Goal: Task Accomplishment & Management: Use online tool/utility

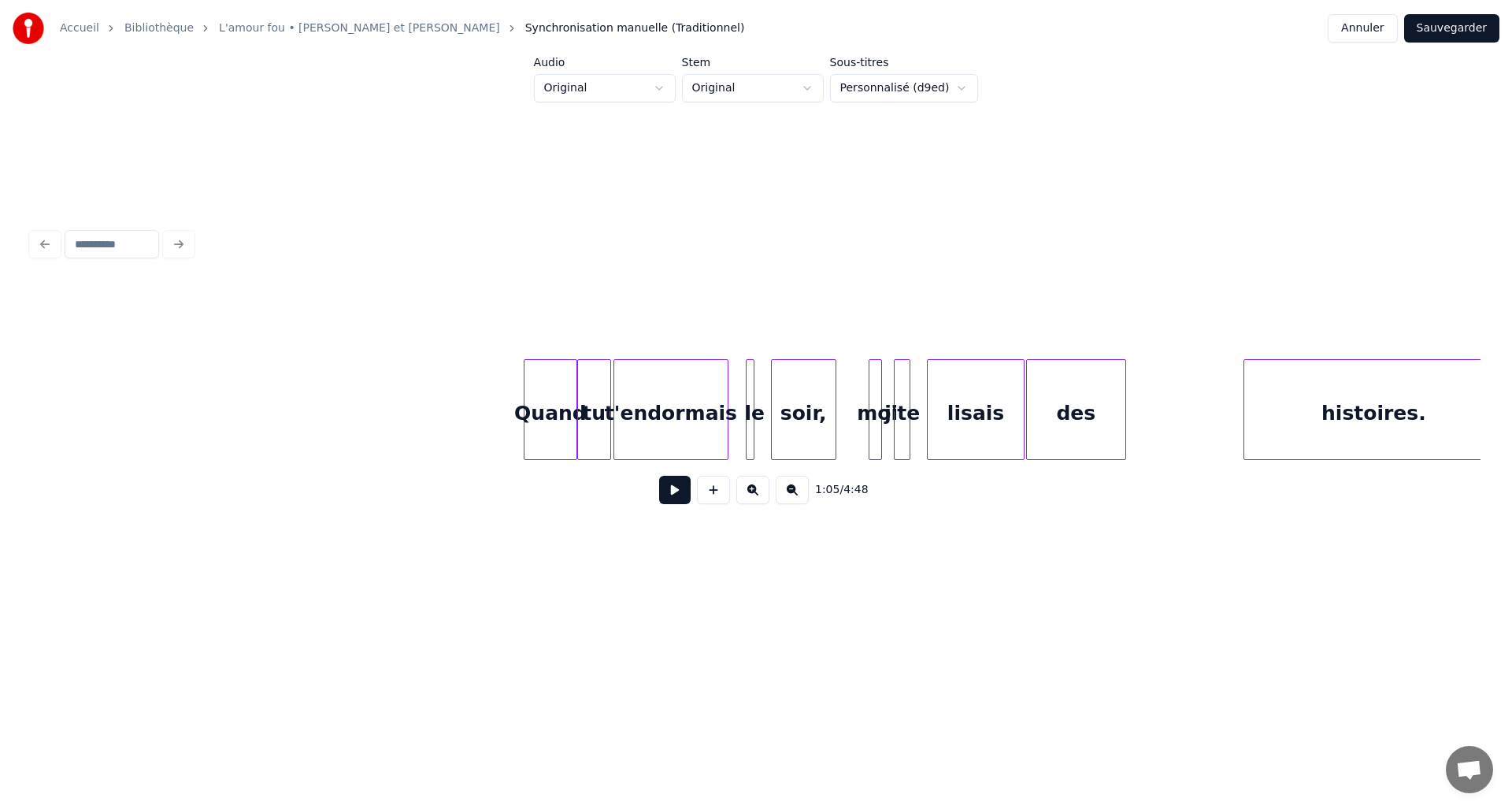
scroll to position [0, 5696]
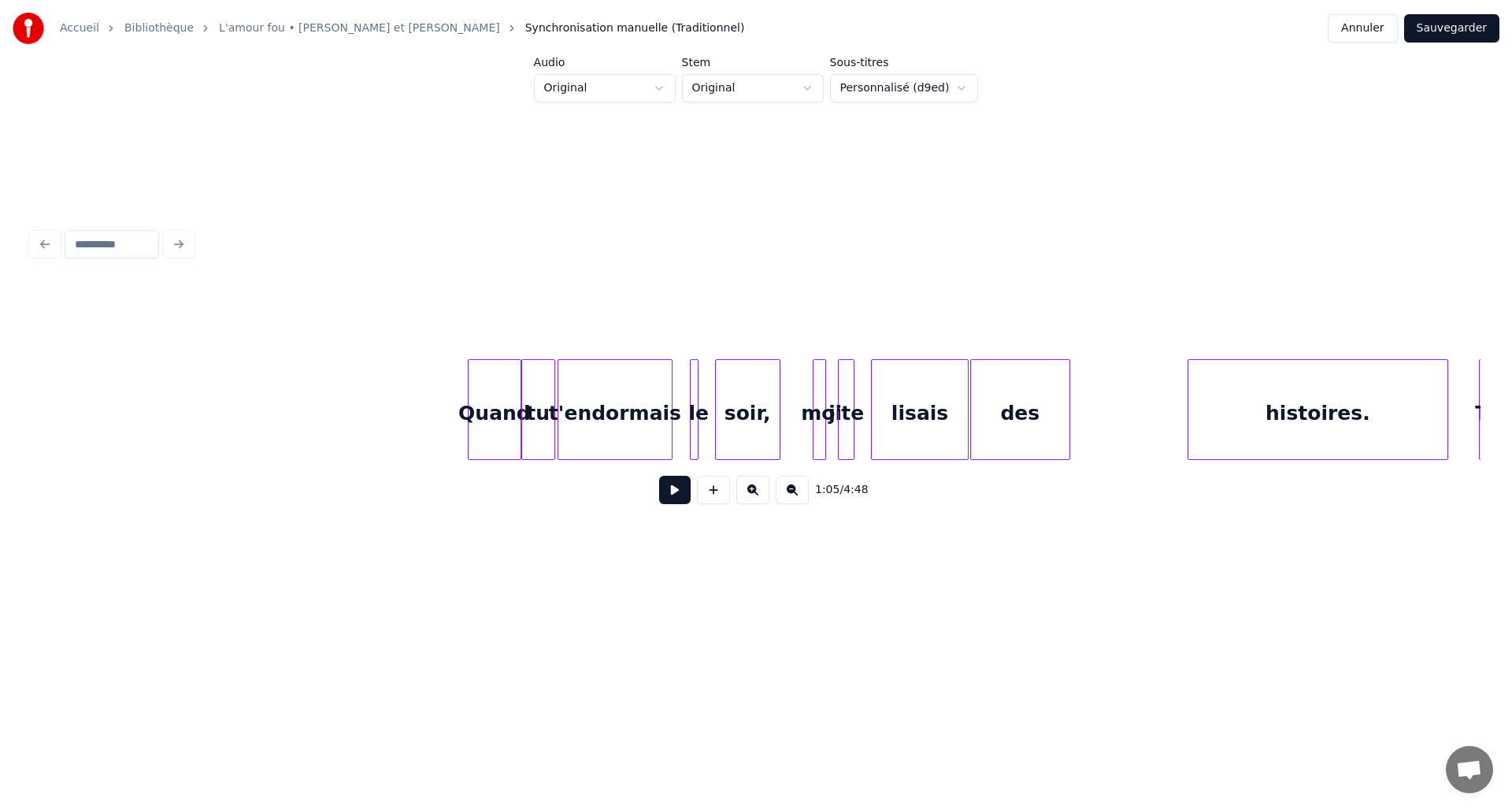
click at [672, 490] on button at bounding box center [675, 489] width 31 height 29
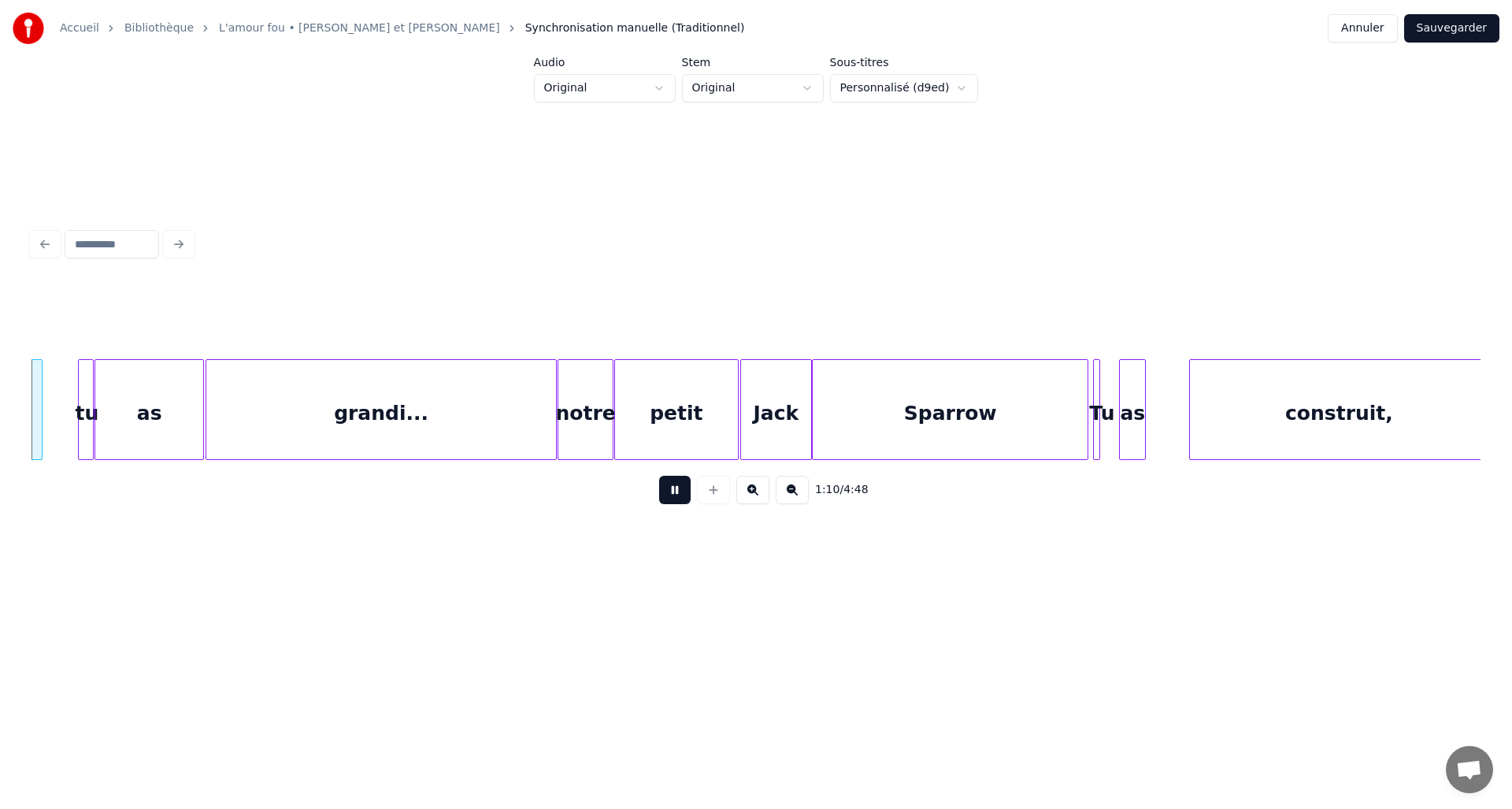
scroll to position [0, 8386]
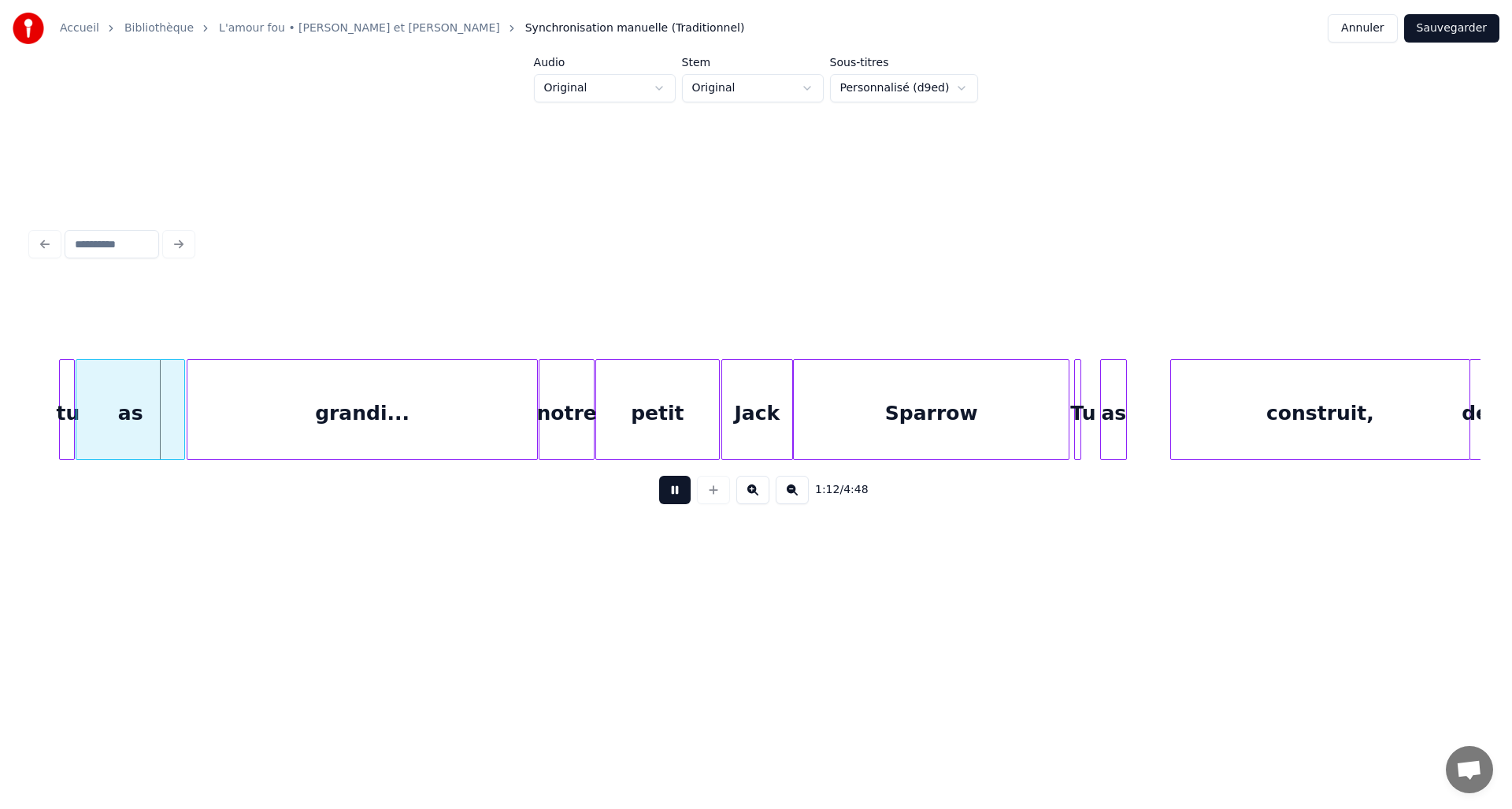
click at [678, 493] on button at bounding box center [675, 489] width 31 height 29
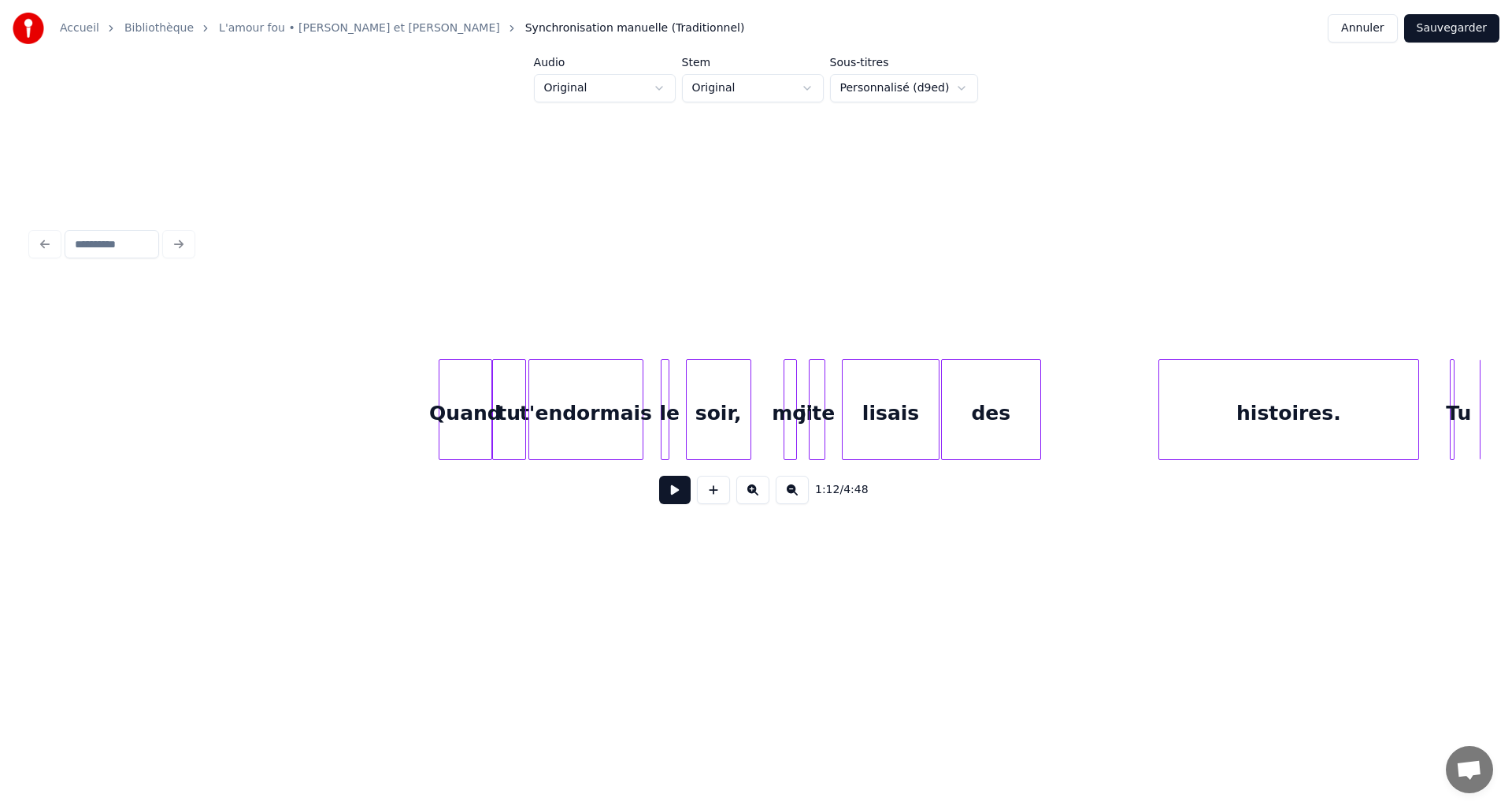
scroll to position [0, 5855]
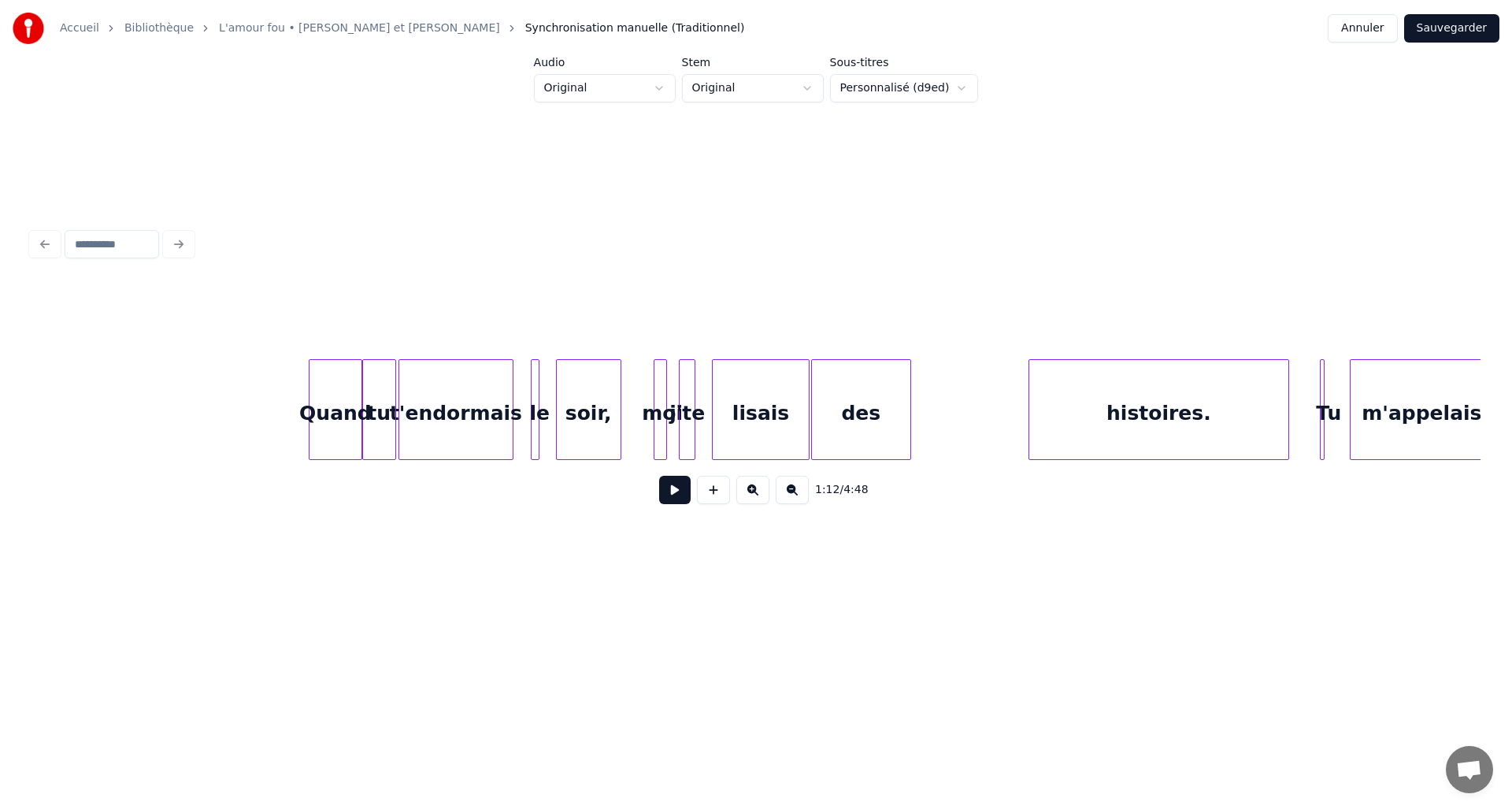
click at [674, 494] on button at bounding box center [675, 489] width 31 height 29
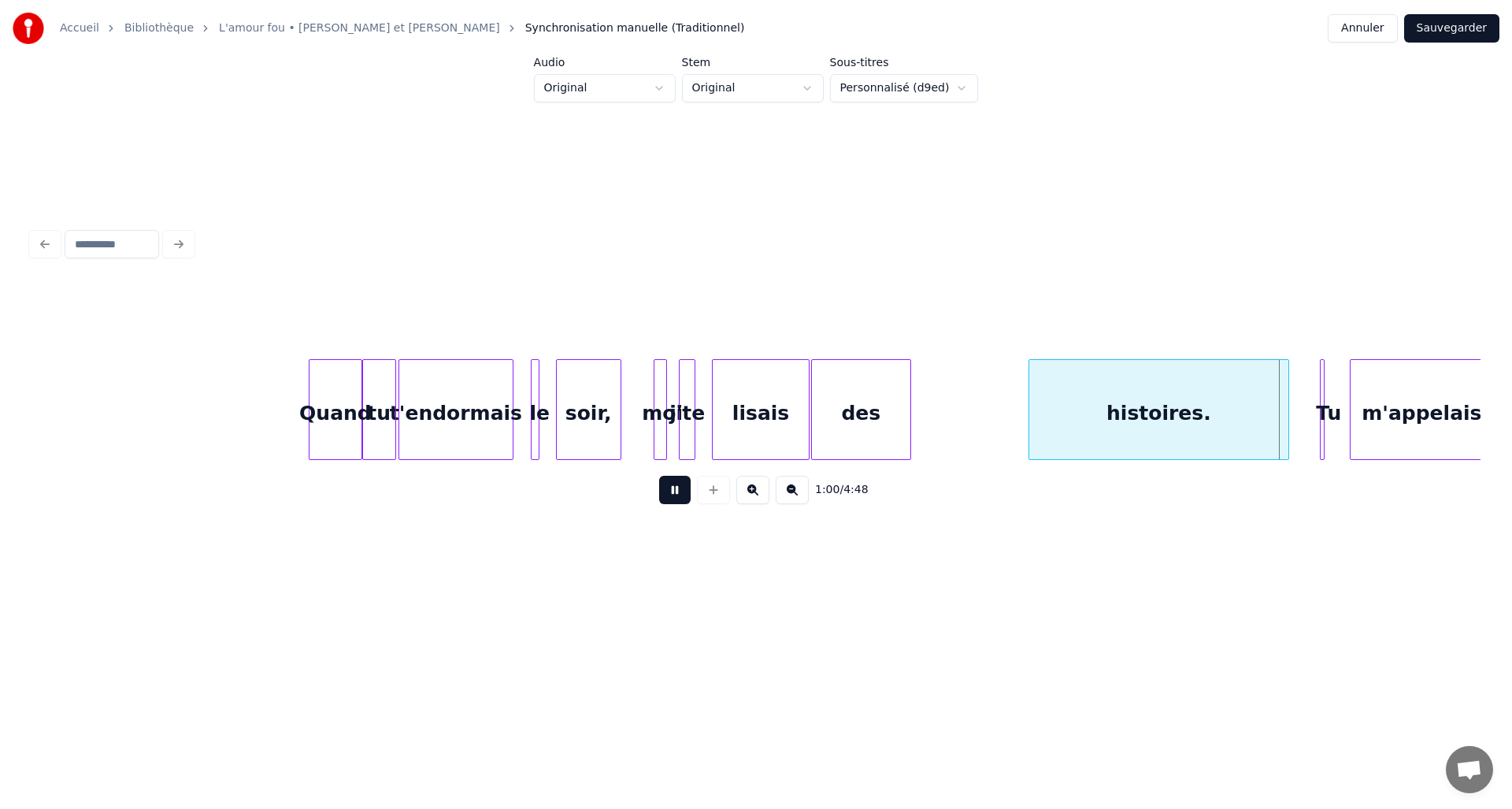
click at [674, 494] on button at bounding box center [675, 489] width 31 height 29
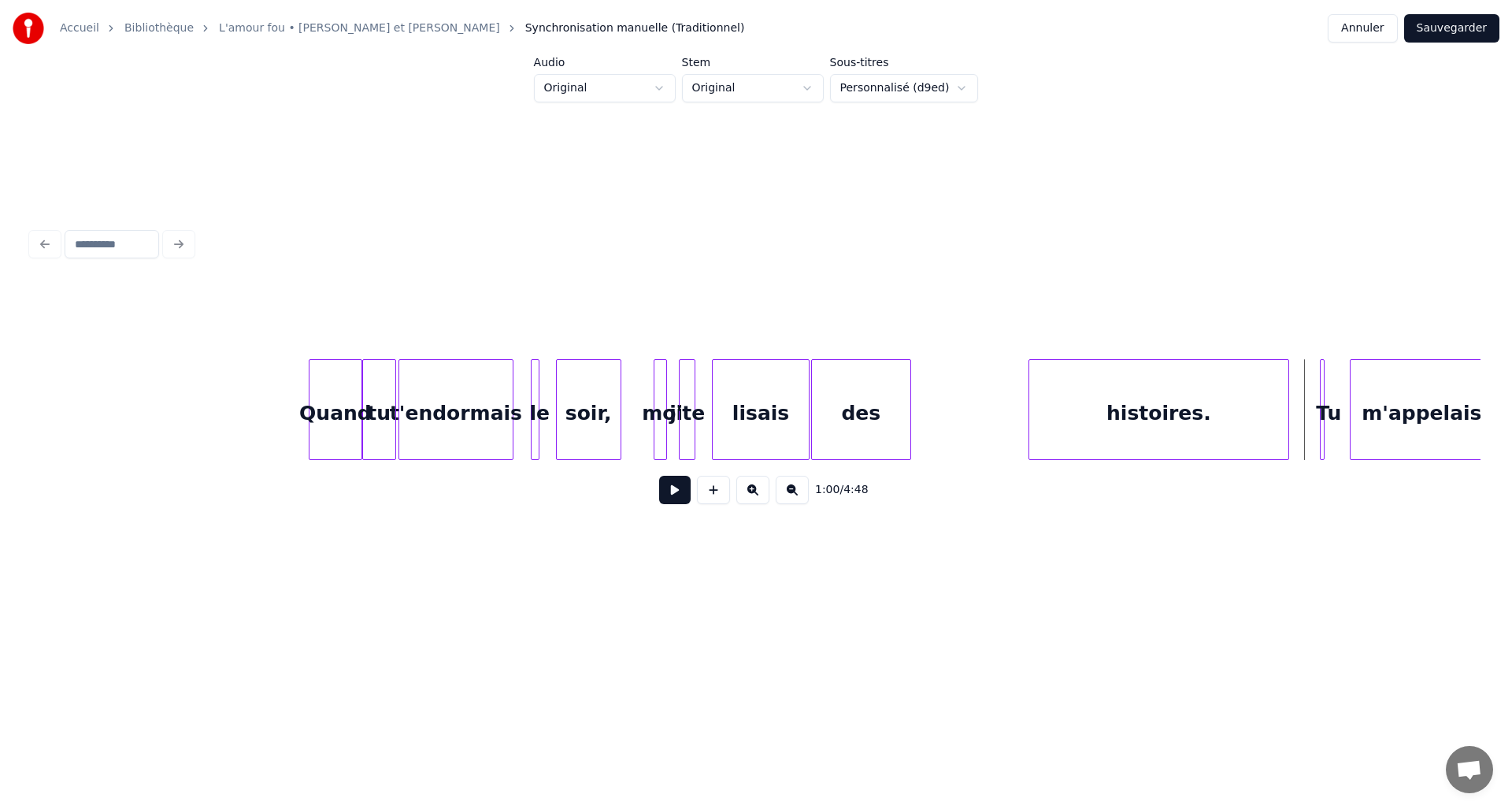
click at [675, 499] on button at bounding box center [675, 489] width 31 height 29
click at [659, 490] on button at bounding box center [675, 489] width 31 height 29
click at [662, 491] on button at bounding box center [675, 489] width 31 height 29
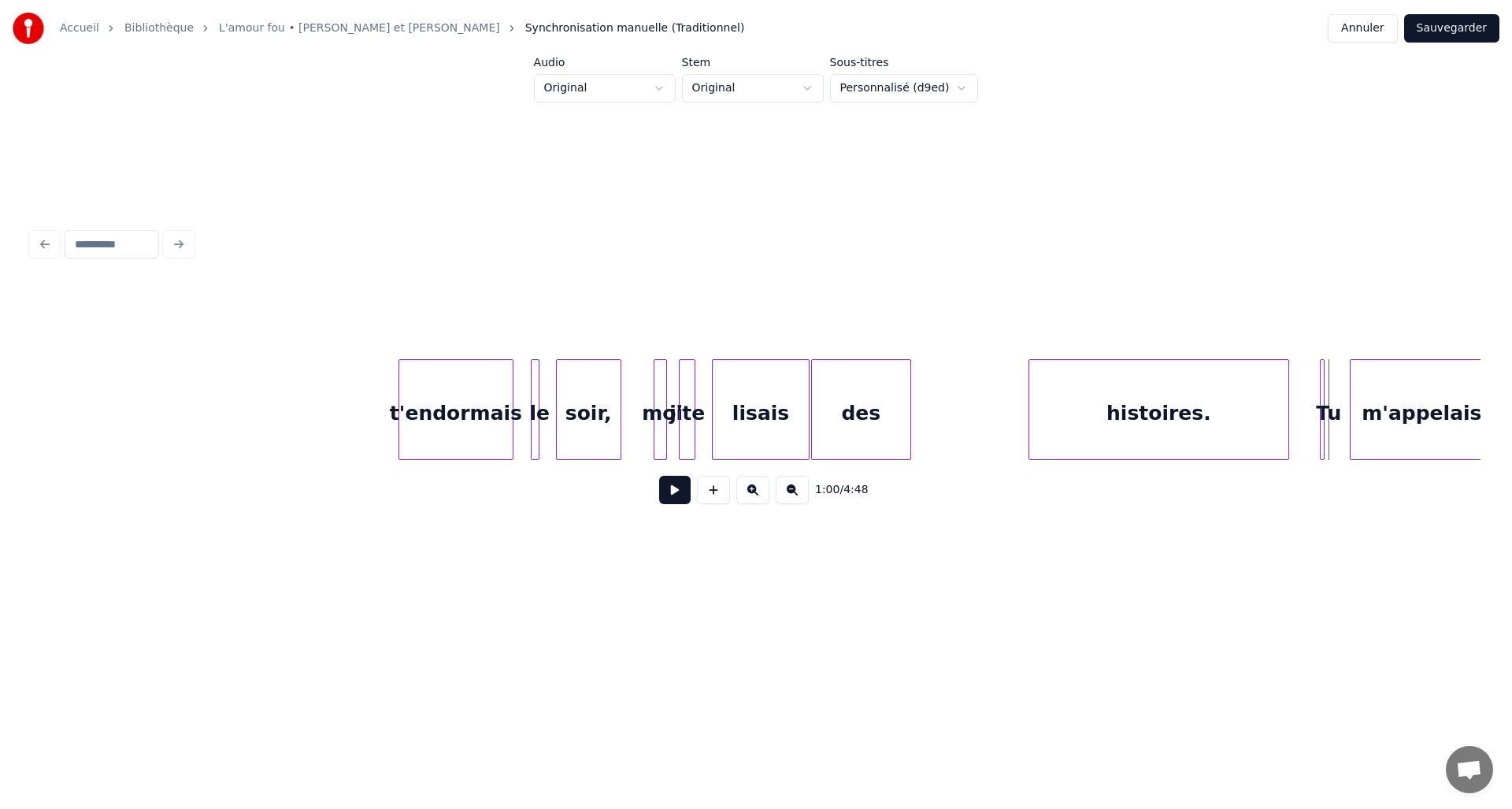
scroll to position [0, 6873]
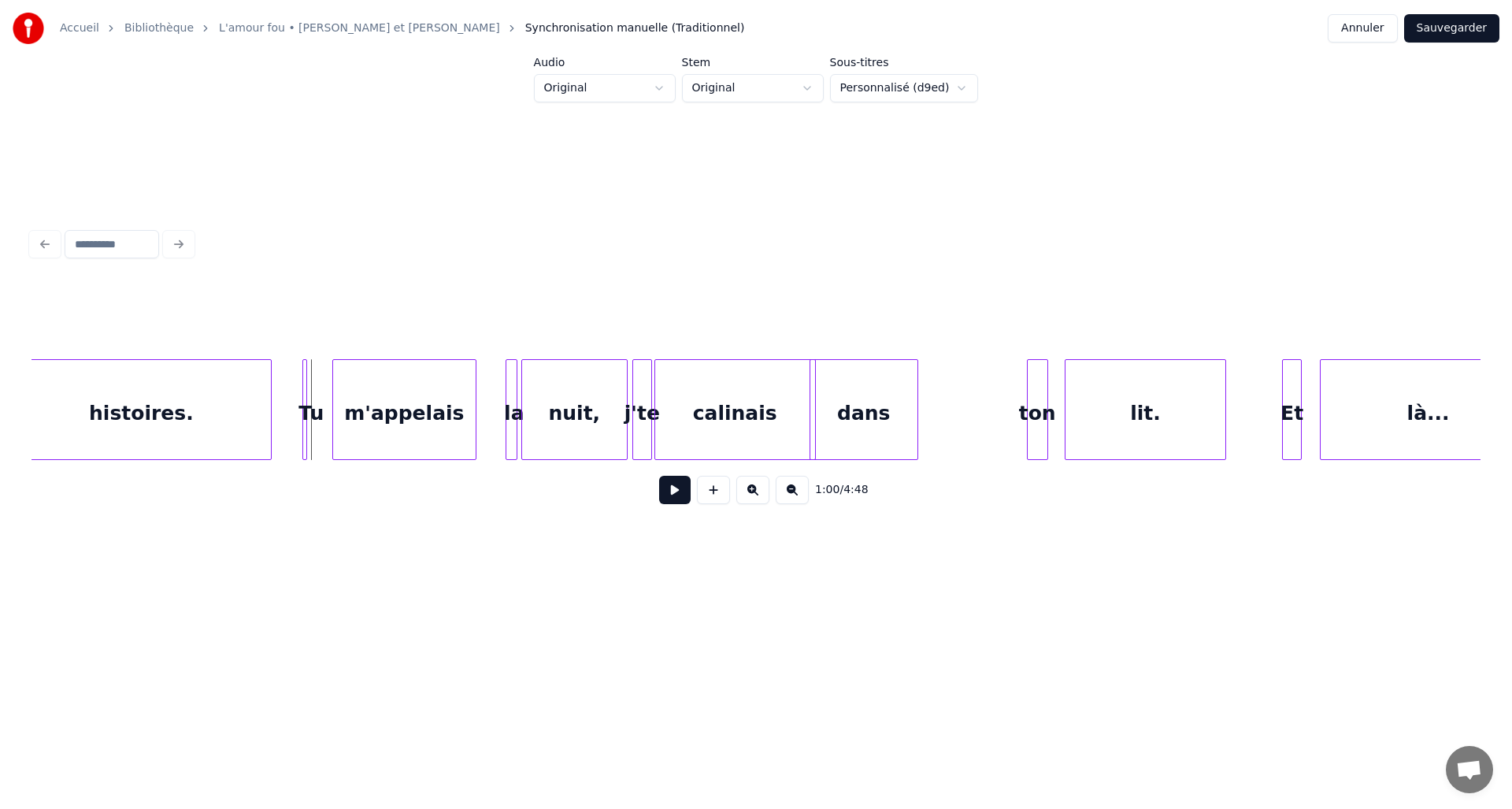
click at [678, 497] on button at bounding box center [675, 489] width 31 height 29
click at [905, 415] on div "dans" at bounding box center [864, 413] width 107 height 107
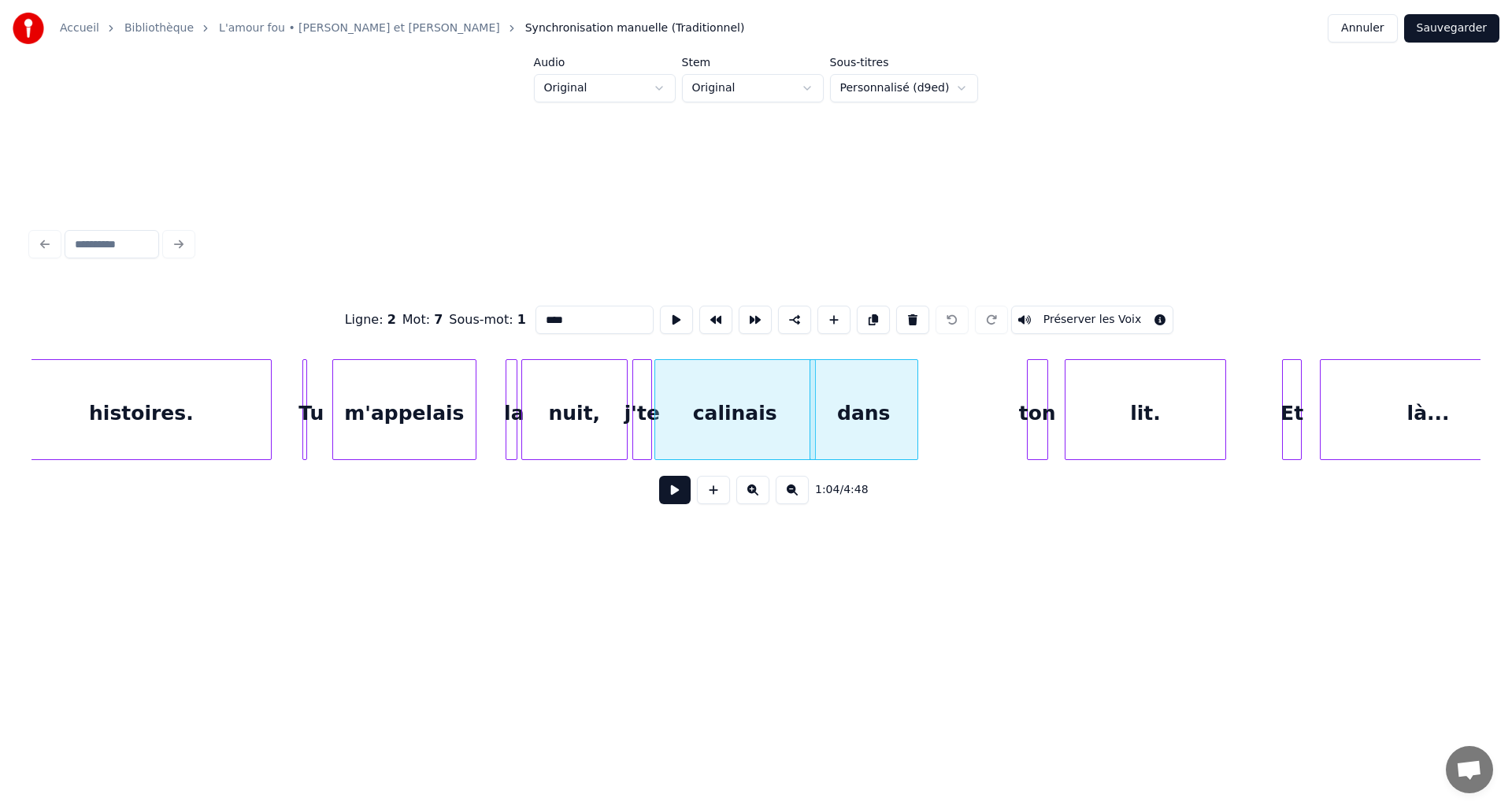
click at [904, 415] on div "dans" at bounding box center [864, 413] width 107 height 107
click at [884, 415] on div "dans" at bounding box center [864, 413] width 107 height 107
click at [886, 417] on div "dans" at bounding box center [872, 413] width 107 height 107
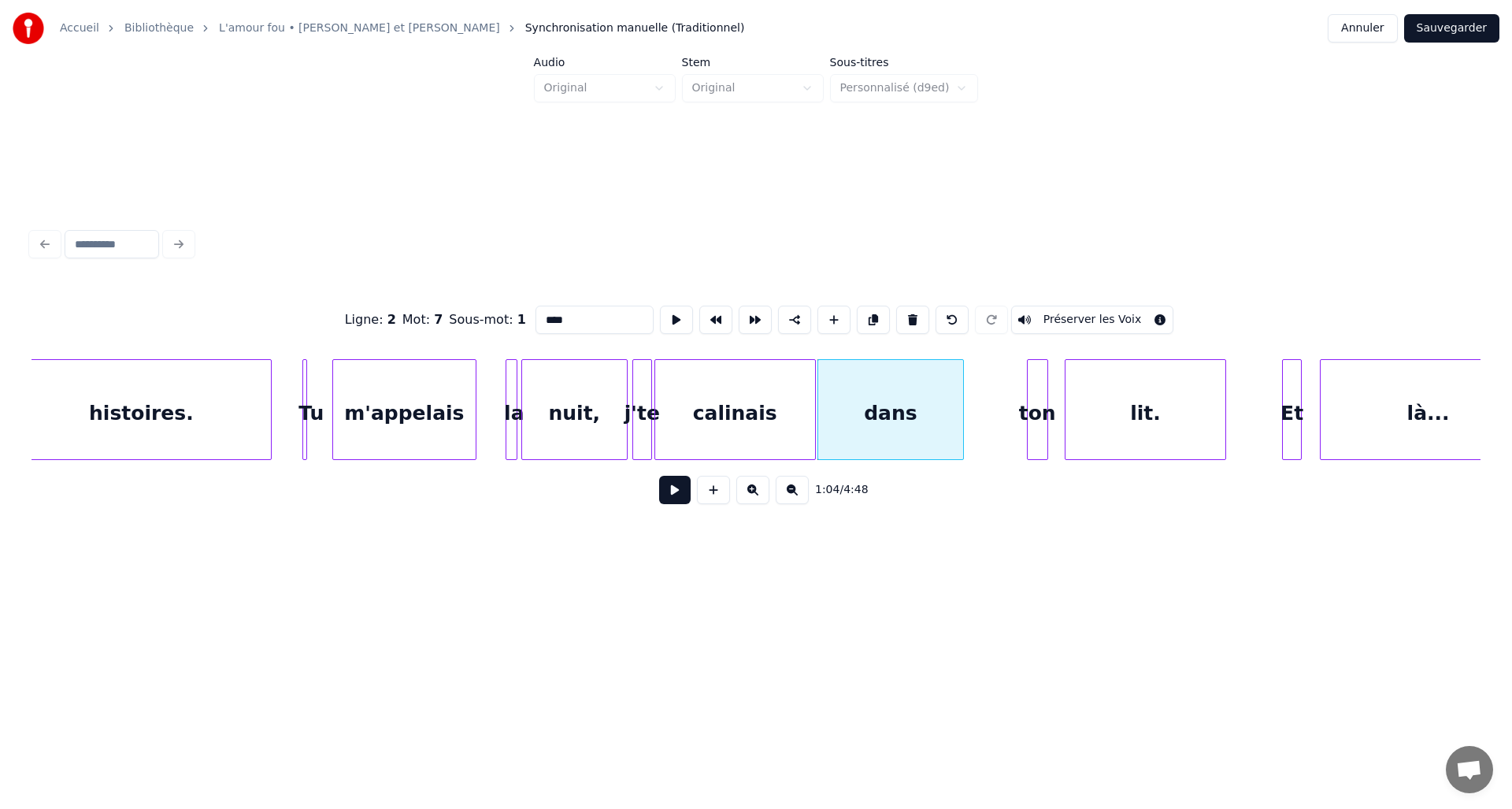
click at [962, 414] on div at bounding box center [961, 409] width 4 height 99
click at [764, 413] on div "calinais" at bounding box center [735, 413] width 160 height 107
type input "********"
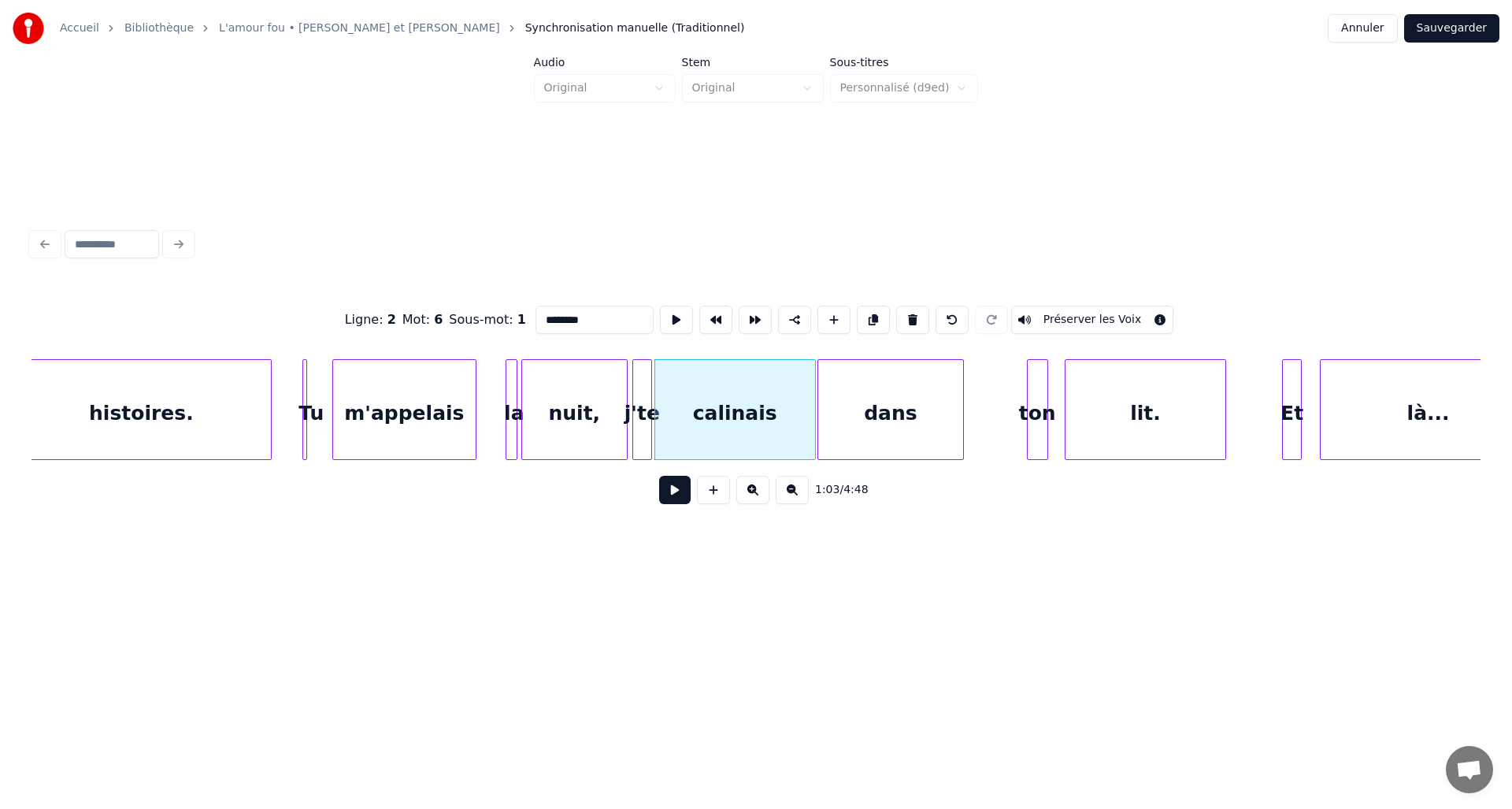
click at [679, 502] on button at bounding box center [675, 489] width 31 height 29
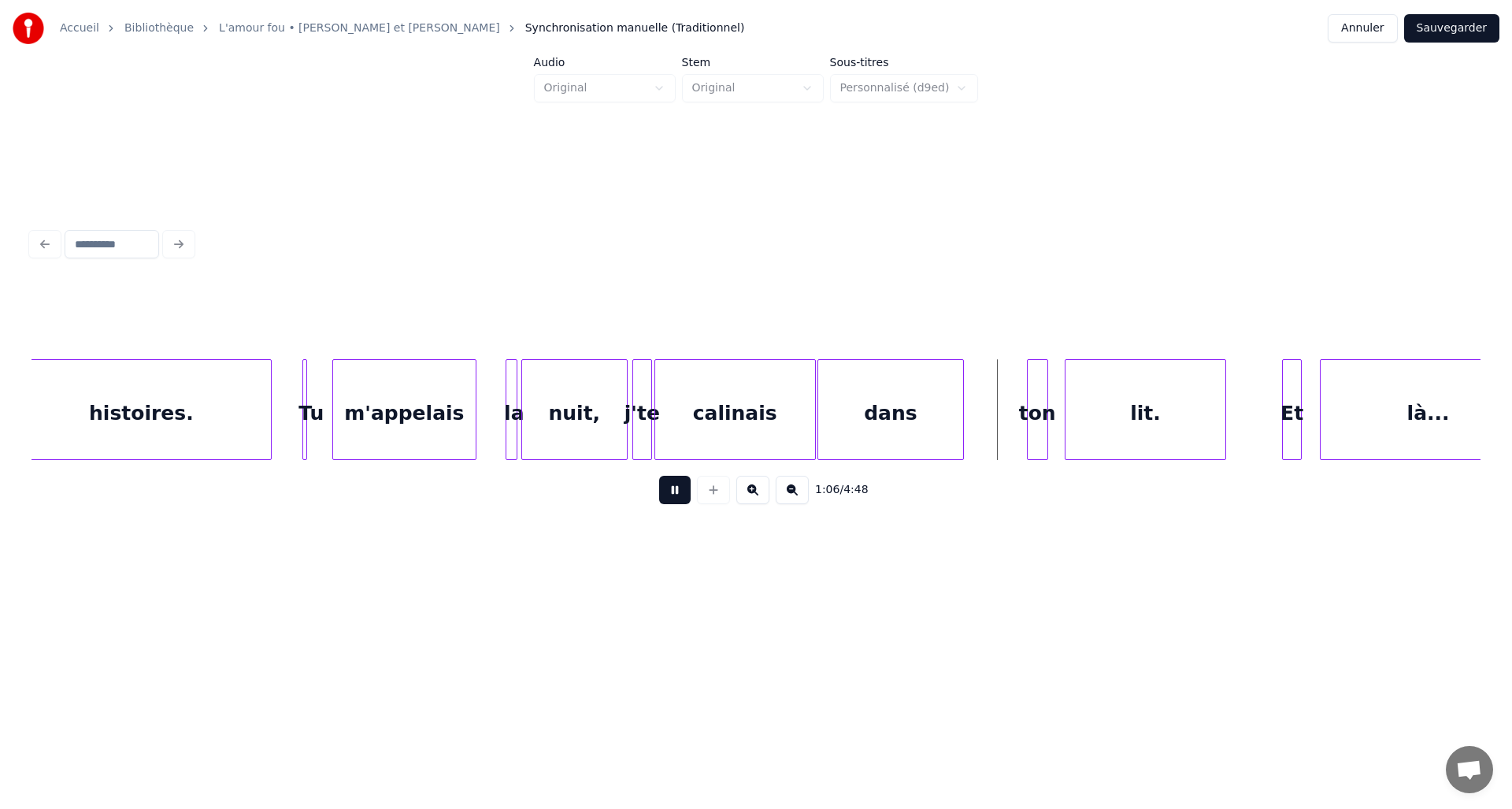
click at [679, 502] on button at bounding box center [675, 489] width 31 height 29
click at [672, 498] on button at bounding box center [675, 489] width 31 height 29
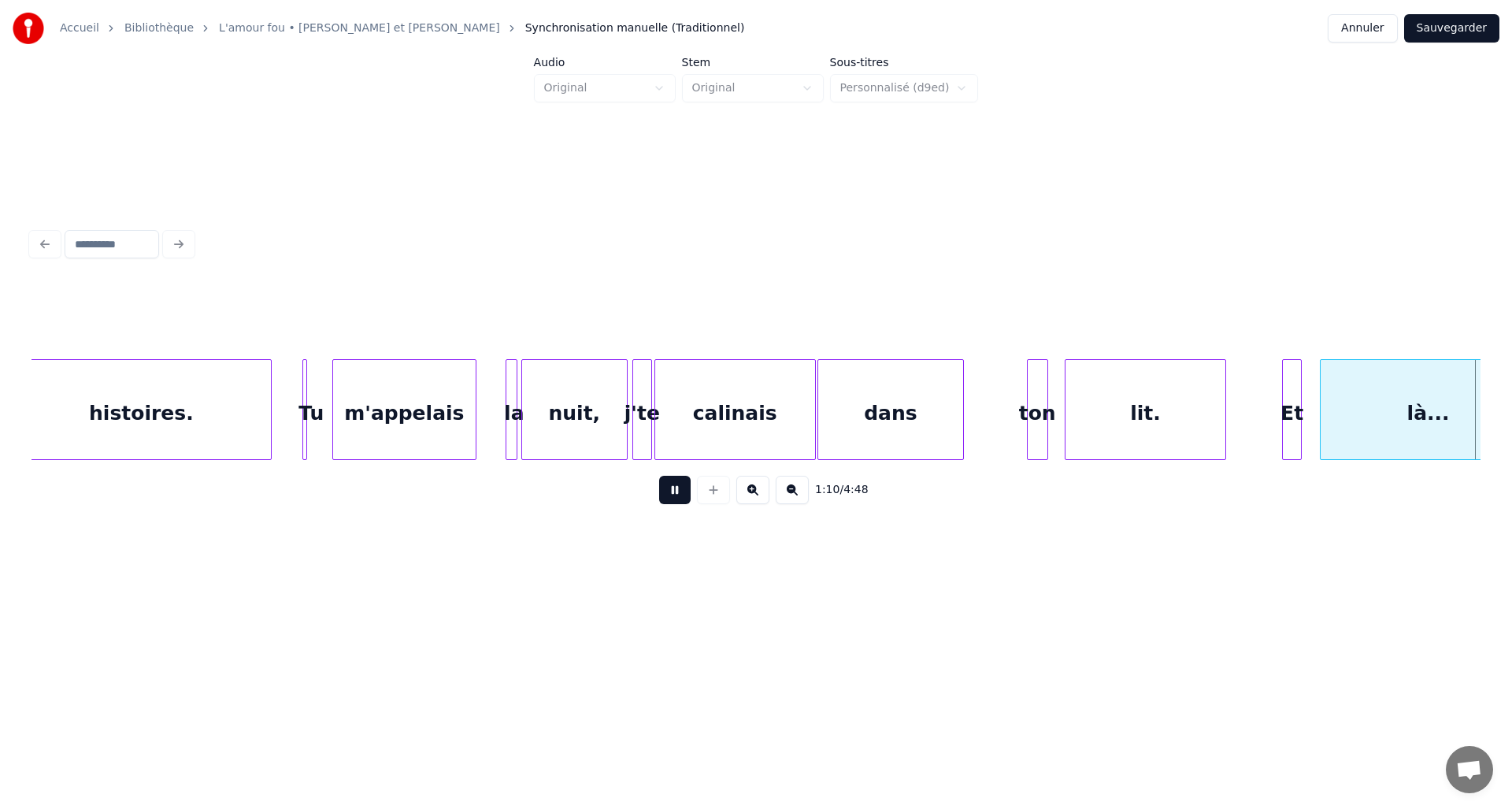
scroll to position [0, 8323]
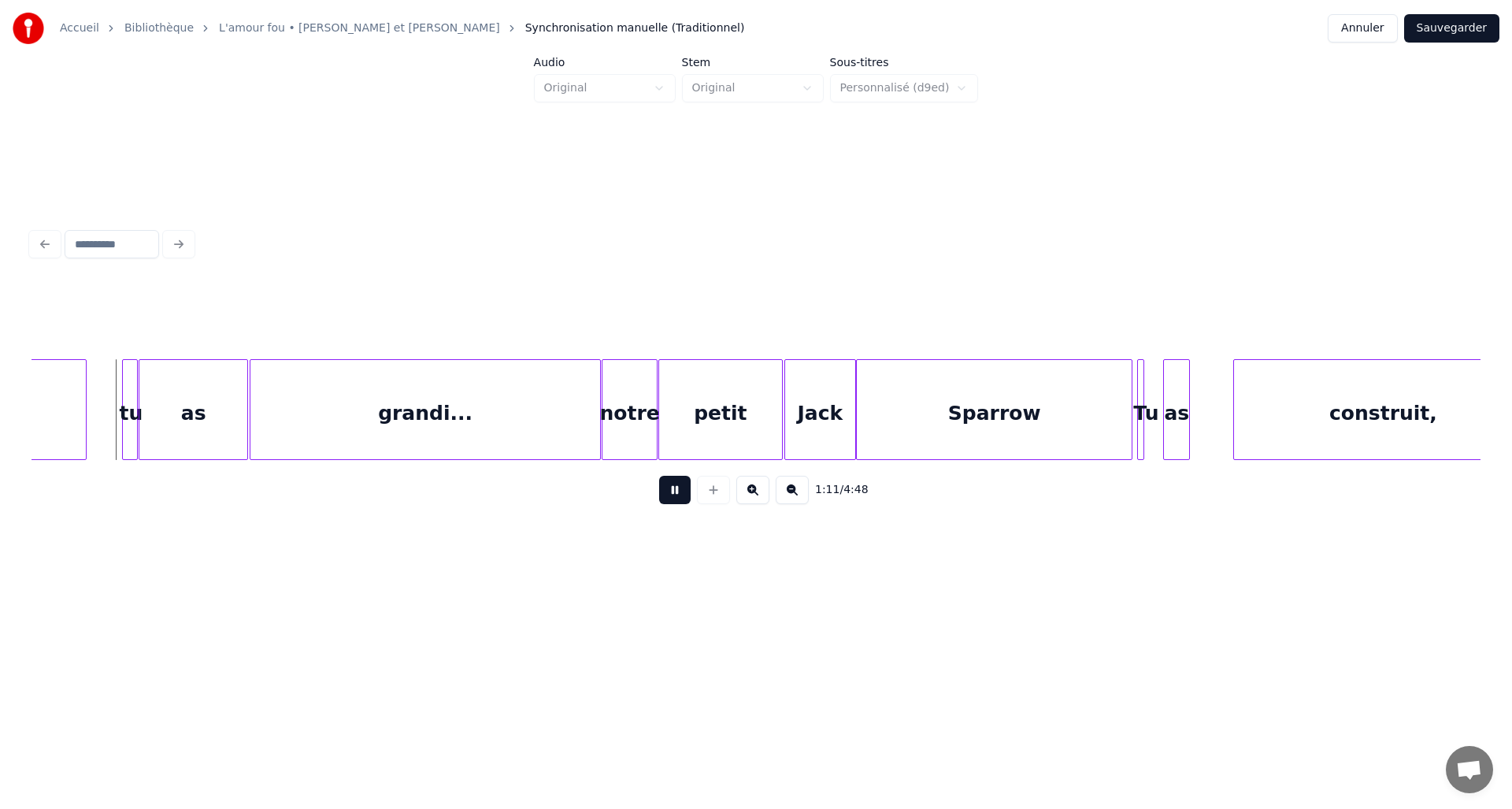
click at [681, 492] on button at bounding box center [675, 489] width 31 height 29
click at [681, 493] on button at bounding box center [675, 489] width 31 height 29
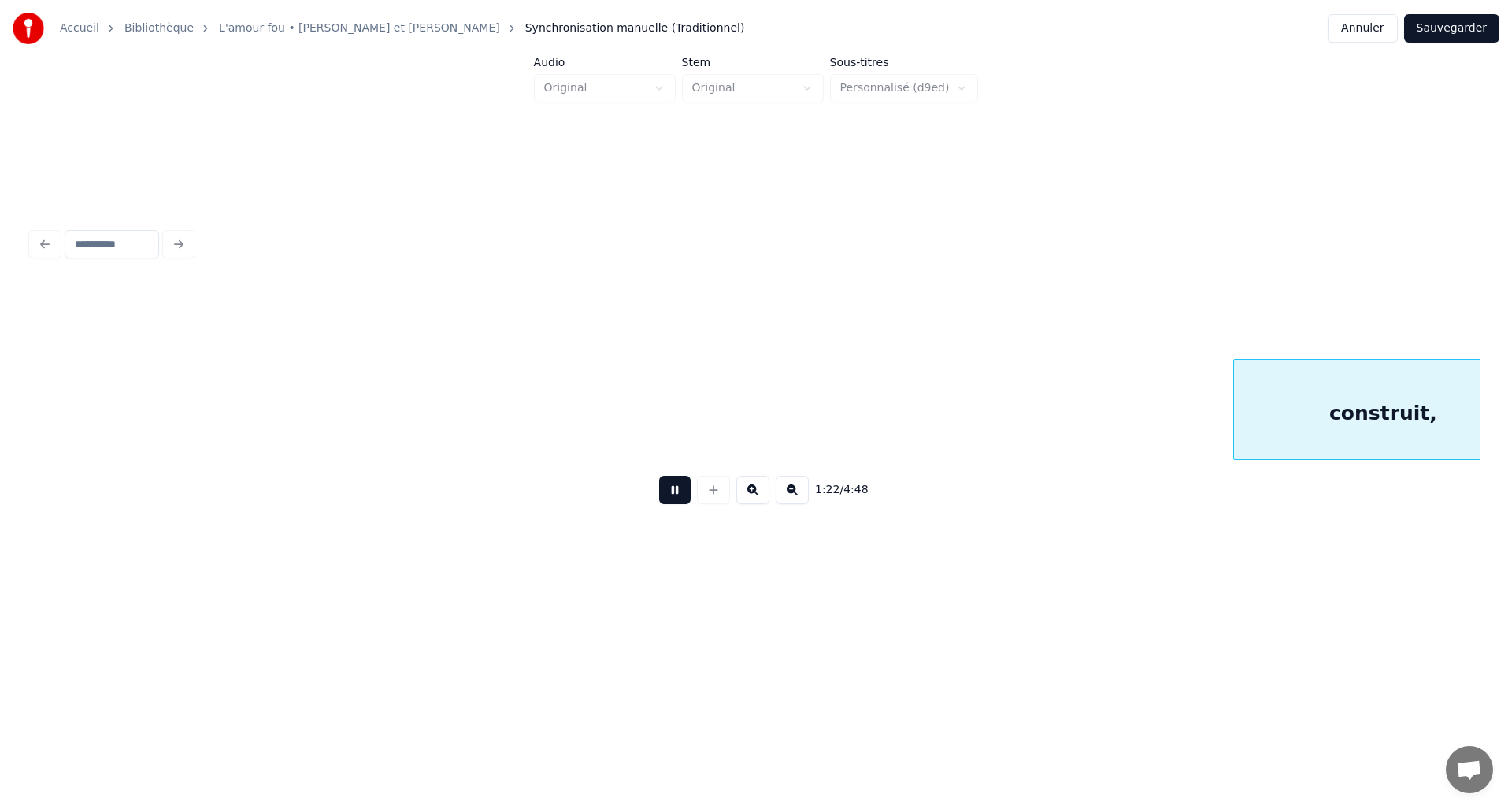
scroll to position [0, 9772]
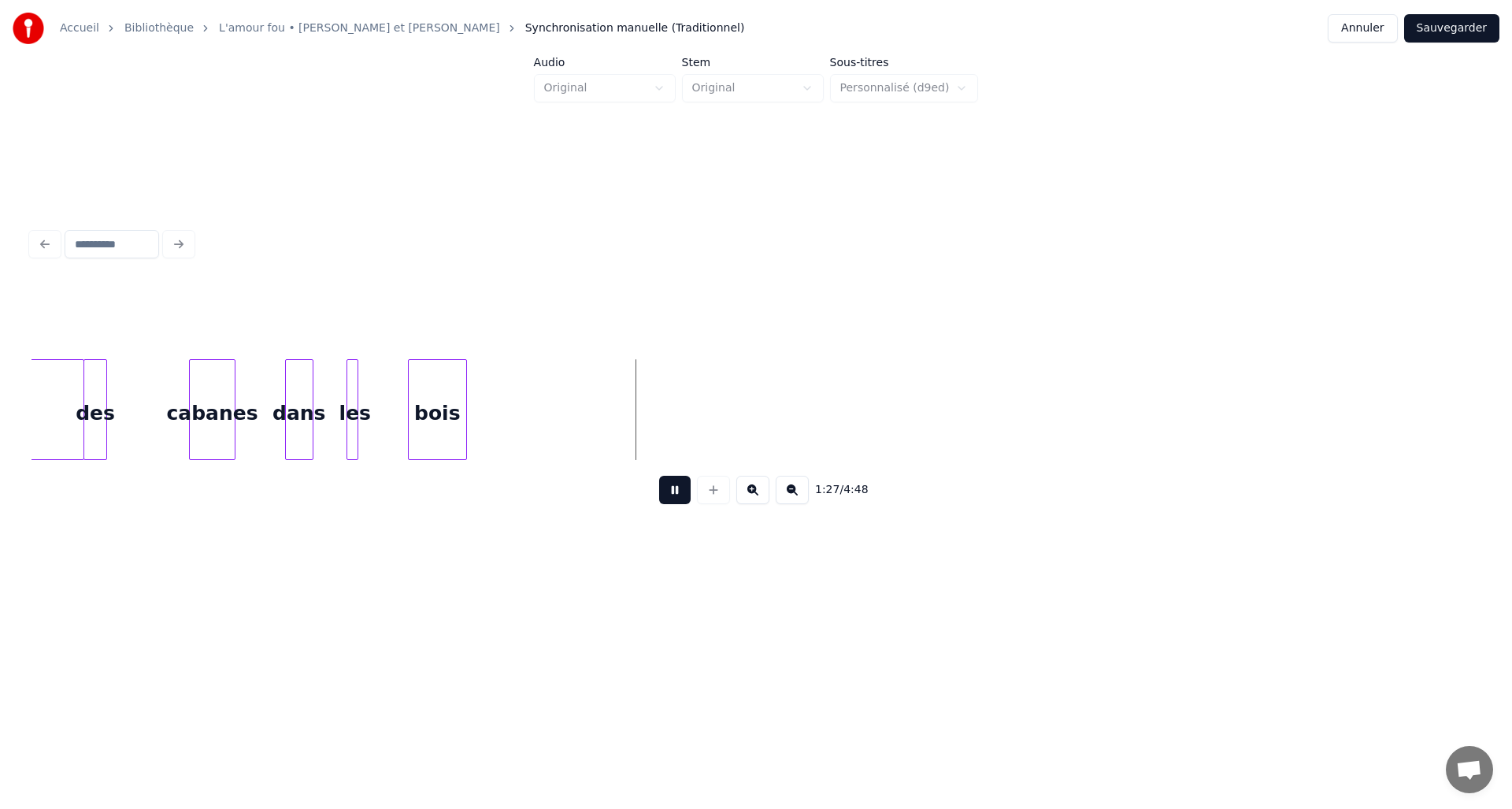
click at [681, 493] on button at bounding box center [675, 489] width 31 height 29
click at [448, 396] on div "bois" at bounding box center [437, 413] width 57 height 107
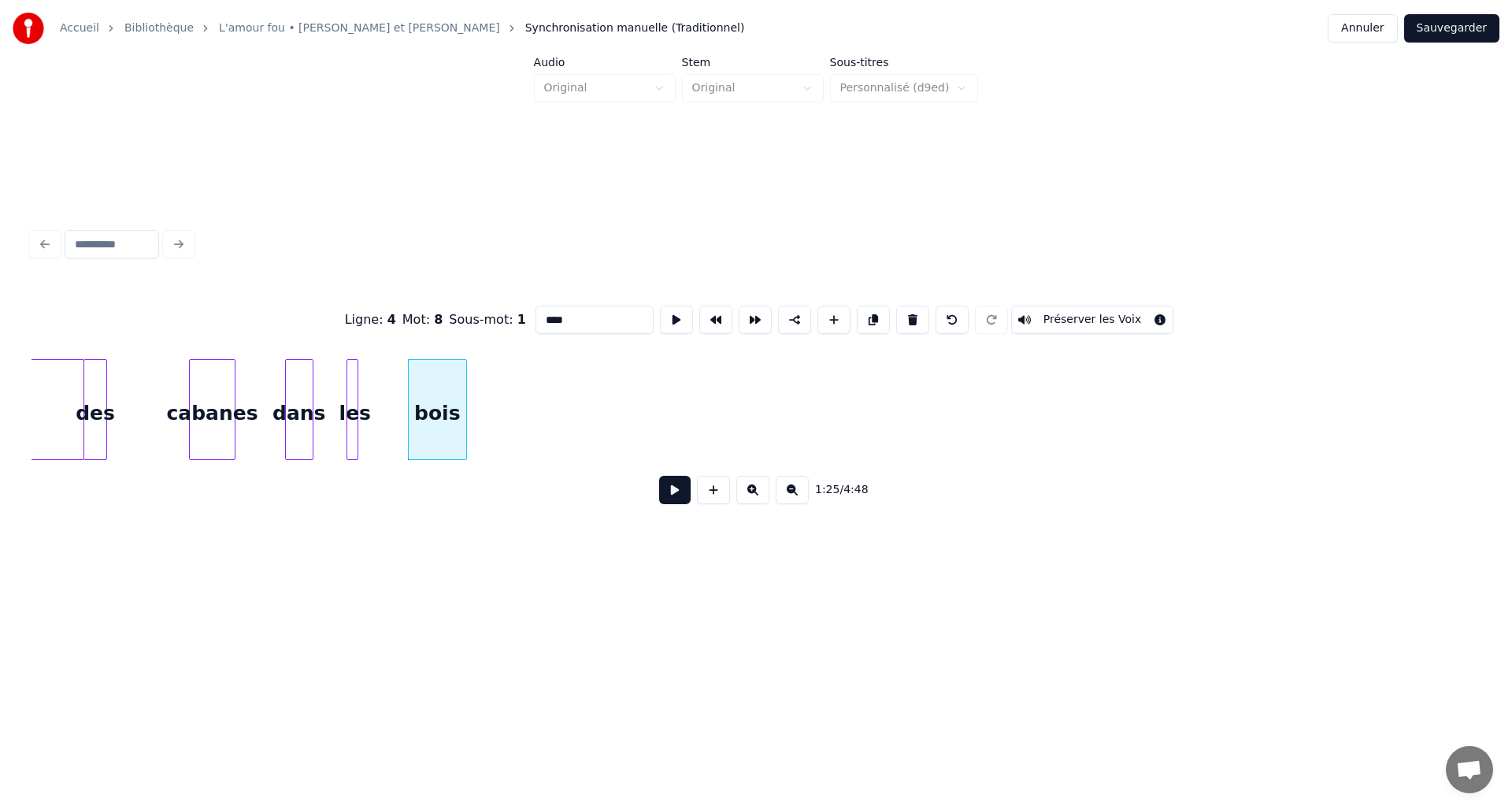
click at [452, 401] on div "bois" at bounding box center [437, 413] width 57 height 107
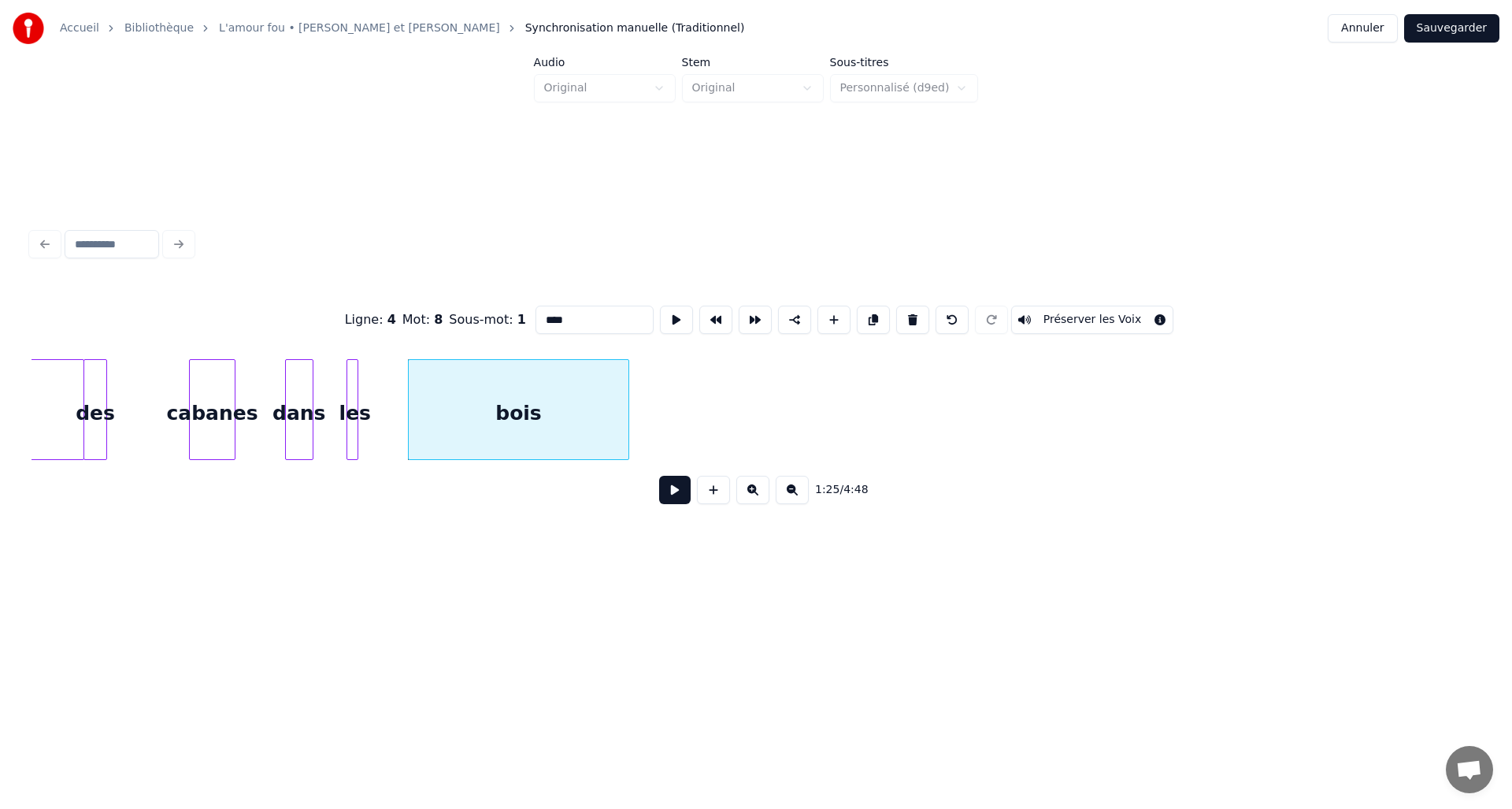
click at [628, 400] on div at bounding box center [625, 409] width 4 height 99
click at [353, 404] on div at bounding box center [354, 409] width 4 height 99
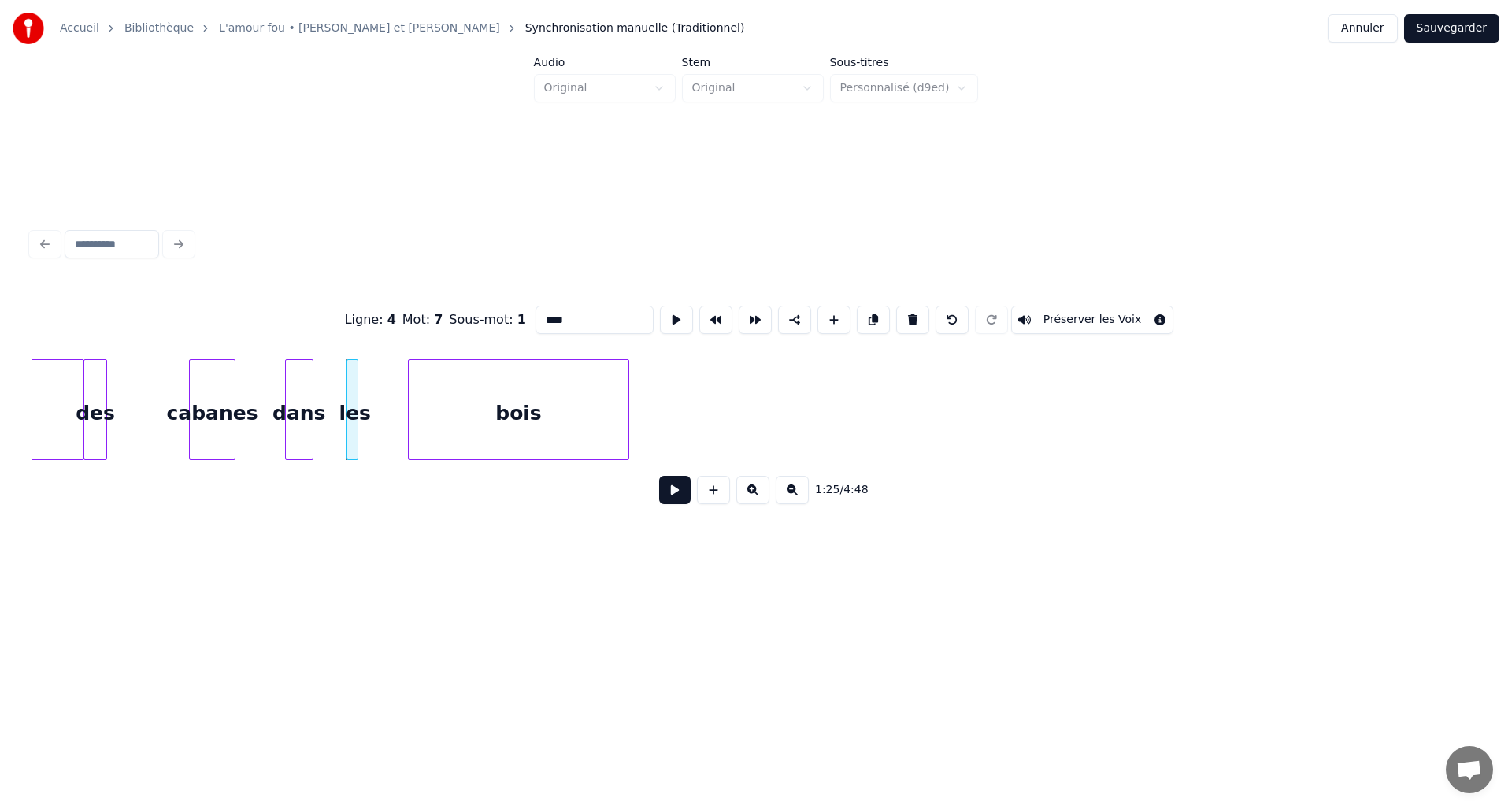
type input "***"
click at [387, 408] on div at bounding box center [385, 409] width 4 height 99
click at [680, 496] on button at bounding box center [675, 489] width 31 height 29
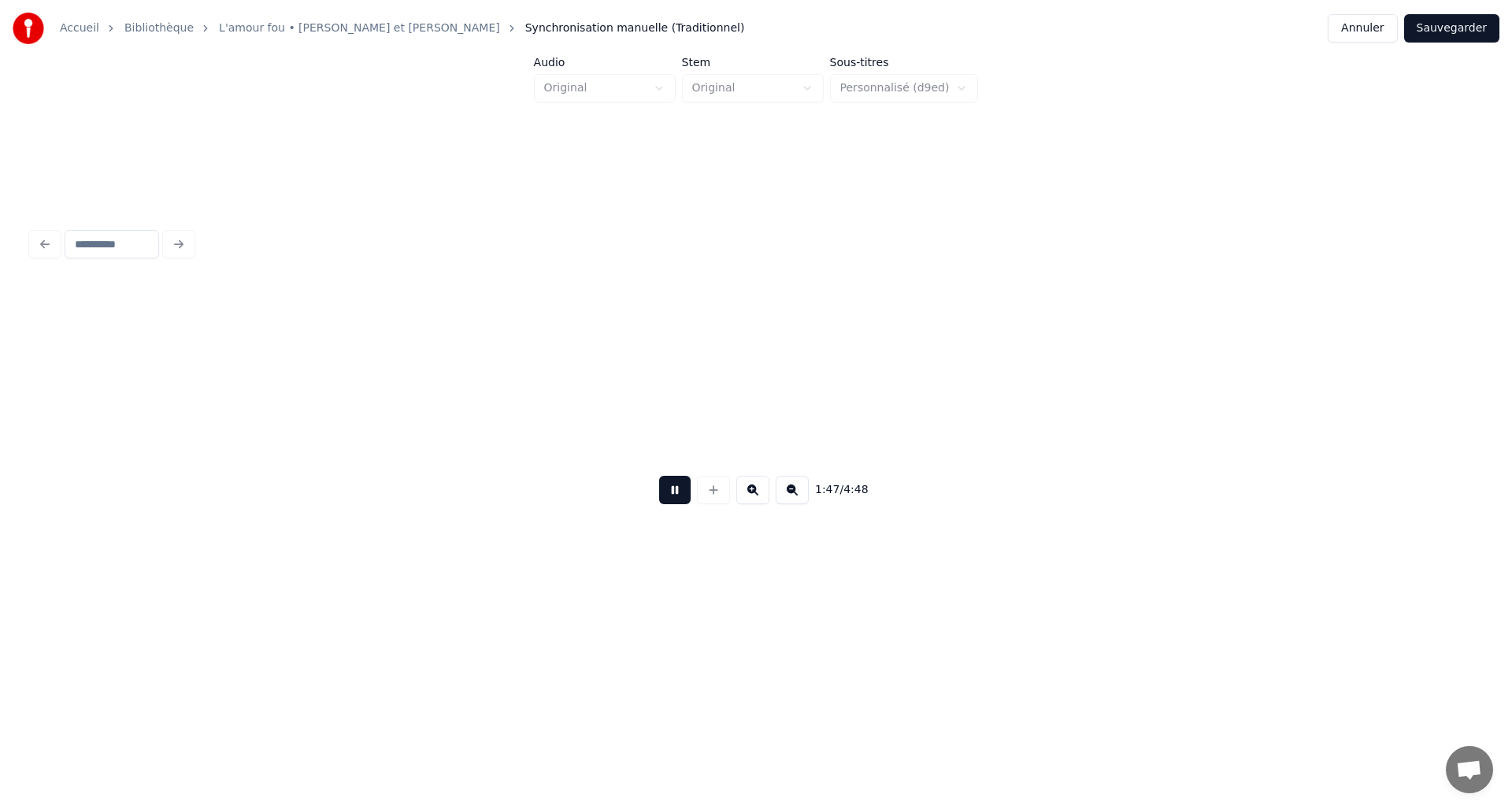
scroll to position [0, 12673]
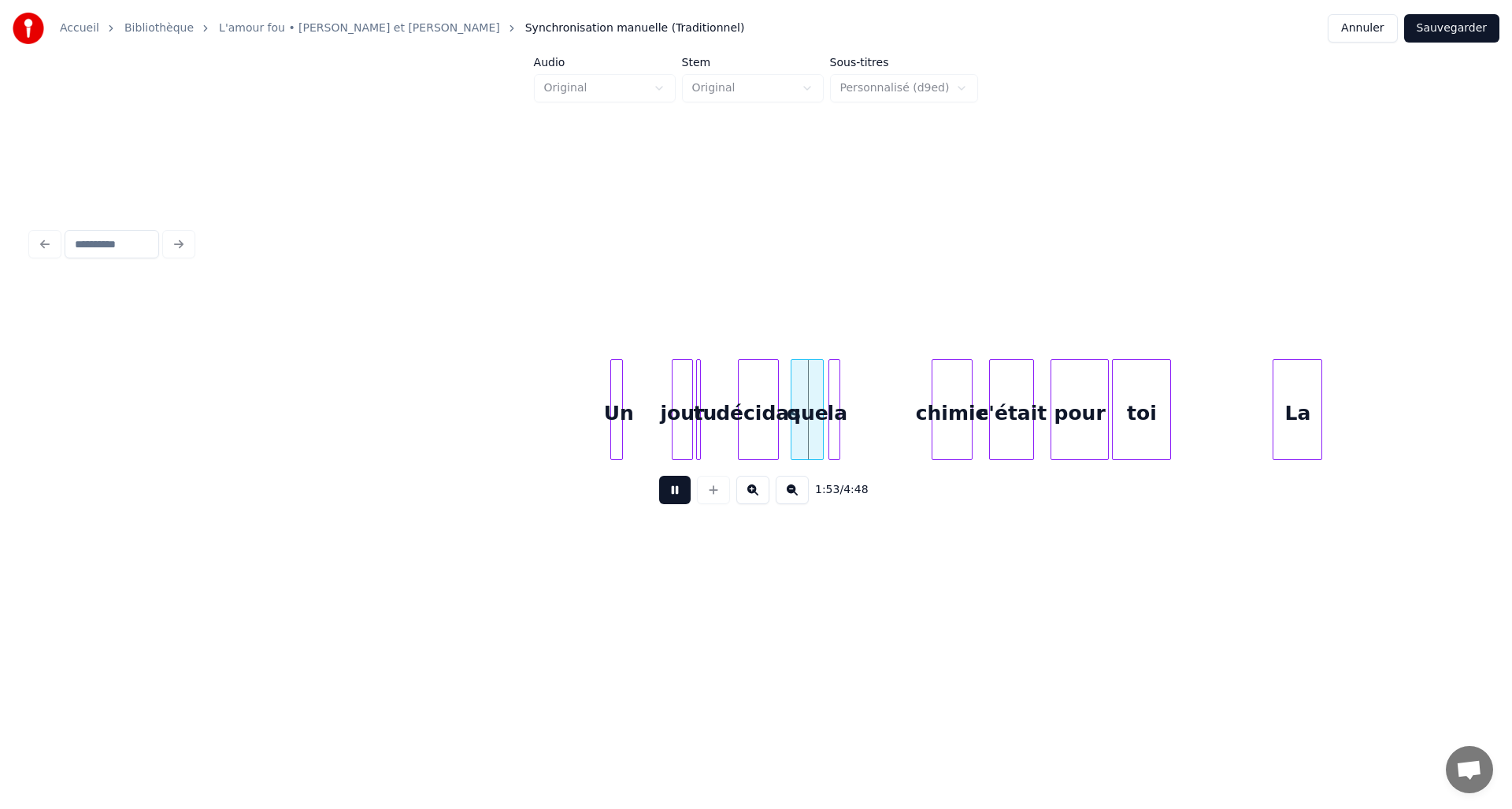
click at [679, 496] on button at bounding box center [675, 489] width 31 height 29
click at [587, 403] on div at bounding box center [587, 409] width 4 height 99
click at [641, 406] on div "jour" at bounding box center [645, 413] width 20 height 107
click at [650, 415] on div at bounding box center [651, 409] width 4 height 99
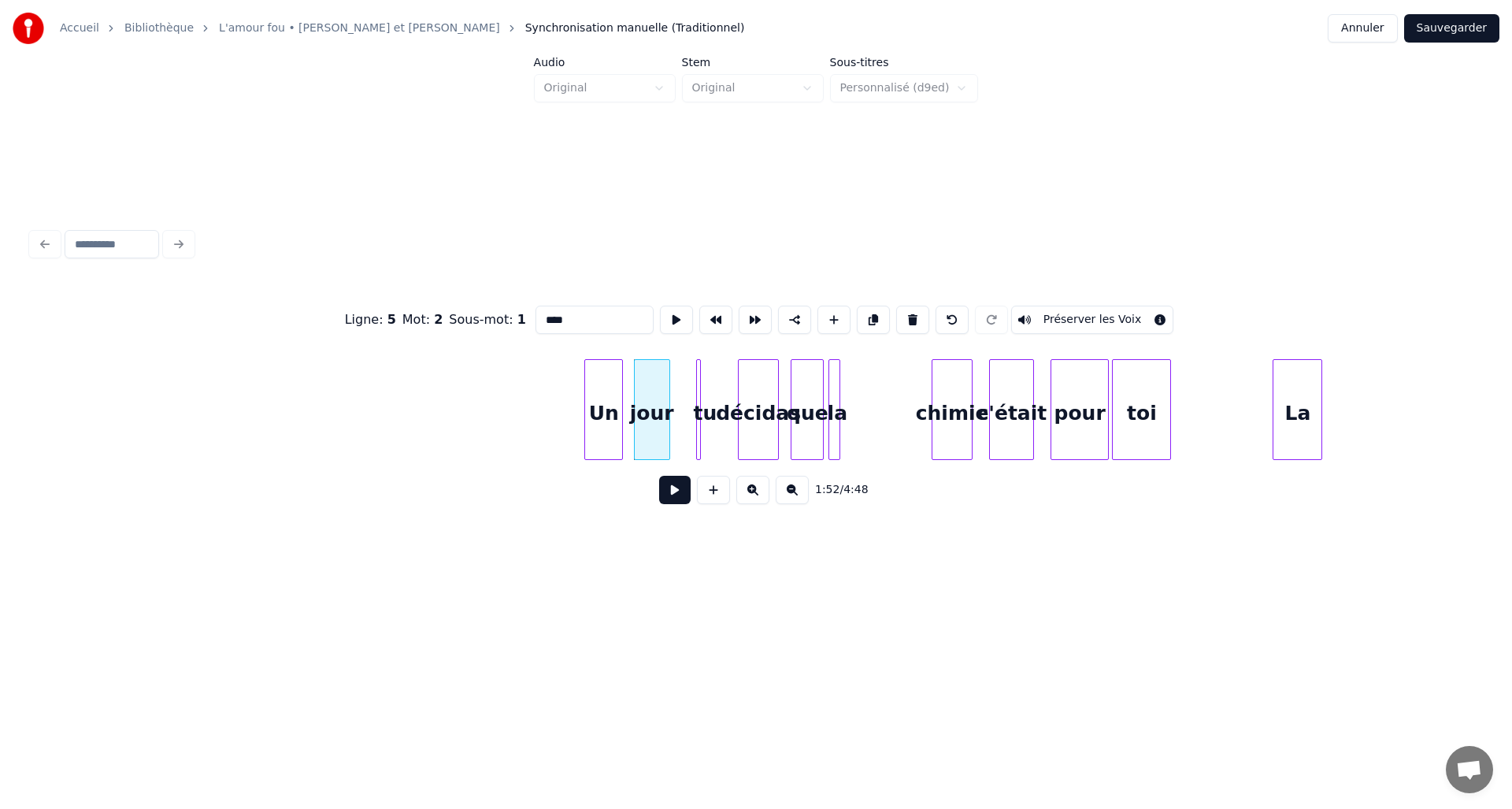
click at [667, 415] on div at bounding box center [666, 409] width 4 height 99
click at [702, 411] on div "tu" at bounding box center [705, 413] width 16 height 107
type input "**"
click at [695, 410] on div "tu" at bounding box center [690, 409] width 21 height 101
click at [707, 408] on div at bounding box center [705, 409] width 4 height 99
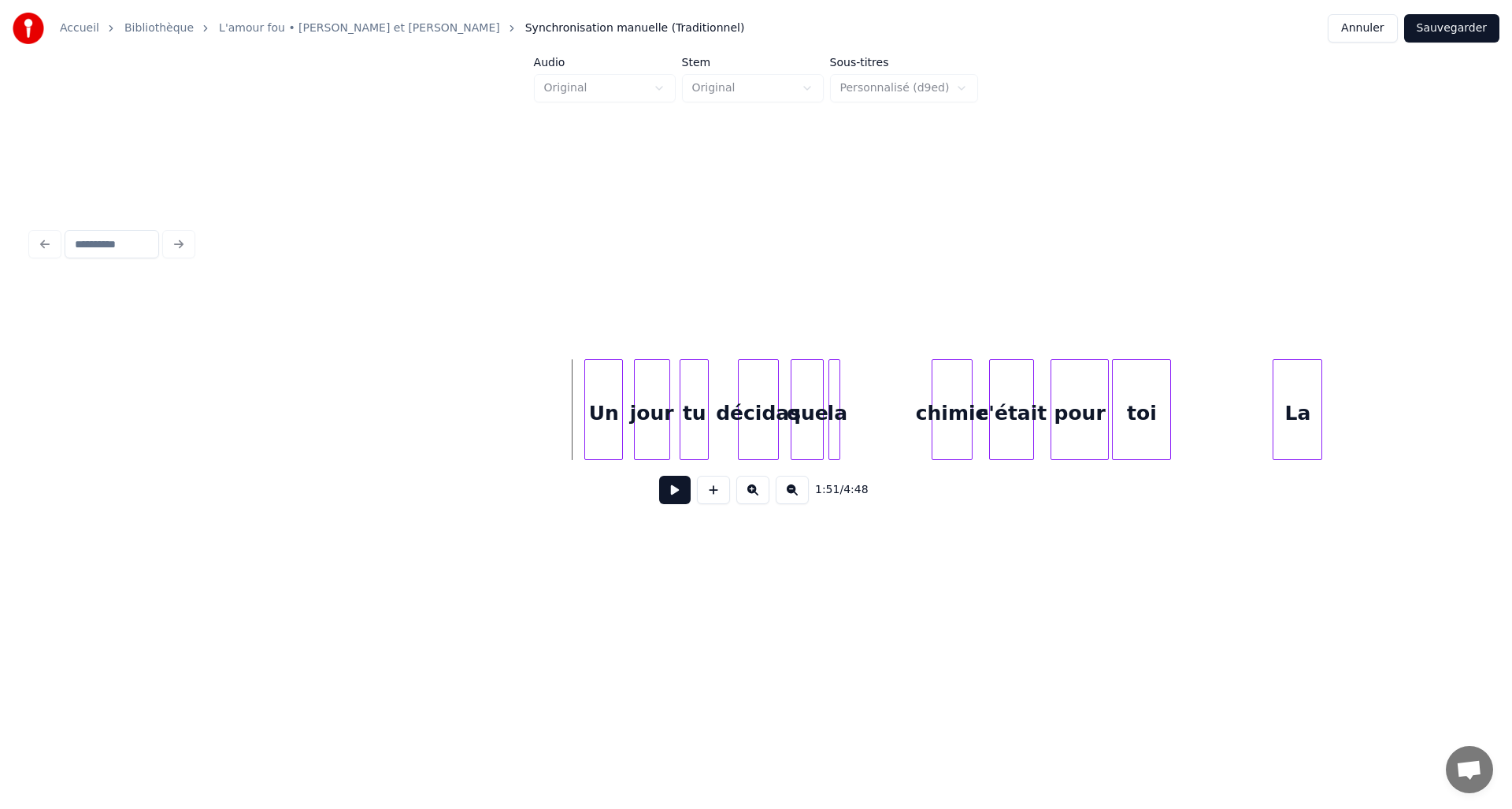
click at [670, 494] on button at bounding box center [675, 489] width 31 height 29
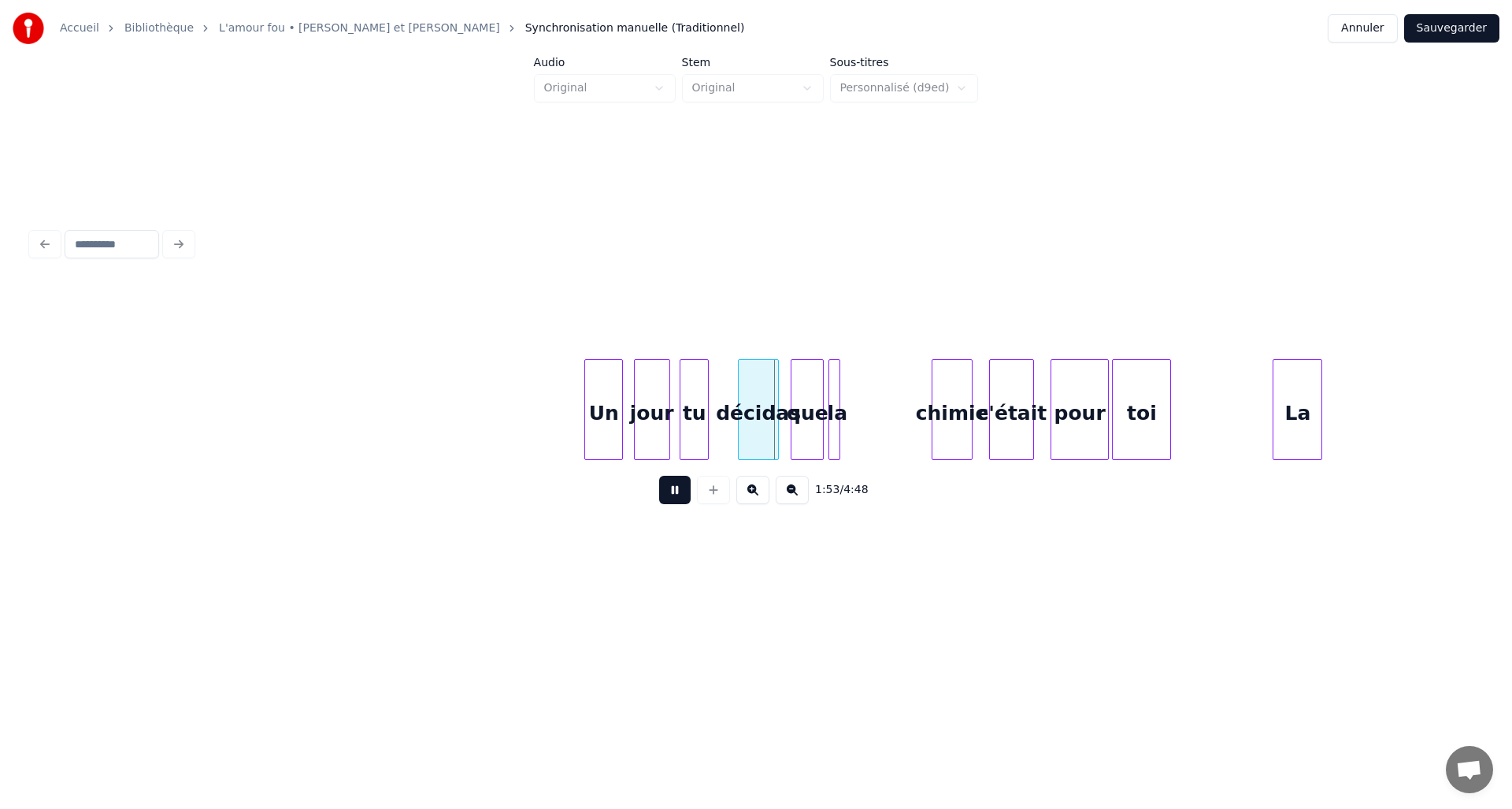
click at [670, 494] on button at bounding box center [675, 489] width 31 height 29
click at [764, 422] on div "décidas" at bounding box center [759, 413] width 40 height 107
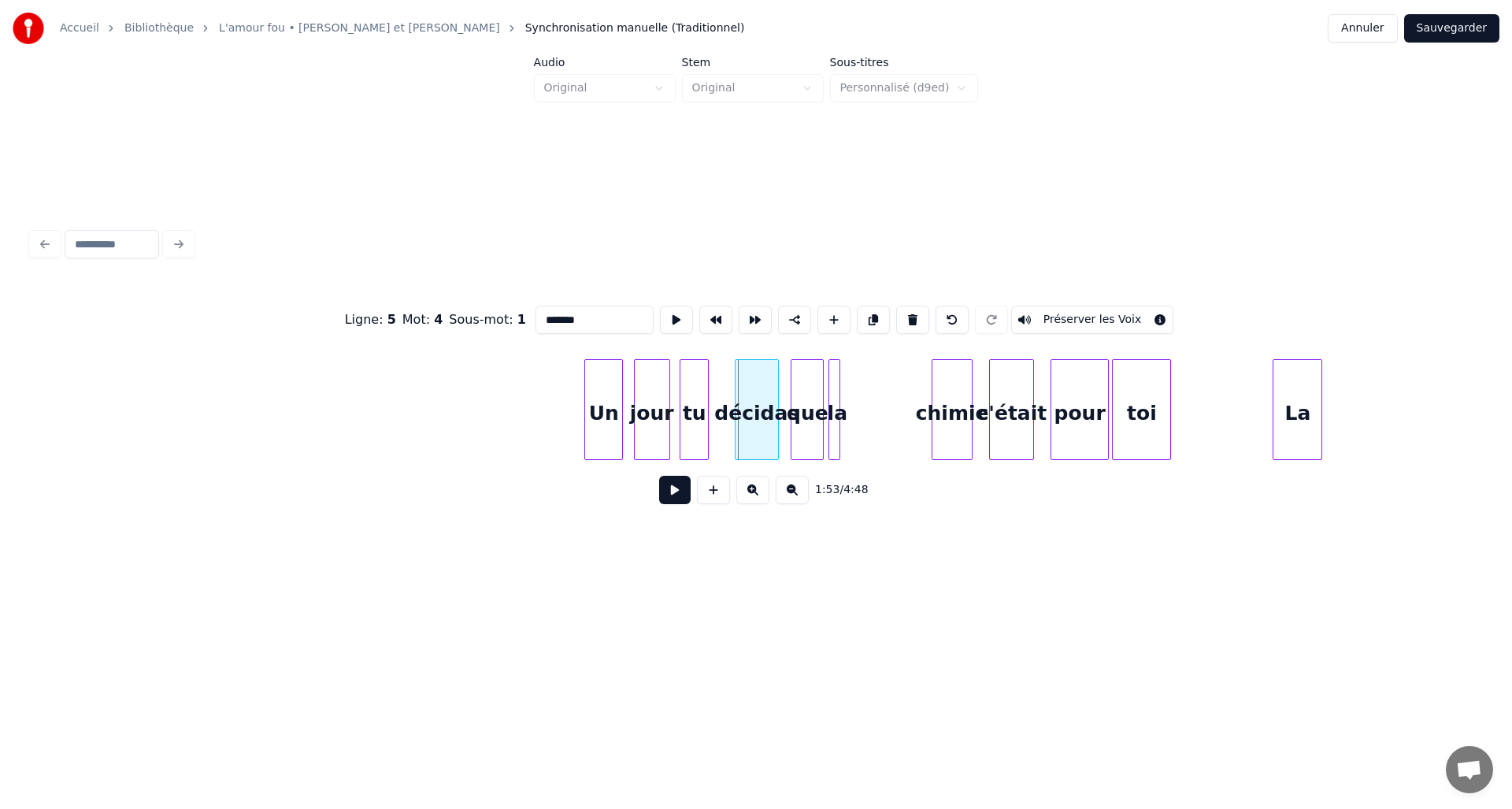
click at [736, 424] on div at bounding box center [738, 409] width 4 height 99
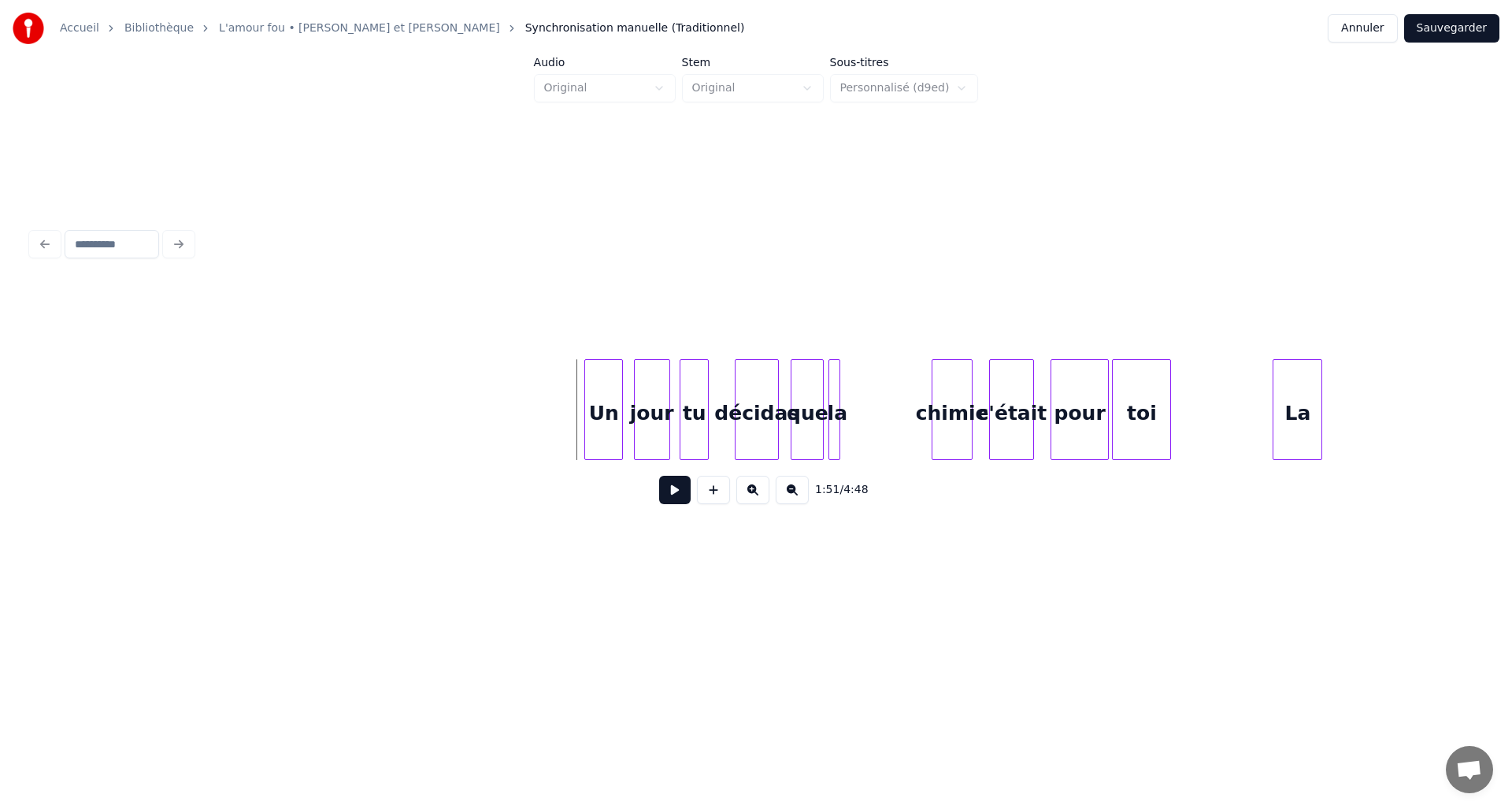
click at [674, 498] on button at bounding box center [675, 489] width 31 height 29
click at [678, 500] on button at bounding box center [675, 489] width 31 height 29
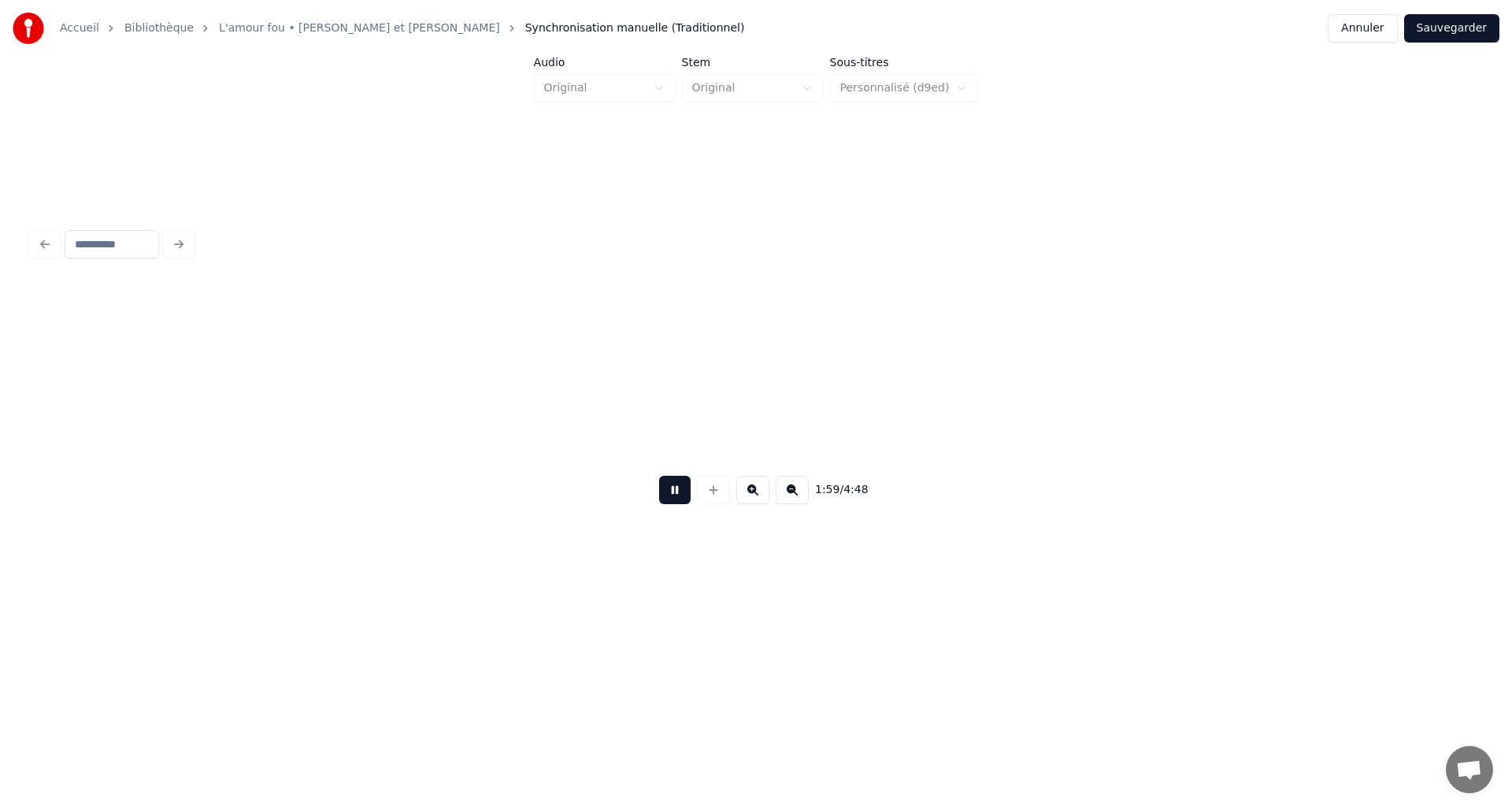
scroll to position [0, 14122]
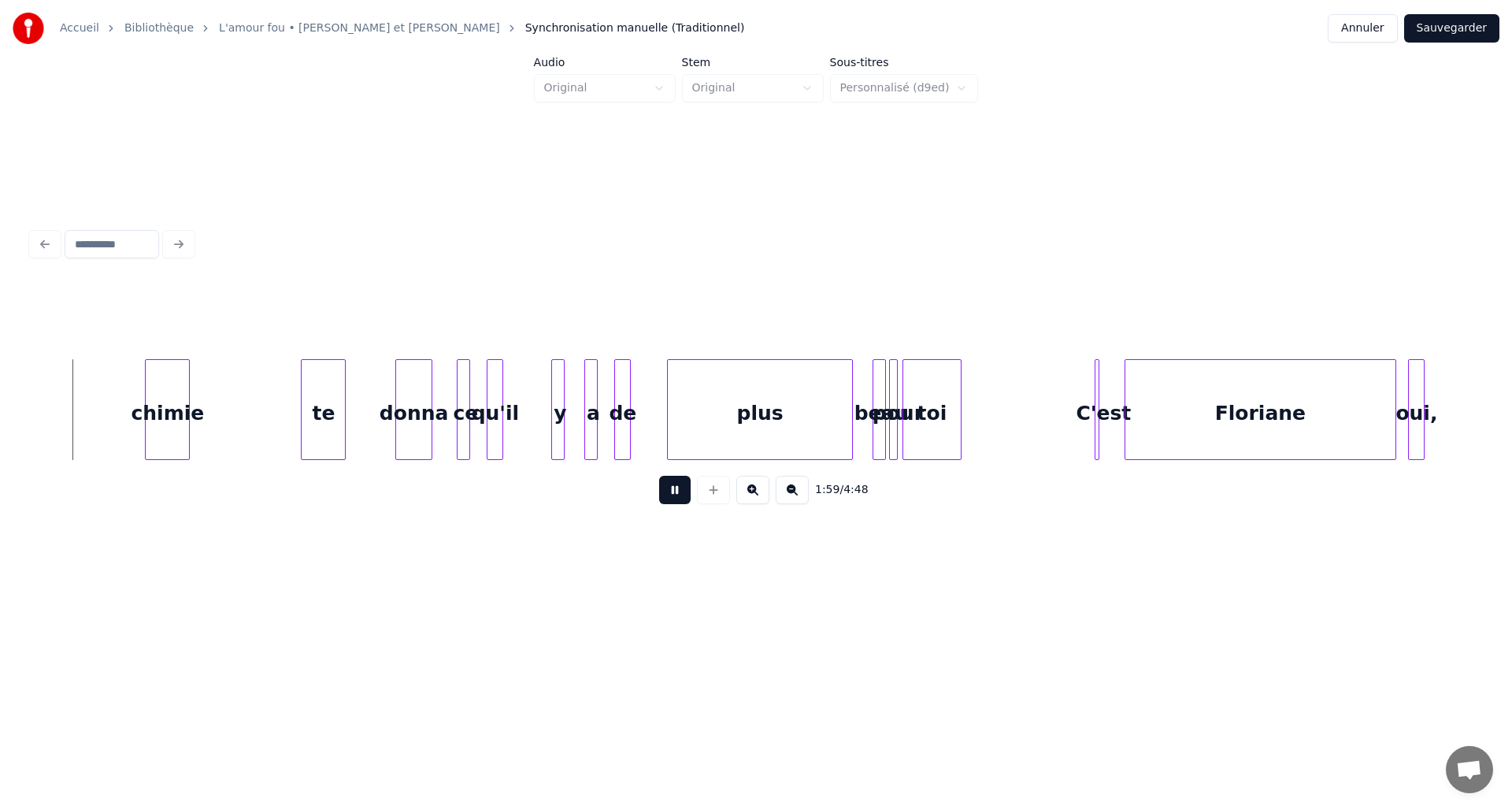
click at [678, 500] on button at bounding box center [675, 489] width 31 height 29
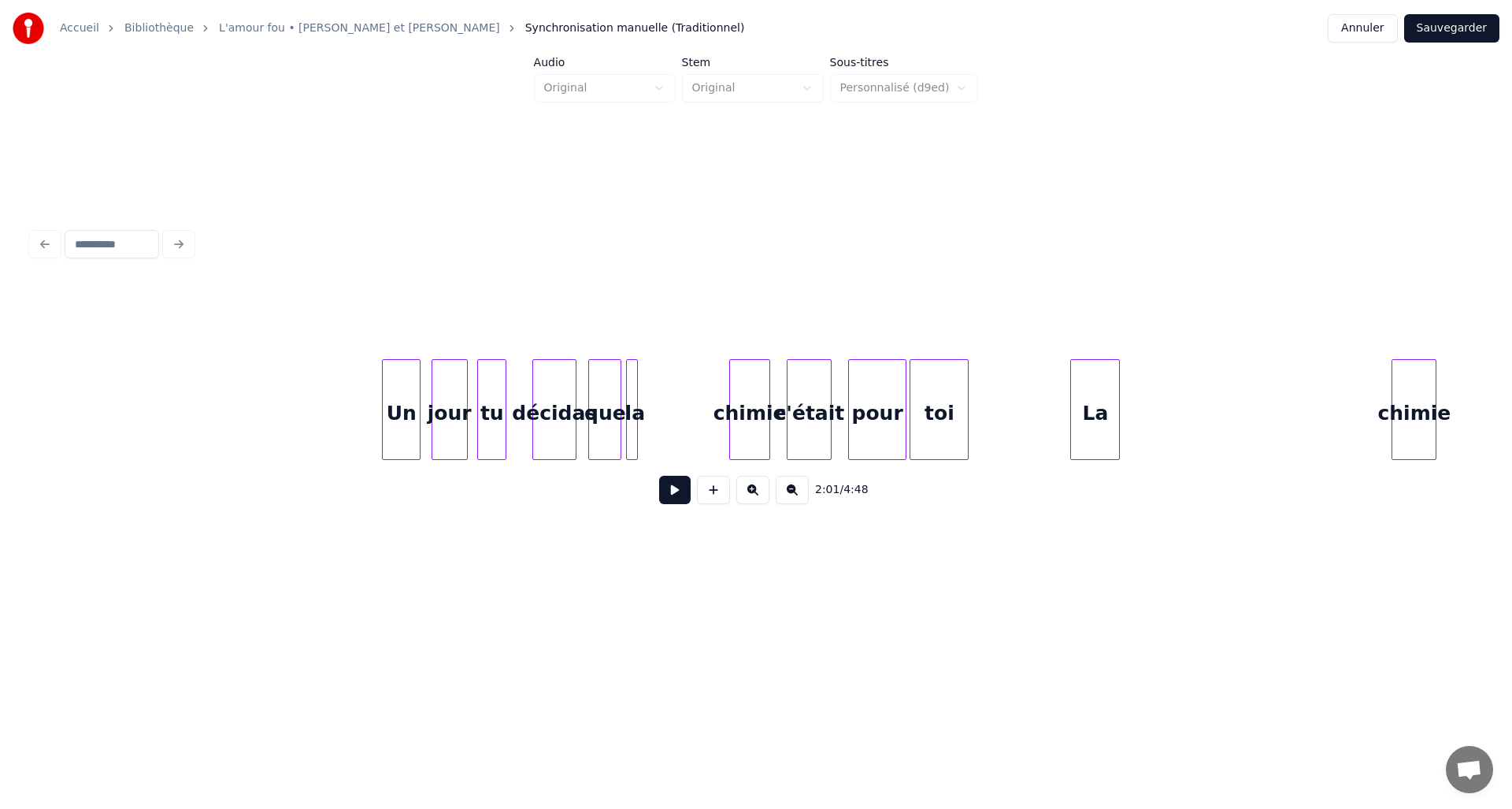
scroll to position [0, 12857]
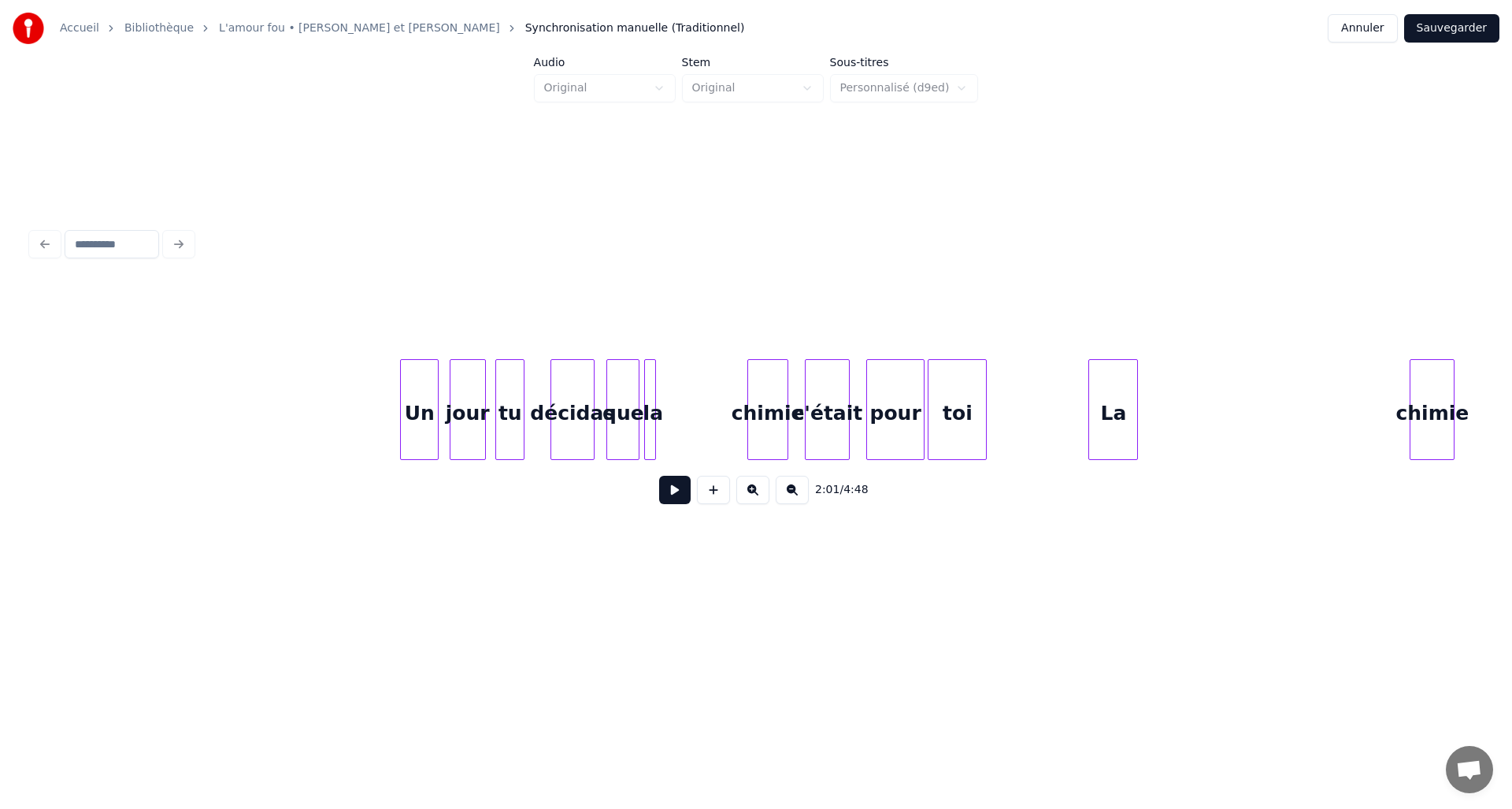
click at [673, 500] on button at bounding box center [675, 489] width 31 height 29
click at [631, 418] on div "que" at bounding box center [623, 413] width 31 height 107
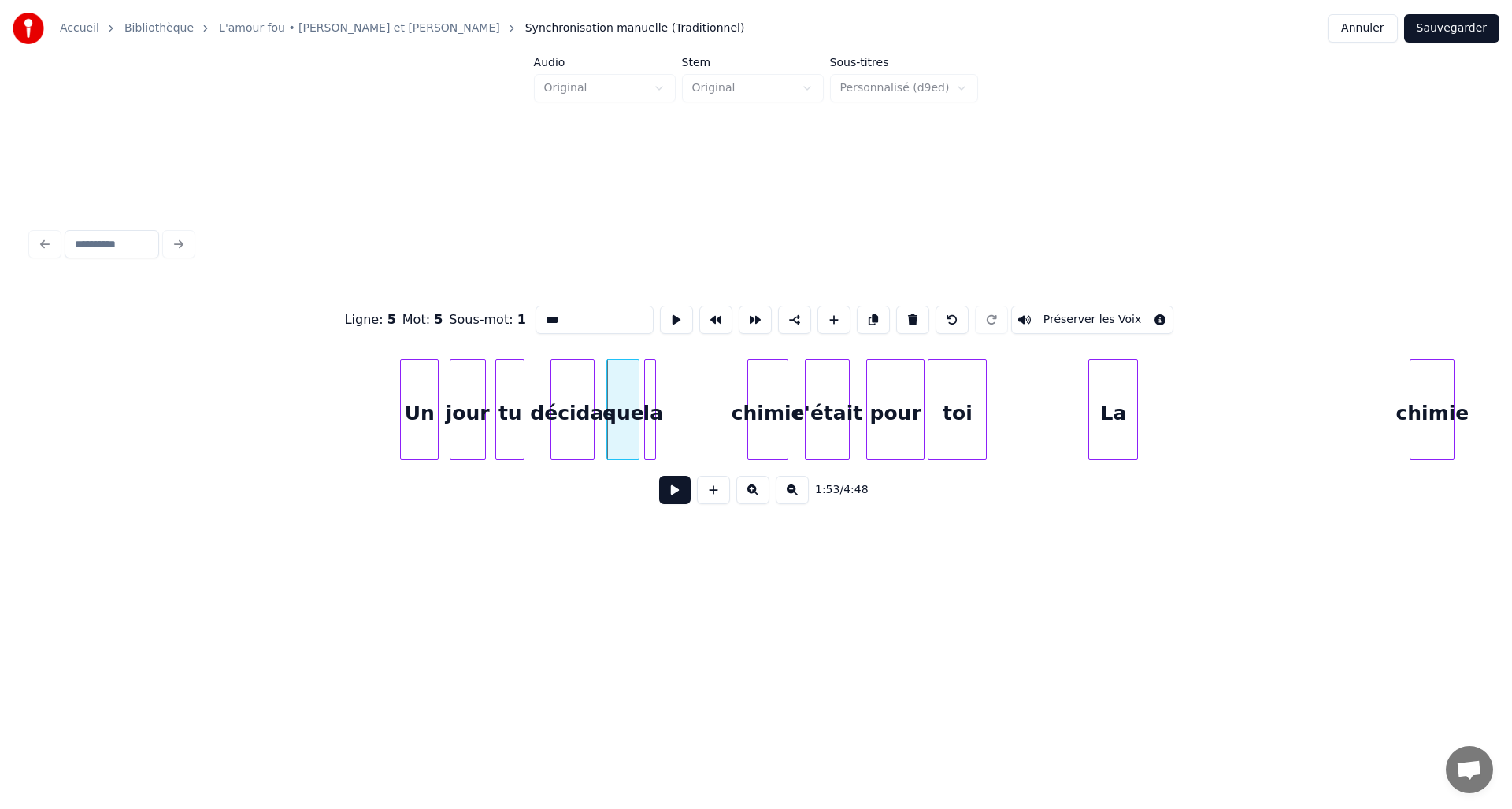
click at [580, 317] on input "***" at bounding box center [595, 320] width 118 height 29
click at [647, 423] on div at bounding box center [647, 409] width 4 height 99
click at [908, 318] on button at bounding box center [913, 320] width 33 height 29
type input "*****"
click at [627, 405] on div "qu'la" at bounding box center [623, 413] width 31 height 107
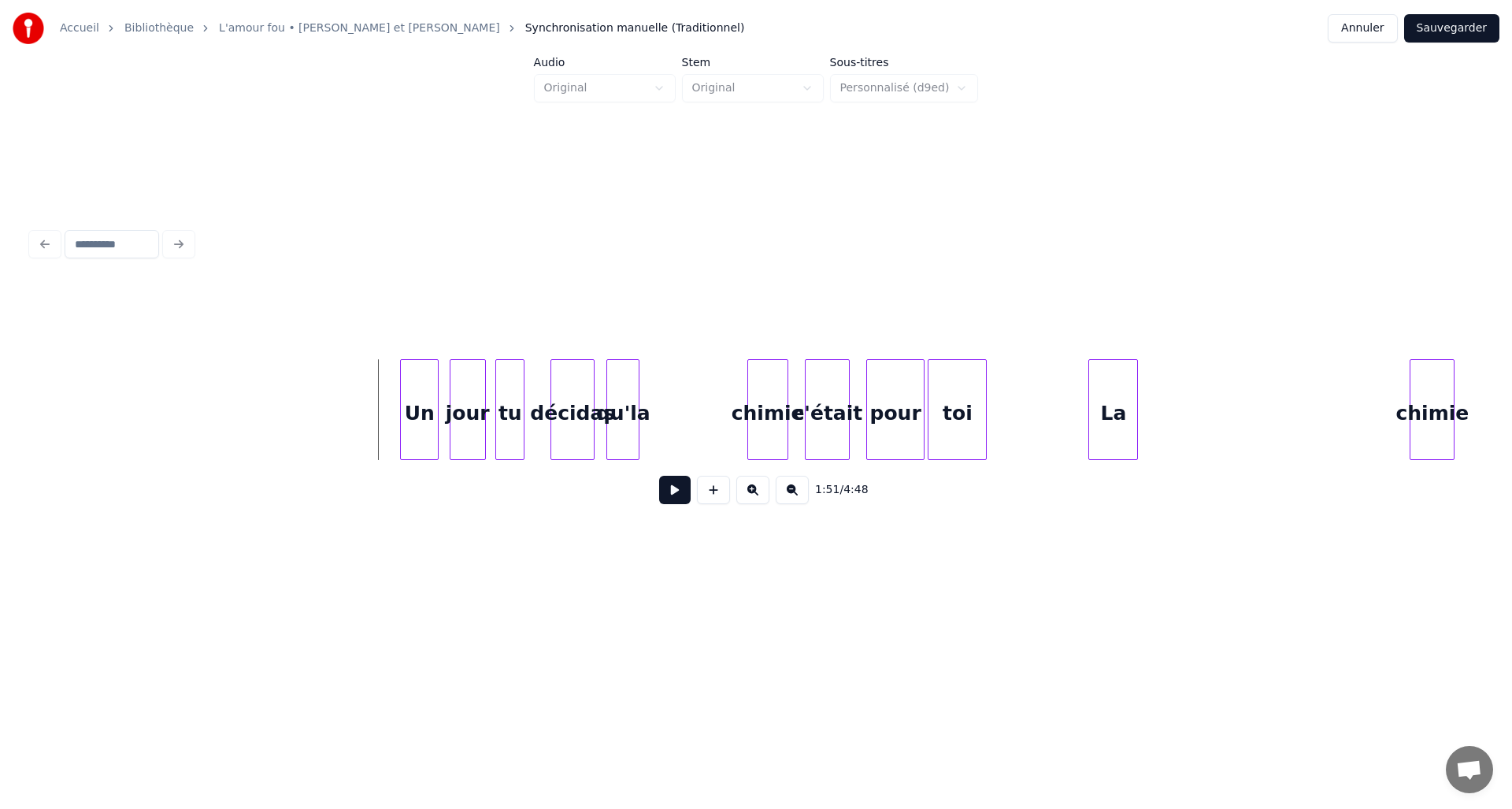
click at [630, 401] on div "qu'la" at bounding box center [623, 413] width 31 height 107
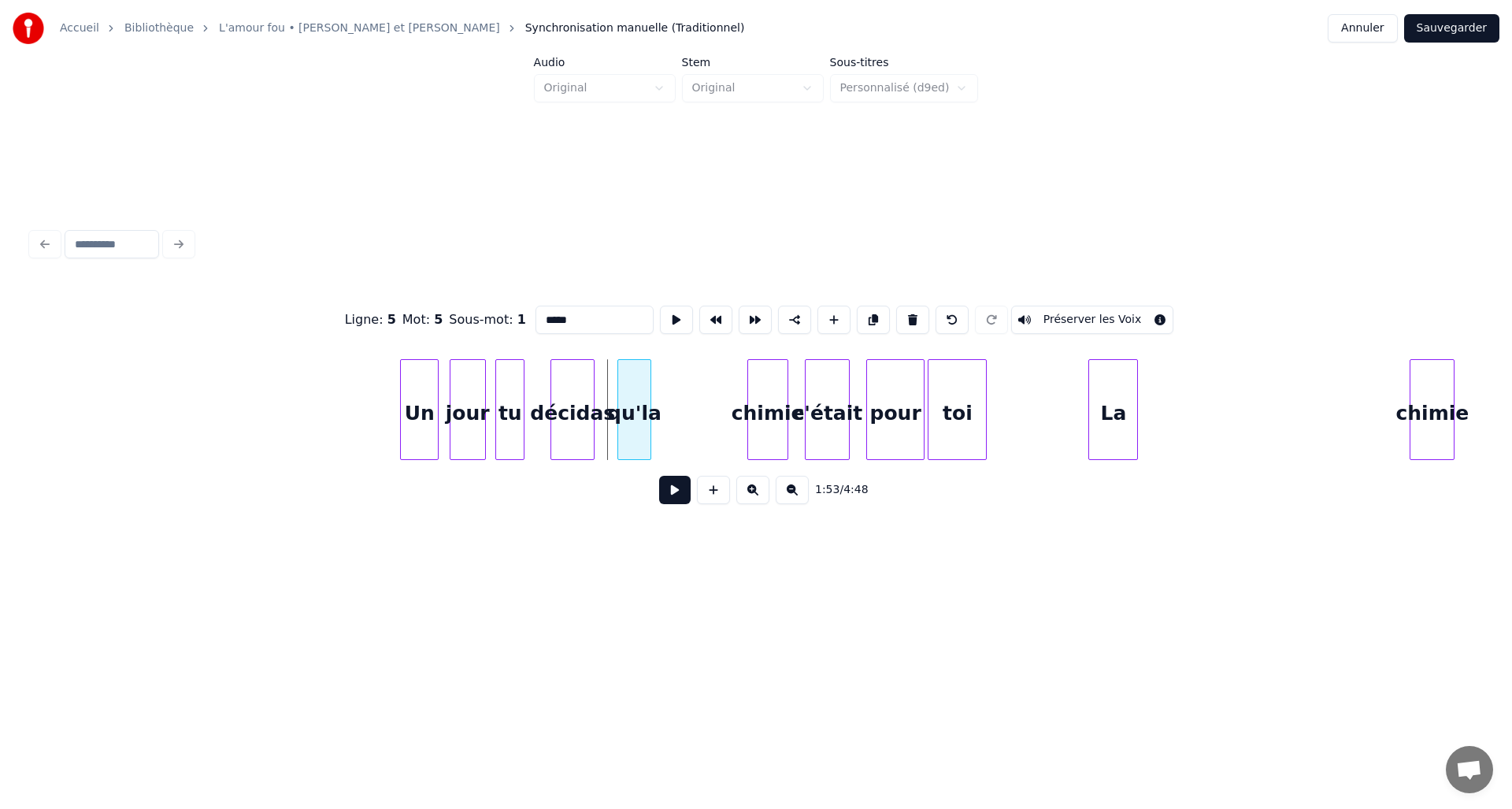
click at [635, 395] on div "qu'la" at bounding box center [634, 413] width 31 height 107
click at [614, 393] on div at bounding box center [612, 409] width 4 height 99
click at [699, 396] on div "qu'la" at bounding box center [701, 413] width 31 height 107
click at [590, 394] on div "décidas" at bounding box center [583, 413] width 64 height 107
click at [624, 394] on div at bounding box center [624, 409] width 4 height 99
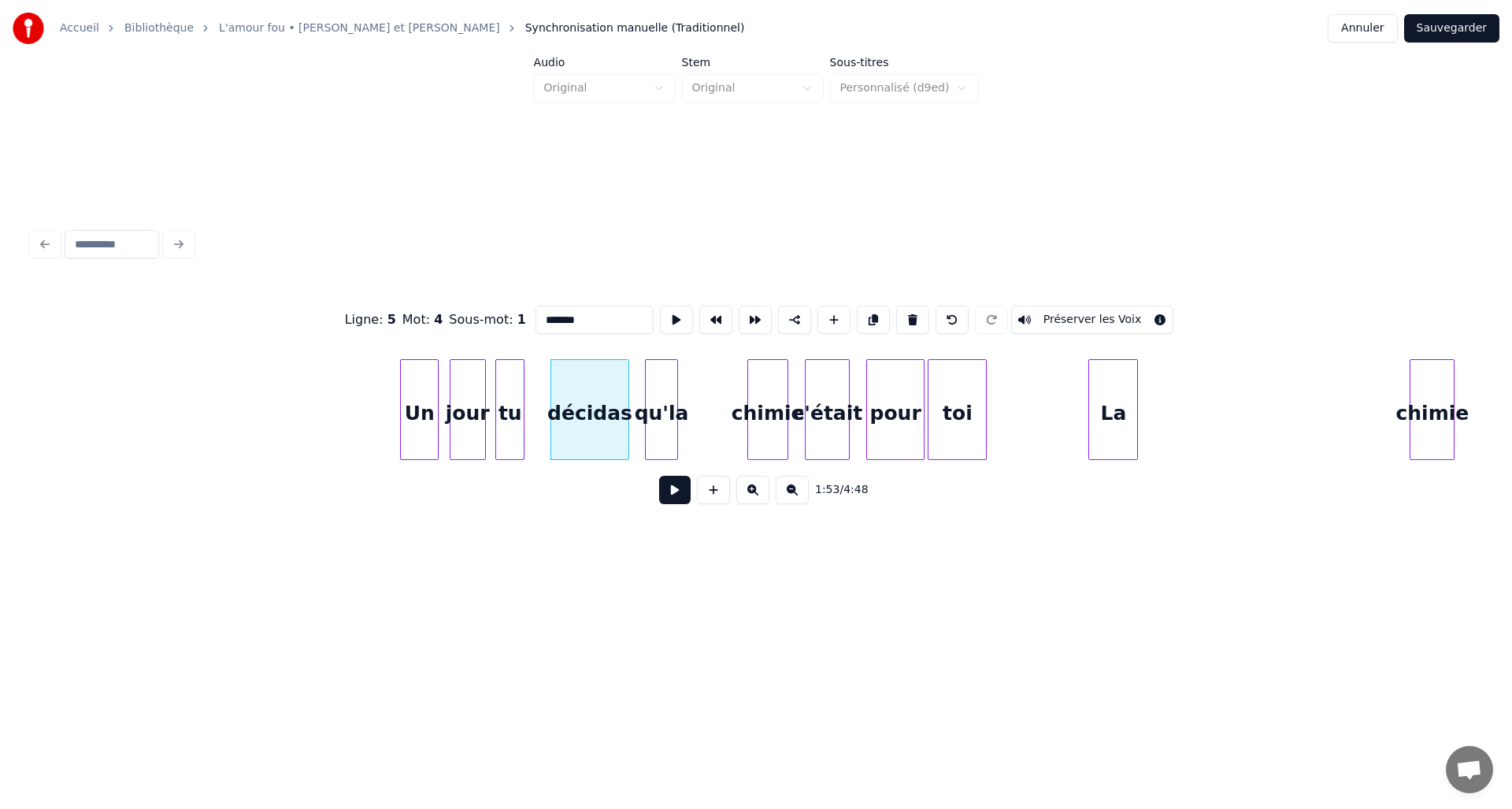
click at [667, 395] on div "qu'la" at bounding box center [662, 413] width 31 height 107
click at [688, 396] on div at bounding box center [685, 409] width 4 height 99
click at [952, 394] on div "toi" at bounding box center [957, 413] width 57 height 107
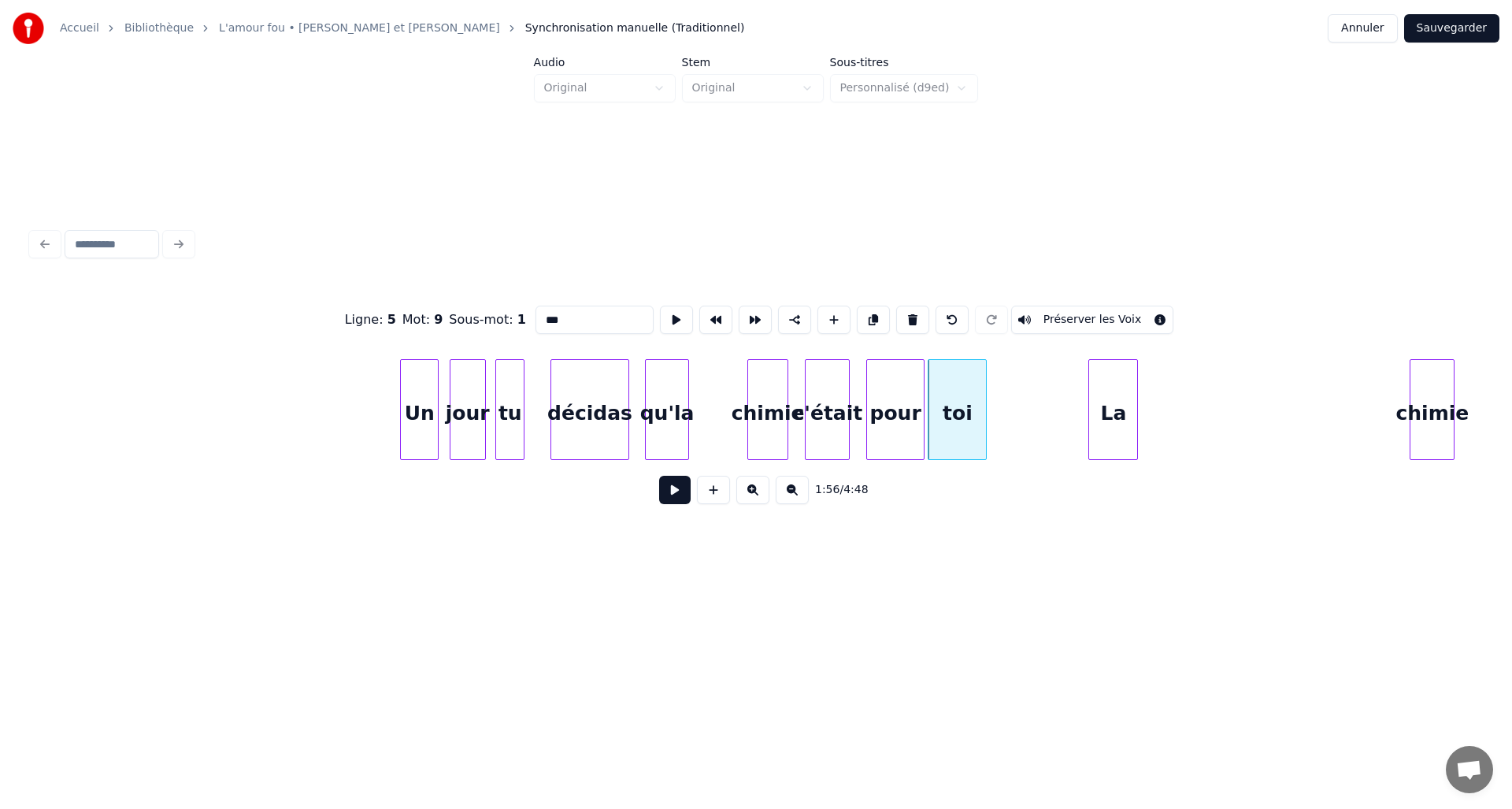
click at [986, 400] on div "toi" at bounding box center [957, 413] width 57 height 107
click at [1054, 399] on div at bounding box center [1056, 409] width 4 height 99
click at [665, 410] on div "qu'la" at bounding box center [667, 413] width 43 height 107
click at [572, 313] on input "*****" at bounding box center [595, 320] width 118 height 29
type input "***"
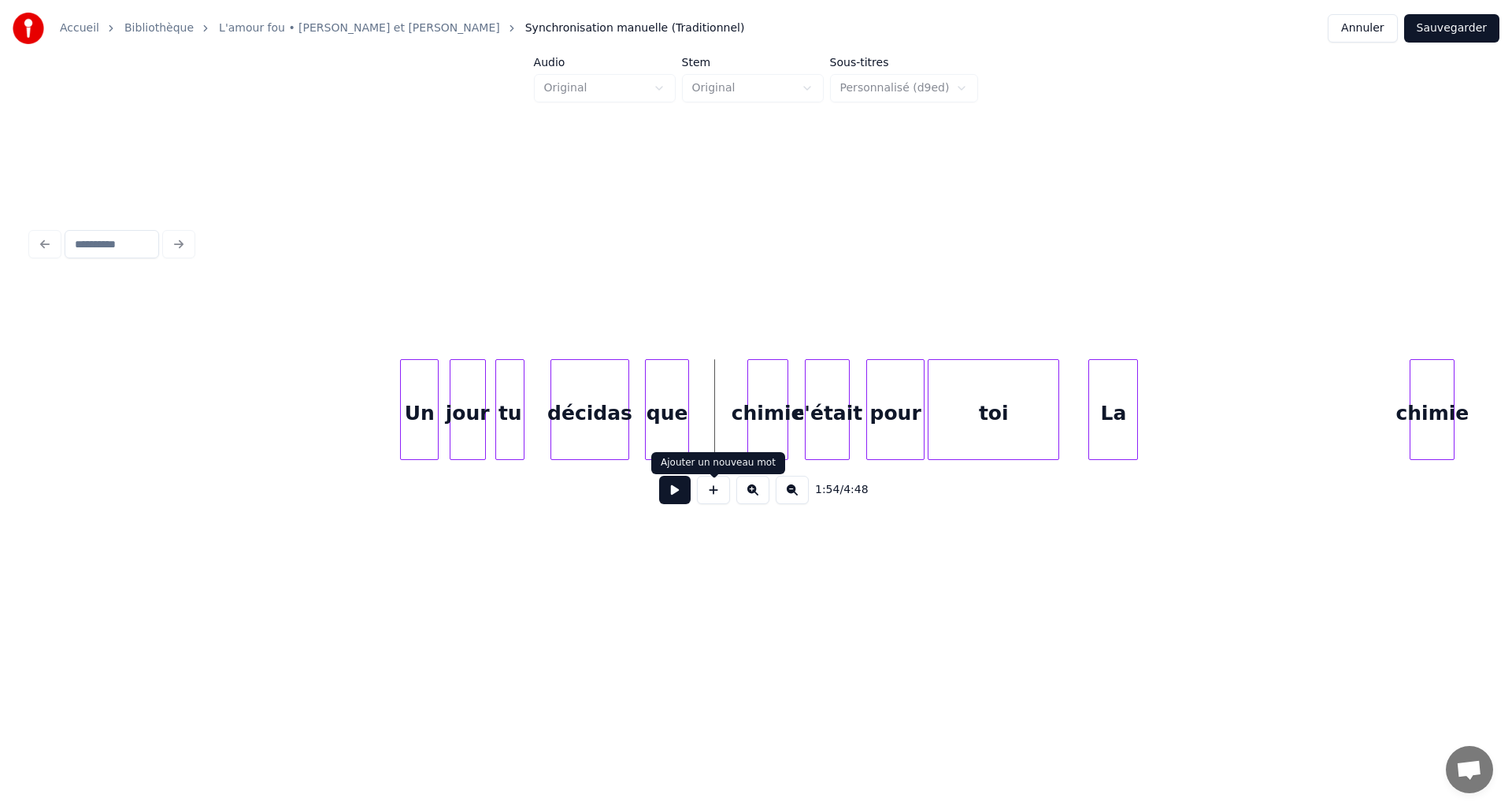
click at [716, 499] on button at bounding box center [713, 489] width 33 height 29
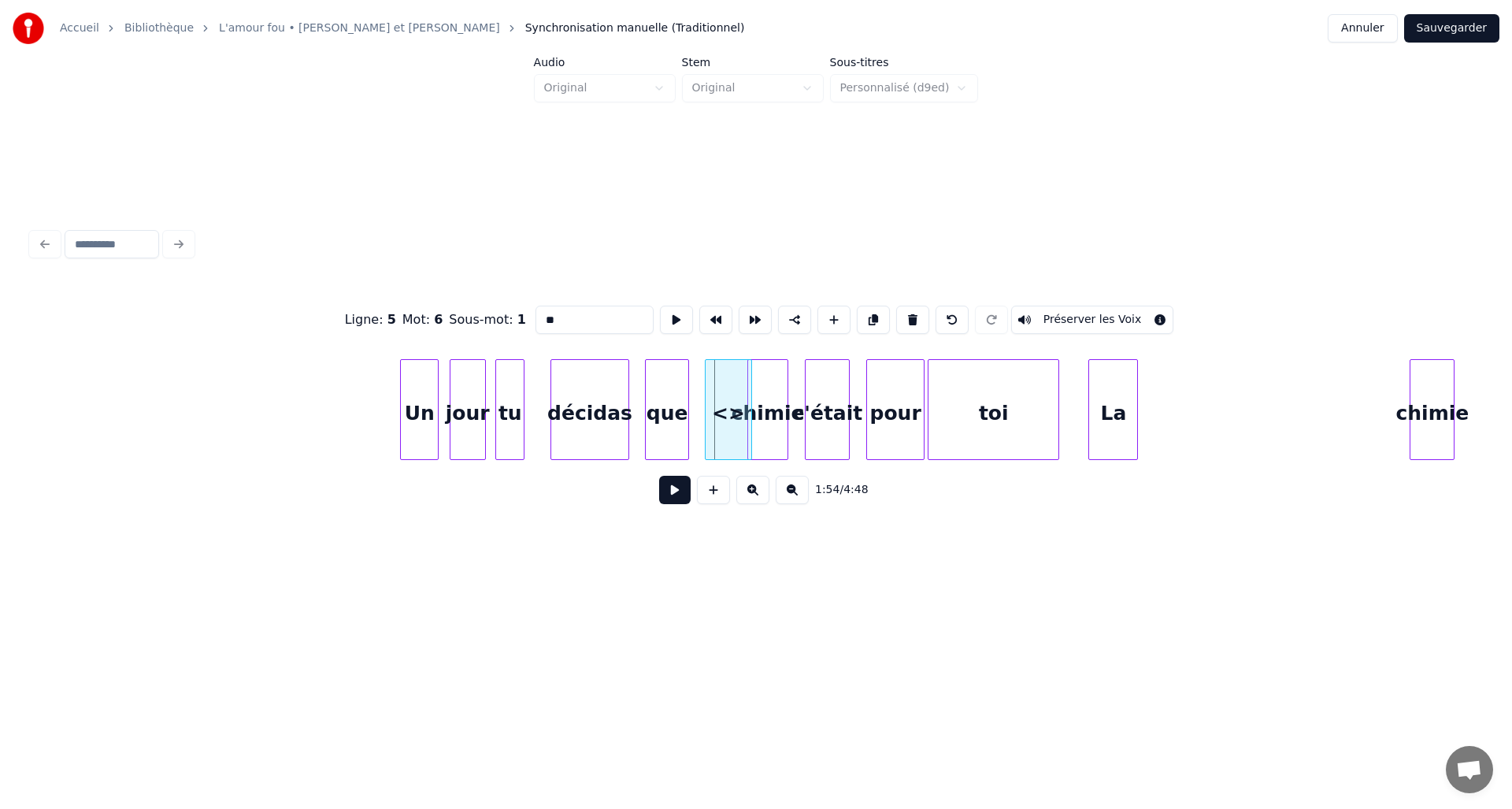
click at [725, 410] on div "<>" at bounding box center [728, 413] width 45 height 107
drag, startPoint x: 596, startPoint y: 319, endPoint x: 521, endPoint y: 320, distance: 75.0
click at [521, 320] on div "Ligne : 5 Mot : 6 Sous-mot : 1 ** Préserver les Voix" at bounding box center [756, 320] width 1449 height 78
click at [596, 507] on div "1:54 / 4:48" at bounding box center [756, 490] width 1424 height 35
click at [726, 398] on div "la" at bounding box center [728, 413] width 45 height 107
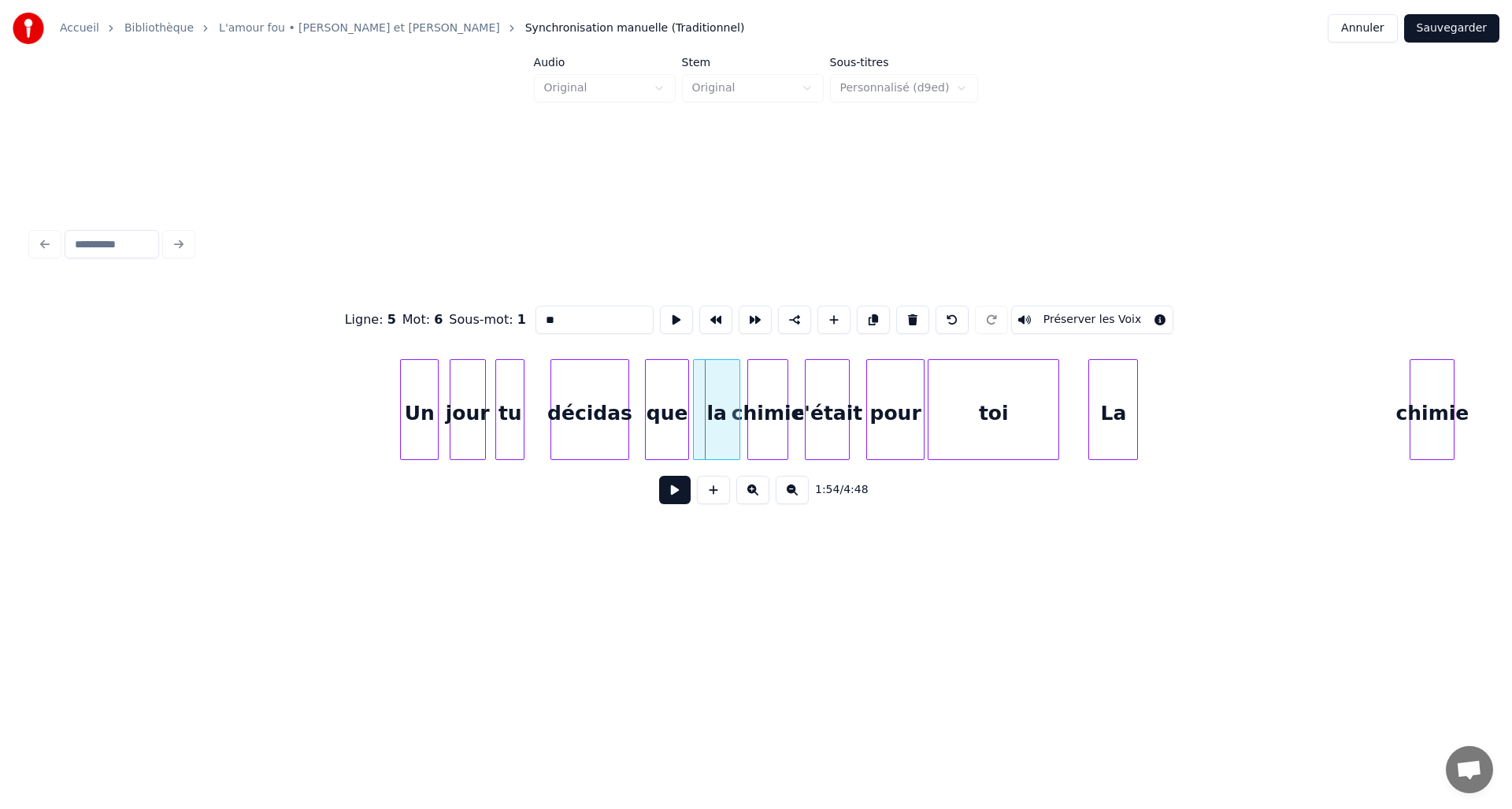
click at [733, 391] on div "la" at bounding box center [717, 413] width 45 height 107
click at [779, 400] on div "chimie" at bounding box center [768, 413] width 40 height 107
click at [794, 400] on div at bounding box center [794, 409] width 4 height 99
click at [746, 399] on div at bounding box center [746, 409] width 4 height 99
click at [840, 399] on div "c'était" at bounding box center [827, 413] width 44 height 107
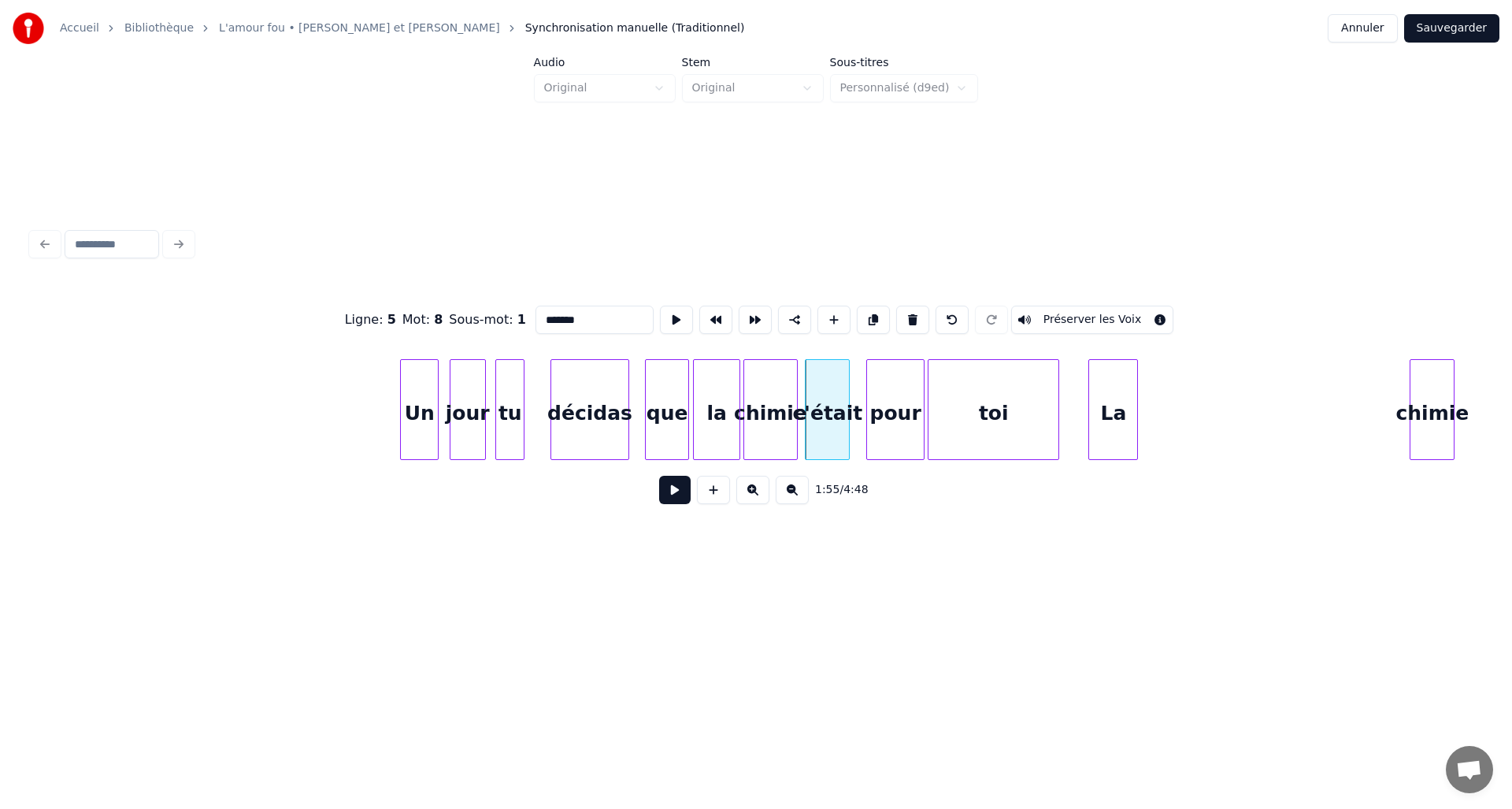
click at [849, 399] on div "c'était" at bounding box center [827, 413] width 44 height 107
click at [861, 397] on div at bounding box center [861, 409] width 4 height 99
click at [1117, 400] on div "La" at bounding box center [1113, 413] width 48 height 107
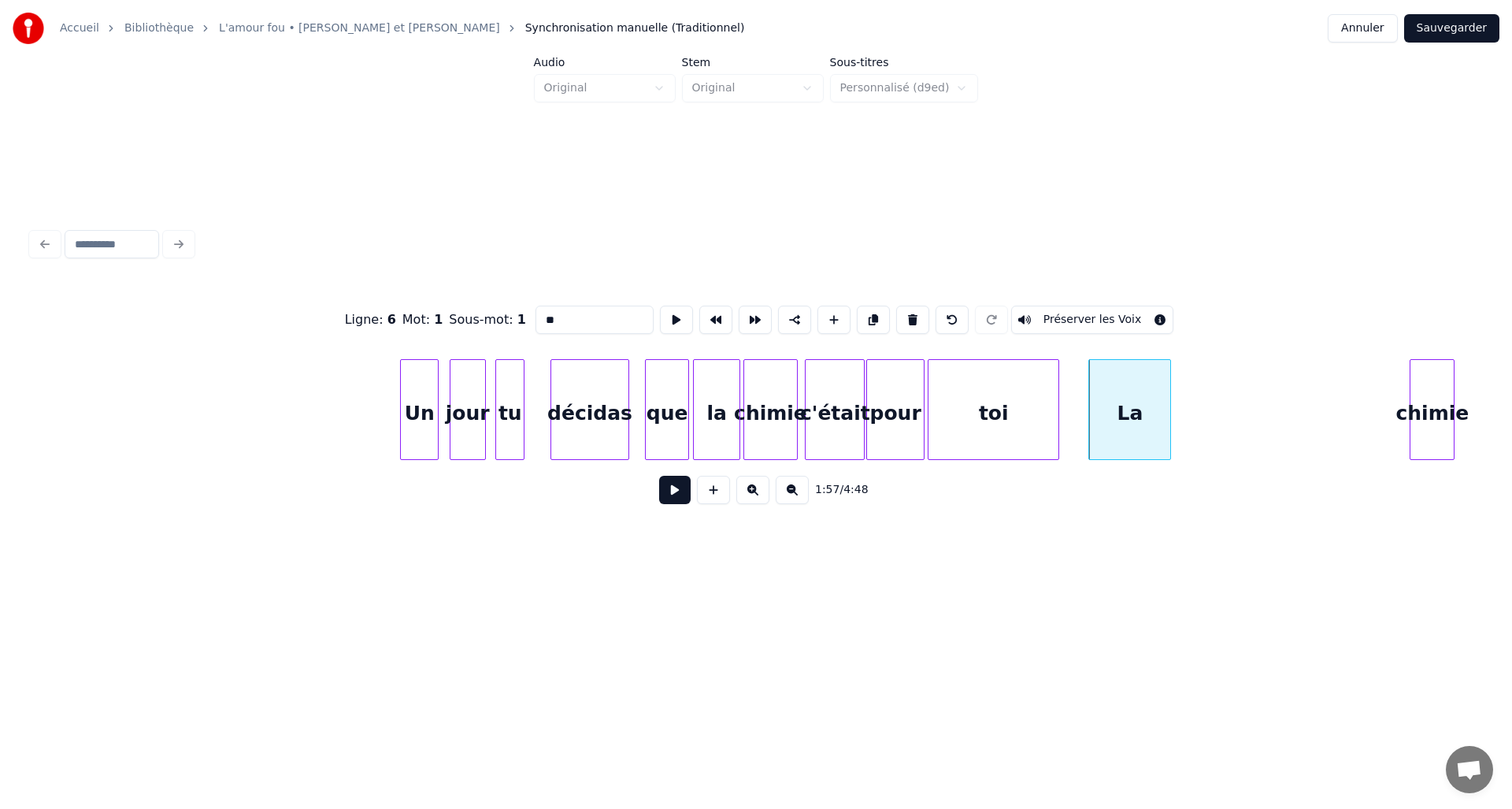
click at [1170, 400] on div at bounding box center [1168, 409] width 4 height 99
click at [1442, 394] on div "chimie" at bounding box center [1433, 413] width 44 height 107
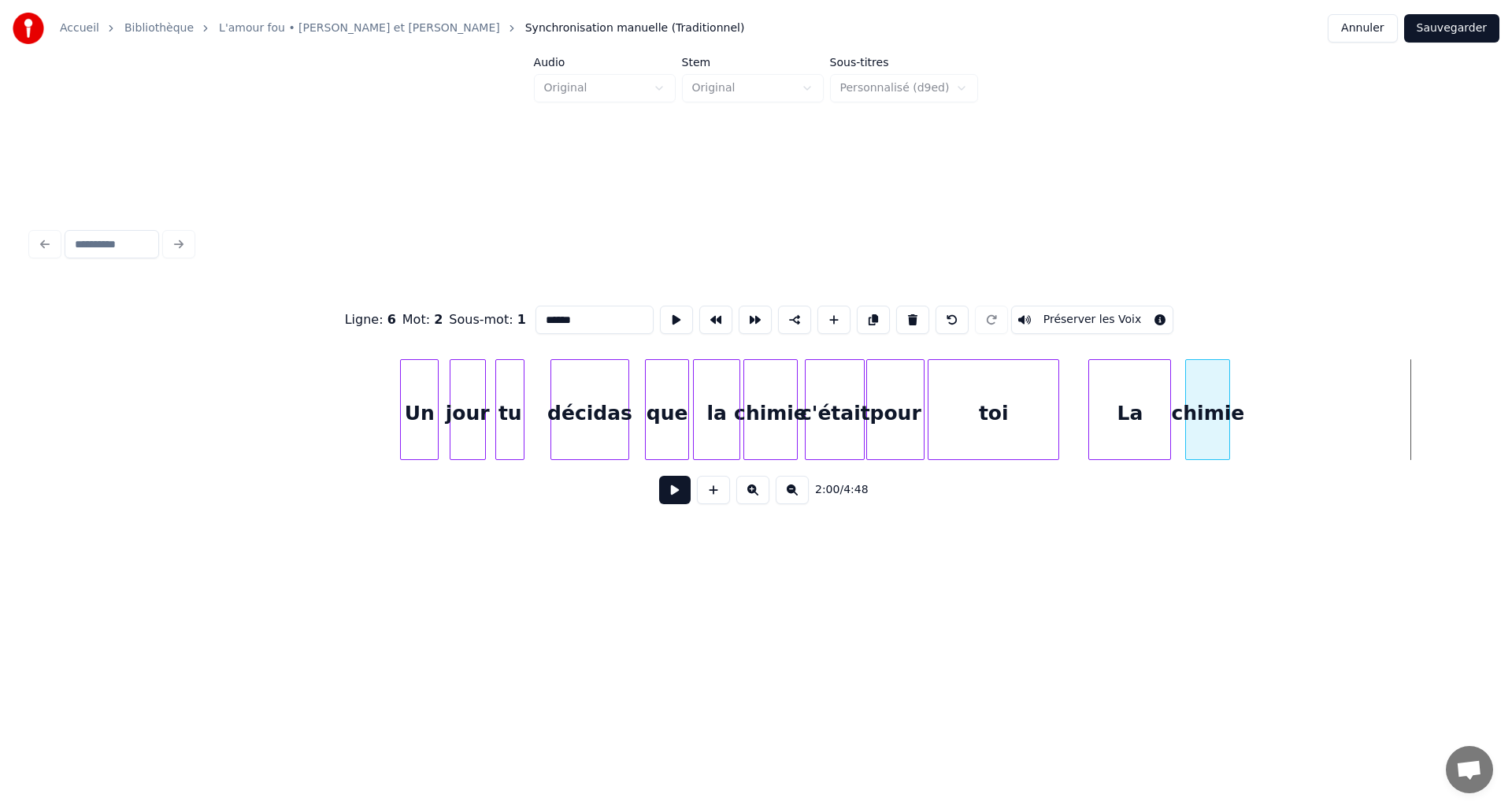
click at [1210, 410] on div "chimie" at bounding box center [1208, 413] width 44 height 107
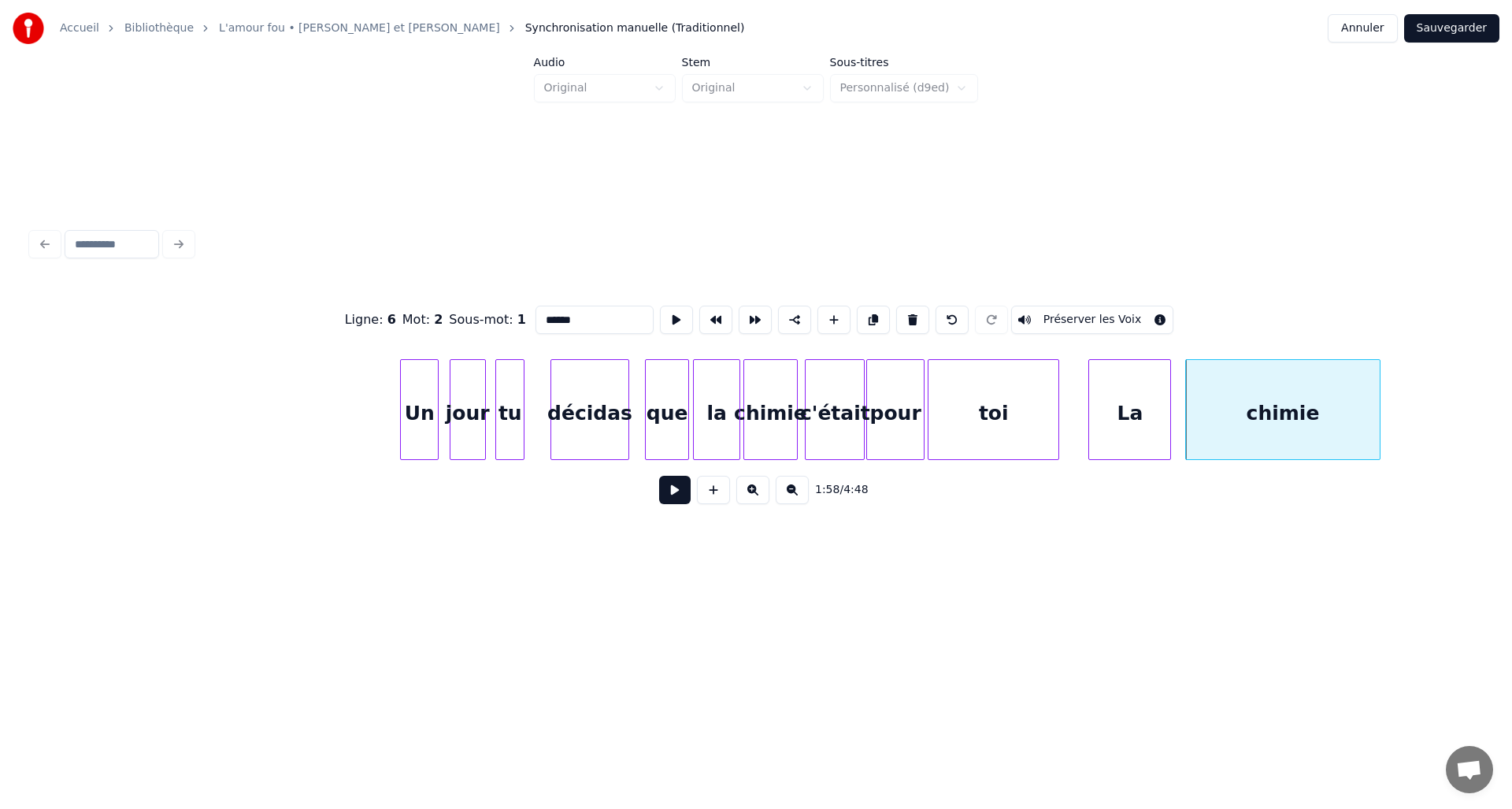
click at [1377, 398] on div at bounding box center [1377, 409] width 4 height 99
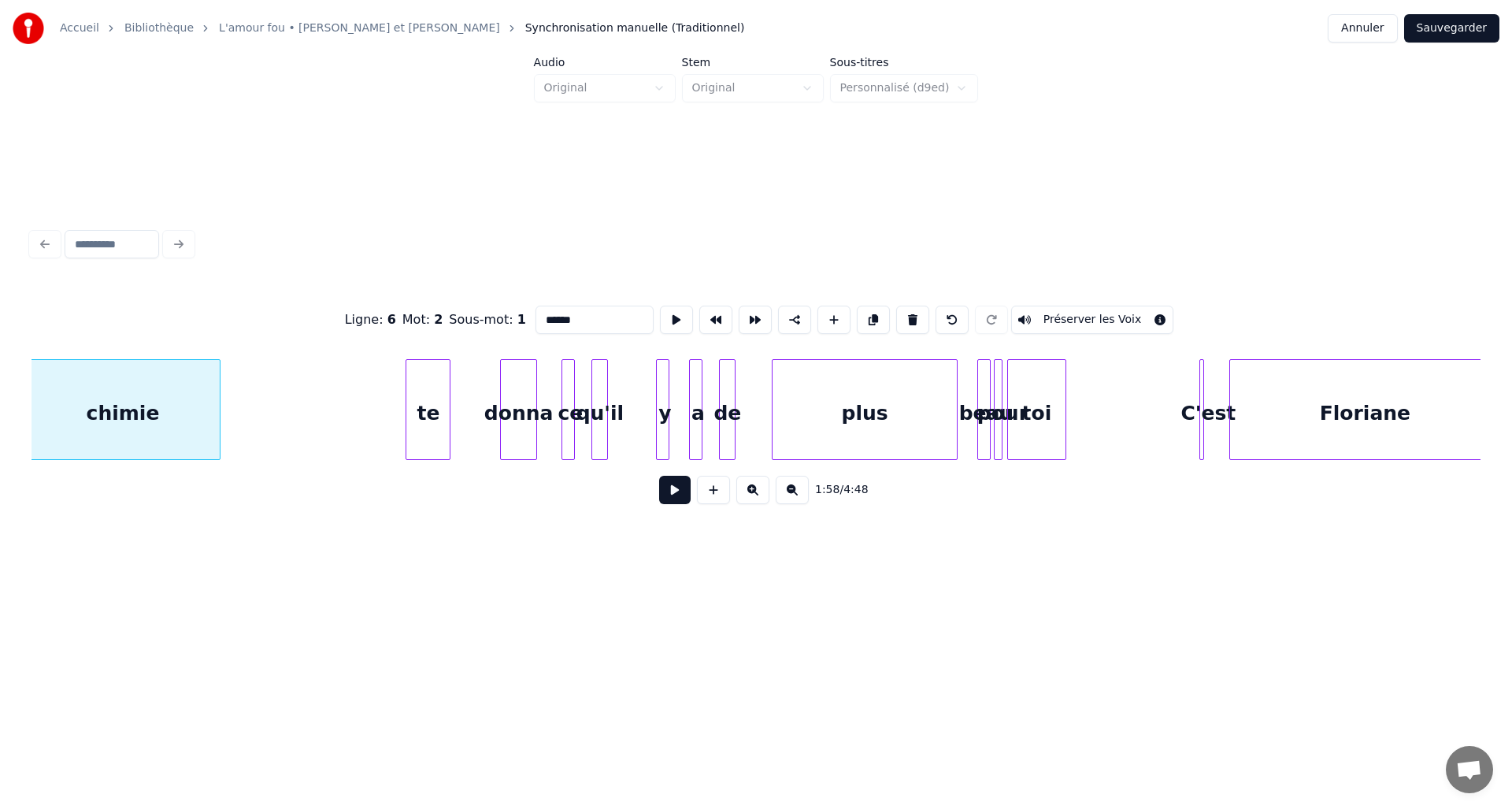
scroll to position [0, 13962]
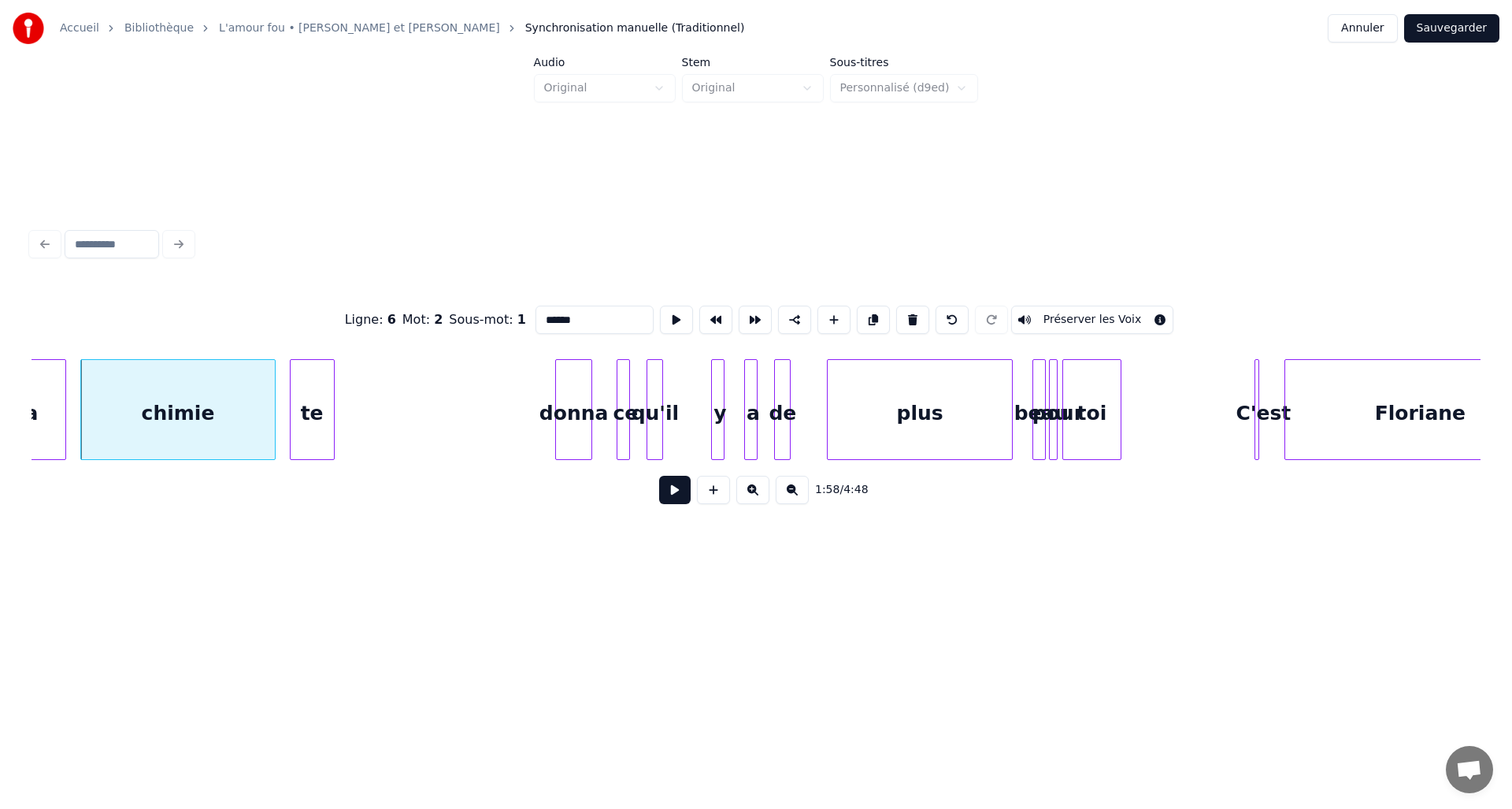
click at [317, 401] on div "te" at bounding box center [313, 413] width 44 height 107
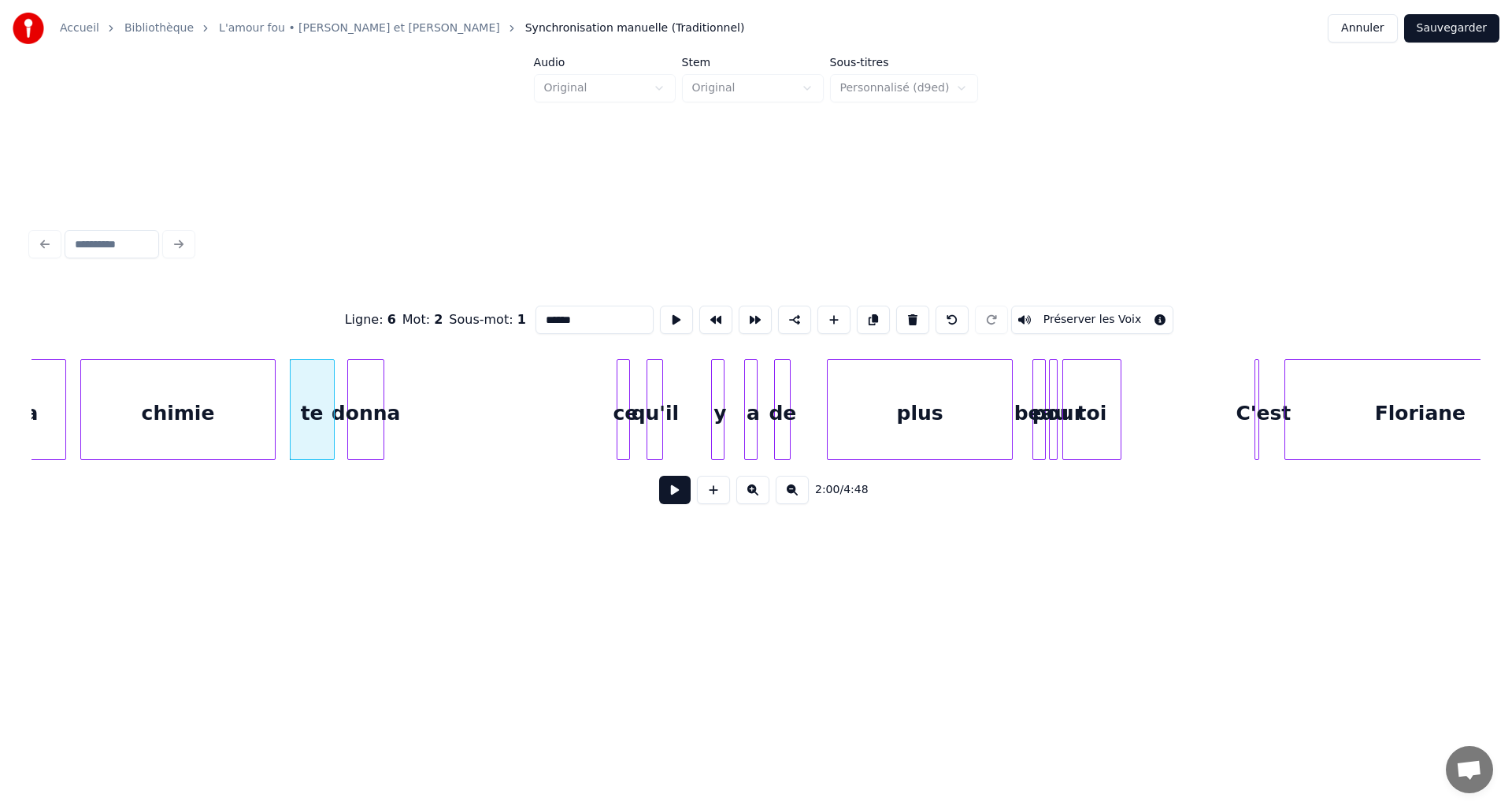
click at [369, 406] on div "donna" at bounding box center [366, 413] width 36 height 107
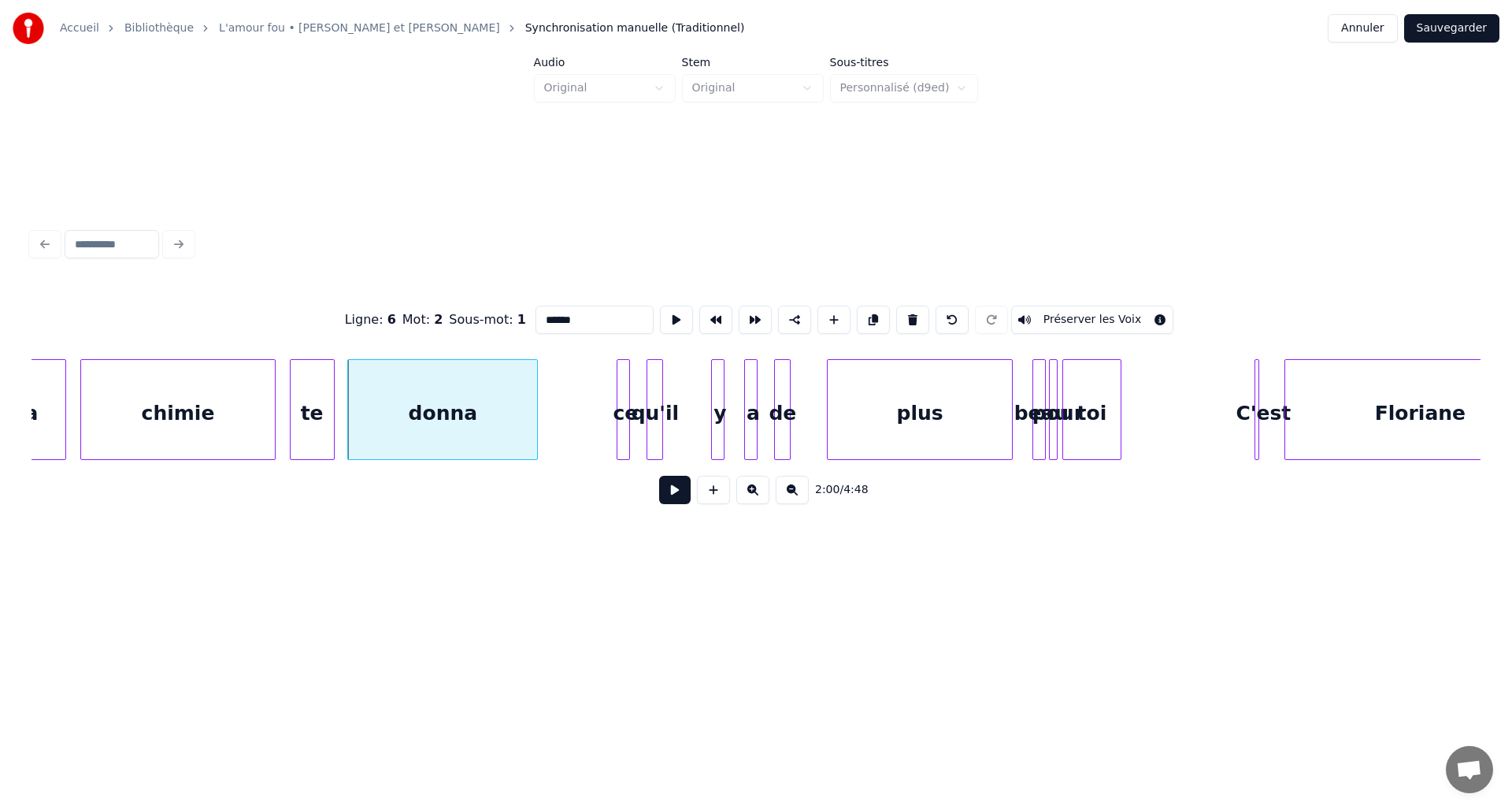
click at [536, 403] on div at bounding box center [534, 409] width 4 height 99
click at [564, 401] on div "ce" at bounding box center [567, 413] width 16 height 107
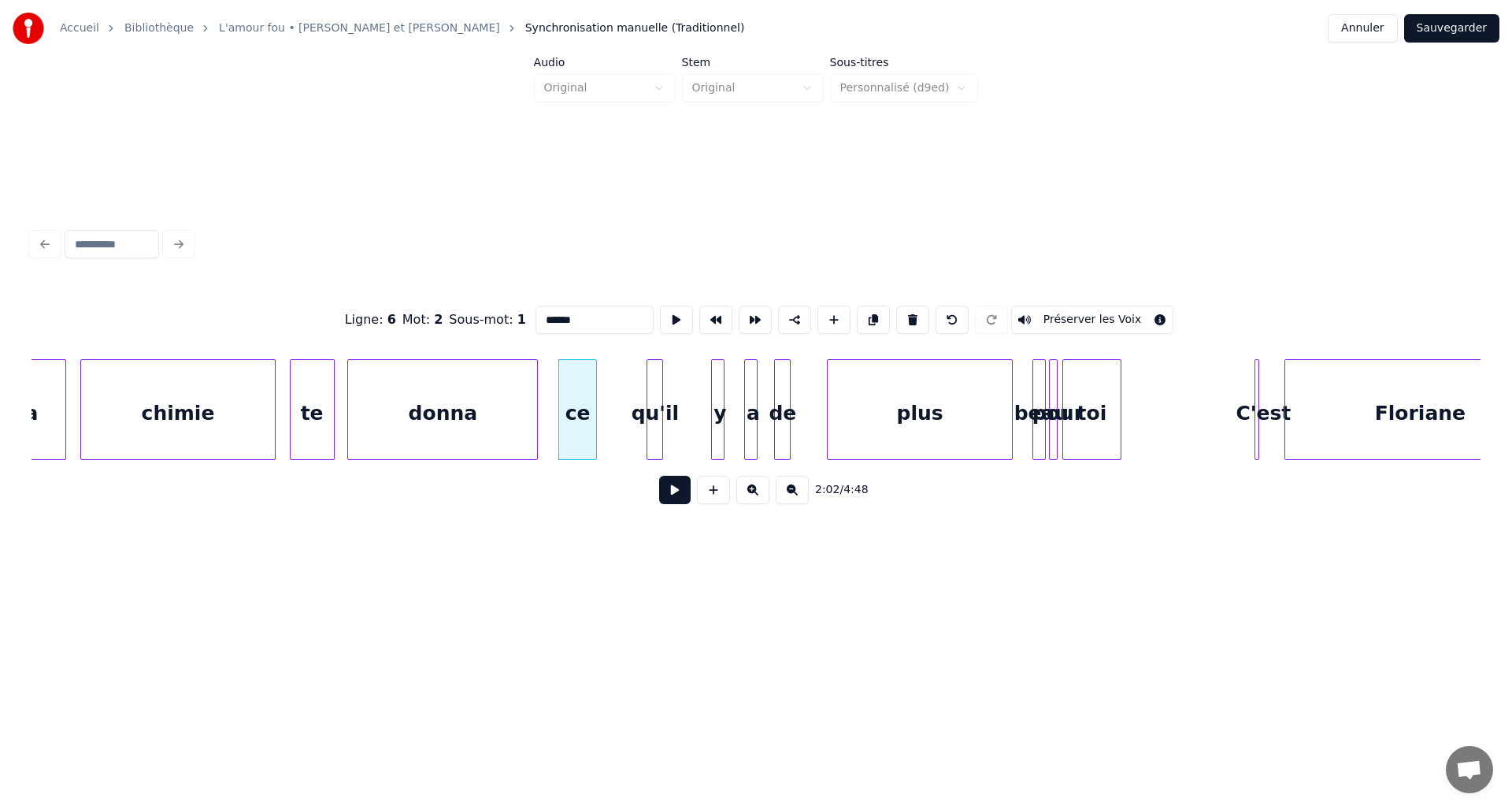
click at [596, 403] on div at bounding box center [593, 409] width 4 height 99
click at [609, 402] on div "qu'il" at bounding box center [611, 413] width 16 height 107
click at [638, 405] on div at bounding box center [639, 409] width 4 height 99
click at [658, 406] on div "y" at bounding box center [660, 413] width 16 height 107
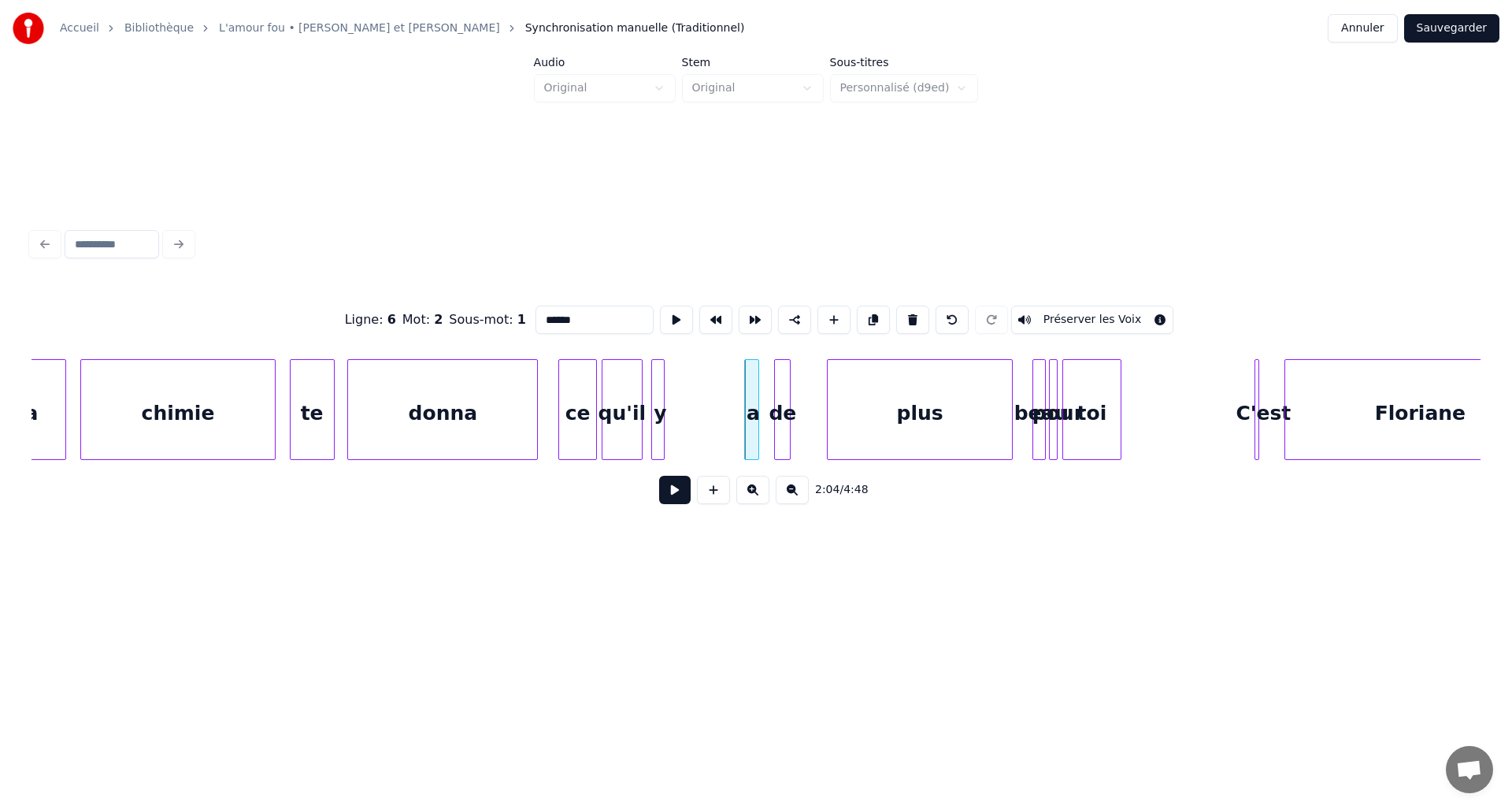
click at [759, 403] on div "a" at bounding box center [752, 409] width 15 height 101
click at [688, 406] on div "a" at bounding box center [689, 413] width 16 height 107
click at [711, 405] on div at bounding box center [709, 409] width 4 height 99
click at [732, 407] on div "de" at bounding box center [732, 413] width 16 height 107
click at [762, 407] on div at bounding box center [762, 409] width 4 height 99
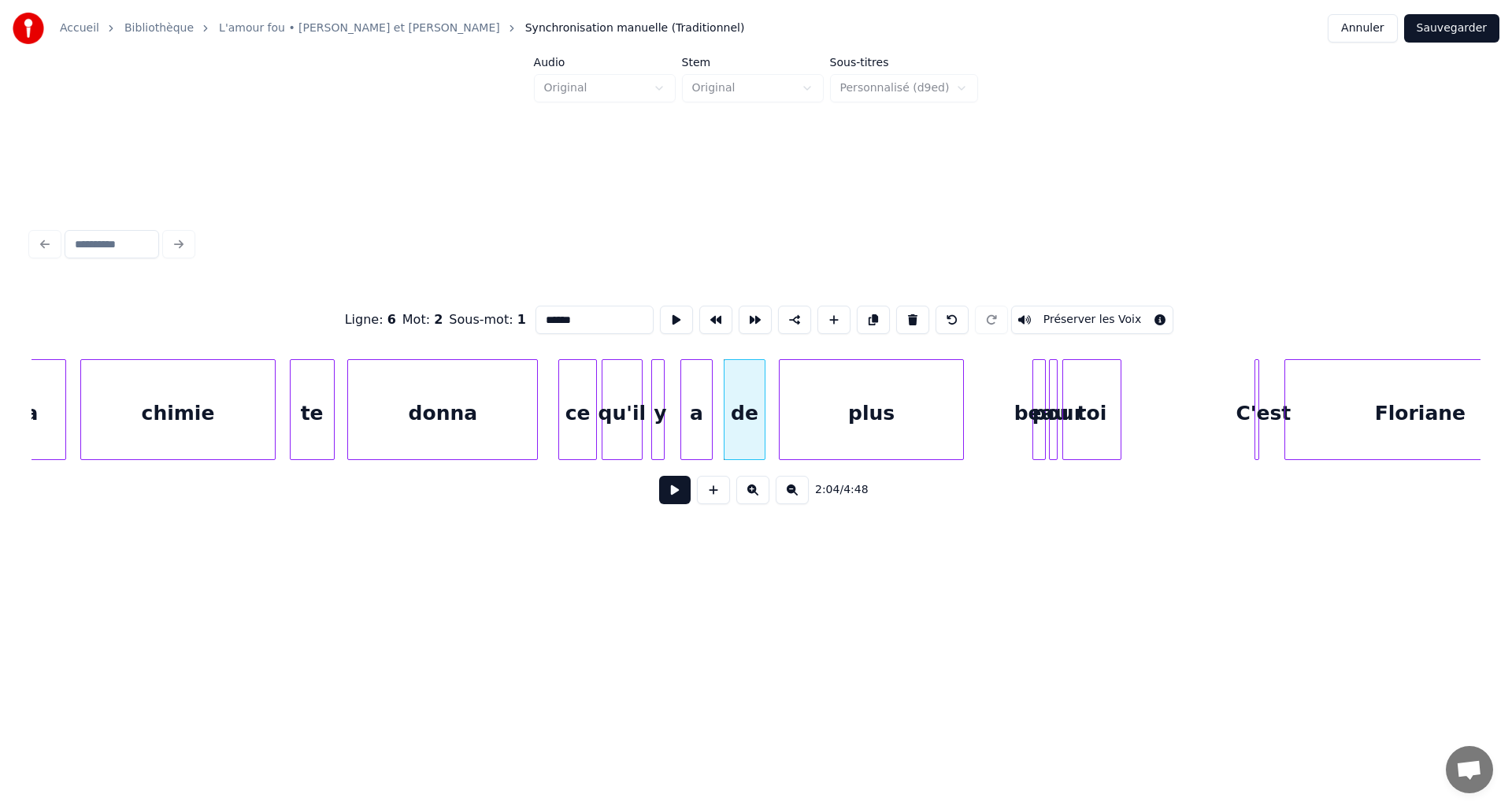
click at [859, 408] on div "plus" at bounding box center [872, 413] width 185 height 107
click at [827, 415] on div at bounding box center [825, 409] width 4 height 99
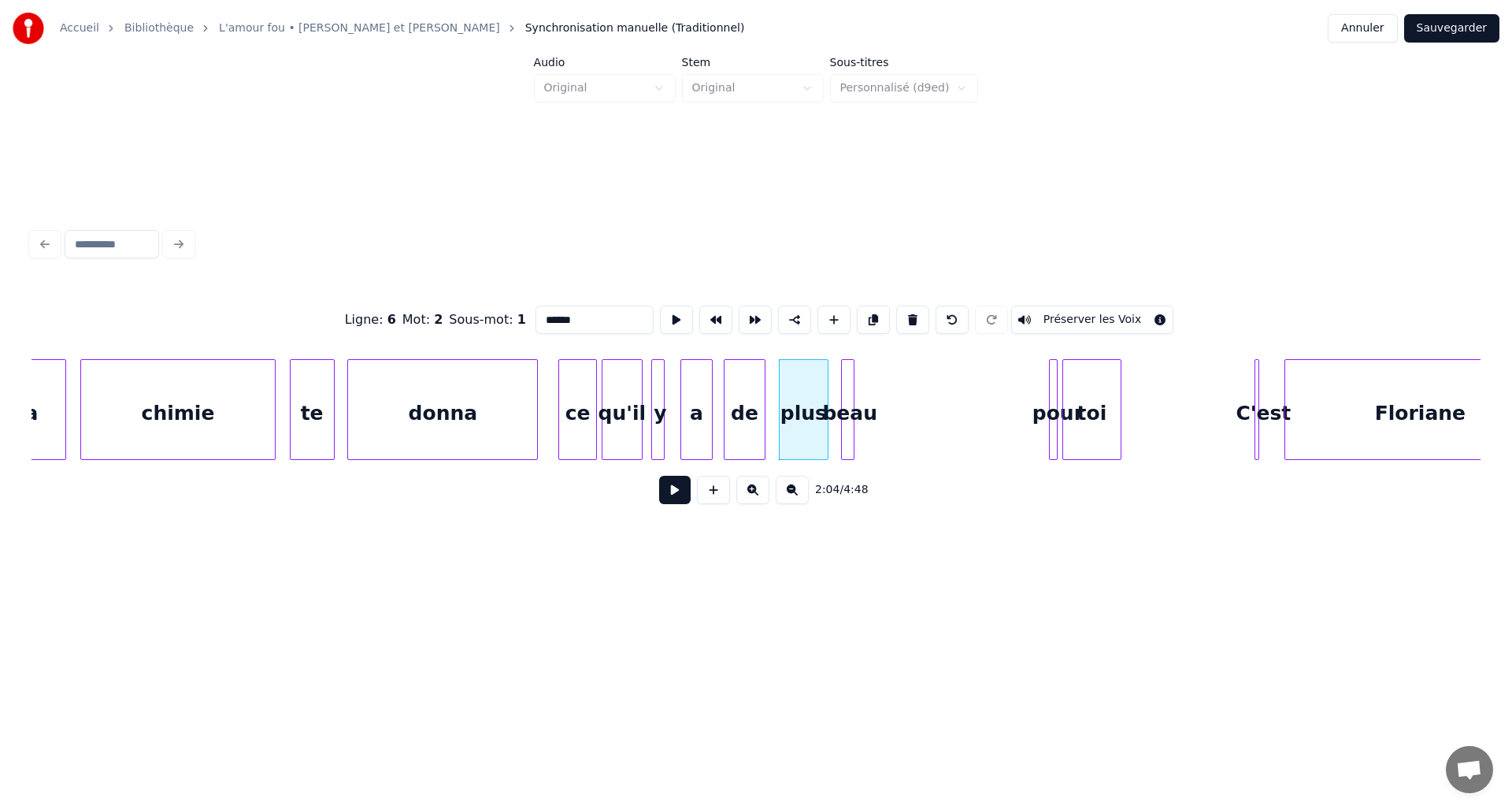
click at [847, 408] on div "beau" at bounding box center [850, 413] width 16 height 107
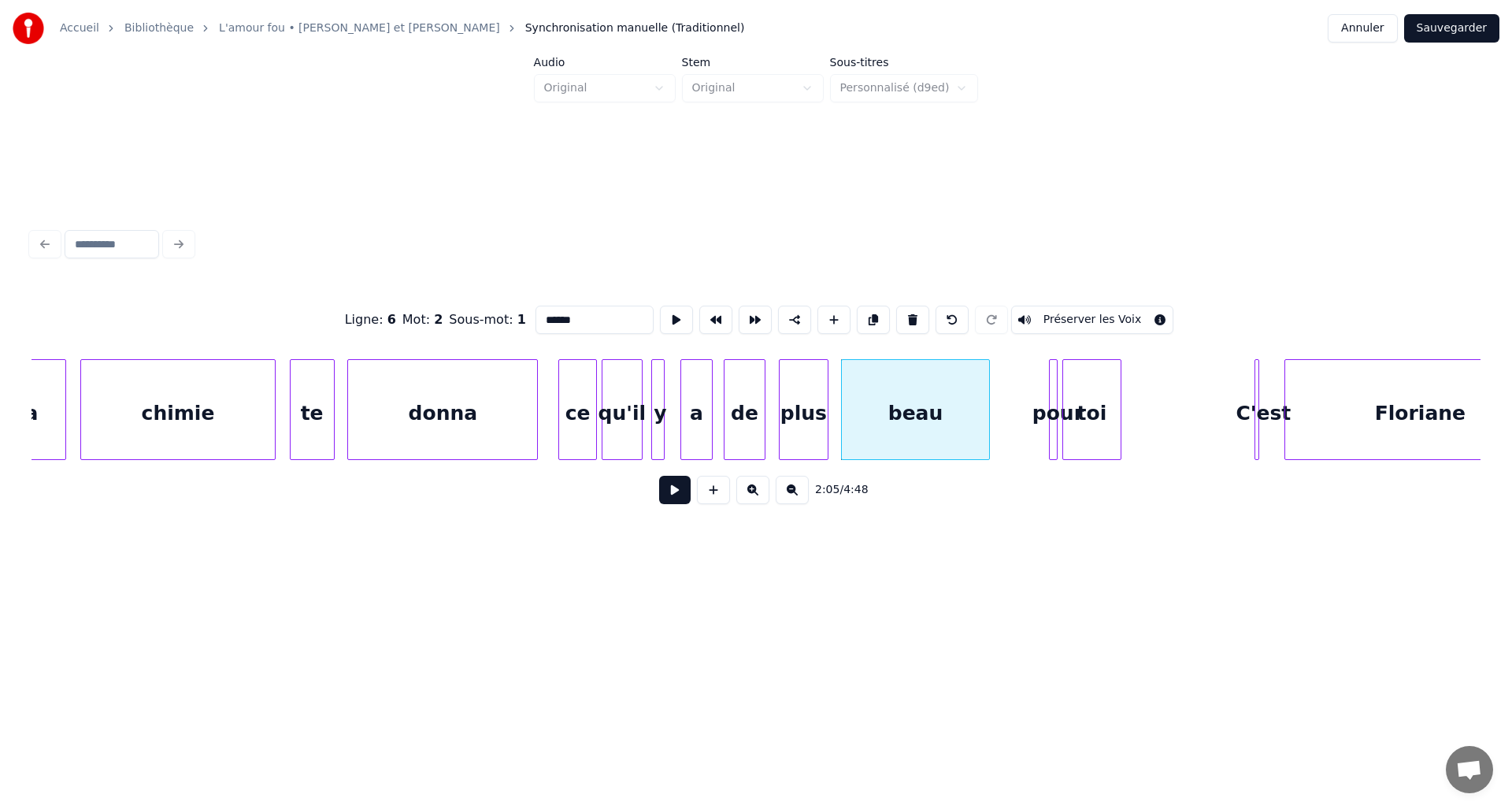
click at [989, 406] on div at bounding box center [986, 409] width 4 height 99
click at [1056, 399] on div "pour" at bounding box center [1056, 409] width 14 height 101
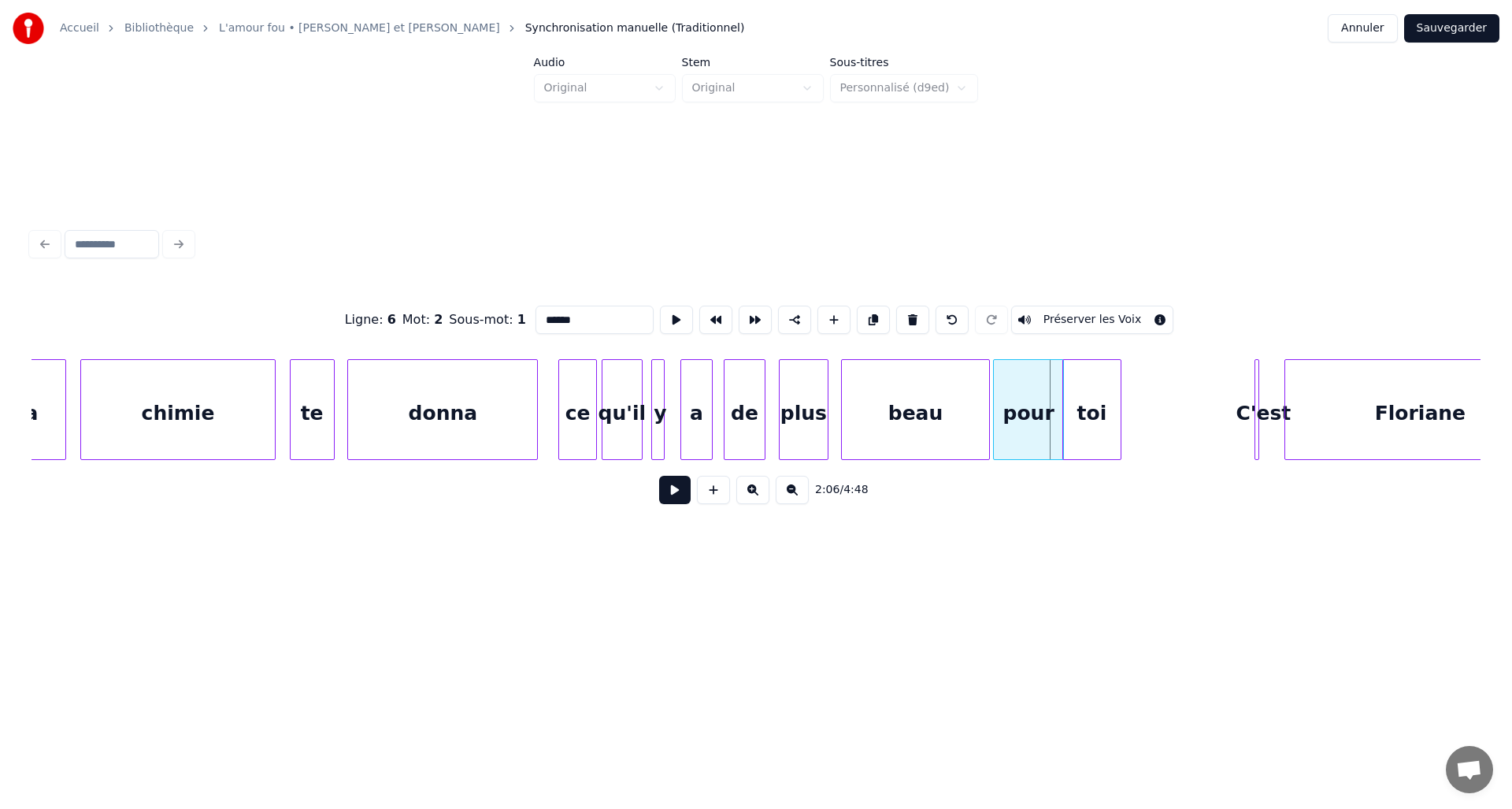
click at [994, 405] on div at bounding box center [996, 409] width 4 height 99
click at [1104, 401] on div "toi" at bounding box center [1092, 413] width 57 height 107
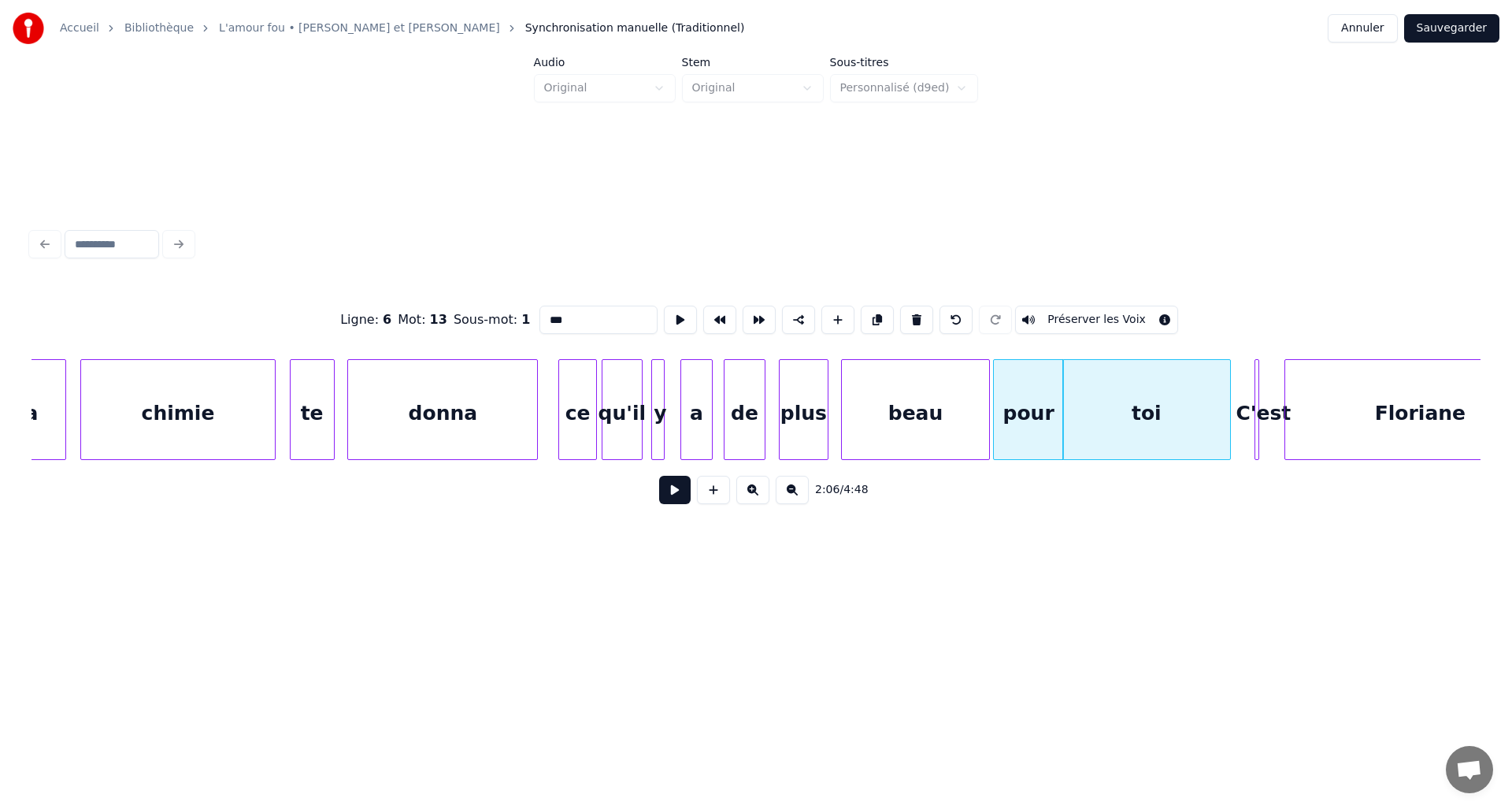
click at [1230, 401] on div at bounding box center [1227, 409] width 4 height 99
click at [1110, 411] on div "toi" at bounding box center [1147, 413] width 167 height 107
click at [1044, 419] on div "pour" at bounding box center [1028, 413] width 69 height 107
type input "****"
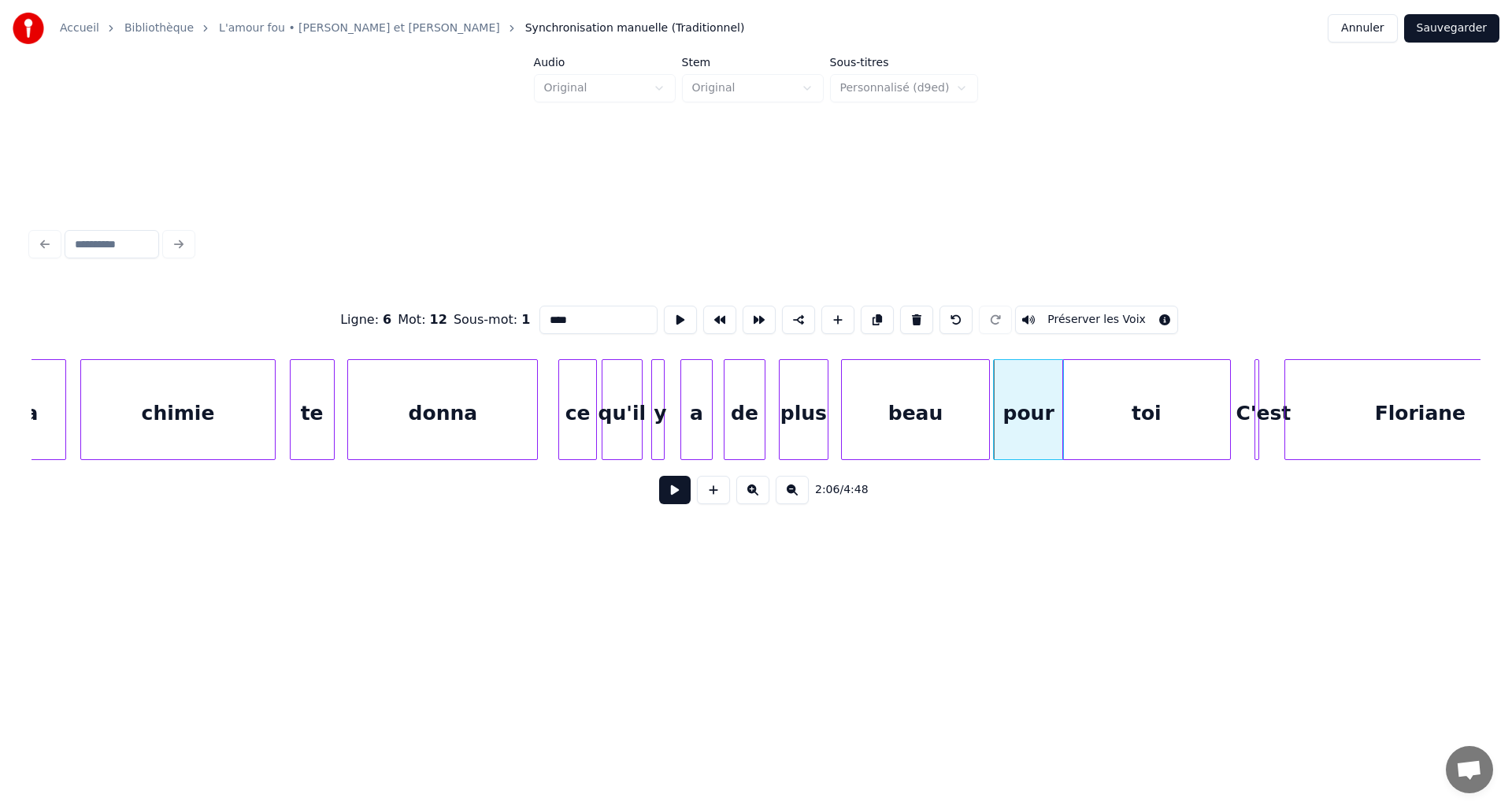
click at [1047, 411] on div "pour" at bounding box center [1028, 413] width 69 height 107
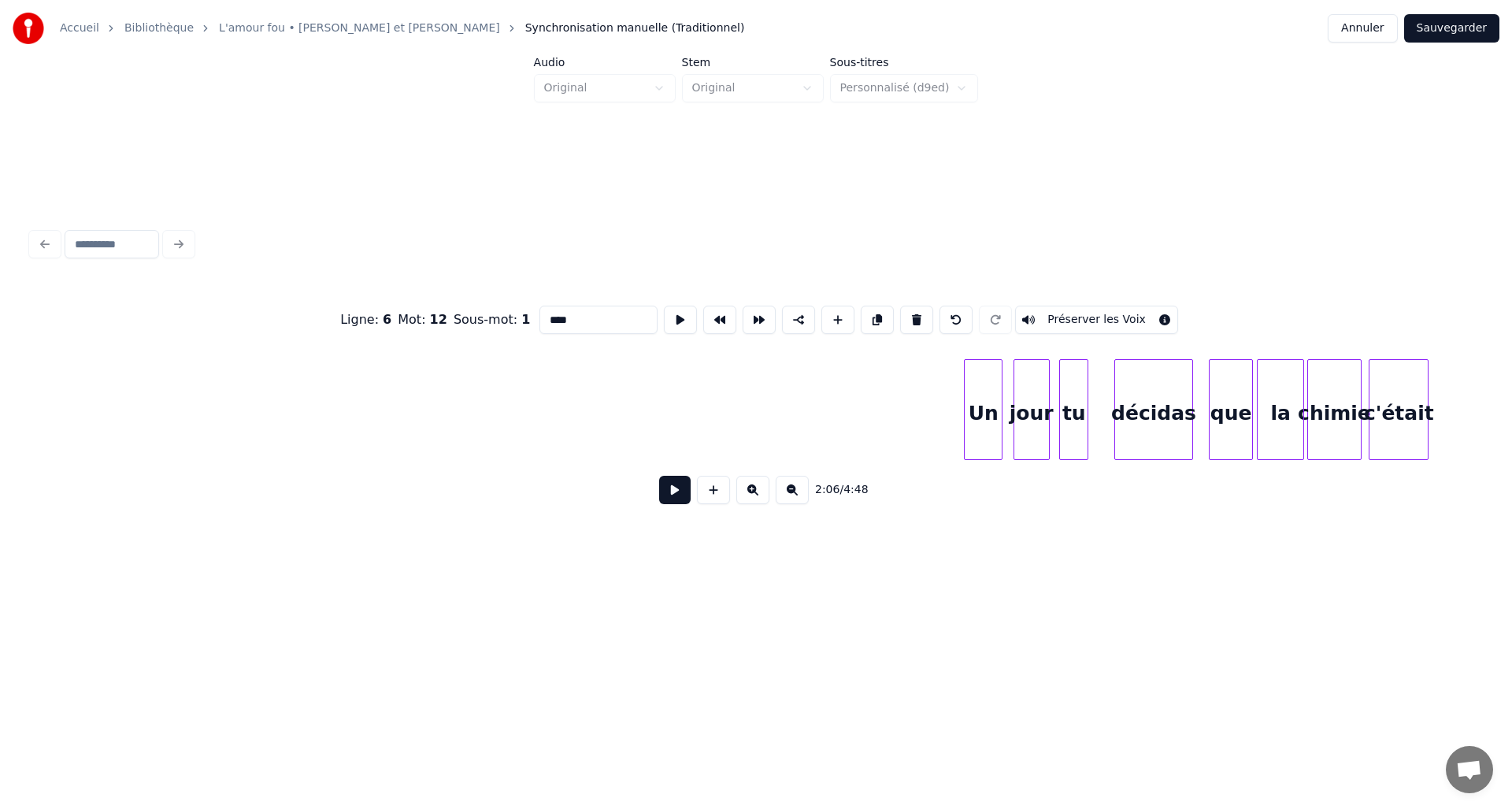
scroll to position [0, 12200]
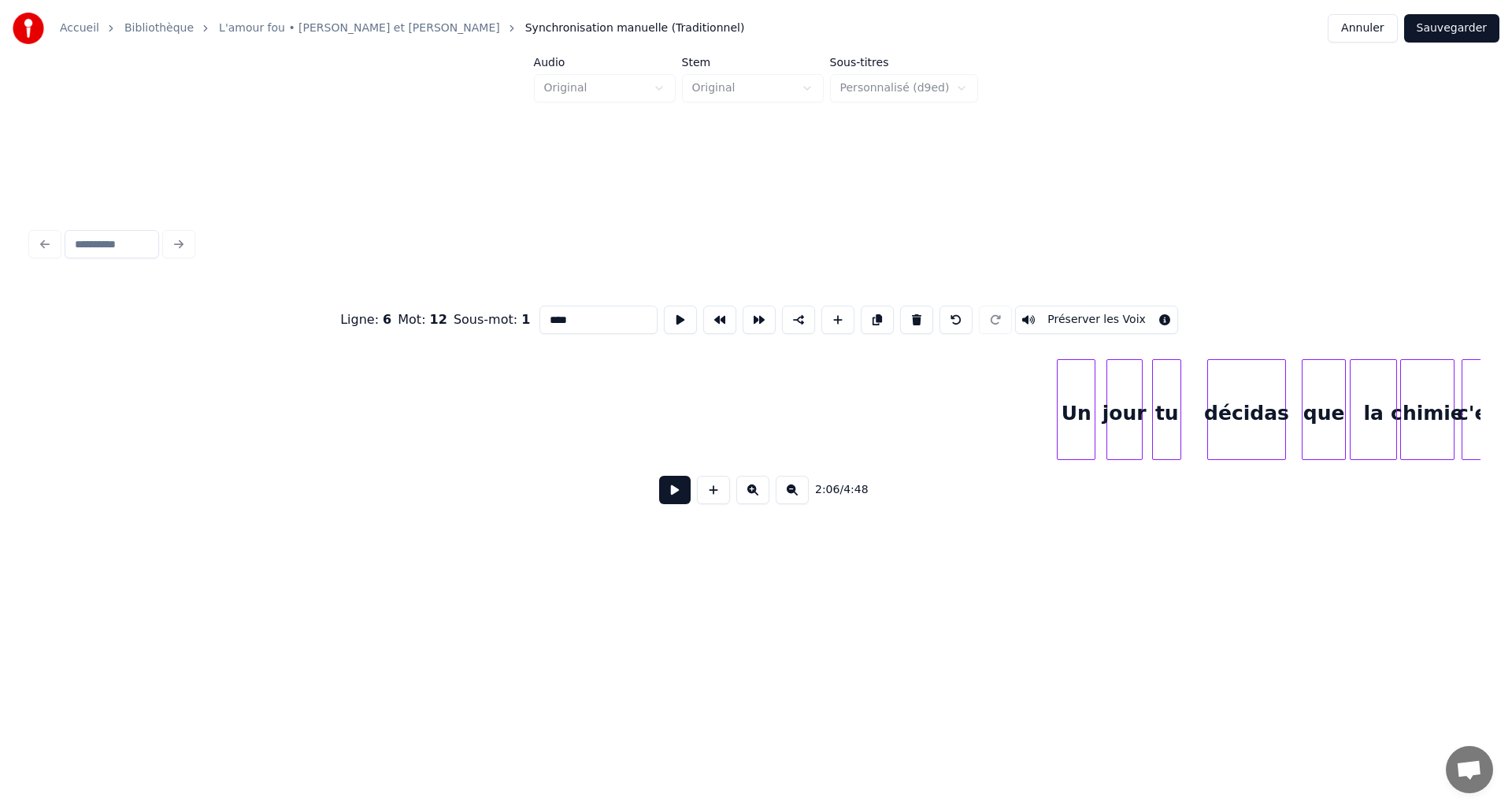
click at [676, 489] on button at bounding box center [675, 489] width 31 height 29
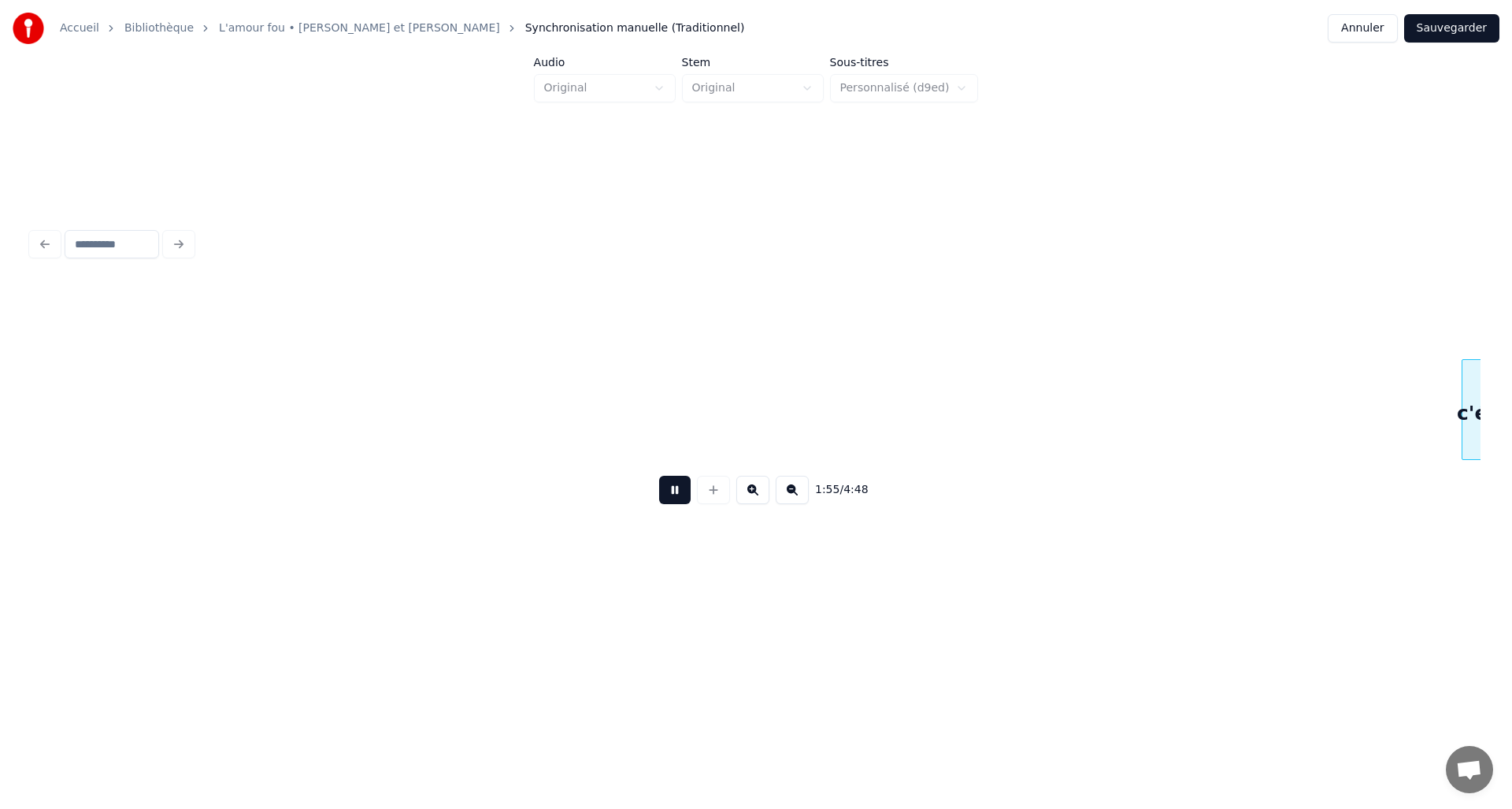
scroll to position [0, 13649]
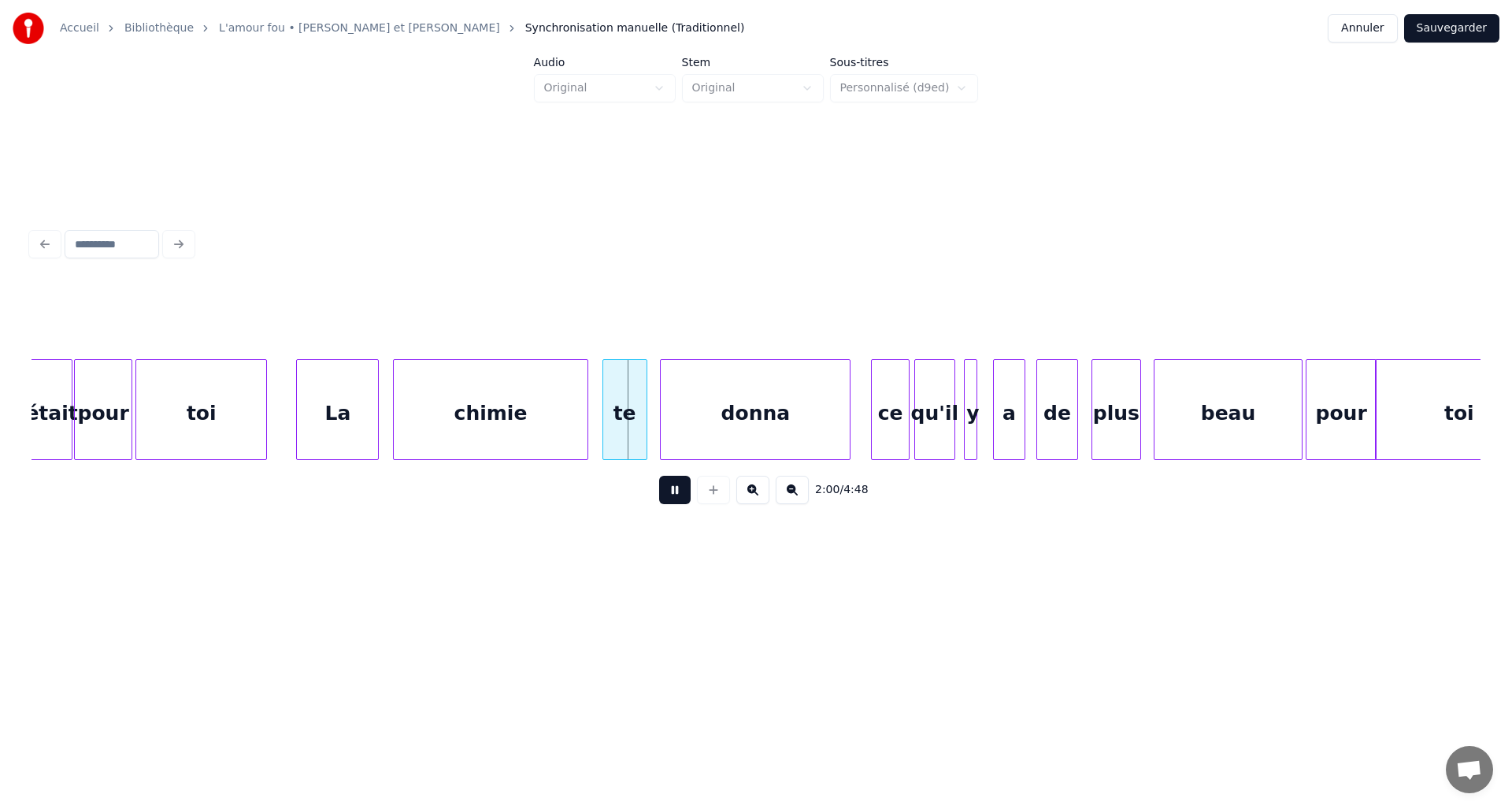
click at [675, 492] on button at bounding box center [675, 489] width 31 height 29
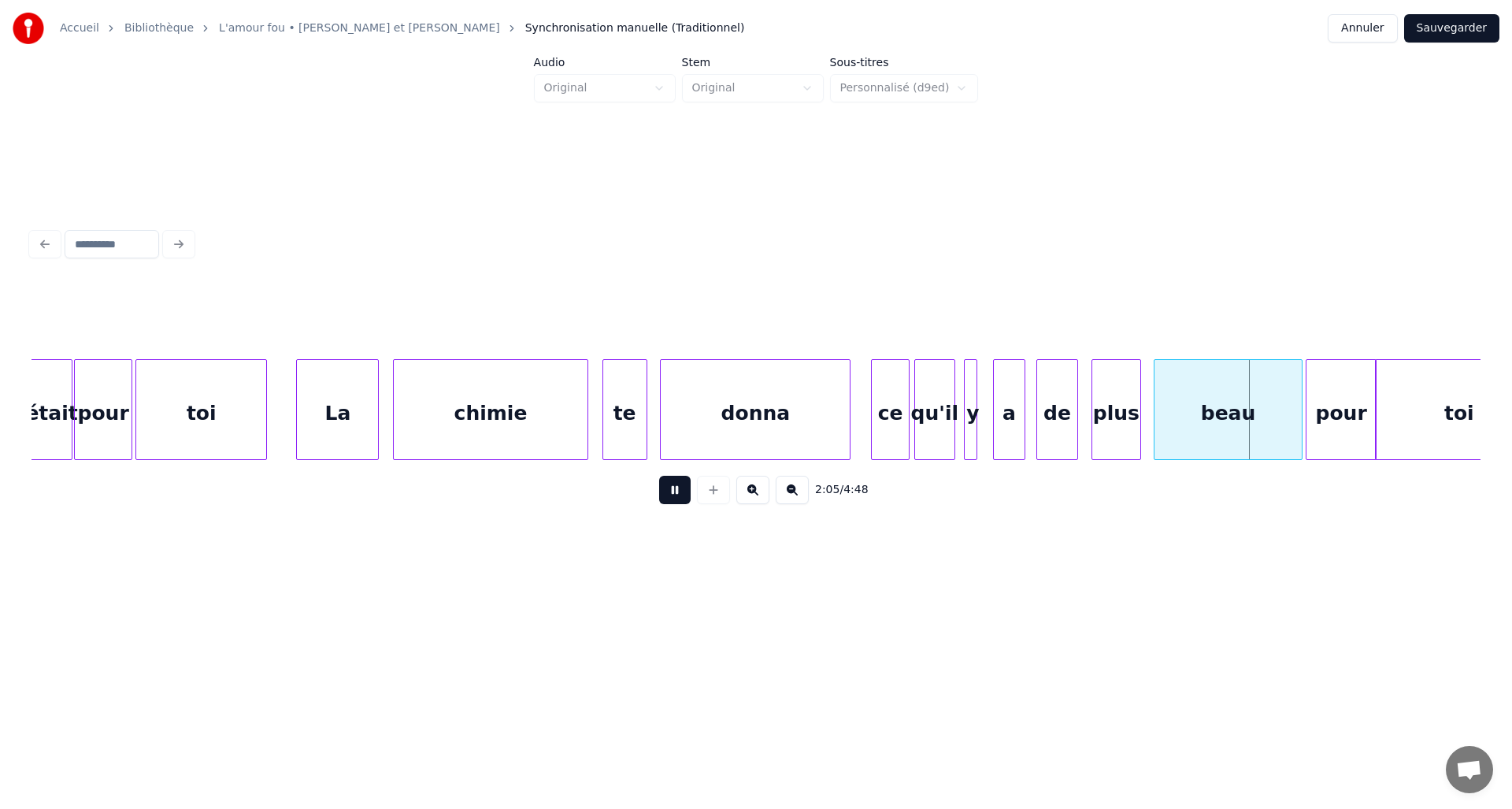
click at [675, 492] on button at bounding box center [675, 489] width 31 height 29
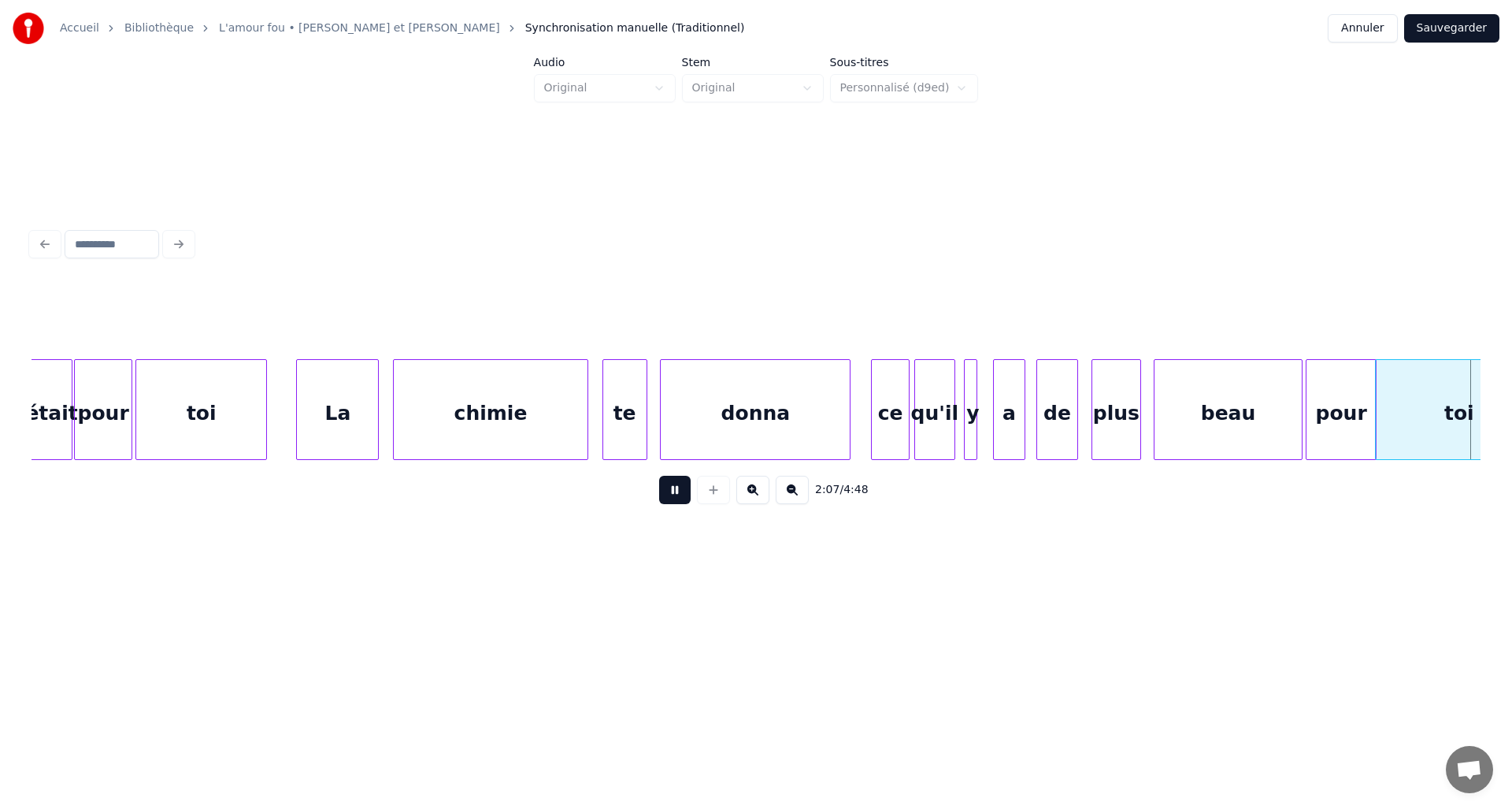
scroll to position [0, 15099]
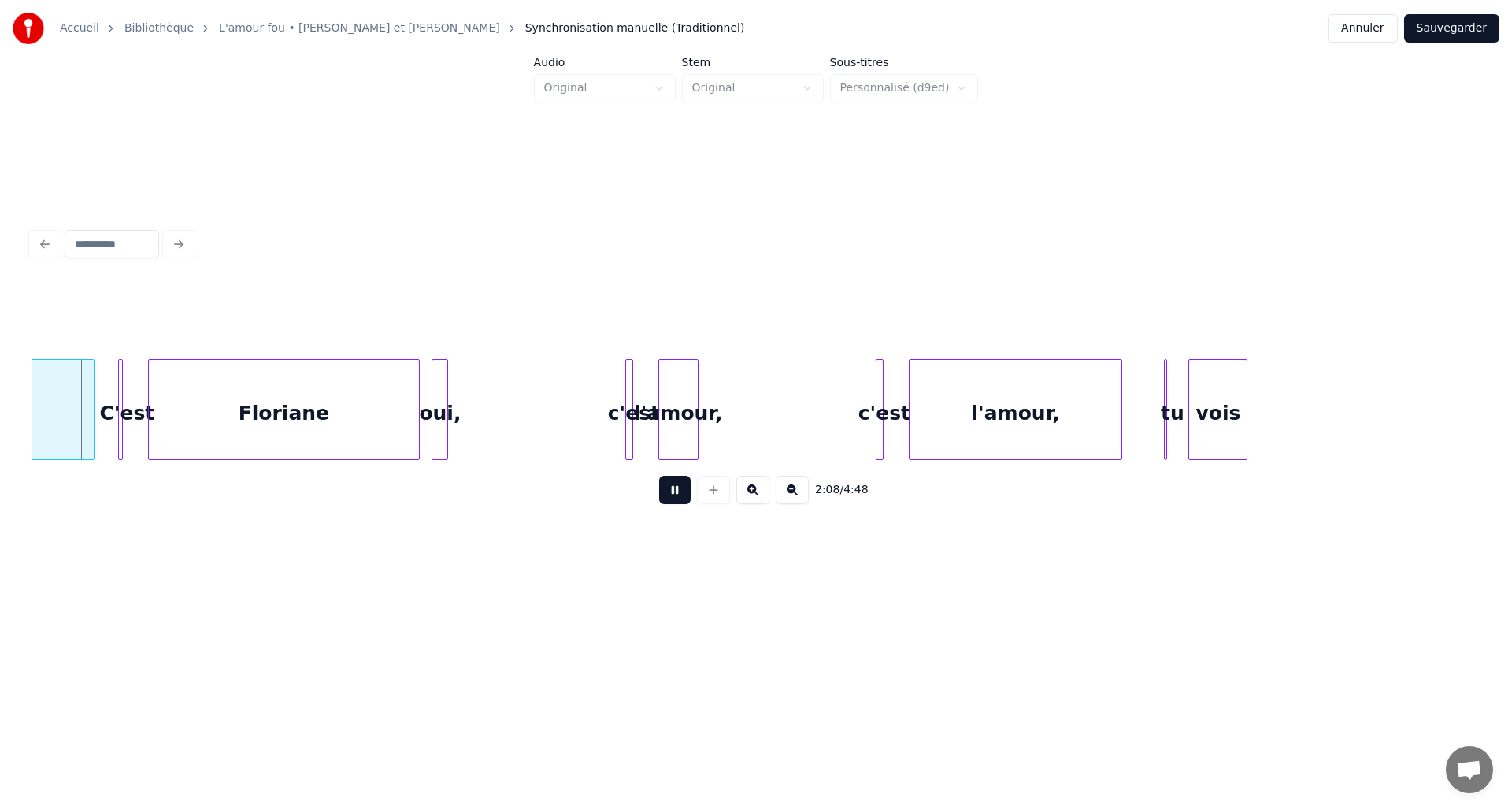
click at [675, 492] on button at bounding box center [675, 489] width 31 height 29
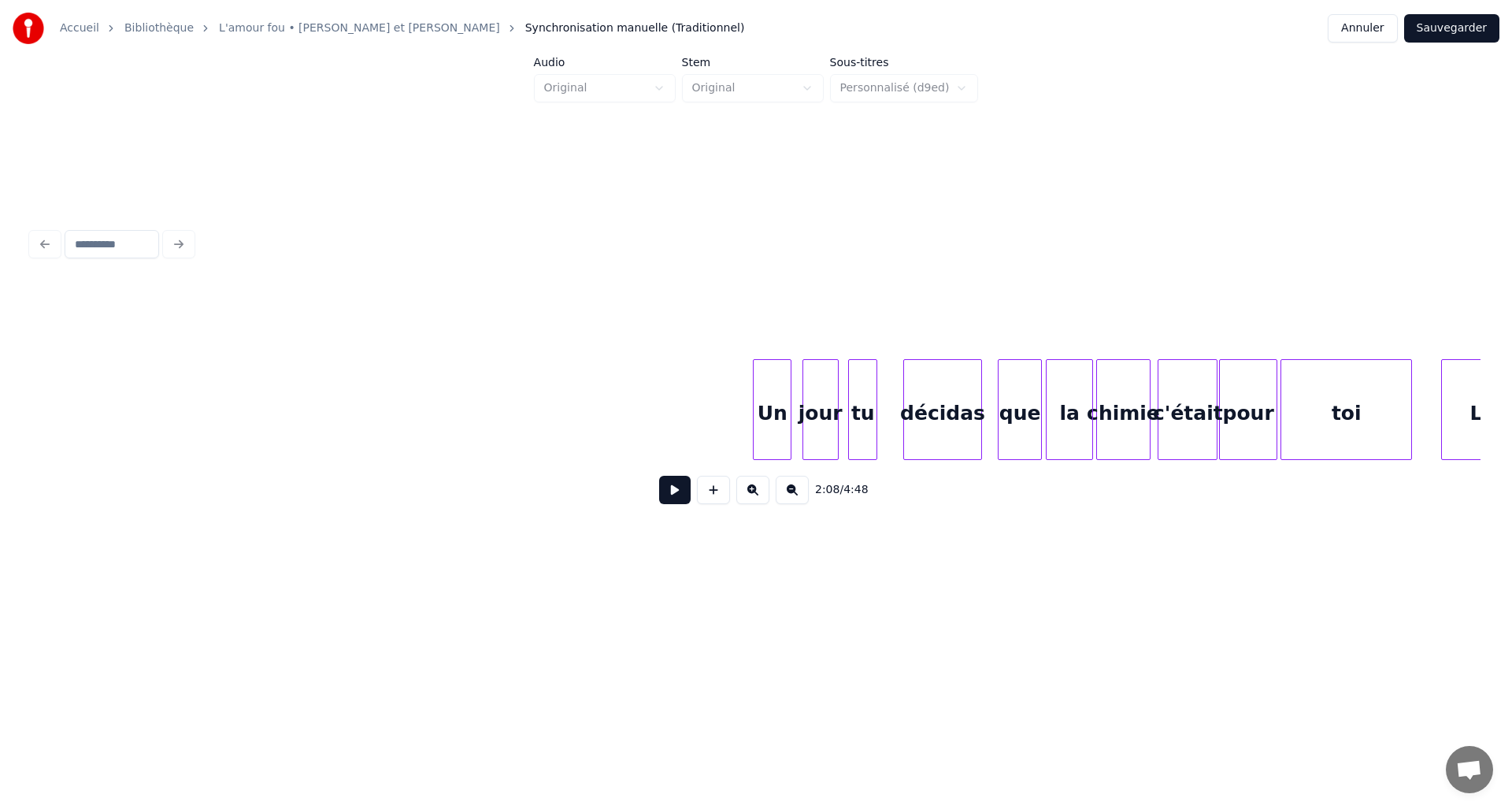
scroll to position [0, 12578]
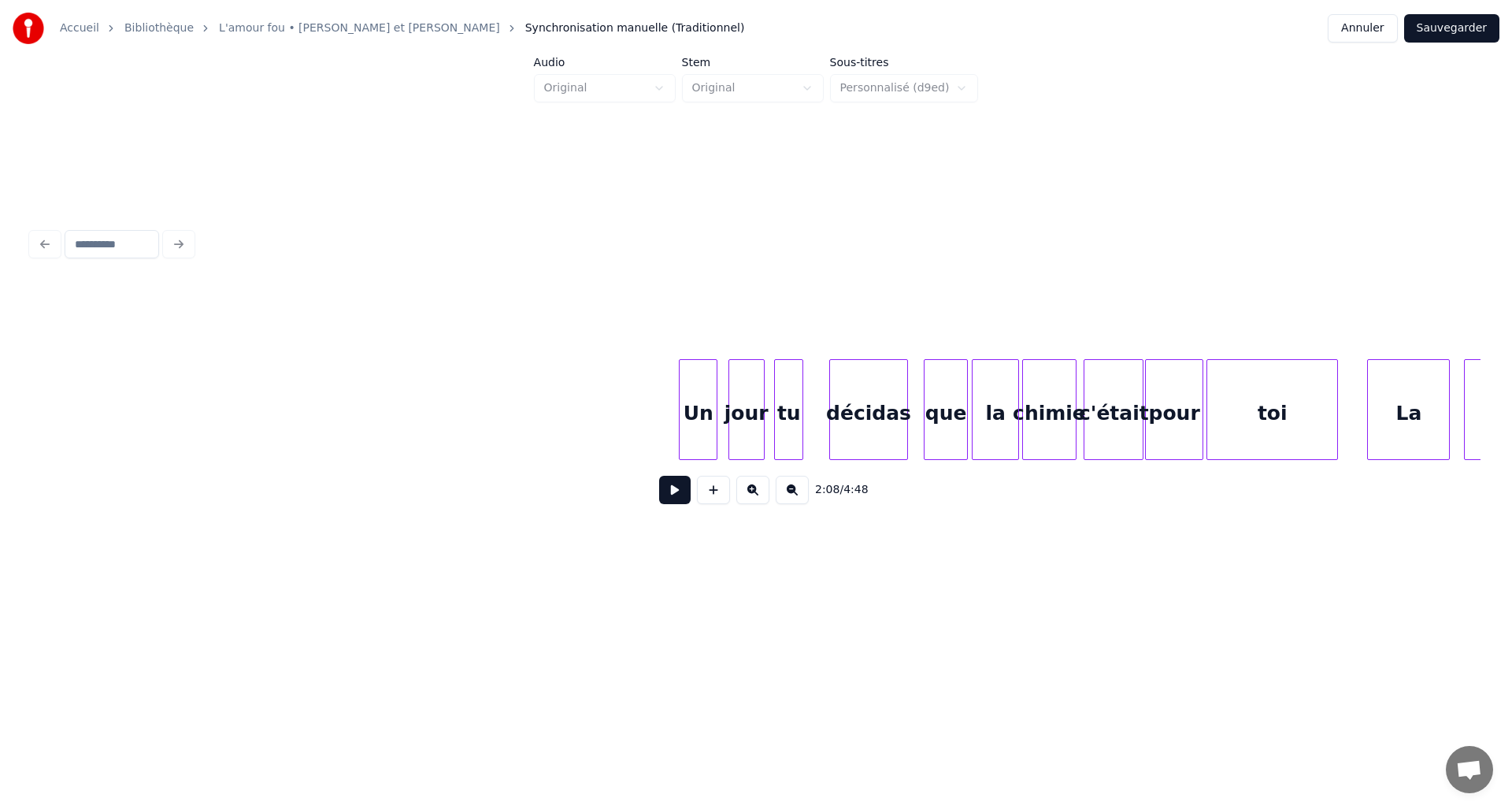
click at [670, 487] on button at bounding box center [675, 489] width 31 height 29
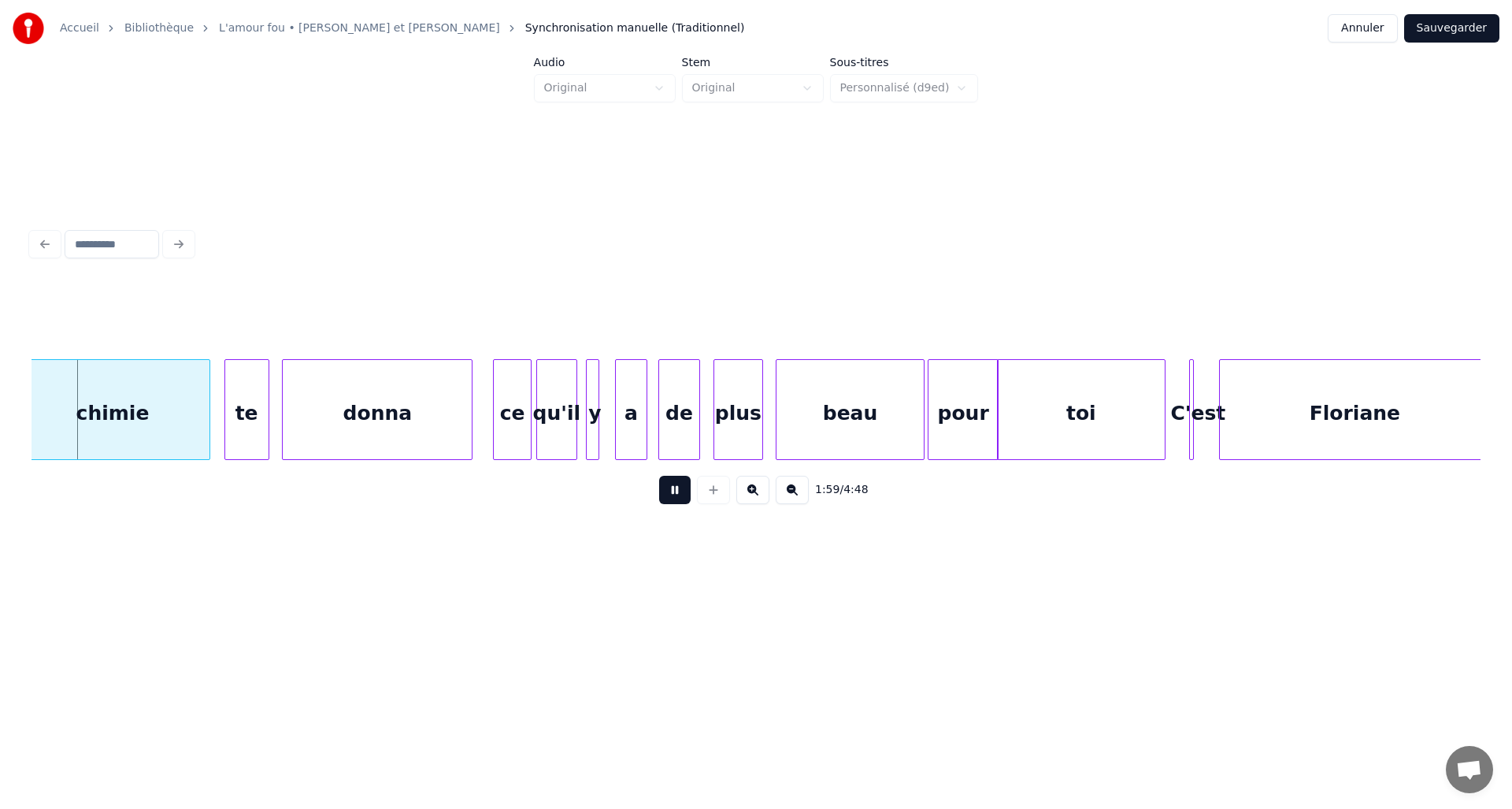
click at [674, 493] on button at bounding box center [675, 489] width 31 height 29
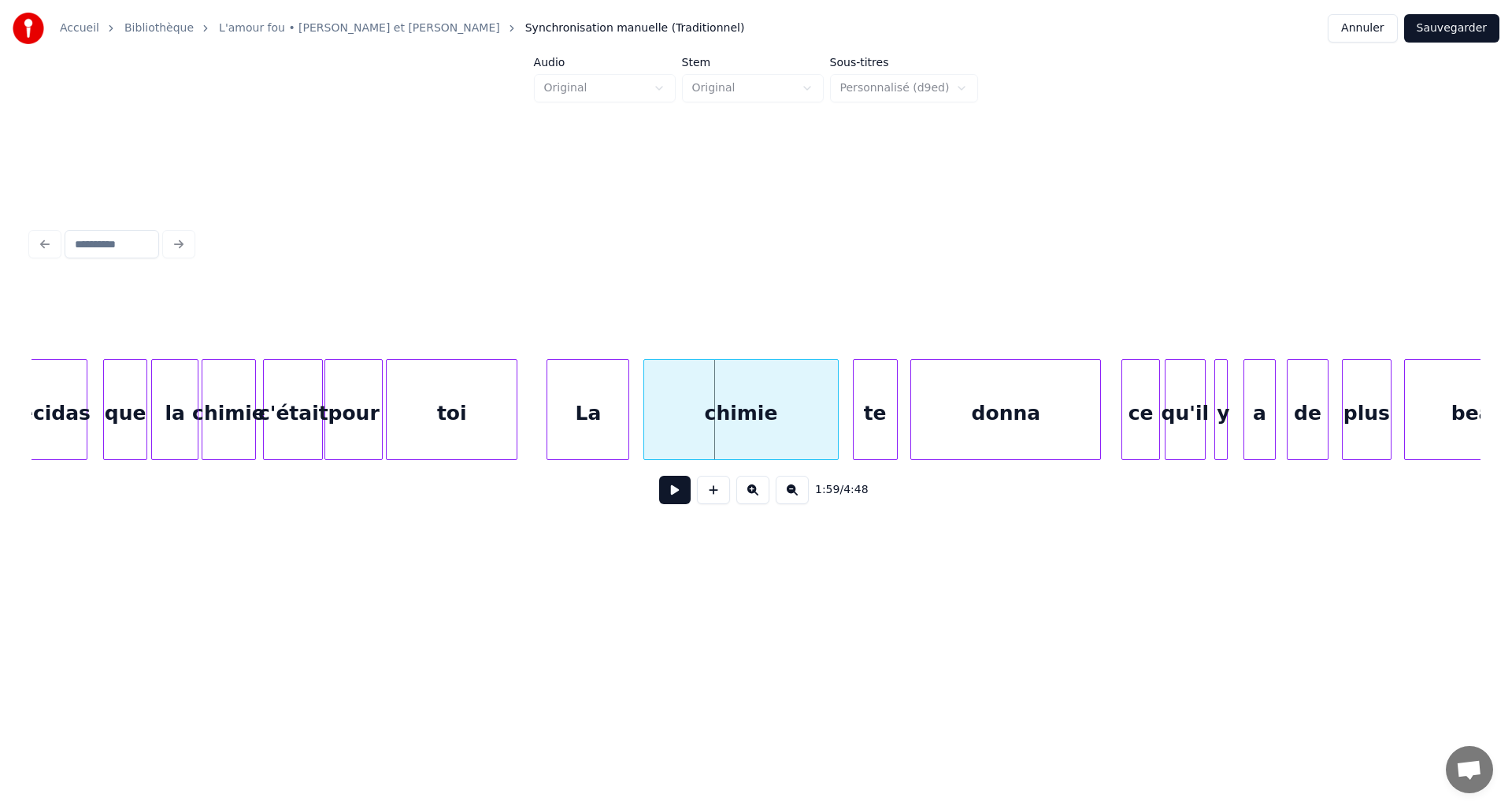
scroll to position [0, 13362]
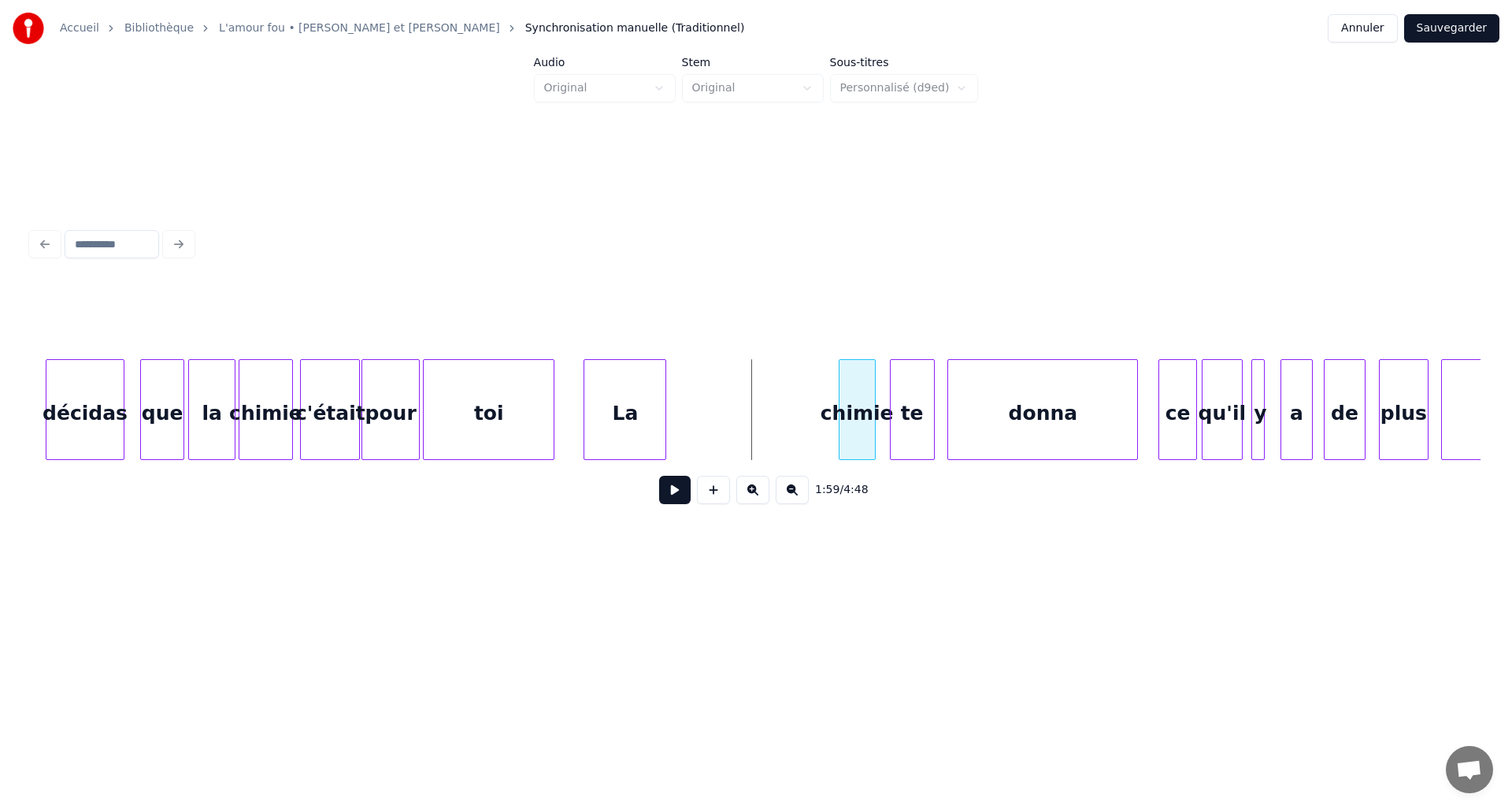
click at [840, 421] on div at bounding box center [841, 409] width 4 height 99
click at [997, 400] on div "donna" at bounding box center [1043, 413] width 189 height 107
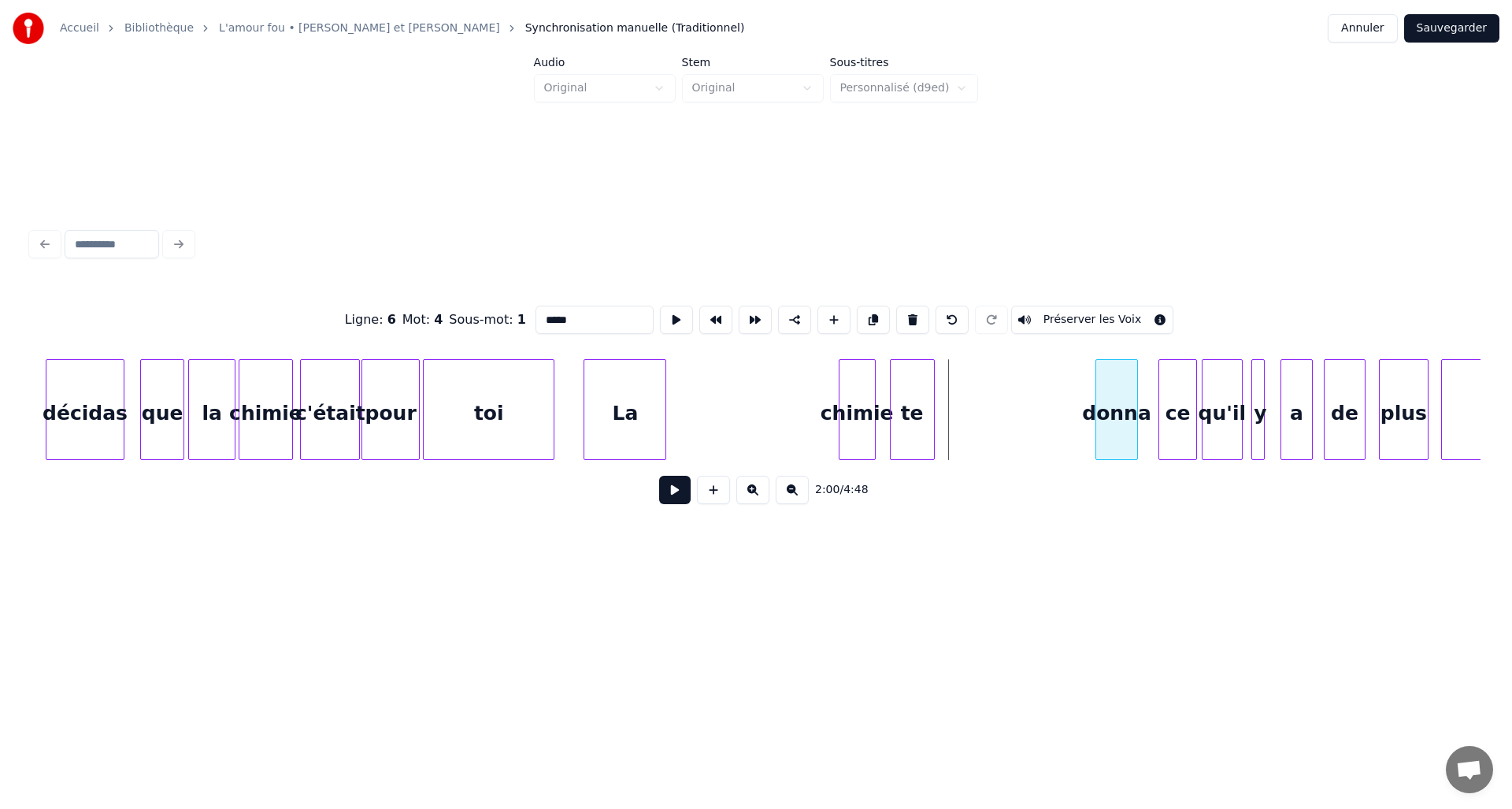
click at [1100, 405] on div at bounding box center [1098, 409] width 4 height 99
click at [1075, 412] on div "te" at bounding box center [1063, 413] width 44 height 107
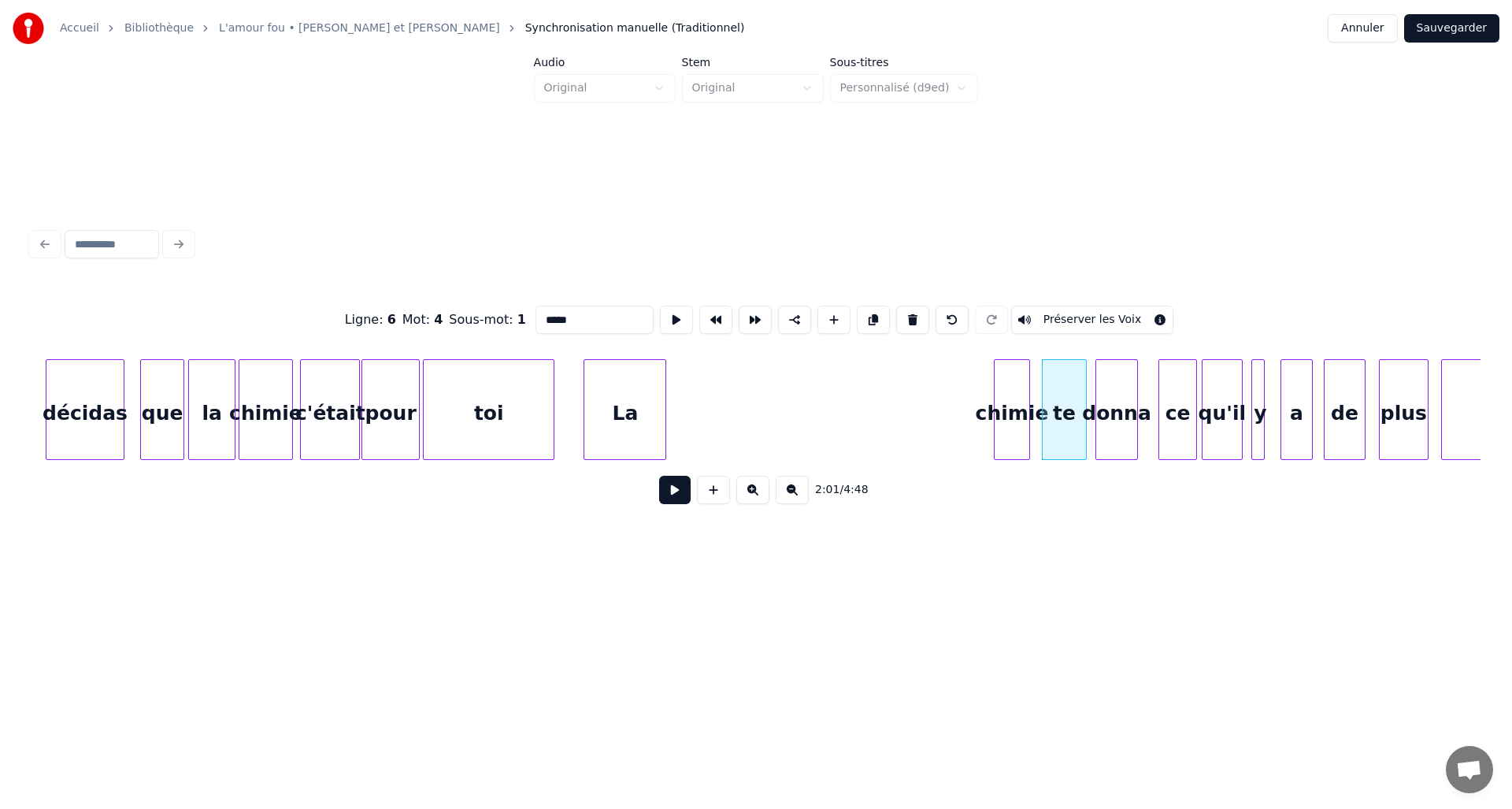
click at [1018, 413] on div "chimie" at bounding box center [1012, 413] width 36 height 107
click at [631, 413] on div "La" at bounding box center [624, 413] width 81 height 107
click at [654, 410] on div at bounding box center [655, 409] width 4 height 99
click at [914, 402] on div "La" at bounding box center [916, 413] width 16 height 107
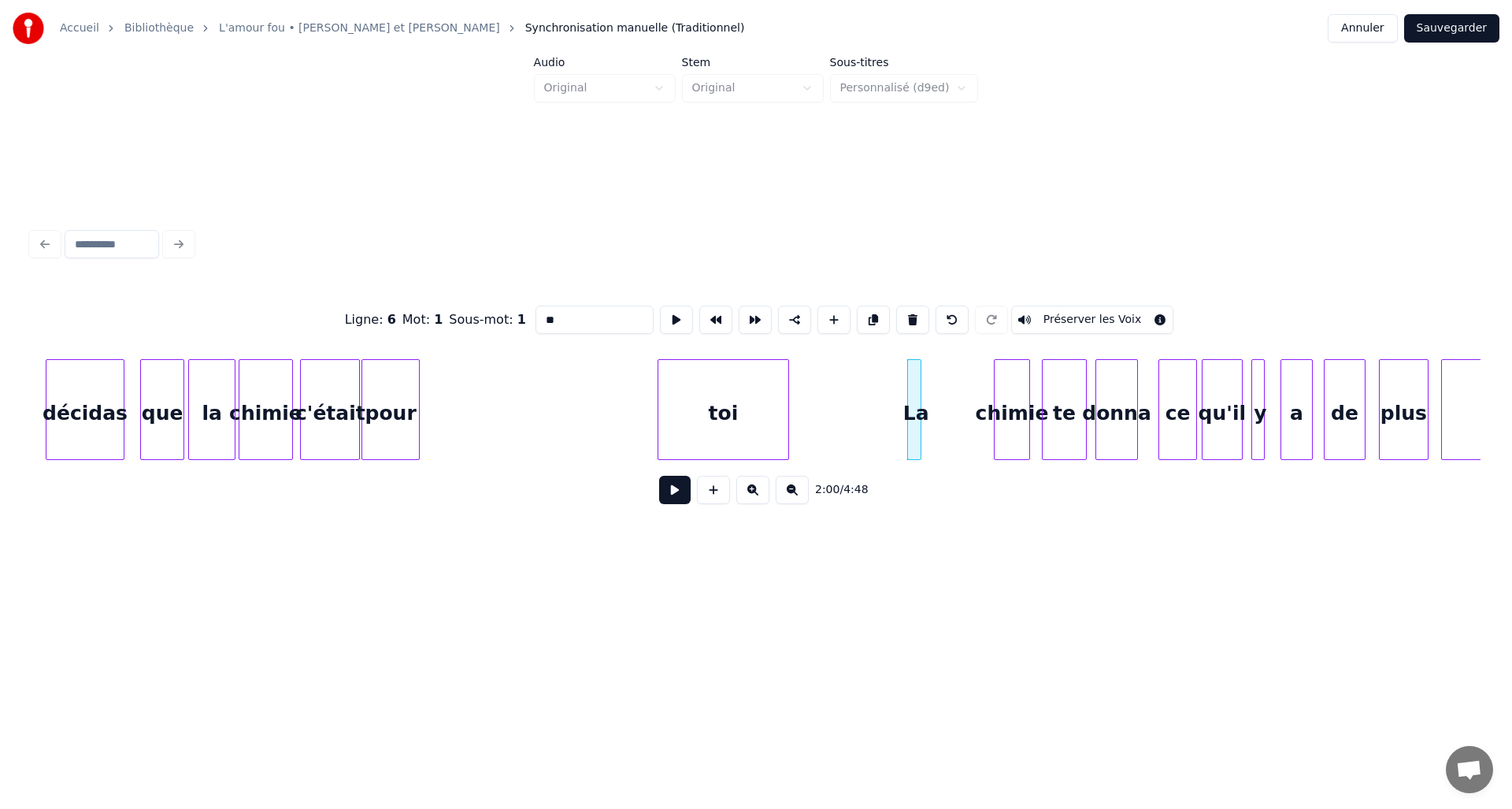
click at [754, 408] on div "toi" at bounding box center [723, 413] width 130 height 107
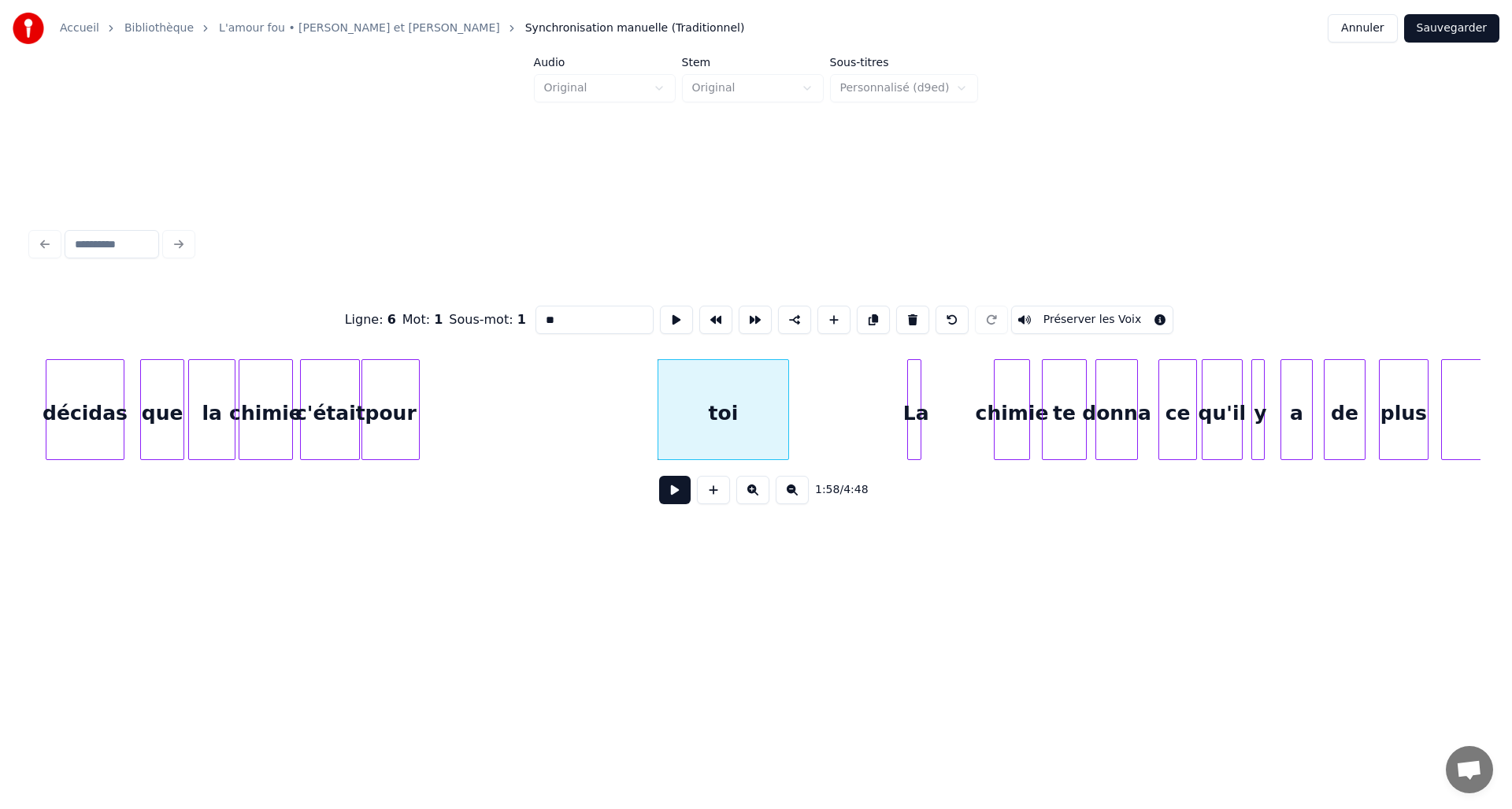
click at [773, 408] on div "toi" at bounding box center [723, 413] width 130 height 107
click at [883, 409] on div at bounding box center [881, 409] width 4 height 99
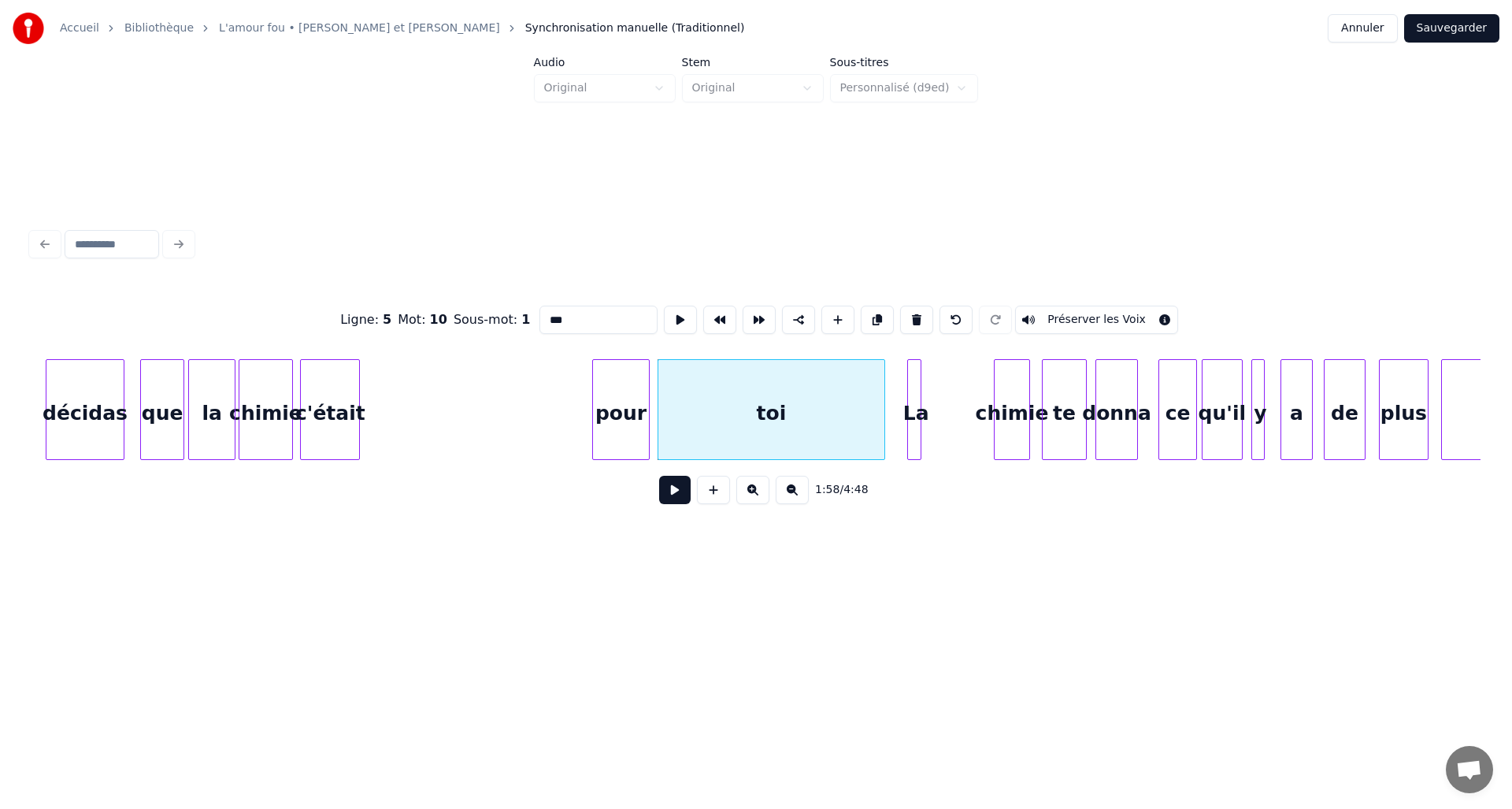
click at [631, 401] on div "pour" at bounding box center [621, 413] width 57 height 107
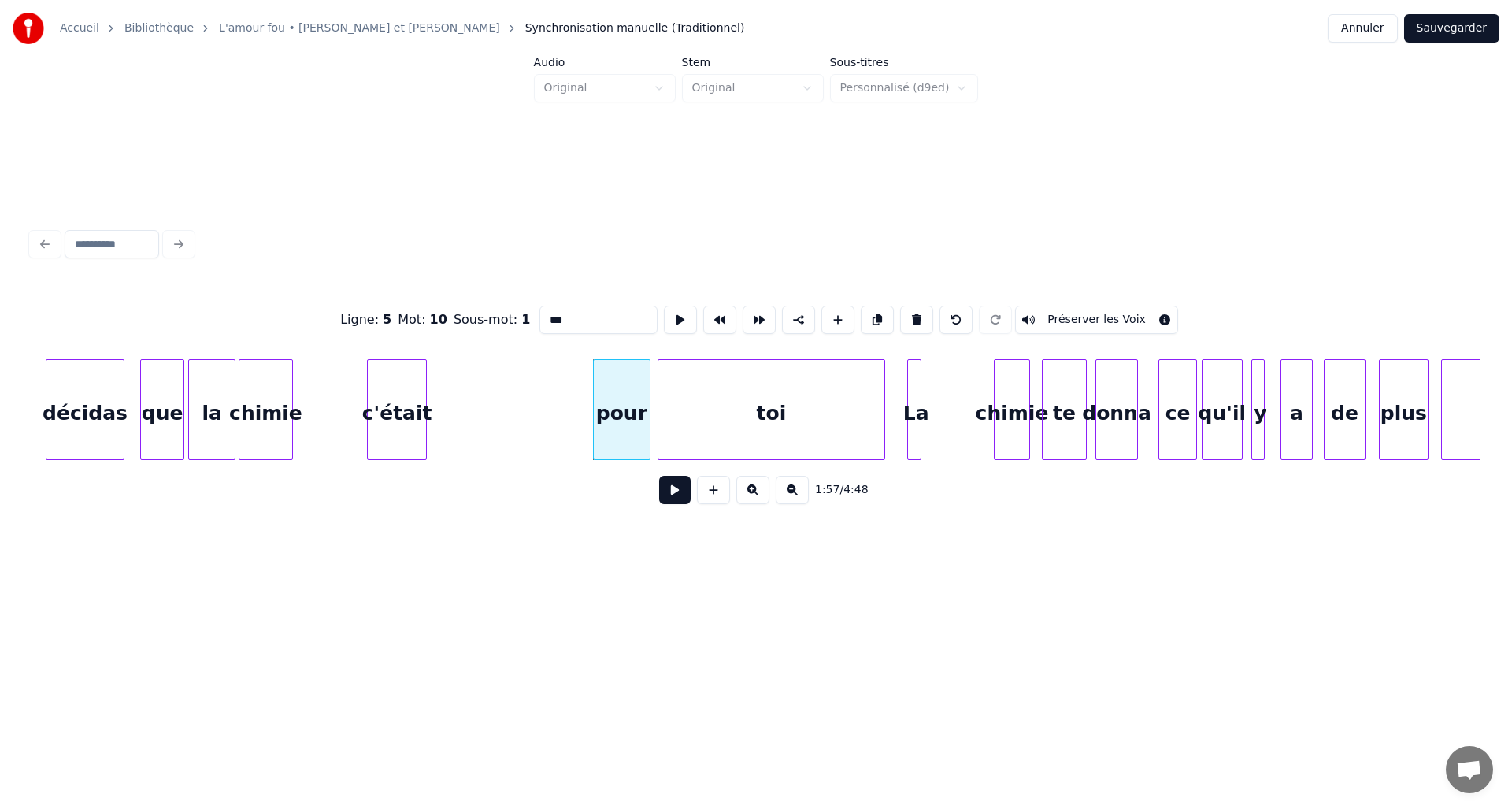
click at [407, 407] on div "c'était" at bounding box center [396, 413] width 58 height 107
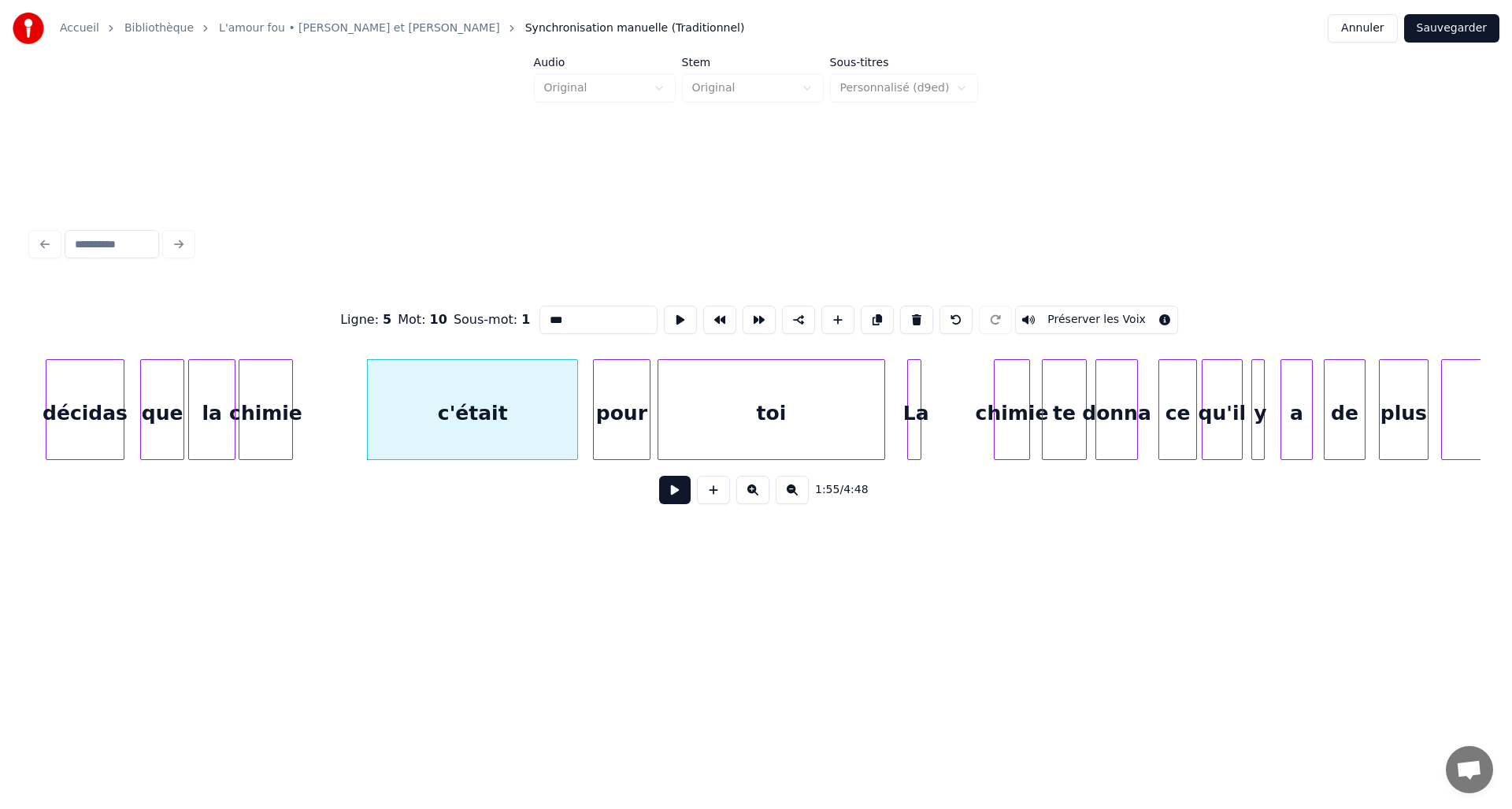
click at [577, 408] on div at bounding box center [574, 409] width 4 height 99
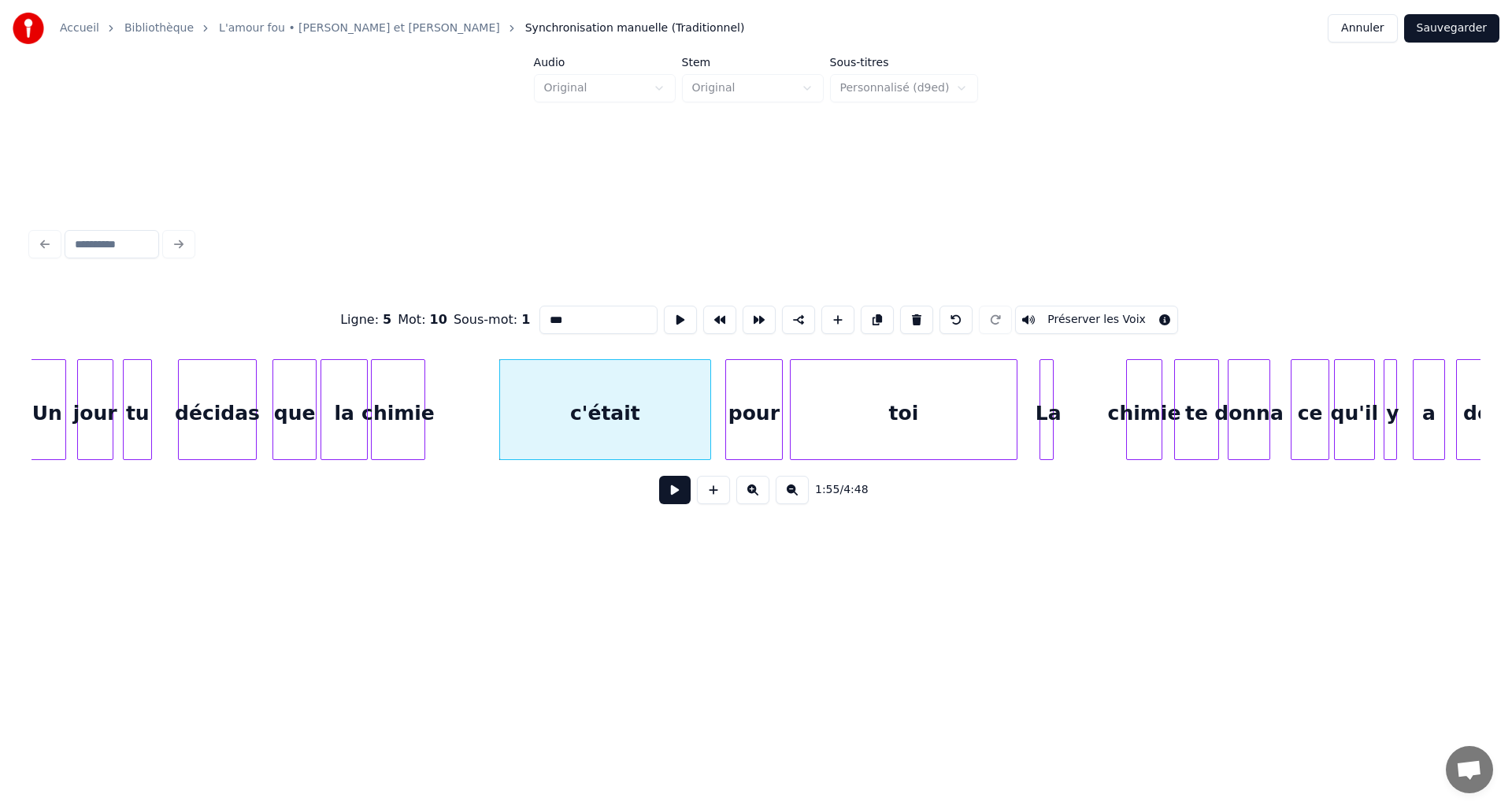
scroll to position [0, 13211]
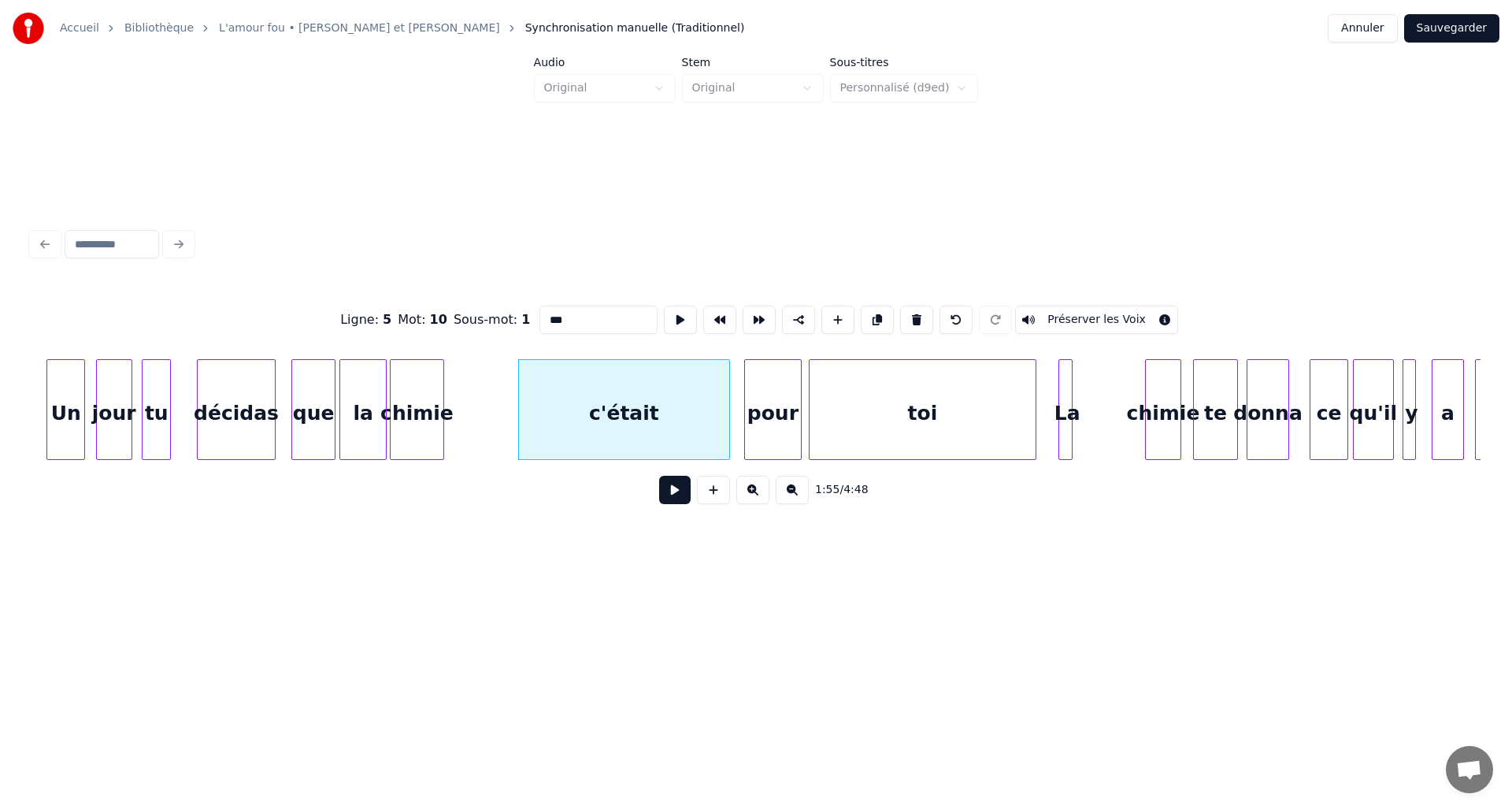
click at [326, 405] on div "que" at bounding box center [314, 413] width 43 height 107
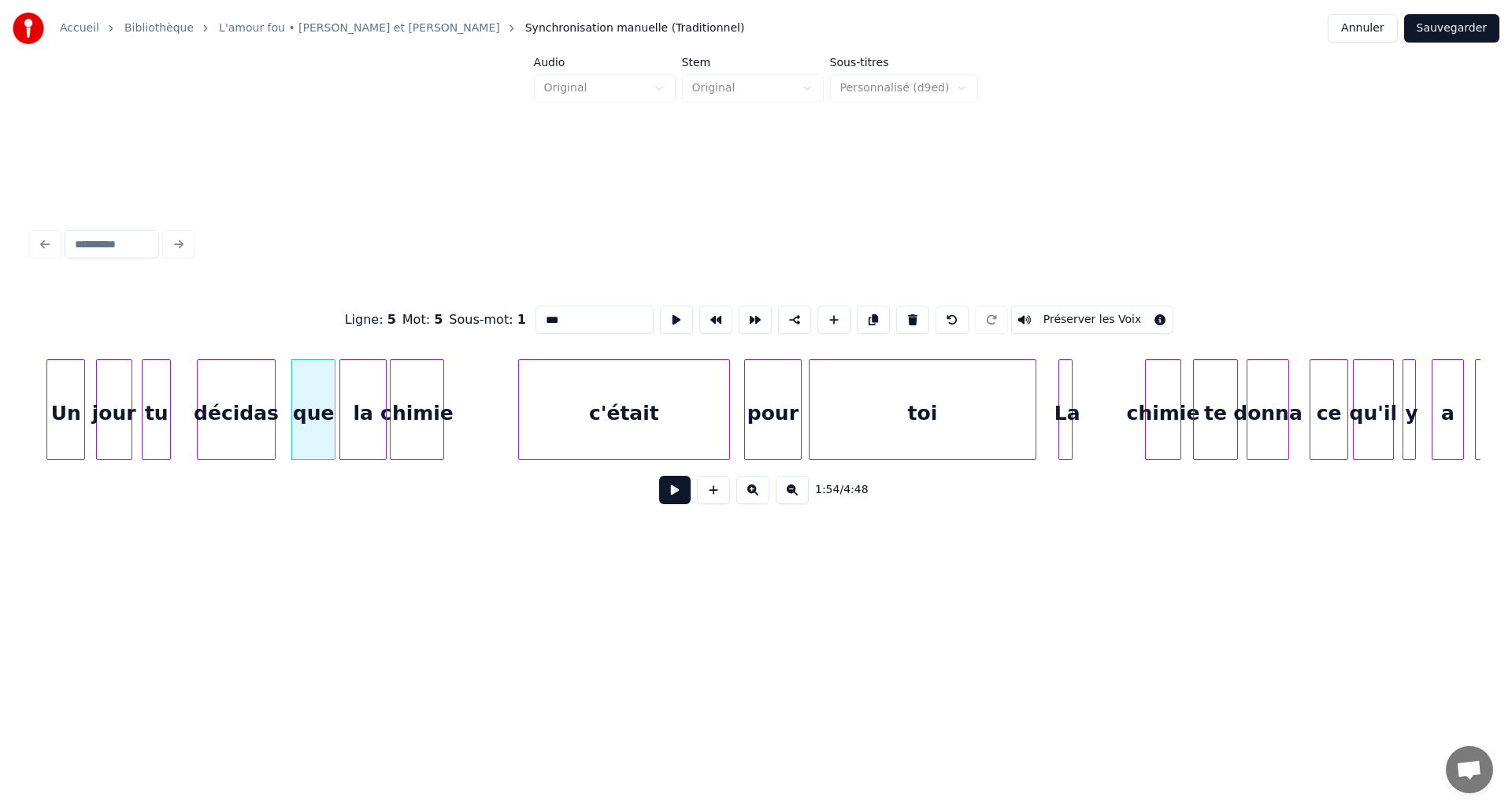
click at [560, 316] on input "***" at bounding box center [595, 320] width 118 height 29
click at [366, 381] on div "la" at bounding box center [363, 413] width 45 height 107
click at [368, 412] on div "l" at bounding box center [363, 413] width 45 height 107
click at [901, 313] on button at bounding box center [913, 320] width 33 height 29
type input "*****"
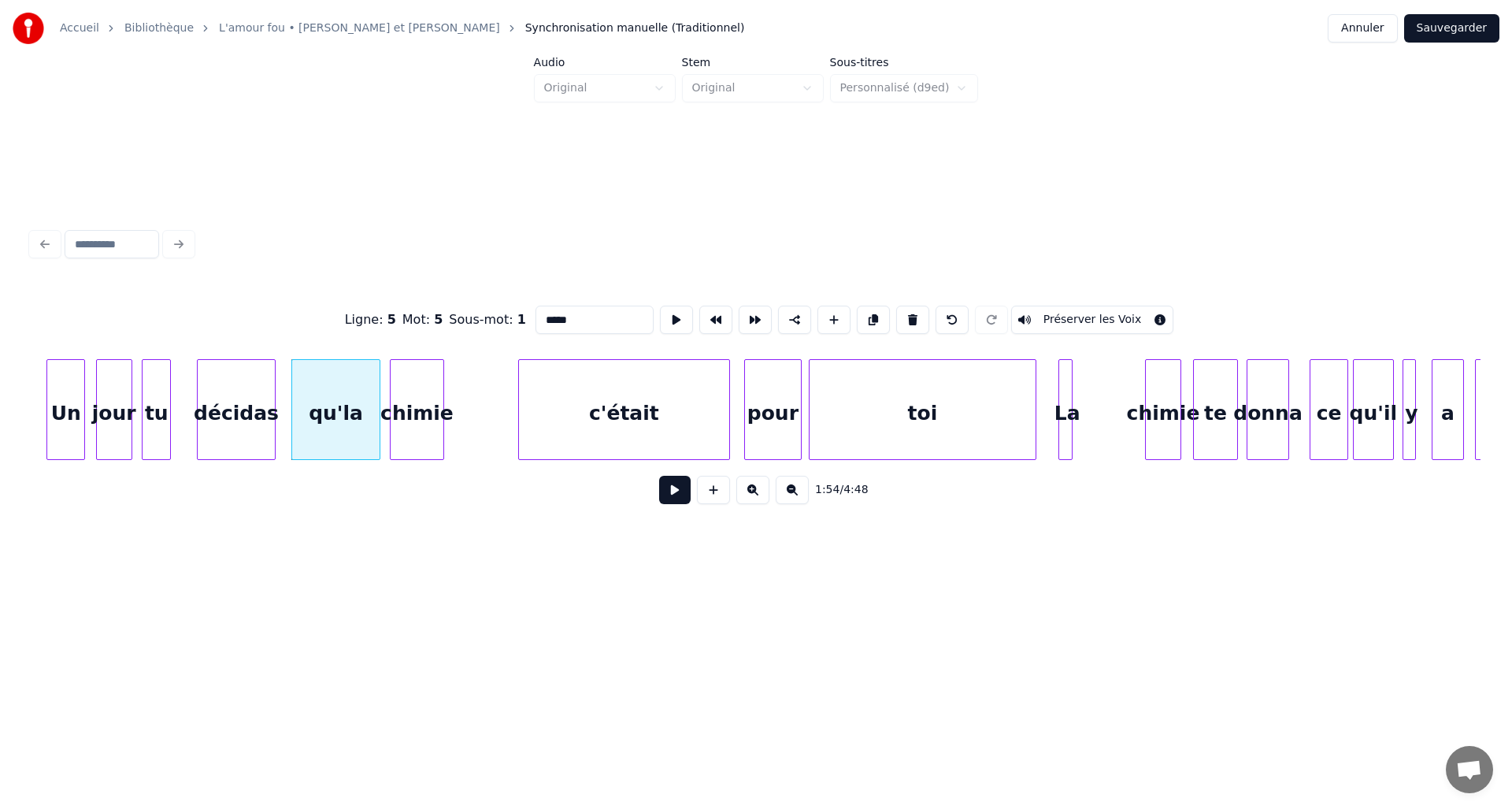
click at [376, 396] on div at bounding box center [376, 409] width 4 height 99
click at [510, 396] on div at bounding box center [509, 409] width 4 height 99
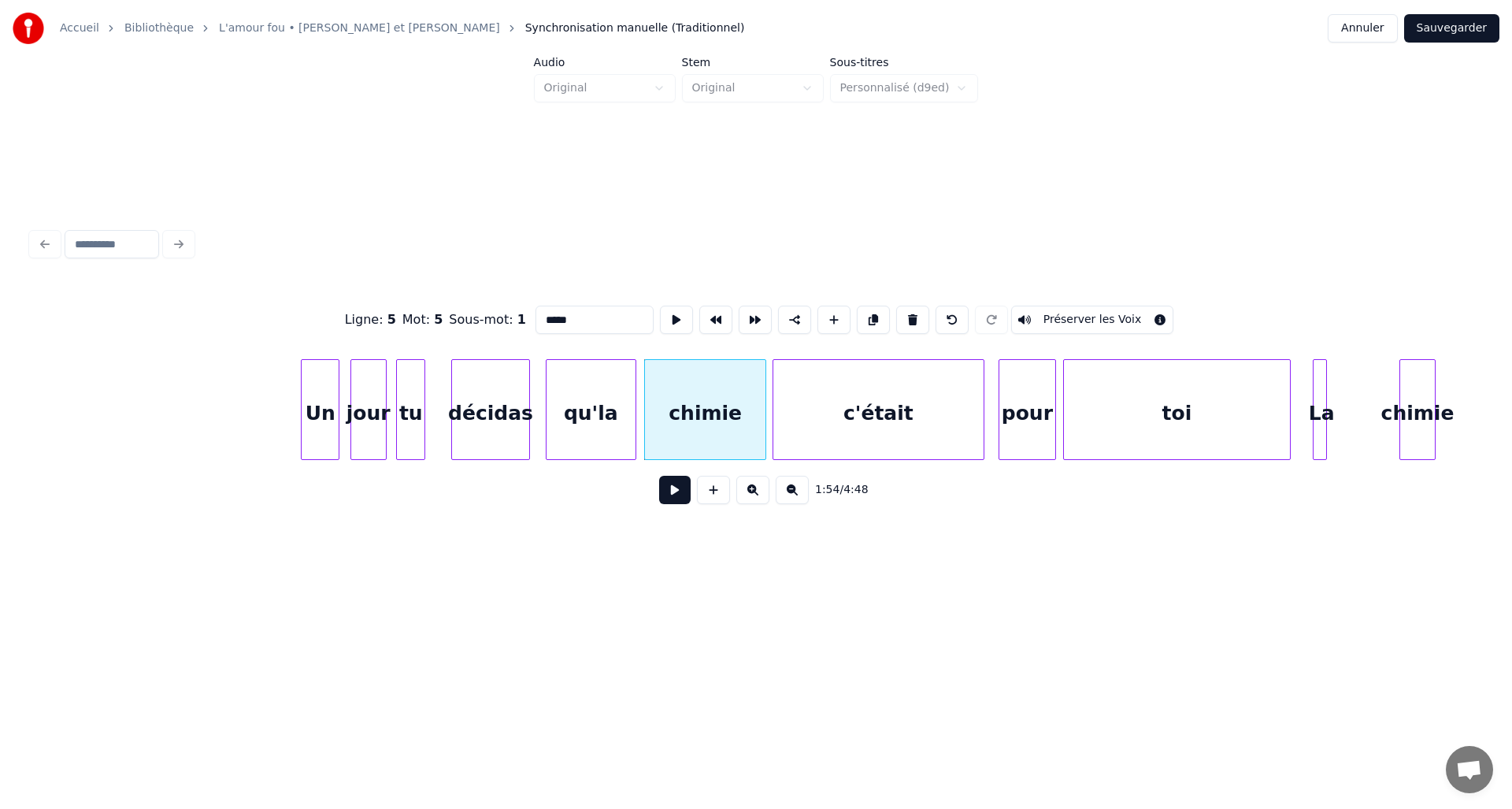
scroll to position [0, 12882]
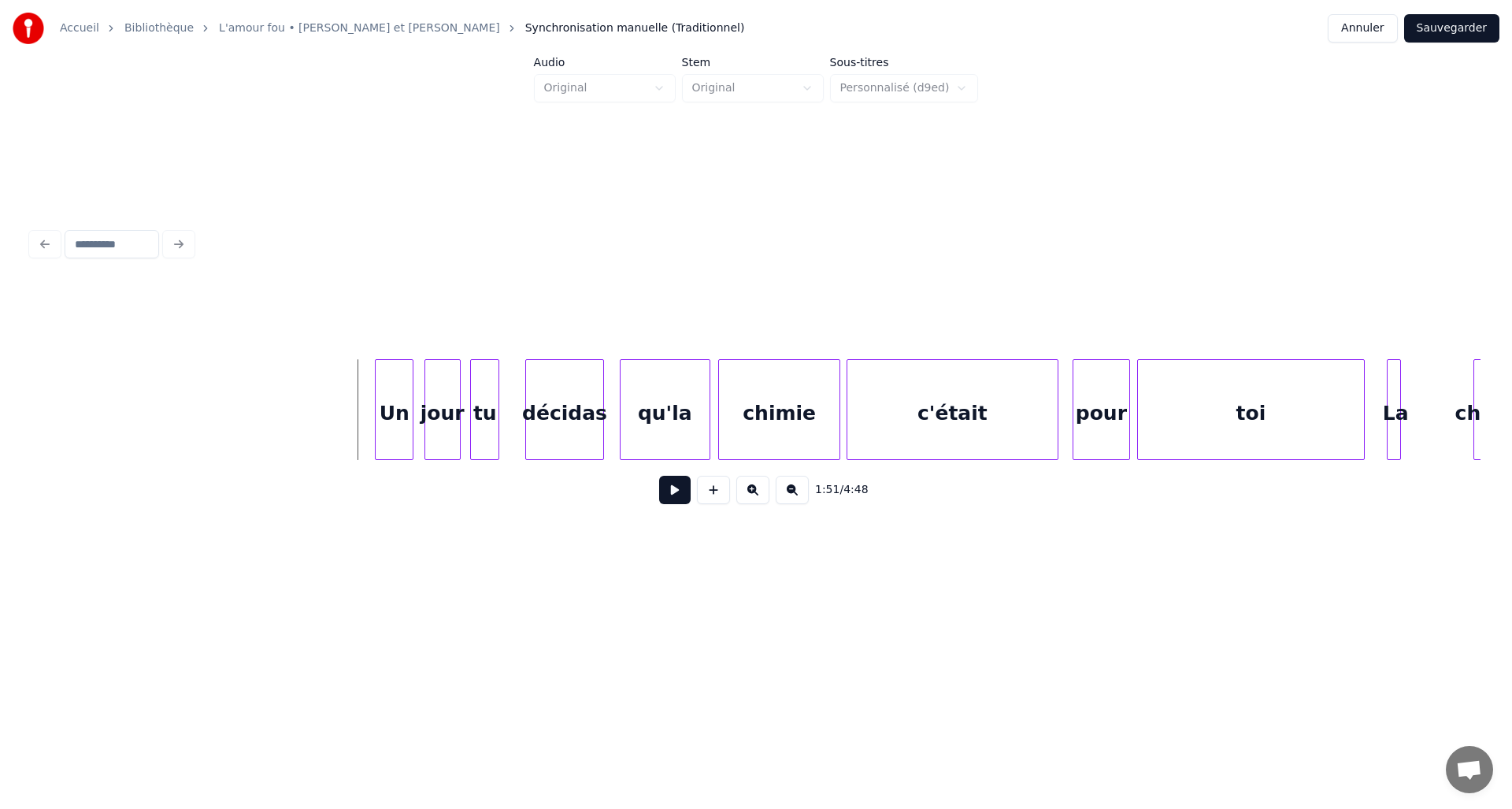
click at [667, 497] on button at bounding box center [675, 489] width 31 height 29
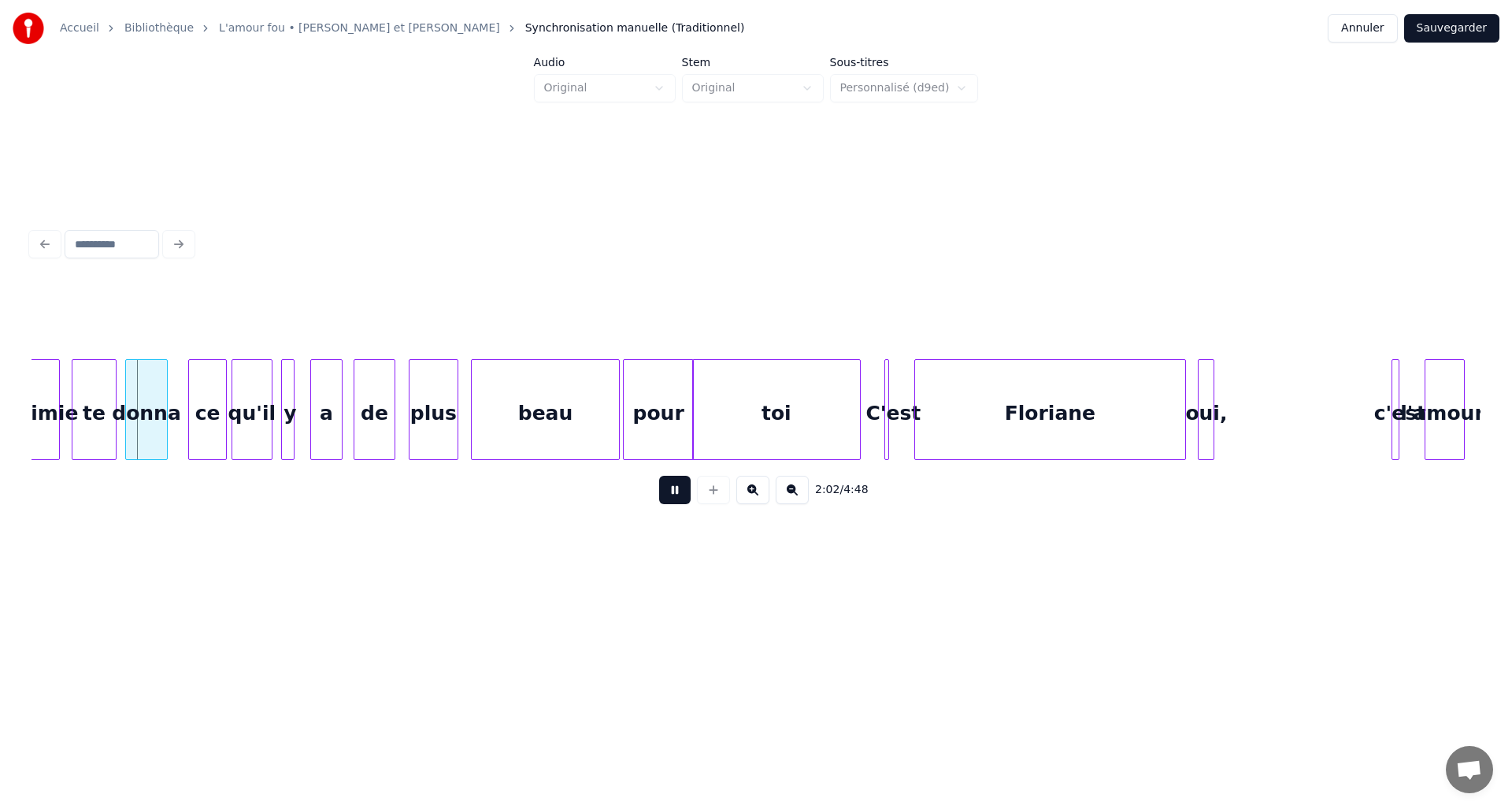
click at [668, 496] on button at bounding box center [675, 489] width 31 height 29
click at [672, 490] on button at bounding box center [675, 489] width 31 height 29
click at [672, 496] on button at bounding box center [675, 489] width 31 height 29
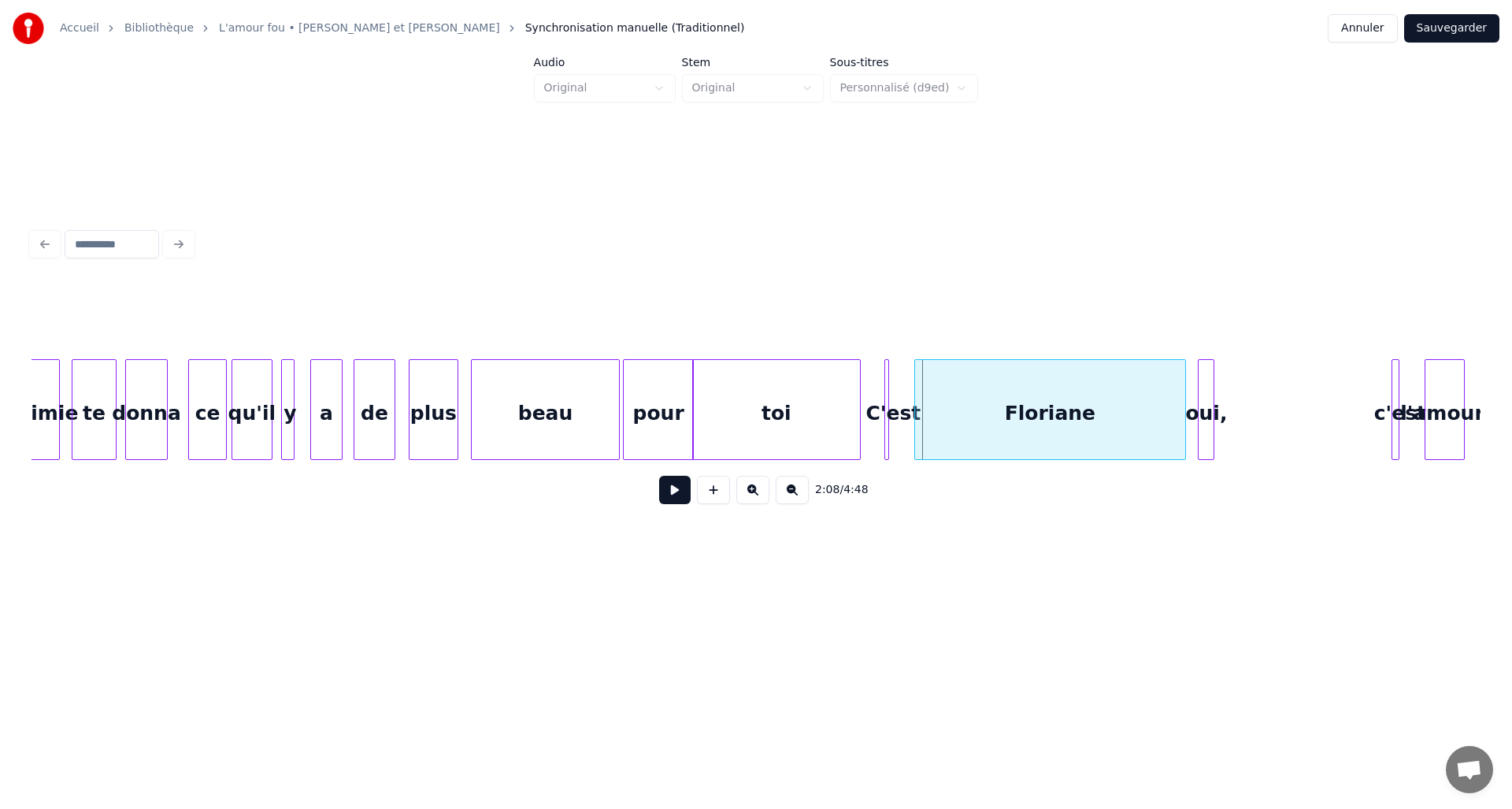
click at [890, 401] on div "C'est" at bounding box center [894, 413] width 16 height 107
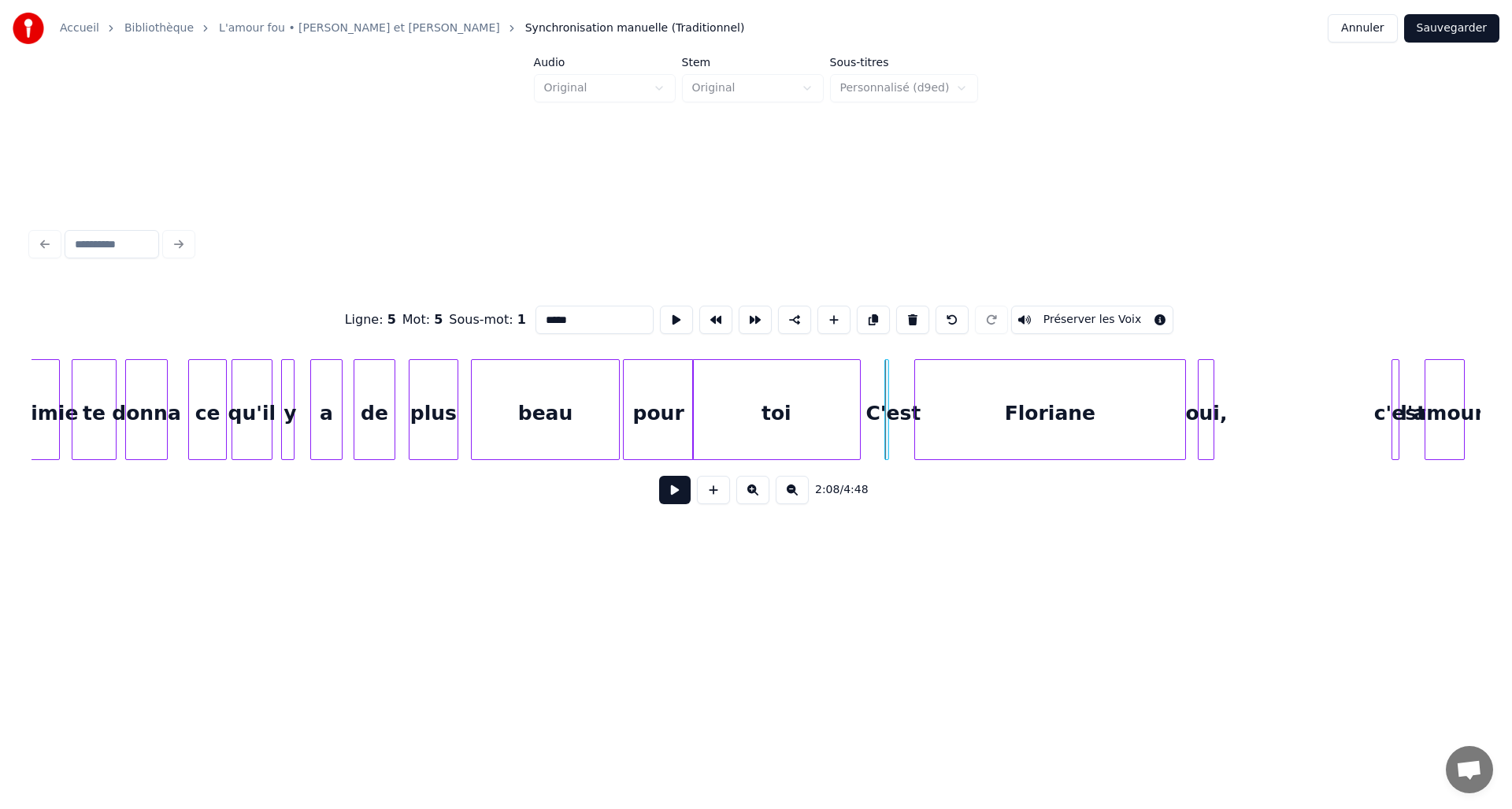
type input "*****"
click at [909, 401] on div at bounding box center [908, 409] width 4 height 99
click at [876, 404] on div at bounding box center [878, 409] width 4 height 99
click at [672, 498] on button at bounding box center [675, 489] width 31 height 29
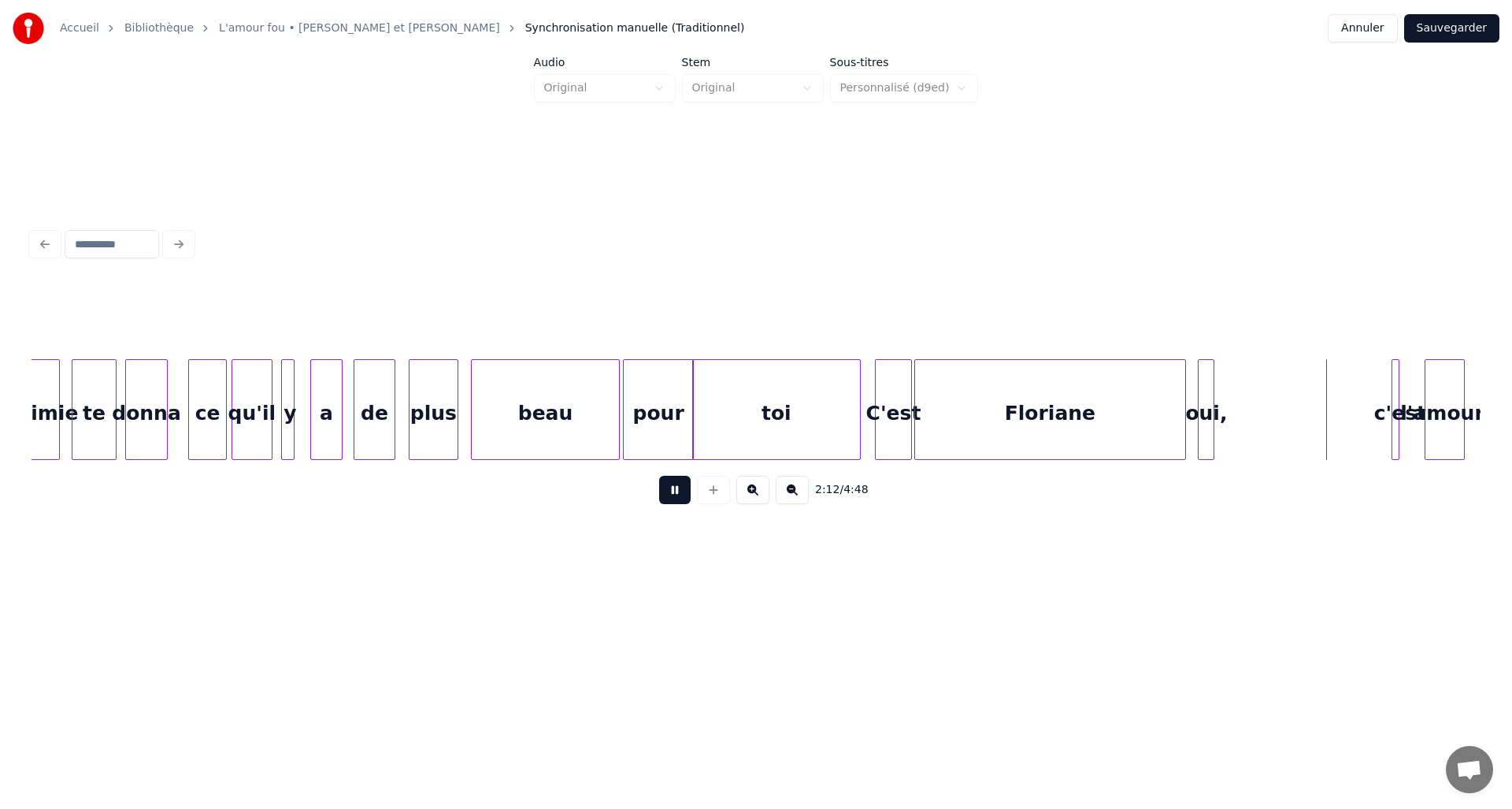
click at [672, 498] on button at bounding box center [675, 489] width 31 height 29
click at [1206, 390] on div "oui," at bounding box center [1206, 413] width 16 height 107
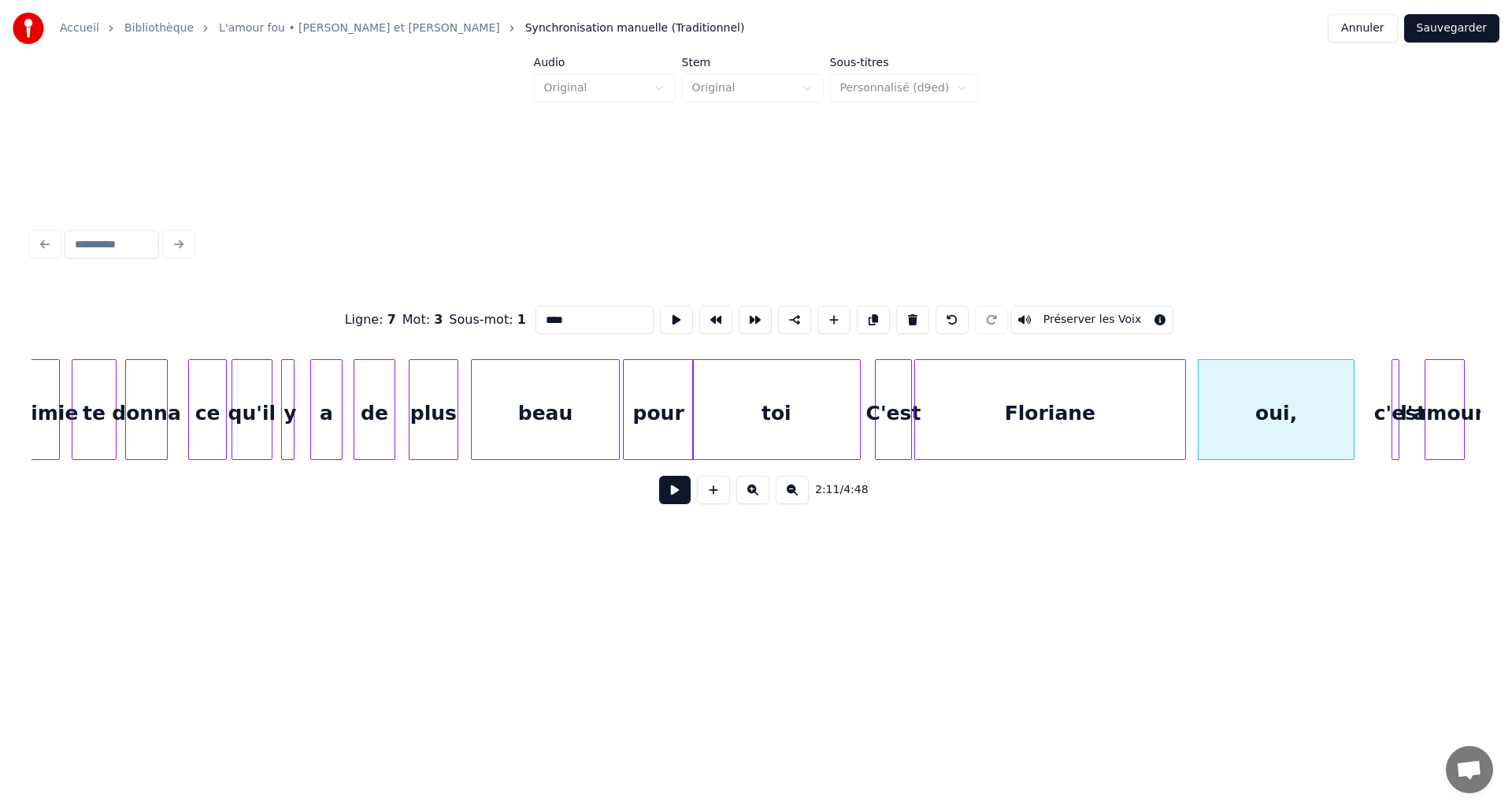
click at [1352, 394] on div at bounding box center [1351, 409] width 4 height 99
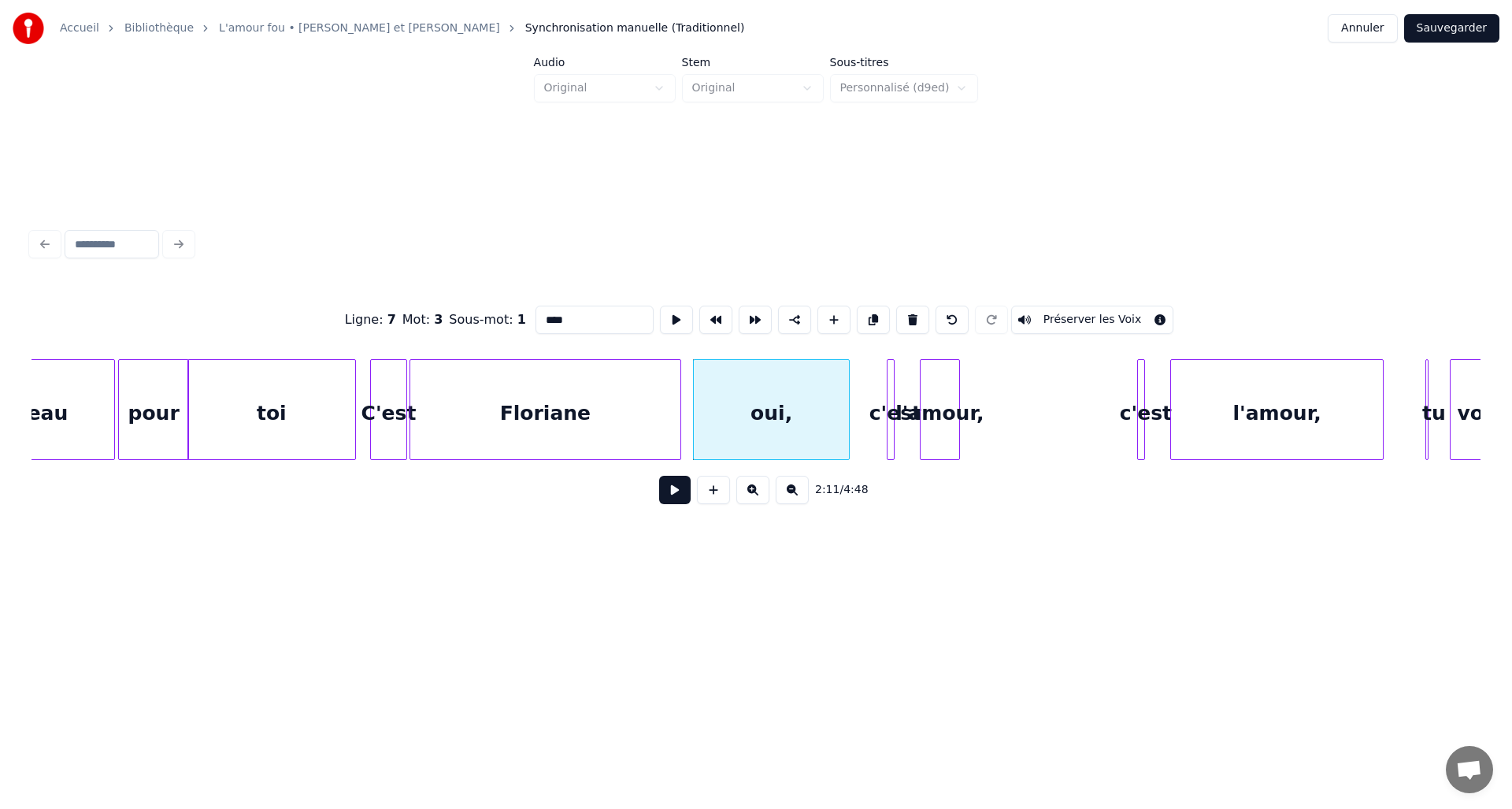
scroll to position [0, 14855]
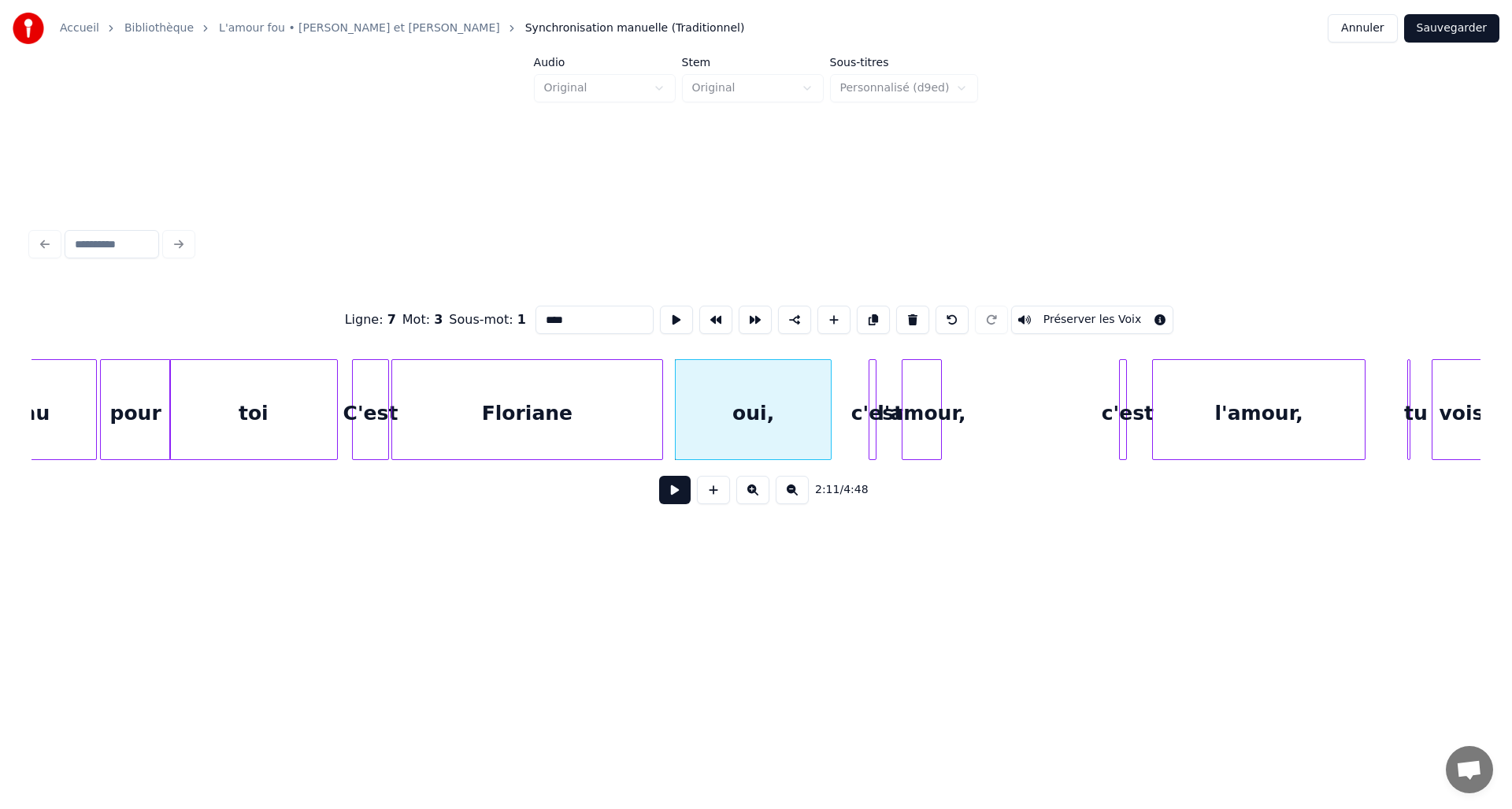
click at [919, 397] on div "l'amour," at bounding box center [921, 413] width 38 height 107
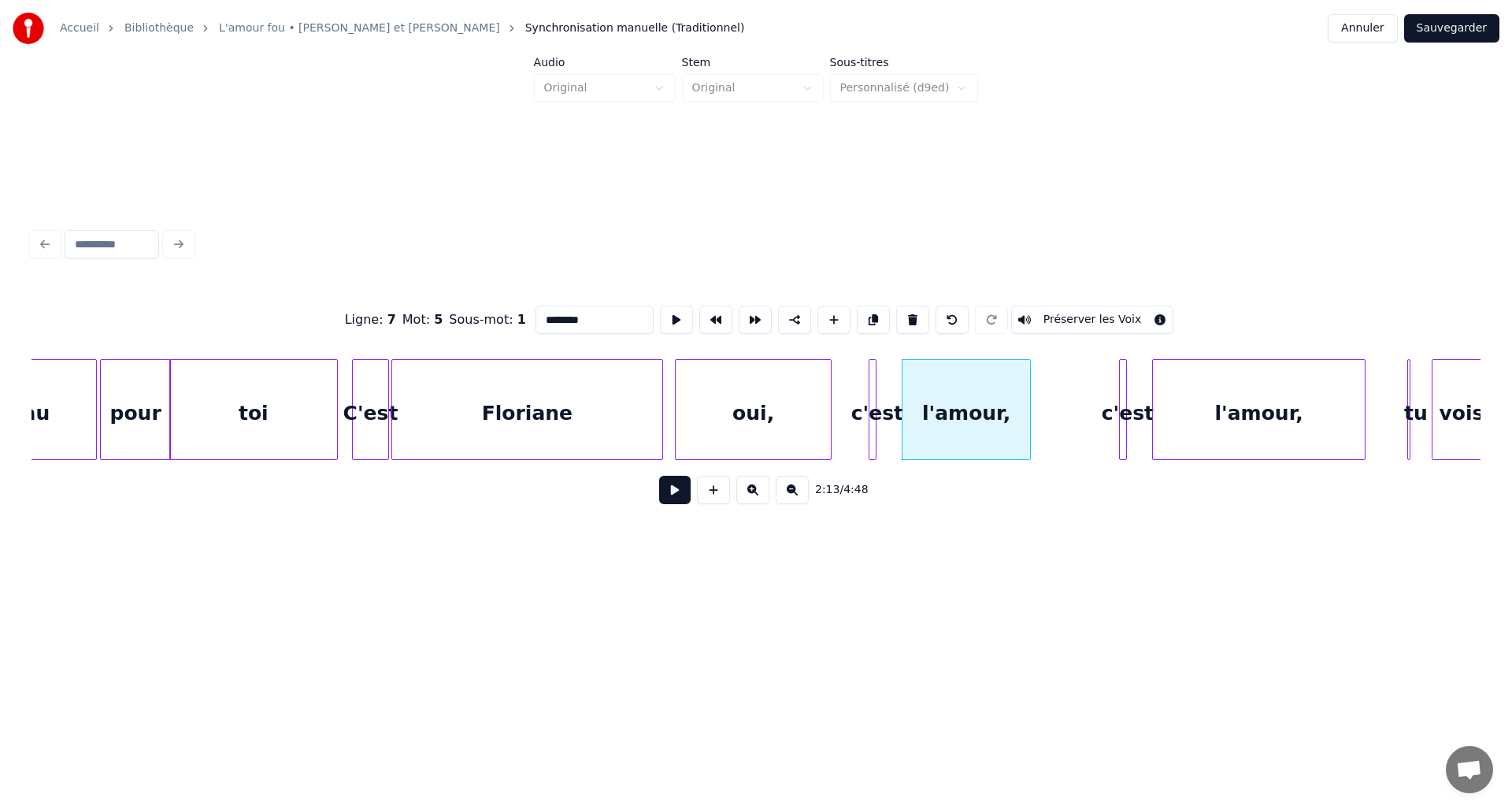
click at [1029, 395] on div at bounding box center [1028, 409] width 4 height 99
click at [894, 400] on div at bounding box center [892, 409] width 4 height 99
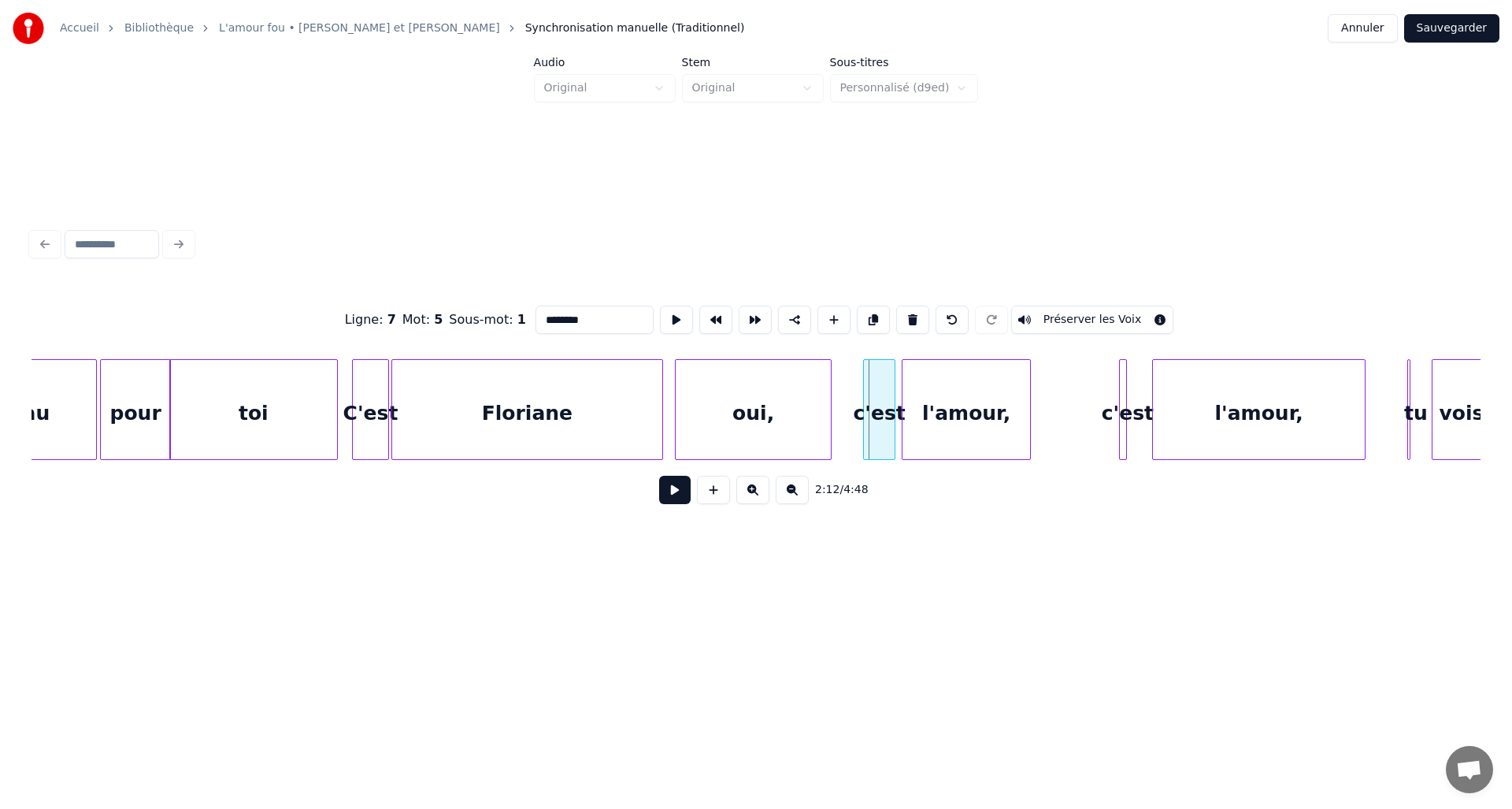
click at [864, 402] on div at bounding box center [866, 409] width 4 height 99
click at [732, 424] on div "oui," at bounding box center [753, 413] width 155 height 107
type input "****"
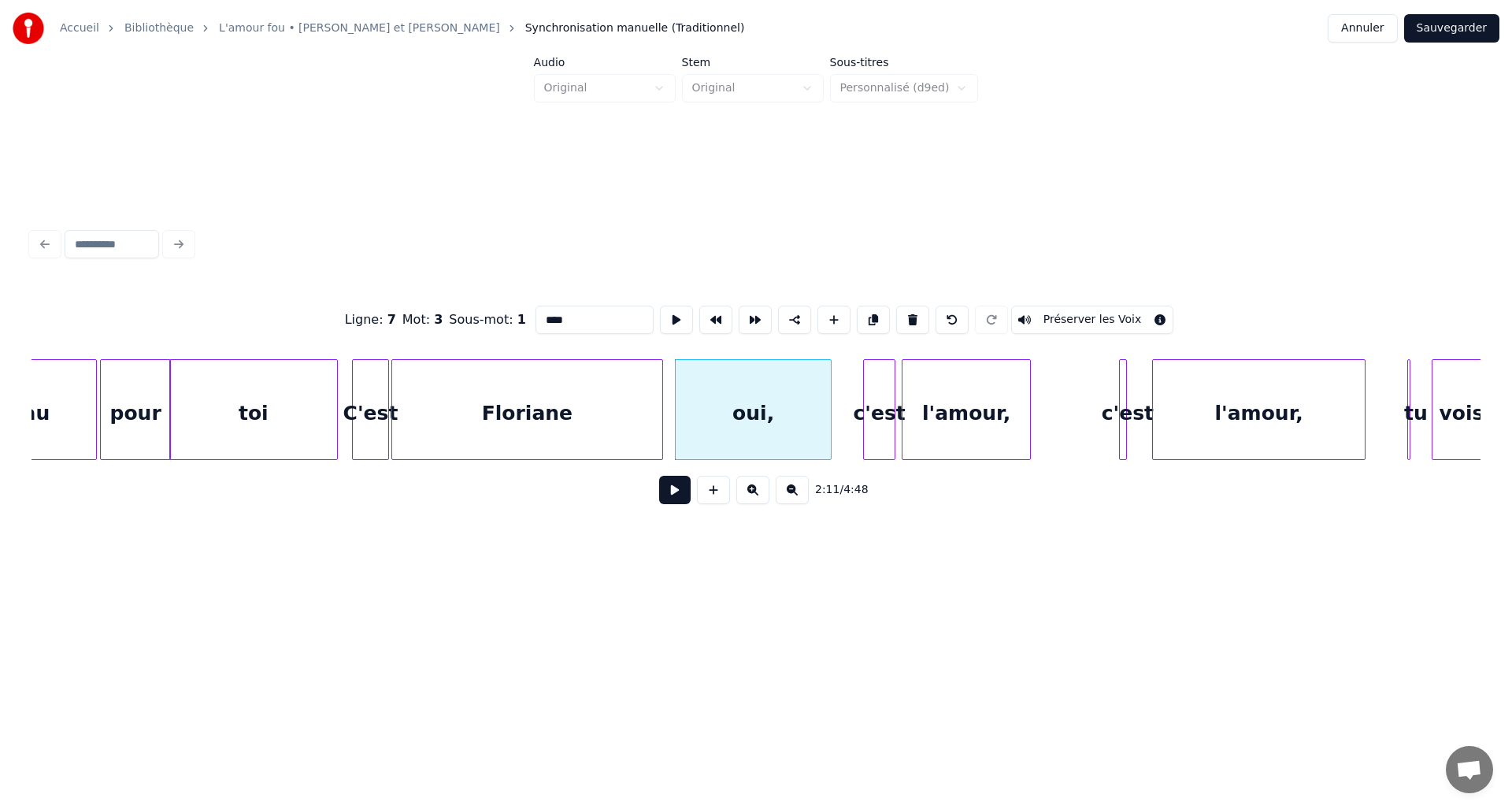
click at [674, 496] on button at bounding box center [675, 489] width 31 height 29
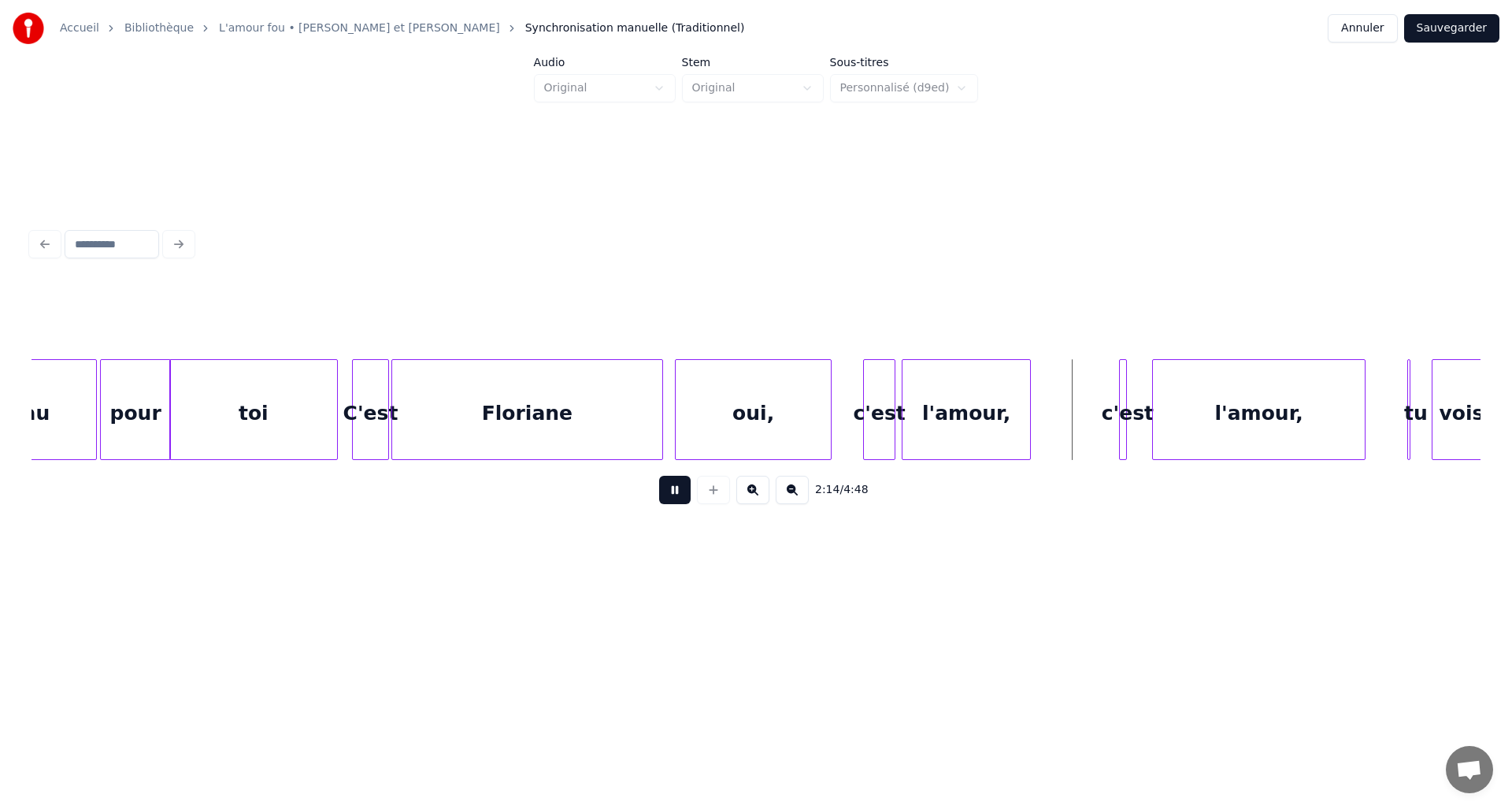
click at [674, 496] on button at bounding box center [675, 489] width 31 height 29
click at [1112, 402] on div at bounding box center [1113, 409] width 4 height 99
click at [1142, 400] on div at bounding box center [1140, 409] width 4 height 99
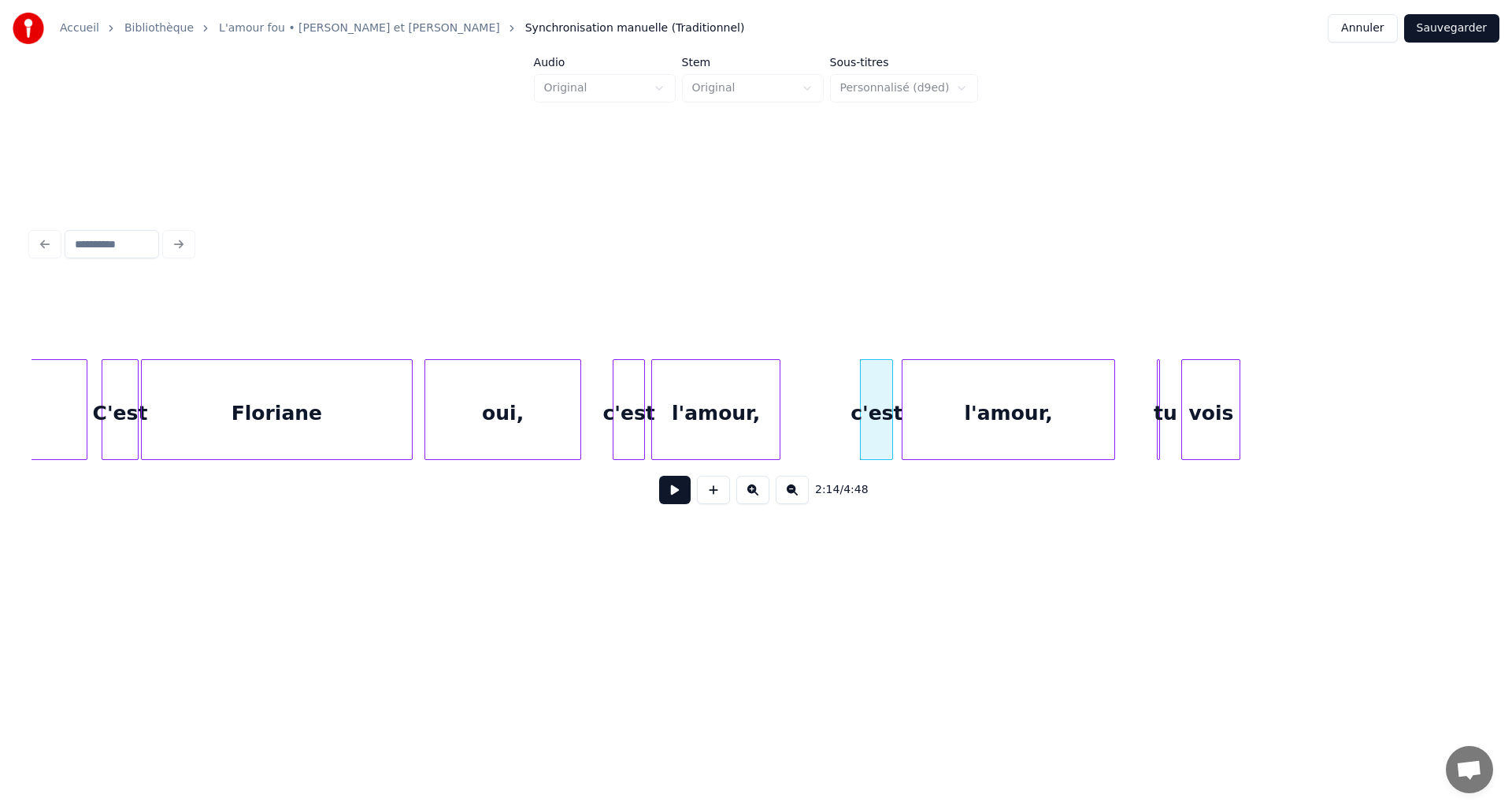
scroll to position [0, 15124]
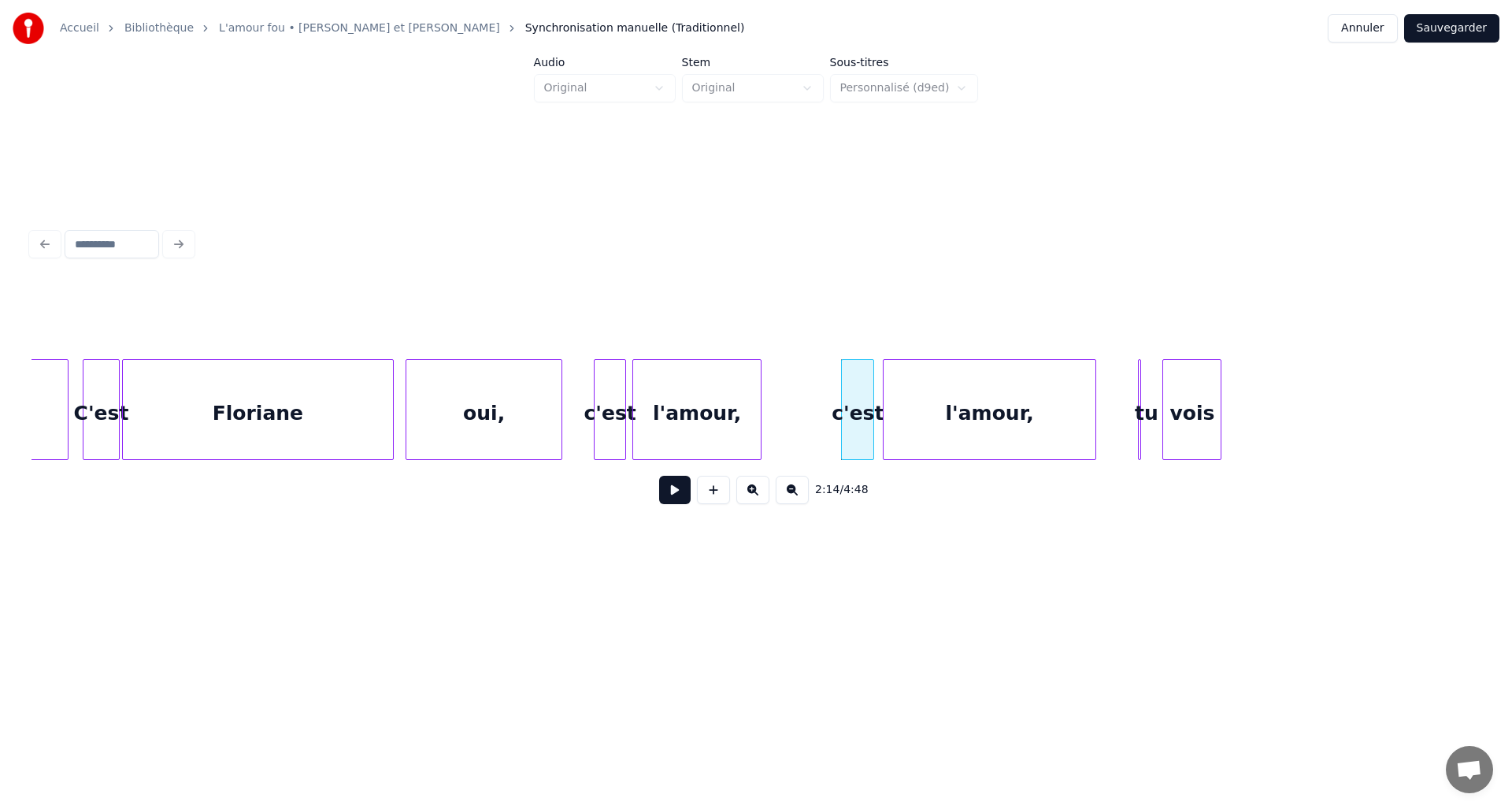
click at [679, 491] on button at bounding box center [675, 489] width 31 height 29
click at [1051, 405] on div "l'amour," at bounding box center [990, 413] width 213 height 107
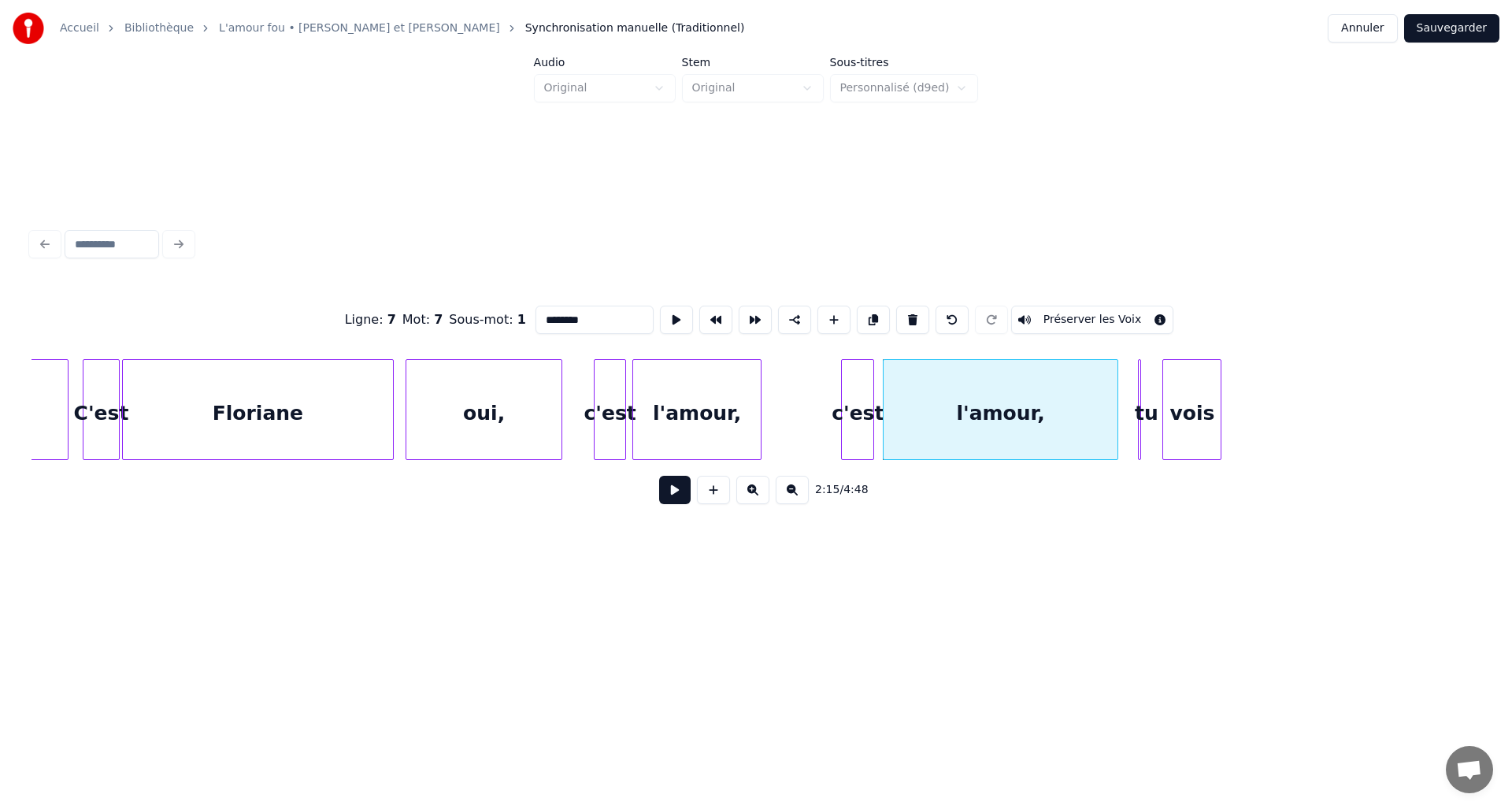
click at [1116, 403] on div at bounding box center [1115, 409] width 4 height 99
click at [1143, 400] on div "tu" at bounding box center [1142, 409] width 2 height 101
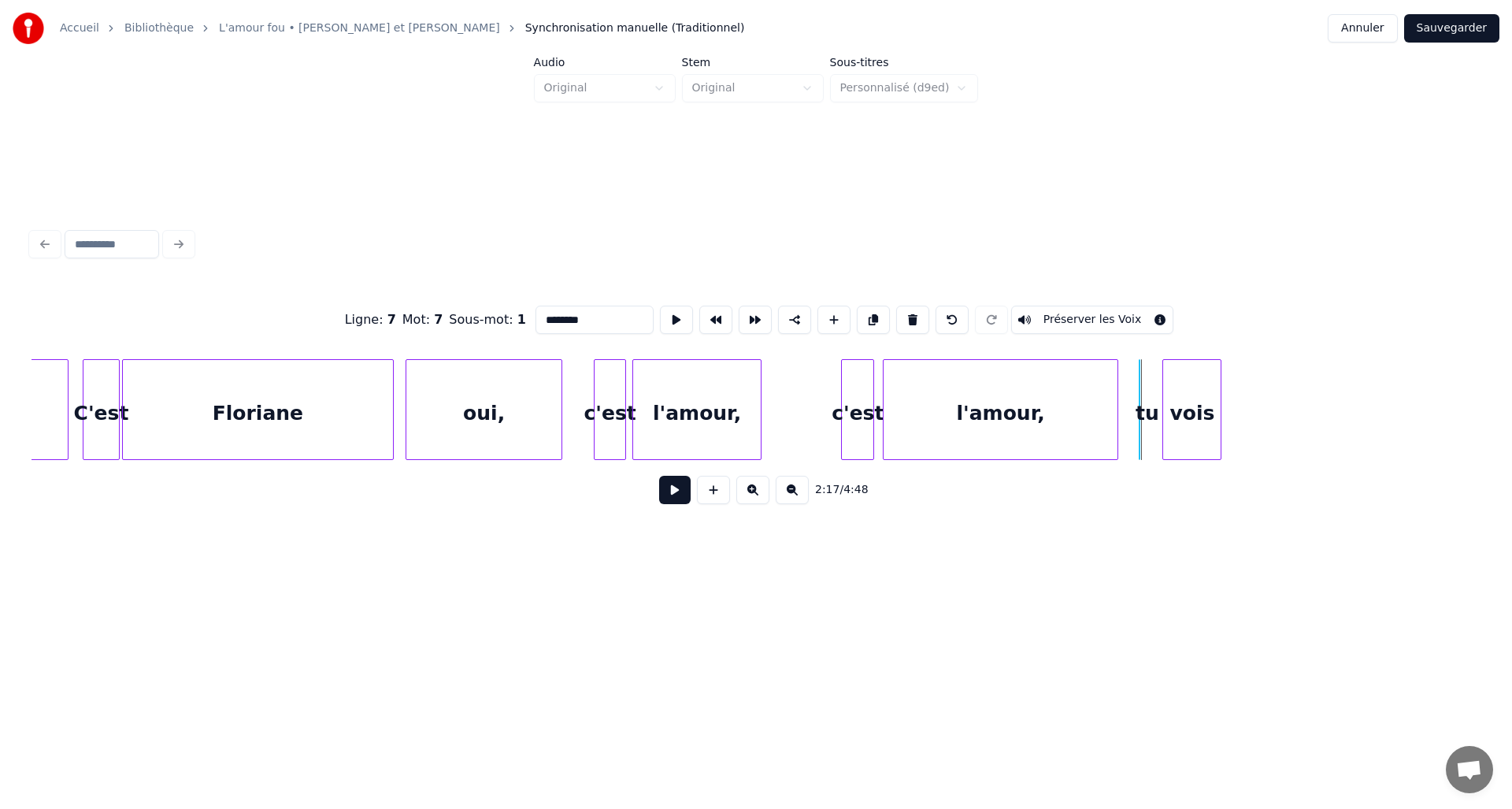
click at [1150, 400] on div "tu" at bounding box center [1148, 413] width 16 height 107
click at [1131, 401] on div at bounding box center [1131, 409] width 4 height 99
click at [1148, 400] on div at bounding box center [1146, 409] width 4 height 99
click at [1201, 400] on div "vois" at bounding box center [1192, 413] width 57 height 107
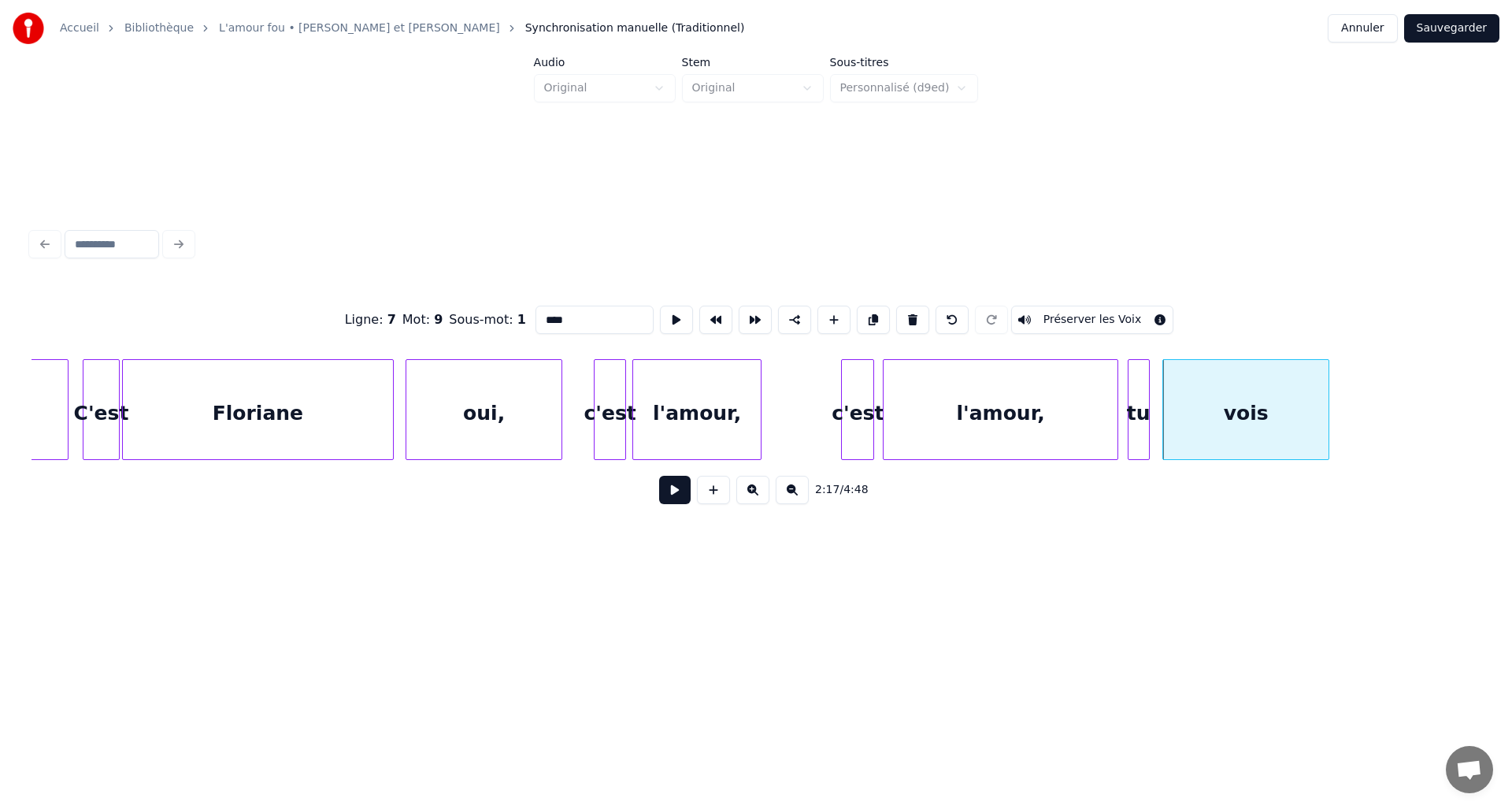
click at [1326, 400] on div at bounding box center [1326, 409] width 4 height 99
click at [711, 414] on div "l'amour," at bounding box center [697, 413] width 128 height 107
type input "********"
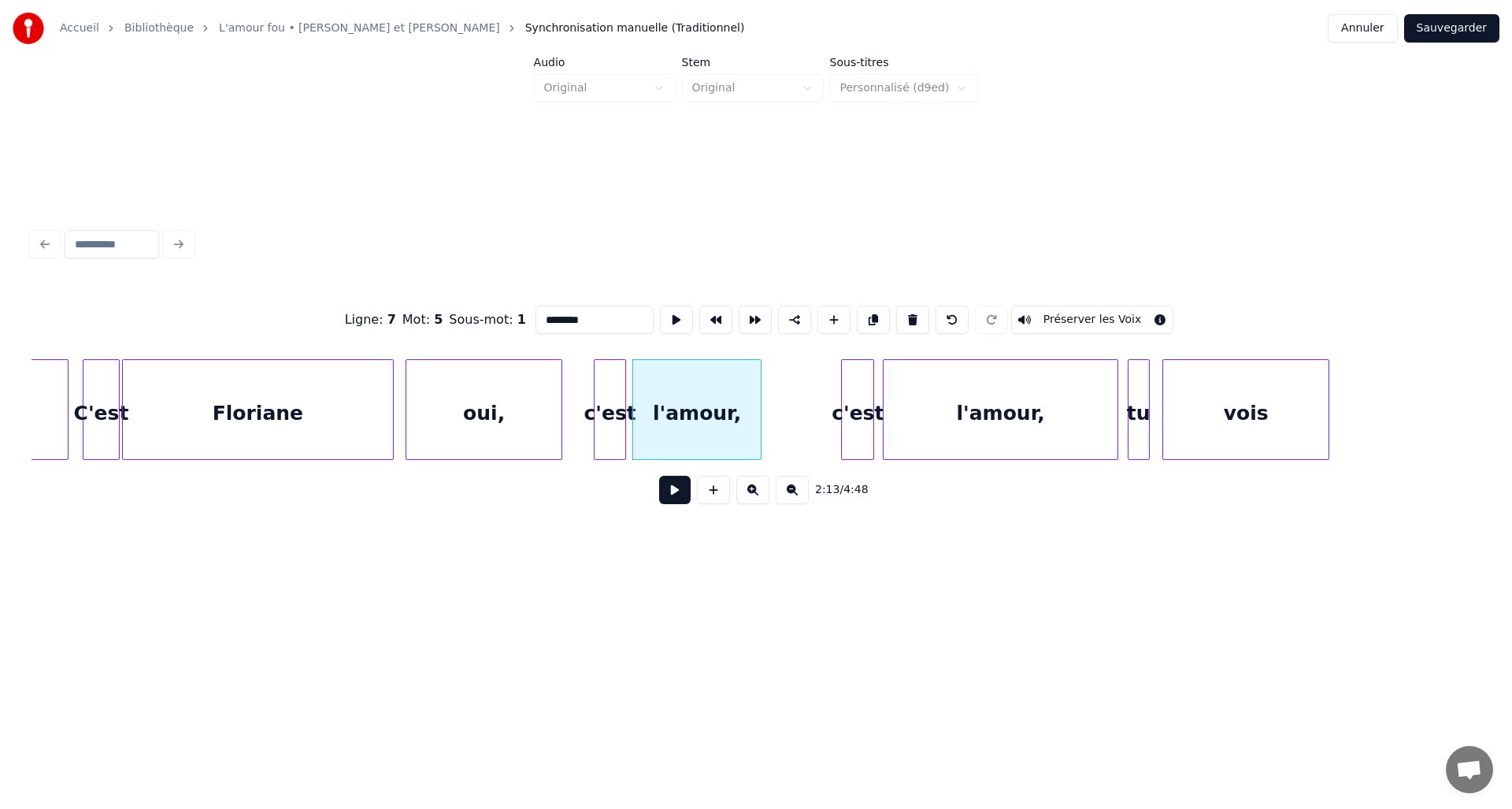
click at [674, 502] on button at bounding box center [675, 489] width 31 height 29
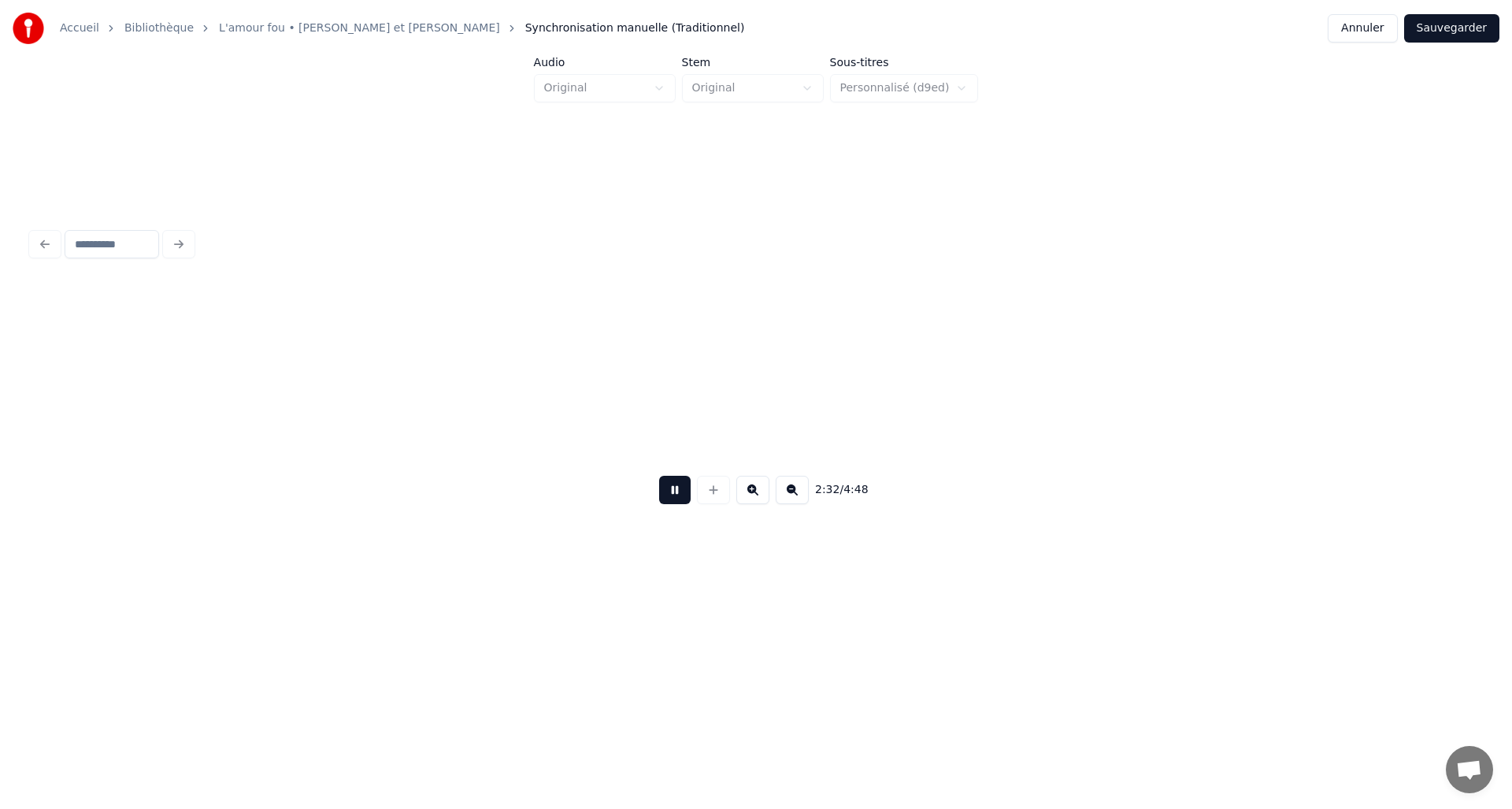
scroll to position [0, 18026]
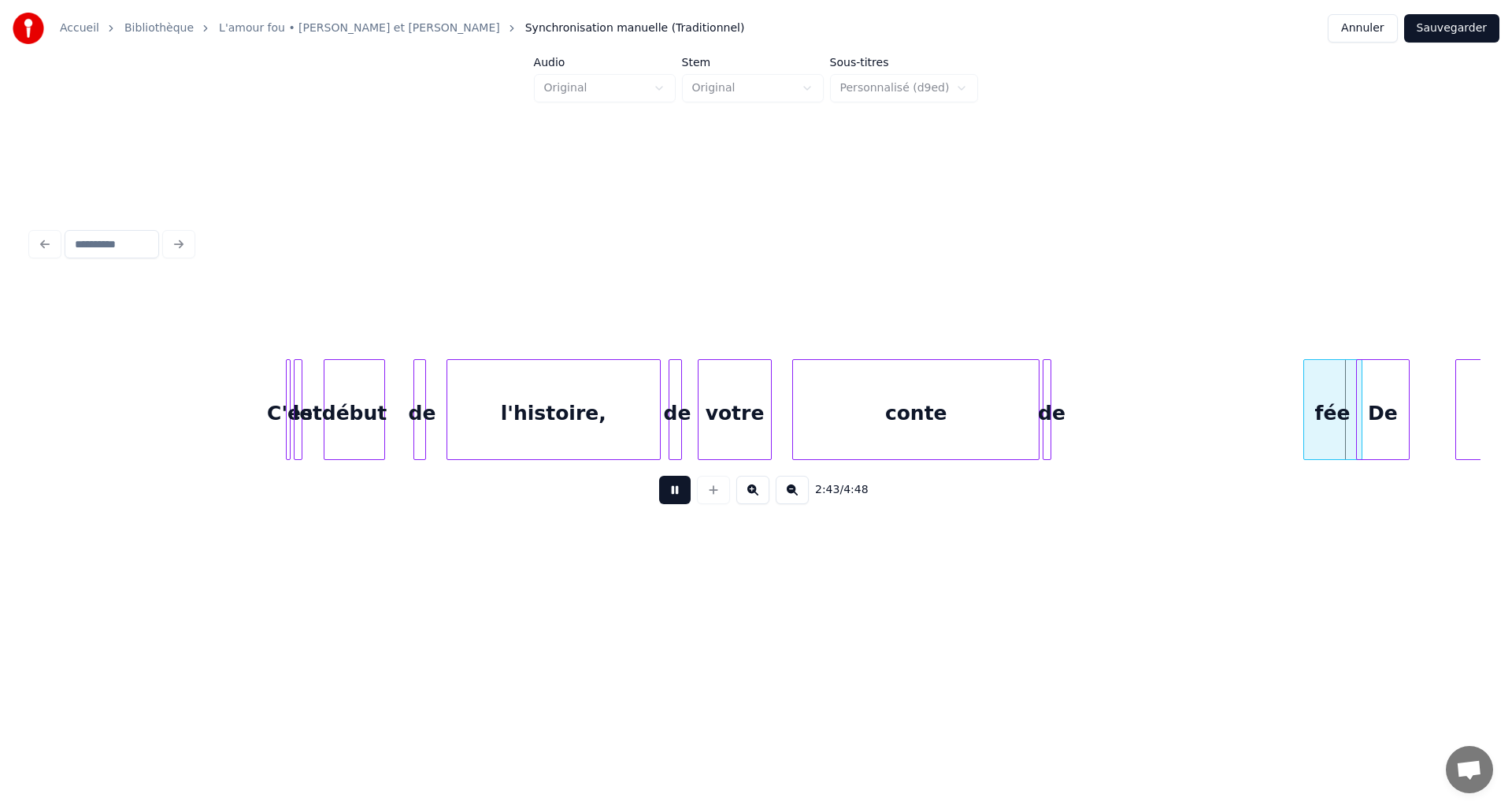
click at [667, 502] on button at bounding box center [675, 489] width 31 height 29
click at [1017, 411] on div "conte" at bounding box center [916, 413] width 246 height 107
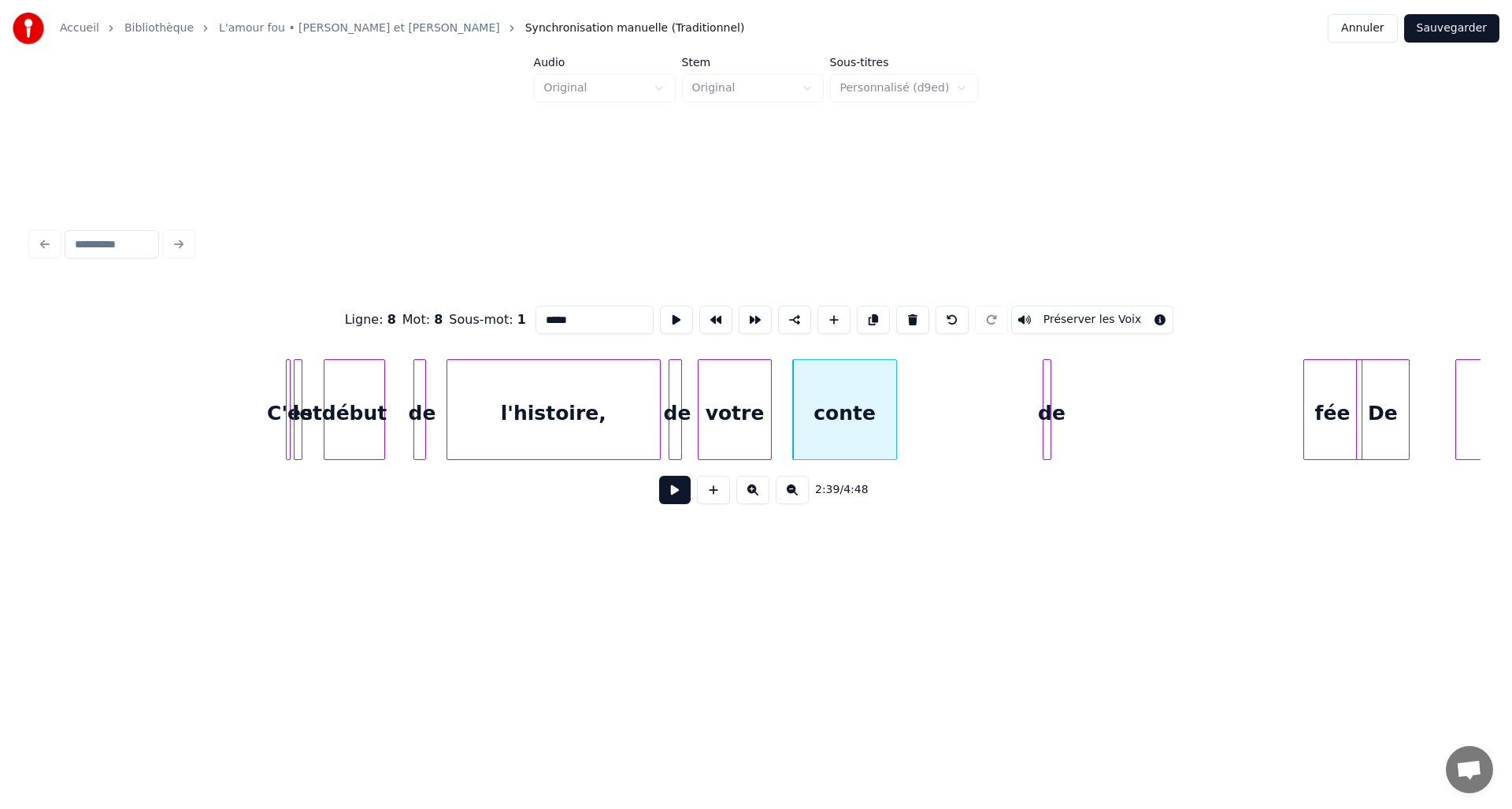
click at [894, 414] on div at bounding box center [894, 409] width 4 height 99
click at [923, 414] on div at bounding box center [921, 409] width 4 height 99
click at [1001, 413] on div "de" at bounding box center [1009, 413] width 16 height 107
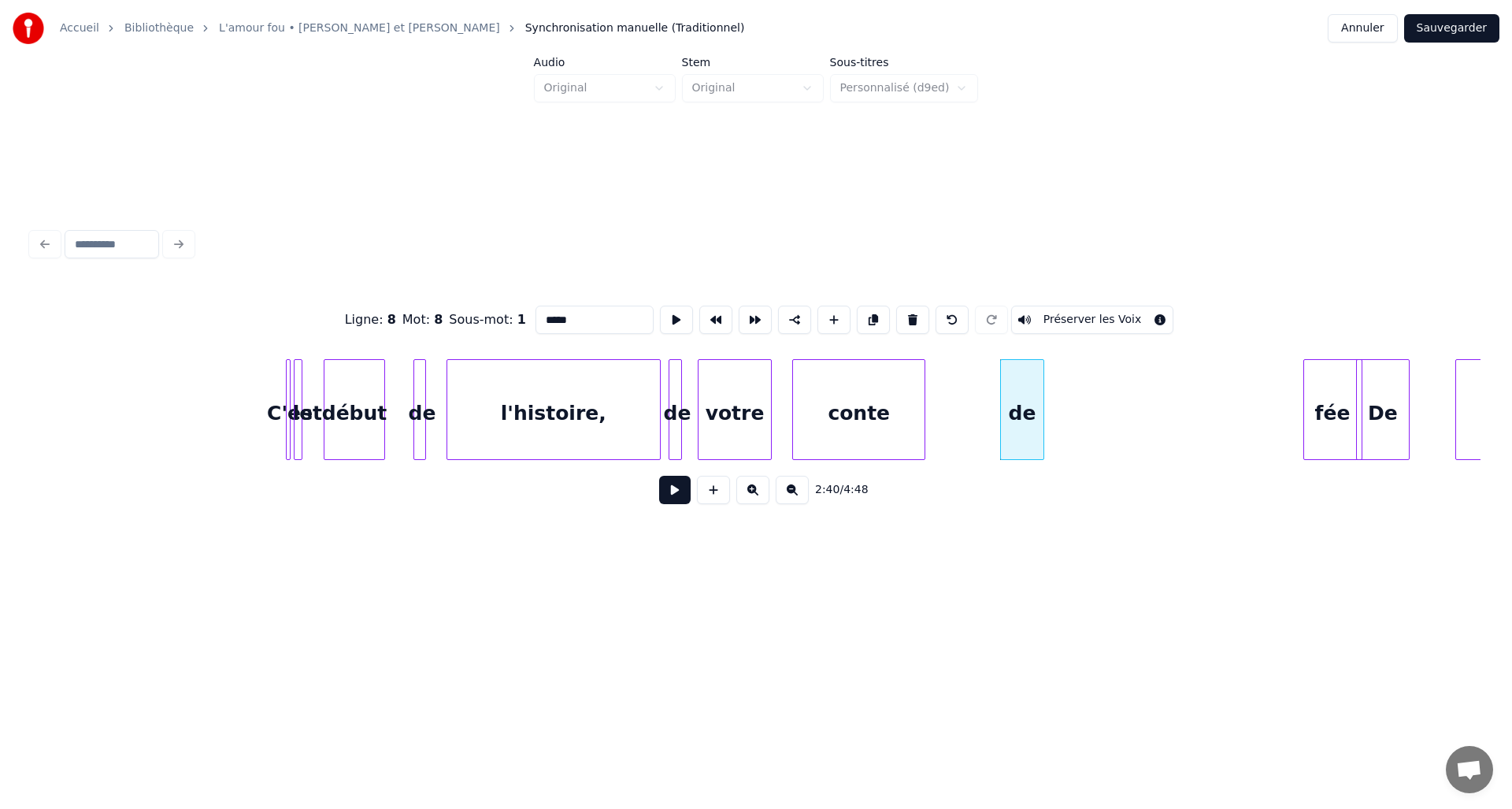
click at [1043, 413] on div at bounding box center [1041, 409] width 4 height 99
click at [1089, 419] on div "fée" at bounding box center [1075, 413] width 57 height 107
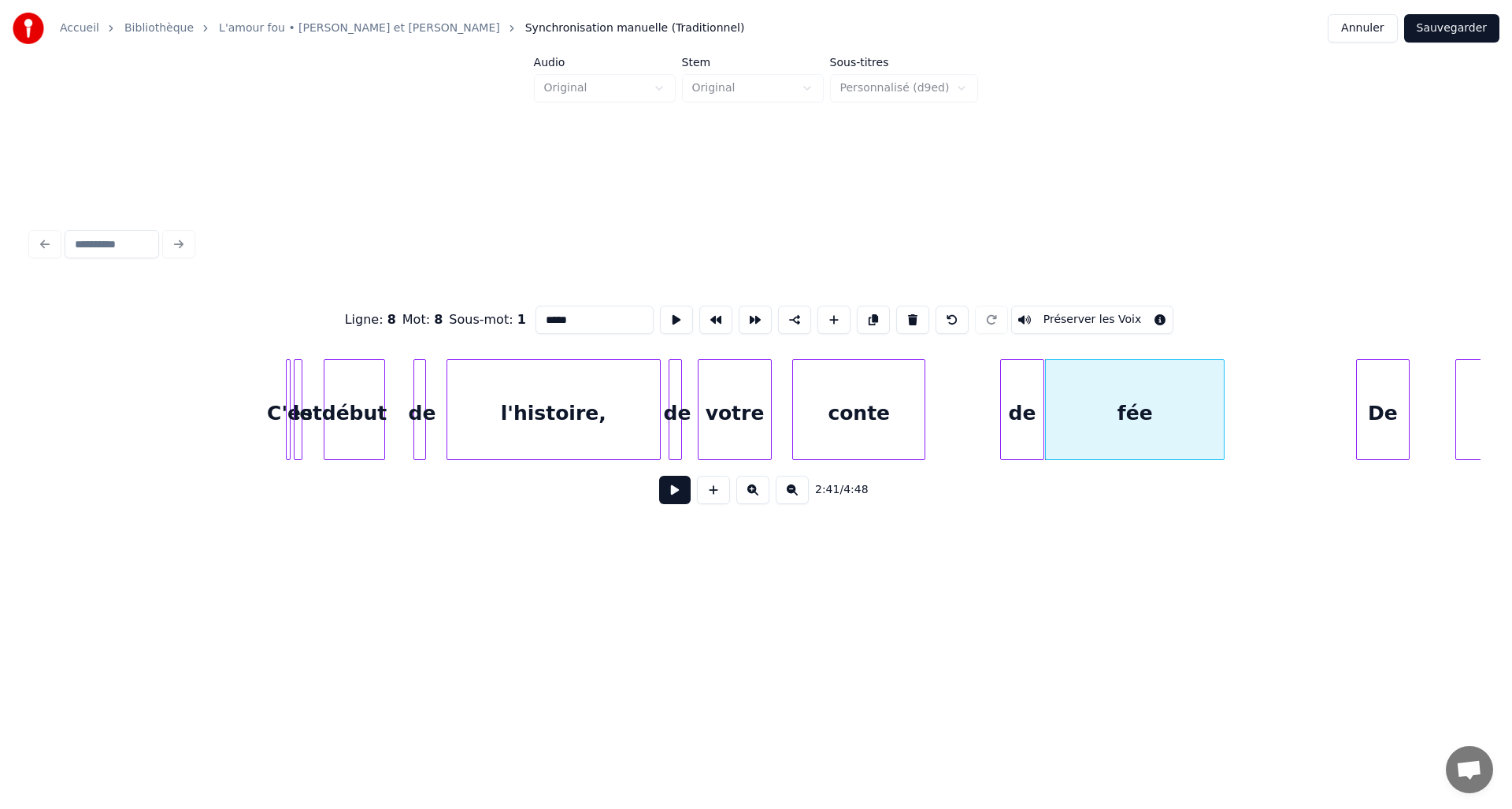
click at [1224, 416] on div at bounding box center [1221, 409] width 4 height 99
click at [796, 416] on div "conte" at bounding box center [843, 413] width 131 height 107
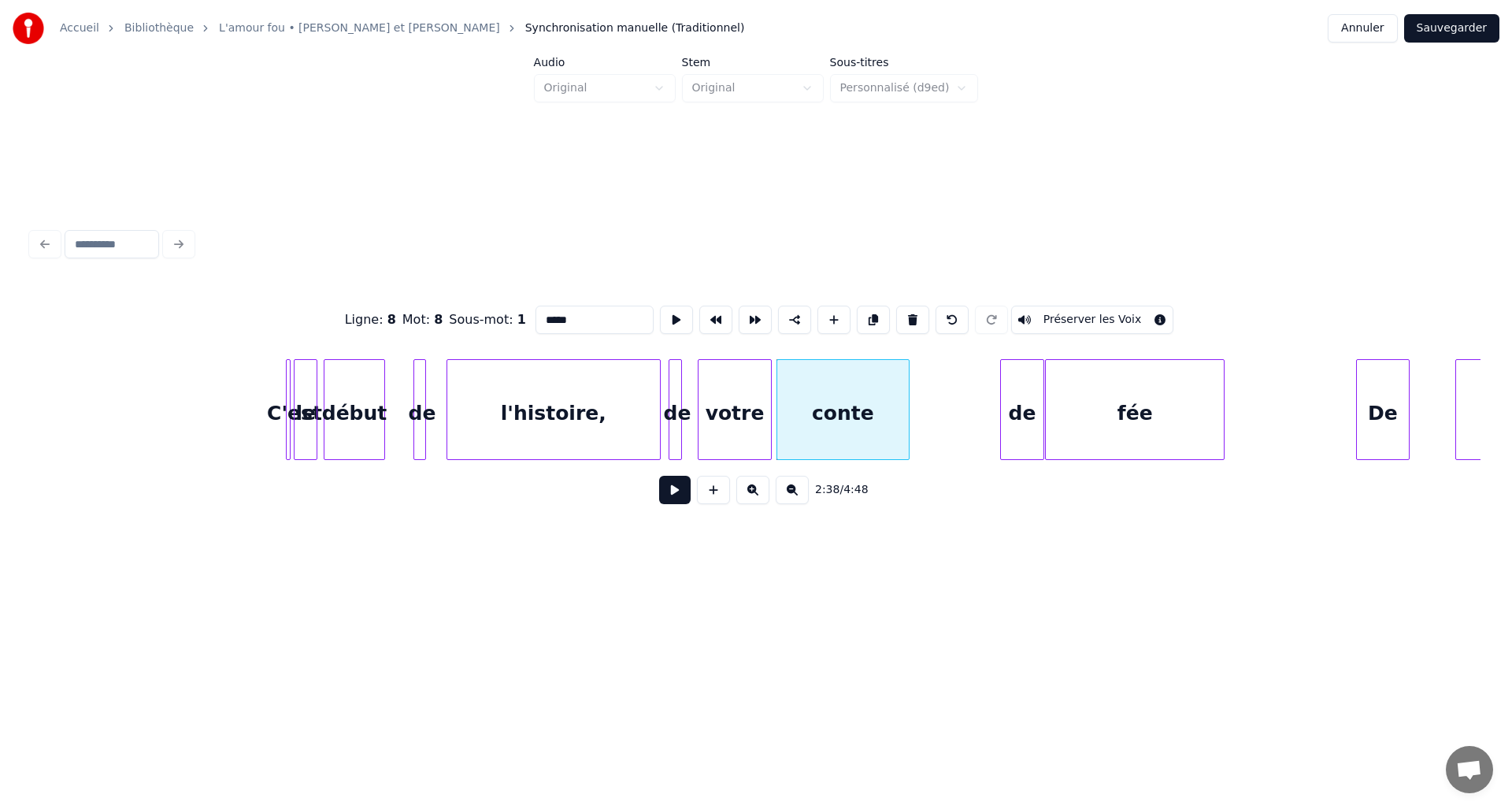
click at [315, 394] on div at bounding box center [314, 409] width 4 height 99
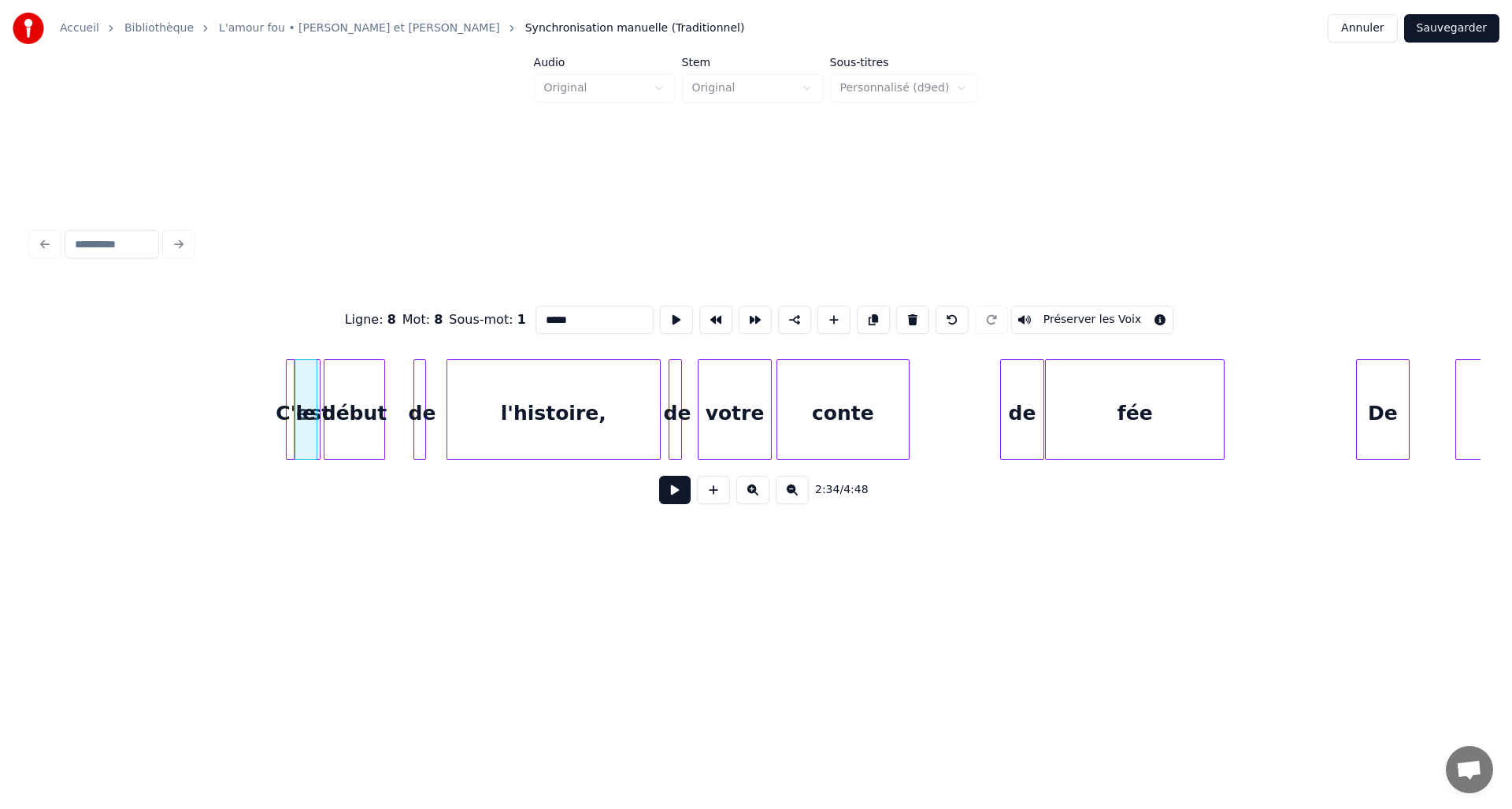
click at [213, 394] on div "le" at bounding box center [209, 413] width 21 height 107
click at [309, 394] on div "C'est" at bounding box center [303, 413] width 33 height 107
click at [309, 395] on div at bounding box center [307, 409] width 4 height 99
click at [293, 394] on div at bounding box center [293, 409] width 4 height 99
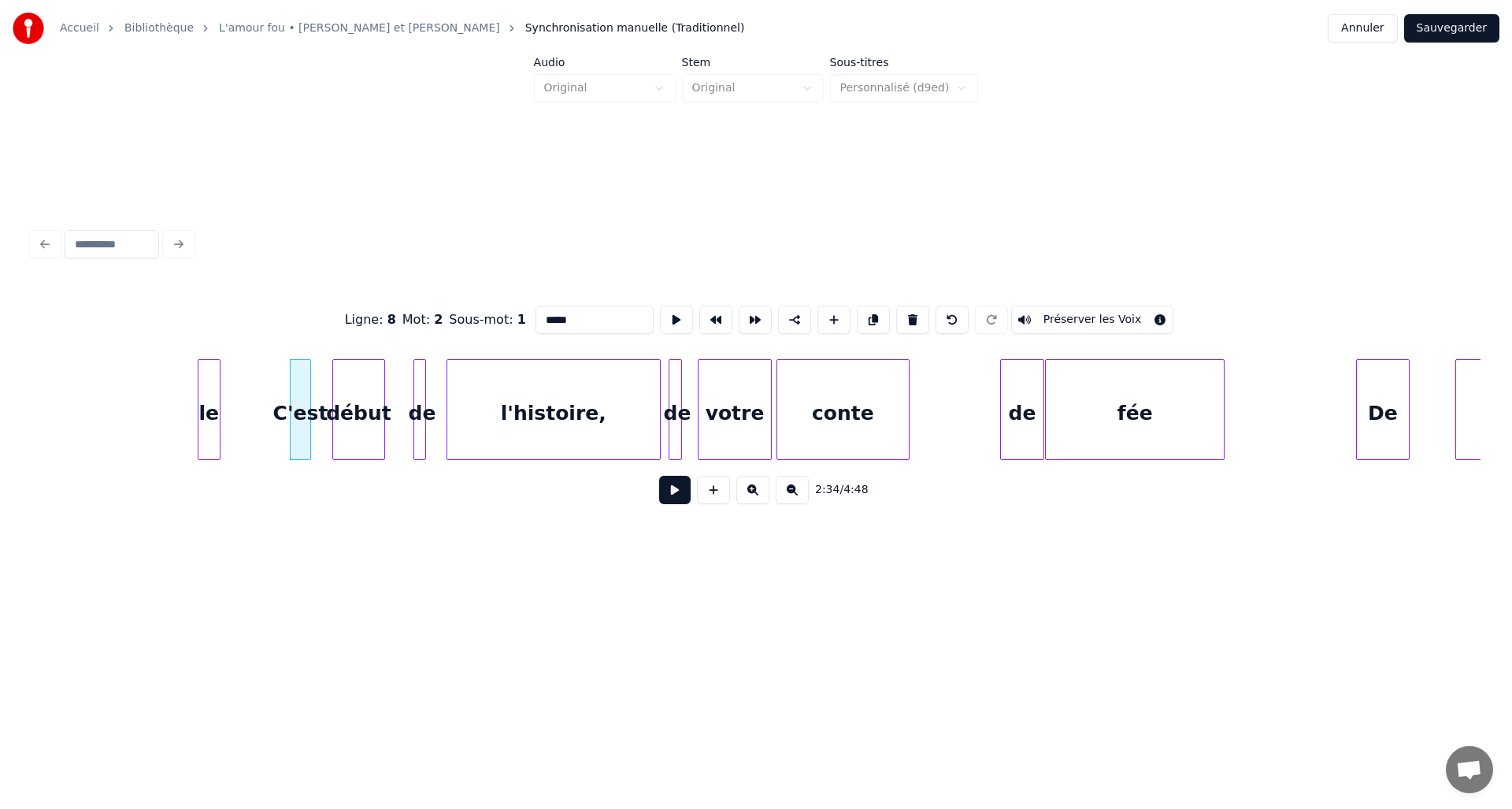
click at [334, 394] on div at bounding box center [335, 409] width 4 height 99
click at [362, 396] on div "début" at bounding box center [359, 413] width 51 height 107
type input "*****"
click at [406, 400] on div at bounding box center [404, 409] width 4 height 99
click at [336, 391] on div at bounding box center [337, 409] width 4 height 99
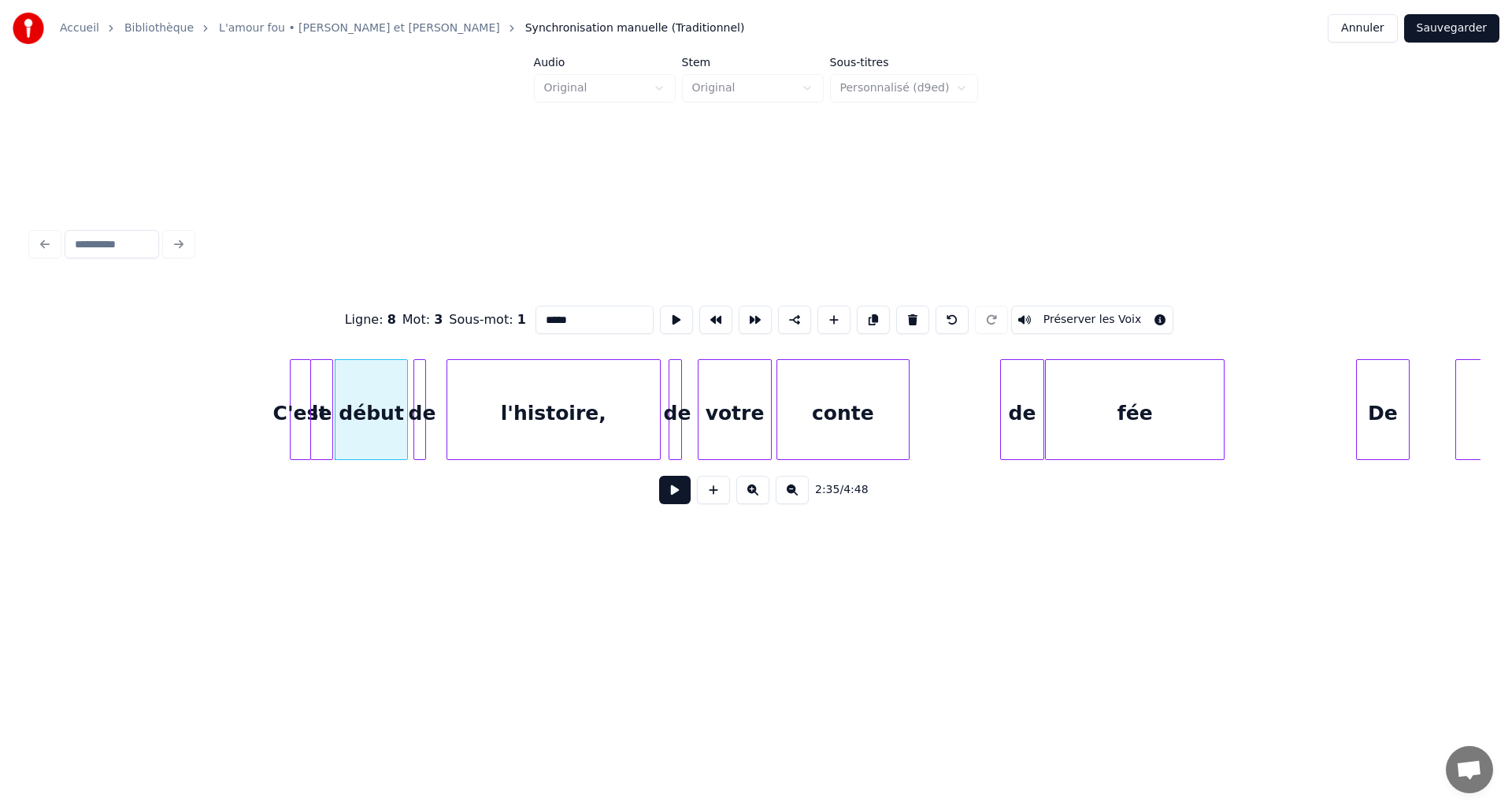
click at [326, 398] on div "le" at bounding box center [321, 413] width 22 height 107
click at [438, 403] on div at bounding box center [436, 409] width 4 height 99
click at [687, 400] on div at bounding box center [685, 409] width 4 height 99
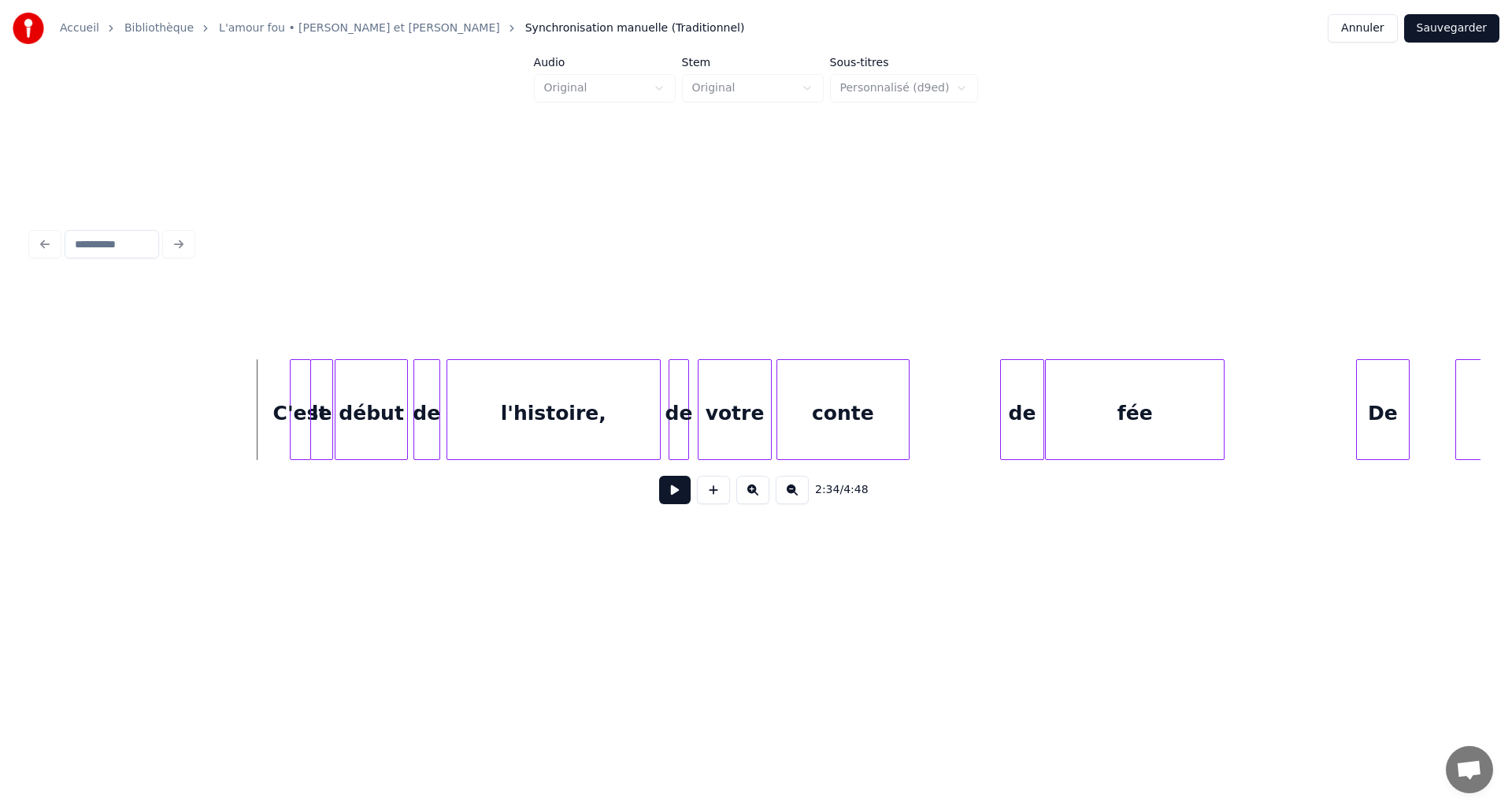
click at [671, 504] on button at bounding box center [675, 489] width 31 height 29
click at [670, 496] on button at bounding box center [675, 489] width 31 height 29
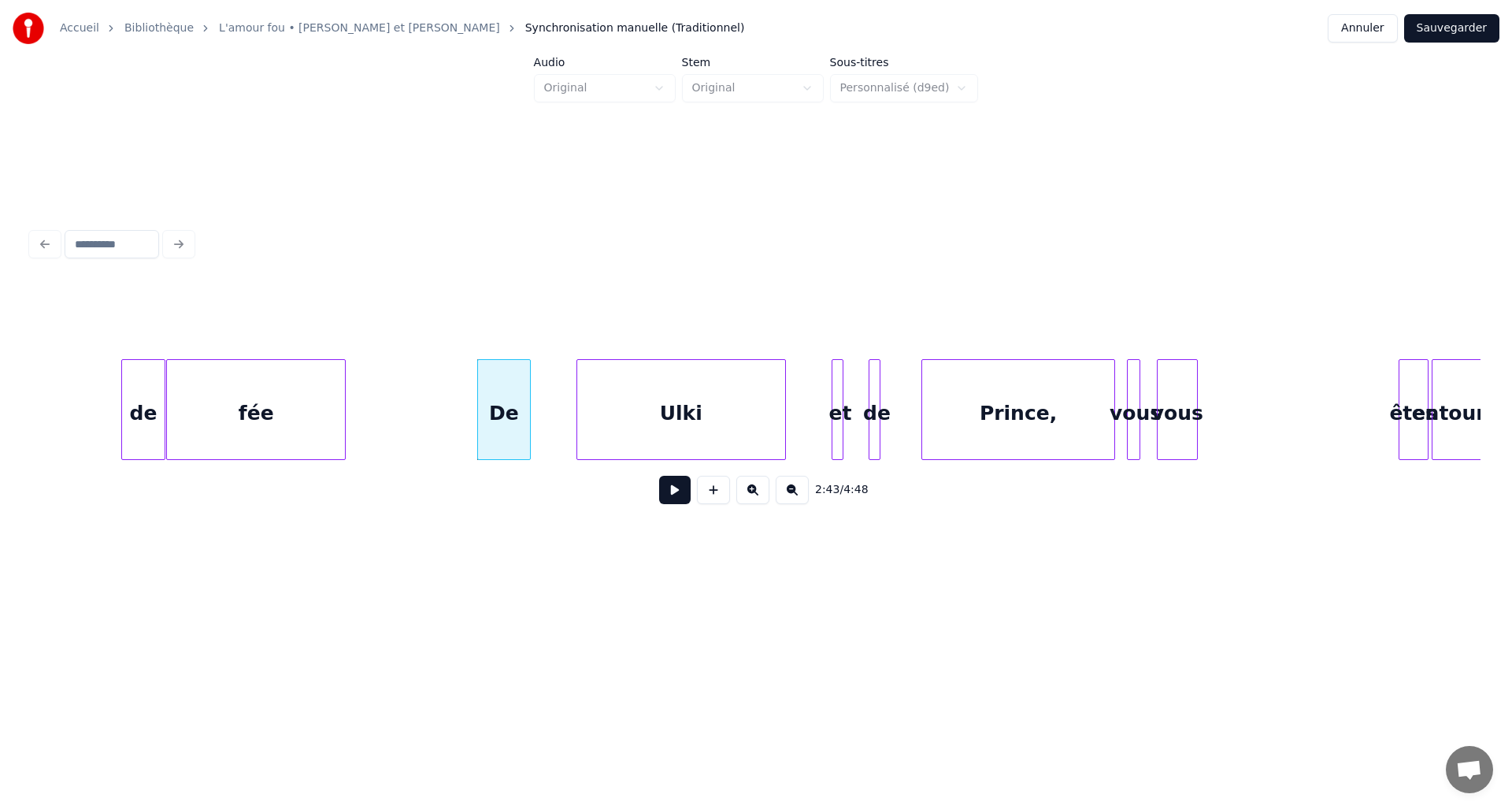
scroll to position [0, 18942]
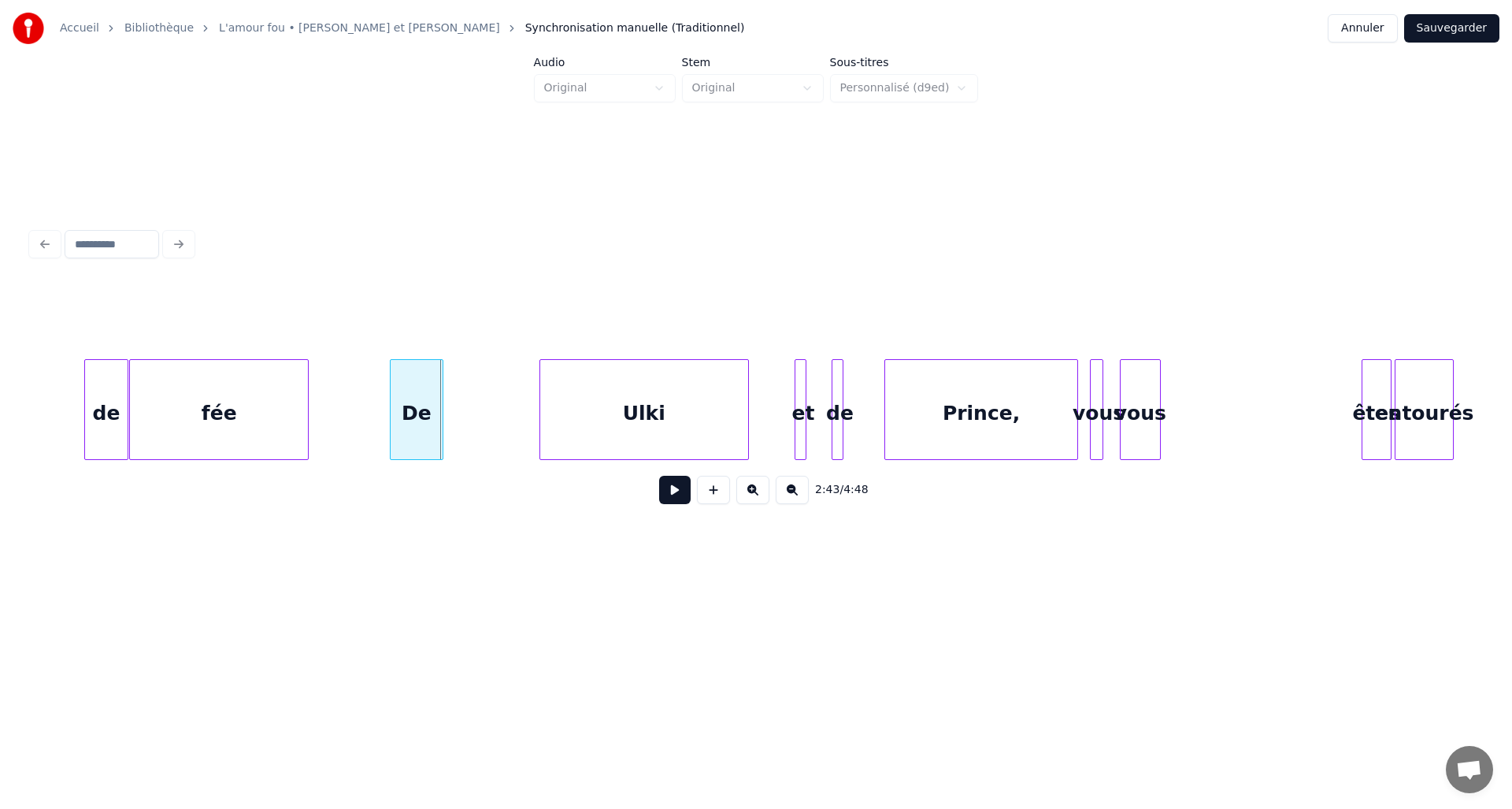
click at [408, 408] on div "De" at bounding box center [417, 413] width 52 height 107
click at [486, 408] on div at bounding box center [485, 409] width 4 height 99
click at [577, 410] on div "Ulki" at bounding box center [600, 413] width 208 height 107
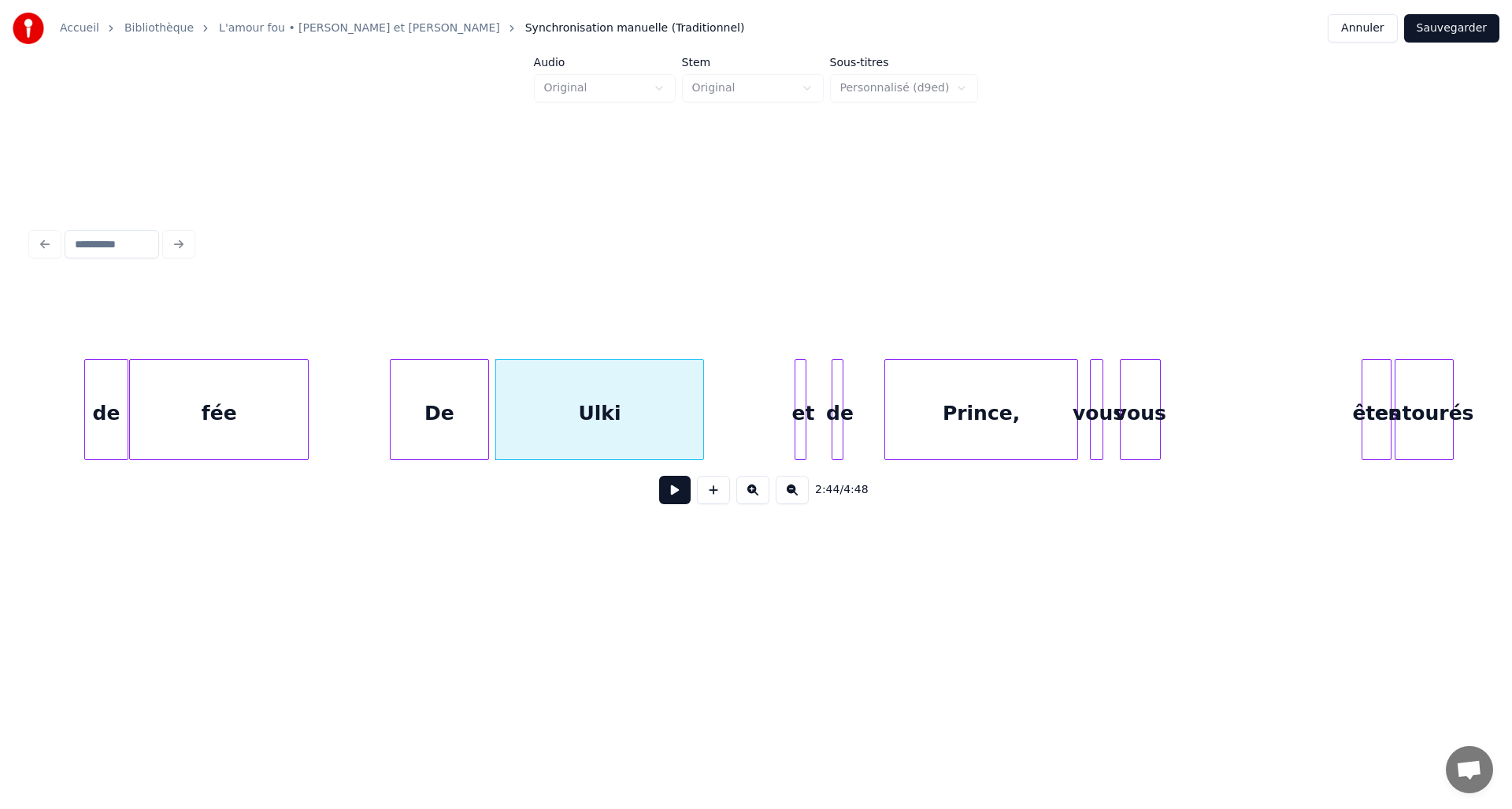
click at [704, 409] on div "Ulki" at bounding box center [600, 409] width 210 height 101
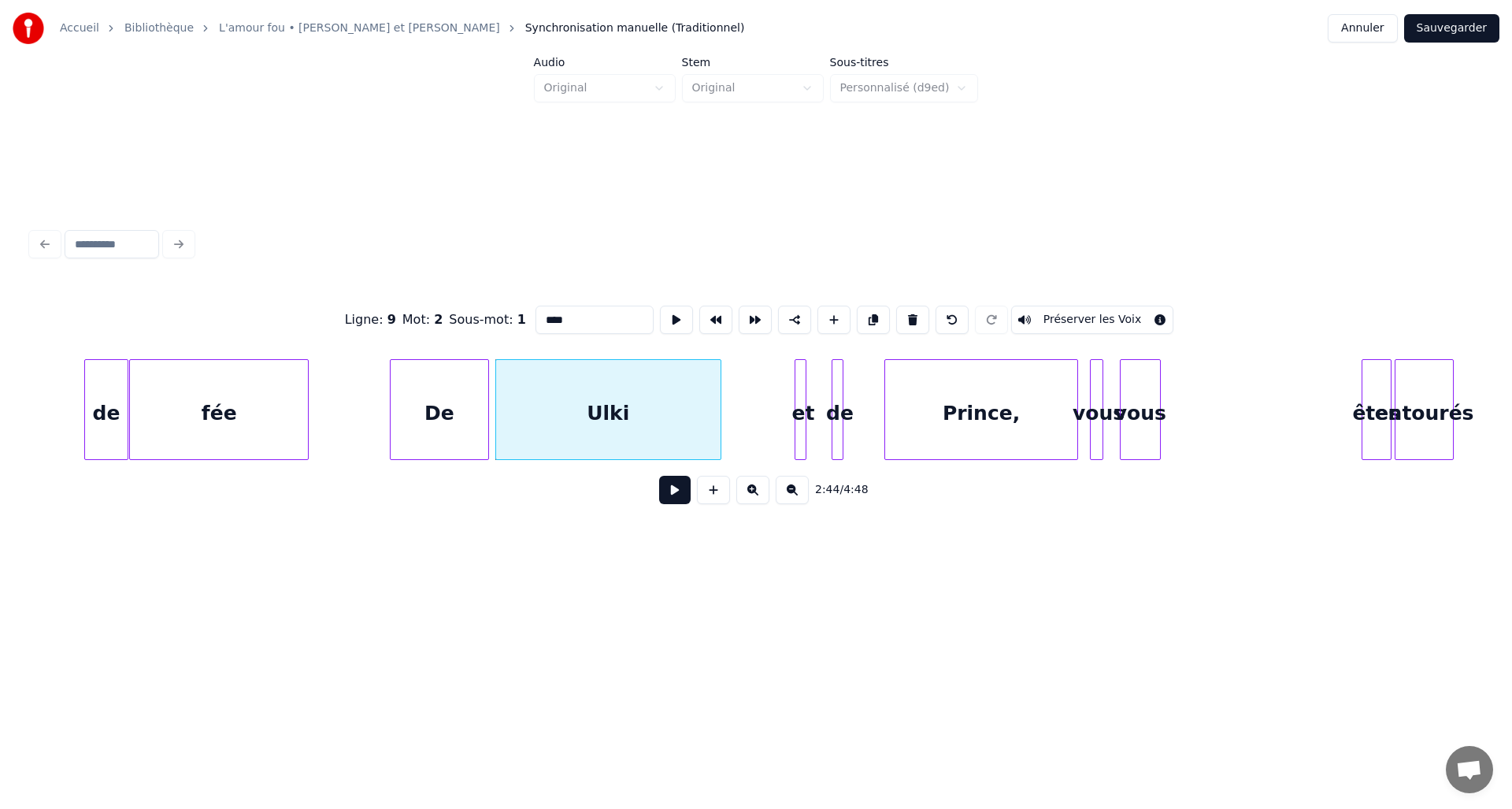
click at [719, 411] on div at bounding box center [718, 409] width 4 height 99
click at [747, 404] on div "et" at bounding box center [744, 413] width 16 height 107
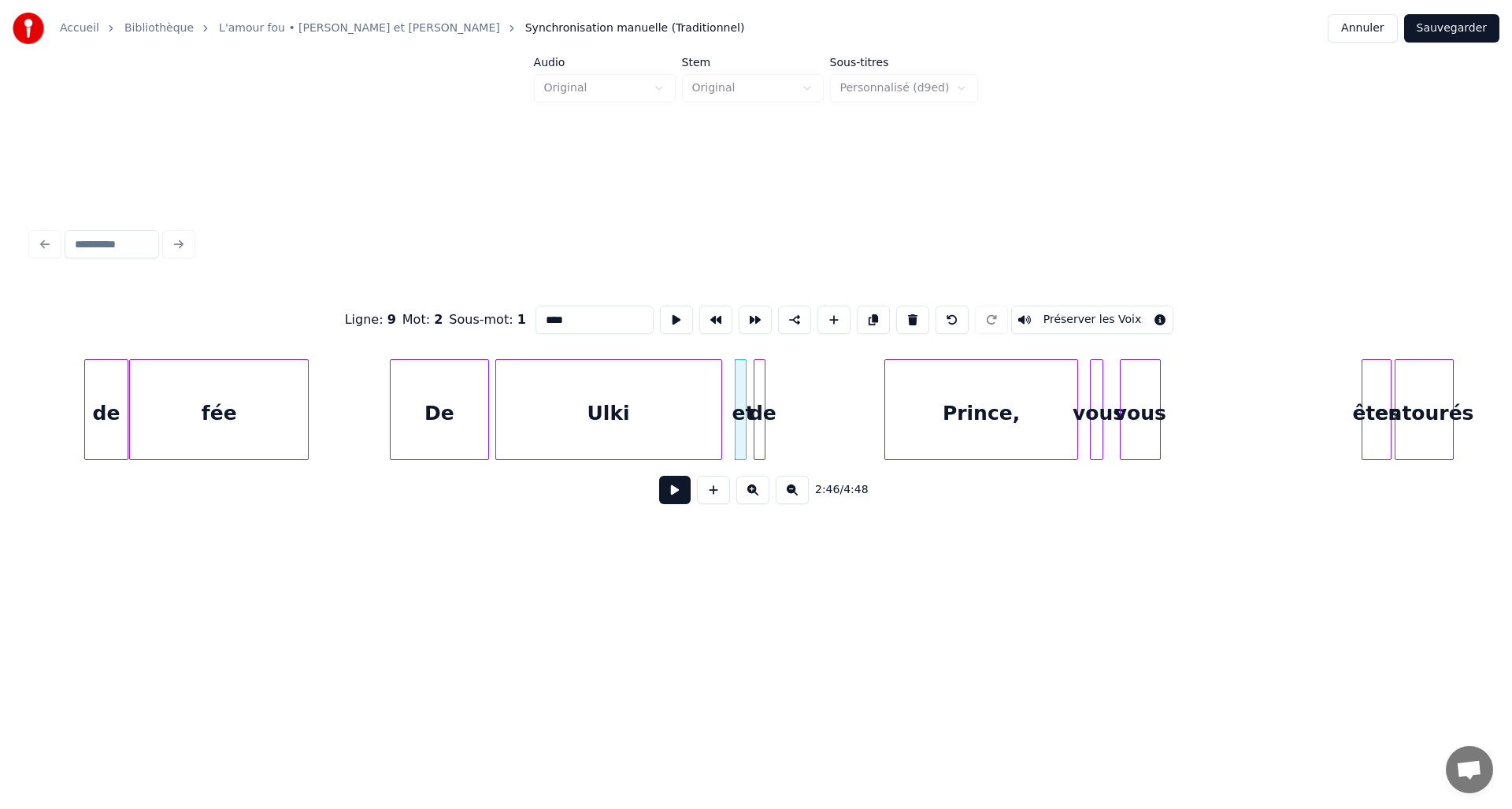
click at [754, 406] on div "de" at bounding box center [760, 409] width 12 height 101
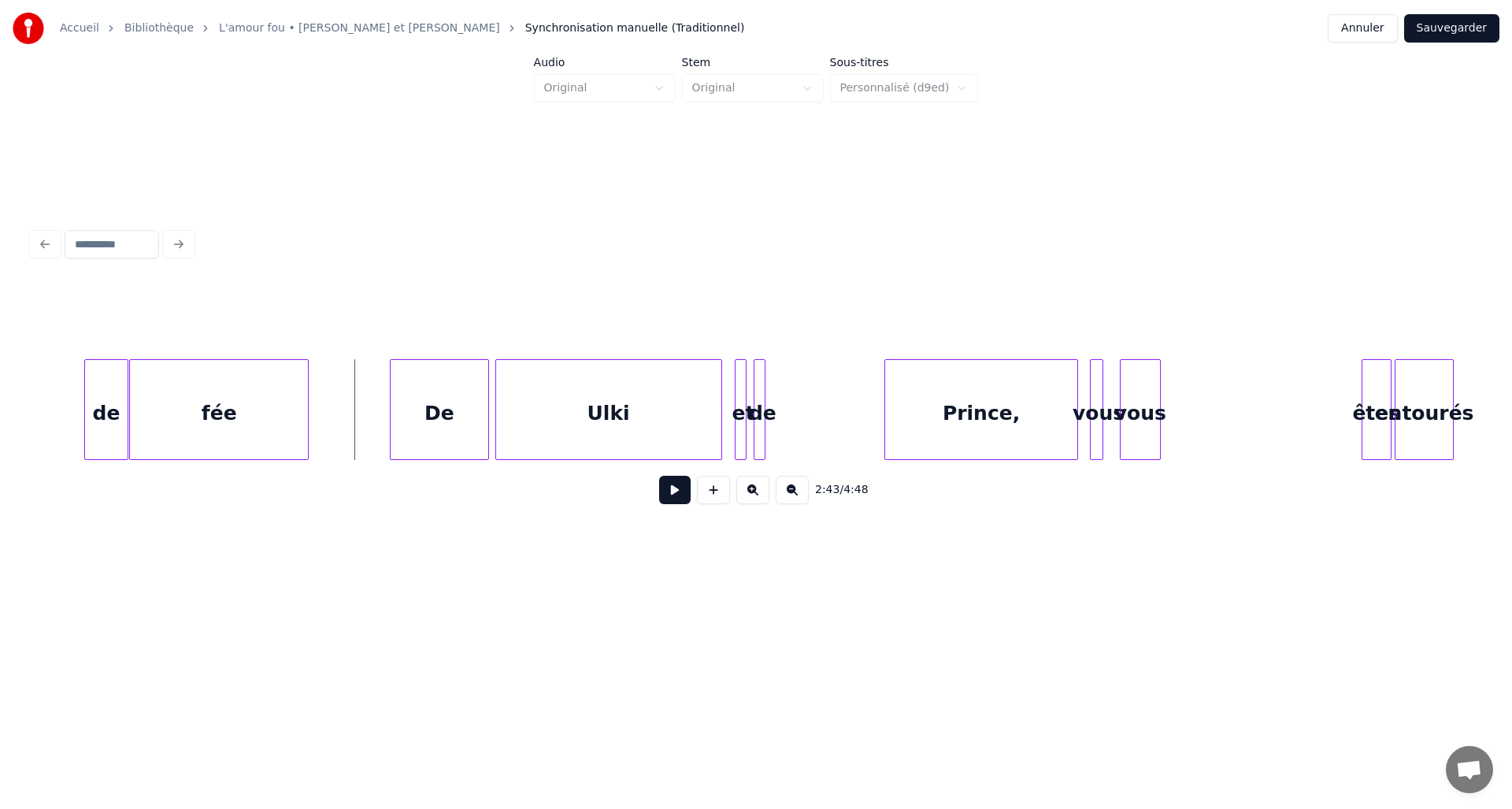
click at [677, 498] on button at bounding box center [675, 489] width 31 height 29
click at [580, 400] on div "Ulki" at bounding box center [609, 413] width 226 height 107
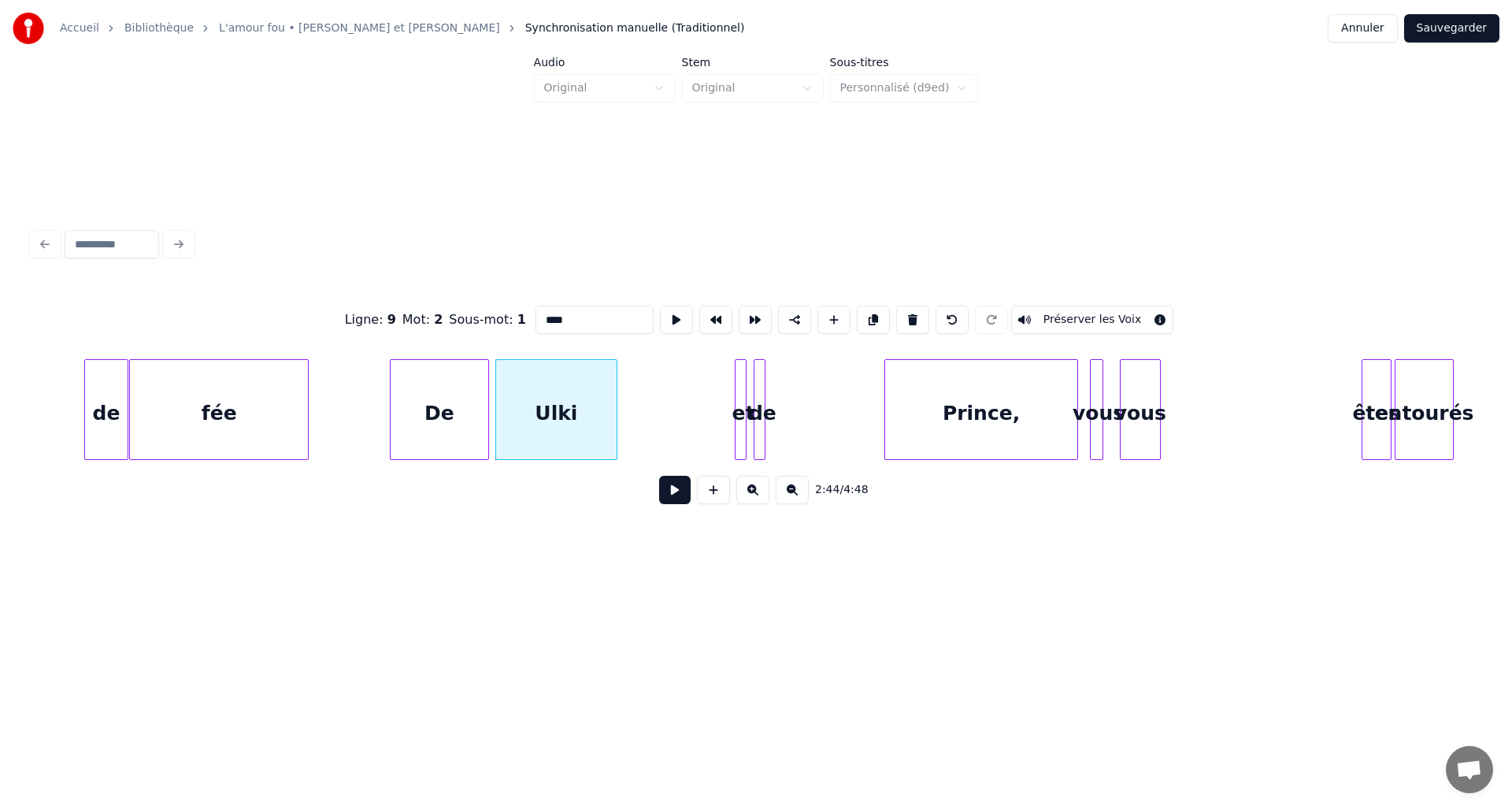
click at [616, 406] on div at bounding box center [614, 409] width 4 height 99
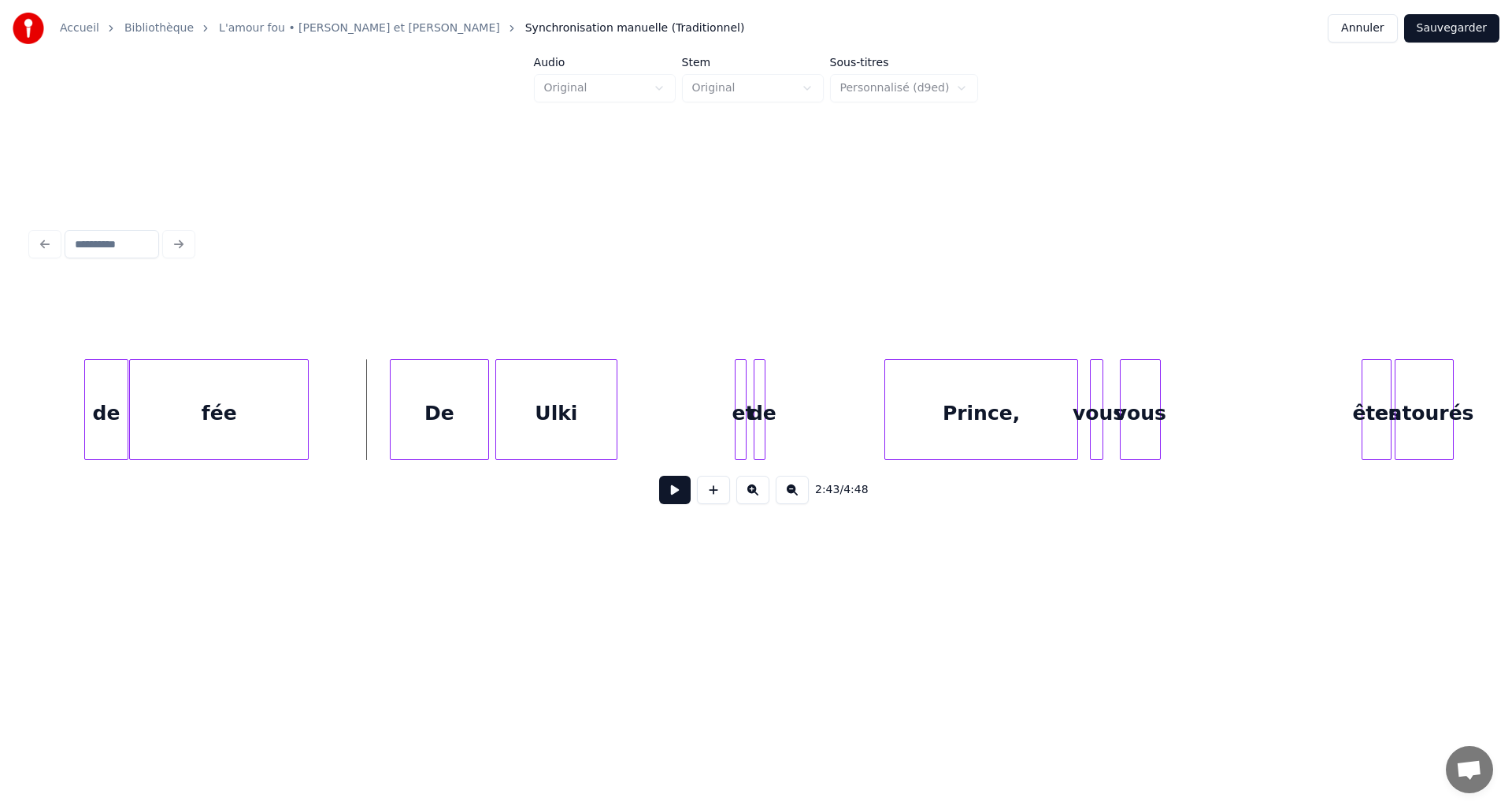
click at [680, 501] on button at bounding box center [675, 489] width 31 height 29
click at [1204, 438] on div "entourés" at bounding box center [1193, 413] width 57 height 107
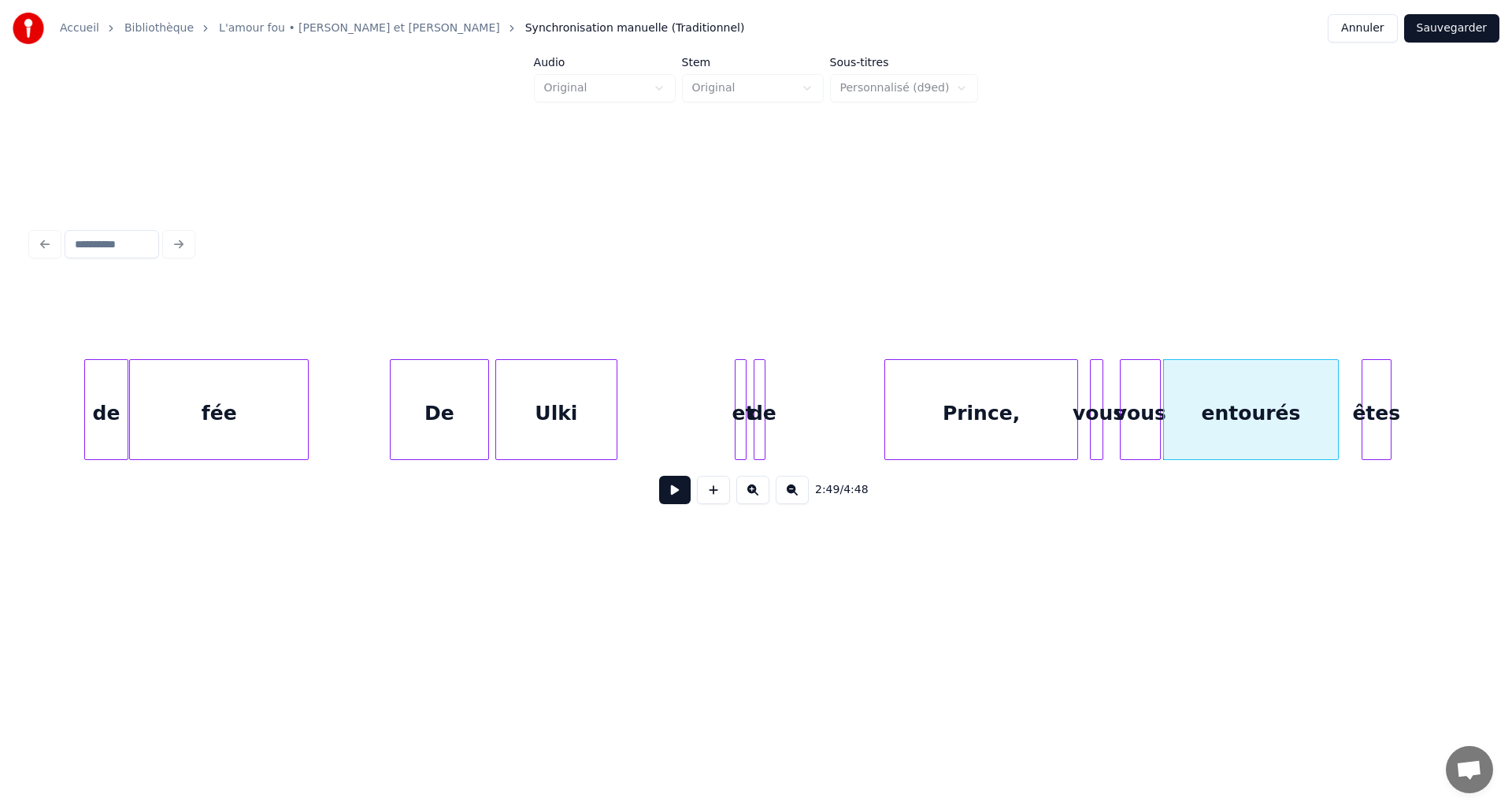
click at [1337, 404] on div at bounding box center [1335, 409] width 4 height 99
click at [924, 426] on div "Prince," at bounding box center [909, 413] width 192 height 107
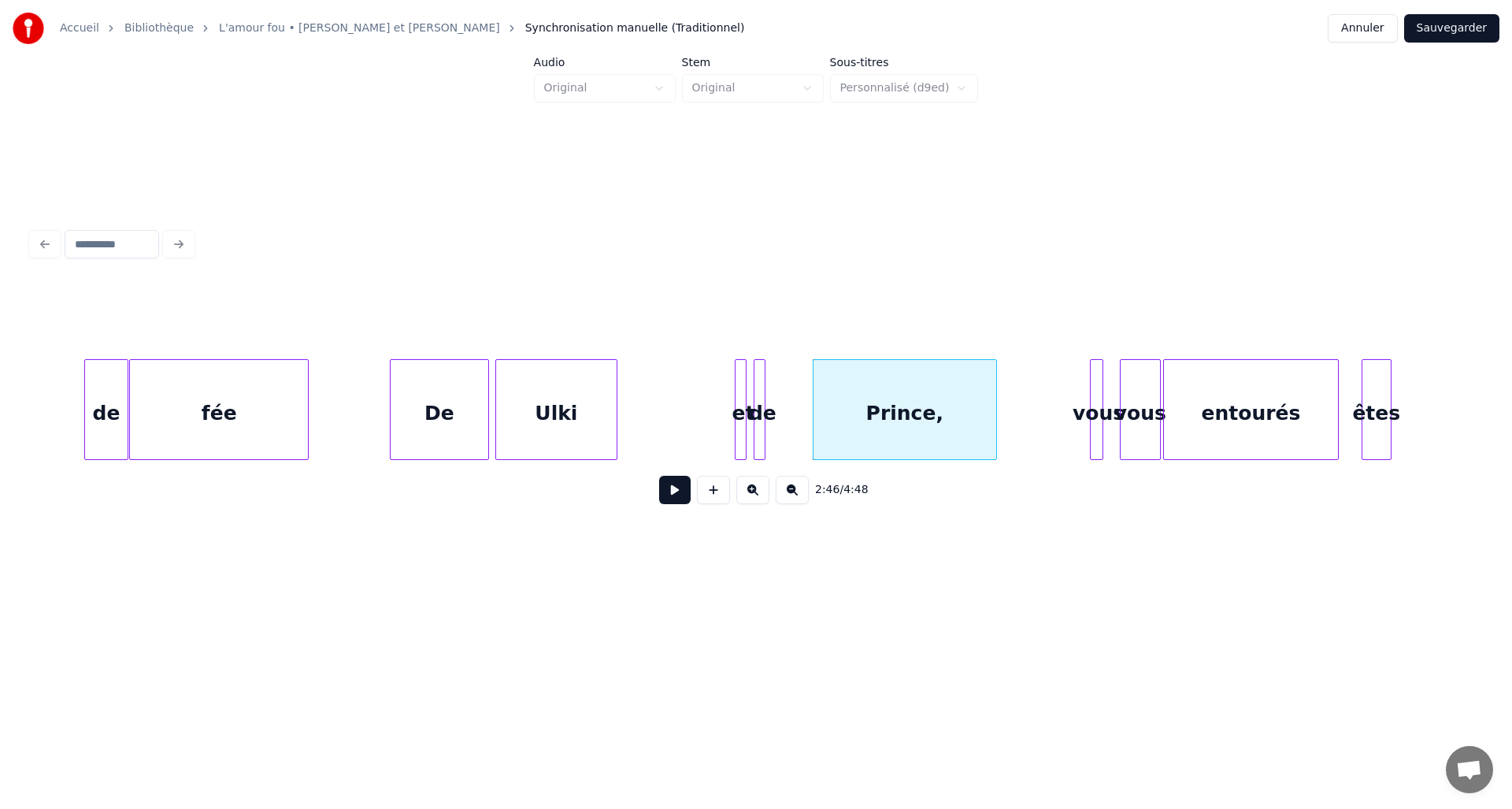
click at [995, 408] on div at bounding box center [994, 409] width 4 height 99
click at [1019, 410] on div "vous" at bounding box center [1023, 413] width 16 height 107
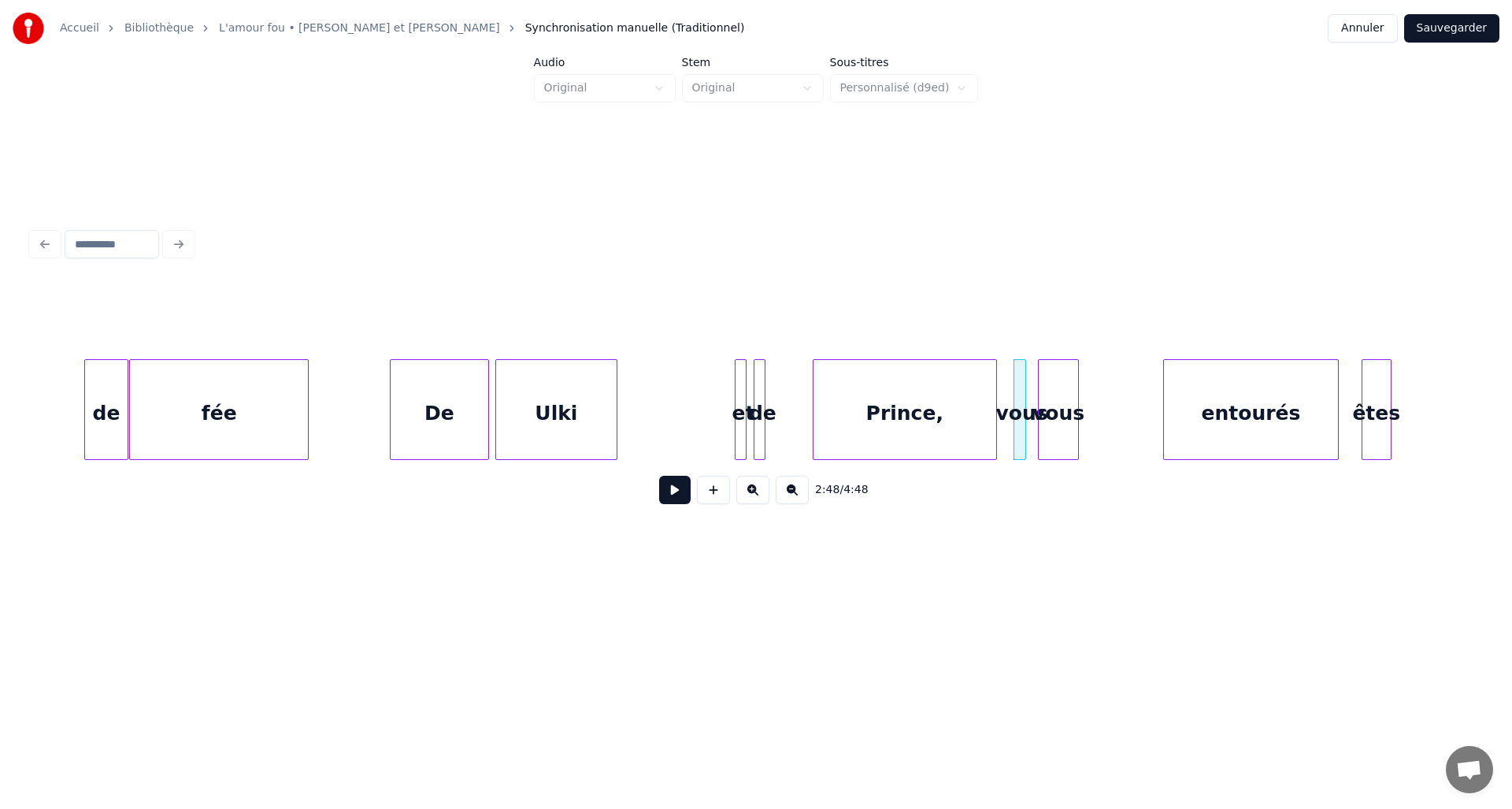
click at [1053, 409] on div "vous" at bounding box center [1059, 413] width 40 height 107
click at [1146, 416] on div "êtes" at bounding box center [1140, 413] width 29 height 107
click at [1180, 415] on div "entourés" at bounding box center [1252, 413] width 174 height 107
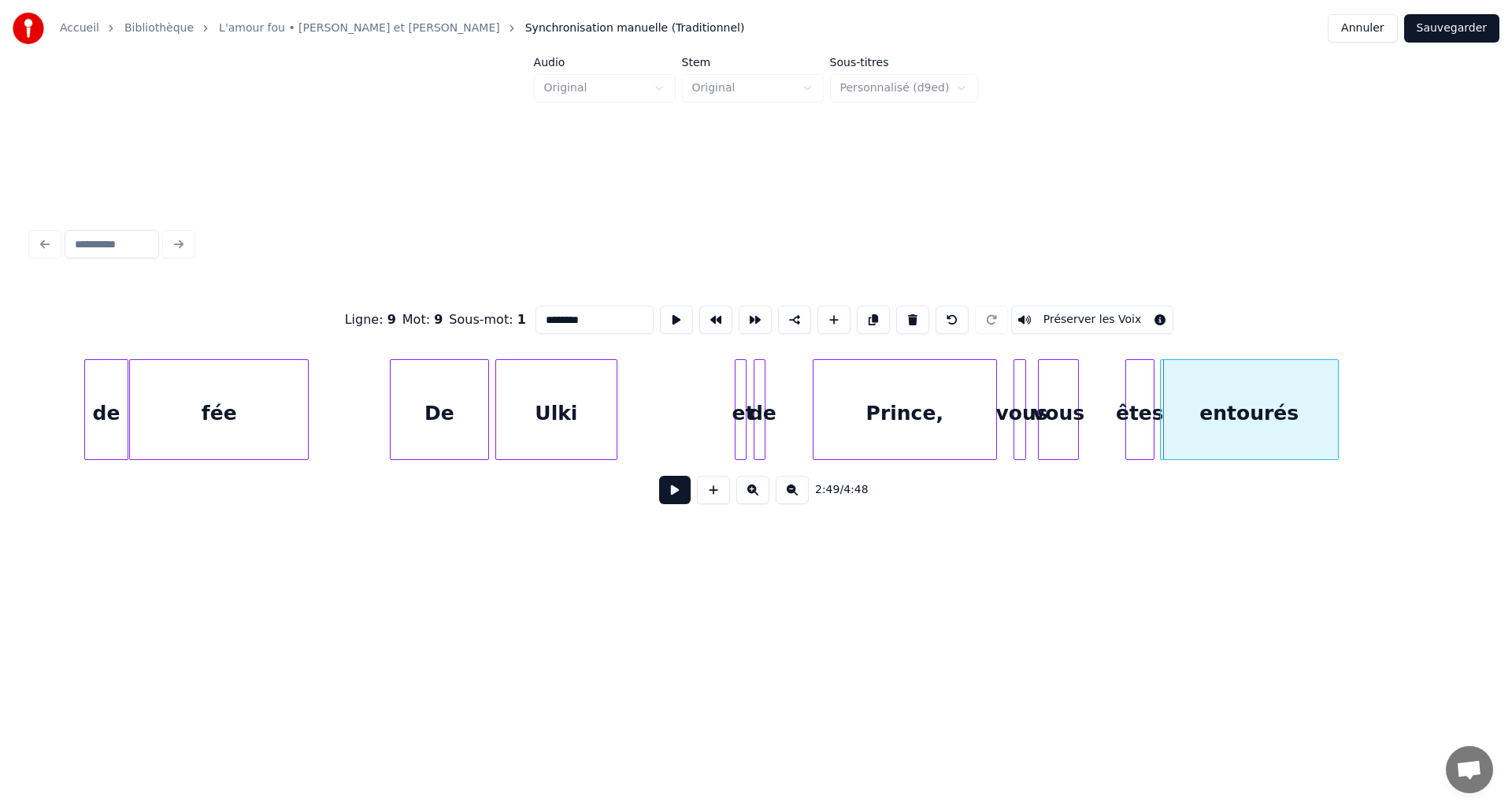
click at [1161, 416] on div at bounding box center [1163, 409] width 4 height 99
click at [1111, 414] on div "vous" at bounding box center [1104, 413] width 40 height 107
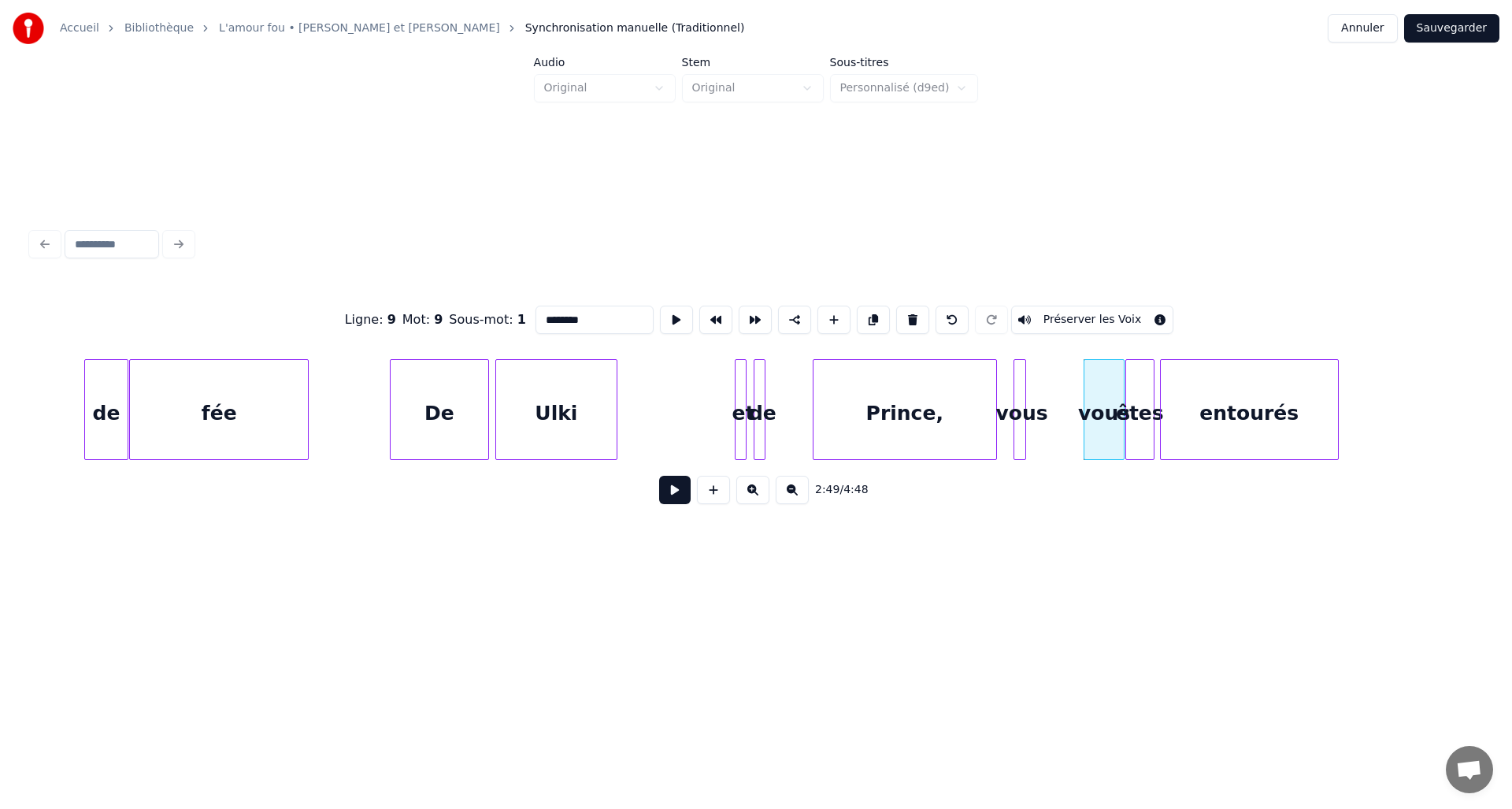
click at [1025, 419] on div at bounding box center [1023, 409] width 4 height 99
type input "****"
click at [1074, 385] on div "vous" at bounding box center [1077, 413] width 16 height 107
click at [893, 408] on div "Prince," at bounding box center [919, 413] width 183 height 107
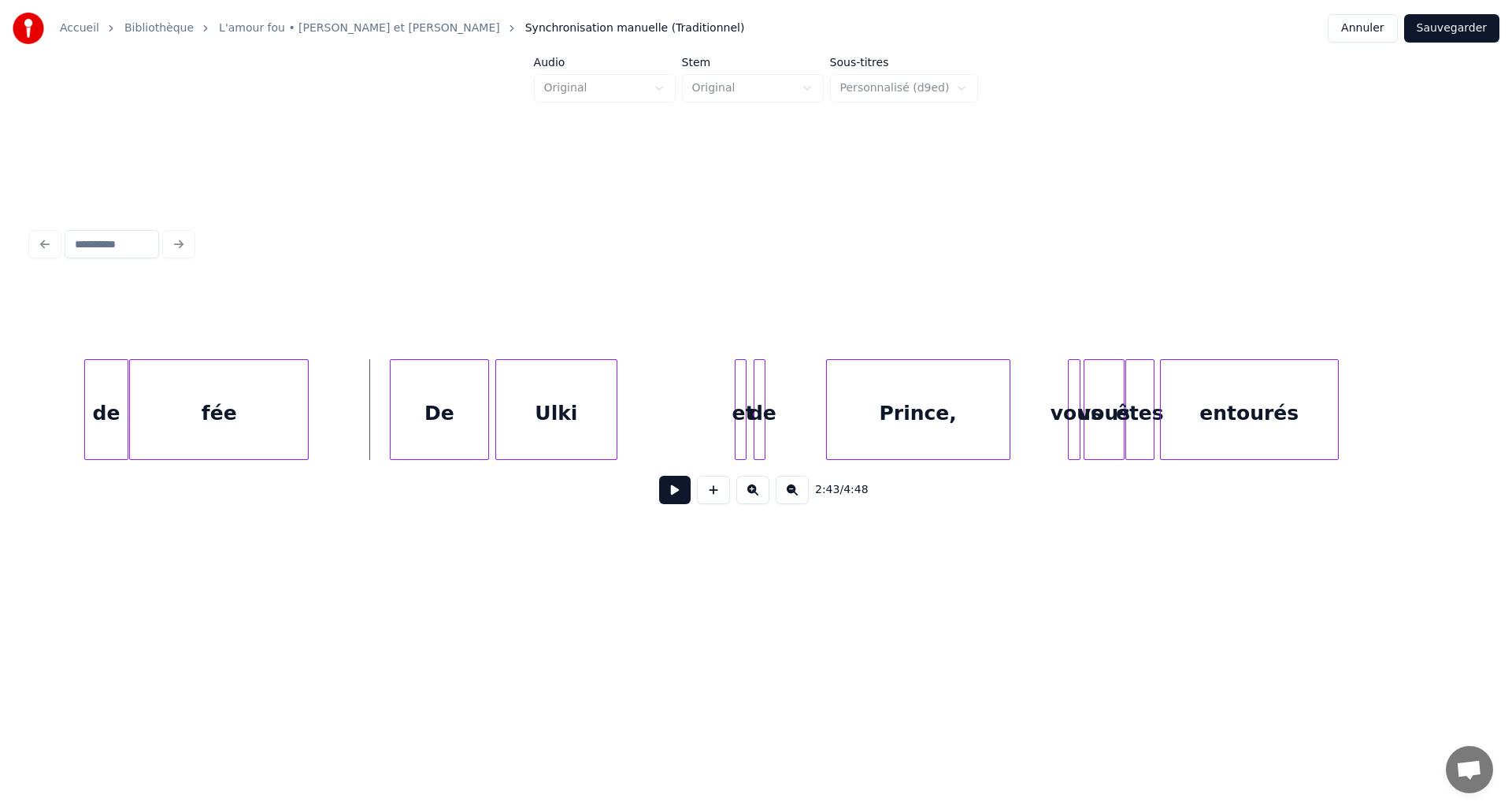
click at [681, 496] on button at bounding box center [675, 489] width 31 height 29
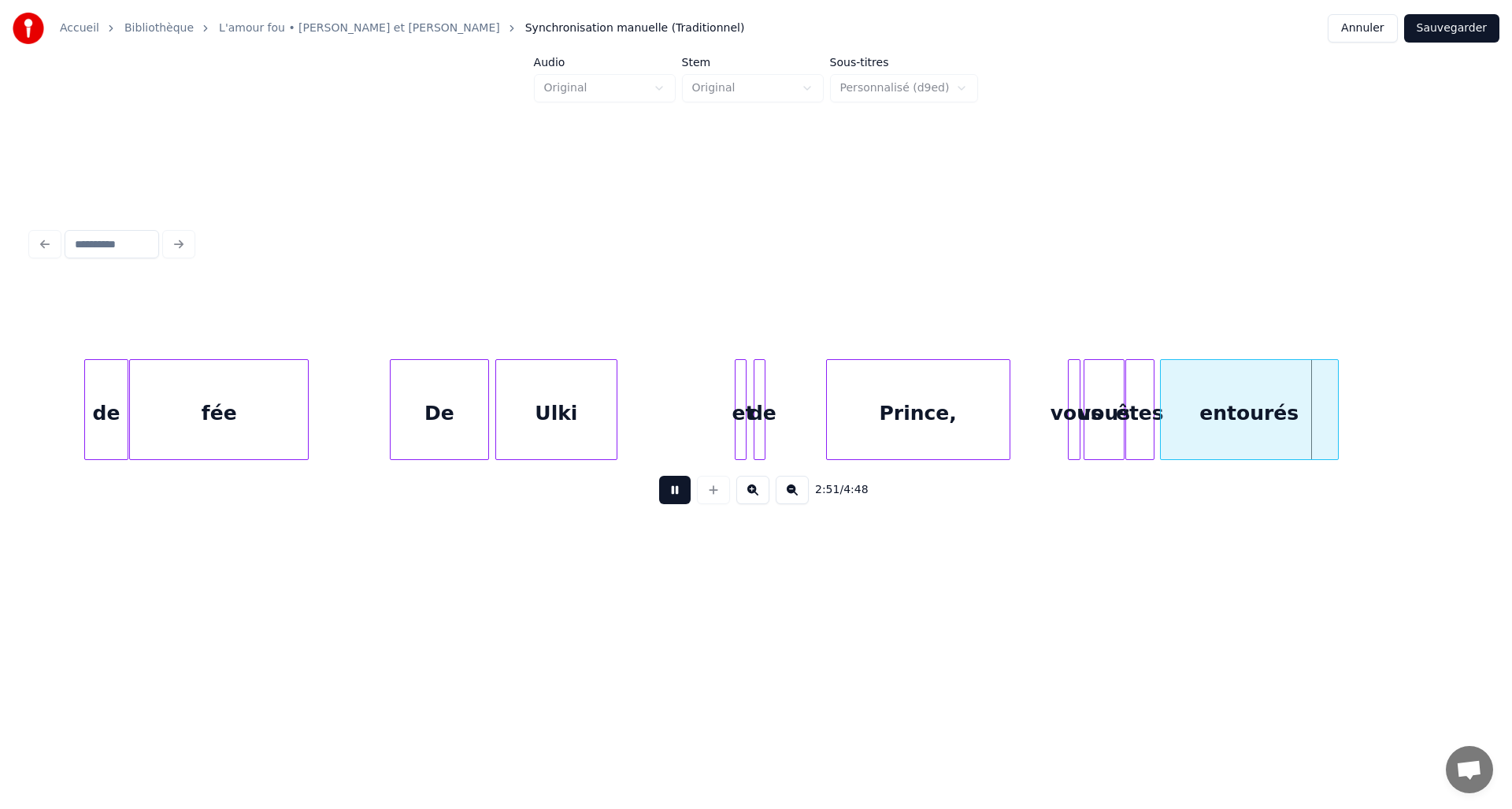
click at [681, 496] on button at bounding box center [675, 489] width 31 height 29
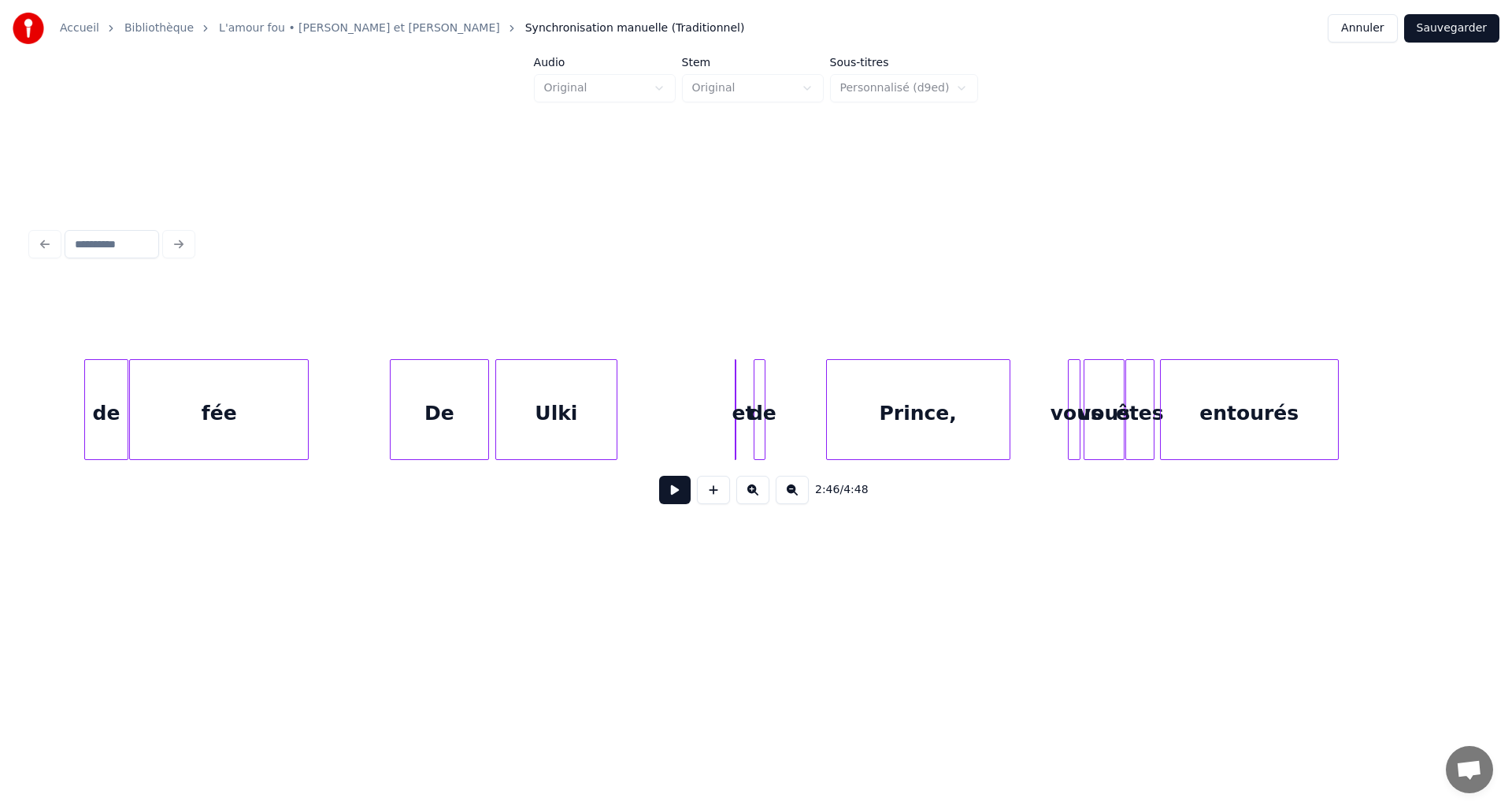
click at [737, 404] on div "et" at bounding box center [736, 409] width 2 height 101
click at [737, 402] on div "et" at bounding box center [736, 409] width 2 height 101
click at [707, 408] on div at bounding box center [709, 409] width 4 height 99
click at [639, 407] on div "et" at bounding box center [639, 413] width 27 height 107
click at [675, 405] on div "de" at bounding box center [675, 413] width 16 height 107
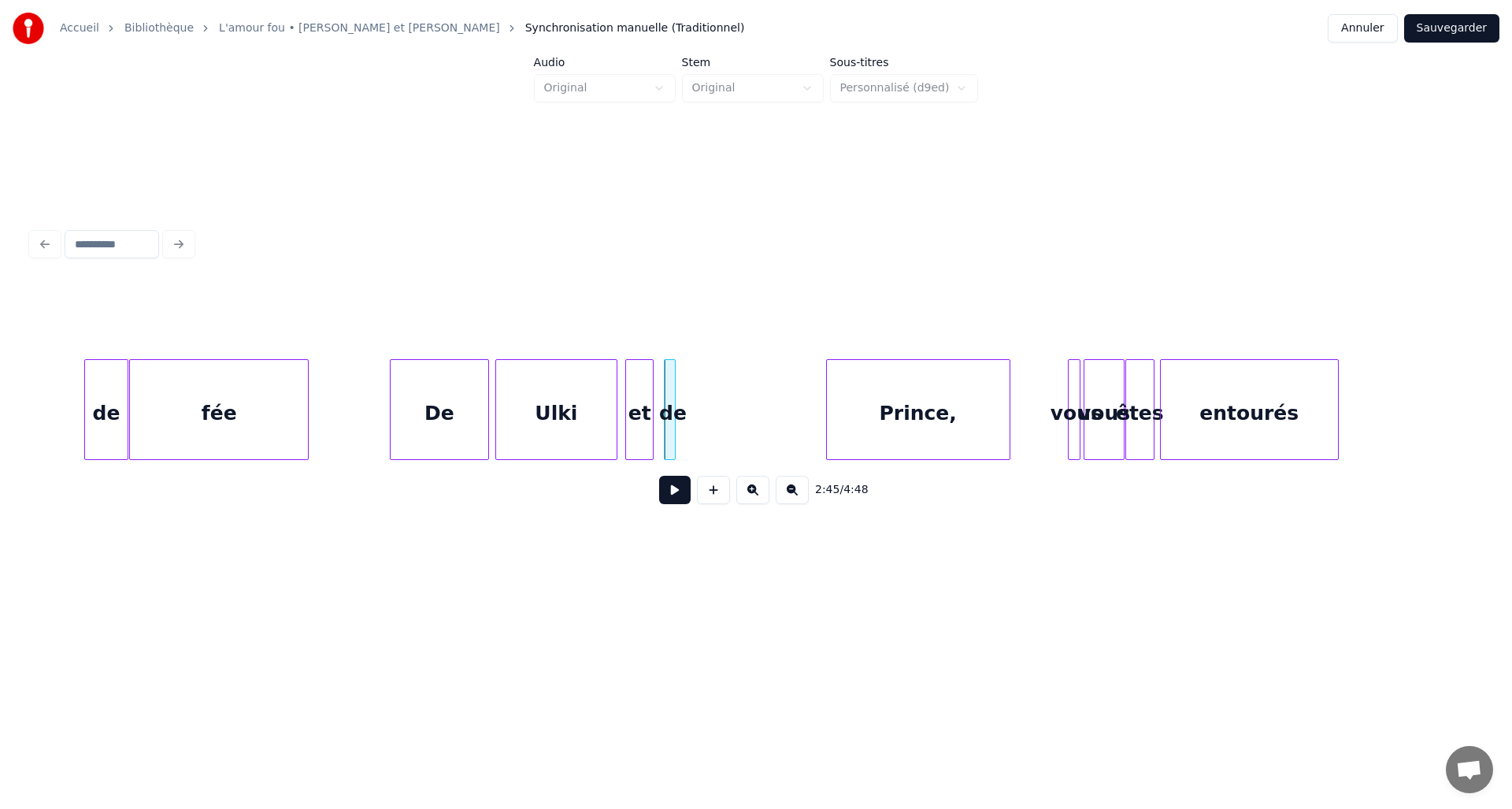
click at [672, 405] on div at bounding box center [672, 409] width 4 height 99
click at [681, 406] on div at bounding box center [680, 409] width 4 height 99
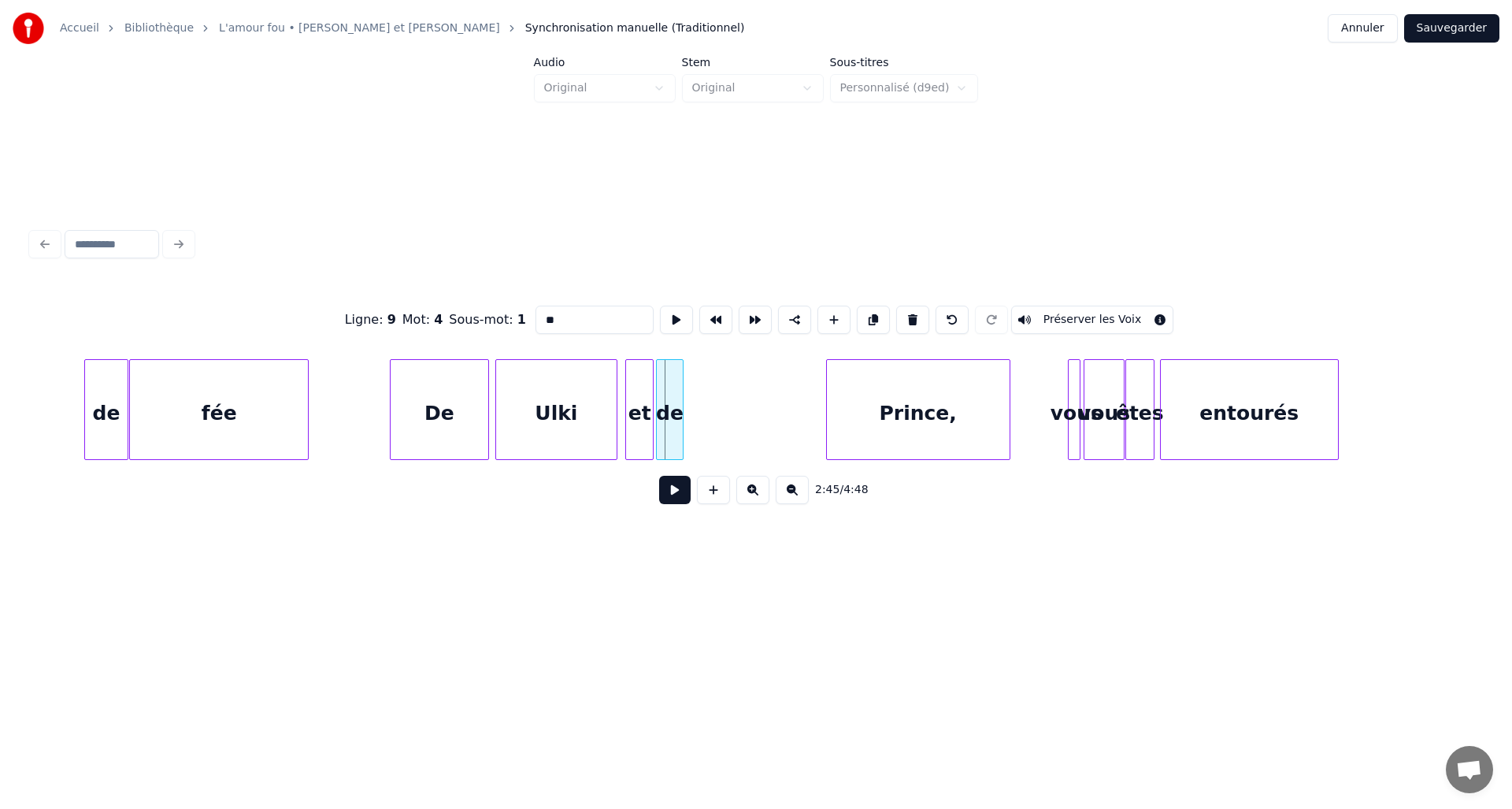
click at [658, 397] on div at bounding box center [658, 409] width 4 height 99
click at [774, 400] on div "Prince," at bounding box center [790, 413] width 183 height 107
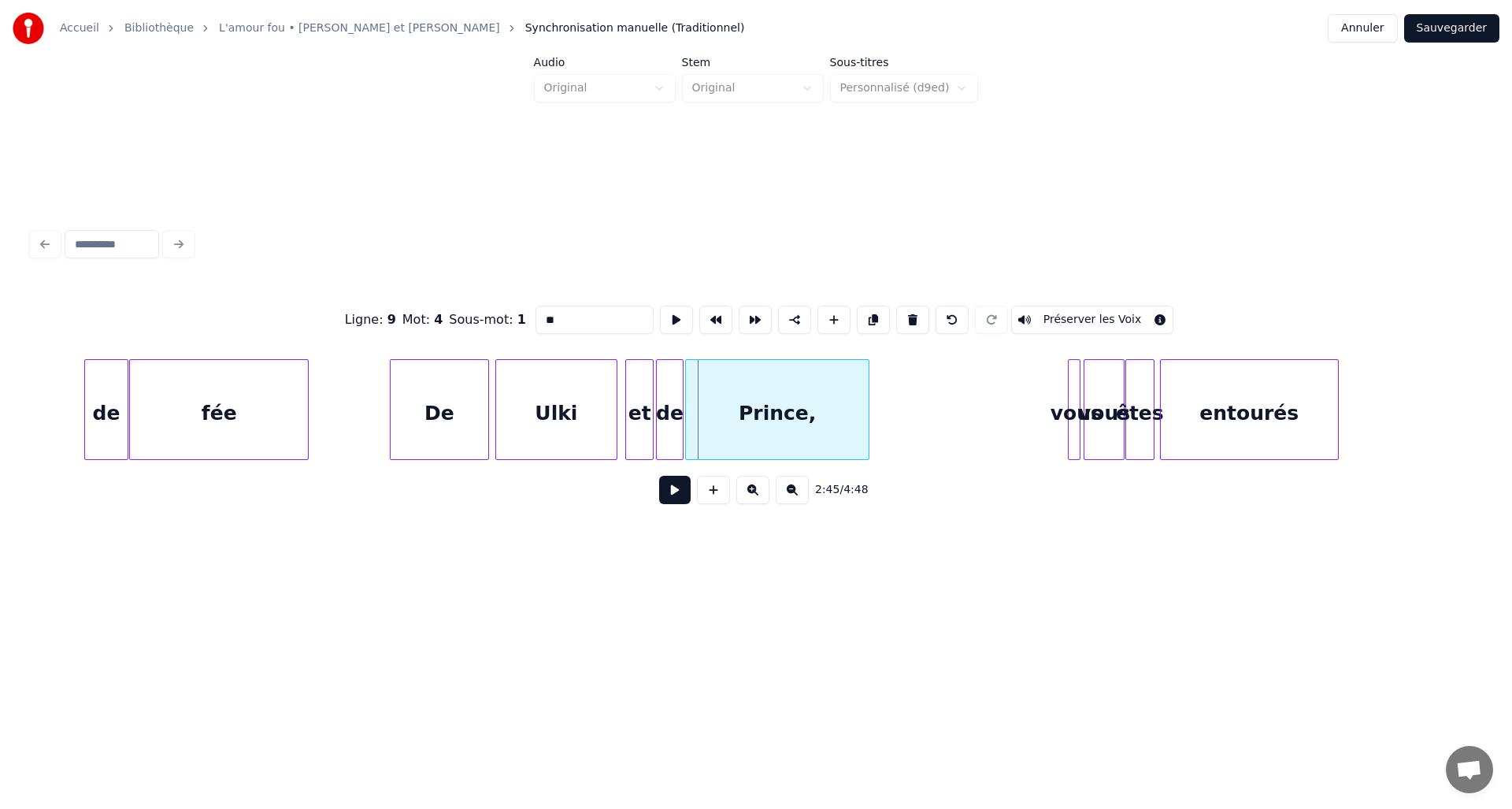
click at [759, 400] on div "Prince," at bounding box center [778, 413] width 183 height 107
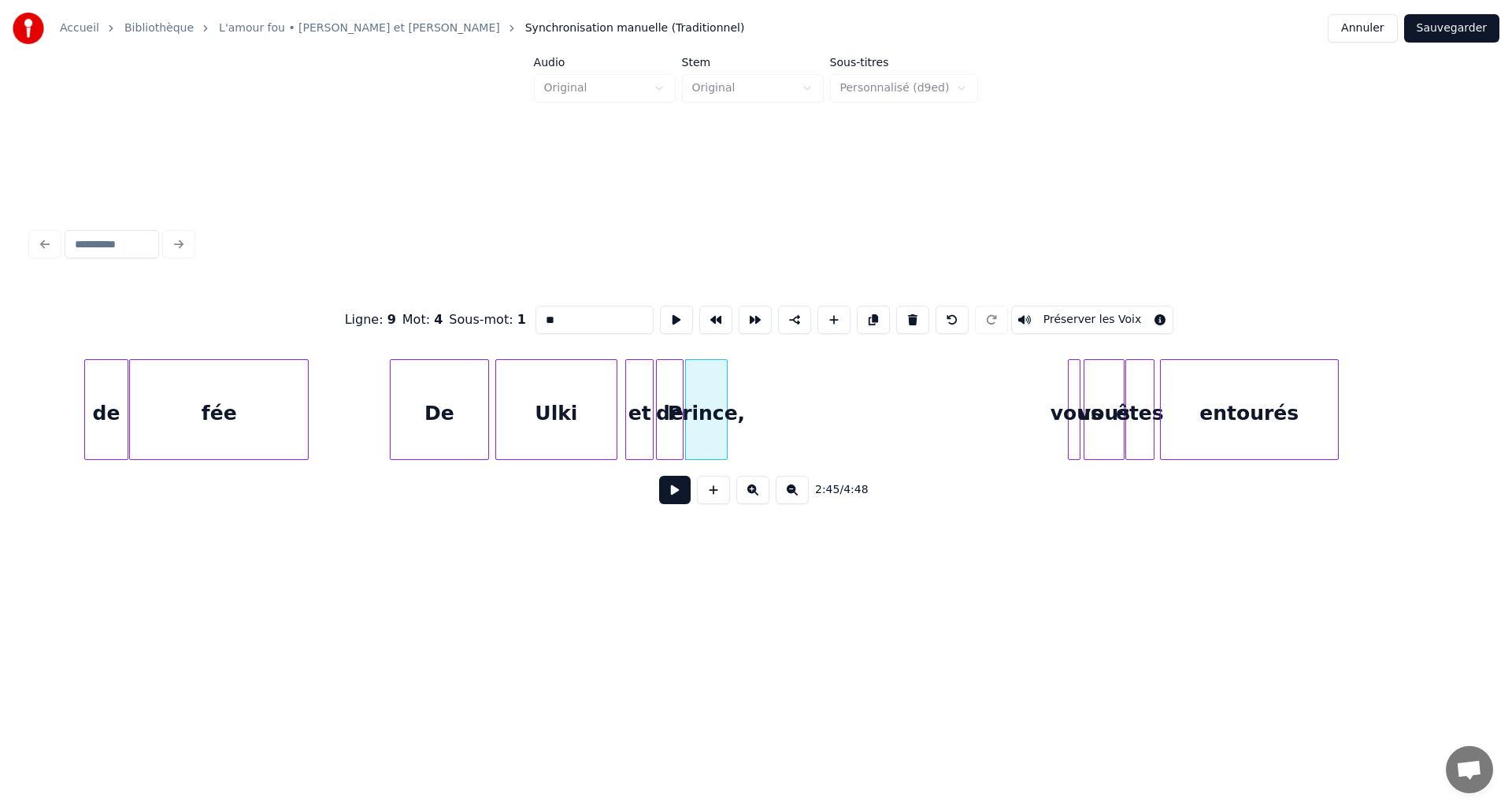
click at [725, 414] on div at bounding box center [724, 409] width 4 height 99
click at [738, 400] on div "vous" at bounding box center [758, 413] width 40 height 107
click at [766, 400] on div at bounding box center [766, 409] width 4 height 99
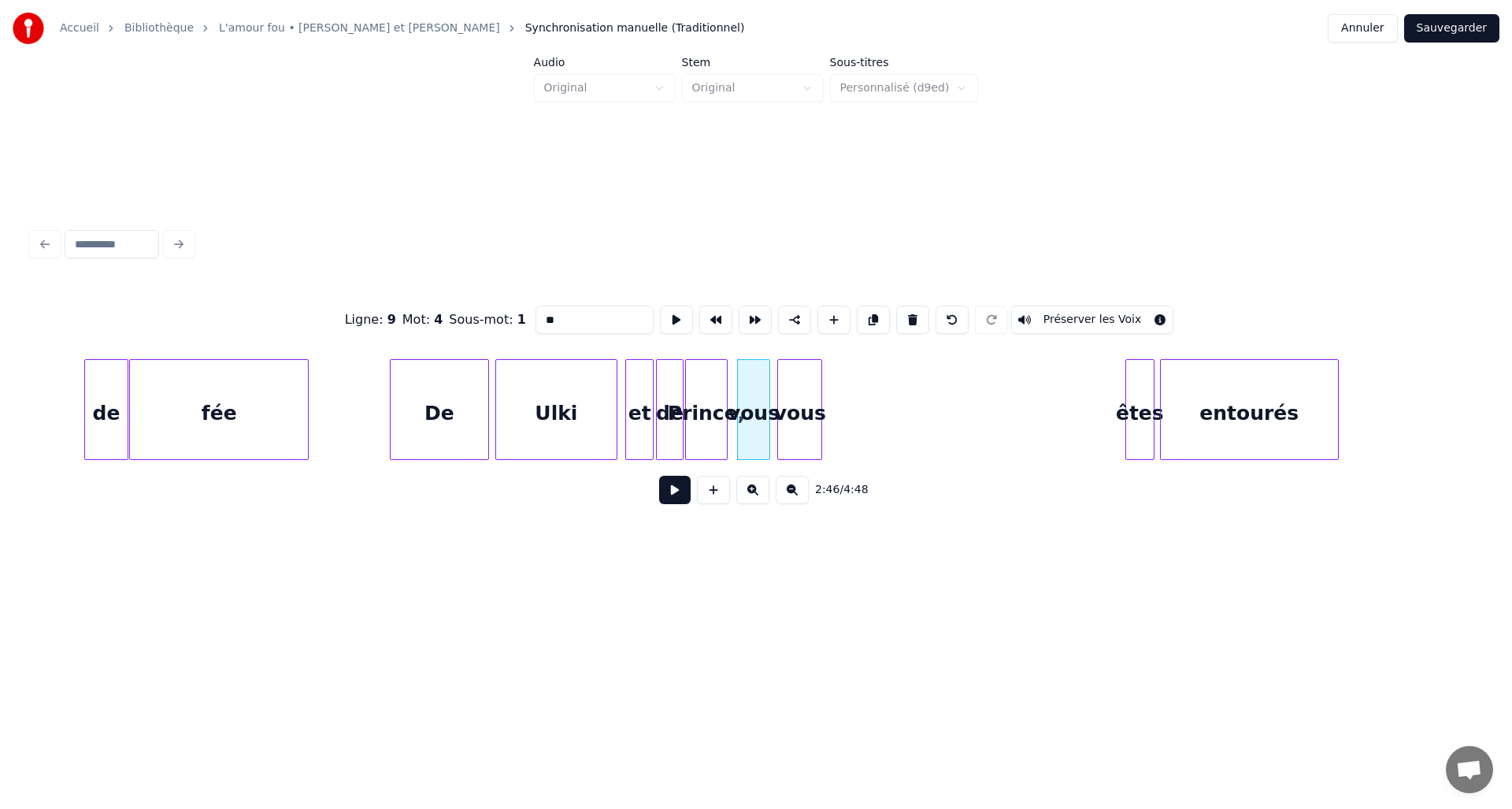
click at [800, 426] on div "vous" at bounding box center [800, 413] width 44 height 107
click at [909, 420] on div "êtes" at bounding box center [904, 413] width 29 height 107
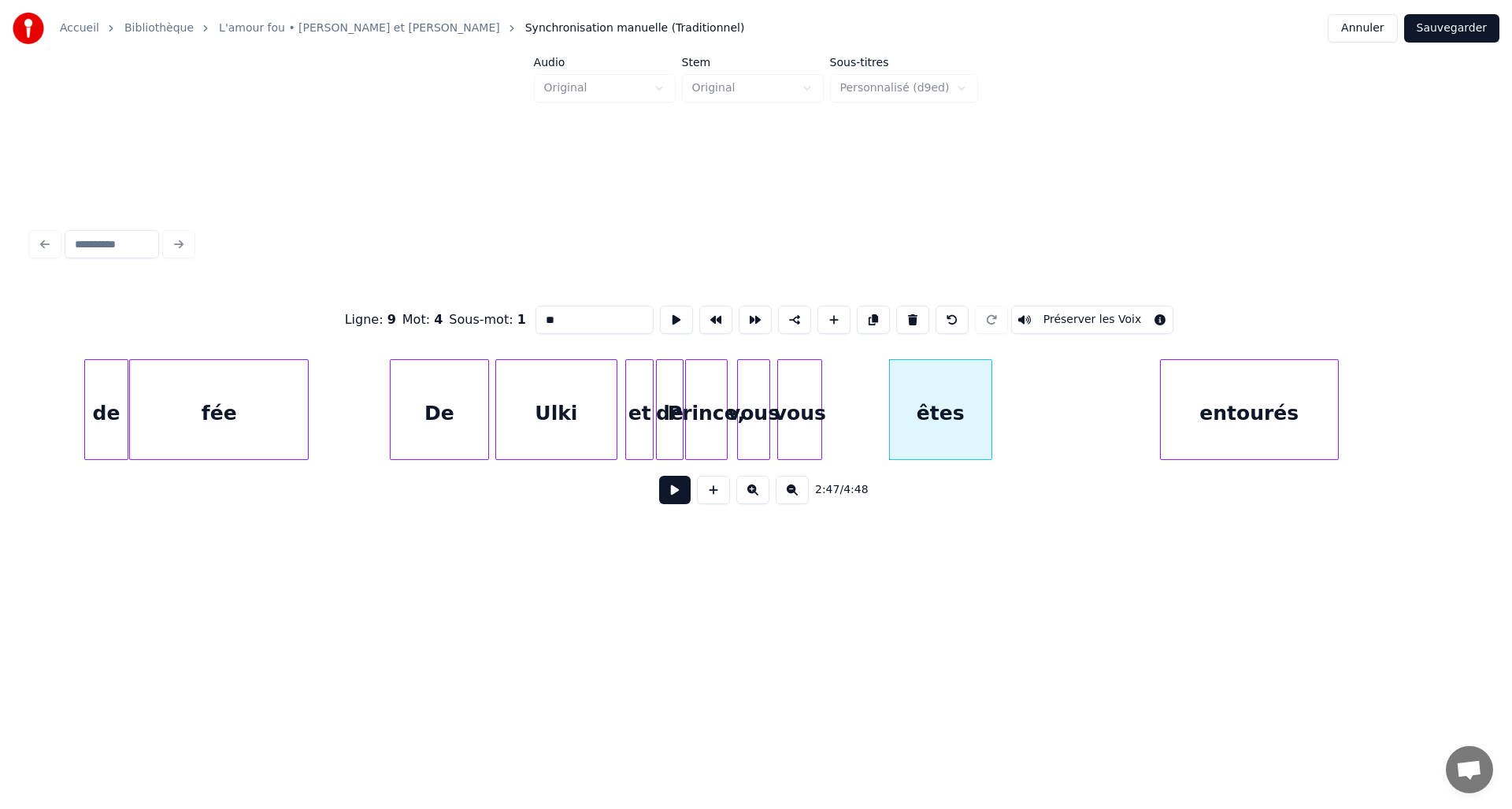
click at [991, 416] on div at bounding box center [989, 409] width 4 height 99
click at [1093, 400] on div at bounding box center [1095, 409] width 4 height 99
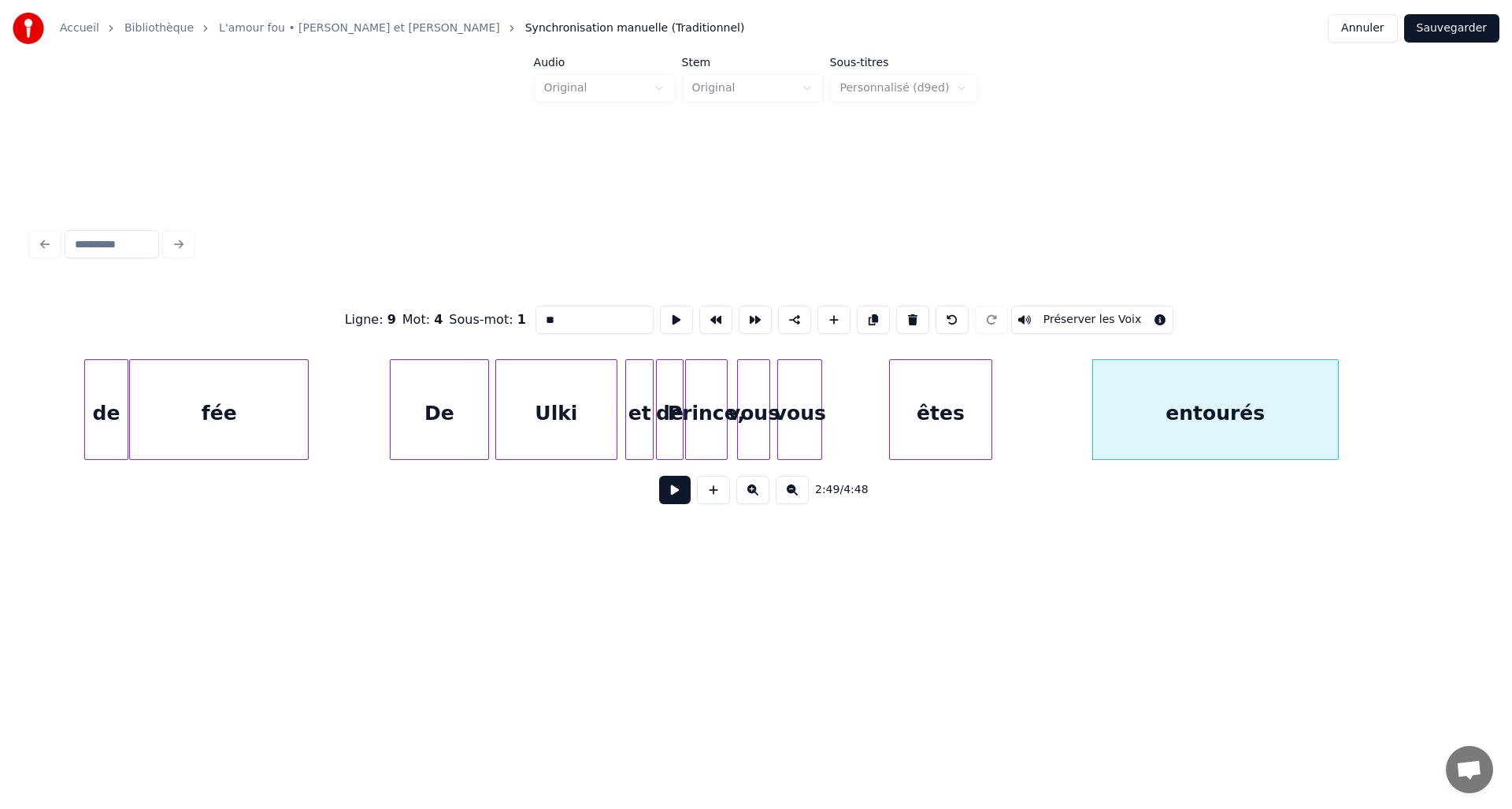
click at [1318, 395] on div "entourés" at bounding box center [1215, 413] width 245 height 107
click at [973, 403] on div "êtes" at bounding box center [945, 413] width 103 height 107
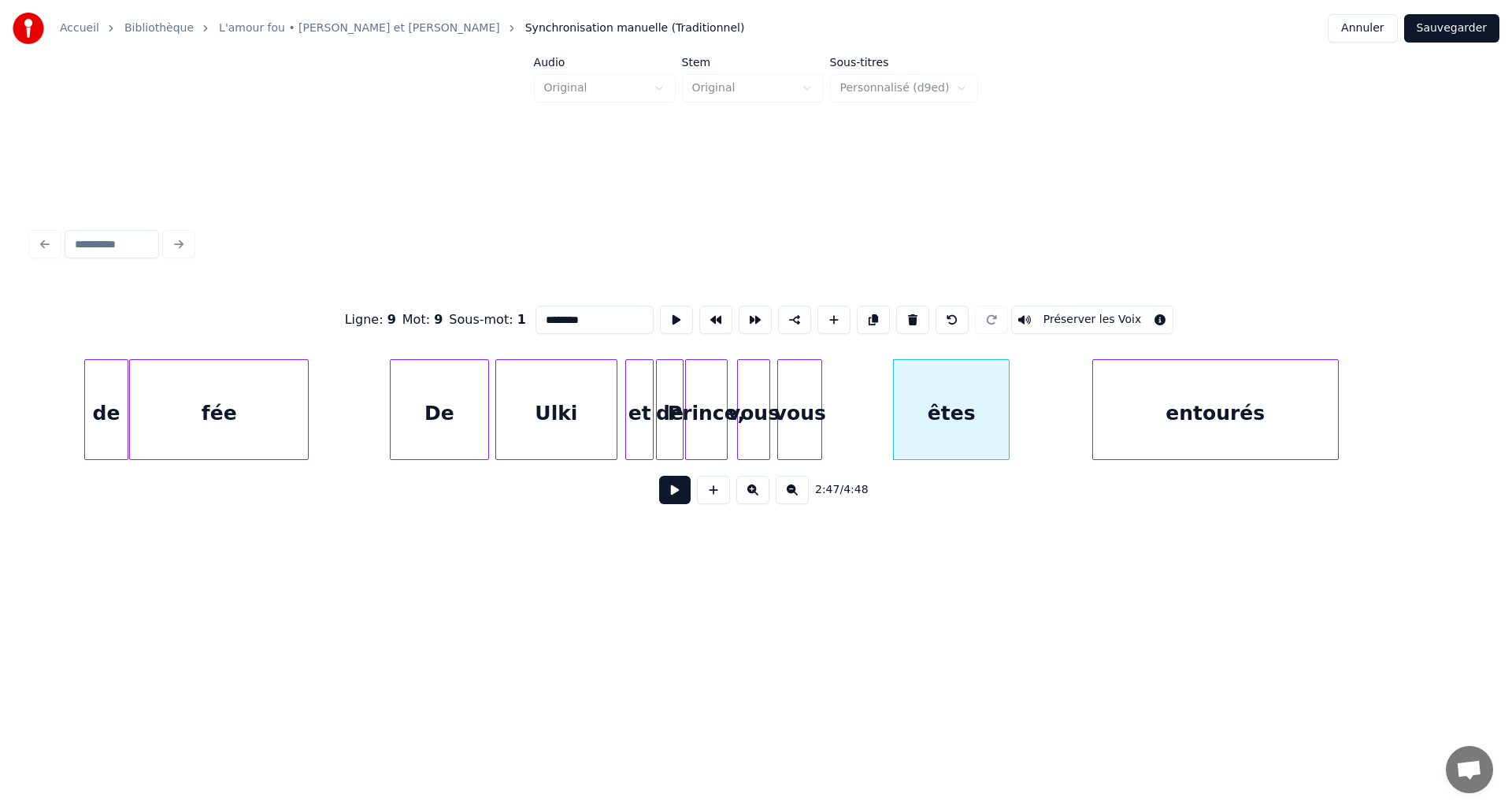
click at [1008, 404] on div at bounding box center [1006, 409] width 4 height 99
click at [867, 401] on div "vous" at bounding box center [857, 413] width 44 height 107
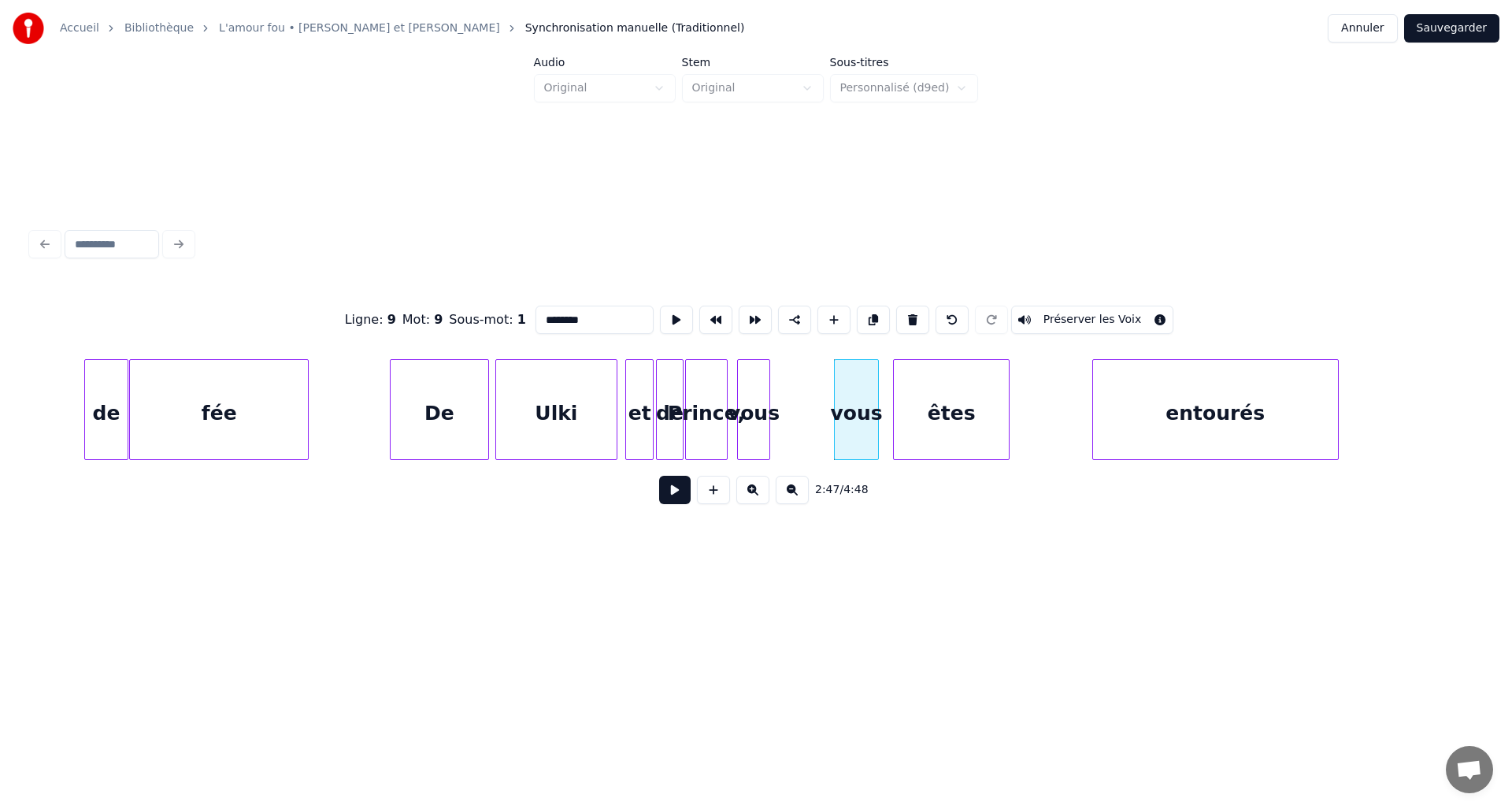
click at [759, 400] on div "vous" at bounding box center [753, 413] width 31 height 107
type input "****"
click at [819, 401] on div at bounding box center [816, 409] width 4 height 99
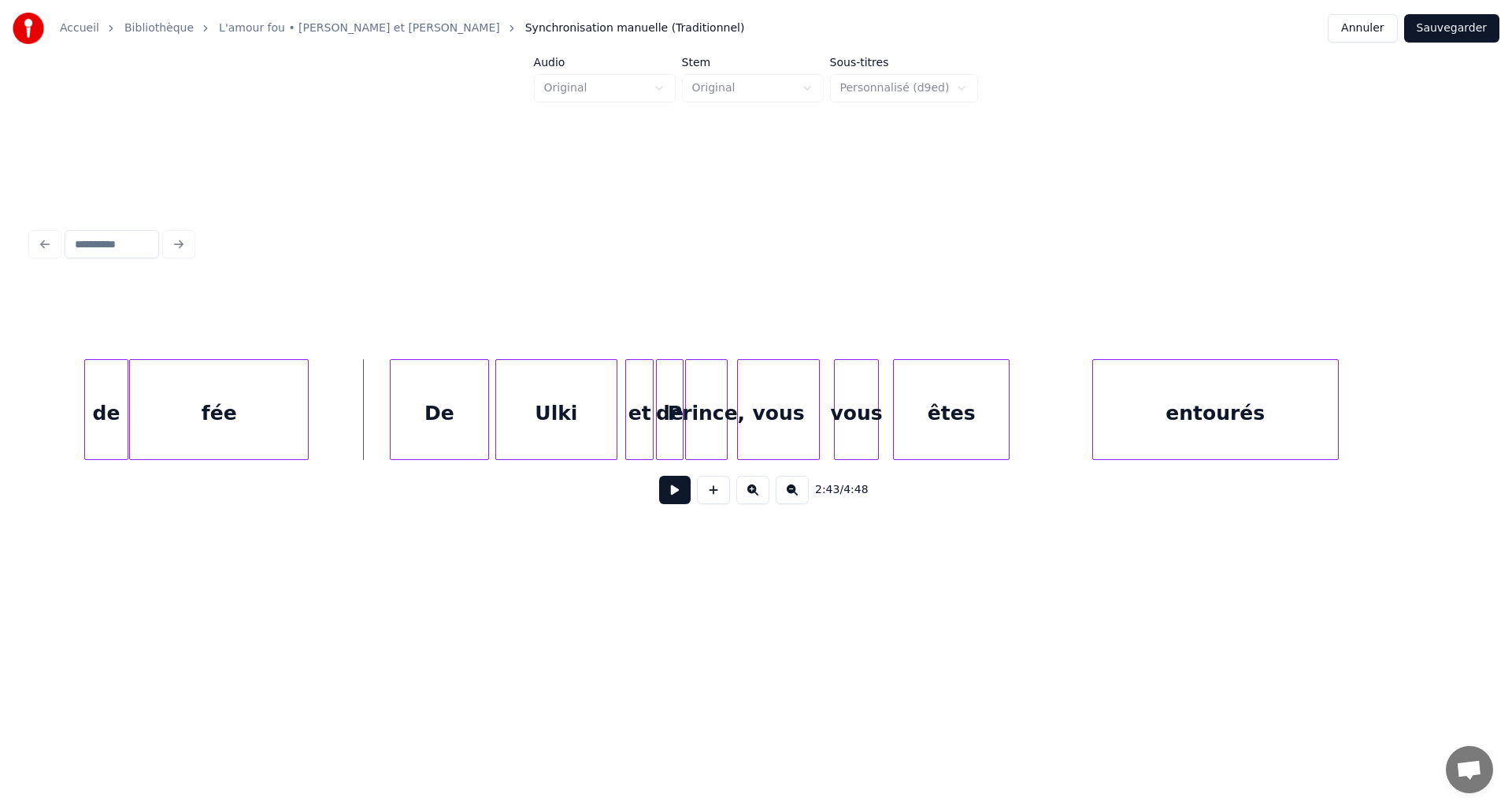
click at [672, 498] on button at bounding box center [675, 489] width 31 height 29
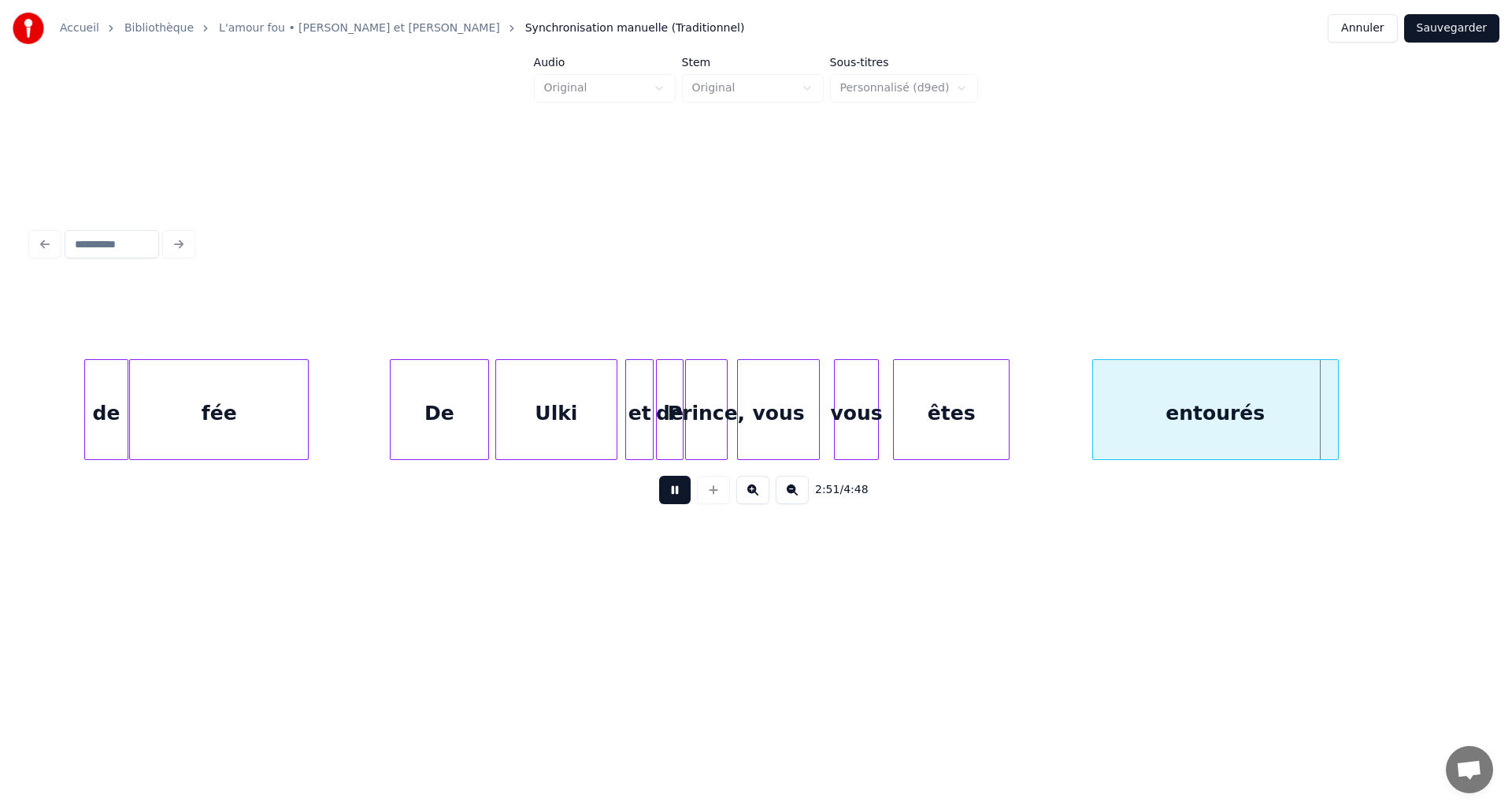
click at [672, 498] on button at bounding box center [675, 489] width 31 height 29
click at [924, 411] on div at bounding box center [923, 409] width 4 height 99
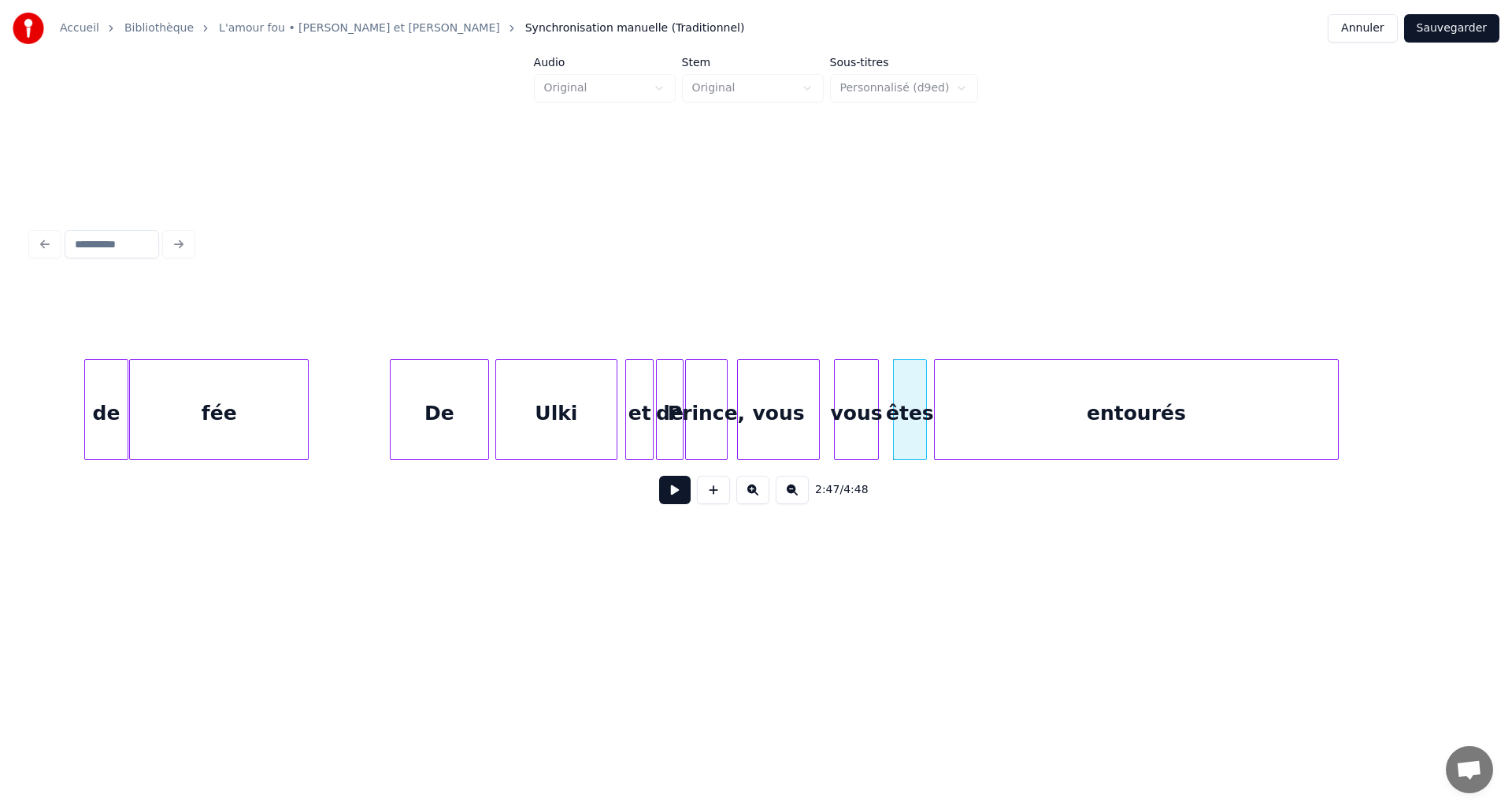
click at [935, 409] on div at bounding box center [937, 409] width 4 height 99
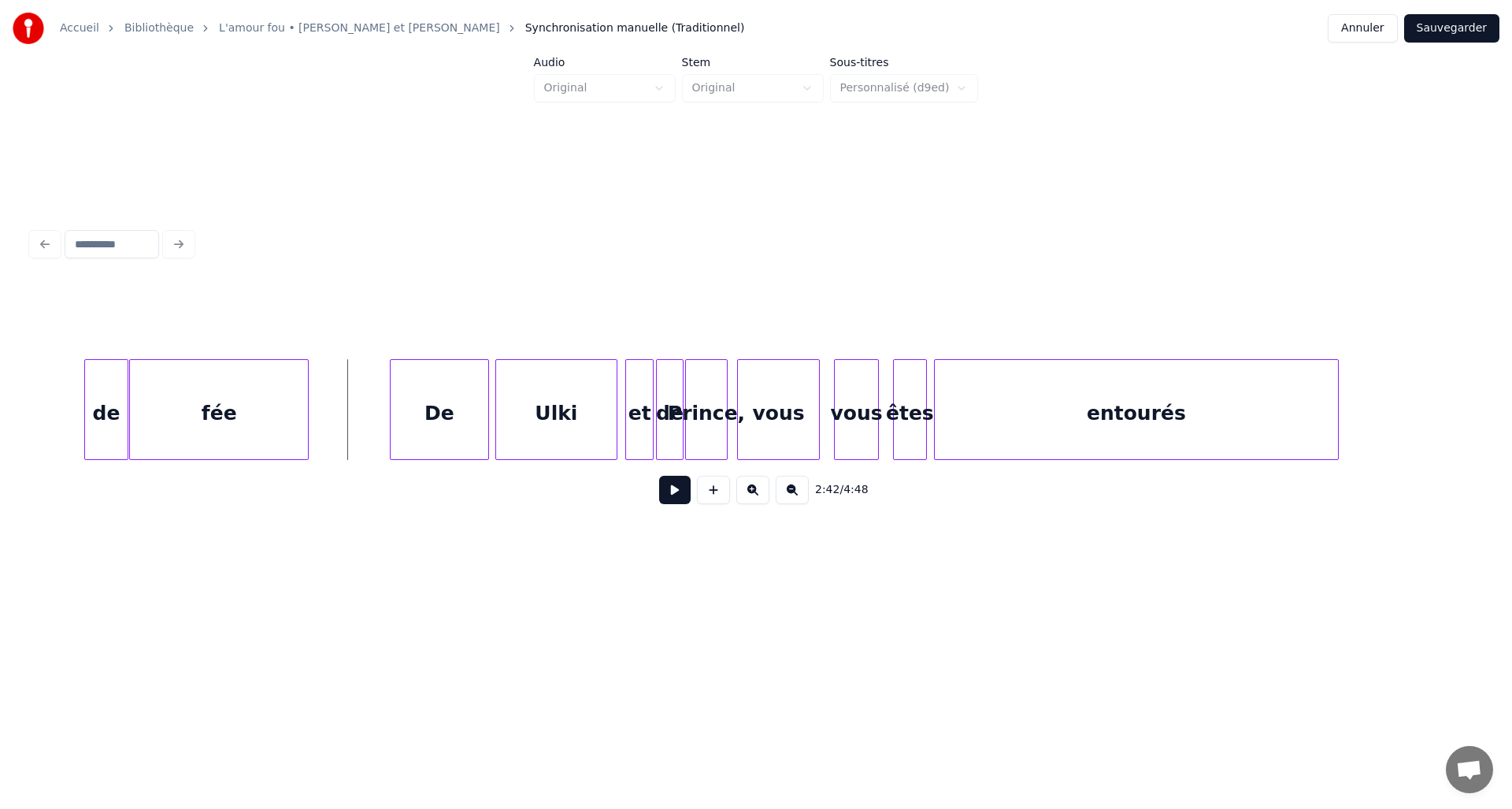
click at [665, 491] on button at bounding box center [675, 489] width 31 height 29
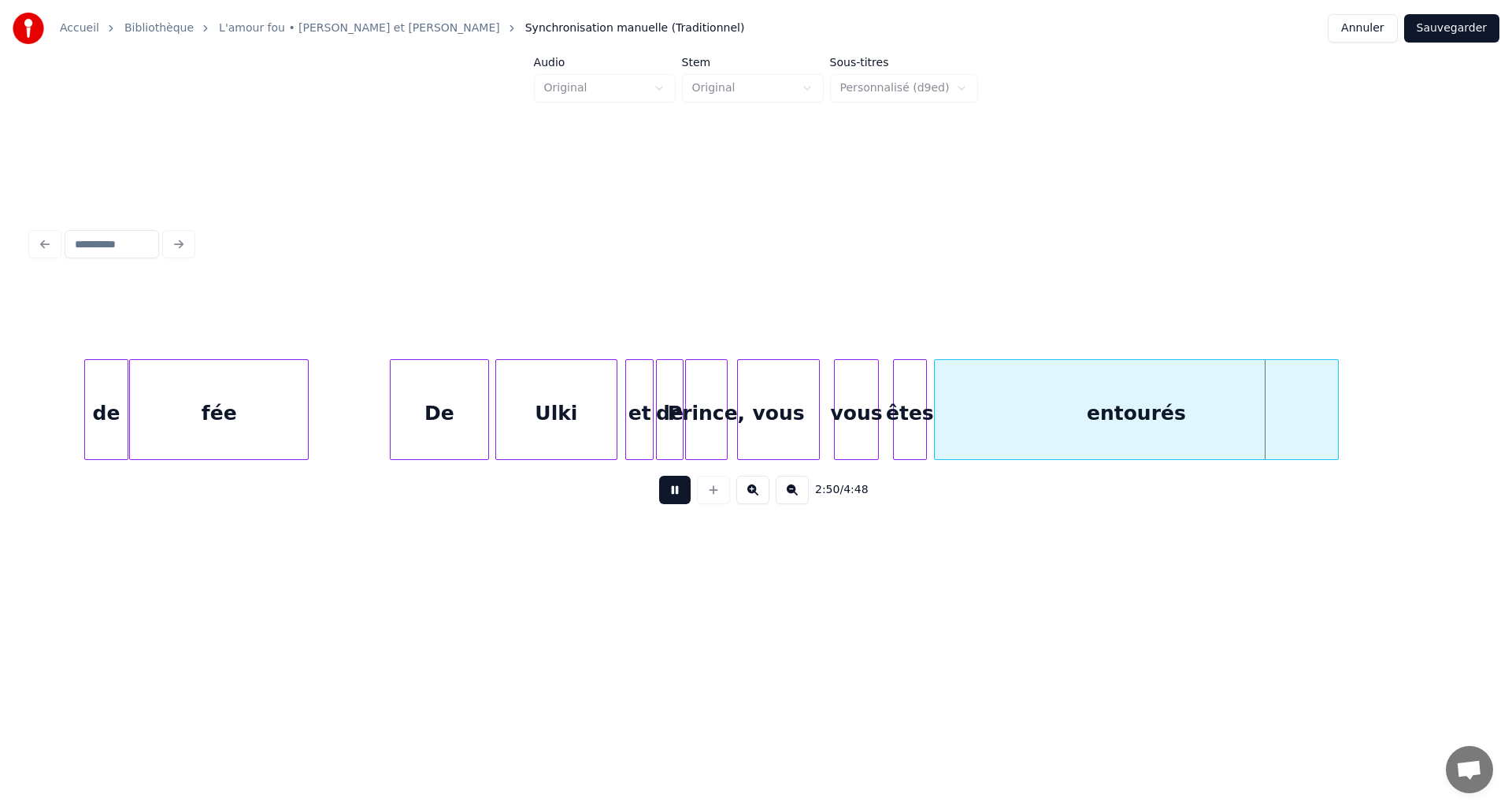
click at [667, 496] on button at bounding box center [675, 489] width 31 height 29
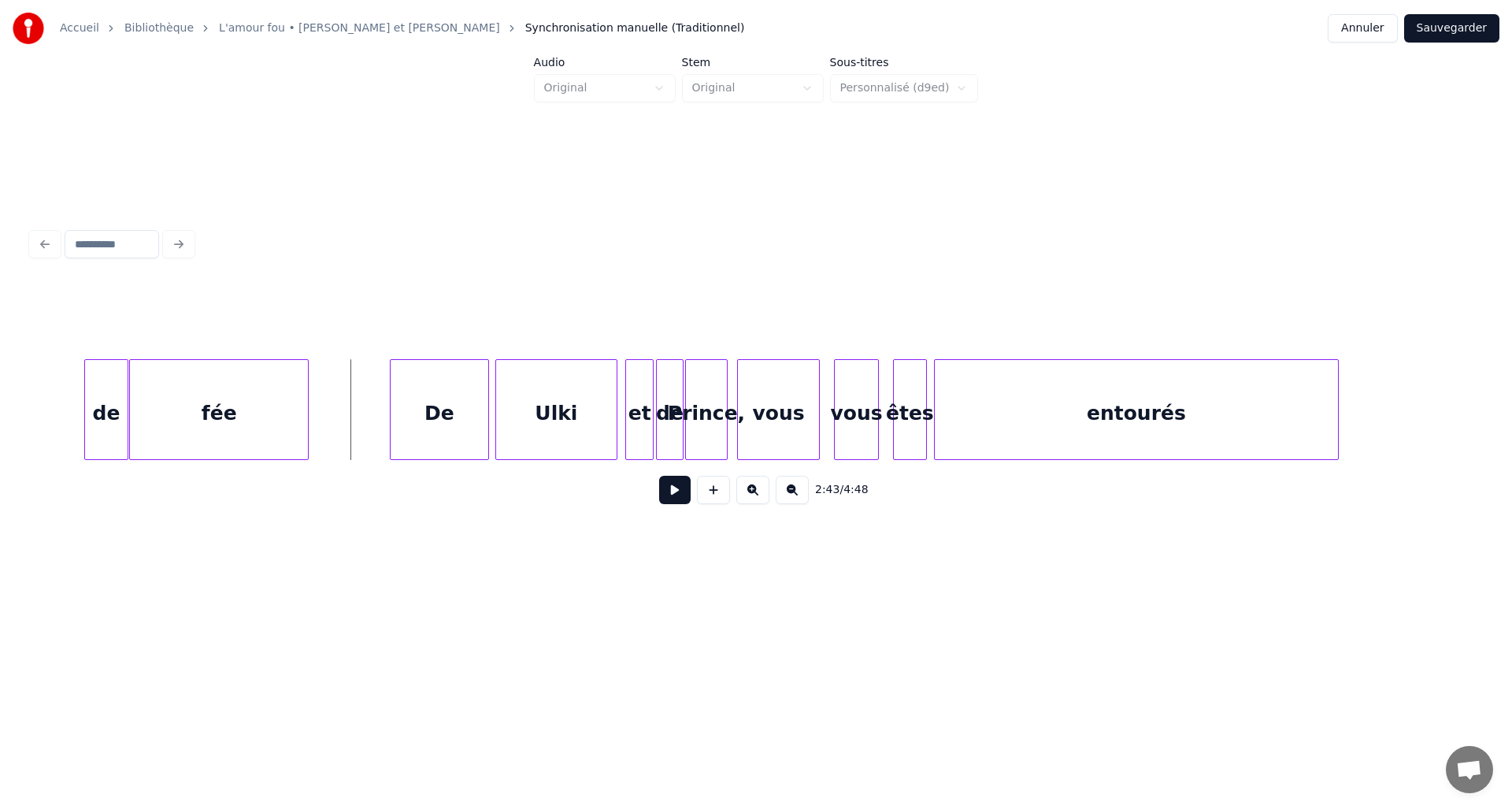
click at [675, 497] on button at bounding box center [675, 489] width 31 height 29
click at [673, 497] on button at bounding box center [675, 489] width 31 height 29
click at [543, 394] on div "Ulki" at bounding box center [557, 413] width 120 height 107
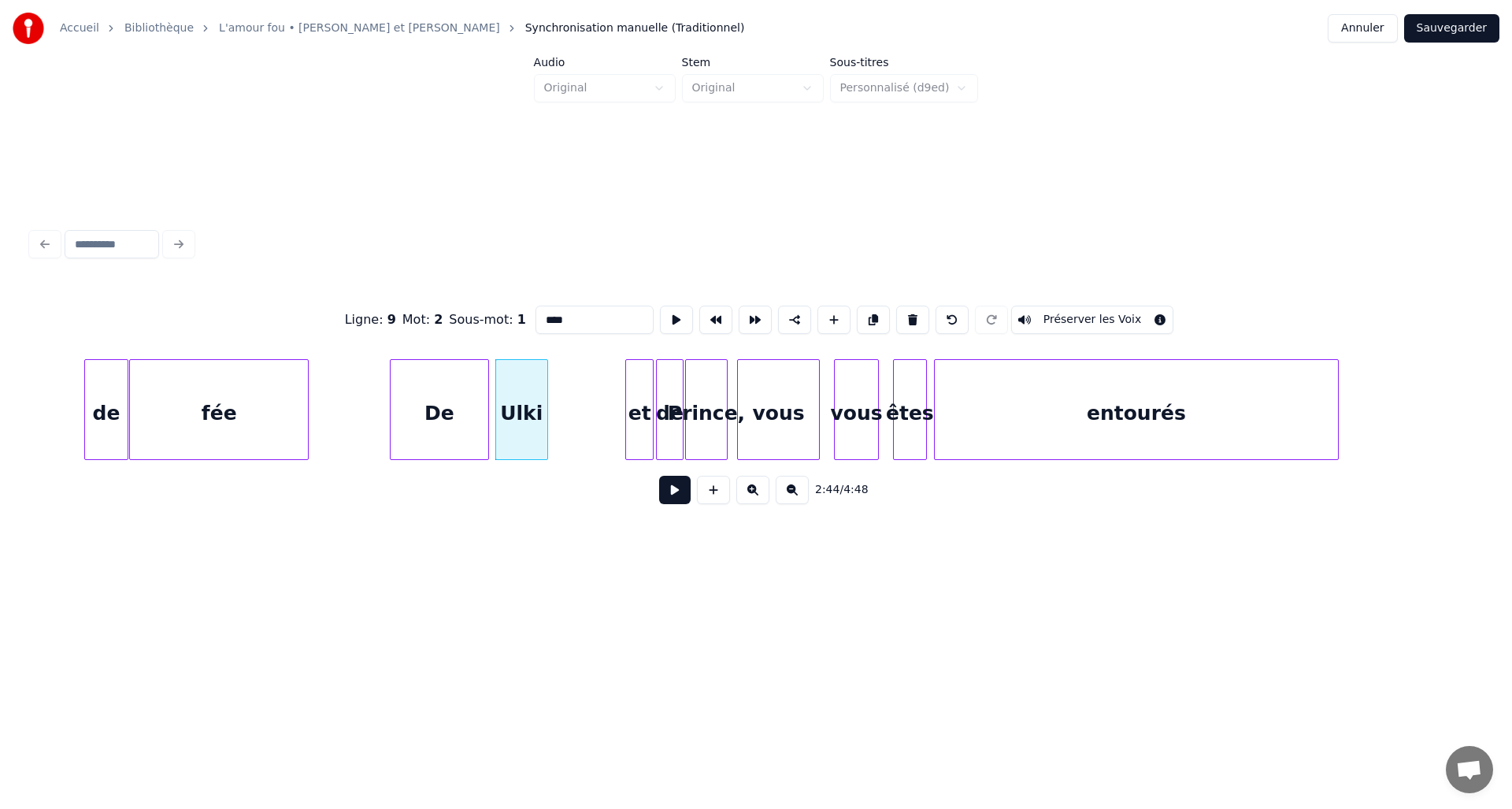
click at [543, 399] on div at bounding box center [544, 409] width 4 height 99
click at [569, 400] on div "et" at bounding box center [568, 413] width 27 height 107
click at [604, 401] on div "de" at bounding box center [606, 413] width 26 height 107
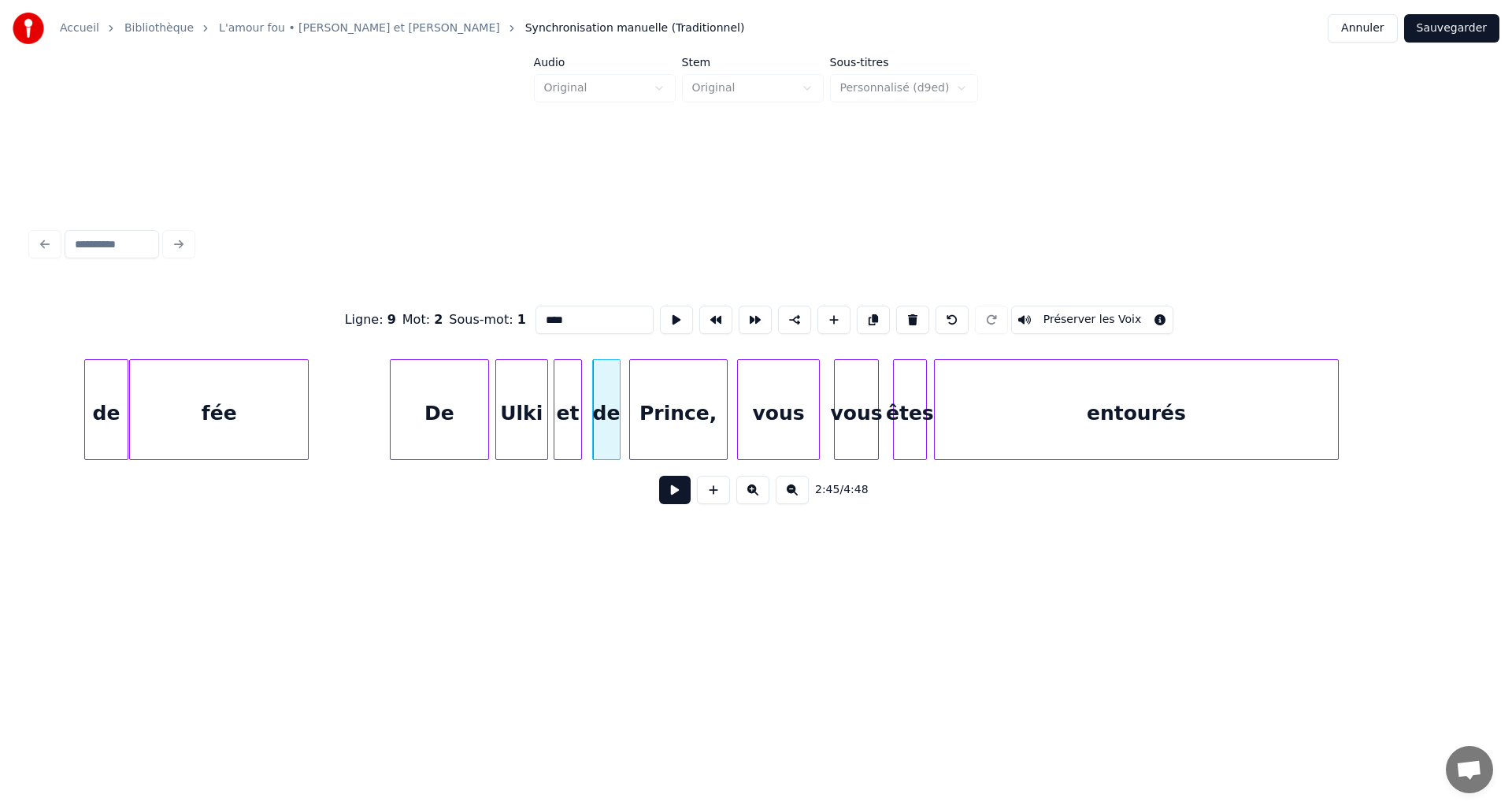
click at [631, 402] on div at bounding box center [632, 409] width 4 height 99
click at [785, 394] on div "vous" at bounding box center [778, 413] width 81 height 107
type input "****"
click at [786, 394] on div at bounding box center [786, 409] width 4 height 99
click at [819, 397] on div "vous" at bounding box center [813, 413] width 44 height 107
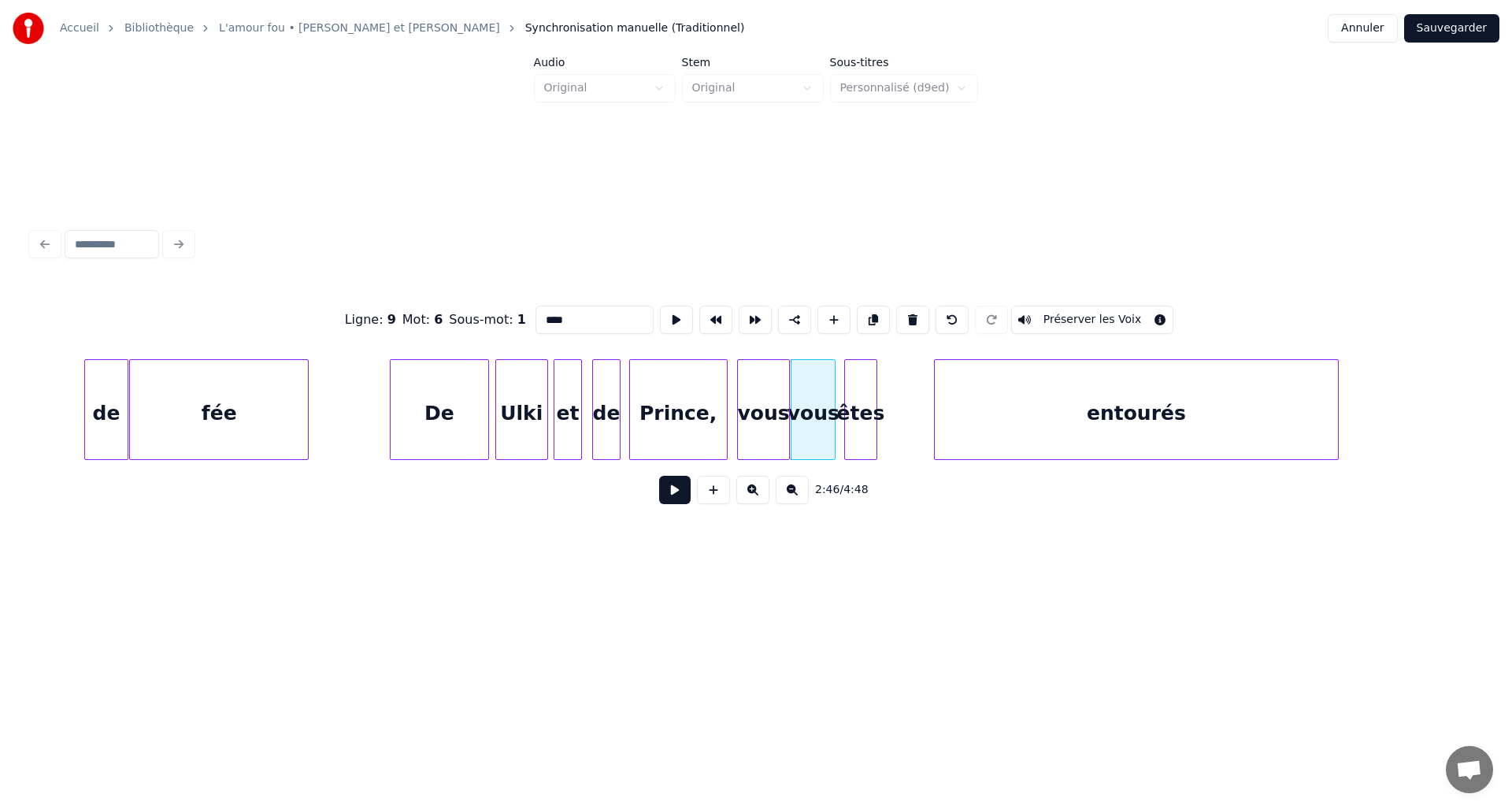
click at [866, 401] on div "êtes" at bounding box center [861, 413] width 31 height 107
click at [880, 400] on div at bounding box center [880, 409] width 4 height 99
click at [890, 401] on div "entourés" at bounding box center [1115, 409] width 449 height 101
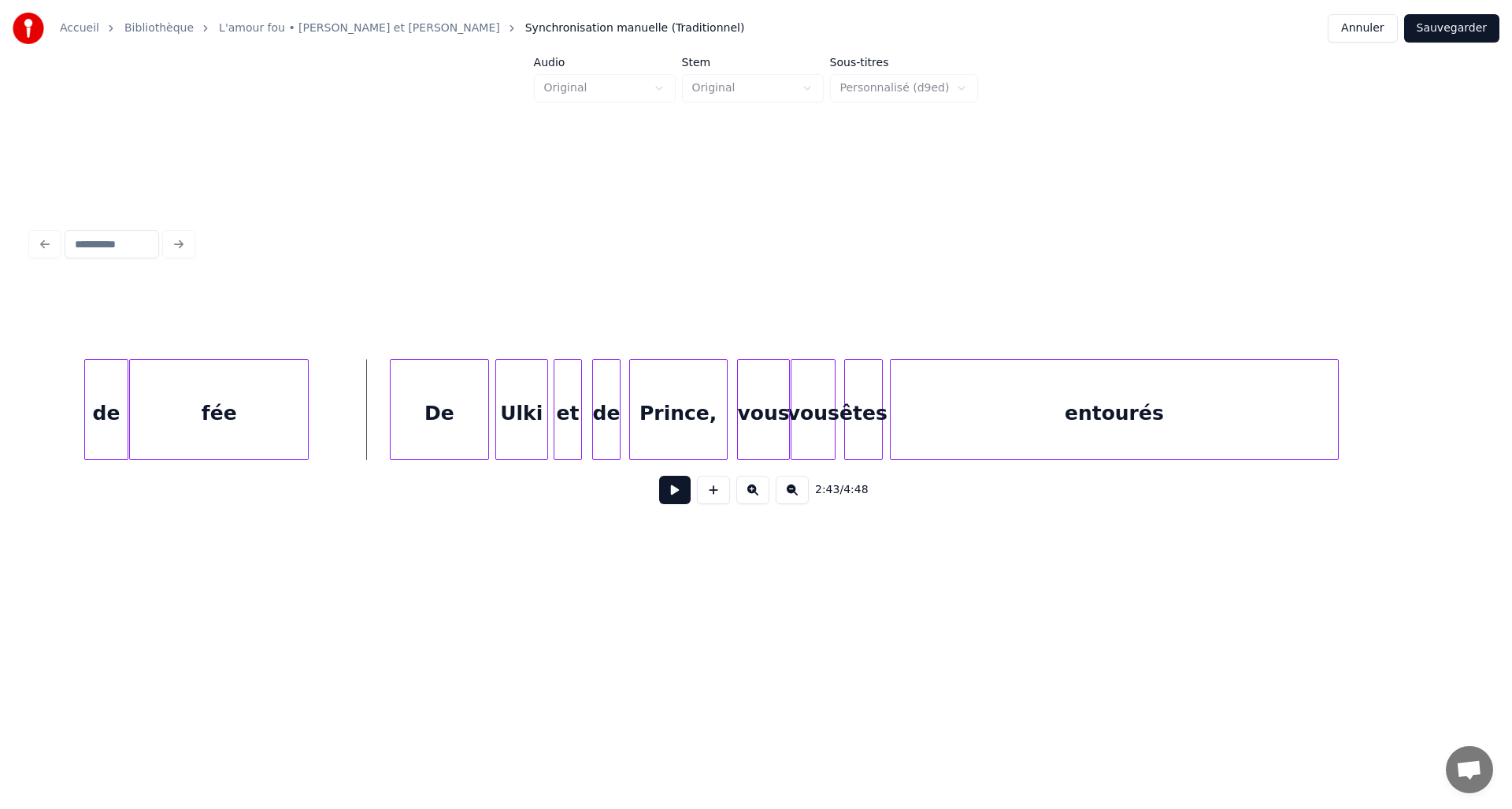
click at [683, 497] on button at bounding box center [675, 489] width 31 height 29
click at [664, 502] on button at bounding box center [675, 489] width 31 height 29
click at [422, 413] on div at bounding box center [421, 409] width 4 height 99
click at [433, 415] on div at bounding box center [435, 409] width 4 height 99
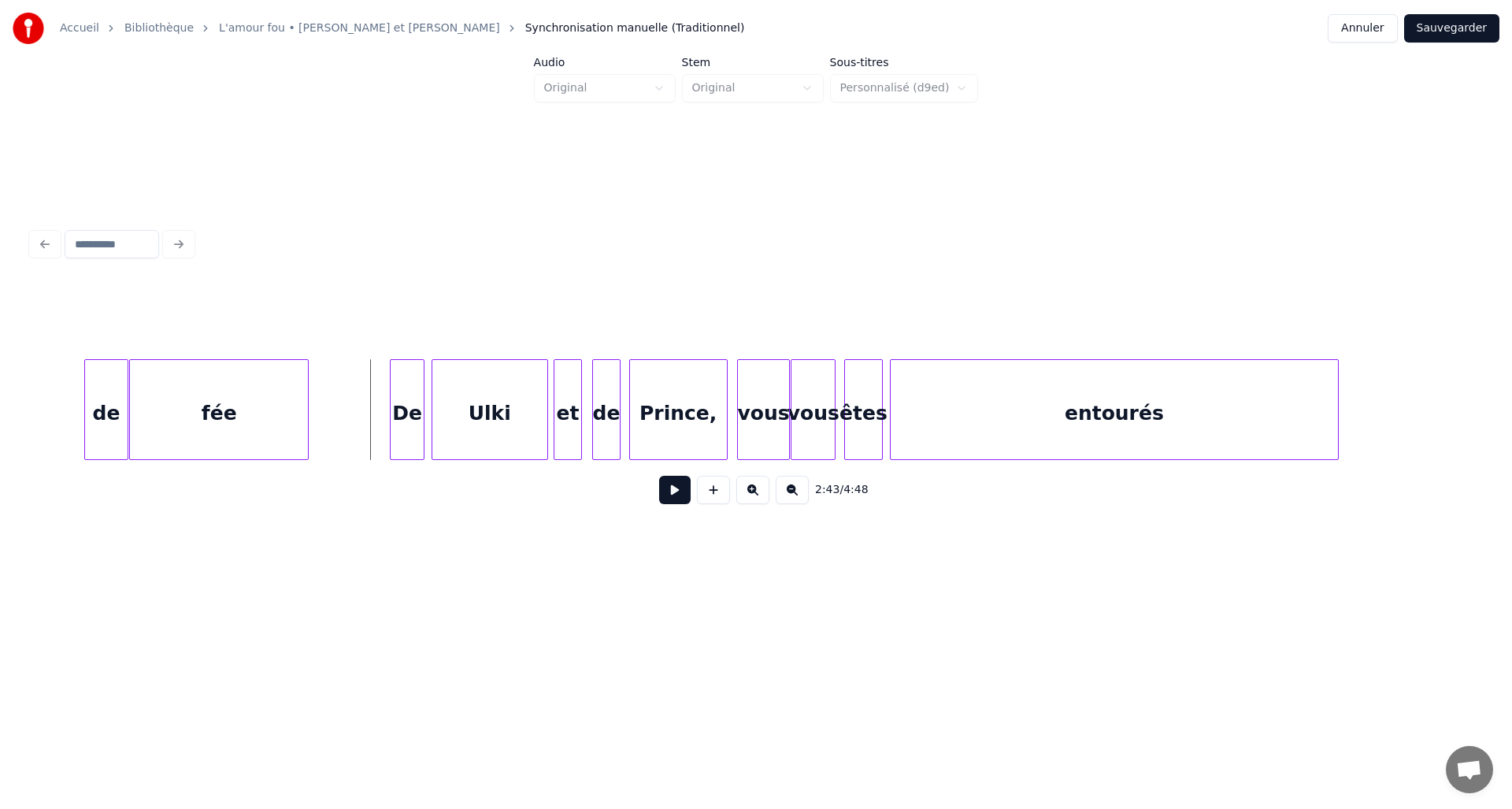
click at [676, 492] on button at bounding box center [675, 489] width 31 height 29
click at [676, 498] on button at bounding box center [675, 489] width 31 height 29
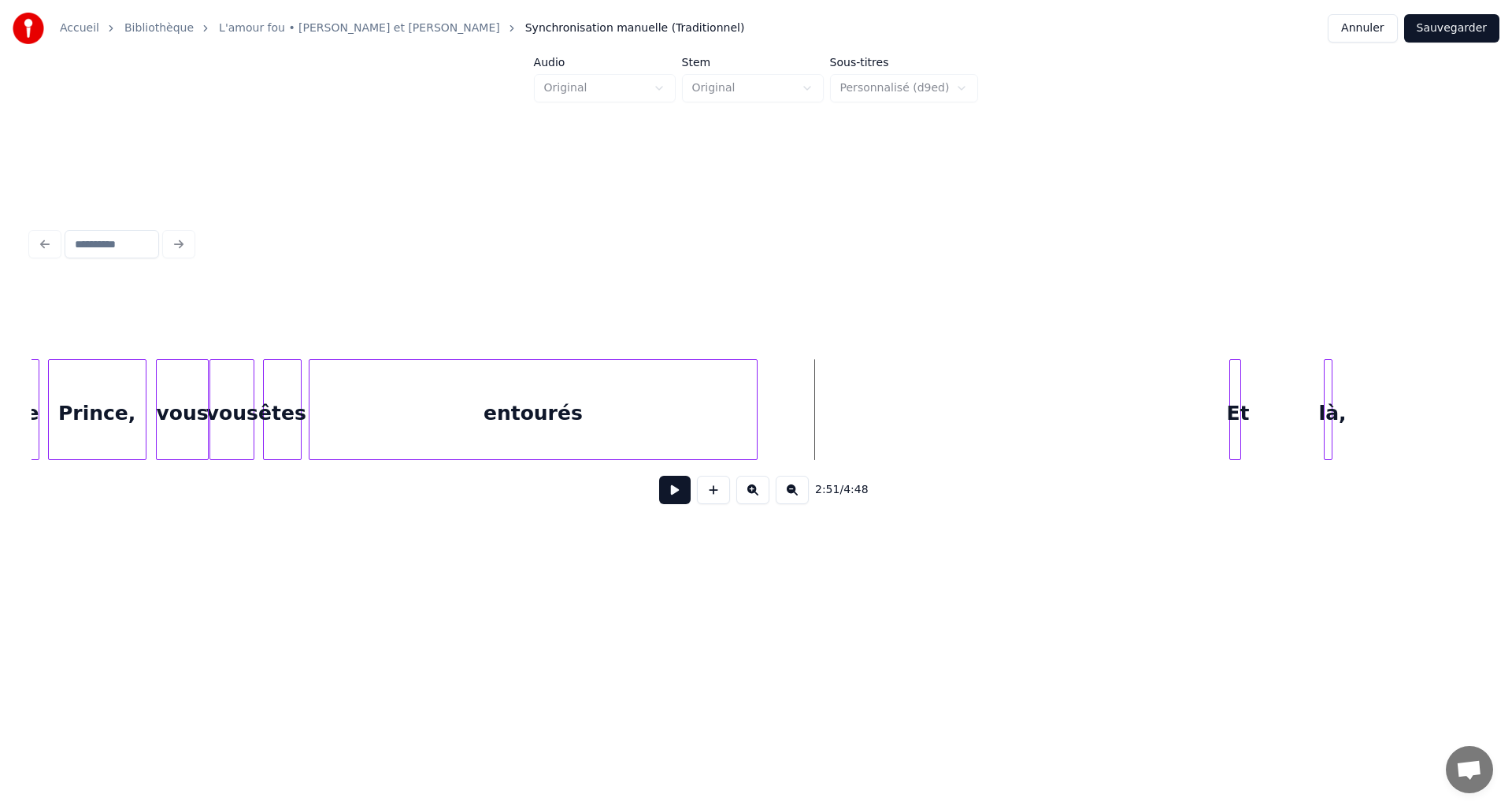
scroll to position [0, 19690]
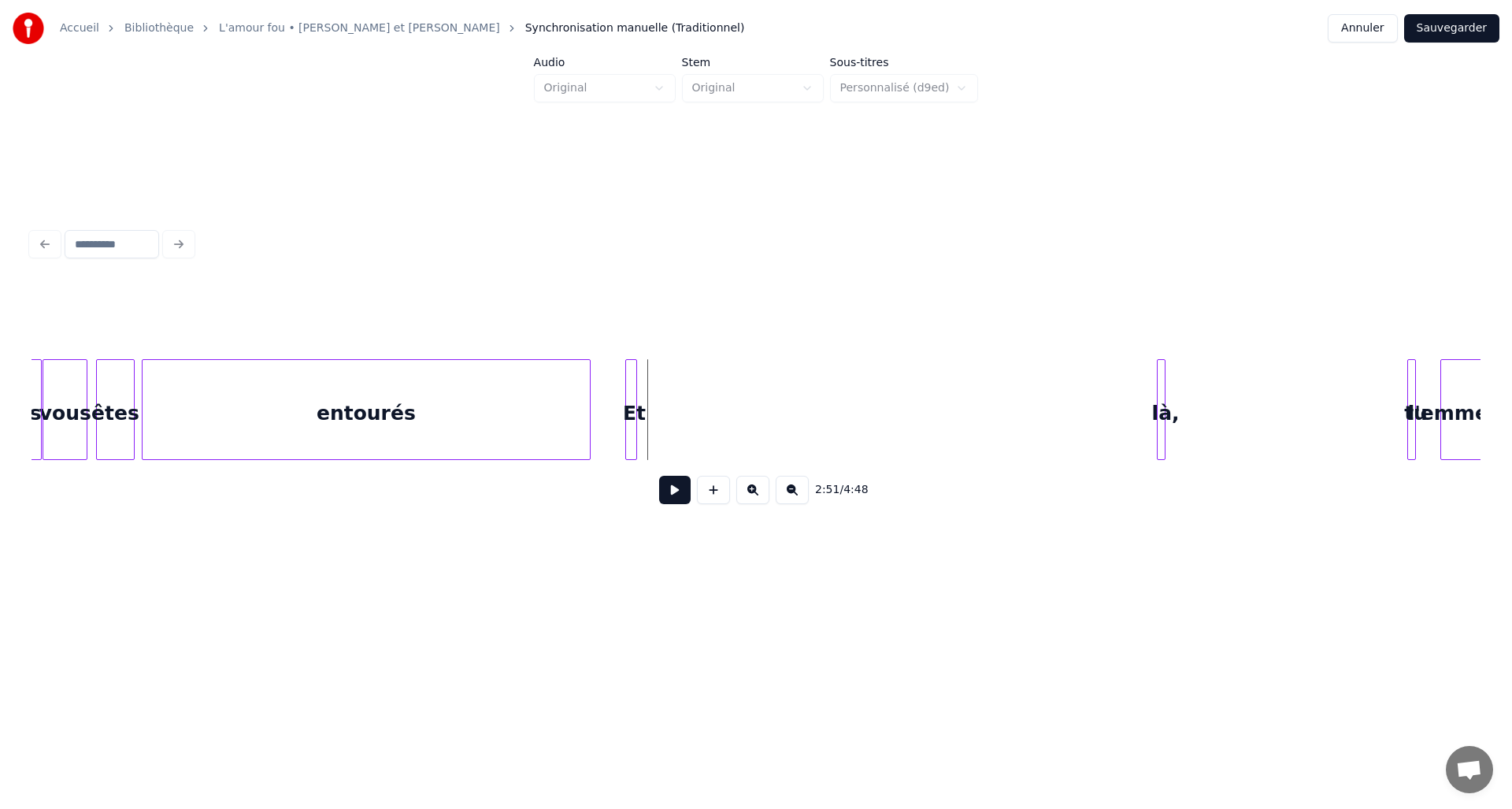
click at [638, 414] on div "Et" at bounding box center [634, 413] width 16 height 107
click at [667, 490] on button at bounding box center [675, 489] width 31 height 29
click at [641, 394] on div at bounding box center [640, 409] width 4 height 99
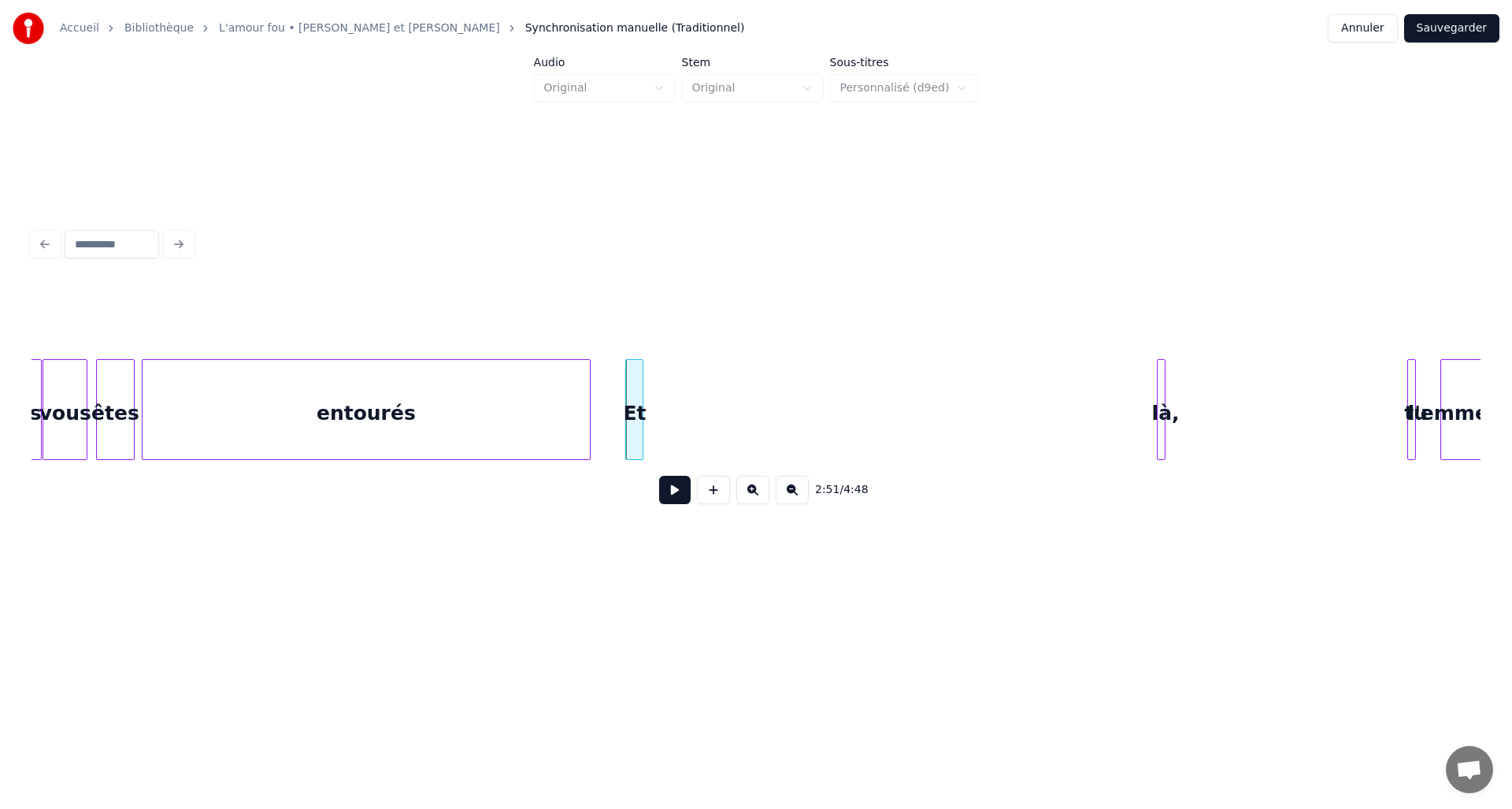
click at [679, 502] on button at bounding box center [675, 489] width 31 height 29
click at [658, 428] on div "là," at bounding box center [656, 413] width 16 height 107
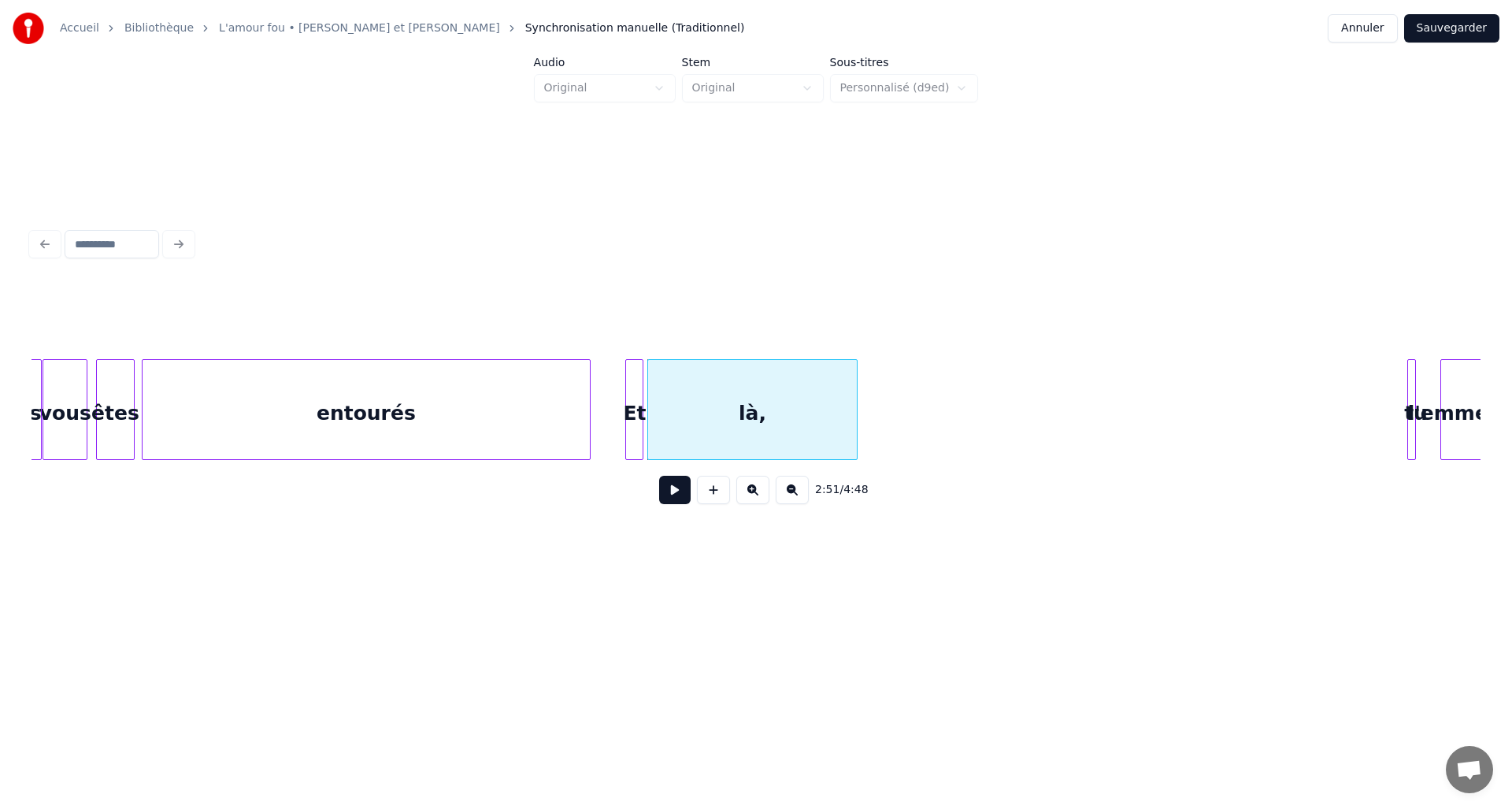
click at [854, 402] on div at bounding box center [854, 409] width 4 height 99
click at [943, 407] on div "tu" at bounding box center [942, 413] width 16 height 107
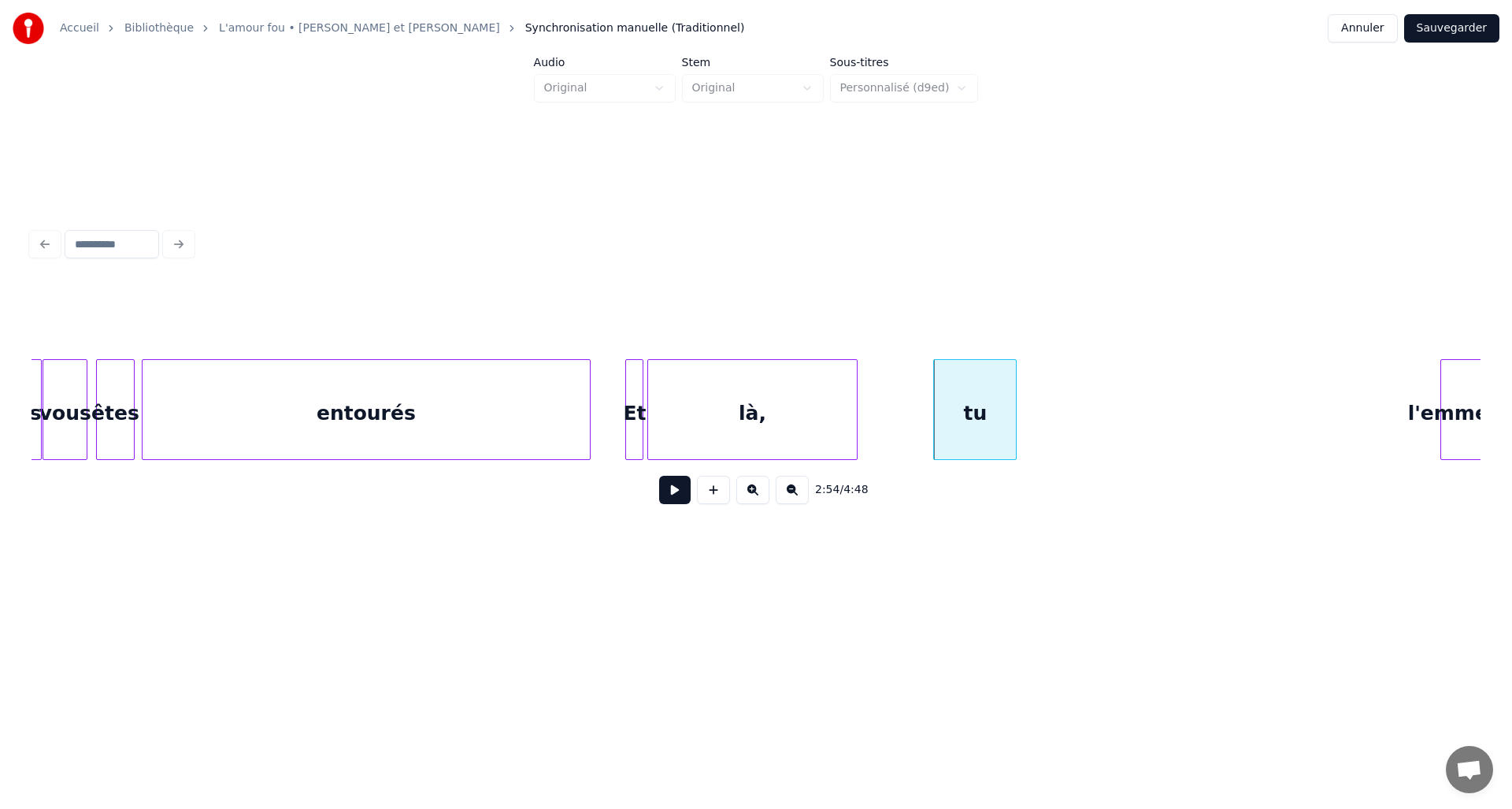
click at [1015, 401] on div at bounding box center [1013, 409] width 4 height 99
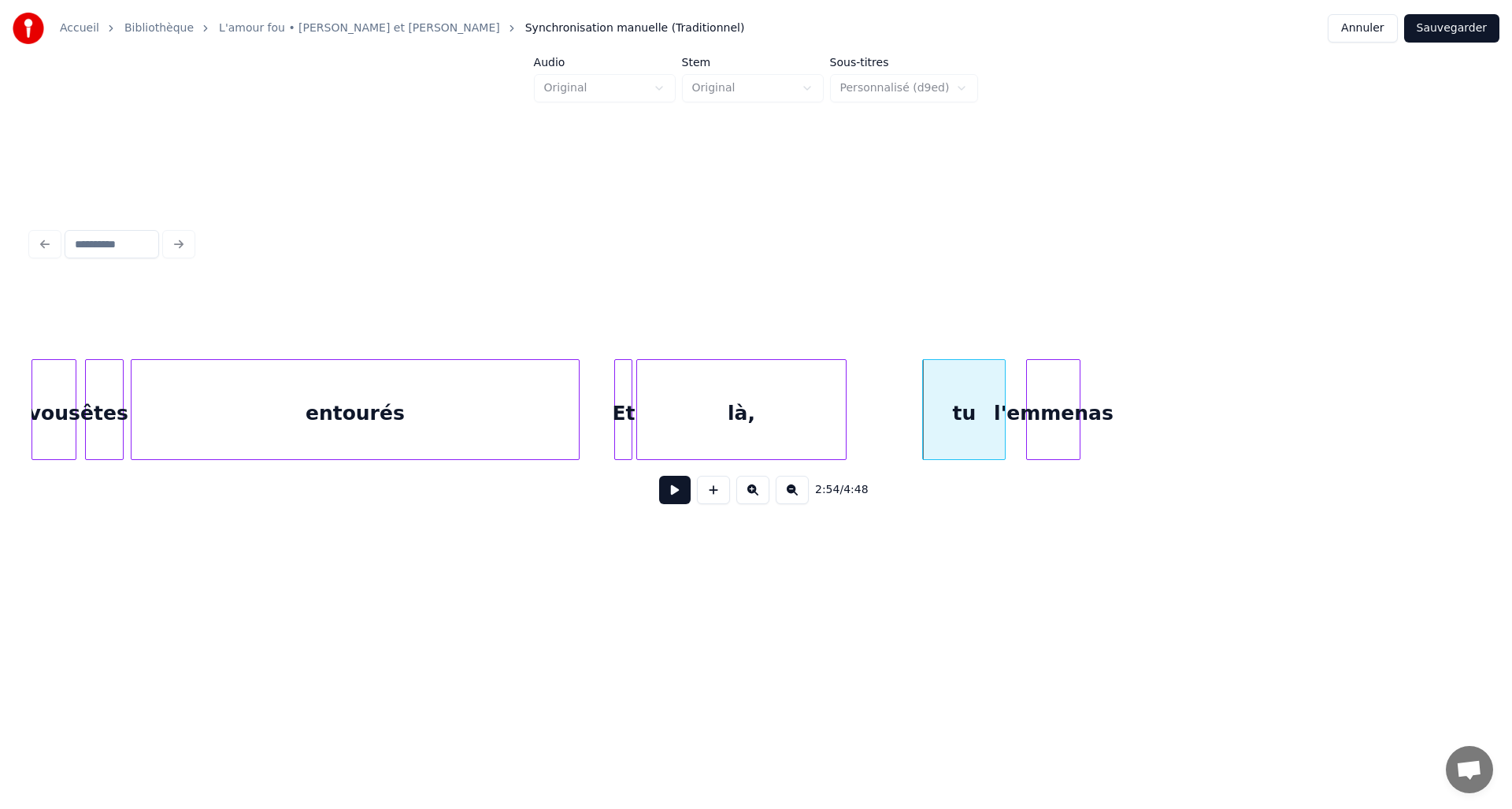
click at [1050, 433] on div "l'emmenas" at bounding box center [1053, 413] width 53 height 107
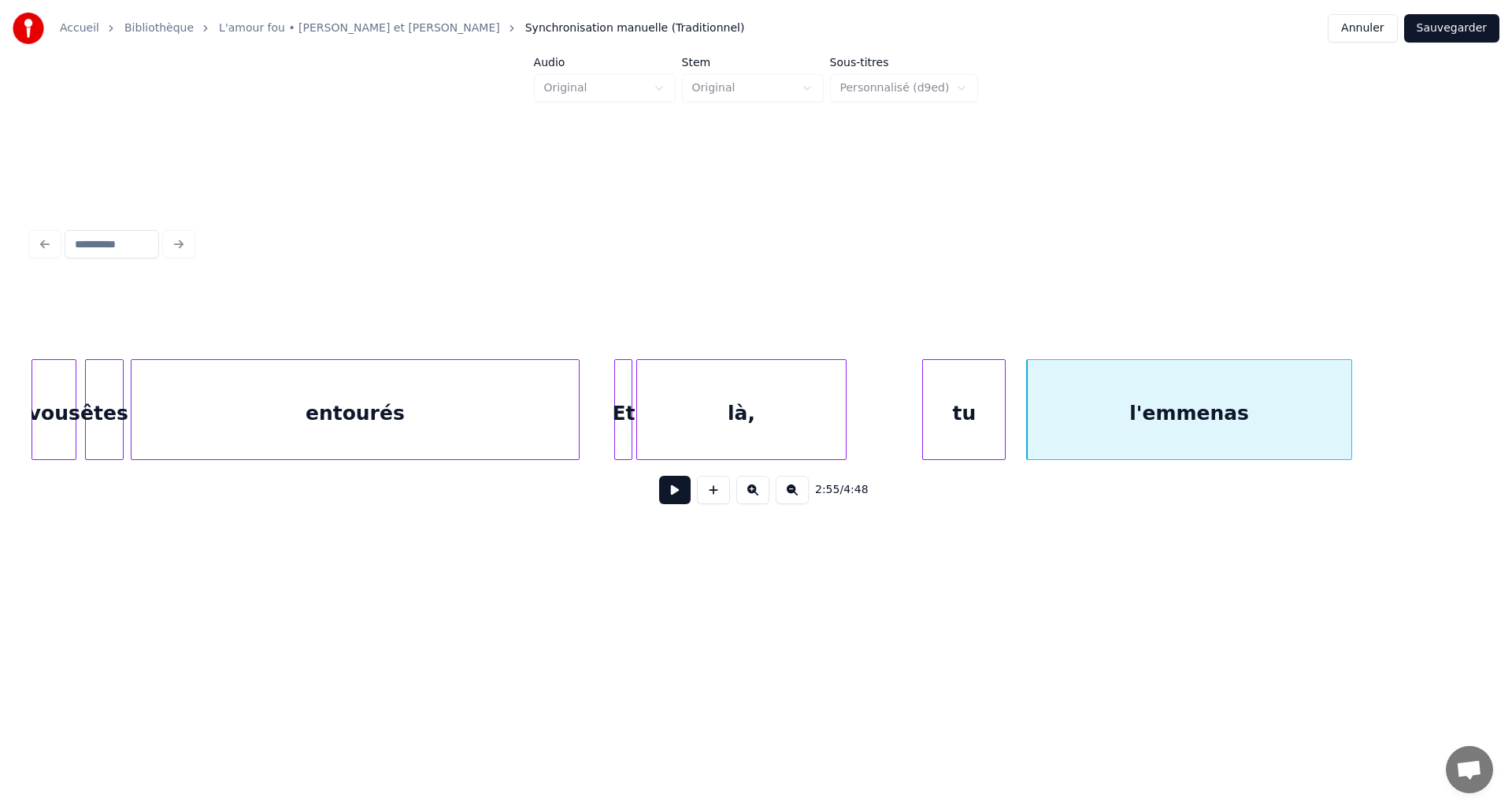
click at [1348, 428] on div at bounding box center [1349, 409] width 4 height 99
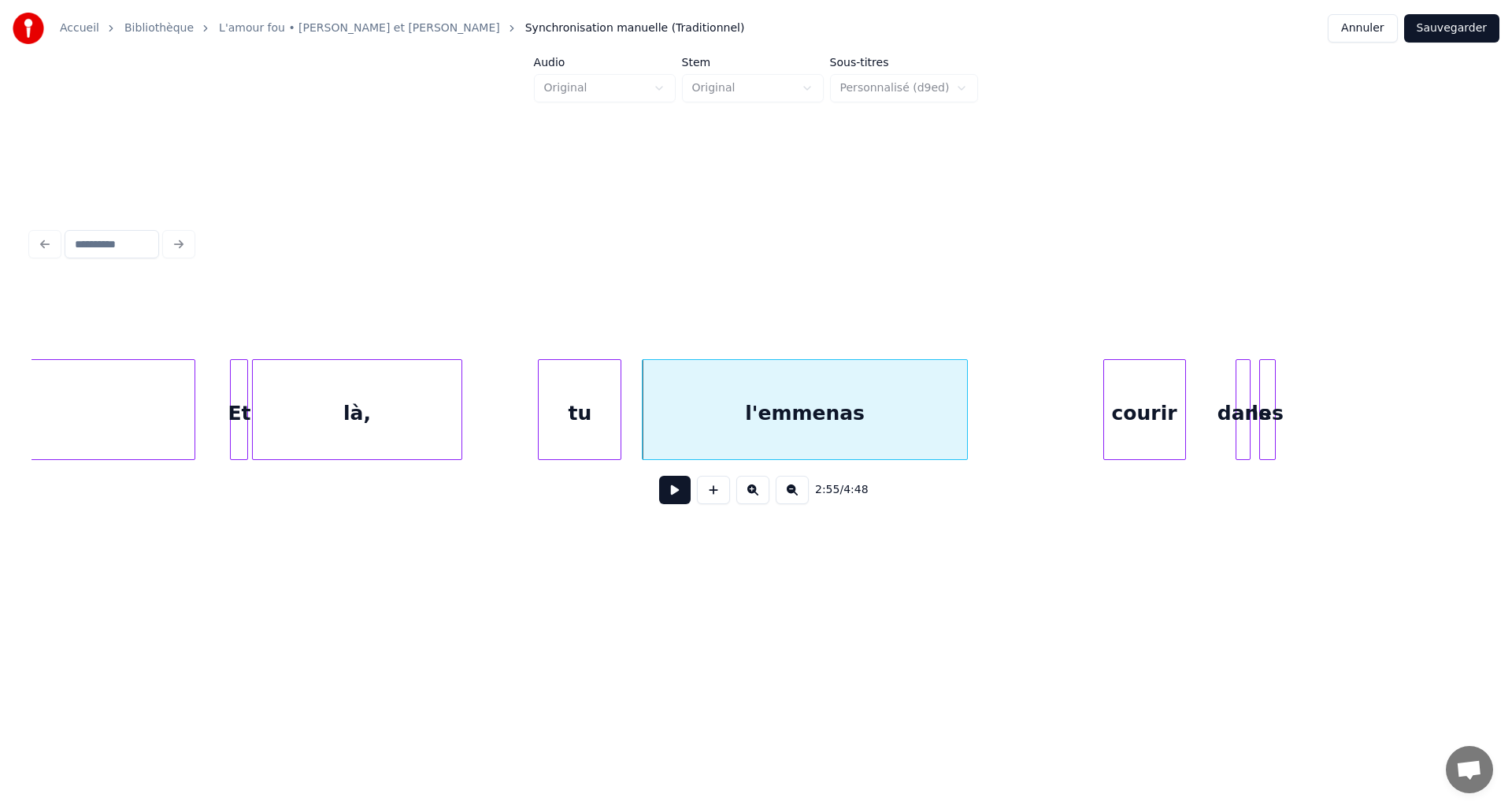
scroll to position [0, 20159]
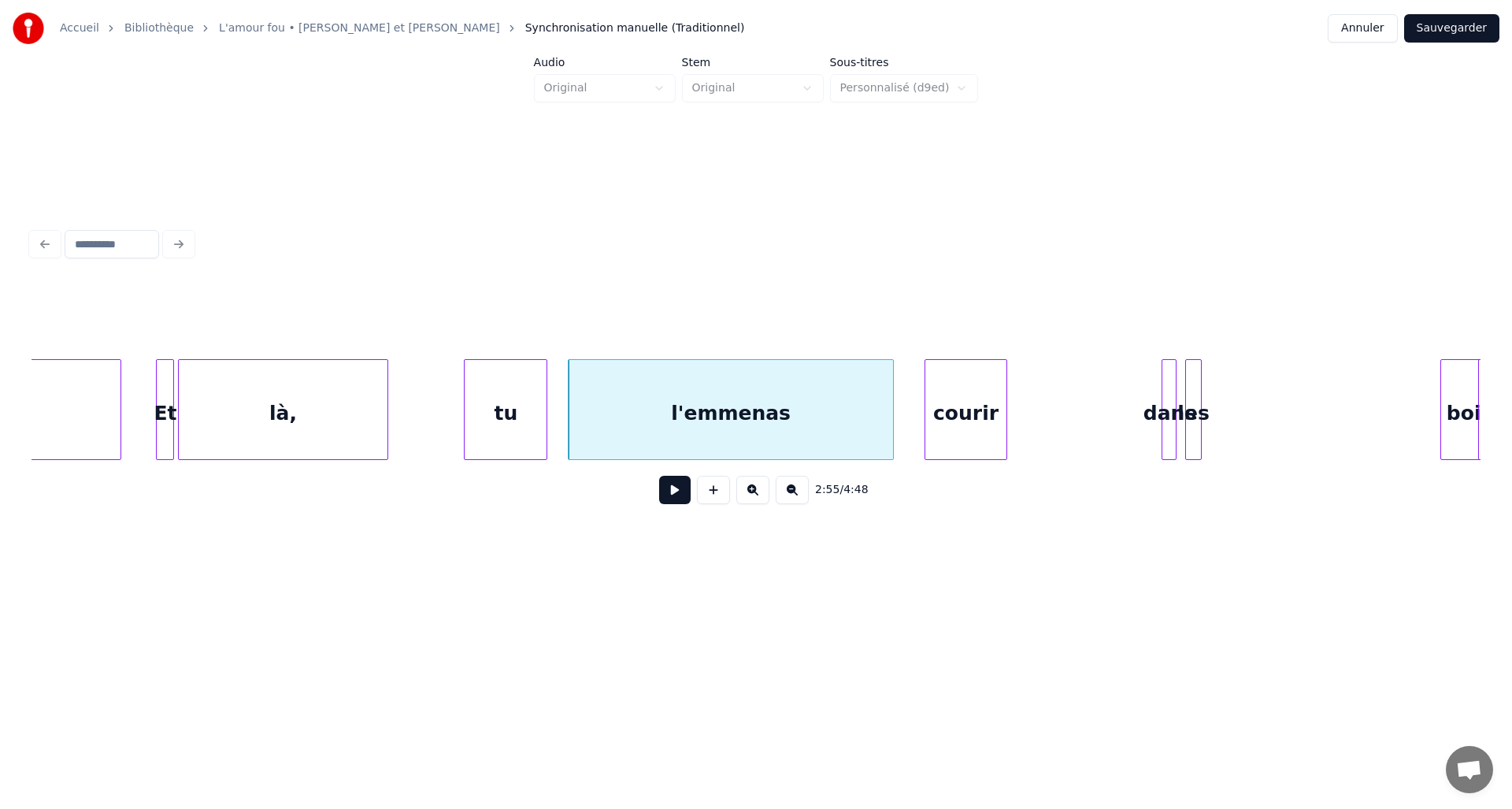
click at [952, 394] on div "courir" at bounding box center [966, 413] width 81 height 107
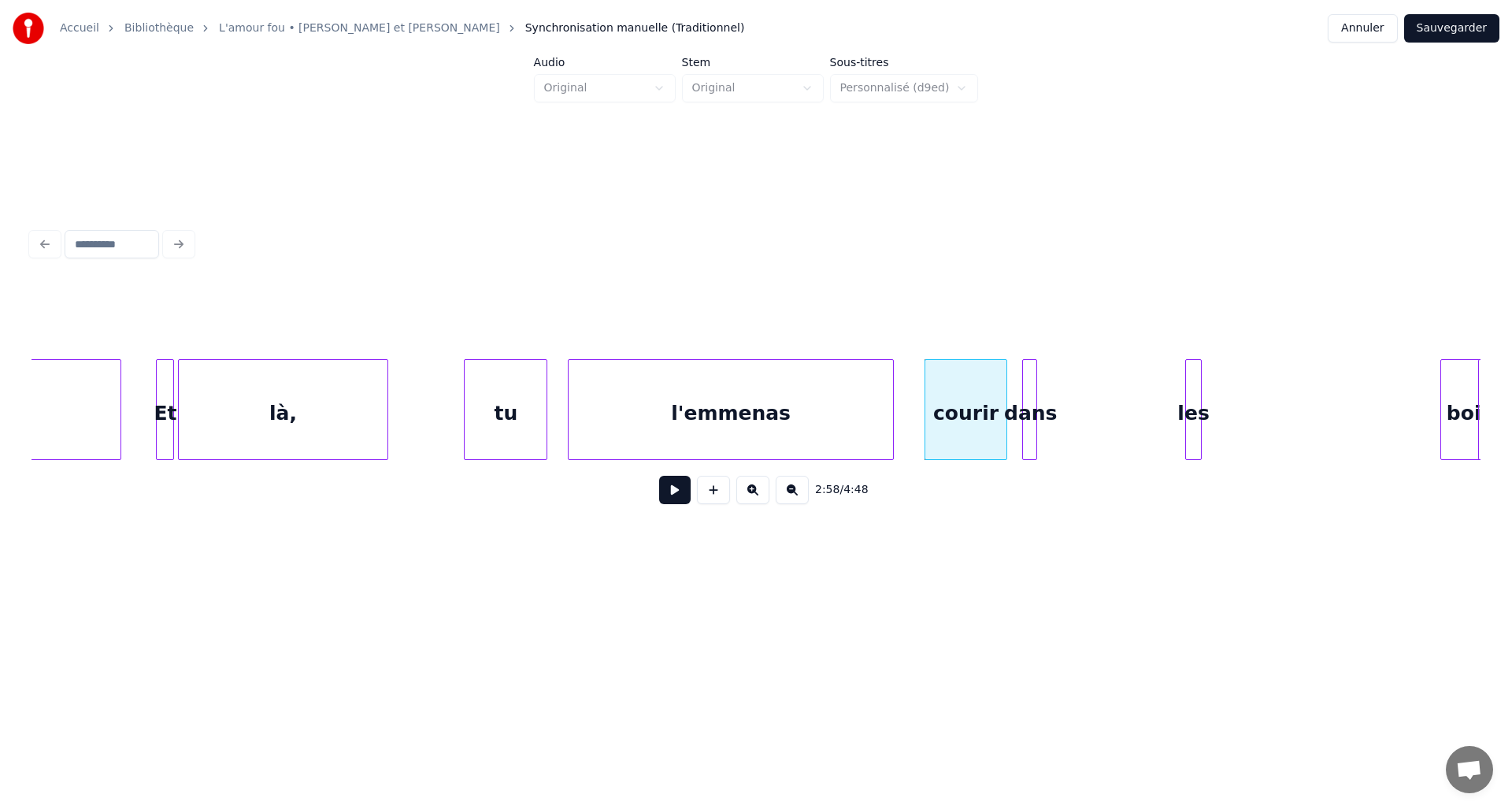
click at [1029, 410] on div "dans" at bounding box center [1031, 413] width 16 height 107
click at [1073, 402] on div at bounding box center [1072, 409] width 4 height 99
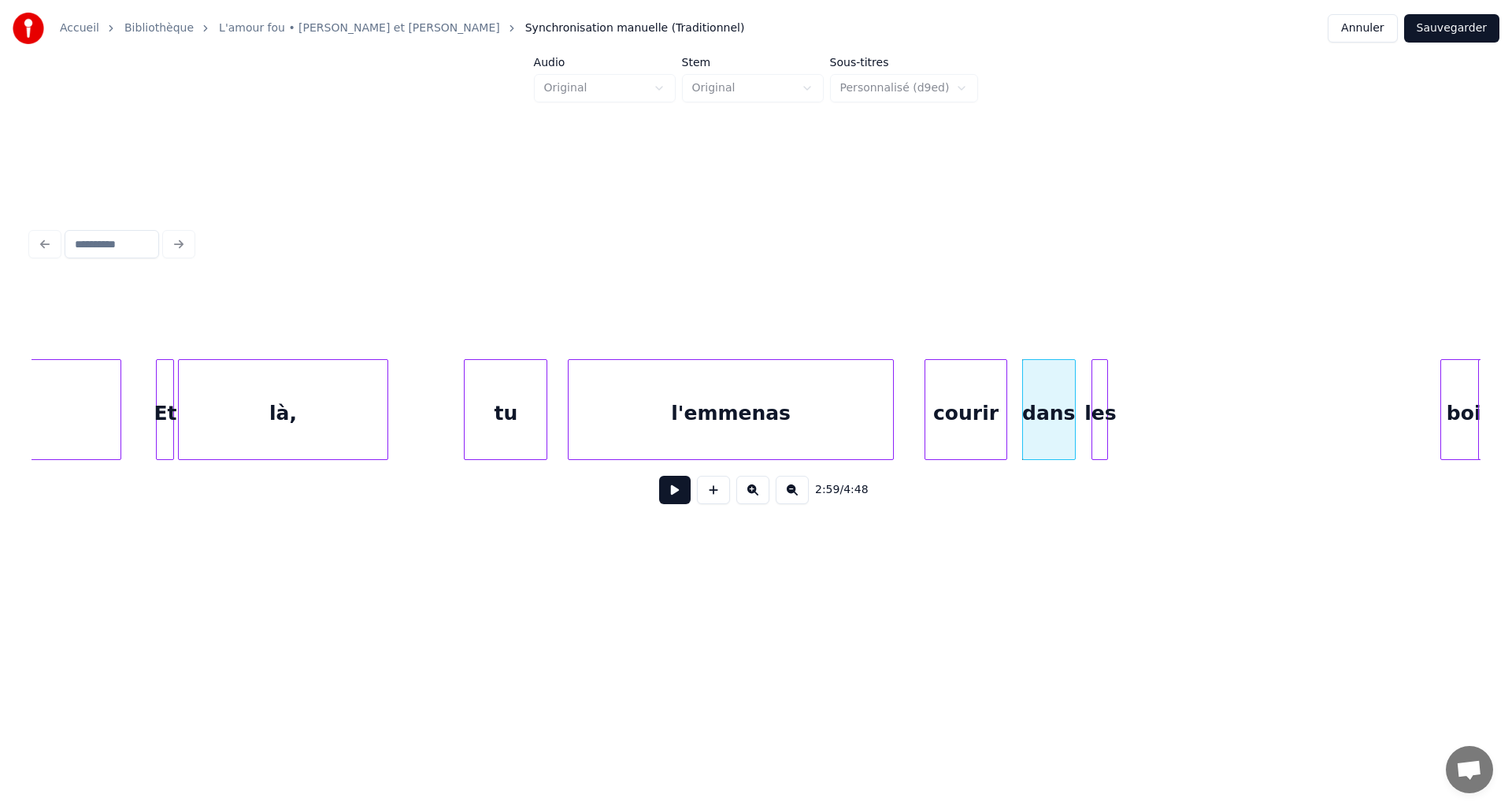
click at [1100, 405] on div "les" at bounding box center [1100, 413] width 16 height 107
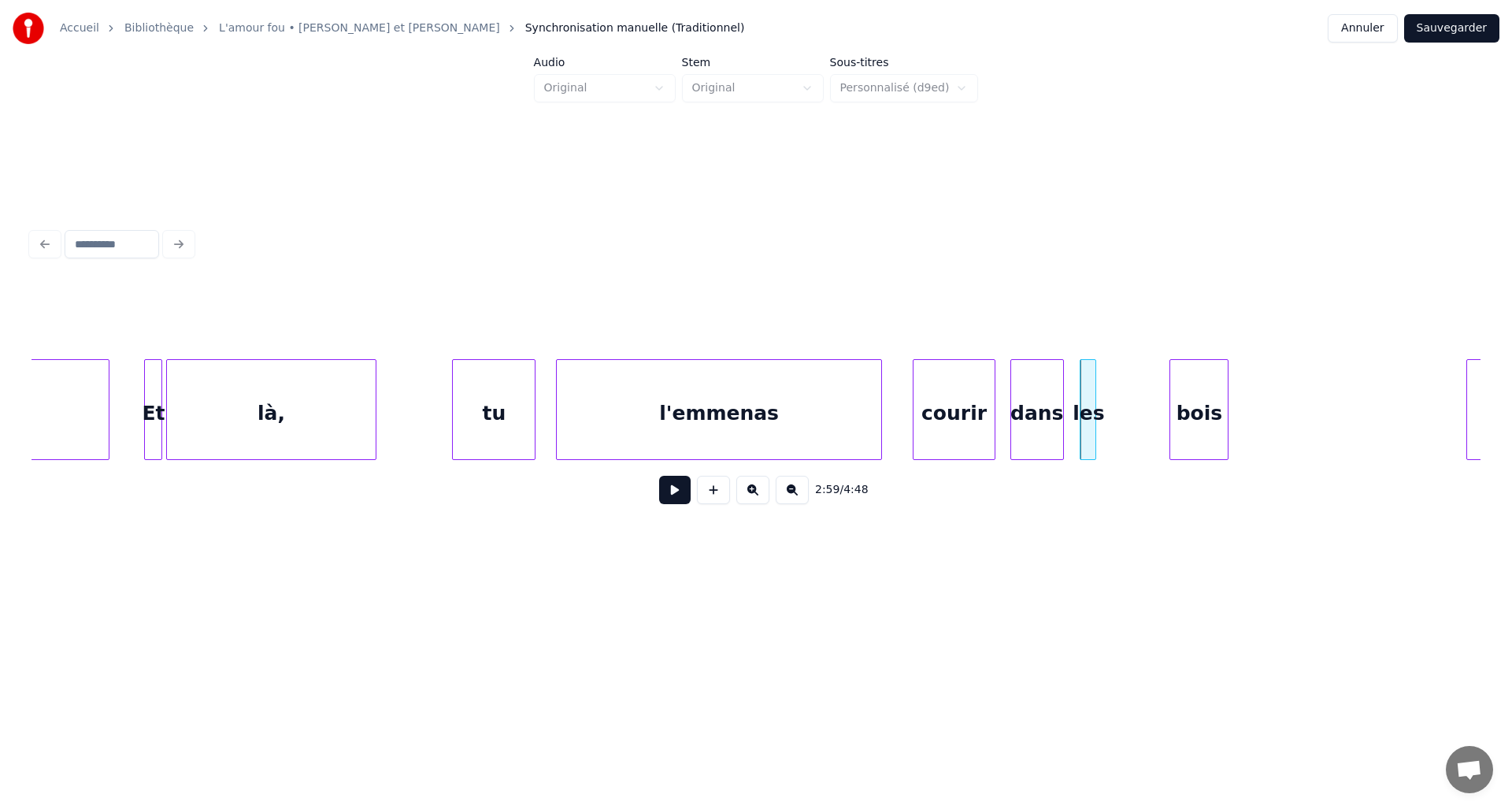
click at [1205, 413] on div "bois" at bounding box center [1199, 413] width 57 height 107
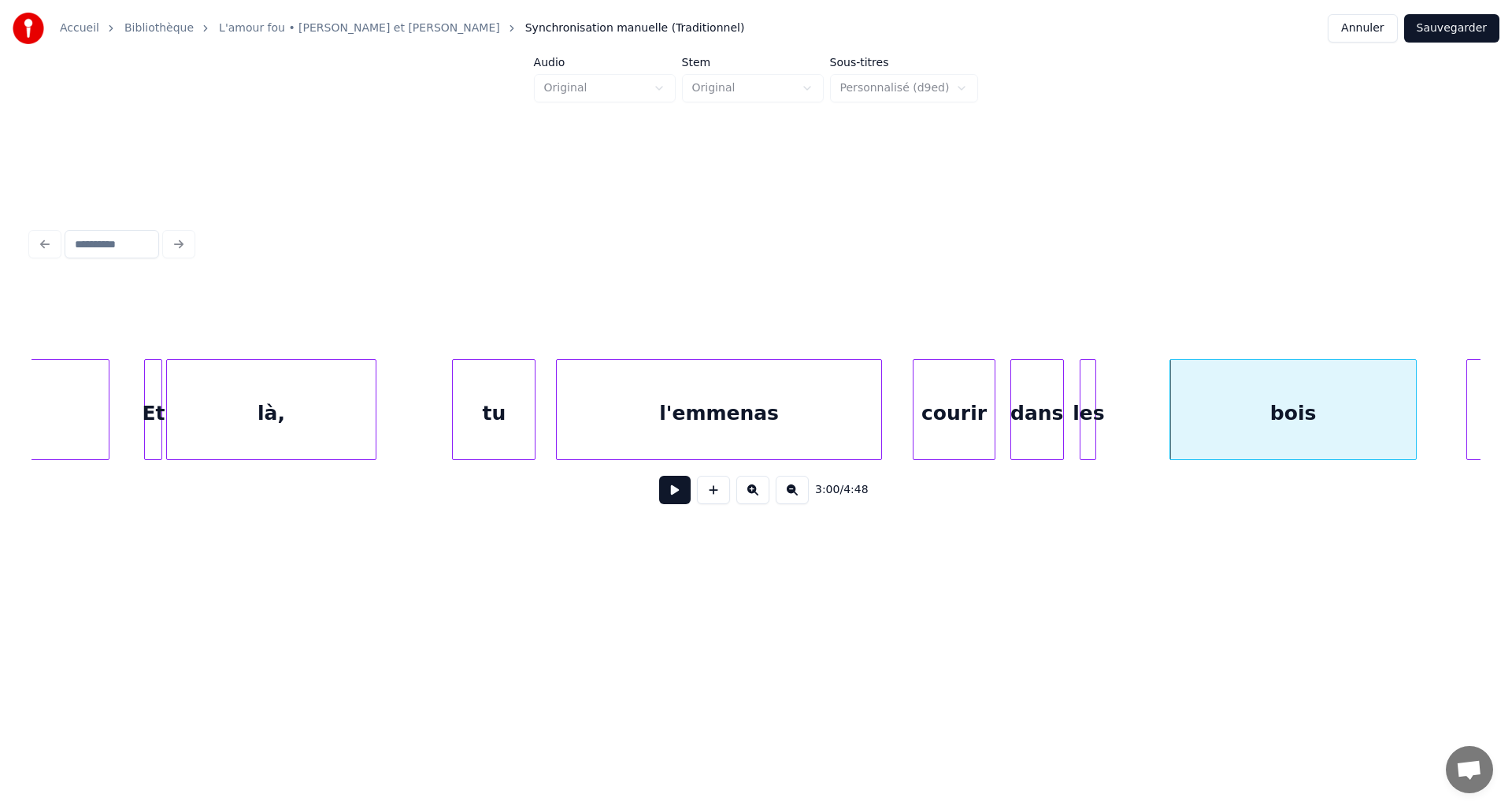
click at [1413, 416] on div at bounding box center [1414, 409] width 4 height 99
click at [1139, 401] on div "les" at bounding box center [1141, 413] width 16 height 107
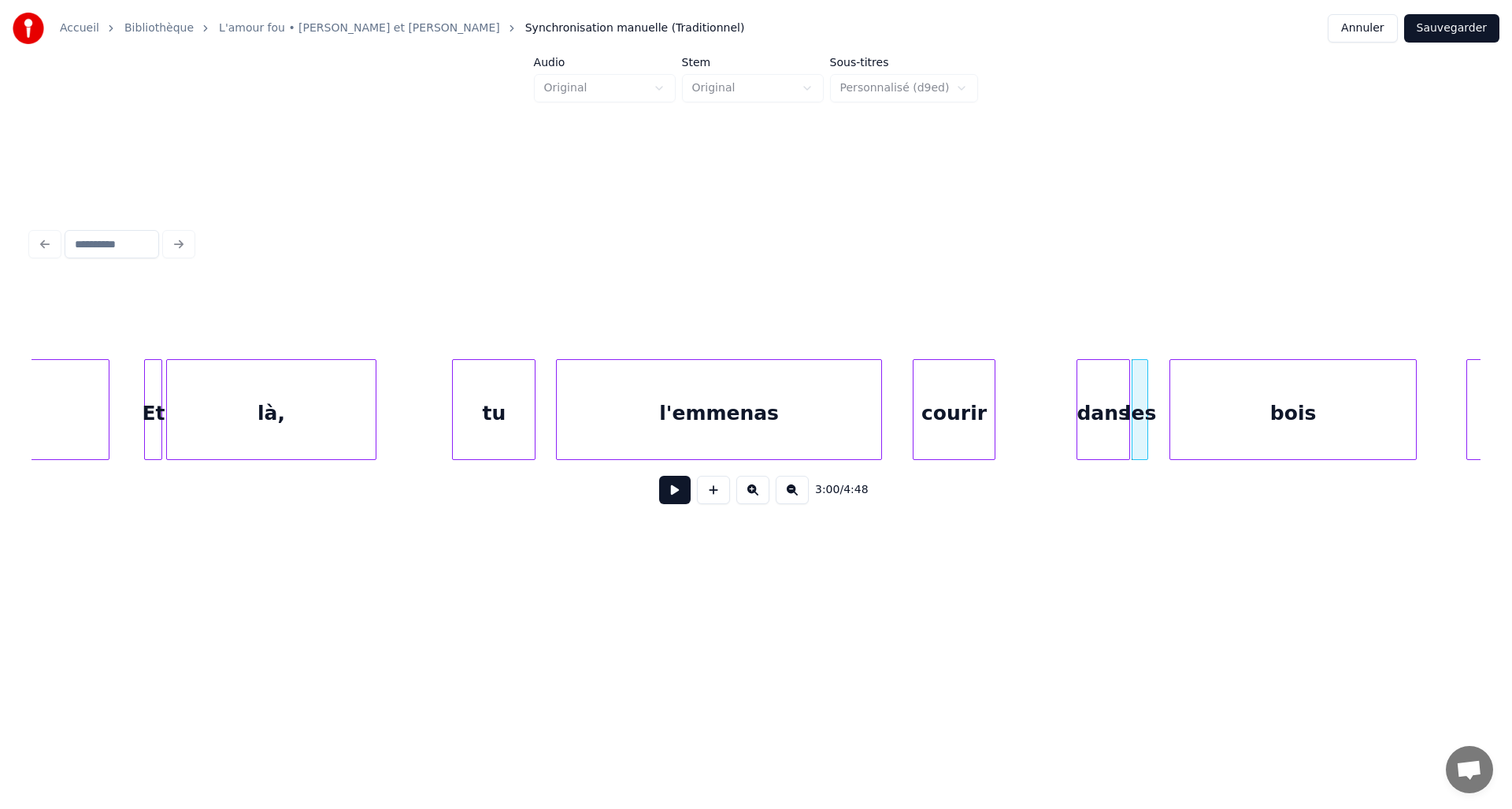
click at [1104, 401] on div "dans" at bounding box center [1104, 413] width 52 height 107
click at [975, 397] on div "courir" at bounding box center [954, 413] width 81 height 107
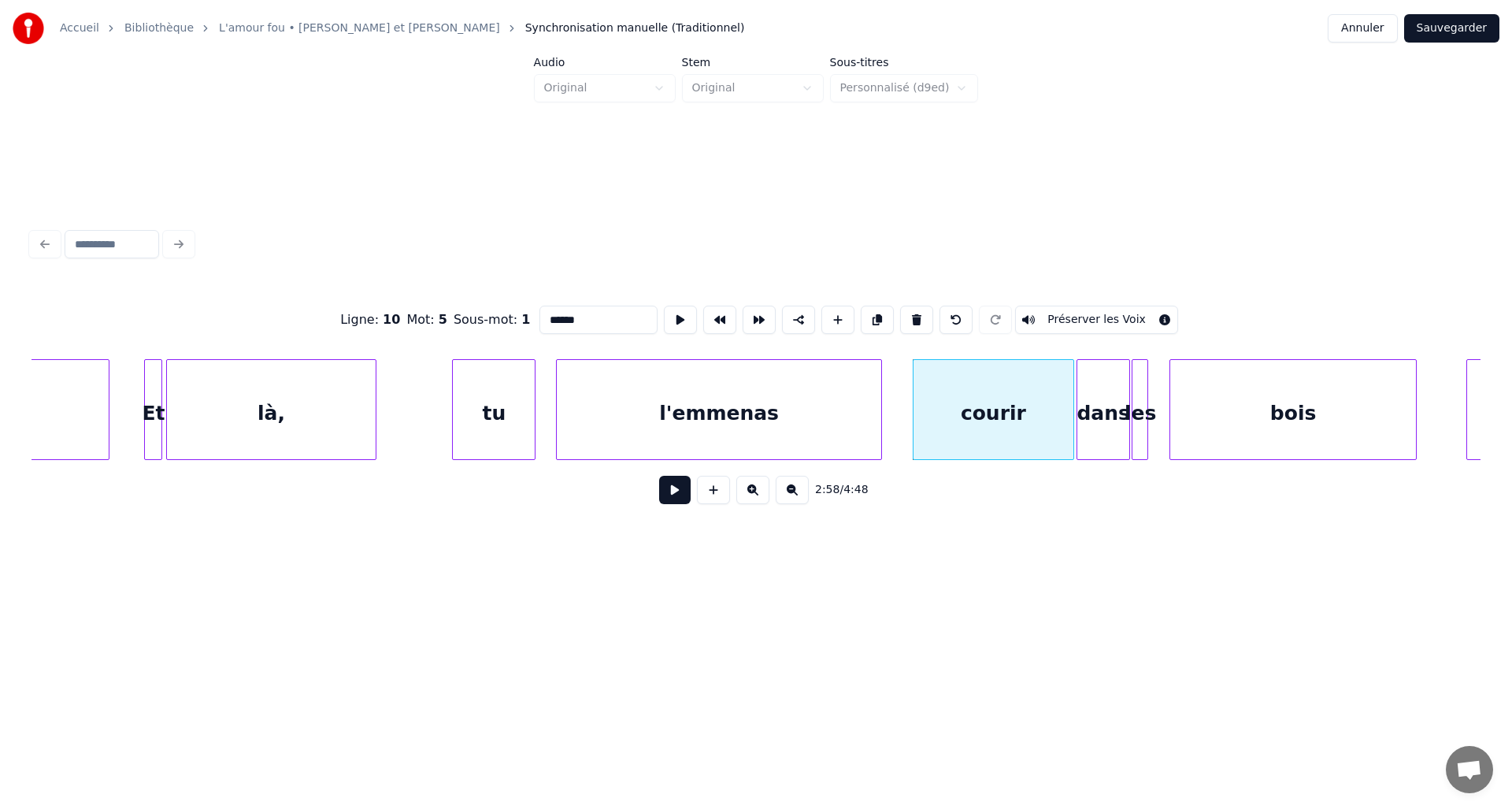
click at [1072, 403] on div at bounding box center [1070, 409] width 4 height 99
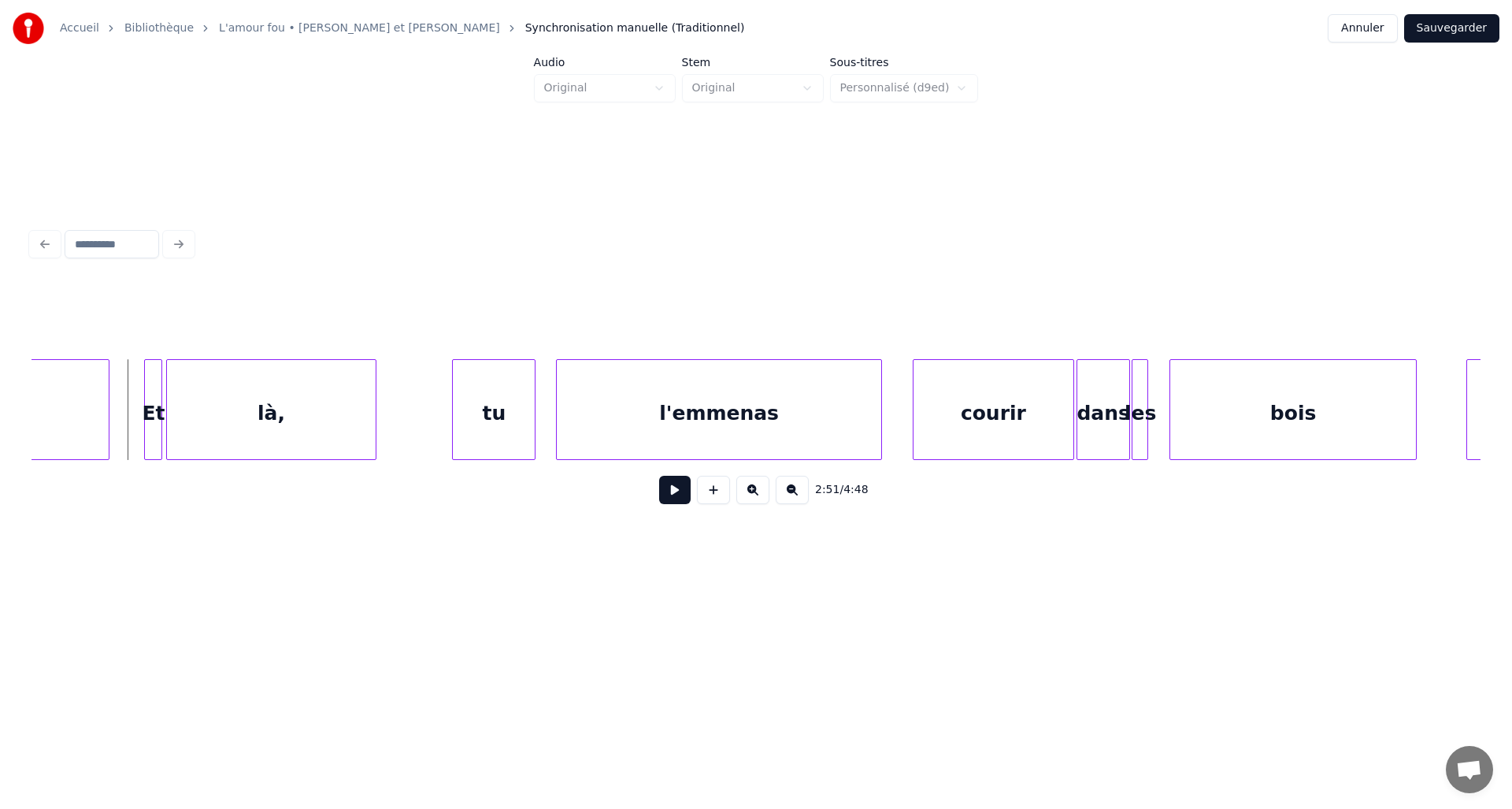
click at [682, 501] on button at bounding box center [675, 489] width 31 height 29
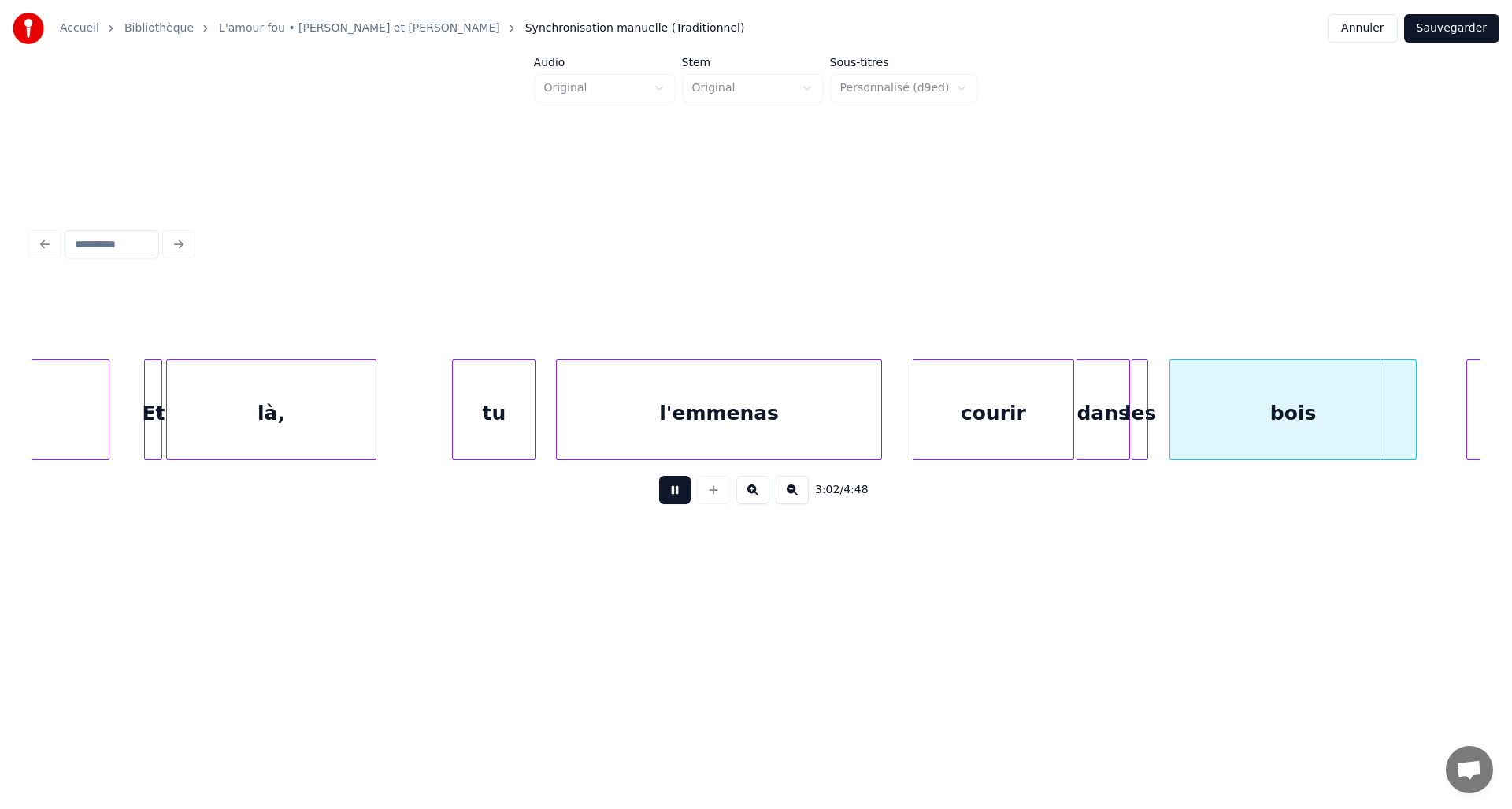
click at [682, 501] on button at bounding box center [675, 489] width 31 height 29
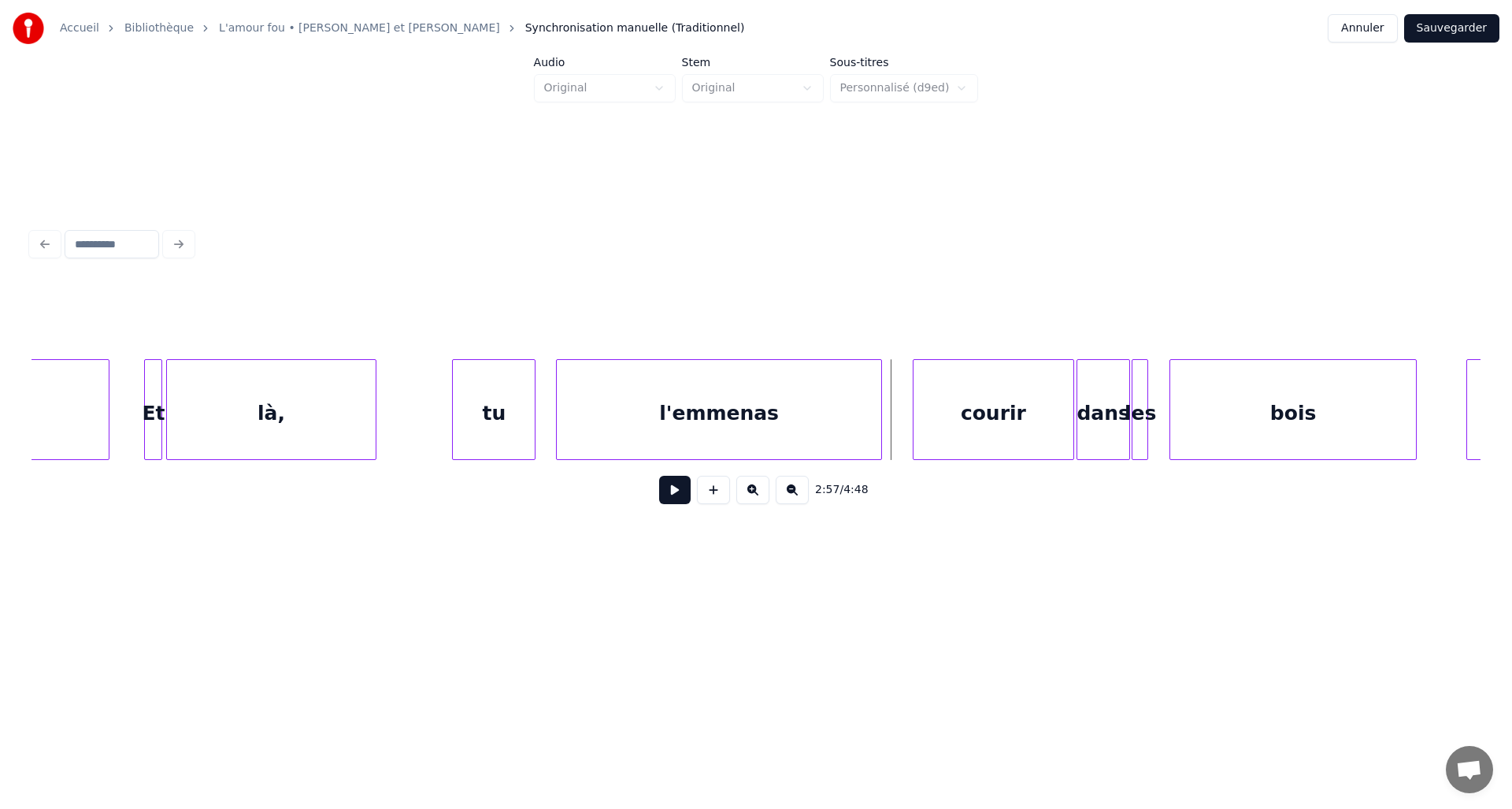
click at [676, 500] on button at bounding box center [675, 489] width 31 height 29
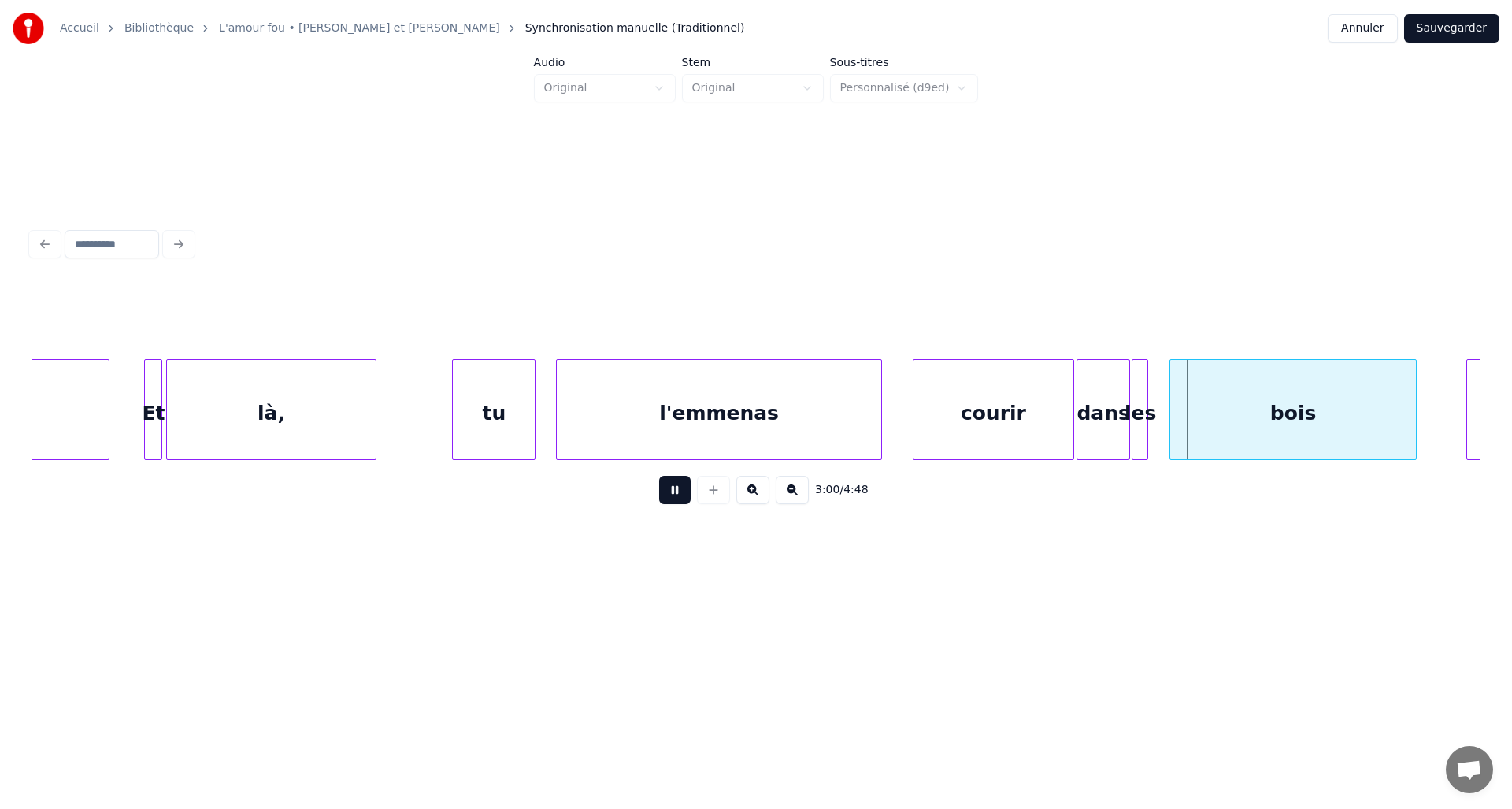
click at [675, 500] on button at bounding box center [675, 489] width 31 height 29
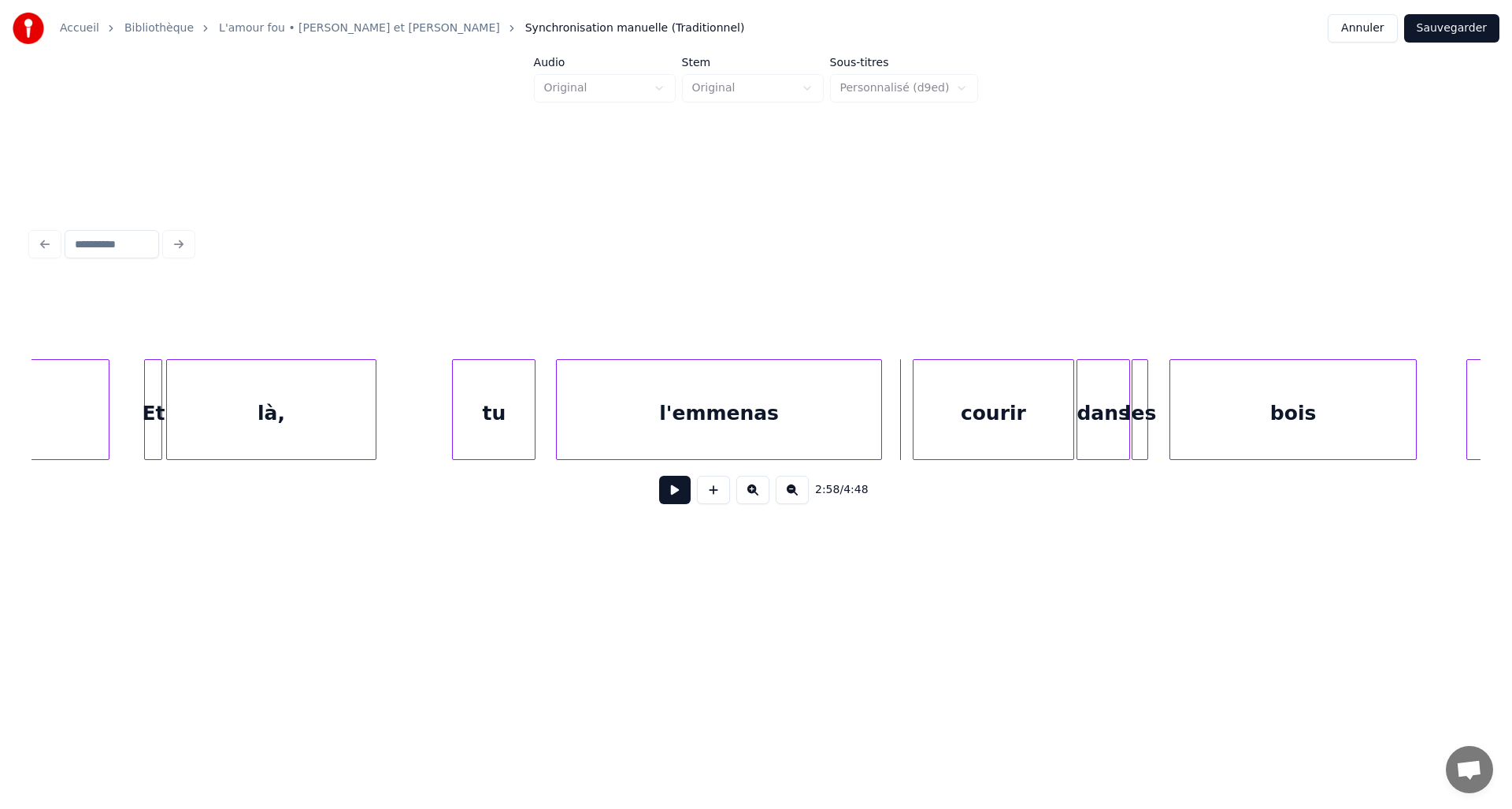
click at [670, 495] on button at bounding box center [675, 489] width 31 height 29
click at [670, 502] on button at bounding box center [675, 489] width 31 height 29
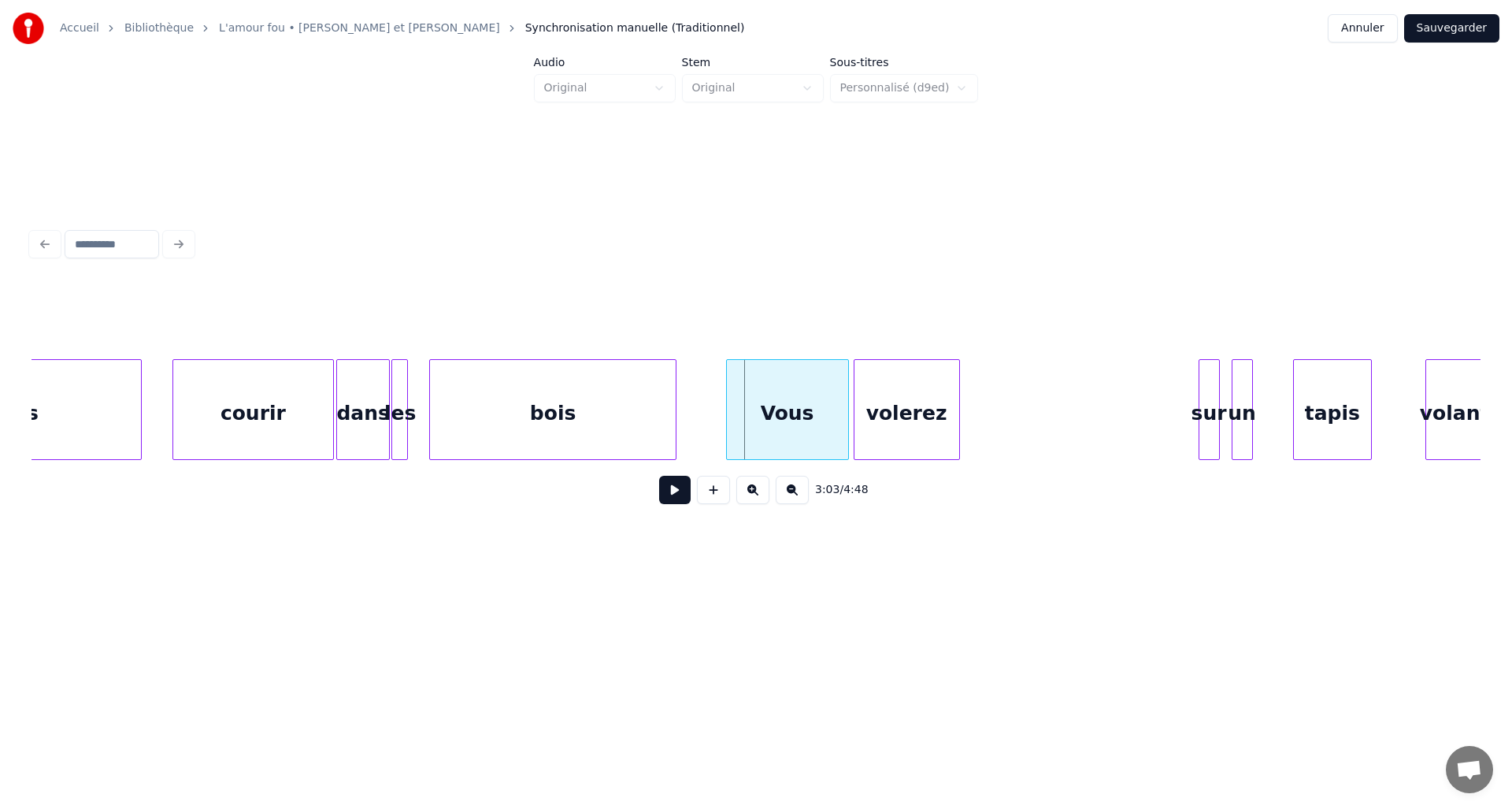
scroll to position [0, 20894]
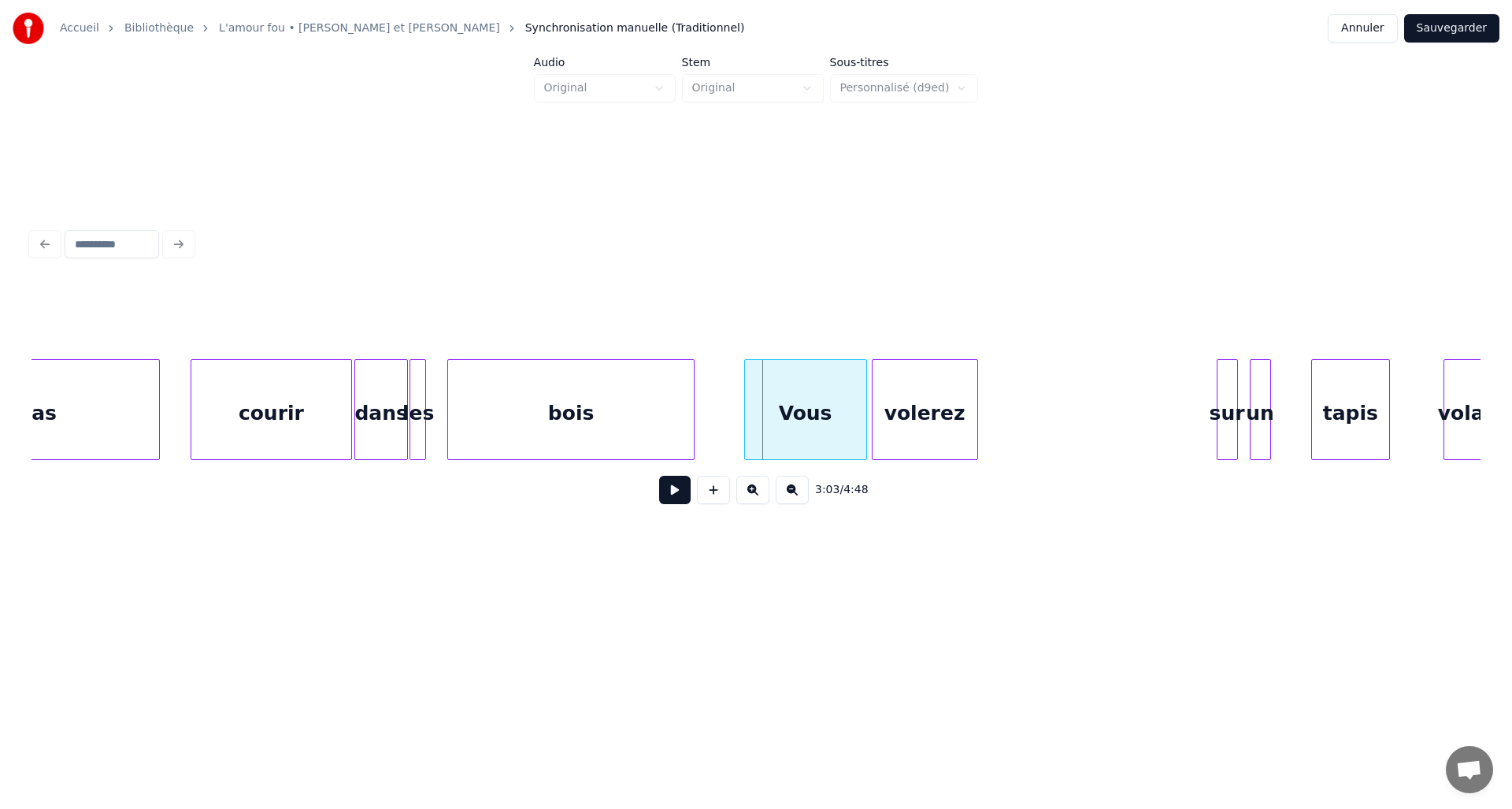
click at [675, 502] on button at bounding box center [675, 489] width 31 height 29
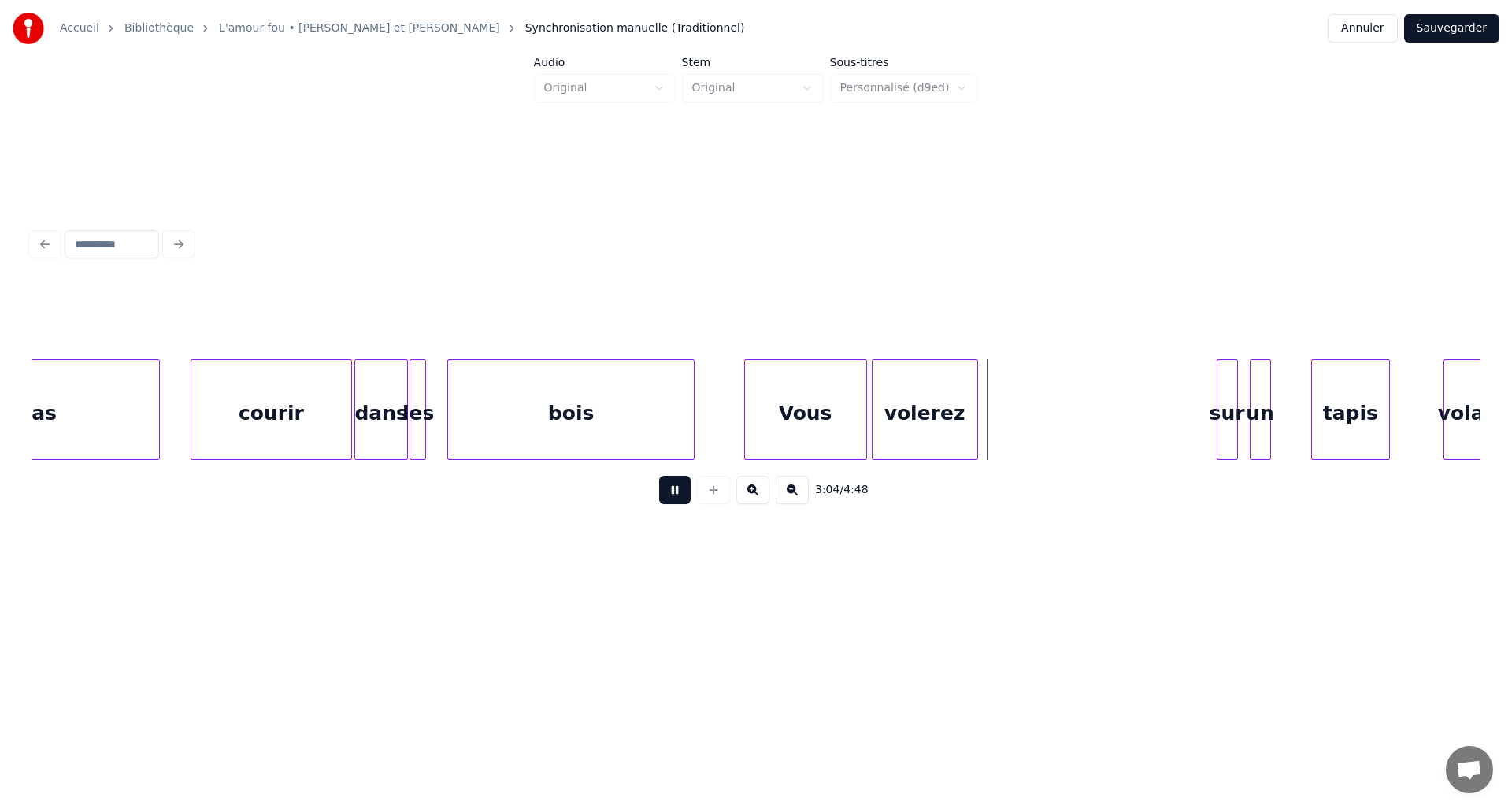
click at [674, 495] on button at bounding box center [675, 489] width 31 height 29
click at [766, 401] on div "Vous" at bounding box center [777, 413] width 121 height 107
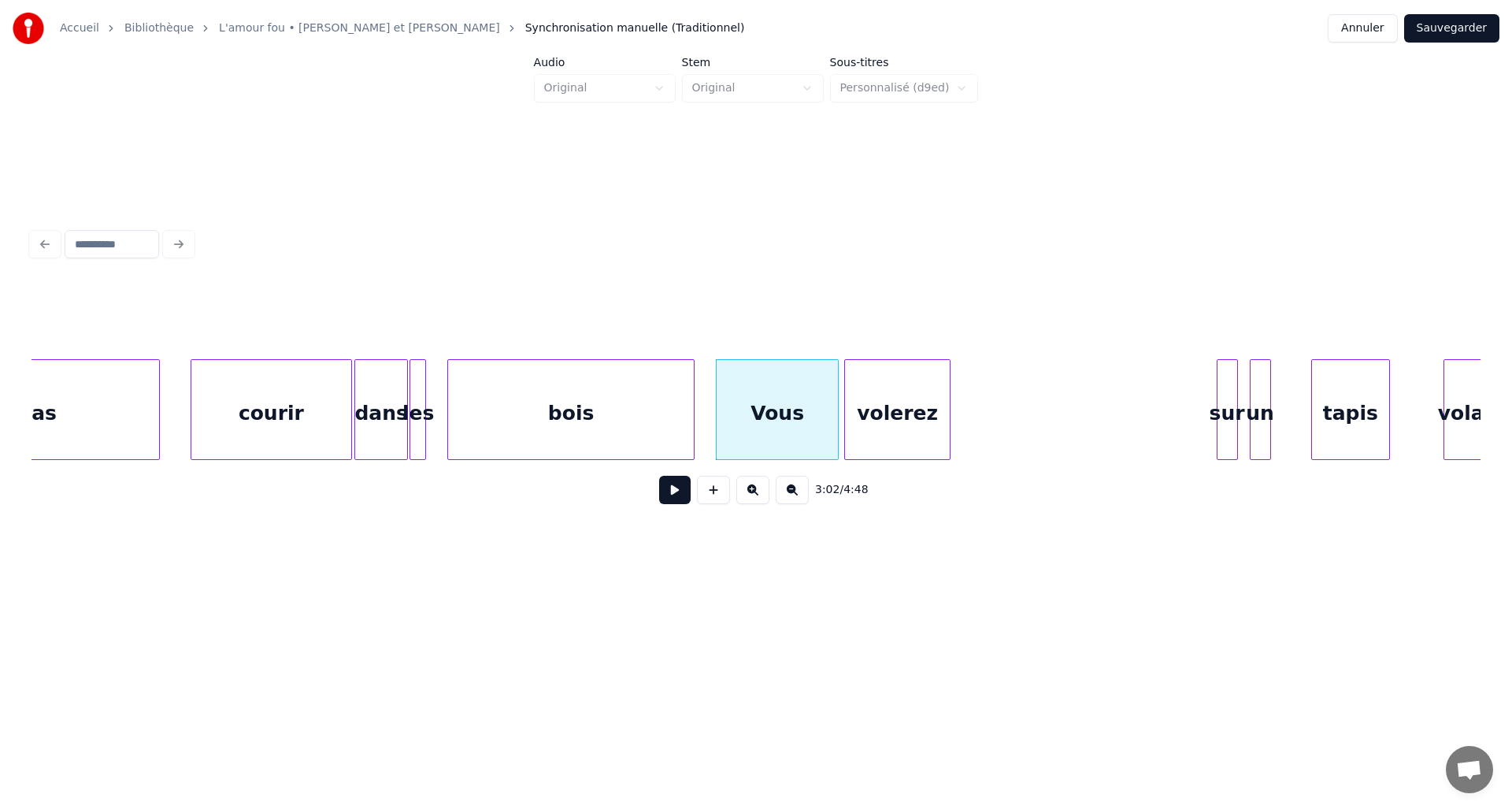
click at [885, 404] on div "volerez" at bounding box center [897, 413] width 105 height 107
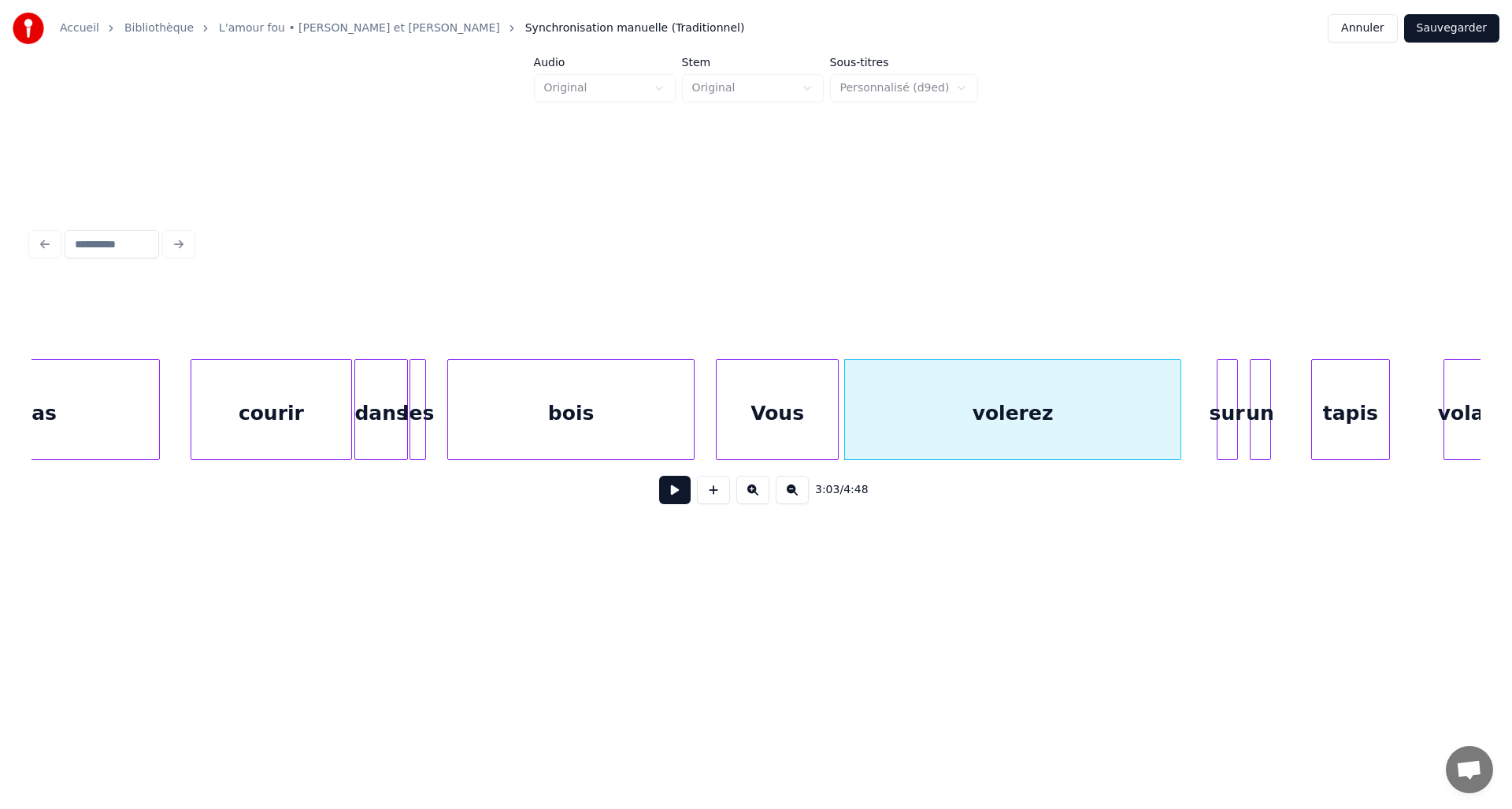
click at [1178, 406] on div at bounding box center [1178, 409] width 4 height 99
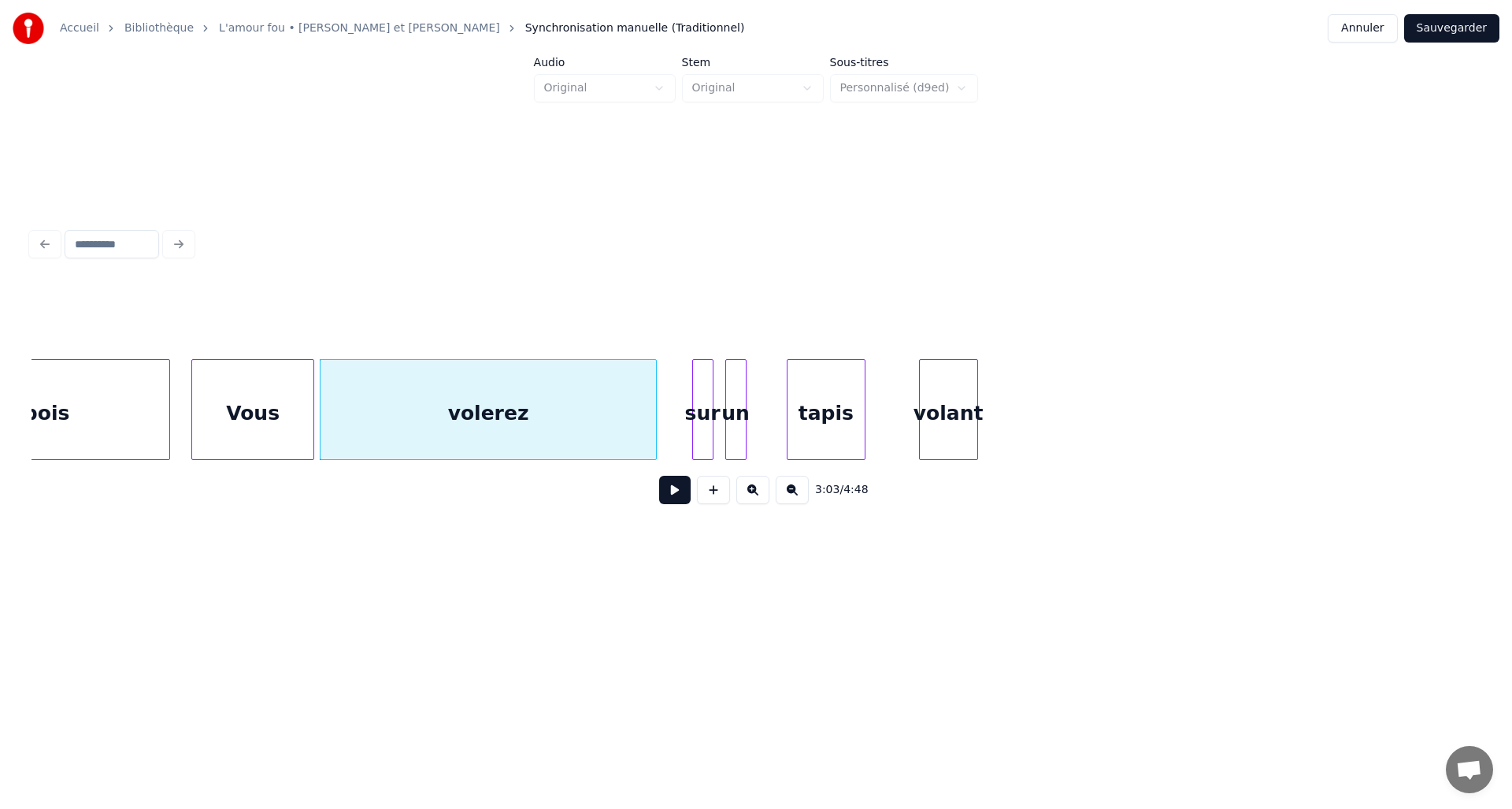
scroll to position [0, 21437]
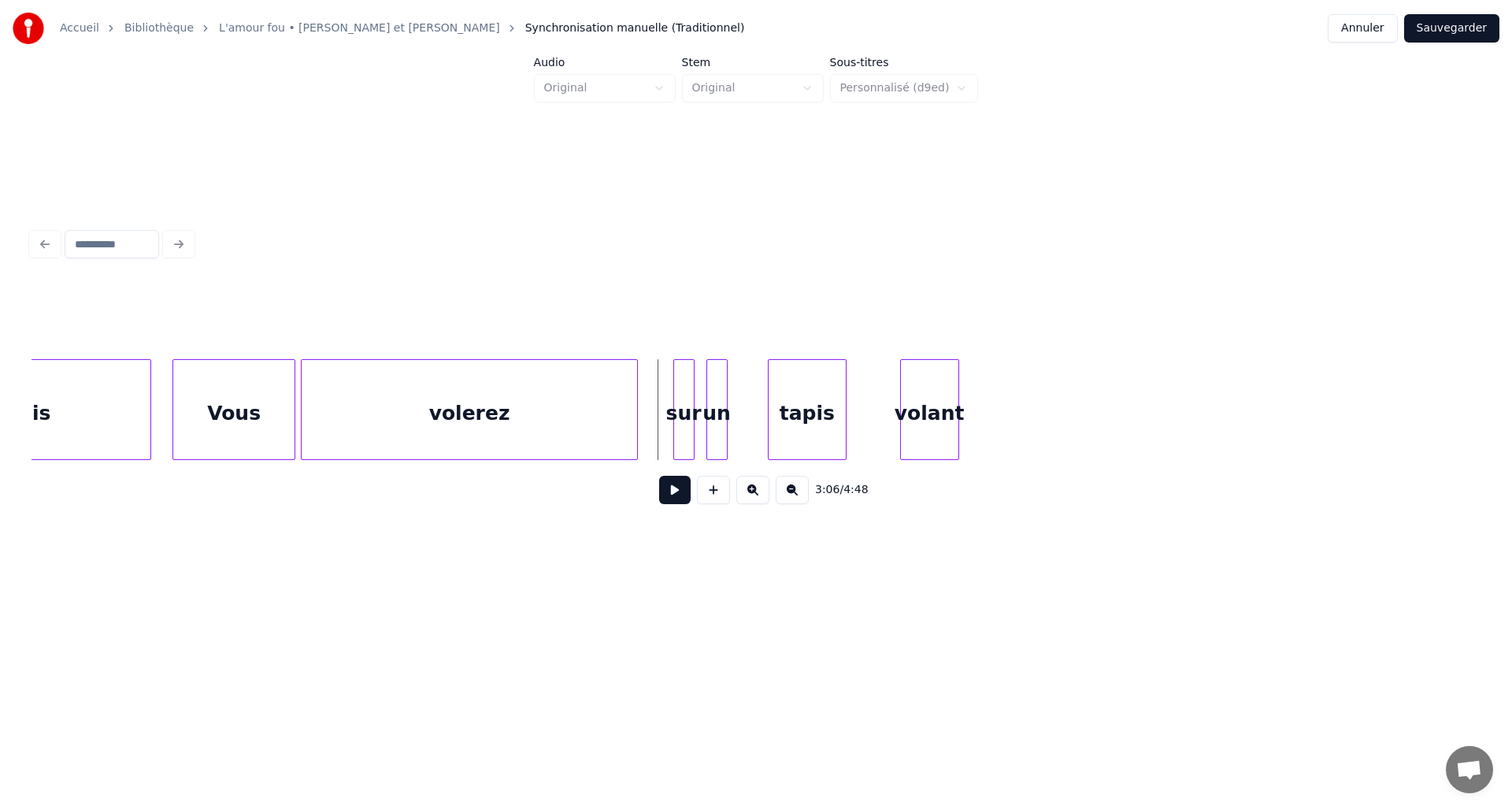
click at [682, 491] on button at bounding box center [675, 489] width 31 height 29
click at [813, 407] on div "tapis" at bounding box center [808, 413] width 78 height 107
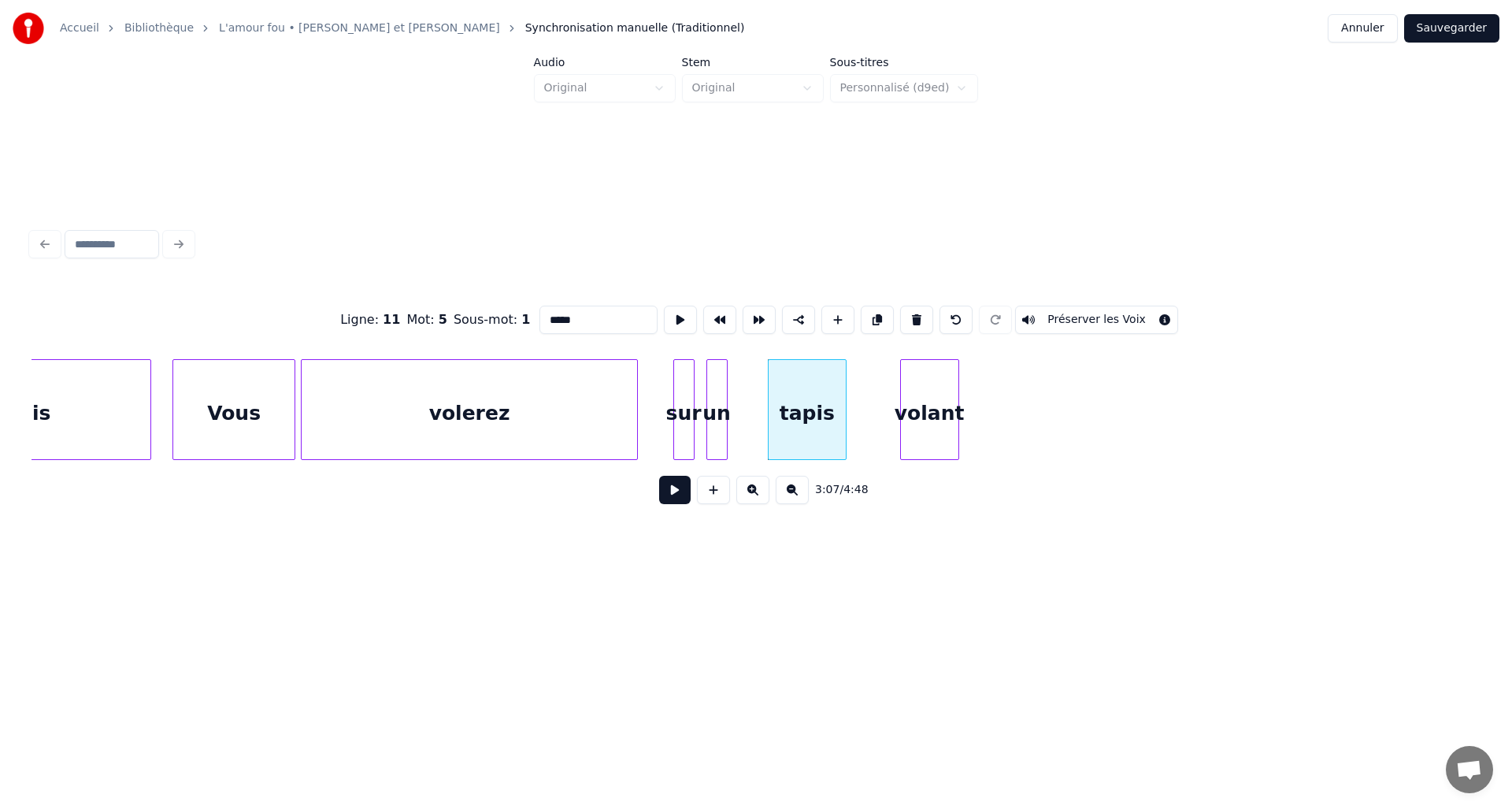
click at [814, 406] on div "tapis" at bounding box center [808, 413] width 78 height 107
click at [871, 411] on div at bounding box center [871, 409] width 4 height 99
click at [901, 412] on div "volant" at bounding box center [908, 413] width 57 height 107
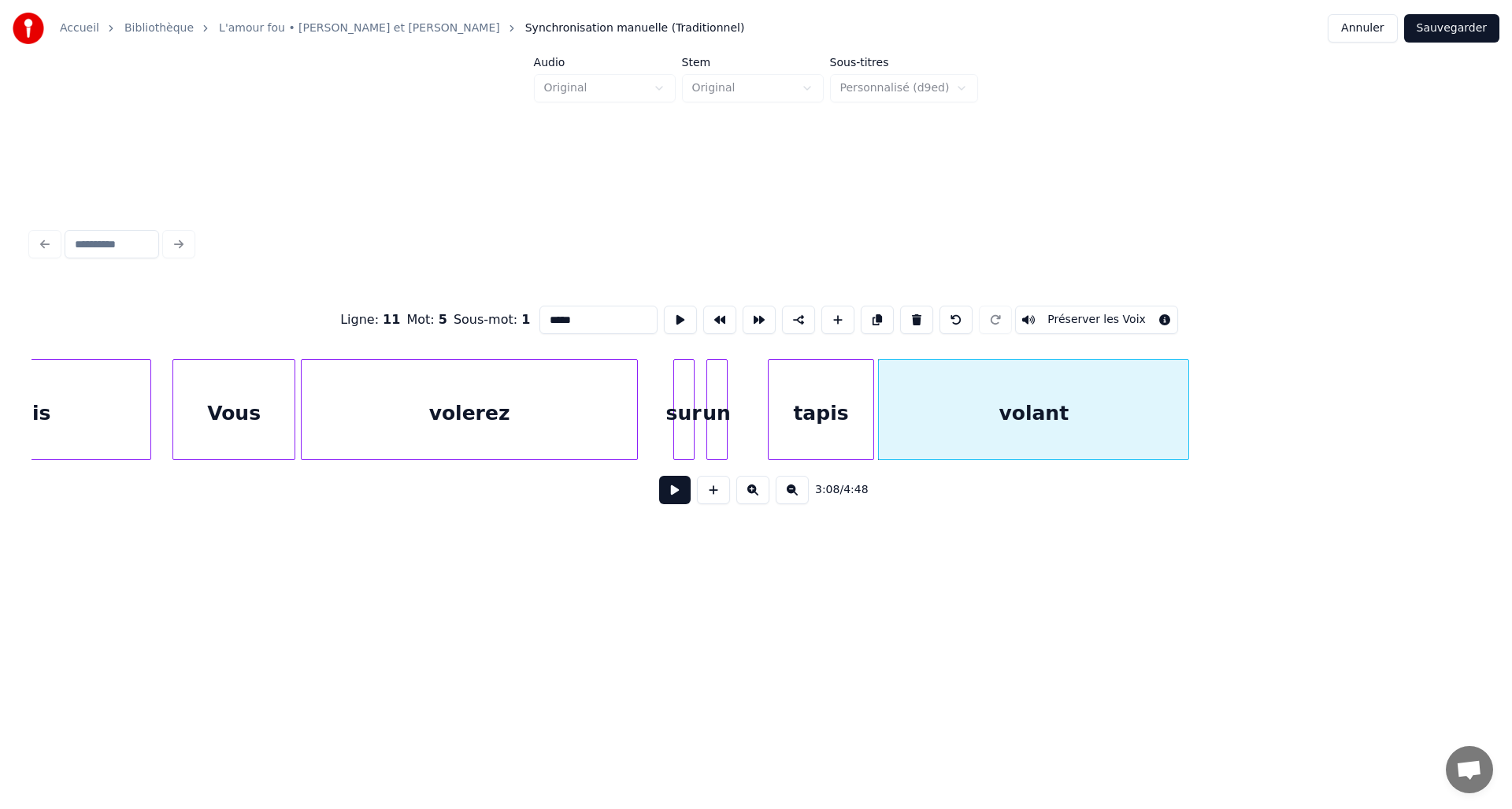
click at [1187, 420] on div at bounding box center [1185, 409] width 4 height 99
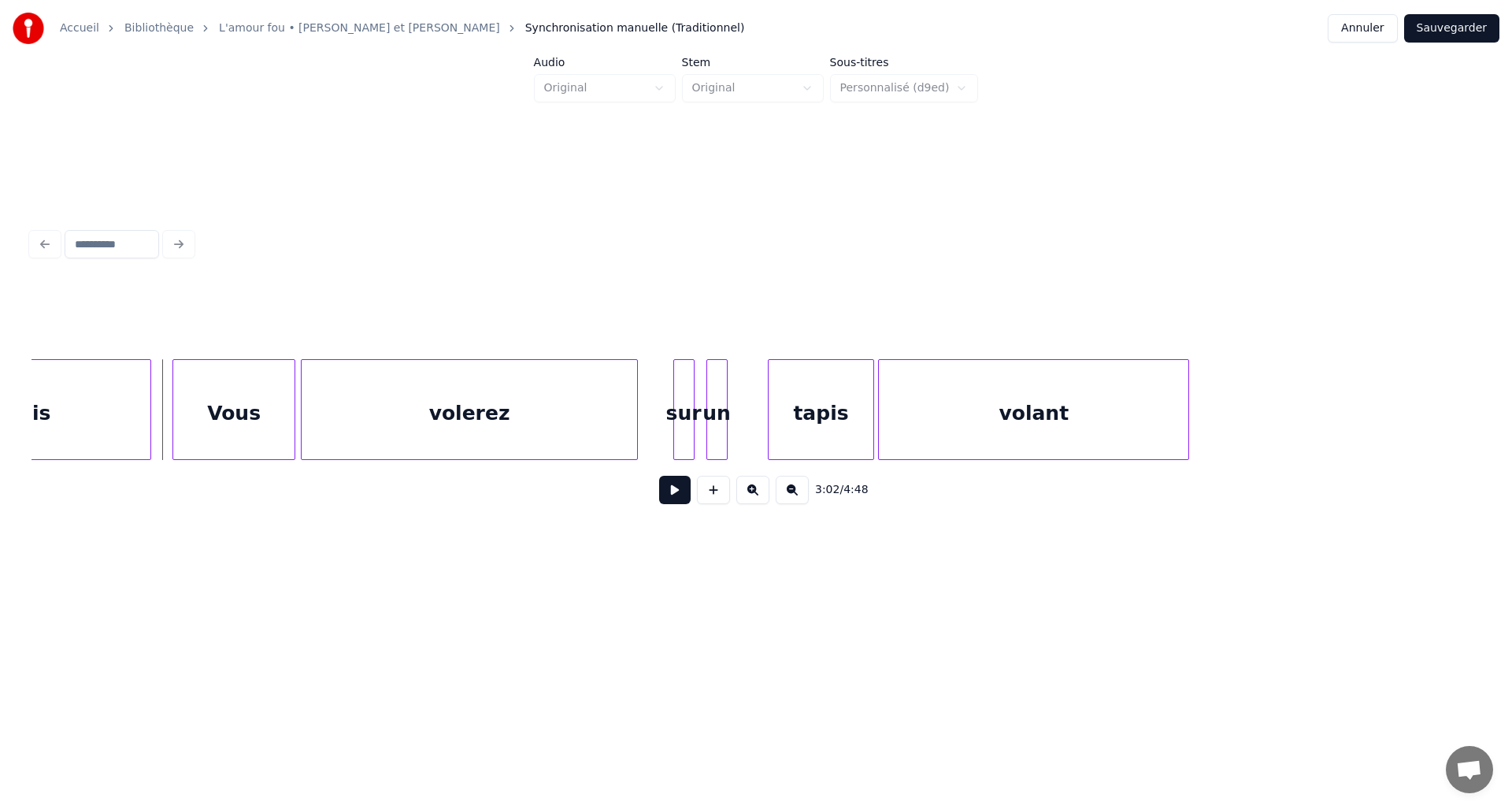
click at [666, 498] on button at bounding box center [675, 489] width 31 height 29
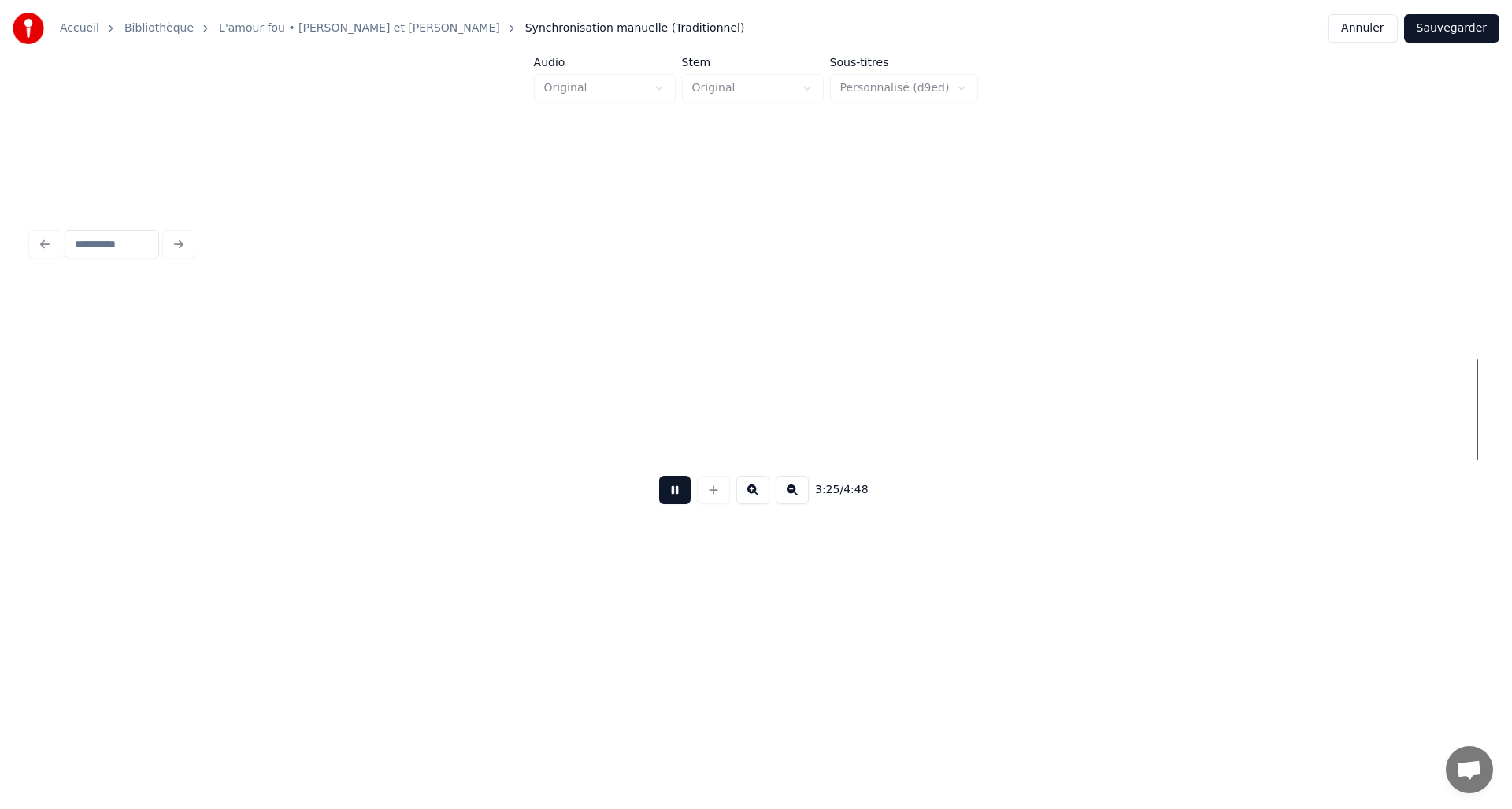
scroll to position [0, 24337]
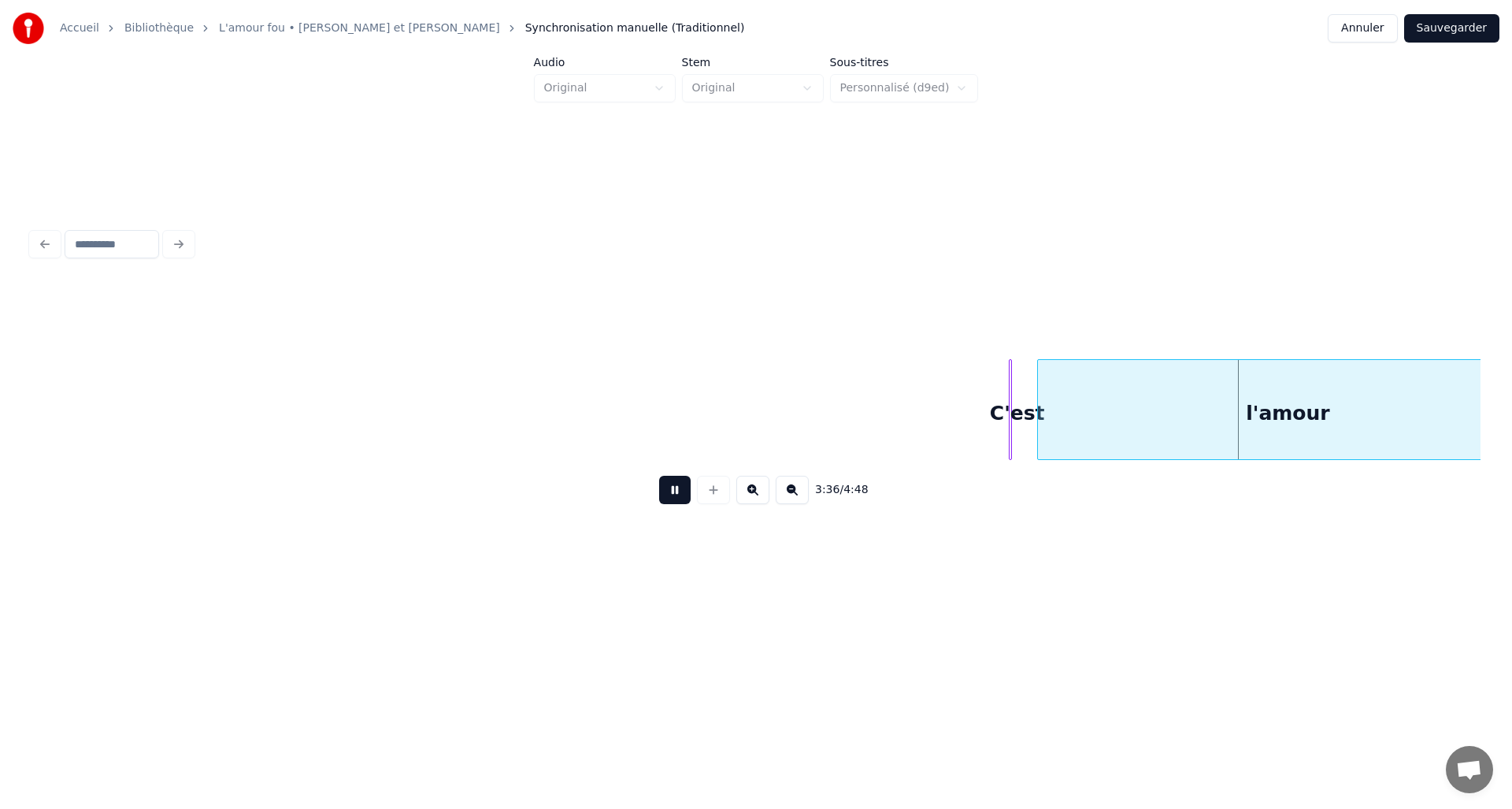
click at [672, 502] on button at bounding box center [675, 489] width 31 height 29
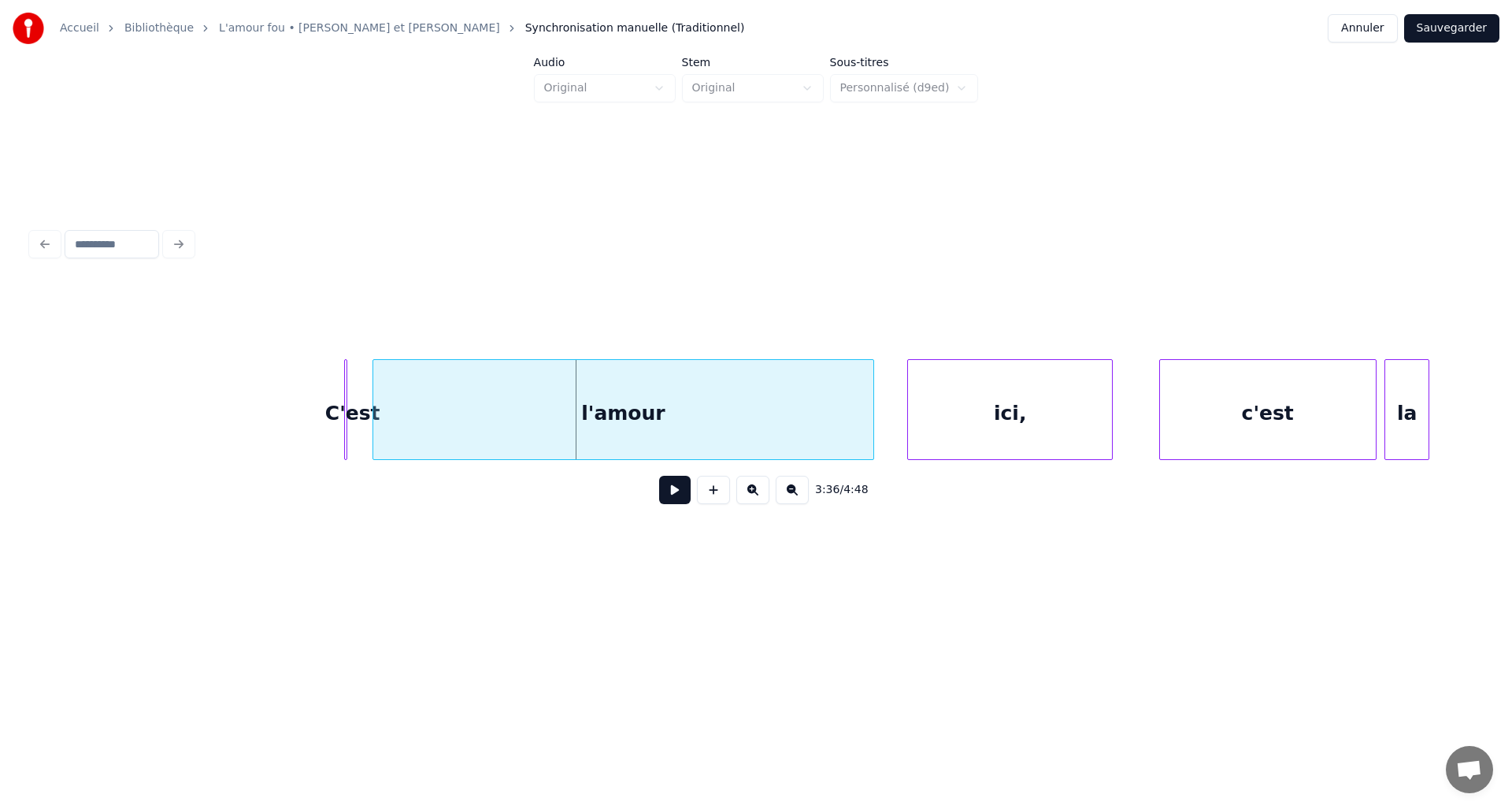
scroll to position [0, 24983]
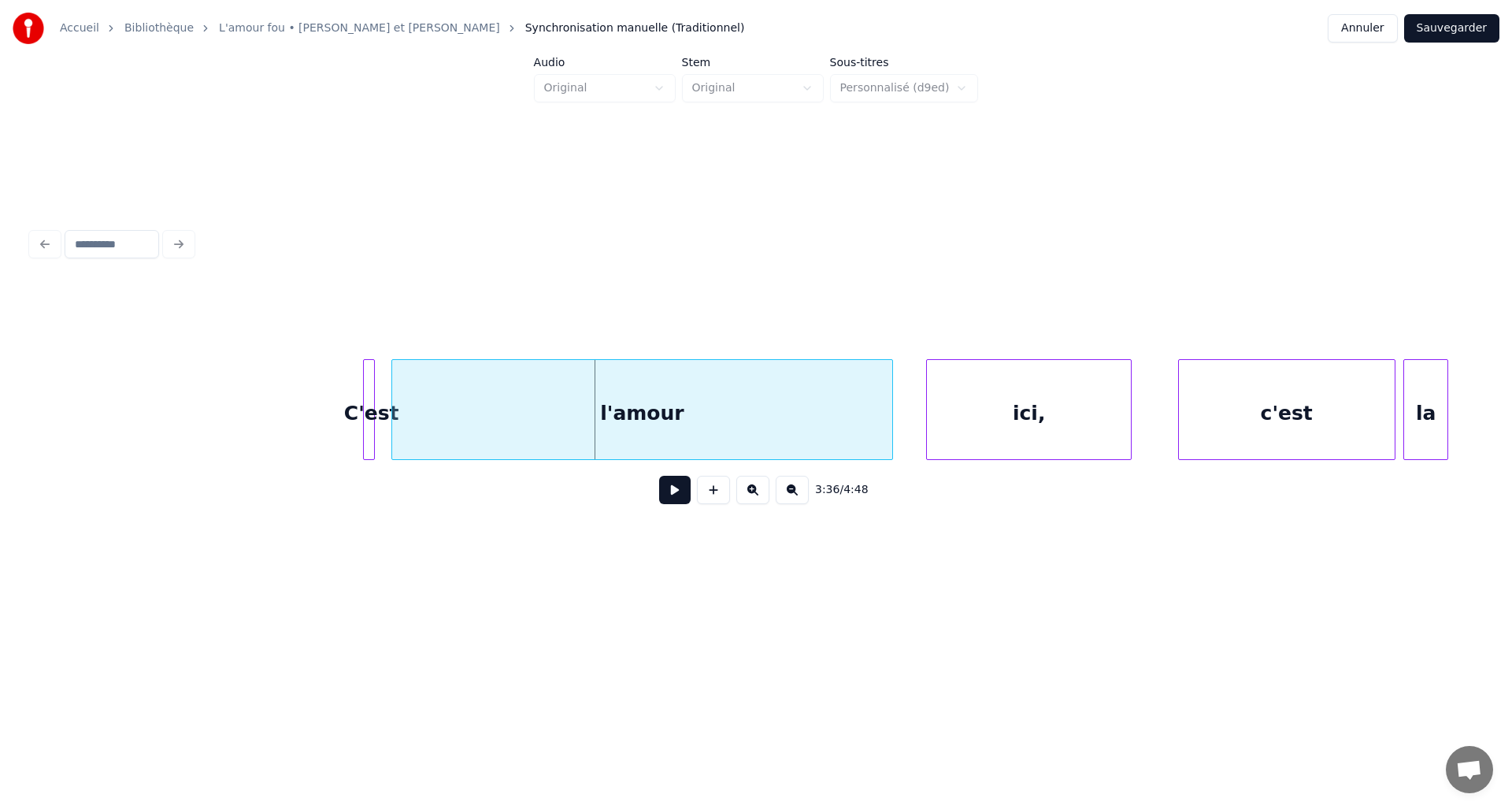
click at [374, 374] on div at bounding box center [371, 409] width 4 height 99
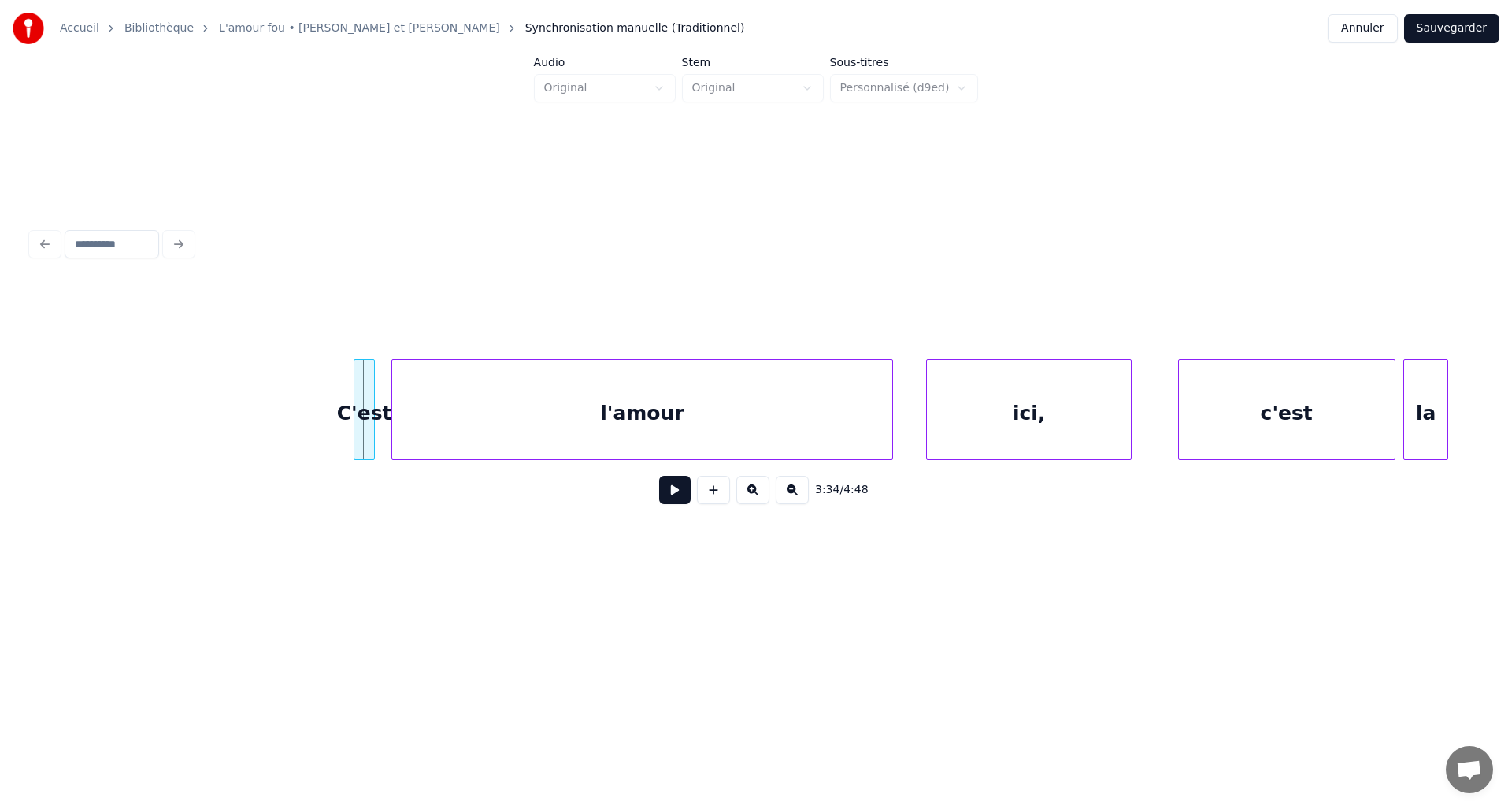
click at [354, 376] on div at bounding box center [356, 409] width 4 height 99
click at [682, 504] on button at bounding box center [675, 489] width 31 height 29
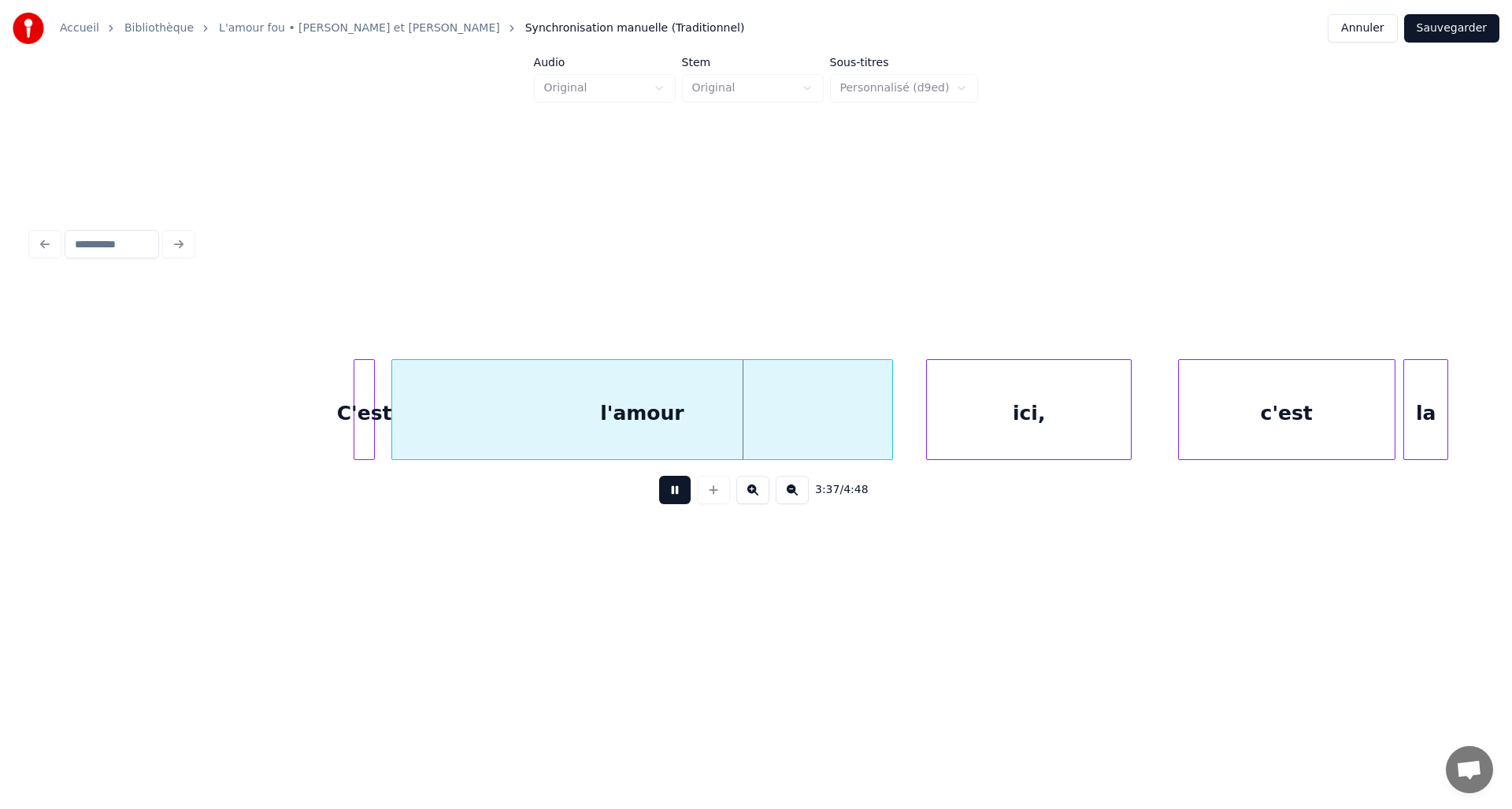
click at [682, 504] on button at bounding box center [675, 489] width 31 height 29
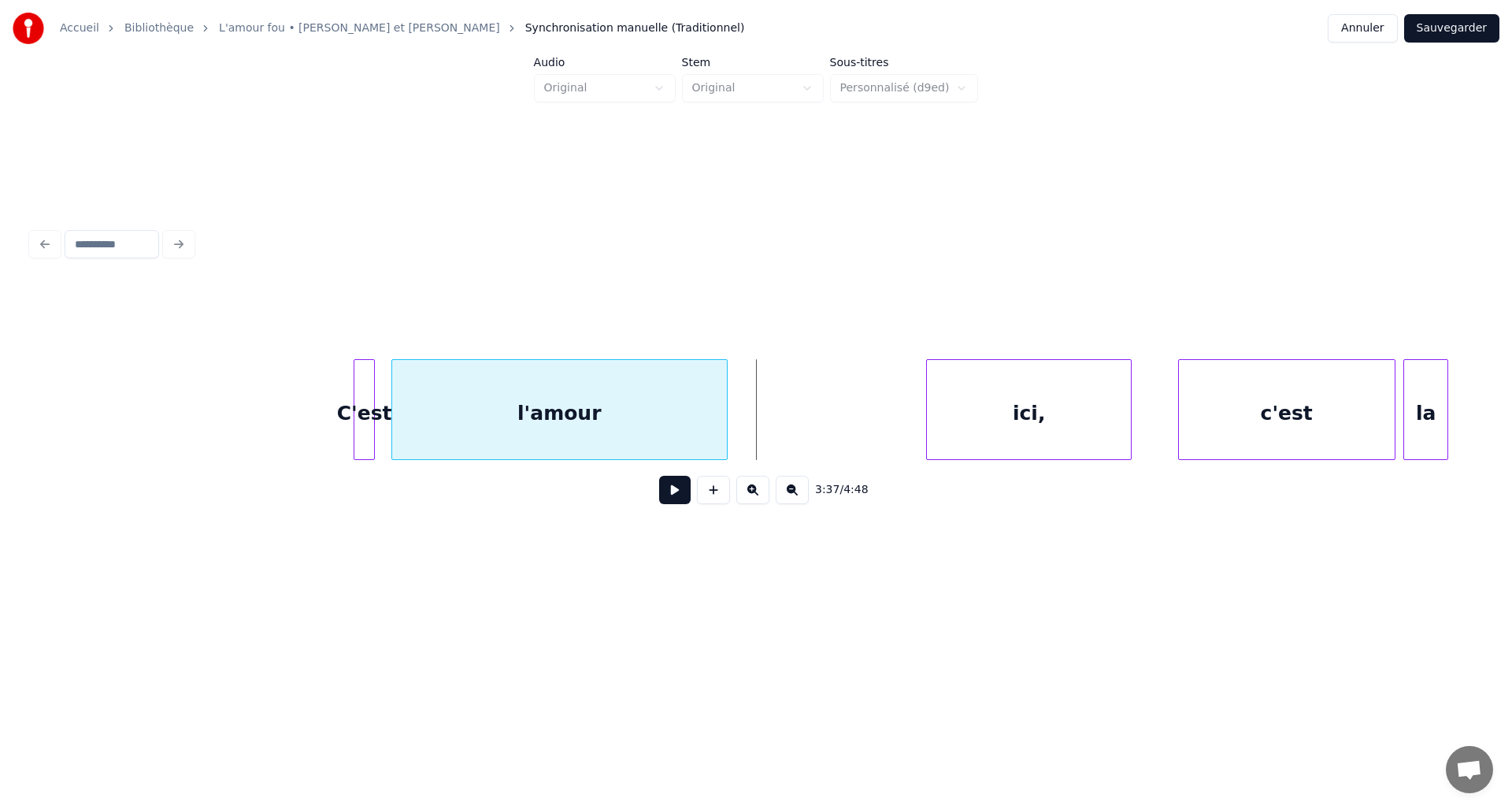
click at [723, 408] on div at bounding box center [724, 409] width 4 height 99
click at [797, 403] on div "ici," at bounding box center [833, 413] width 204 height 107
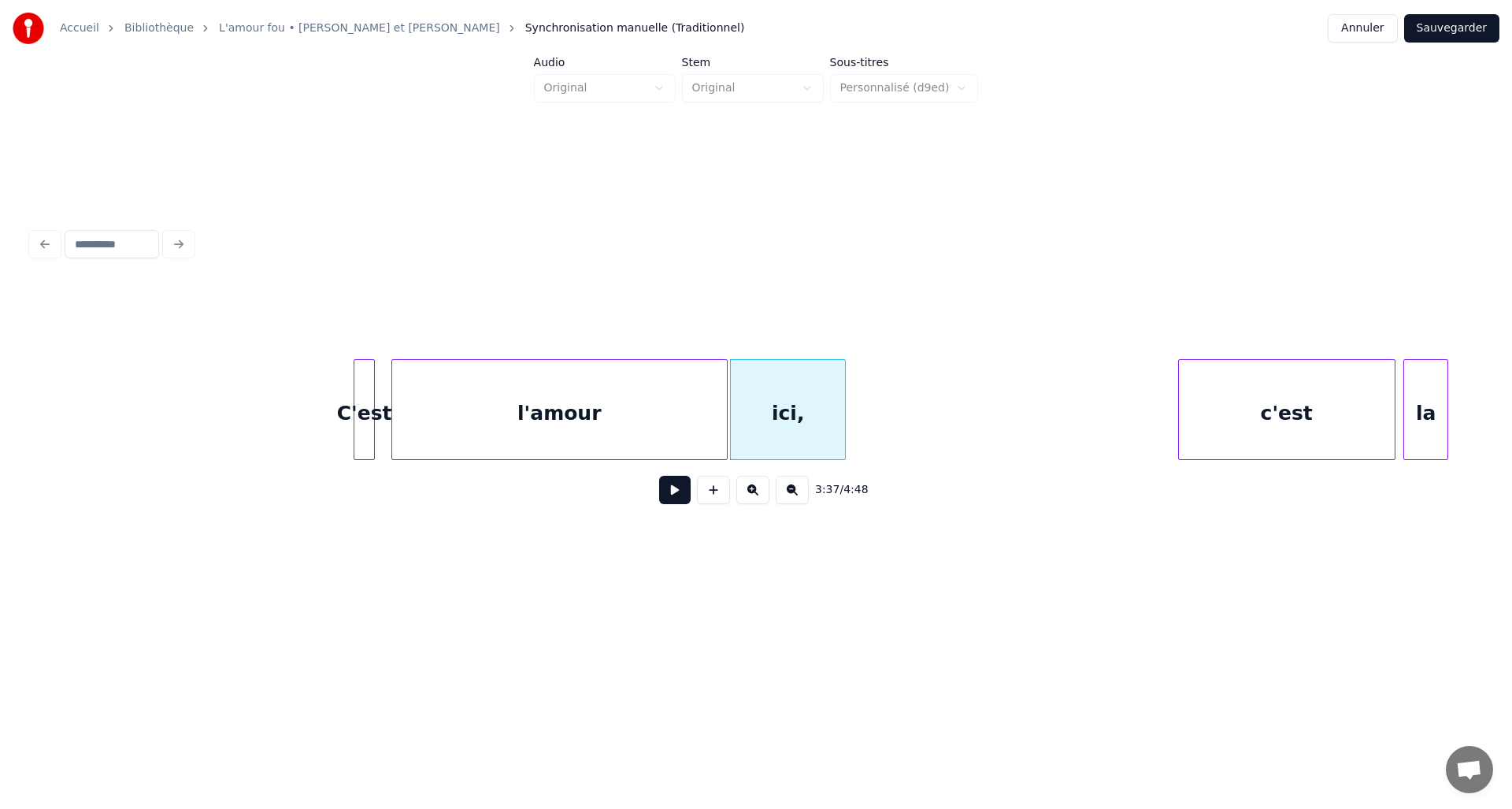
click at [841, 411] on div at bounding box center [842, 409] width 4 height 99
click at [923, 428] on div "c'est" at bounding box center [966, 413] width 216 height 107
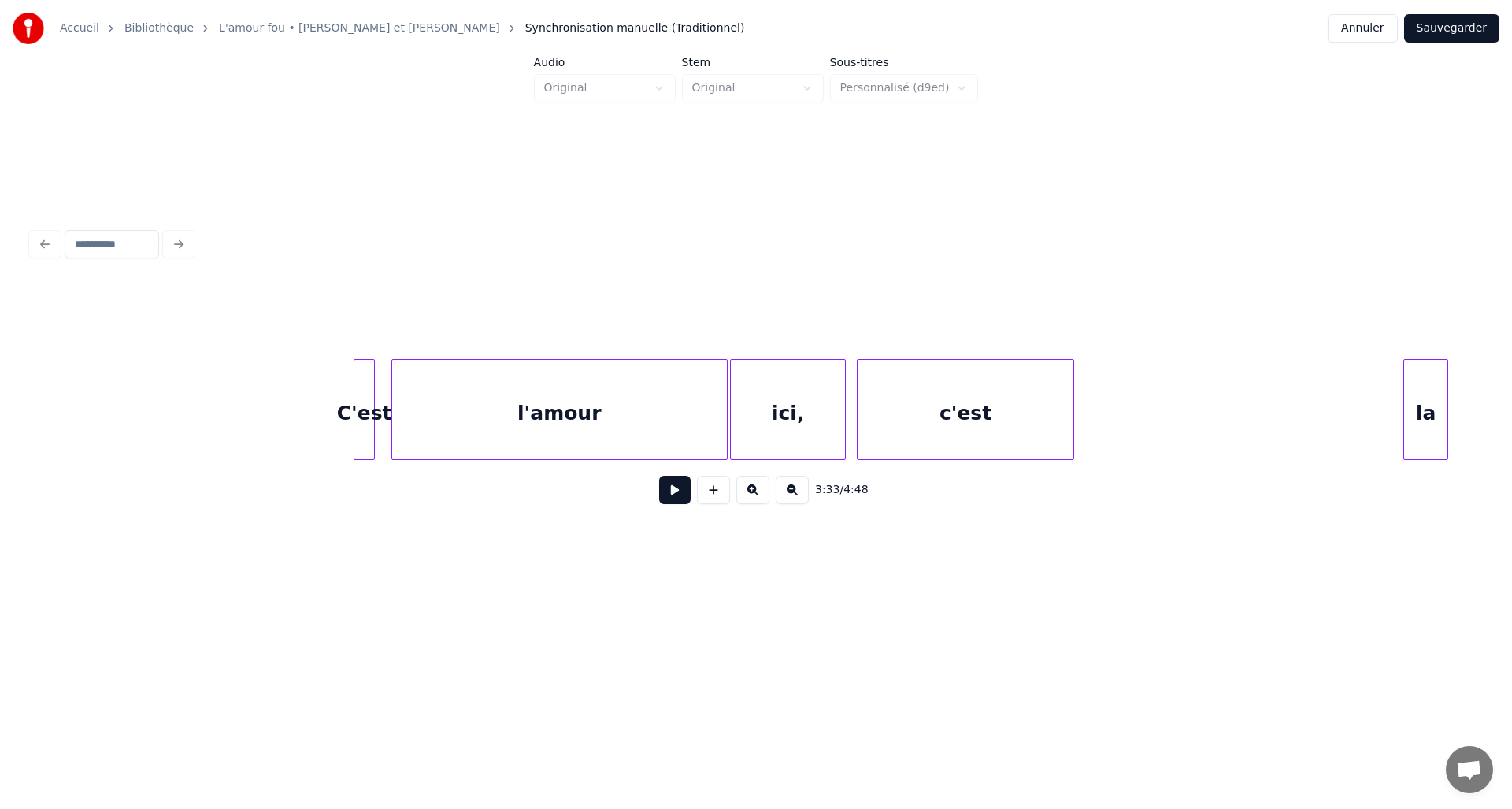
click at [674, 496] on button at bounding box center [675, 489] width 31 height 29
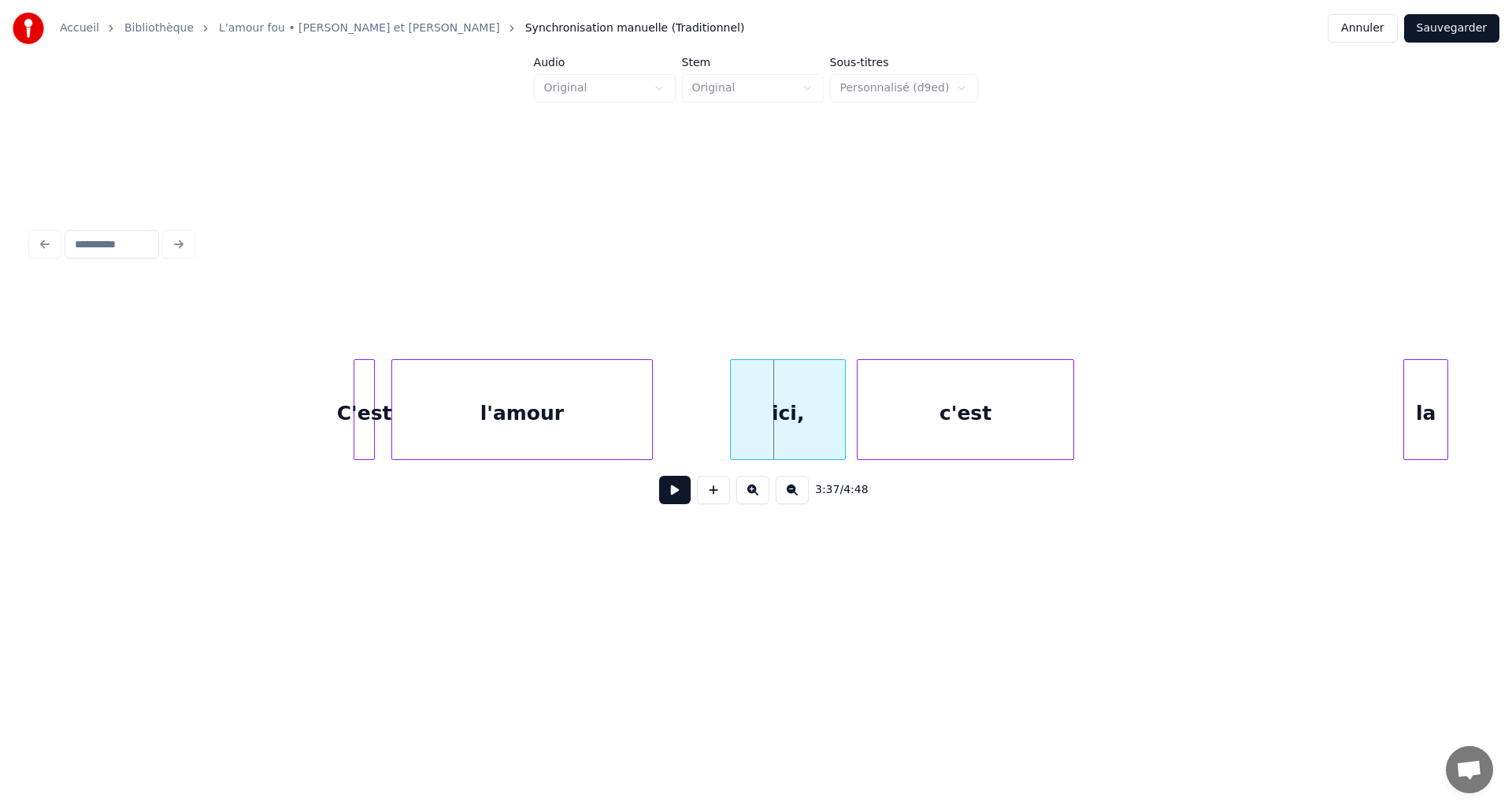
click at [651, 407] on div at bounding box center [649, 409] width 4 height 99
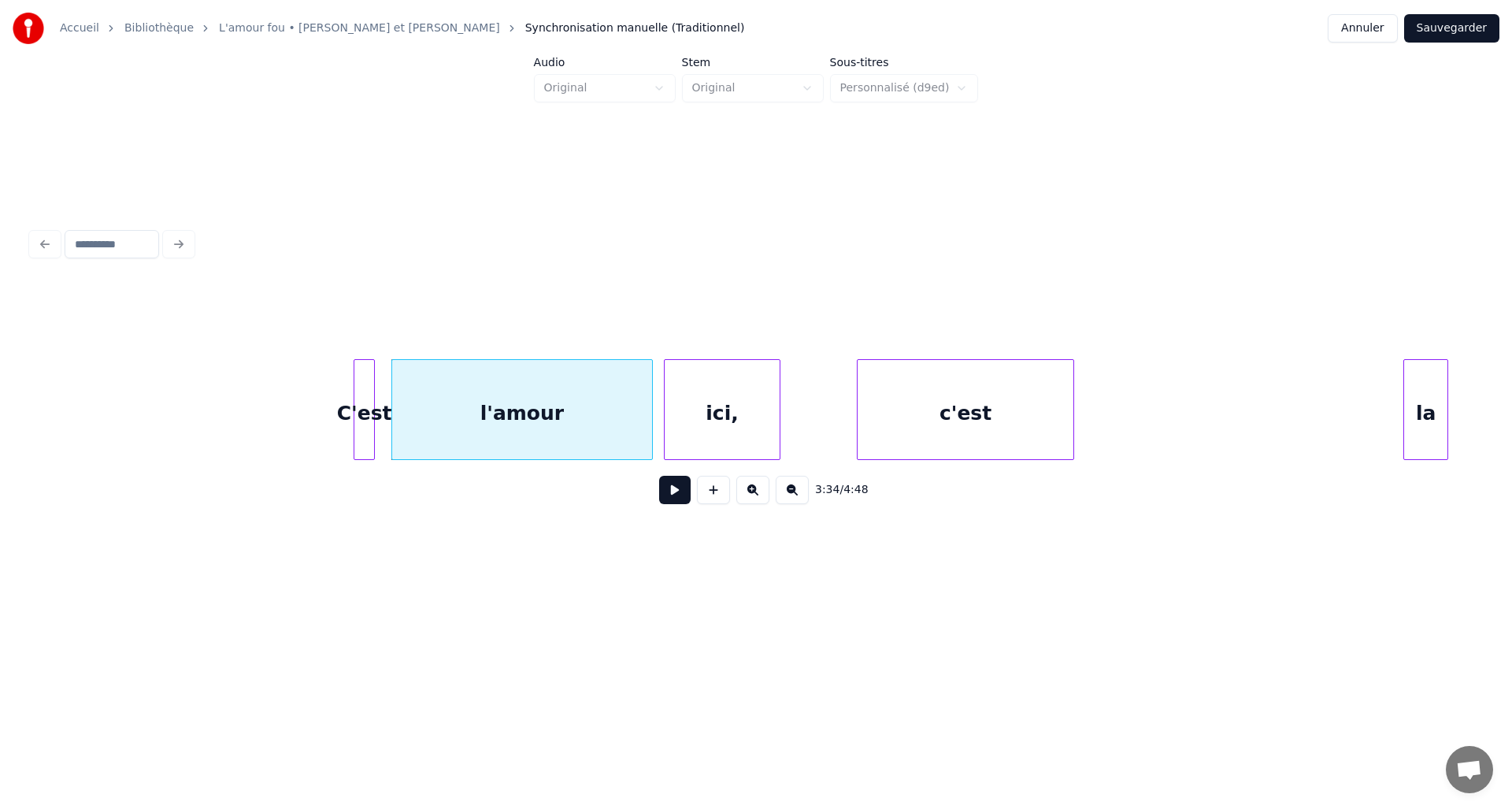
click at [714, 413] on div "ici," at bounding box center [722, 413] width 115 height 107
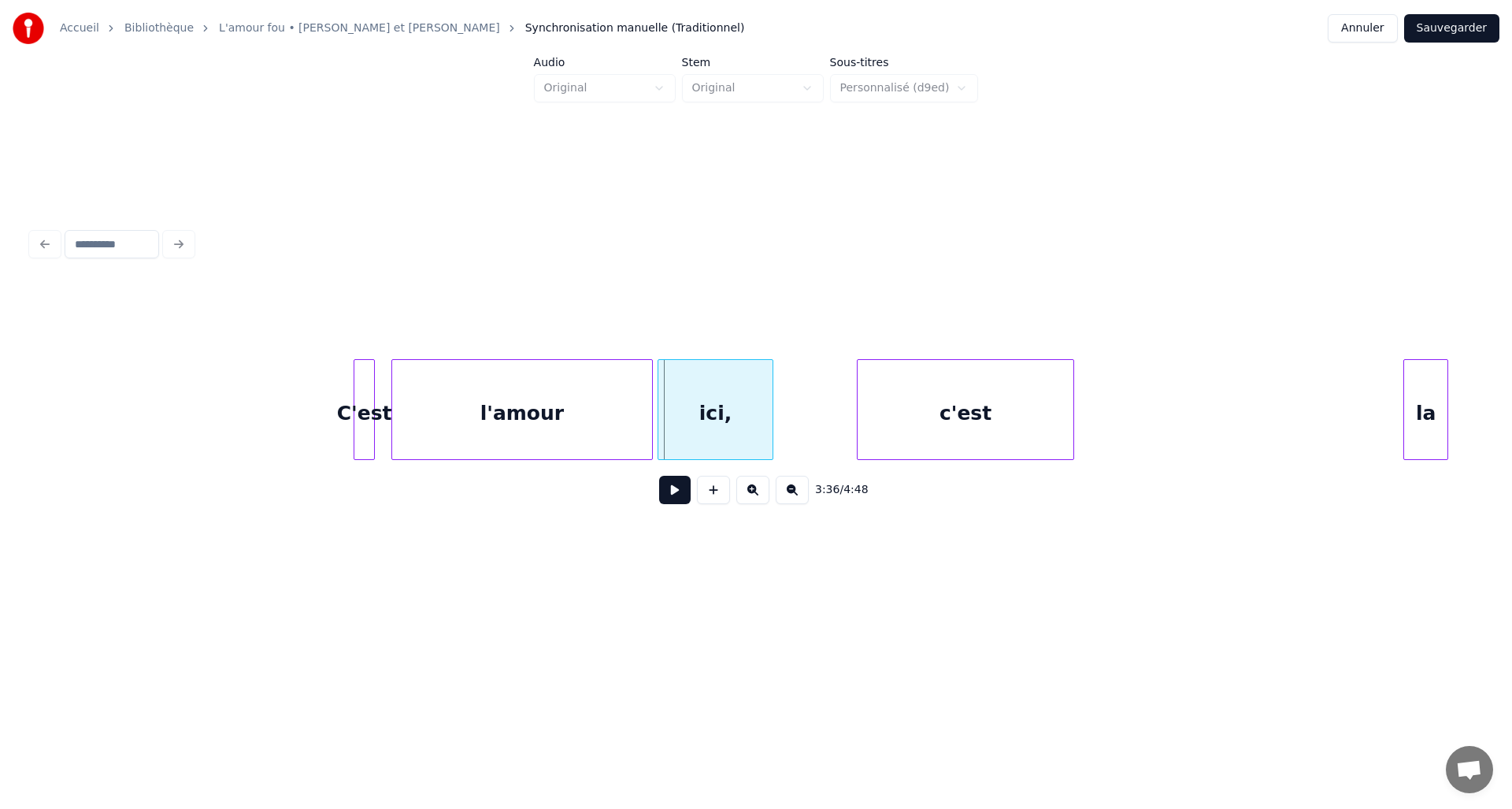
click at [702, 415] on div "ici," at bounding box center [716, 413] width 115 height 107
click at [825, 412] on div at bounding box center [824, 409] width 4 height 99
click at [681, 494] on button at bounding box center [675, 489] width 31 height 29
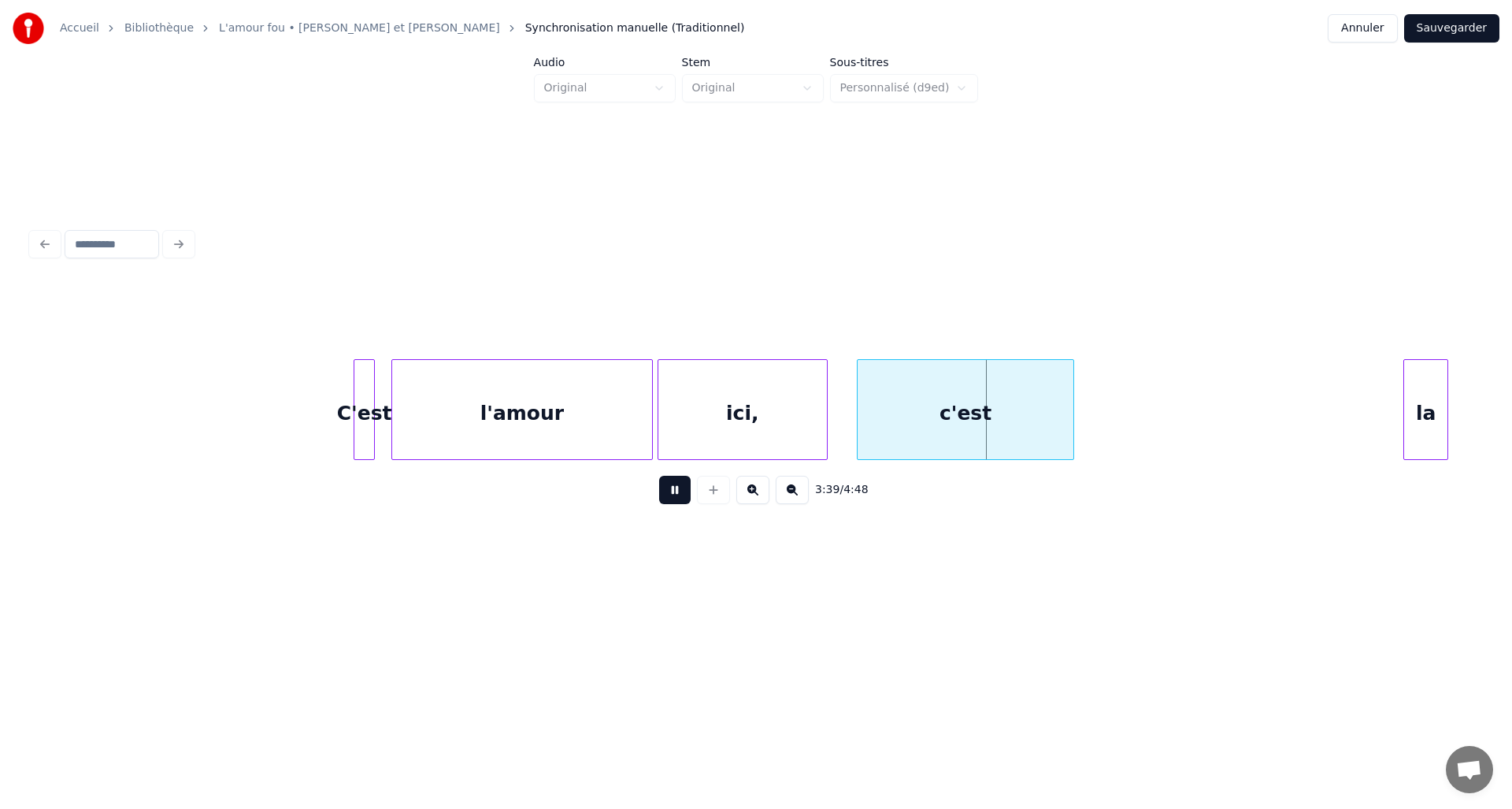
click at [681, 494] on button at bounding box center [675, 489] width 31 height 29
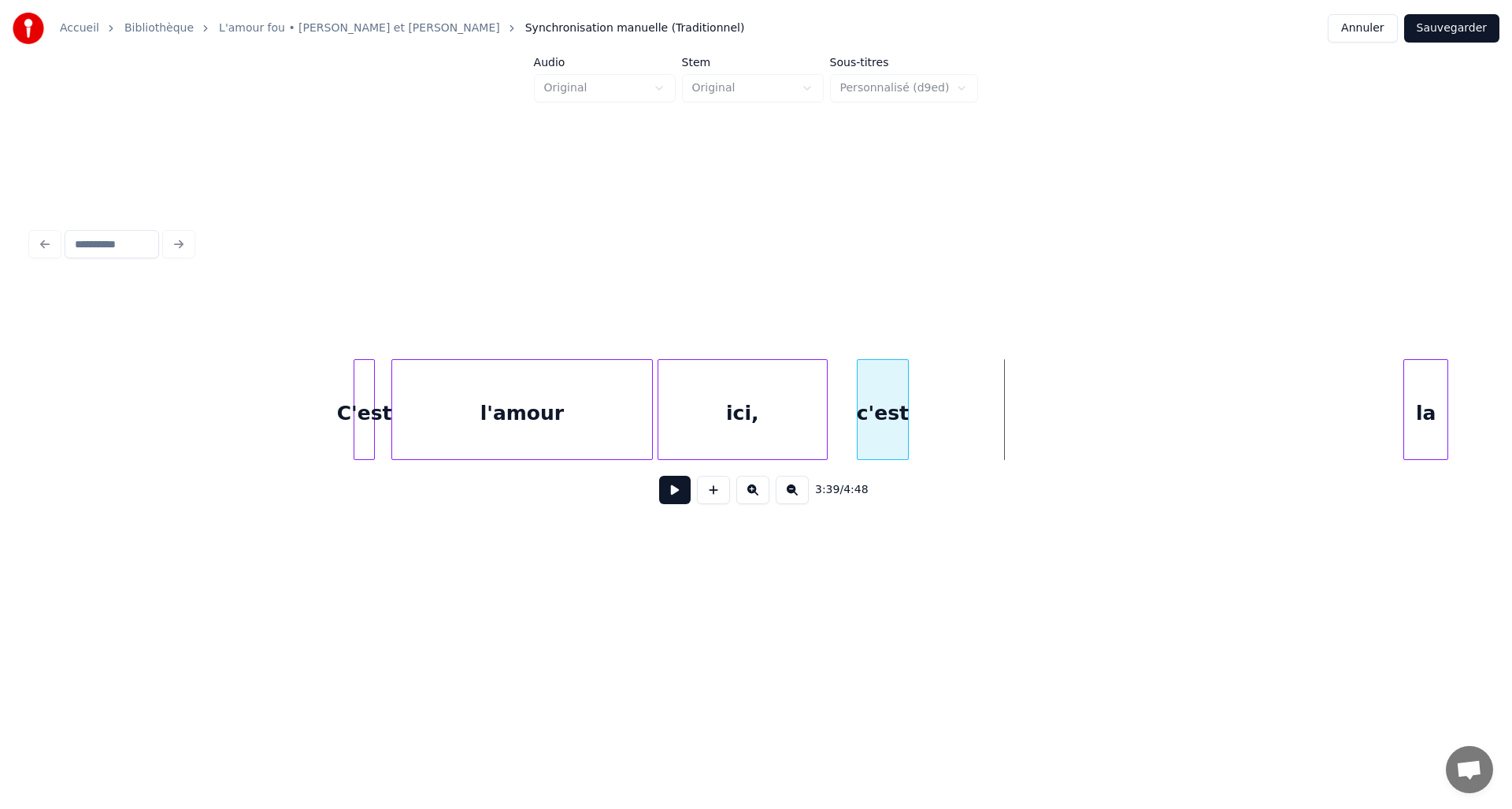
click at [907, 416] on div at bounding box center [905, 409] width 4 height 99
click at [935, 442] on div "la" at bounding box center [933, 413] width 44 height 107
click at [927, 435] on div at bounding box center [927, 409] width 4 height 99
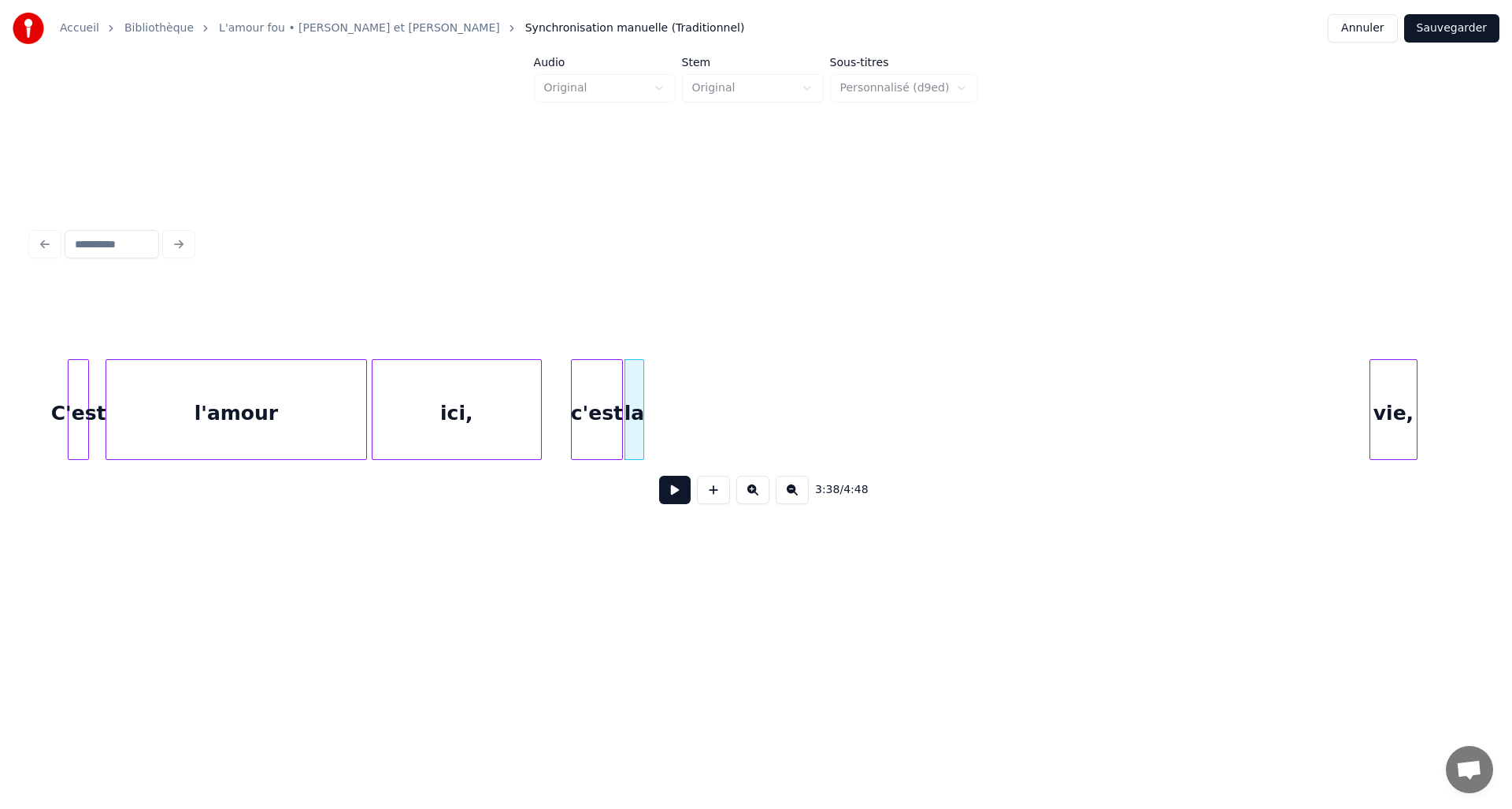
scroll to position [0, 25288]
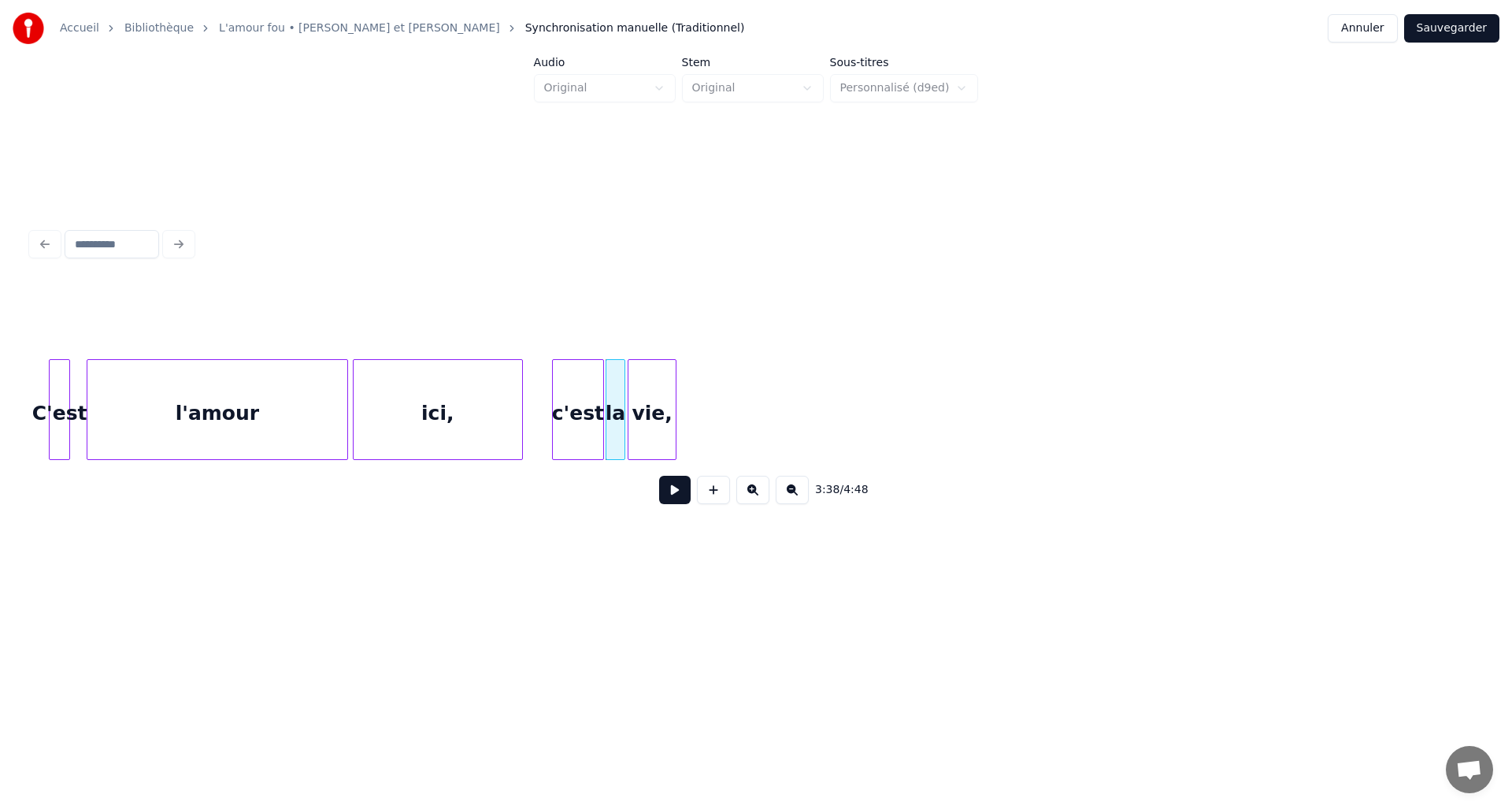
click at [652, 441] on div "vie," at bounding box center [652, 413] width 47 height 107
click at [721, 416] on div at bounding box center [722, 409] width 4 height 99
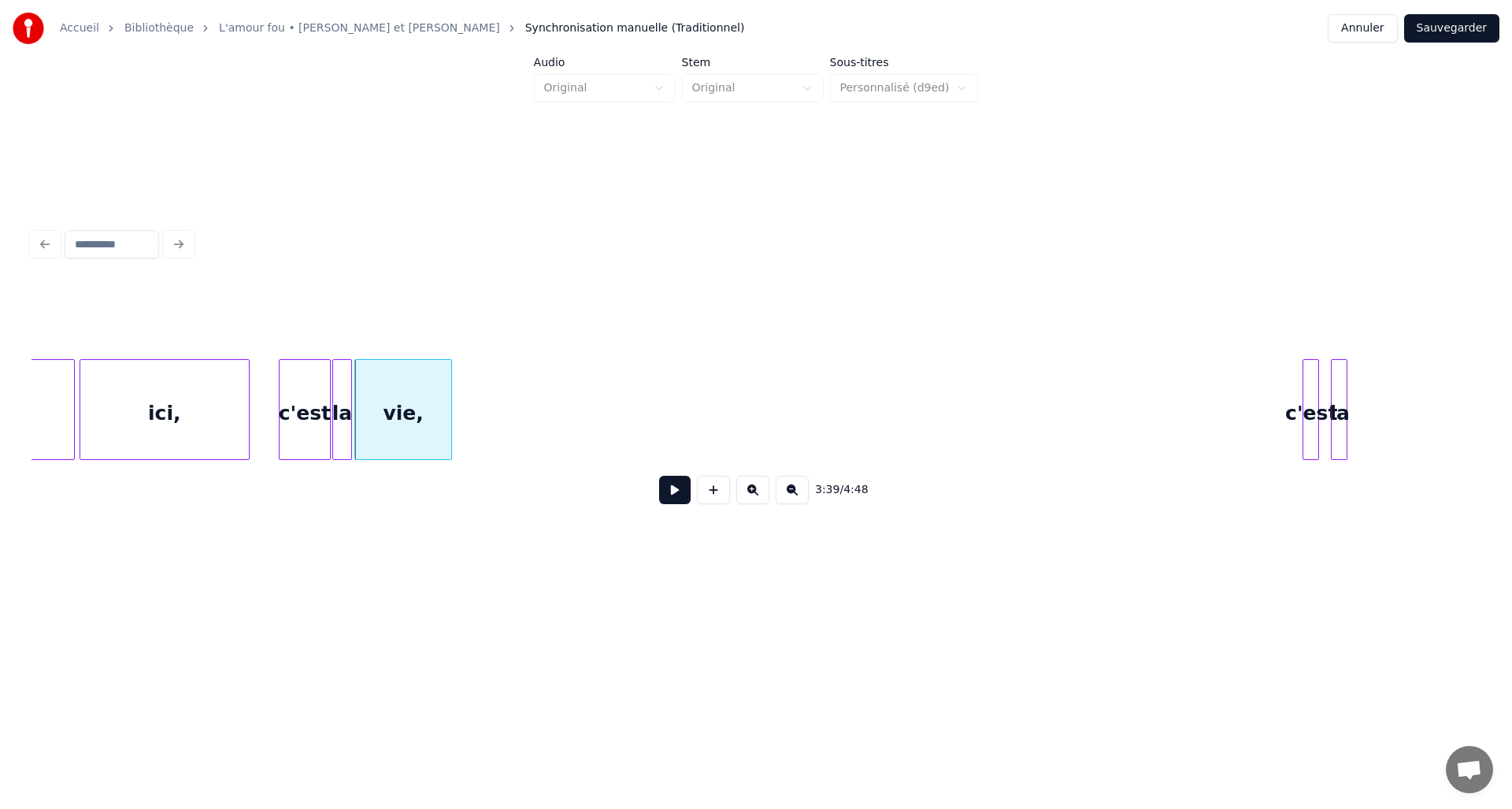
scroll to position [0, 25598]
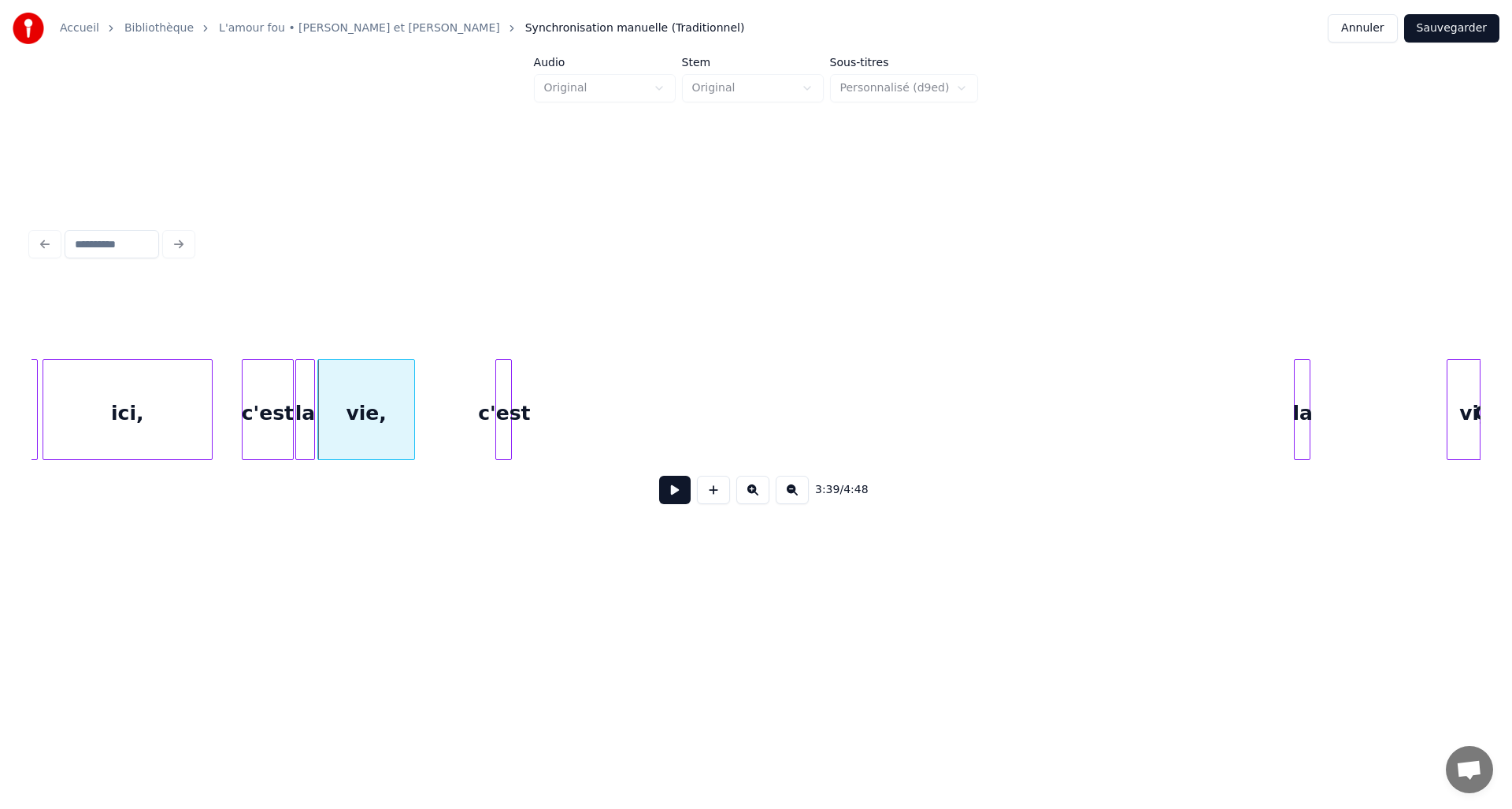
click at [502, 448] on div "c'est" at bounding box center [504, 413] width 16 height 107
click at [388, 430] on div "vie," at bounding box center [366, 413] width 96 height 107
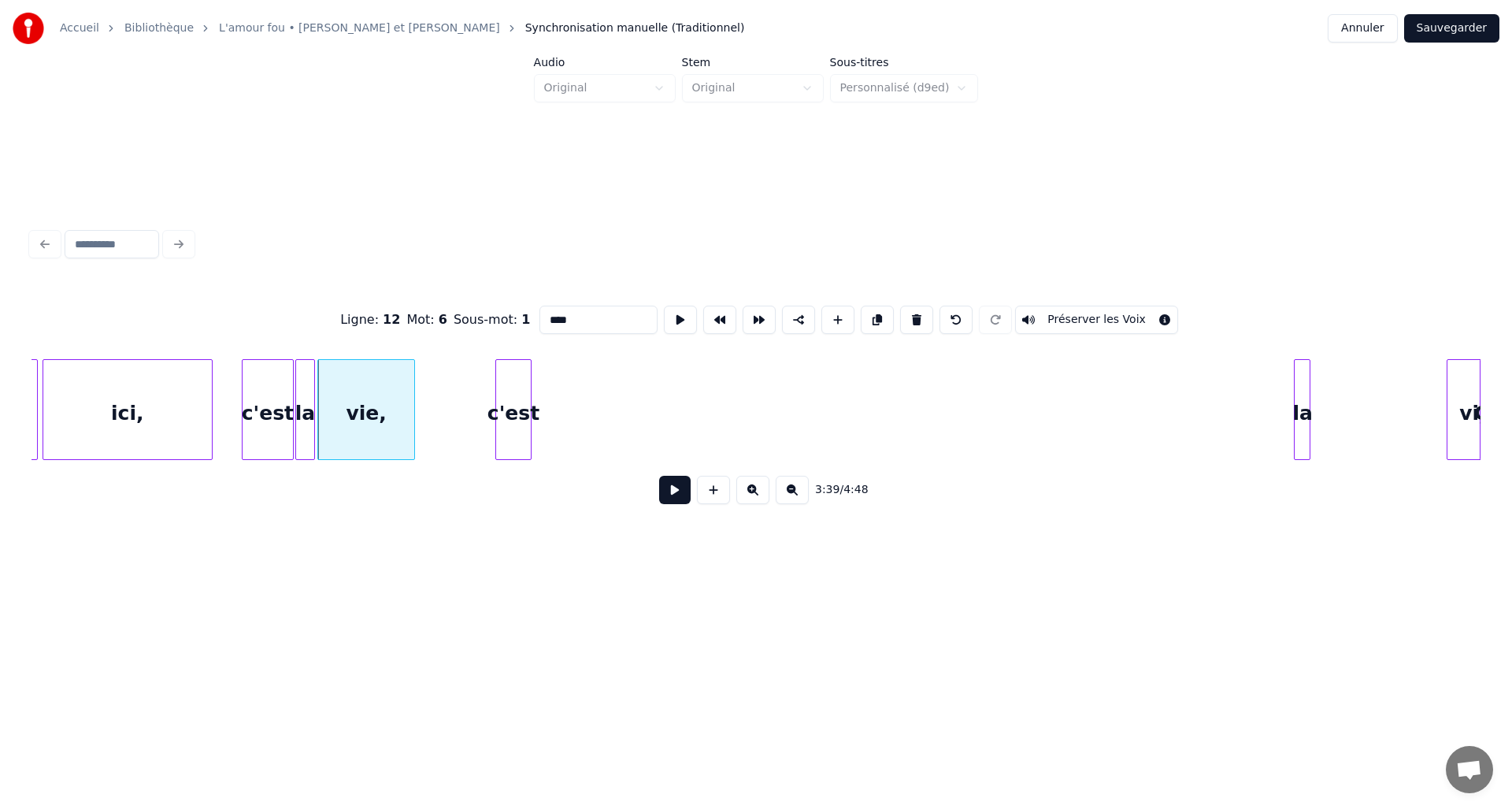
click at [530, 421] on div at bounding box center [528, 409] width 4 height 99
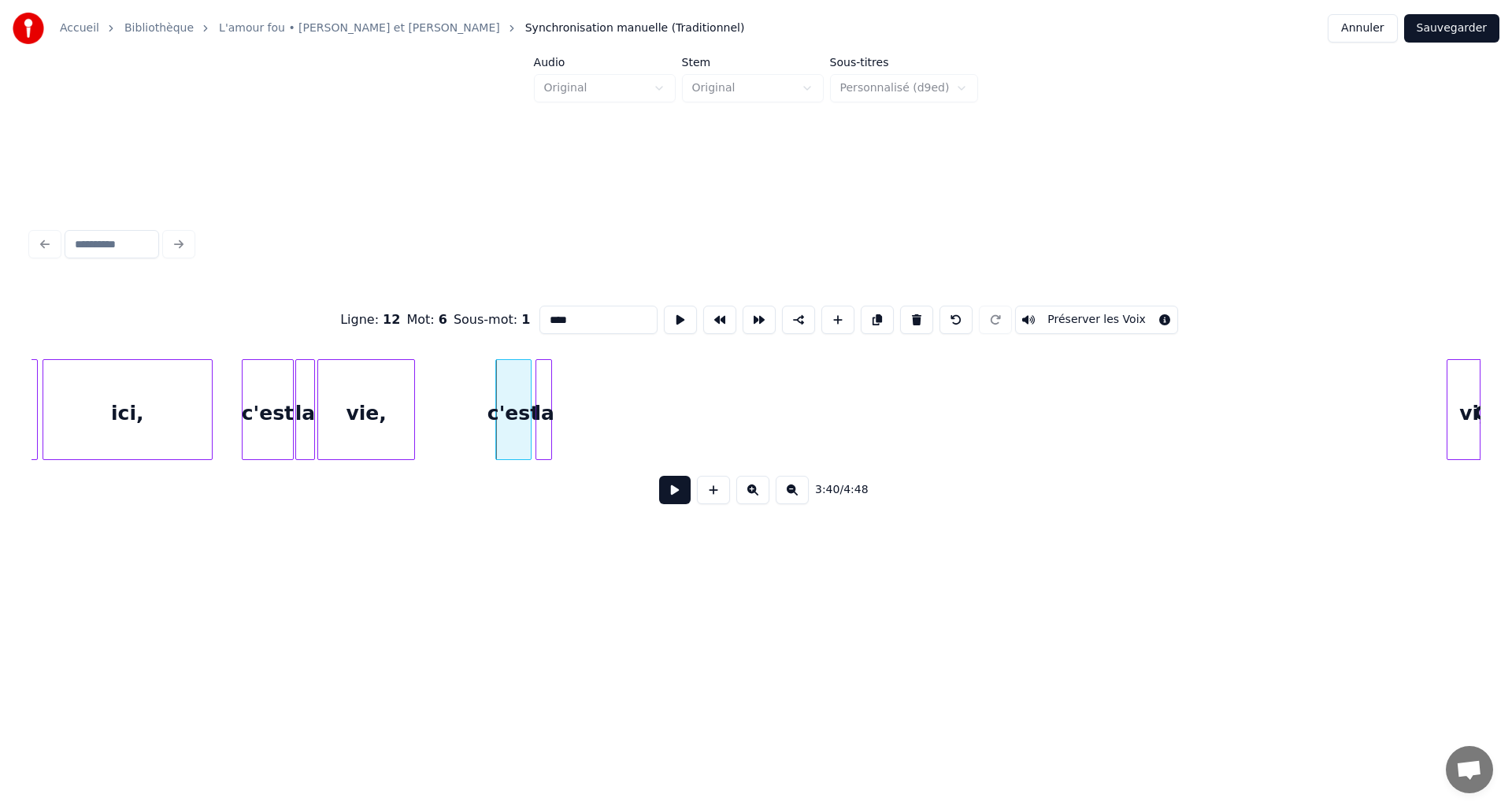
click at [545, 408] on div "la" at bounding box center [544, 413] width 16 height 107
click at [560, 404] on div at bounding box center [557, 409] width 4 height 99
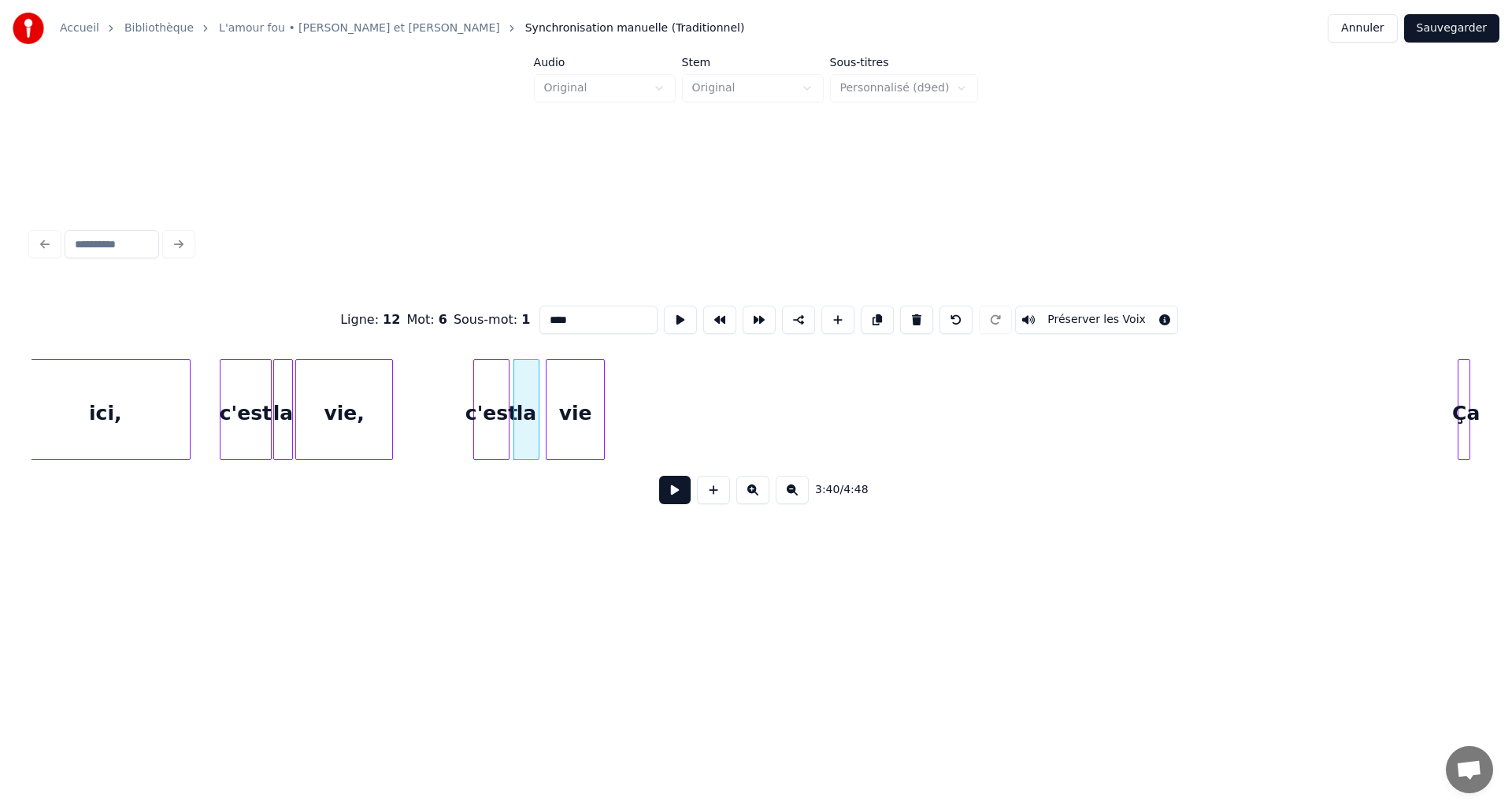
click at [589, 387] on div "vie" at bounding box center [576, 413] width 57 height 107
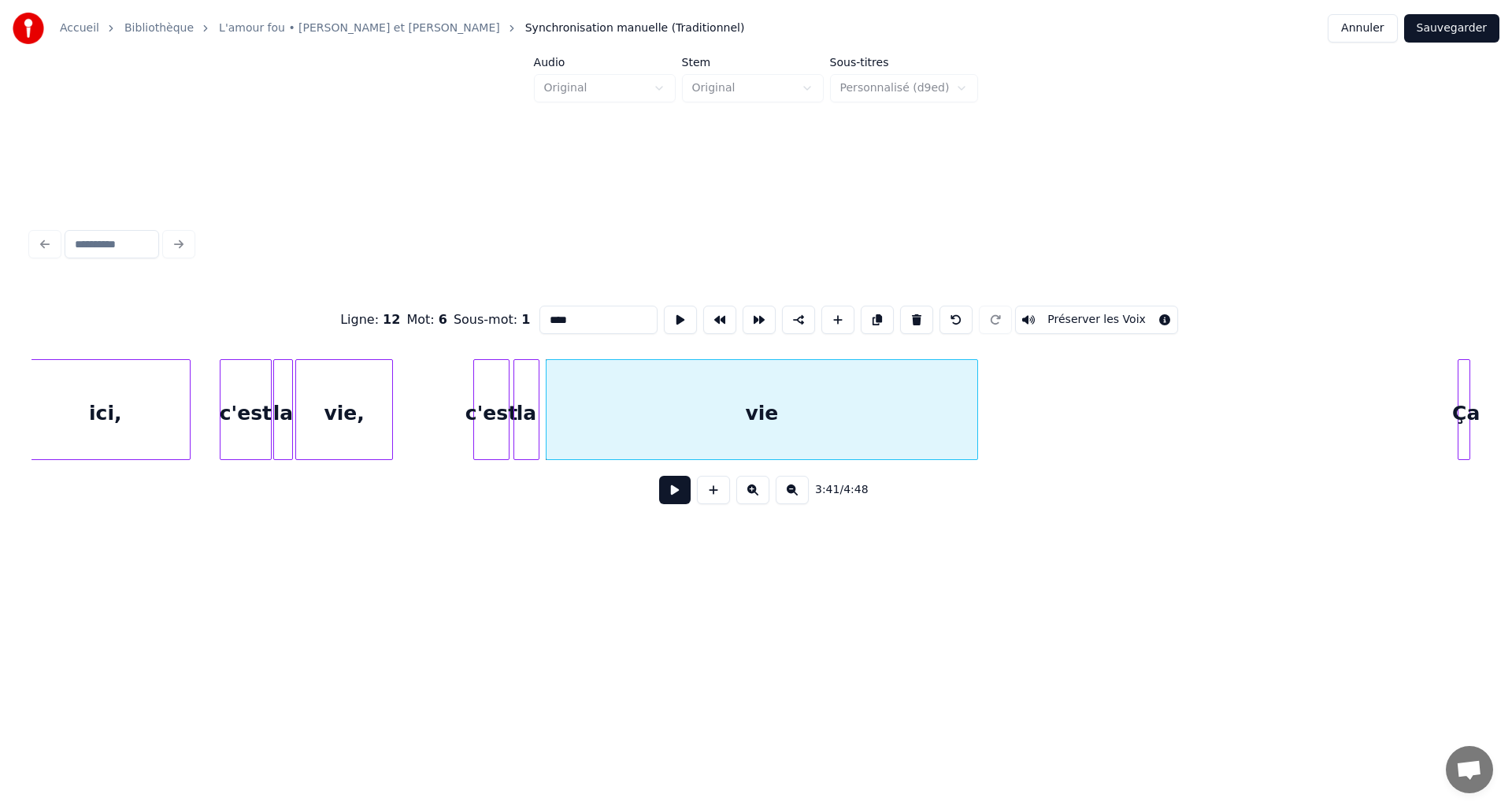
click at [975, 388] on div at bounding box center [975, 409] width 4 height 99
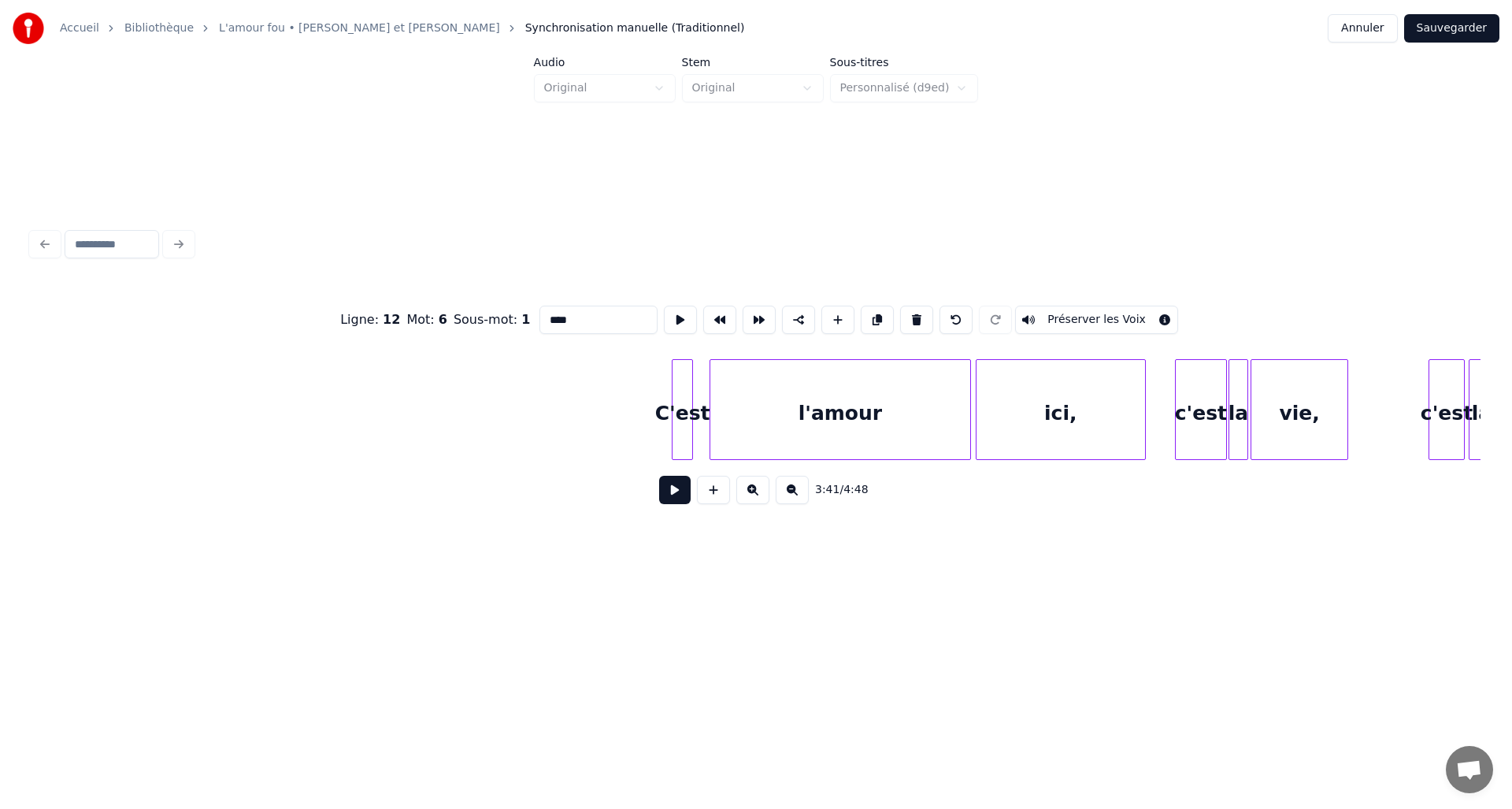
scroll to position [0, 24553]
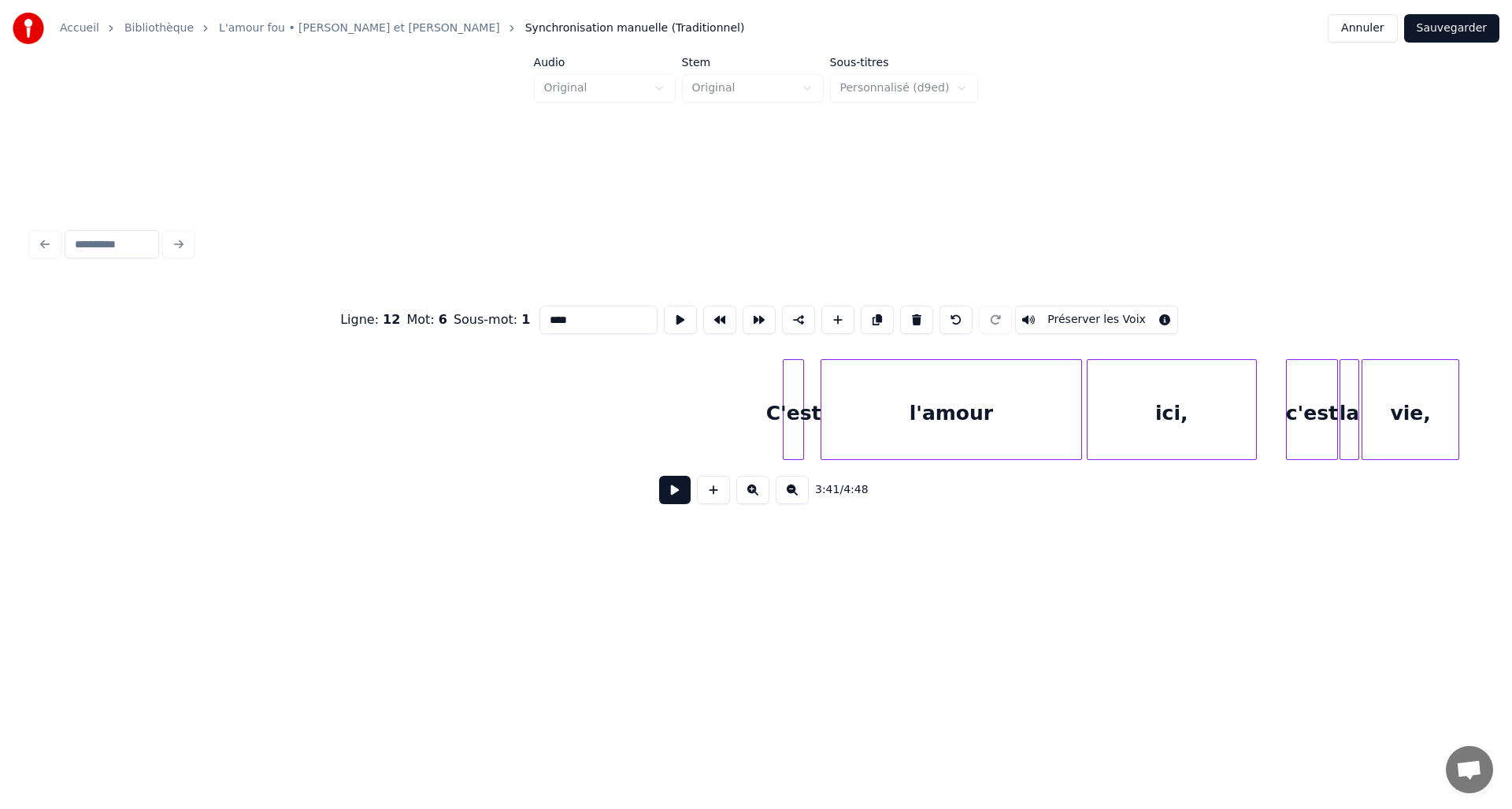
click at [683, 491] on button at bounding box center [675, 489] width 31 height 29
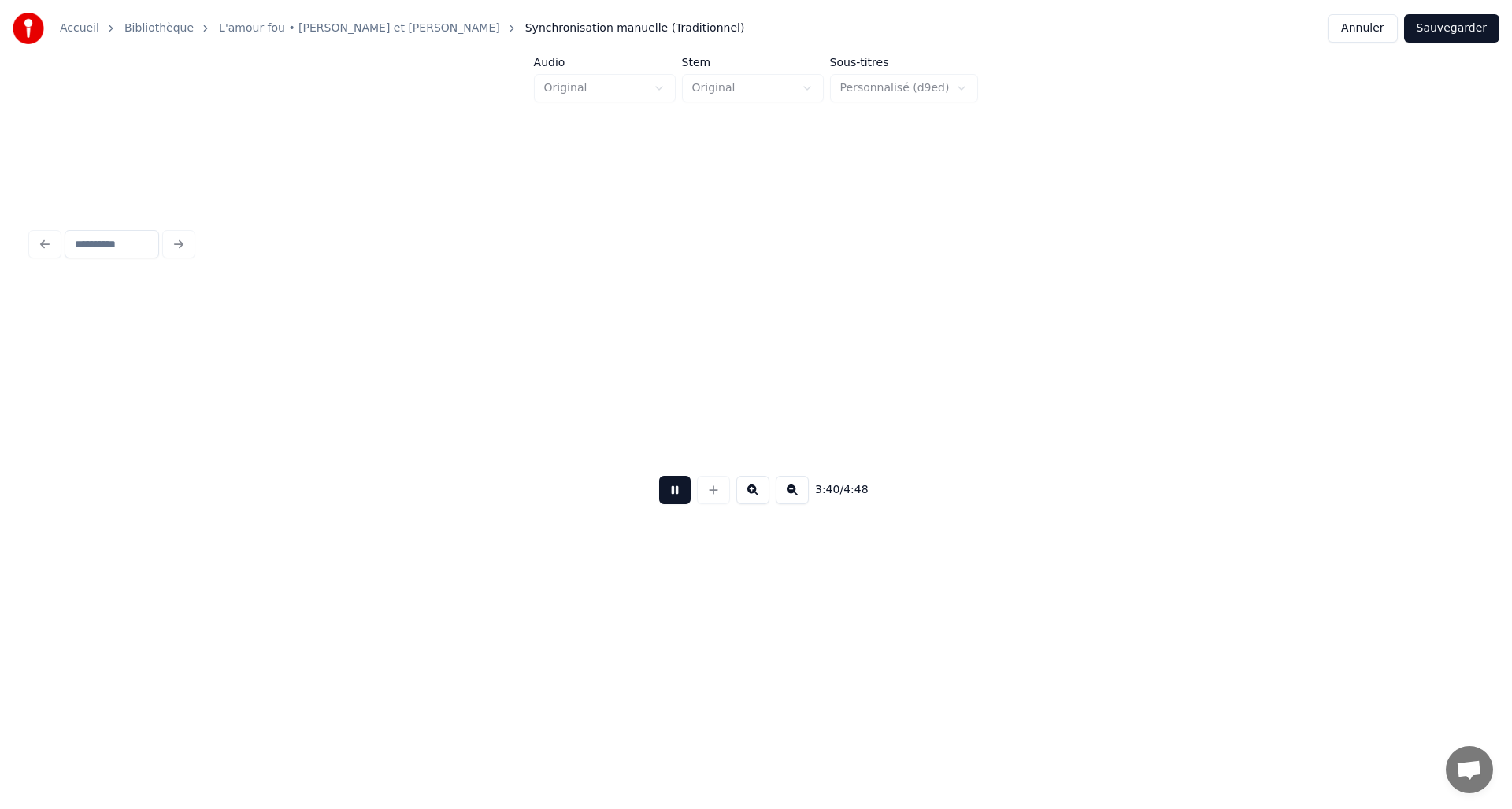
scroll to position [0, 26003]
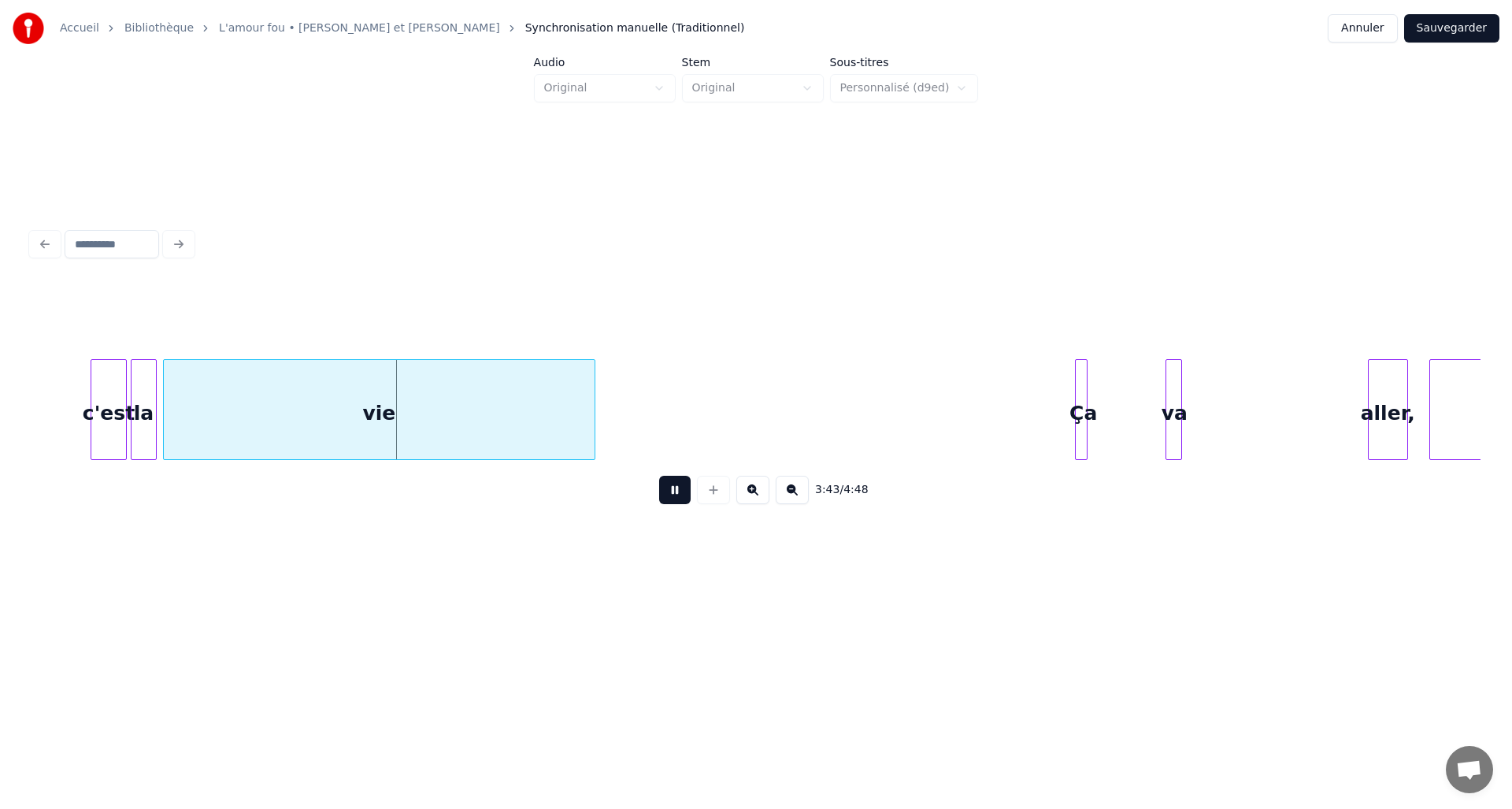
click at [683, 491] on button at bounding box center [675, 489] width 31 height 29
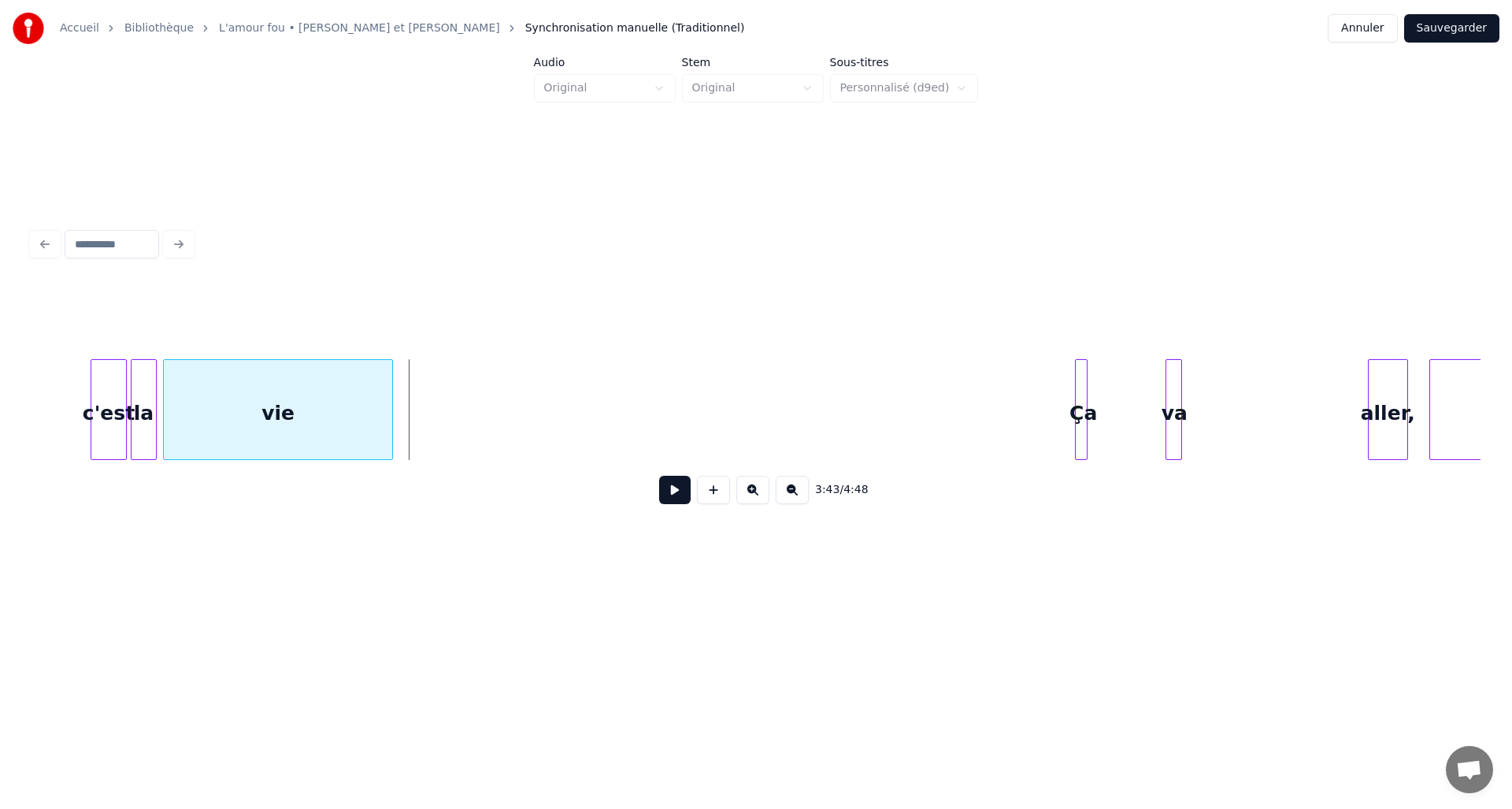
click at [391, 401] on div at bounding box center [389, 409] width 4 height 99
click at [409, 443] on div "Ça" at bounding box center [407, 413] width 16 height 107
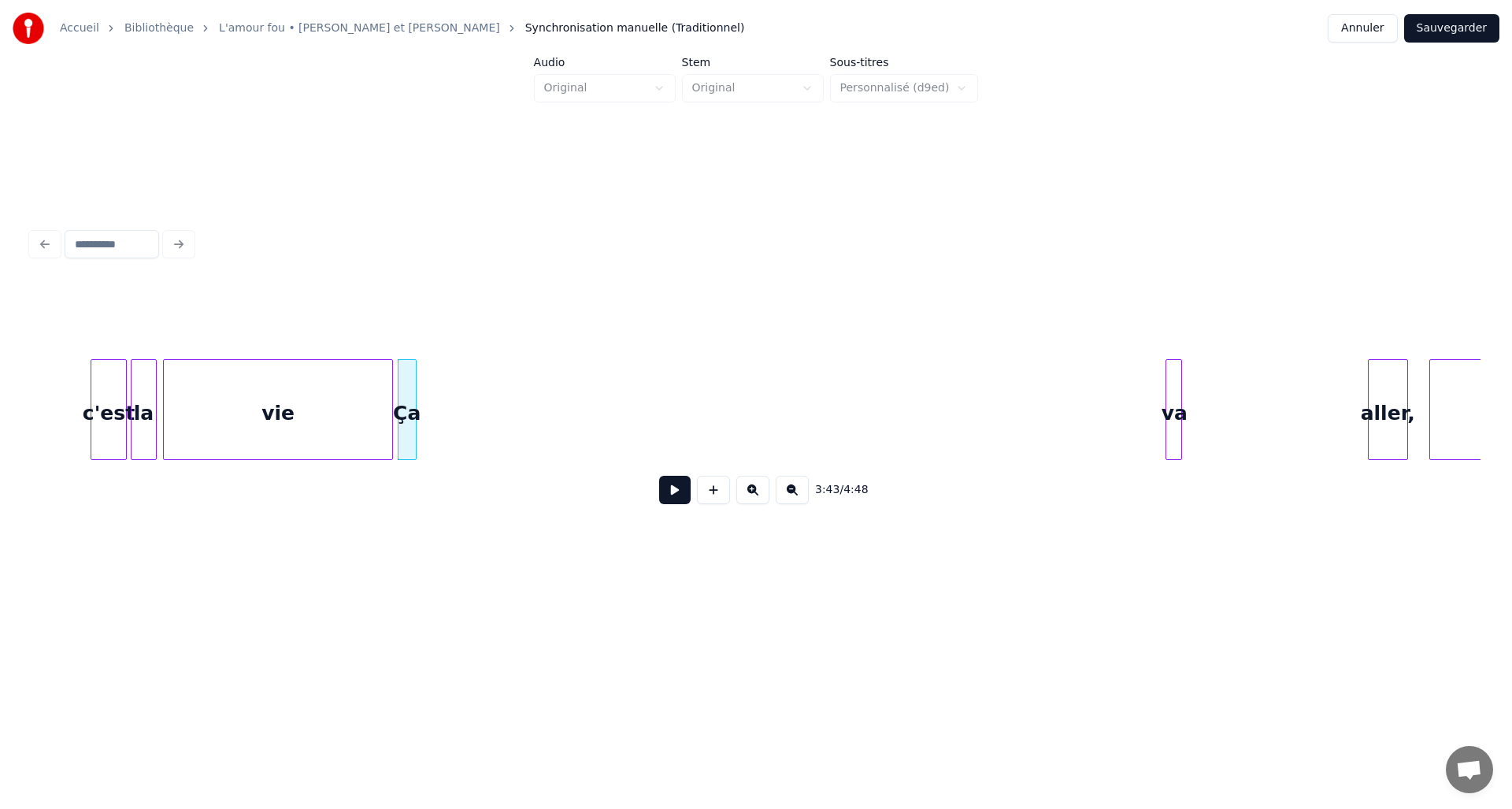
click at [415, 437] on div at bounding box center [413, 409] width 4 height 99
click at [429, 379] on div "va" at bounding box center [430, 413] width 16 height 107
click at [462, 375] on div "aller," at bounding box center [463, 413] width 38 height 107
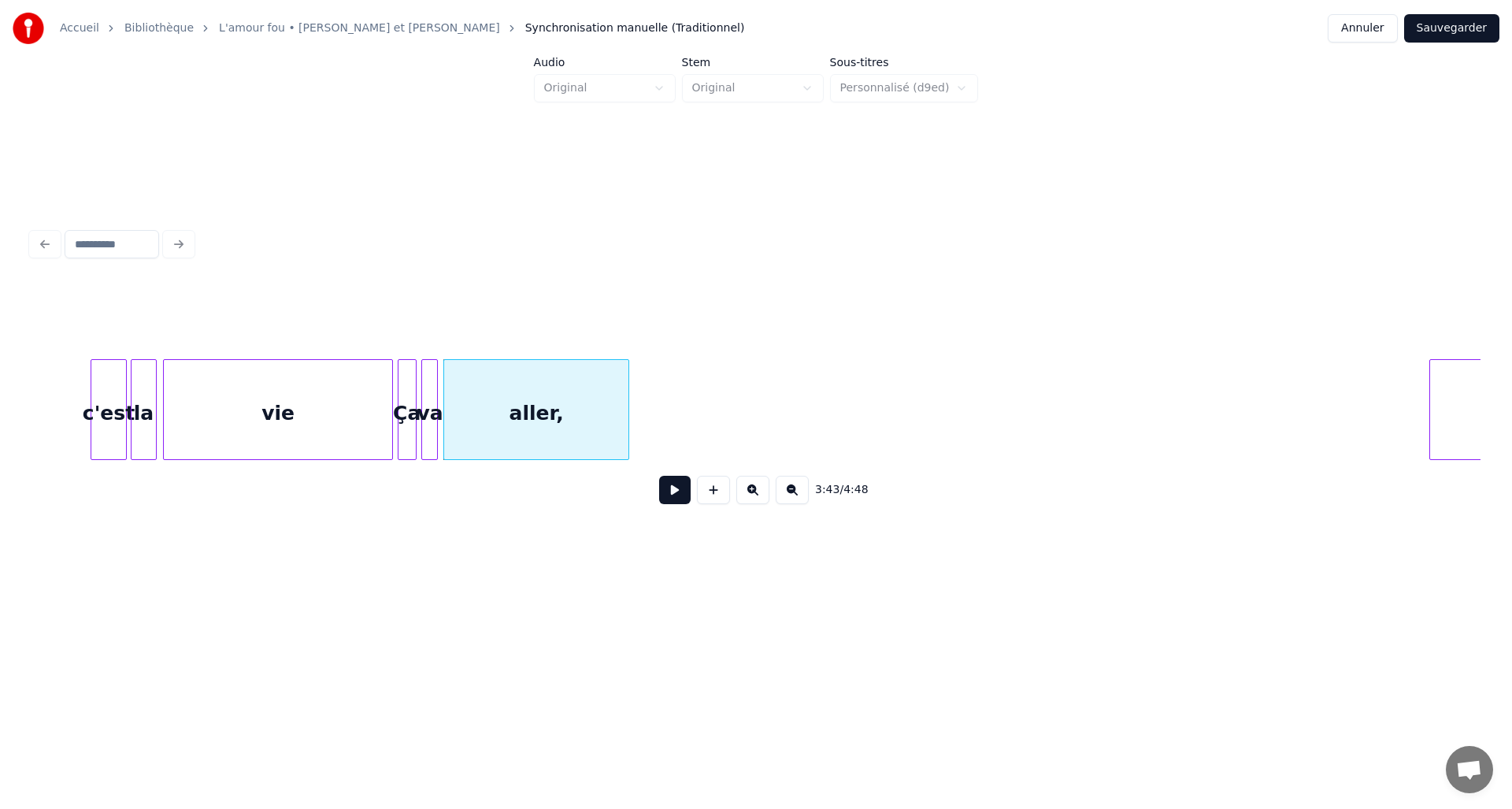
click at [625, 396] on div at bounding box center [625, 409] width 4 height 99
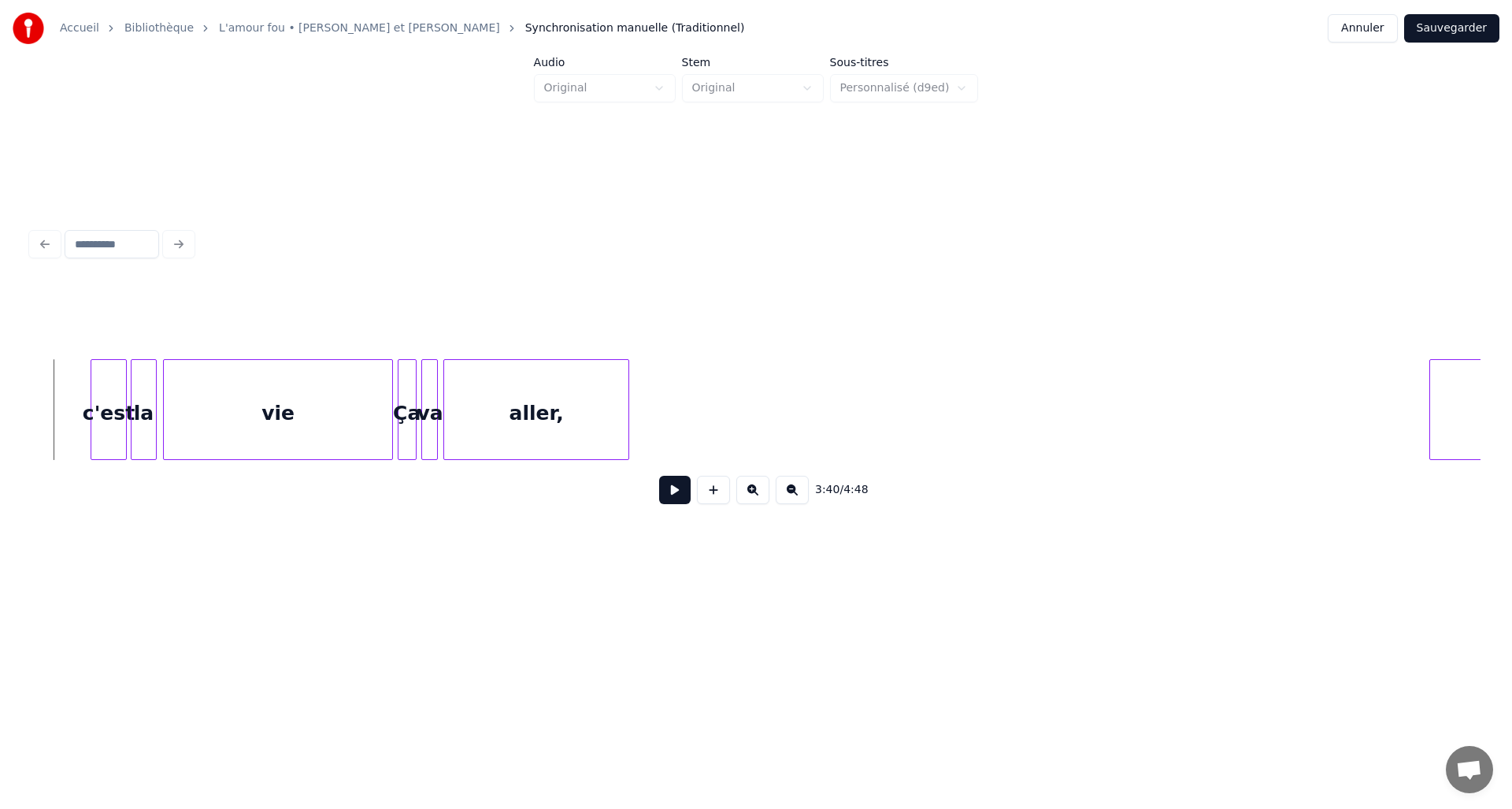
click at [688, 494] on button at bounding box center [675, 489] width 31 height 29
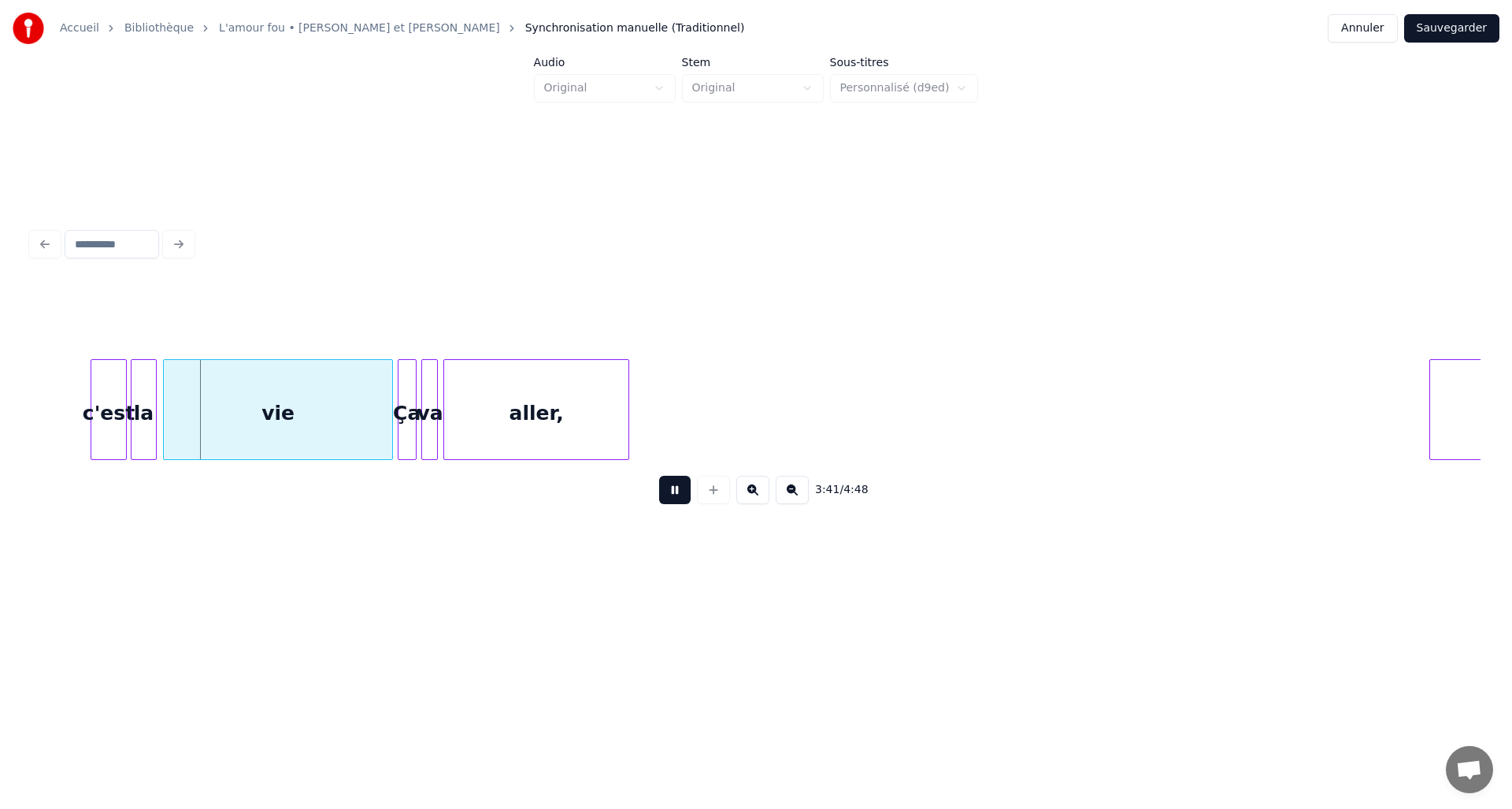
click at [688, 494] on button at bounding box center [675, 489] width 31 height 29
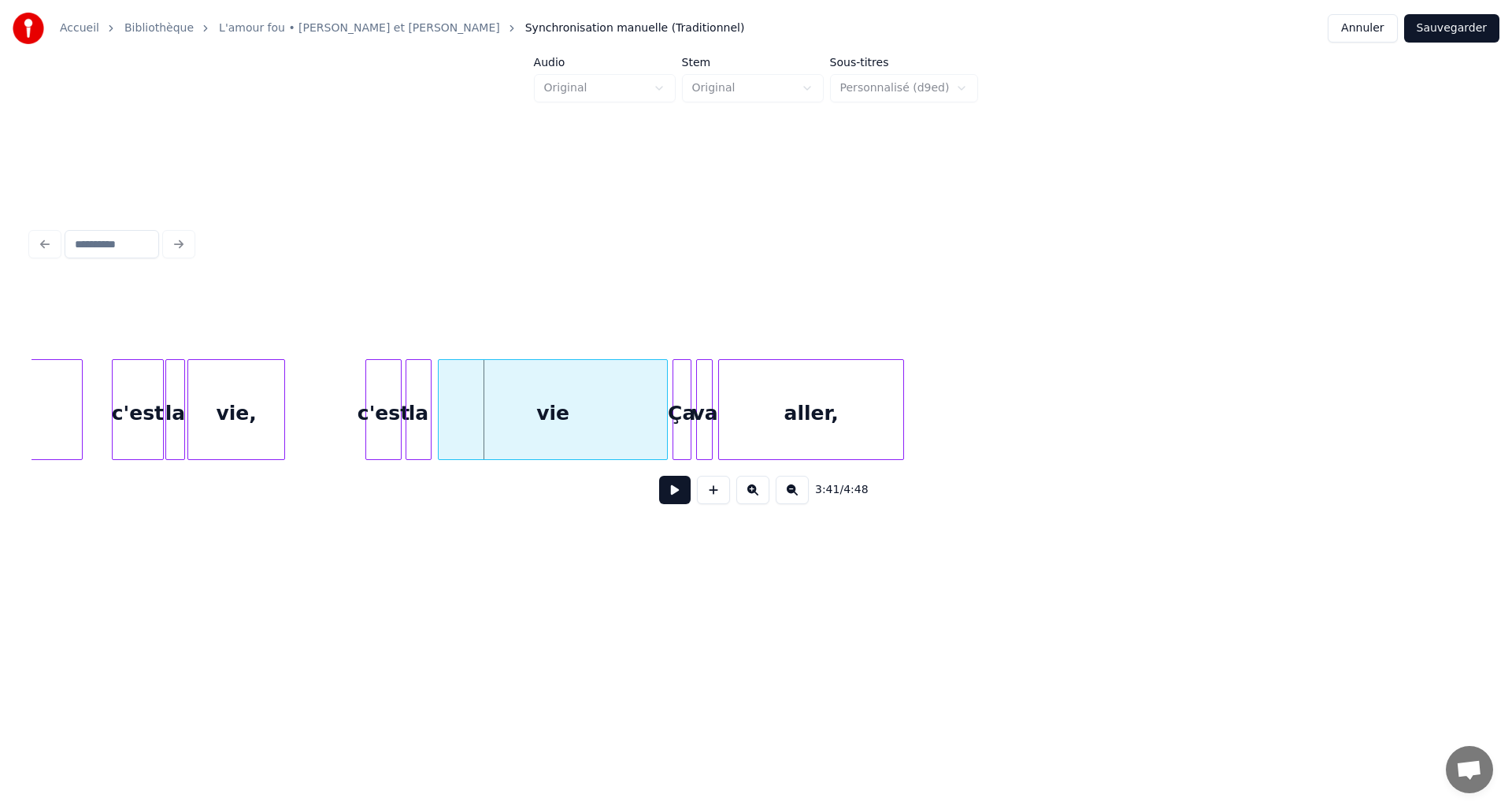
scroll to position [0, 25673]
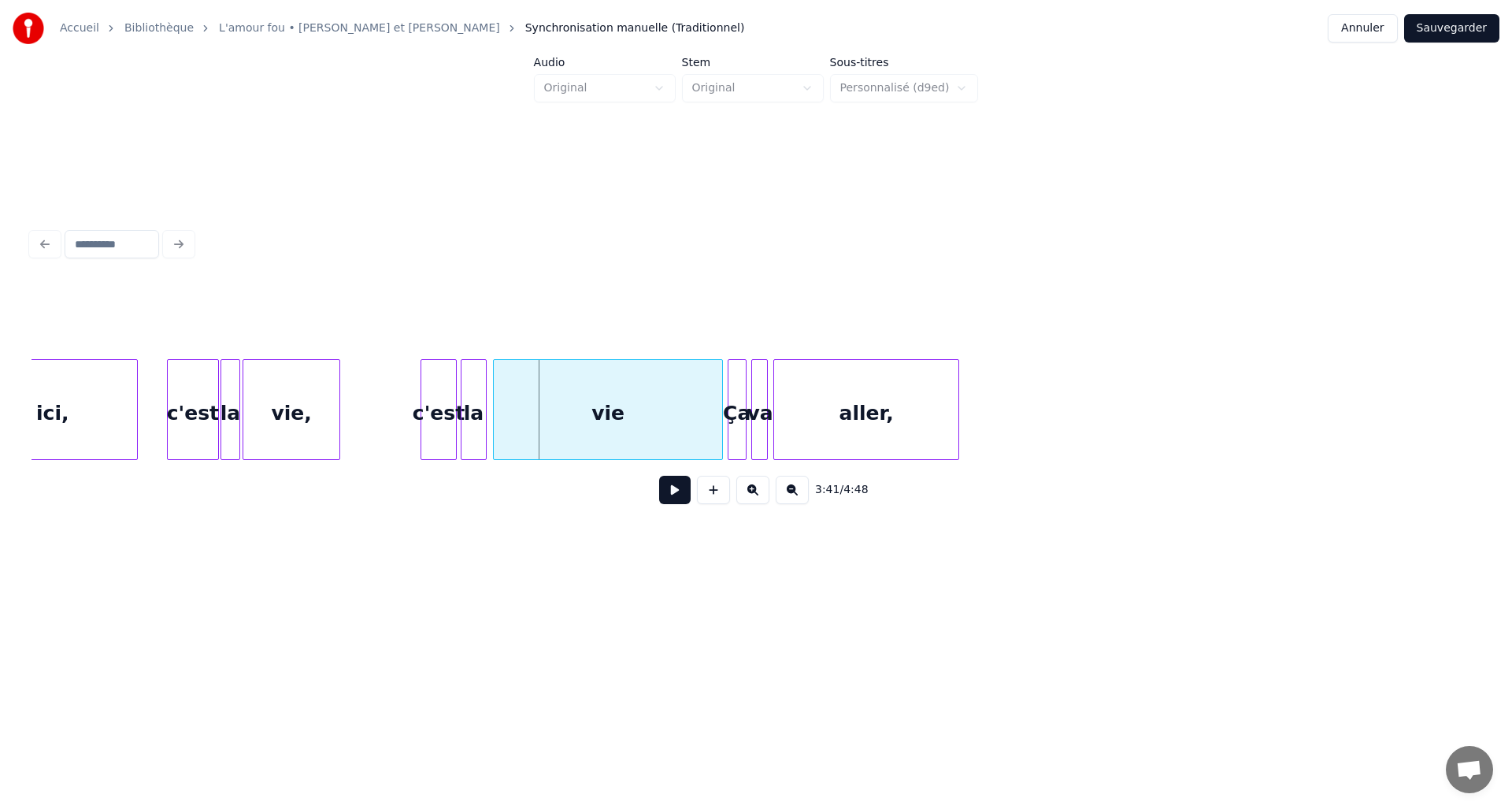
click at [305, 400] on div "vie," at bounding box center [291, 413] width 96 height 107
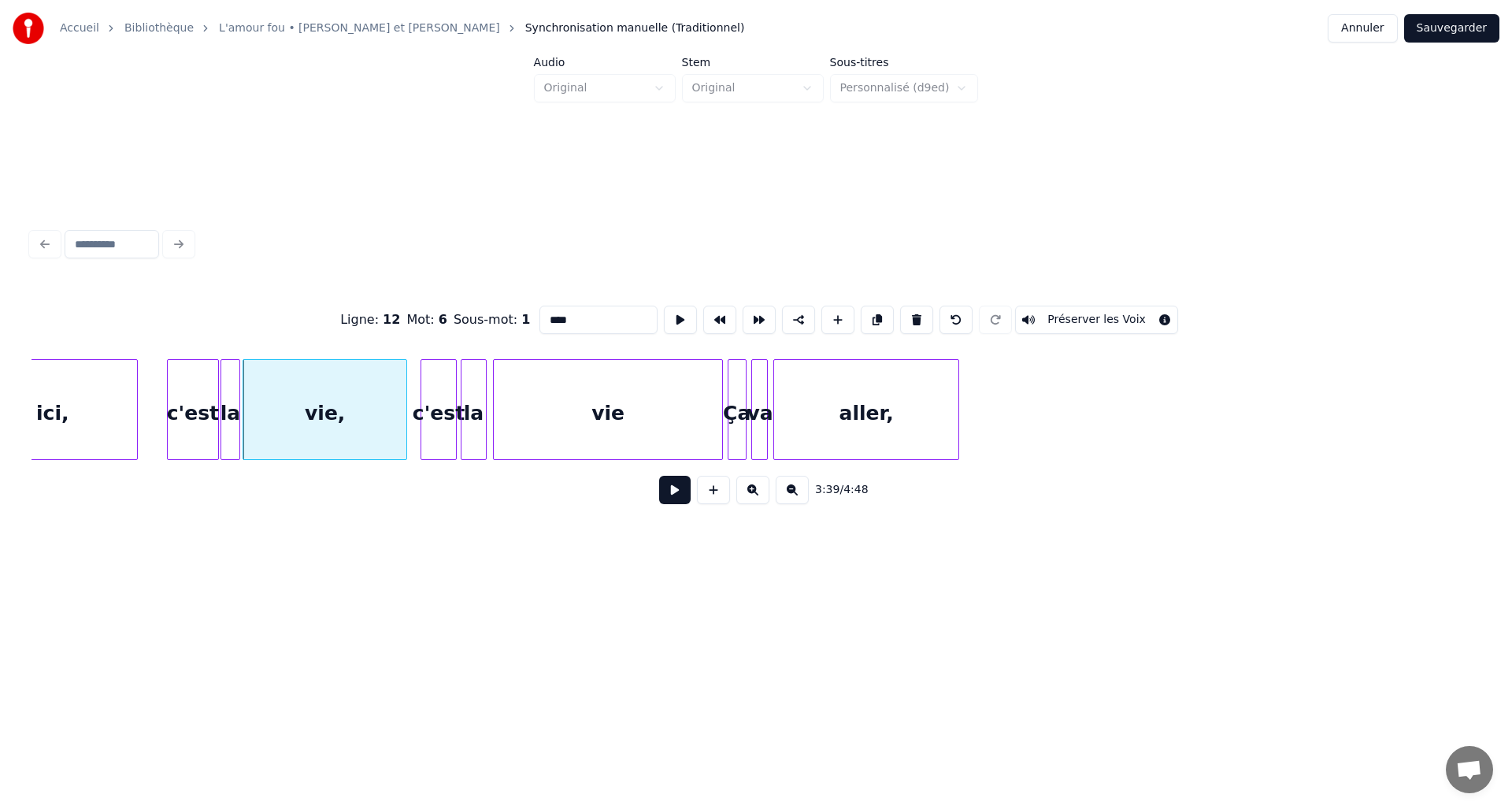
click at [402, 404] on div at bounding box center [403, 409] width 4 height 99
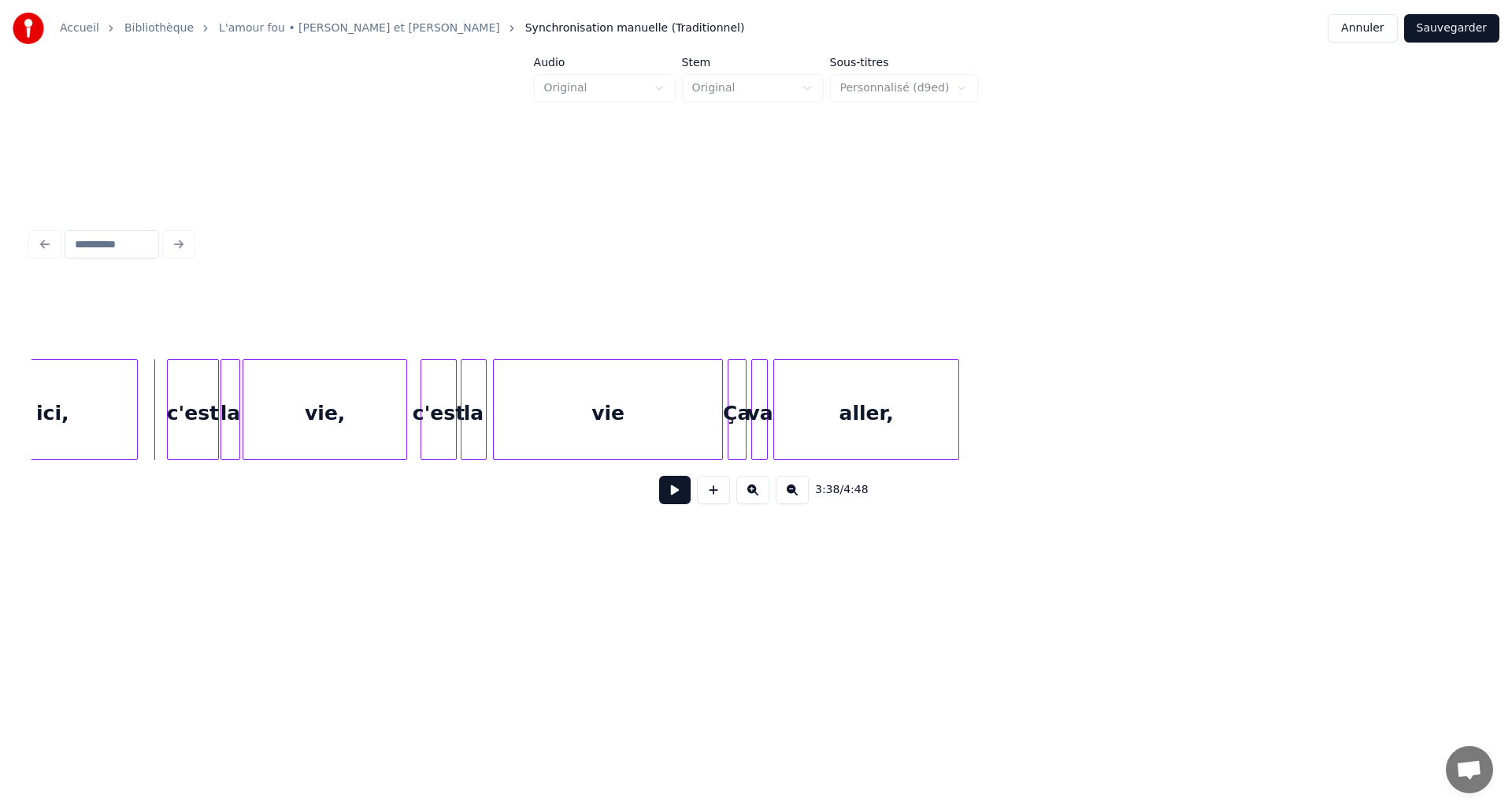
click at [681, 498] on button at bounding box center [675, 489] width 31 height 29
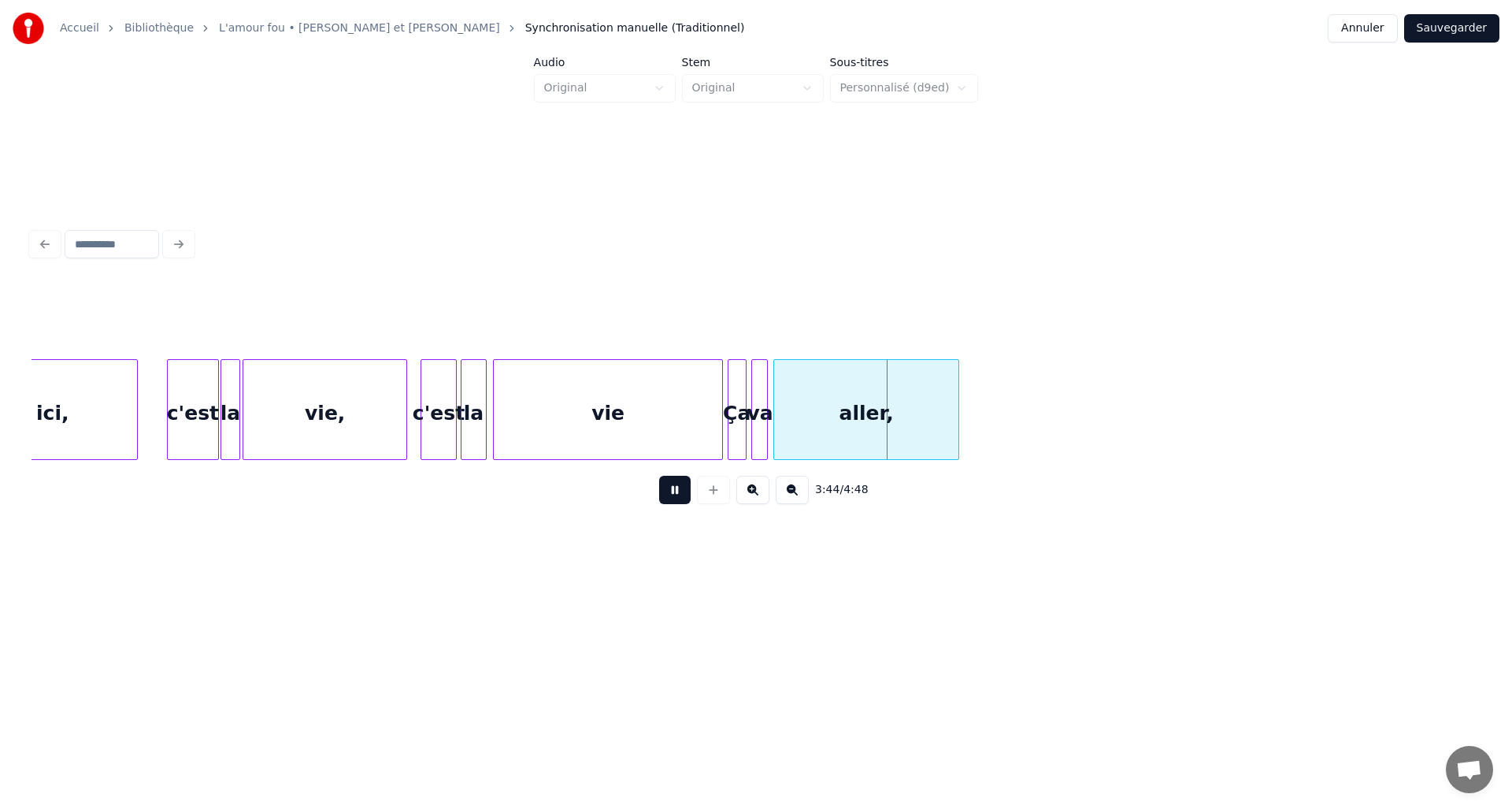
click at [681, 498] on button at bounding box center [675, 489] width 31 height 29
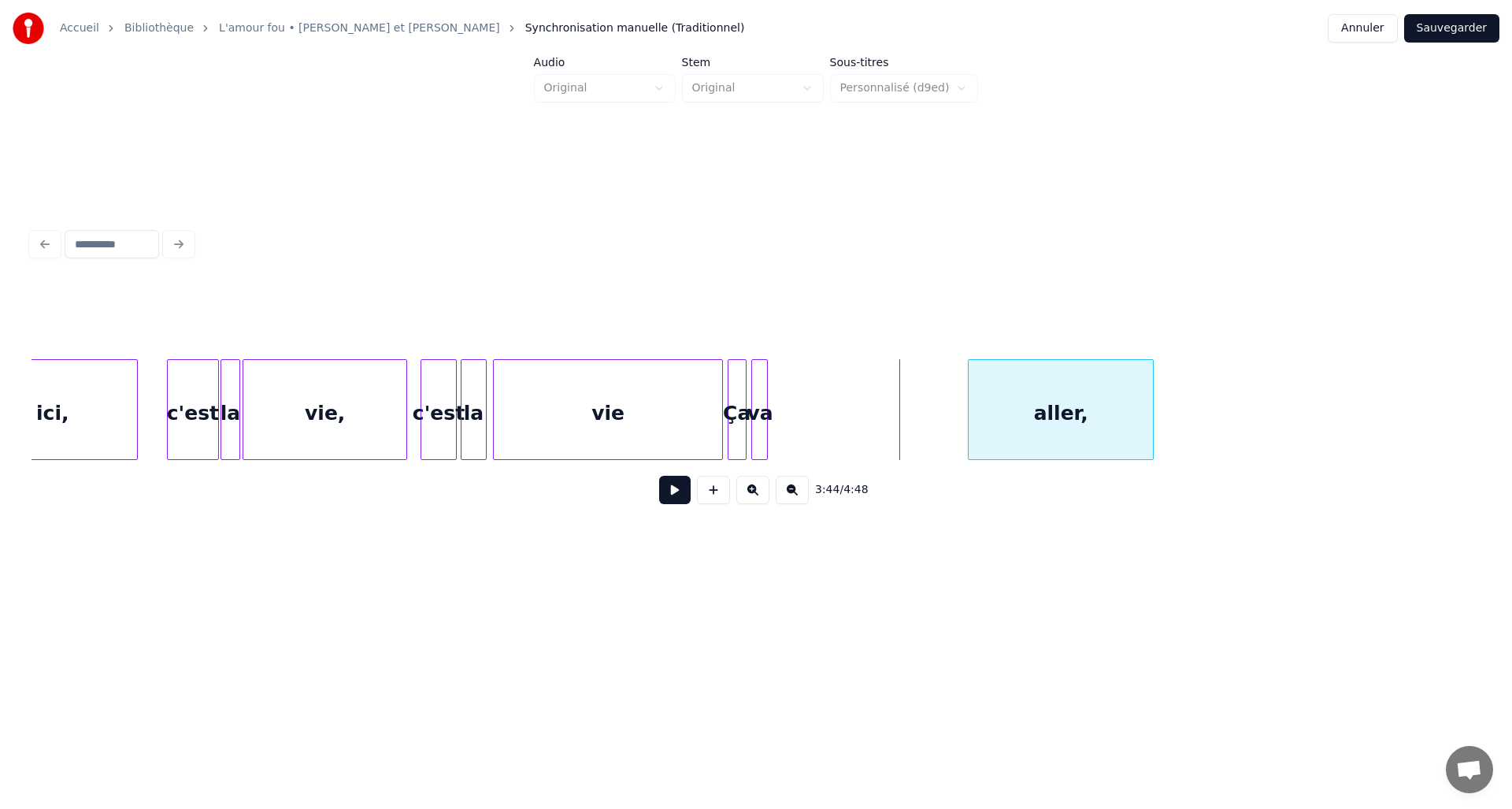
click at [1034, 421] on div "aller," at bounding box center [1061, 413] width 185 height 107
click at [943, 400] on div at bounding box center [942, 409] width 4 height 99
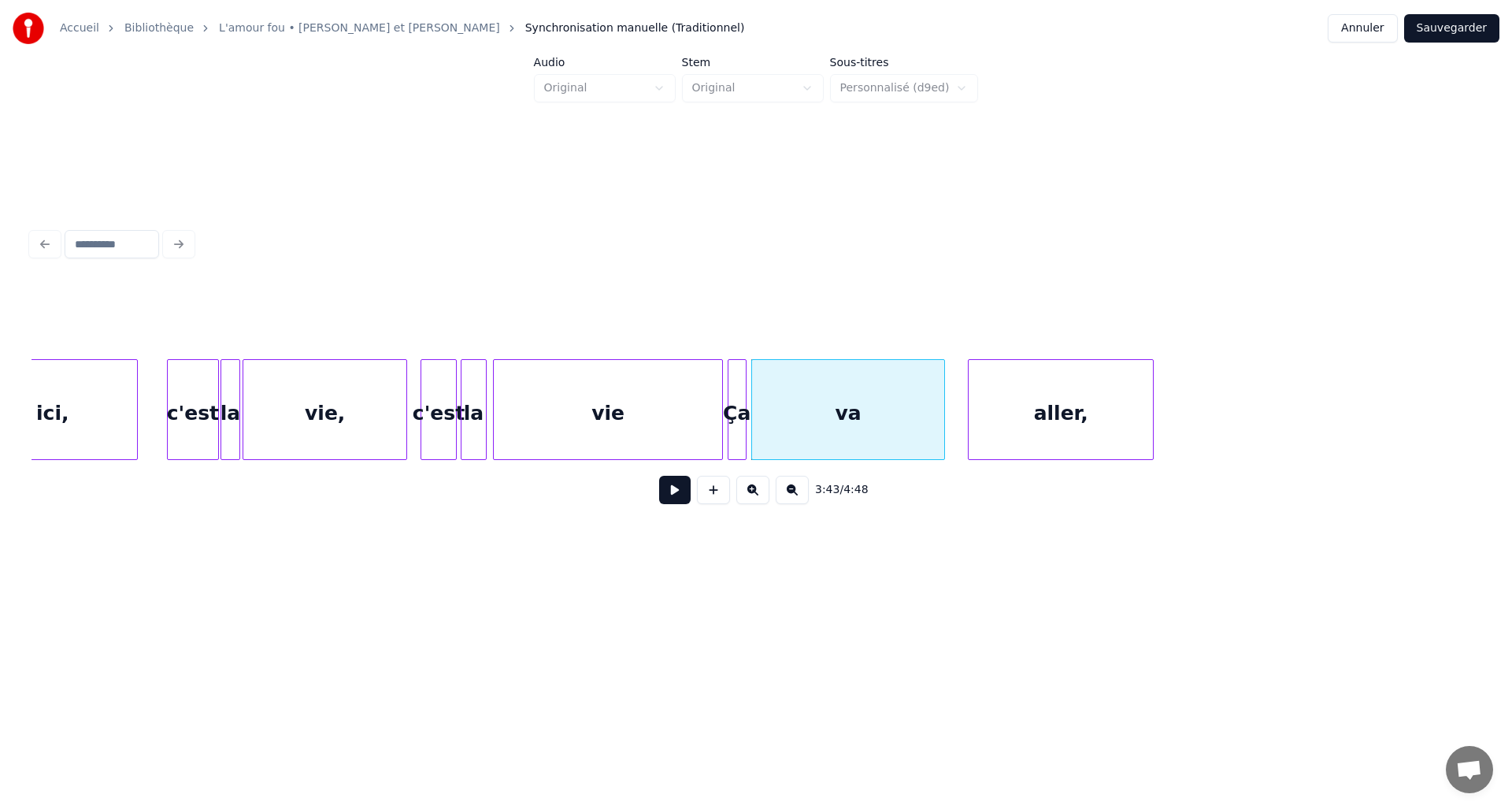
click at [675, 501] on button at bounding box center [675, 489] width 31 height 29
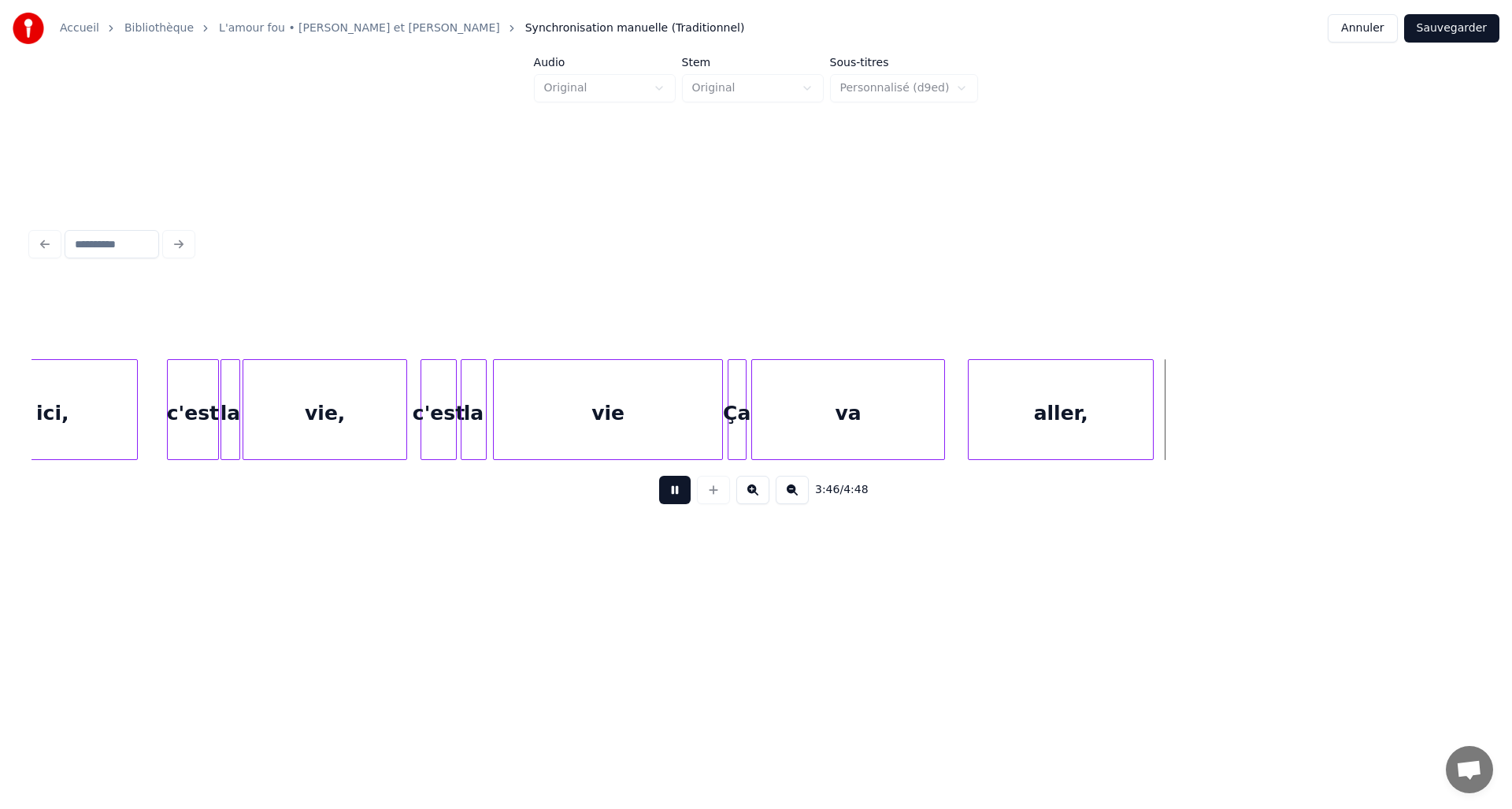
click at [675, 501] on button at bounding box center [675, 489] width 31 height 29
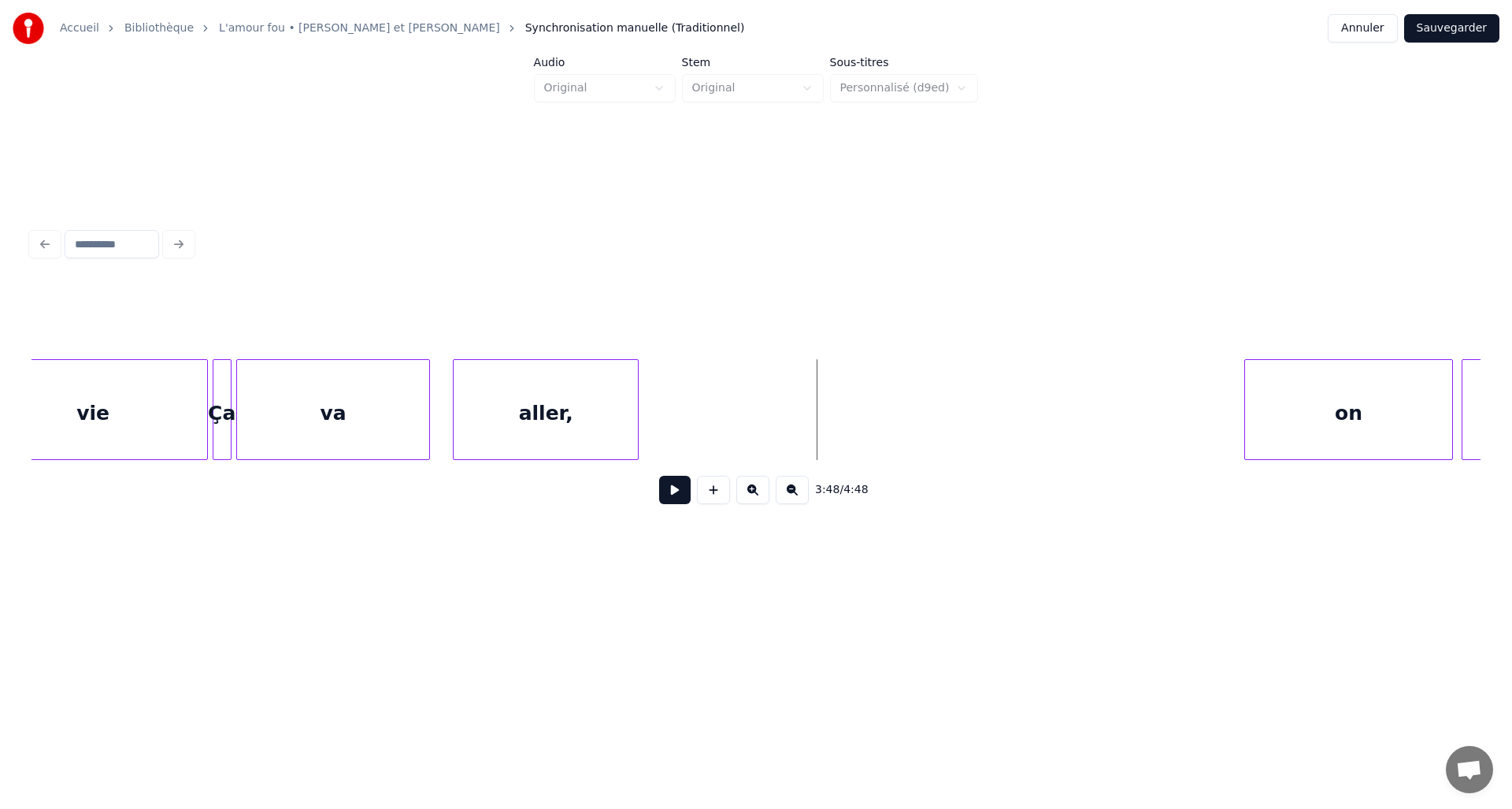
scroll to position [0, 26262]
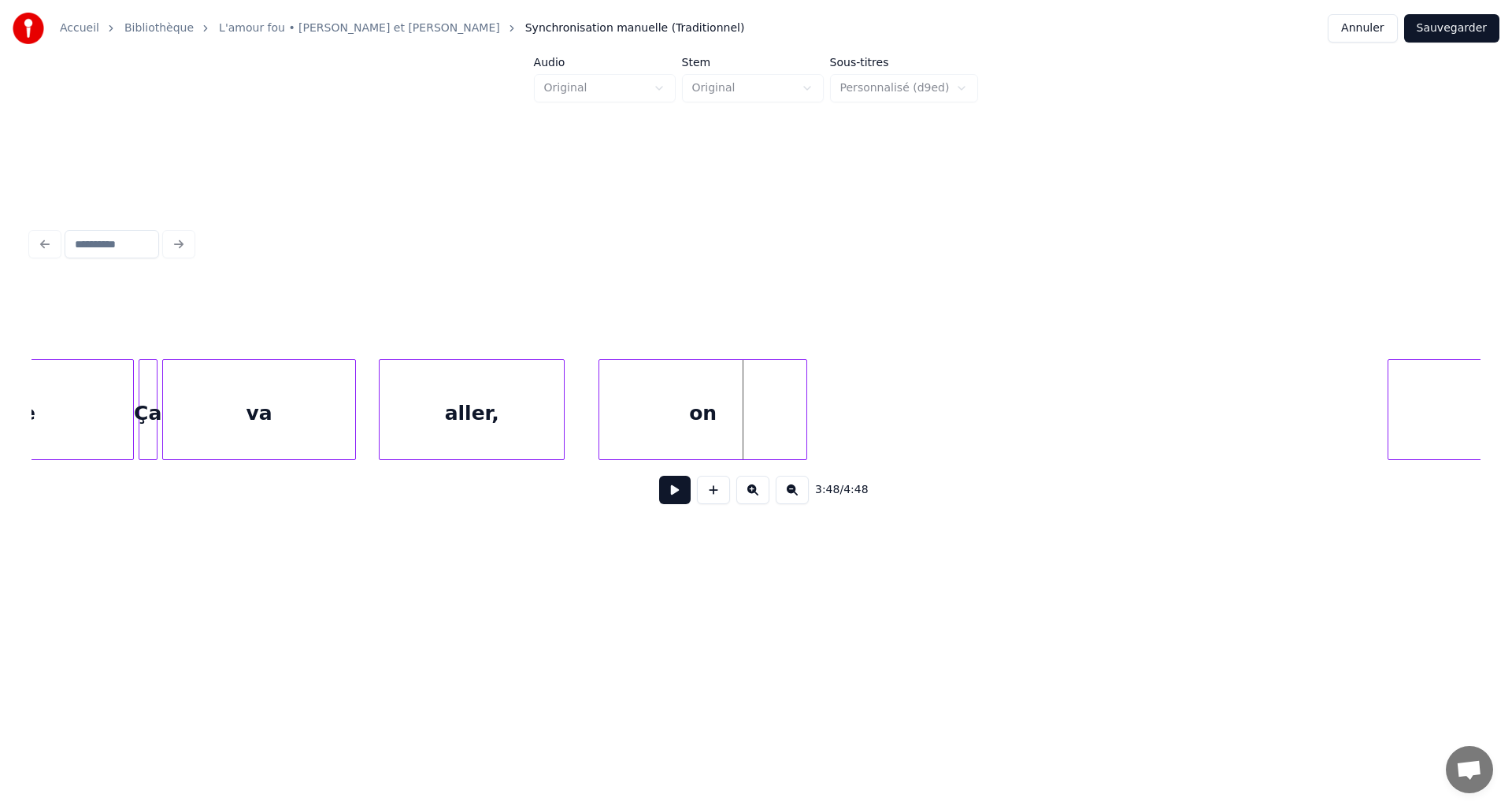
click at [704, 414] on div "on" at bounding box center [703, 413] width 208 height 107
click at [633, 417] on div at bounding box center [632, 409] width 4 height 99
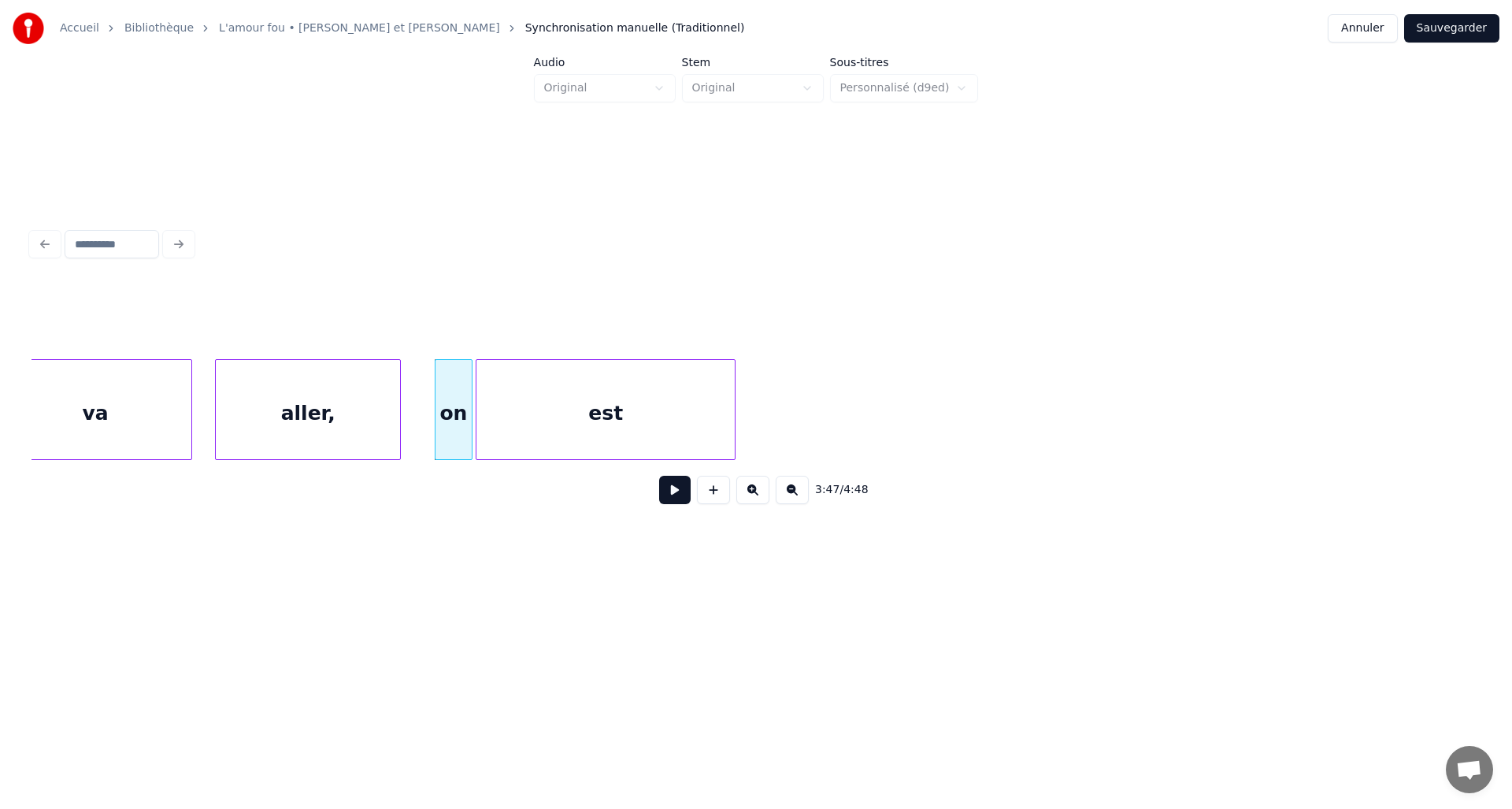
click at [675, 400] on div "est" at bounding box center [605, 413] width 259 height 107
click at [503, 403] on div at bounding box center [502, 409] width 4 height 99
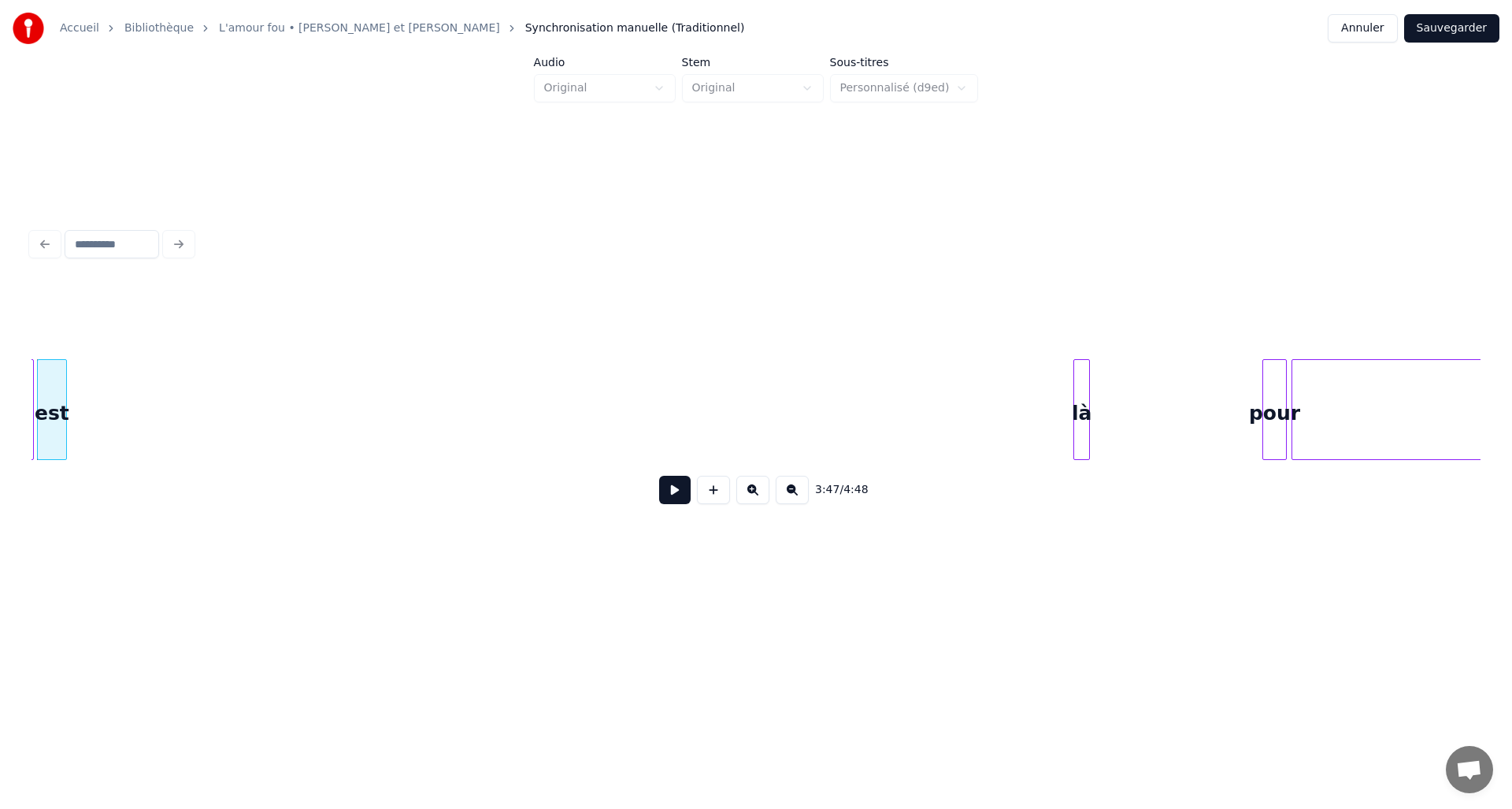
scroll to position [0, 26734]
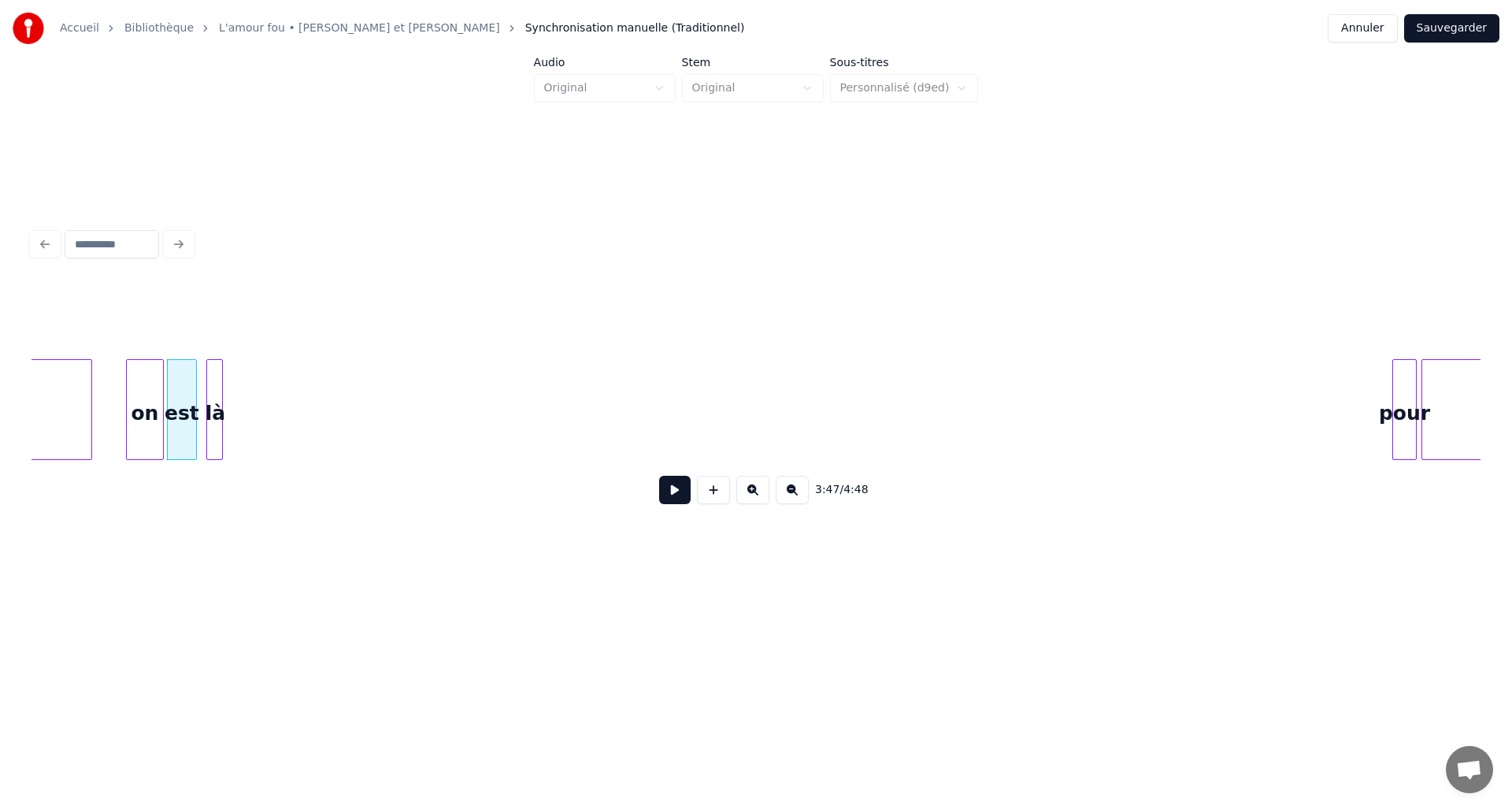
click at [216, 421] on div "là" at bounding box center [215, 413] width 16 height 107
click at [229, 417] on div at bounding box center [230, 409] width 4 height 99
click at [266, 460] on div "là pour célébrer est on aller," at bounding box center [756, 409] width 1449 height 101
click at [1481, 414] on div "3:48 / 4:48" at bounding box center [756, 370] width 1462 height 312
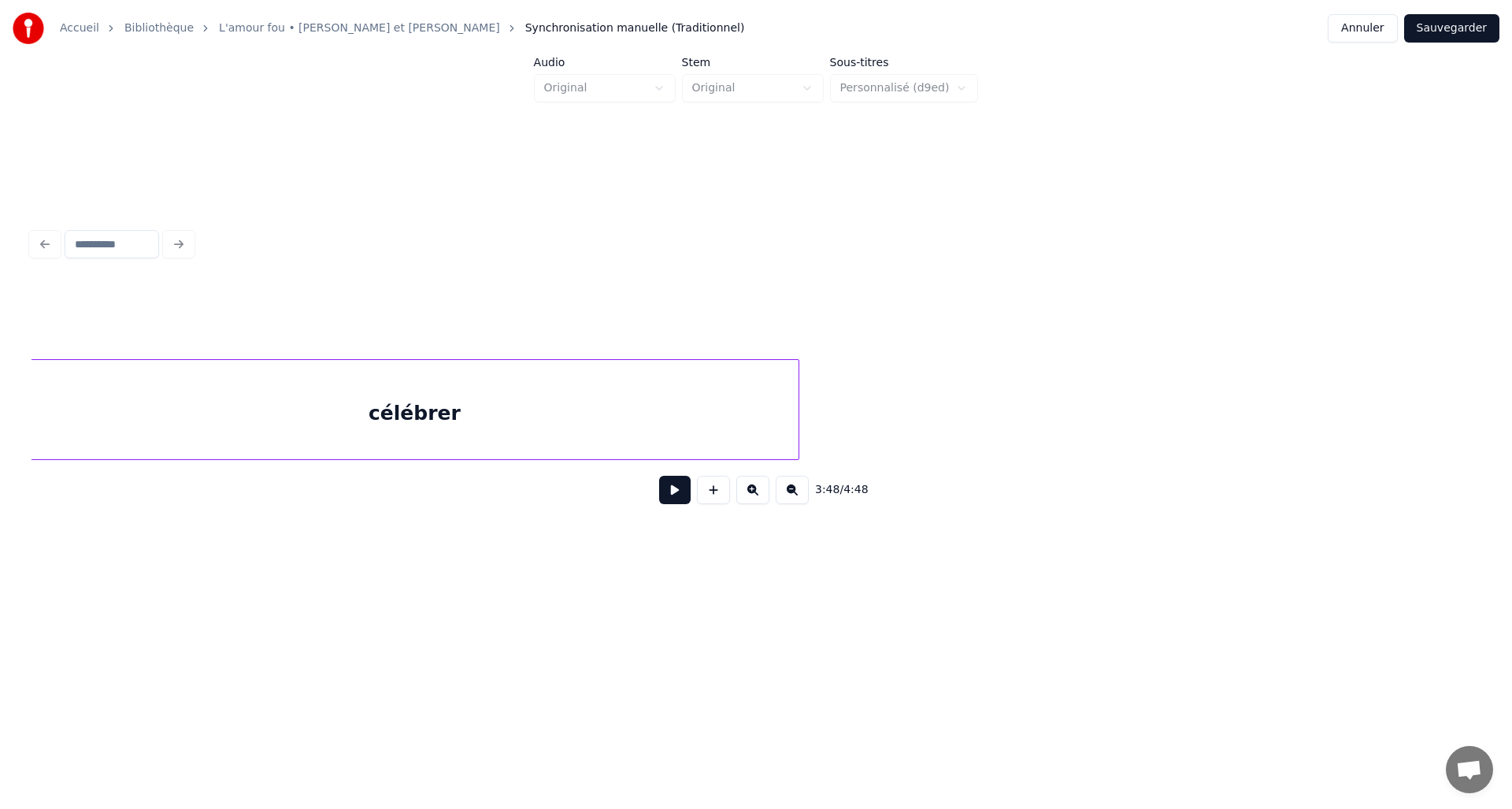
scroll to position [0, 27313]
click at [636, 432] on div "célébrer" at bounding box center [416, 413] width 768 height 107
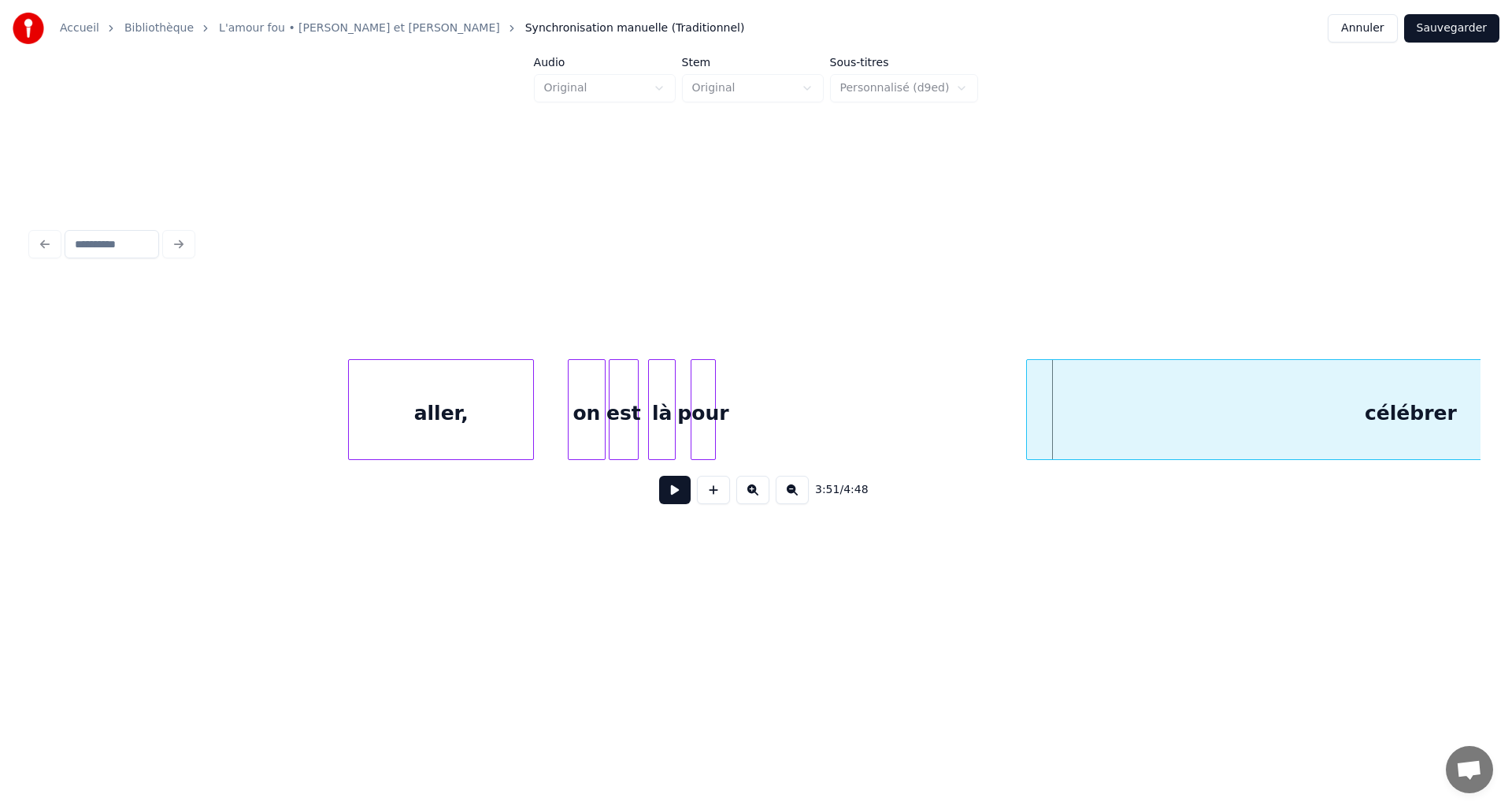
scroll to position [0, 26630]
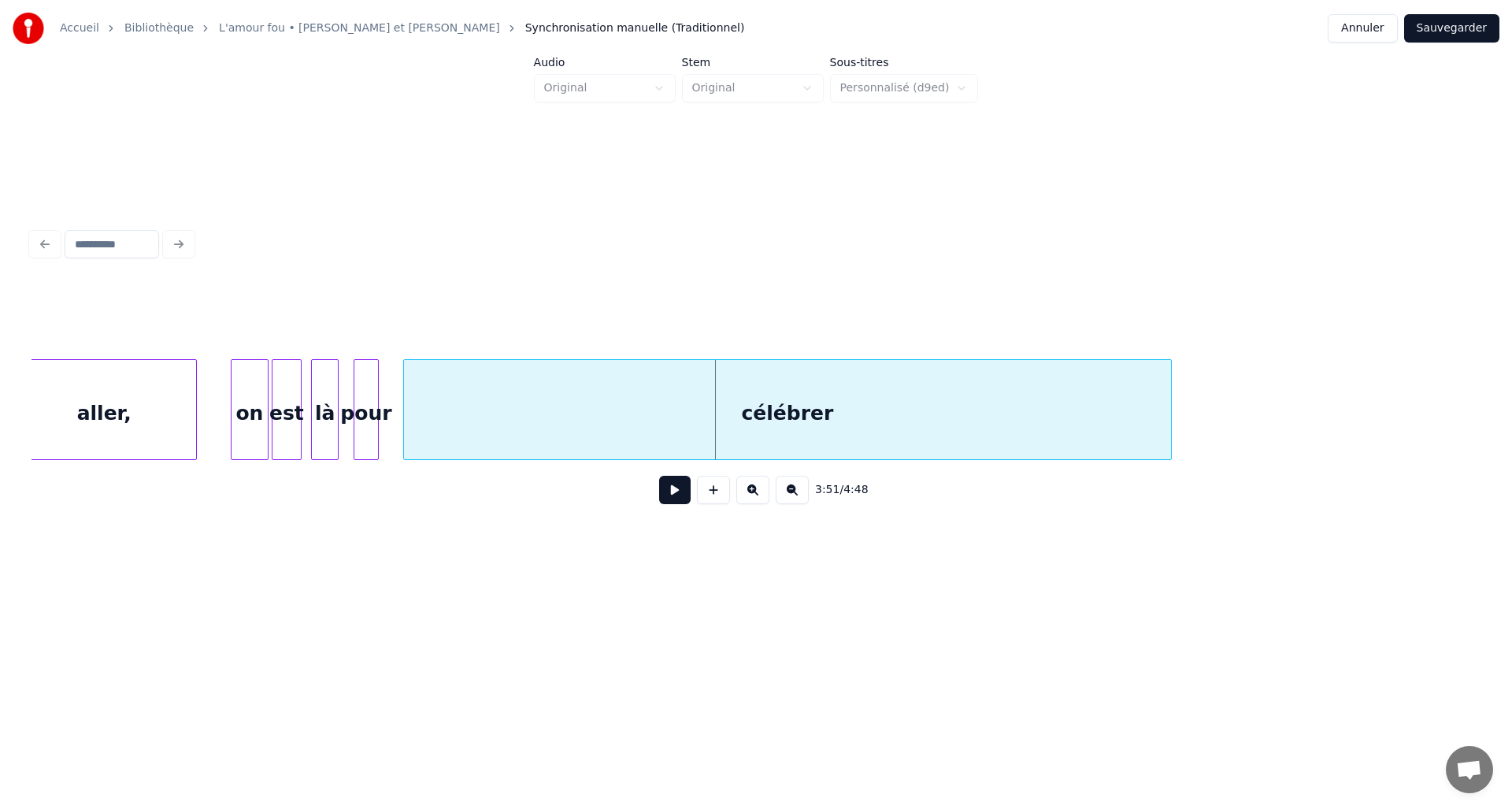
click at [931, 416] on div "célébrer" at bounding box center [788, 413] width 768 height 107
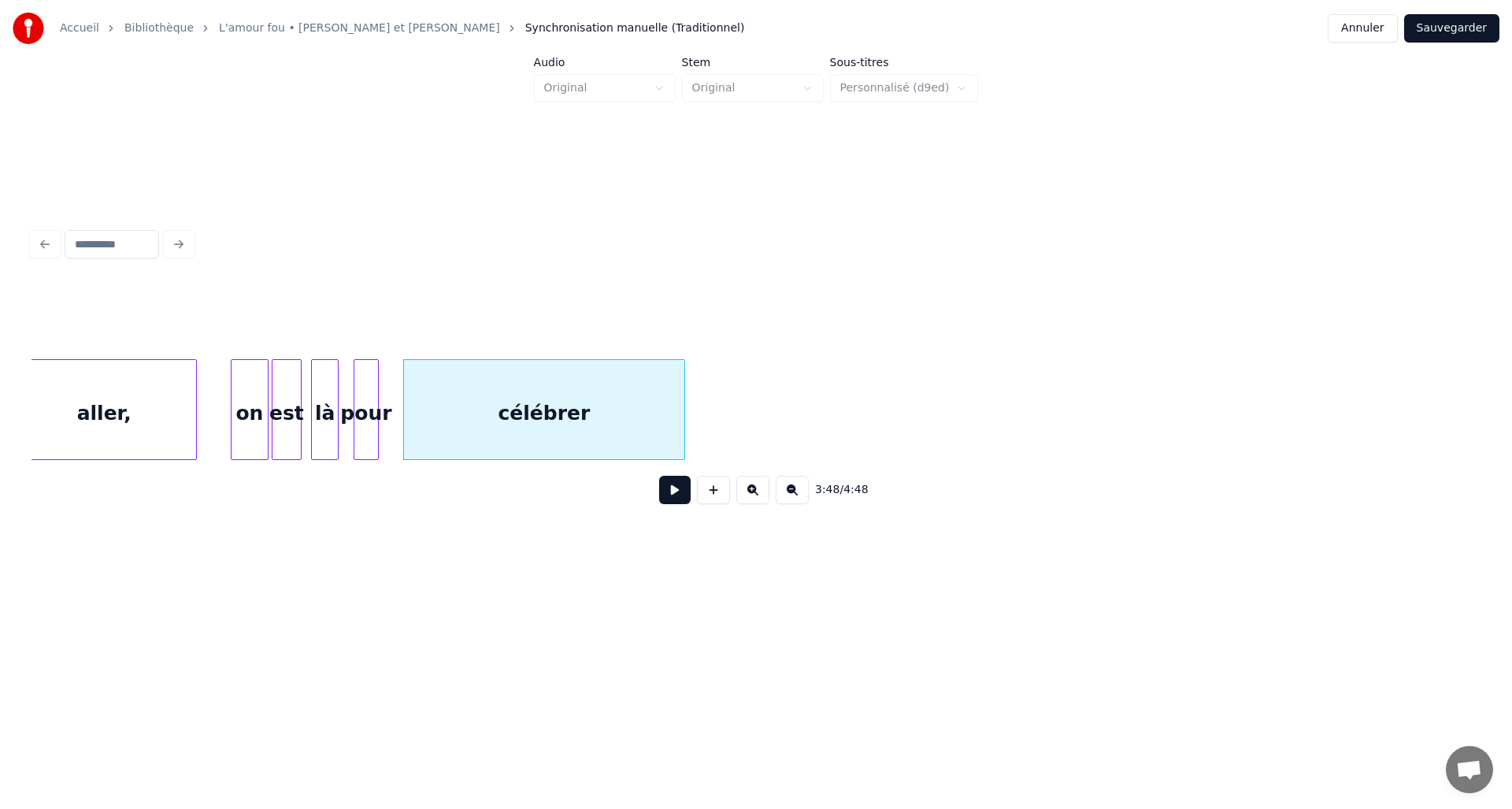
click at [683, 428] on div at bounding box center [681, 409] width 4 height 99
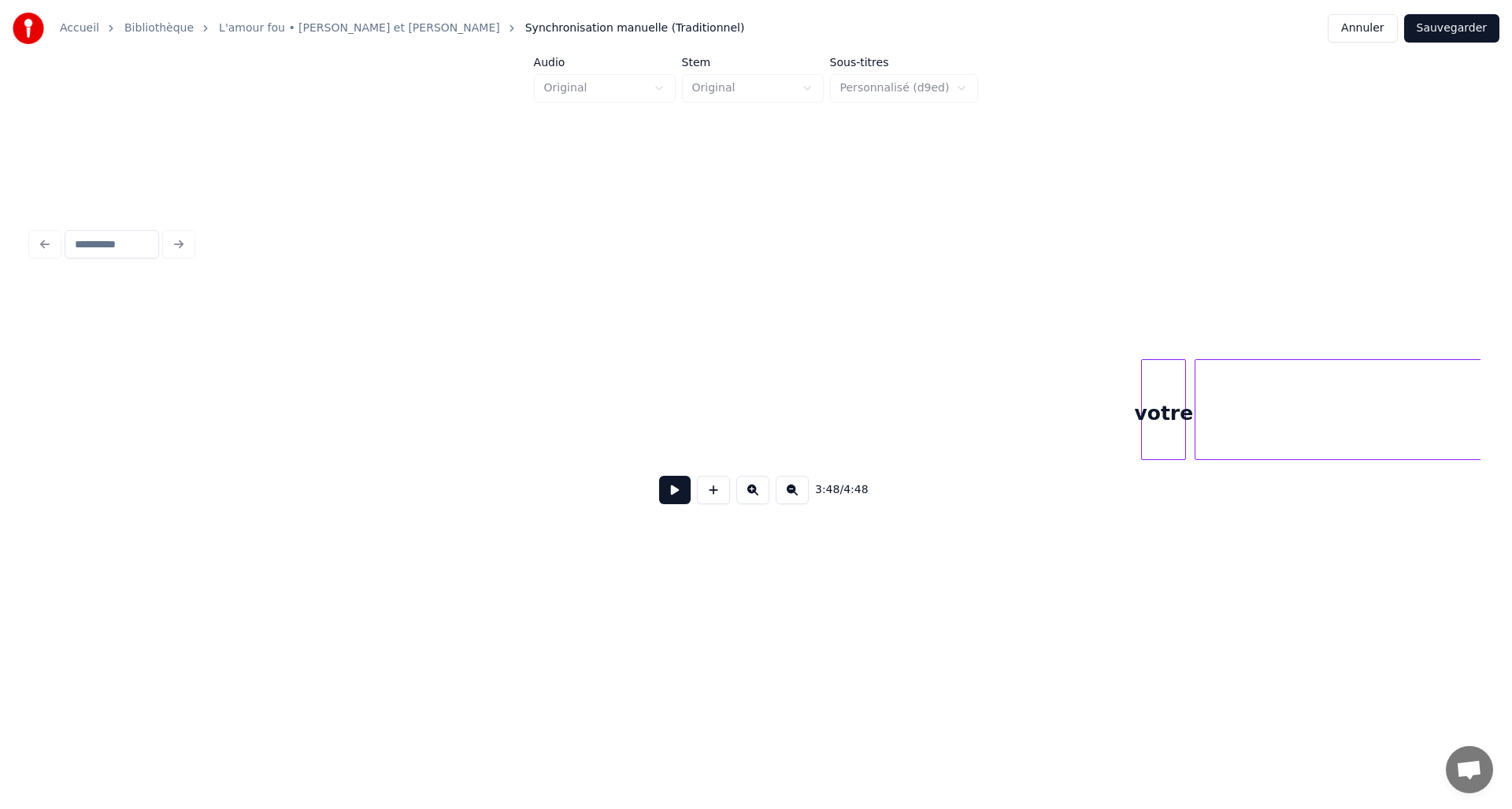
scroll to position [0, 28021]
click at [793, 498] on button at bounding box center [793, 489] width 33 height 29
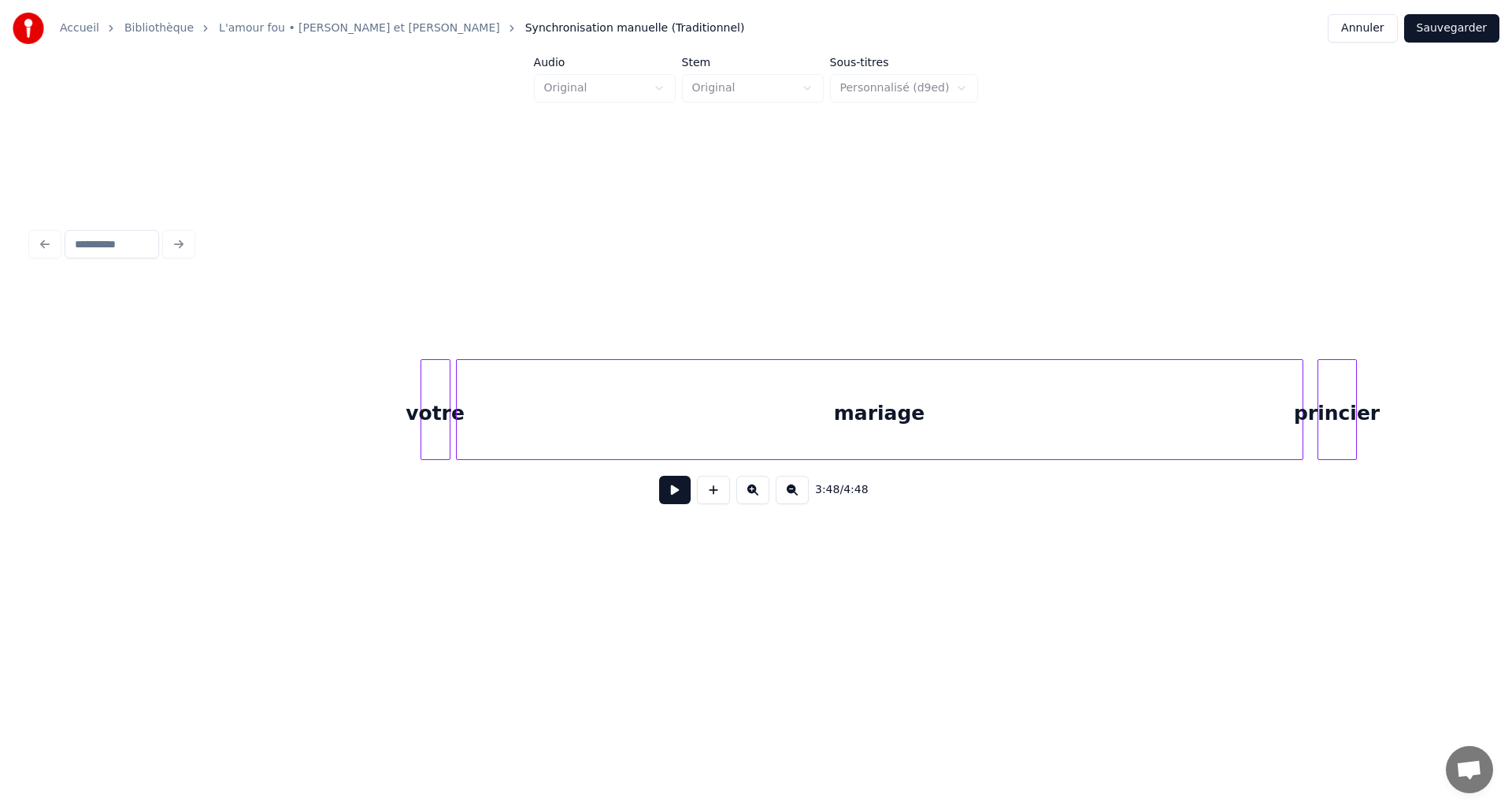
click at [793, 498] on button at bounding box center [793, 489] width 33 height 29
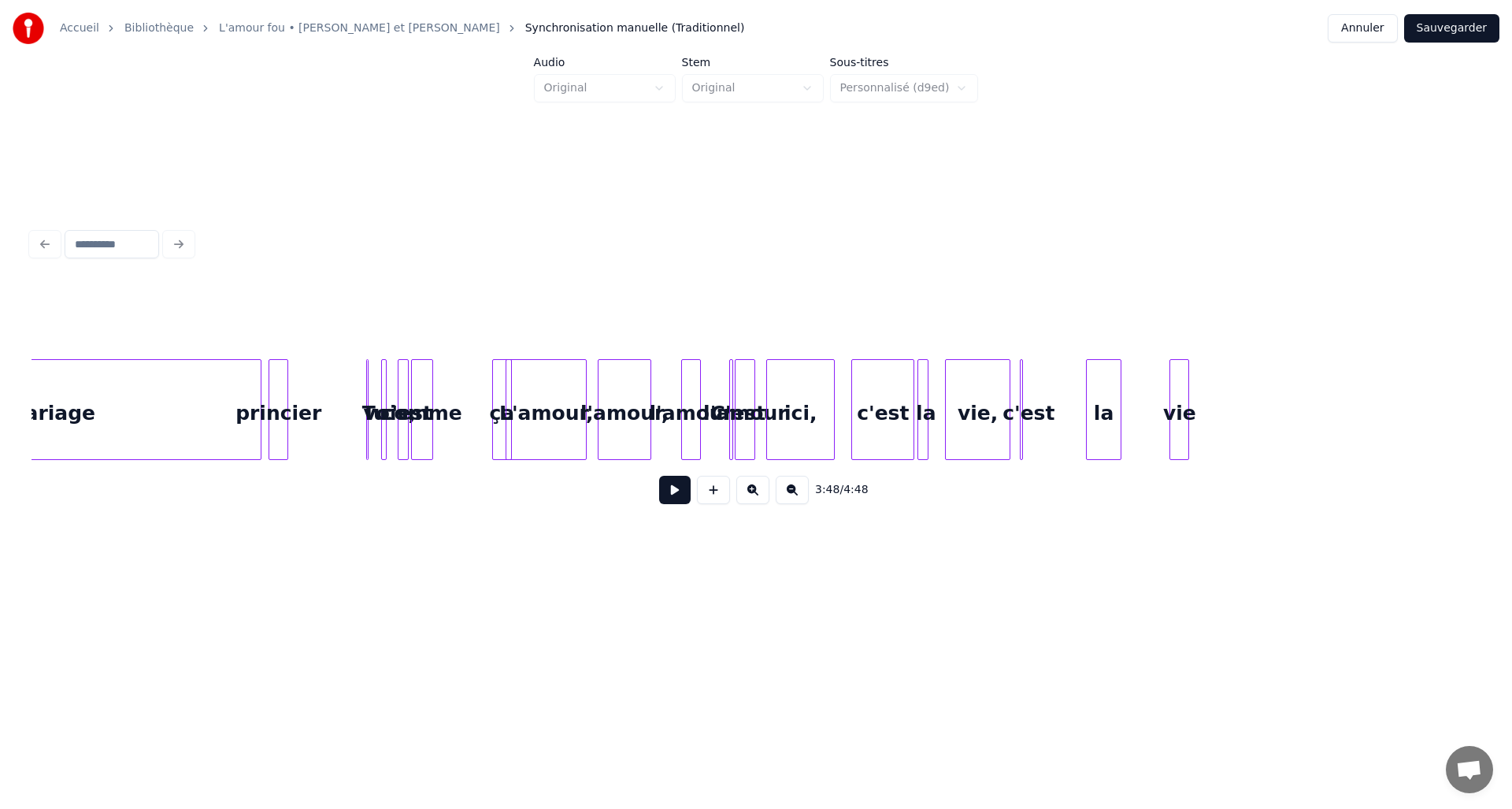
click at [745, 498] on button at bounding box center [753, 489] width 33 height 29
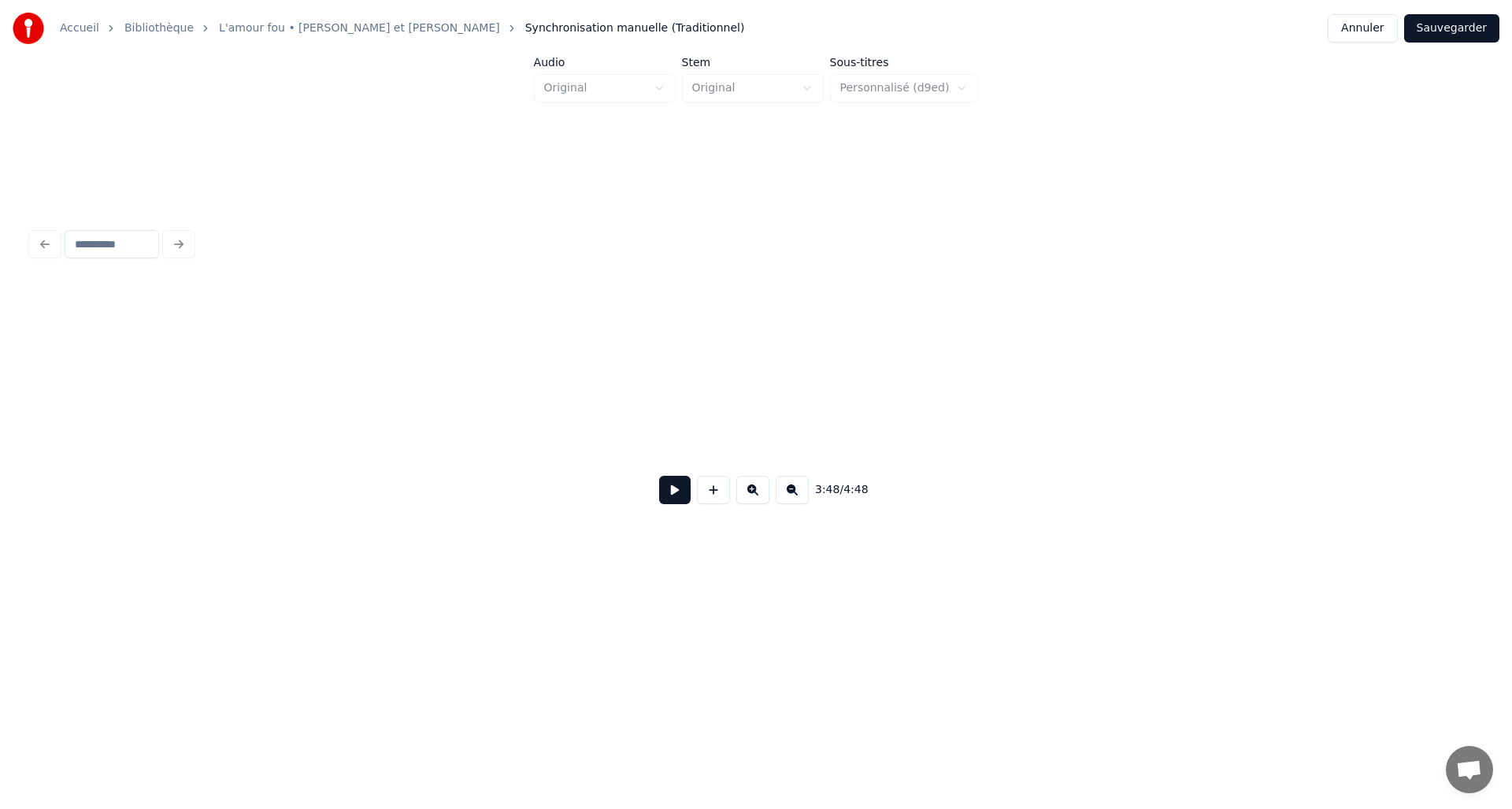
scroll to position [0, 18916]
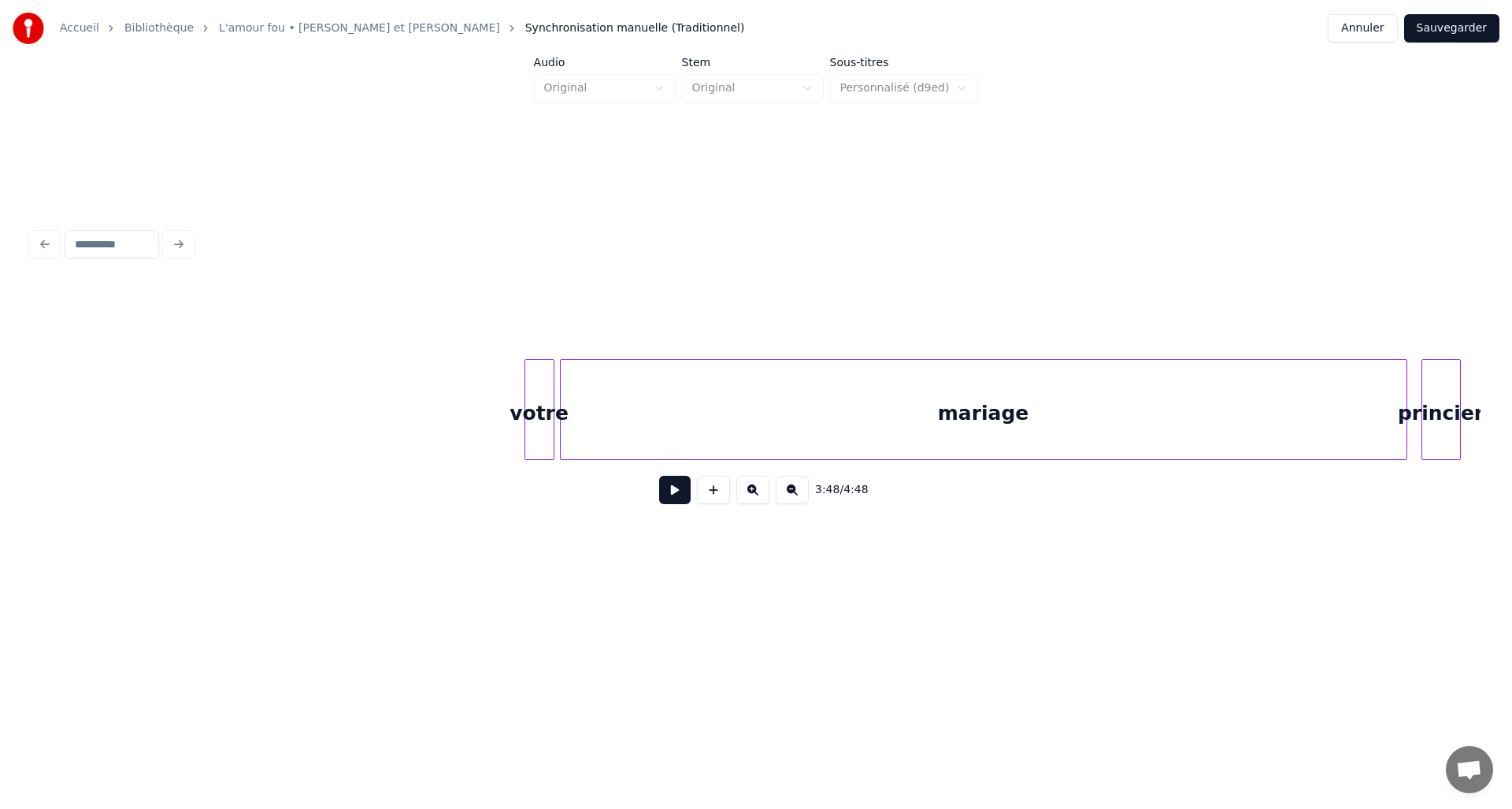
click at [788, 498] on button at bounding box center [793, 489] width 33 height 29
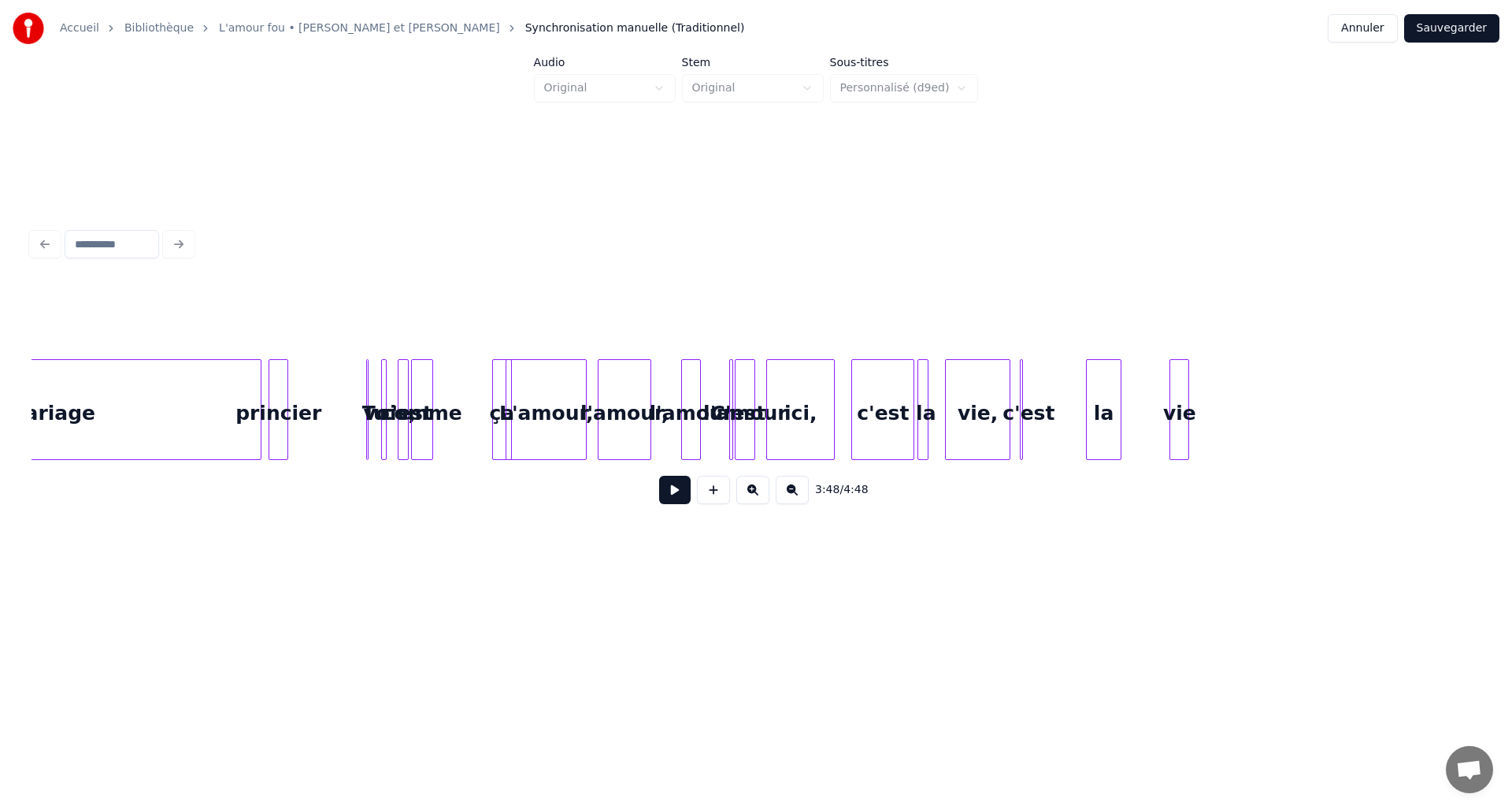
scroll to position [0, 9915]
click at [796, 496] on button at bounding box center [793, 489] width 33 height 29
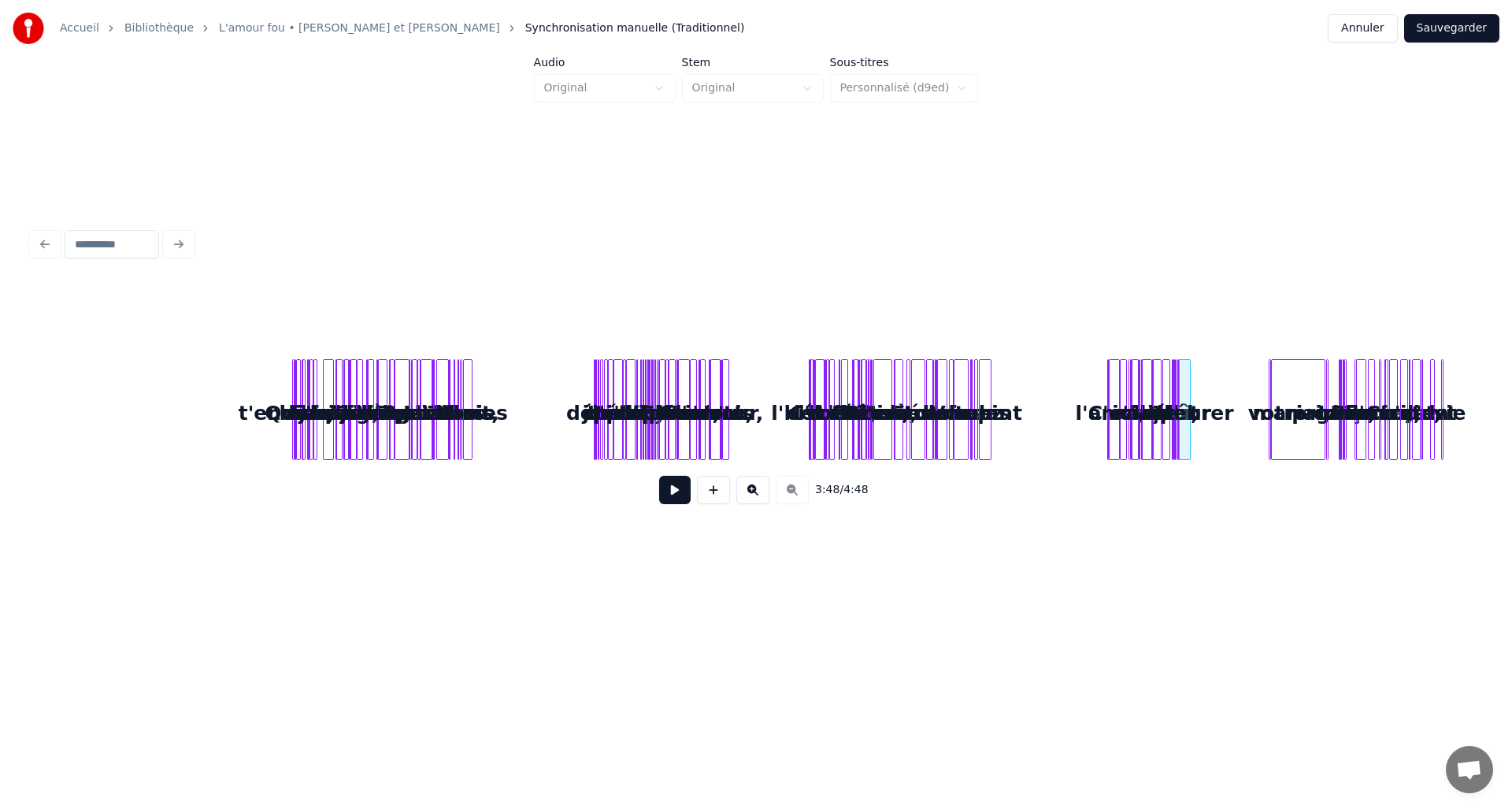
scroll to position [0, 0]
click at [759, 493] on button at bounding box center [753, 489] width 33 height 29
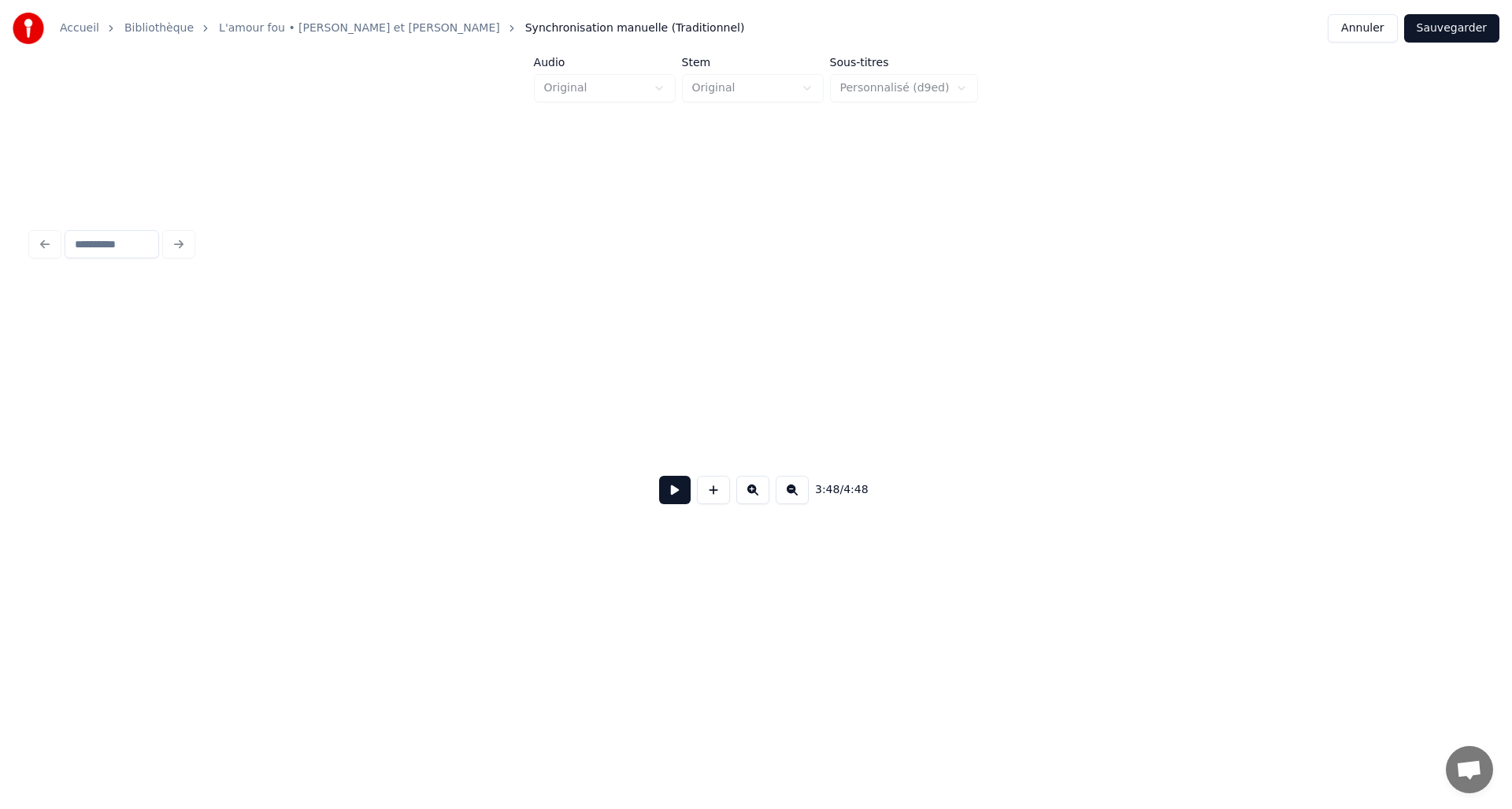
scroll to position [0, 7853]
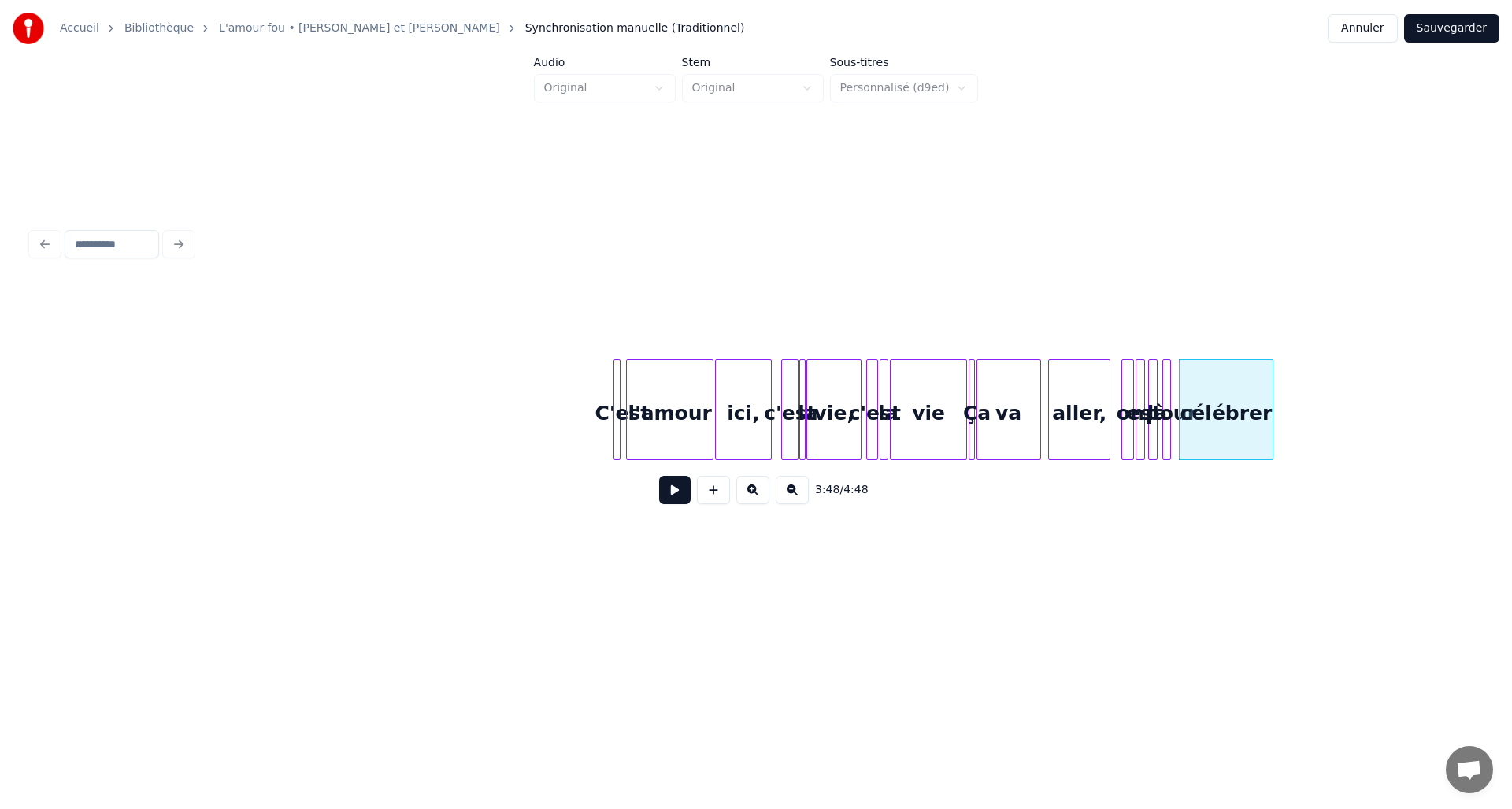
click at [759, 493] on button at bounding box center [753, 489] width 33 height 29
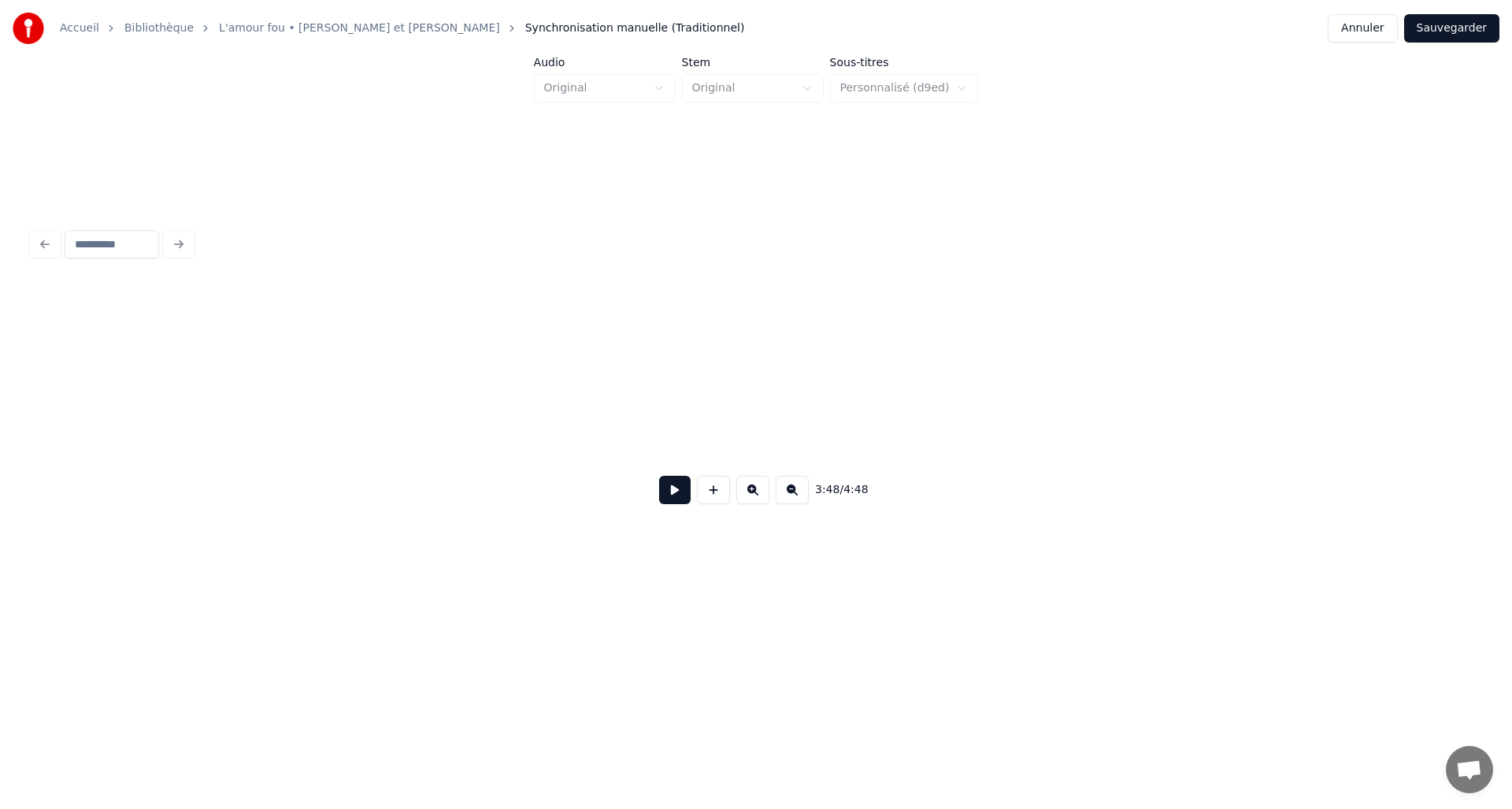
scroll to position [0, 16853]
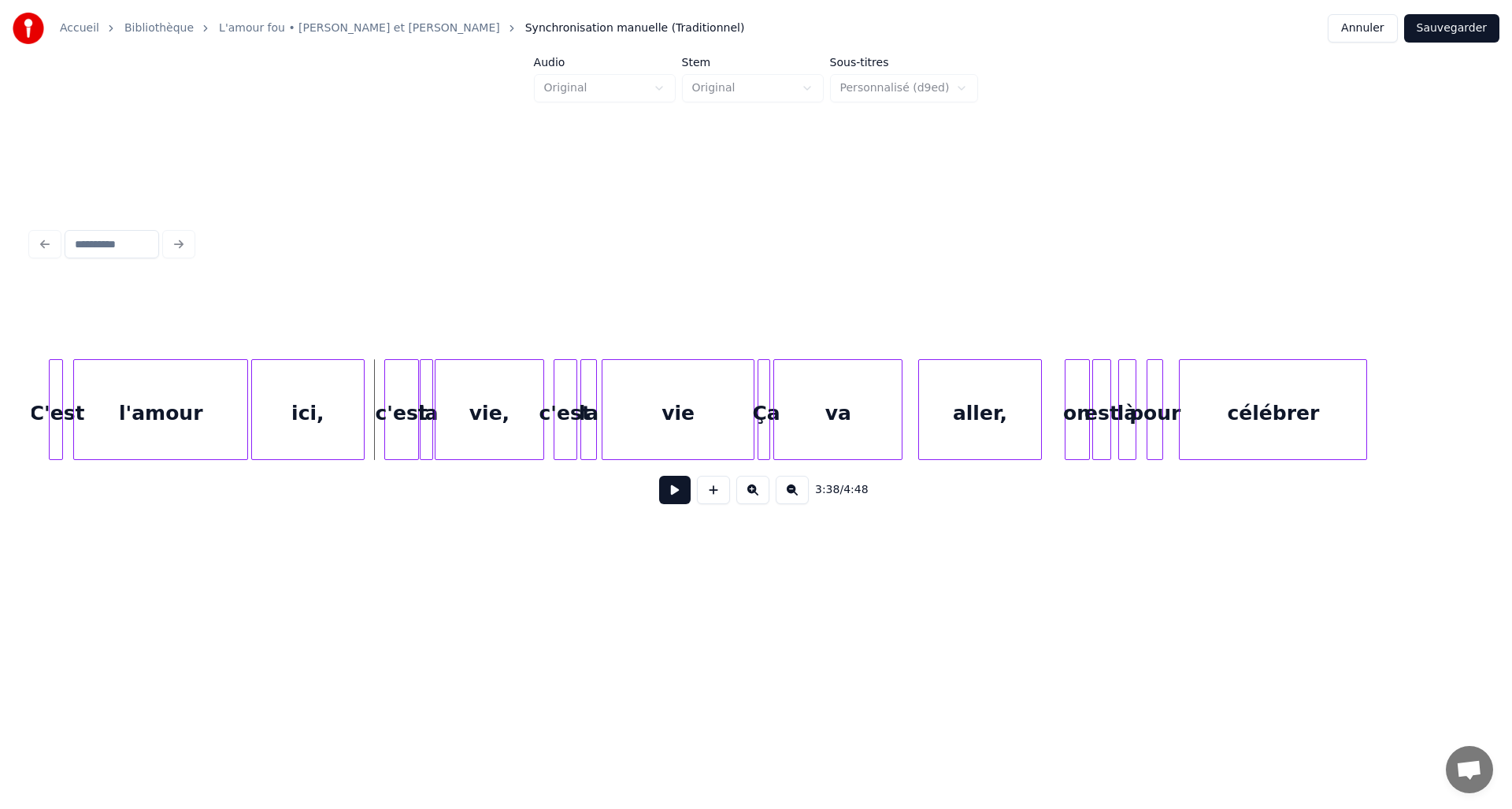
click at [680, 496] on button at bounding box center [675, 489] width 31 height 29
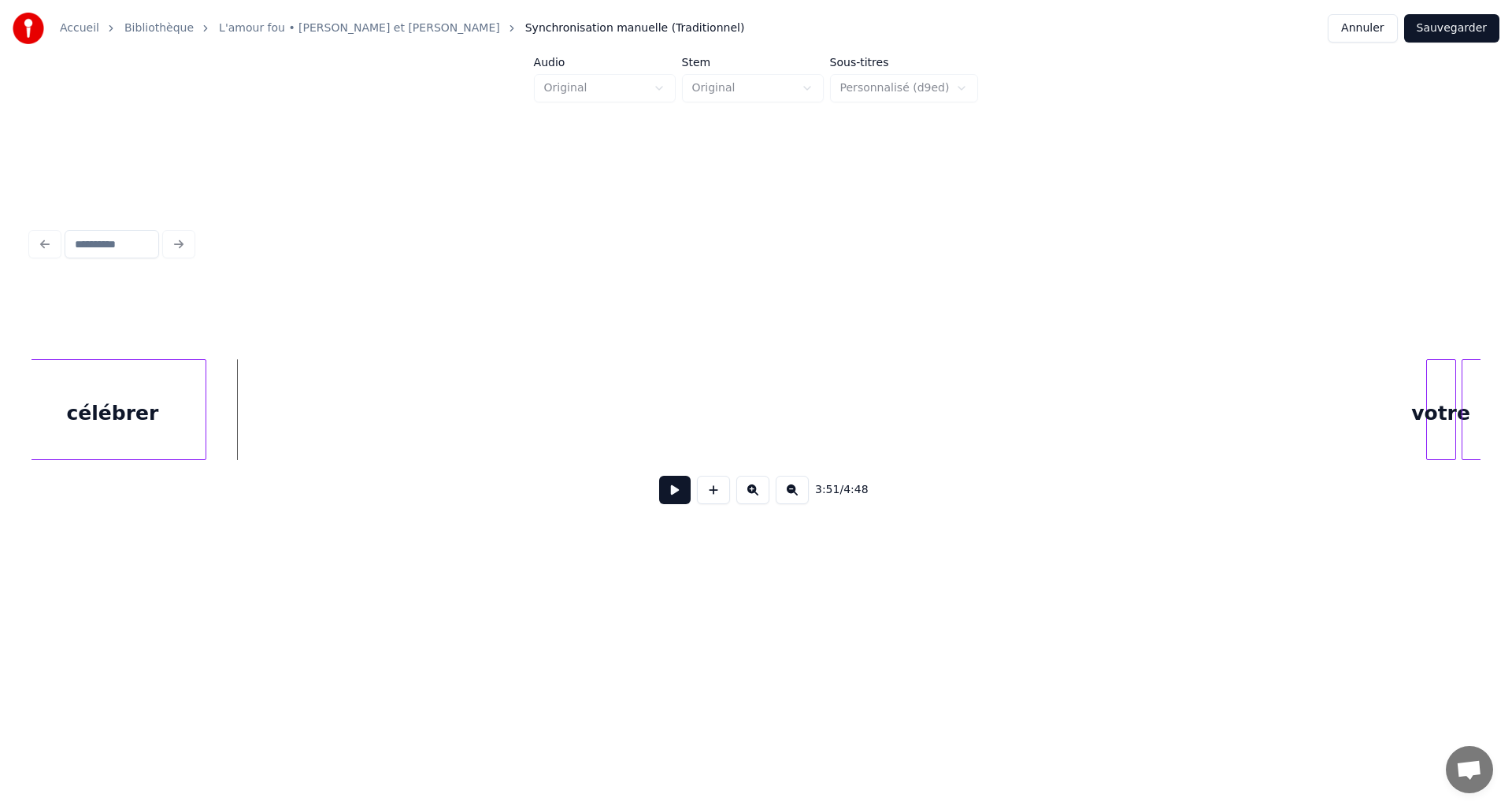
scroll to position [0, 18051]
click at [219, 396] on div "votre" at bounding box center [218, 413] width 29 height 107
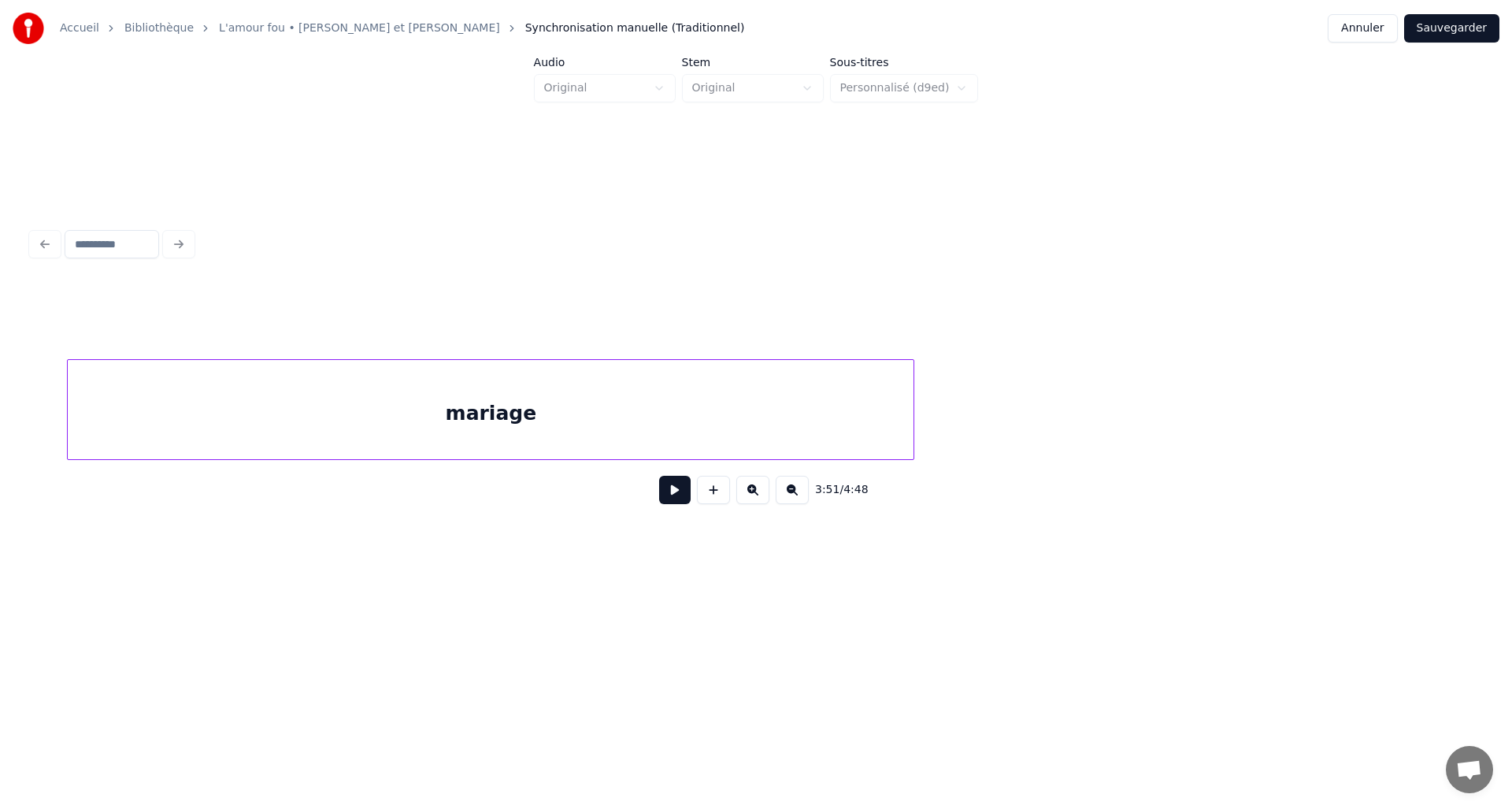
scroll to position [0, 18833]
click at [840, 424] on div "mariage" at bounding box center [455, 413] width 846 height 107
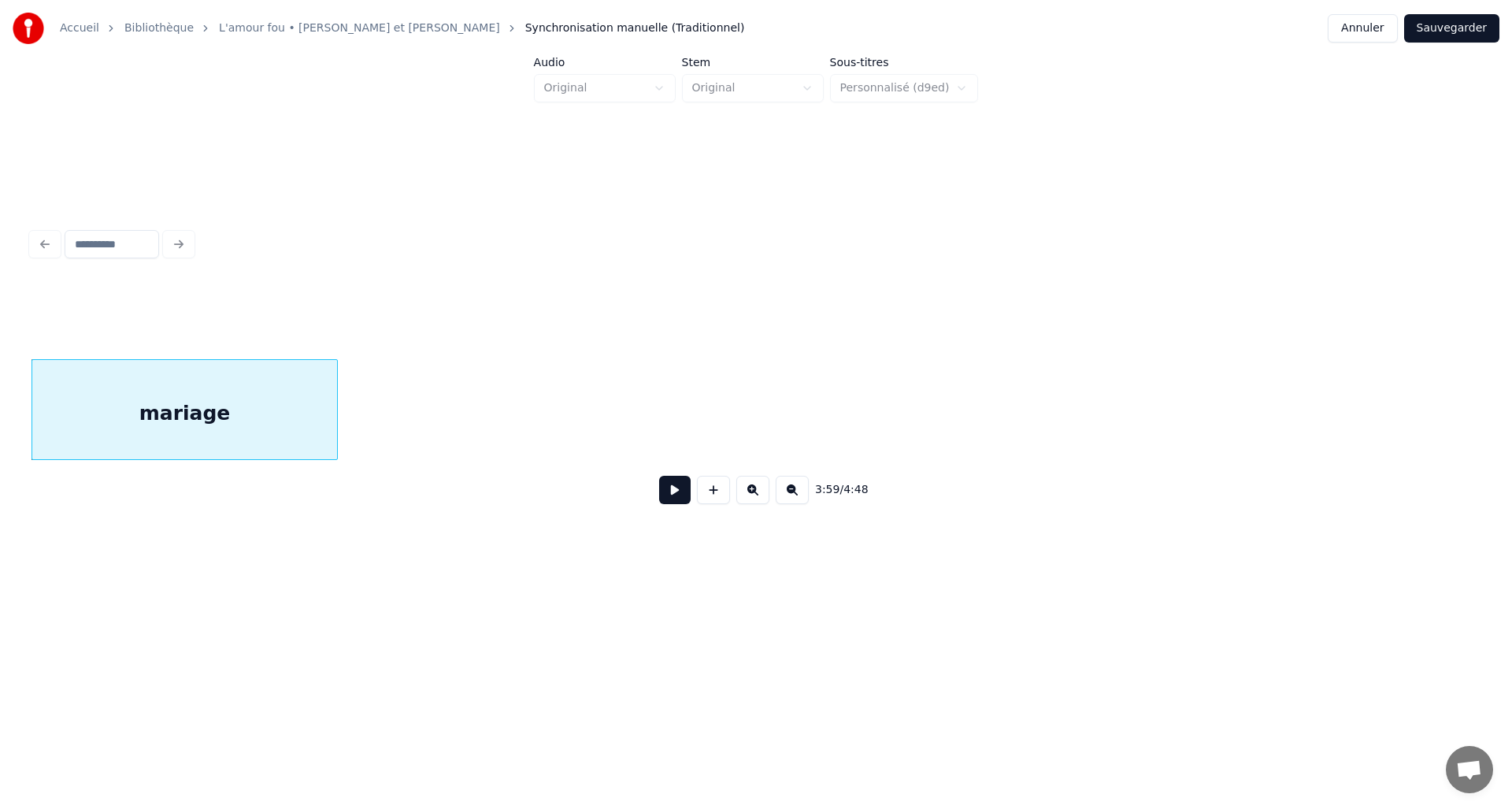
click at [334, 411] on div at bounding box center [334, 409] width 4 height 99
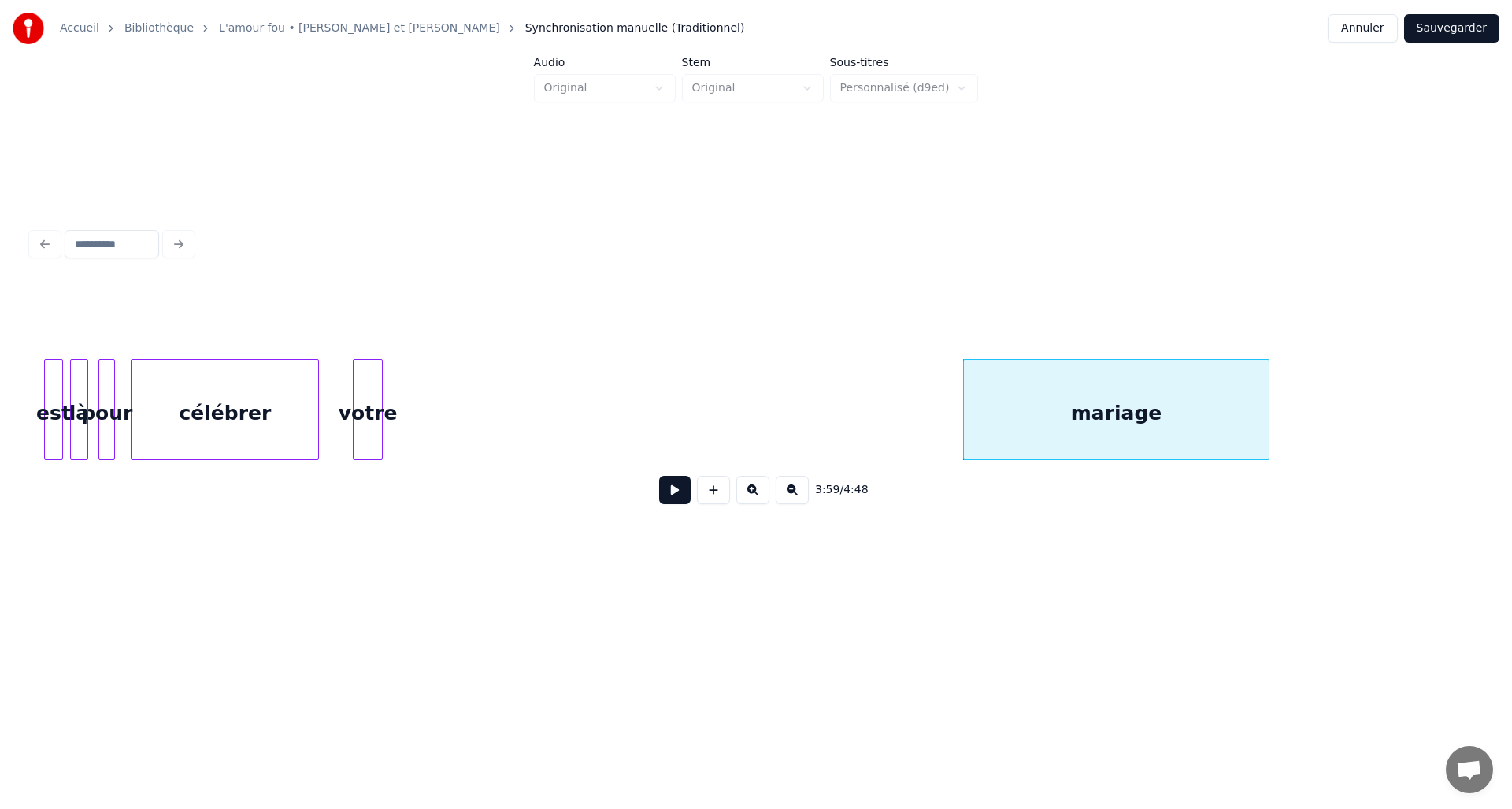
scroll to position [0, 17839]
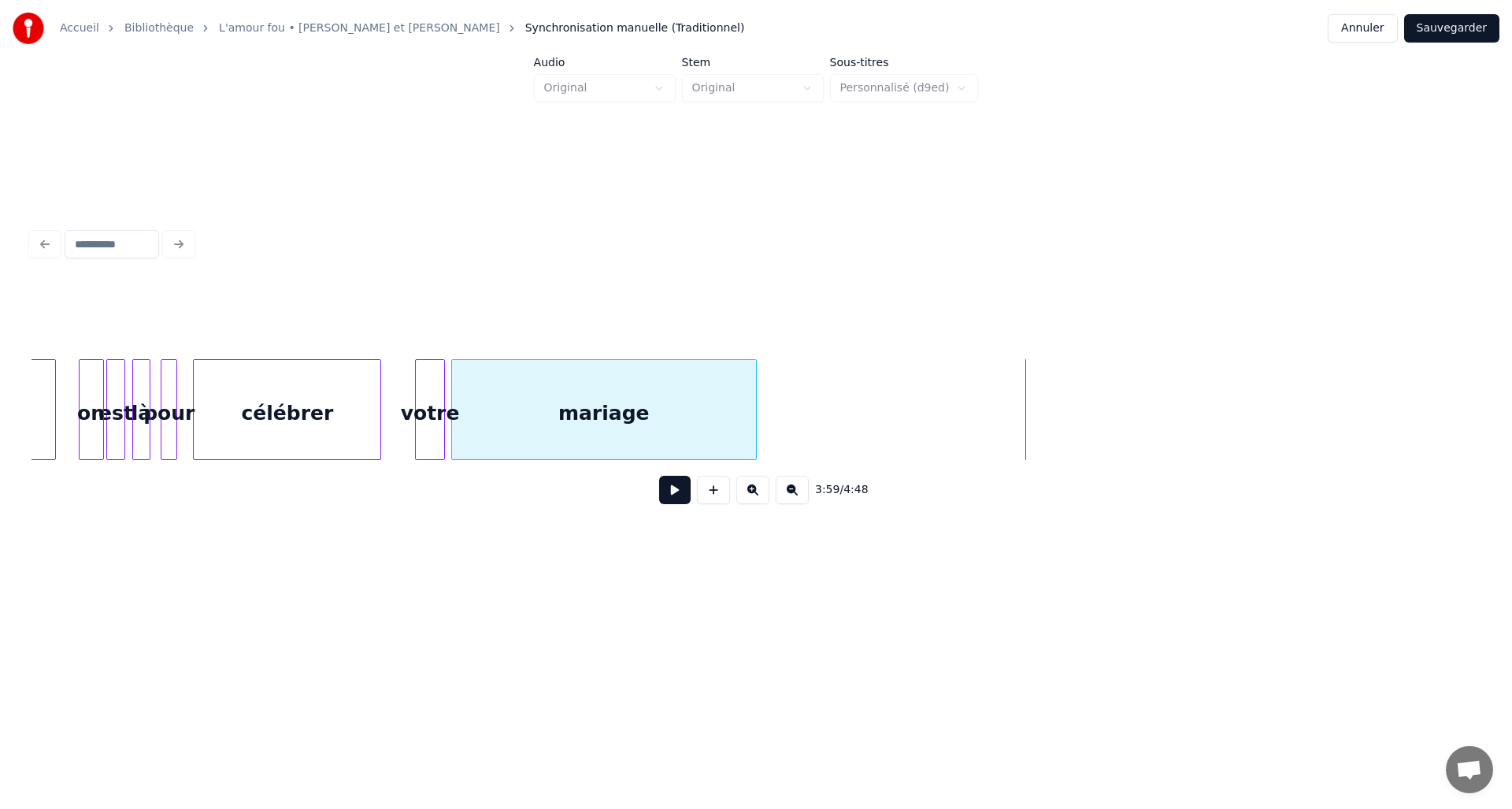
click at [620, 414] on div "mariage" at bounding box center [604, 413] width 304 height 107
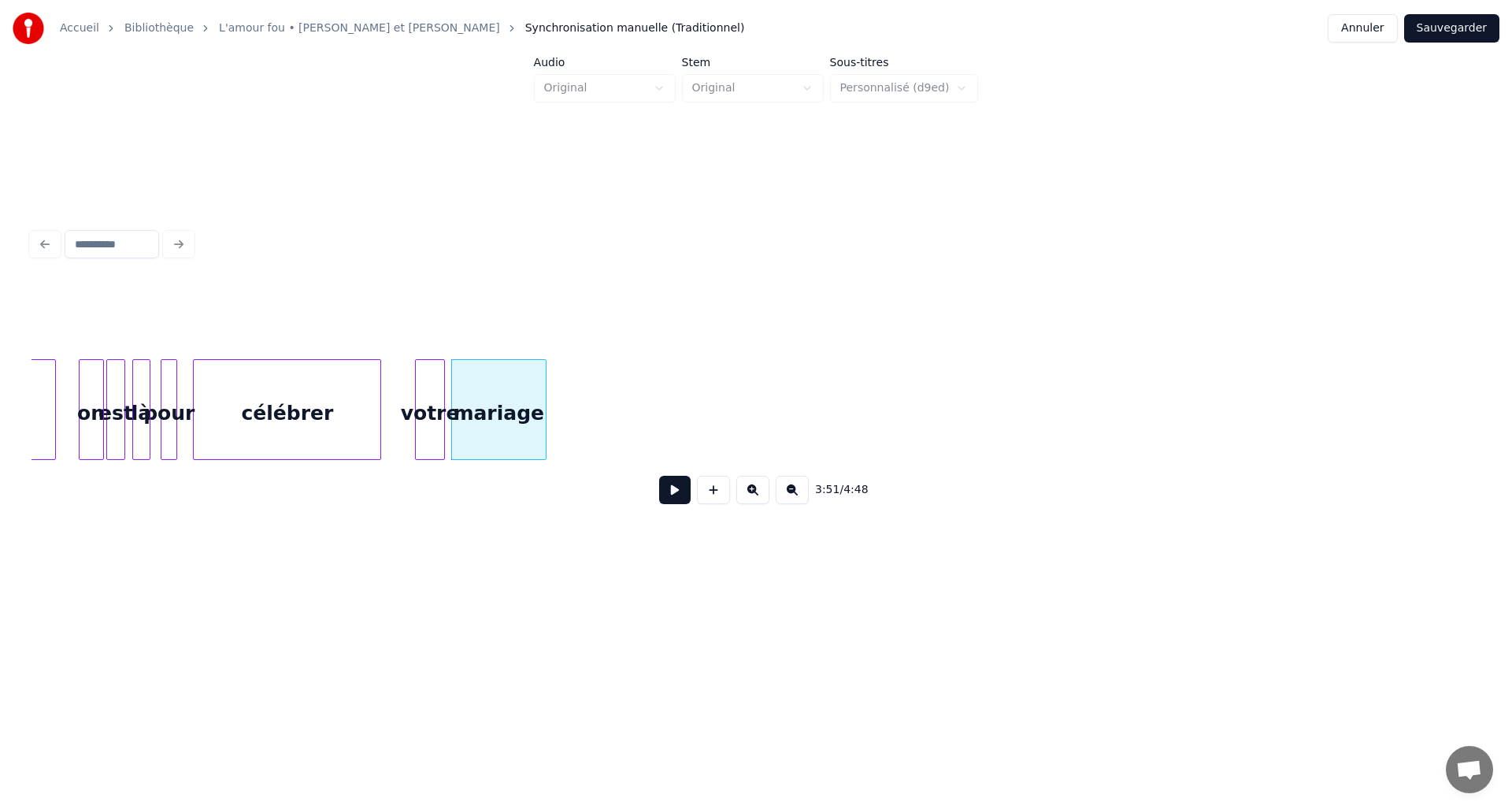
click at [545, 411] on div at bounding box center [543, 409] width 4 height 99
click at [667, 498] on button at bounding box center [675, 489] width 31 height 29
click at [671, 498] on button at bounding box center [675, 489] width 31 height 29
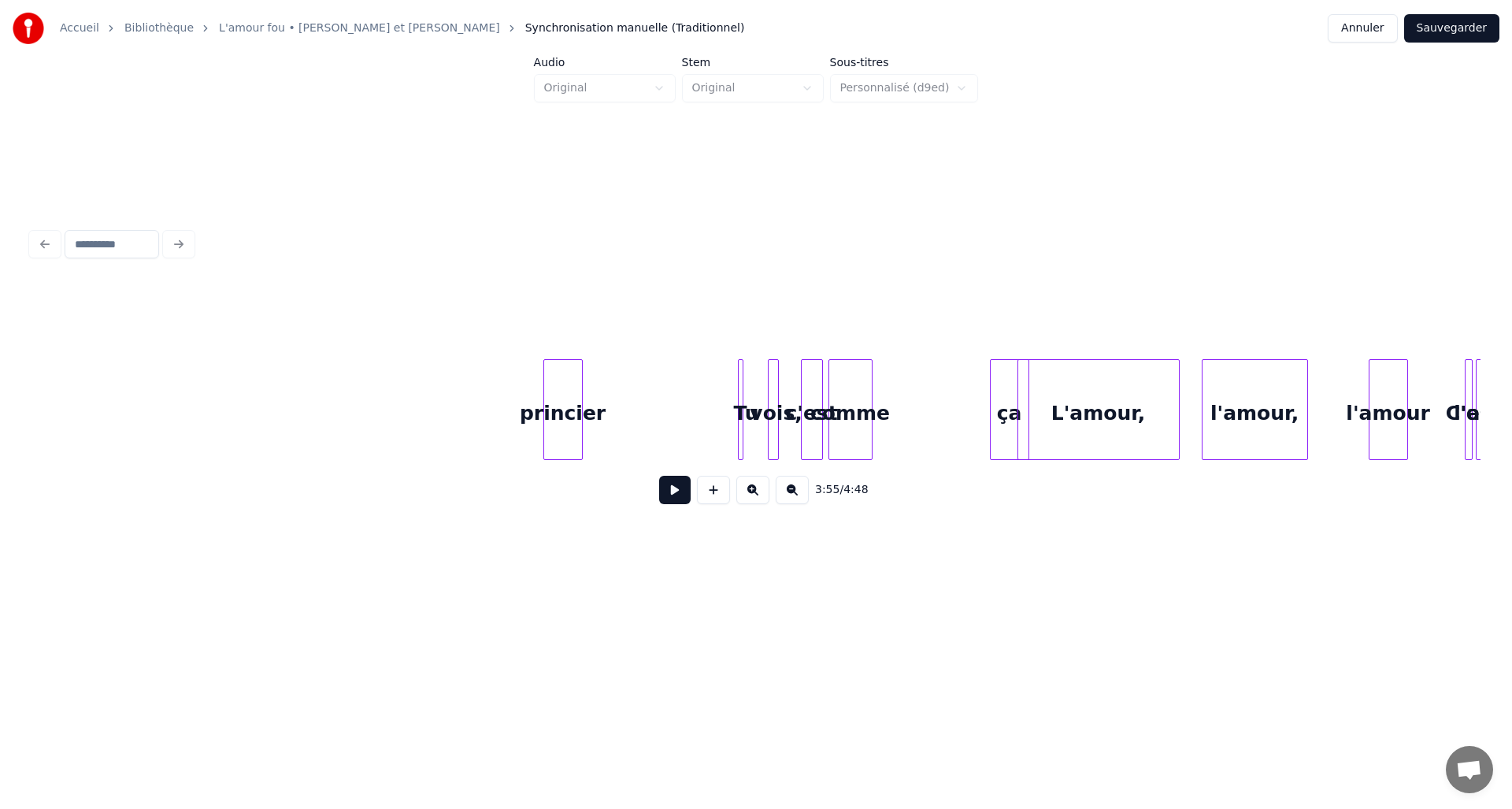
scroll to position [0, 19548]
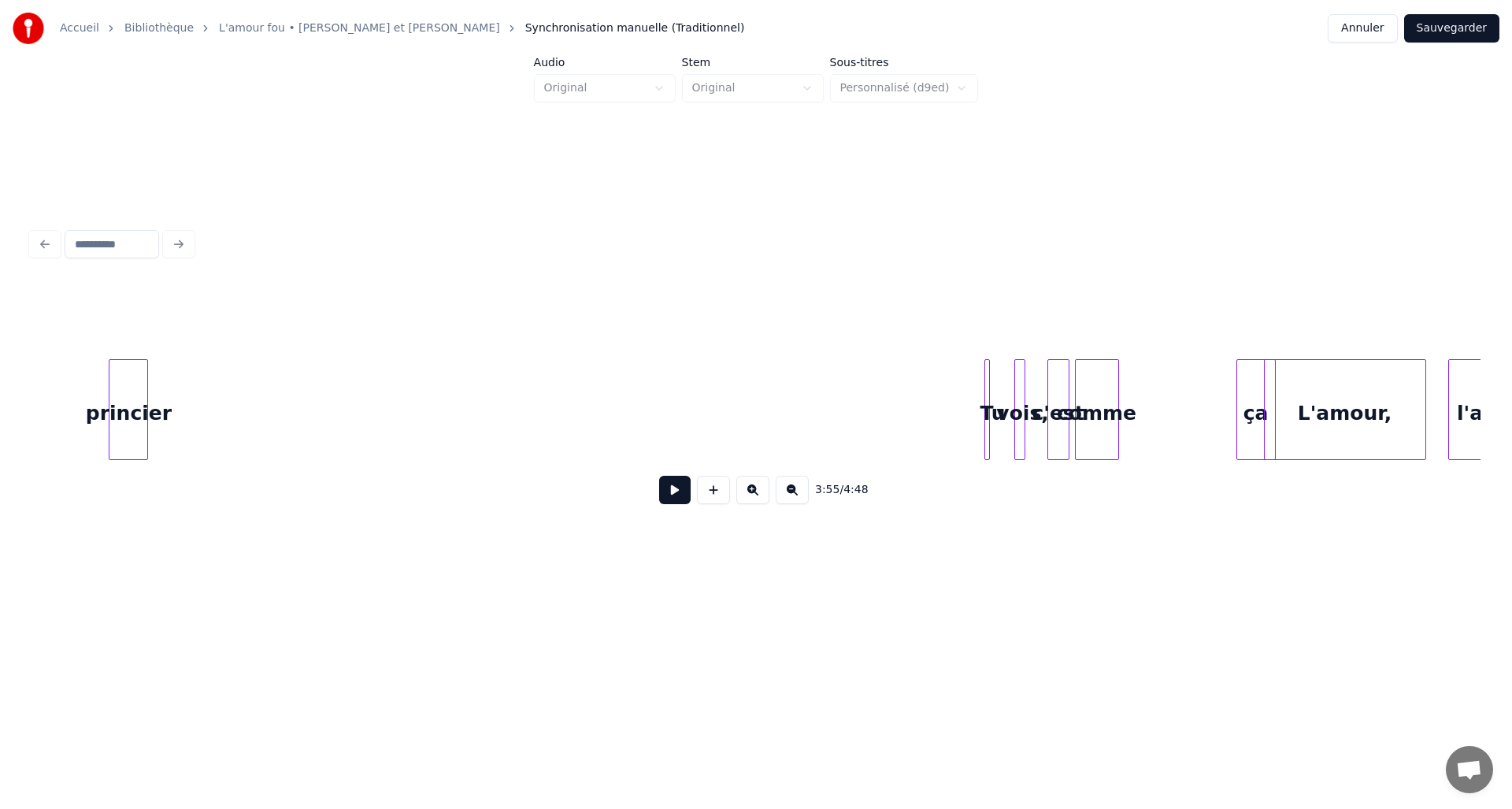
click at [132, 417] on div "princier" at bounding box center [128, 413] width 37 height 107
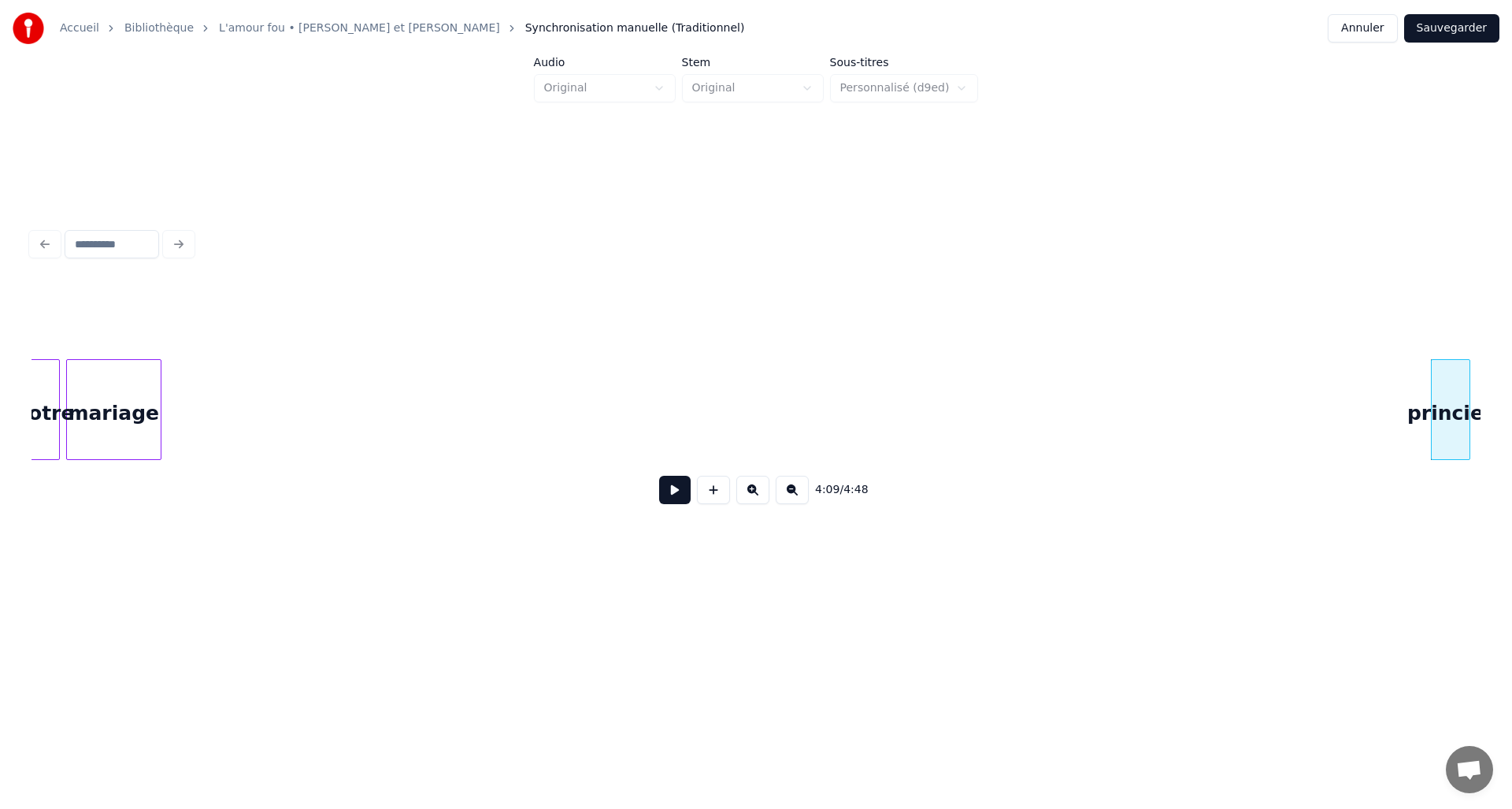
scroll to position [0, 18249]
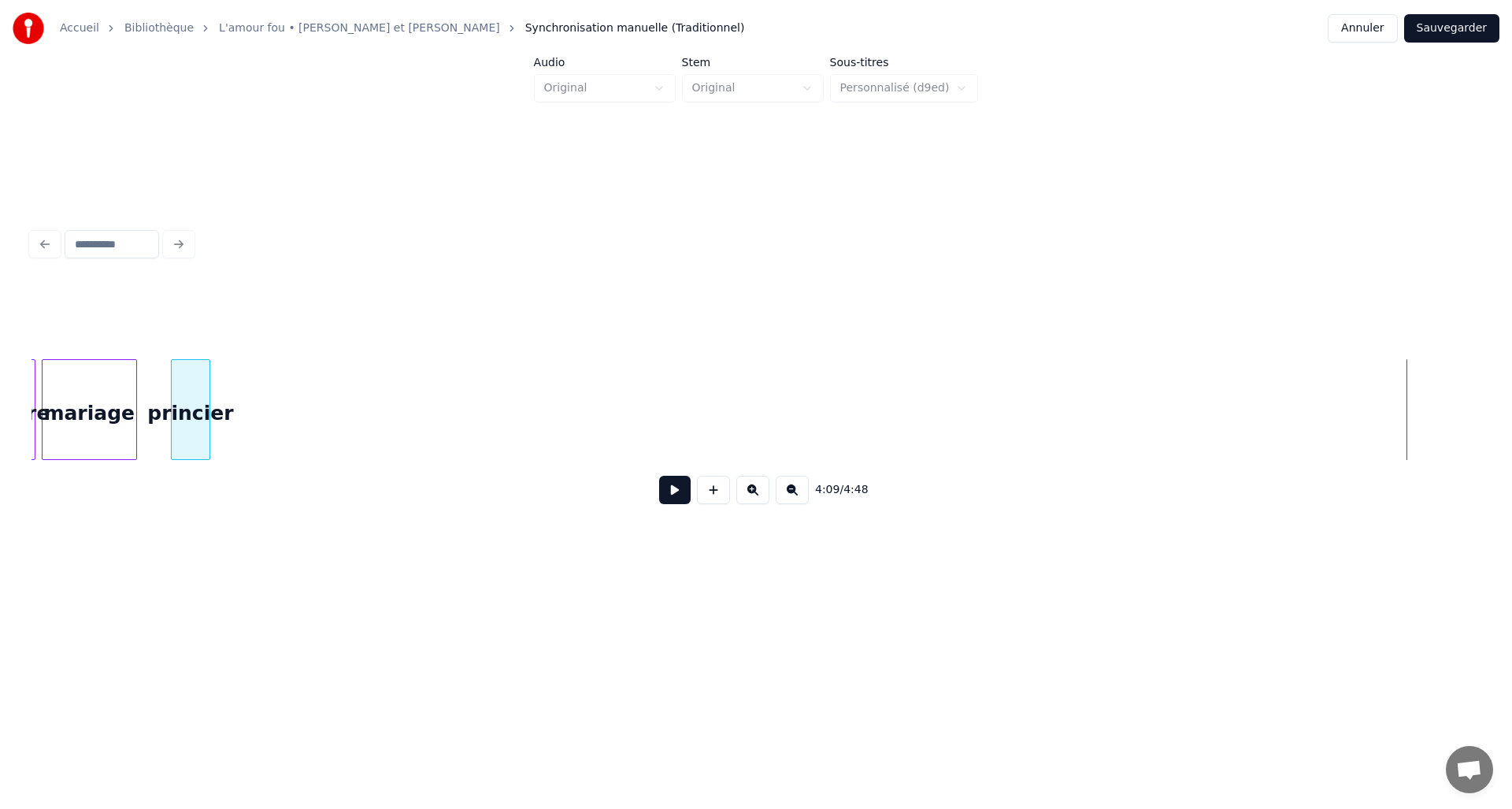
click at [186, 403] on div "princier" at bounding box center [190, 413] width 37 height 107
click at [308, 407] on div "princier" at bounding box center [240, 409] width 138 height 101
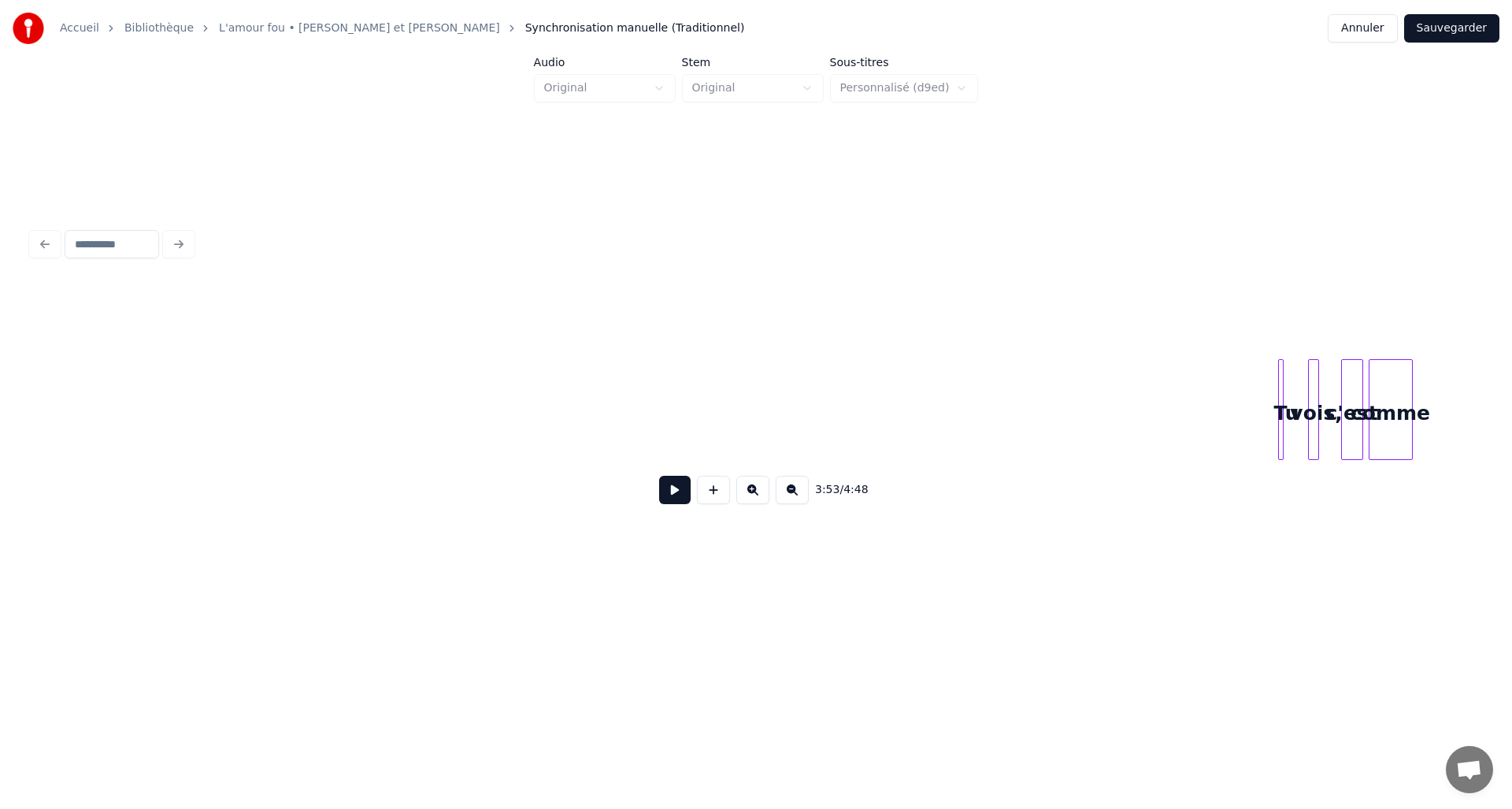
scroll to position [0, 19328]
click at [113, 417] on div "vois," at bounding box center [110, 413] width 16 height 107
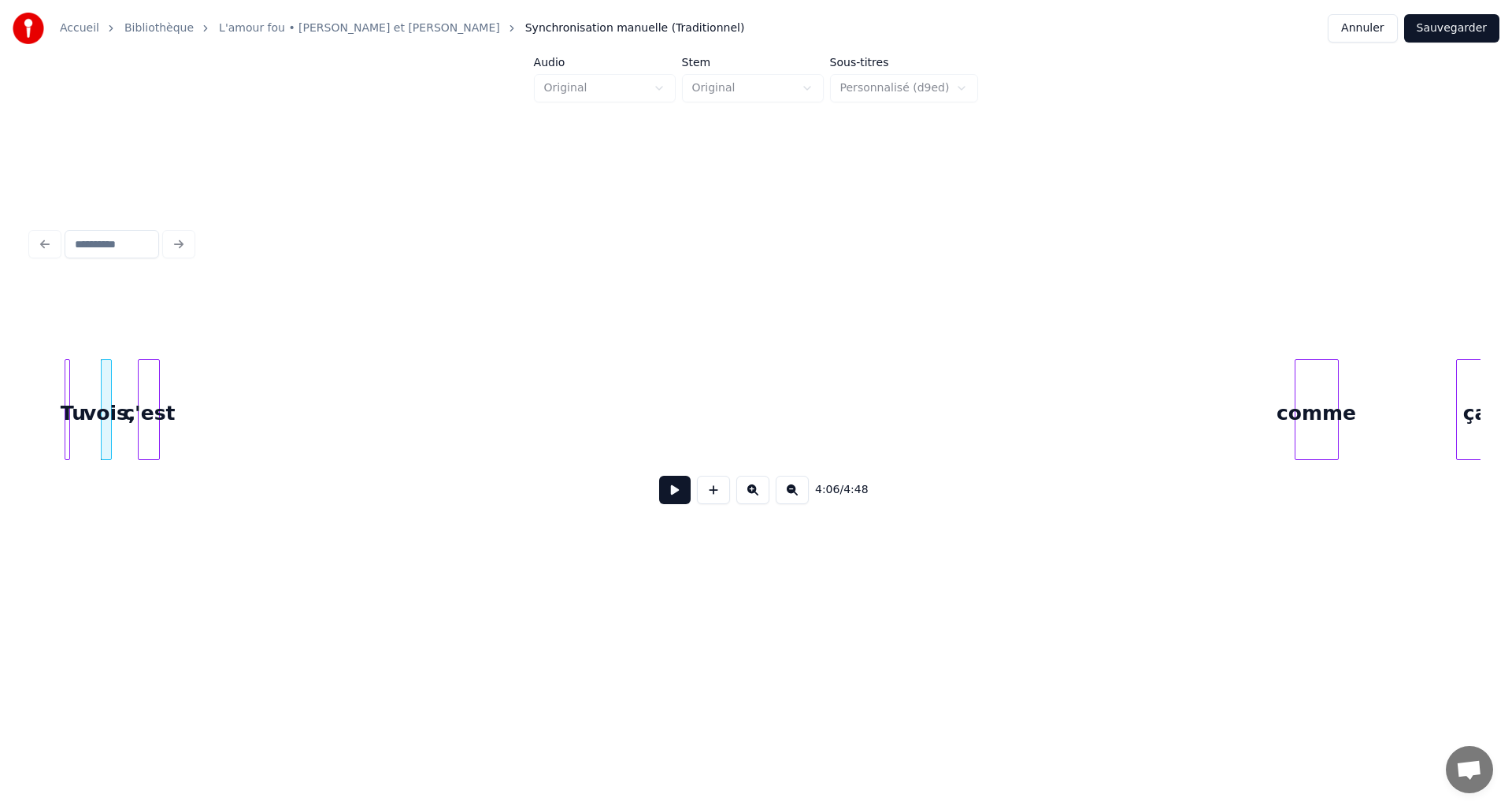
click at [145, 391] on div "c'est" at bounding box center [149, 413] width 21 height 107
click at [211, 378] on div "comme" at bounding box center [206, 413] width 43 height 107
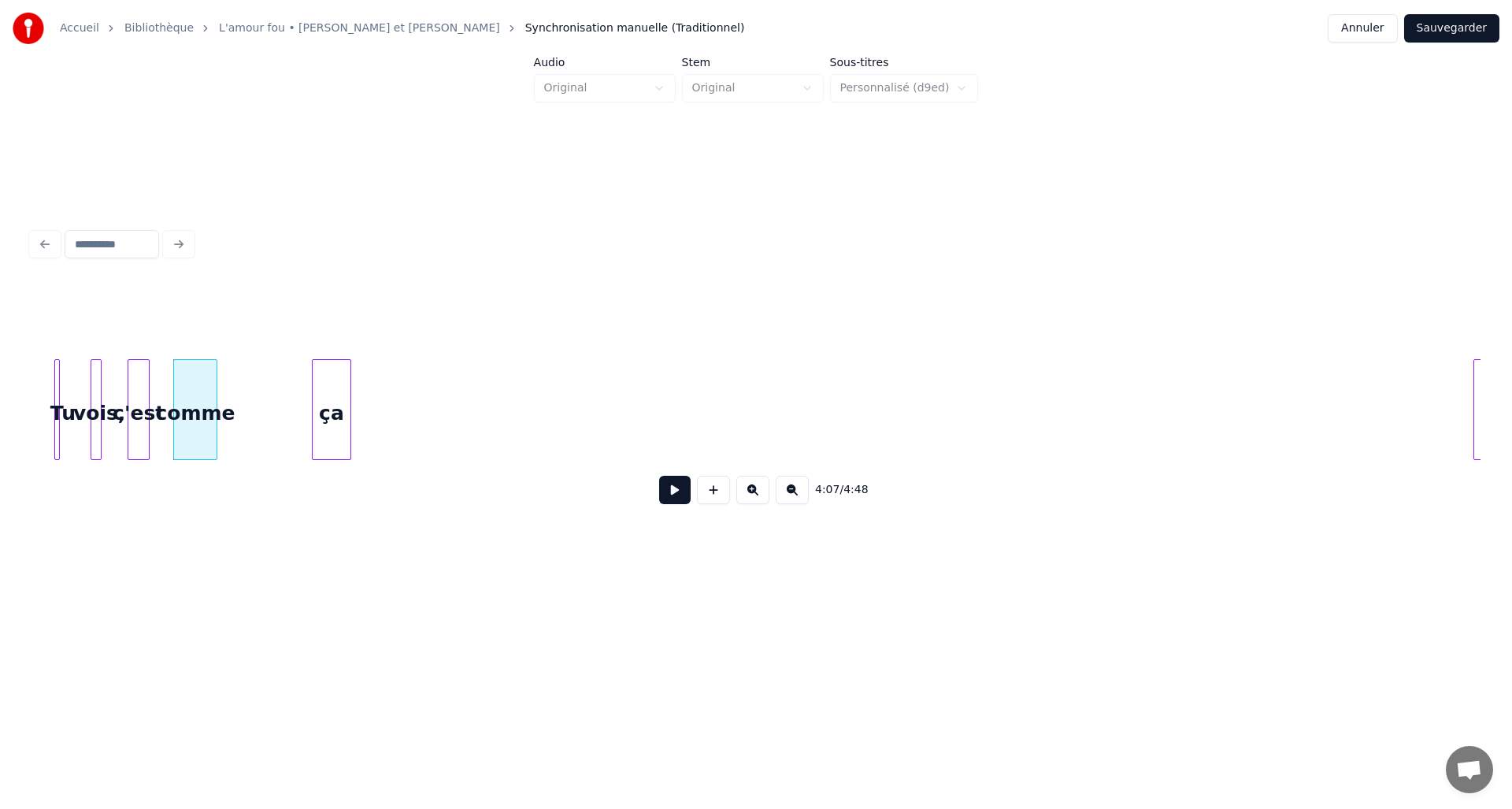
click at [334, 389] on div "ça" at bounding box center [331, 413] width 37 height 107
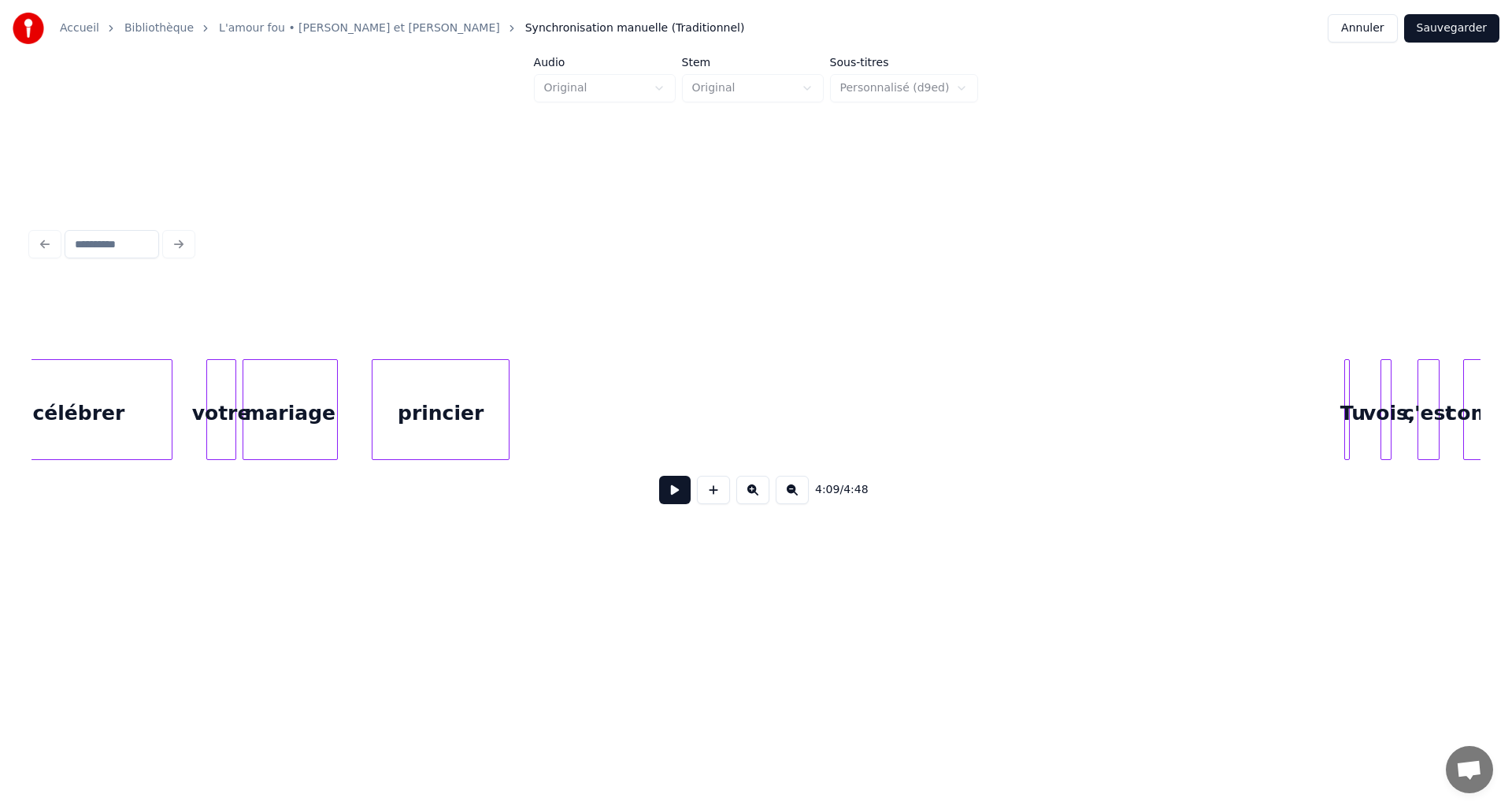
scroll to position [0, 18085]
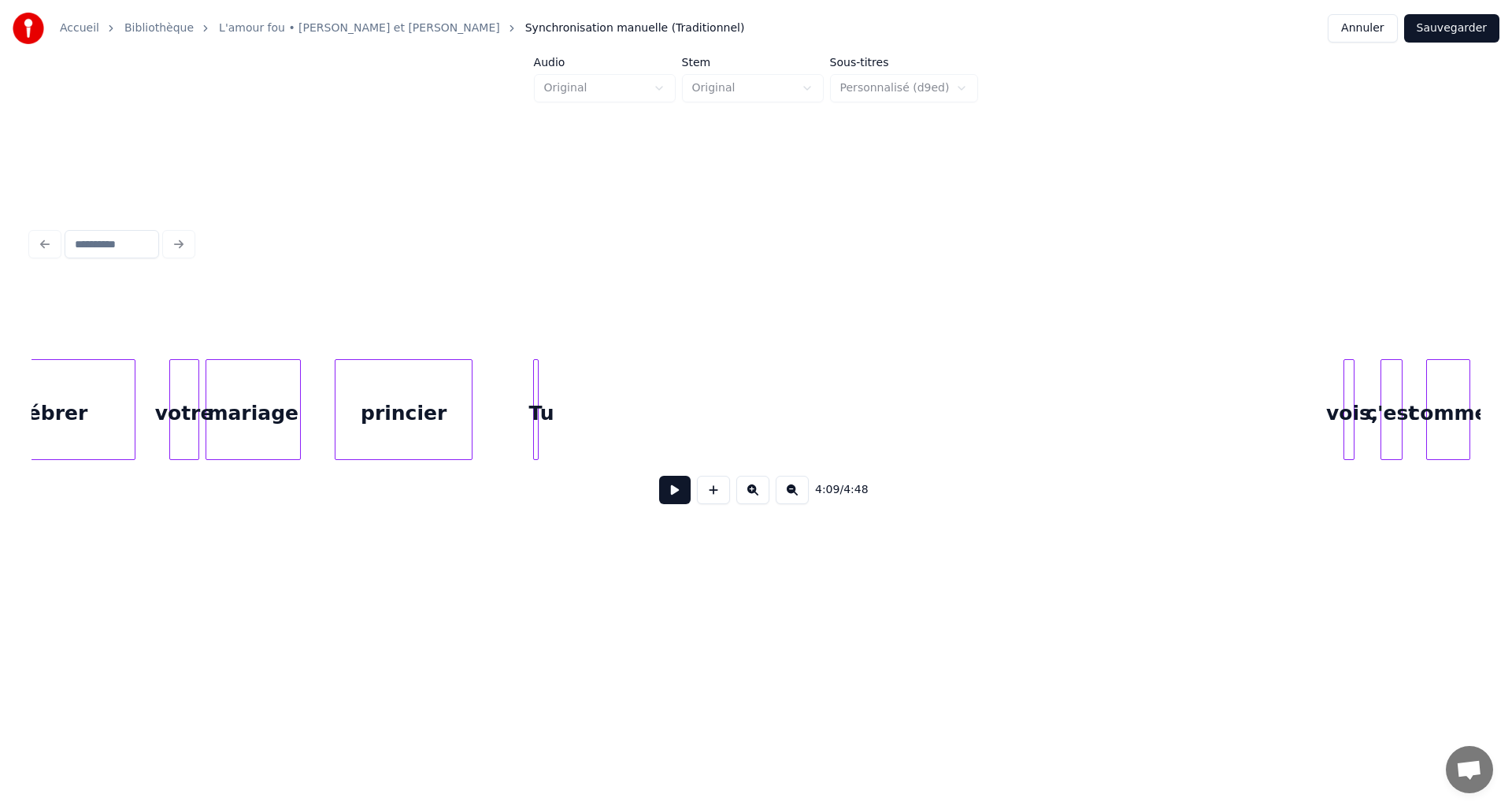
click at [539, 389] on div "Tu" at bounding box center [542, 413] width 16 height 107
click at [540, 394] on div "Tu" at bounding box center [539, 409] width 2 height 101
click at [554, 394] on div at bounding box center [552, 409] width 4 height 99
click at [540, 389] on div "Tu" at bounding box center [540, 413] width 17 height 107
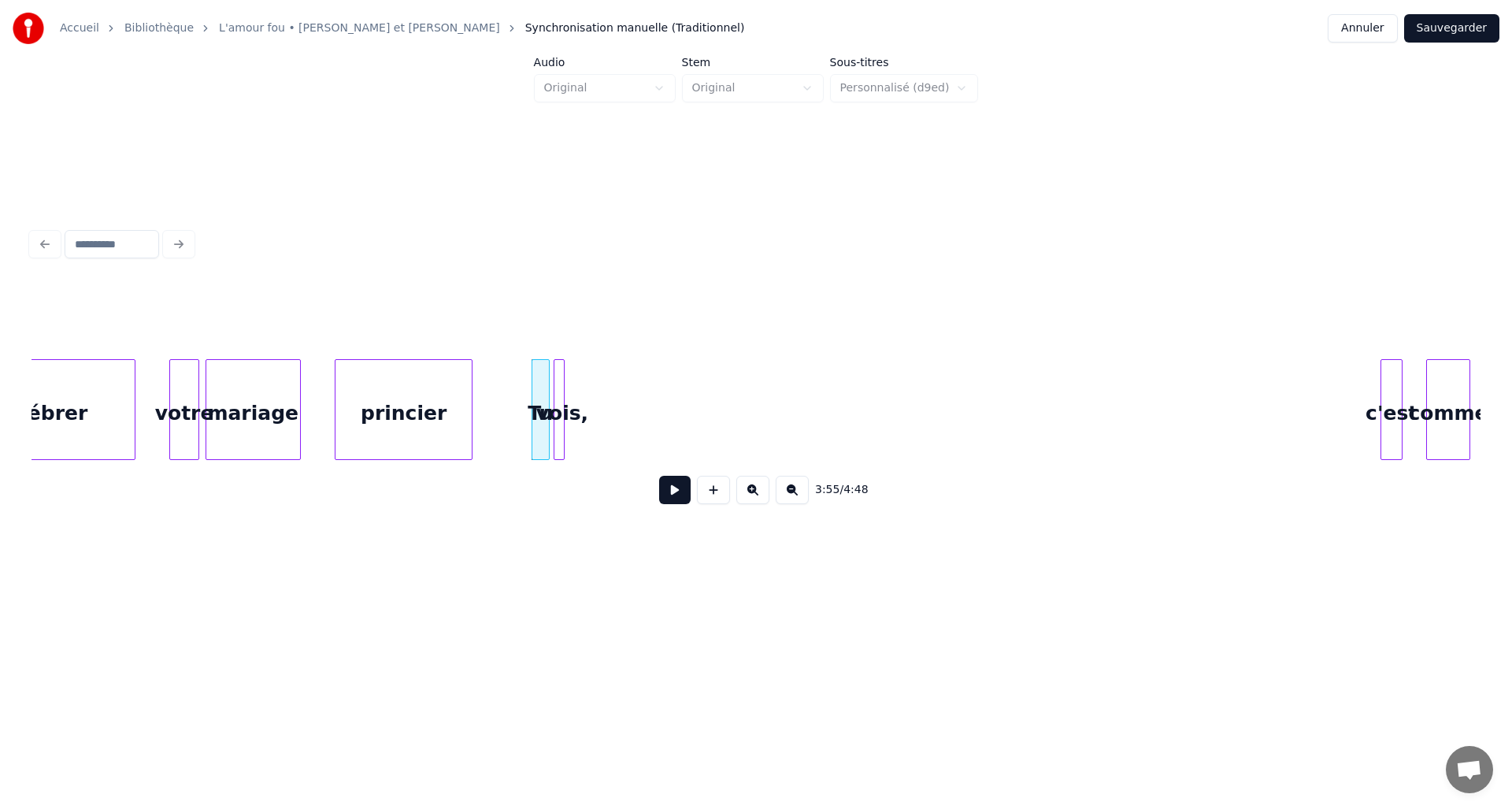
click at [566, 381] on div "vois," at bounding box center [563, 413] width 16 height 107
click at [577, 385] on div at bounding box center [576, 409] width 4 height 99
click at [595, 380] on div "c'est" at bounding box center [595, 413] width 21 height 107
click at [624, 383] on div at bounding box center [624, 409] width 4 height 99
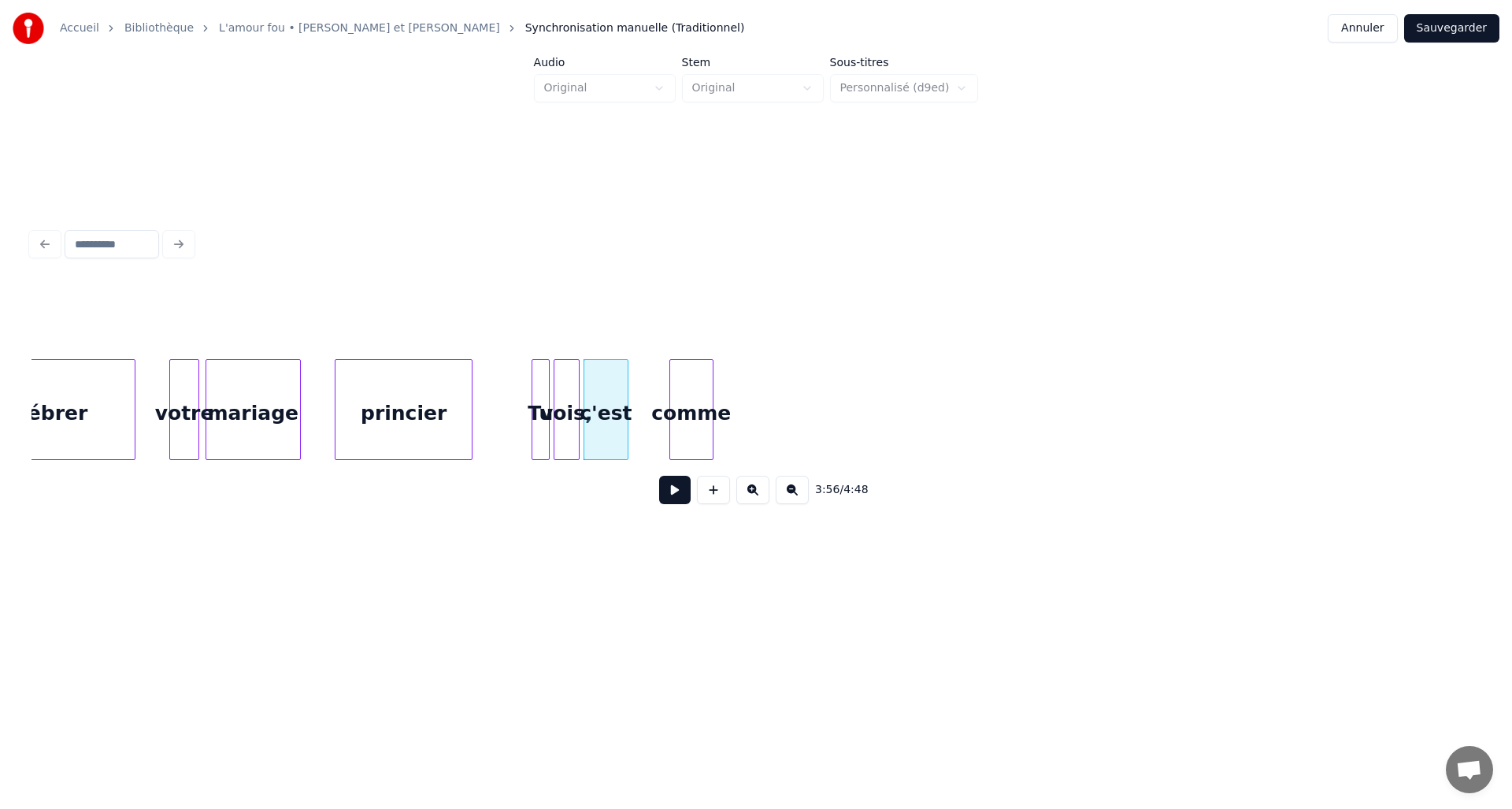
click at [691, 400] on div "comme" at bounding box center [692, 413] width 43 height 107
click at [676, 502] on button at bounding box center [675, 489] width 31 height 29
click at [757, 416] on div "comme" at bounding box center [746, 413] width 43 height 107
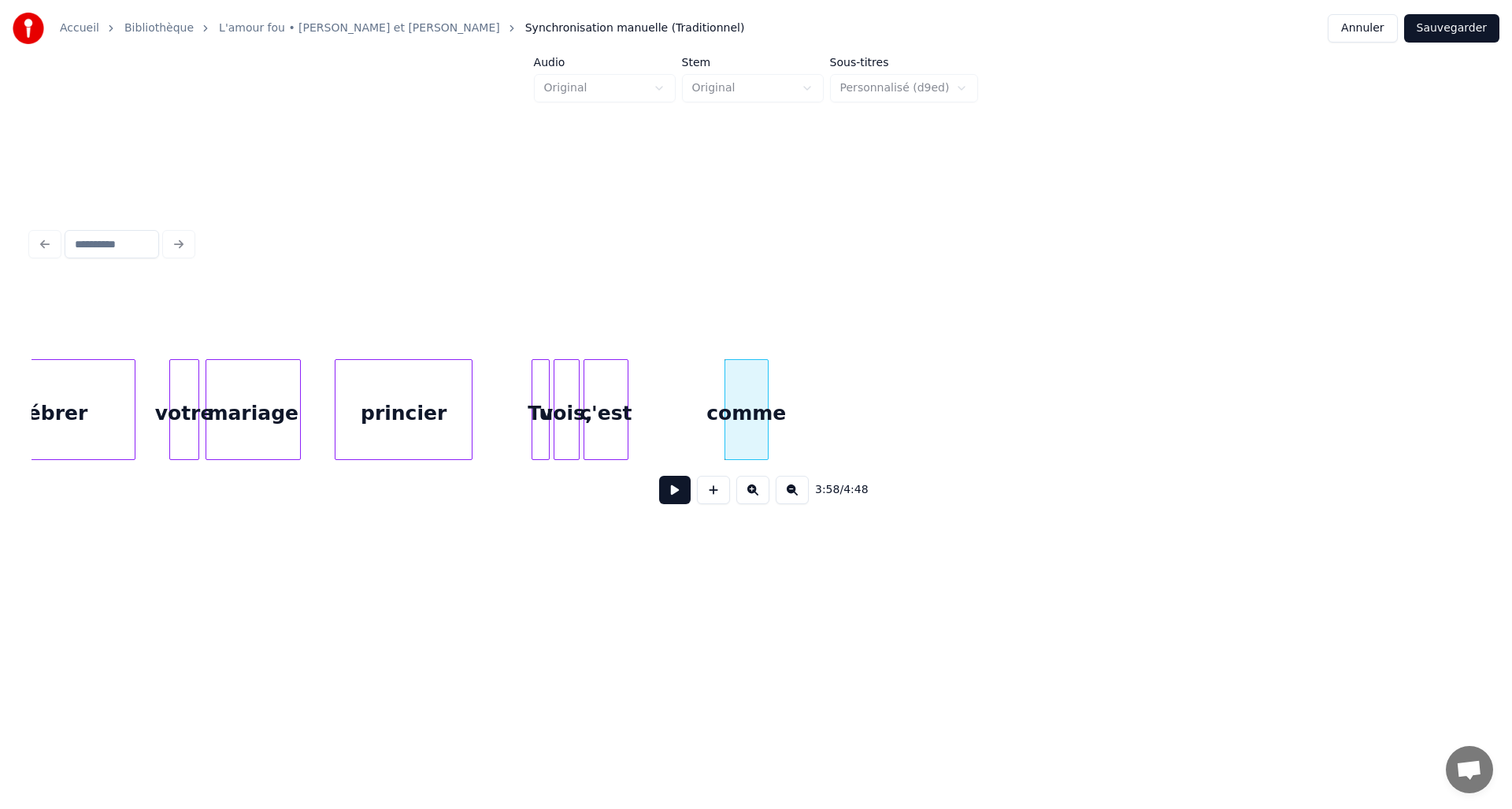
click at [767, 414] on div "comme" at bounding box center [746, 413] width 43 height 107
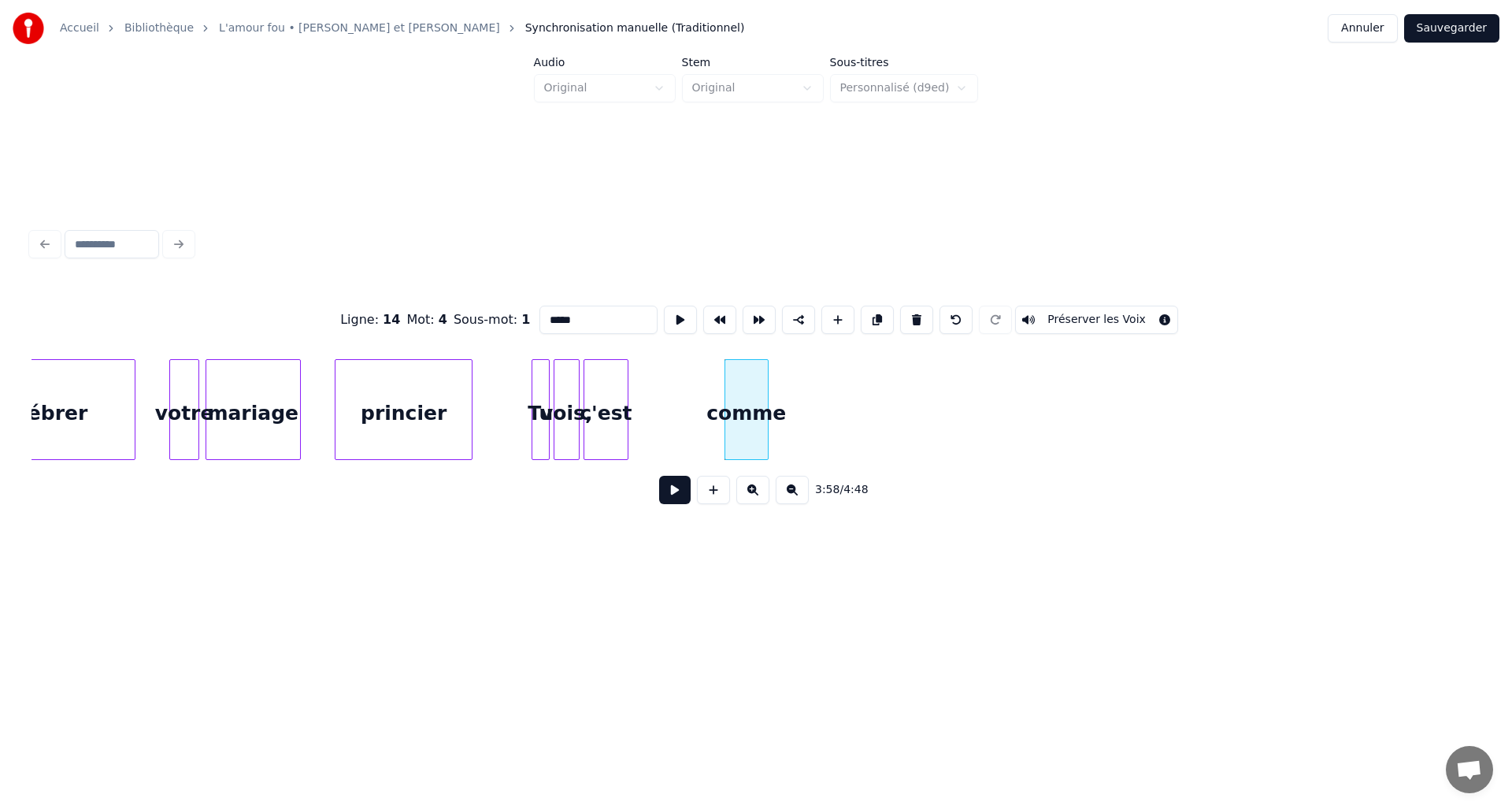
click at [760, 415] on div "comme" at bounding box center [746, 413] width 43 height 107
click at [845, 418] on div at bounding box center [844, 409] width 4 height 99
click at [693, 415] on div "c'est" at bounding box center [689, 413] width 44 height 107
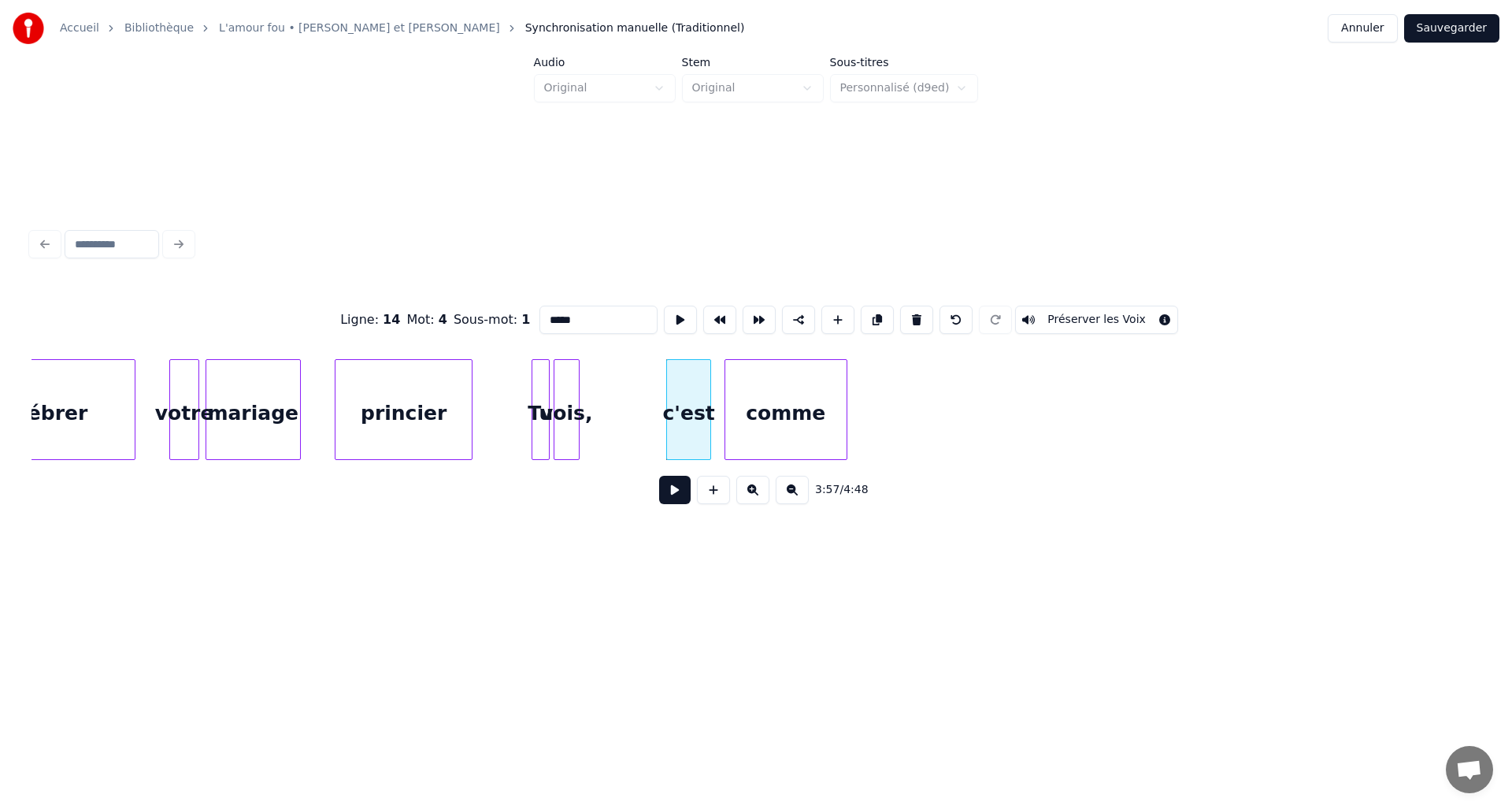
click at [570, 408] on div "vois," at bounding box center [567, 413] width 24 height 107
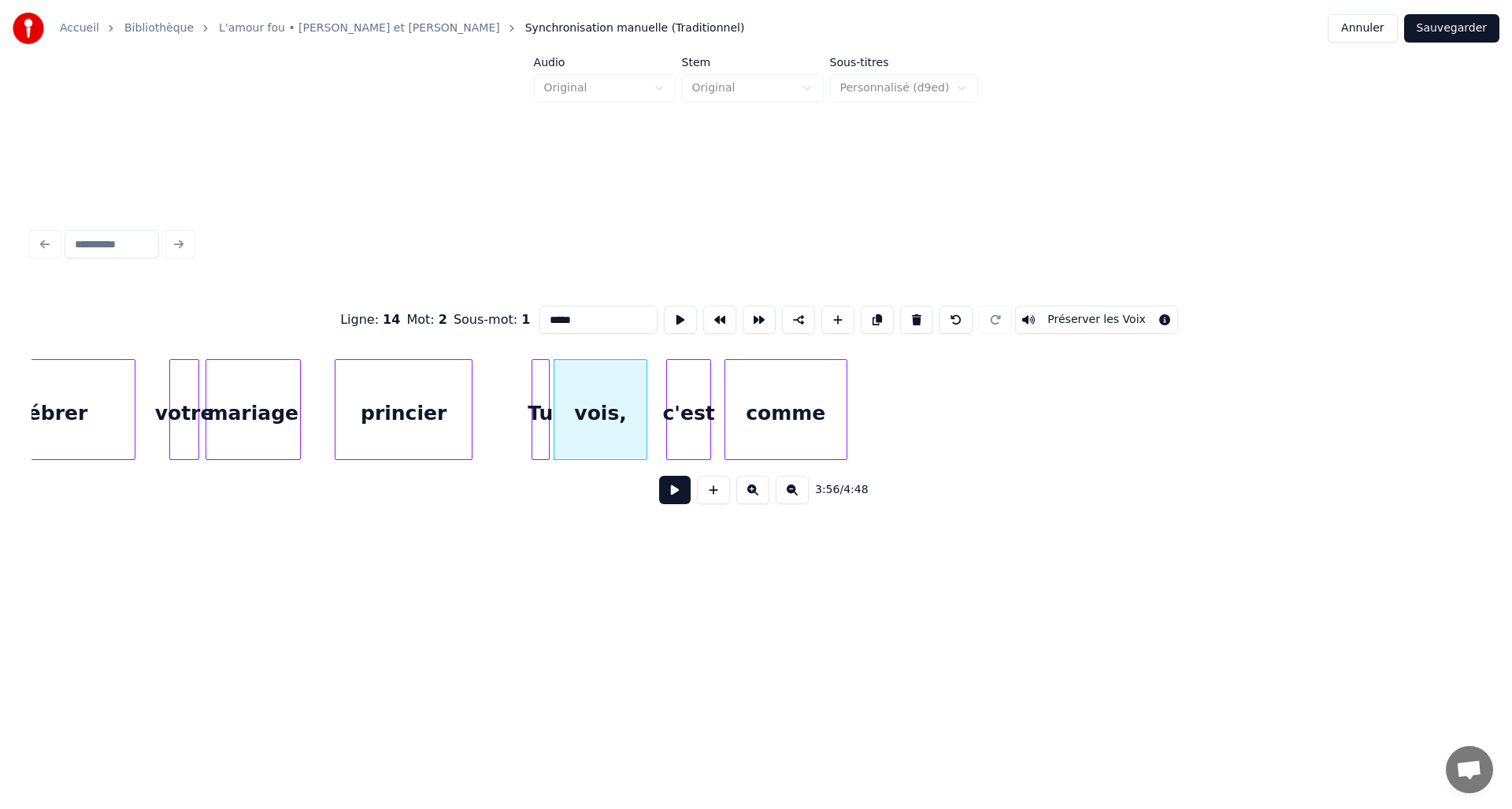
click at [645, 408] on div at bounding box center [644, 409] width 4 height 99
click at [540, 390] on div "Tu" at bounding box center [540, 413] width 17 height 107
type input "**"
click at [673, 495] on button at bounding box center [675, 489] width 31 height 29
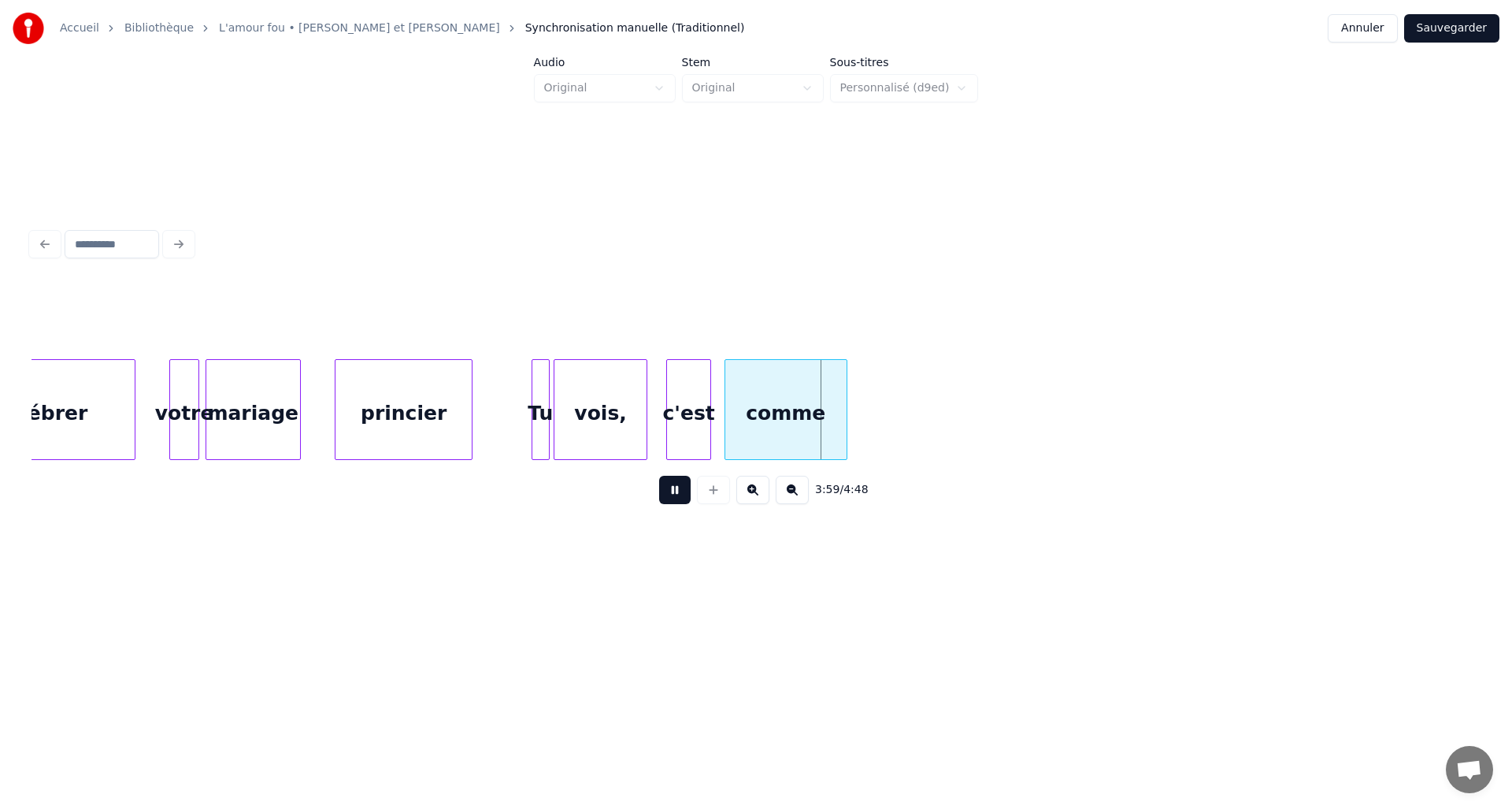
click at [673, 495] on button at bounding box center [675, 489] width 31 height 29
click at [690, 405] on div at bounding box center [689, 409] width 4 height 99
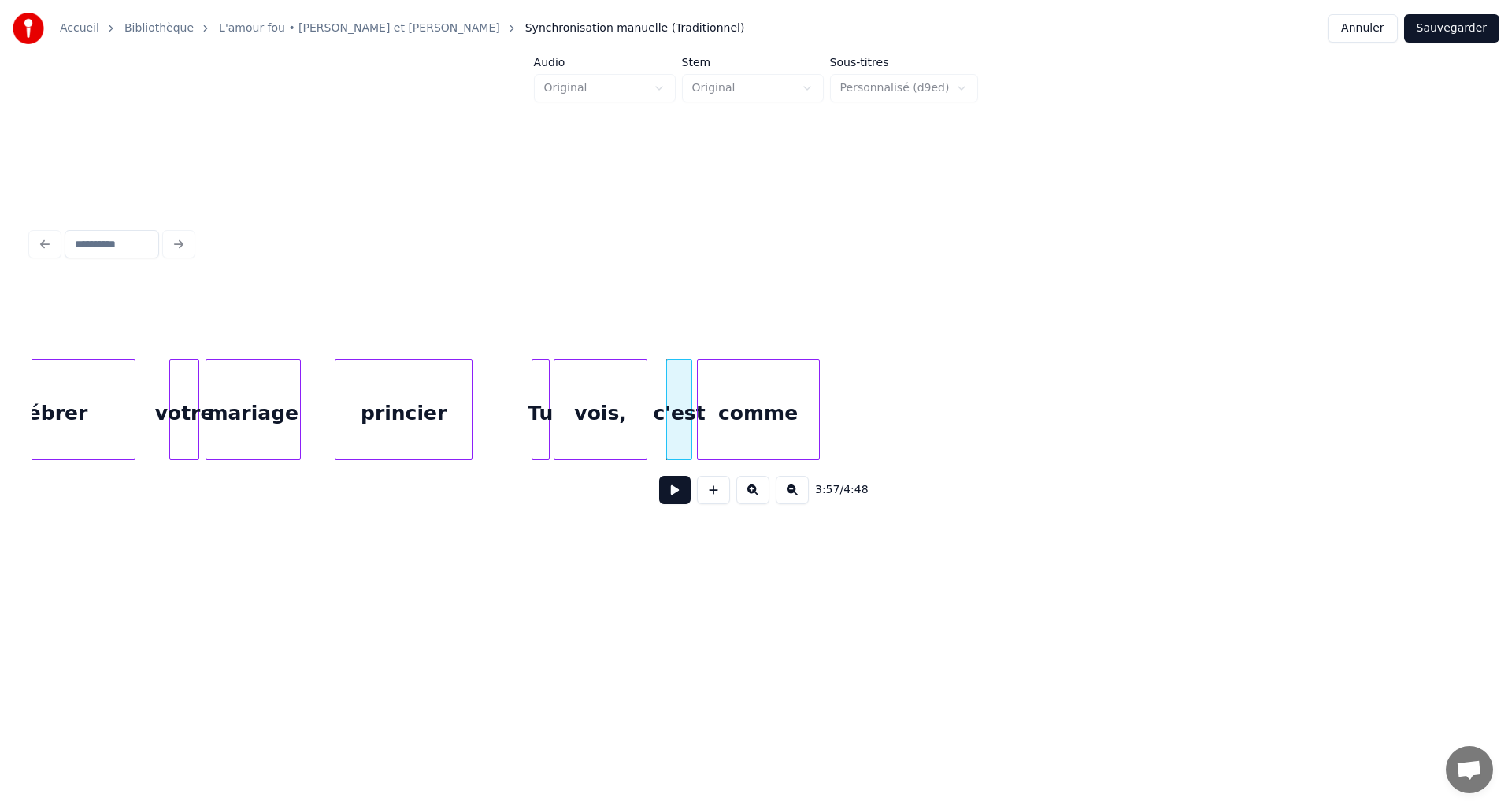
click at [769, 410] on div "comme" at bounding box center [758, 413] width 121 height 107
click at [712, 410] on div at bounding box center [712, 409] width 4 height 99
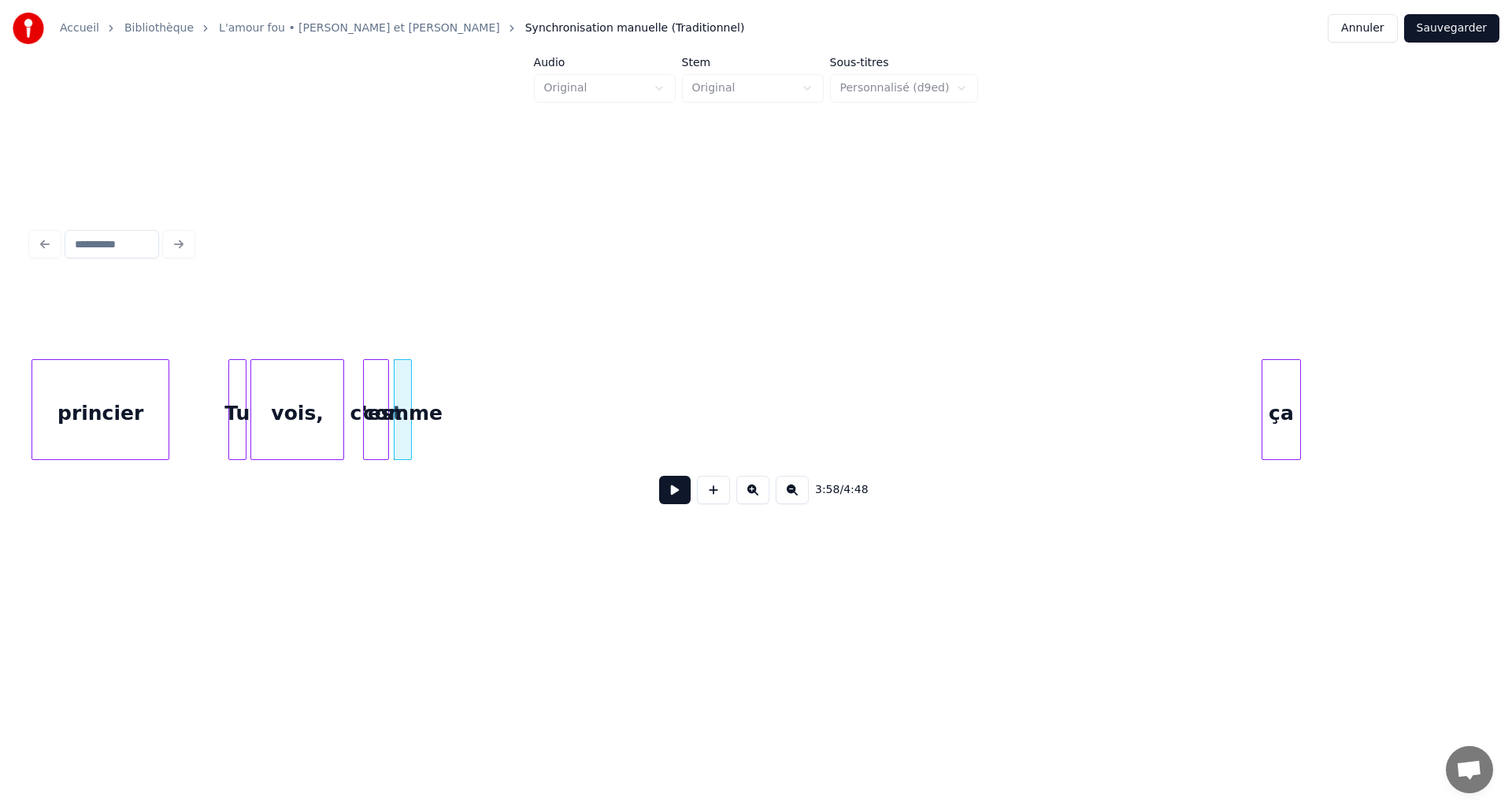
scroll to position [0, 18425]
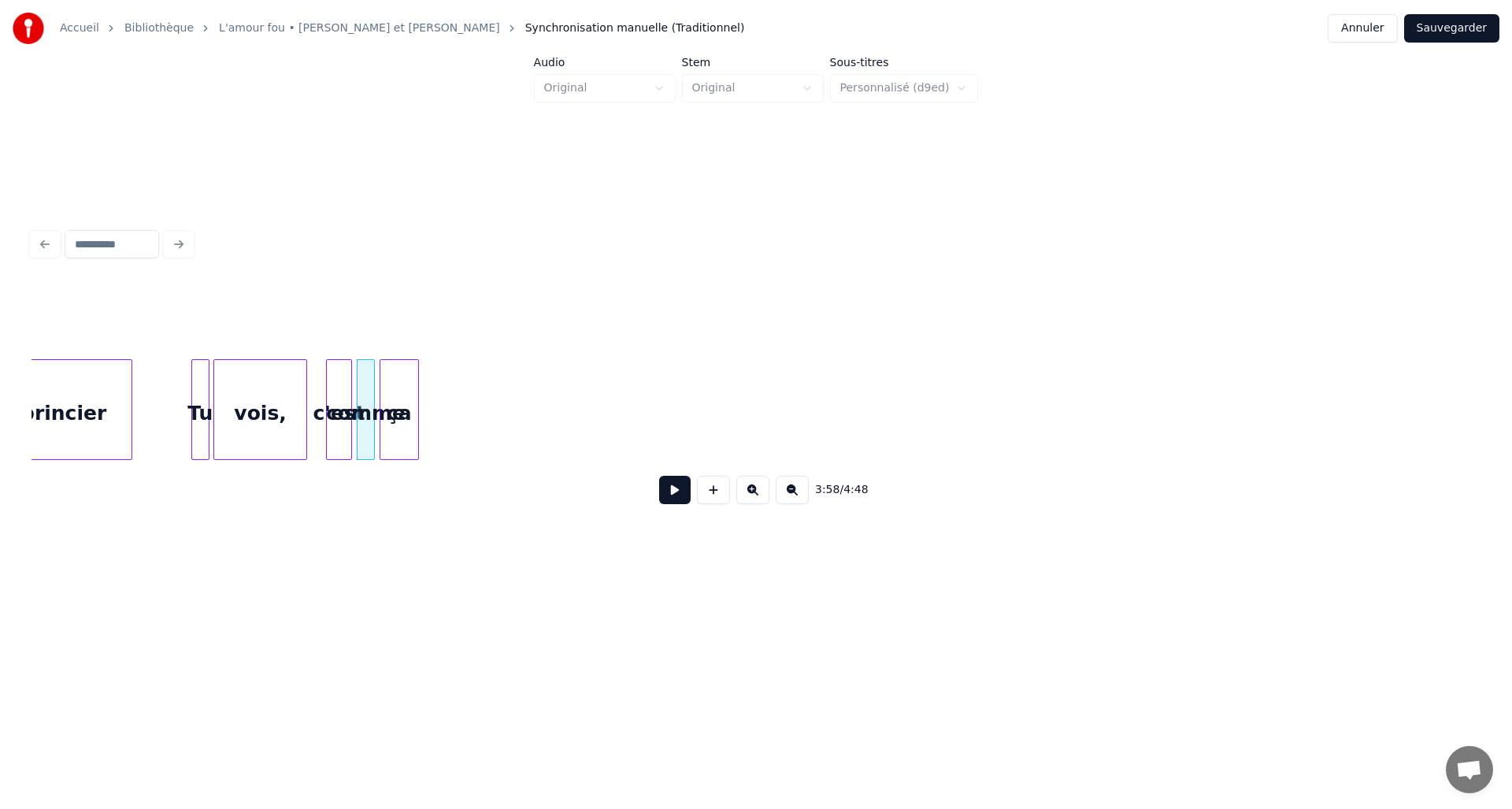
click at [390, 421] on div "ça" at bounding box center [399, 413] width 37 height 107
click at [494, 419] on div at bounding box center [495, 409] width 4 height 99
click at [671, 502] on button at bounding box center [675, 489] width 31 height 29
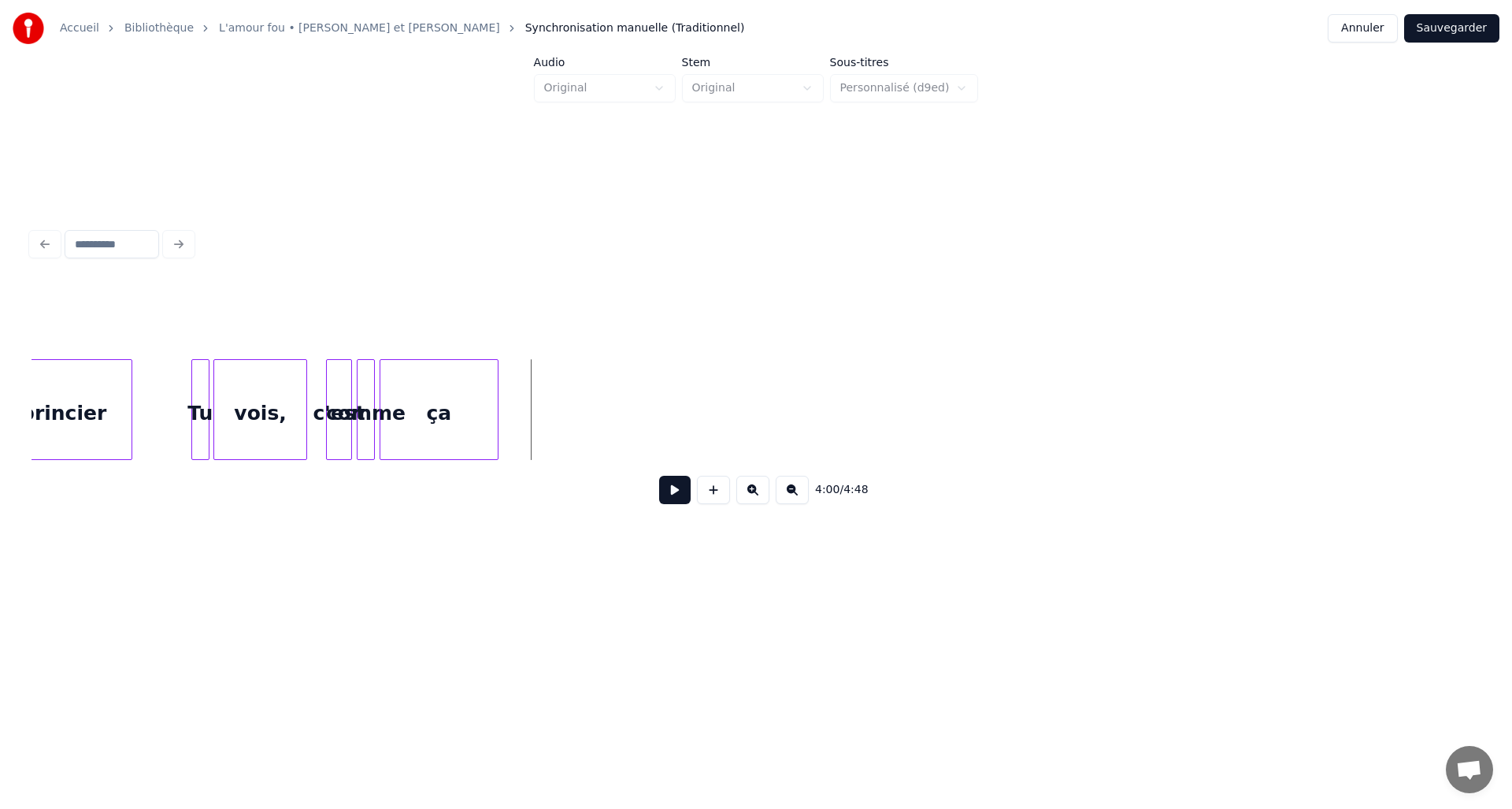
click at [671, 502] on button at bounding box center [675, 489] width 31 height 29
click at [685, 504] on button at bounding box center [675, 489] width 31 height 29
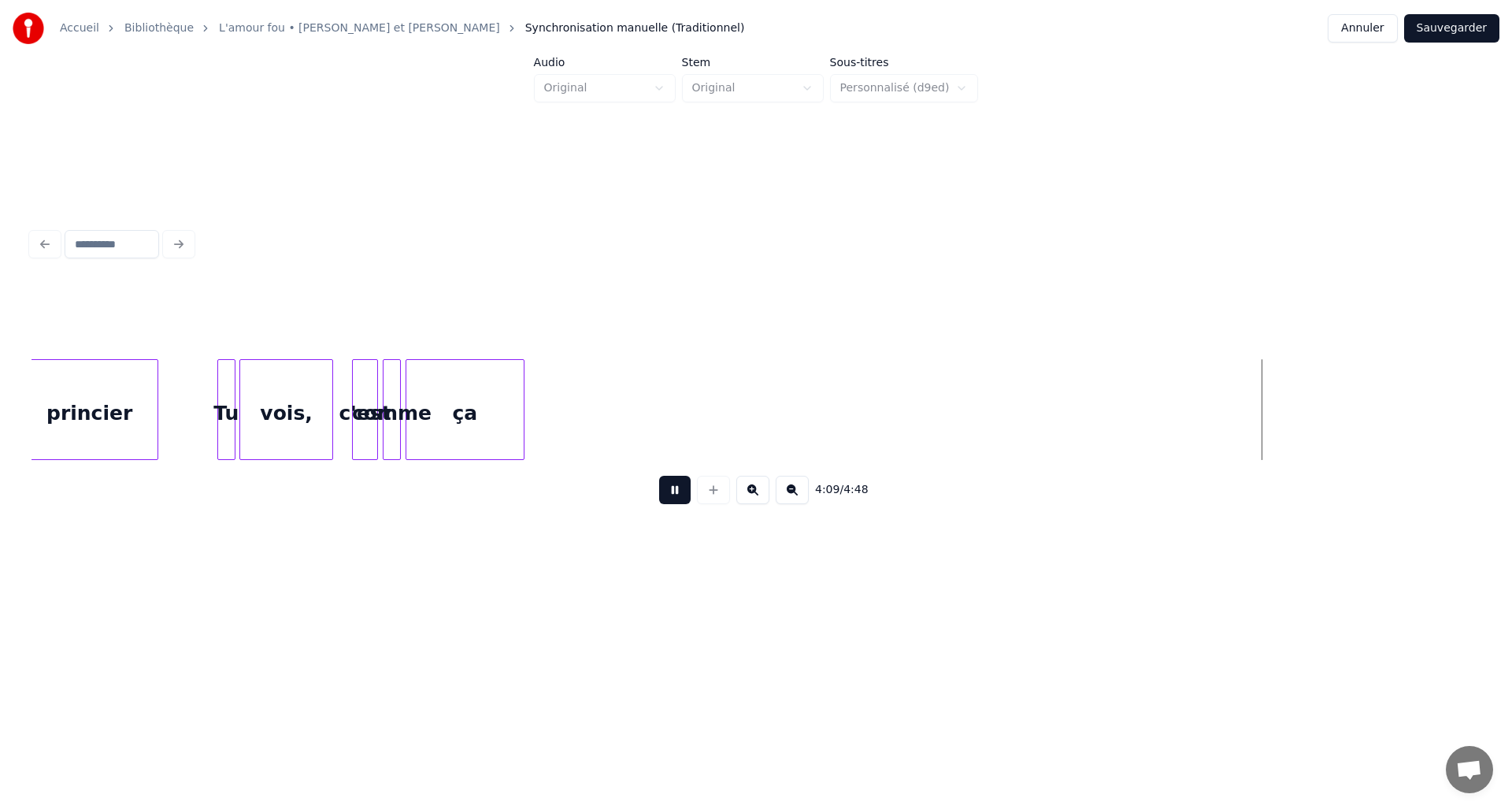
click at [685, 504] on button at bounding box center [675, 489] width 31 height 29
click at [712, 495] on button at bounding box center [713, 489] width 33 height 29
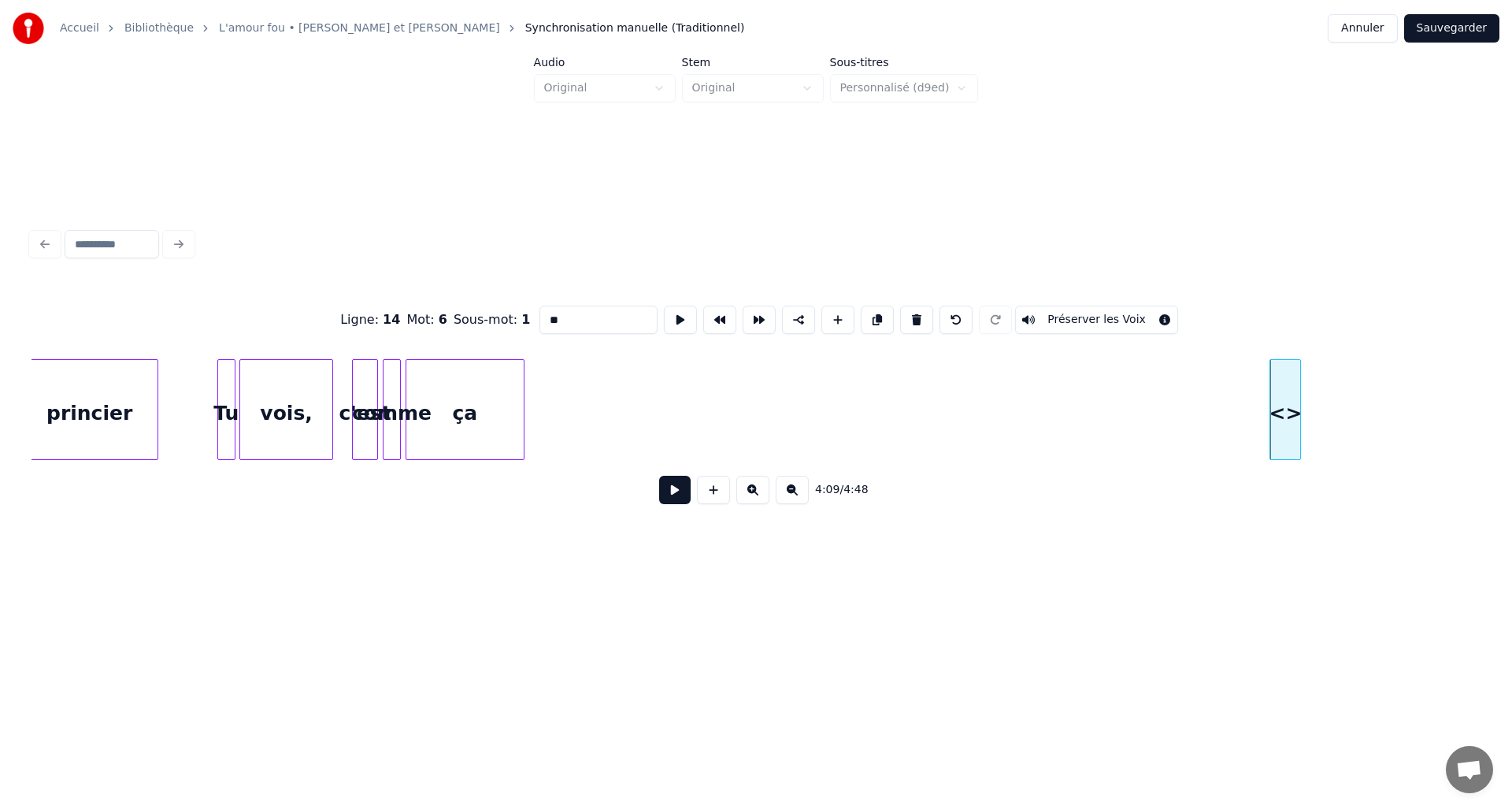
click at [1286, 394] on div "<>" at bounding box center [1286, 413] width 30 height 107
drag, startPoint x: 581, startPoint y: 314, endPoint x: 528, endPoint y: 314, distance: 53.0
click at [528, 314] on div "Ligne : 14 Mot : 6 Sous-mot : 1 ** Préserver les Voix" at bounding box center [756, 320] width 1449 height 78
click at [967, 580] on div "Ligne : 14 Mot : 6 Sous-mot : 1 ** Préserver les Voix 4:09 / 4:48" at bounding box center [756, 370] width 1462 height 485
click at [557, 384] on div "la" at bounding box center [555, 413] width 30 height 107
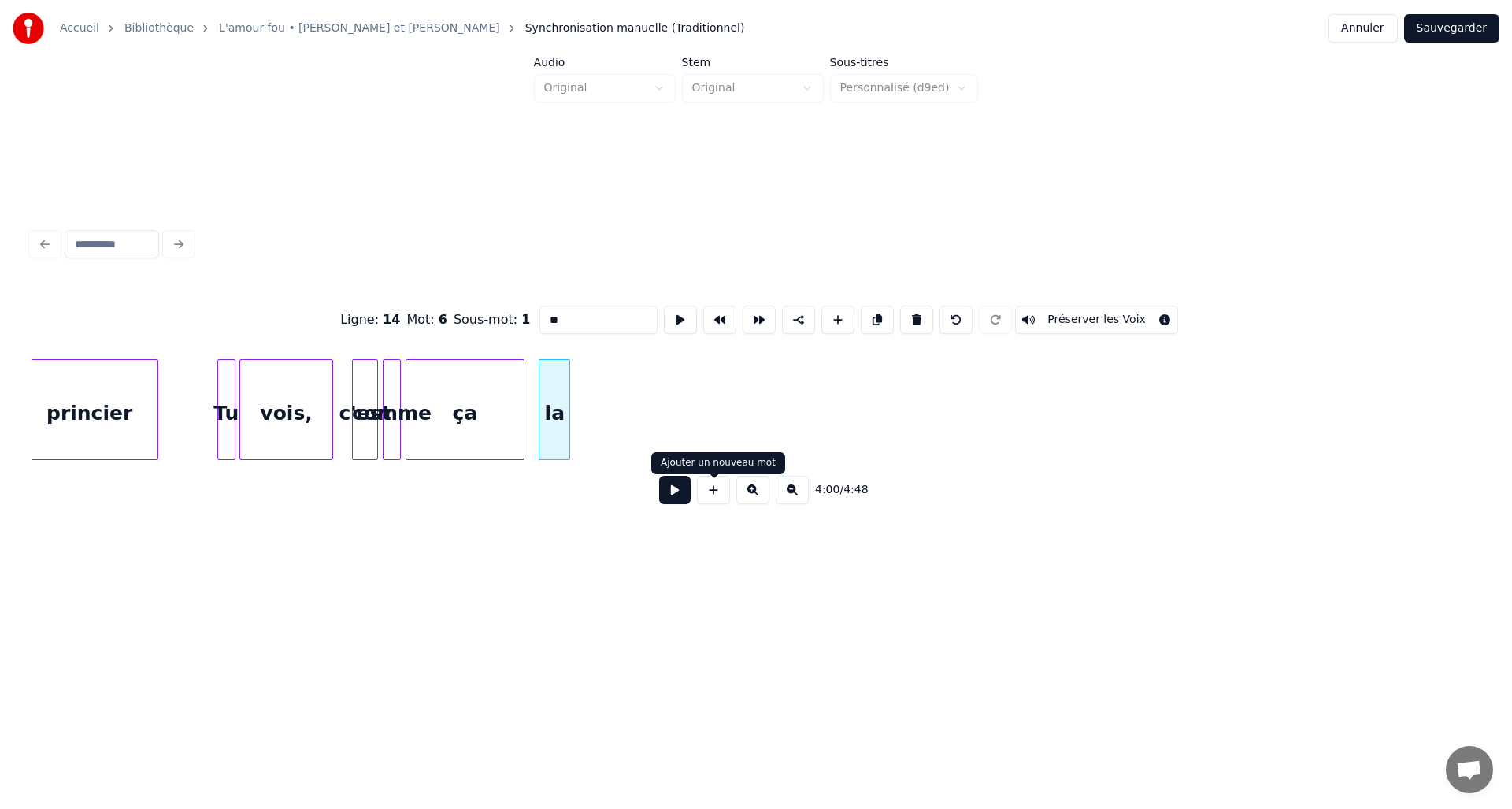
click at [713, 501] on button at bounding box center [713, 489] width 33 height 29
click at [589, 384] on div "<>" at bounding box center [587, 413] width 30 height 107
drag, startPoint x: 568, startPoint y: 313, endPoint x: 545, endPoint y: 313, distance: 23.0
click at [545, 313] on input "**" at bounding box center [599, 320] width 118 height 29
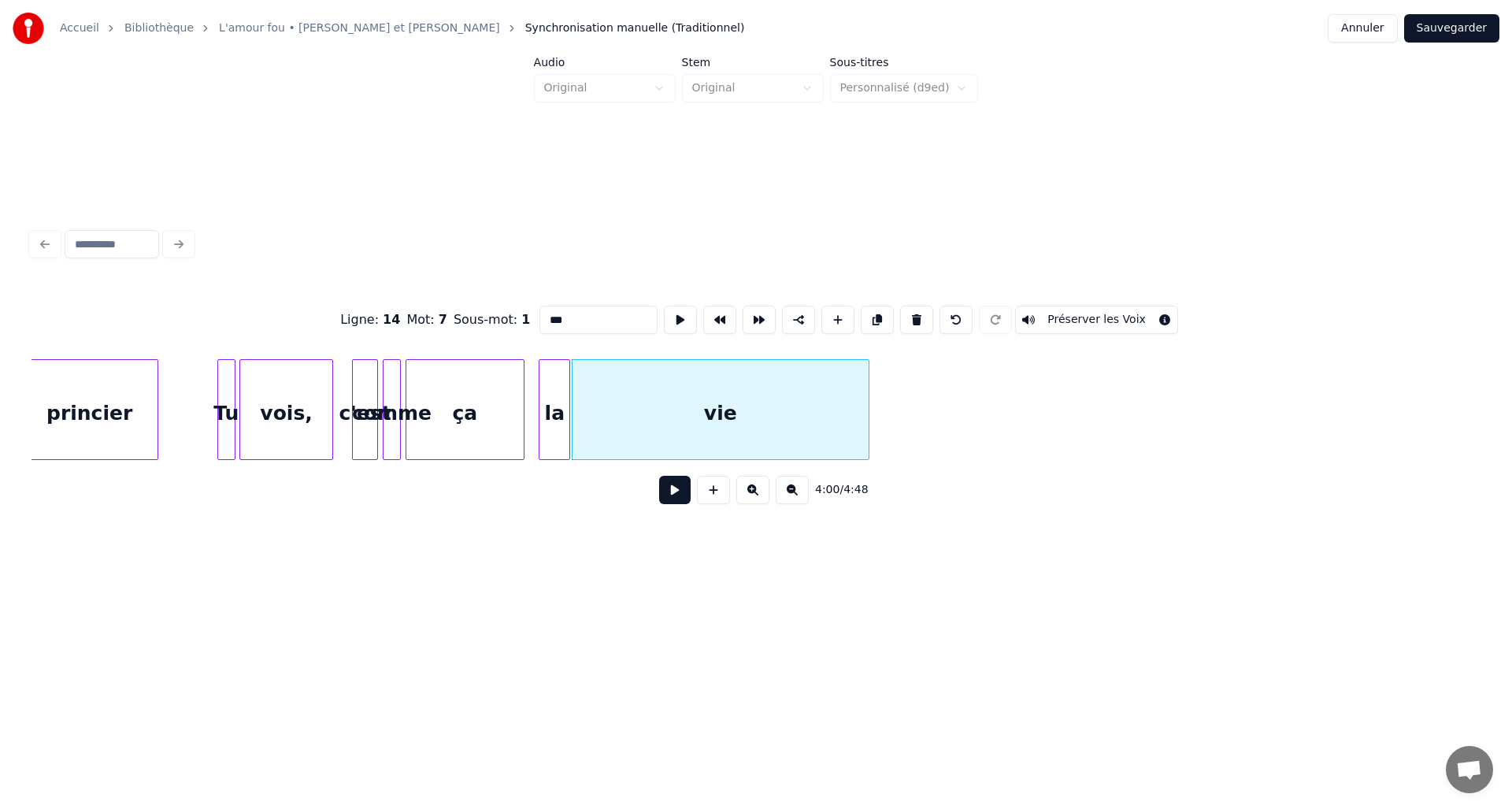
click at [867, 402] on div at bounding box center [866, 409] width 4 height 99
click at [711, 492] on button at bounding box center [713, 489] width 33 height 29
drag, startPoint x: 579, startPoint y: 314, endPoint x: 538, endPoint y: 314, distance: 41.0
click at [540, 314] on input "**" at bounding box center [599, 320] width 118 height 29
click at [901, 386] on div "la" at bounding box center [901, 413] width 30 height 107
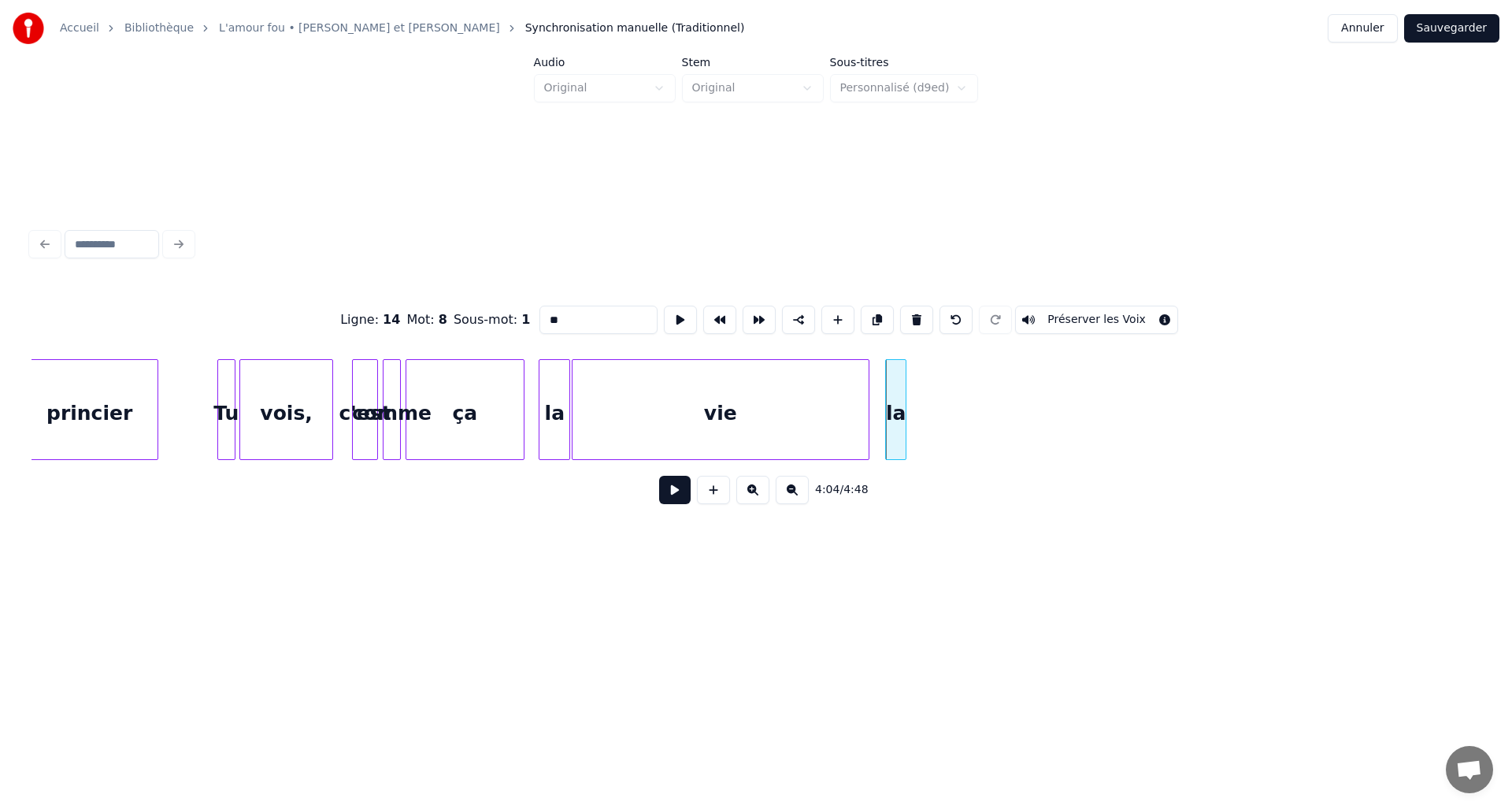
click at [904, 388] on div at bounding box center [903, 409] width 4 height 99
click at [713, 495] on button at bounding box center [713, 489] width 33 height 29
drag, startPoint x: 584, startPoint y: 314, endPoint x: 540, endPoint y: 314, distance: 44.0
click at [540, 314] on input "**" at bounding box center [599, 320] width 118 height 29
click at [923, 374] on div "vie" at bounding box center [926, 413] width 30 height 107
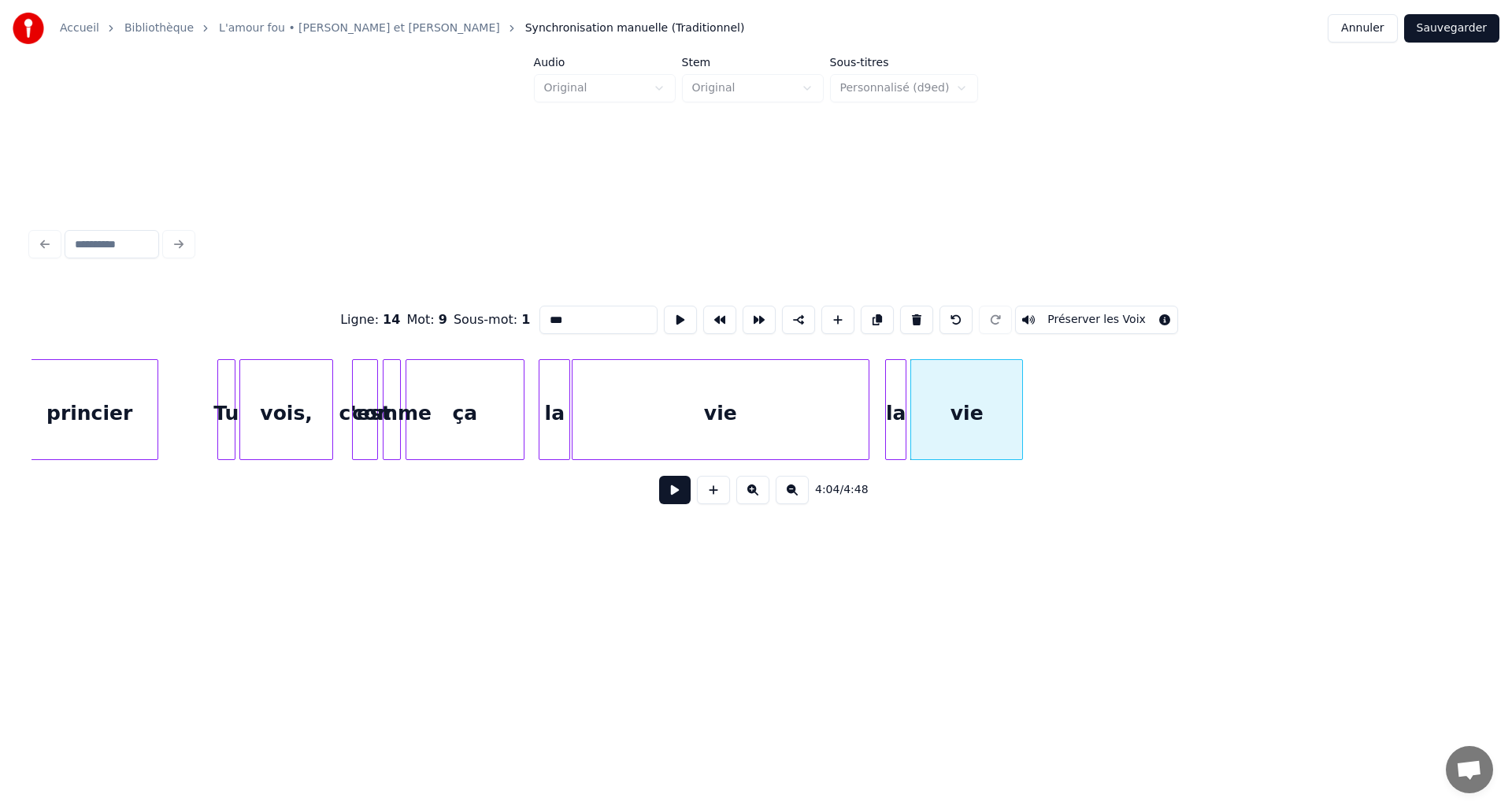
click at [1019, 388] on div at bounding box center [1019, 409] width 4 height 99
click at [714, 500] on button at bounding box center [713, 489] width 33 height 29
drag, startPoint x: 562, startPoint y: 311, endPoint x: 543, endPoint y: 311, distance: 19.0
click at [544, 311] on input "**" at bounding box center [604, 320] width 118 height 29
click at [1060, 408] on div "la" at bounding box center [1063, 413] width 30 height 107
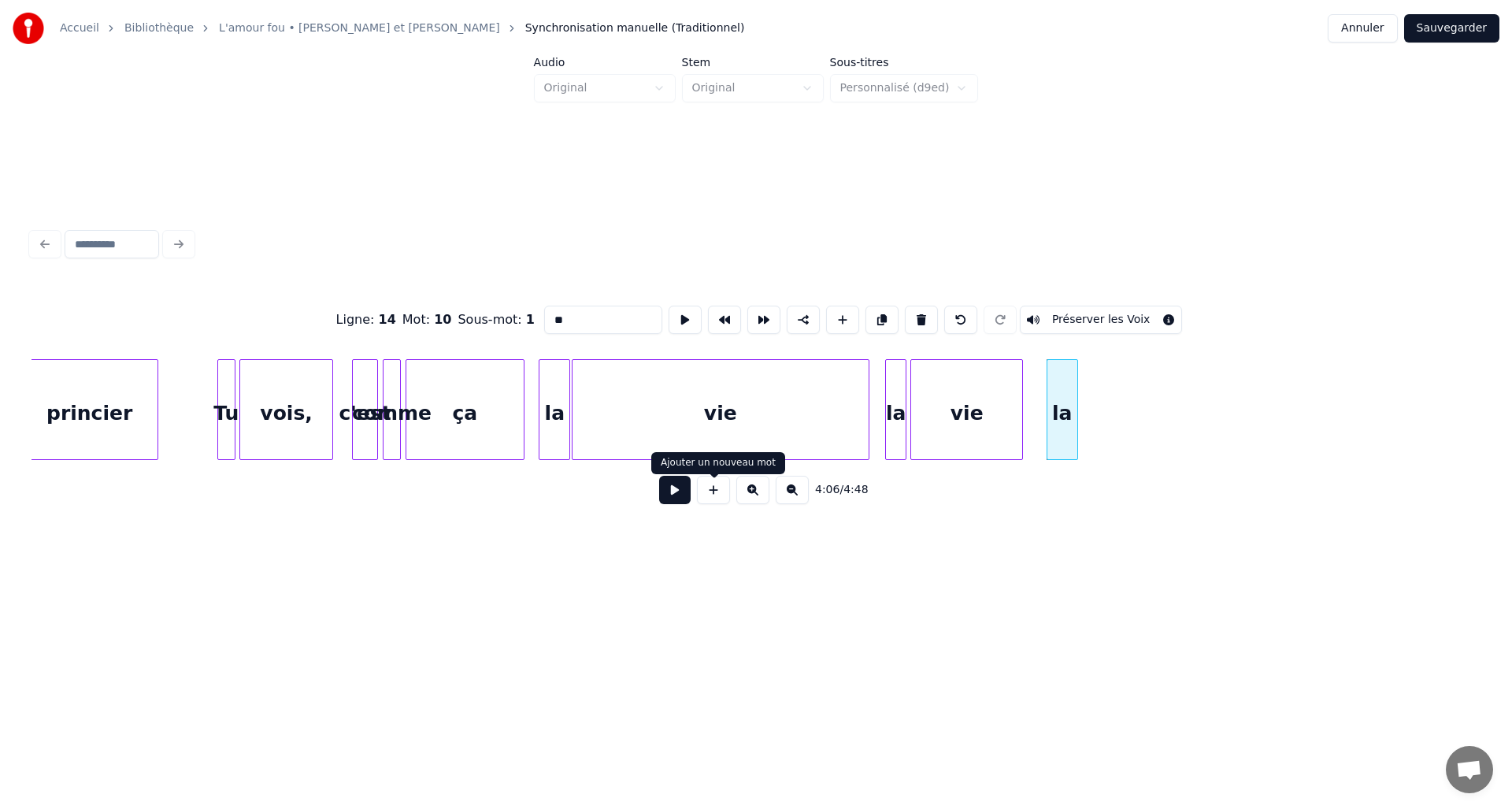
click at [715, 493] on button at bounding box center [713, 489] width 33 height 29
drag, startPoint x: 586, startPoint y: 319, endPoint x: 535, endPoint y: 314, distance: 51.2
click at [544, 314] on input "**" at bounding box center [604, 320] width 118 height 29
click at [1099, 387] on div "vie" at bounding box center [1097, 413] width 30 height 107
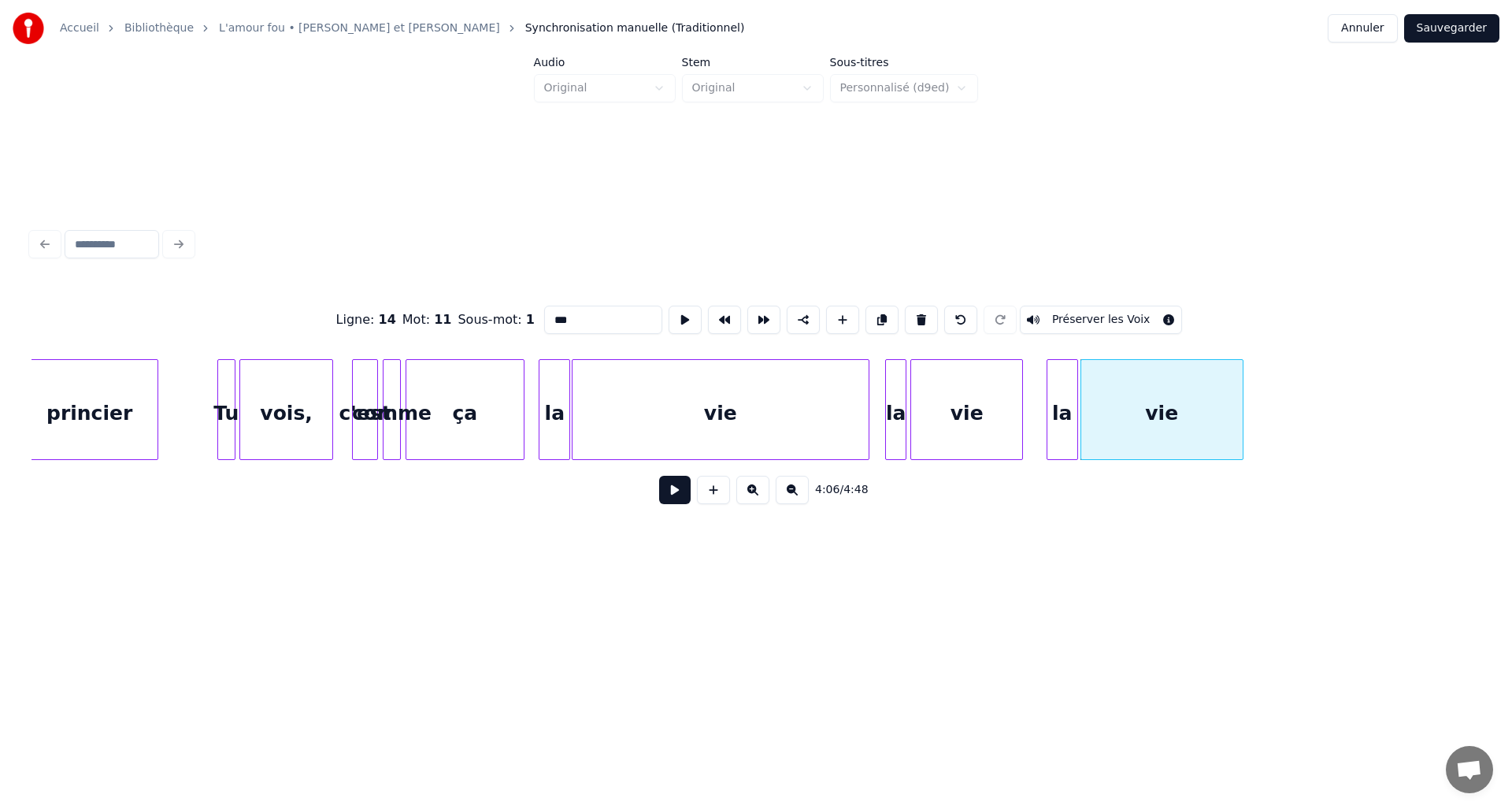
click at [1243, 404] on div at bounding box center [1240, 409] width 4 height 99
type input "***"
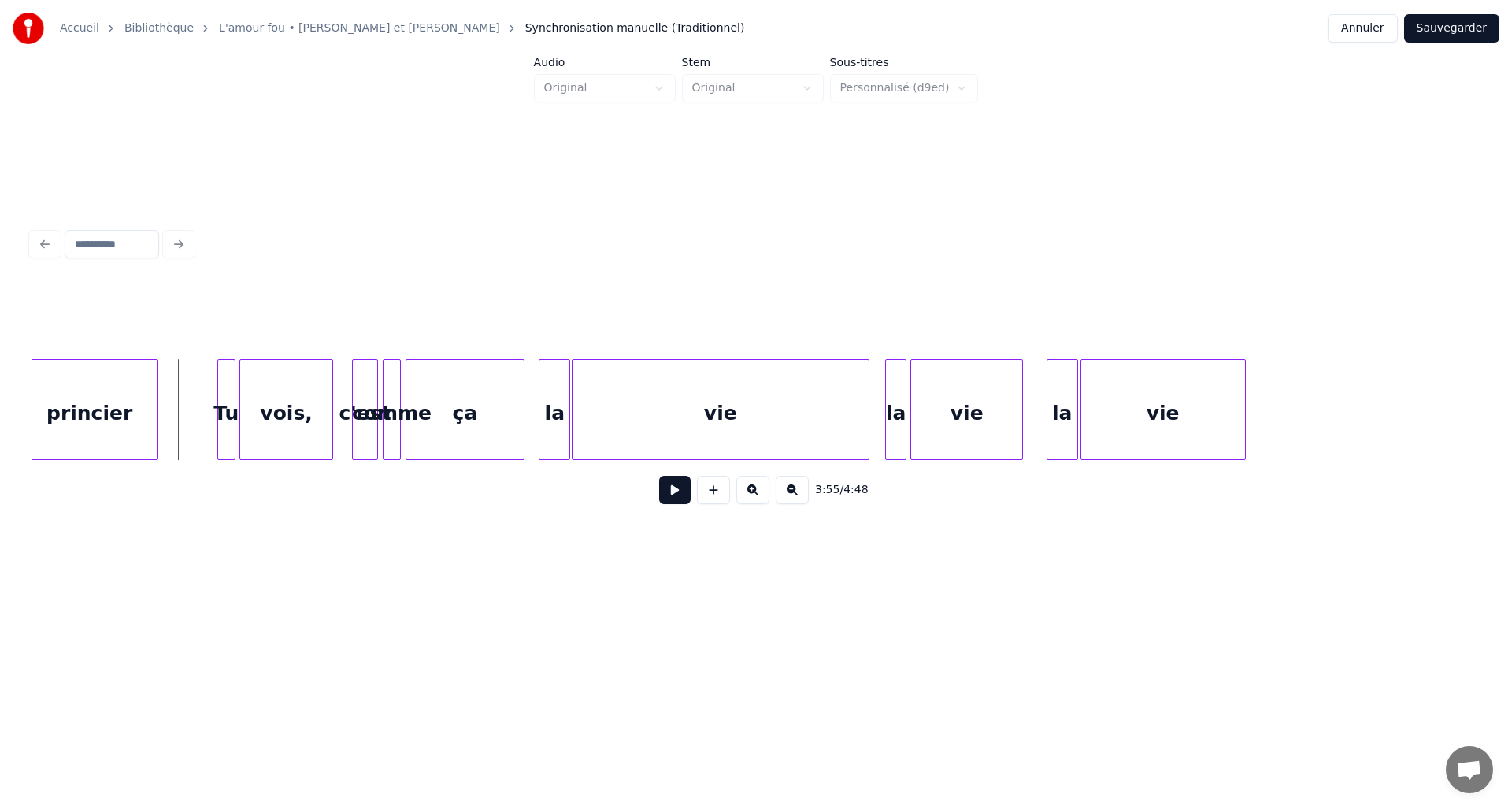
click at [678, 502] on button at bounding box center [675, 489] width 31 height 29
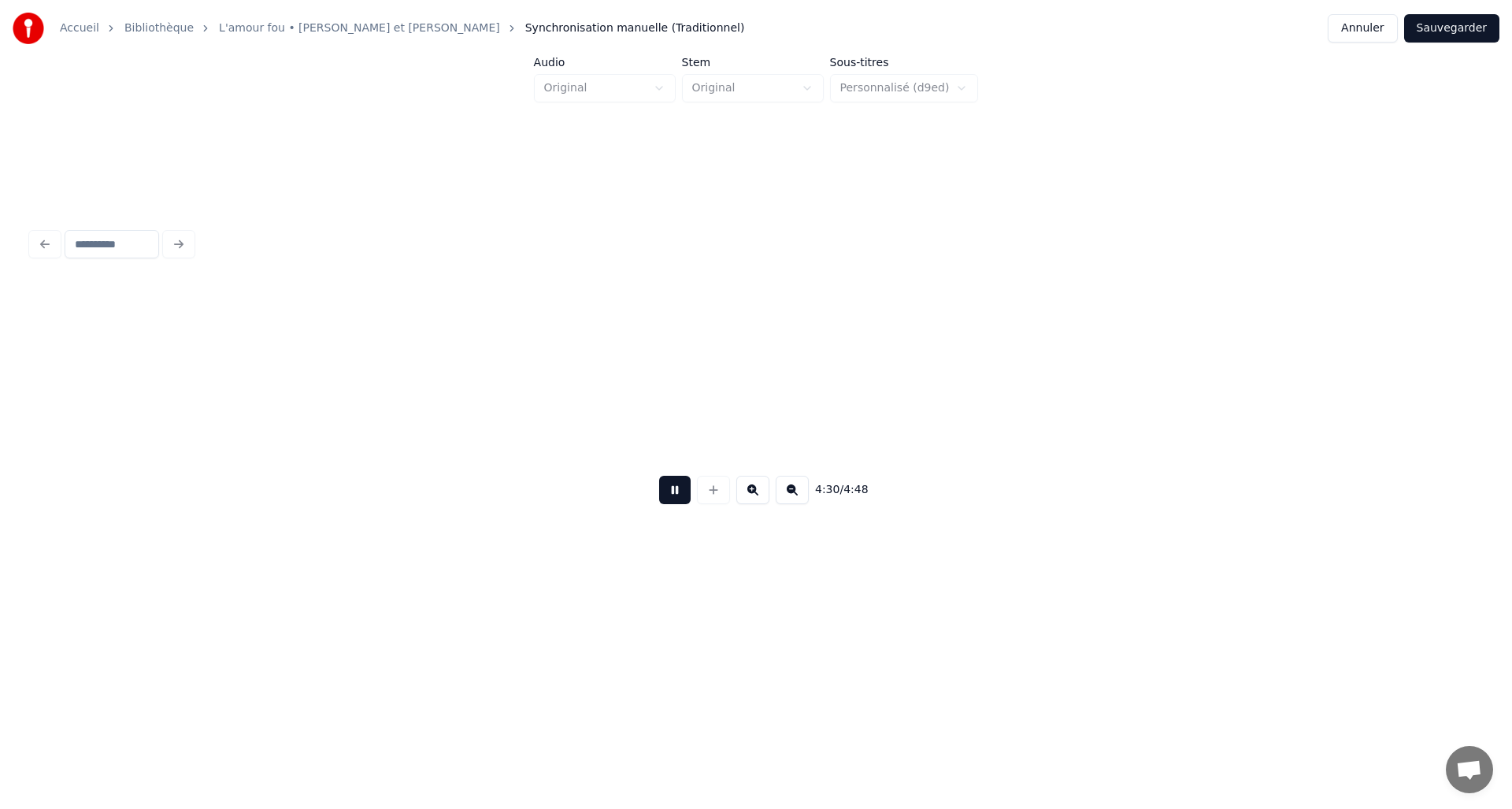
scroll to position [0, 21280]
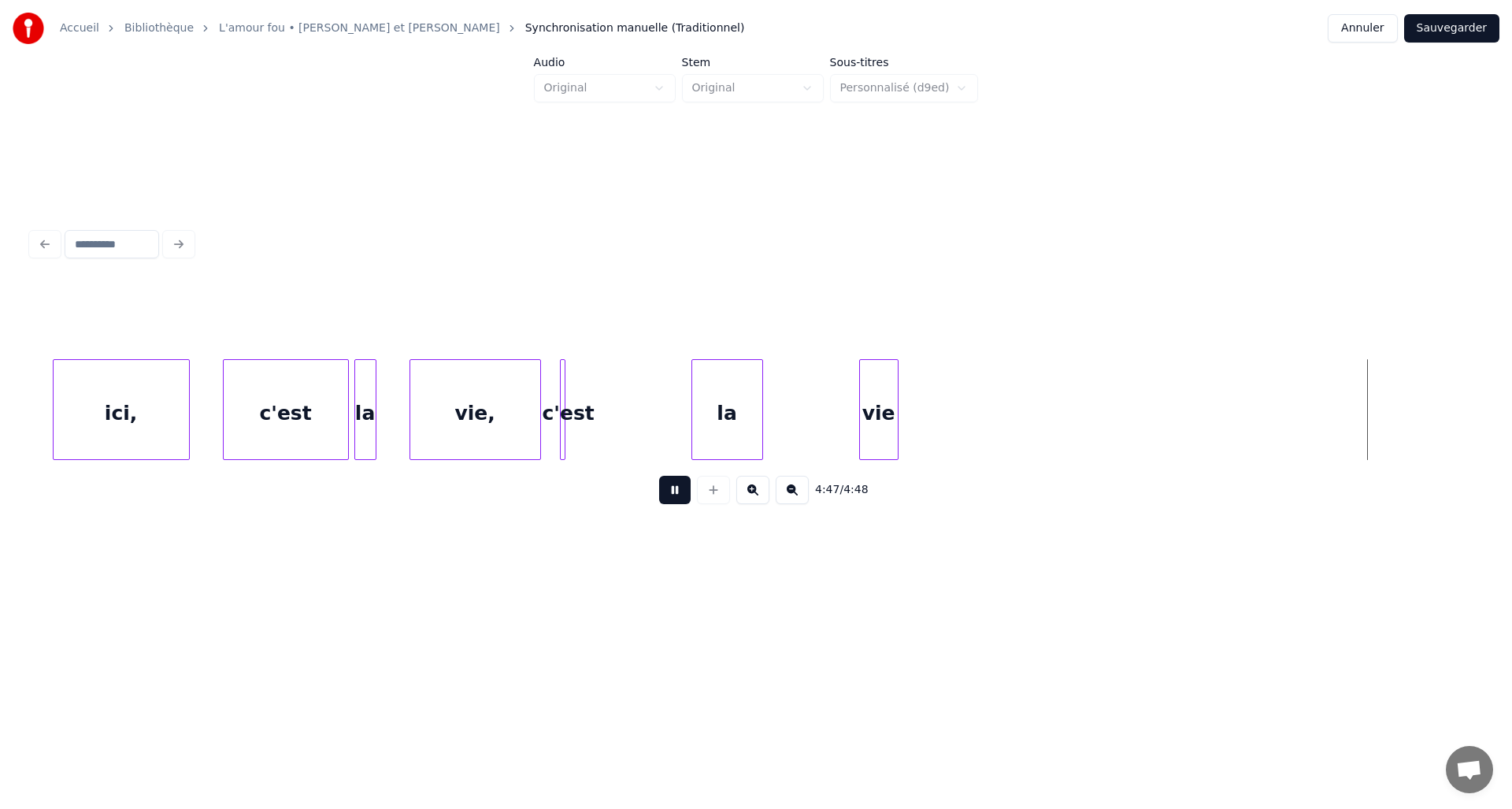
click at [881, 415] on div "vie" at bounding box center [879, 413] width 37 height 107
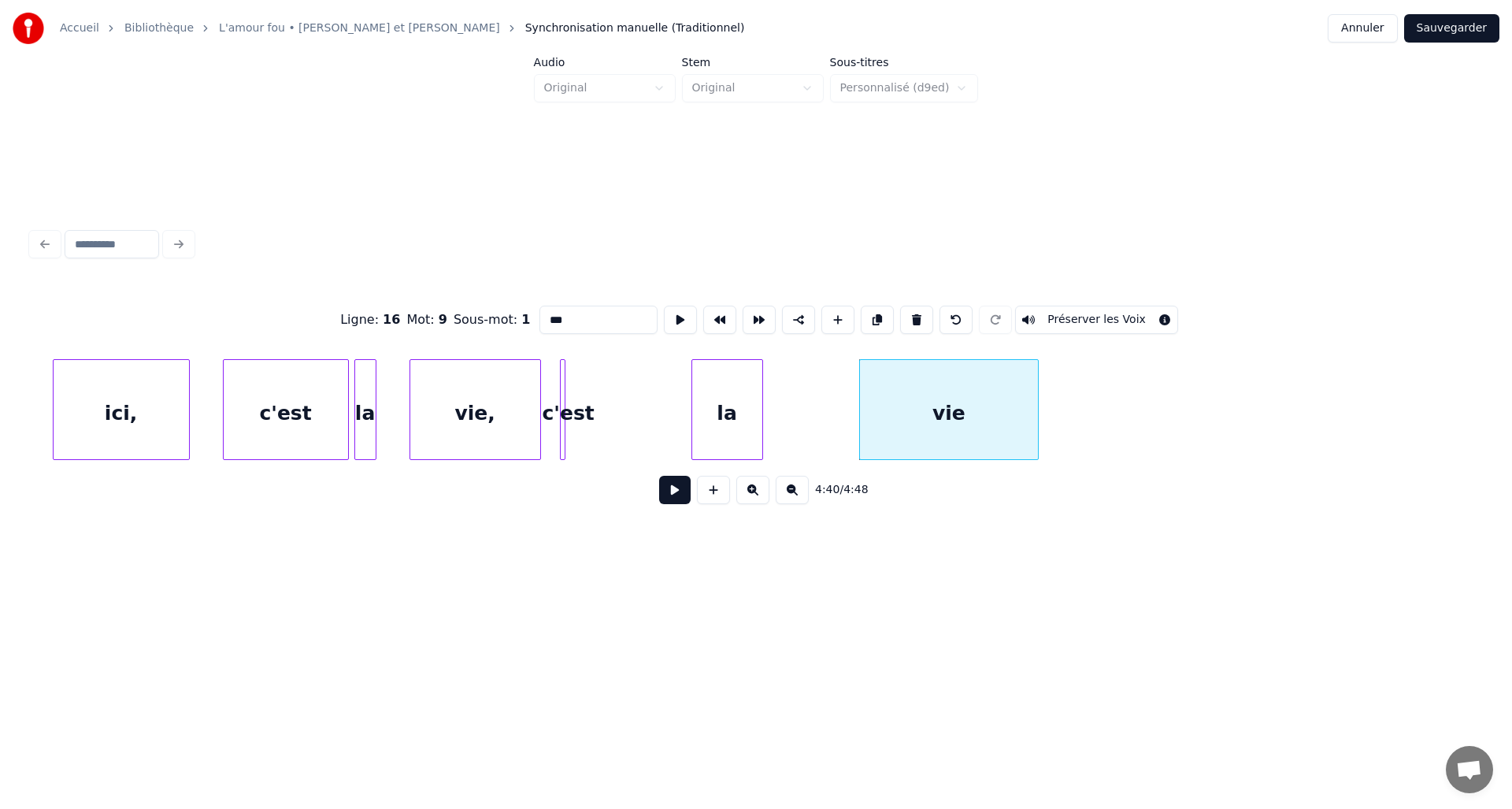
click at [1036, 424] on div at bounding box center [1036, 409] width 4 height 99
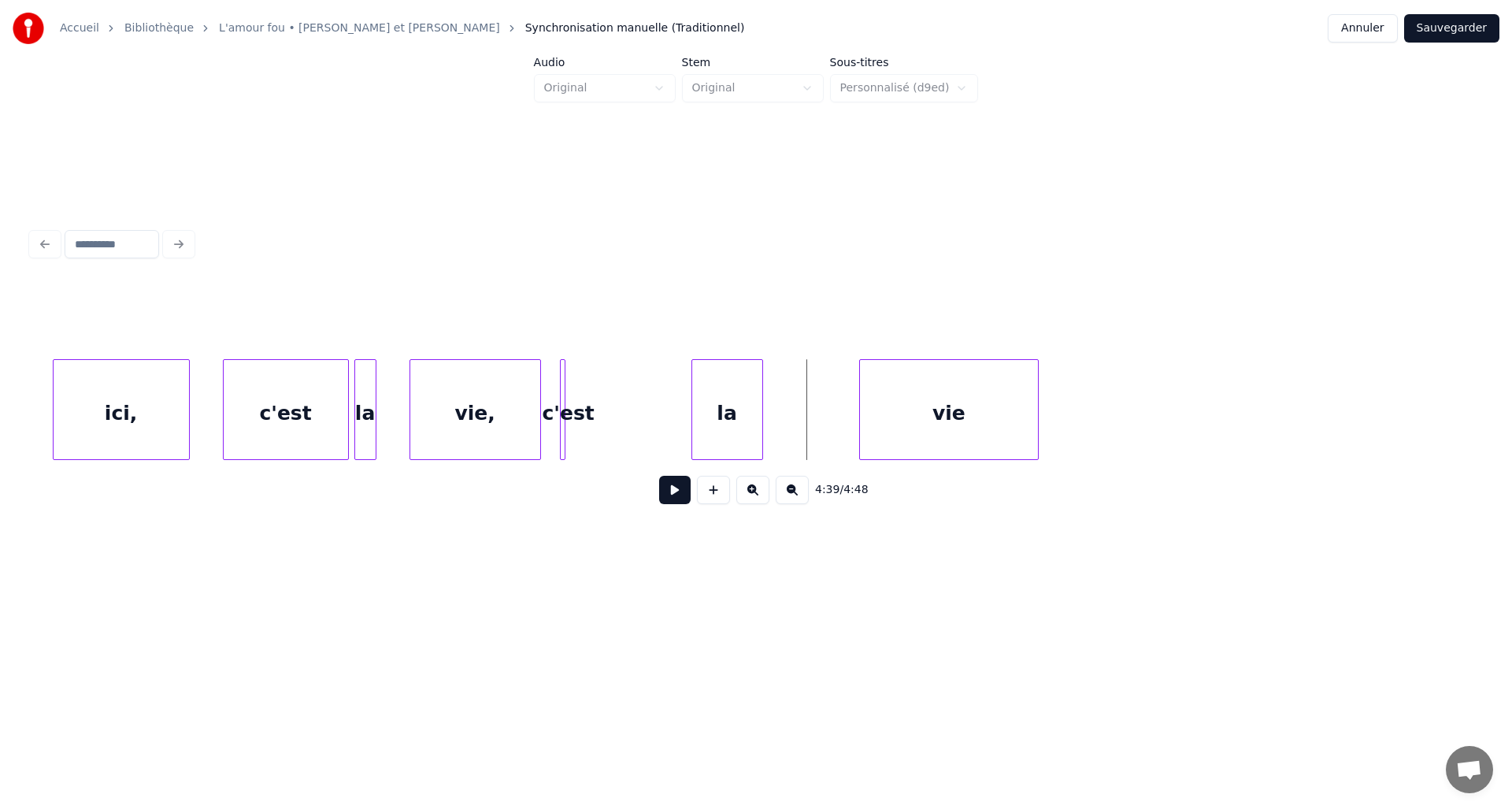
click at [672, 491] on button at bounding box center [675, 489] width 31 height 29
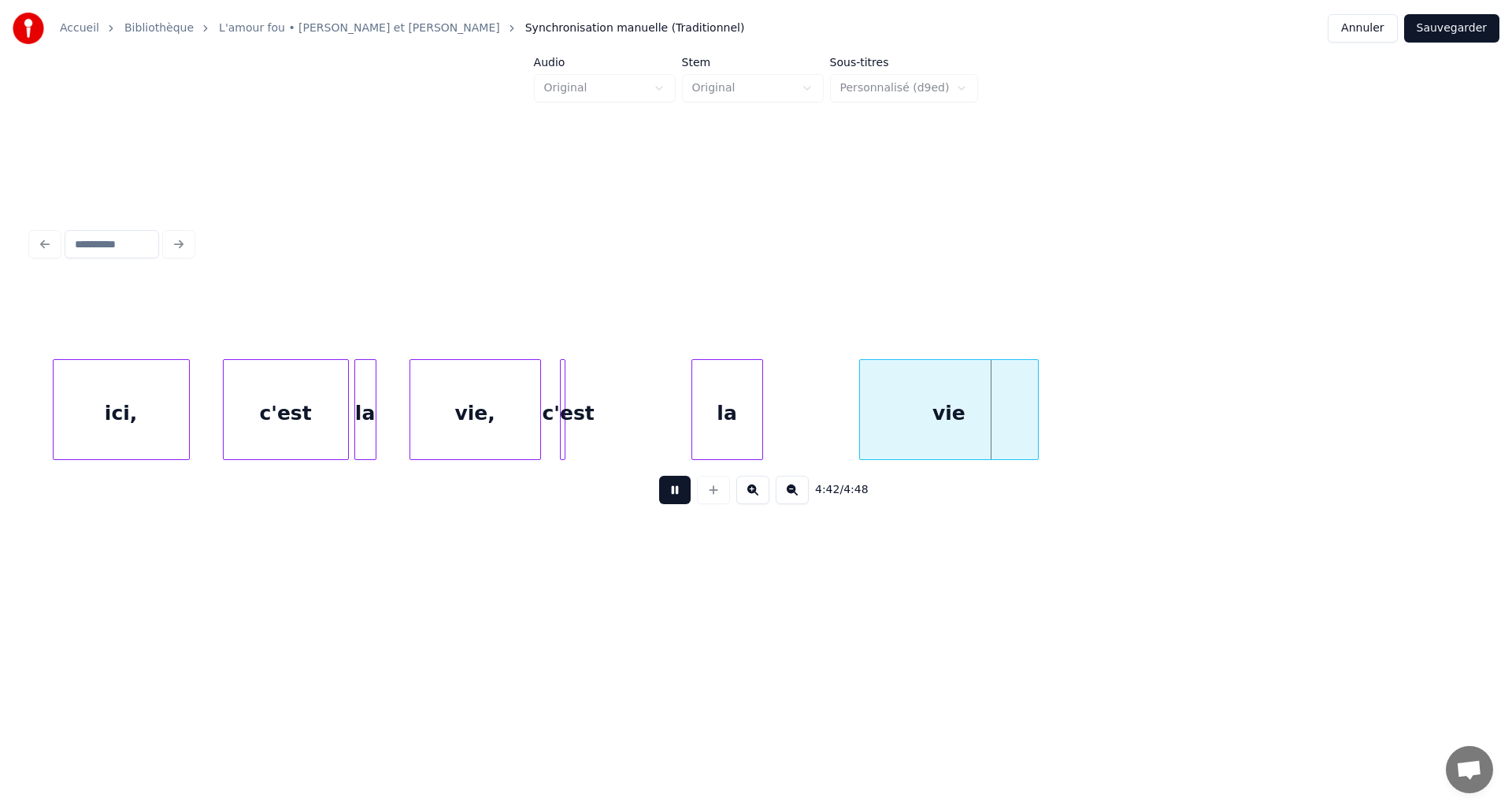
click at [672, 491] on button at bounding box center [675, 489] width 31 height 29
click at [906, 417] on div at bounding box center [908, 409] width 4 height 99
click at [752, 408] on div "la" at bounding box center [727, 413] width 70 height 107
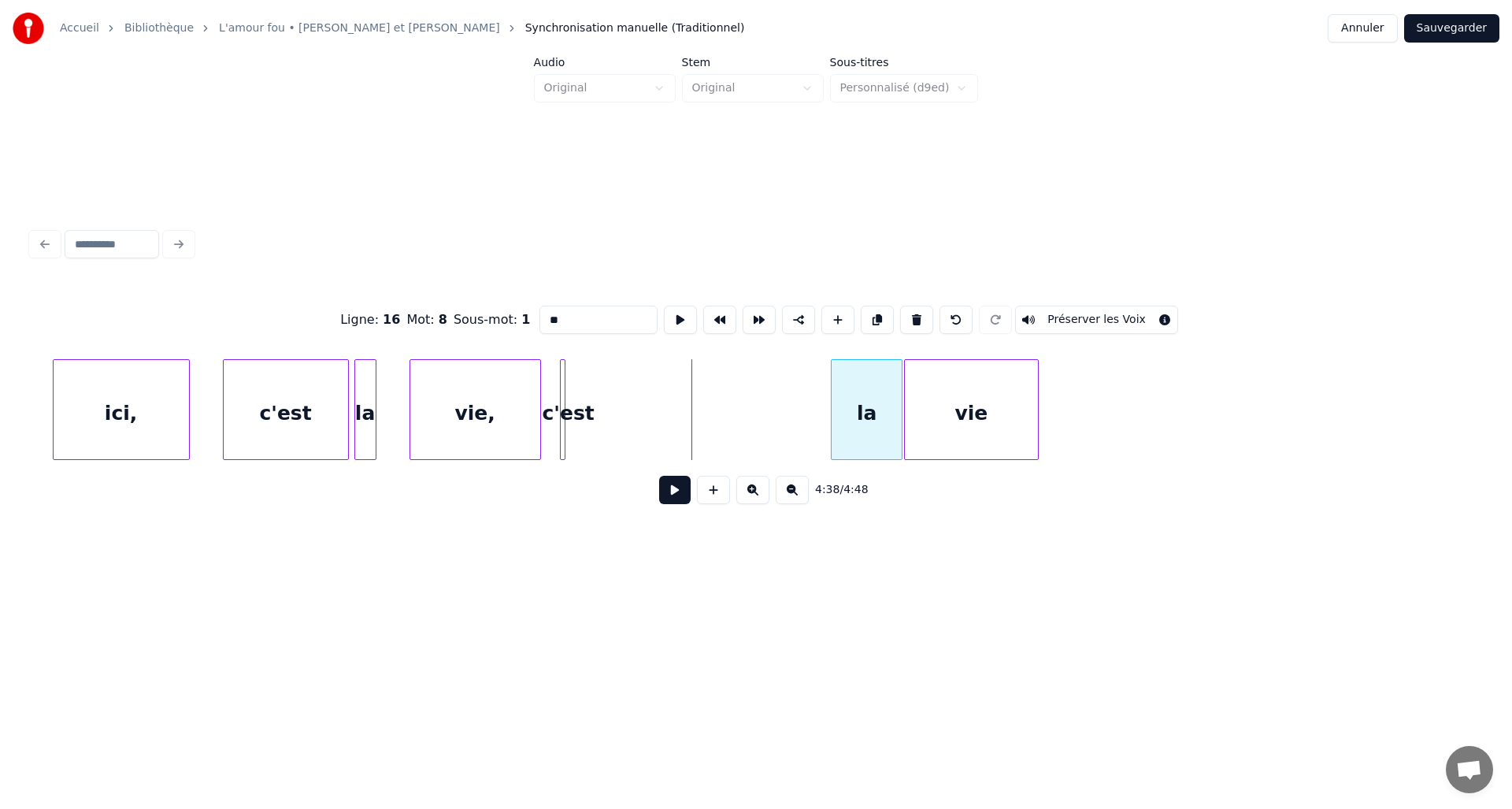
click at [870, 410] on div "la" at bounding box center [867, 413] width 70 height 107
click at [886, 414] on div at bounding box center [888, 409] width 4 height 99
click at [861, 411] on div "c'est" at bounding box center [862, 413] width 16 height 107
click at [859, 414] on div "c'est" at bounding box center [843, 409] width 30 height 101
click at [875, 407] on div "c'est" at bounding box center [852, 409] width 48 height 101
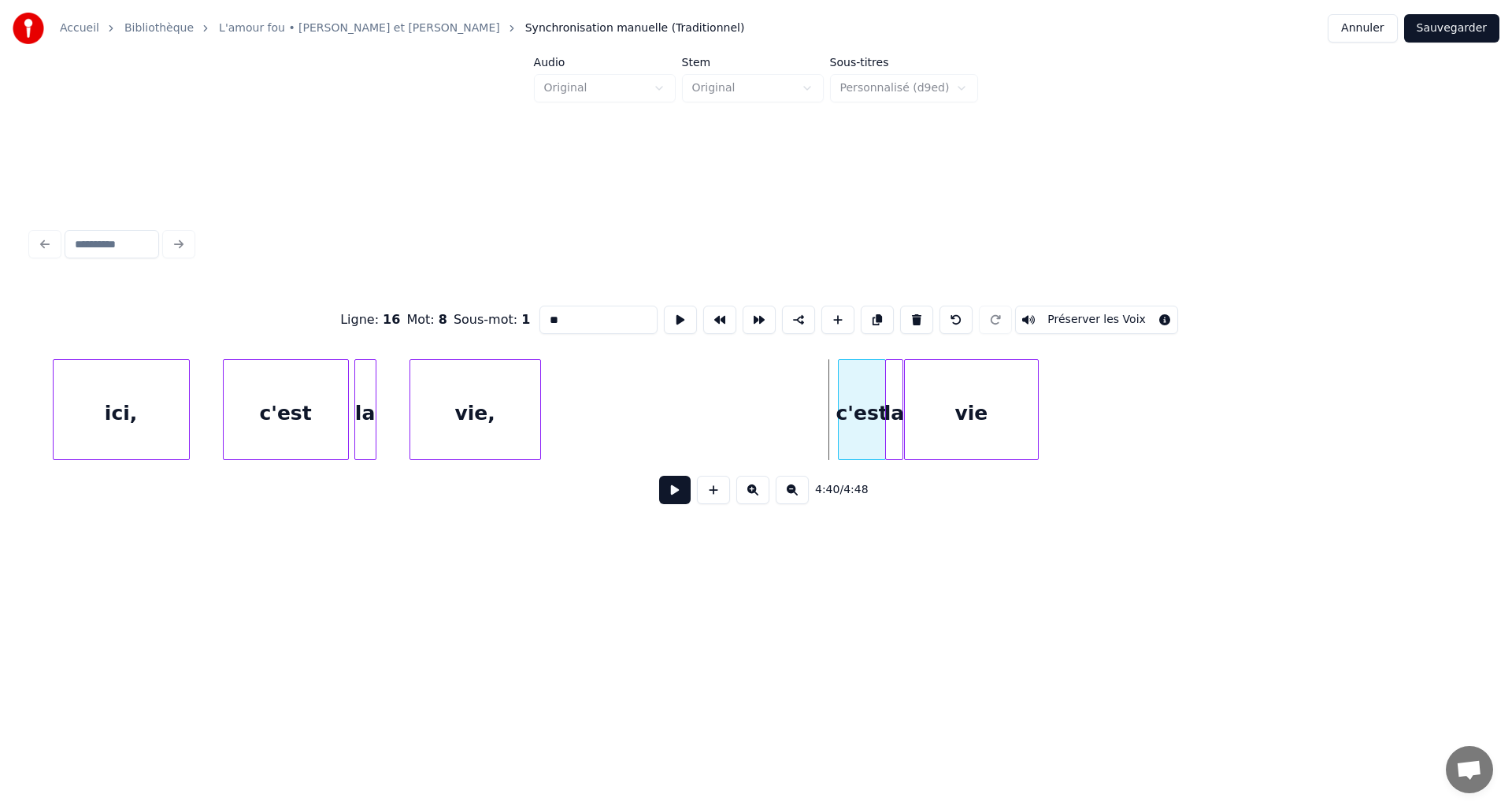
click at [859, 397] on div "c'est" at bounding box center [861, 413] width 46 height 107
click at [853, 398] on div at bounding box center [853, 409] width 4 height 99
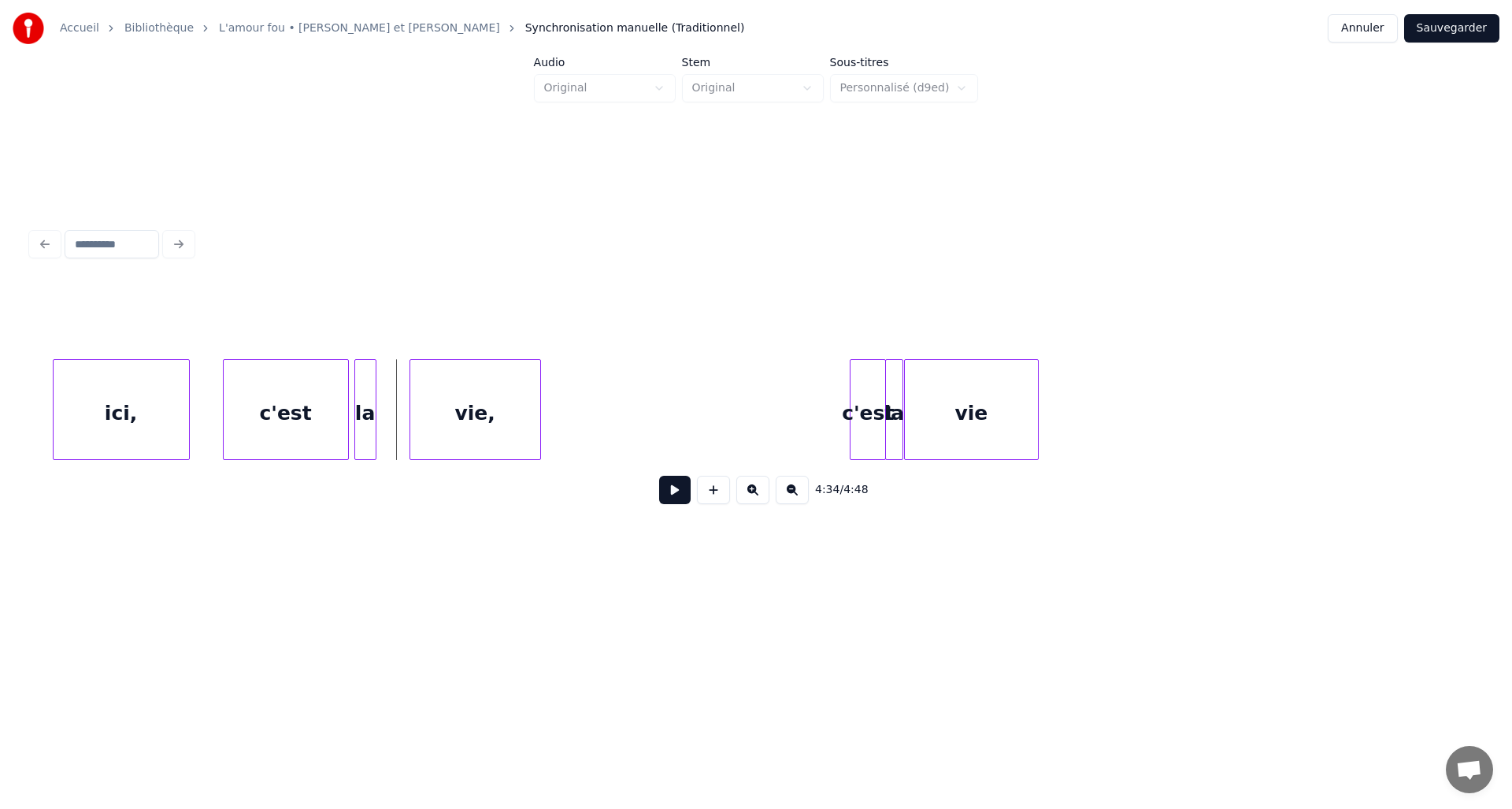
click at [684, 497] on button at bounding box center [675, 489] width 31 height 29
click at [757, 425] on div "vie," at bounding box center [744, 413] width 130 height 107
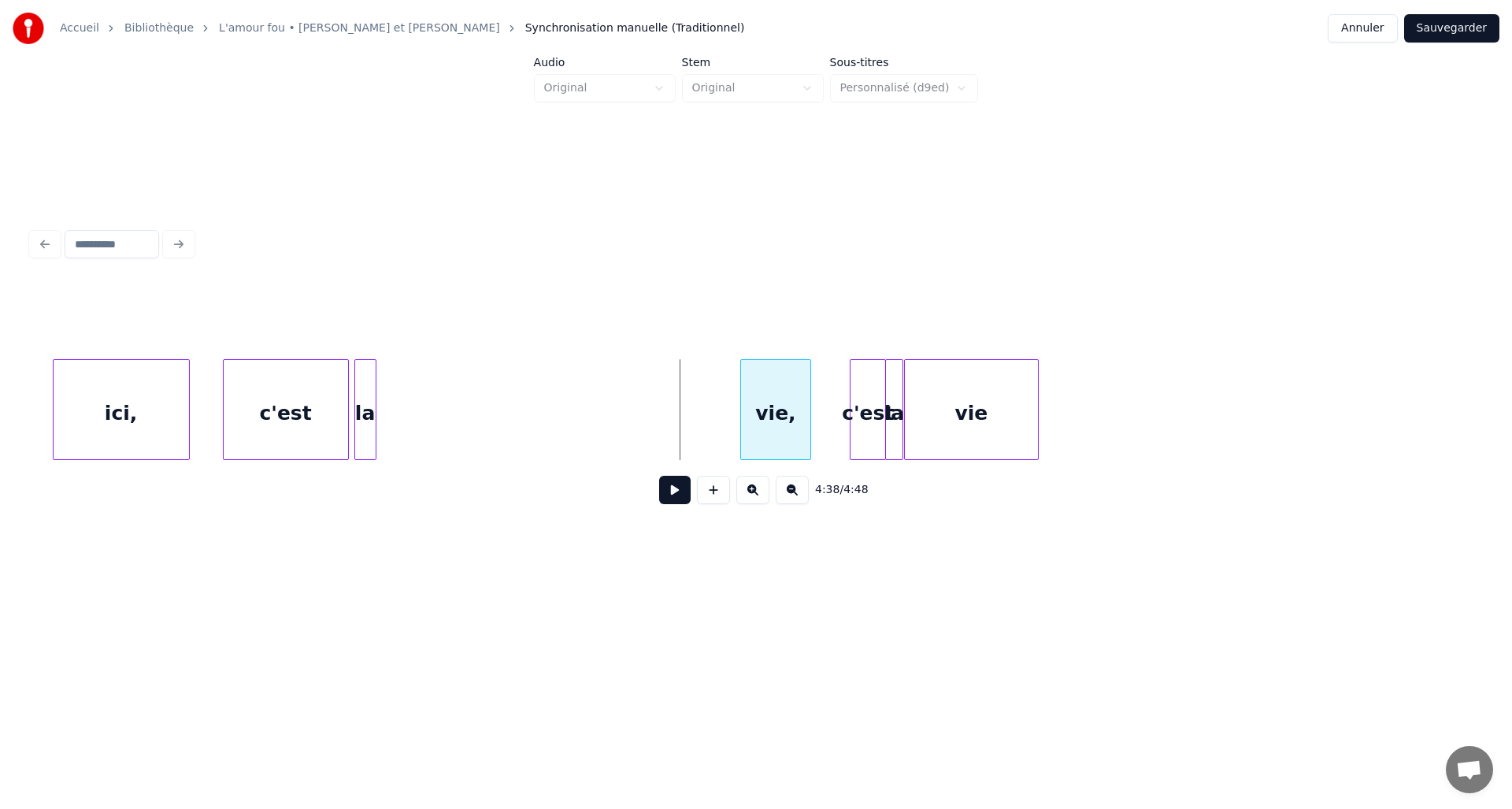
click at [742, 410] on div at bounding box center [743, 409] width 4 height 99
click at [732, 401] on div "la" at bounding box center [729, 413] width 21 height 107
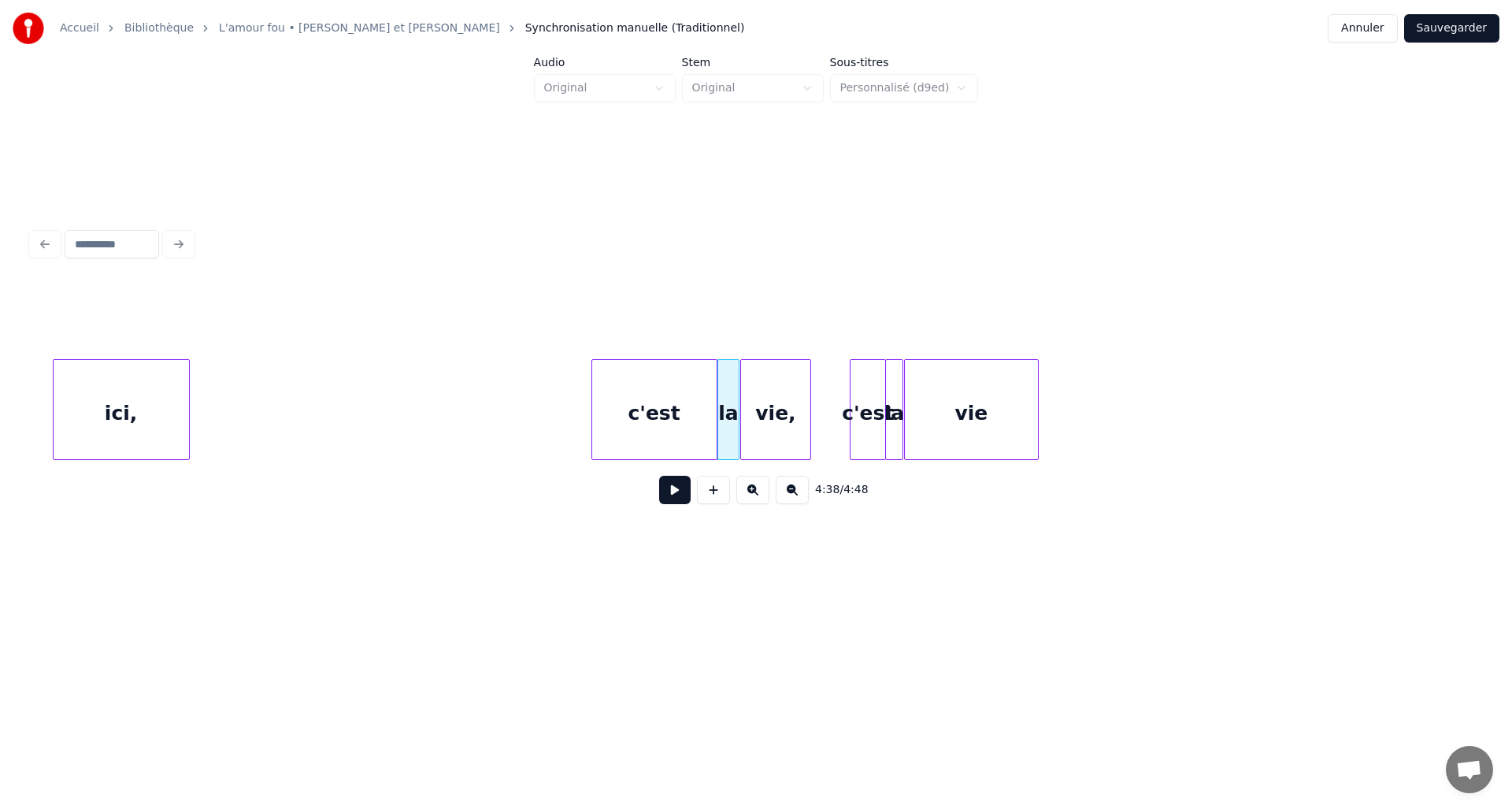
click at [665, 405] on div "c'est" at bounding box center [654, 413] width 125 height 107
click at [695, 413] on div at bounding box center [693, 409] width 4 height 99
click at [594, 416] on div "ici," at bounding box center [594, 413] width 136 height 107
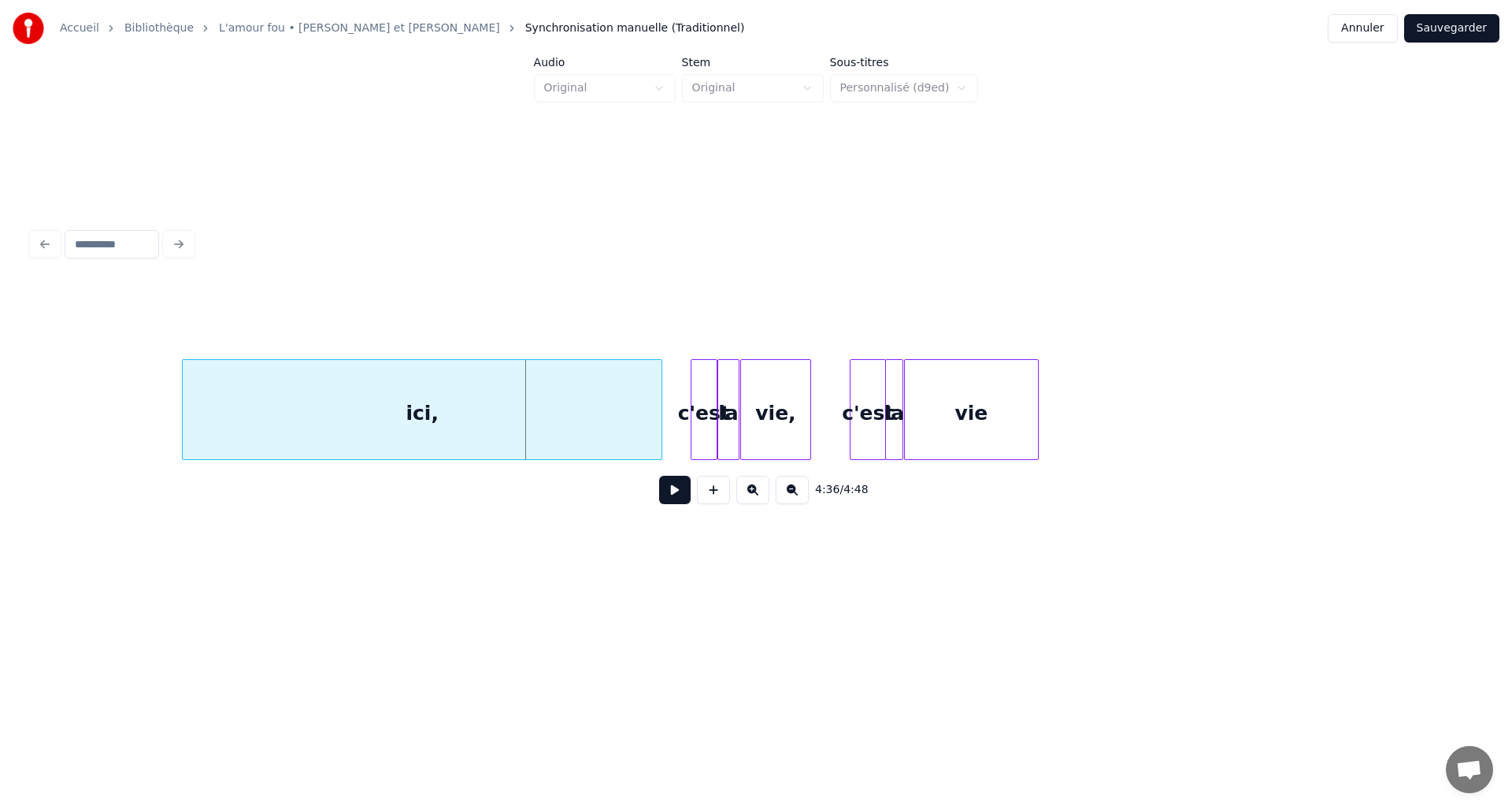
click at [183, 408] on div at bounding box center [185, 409] width 4 height 99
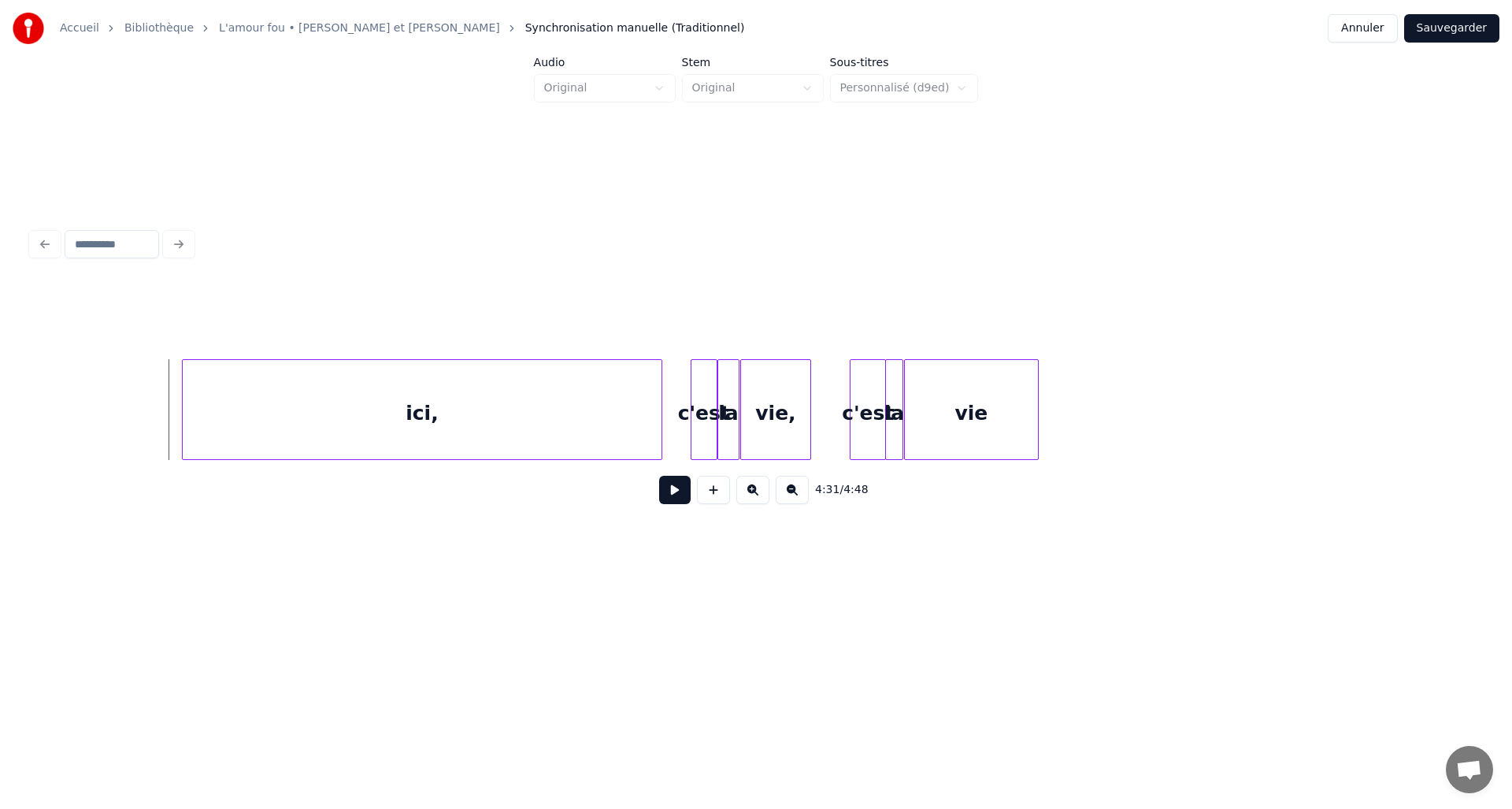
click at [679, 502] on button at bounding box center [675, 489] width 31 height 29
click at [589, 418] on div "ici," at bounding box center [422, 413] width 479 height 107
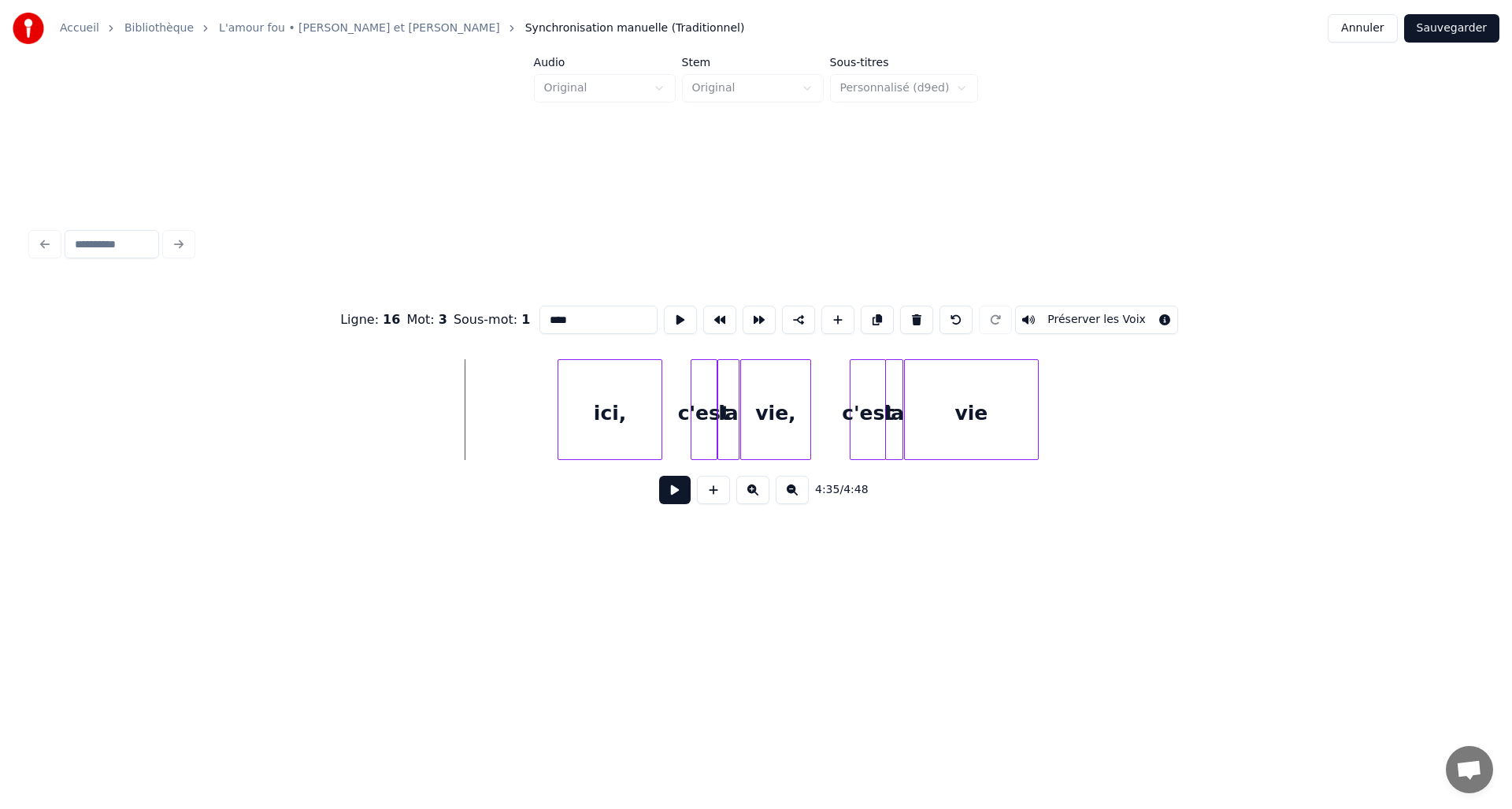
click at [558, 416] on div at bounding box center [560, 409] width 4 height 99
click at [673, 499] on button at bounding box center [675, 489] width 31 height 29
click at [727, 425] on div "la" at bounding box center [729, 413] width 21 height 107
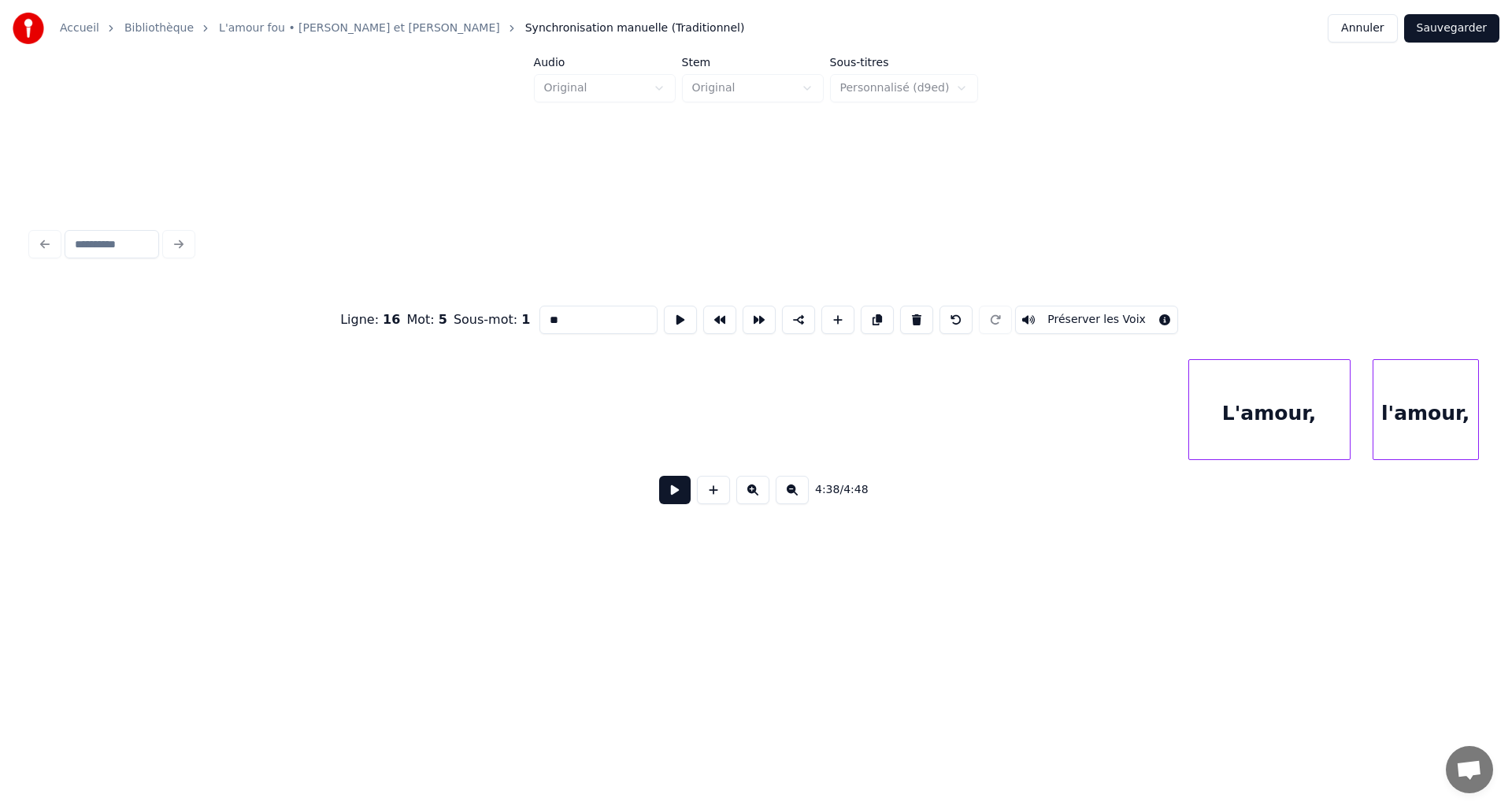
scroll to position [0, 19686]
click at [955, 424] on div "L'amour," at bounding box center [908, 413] width 160 height 107
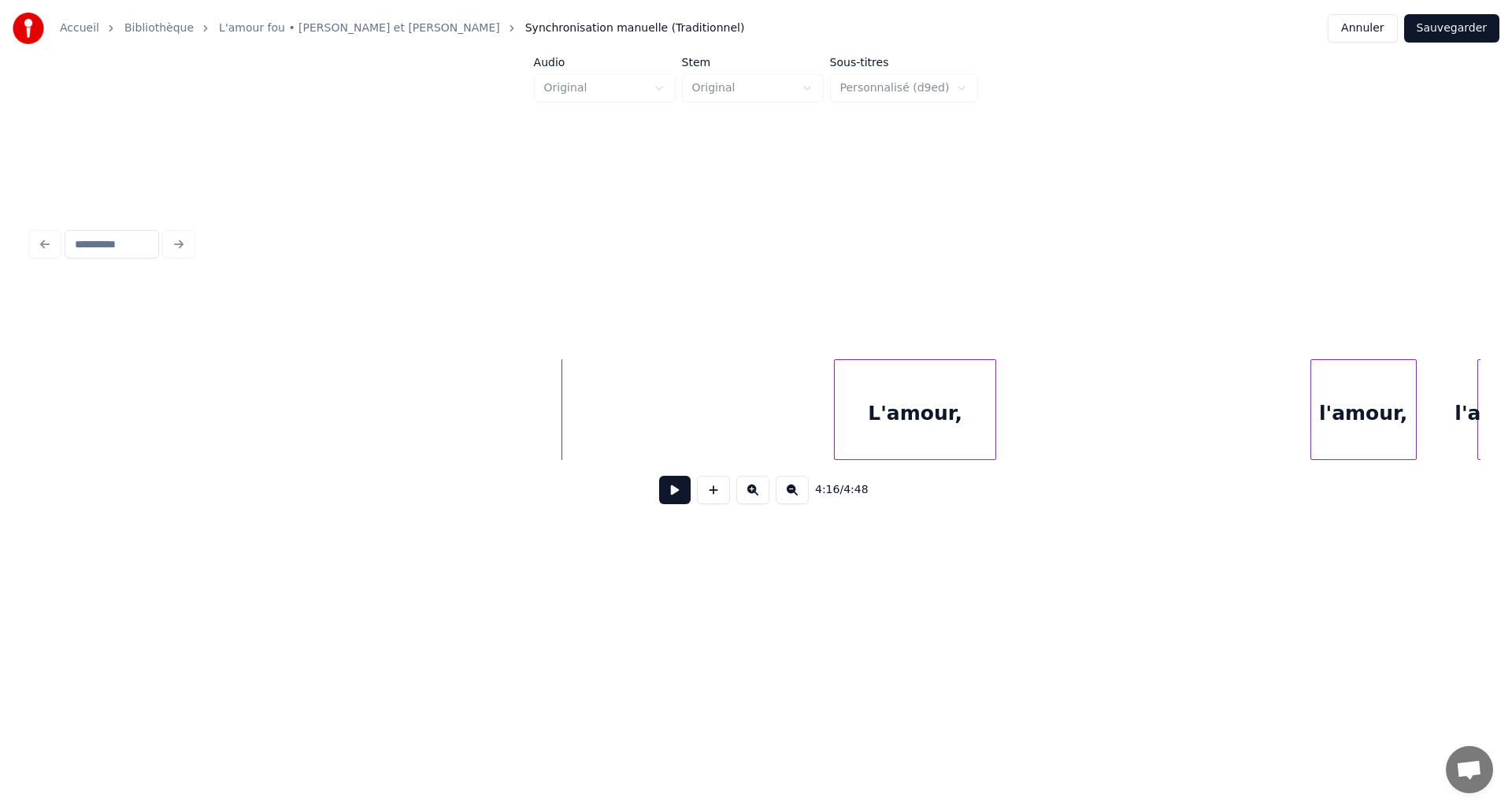
click at [682, 497] on button at bounding box center [675, 489] width 31 height 29
click at [939, 416] on div "L'amour," at bounding box center [915, 413] width 160 height 107
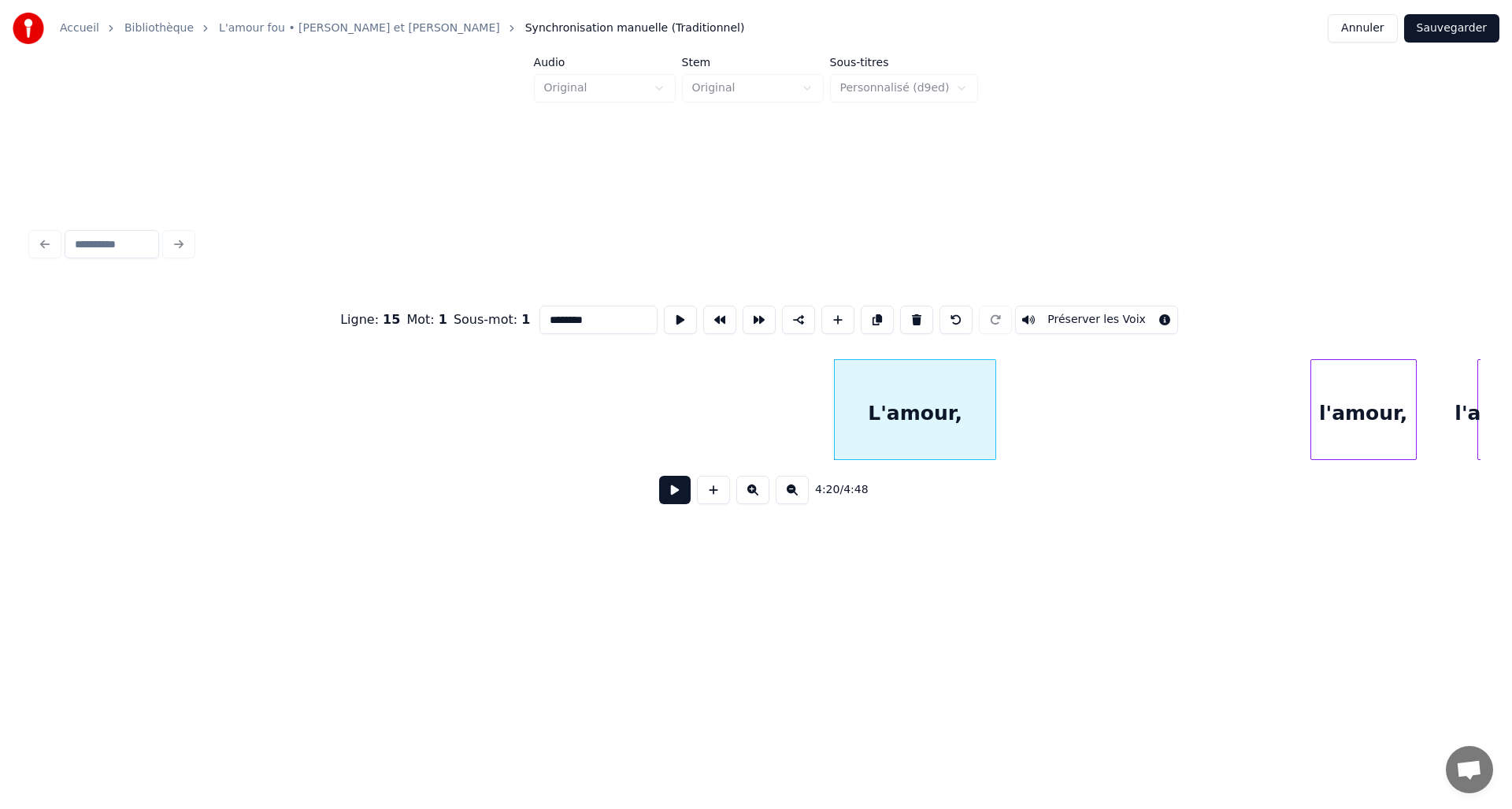
drag, startPoint x: 604, startPoint y: 309, endPoint x: 536, endPoint y: 311, distance: 68.0
click at [540, 311] on input "********" at bounding box center [599, 320] width 118 height 29
click at [880, 402] on div at bounding box center [879, 409] width 4 height 99
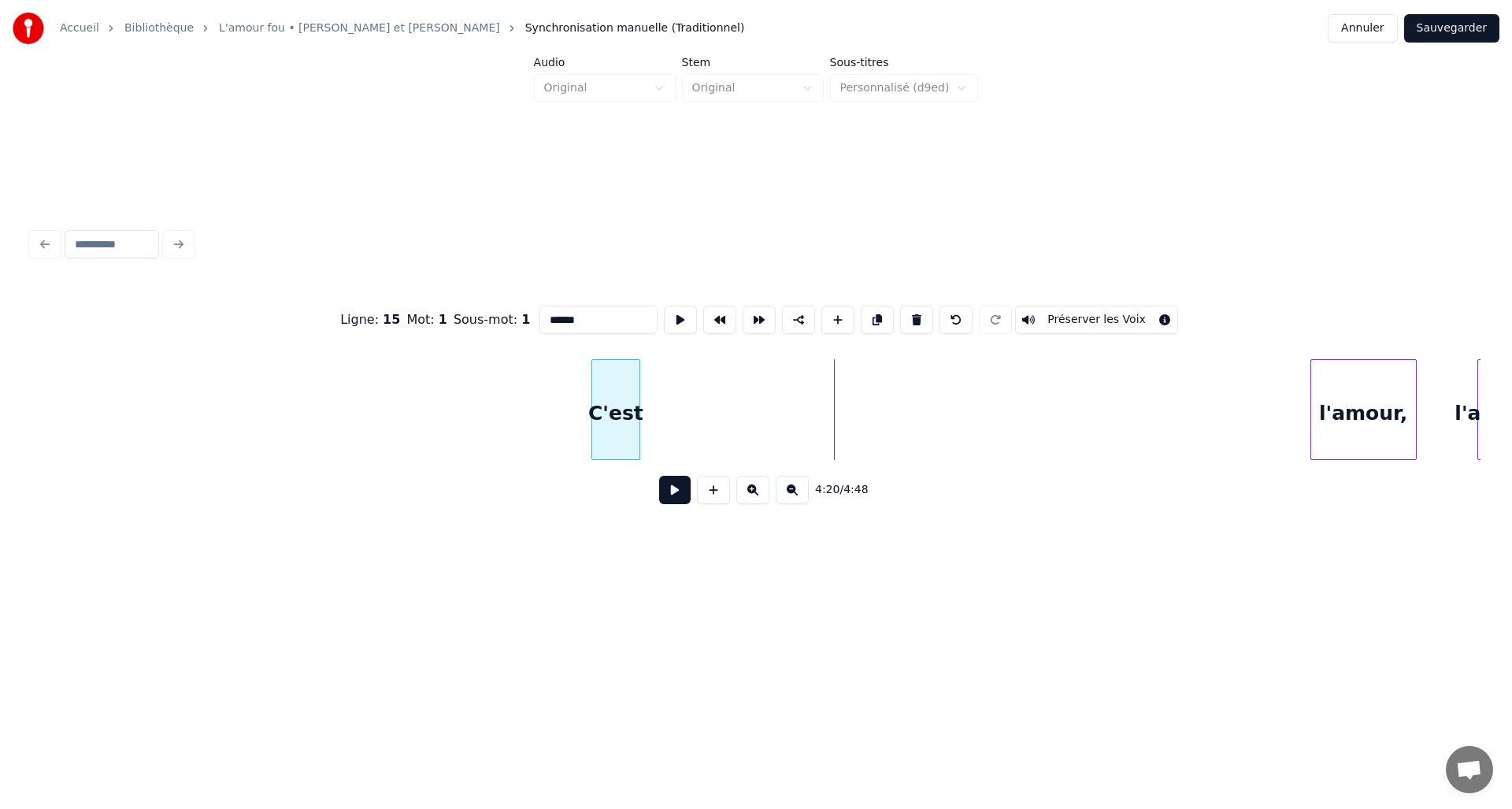
click at [619, 365] on div "C'est" at bounding box center [615, 413] width 46 height 107
type input "*****"
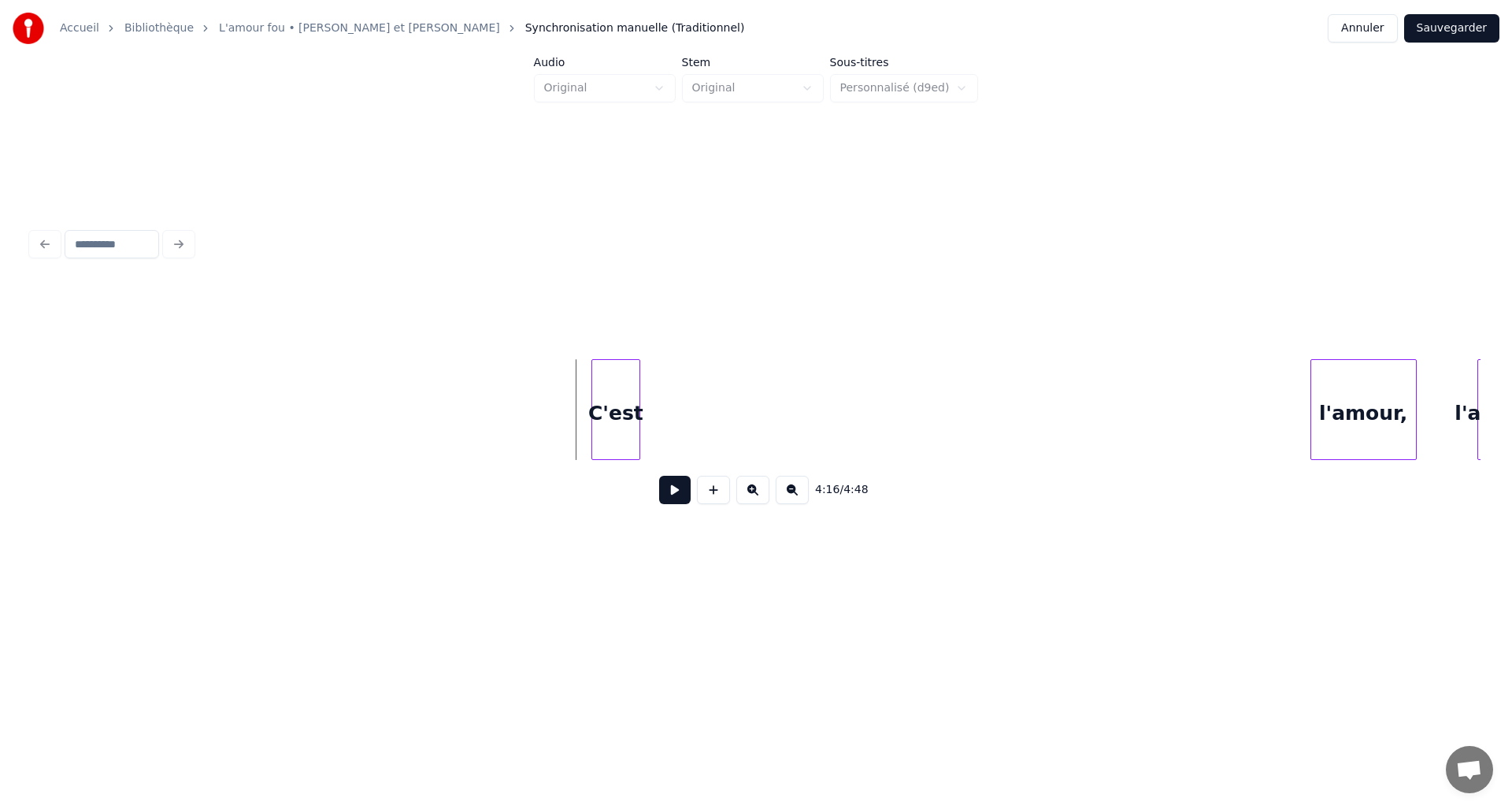
click at [682, 504] on button at bounding box center [675, 489] width 31 height 29
click at [607, 401] on div at bounding box center [606, 409] width 4 height 99
click at [716, 497] on button at bounding box center [713, 489] width 33 height 29
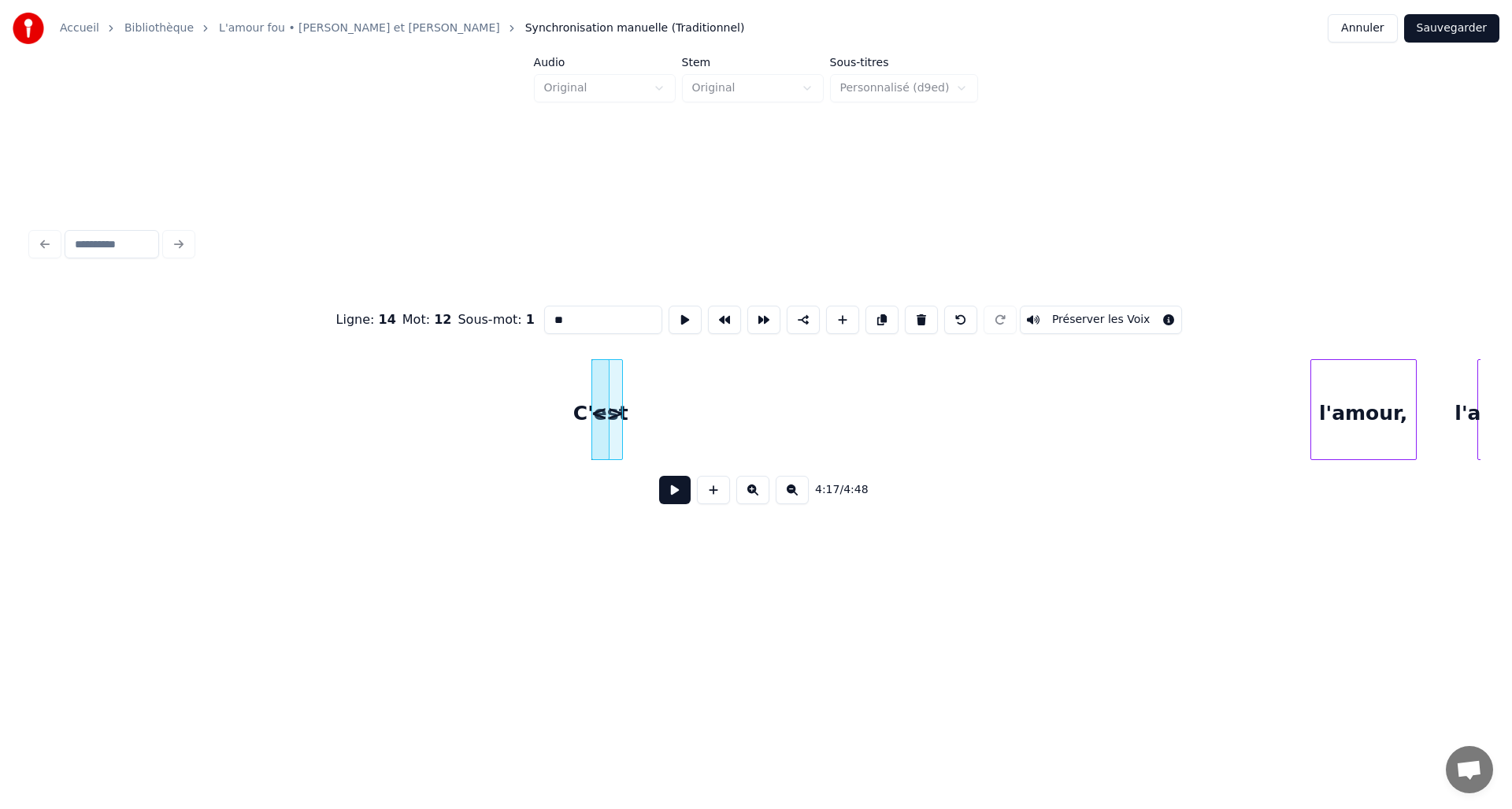
drag, startPoint x: 624, startPoint y: 317, endPoint x: 534, endPoint y: 317, distance: 90.0
click at [534, 317] on div "Ligne : 14 Mot : 12 Sous-mot : 1 ** Préserver les Voix" at bounding box center [756, 320] width 1449 height 78
click at [631, 514] on div "4:17 / 4:48" at bounding box center [756, 489] width 1449 height 60
click at [633, 389] on div "la" at bounding box center [625, 413] width 30 height 107
click at [622, 391] on div at bounding box center [621, 409] width 4 height 99
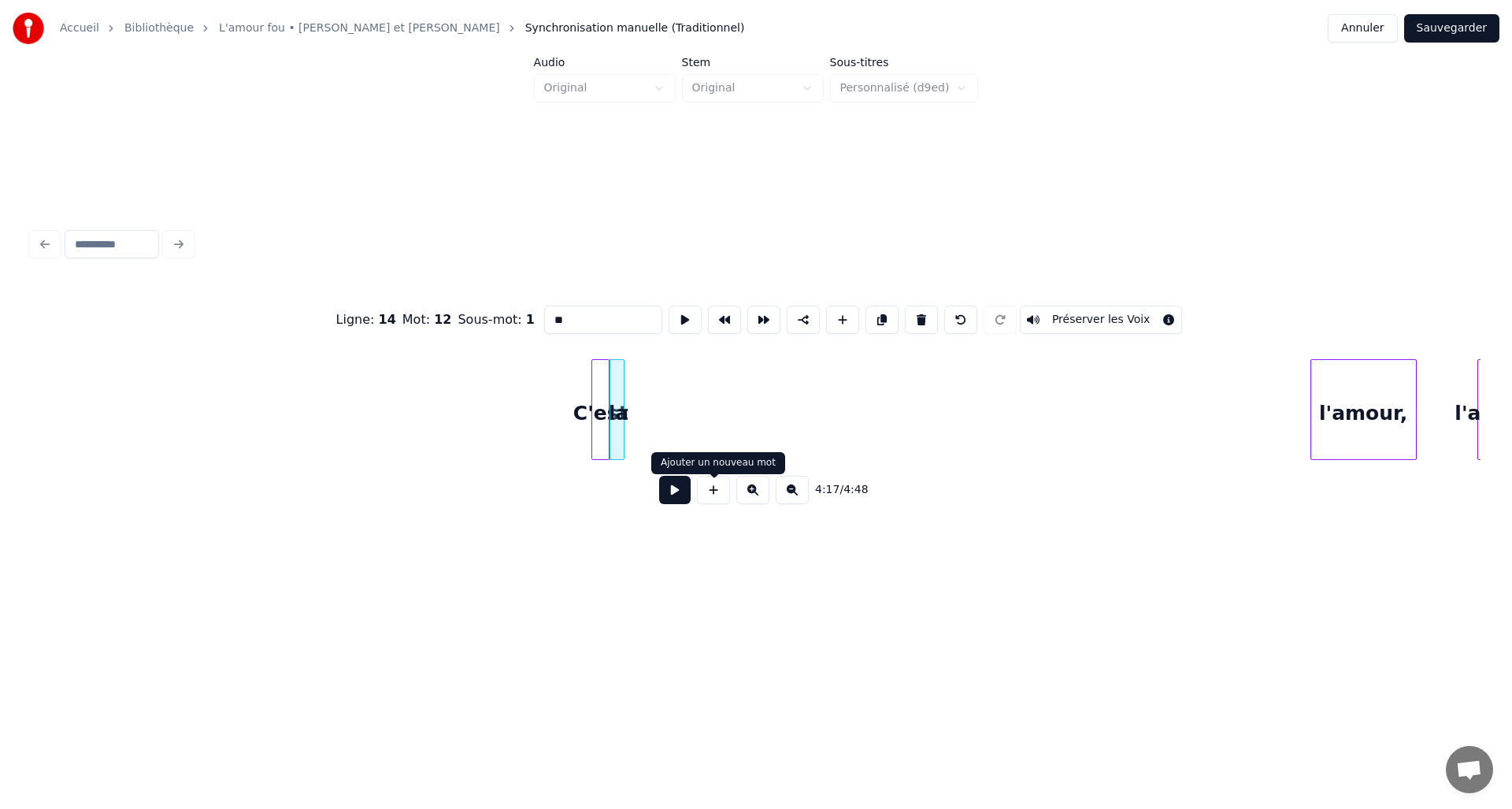
click at [708, 501] on button at bounding box center [713, 489] width 33 height 29
drag, startPoint x: 589, startPoint y: 317, endPoint x: 550, endPoint y: 316, distance: 39.0
click at [550, 316] on input "**" at bounding box center [604, 320] width 118 height 29
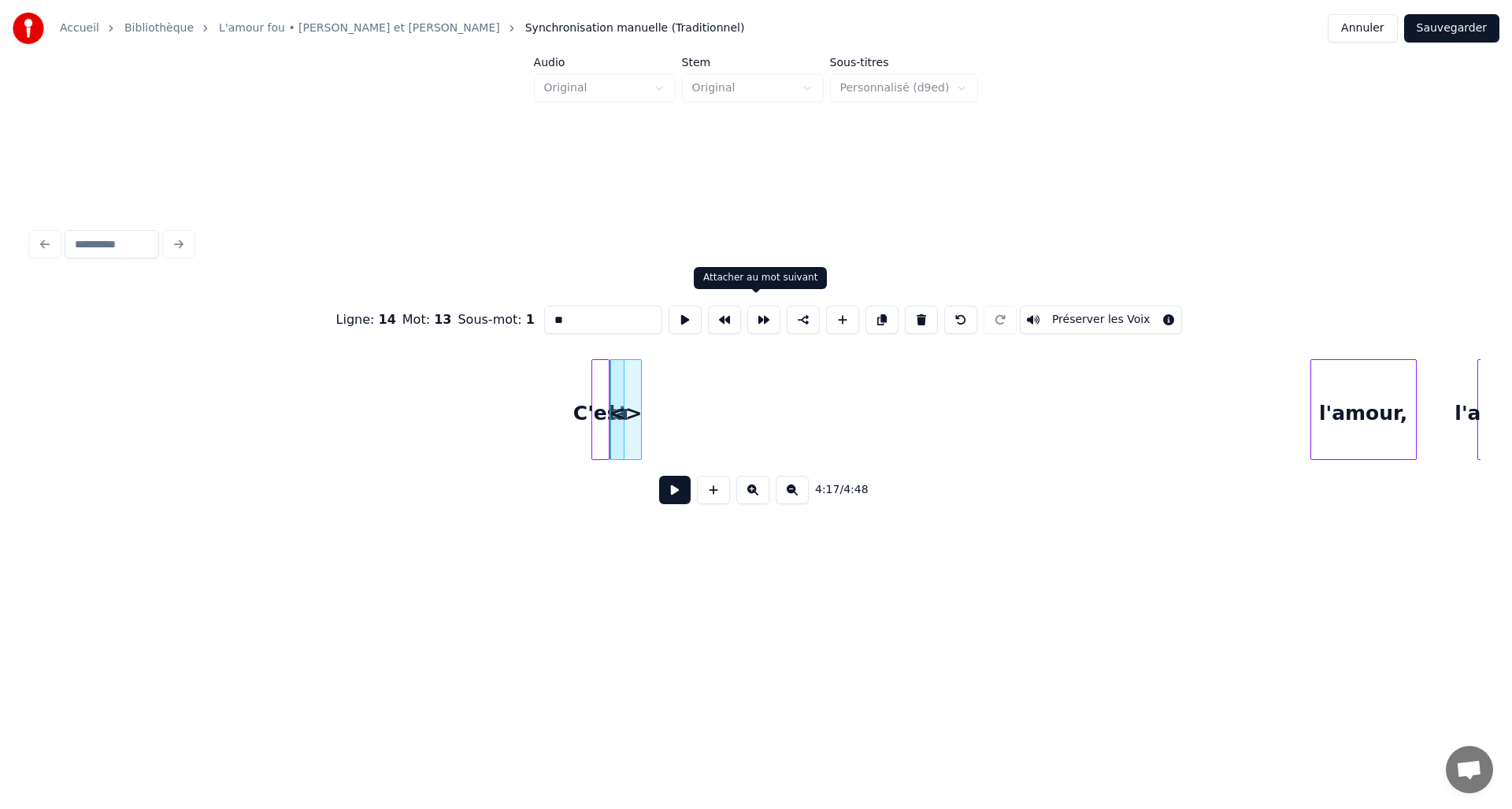
type input "*"
click at [624, 395] on div at bounding box center [625, 413] width 30 height 107
click at [683, 400] on div at bounding box center [668, 413] width 30 height 107
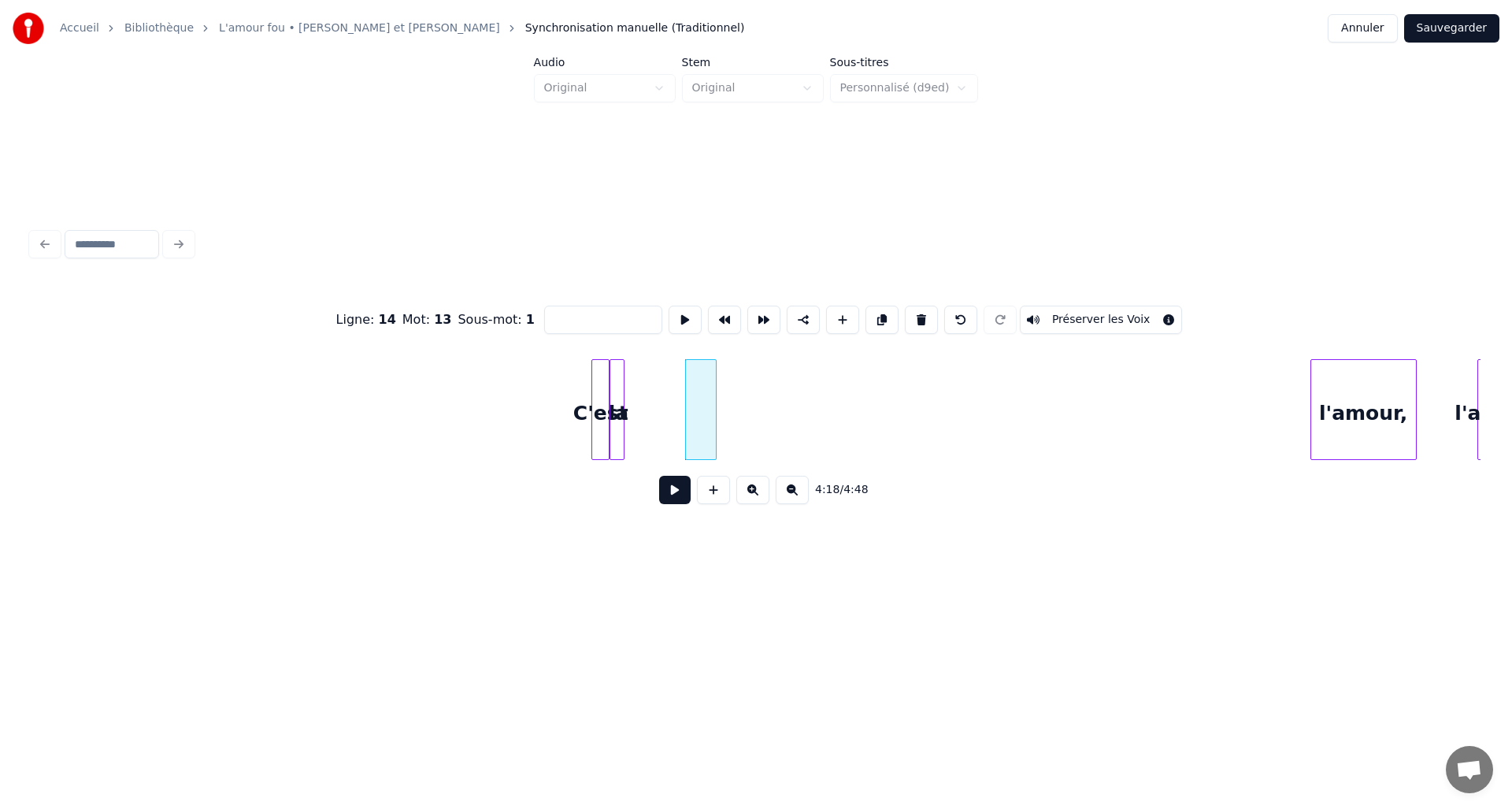
click at [619, 397] on div at bounding box center [621, 409] width 4 height 99
click at [916, 425] on div at bounding box center [919, 413] width 30 height 107
click at [739, 396] on div at bounding box center [738, 409] width 4 height 99
type input "*******"
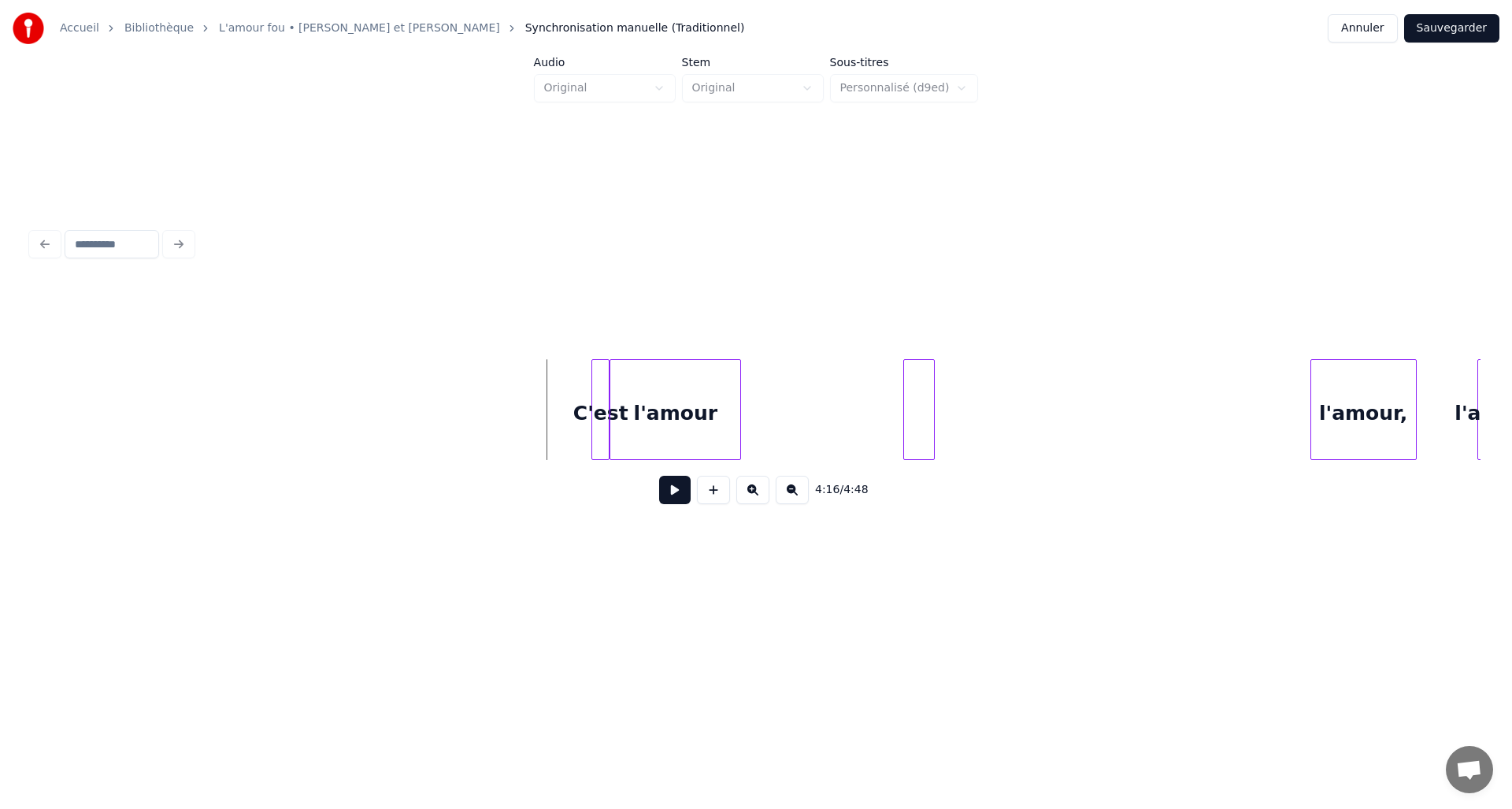
click at [672, 502] on button at bounding box center [675, 489] width 31 height 29
click at [675, 502] on button at bounding box center [675, 489] width 31 height 29
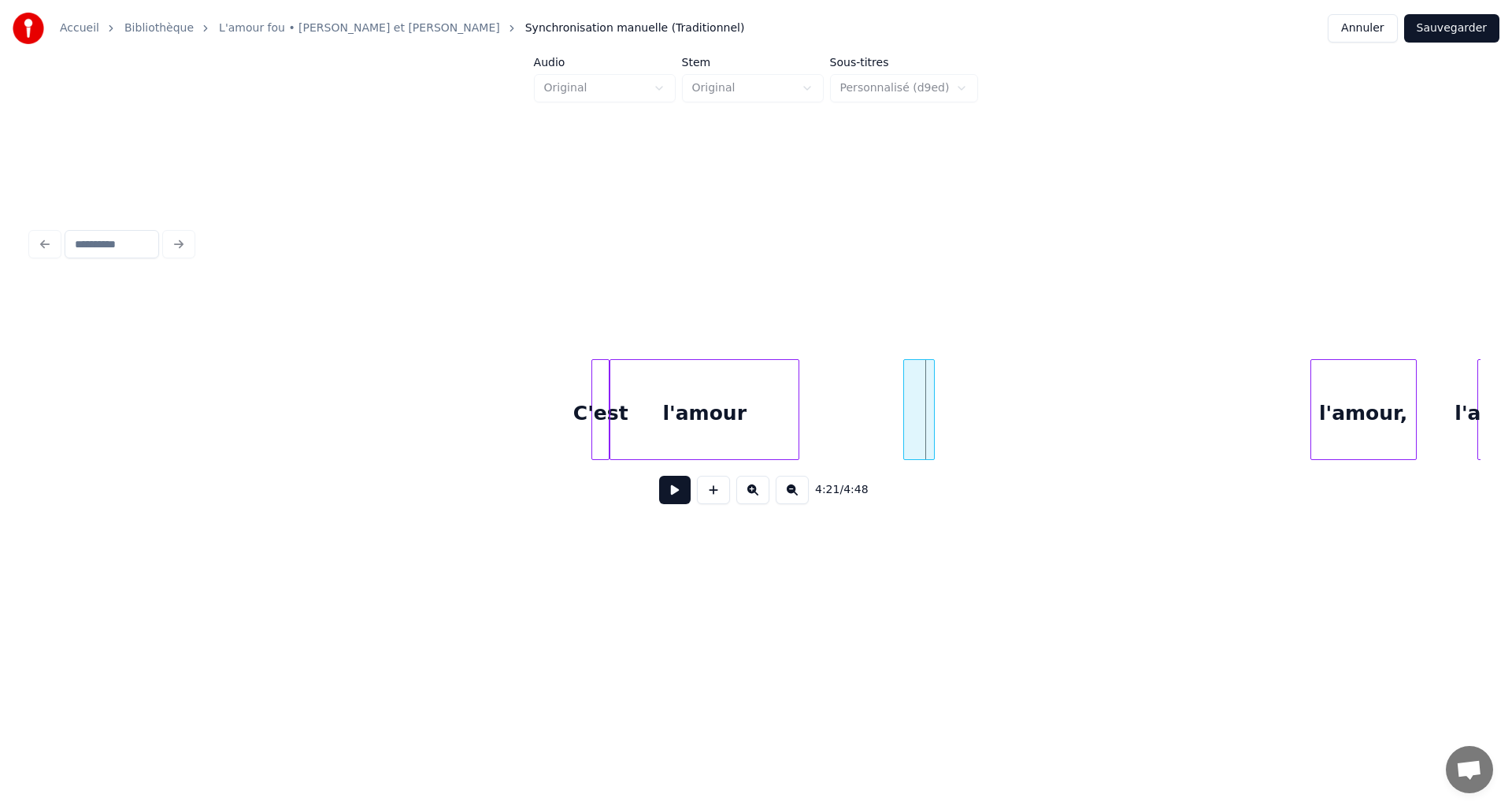
click at [797, 400] on div at bounding box center [796, 409] width 4 height 99
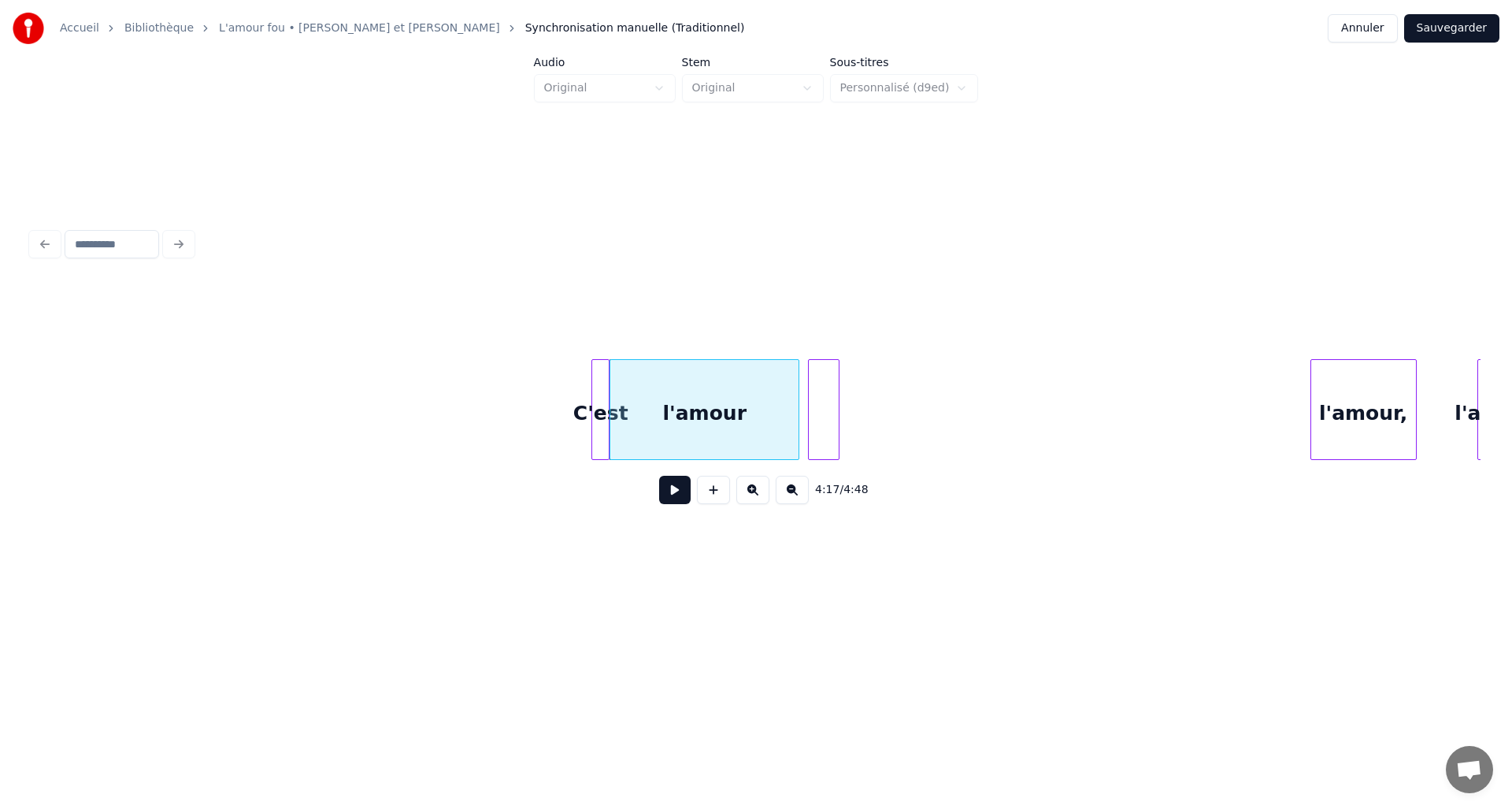
click at [825, 414] on div at bounding box center [824, 413] width 30 height 107
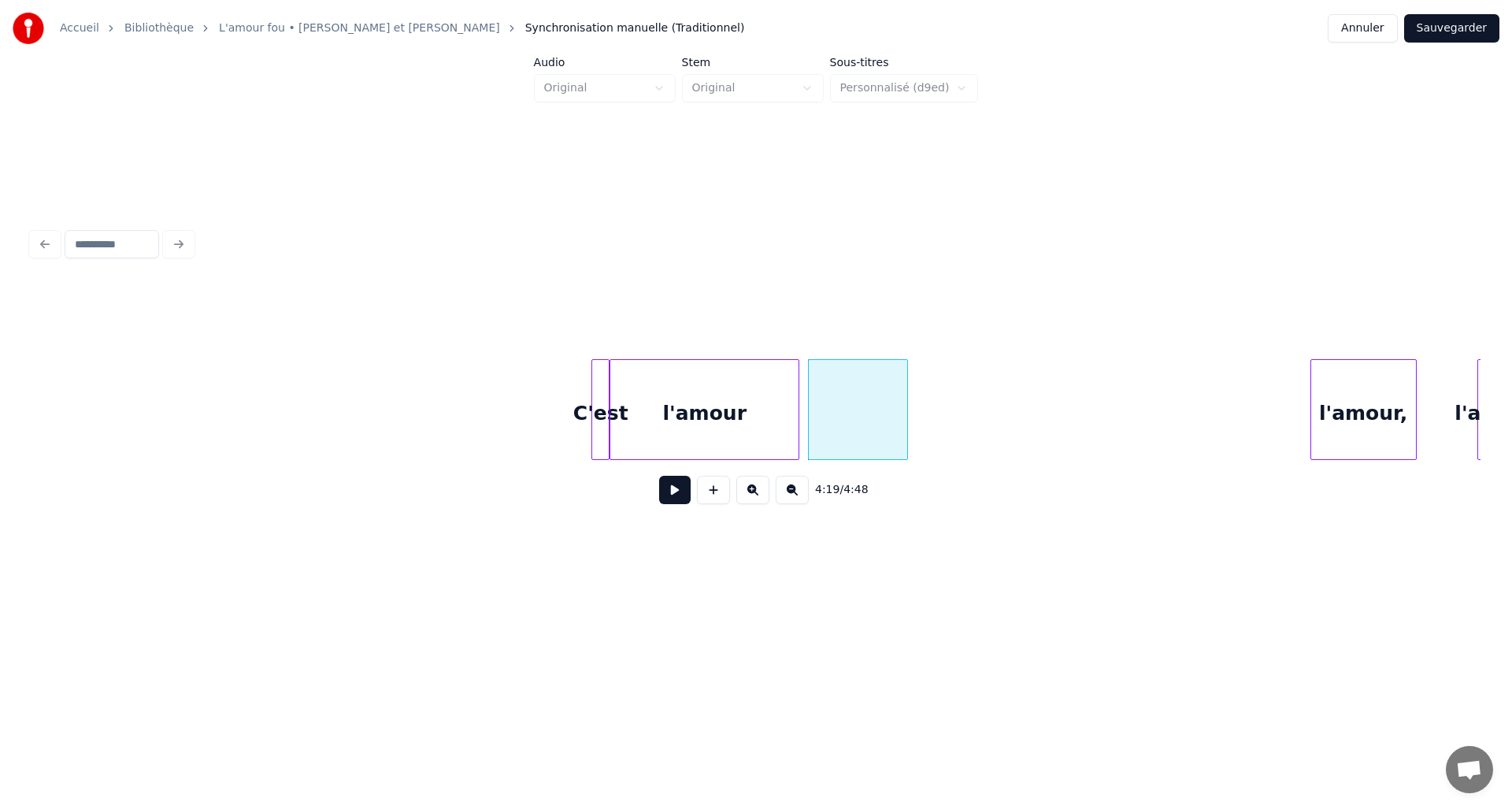
click at [903, 416] on div at bounding box center [904, 409] width 4 height 99
click at [842, 424] on div at bounding box center [858, 413] width 98 height 107
click at [614, 319] on input at bounding box center [604, 320] width 118 height 29
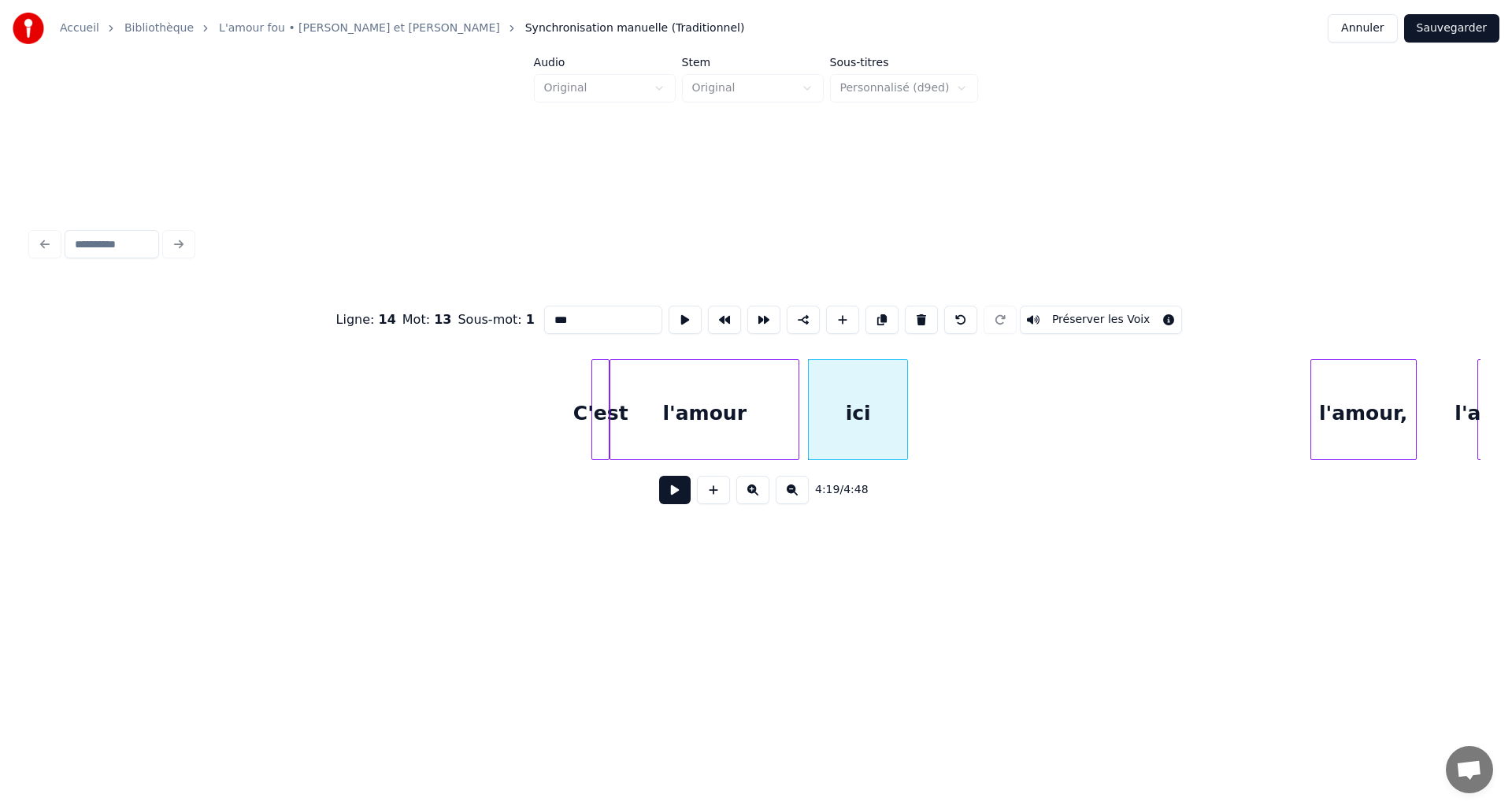
type input "***"
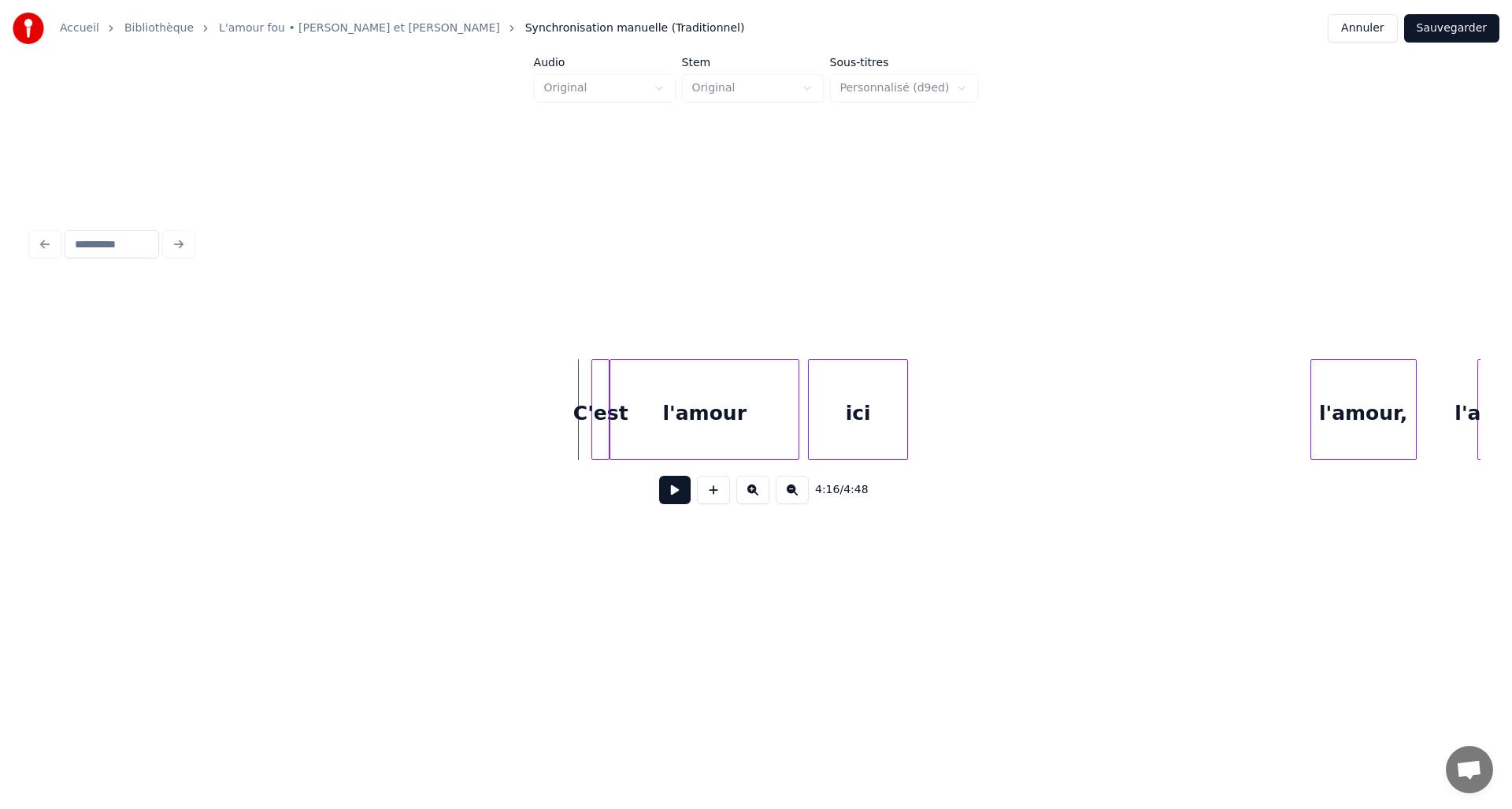
click at [680, 499] on button at bounding box center [675, 489] width 31 height 29
click at [932, 419] on div at bounding box center [933, 409] width 4 height 99
click at [711, 501] on button at bounding box center [713, 489] width 33 height 29
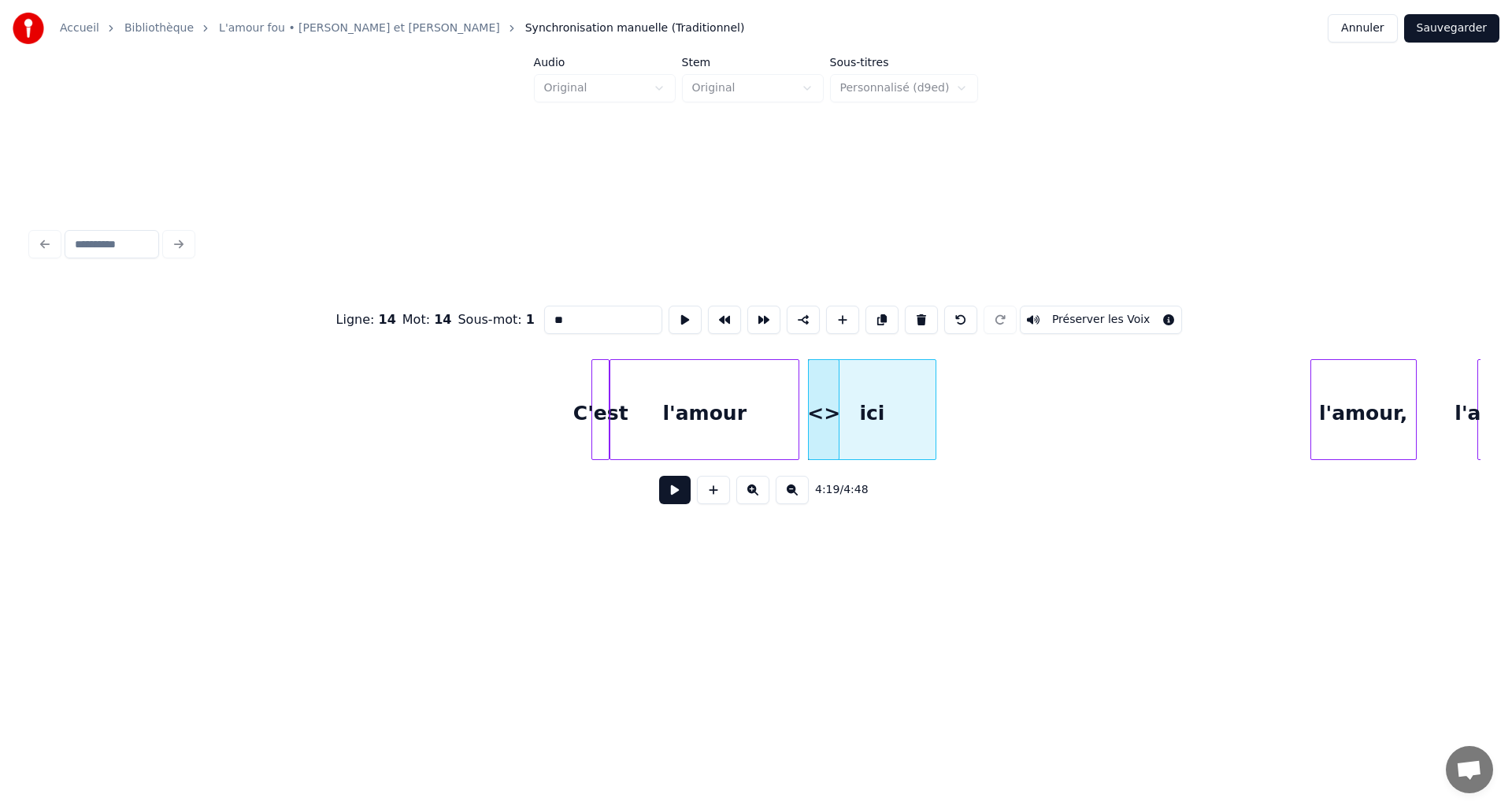
drag, startPoint x: 574, startPoint y: 323, endPoint x: 535, endPoint y: 323, distance: 39.0
click at [535, 323] on div "Ligne : 14 Mot : 14 Sous-mot : 1 ** Préserver les Voix" at bounding box center [756, 320] width 1449 height 78
drag, startPoint x: 573, startPoint y: 311, endPoint x: 499, endPoint y: 312, distance: 74.0
click at [499, 312] on div "Ligne : 14 Mot : 14 Sous-mot : 1 ** Préserver les Voix" at bounding box center [756, 320] width 1449 height 78
click at [947, 399] on div "c'est" at bounding box center [953, 413] width 30 height 107
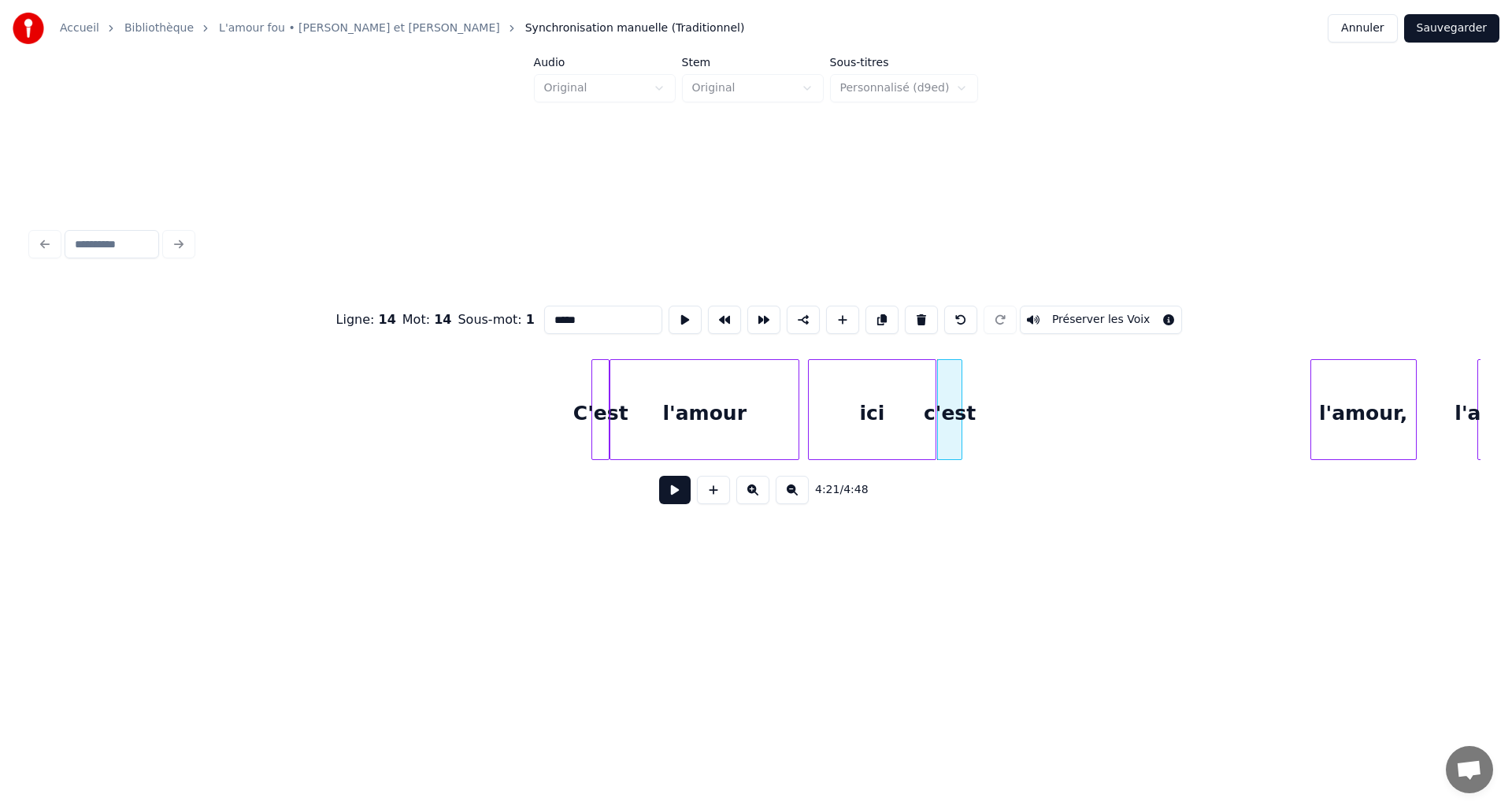
click at [961, 399] on div at bounding box center [959, 409] width 4 height 99
click at [720, 500] on button at bounding box center [713, 489] width 33 height 29
drag, startPoint x: 587, startPoint y: 317, endPoint x: 524, endPoint y: 320, distance: 63.1
click at [524, 320] on div "Ligne : 14 Mot : 15 Sous-mot : 1 ** Préserver les Voix" at bounding box center [756, 320] width 1449 height 78
click at [978, 396] on div "la" at bounding box center [980, 413] width 30 height 107
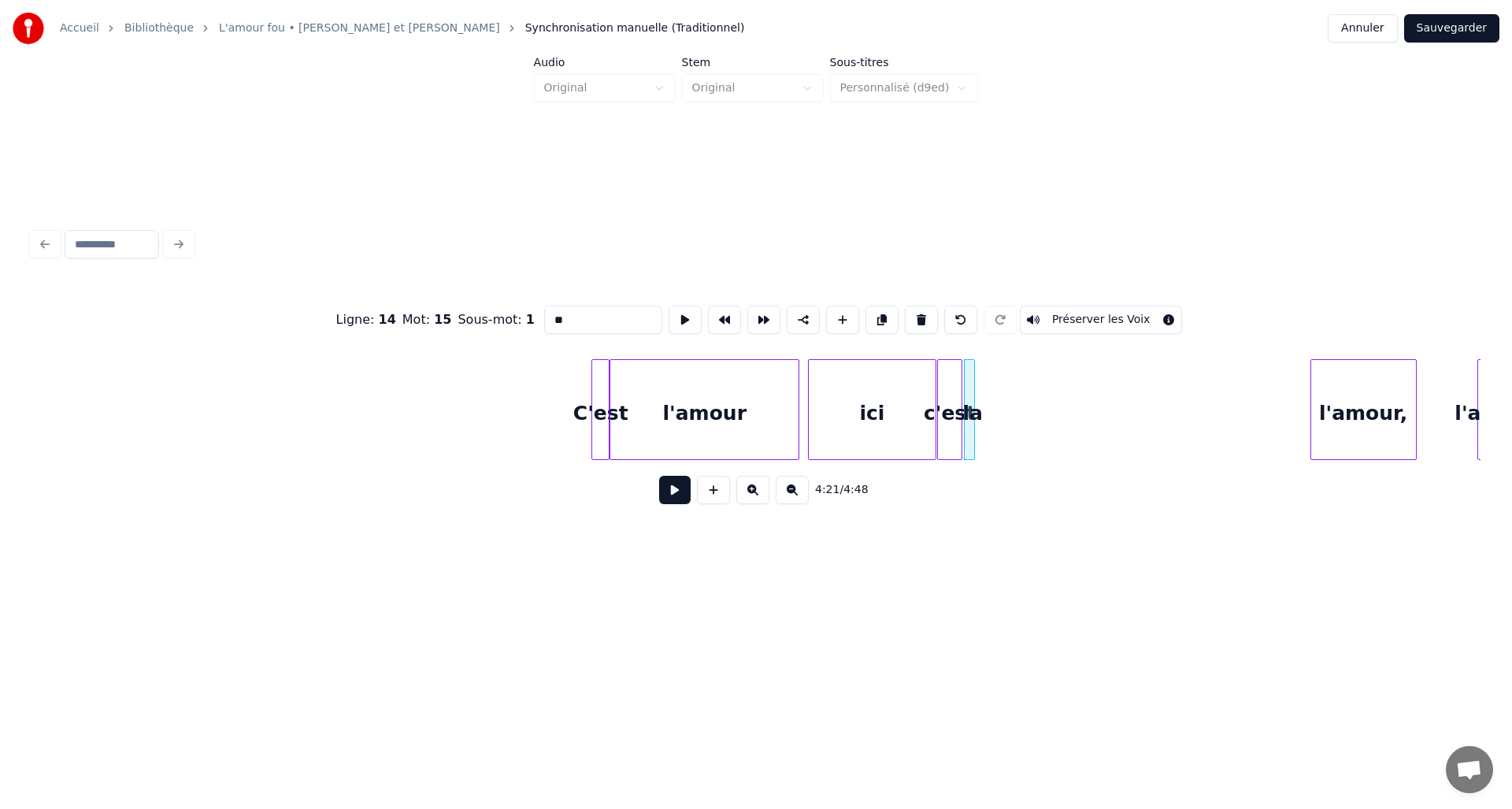
click at [972, 396] on div at bounding box center [971, 409] width 4 height 99
click at [717, 491] on button at bounding box center [713, 489] width 33 height 29
click at [990, 389] on div "<>" at bounding box center [991, 413] width 30 height 107
click at [1068, 390] on div at bounding box center [1069, 409] width 4 height 99
drag, startPoint x: 605, startPoint y: 320, endPoint x: 510, endPoint y: 320, distance: 95.0
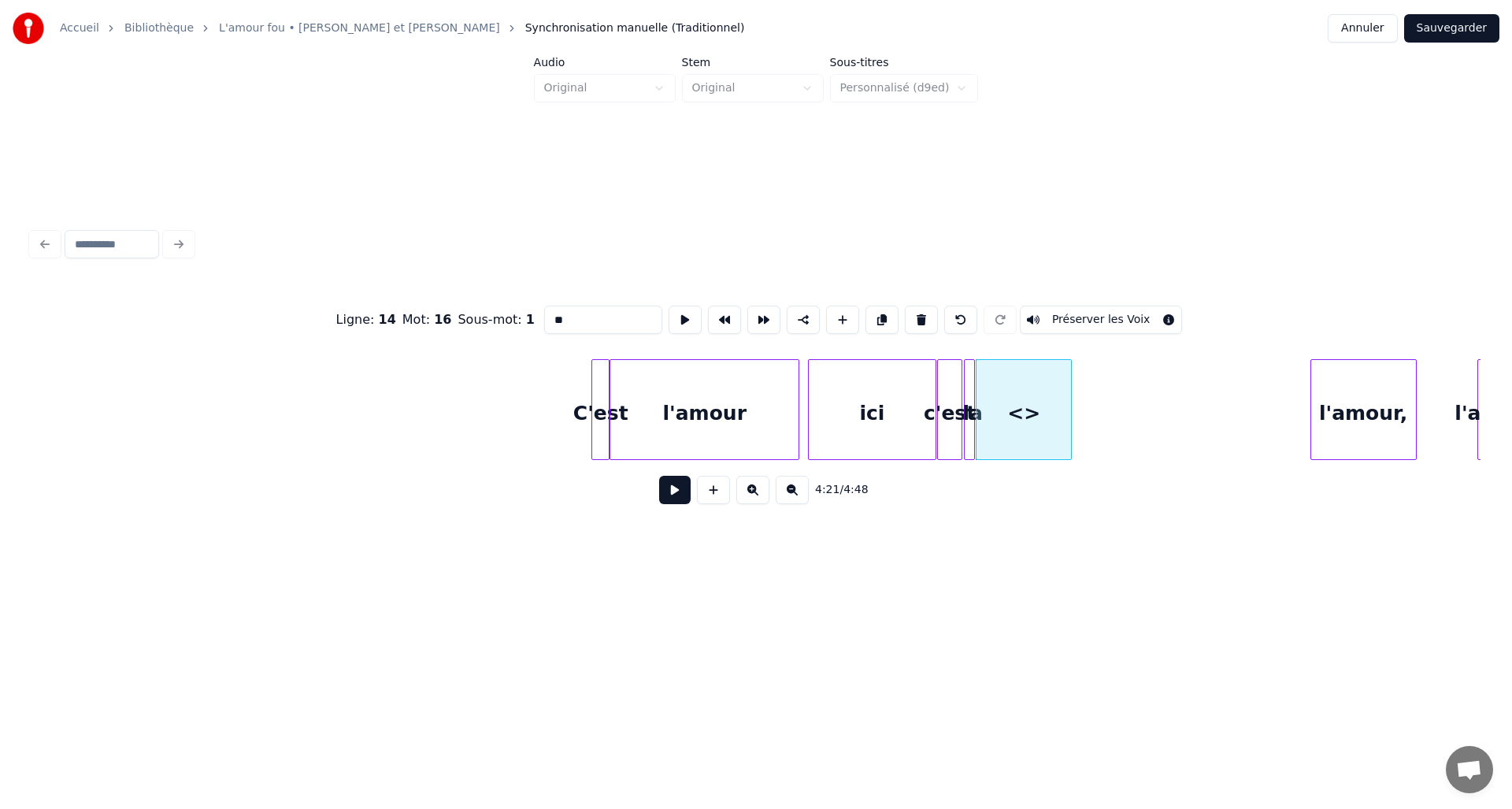
click at [510, 320] on div "Ligne : 14 Mot : 16 Sous-mot : 1 ** Préserver les Voix" at bounding box center [756, 320] width 1449 height 78
type input "***"
click at [781, 583] on div "Ligne : 14 Mot : 16 Sous-mot : 1 *** Préserver les Voix 4:21 / 4:48" at bounding box center [756, 370] width 1462 height 485
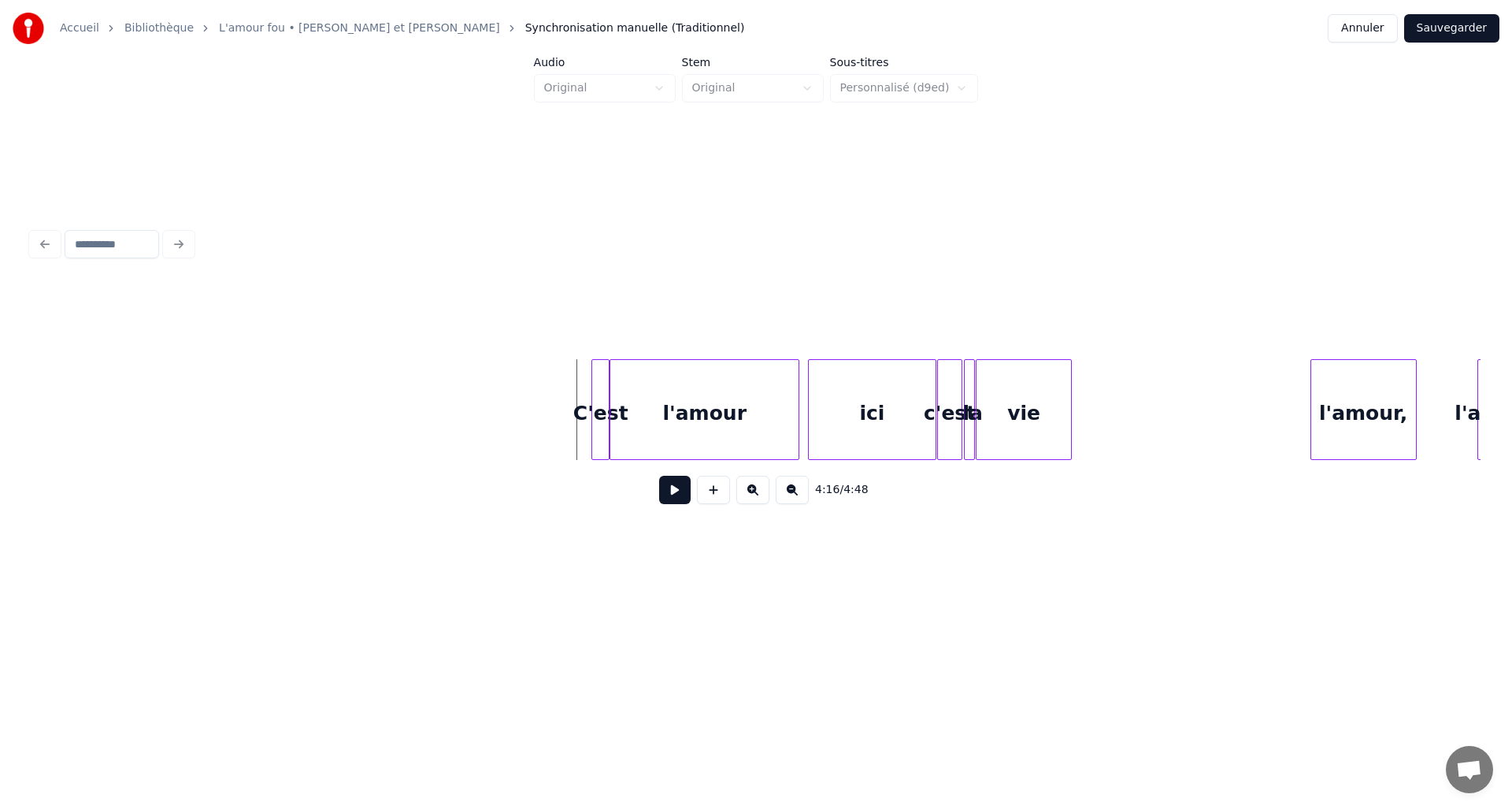
click at [679, 498] on button at bounding box center [675, 489] width 31 height 29
click at [709, 498] on button at bounding box center [713, 489] width 33 height 29
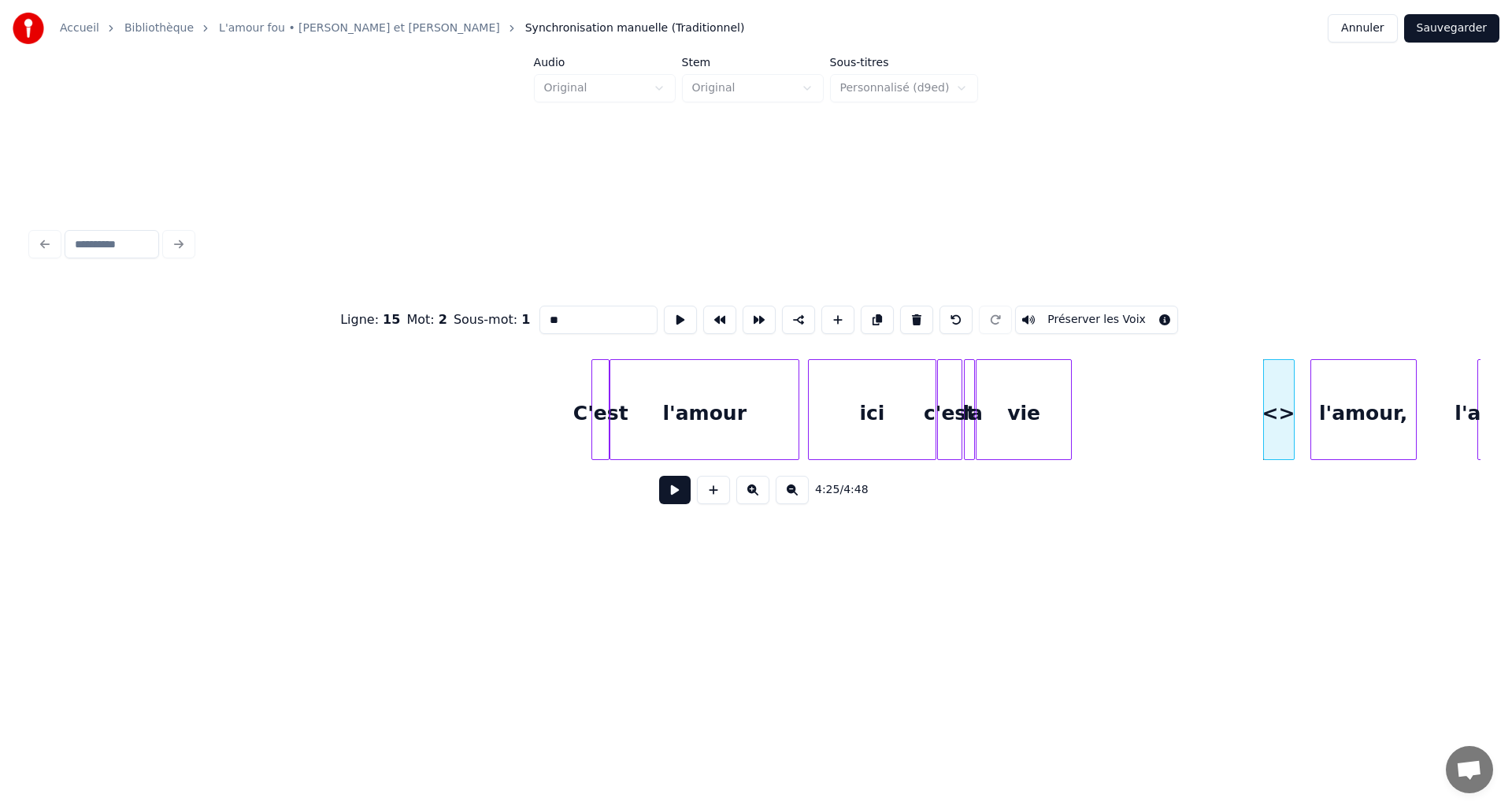
drag, startPoint x: 564, startPoint y: 316, endPoint x: 504, endPoint y: 315, distance: 60.0
click at [504, 315] on div "Ligne : 15 Mot : 2 Sous-mot : 1 ** Préserver les Voix" at bounding box center [756, 320] width 1449 height 78
click at [1108, 401] on div "c'est" at bounding box center [1111, 413] width 30 height 107
click at [1115, 404] on div at bounding box center [1115, 409] width 4 height 99
click at [712, 499] on button at bounding box center [713, 489] width 33 height 29
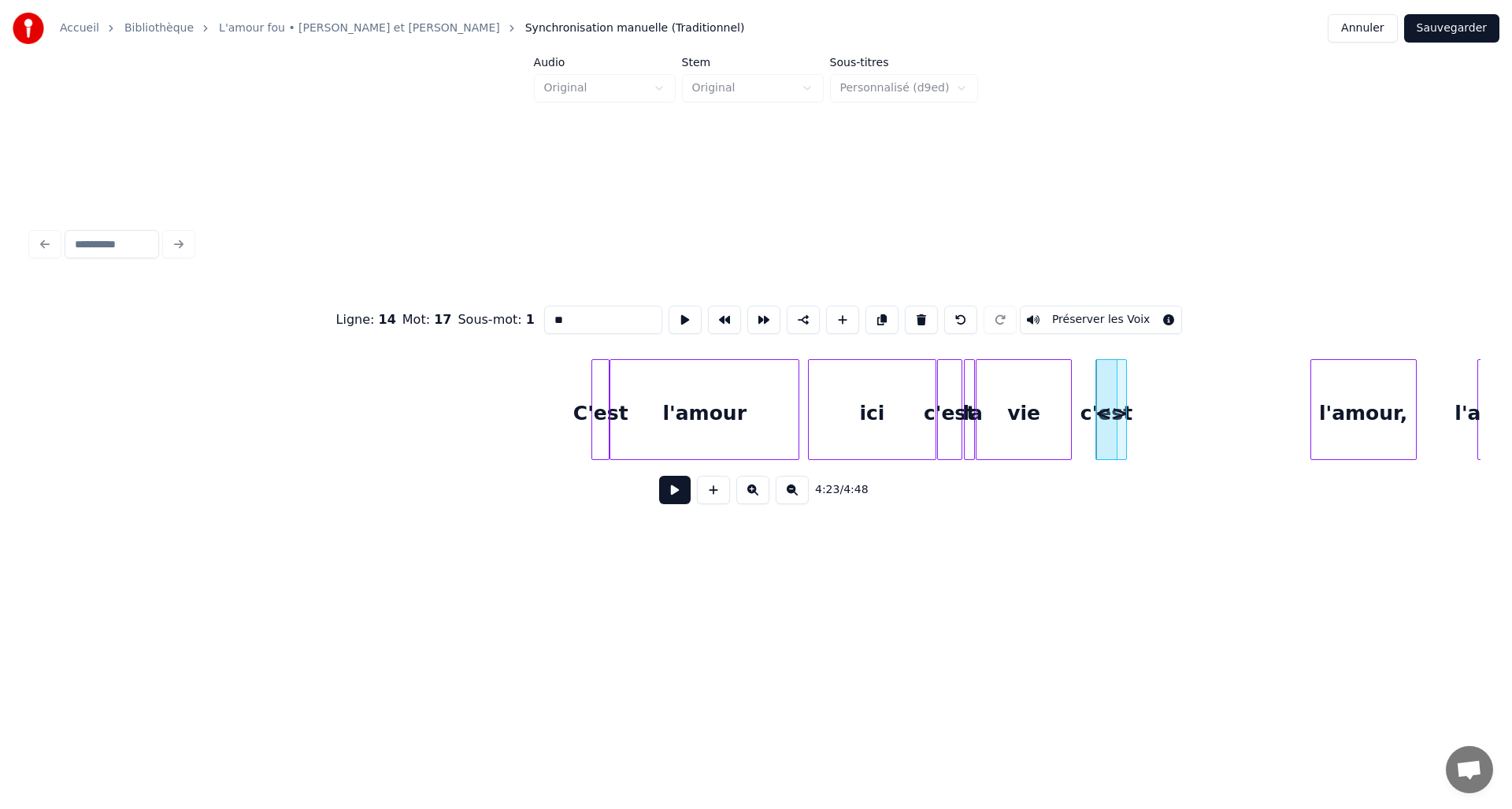
drag, startPoint x: 565, startPoint y: 317, endPoint x: 525, endPoint y: 313, distance: 40.2
click at [525, 313] on div "Ligne : 14 Mot : 17 Sous-mot : 1 ** Préserver les Voix" at bounding box center [756, 320] width 1449 height 78
click at [726, 572] on div "Ligne : 14 Mot : 17 Sous-mot : 1 ** Préserver les Voix 4:23 / 4:48" at bounding box center [756, 370] width 1462 height 485
click at [1131, 403] on div "lz" at bounding box center [1133, 413] width 30 height 107
click at [605, 308] on input "**" at bounding box center [604, 320] width 118 height 29
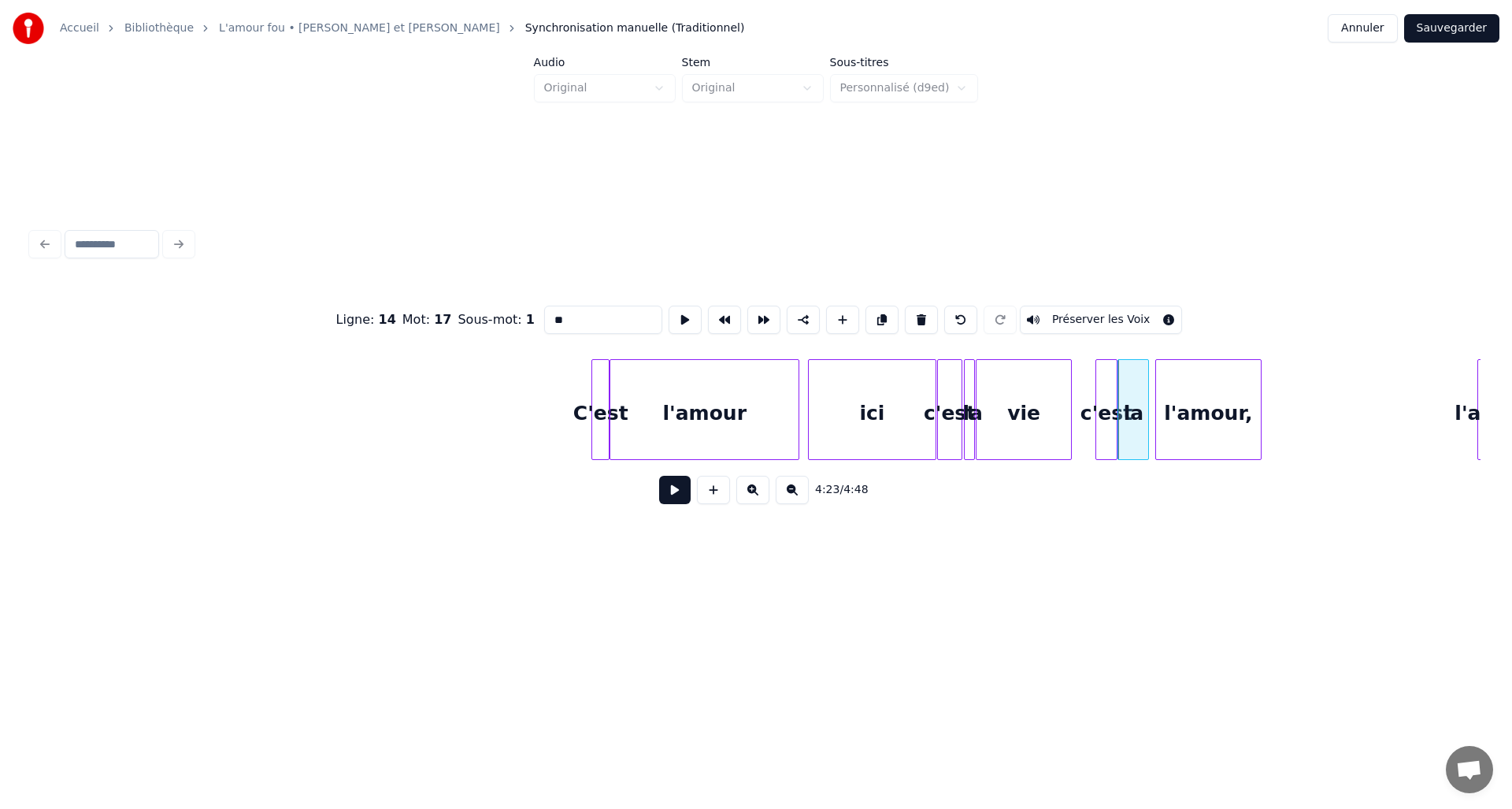
click at [1191, 419] on div "l'amour," at bounding box center [1209, 413] width 105 height 107
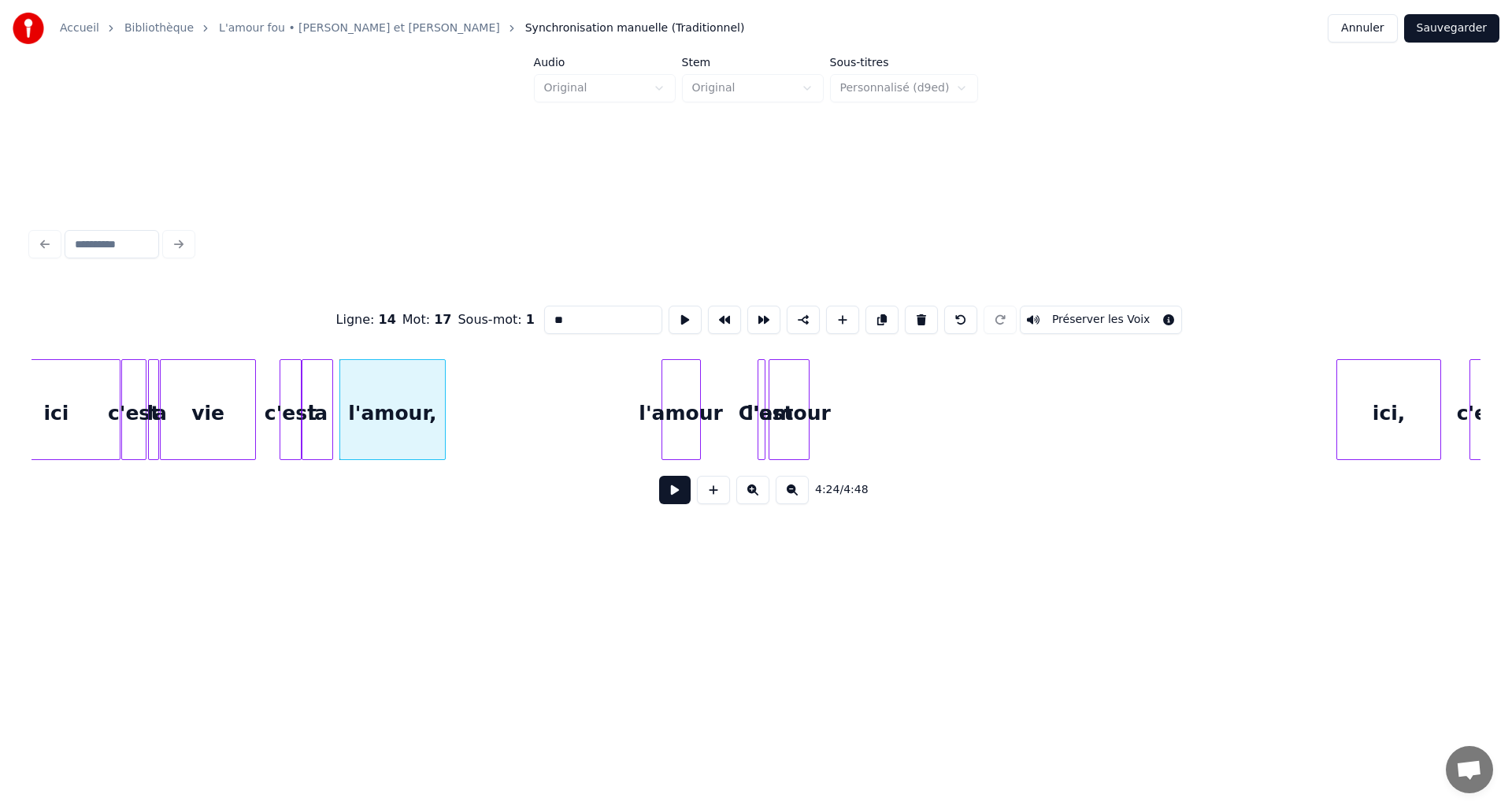
scroll to position [0, 20476]
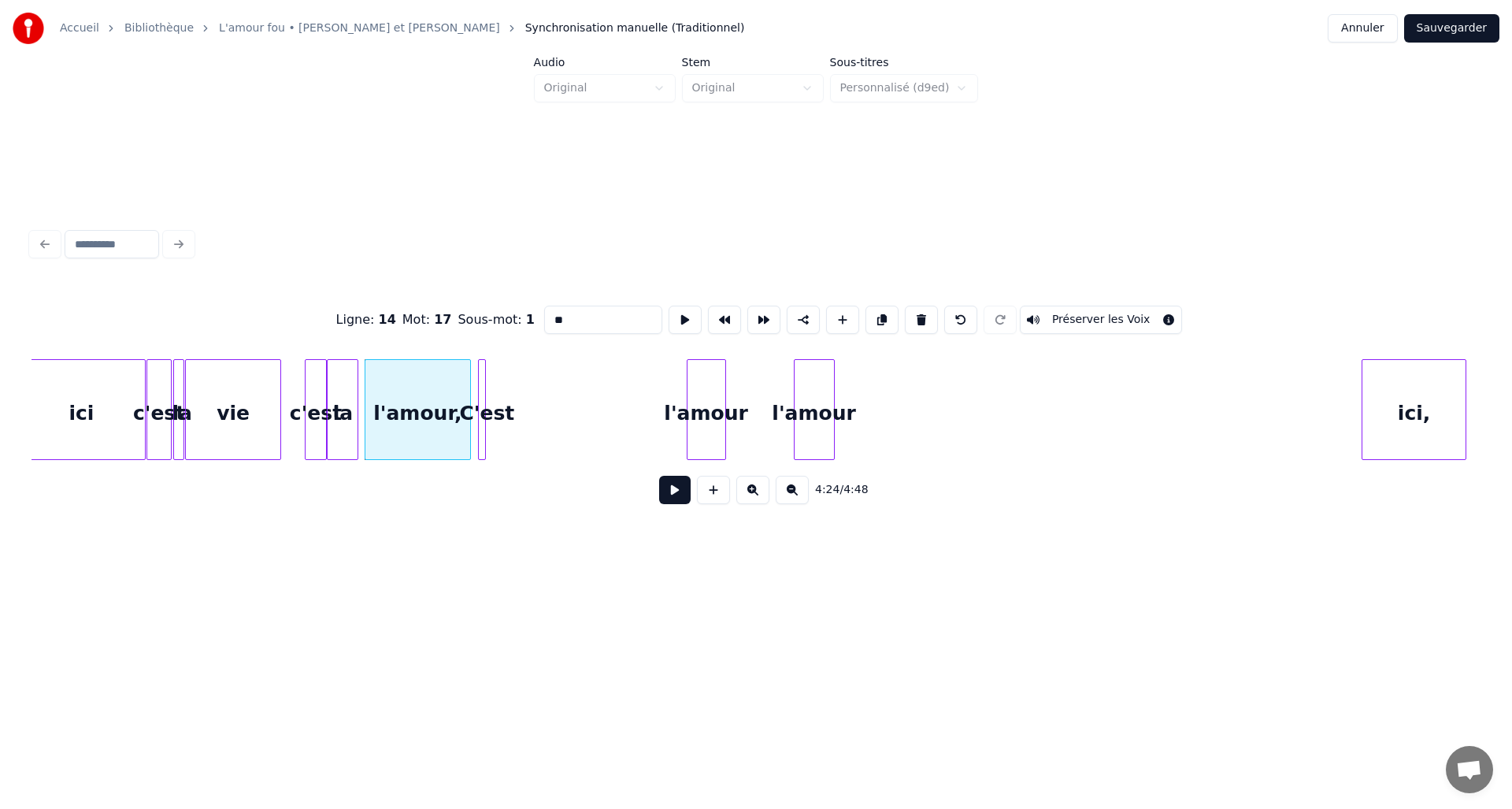
click at [488, 417] on div "C'est" at bounding box center [487, 413] width 16 height 107
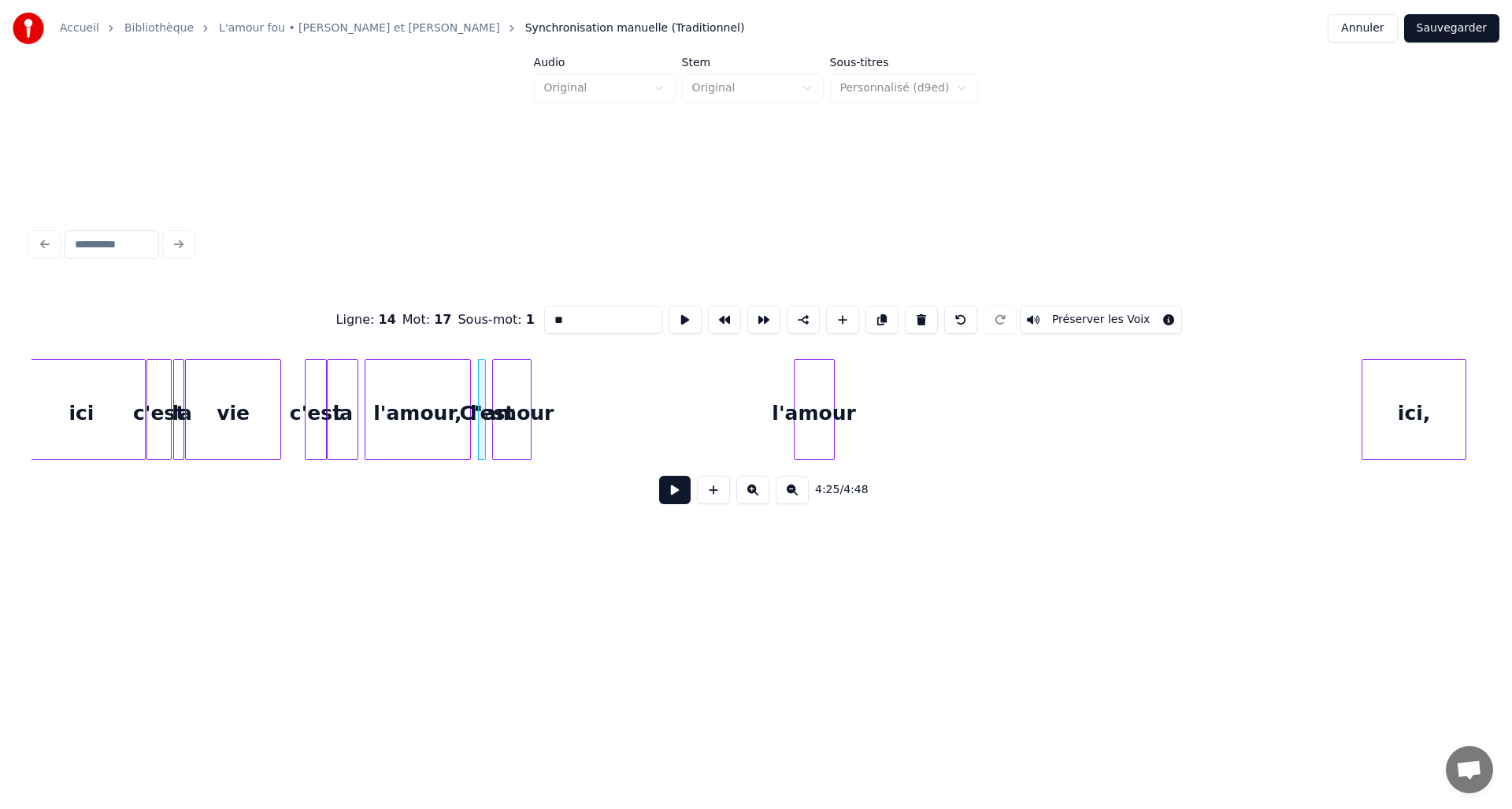
click at [511, 411] on div "l'amour" at bounding box center [511, 413] width 37 height 107
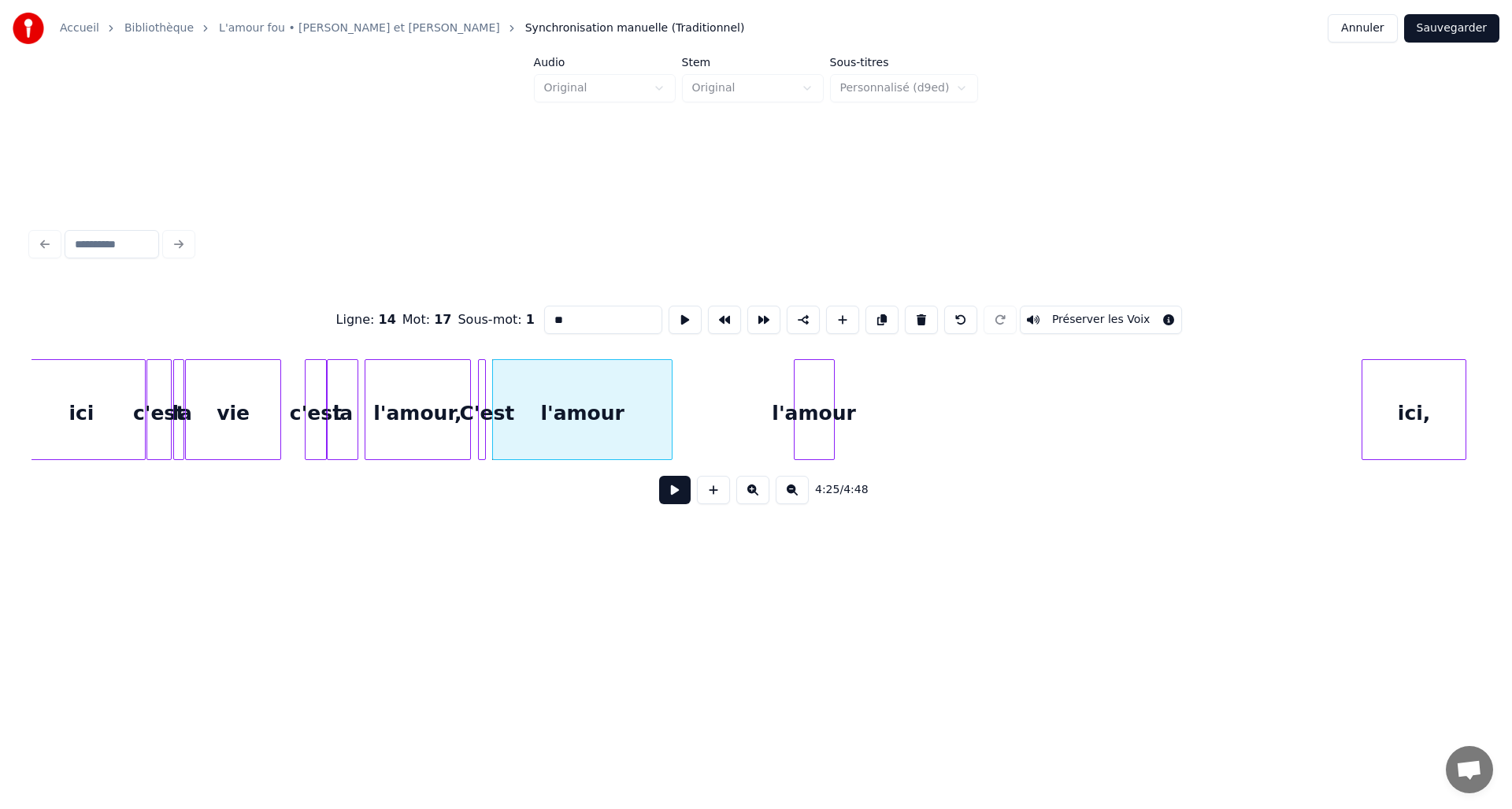
click at [672, 401] on div at bounding box center [669, 409] width 4 height 99
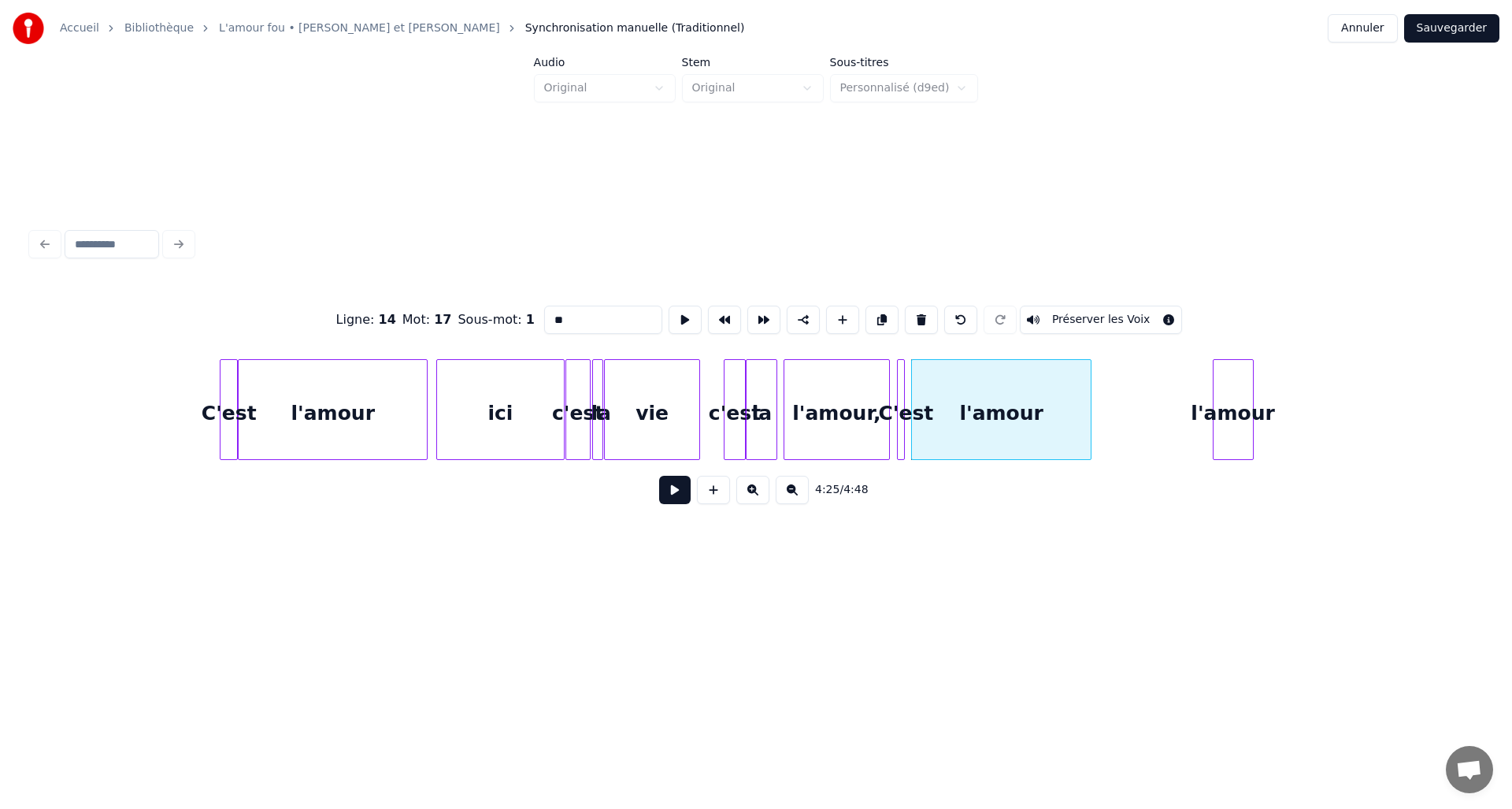
scroll to position [0, 20032]
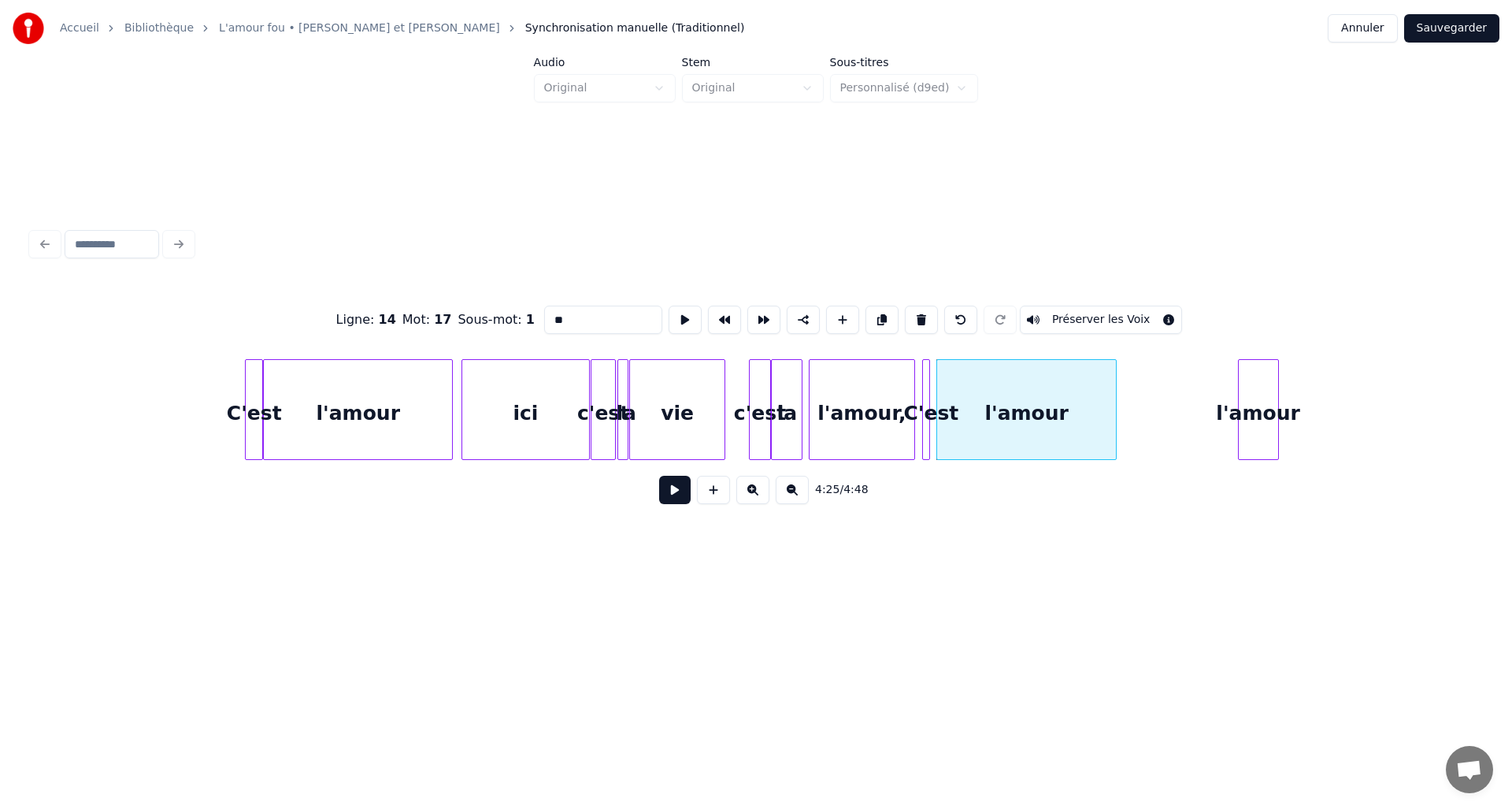
type input "**"
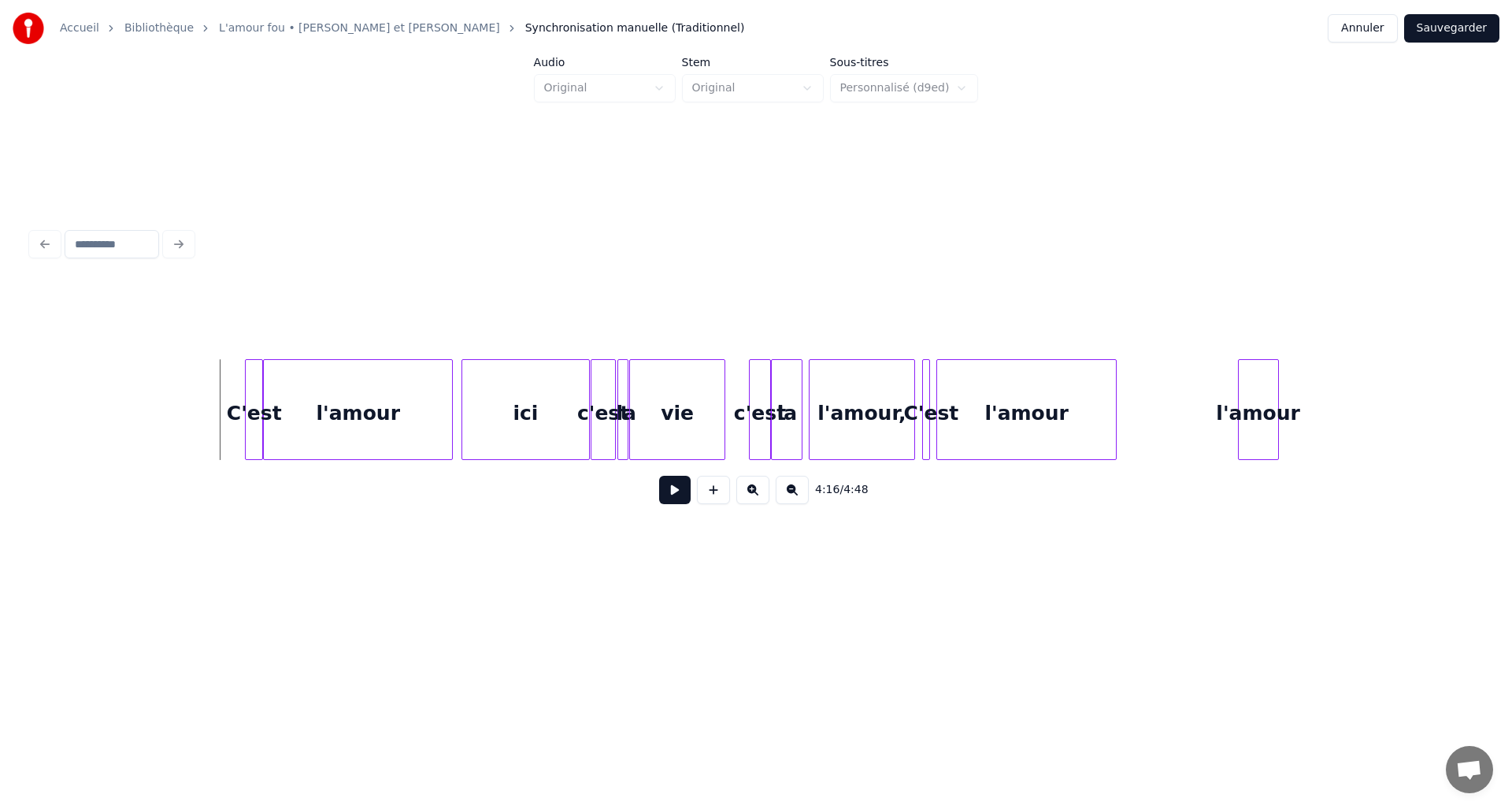
click at [685, 498] on button at bounding box center [675, 489] width 31 height 29
click at [709, 497] on button at bounding box center [713, 489] width 33 height 29
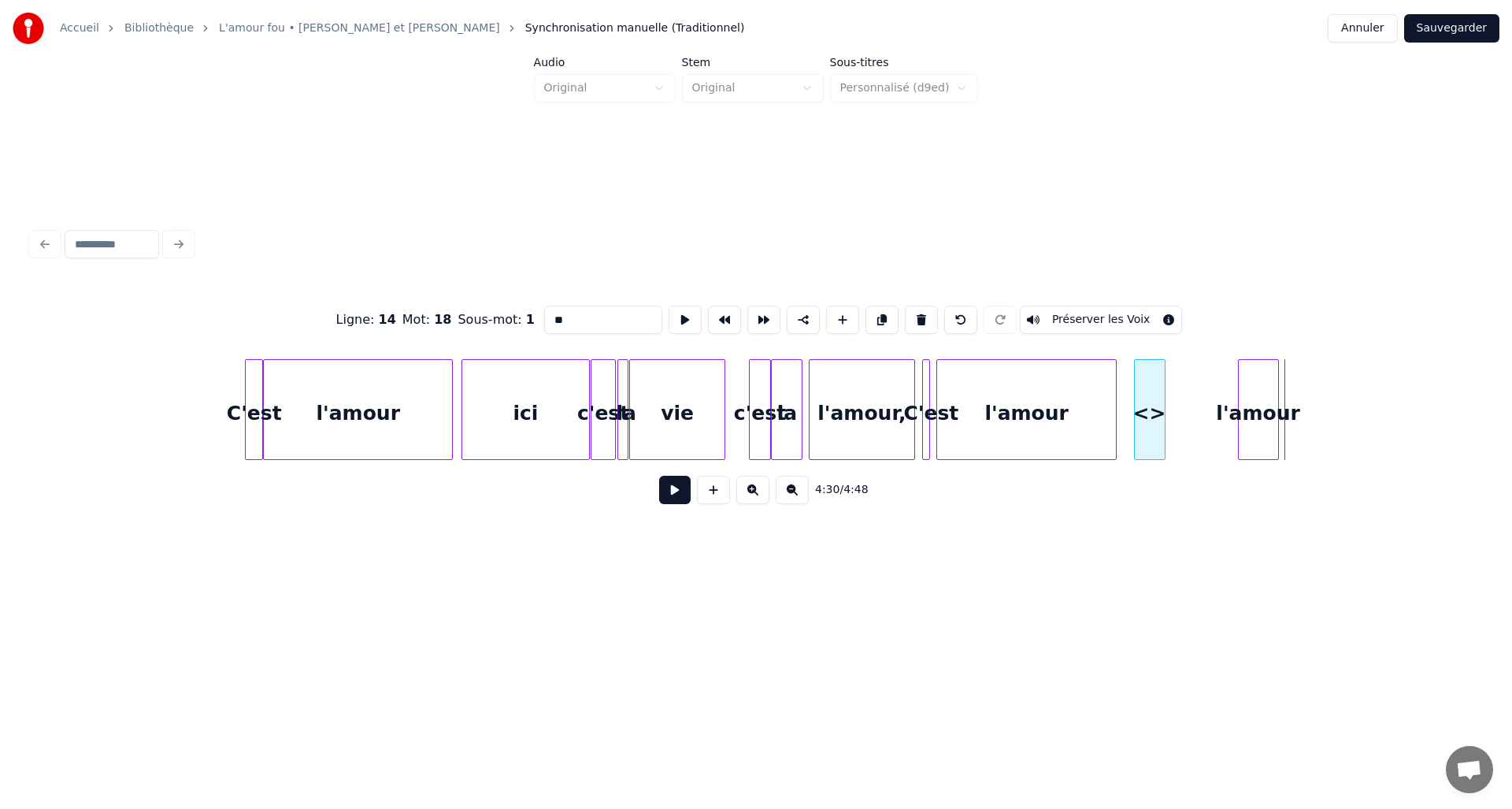
click at [1158, 440] on div "<>" at bounding box center [1150, 413] width 30 height 107
click at [1232, 425] on div "<>" at bounding box center [1182, 409] width 97 height 101
click at [1192, 408] on div "<>" at bounding box center [1184, 413] width 98 height 107
drag, startPoint x: 577, startPoint y: 317, endPoint x: 519, endPoint y: 317, distance: 58.0
click at [519, 317] on div "Ligne : 14 Mot : 18 Sous-mot : 1 ** Préserver les Voix" at bounding box center [756, 320] width 1449 height 78
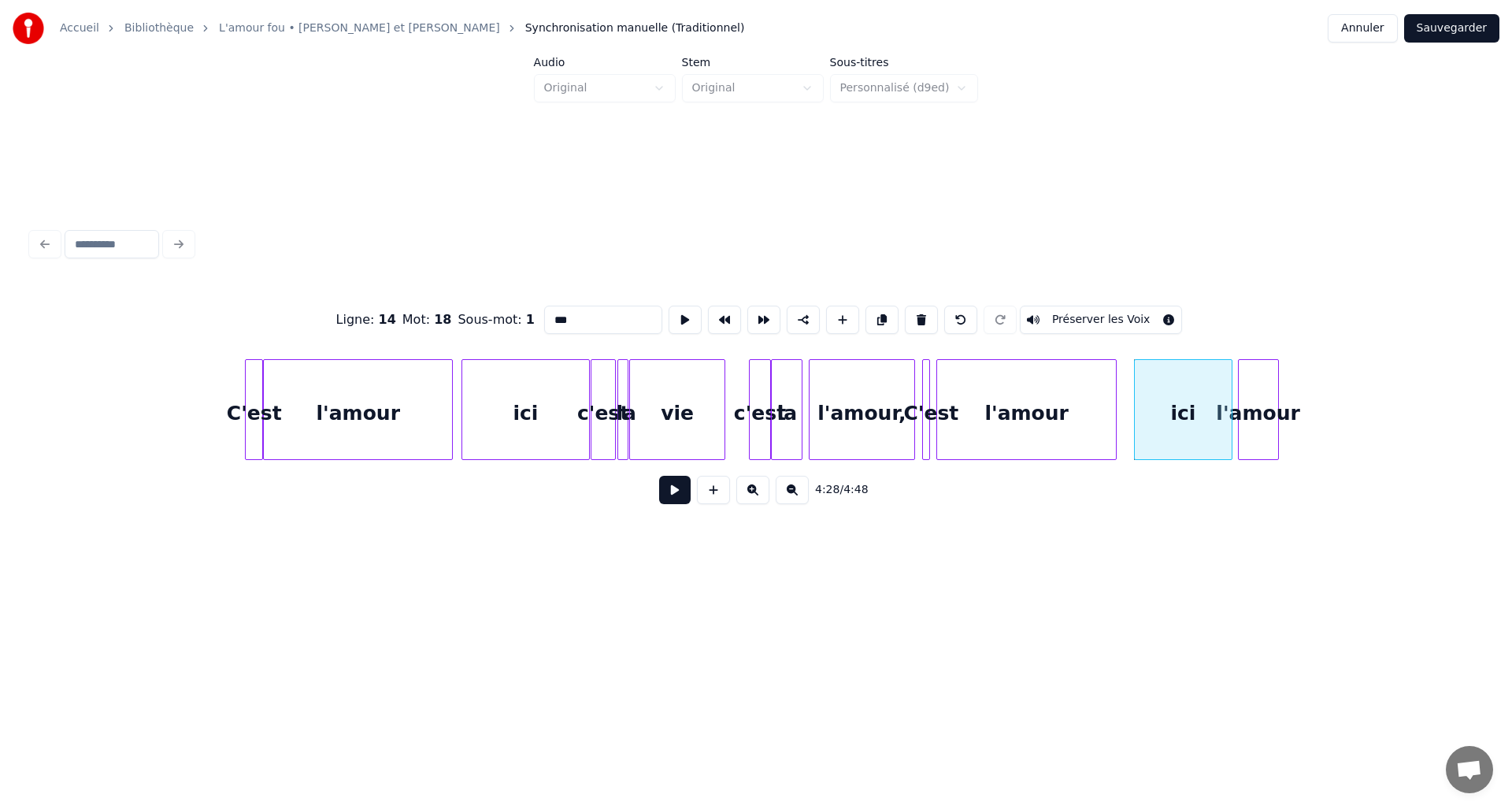
click at [1257, 374] on div "l'amour" at bounding box center [1259, 413] width 39 height 107
drag, startPoint x: 589, startPoint y: 311, endPoint x: 516, endPoint y: 311, distance: 73.0
click at [516, 311] on div "Ligne : 16 Mot : 2 Sous-mot : 1 ******* Préserver les Voix" at bounding box center [756, 320] width 1449 height 78
click at [948, 616] on html "Accueil Bibliothèque L'amour fou • [PERSON_NAME] et [PERSON_NAME] manuelle (Tra…" at bounding box center [756, 319] width 1512 height 638
click at [1252, 409] on div at bounding box center [1250, 409] width 4 height 99
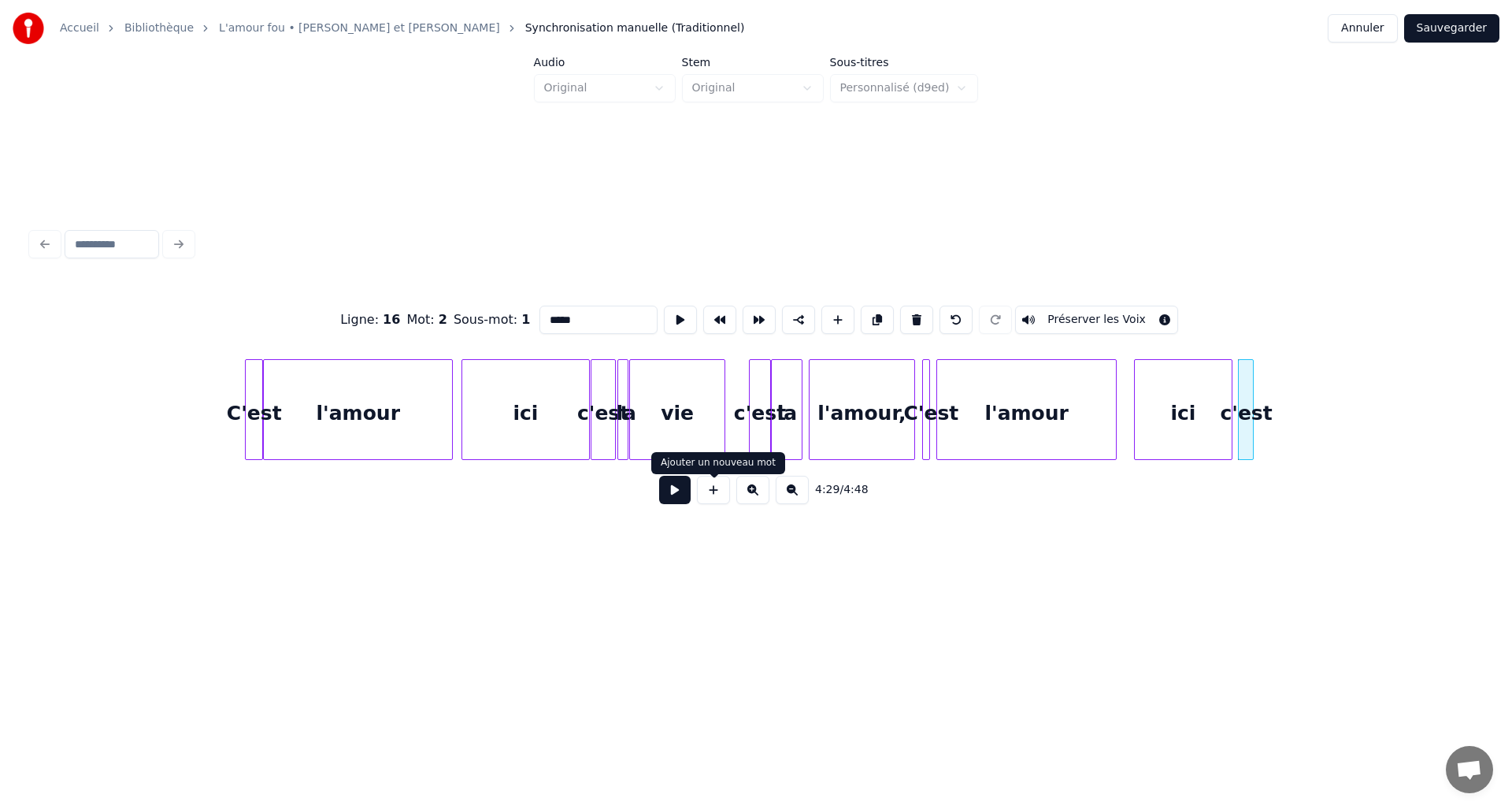
click at [722, 498] on button at bounding box center [713, 489] width 33 height 29
drag, startPoint x: 605, startPoint y: 319, endPoint x: 517, endPoint y: 316, distance: 88.1
click at [517, 316] on div "Ligne : 14 Mot : 19 Sous-mot : 1 ** Préserver les Voix" at bounding box center [756, 320] width 1449 height 78
click at [1285, 386] on div "l'amour" at bounding box center [1278, 413] width 30 height 107
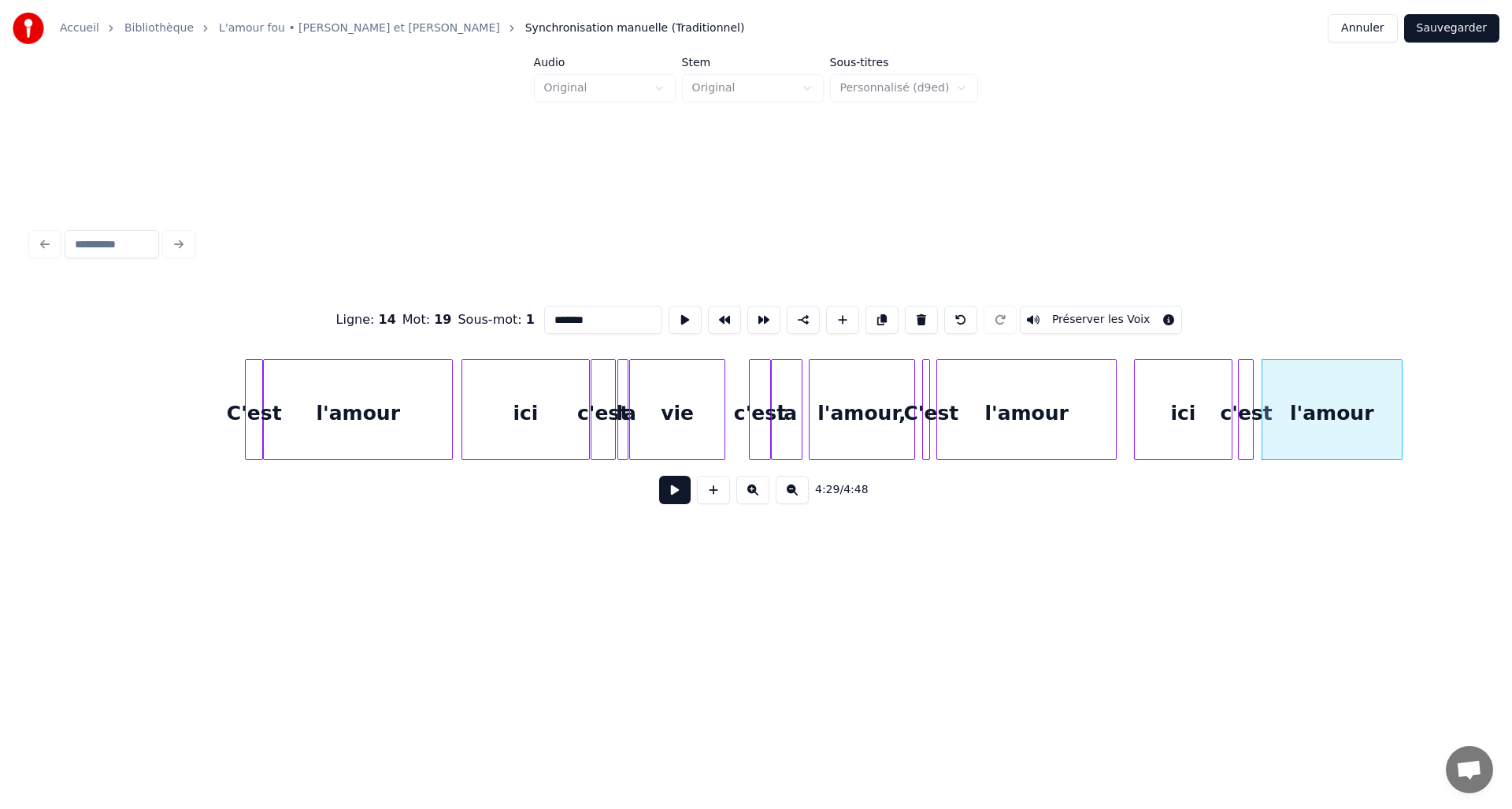
click at [1400, 398] on div at bounding box center [1399, 409] width 4 height 99
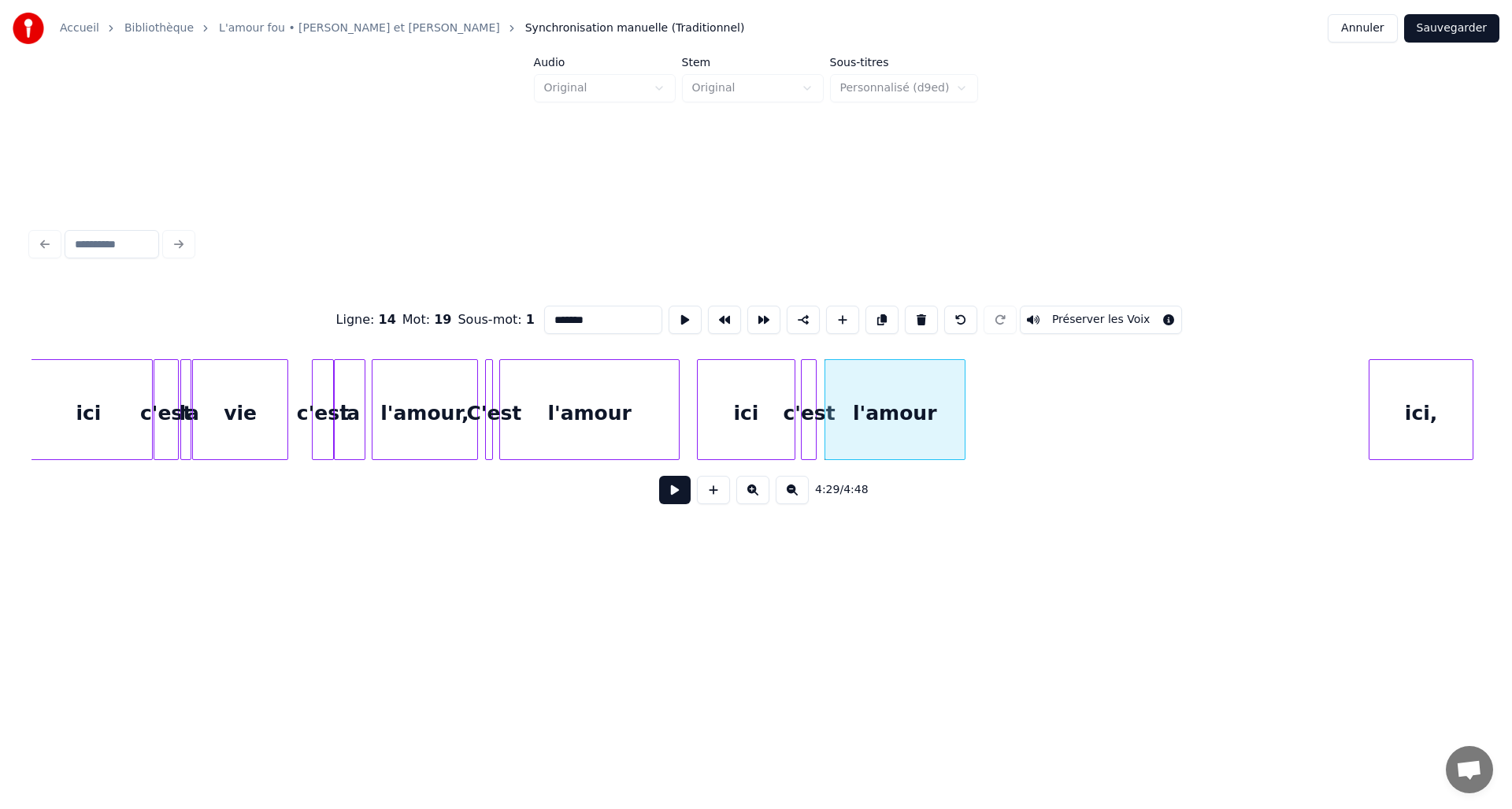
scroll to position [0, 20482]
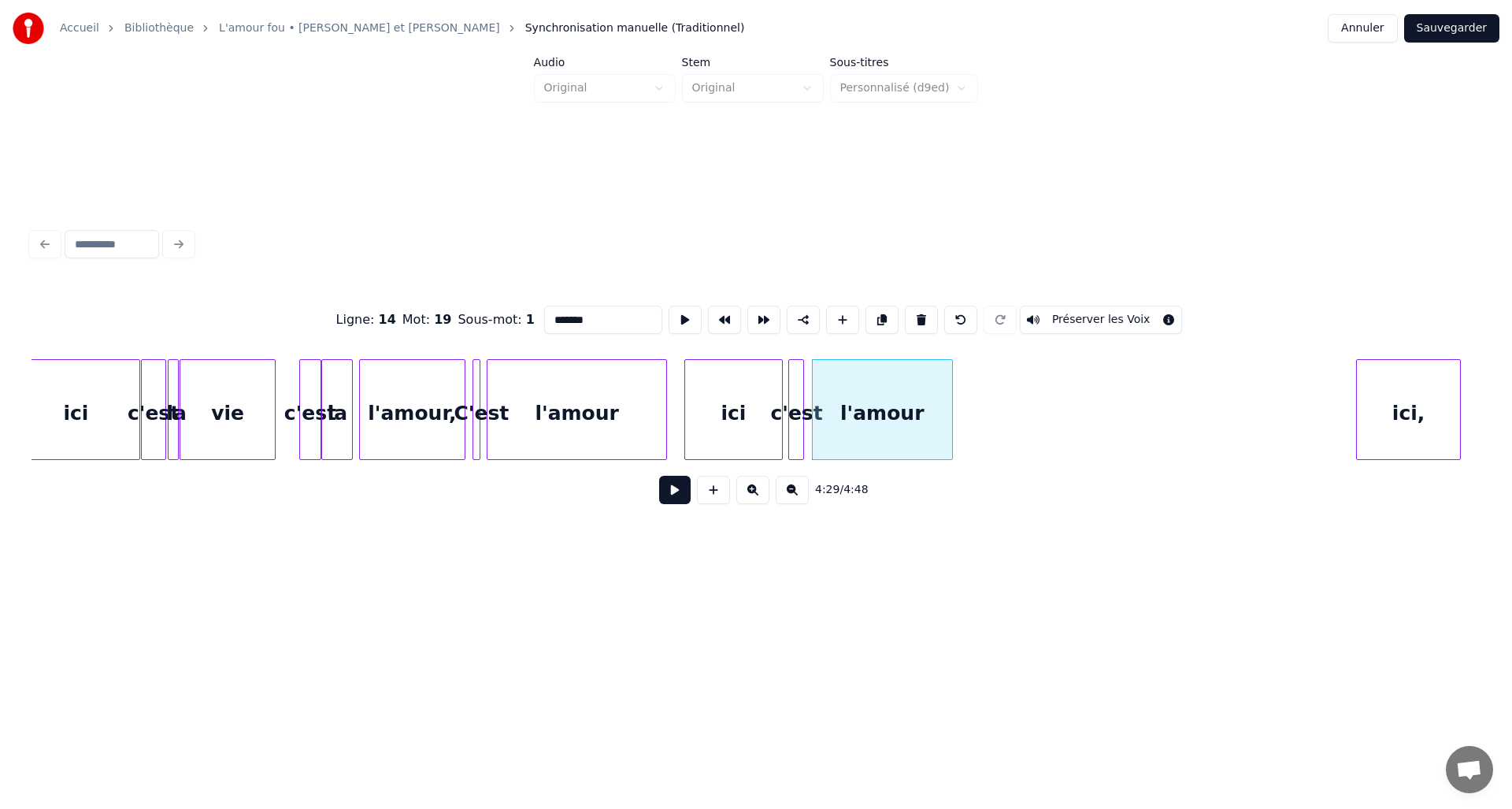
click at [300, 415] on div "c'est" at bounding box center [310, 413] width 20 height 107
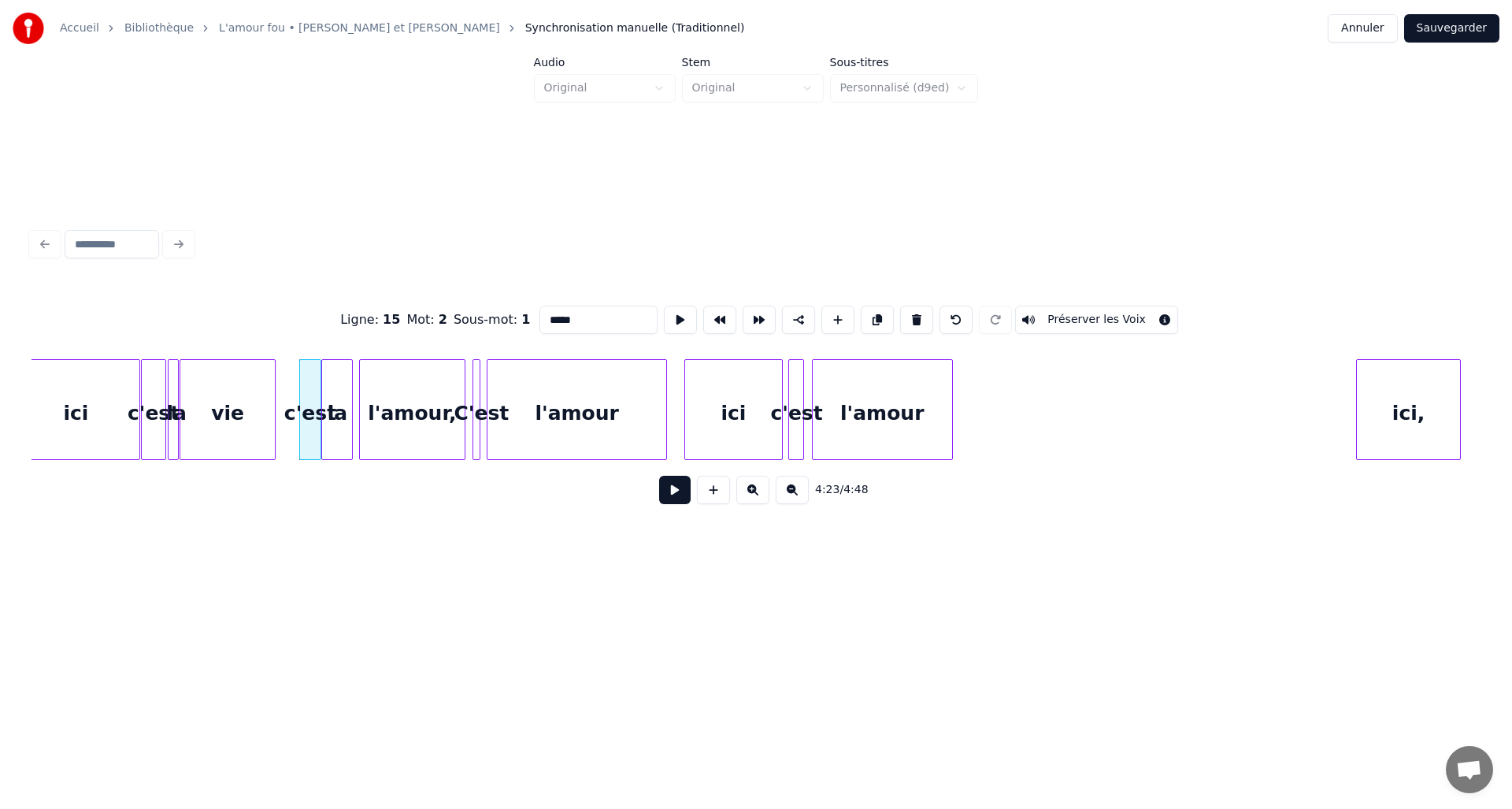
type input "*****"
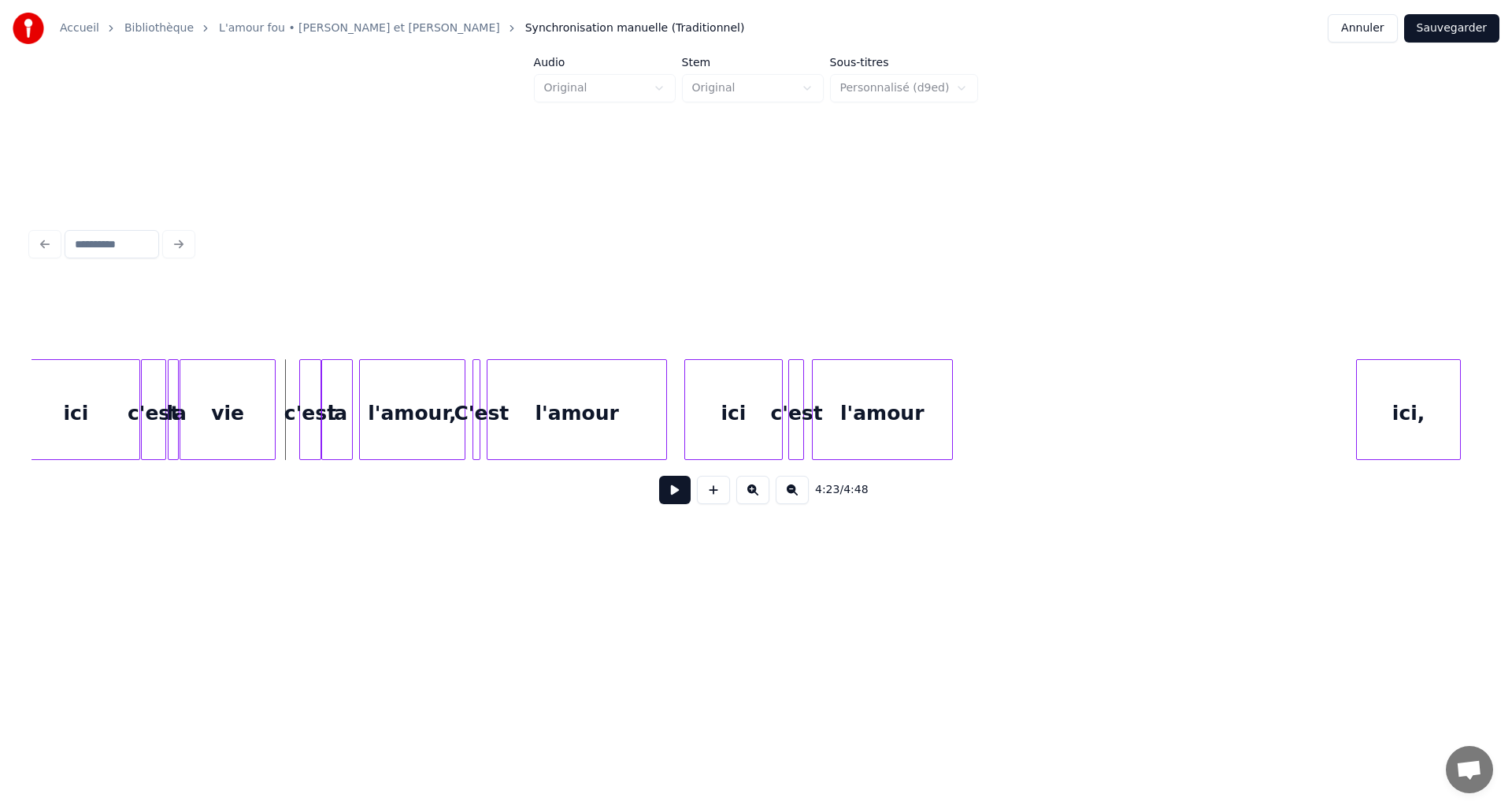
click at [679, 497] on button at bounding box center [675, 489] width 31 height 29
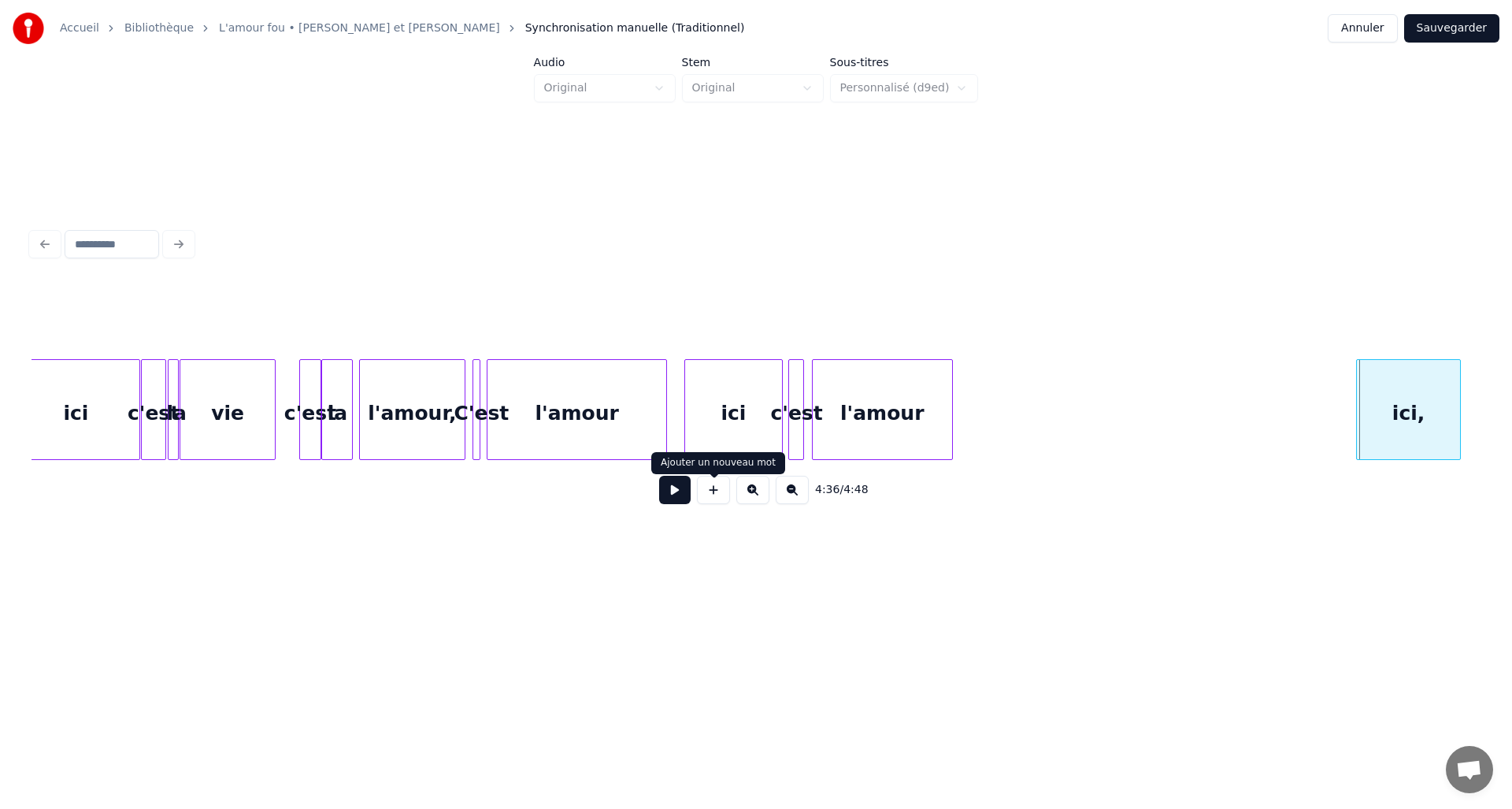
click at [711, 499] on button at bounding box center [713, 489] width 33 height 29
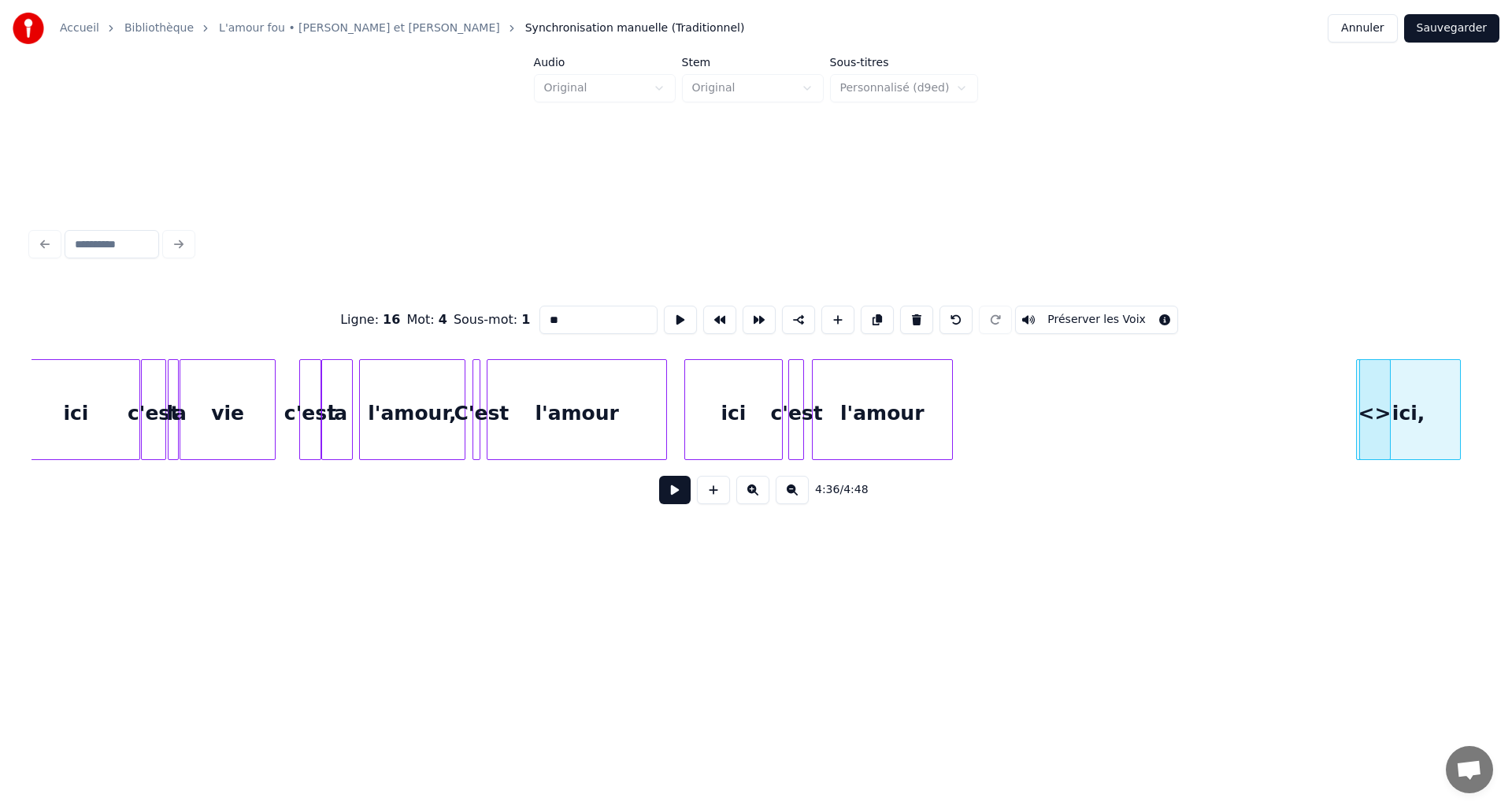
drag, startPoint x: 568, startPoint y: 314, endPoint x: 522, endPoint y: 314, distance: 46.0
click at [522, 314] on div "Ligne : 16 Mot : 4 Sous-mot : 1 ** Préserver les Voix" at bounding box center [756, 320] width 1449 height 78
click at [1442, 439] on div at bounding box center [1444, 409] width 4 height 99
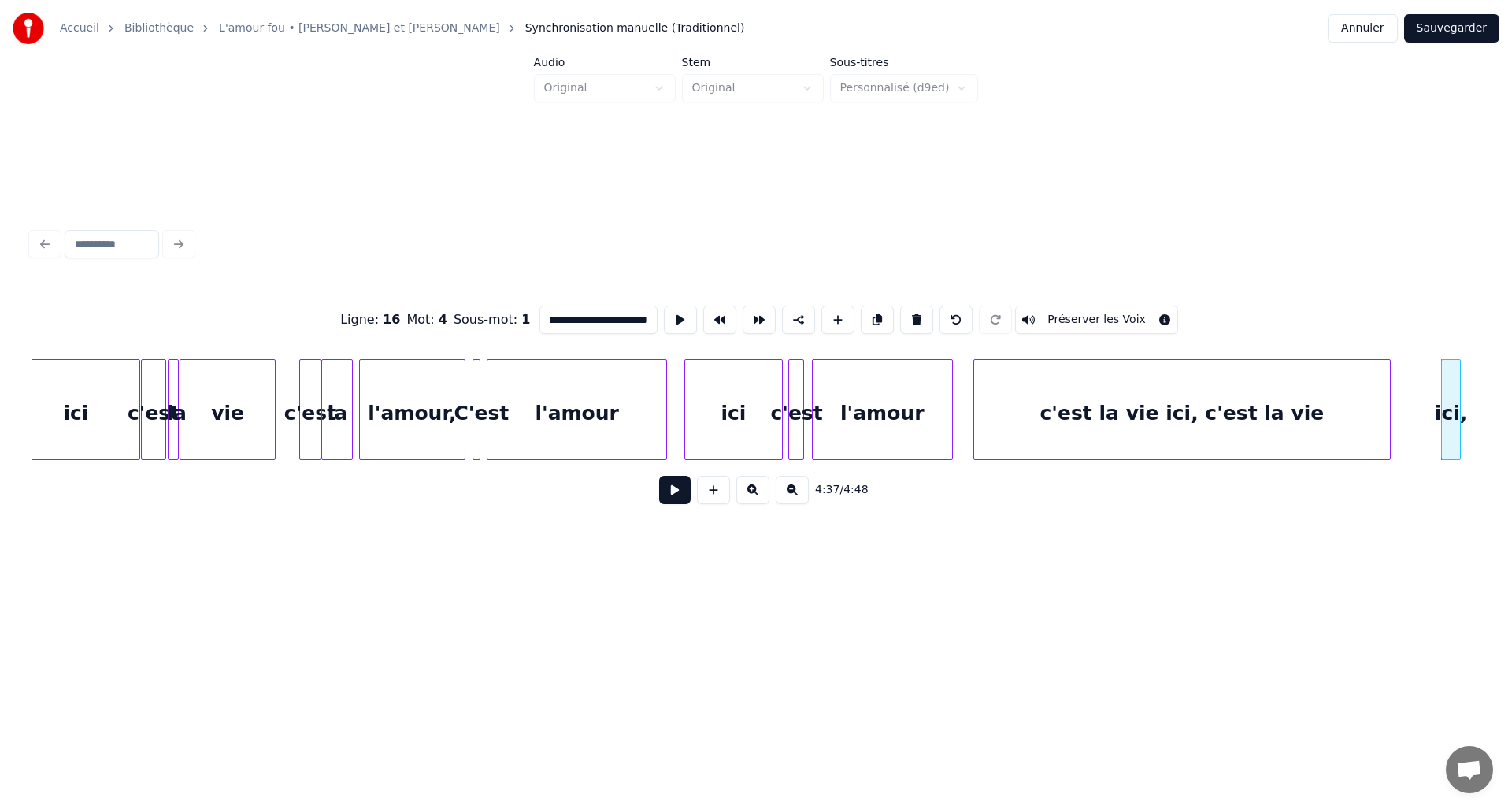
click at [976, 429] on div at bounding box center [976, 409] width 4 height 99
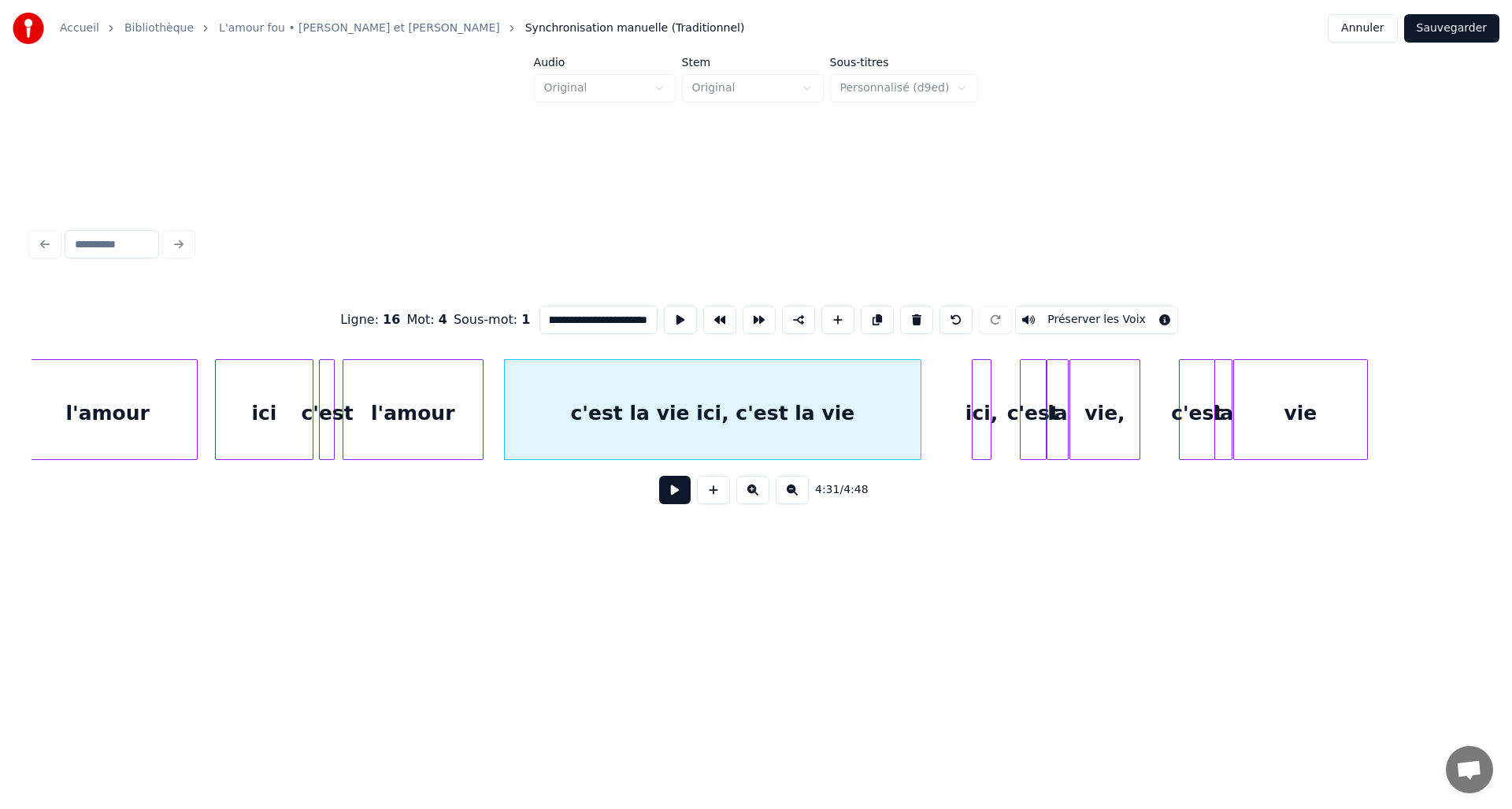
scroll to position [0, 20976]
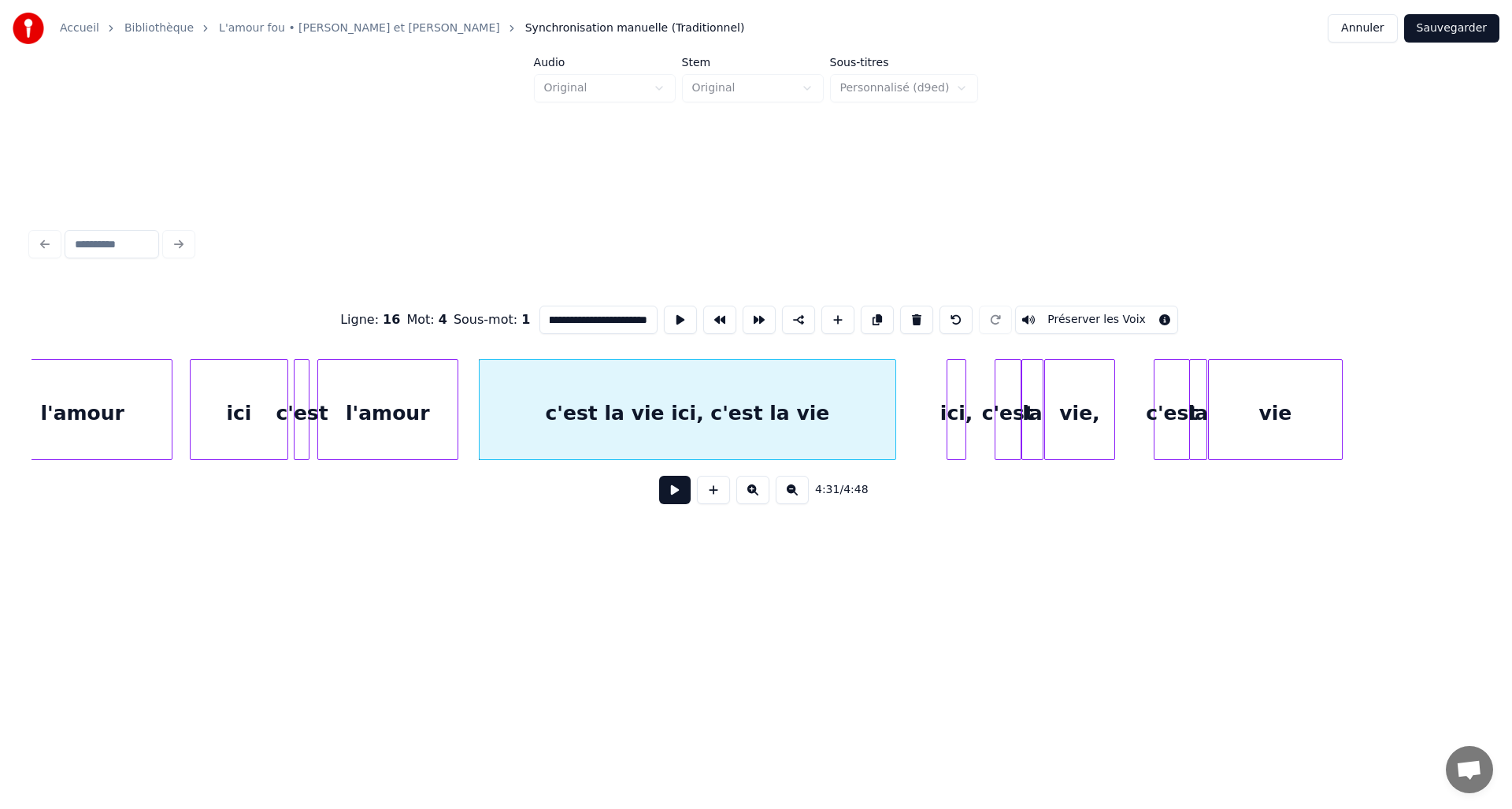
drag, startPoint x: 1365, startPoint y: 465, endPoint x: 1397, endPoint y: 466, distance: 32.0
click at [1397, 460] on div "l'amour c'est ici l'amour ici, c'est la vie ici, c'est la vie c'est la vie, c'e…" at bounding box center [756, 409] width 1449 height 101
type input "**********"
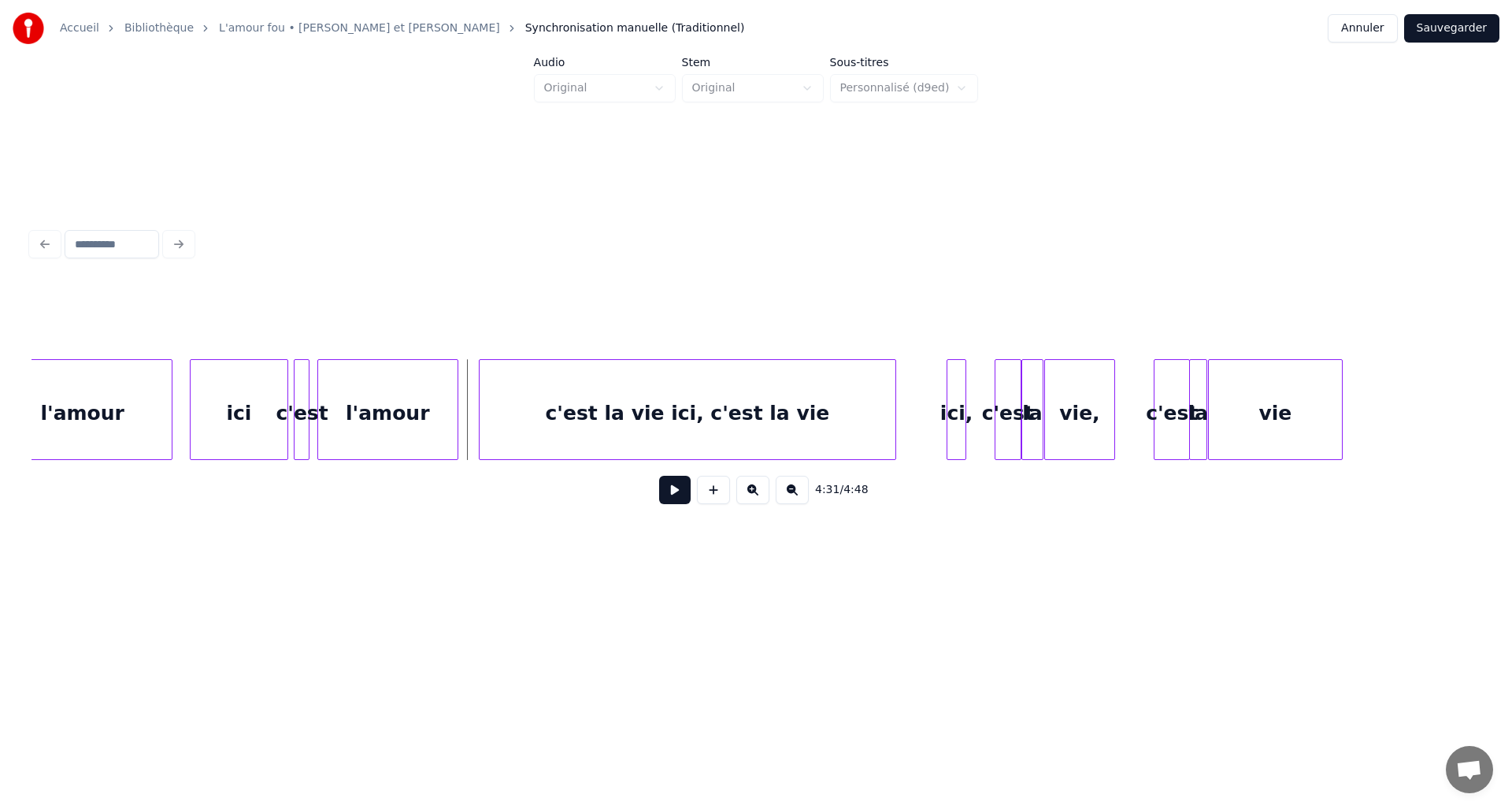
click at [678, 496] on button at bounding box center [675, 489] width 31 height 29
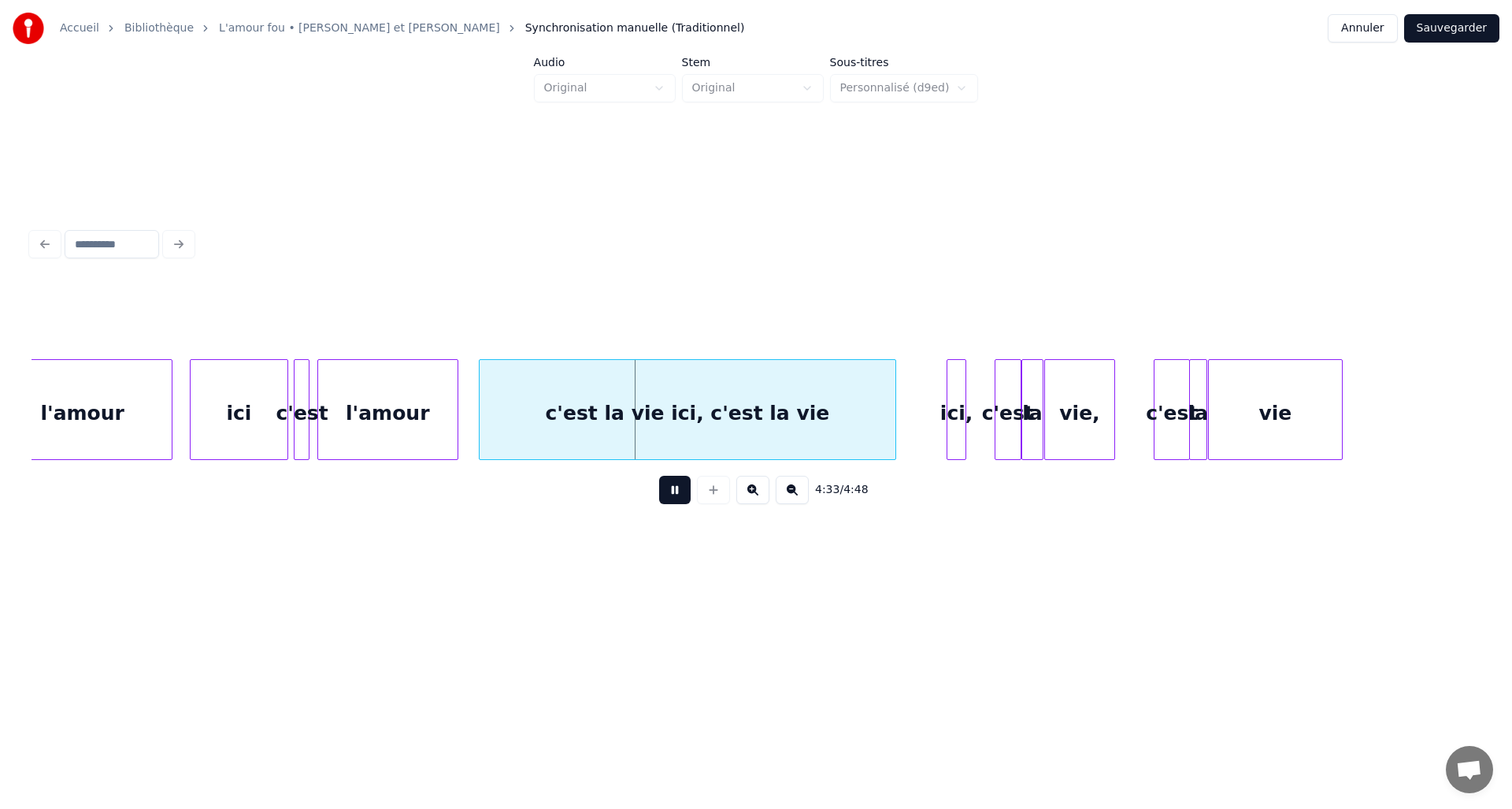
click at [681, 500] on button at bounding box center [675, 489] width 31 height 29
click at [712, 398] on div "c'est la vie ici, c'est la vie" at bounding box center [687, 413] width 415 height 107
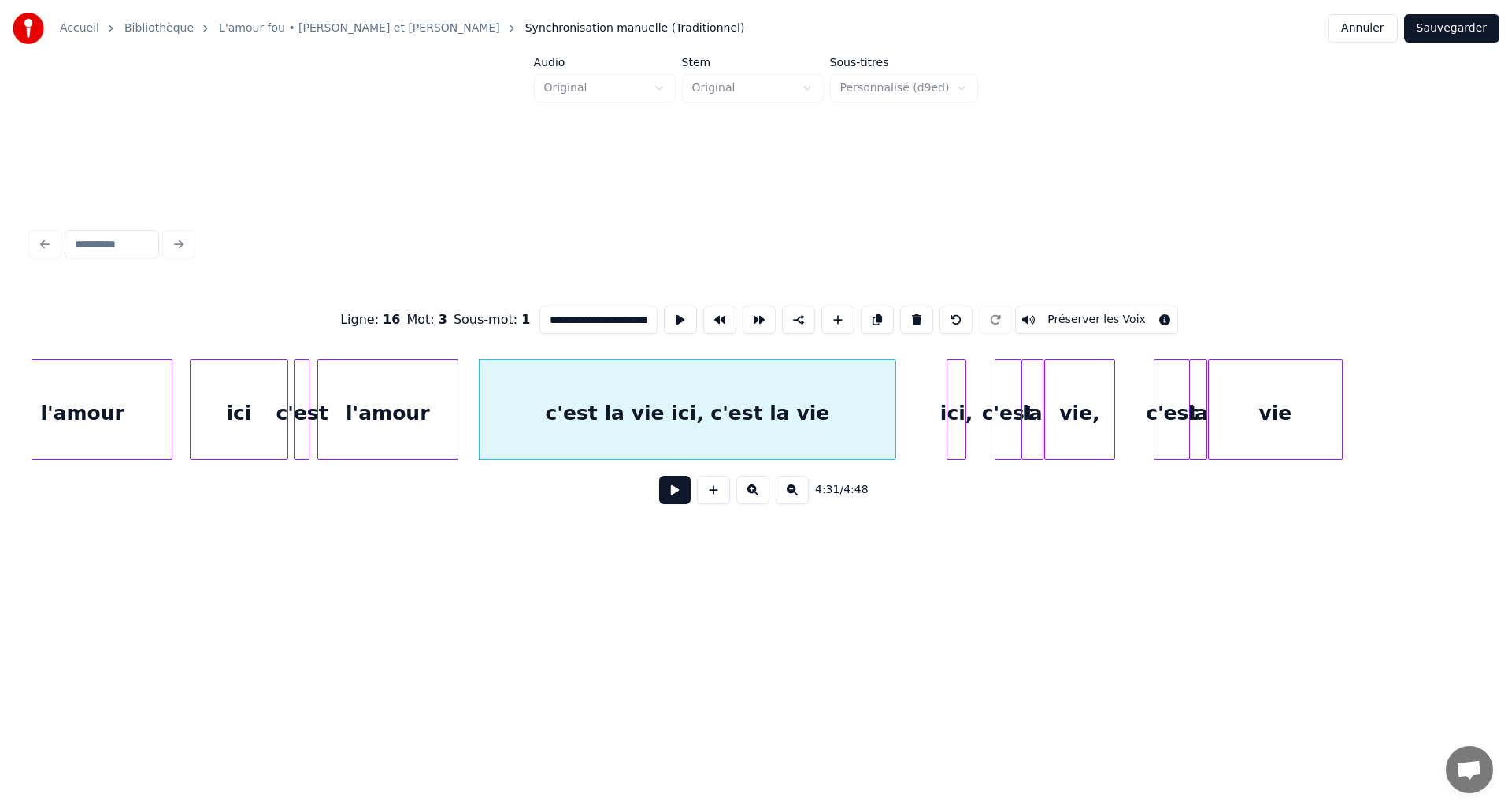
click at [613, 316] on input "**********" at bounding box center [599, 320] width 118 height 29
type input "**********"
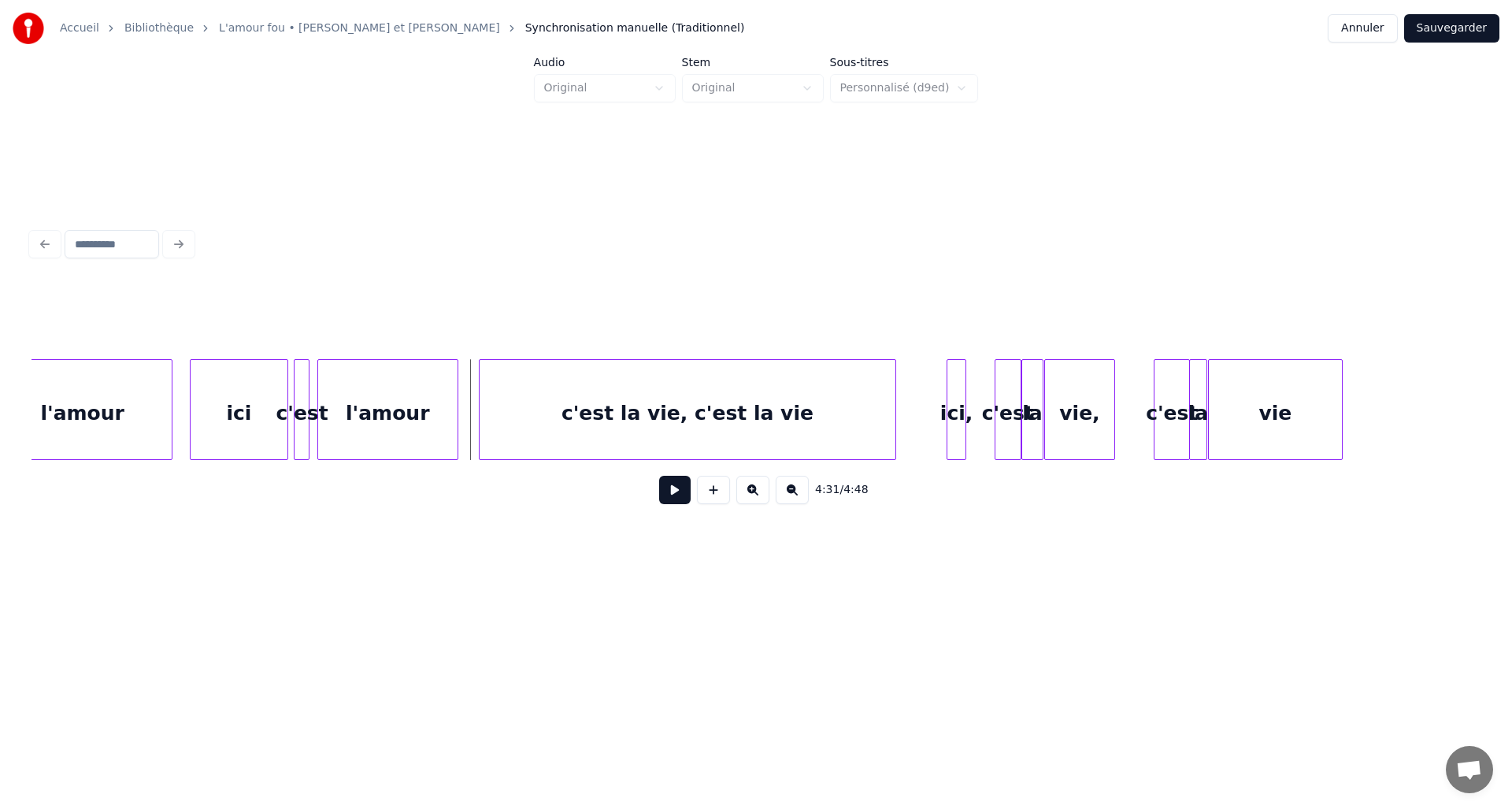
click at [679, 499] on button at bounding box center [675, 489] width 31 height 29
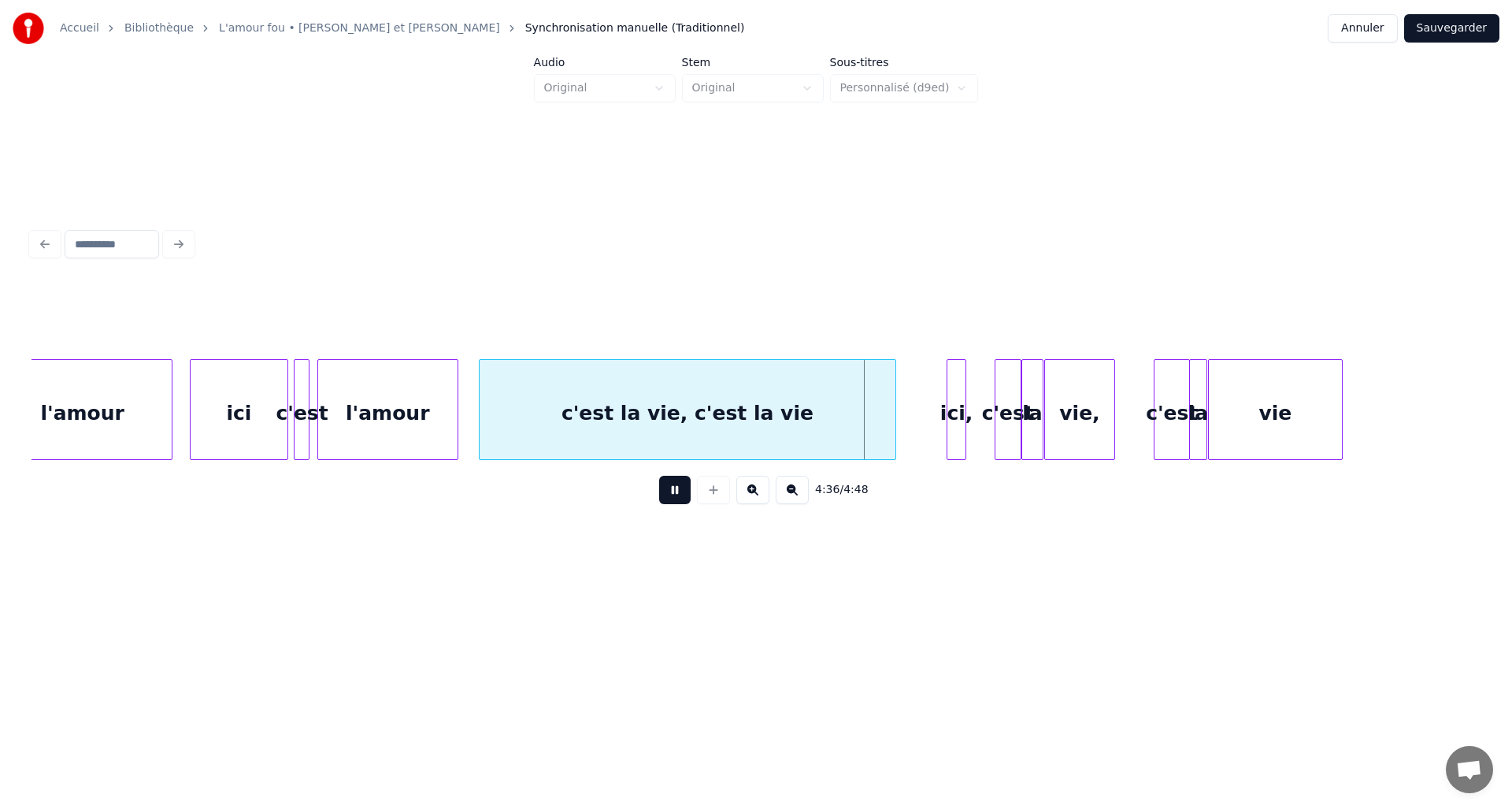
click at [679, 499] on button at bounding box center [675, 489] width 31 height 29
click at [848, 419] on div at bounding box center [847, 409] width 4 height 99
click at [869, 415] on div "ici," at bounding box center [869, 413] width 18 height 107
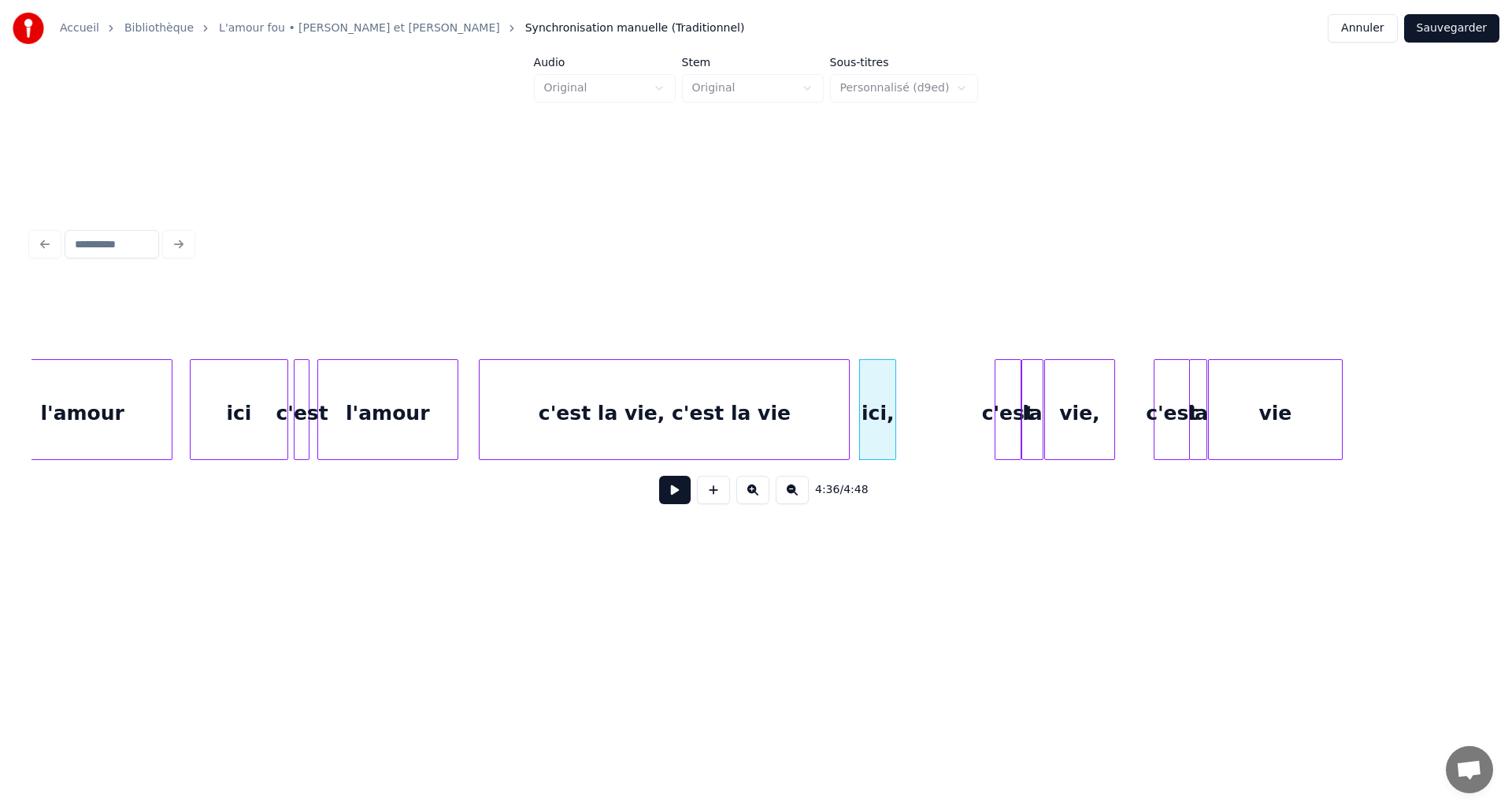
click at [893, 415] on div at bounding box center [893, 409] width 4 height 99
click at [910, 420] on div "c'est" at bounding box center [913, 413] width 25 height 107
click at [915, 420] on div at bounding box center [912, 409] width 4 height 99
click at [927, 422] on div "la" at bounding box center [929, 413] width 21 height 107
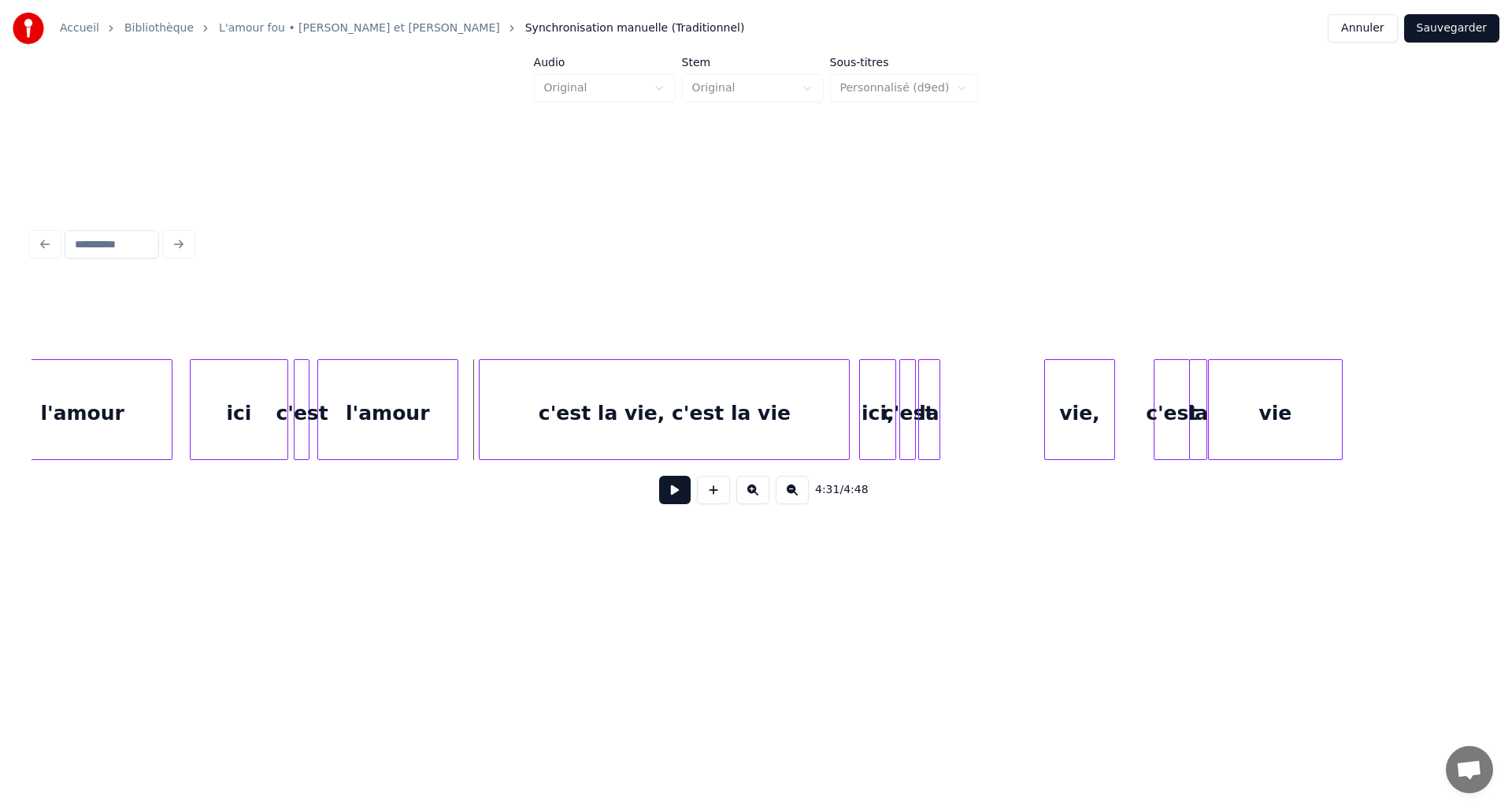
click at [683, 497] on button at bounding box center [675, 489] width 31 height 29
click at [684, 496] on button at bounding box center [675, 489] width 31 height 29
click at [1033, 410] on div "la" at bounding box center [1033, 413] width 24 height 107
click at [1012, 408] on div "c'est" at bounding box center [1011, 413] width 16 height 107
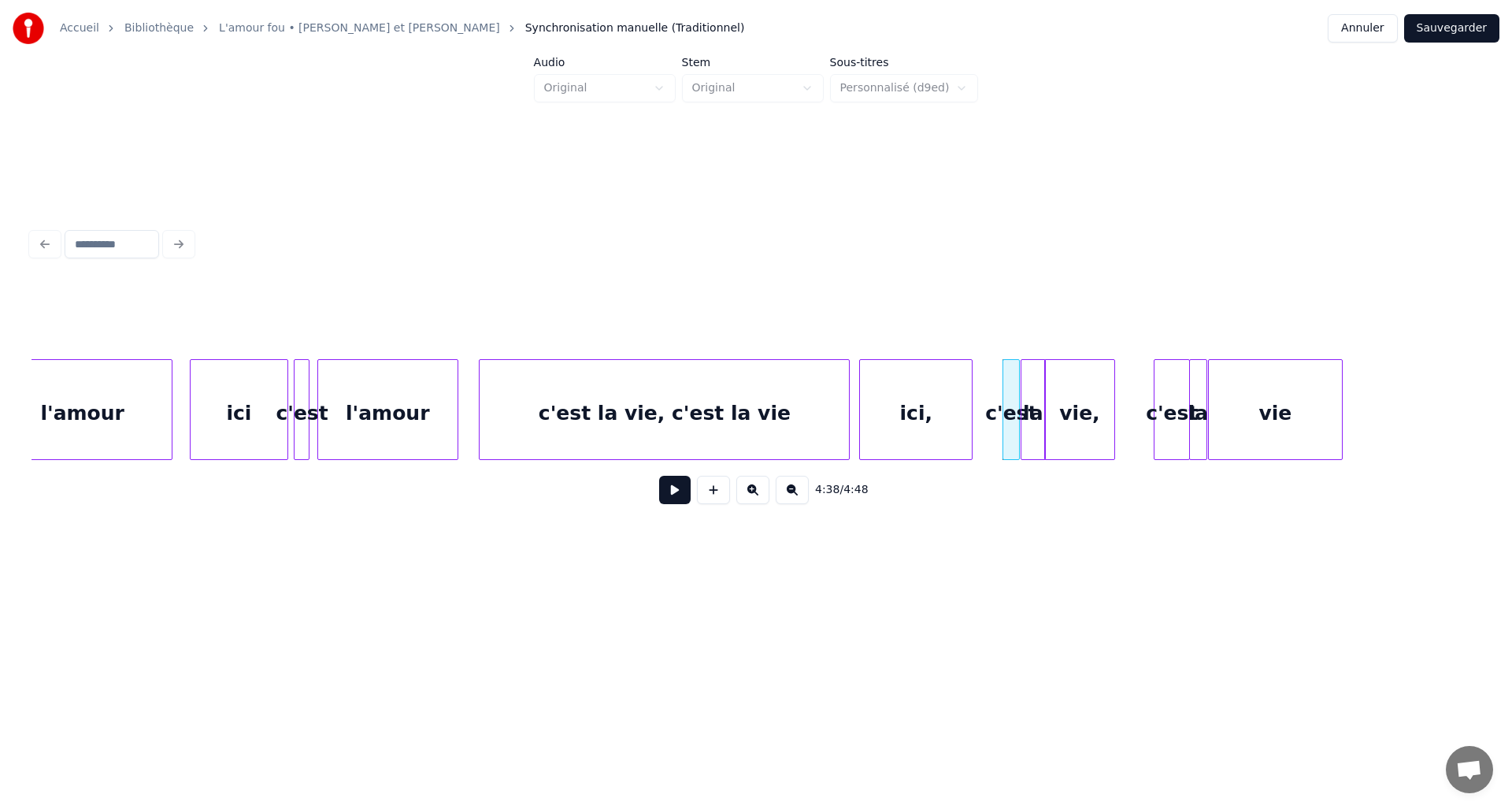
click at [971, 416] on div at bounding box center [969, 409] width 4 height 99
click at [681, 502] on button at bounding box center [675, 489] width 31 height 29
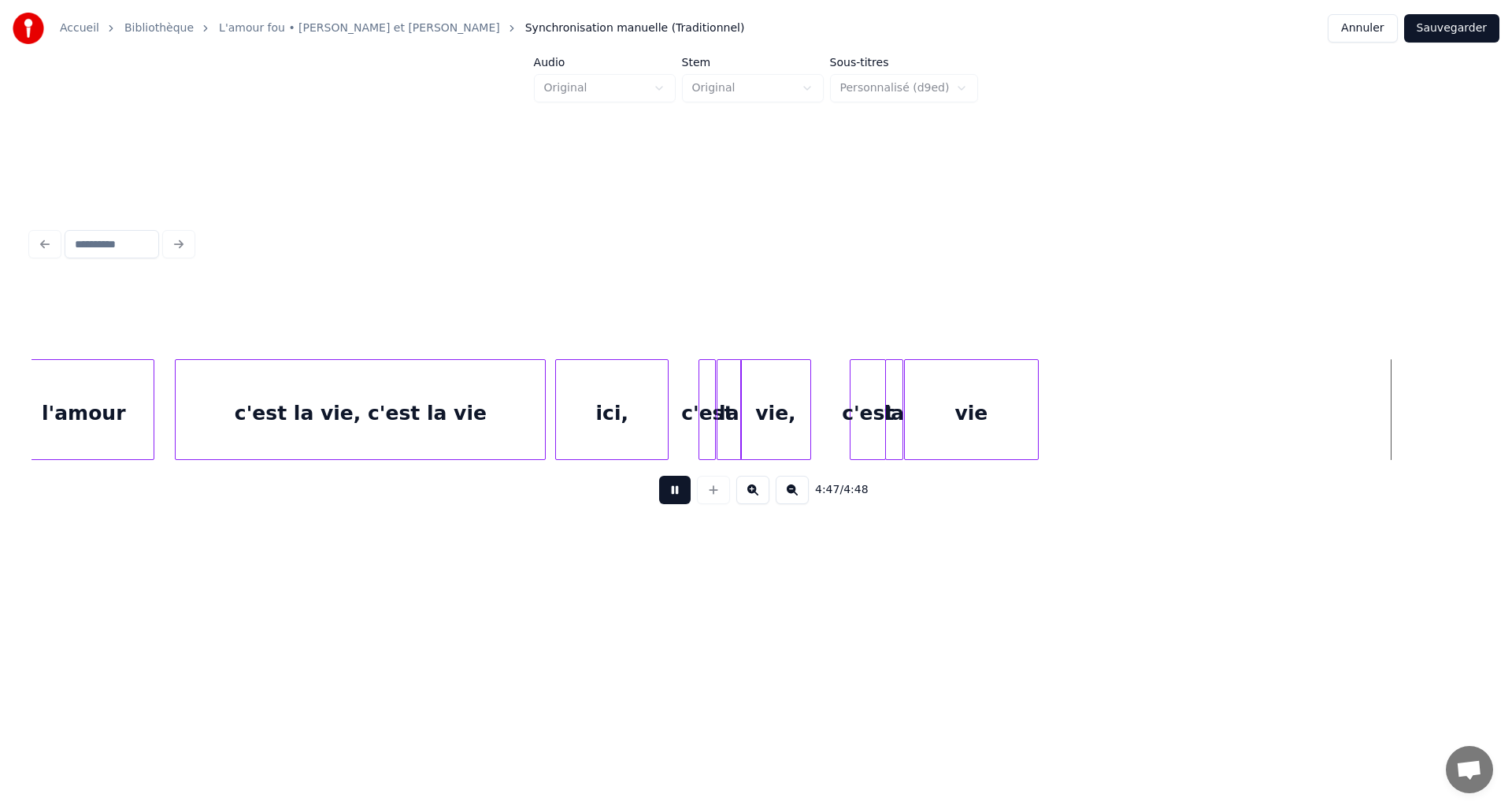
click at [293, 30] on link "L'amour fou • [PERSON_NAME] et [PERSON_NAME]" at bounding box center [359, 29] width 281 height 16
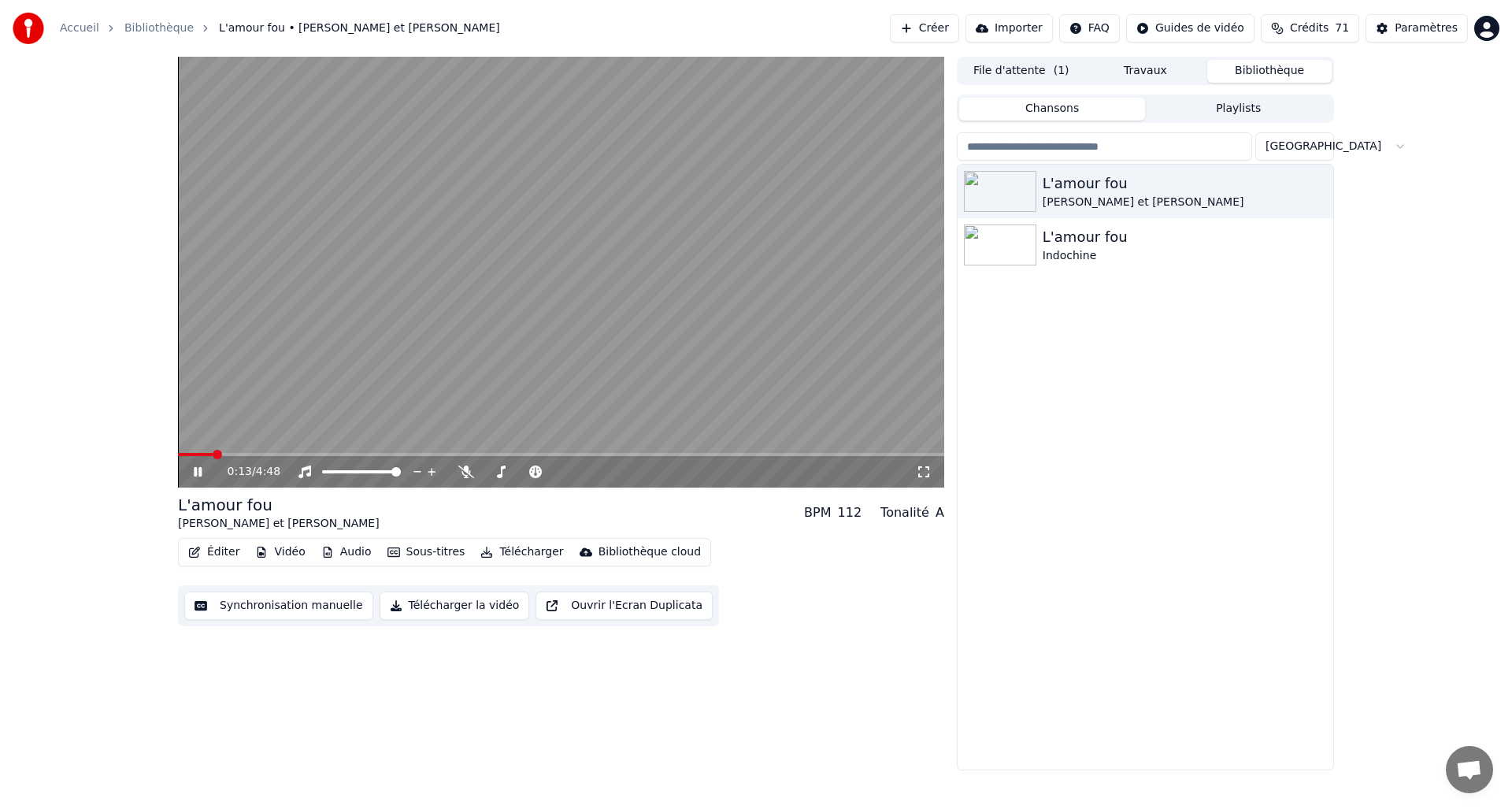
click at [240, 455] on span at bounding box center [561, 455] width 766 height 3
click at [262, 455] on span at bounding box center [561, 455] width 766 height 3
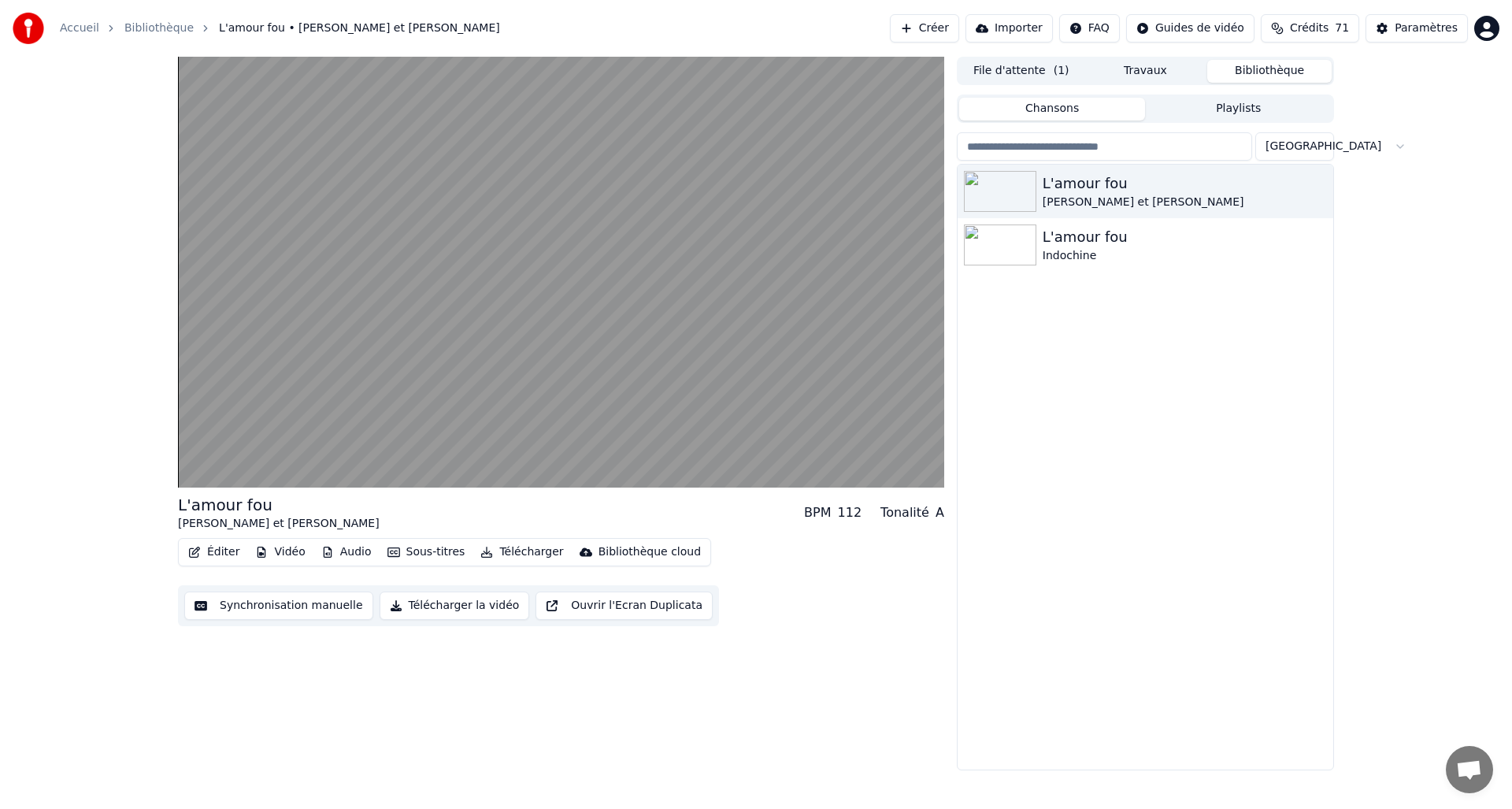
click at [218, 553] on button "Éditer" at bounding box center [213, 551] width 64 height 22
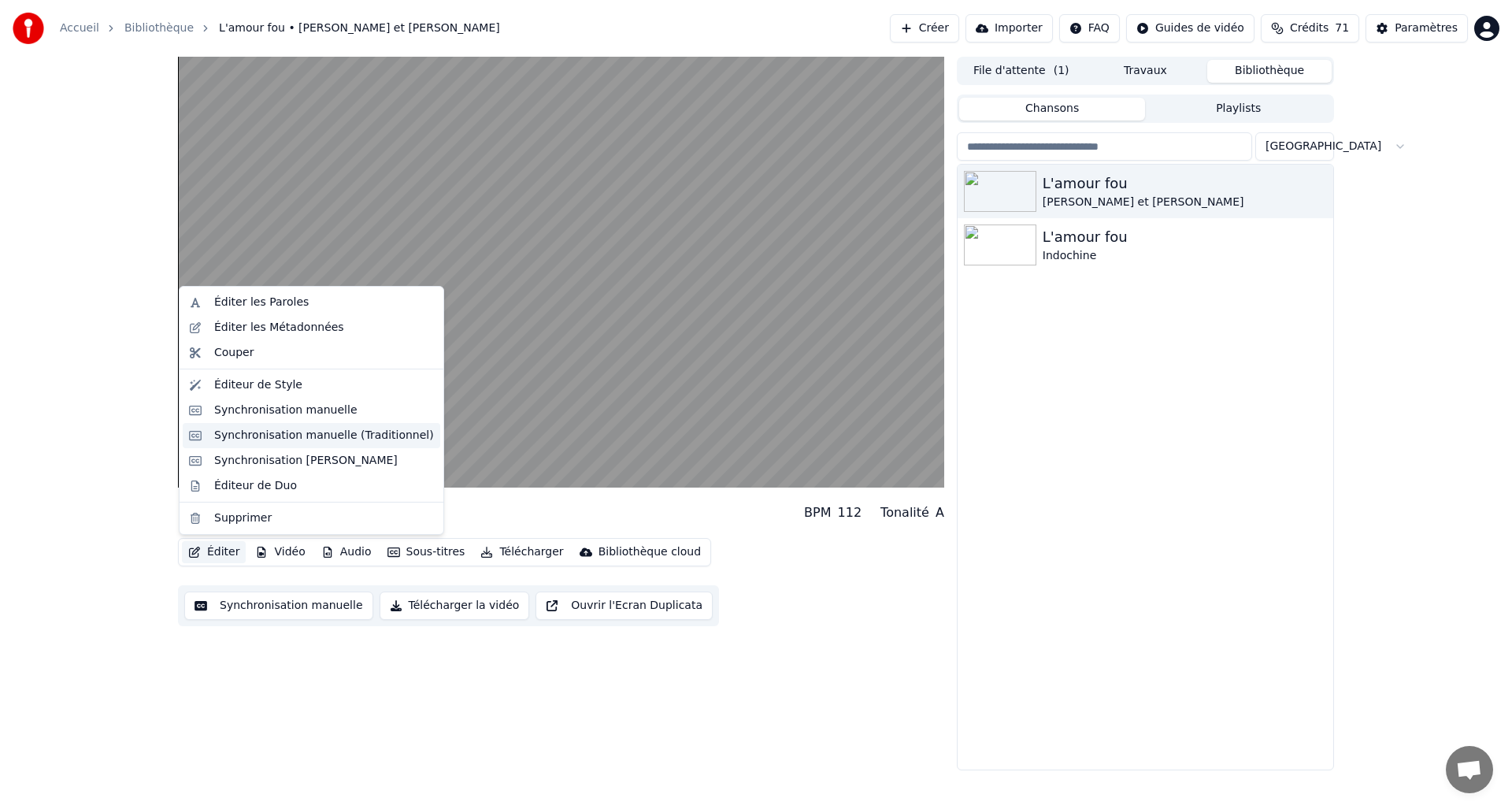
click at [296, 441] on div "Synchronisation manuelle (Traditionnel)" at bounding box center [324, 435] width 219 height 16
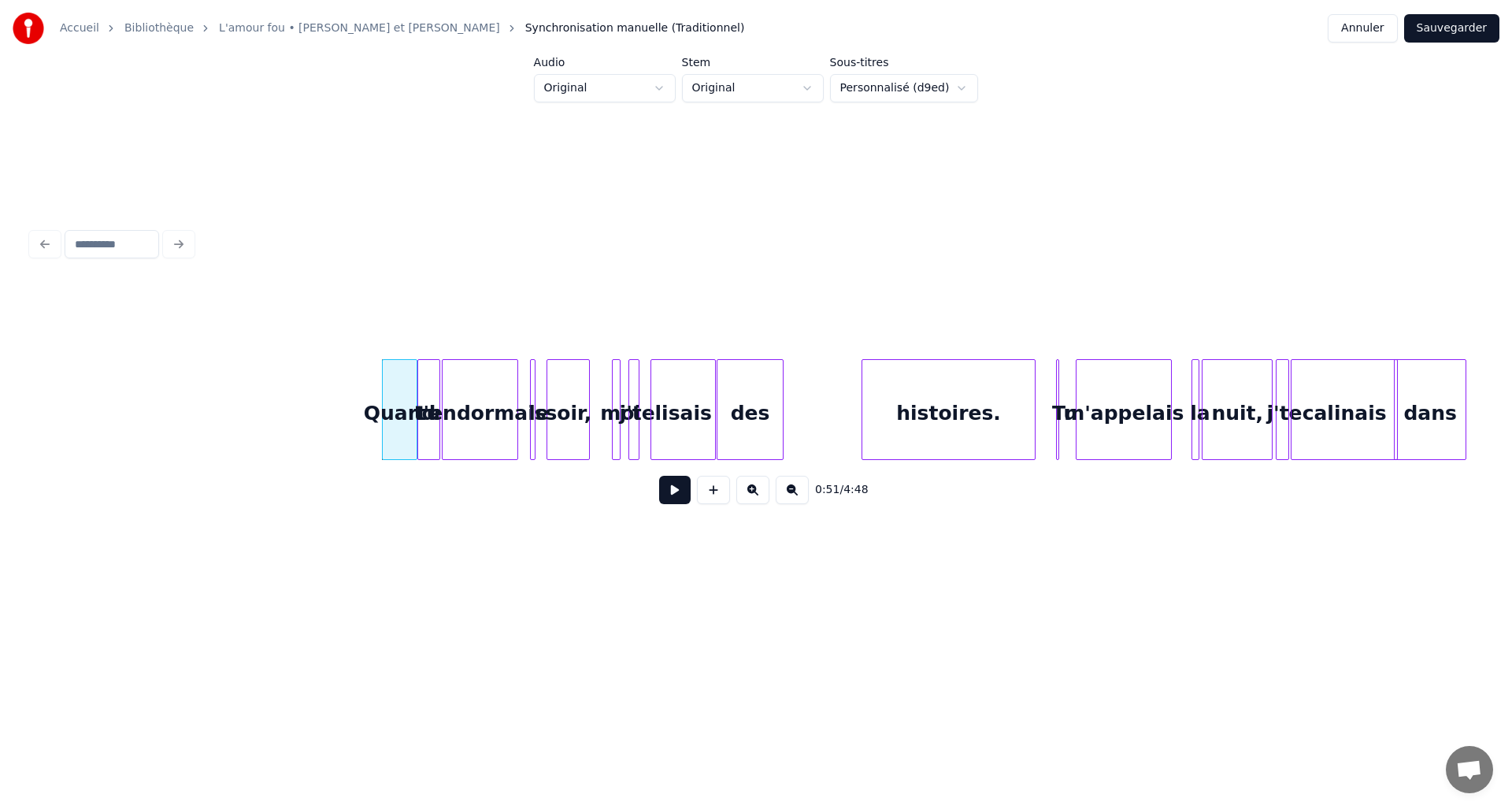
scroll to position [0, 3762]
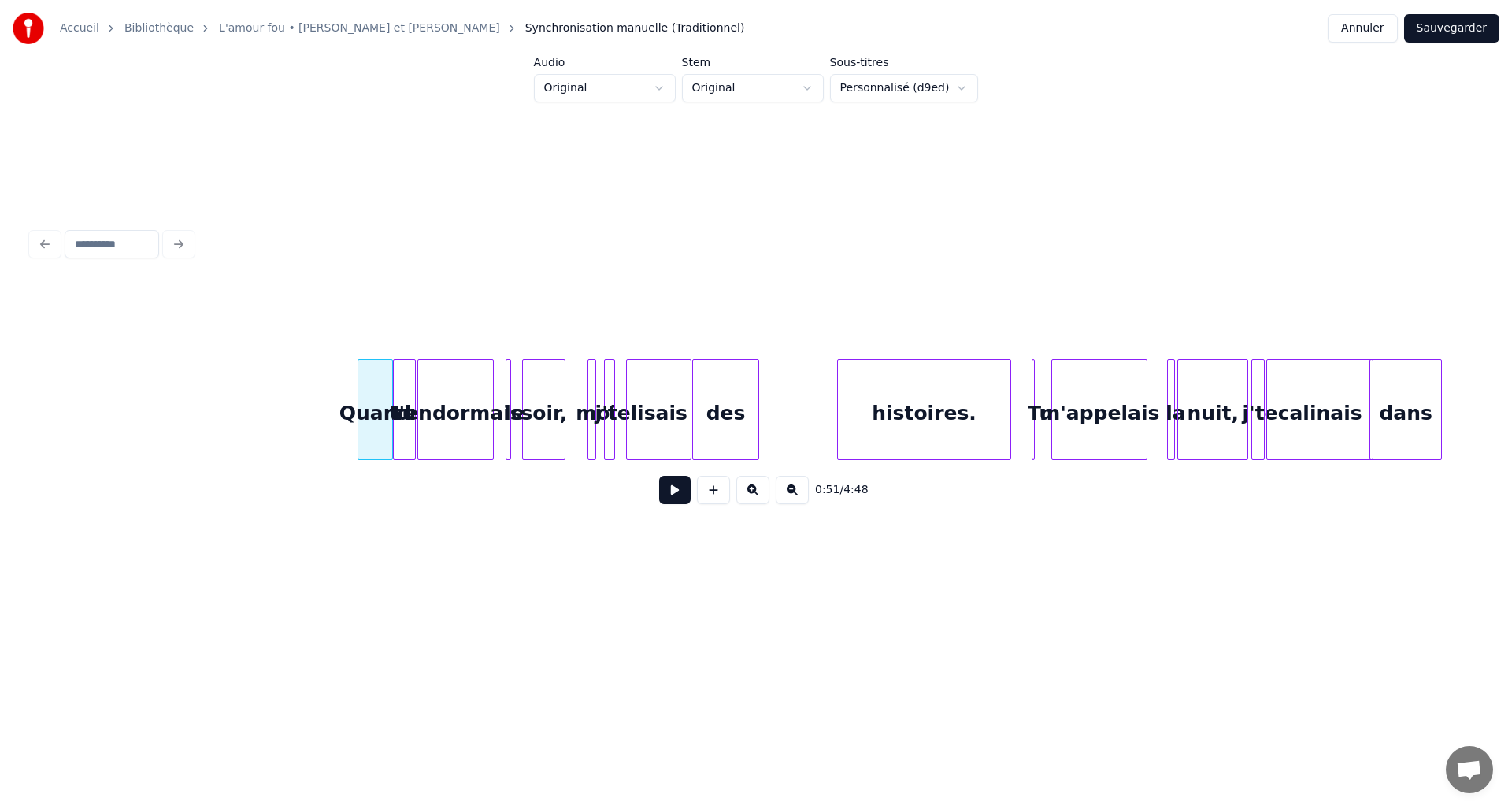
click at [677, 501] on button at bounding box center [675, 489] width 31 height 29
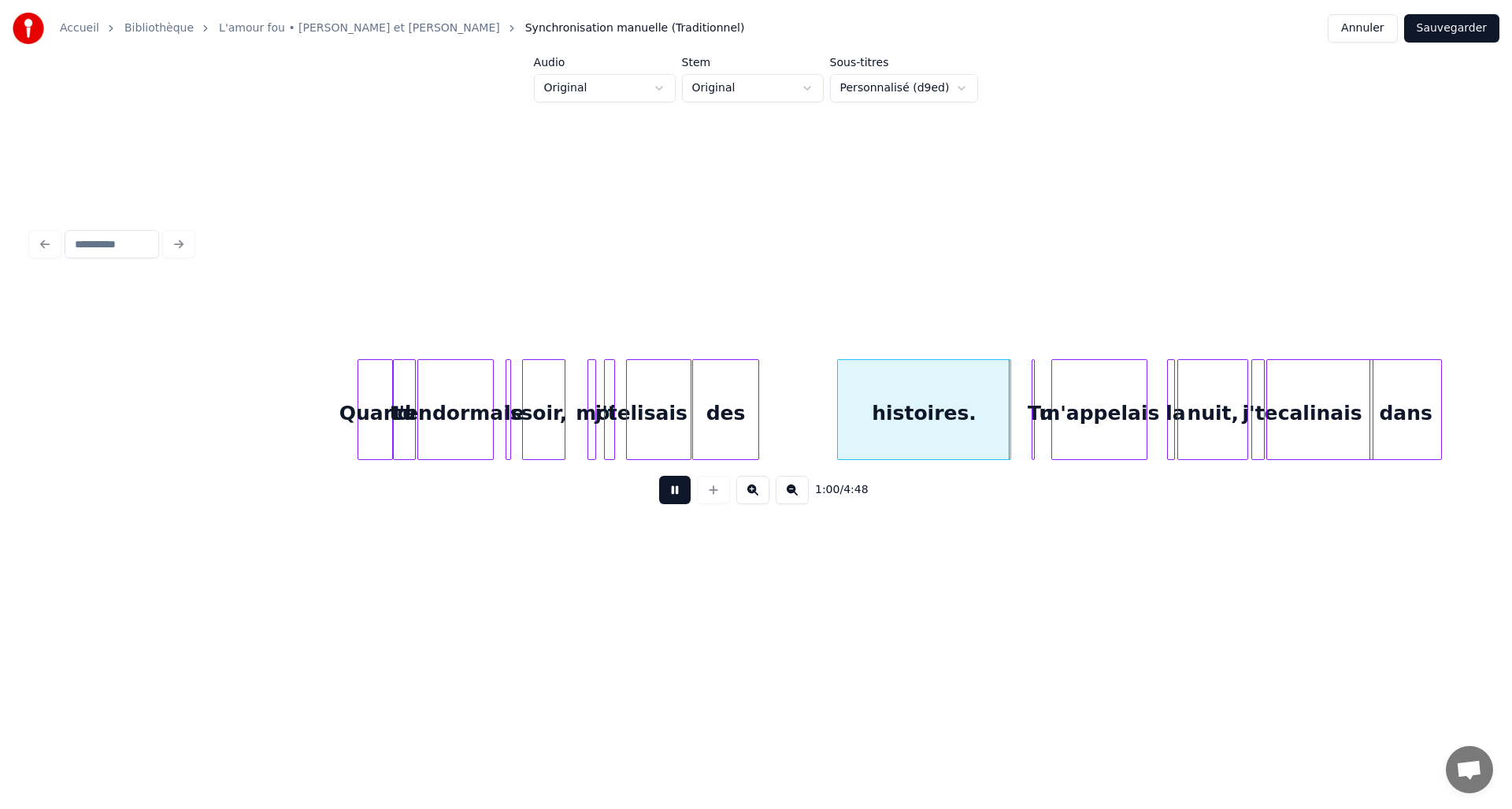
click at [677, 501] on button at bounding box center [675, 489] width 31 height 29
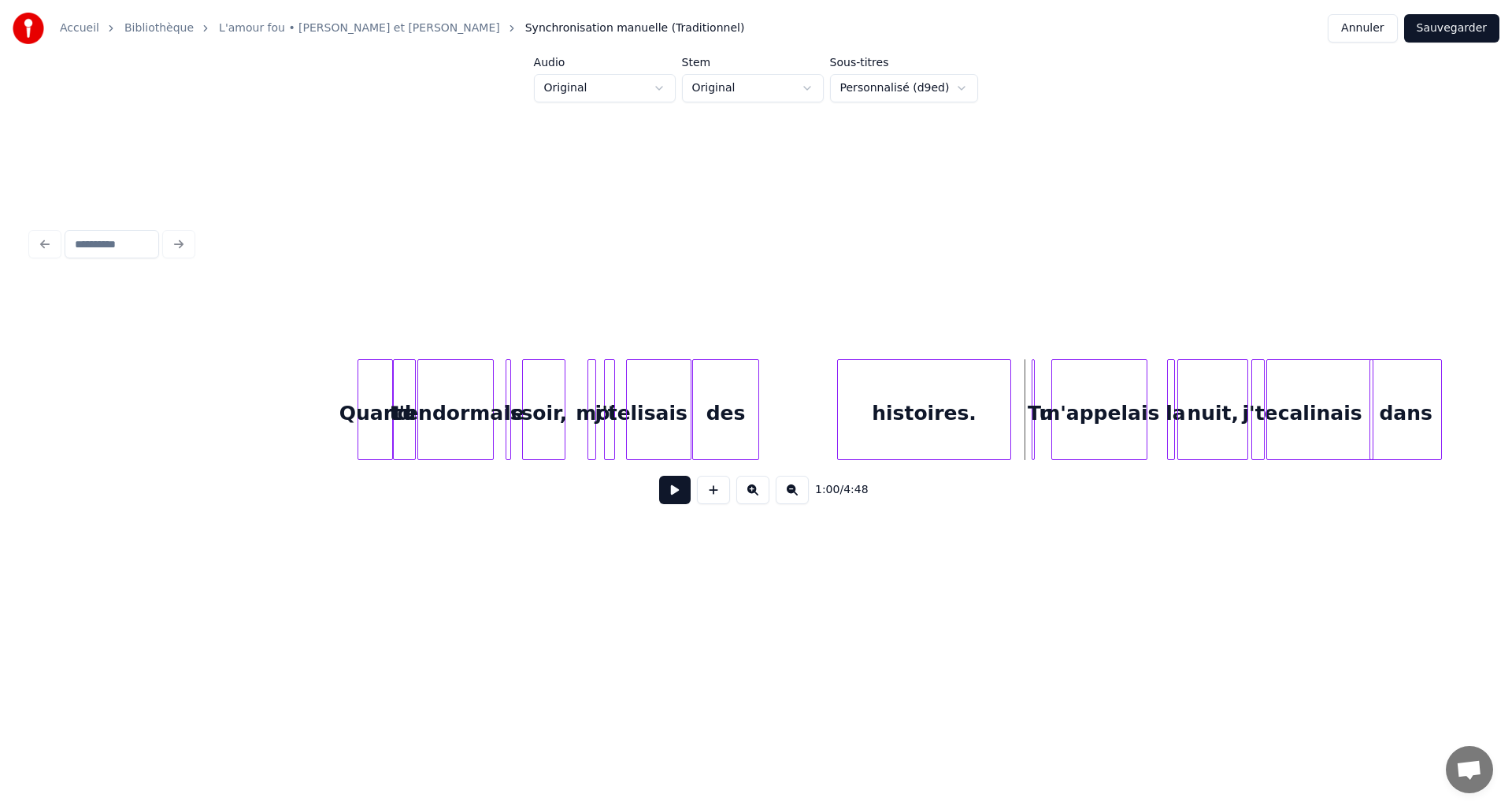
click at [368, 401] on div "Quand" at bounding box center [375, 413] width 34 height 107
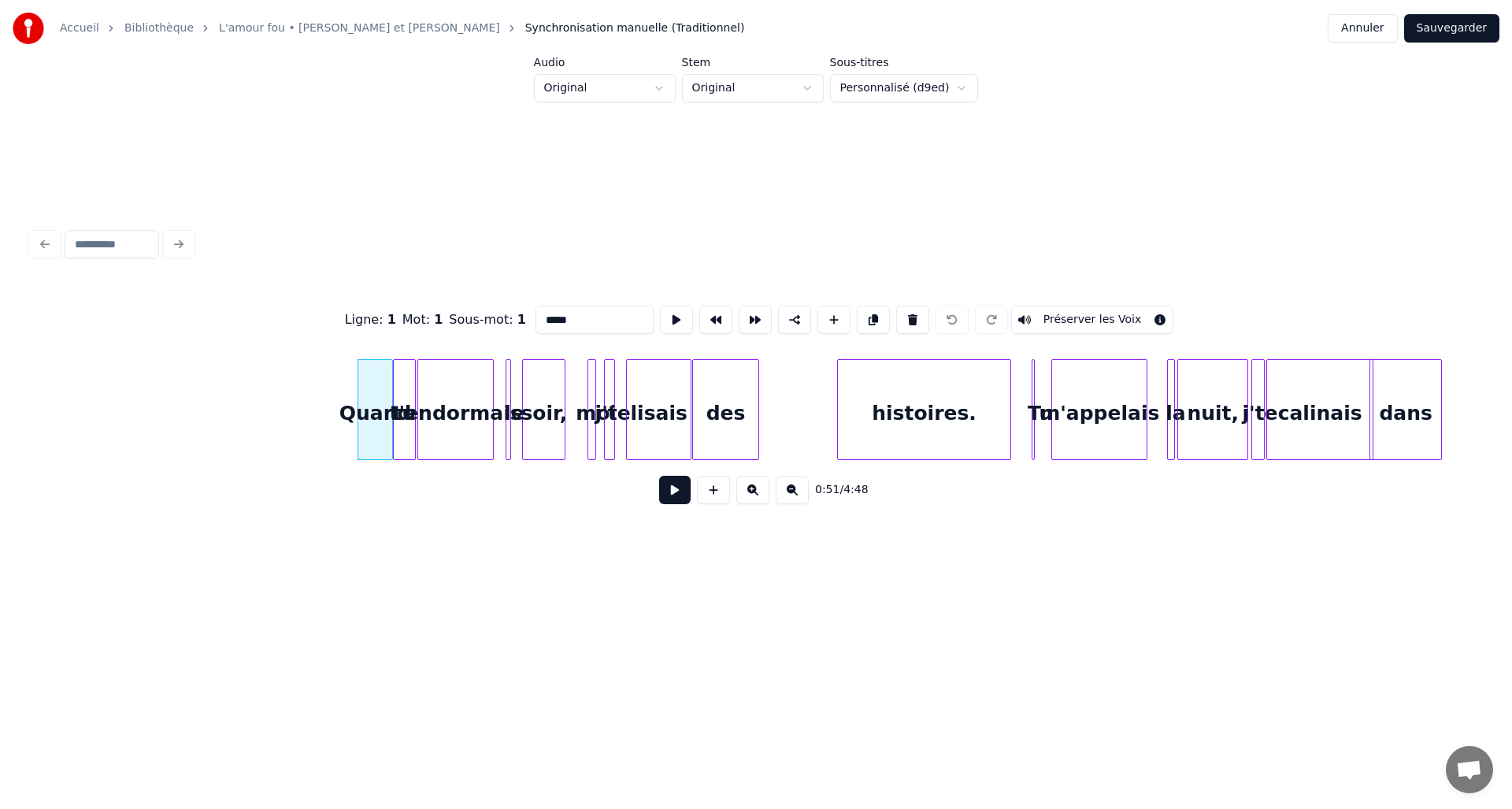
click at [1087, 313] on button "Préserver les Voix" at bounding box center [1092, 320] width 163 height 29
click at [404, 382] on div "tu" at bounding box center [404, 413] width 21 height 107
click at [1064, 320] on button "Préserver les Voix" at bounding box center [1092, 320] width 163 height 29
click at [370, 389] on div "Quand" at bounding box center [375, 413] width 34 height 107
click at [1017, 309] on button "Préserver les Voix" at bounding box center [1092, 320] width 163 height 29
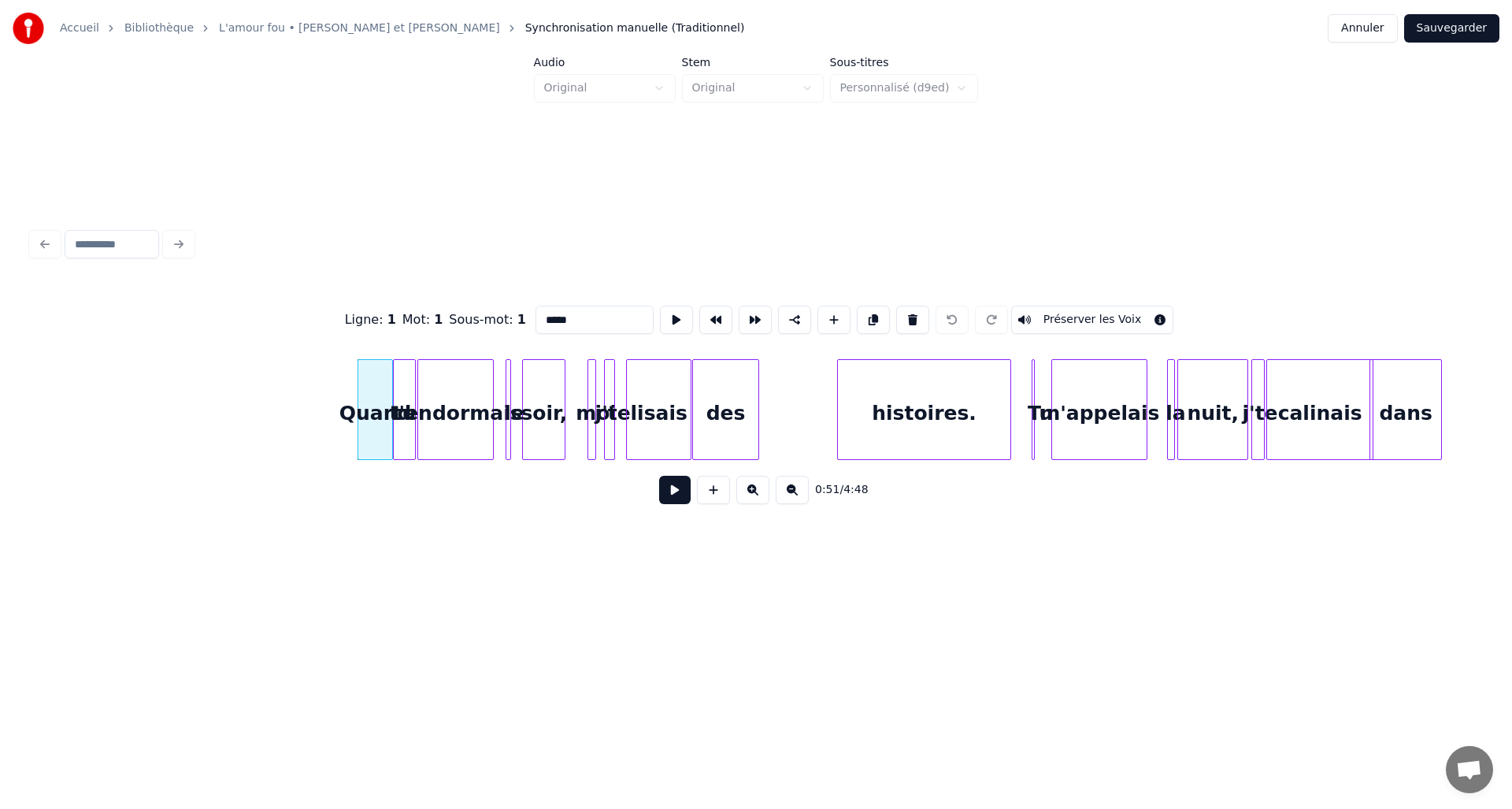
click at [403, 391] on div "tu" at bounding box center [404, 413] width 21 height 107
click at [374, 399] on div "Quand" at bounding box center [375, 413] width 34 height 107
click at [1072, 320] on button "Préserver les Voix" at bounding box center [1092, 320] width 163 height 29
click at [418, 392] on div "t'endormais" at bounding box center [456, 413] width 75 height 107
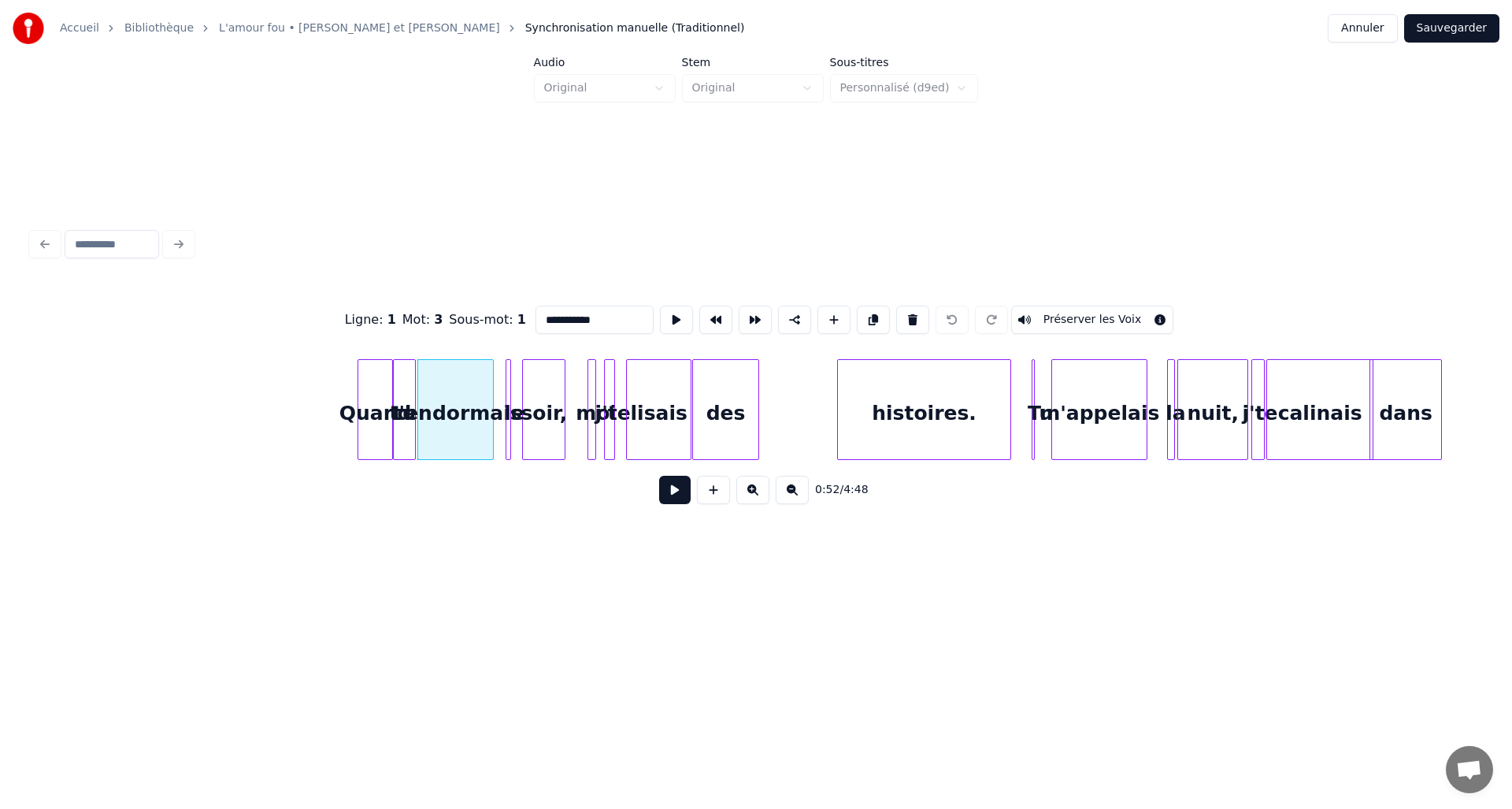
click at [405, 426] on div "tu" at bounding box center [404, 413] width 21 height 107
type input "**"
click at [1070, 318] on button "Préserver les Voix" at bounding box center [1092, 320] width 163 height 29
click at [1032, 313] on button "Préserver les Voix" at bounding box center [1092, 320] width 163 height 29
click at [1151, 314] on button "Préserver les Voix" at bounding box center [1092, 320] width 163 height 29
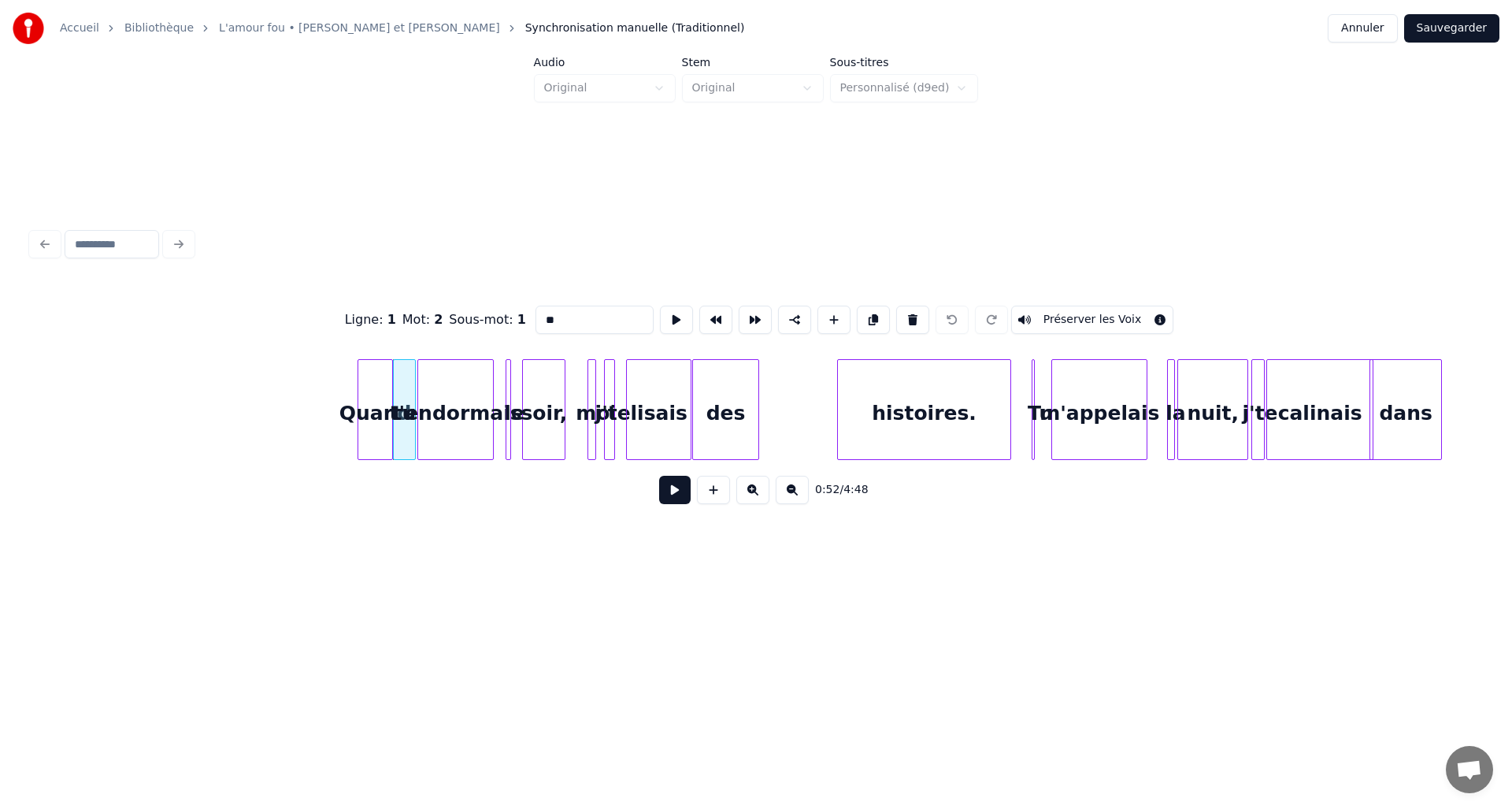
click at [1043, 318] on button "Préserver les Voix" at bounding box center [1092, 320] width 163 height 29
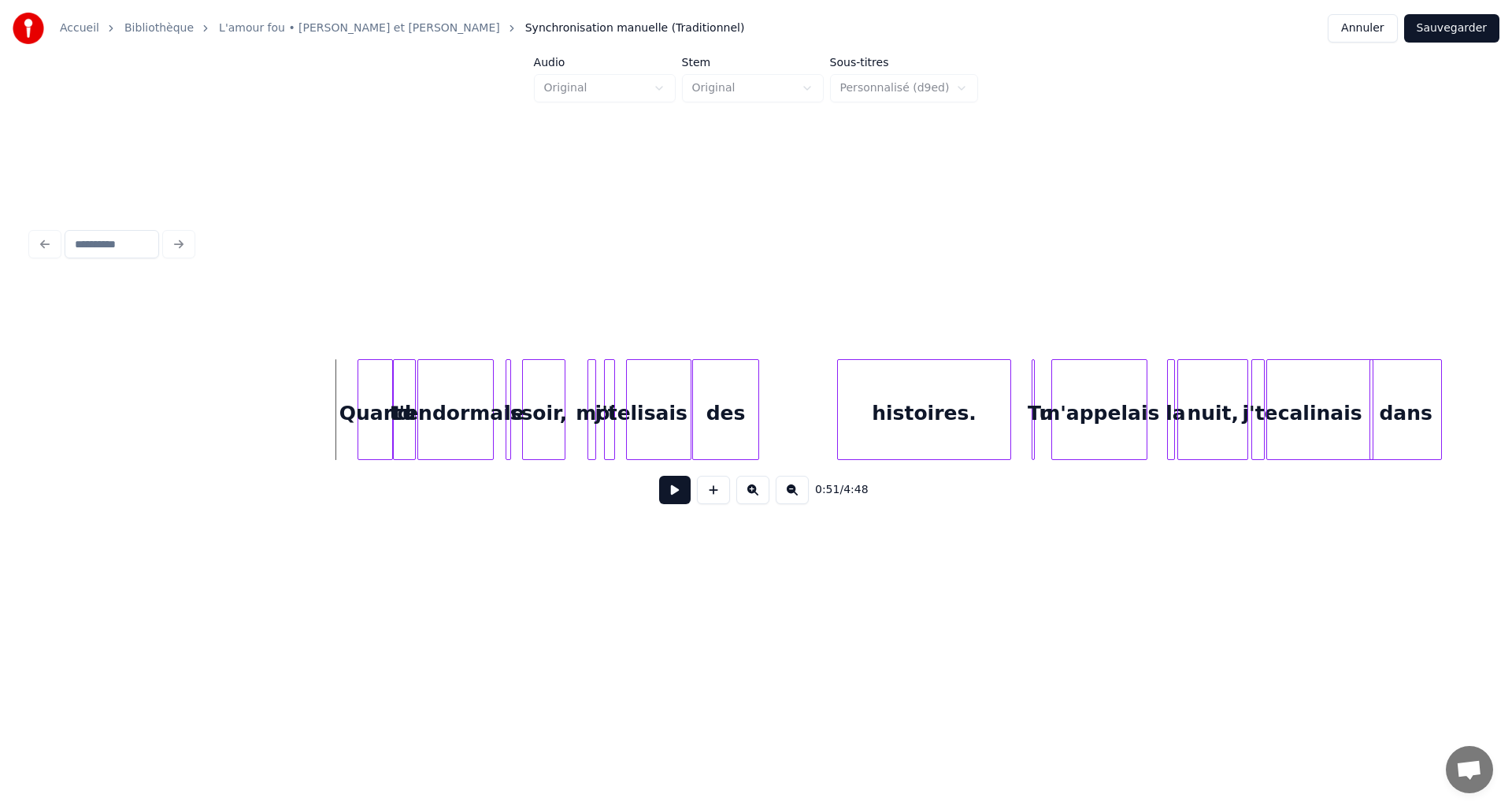
click at [377, 385] on div "Quand" at bounding box center [375, 413] width 34 height 107
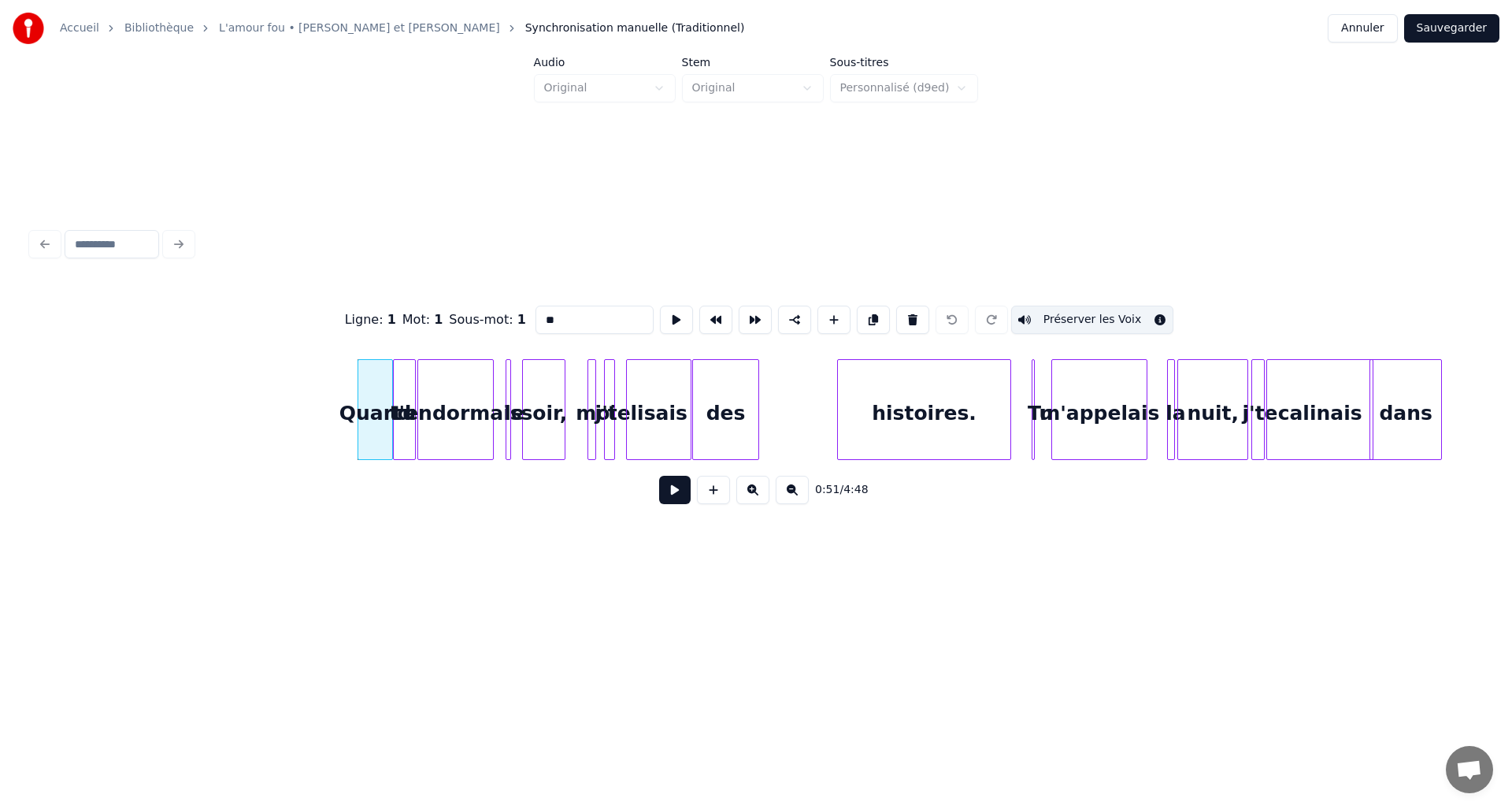
type input "*****"
click at [1017, 313] on button "Préserver les Voix" at bounding box center [1092, 320] width 163 height 29
click at [1459, 35] on button "Sauvegarder" at bounding box center [1452, 28] width 95 height 29
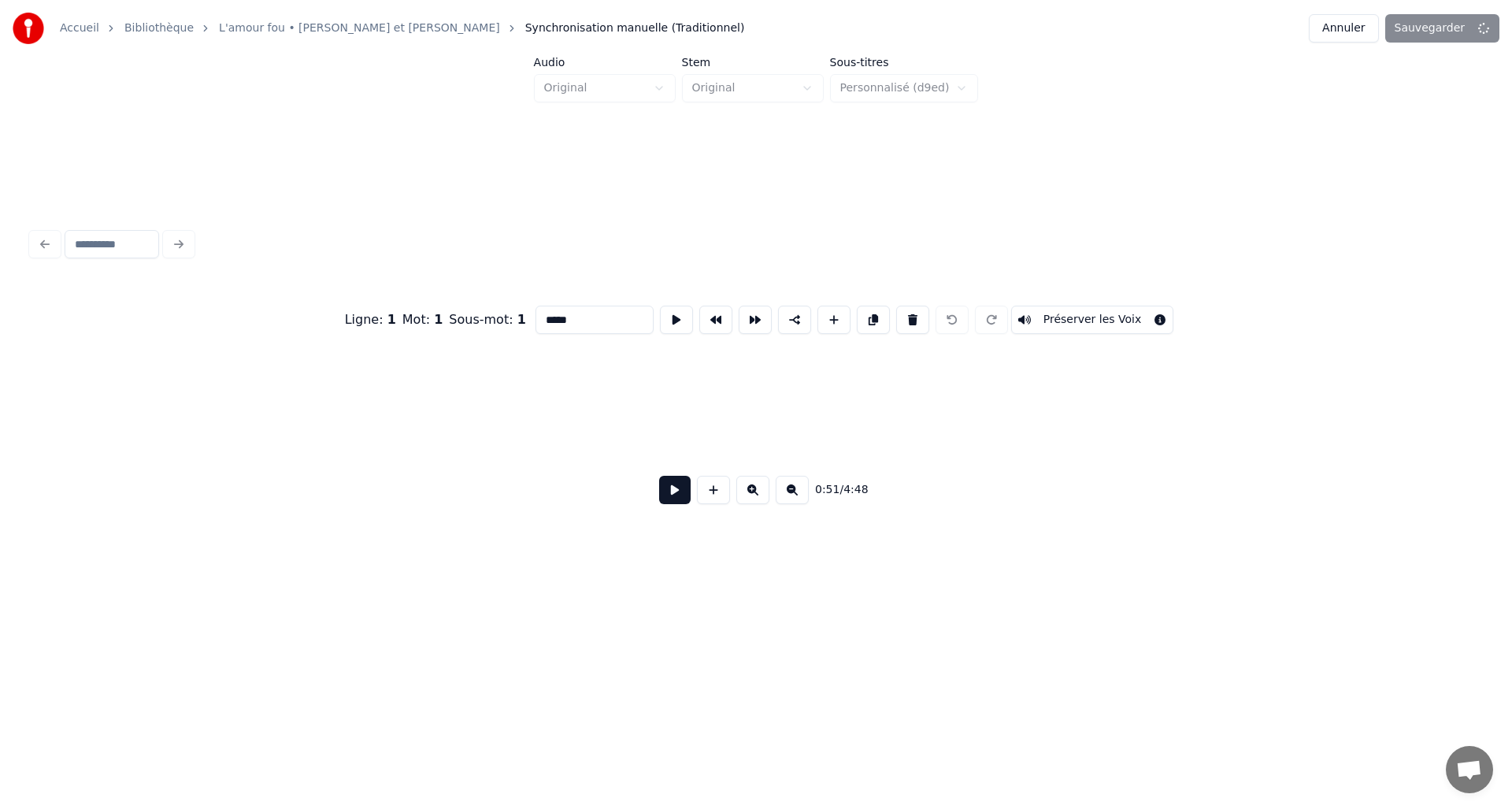
scroll to position [0, 6986]
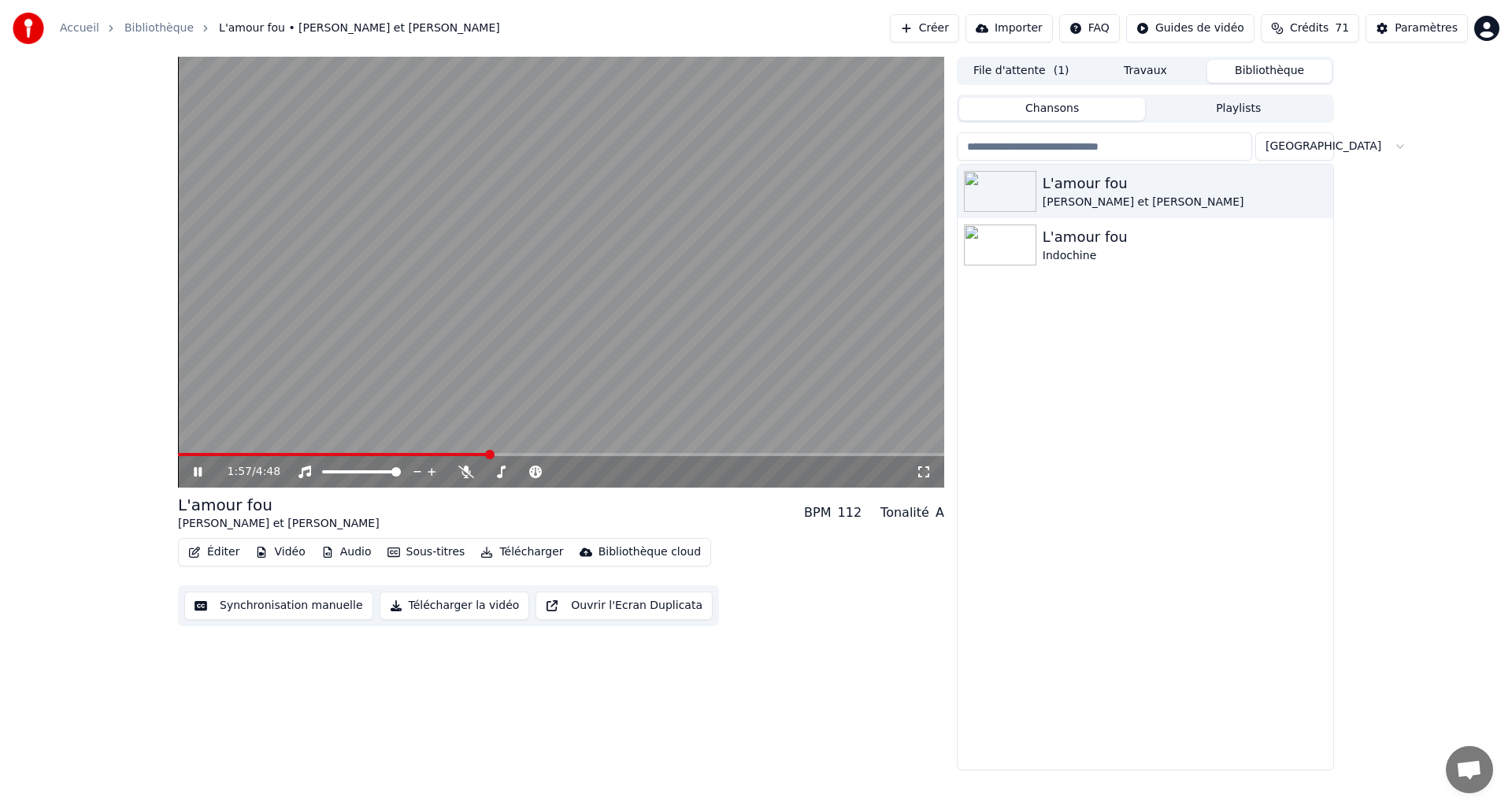
click at [495, 453] on span at bounding box center [489, 454] width 10 height 10
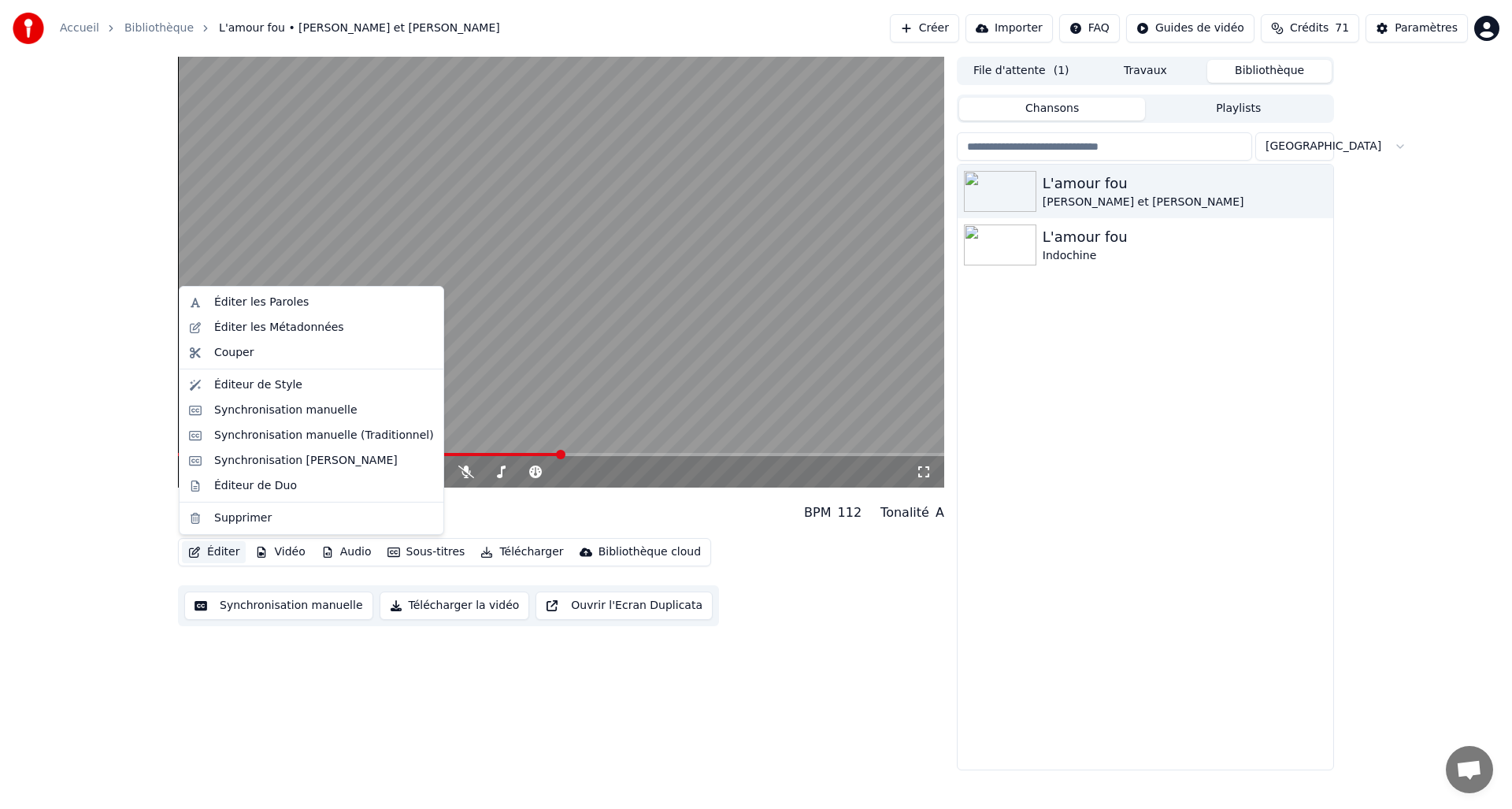
click at [217, 549] on button "Éditer" at bounding box center [213, 551] width 64 height 22
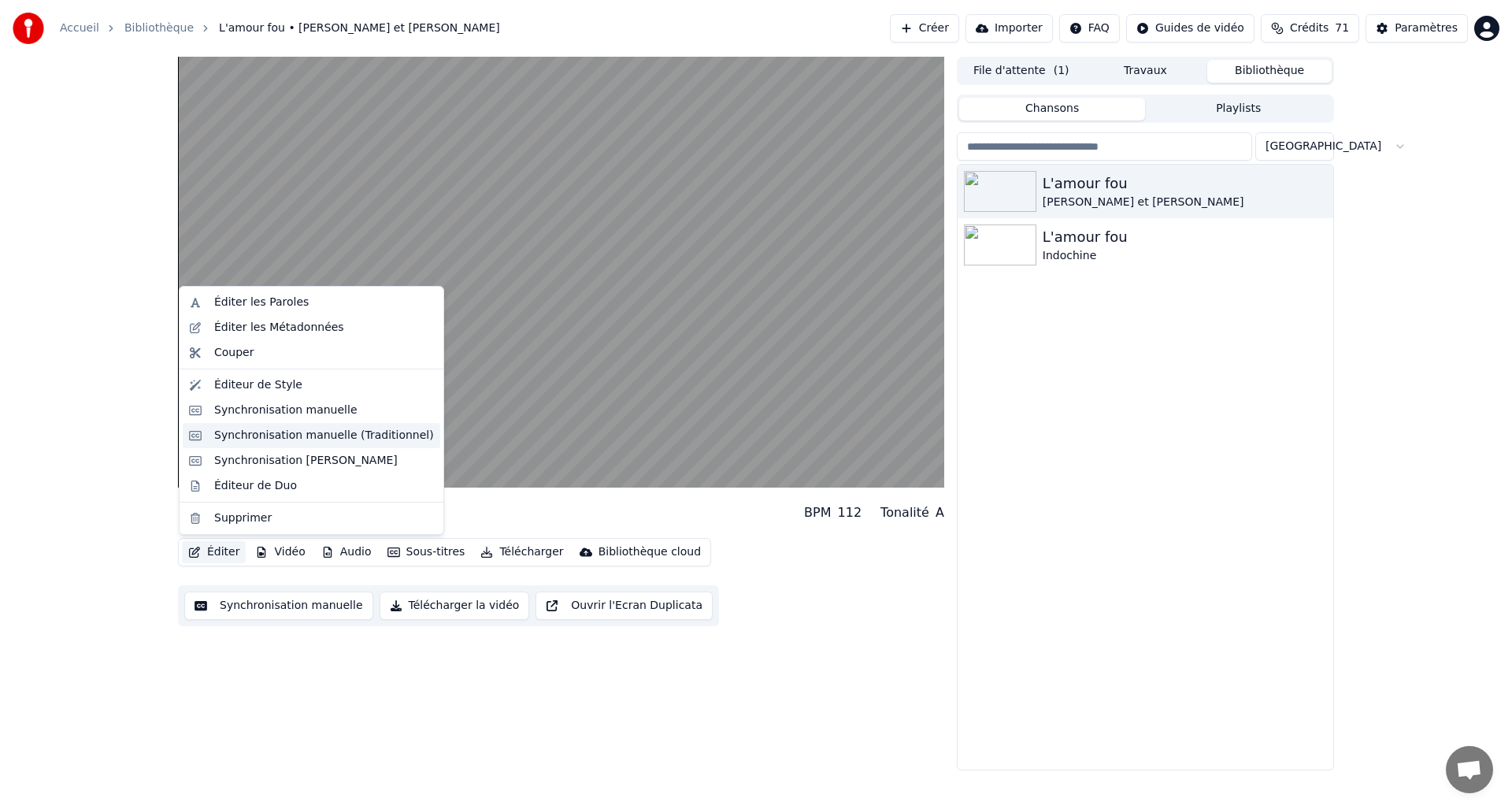
click at [299, 439] on div "Synchronisation manuelle (Traditionnel)" at bounding box center [324, 435] width 219 height 16
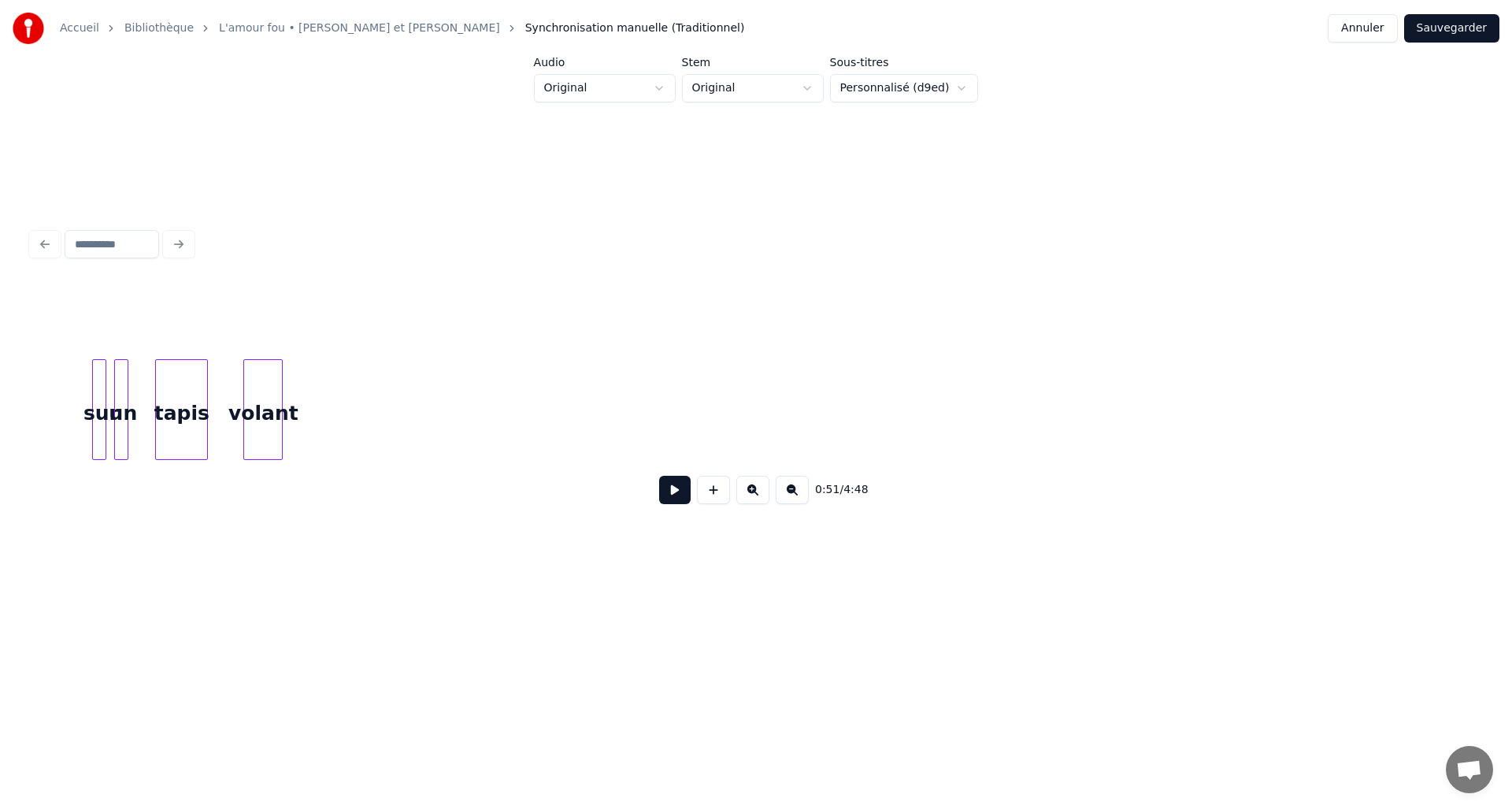
scroll to position [0, 15326]
drag, startPoint x: 1081, startPoint y: 474, endPoint x: 923, endPoint y: 475, distance: 158.0
click at [923, 475] on div "0:51 / 4:48" at bounding box center [756, 489] width 1449 height 60
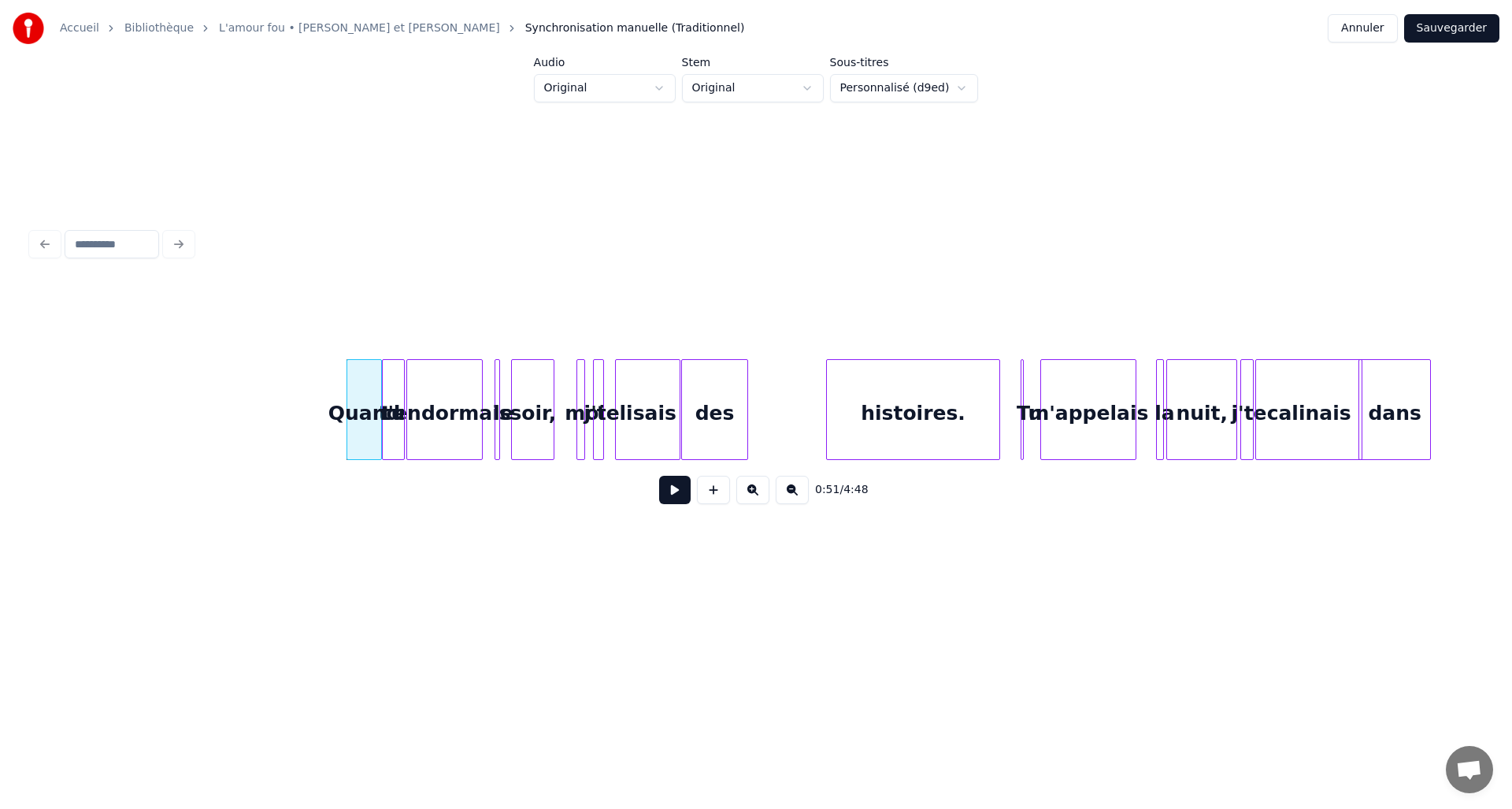
scroll to position [0, 3736]
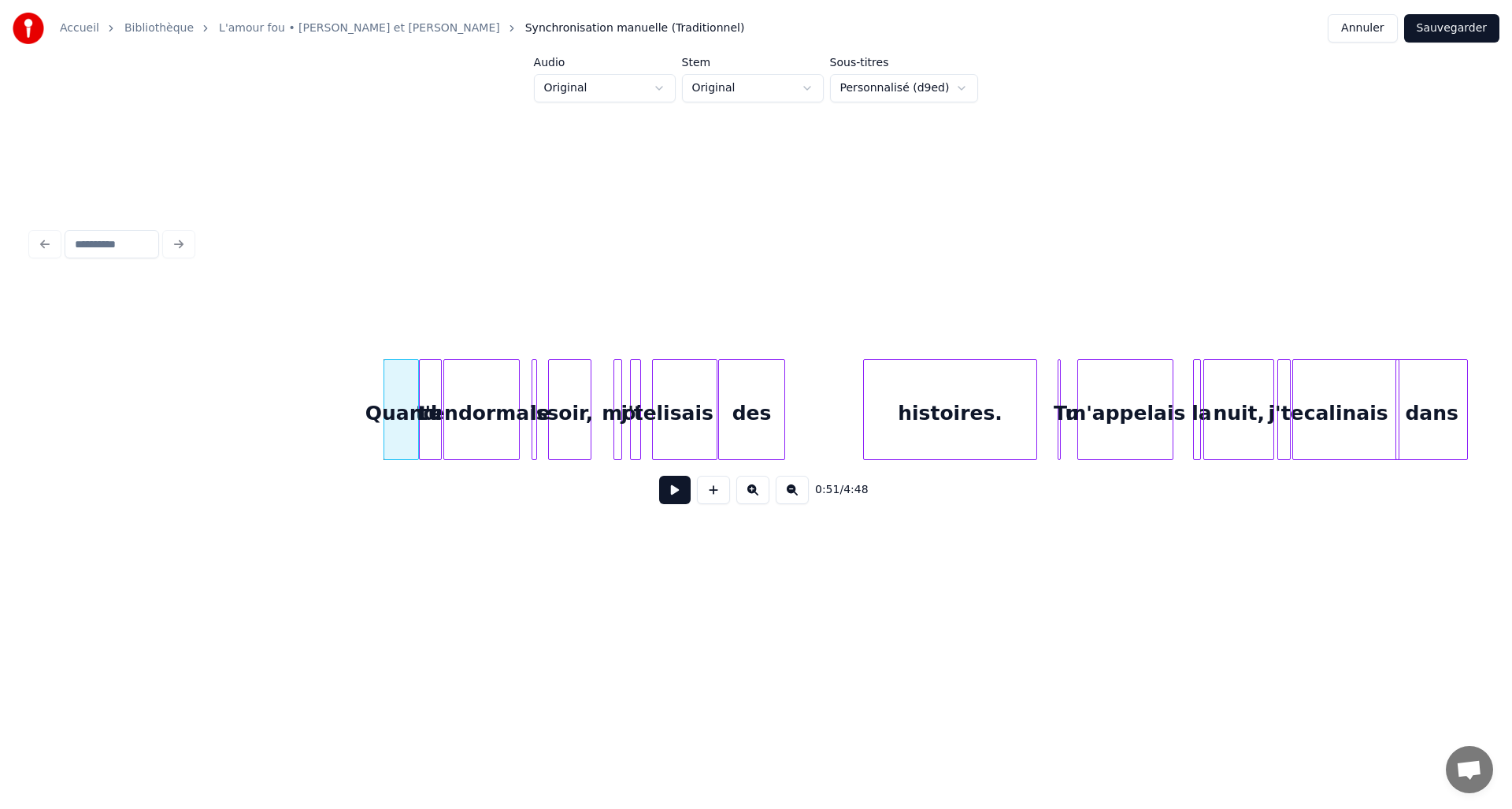
click at [675, 494] on button at bounding box center [675, 489] width 31 height 29
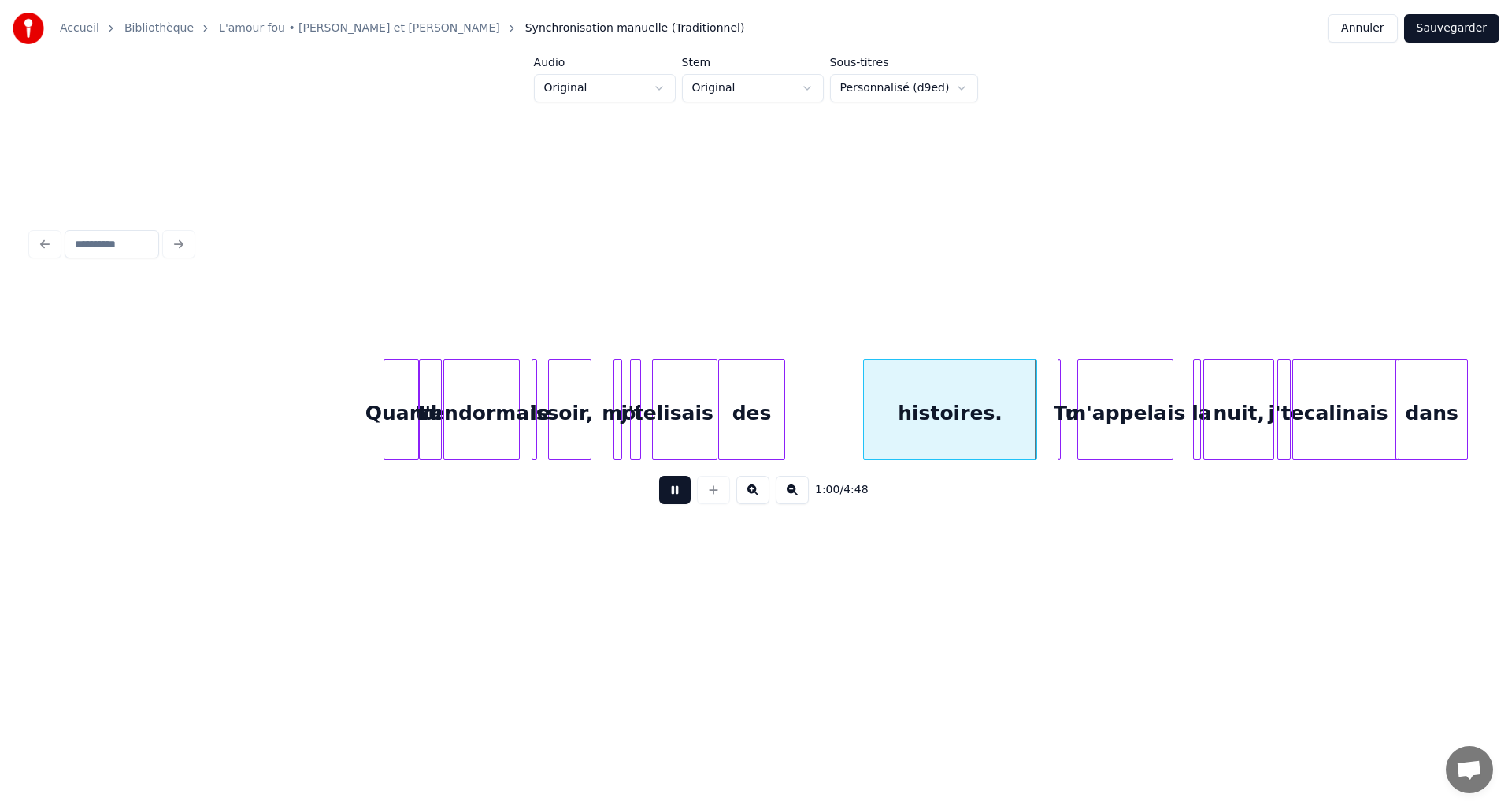
click at [675, 494] on button at bounding box center [675, 489] width 31 height 29
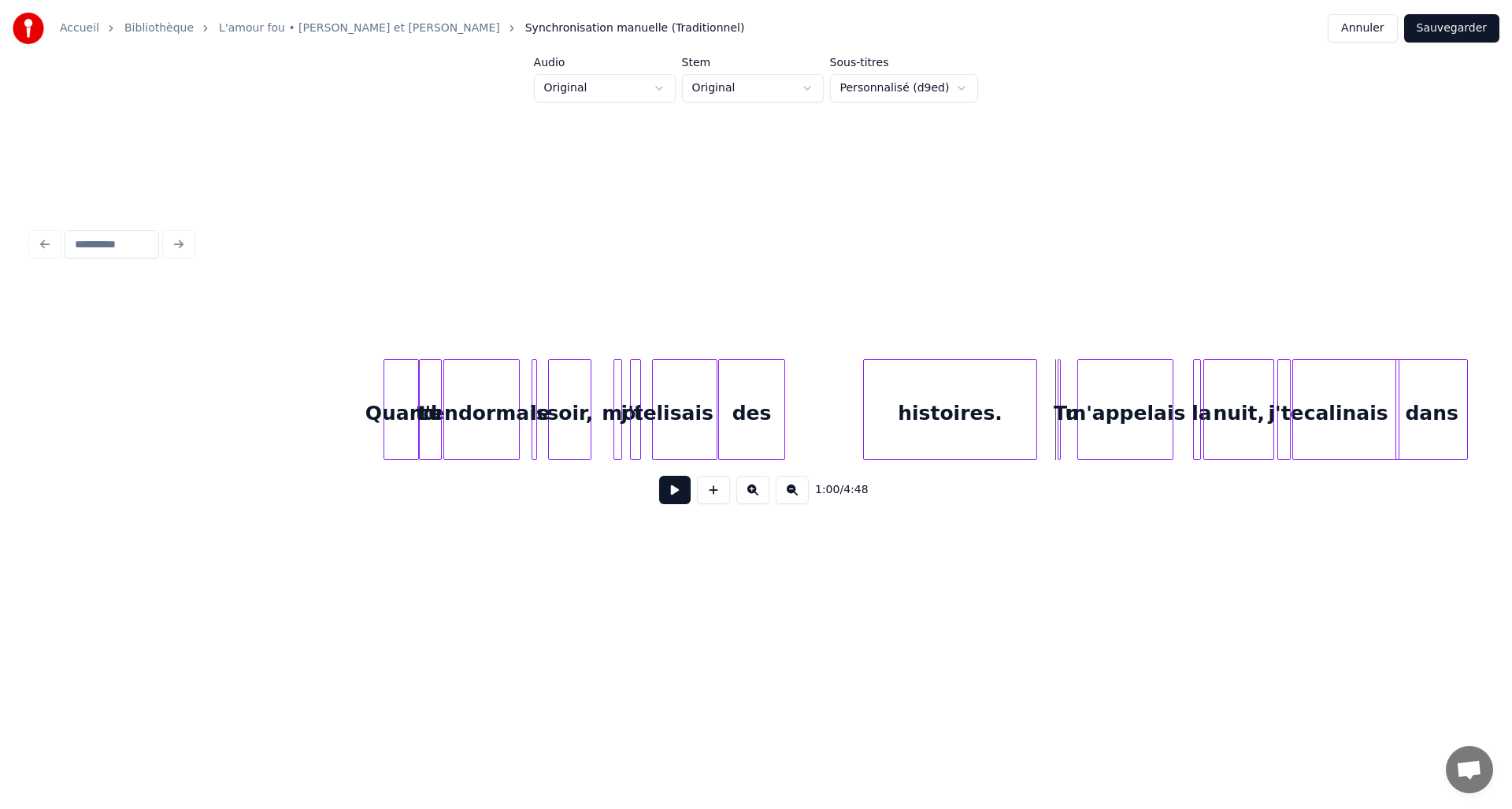
click at [402, 385] on div "Quand" at bounding box center [401, 413] width 34 height 107
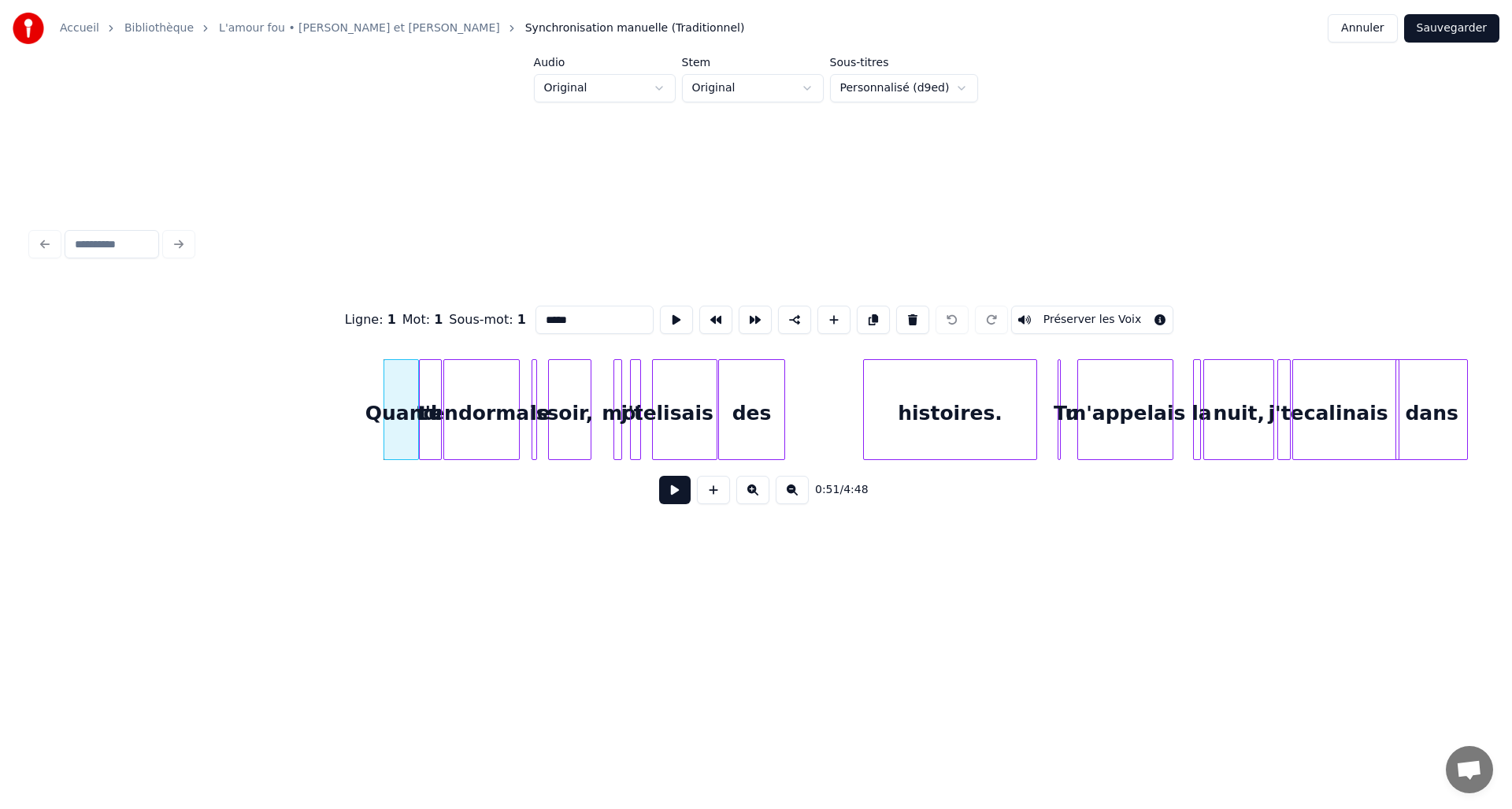
click at [1019, 314] on button "Préserver les Voix" at bounding box center [1092, 320] width 163 height 29
click at [429, 380] on div "tu" at bounding box center [430, 413] width 21 height 107
click at [1056, 312] on button "Préserver les Voix" at bounding box center [1092, 320] width 163 height 29
click at [491, 393] on div "t'endormais" at bounding box center [482, 413] width 75 height 107
click at [533, 389] on div at bounding box center [533, 409] width 4 height 99
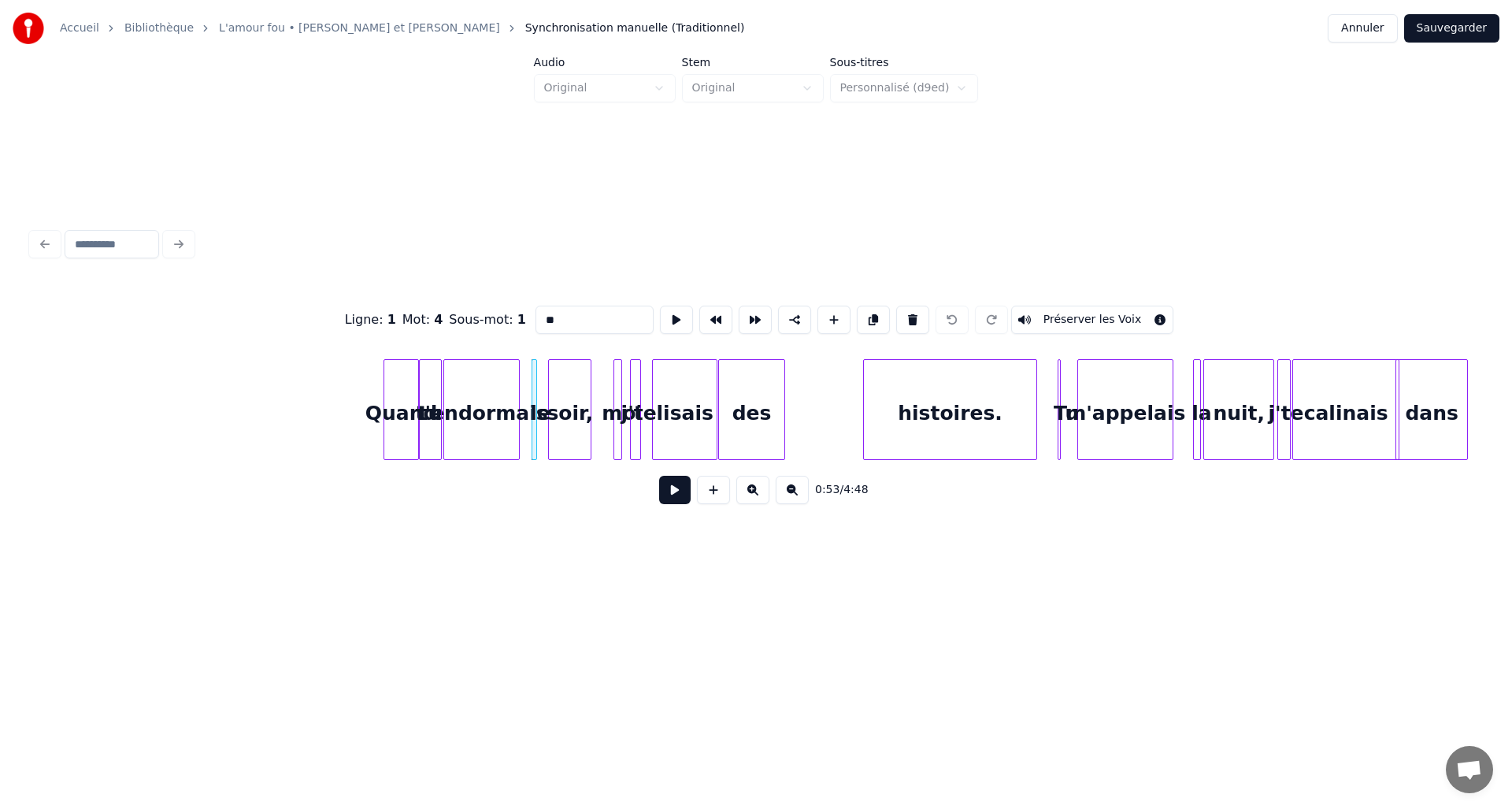
click at [1072, 310] on button "Préserver les Voix" at bounding box center [1092, 320] width 163 height 29
click at [570, 389] on div "soir," at bounding box center [570, 413] width 42 height 107
click at [1073, 308] on button "Préserver les Voix" at bounding box center [1092, 320] width 163 height 29
click at [619, 395] on div at bounding box center [618, 409] width 4 height 99
click at [1092, 313] on button "Préserver les Voix" at bounding box center [1092, 320] width 163 height 29
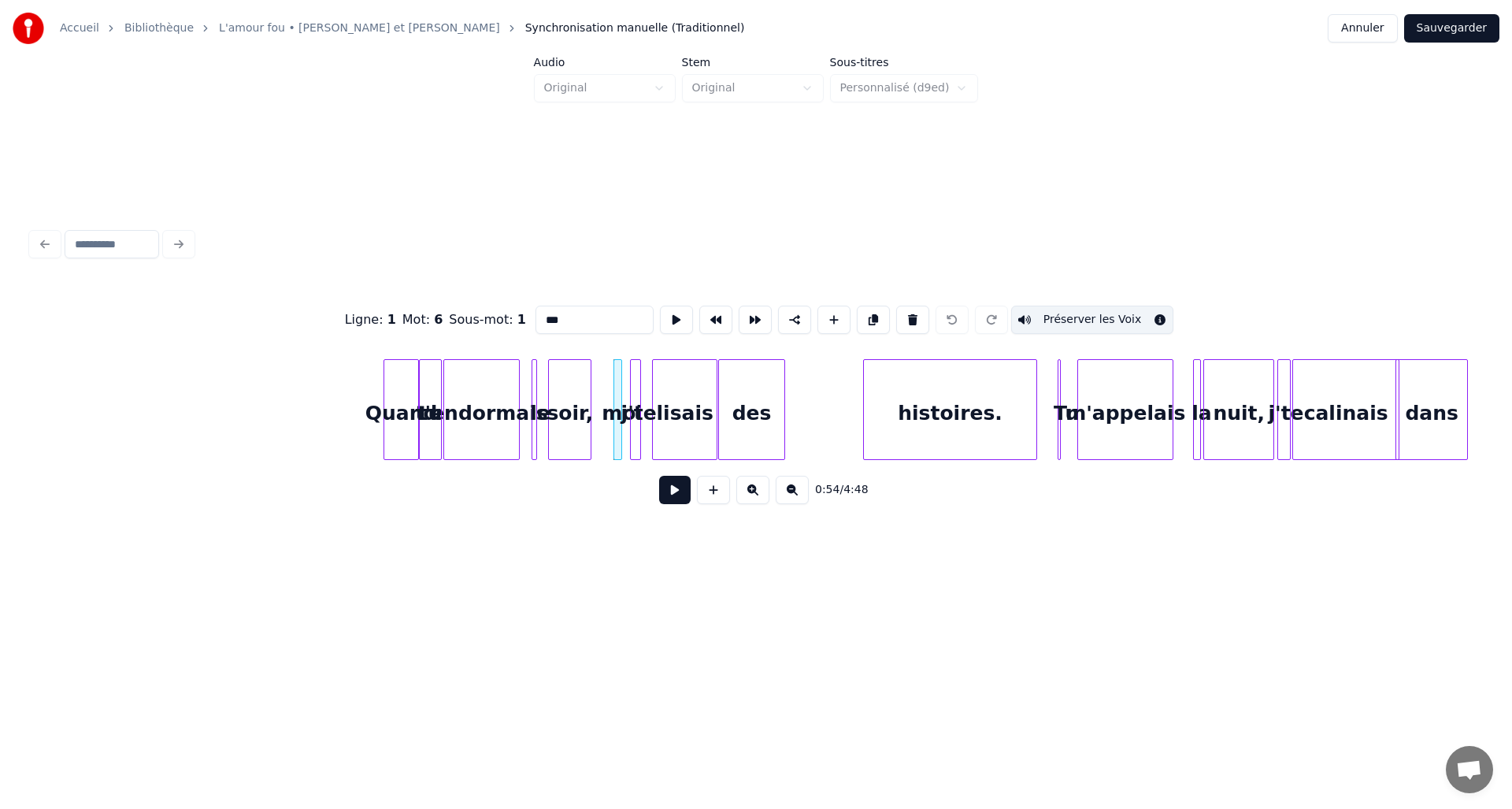
click at [636, 414] on div at bounding box center [638, 409] width 4 height 99
click at [1082, 313] on button "Préserver les Voix" at bounding box center [1092, 320] width 163 height 29
click at [1058, 389] on div at bounding box center [1057, 409] width 4 height 99
click at [1072, 315] on button "Préserver les Voix" at bounding box center [1092, 320] width 163 height 29
click at [1196, 407] on div at bounding box center [1198, 409] width 4 height 99
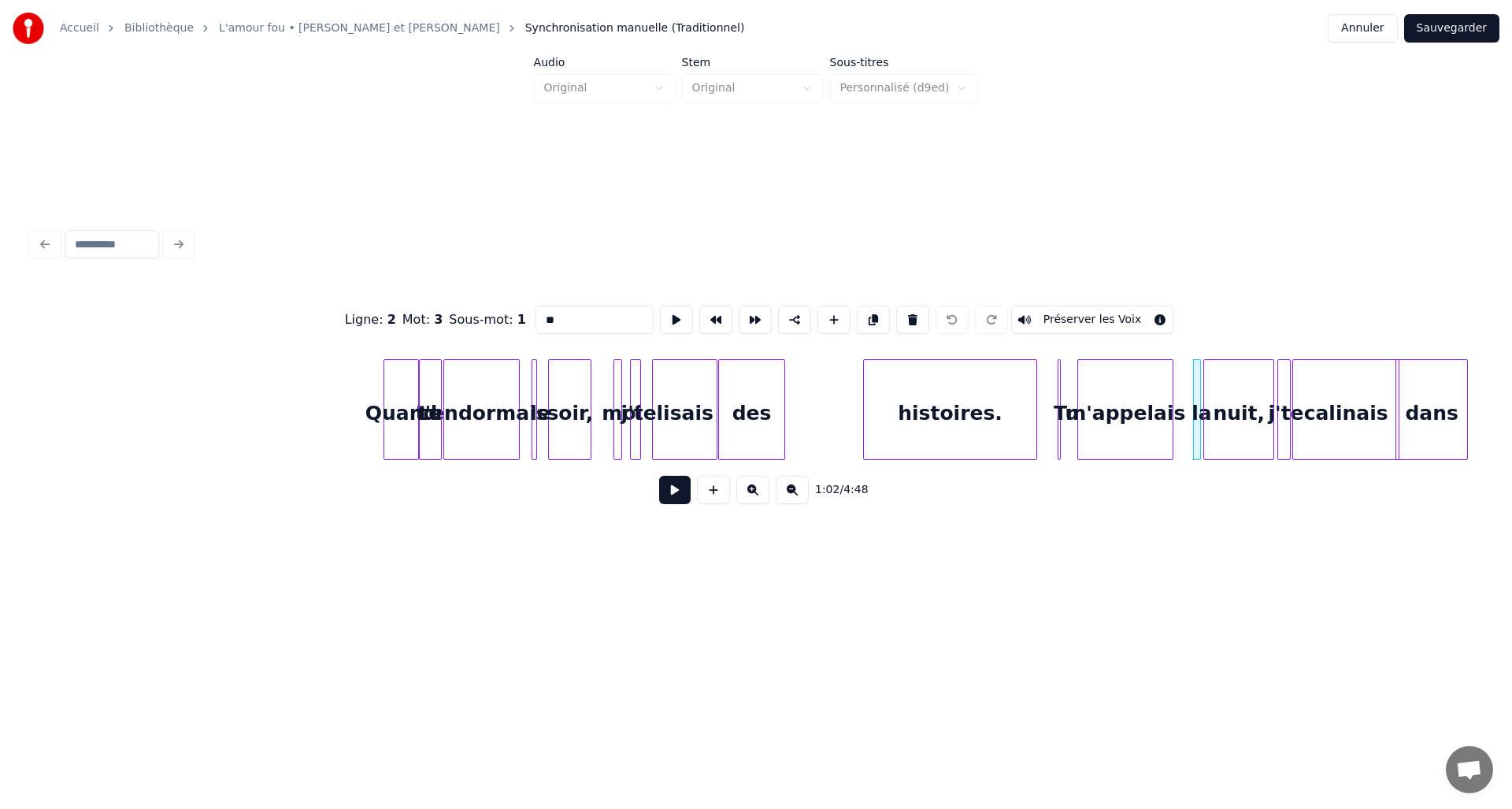
click at [1063, 313] on button "Préserver les Voix" at bounding box center [1092, 320] width 163 height 29
click at [1245, 401] on div "nuit," at bounding box center [1239, 413] width 70 height 107
type input "*****"
click at [1104, 313] on button "Préserver les Voix" at bounding box center [1092, 320] width 163 height 29
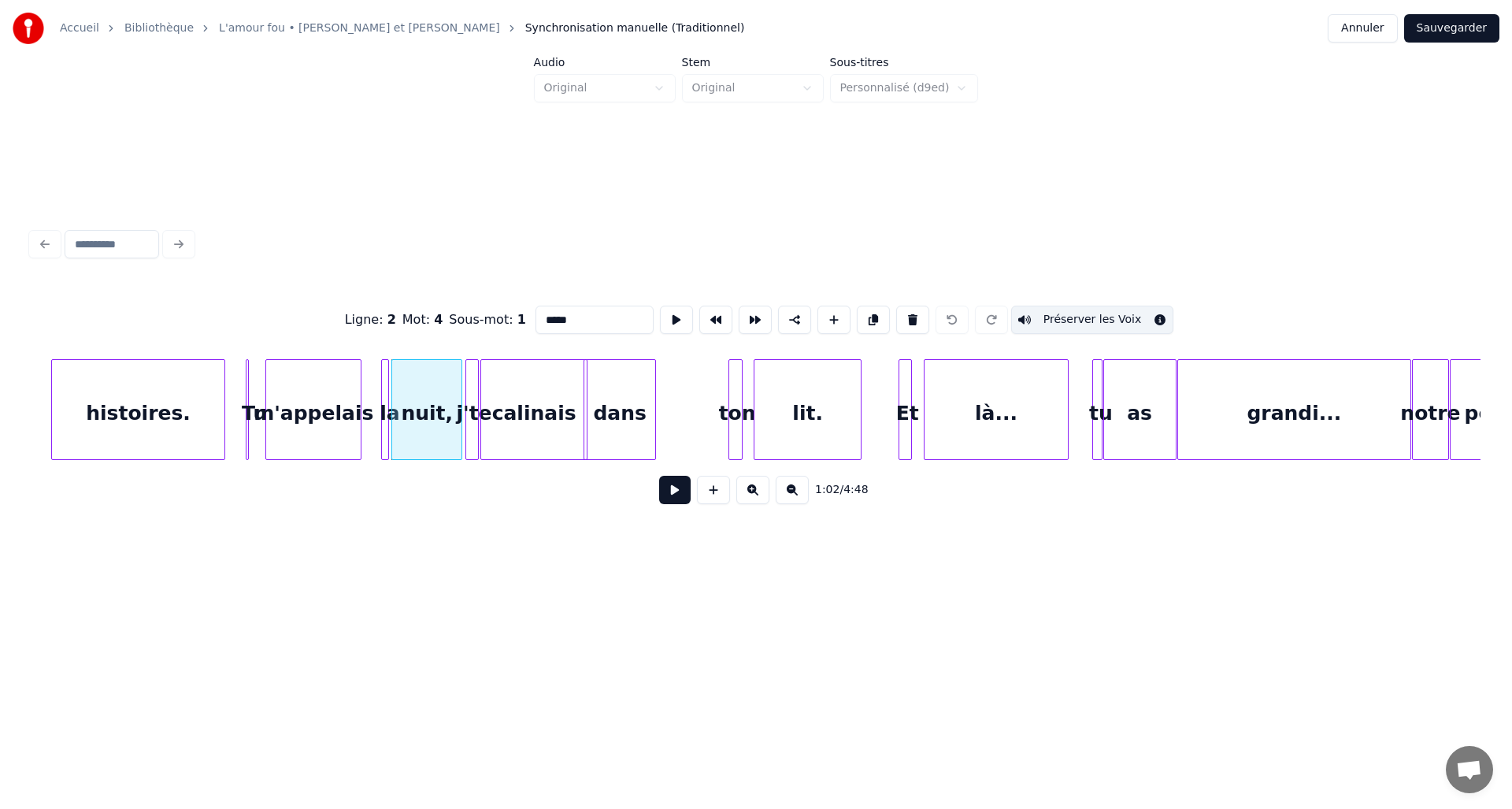
scroll to position [0, 4573]
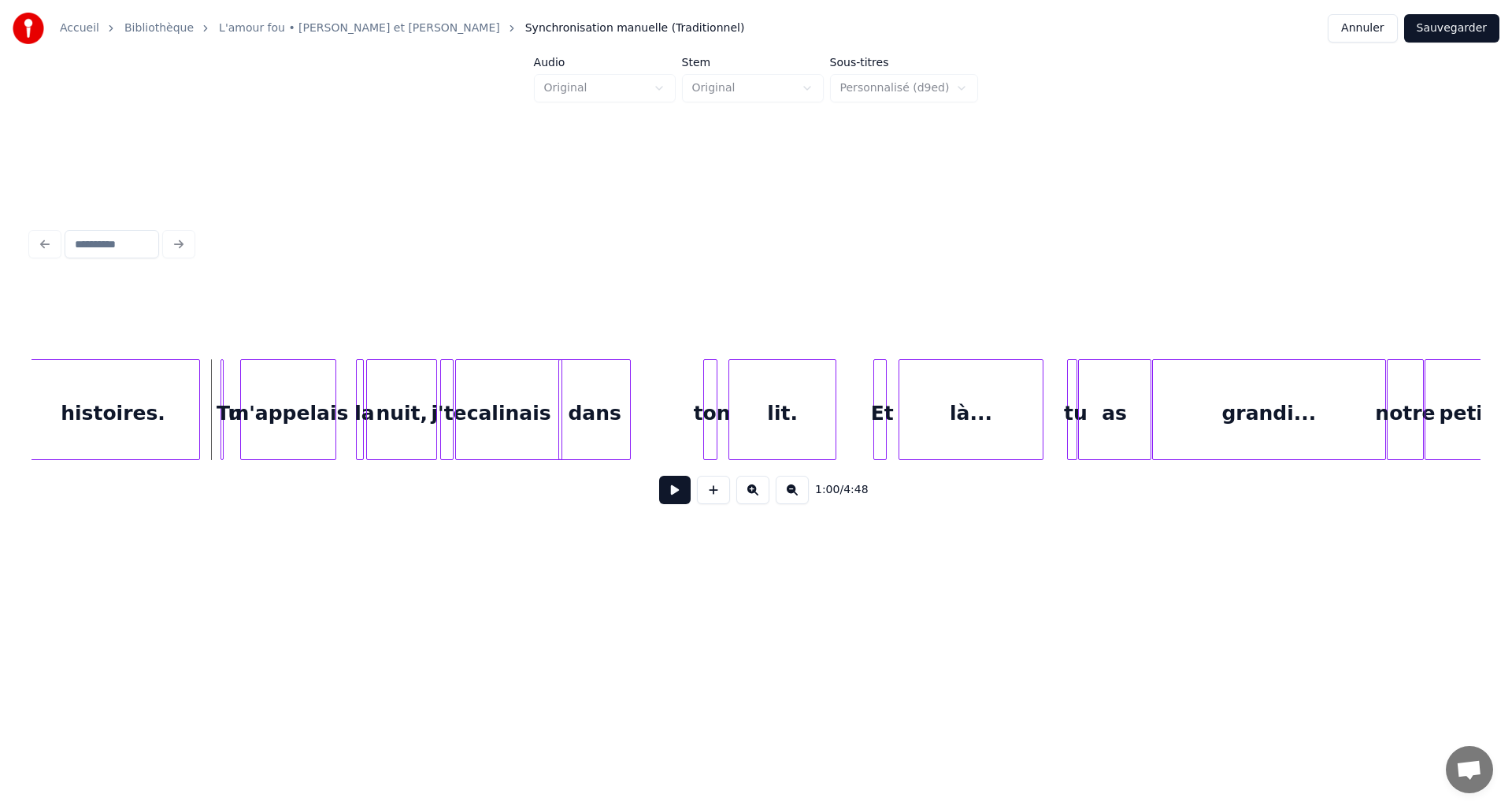
click at [682, 496] on button at bounding box center [675, 489] width 31 height 29
click at [220, 394] on div "Tu" at bounding box center [219, 409] width 8 height 101
click at [227, 393] on div at bounding box center [226, 409] width 4 height 99
click at [224, 391] on div at bounding box center [226, 409] width 4 height 99
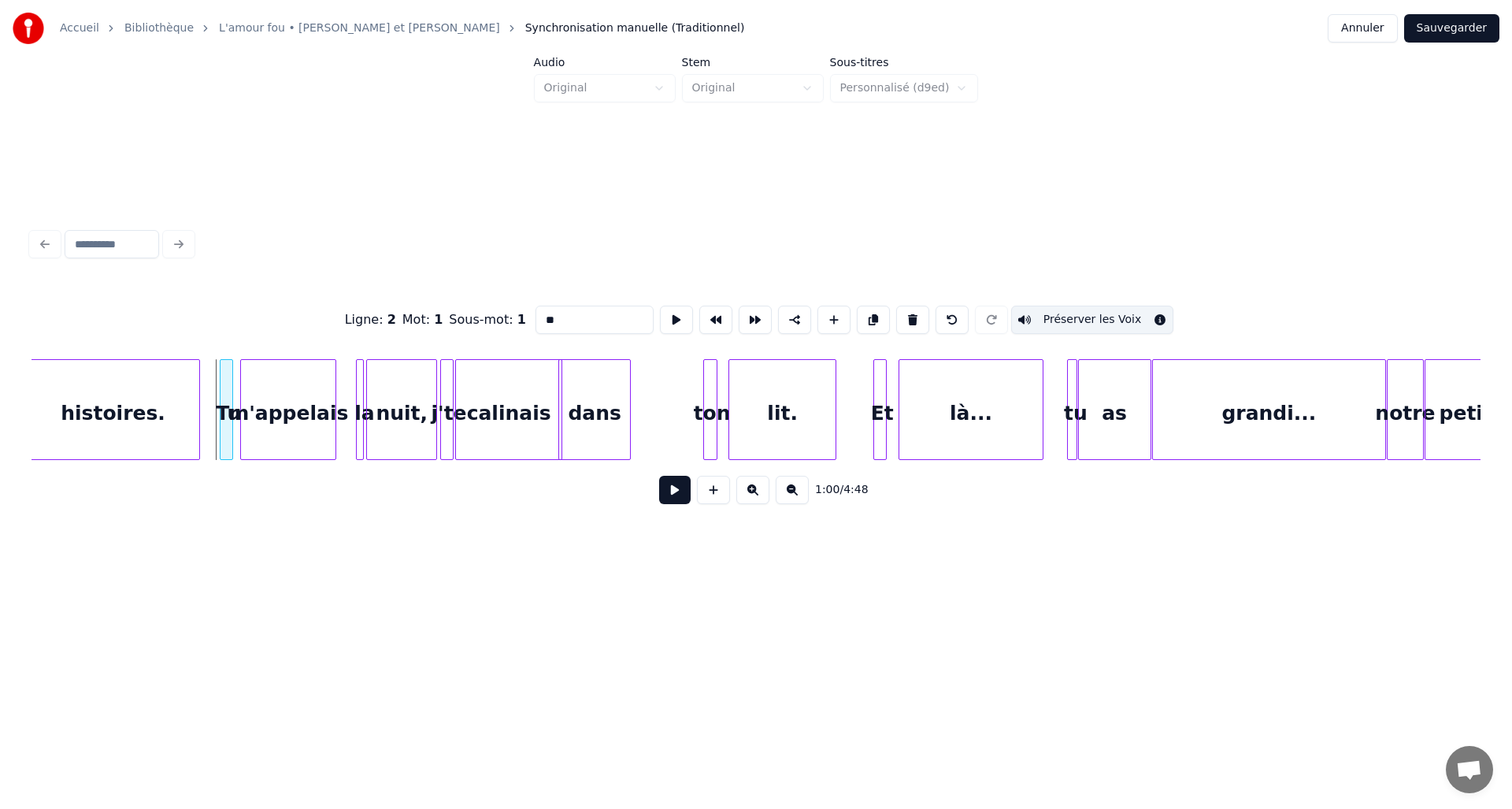
click at [226, 388] on div "Tu" at bounding box center [226, 409] width 13 height 101
click at [1048, 314] on button "Préserver les Voix" at bounding box center [1092, 320] width 163 height 29
click at [350, 402] on div at bounding box center [352, 409] width 4 height 99
click at [355, 399] on div "la" at bounding box center [358, 413] width 16 height 107
click at [1051, 313] on button "Préserver les Voix" at bounding box center [1092, 320] width 163 height 29
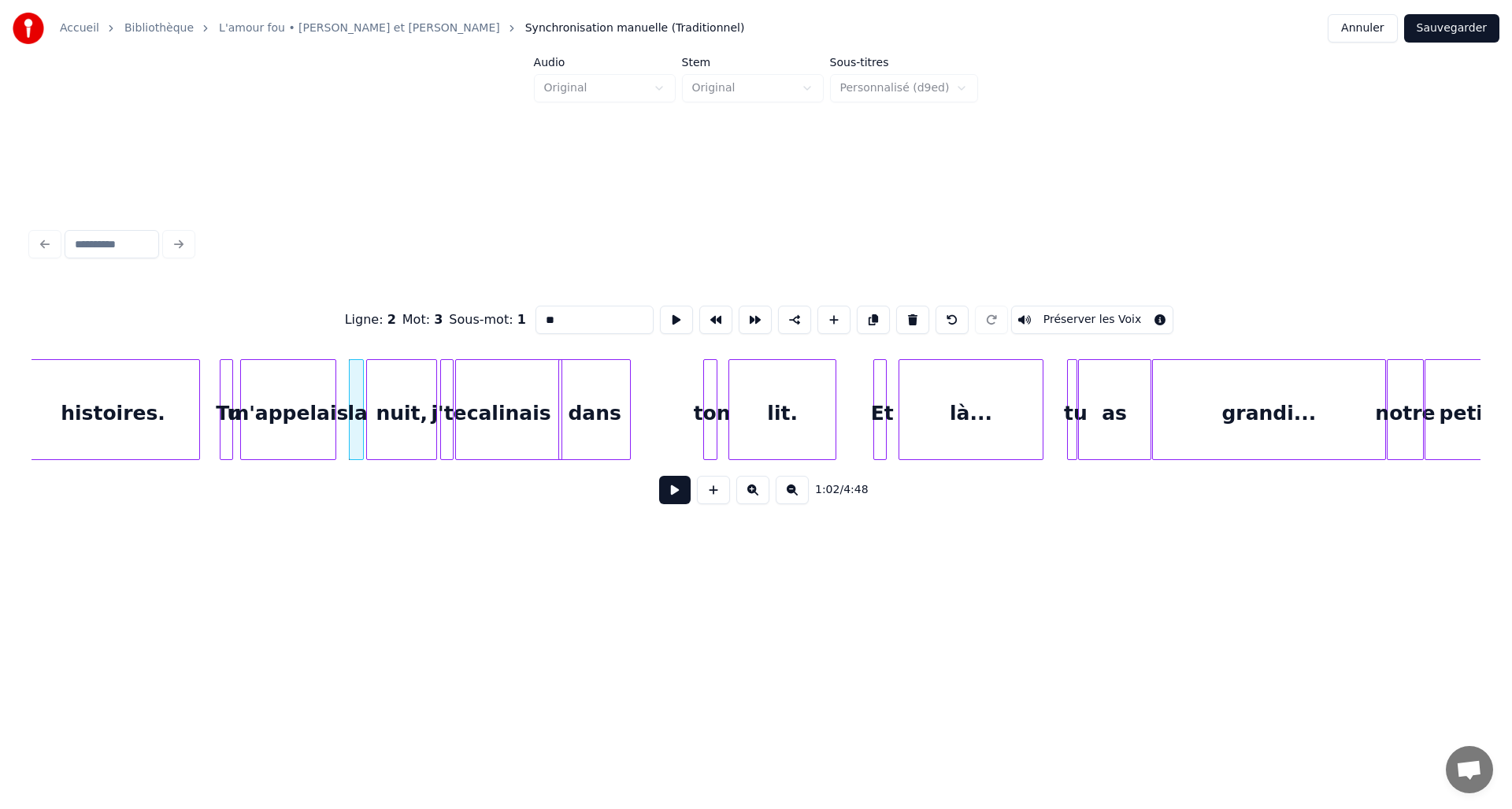
click at [397, 412] on div "nuit," at bounding box center [402, 413] width 70 height 107
click at [1074, 314] on button "Préserver les Voix" at bounding box center [1092, 320] width 163 height 29
click at [590, 413] on div "dans" at bounding box center [594, 413] width 71 height 107
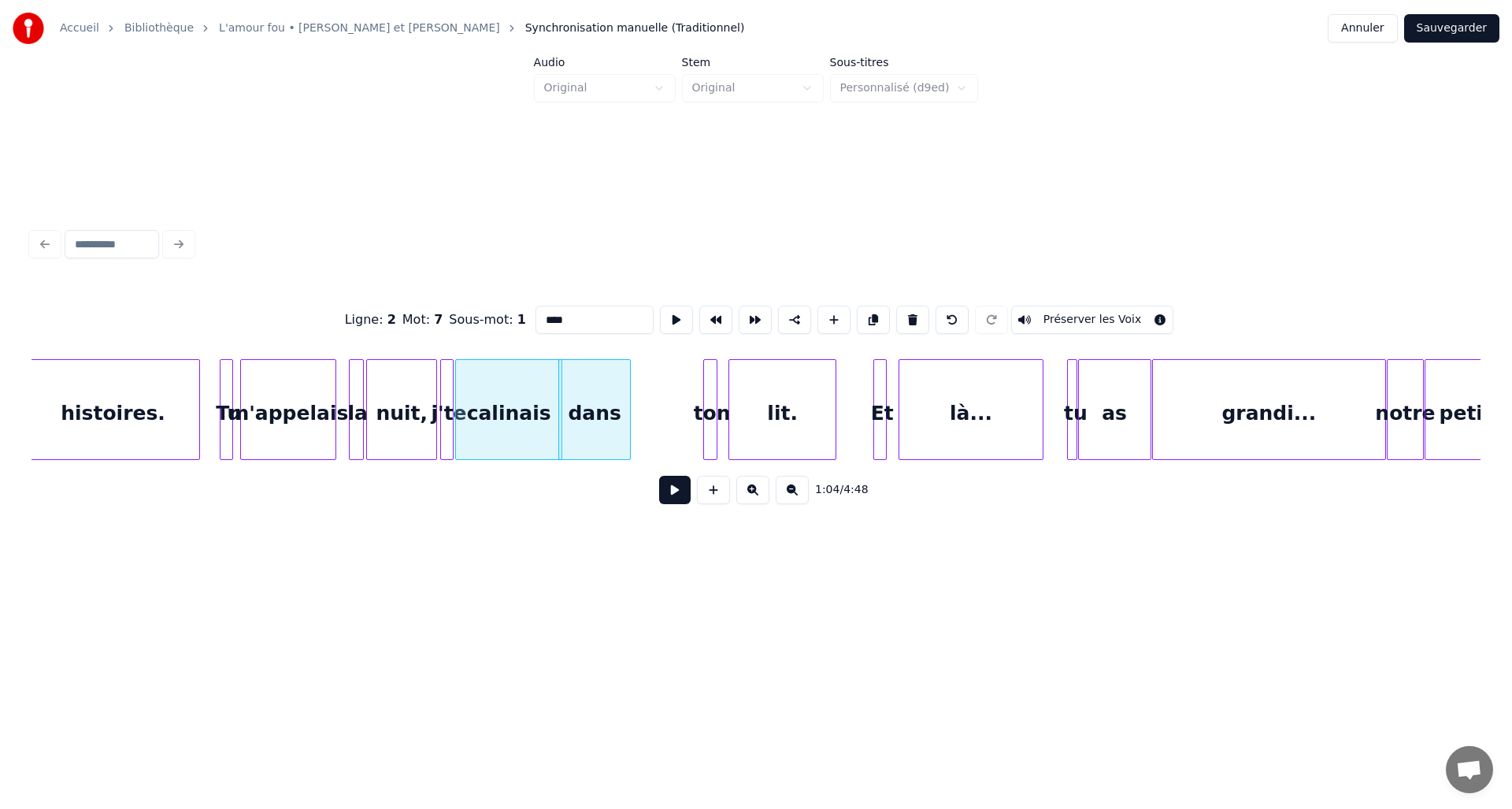
click at [1029, 314] on button "Préserver les Voix" at bounding box center [1092, 320] width 163 height 29
click at [664, 405] on div at bounding box center [664, 409] width 4 height 99
click at [712, 392] on div at bounding box center [714, 409] width 4 height 99
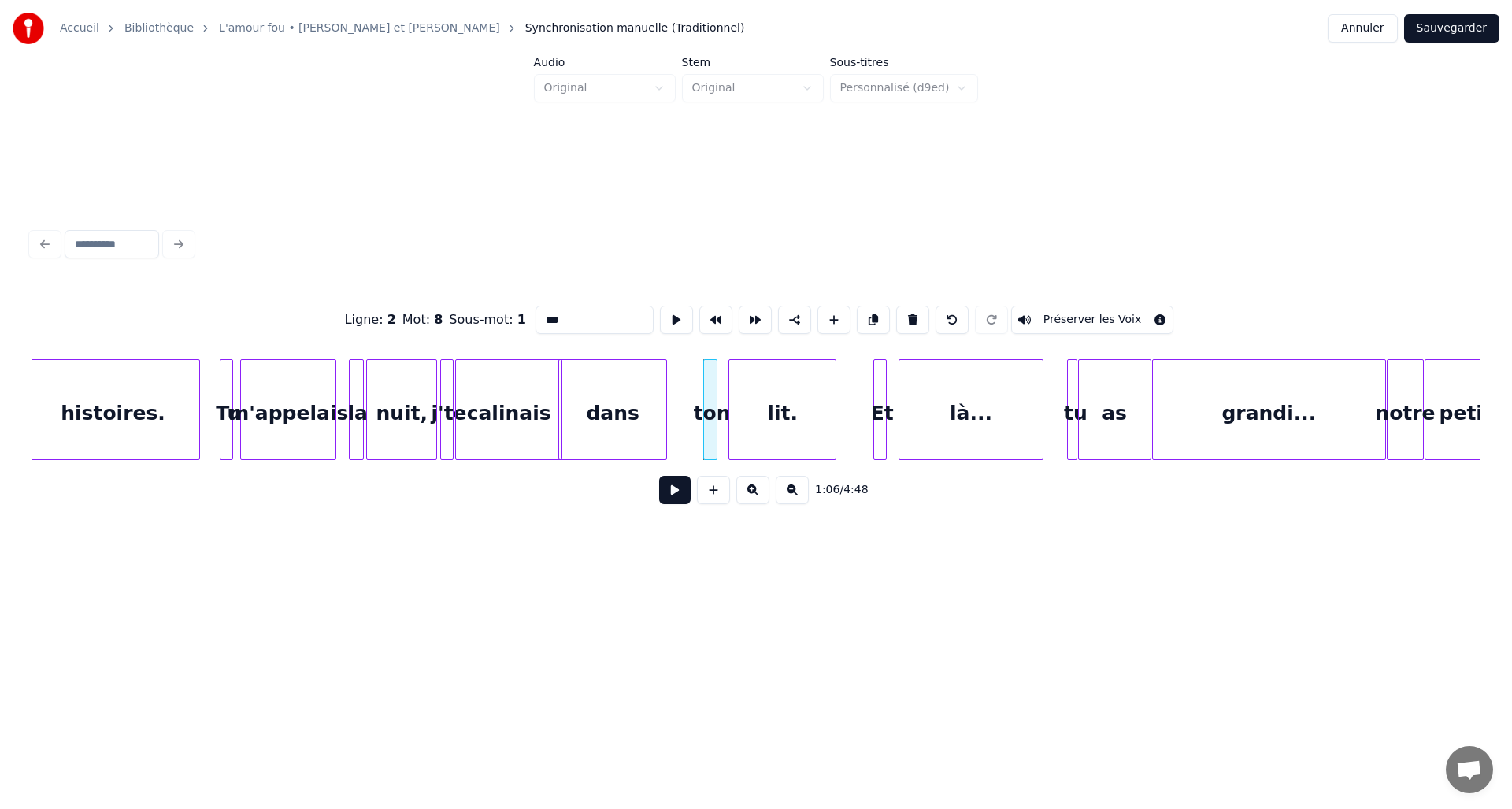
click at [1058, 318] on button "Préserver les Voix" at bounding box center [1092, 320] width 163 height 29
click at [783, 421] on div "lit." at bounding box center [782, 413] width 106 height 107
click at [1061, 314] on button "Préserver les Voix" at bounding box center [1092, 320] width 163 height 29
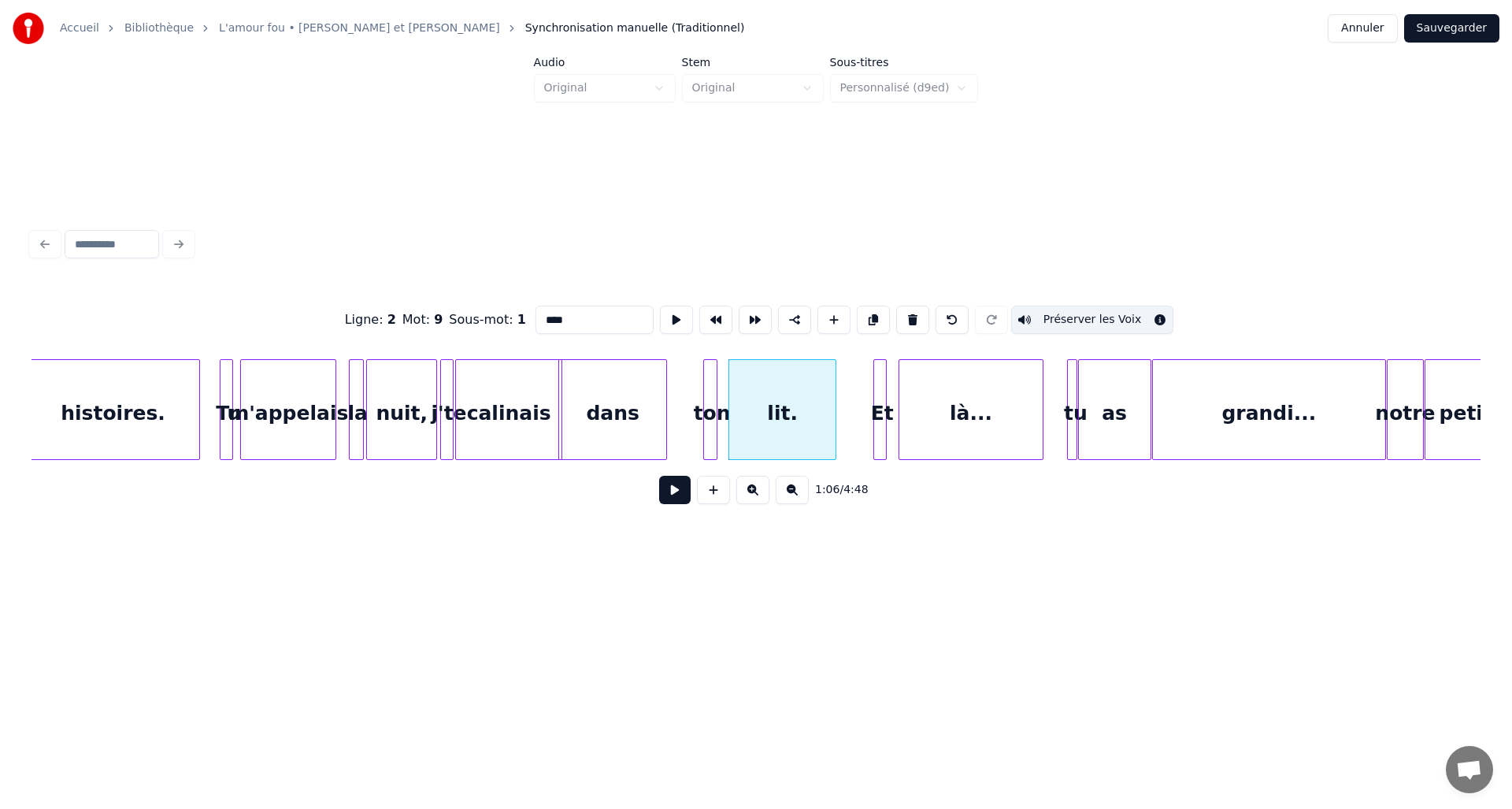
click at [881, 378] on div at bounding box center [883, 409] width 4 height 99
click at [1059, 313] on button "Préserver les Voix" at bounding box center [1092, 320] width 163 height 29
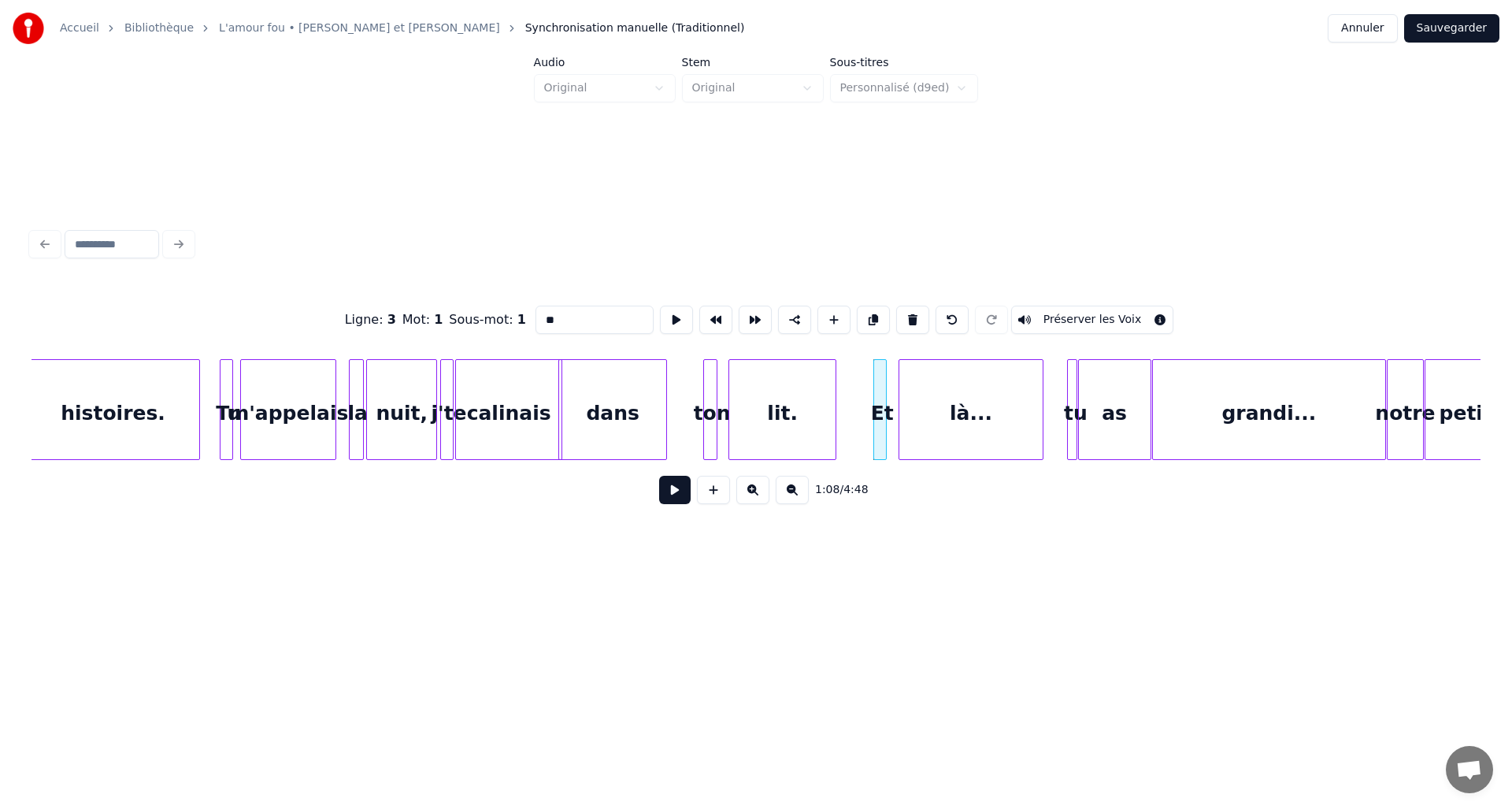
click at [965, 385] on div "là..." at bounding box center [971, 413] width 144 height 107
type input "*****"
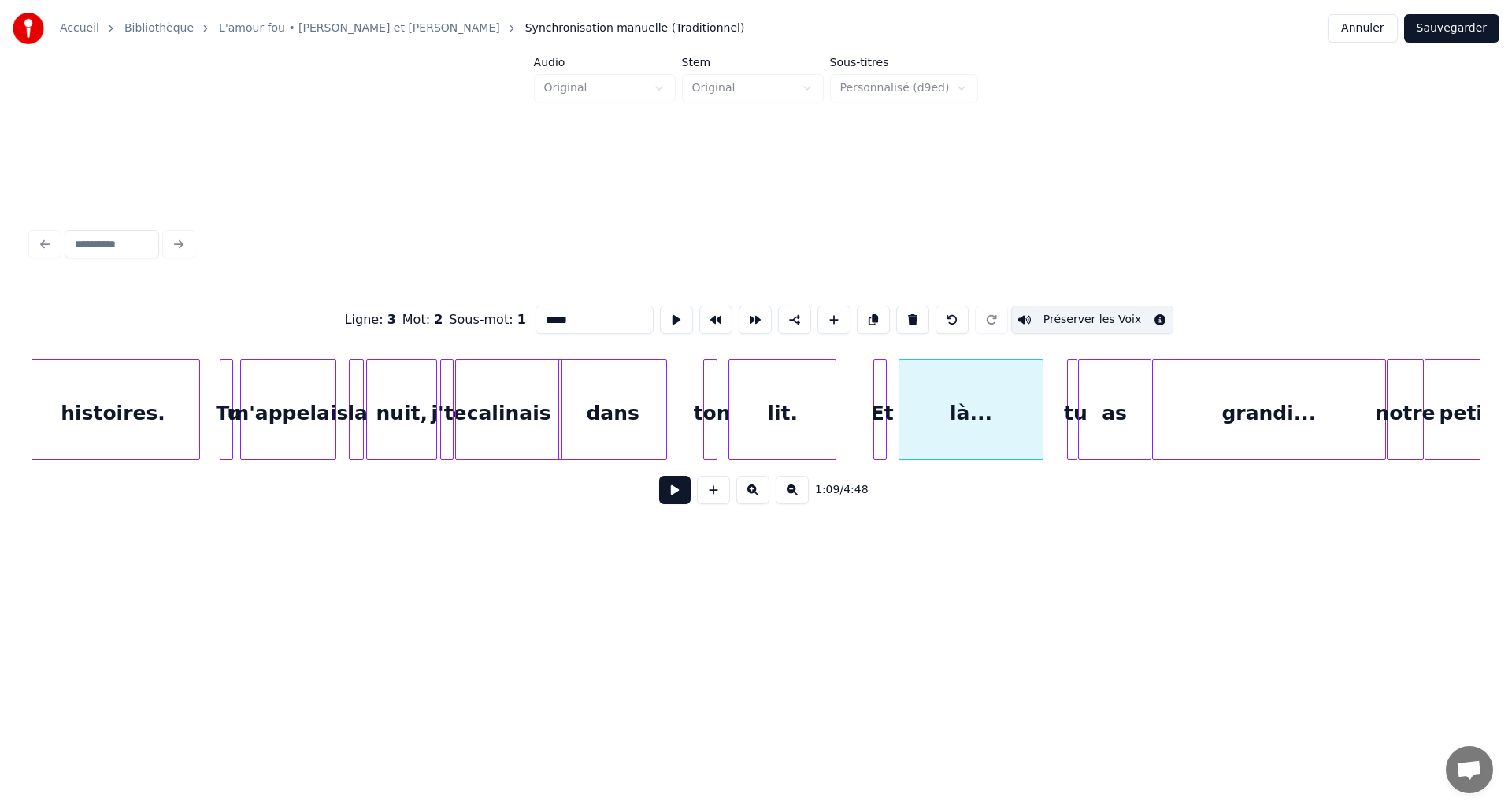
click at [1049, 316] on button "Préserver les Voix" at bounding box center [1092, 320] width 163 height 29
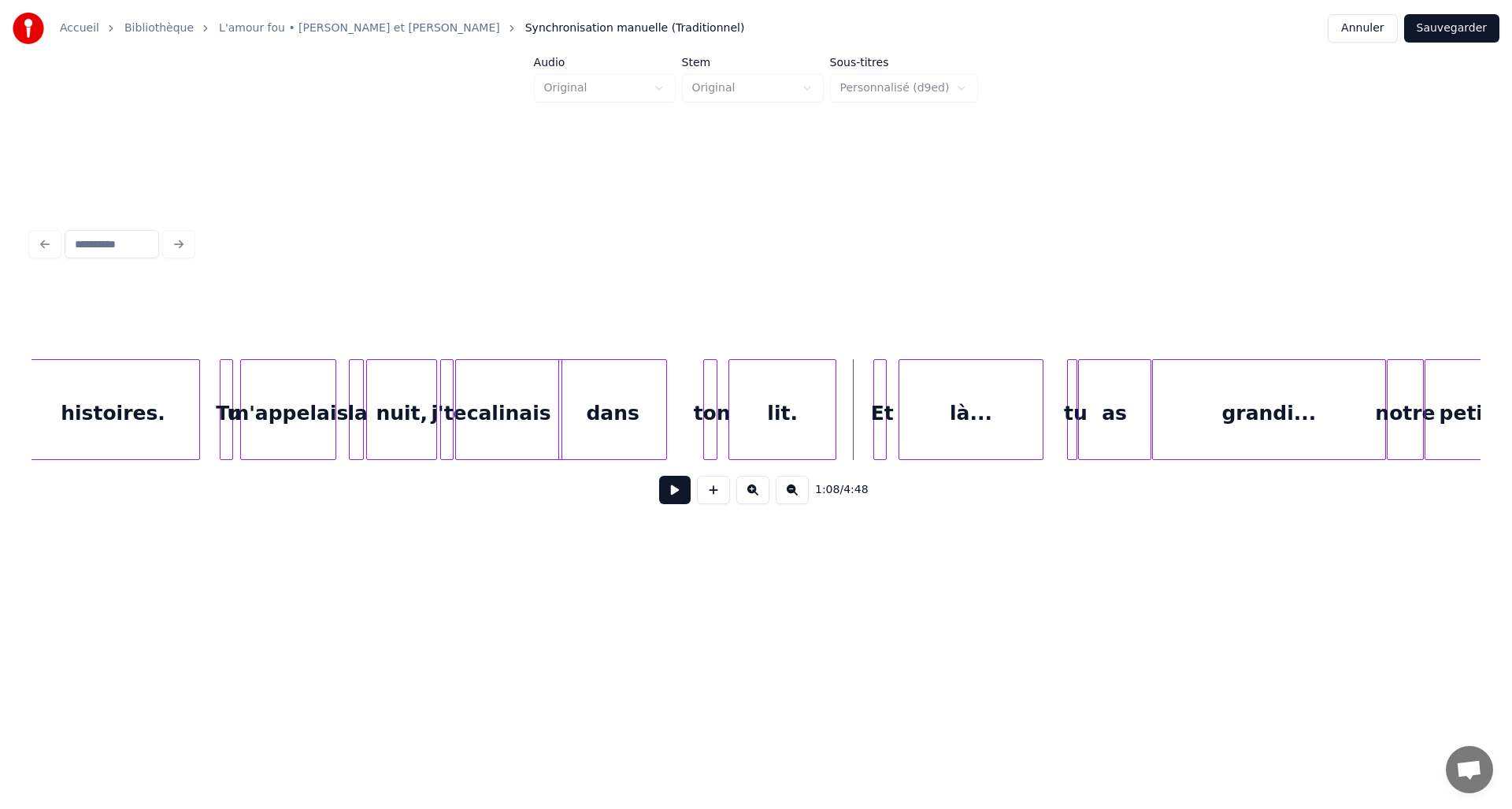
click at [674, 499] on button at bounding box center [675, 489] width 31 height 29
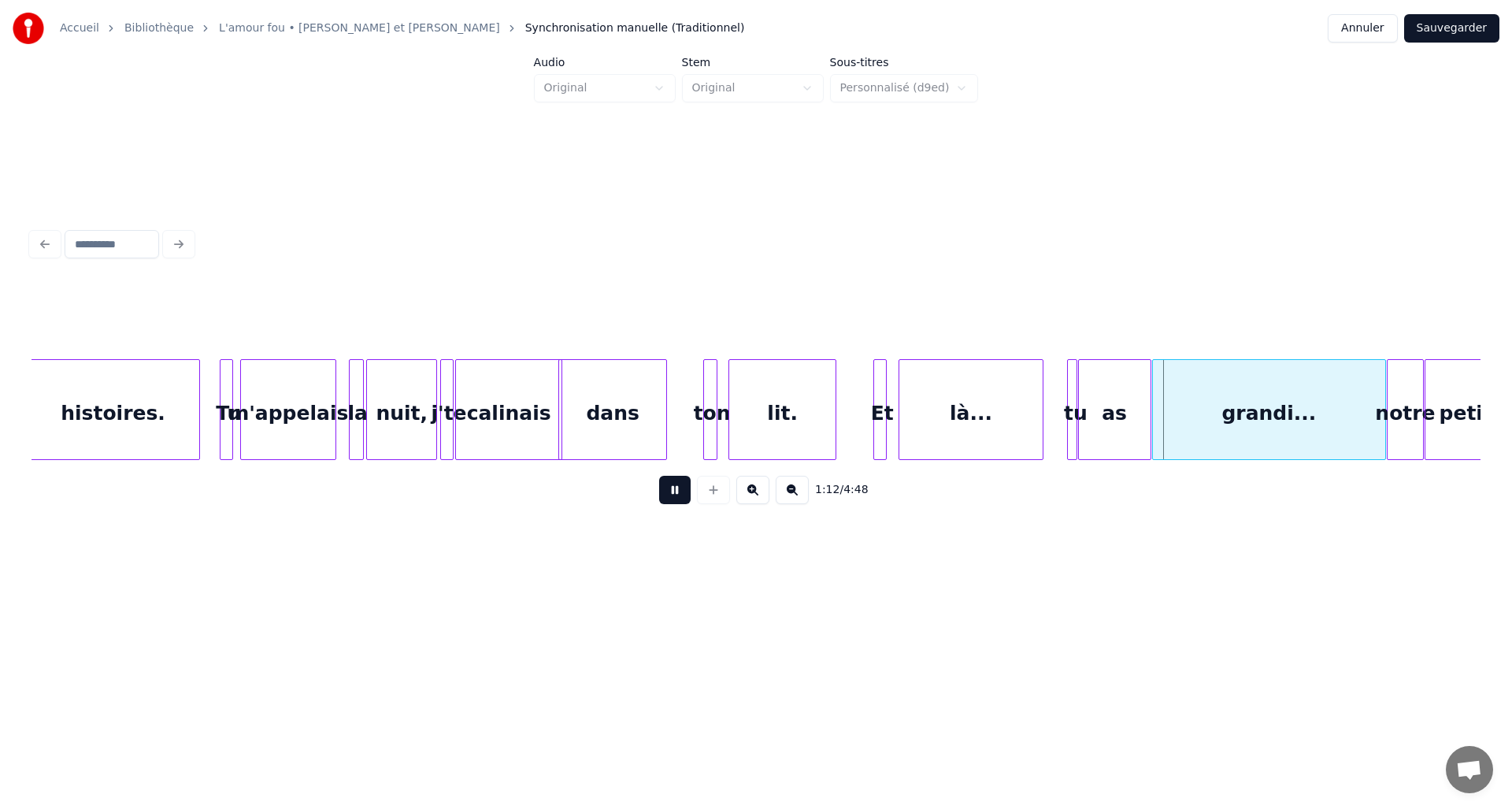
click at [674, 499] on button at bounding box center [675, 489] width 31 height 29
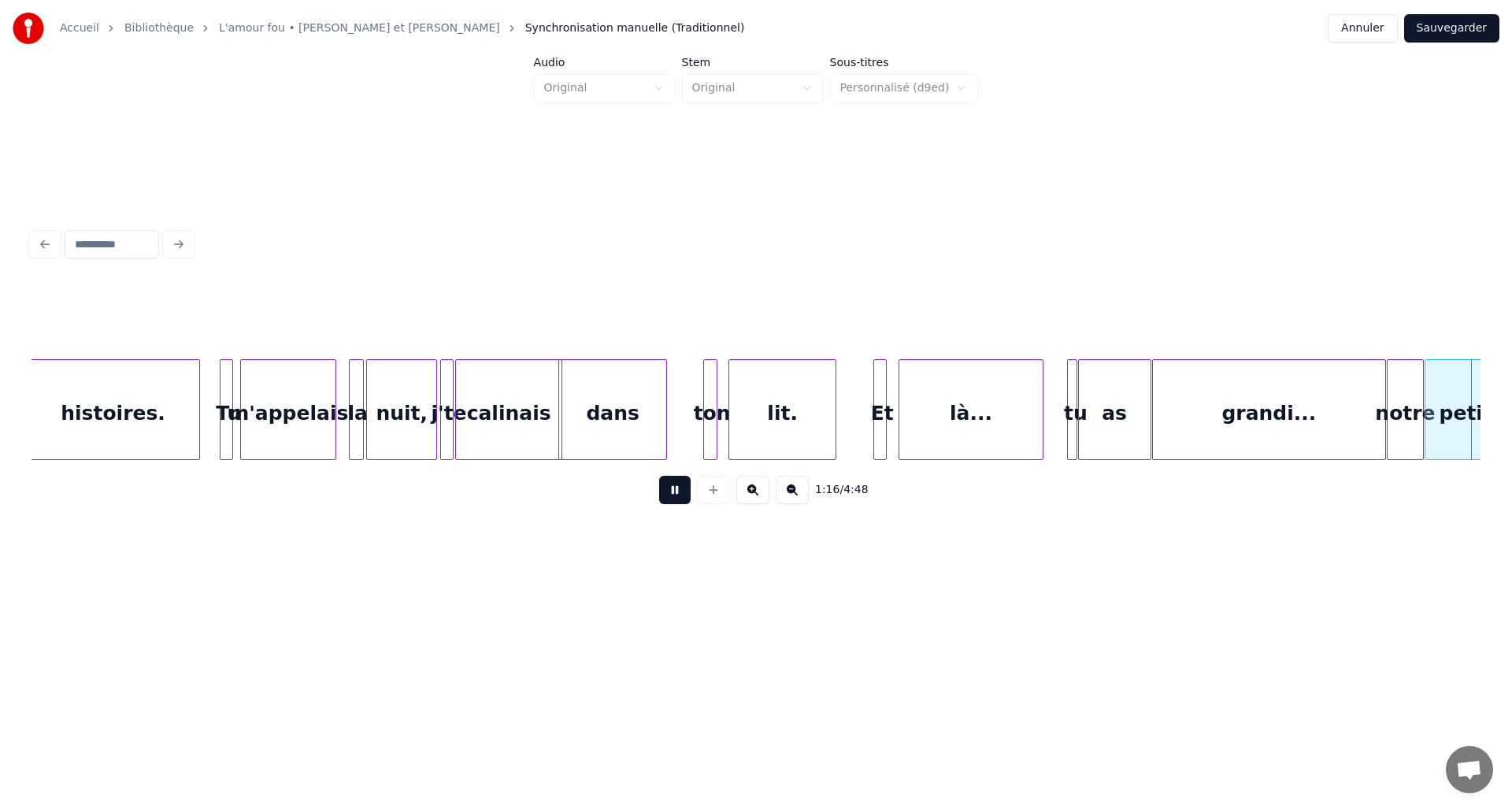
scroll to position [0, 6023]
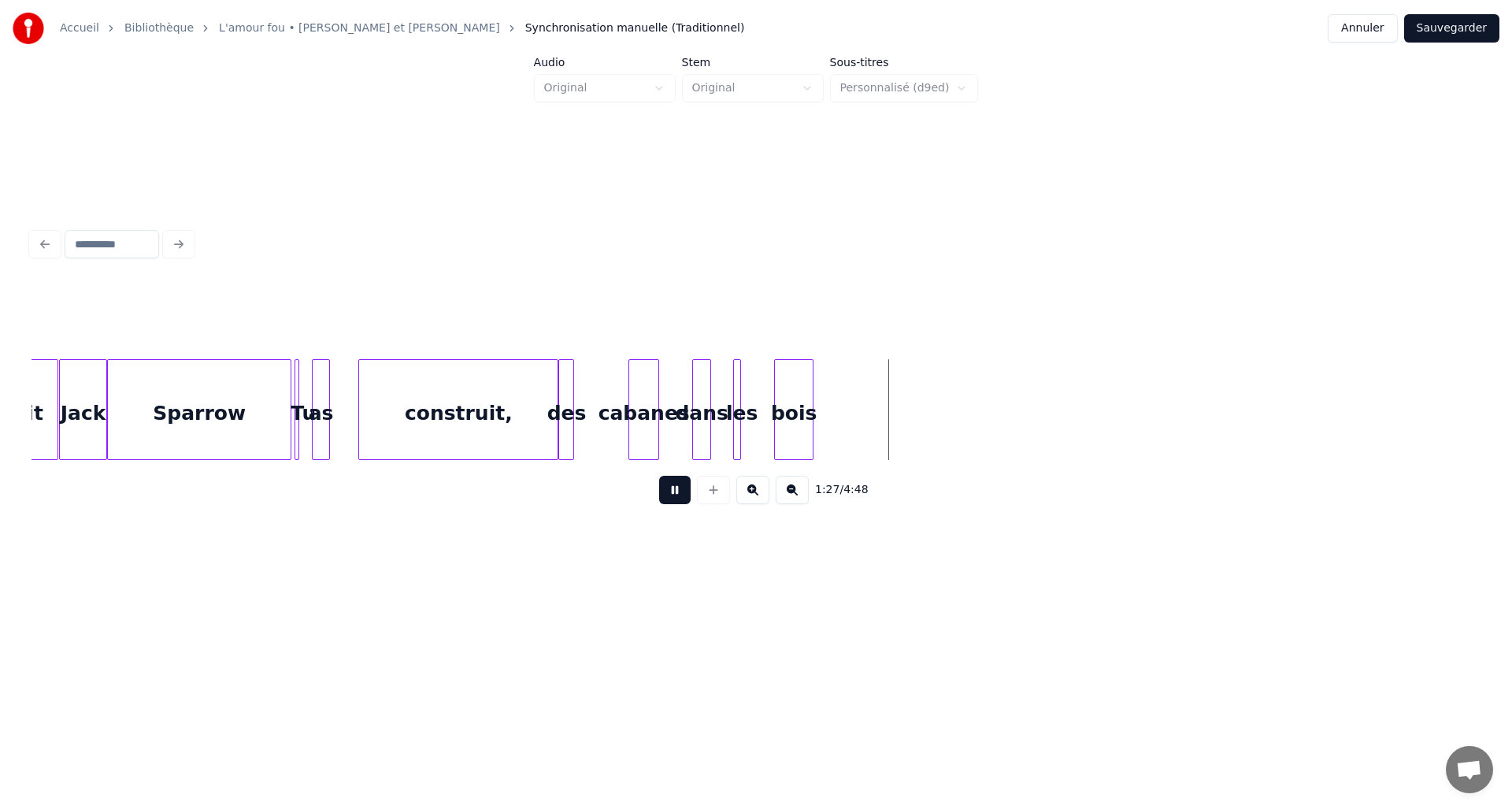
click at [674, 499] on button at bounding box center [675, 489] width 31 height 29
click at [250, 395] on div "Sparrow" at bounding box center [199, 413] width 183 height 107
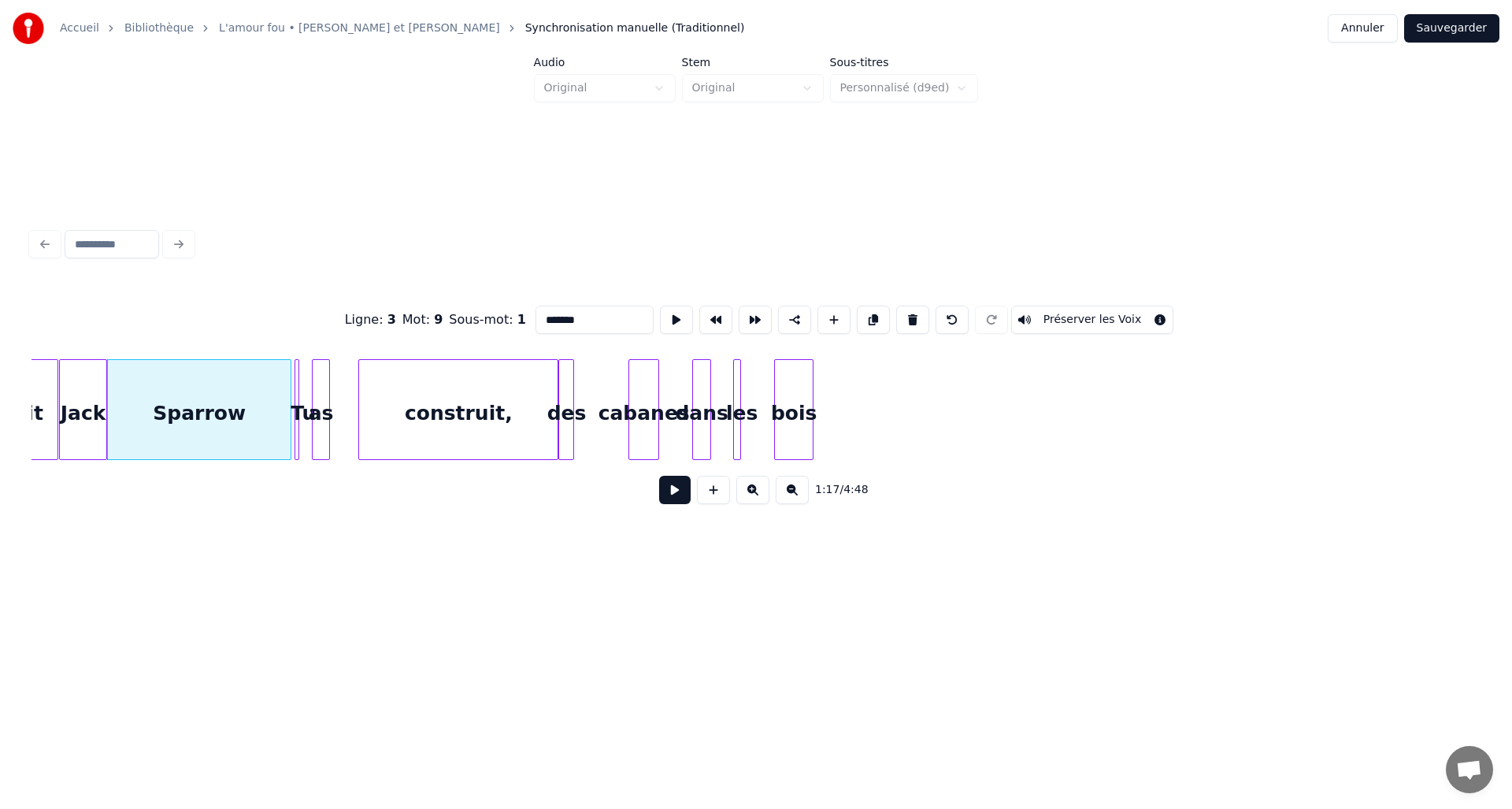
click at [682, 499] on button at bounding box center [675, 489] width 31 height 29
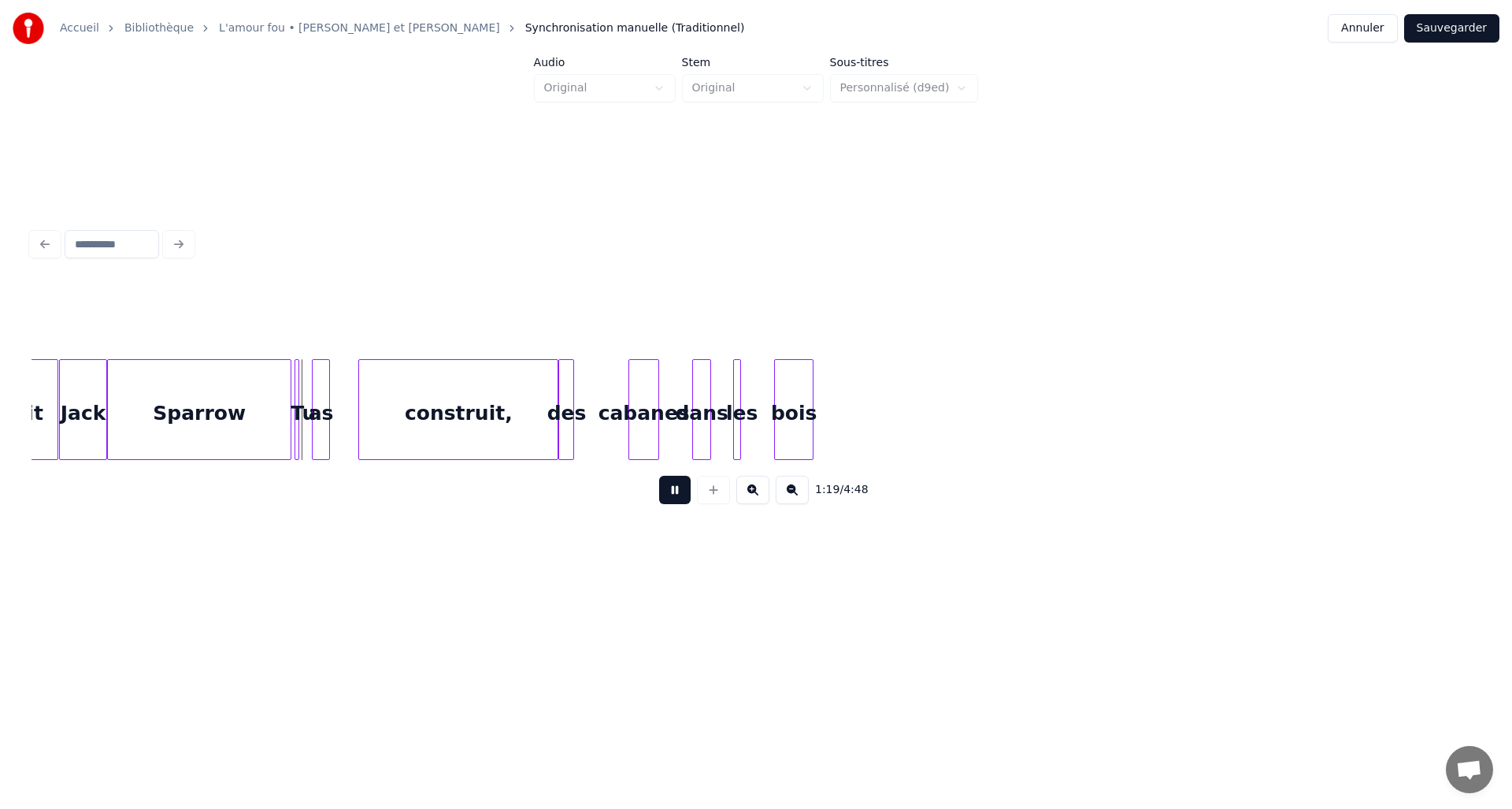
click at [680, 498] on button at bounding box center [675, 489] width 31 height 29
click at [308, 428] on div "as" at bounding box center [308, 413] width 17 height 107
click at [326, 421] on div at bounding box center [327, 409] width 4 height 99
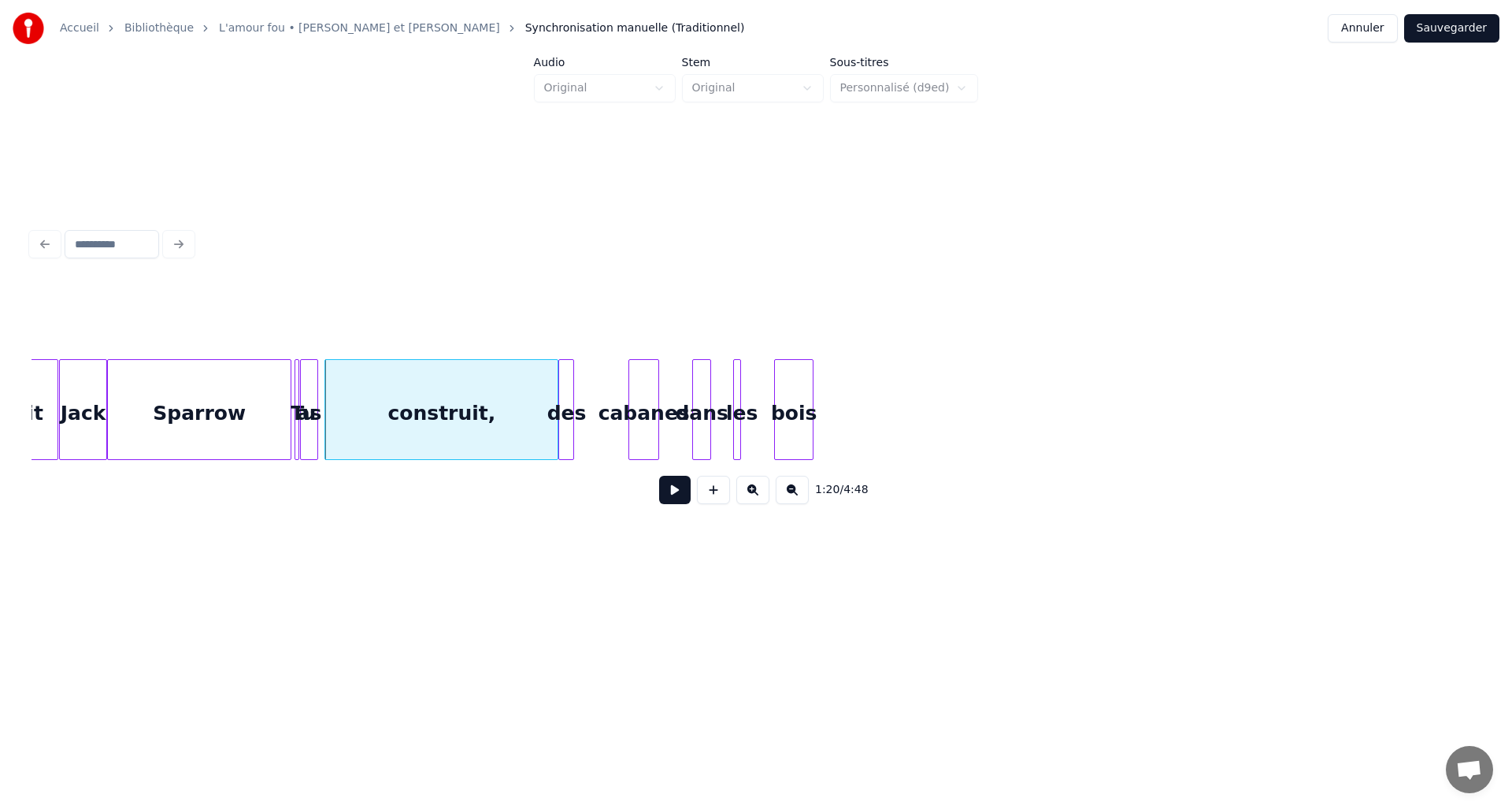
click at [531, 415] on div "construit," at bounding box center [442, 413] width 233 height 107
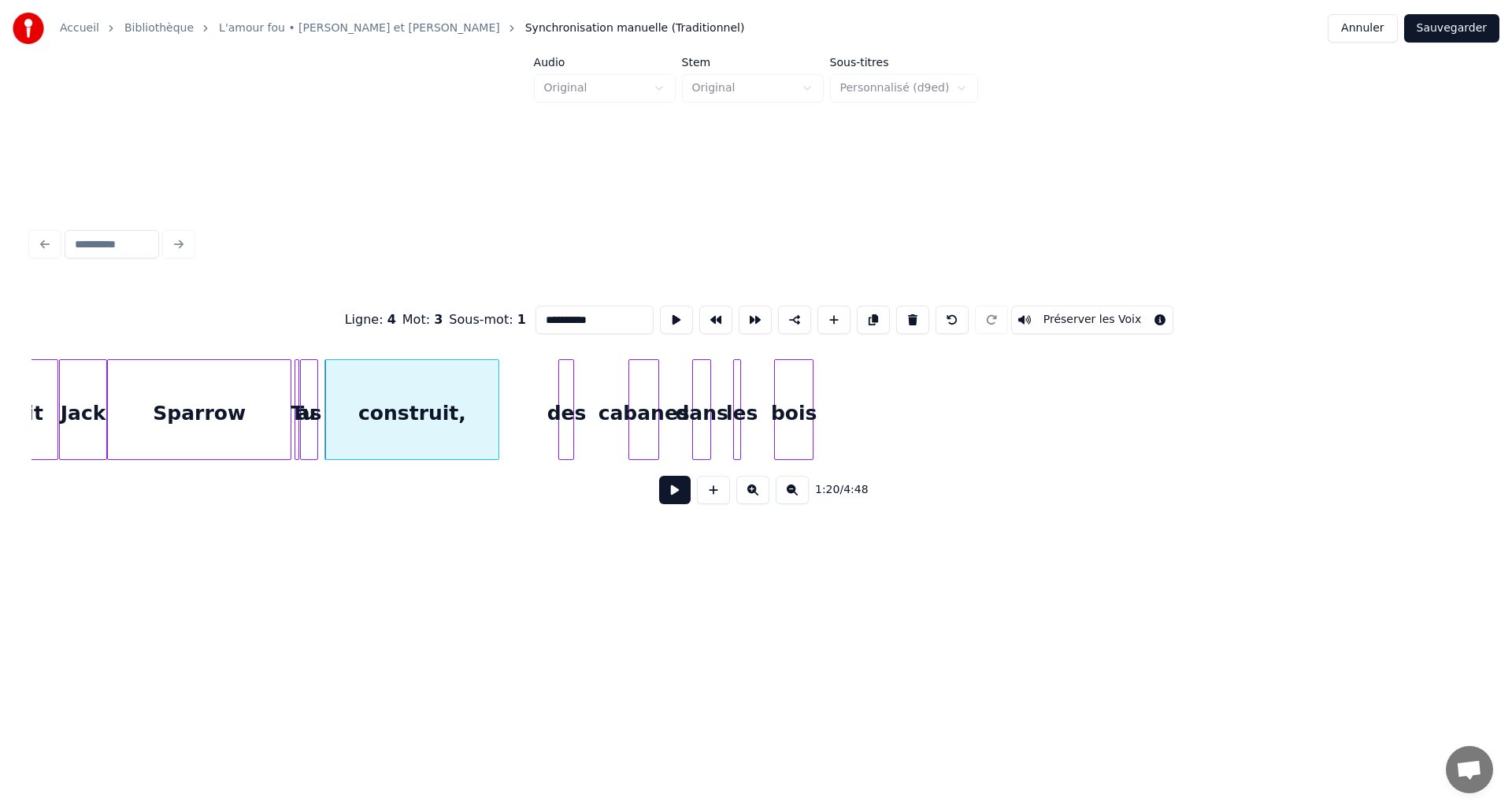
click at [498, 417] on div at bounding box center [496, 409] width 4 height 99
click at [670, 494] on button at bounding box center [675, 489] width 31 height 29
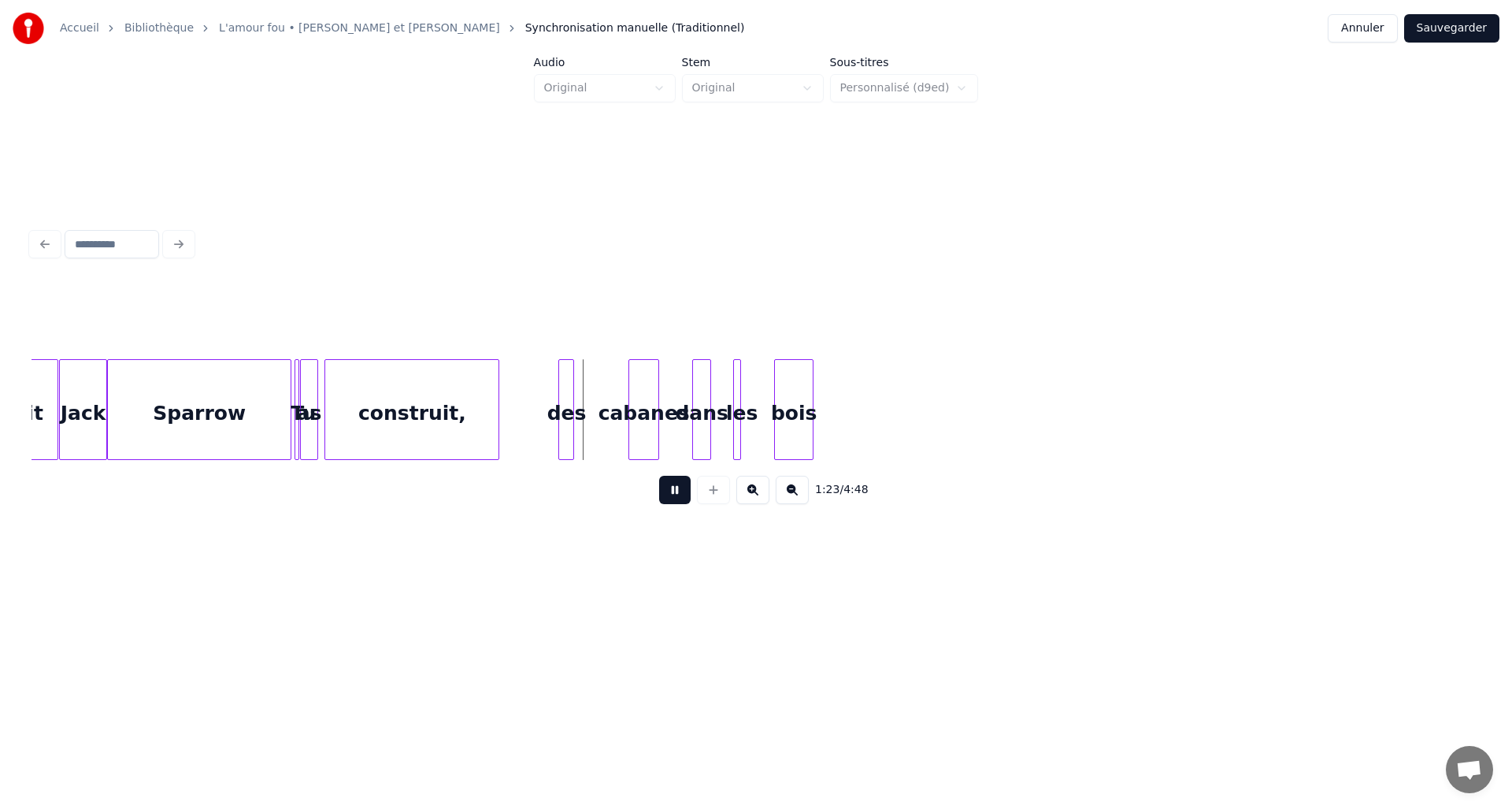
click at [670, 494] on button at bounding box center [675, 489] width 31 height 29
click at [620, 422] on div "des" at bounding box center [620, 413] width 16 height 107
click at [598, 421] on div at bounding box center [596, 409] width 4 height 99
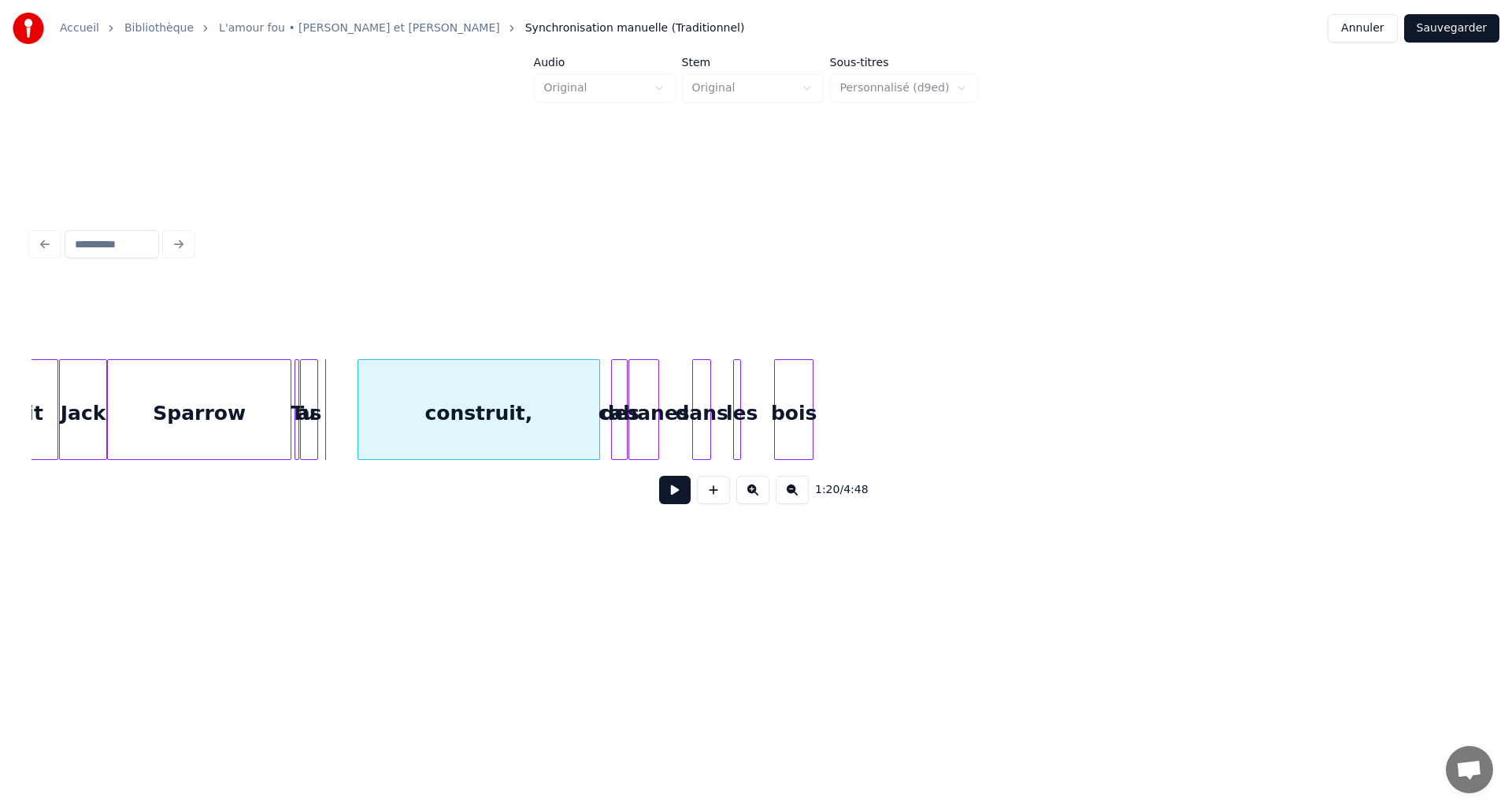
click at [359, 418] on div at bounding box center [361, 409] width 4 height 99
click at [348, 412] on div at bounding box center [347, 409] width 4 height 99
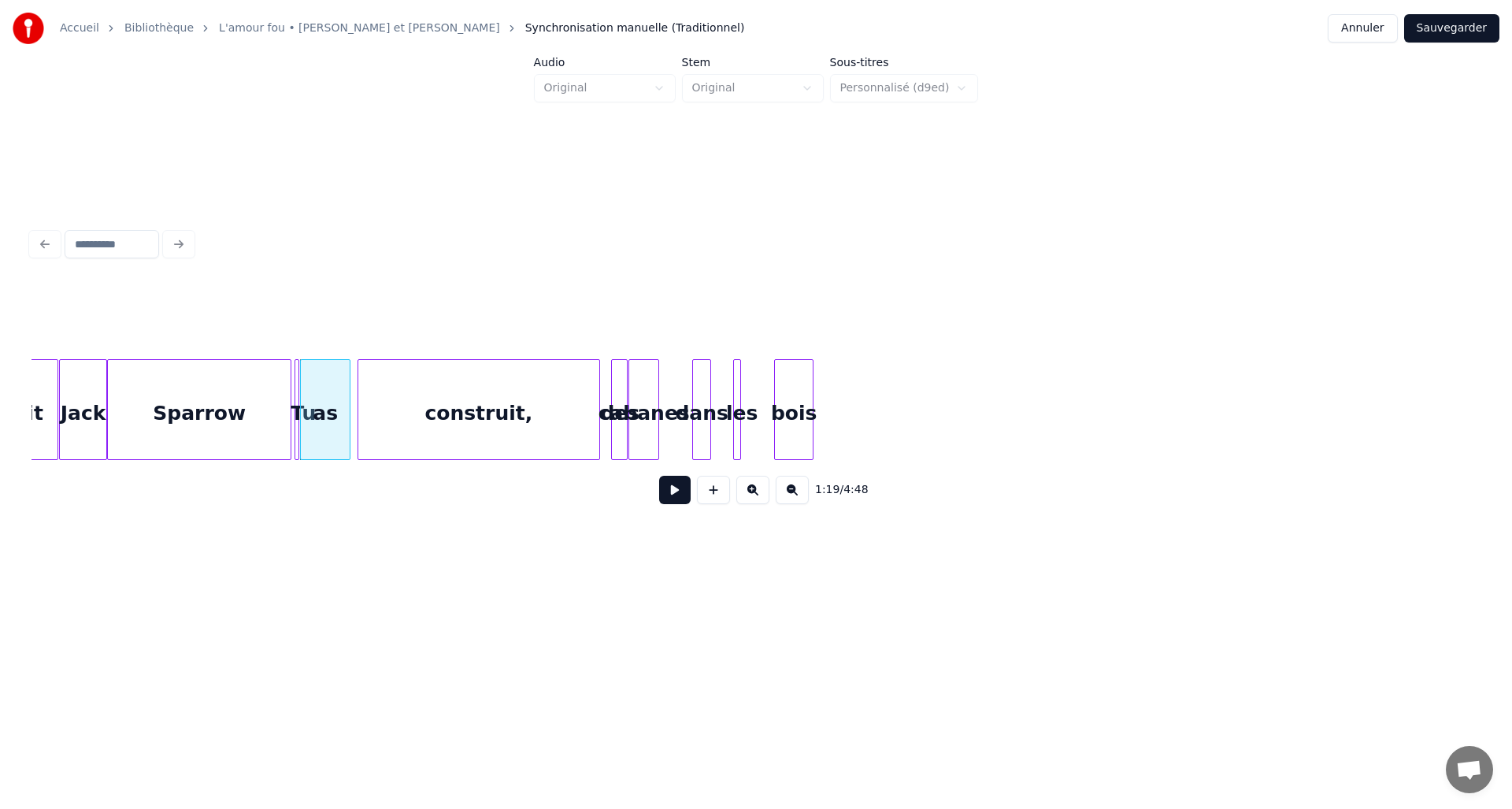
click at [271, 408] on div "Sparrow" at bounding box center [199, 413] width 183 height 107
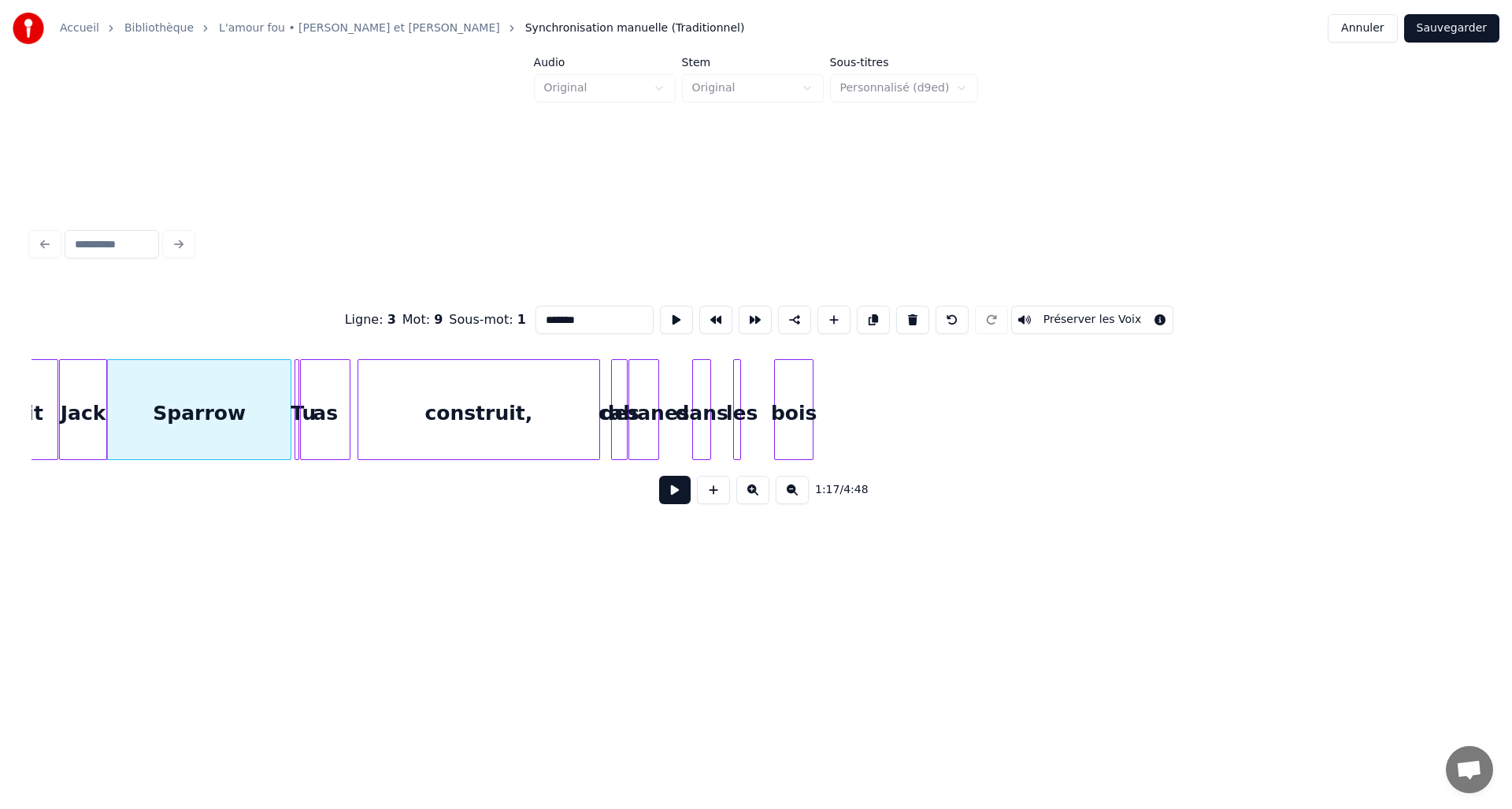
click at [679, 500] on button at bounding box center [675, 489] width 31 height 29
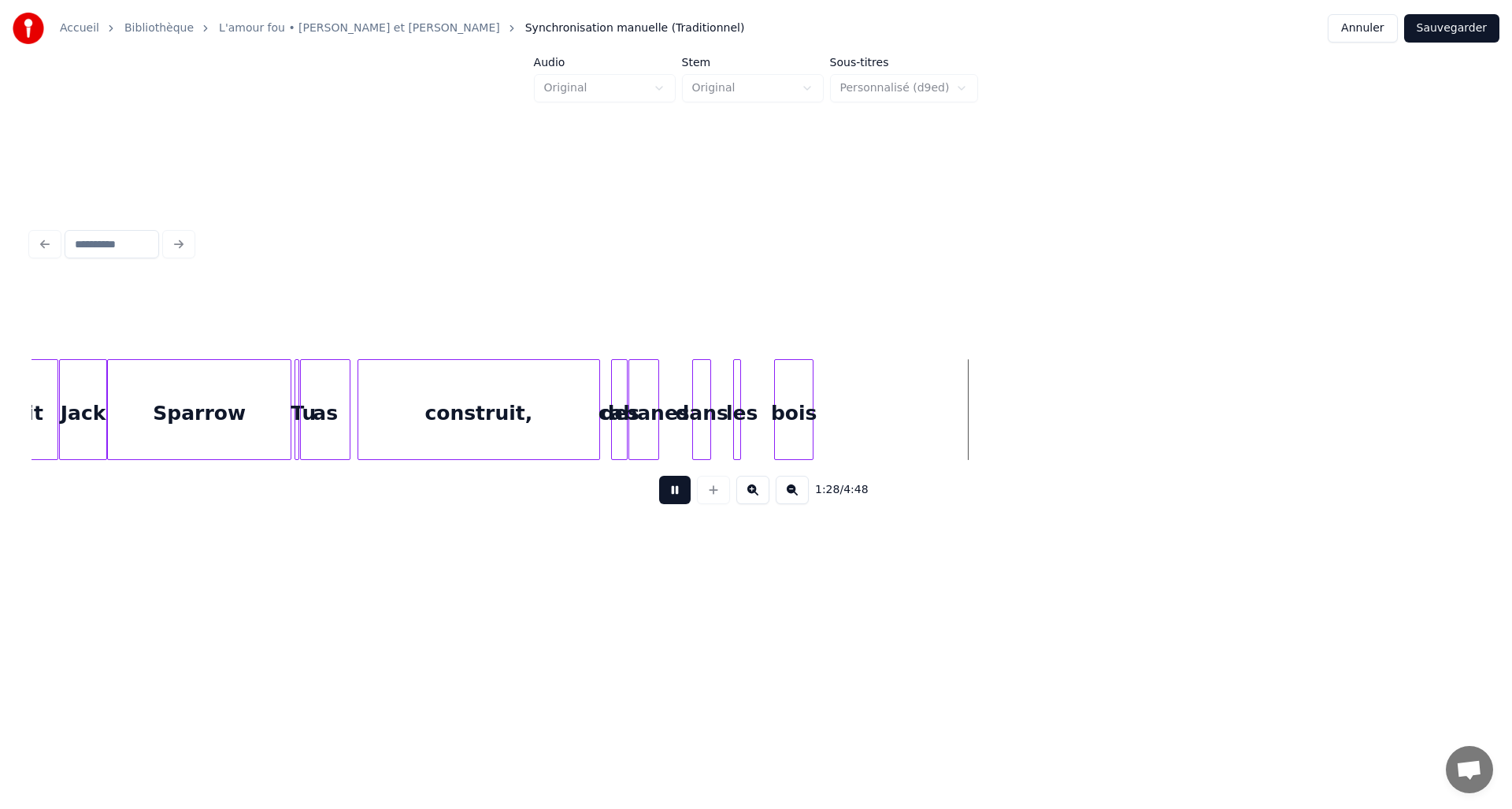
click at [679, 500] on button at bounding box center [675, 489] width 31 height 29
click at [900, 414] on div "bois" at bounding box center [905, 413] width 37 height 107
click at [935, 416] on div at bounding box center [933, 409] width 4 height 99
click at [853, 422] on div at bounding box center [854, 409] width 4 height 99
click at [758, 407] on div at bounding box center [756, 409] width 4 height 99
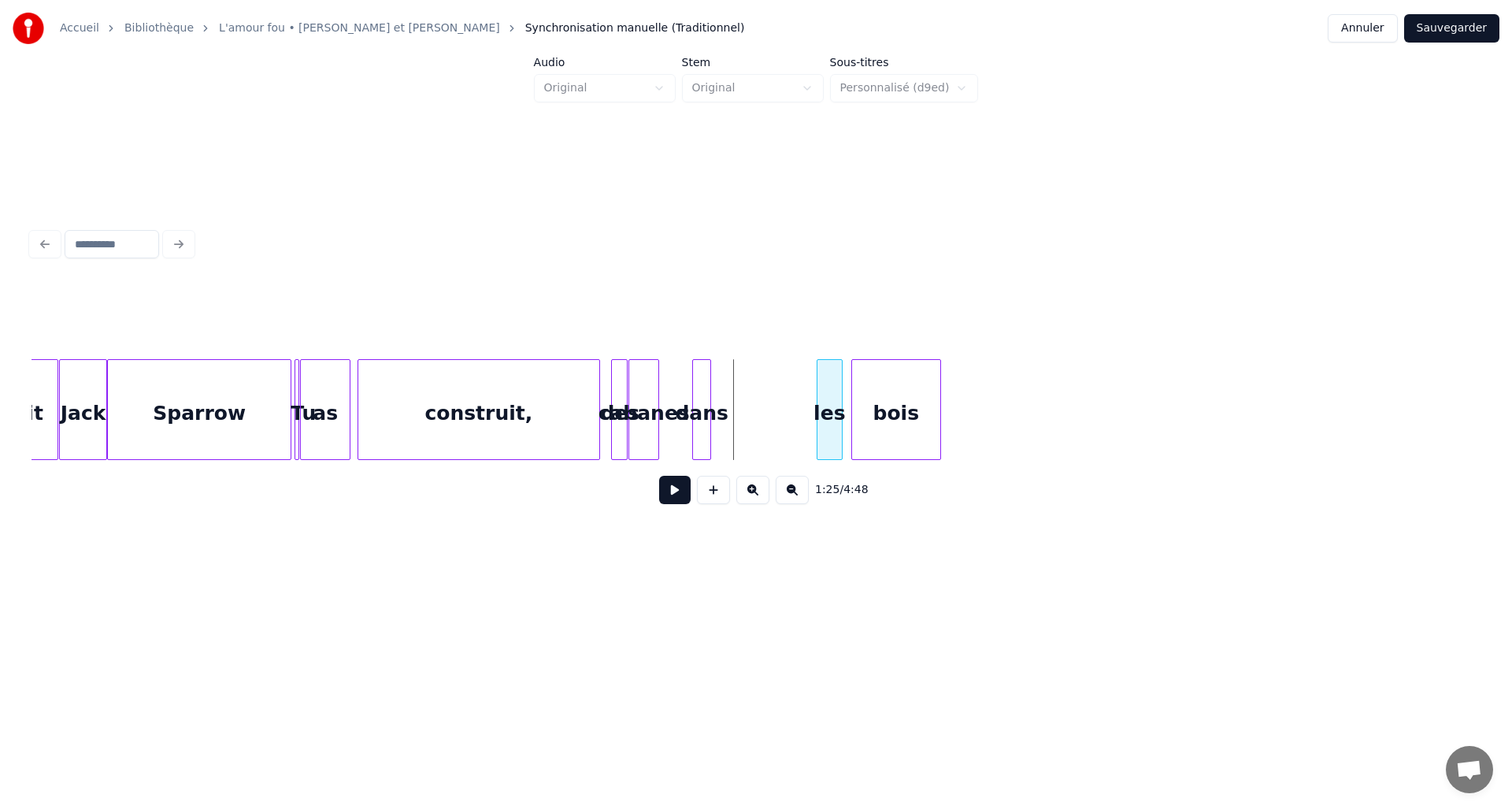
click at [830, 408] on div "les" at bounding box center [830, 413] width 24 height 107
click at [803, 405] on div "dans" at bounding box center [802, 413] width 17 height 107
click at [720, 406] on div "cabanes" at bounding box center [711, 413] width 29 height 107
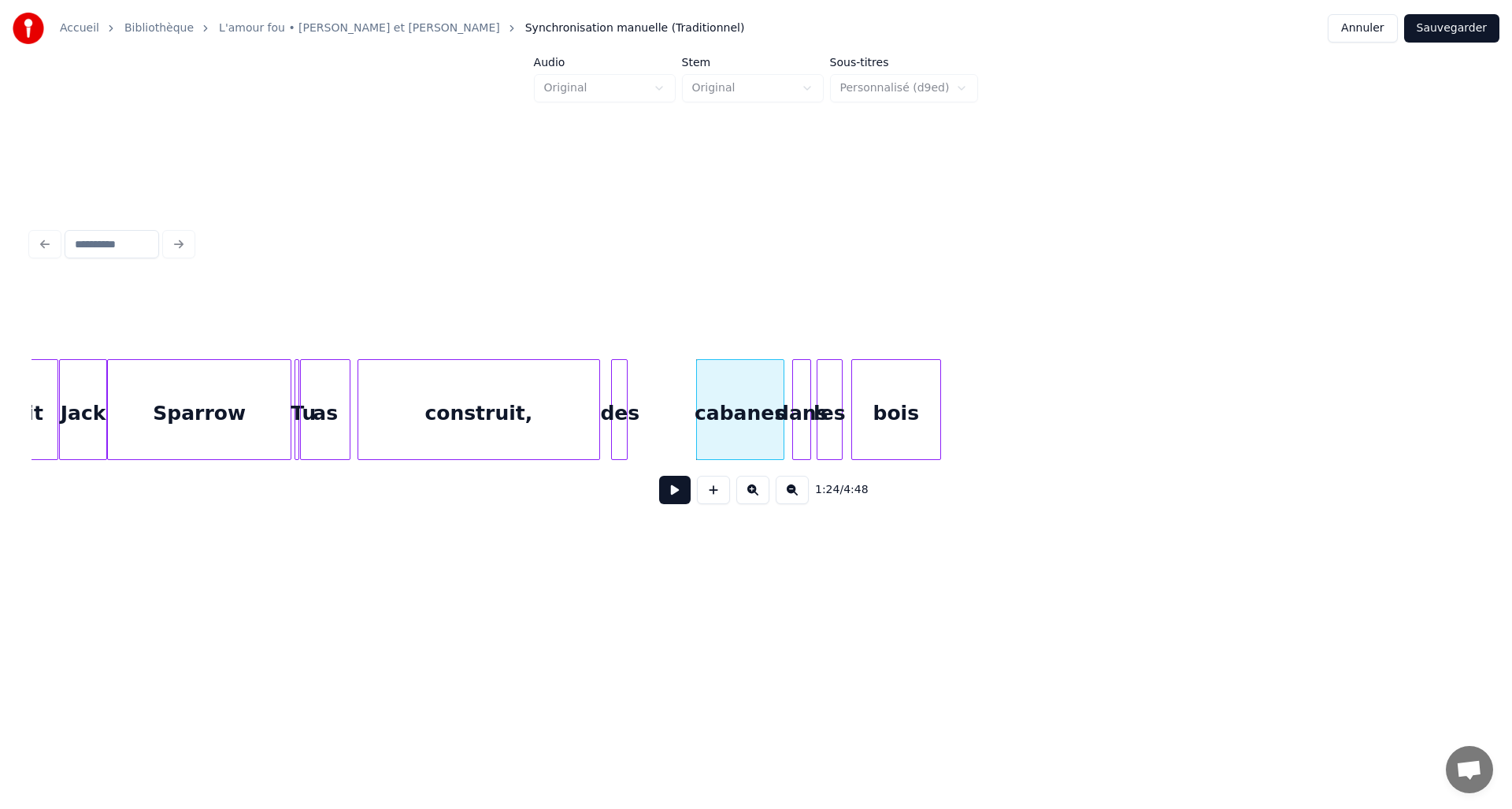
click at [782, 405] on div at bounding box center [780, 409] width 4 height 99
click at [647, 391] on div at bounding box center [646, 409] width 4 height 99
click at [633, 390] on div "des" at bounding box center [635, 413] width 37 height 107
click at [257, 407] on div "Sparrow" at bounding box center [199, 413] width 183 height 107
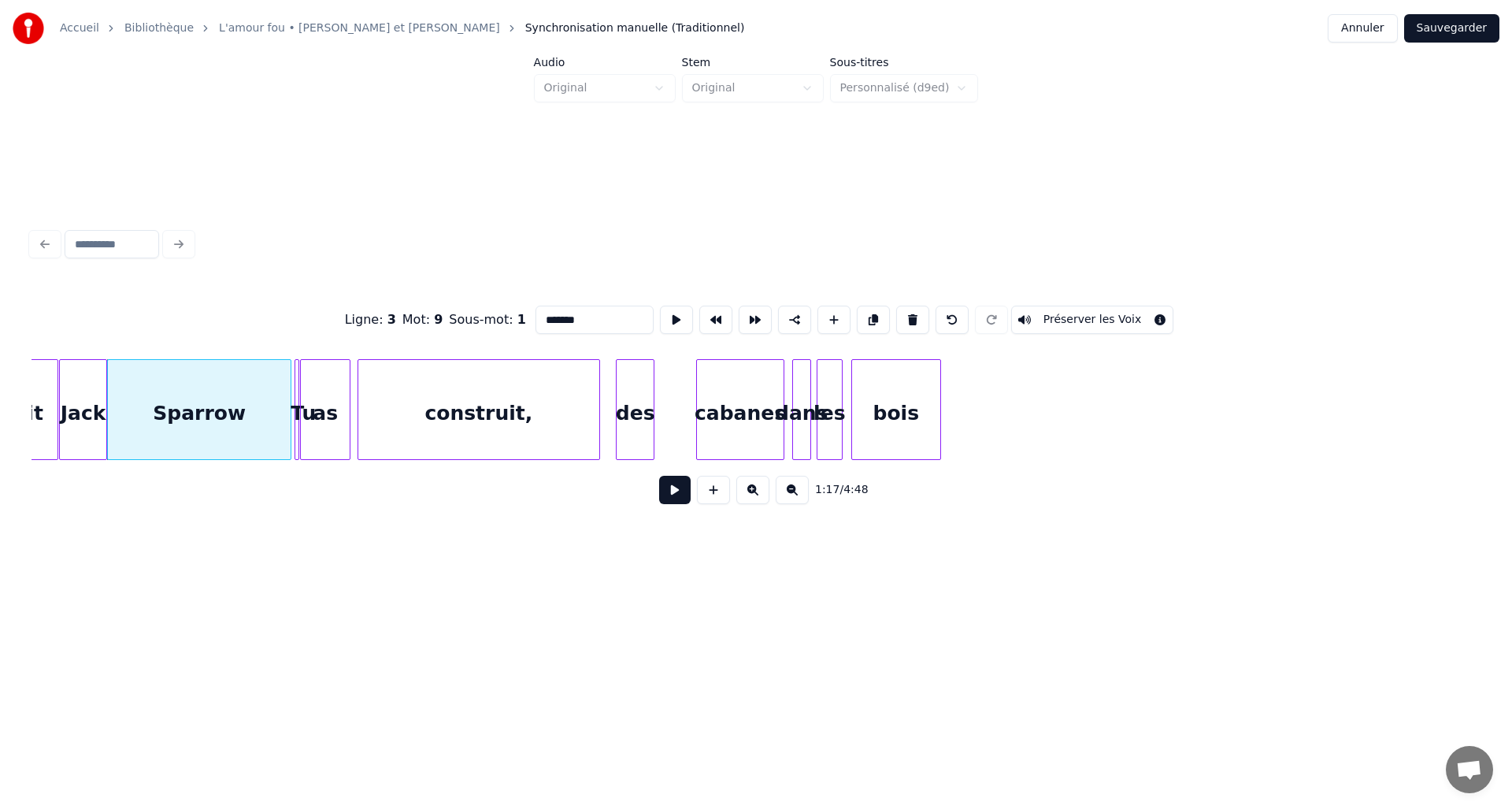
click at [663, 497] on button at bounding box center [675, 489] width 31 height 29
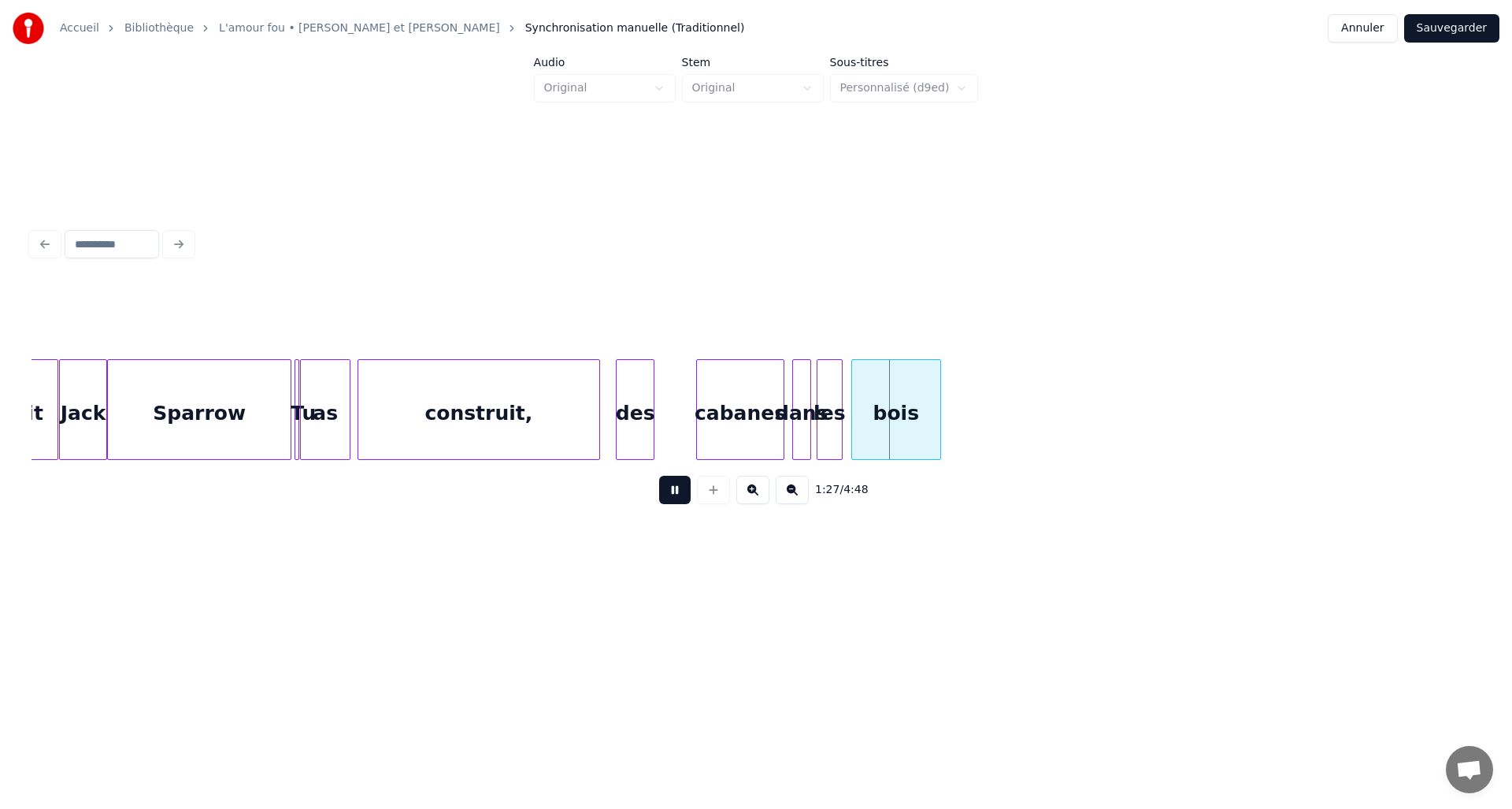
click at [663, 497] on button at bounding box center [675, 489] width 31 height 29
click at [631, 415] on div at bounding box center [631, 409] width 4 height 99
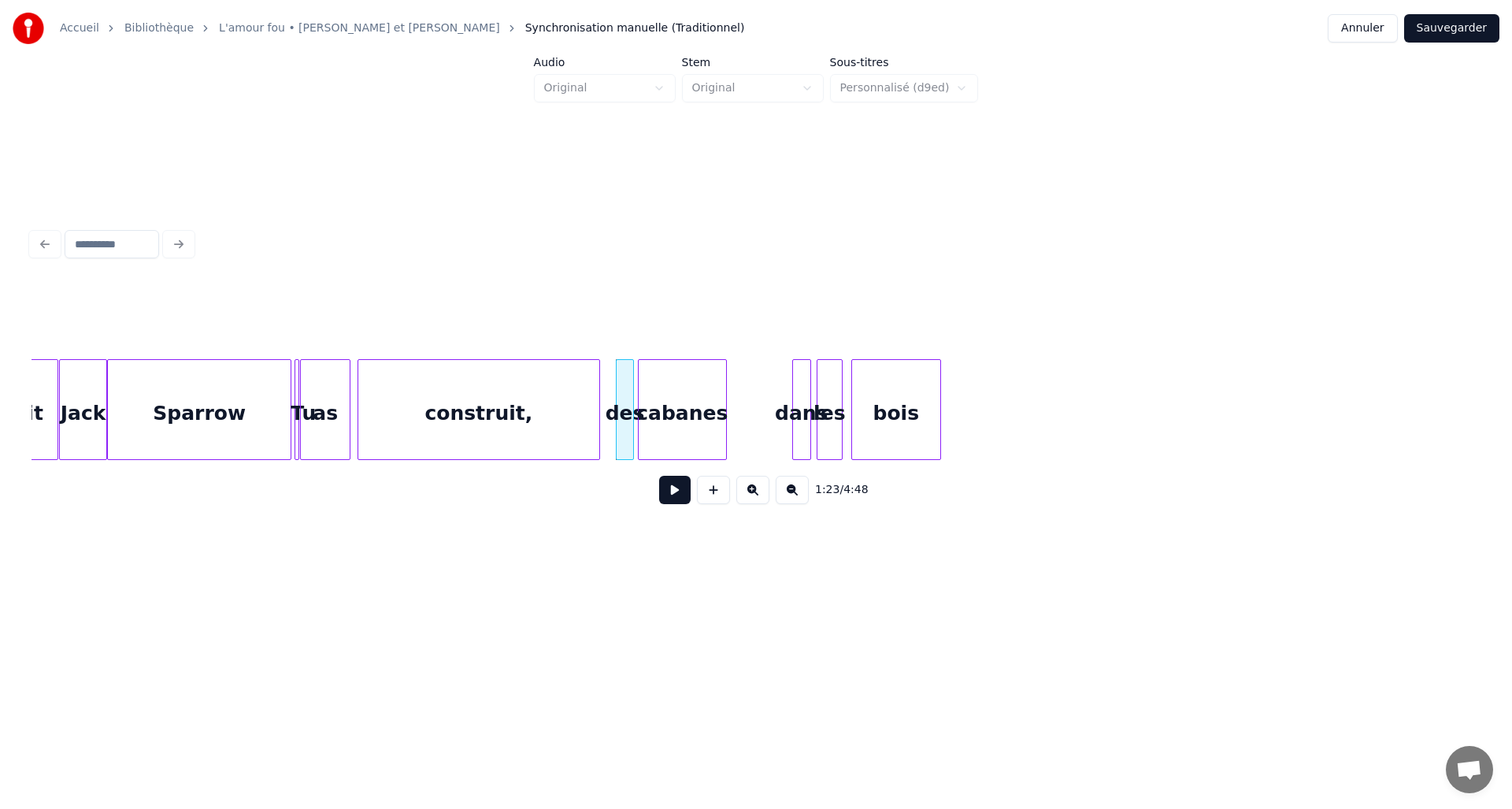
click at [683, 405] on div "cabanes" at bounding box center [682, 413] width 87 height 107
click at [685, 408] on div at bounding box center [685, 409] width 4 height 99
click at [702, 398] on div "dans" at bounding box center [703, 413] width 17 height 107
click at [718, 397] on div at bounding box center [717, 409] width 4 height 99
click at [747, 403] on div "les" at bounding box center [749, 413] width 24 height 107
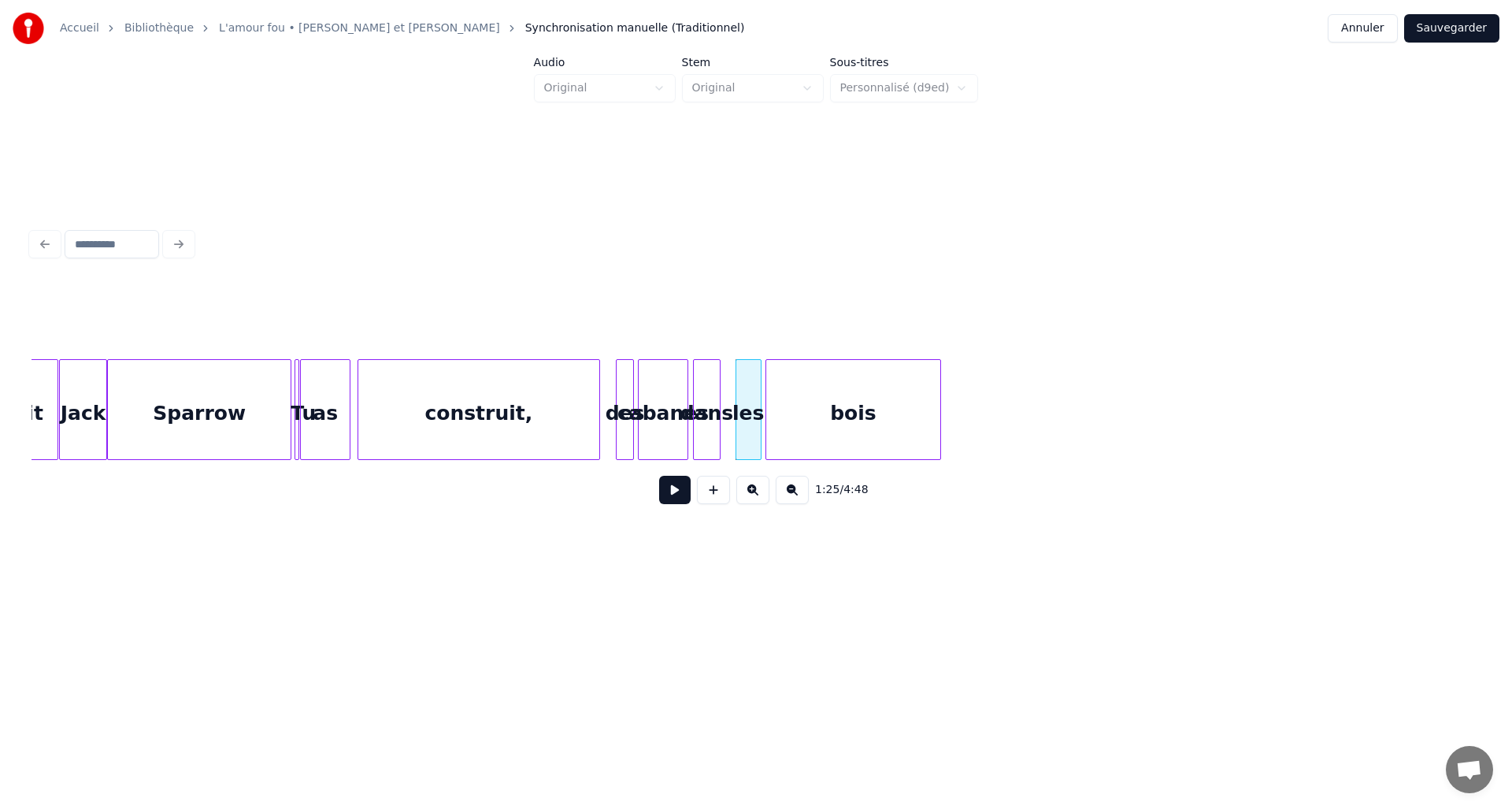
click at [766, 408] on div at bounding box center [768, 409] width 4 height 99
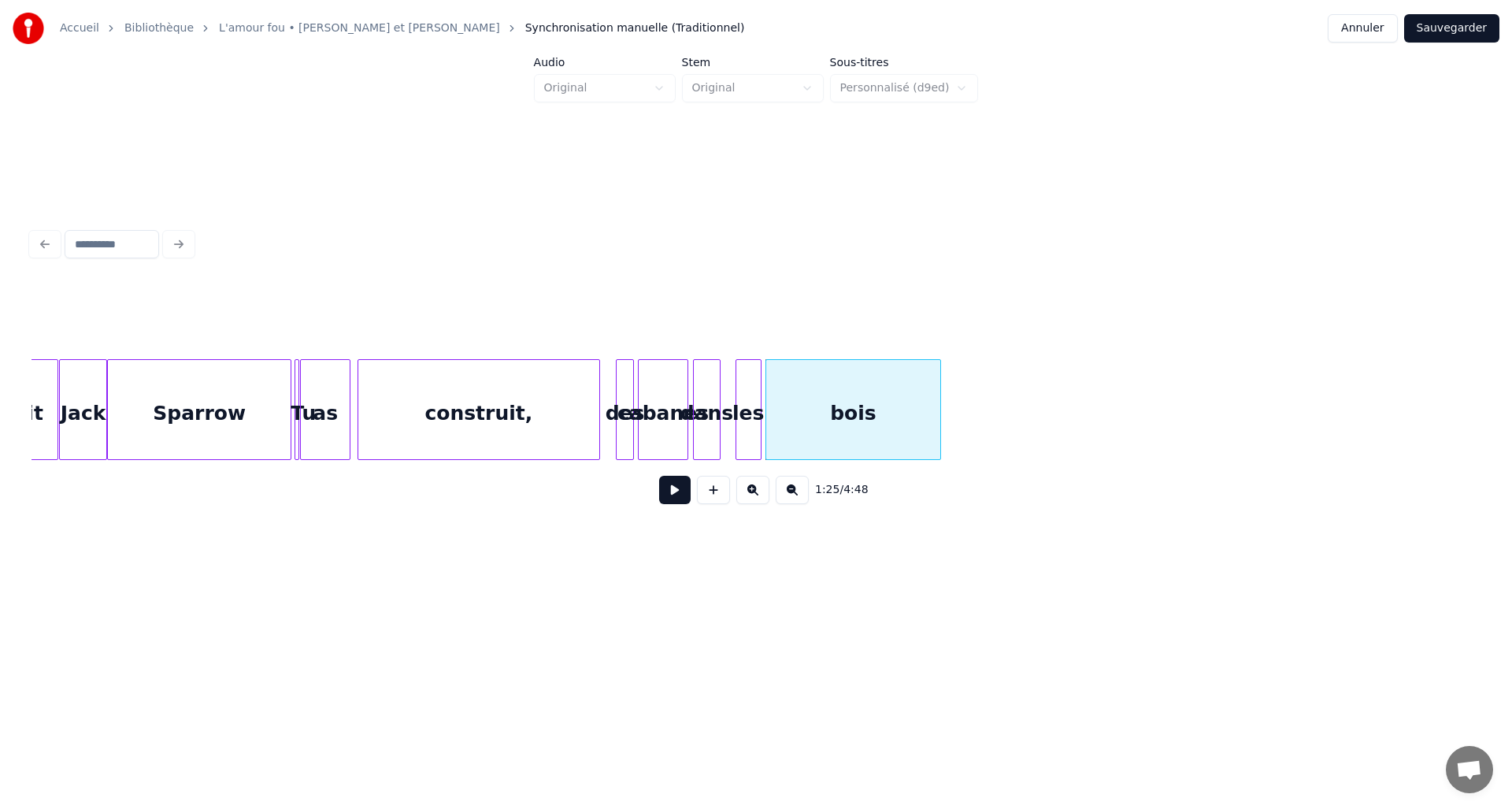
click at [231, 422] on div "Sparrow" at bounding box center [199, 413] width 183 height 107
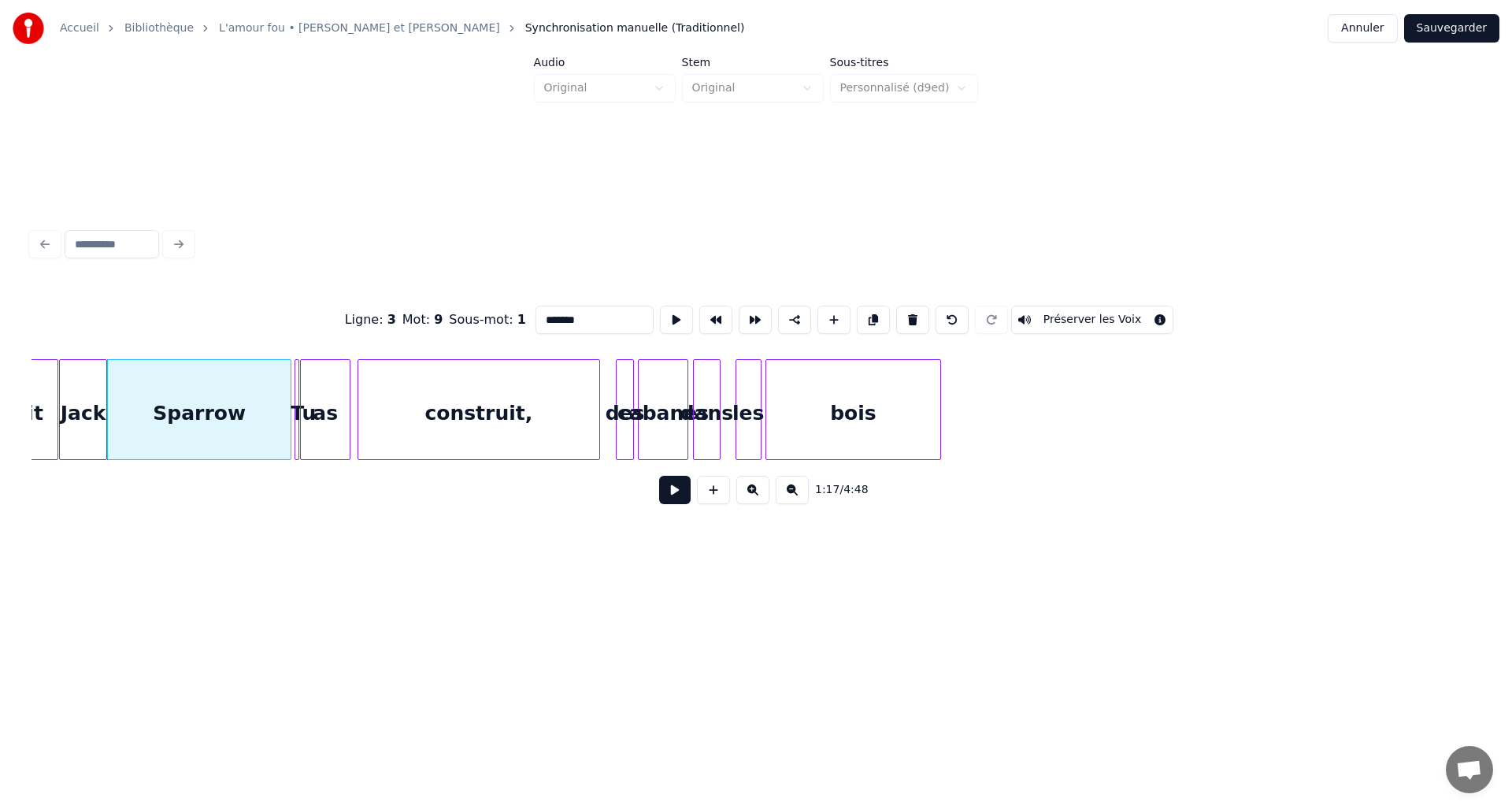
click at [678, 500] on button at bounding box center [675, 489] width 31 height 29
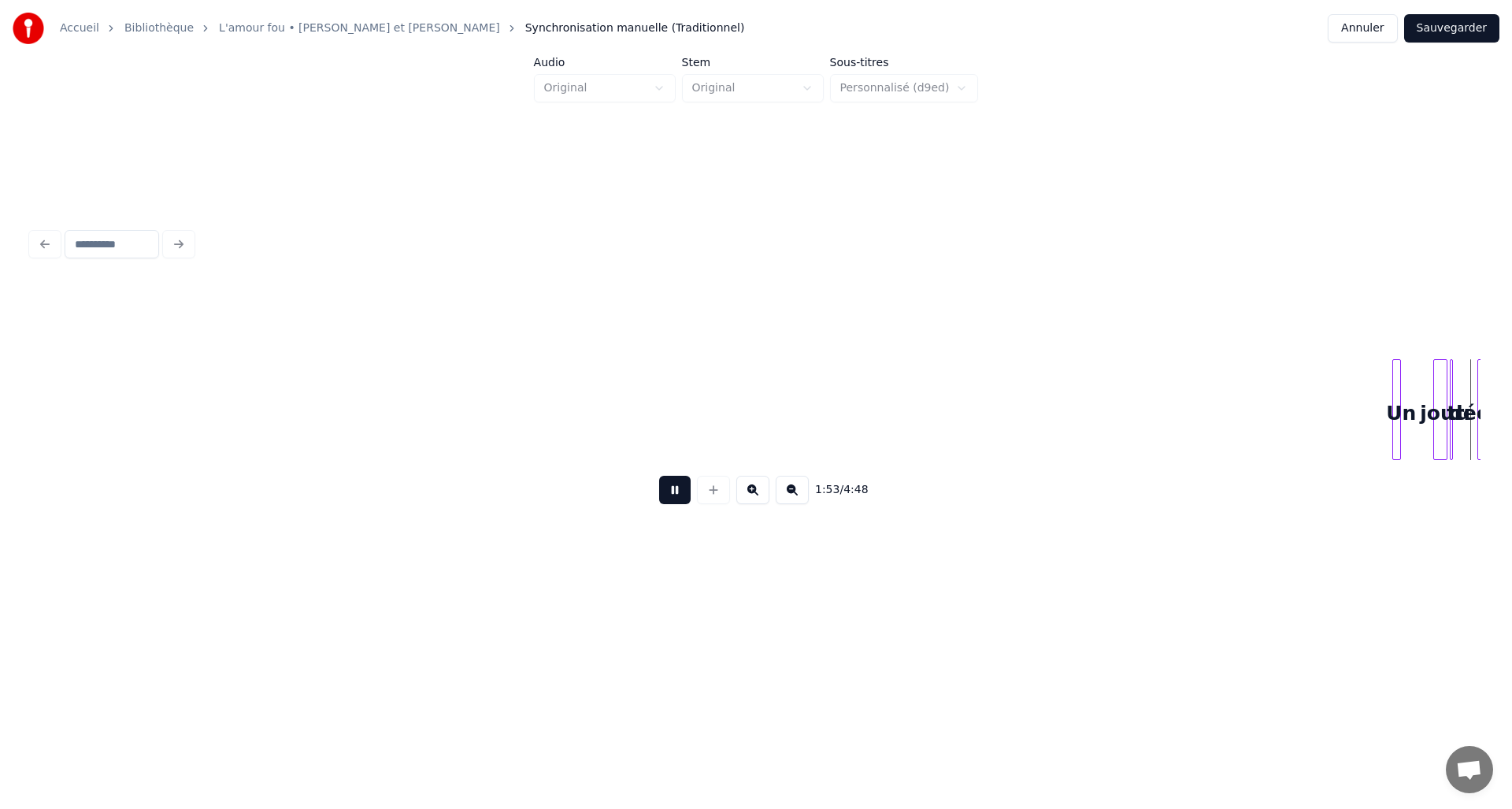
scroll to position [0, 8922]
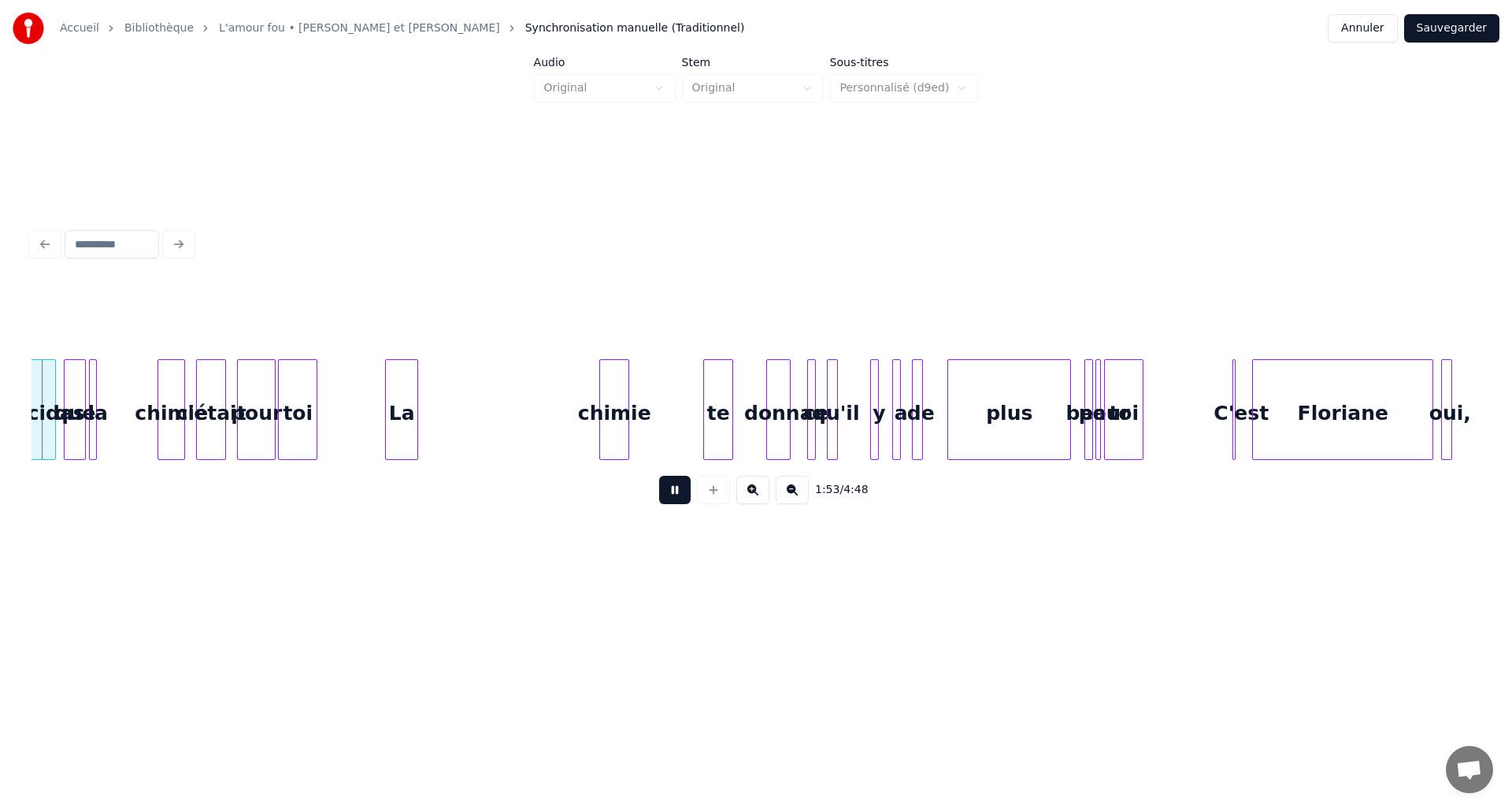
click at [677, 500] on button at bounding box center [675, 489] width 31 height 29
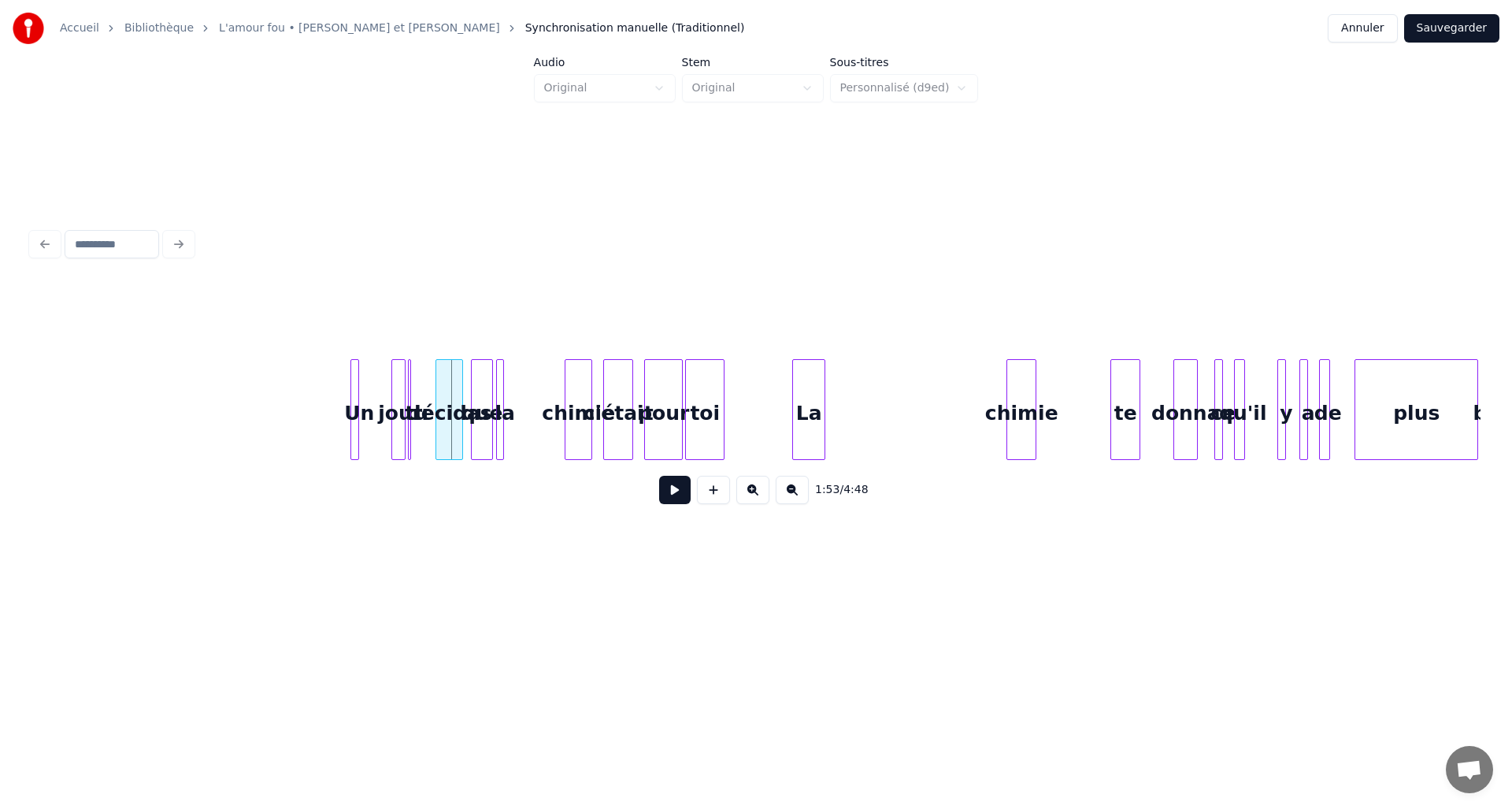
scroll to position [0, 8478]
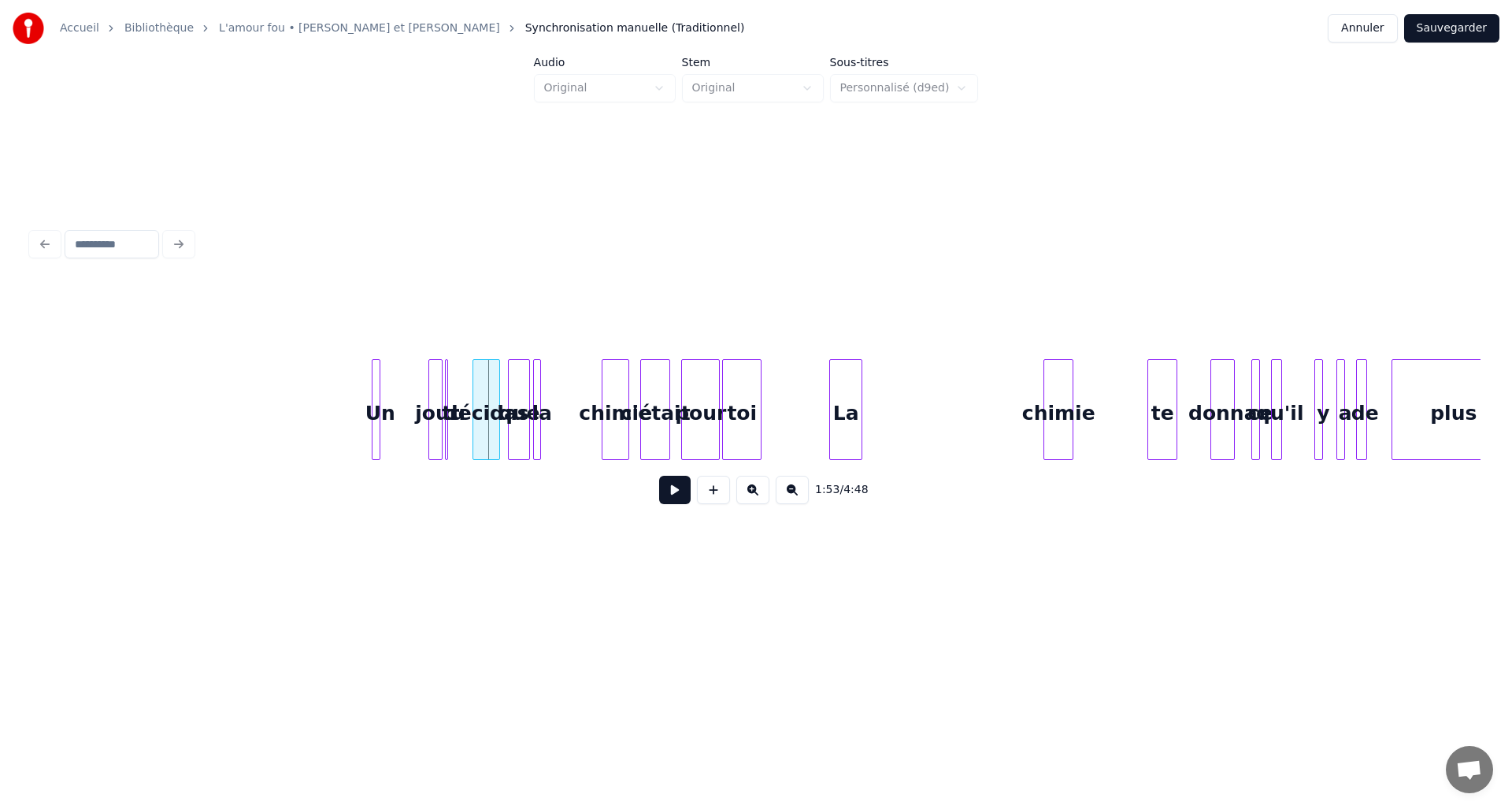
click at [380, 391] on div "Un" at bounding box center [381, 413] width 16 height 107
click at [415, 394] on div "tu" at bounding box center [417, 413] width 16 height 107
click at [416, 392] on div at bounding box center [418, 409] width 4 height 99
click at [469, 395] on div at bounding box center [468, 409] width 4 height 99
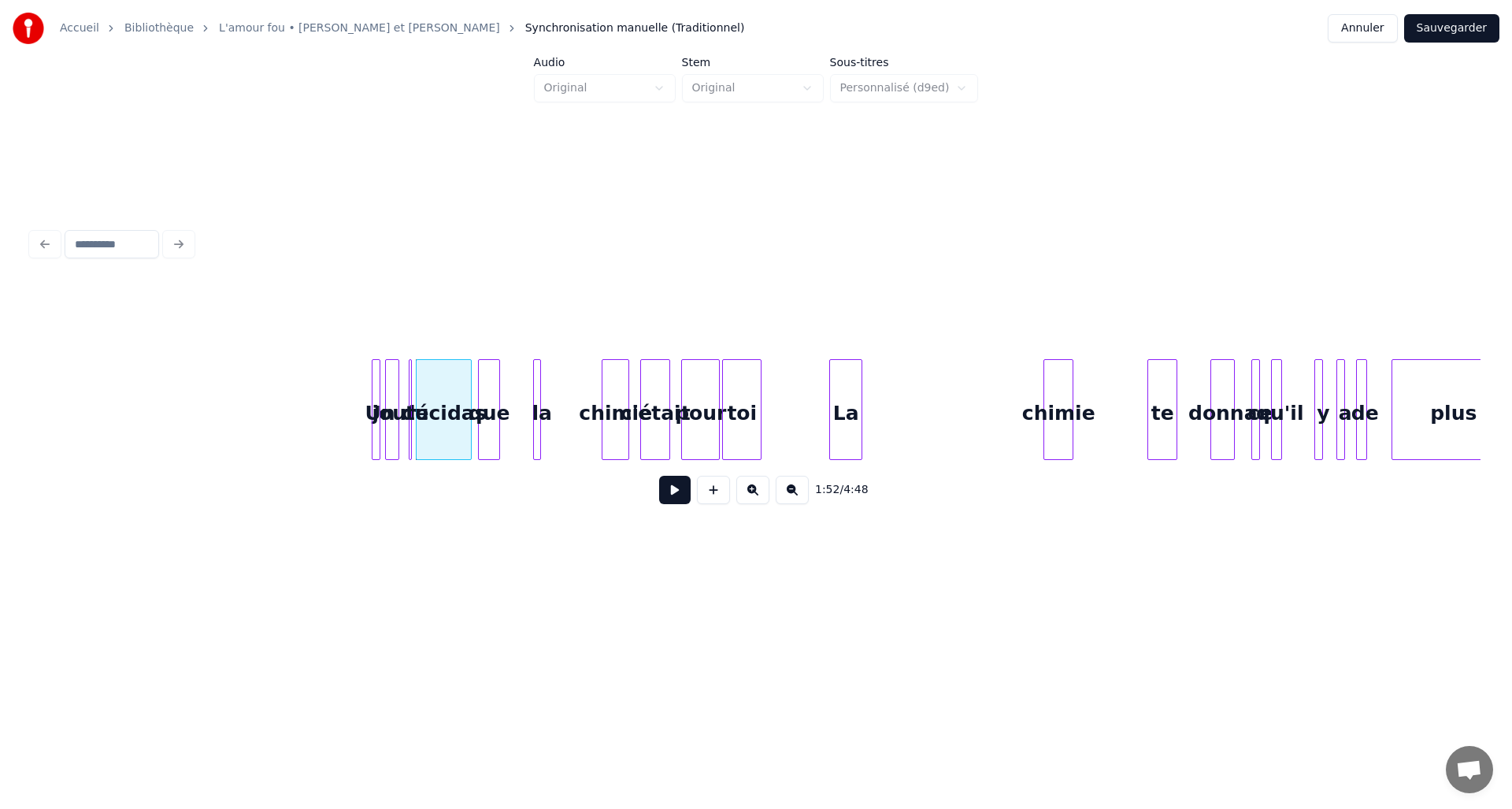
click at [488, 398] on div "que" at bounding box center [489, 413] width 21 height 107
click at [491, 398] on div "que" at bounding box center [489, 413] width 21 height 107
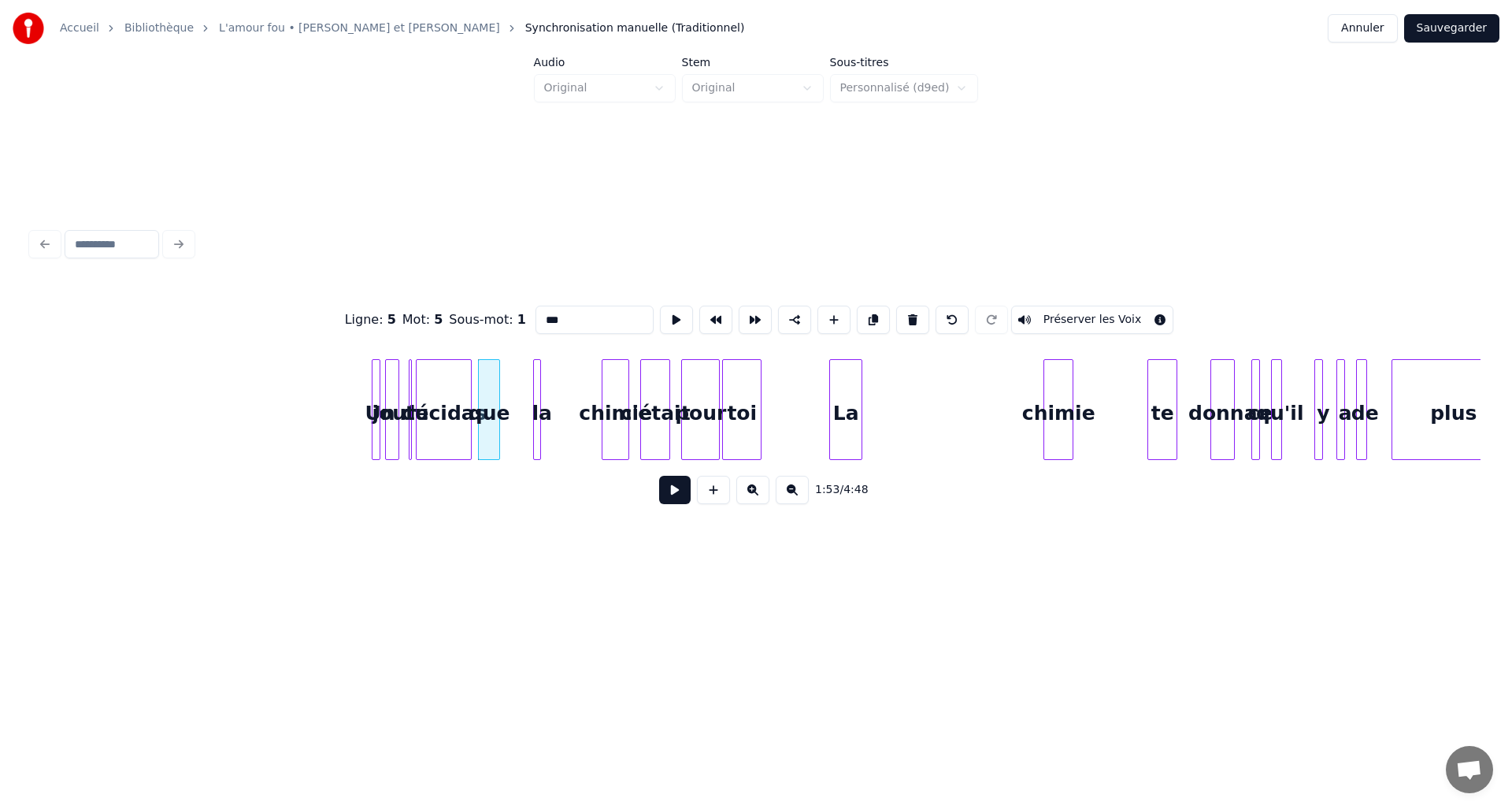
click at [574, 318] on input "***" at bounding box center [595, 320] width 118 height 29
click at [808, 407] on div at bounding box center [808, 409] width 4 height 99
click at [852, 404] on div at bounding box center [853, 409] width 4 height 99
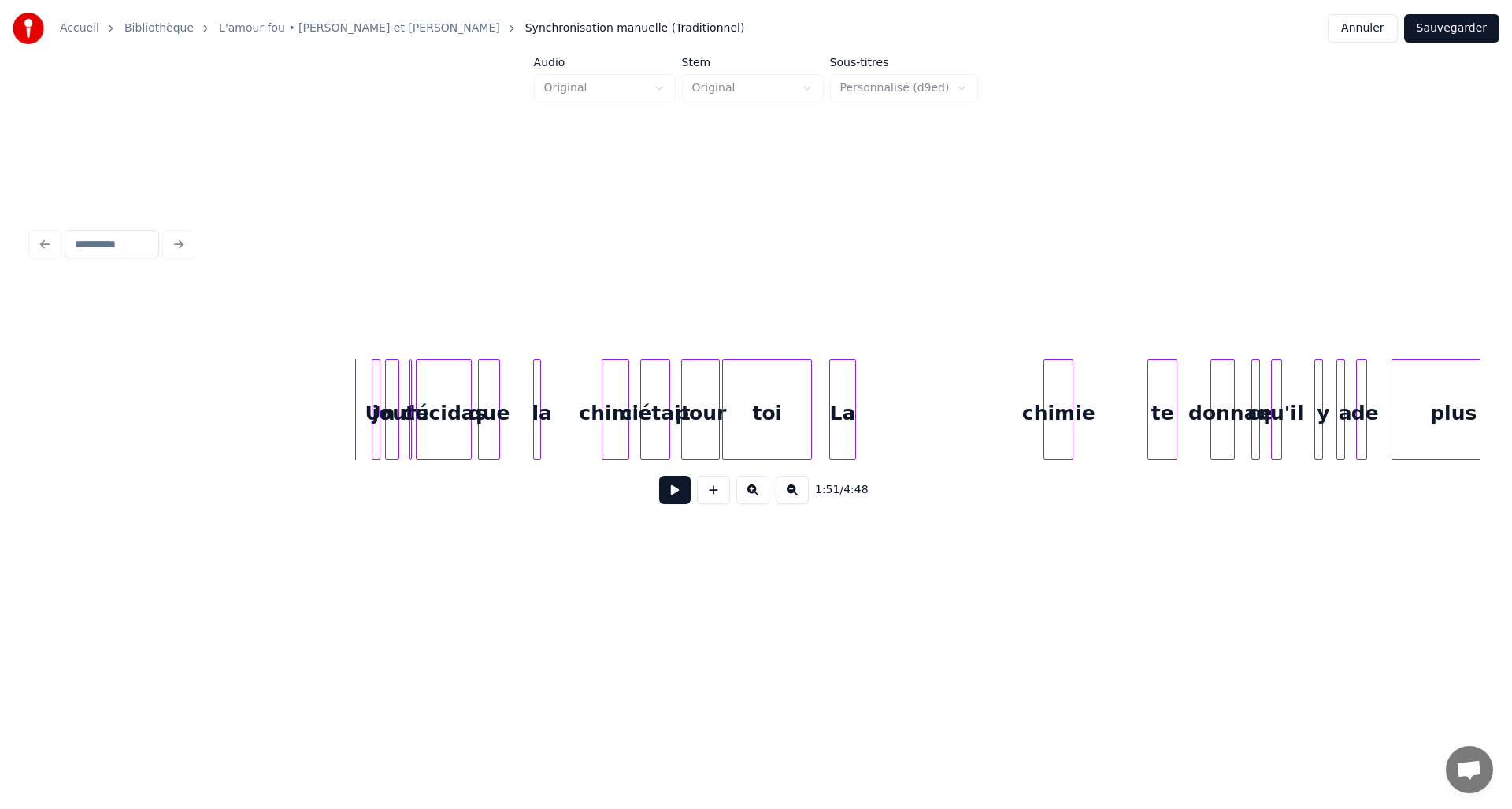
click at [665, 500] on button at bounding box center [675, 489] width 31 height 29
click at [1060, 409] on div "chimie" at bounding box center [1074, 413] width 29 height 107
click at [955, 409] on div "toi" at bounding box center [958, 413] width 88 height 107
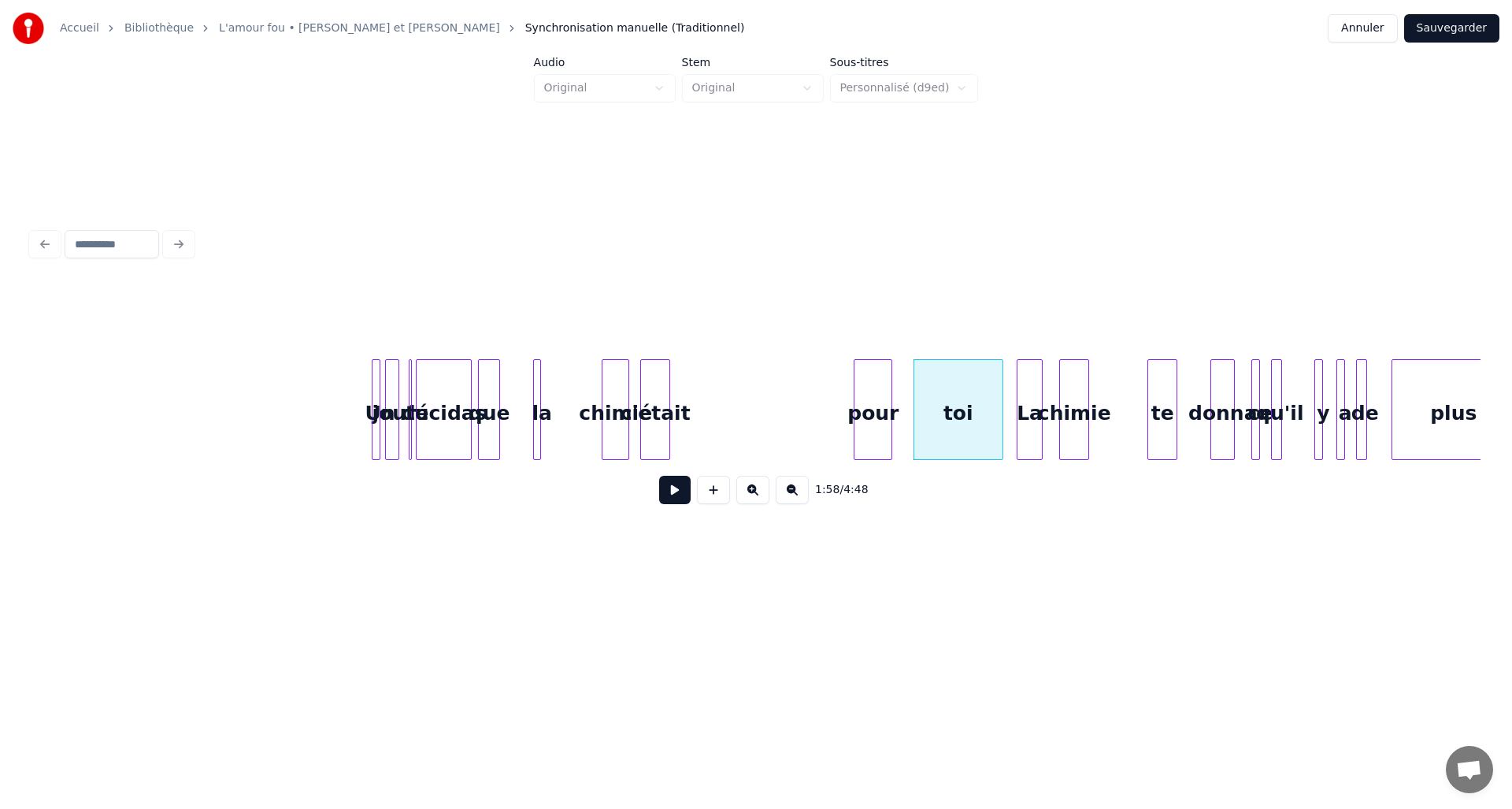
click at [874, 400] on div "pour" at bounding box center [873, 413] width 37 height 107
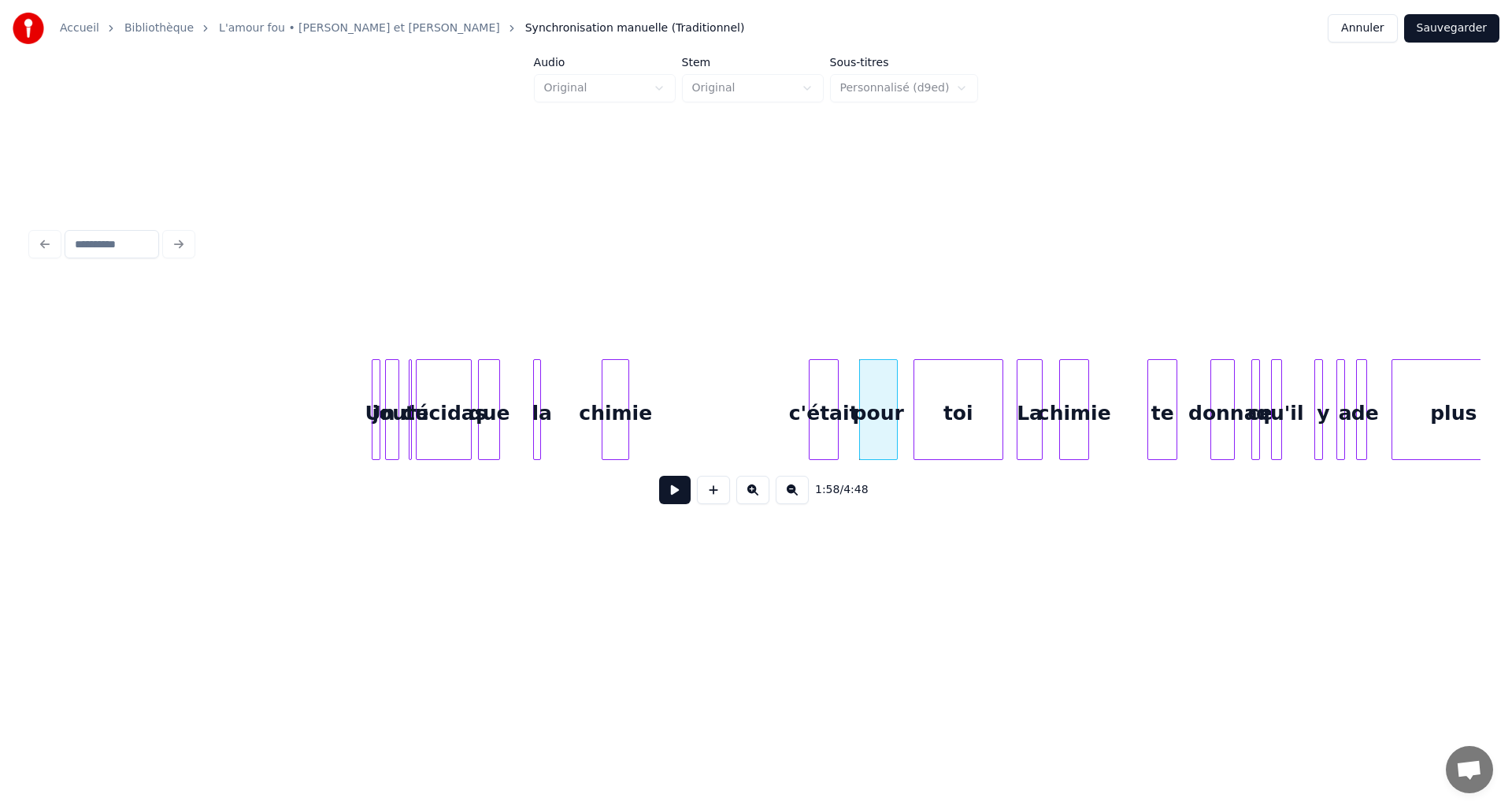
click at [820, 386] on div "c'était" at bounding box center [824, 413] width 29 height 107
click at [786, 383] on div "chimie" at bounding box center [792, 413] width 26 height 107
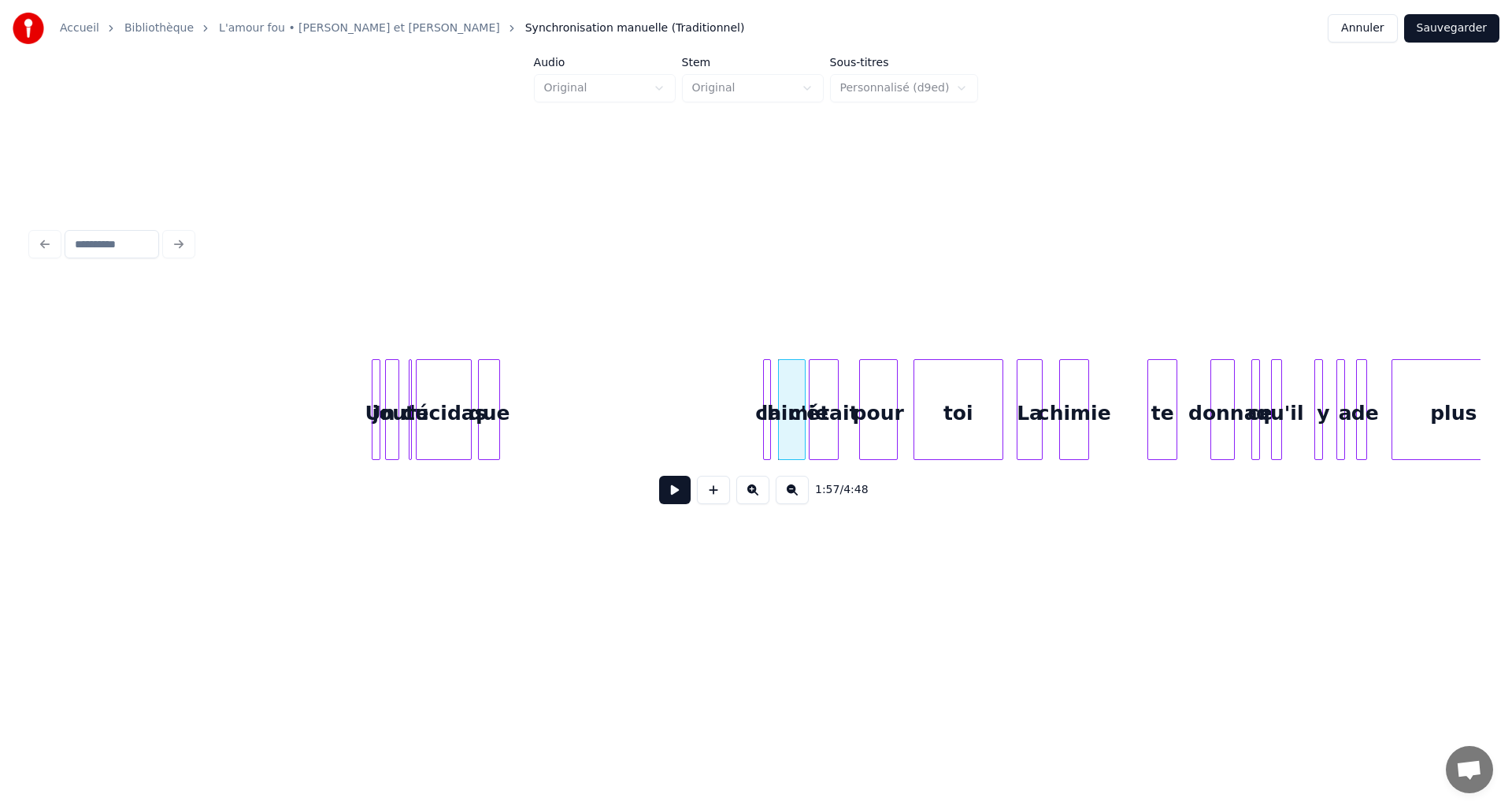
click at [741, 390] on div "que" at bounding box center [739, 413] width 21 height 107
click at [487, 385] on div "décidas" at bounding box center [480, 413] width 55 height 107
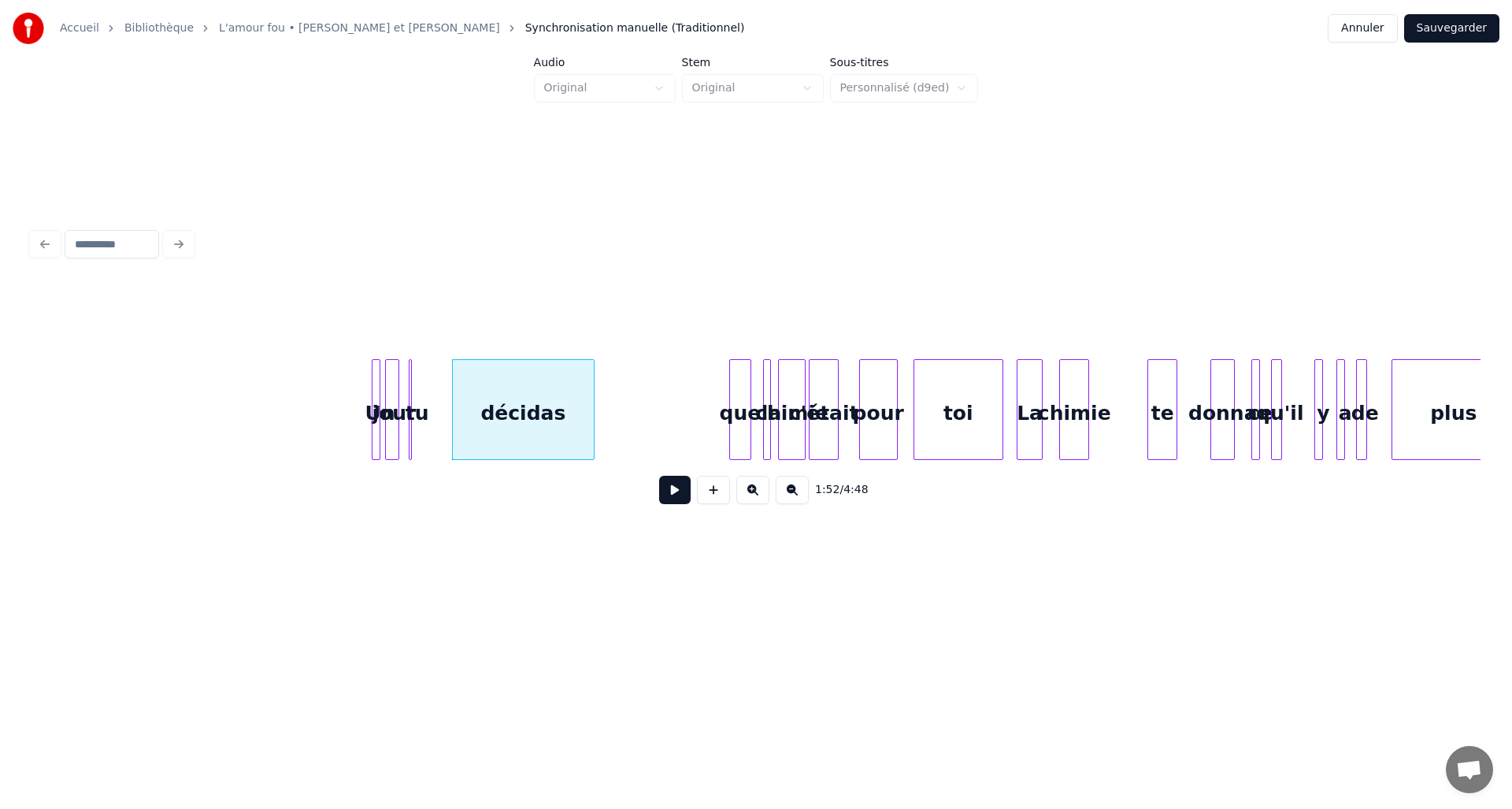
click at [594, 391] on div at bounding box center [591, 409] width 4 height 99
click at [424, 391] on div at bounding box center [426, 409] width 4 height 99
click at [664, 493] on button at bounding box center [675, 489] width 31 height 29
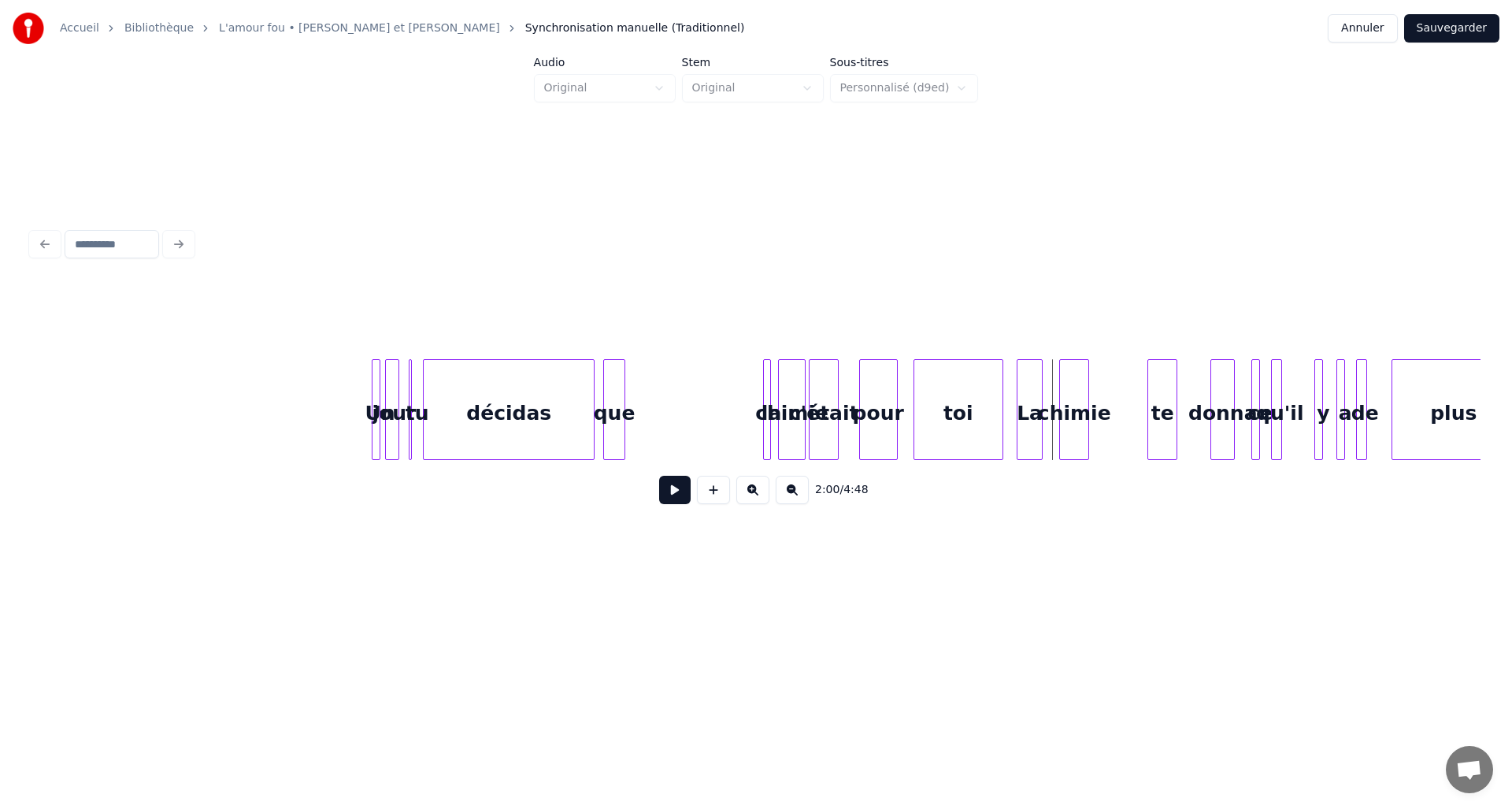
click at [617, 401] on div "que" at bounding box center [615, 413] width 21 height 107
click at [635, 401] on div "que" at bounding box center [619, 409] width 32 height 101
click at [699, 397] on div "chimie" at bounding box center [712, 413] width 26 height 107
click at [654, 398] on div "la" at bounding box center [654, 413] width 16 height 107
click at [660, 398] on div at bounding box center [658, 409] width 4 height 99
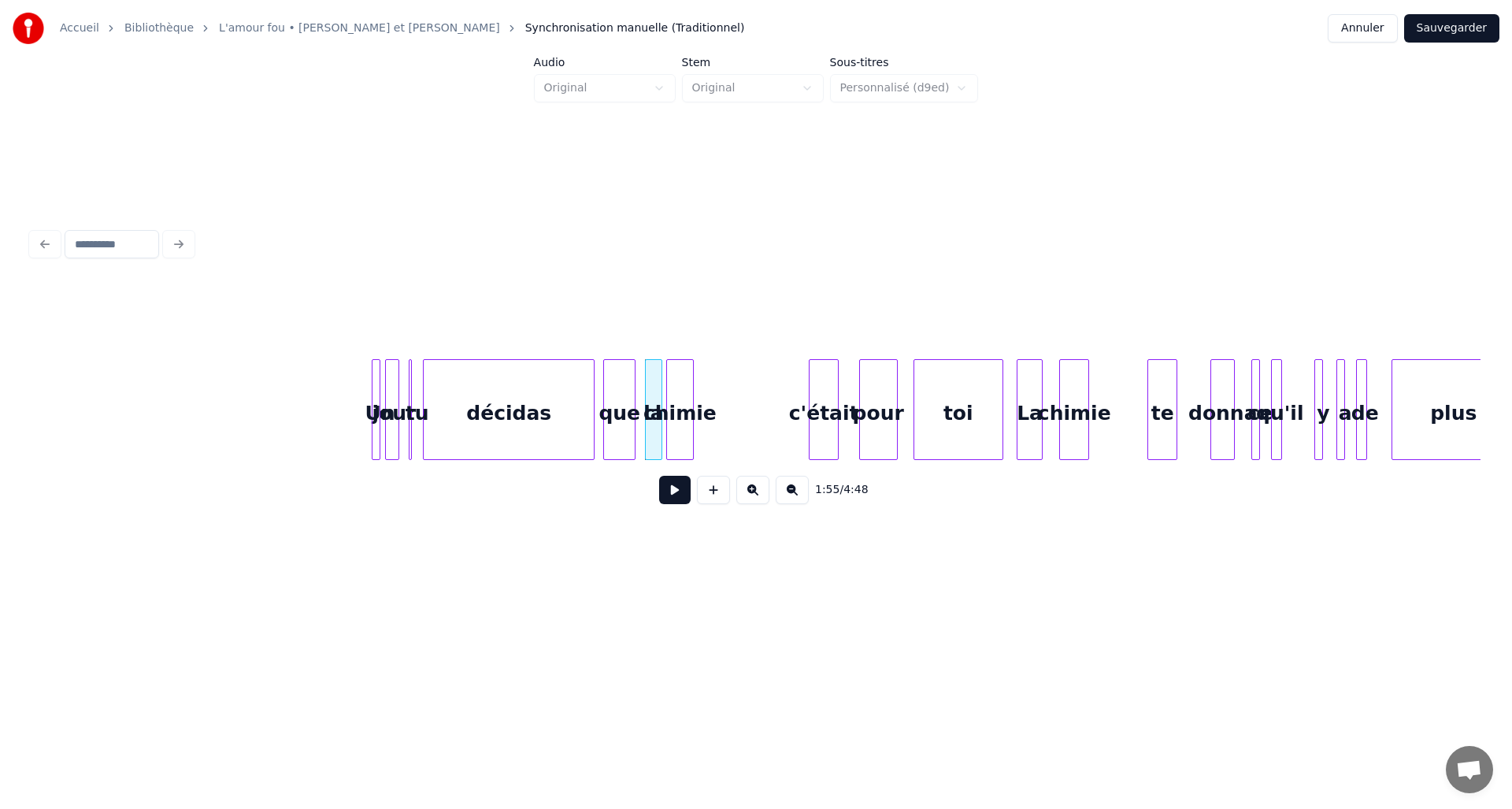
click at [674, 400] on div "chimie" at bounding box center [680, 413] width 26 height 107
click at [716, 402] on div at bounding box center [713, 409] width 4 height 99
click at [738, 398] on div "c'était" at bounding box center [739, 413] width 29 height 107
click at [809, 401] on div at bounding box center [807, 409] width 4 height 99
click at [832, 399] on div at bounding box center [832, 409] width 4 height 99
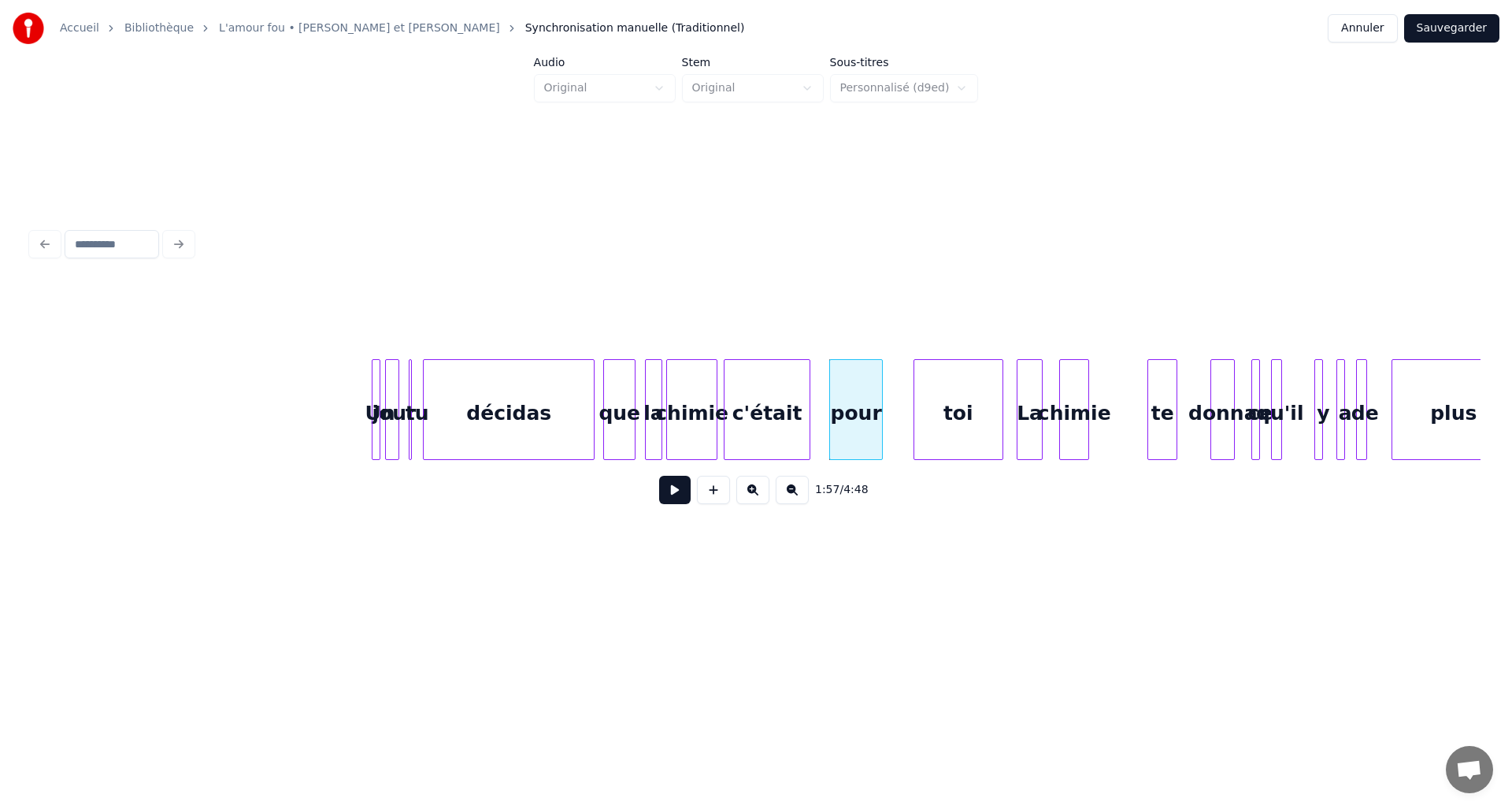
click at [881, 397] on div at bounding box center [880, 409] width 4 height 99
click at [892, 400] on div at bounding box center [894, 409] width 4 height 99
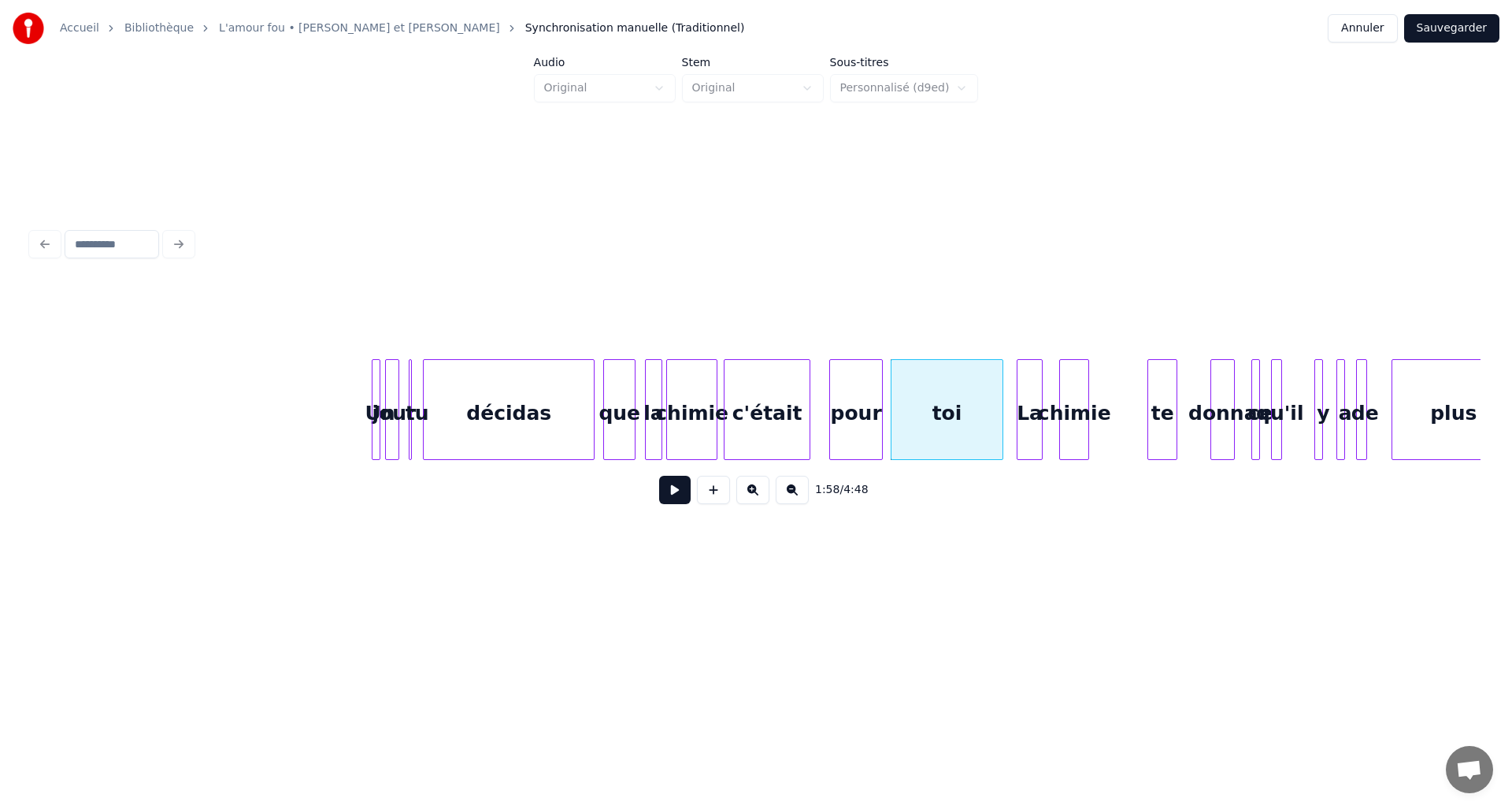
click at [668, 499] on button at bounding box center [675, 489] width 31 height 29
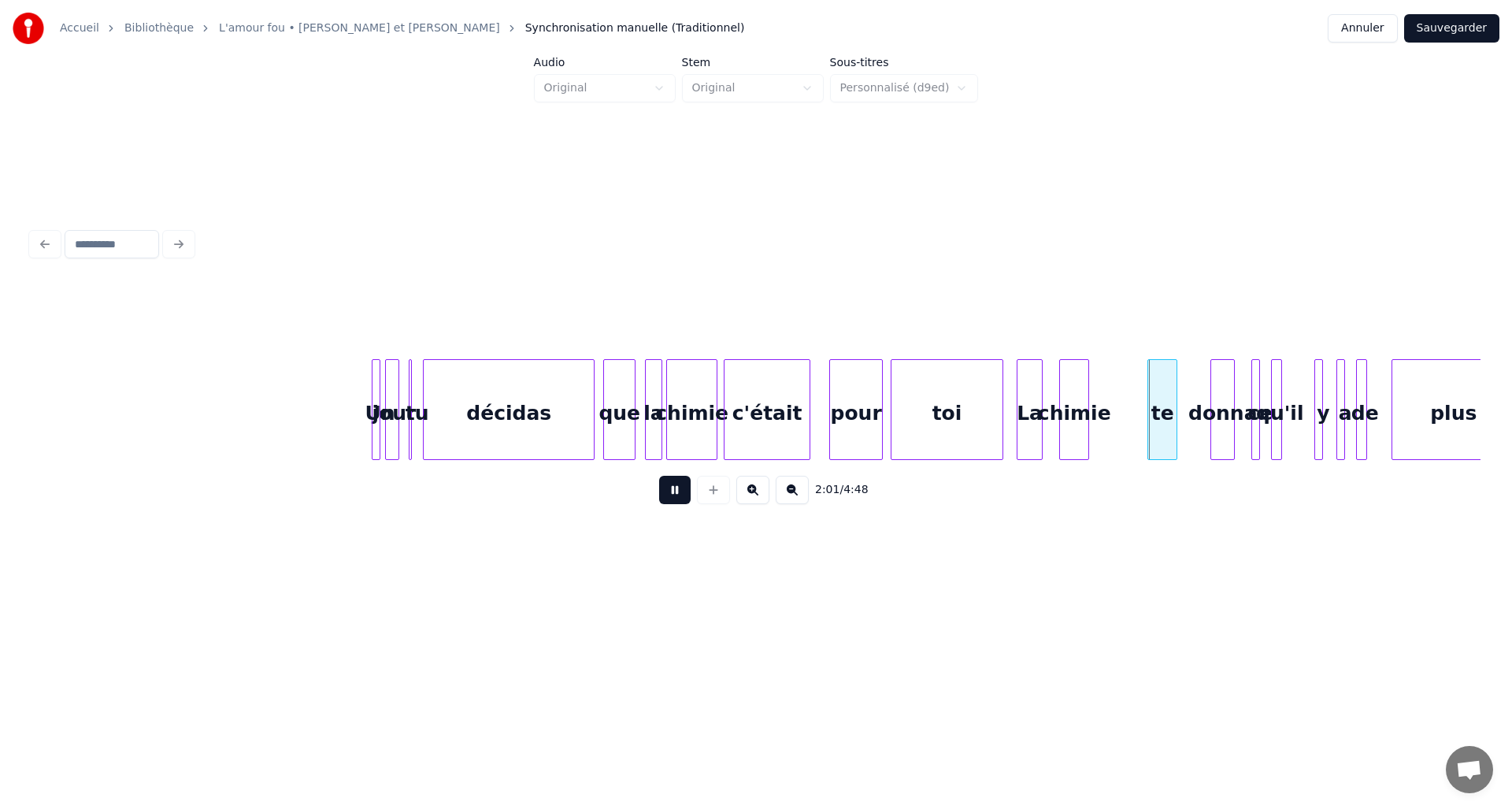
click at [669, 500] on button at bounding box center [675, 489] width 31 height 29
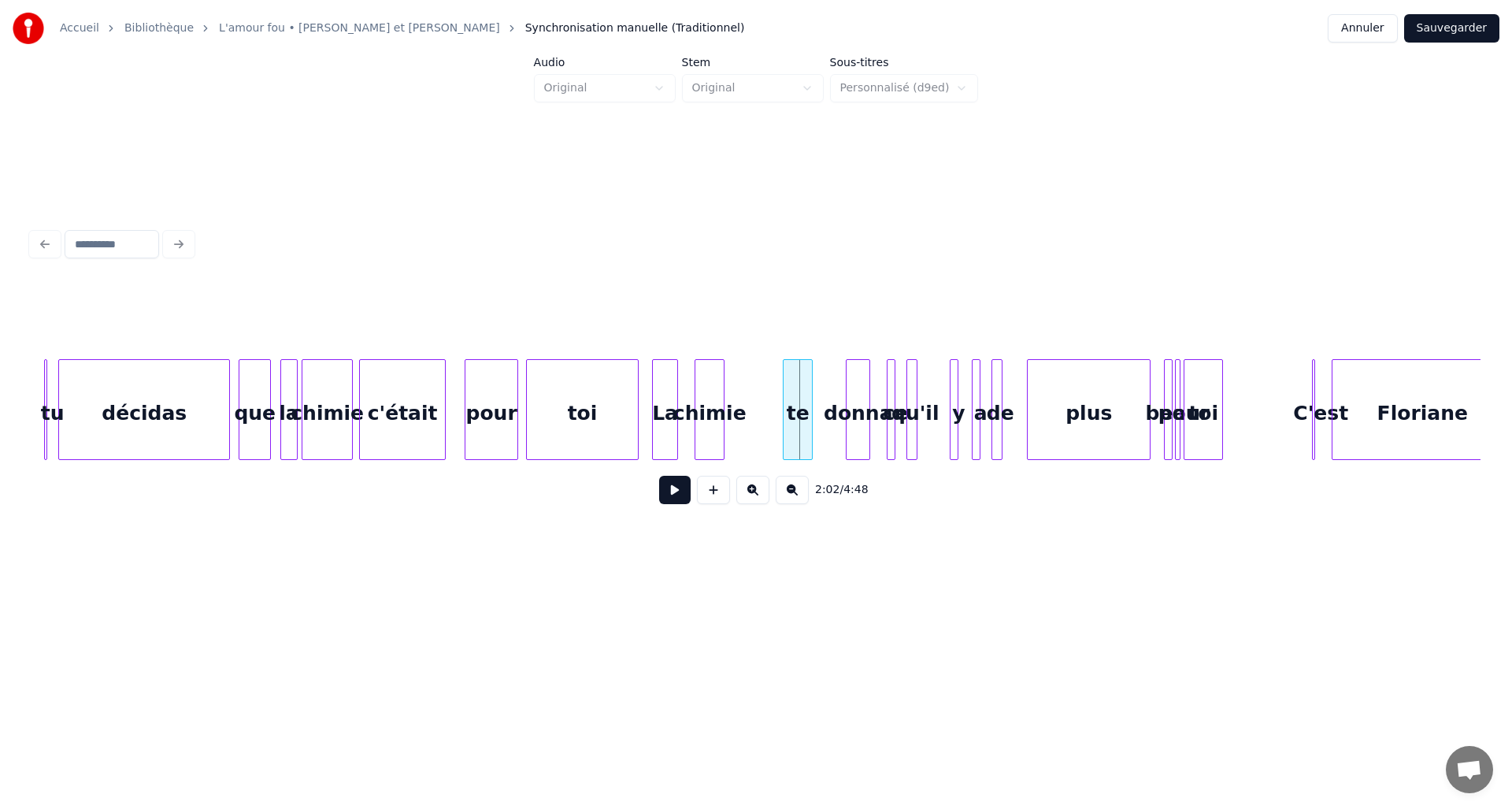
scroll to position [0, 8867]
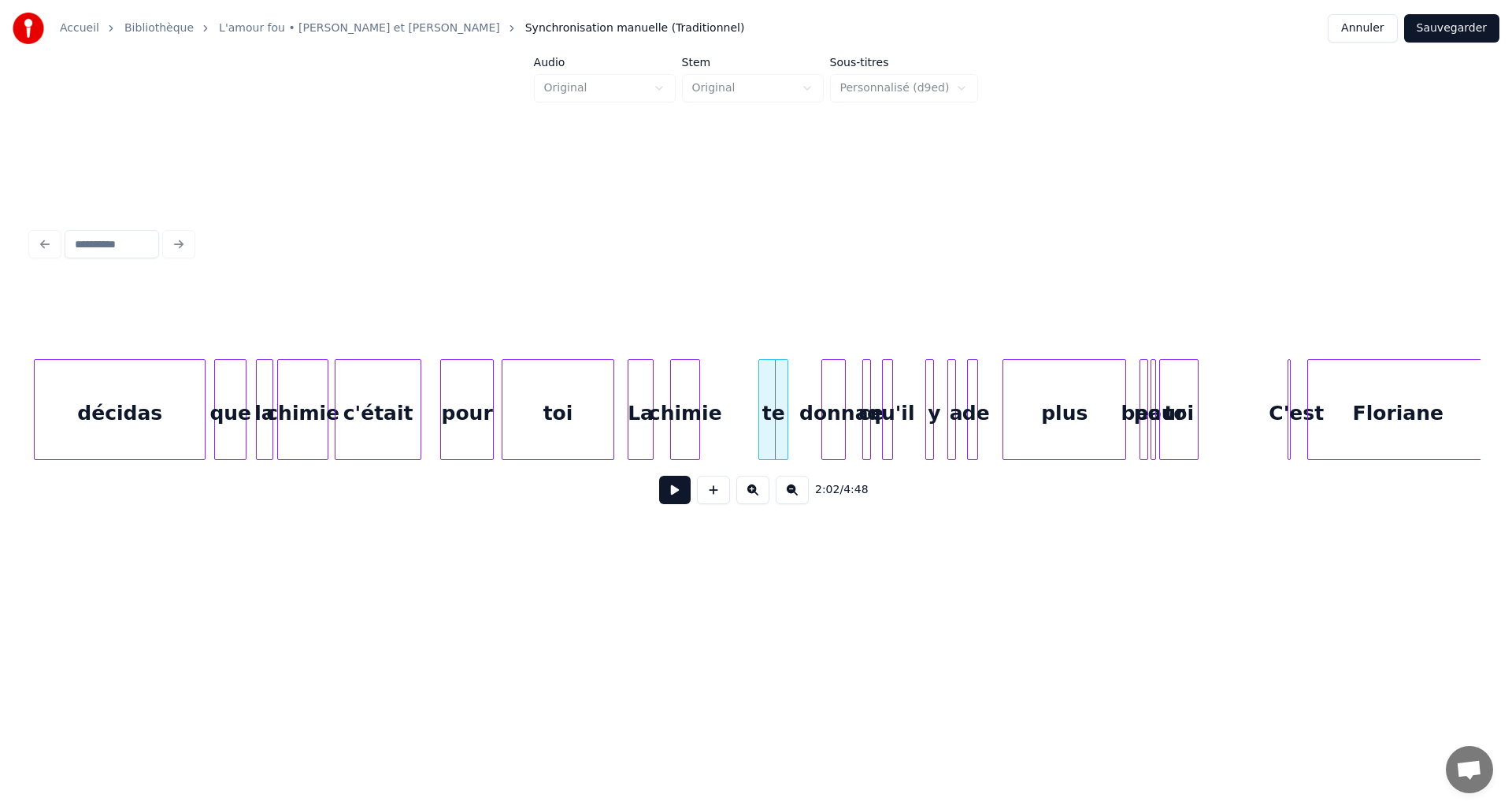
click at [672, 396] on div "chimie" at bounding box center [685, 413] width 29 height 107
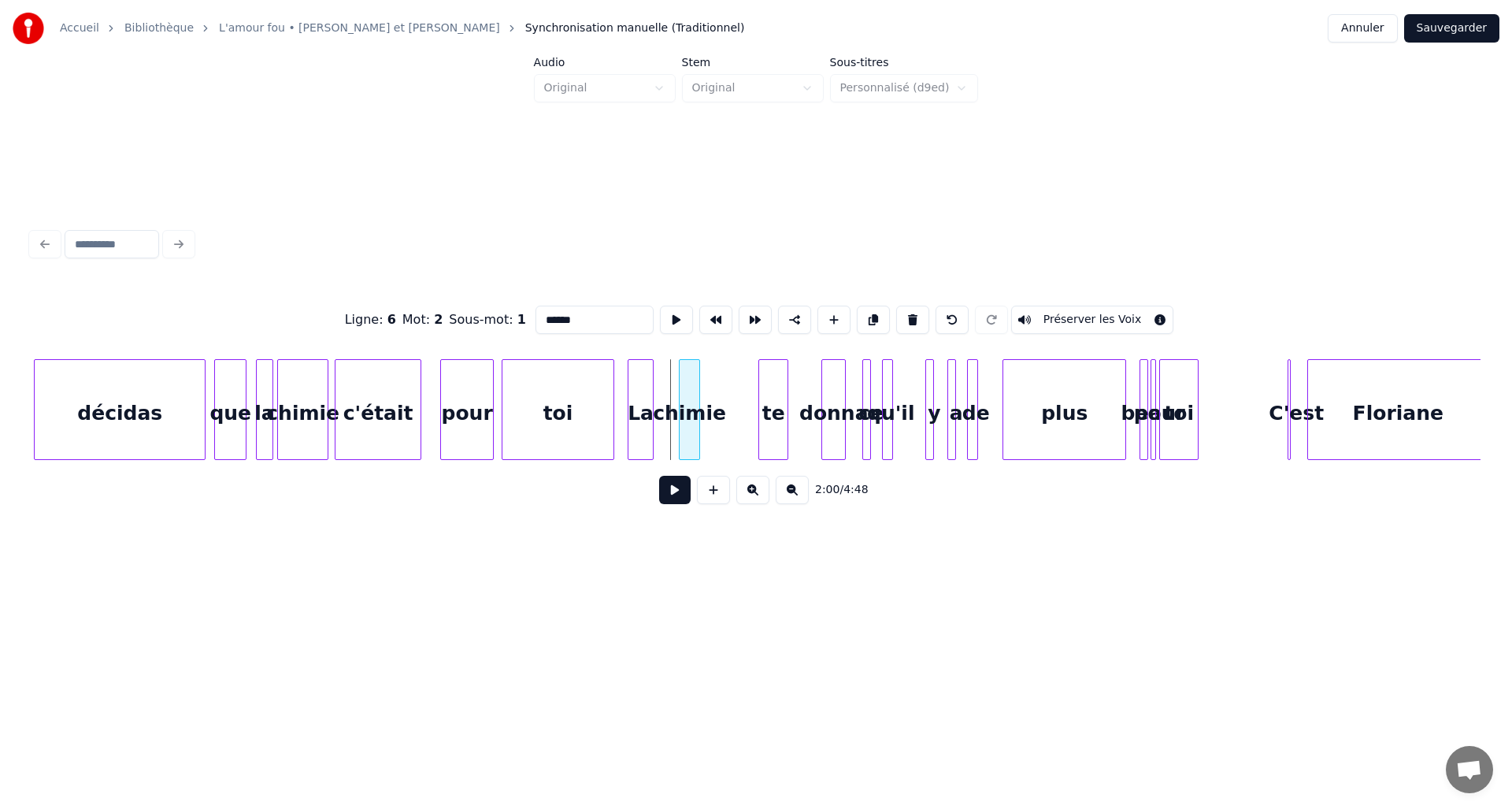
click at [680, 400] on div at bounding box center [681, 409] width 4 height 99
click at [751, 400] on div at bounding box center [749, 409] width 4 height 99
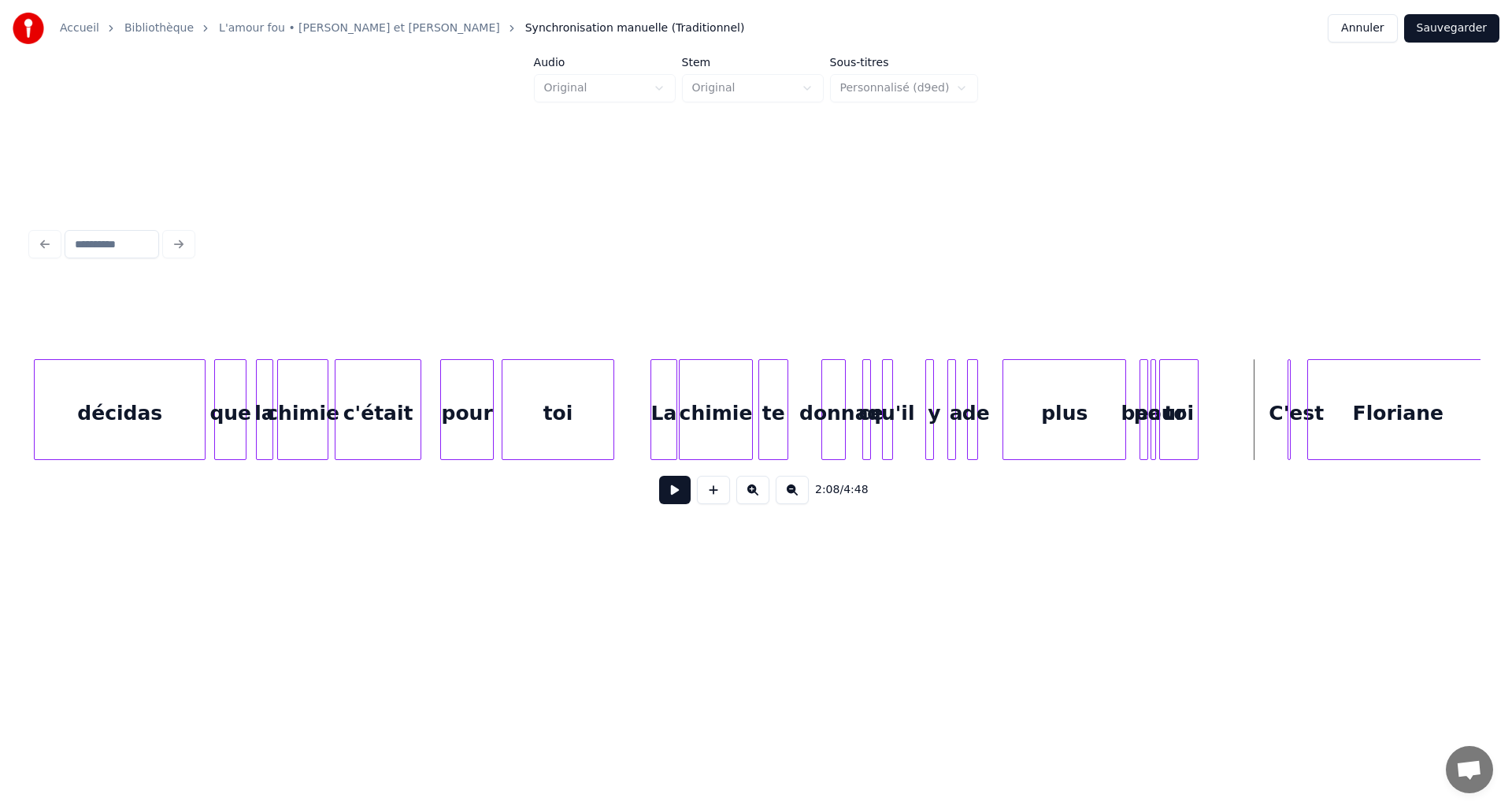
click at [678, 496] on button at bounding box center [675, 489] width 31 height 29
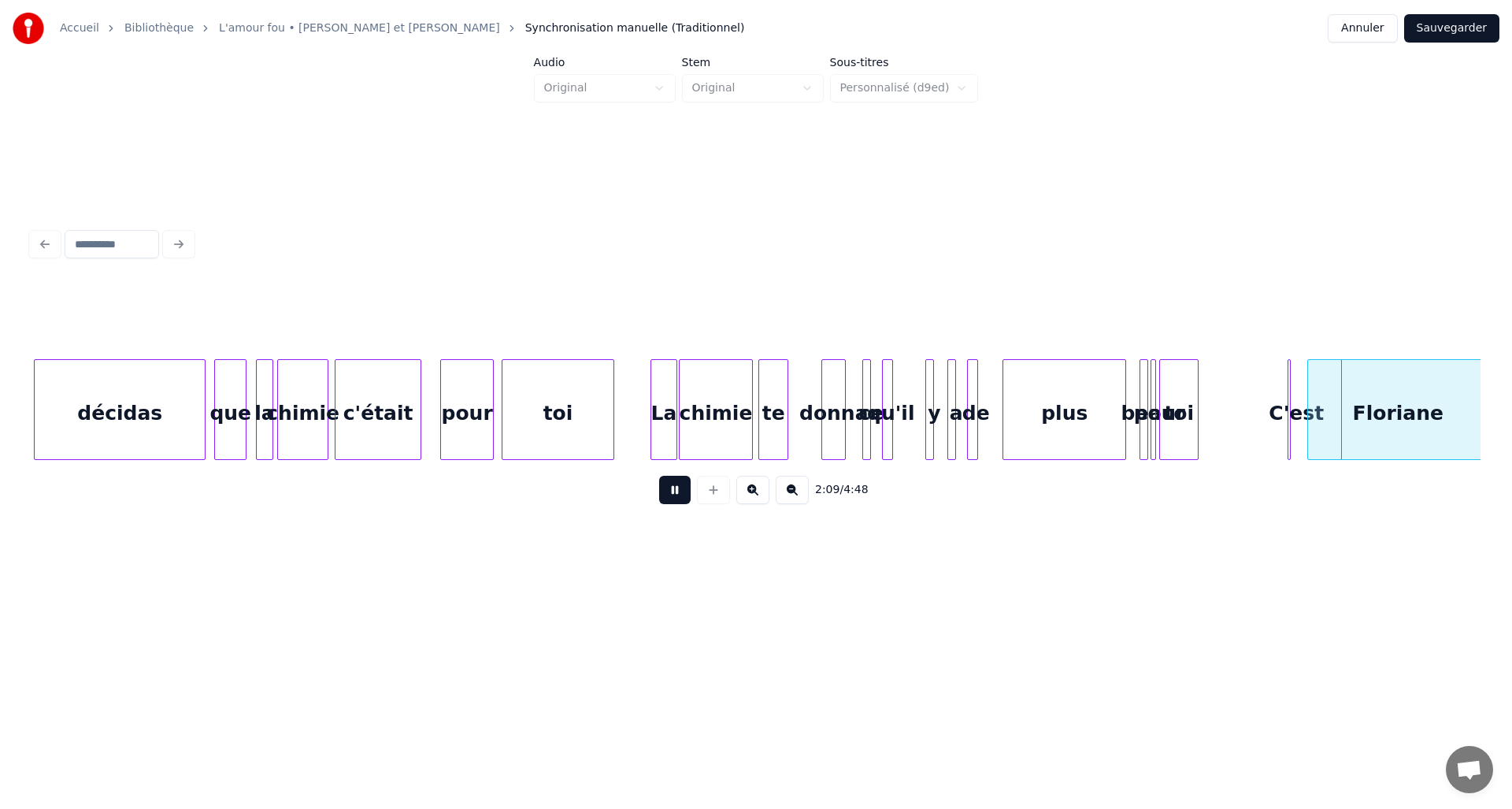
click at [678, 496] on button at bounding box center [675, 489] width 31 height 29
click at [1338, 389] on div at bounding box center [1340, 409] width 4 height 99
click at [1280, 391] on div "C'est" at bounding box center [1278, 409] width 27 height 101
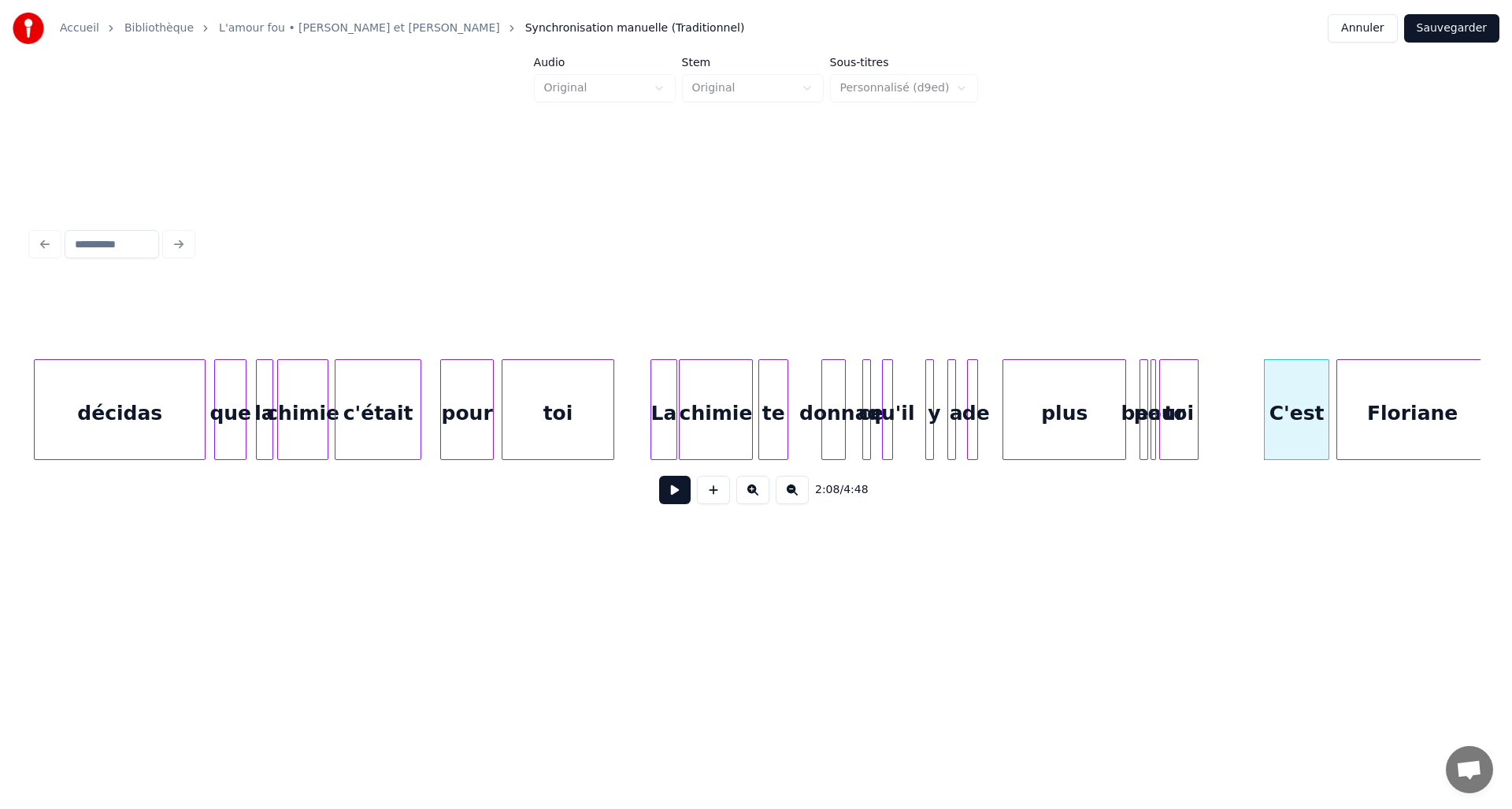
click at [1326, 391] on div at bounding box center [1326, 409] width 4 height 99
click at [1279, 391] on div at bounding box center [1280, 409] width 4 height 99
click at [1186, 405] on div "toi" at bounding box center [1178, 413] width 37 height 107
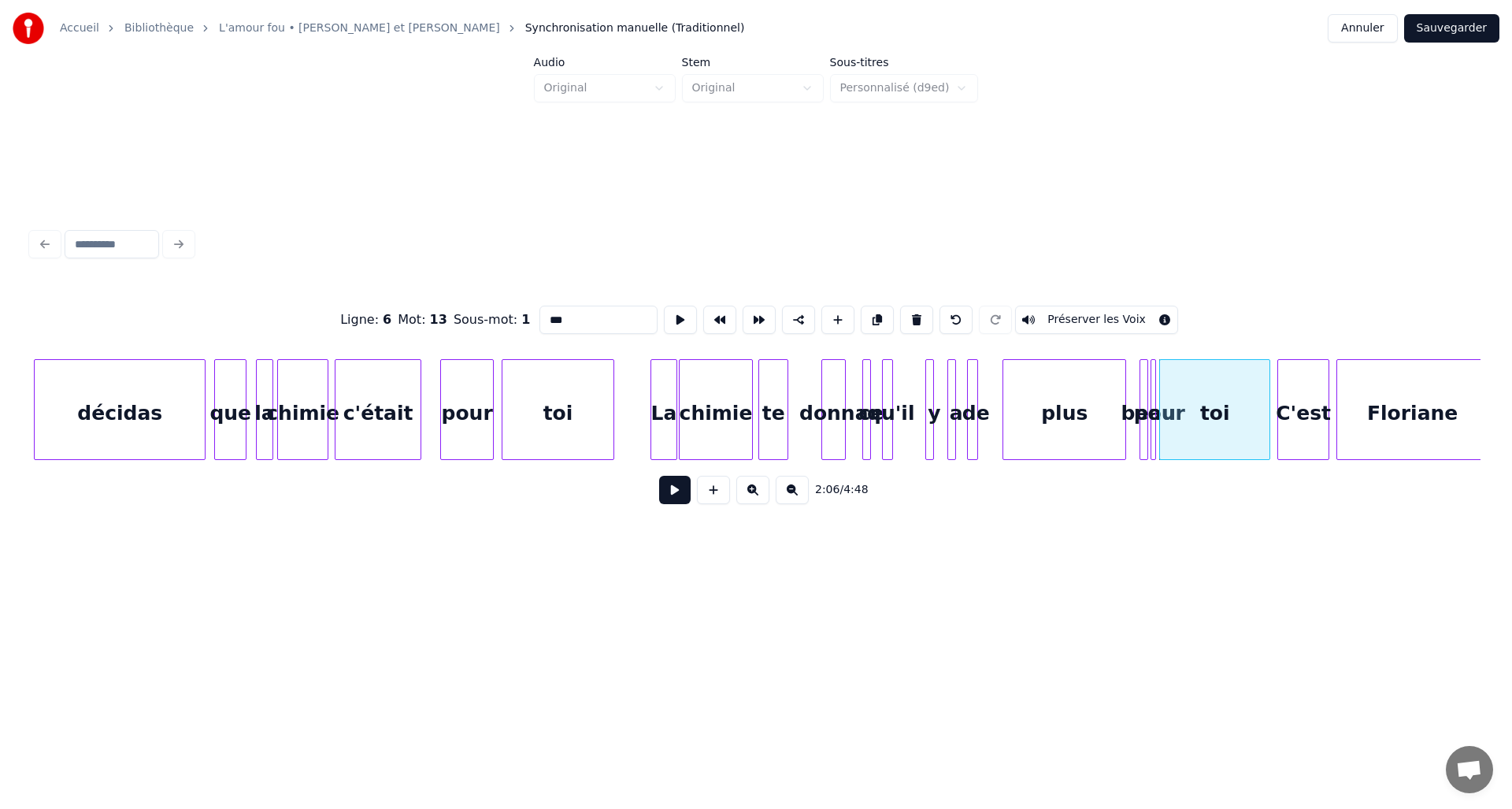
click at [1269, 411] on div at bounding box center [1266, 409] width 4 height 99
click at [1025, 401] on div at bounding box center [1024, 409] width 4 height 99
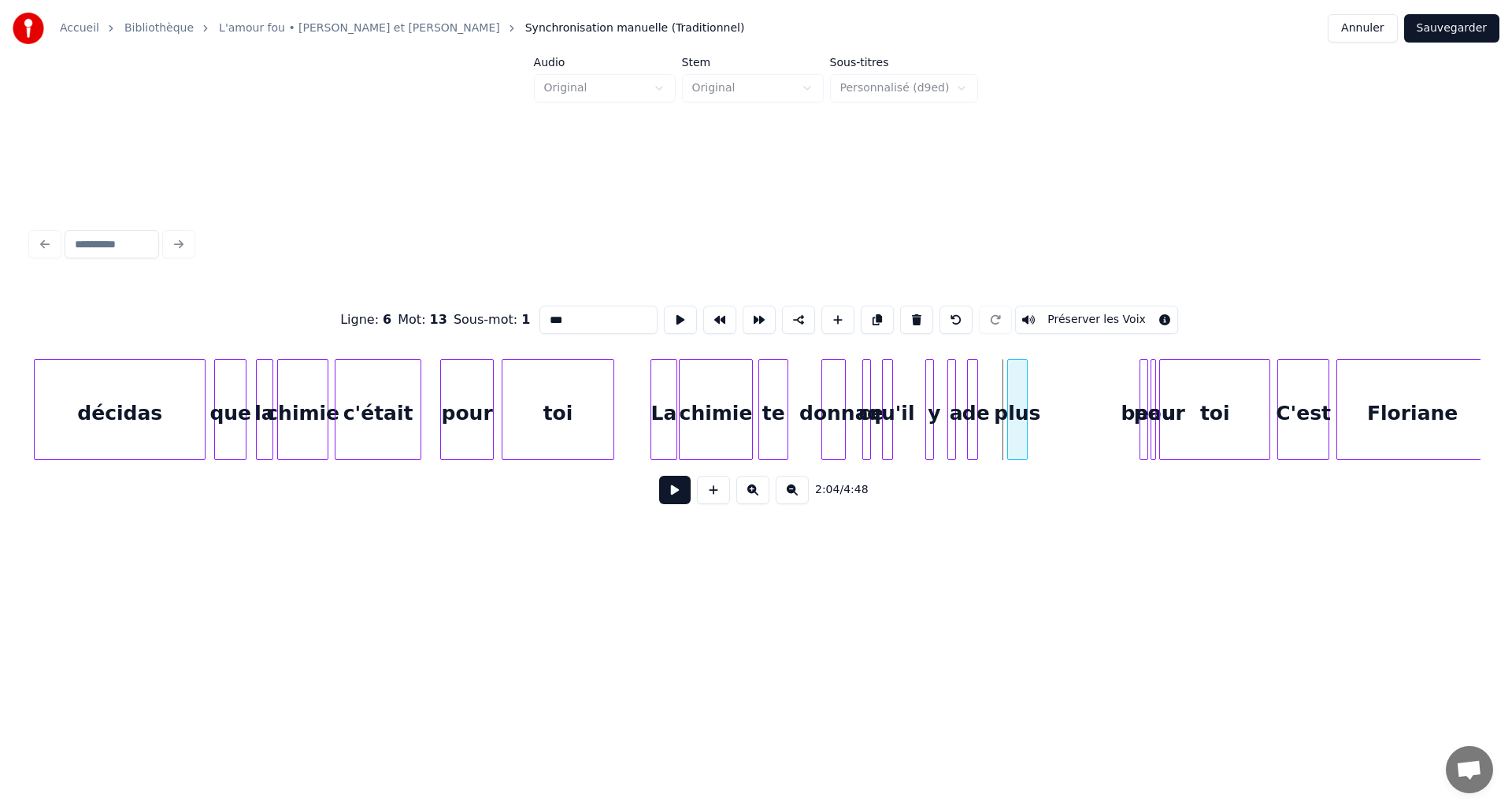
click at [1009, 398] on div at bounding box center [1010, 409] width 4 height 99
click at [1046, 384] on div "beau" at bounding box center [1046, 413] width 16 height 107
click at [1108, 389] on div at bounding box center [1107, 409] width 4 height 99
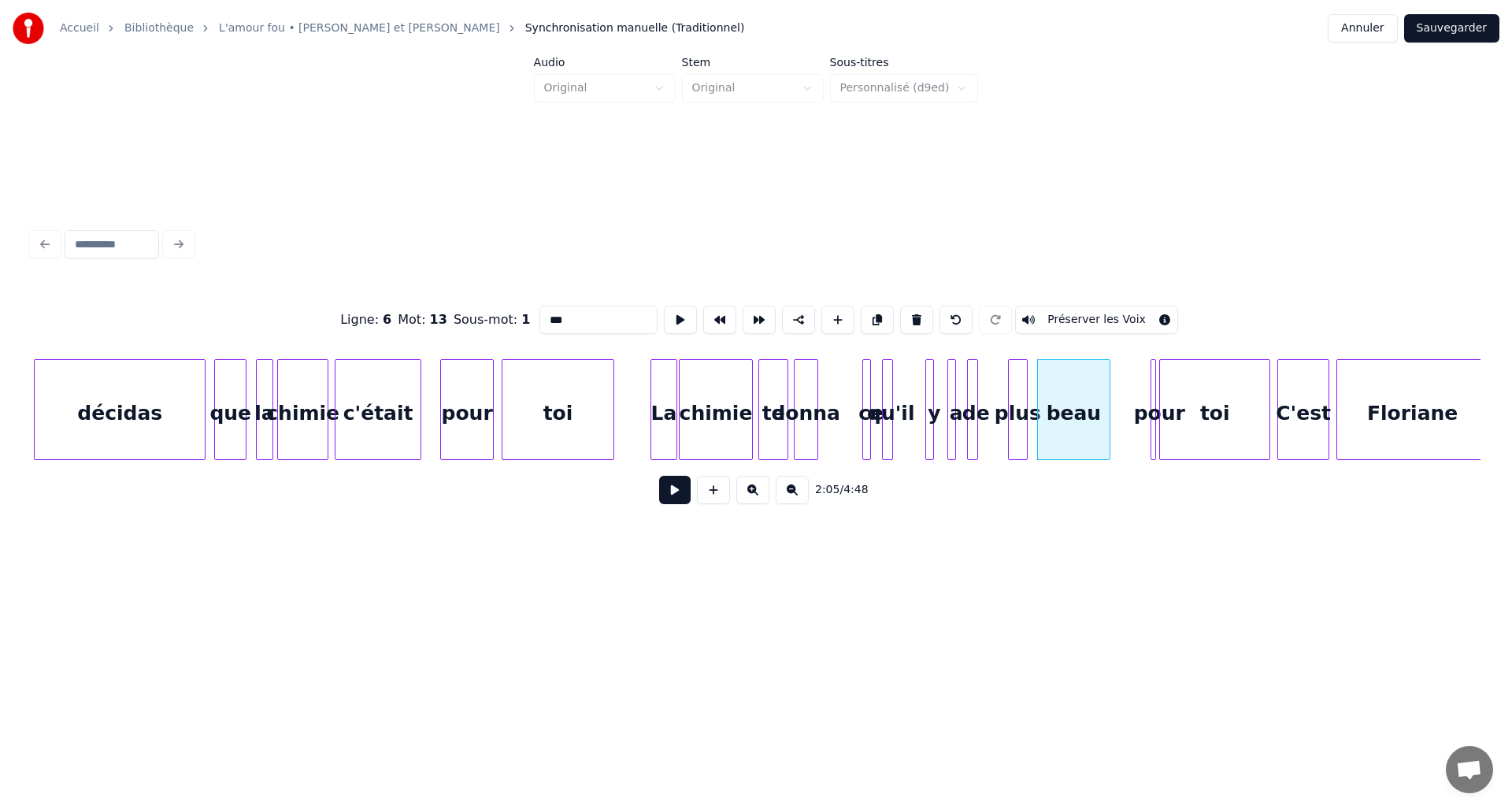
click at [811, 400] on div "donna" at bounding box center [807, 413] width 23 height 107
click at [822, 402] on div "donna" at bounding box center [812, 413] width 23 height 107
click at [845, 396] on div at bounding box center [847, 409] width 4 height 99
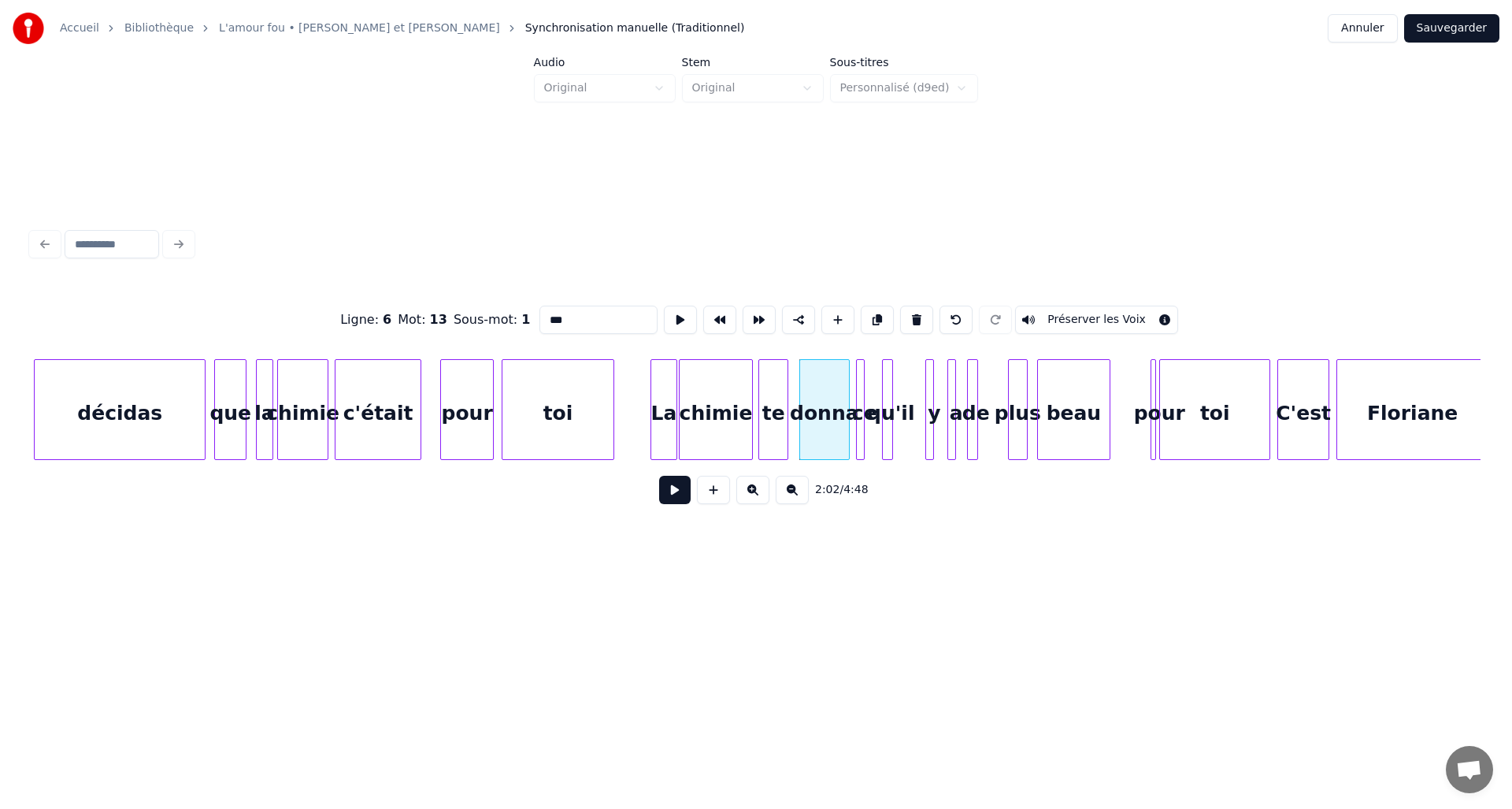
click at [867, 391] on div "ce" at bounding box center [865, 413] width 16 height 107
click at [871, 392] on div at bounding box center [870, 409] width 4 height 99
click at [908, 392] on div "y" at bounding box center [908, 413] width 16 height 107
click at [924, 394] on div "a" at bounding box center [924, 413] width 16 height 107
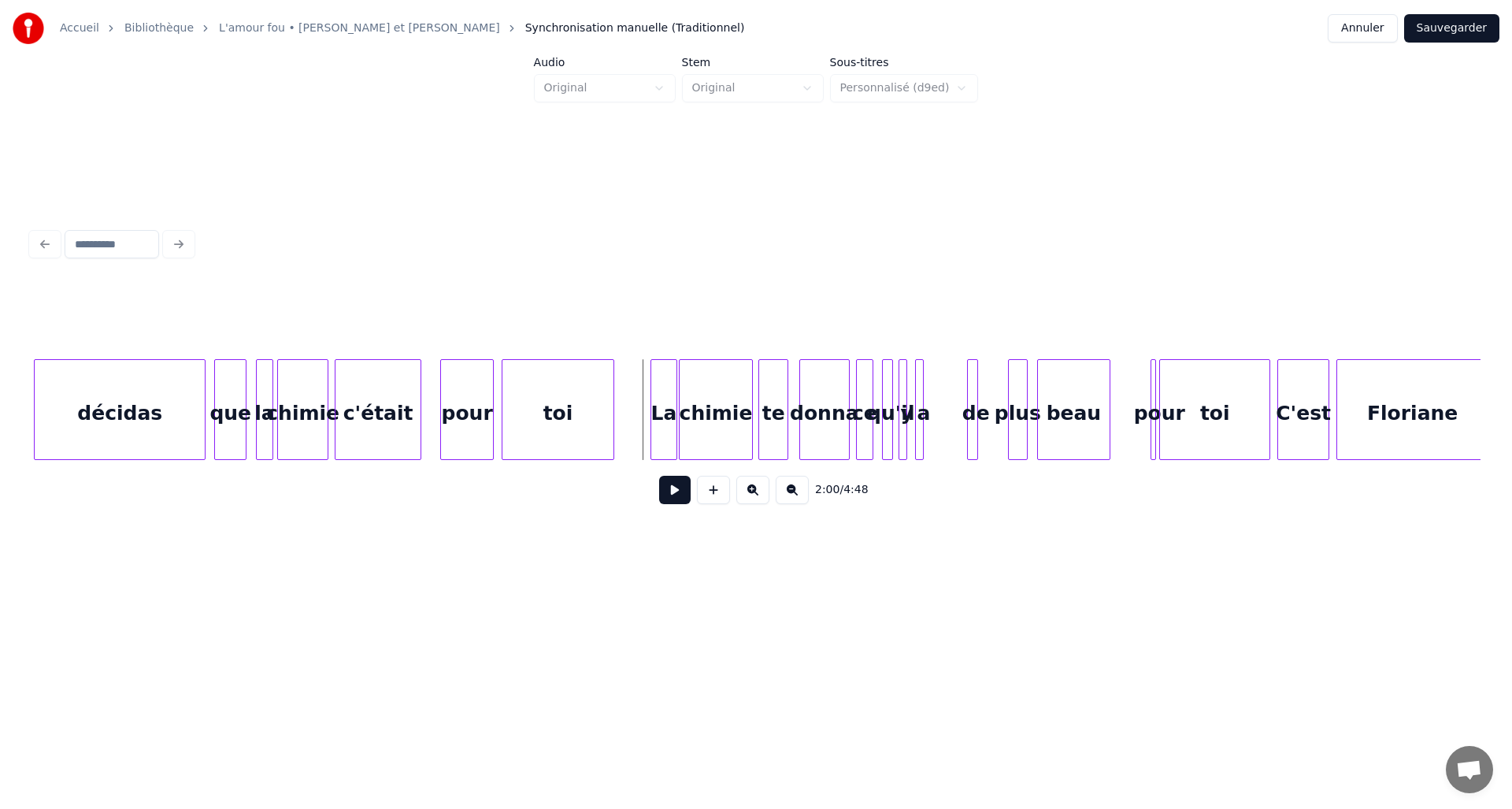
click at [671, 490] on button at bounding box center [675, 489] width 31 height 29
click at [1128, 402] on div at bounding box center [1127, 409] width 4 height 99
click at [1030, 400] on div at bounding box center [1029, 409] width 4 height 99
click at [990, 396] on div "de" at bounding box center [986, 413] width 16 height 107
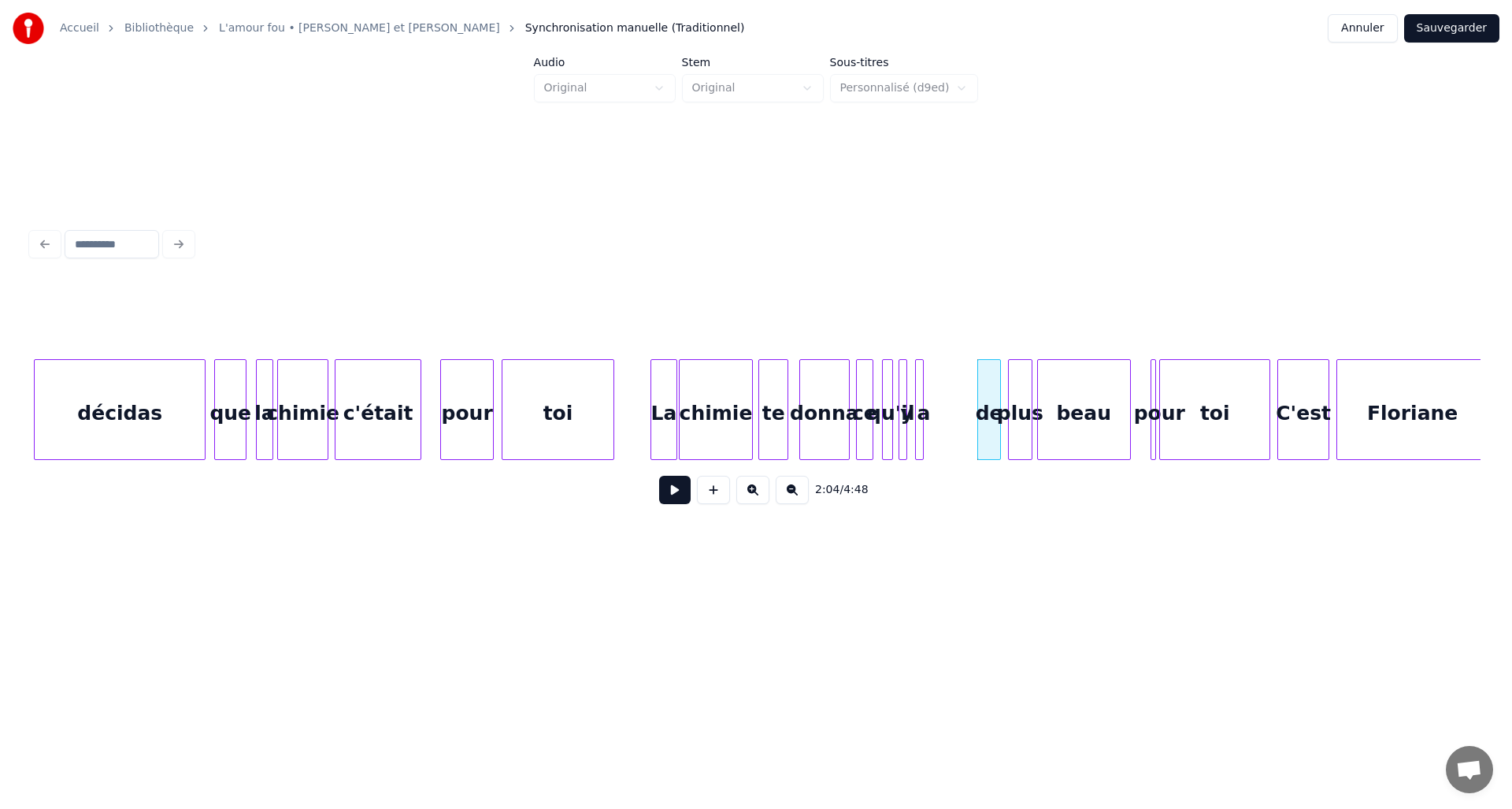
click at [997, 396] on div at bounding box center [997, 409] width 4 height 99
click at [965, 394] on div at bounding box center [962, 409] width 4 height 99
click at [912, 395] on div at bounding box center [910, 409] width 4 height 99
click at [679, 501] on button at bounding box center [675, 489] width 31 height 29
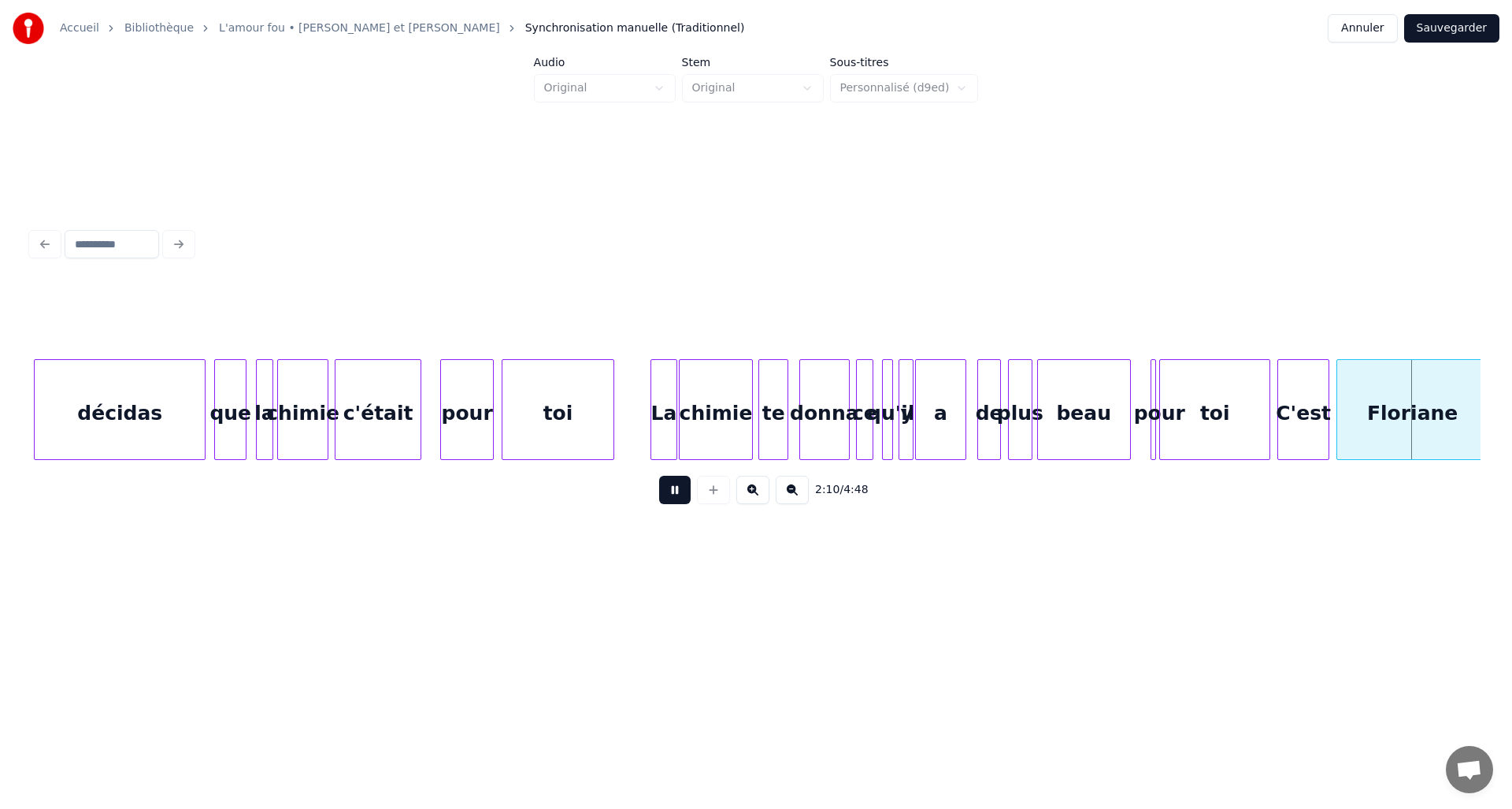
click at [677, 497] on button at bounding box center [675, 489] width 31 height 29
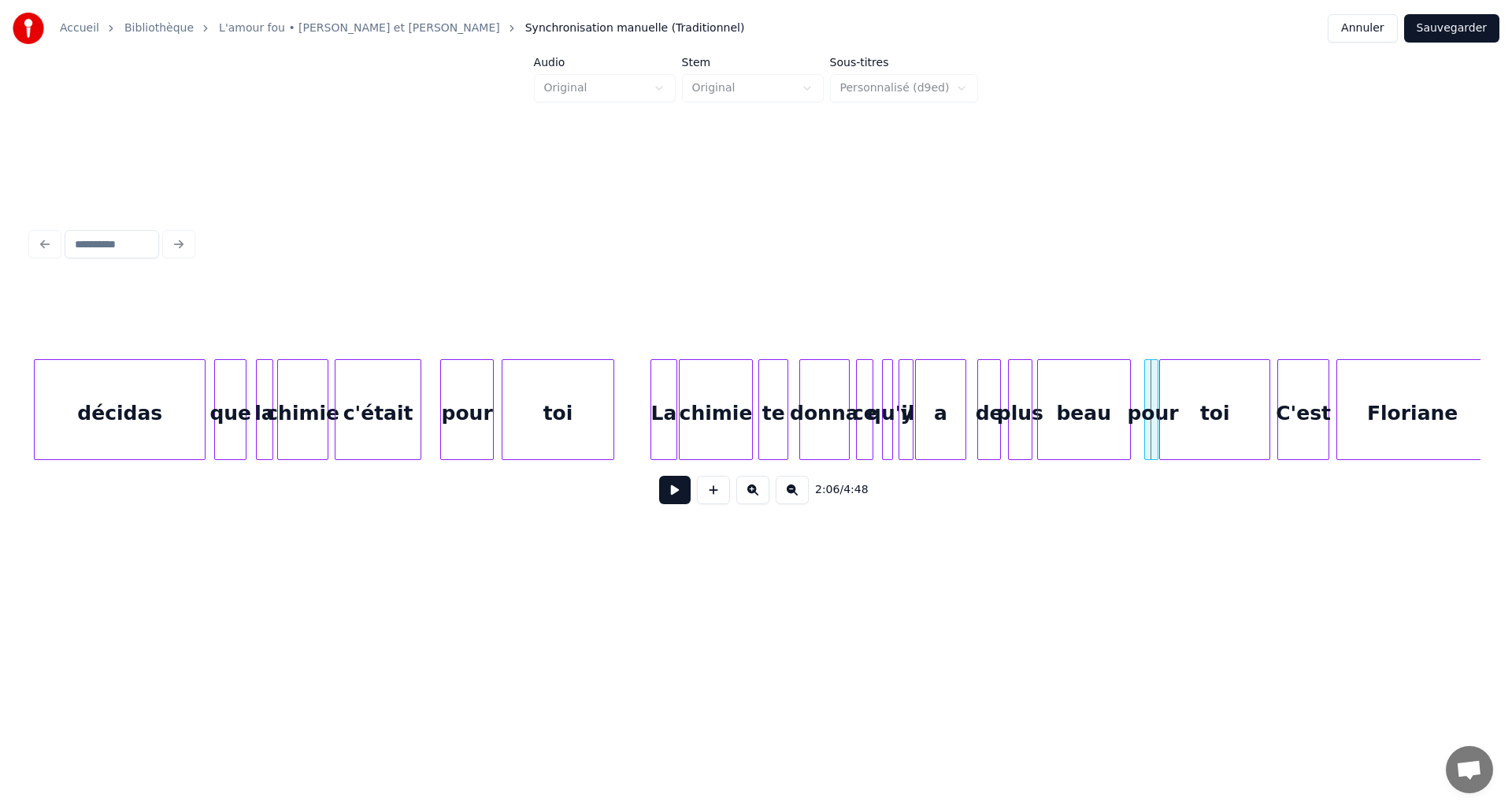
click at [1145, 394] on div at bounding box center [1147, 409] width 4 height 99
click at [1472, 27] on button "Sauvegarder" at bounding box center [1452, 28] width 95 height 29
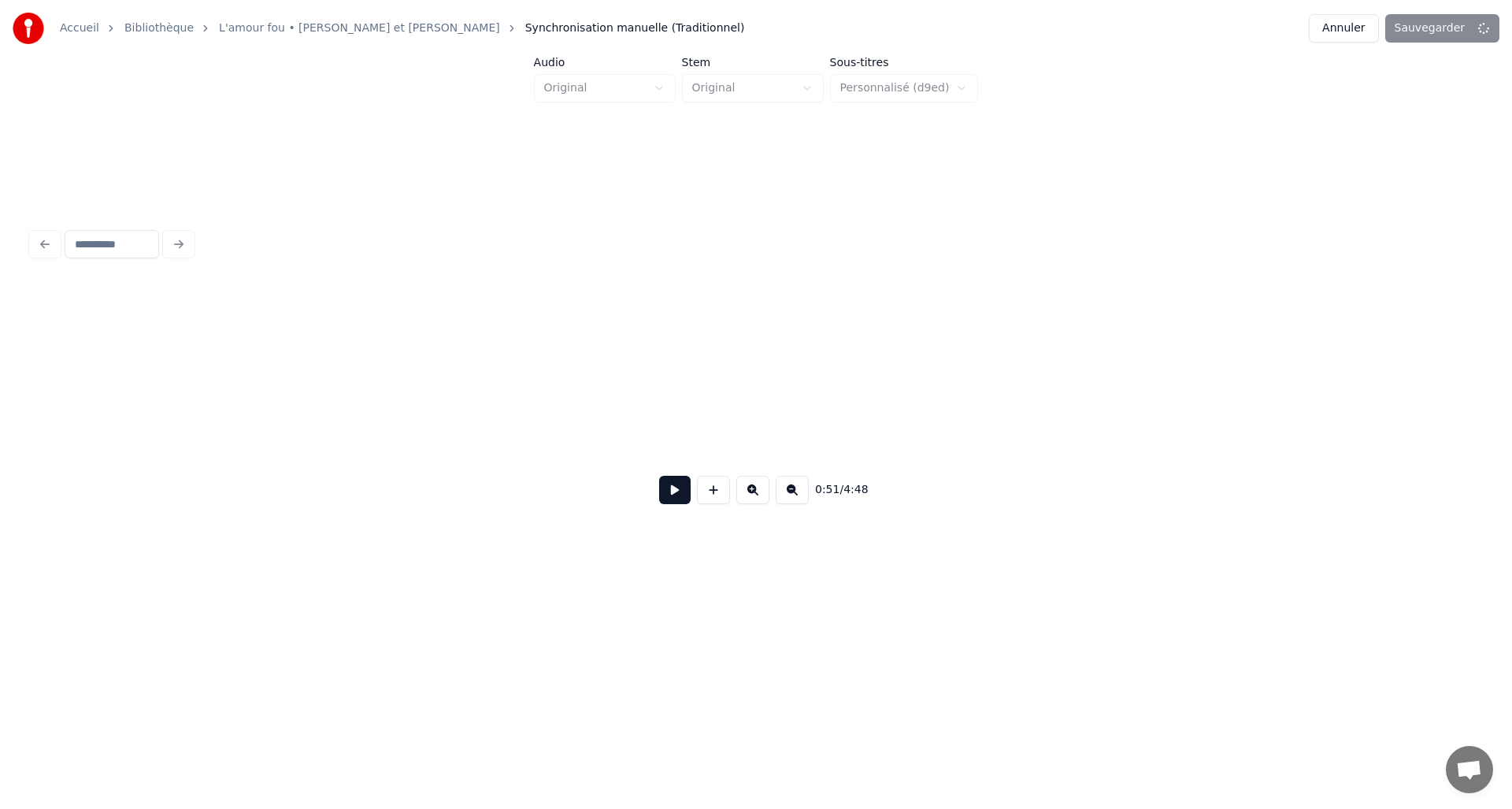
scroll to position [0, 4088]
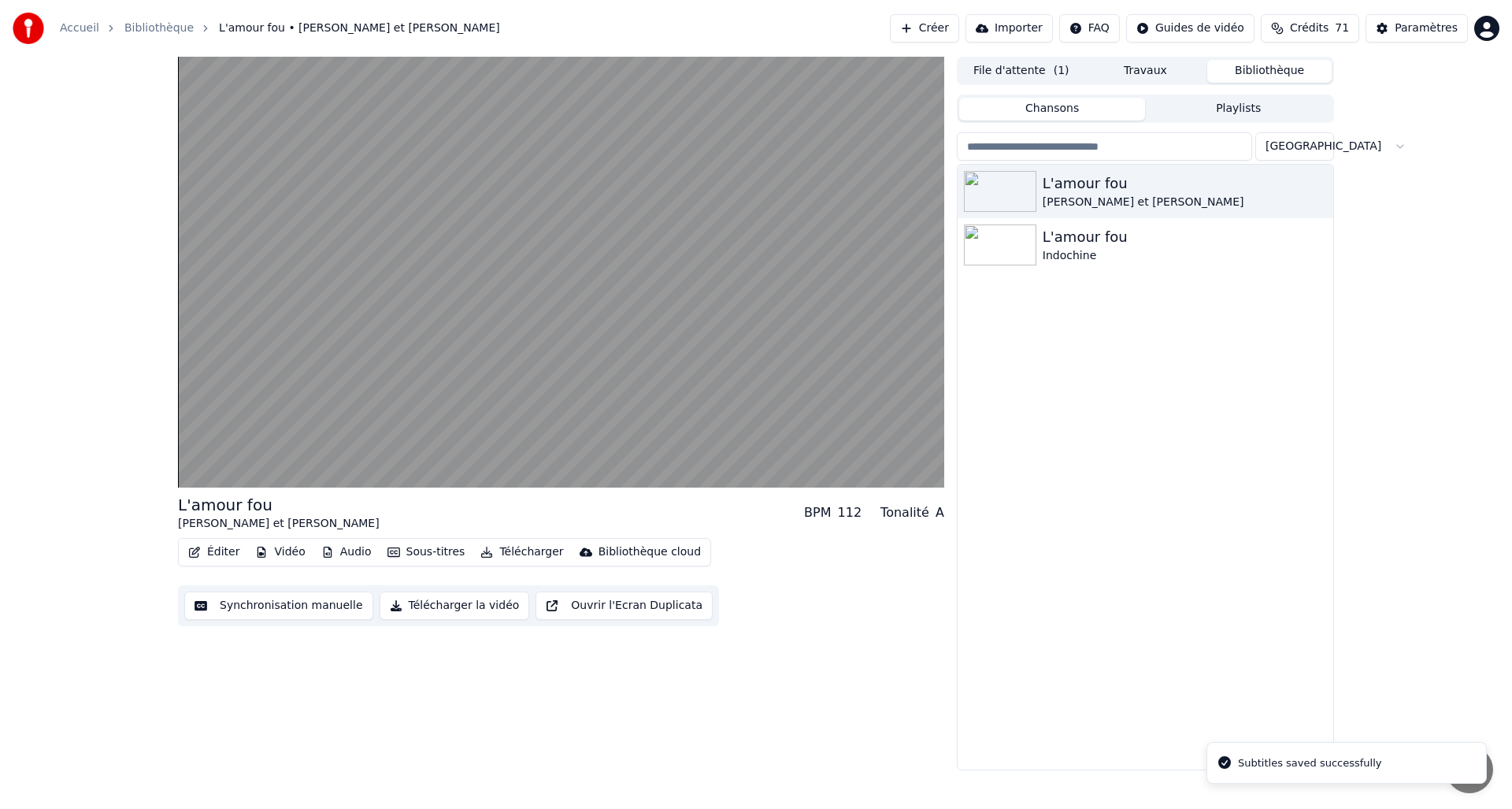
click at [215, 553] on button "Éditer" at bounding box center [213, 551] width 64 height 22
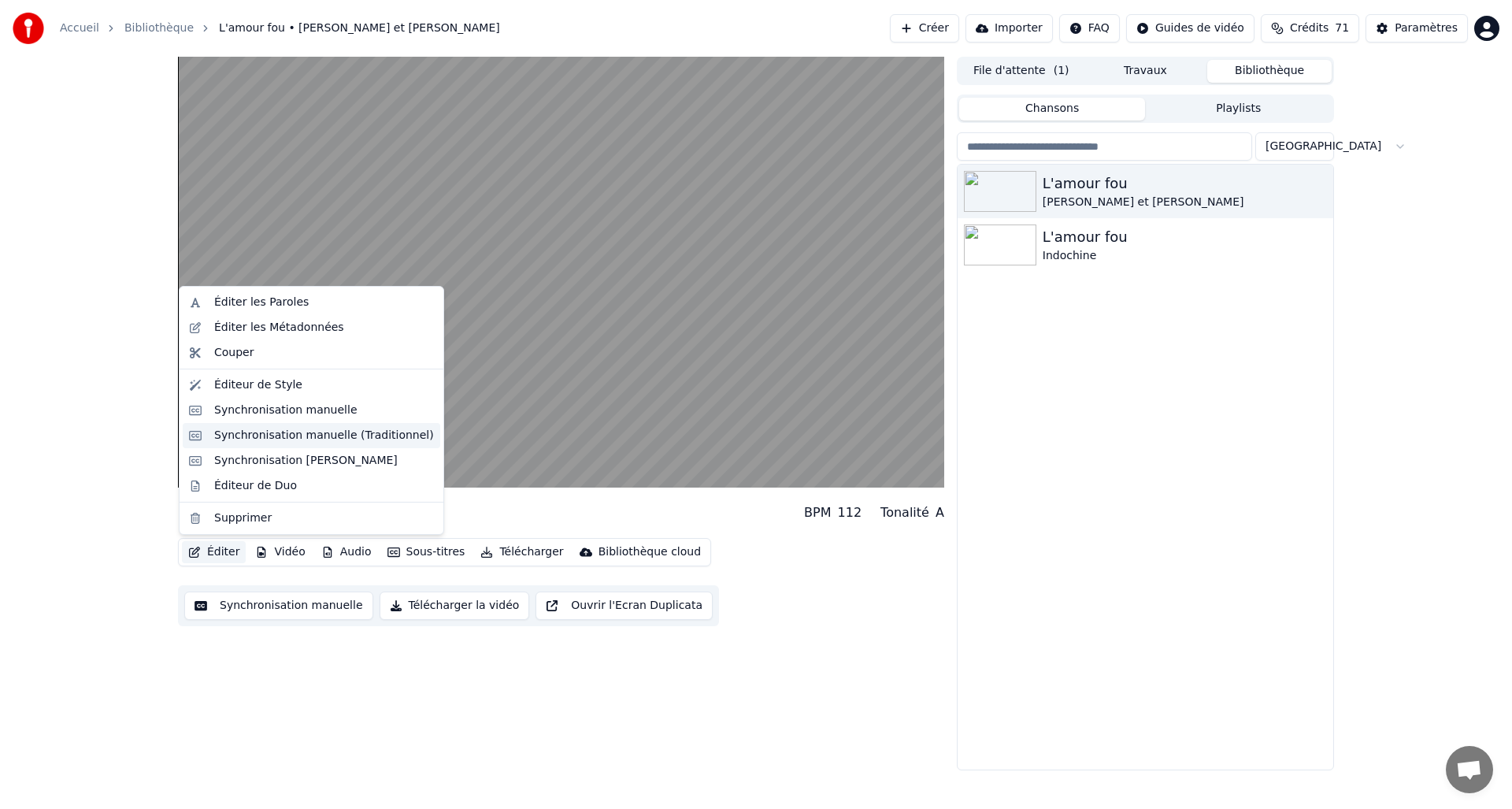
click at [299, 435] on div "Synchronisation manuelle (Traditionnel)" at bounding box center [324, 435] width 219 height 16
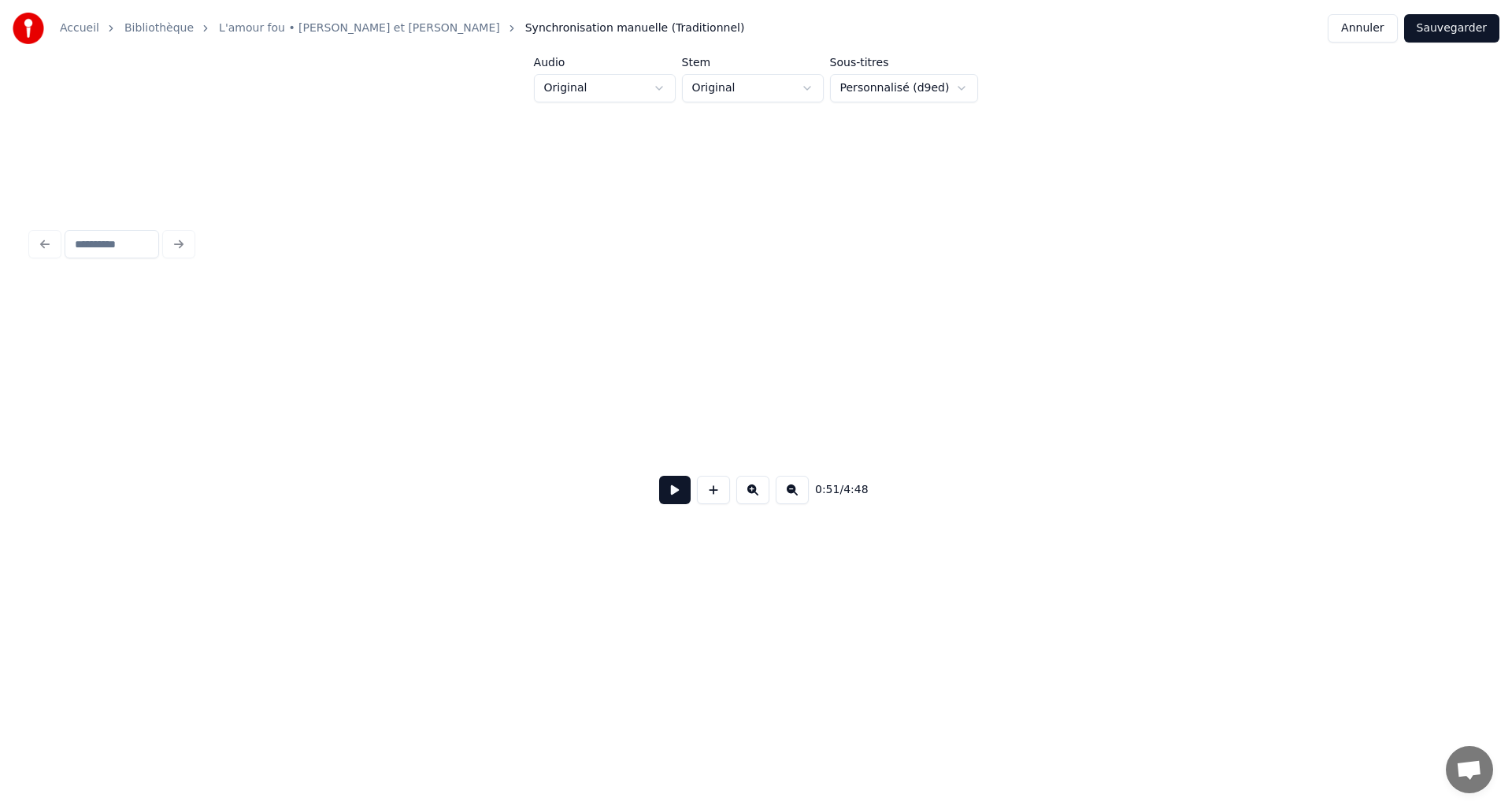
scroll to position [0, 4088]
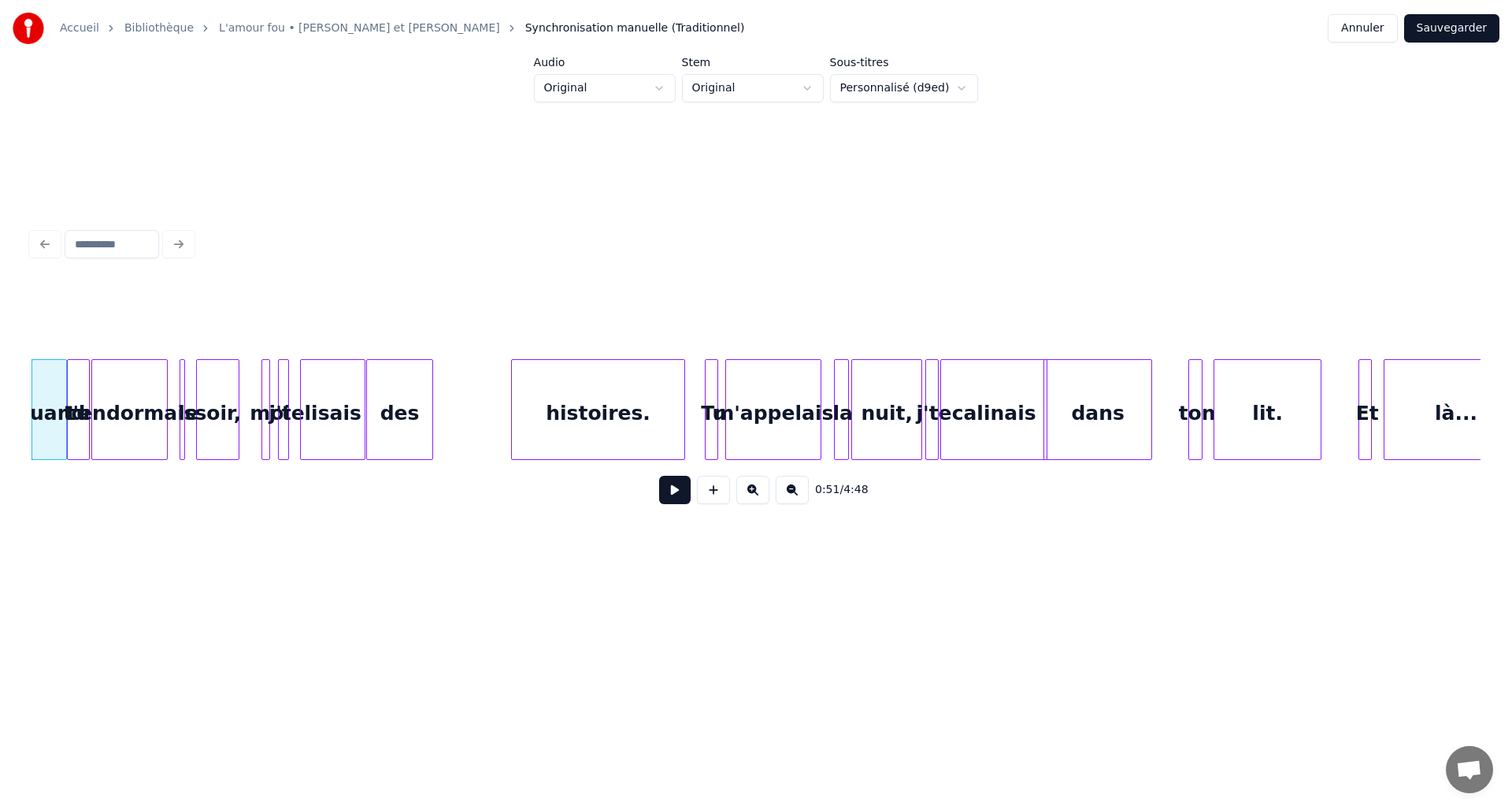
drag, startPoint x: 673, startPoint y: 497, endPoint x: 593, endPoint y: 504, distance: 80.3
click at [593, 504] on div "0:51 / 4:48" at bounding box center [756, 490] width 1424 height 35
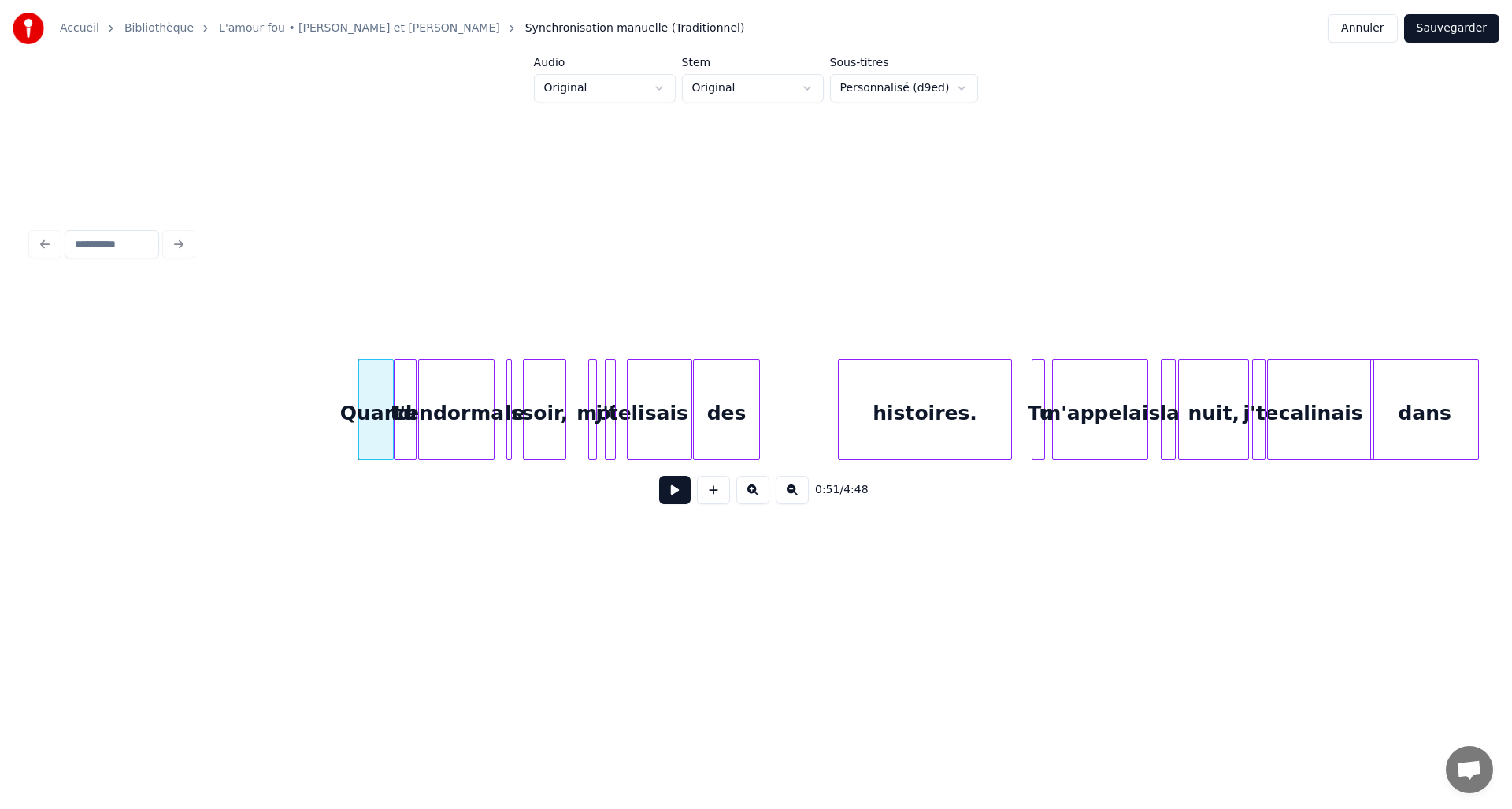
scroll to position [0, 3588]
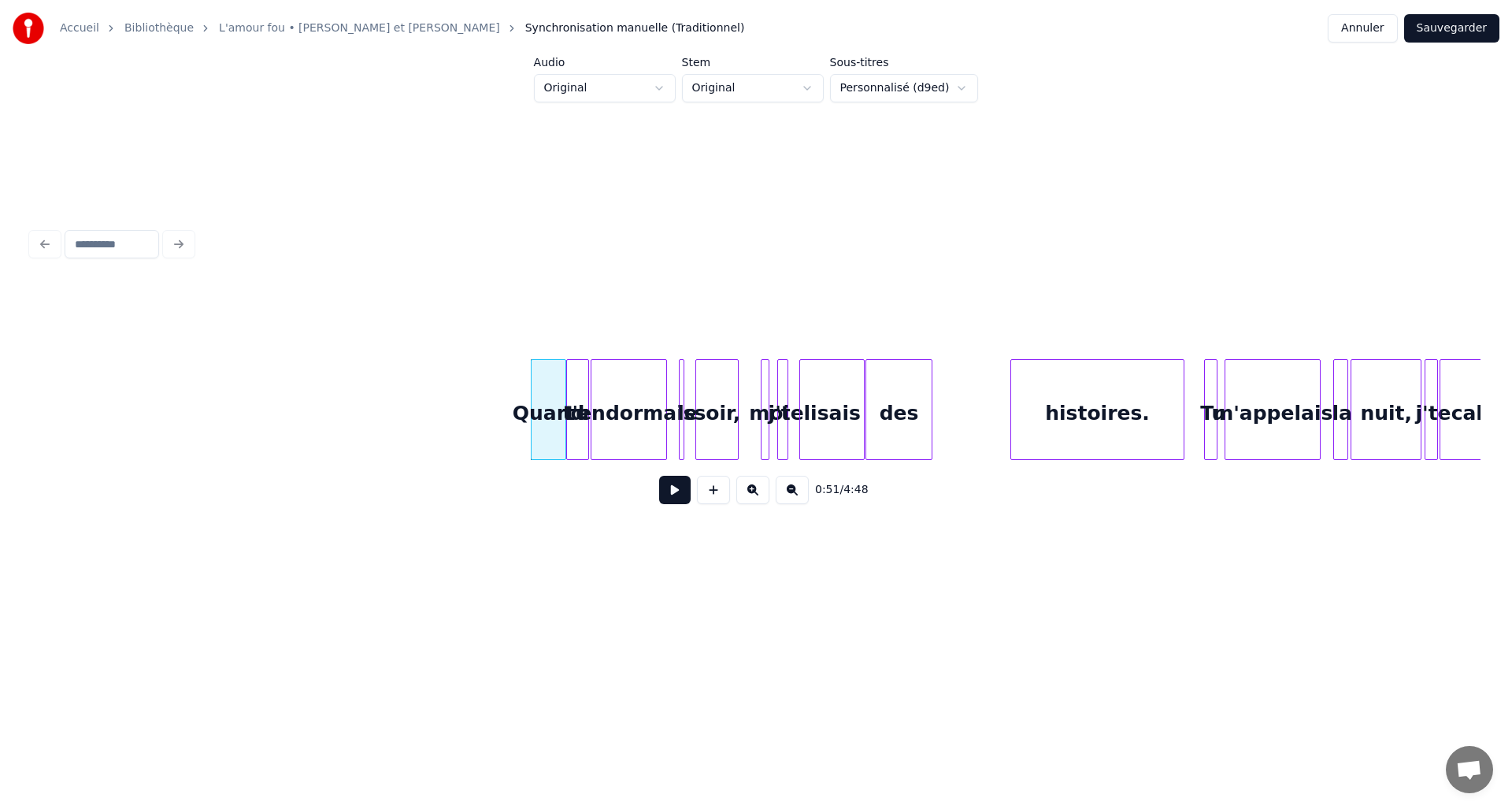
click at [672, 503] on button at bounding box center [675, 489] width 31 height 29
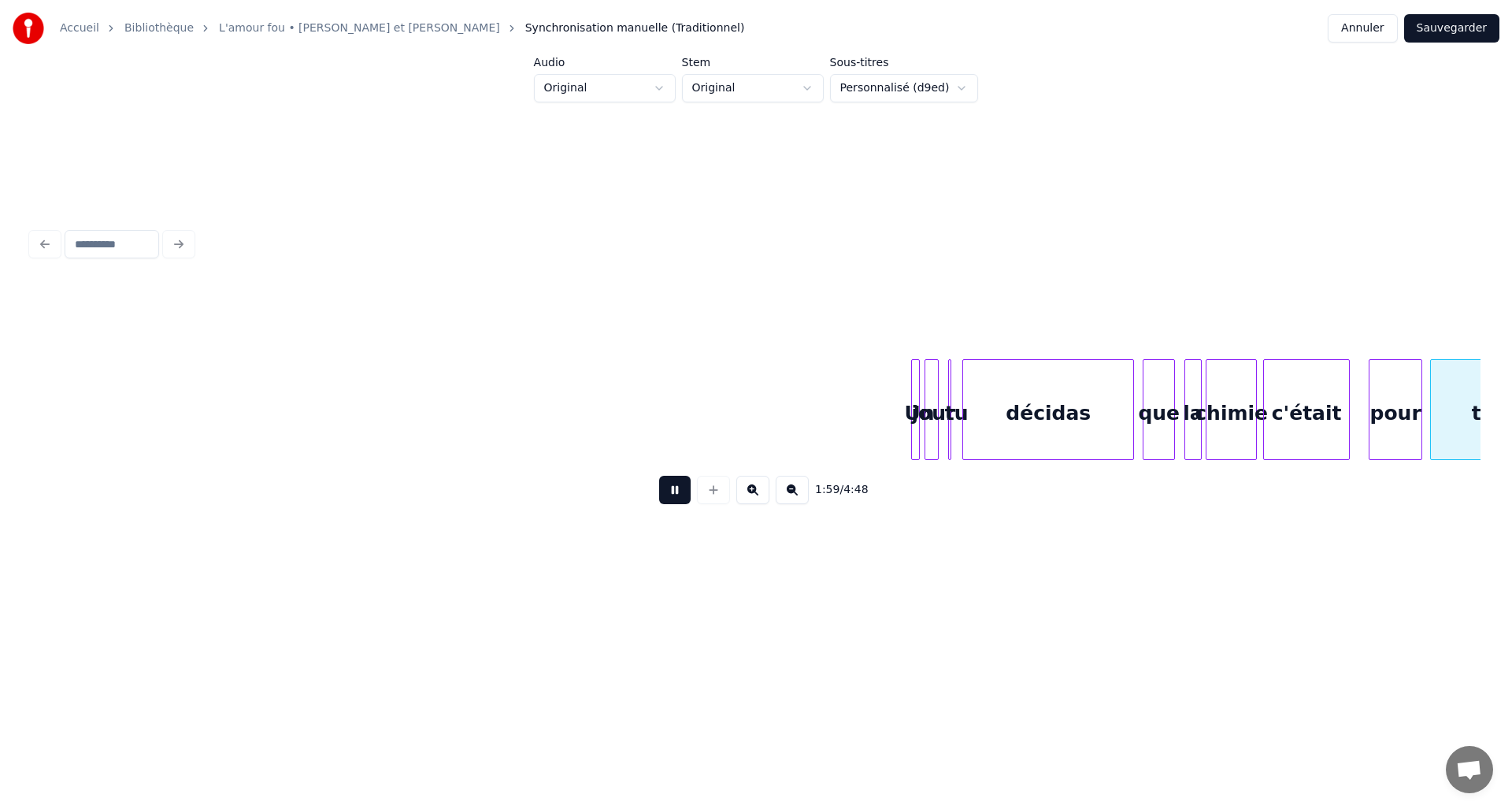
scroll to position [0, 9389]
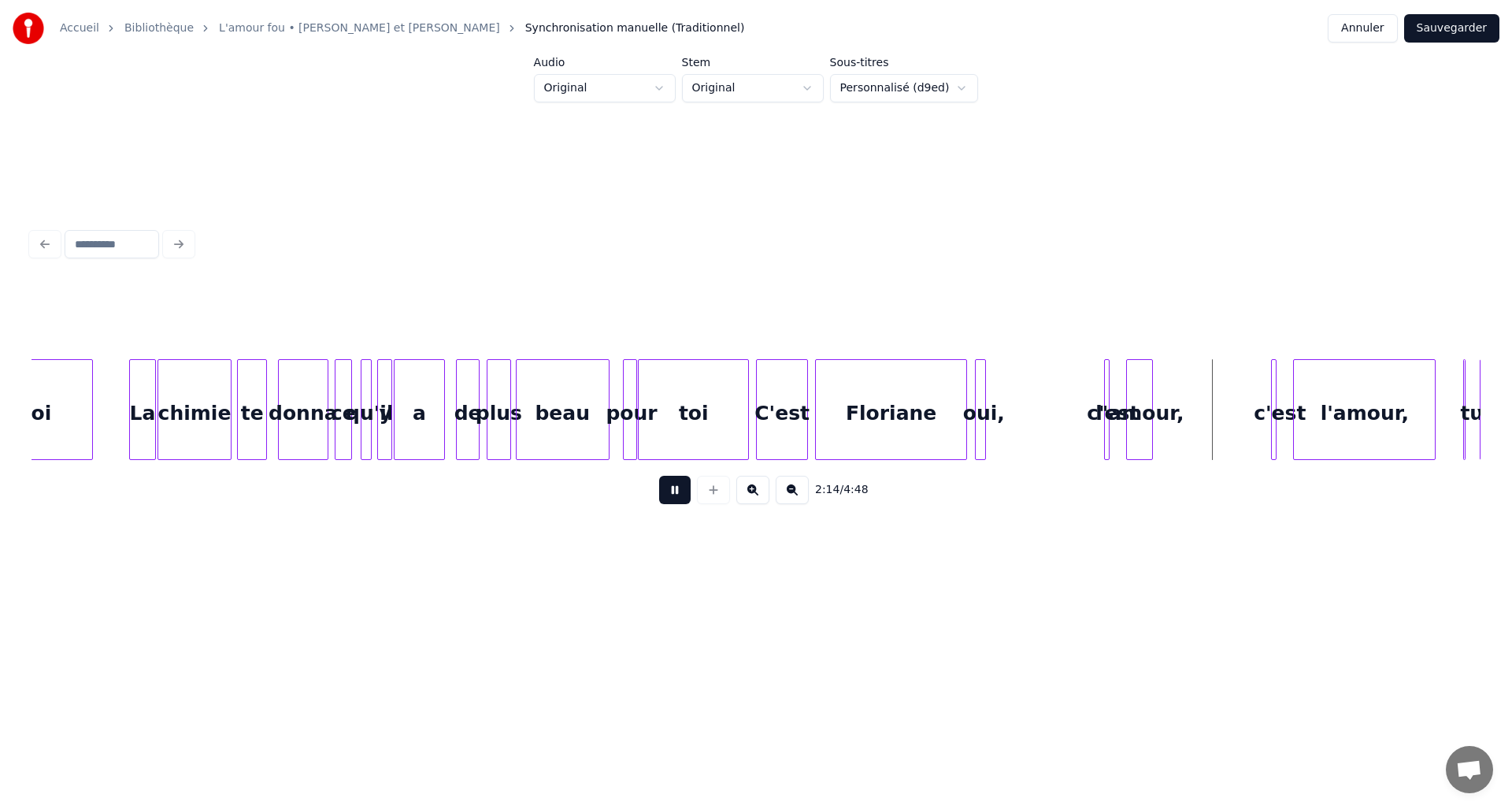
click at [672, 501] on button at bounding box center [675, 489] width 31 height 29
click at [768, 405] on div at bounding box center [767, 409] width 4 height 99
click at [775, 402] on div at bounding box center [777, 409] width 4 height 99
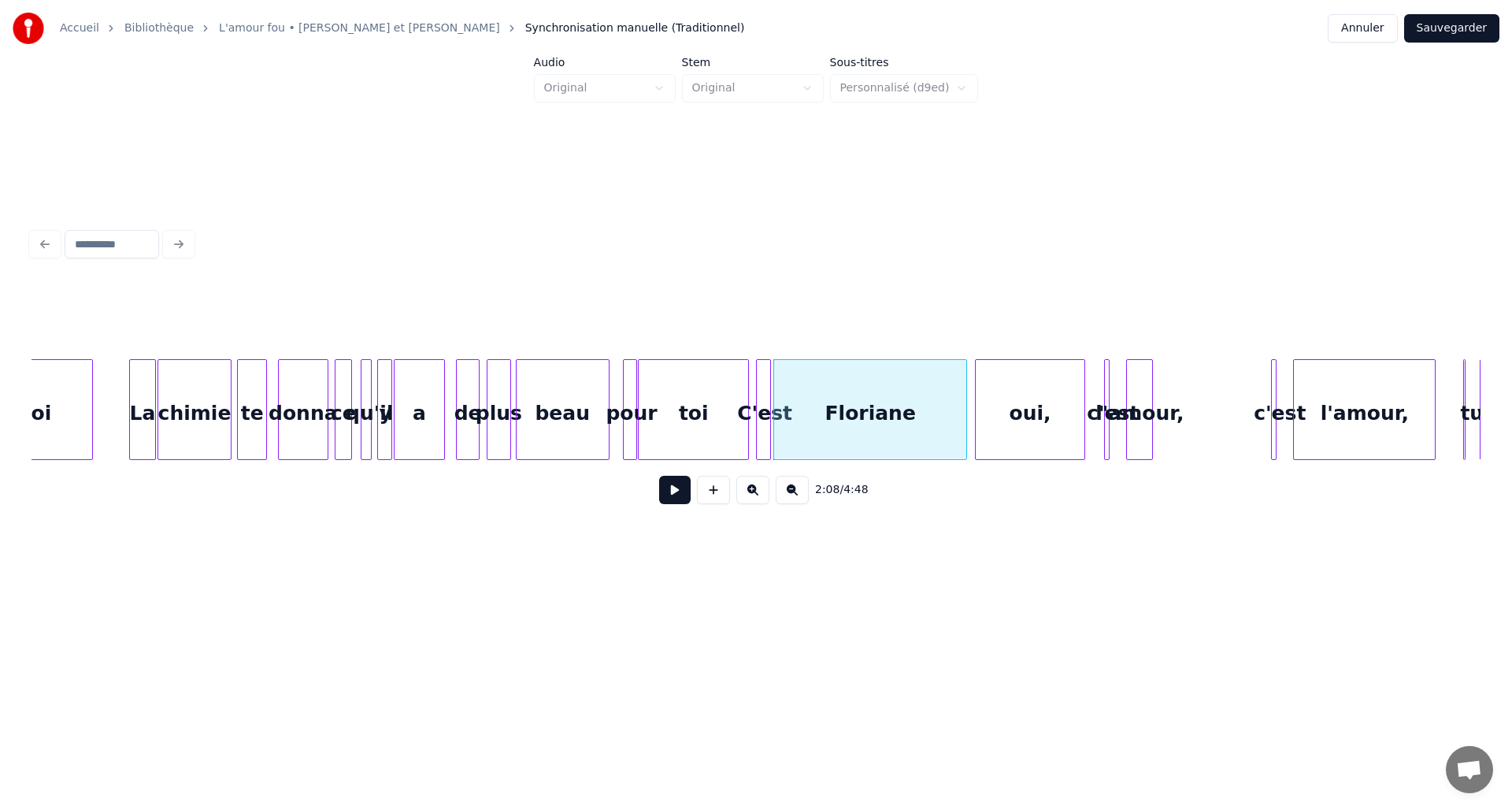
click at [1083, 401] on div at bounding box center [1082, 409] width 4 height 99
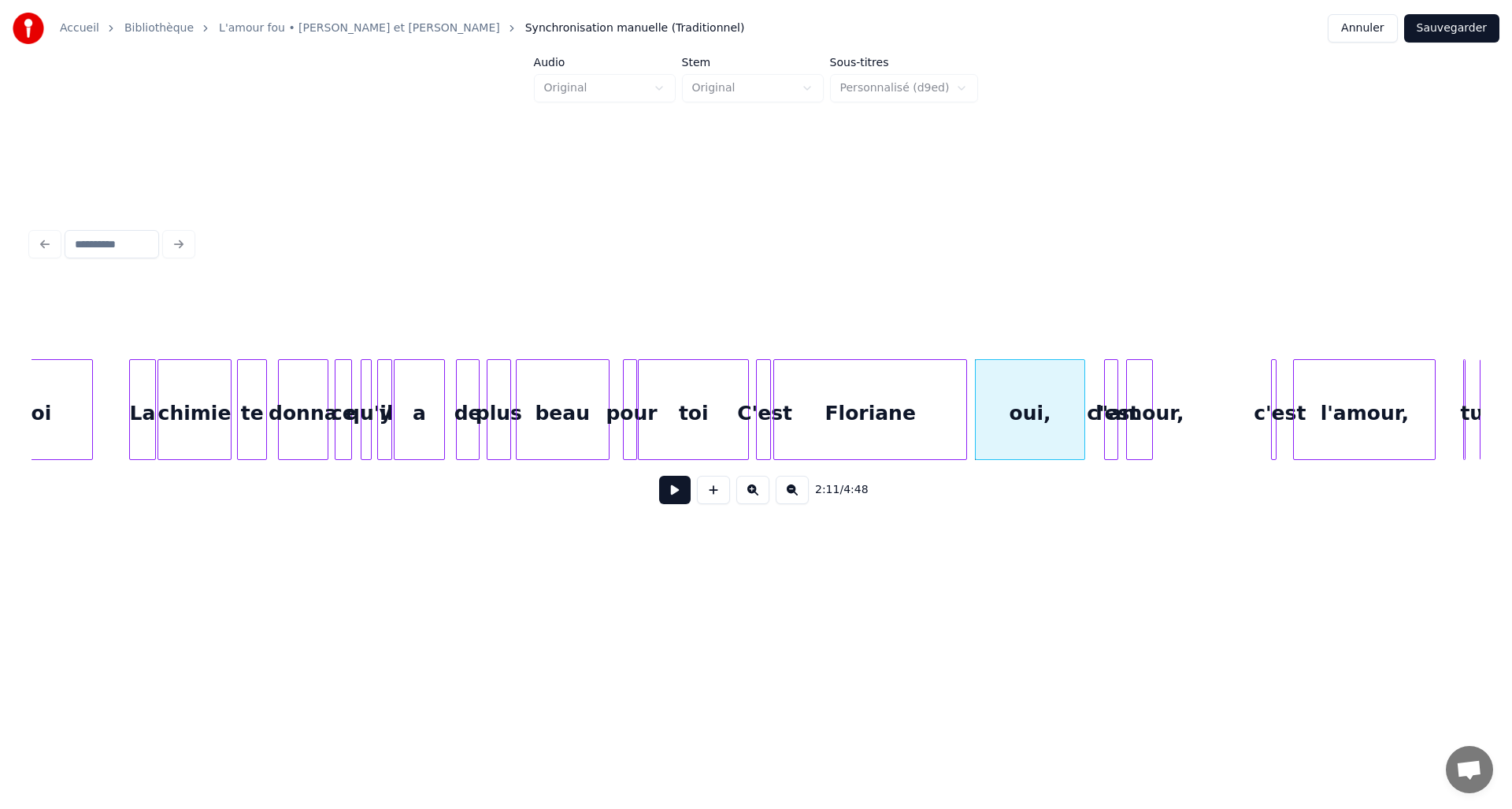
click at [1114, 391] on div at bounding box center [1115, 409] width 4 height 99
click at [1104, 391] on div "c'est" at bounding box center [1107, 413] width 16 height 107
click at [1115, 390] on div at bounding box center [1114, 409] width 4 height 99
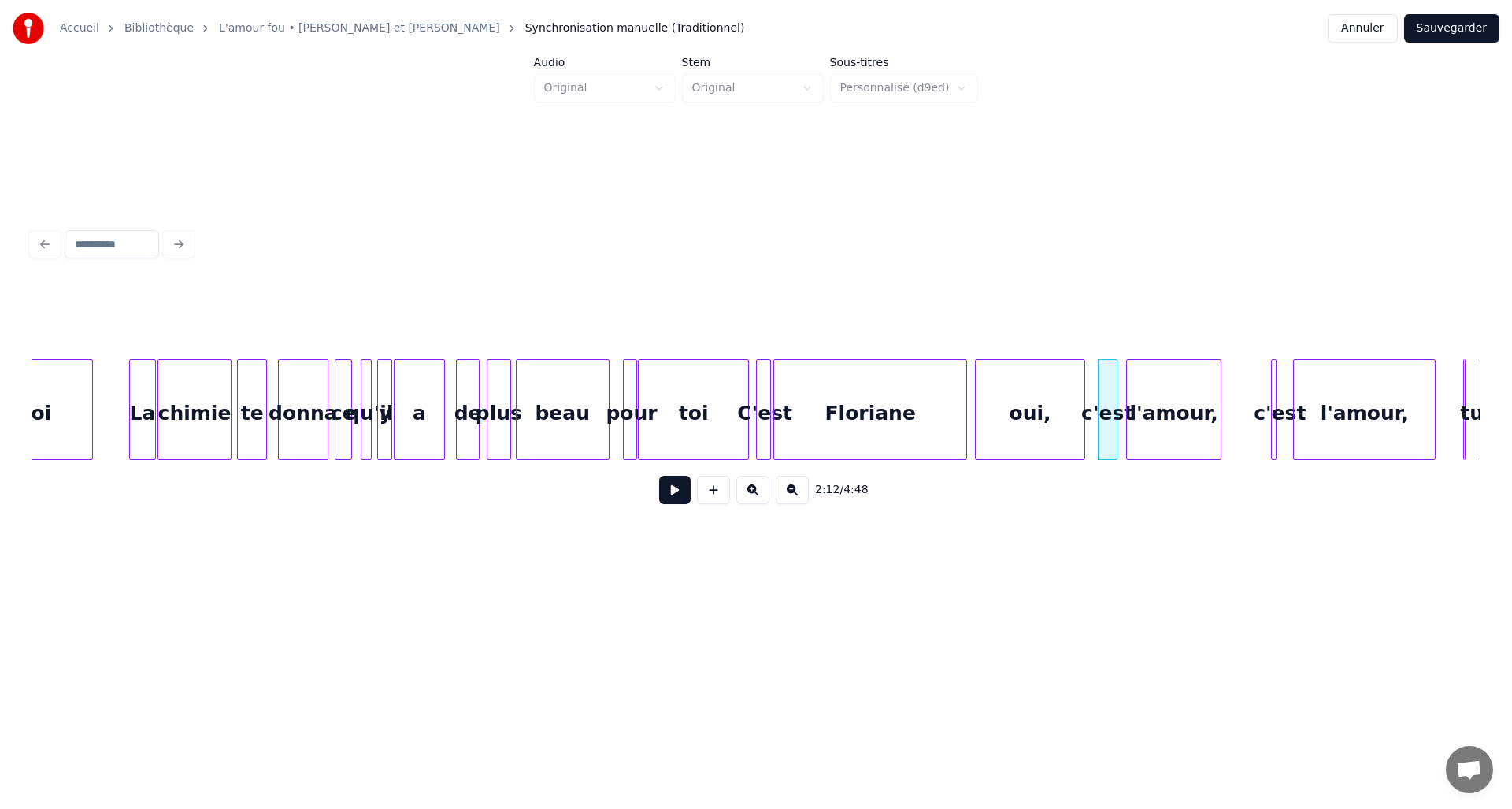
click at [1218, 393] on div at bounding box center [1218, 409] width 4 height 99
click at [1281, 394] on div at bounding box center [1279, 409] width 4 height 99
click at [1266, 395] on div "c'est" at bounding box center [1274, 413] width 16 height 107
click at [1286, 397] on div at bounding box center [1287, 409] width 4 height 99
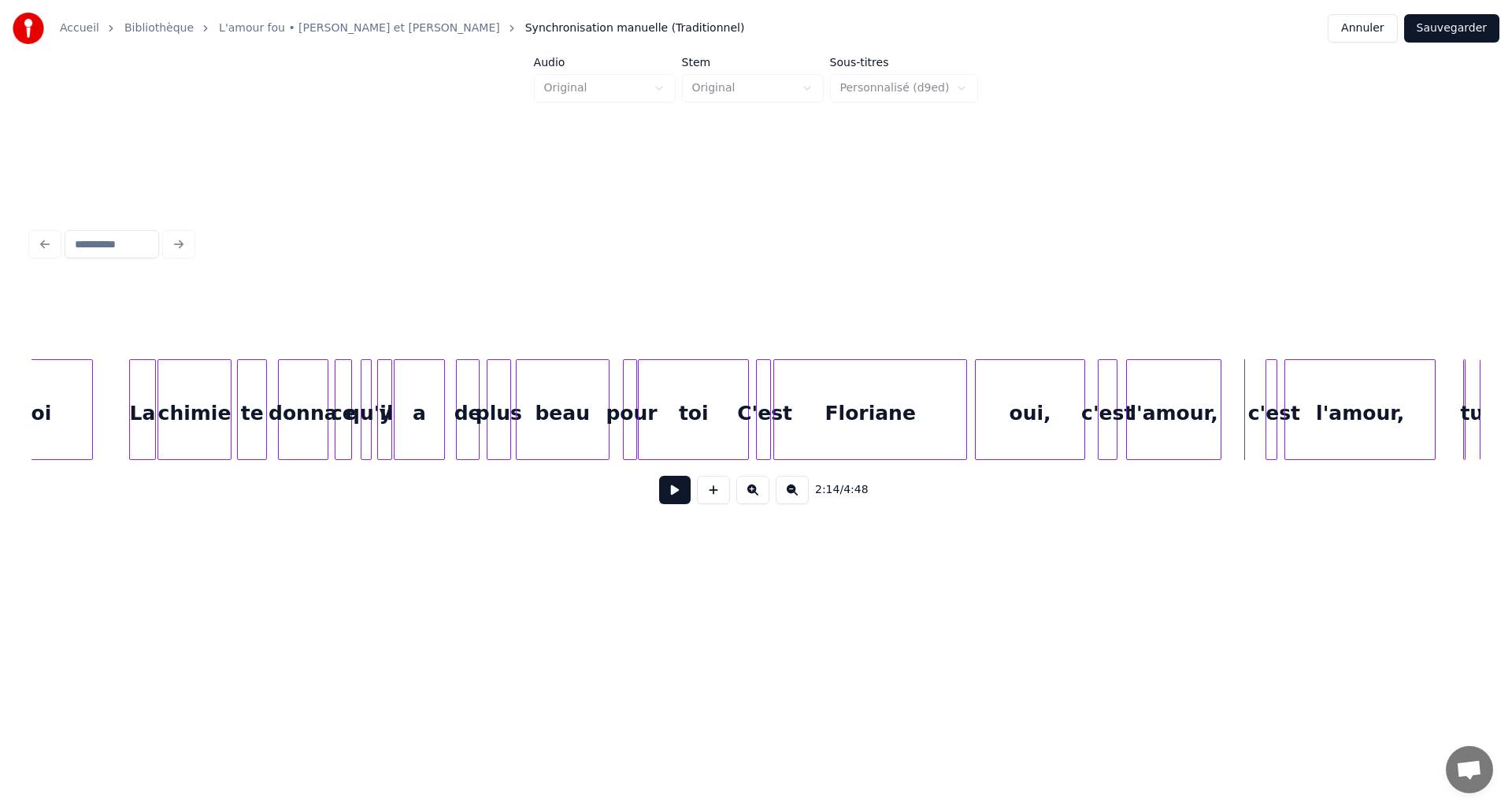
click at [672, 499] on button at bounding box center [675, 489] width 31 height 29
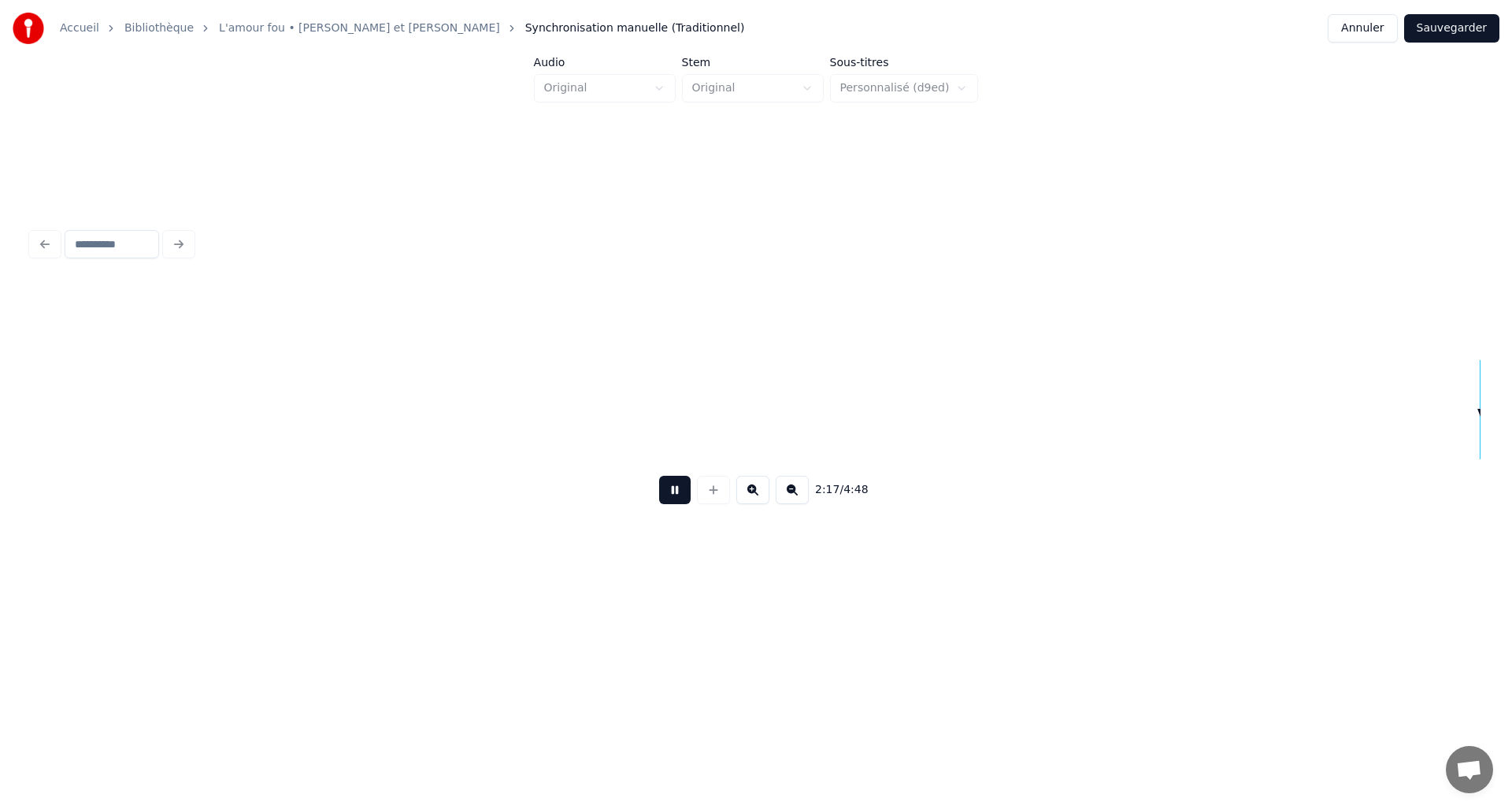
scroll to position [0, 10838]
click at [672, 499] on button at bounding box center [675, 489] width 31 height 29
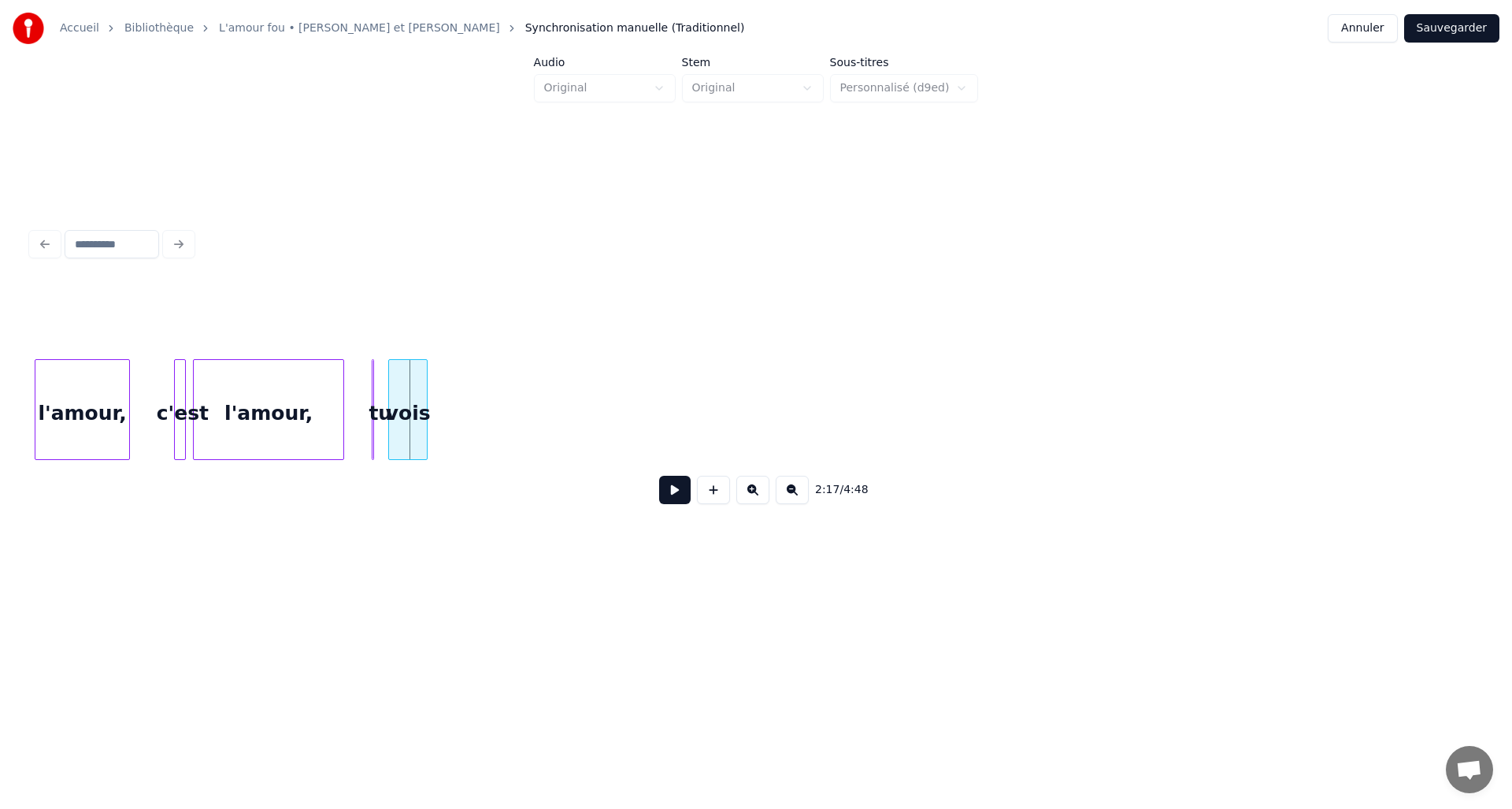
scroll to position [0, 10468]
click at [322, 400] on div "l'amour," at bounding box center [280, 413] width 150 height 107
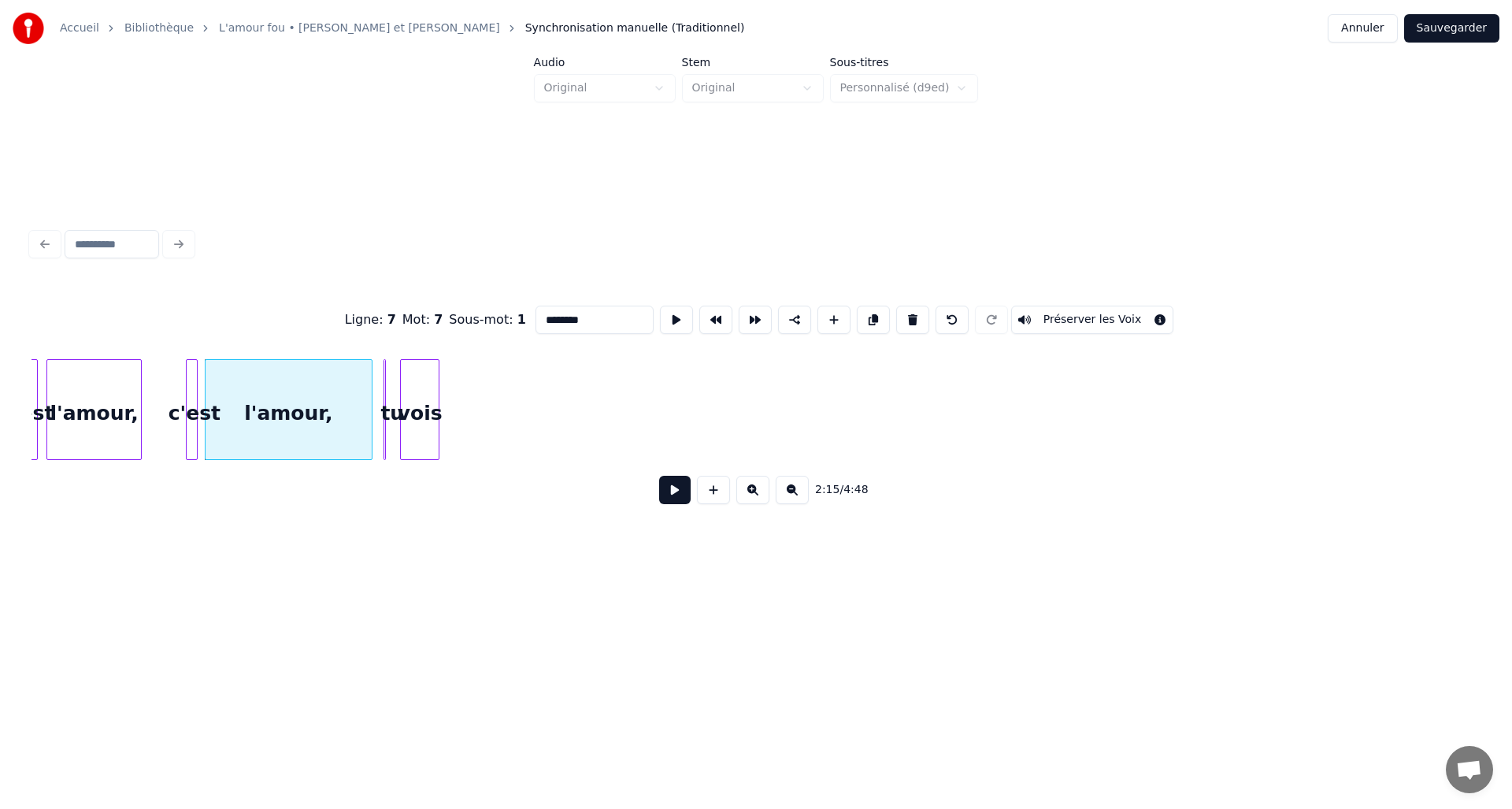
click at [370, 406] on div at bounding box center [368, 409] width 4 height 99
click at [389, 402] on div at bounding box center [388, 409] width 4 height 99
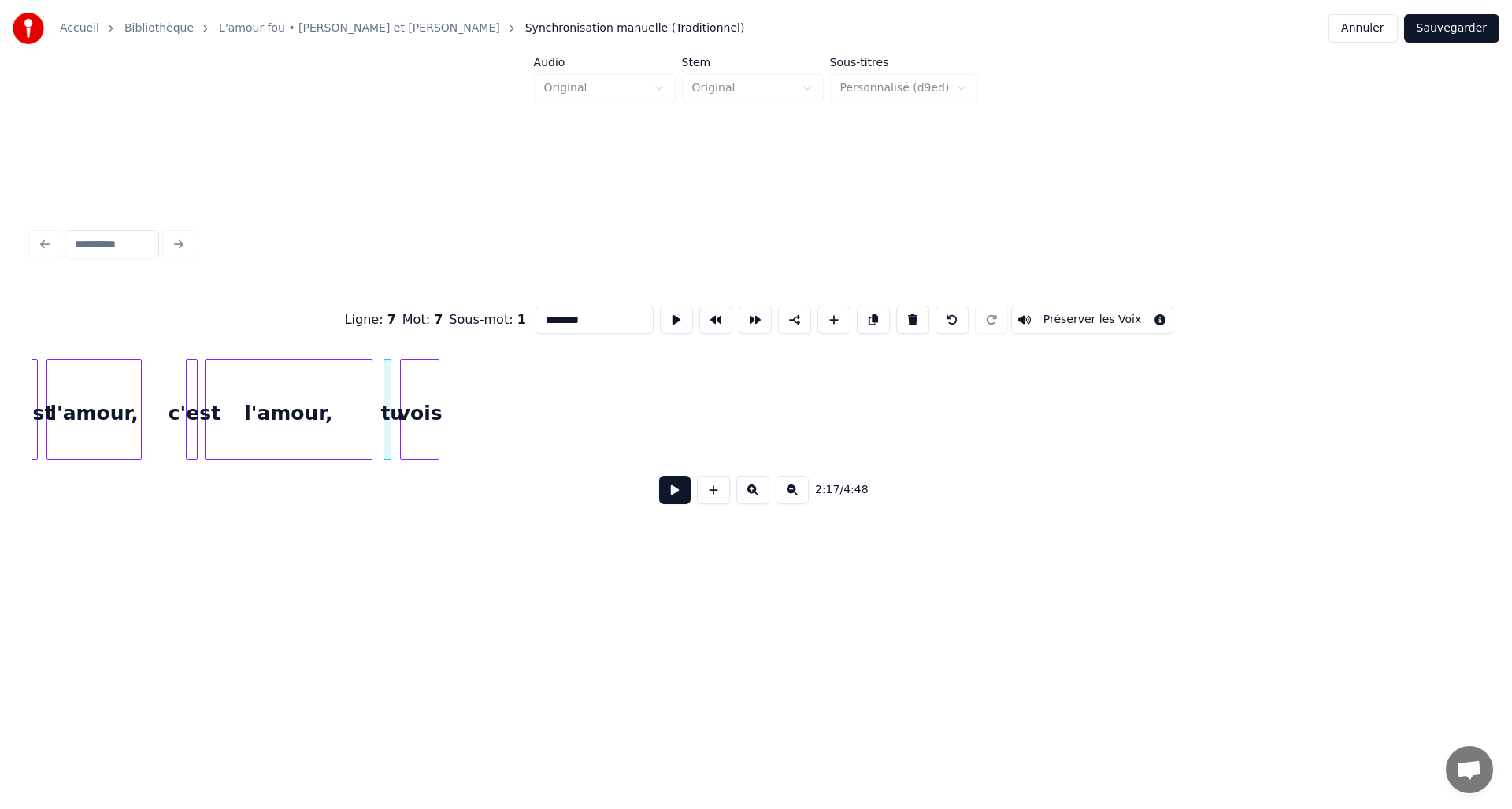
click at [415, 399] on div "vois" at bounding box center [419, 413] width 37 height 107
type input "****"
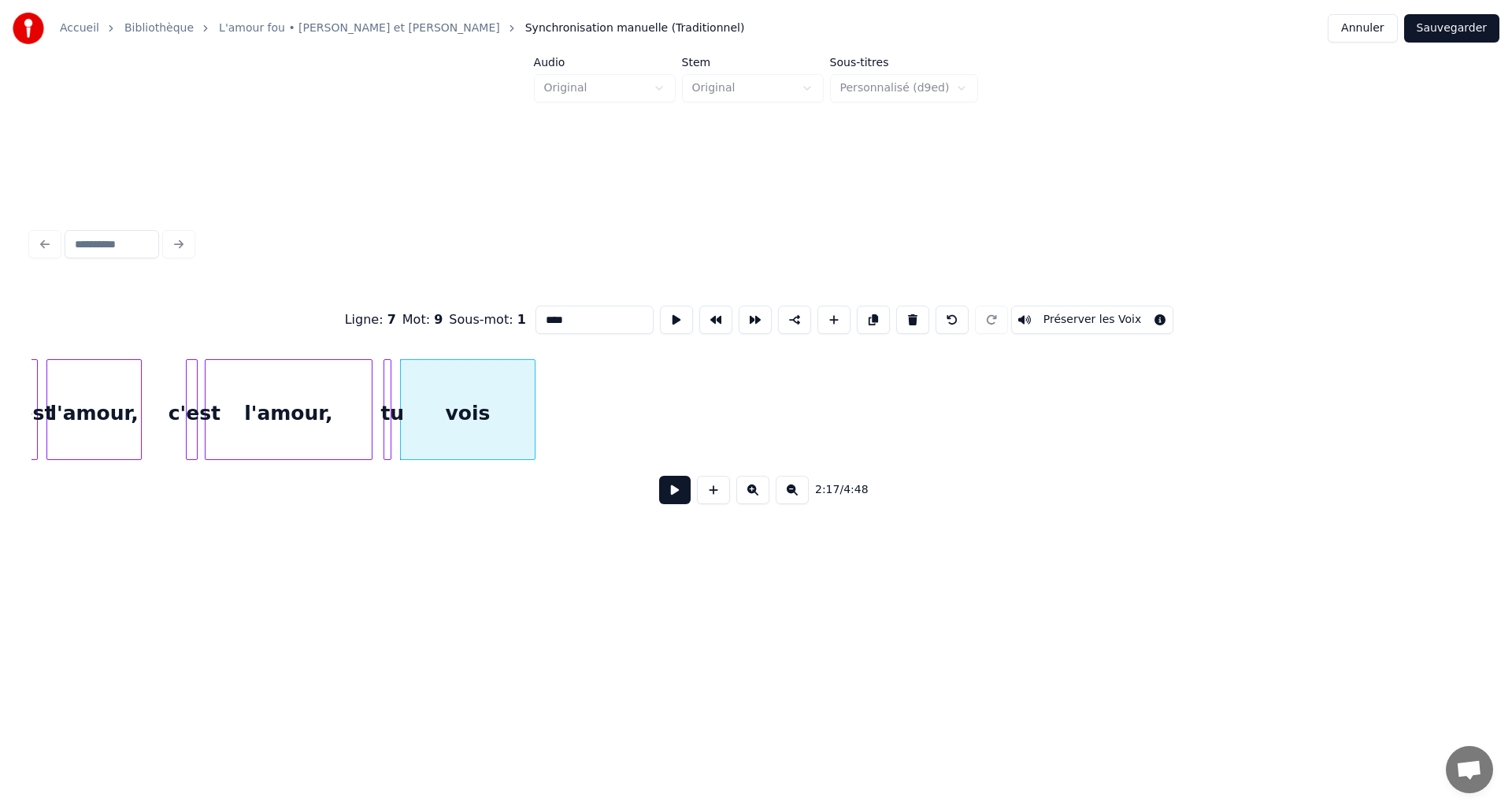
click at [531, 415] on div at bounding box center [532, 409] width 4 height 99
click at [394, 400] on div at bounding box center [393, 409] width 4 height 99
click at [154, 408] on div "vois tu l'amour, c'est l'amour, c'est" at bounding box center [928, 409] width 22730 height 101
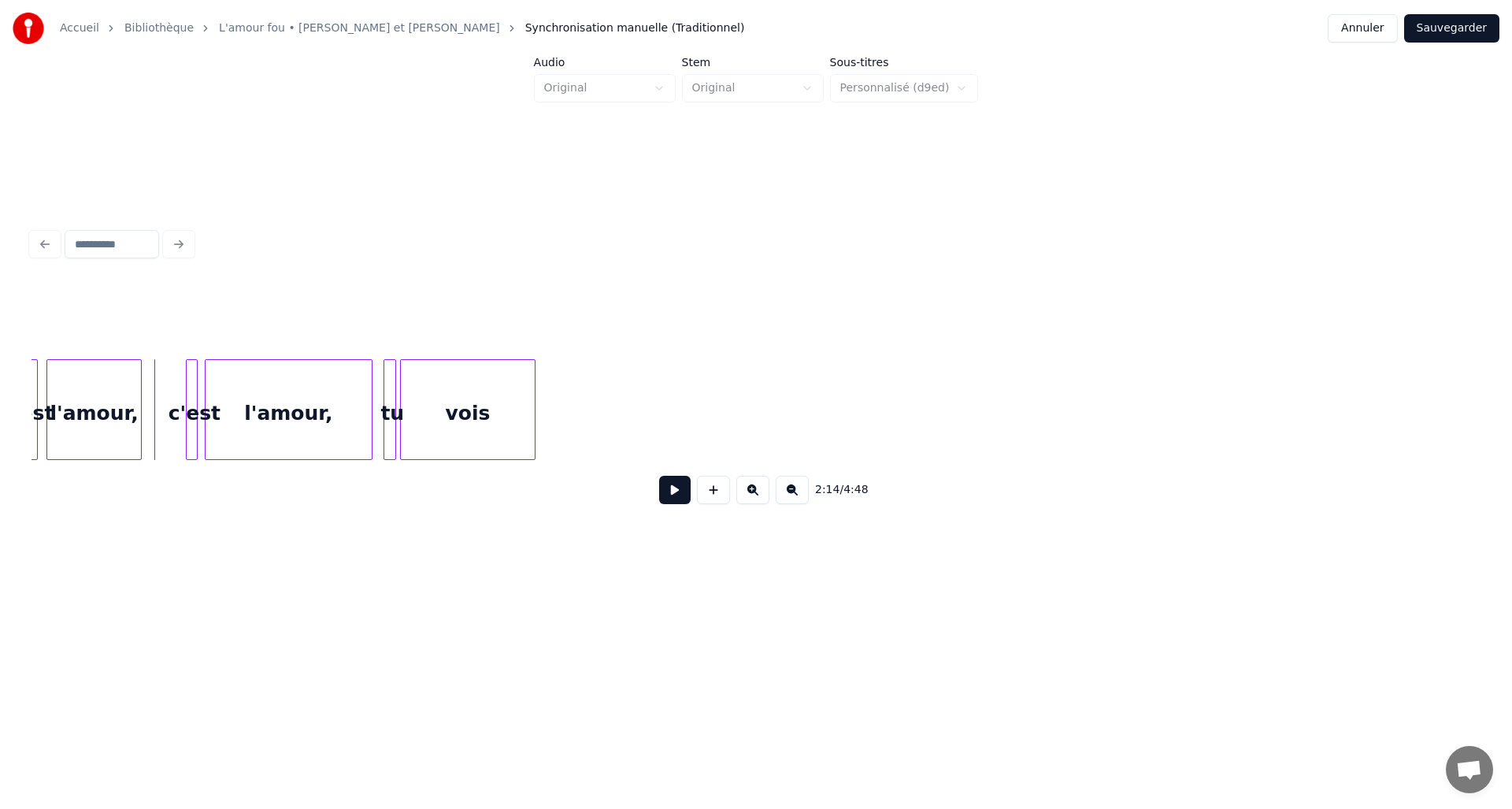
click at [673, 502] on button at bounding box center [675, 489] width 31 height 29
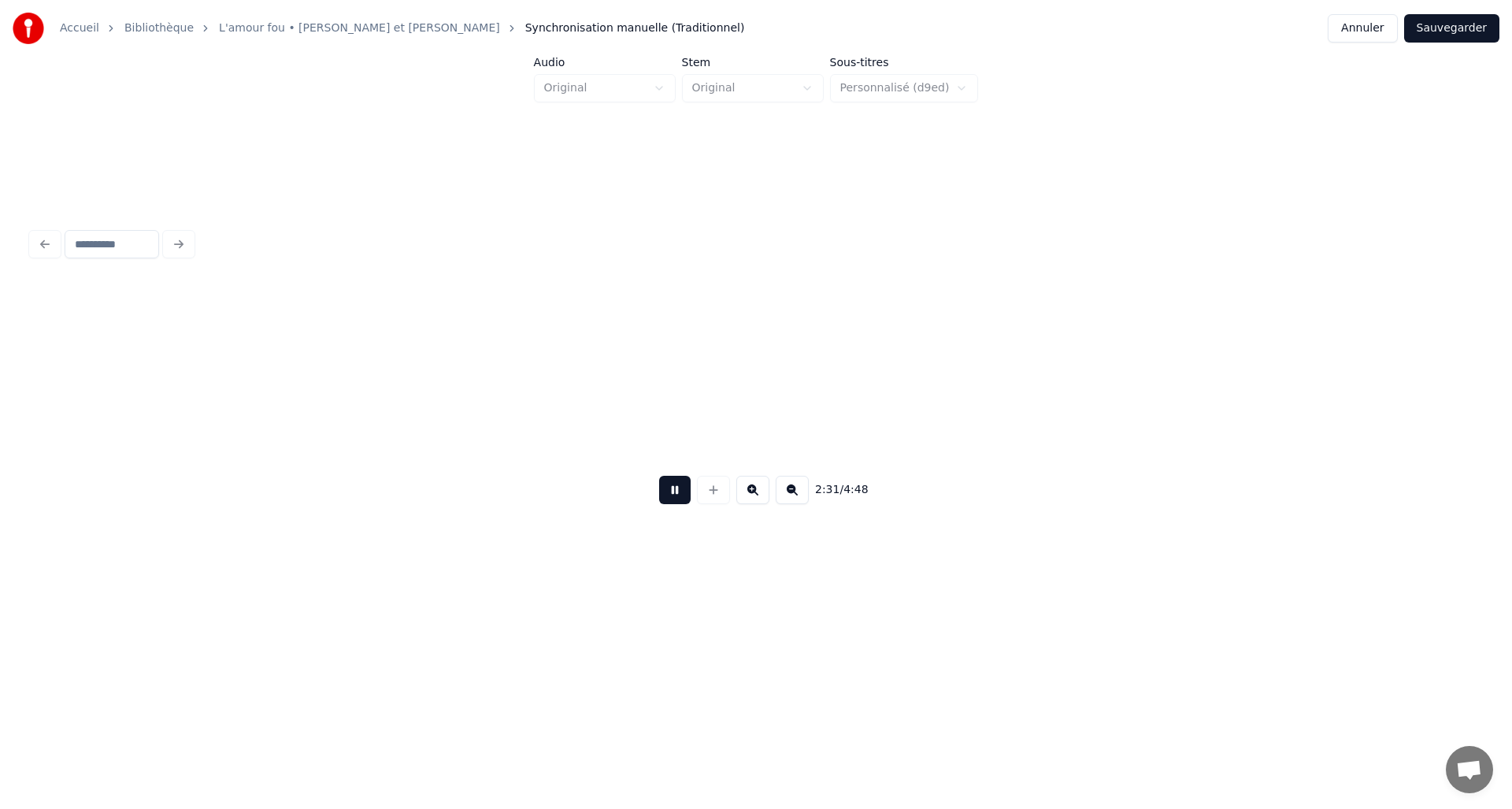
scroll to position [0, 11918]
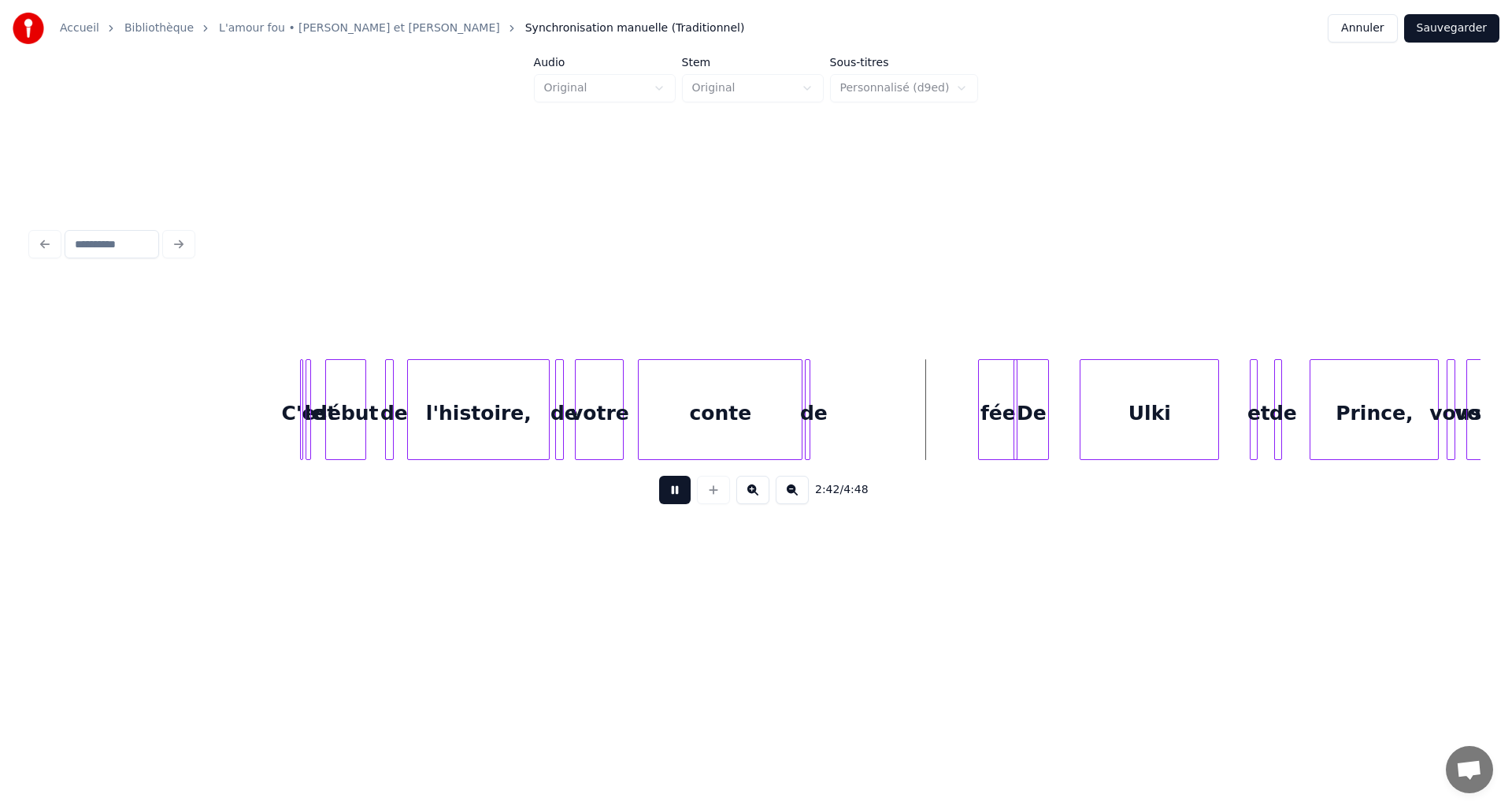
click at [673, 502] on button at bounding box center [675, 489] width 31 height 29
click at [729, 387] on div "conte" at bounding box center [719, 413] width 163 height 107
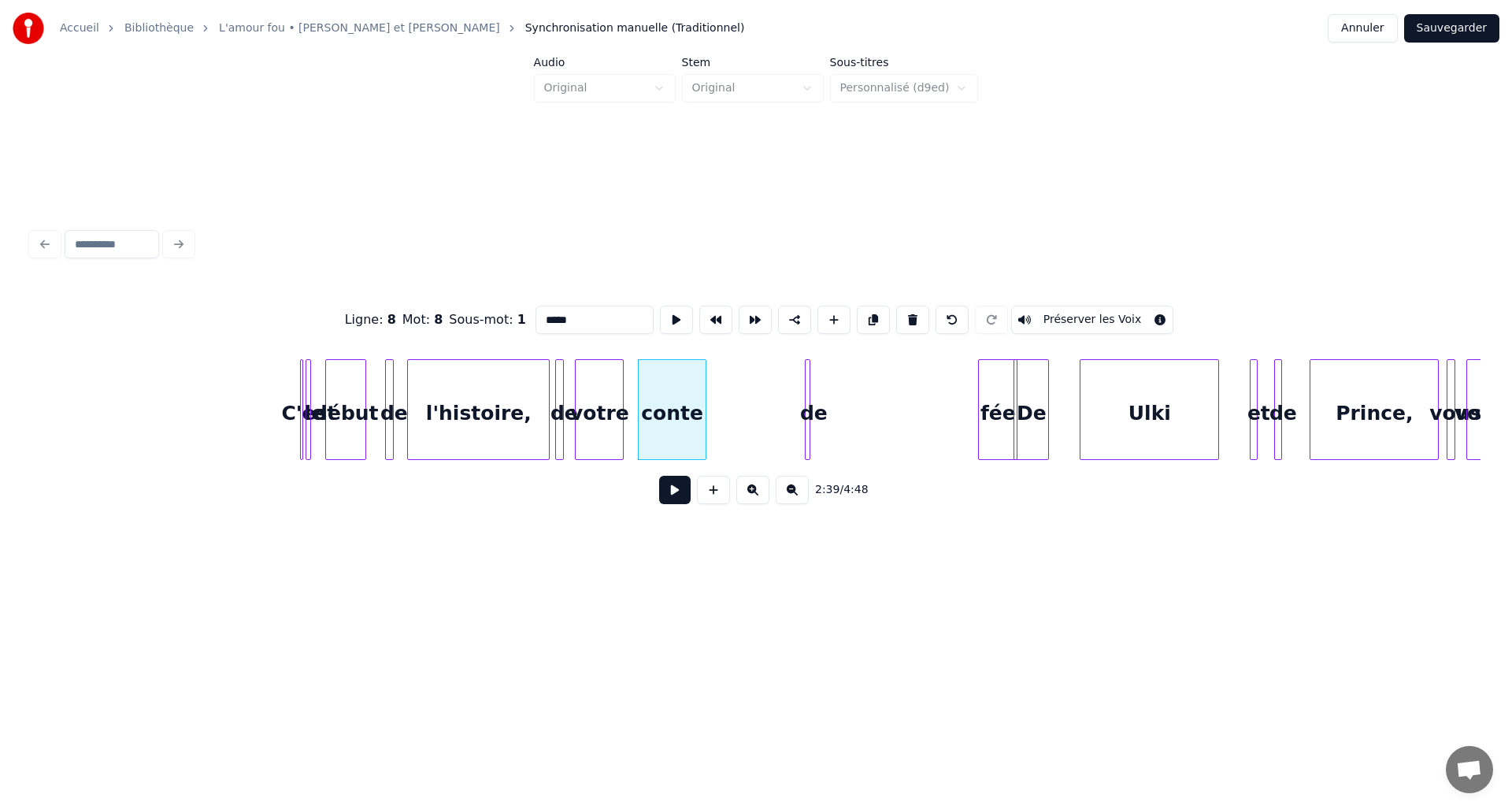
click at [704, 403] on div at bounding box center [703, 409] width 4 height 99
click at [810, 391] on div "de" at bounding box center [811, 409] width 13 height 101
click at [785, 394] on div "de" at bounding box center [786, 413] width 16 height 107
click at [809, 403] on div "fée" at bounding box center [813, 413] width 37 height 107
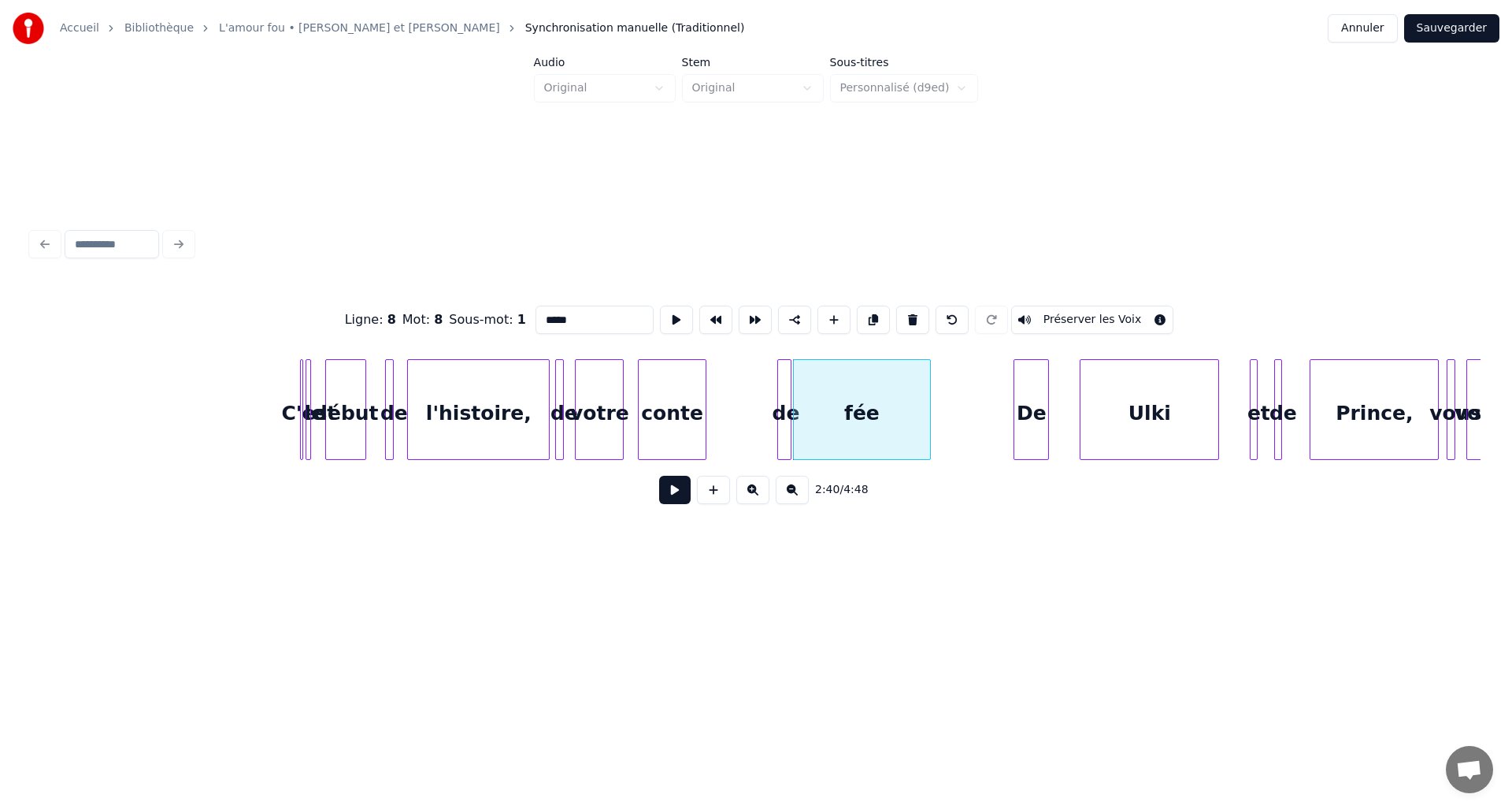
click at [928, 406] on div at bounding box center [928, 409] width 4 height 99
click at [1000, 408] on div "De" at bounding box center [997, 413] width 34 height 107
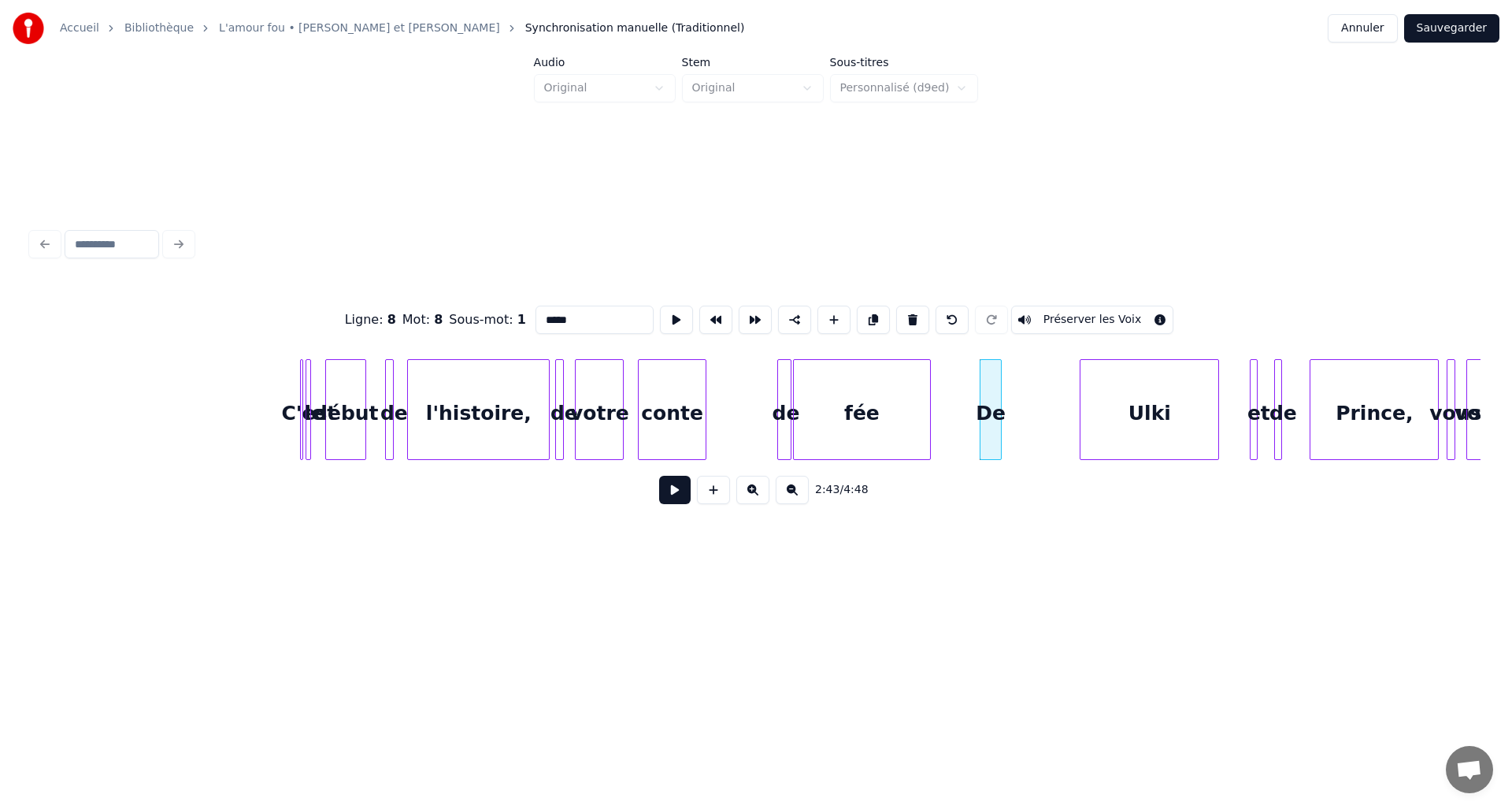
click at [1000, 408] on div at bounding box center [998, 409] width 4 height 99
click at [1034, 404] on div "Ulki" at bounding box center [1073, 413] width 138 height 107
click at [1080, 410] on div at bounding box center [1081, 409] width 4 height 99
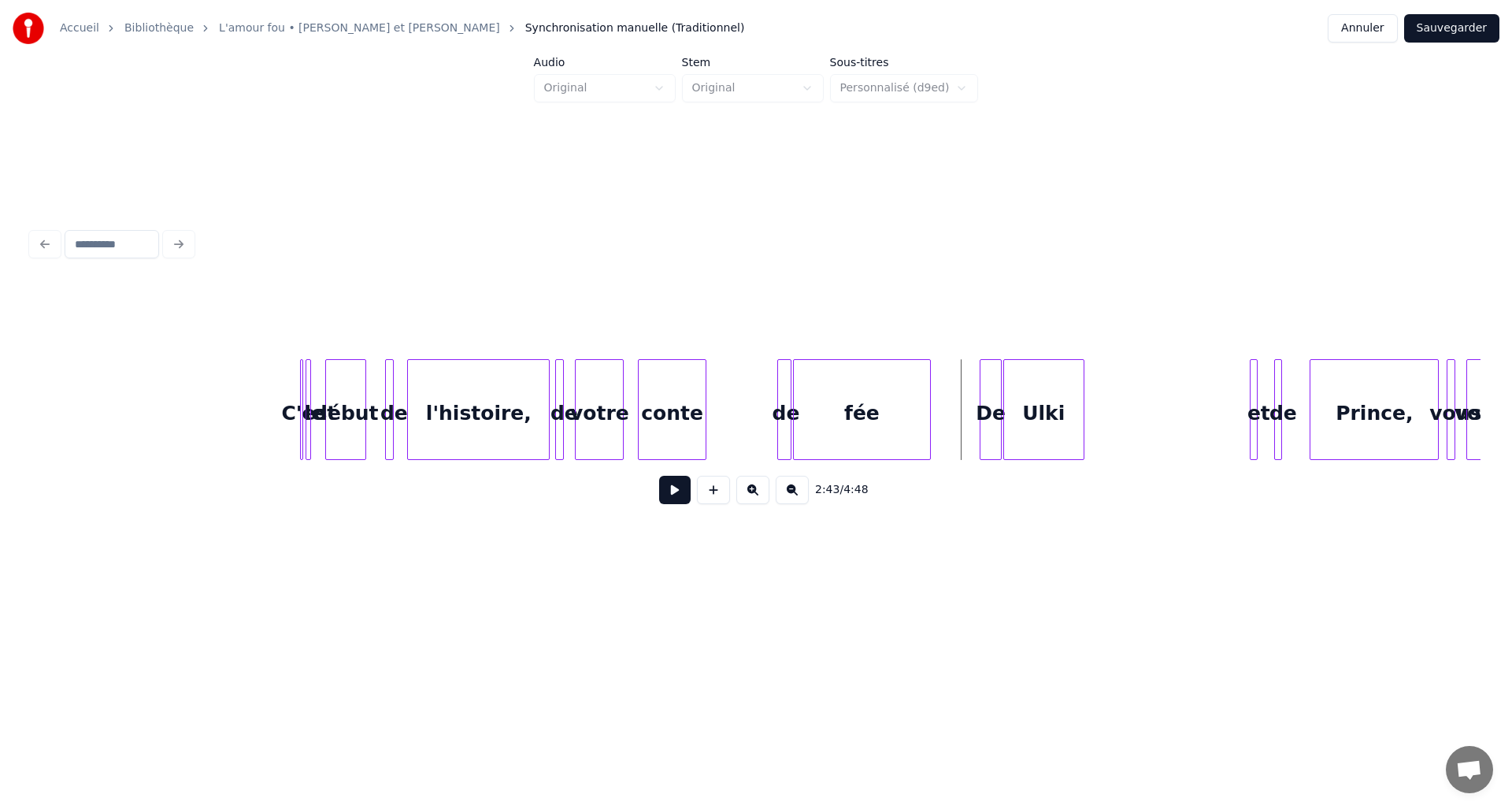
click at [678, 498] on button at bounding box center [675, 489] width 31 height 29
click at [1096, 406] on div "et" at bounding box center [1097, 413] width 16 height 107
click at [1100, 396] on div at bounding box center [1101, 409] width 4 height 99
click at [1281, 388] on div at bounding box center [1283, 409] width 4 height 99
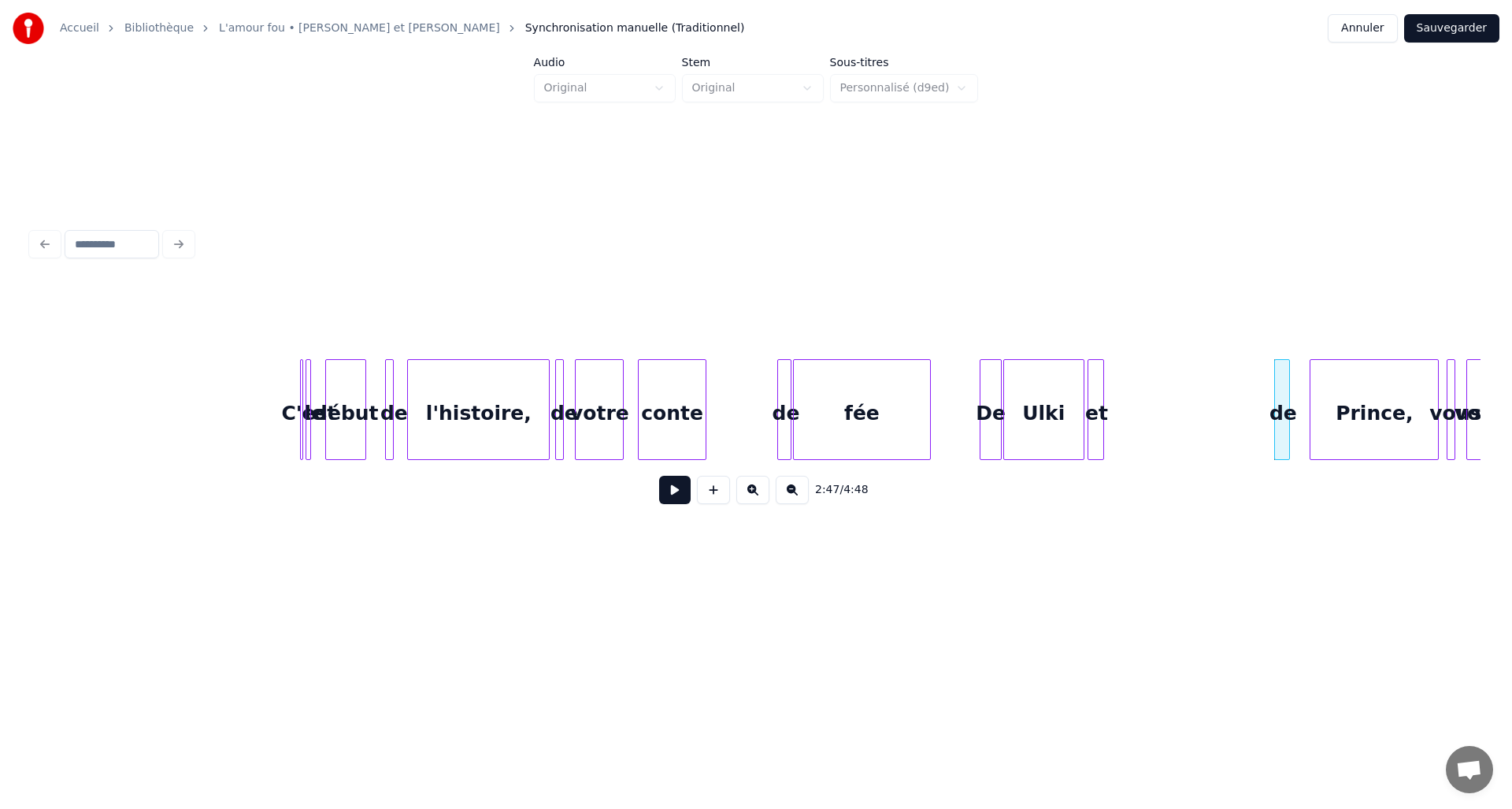
click at [1281, 390] on div "de" at bounding box center [1281, 409] width 15 height 101
click at [1117, 407] on div "de" at bounding box center [1118, 413] width 16 height 107
click at [1128, 401] on div at bounding box center [1126, 409] width 4 height 99
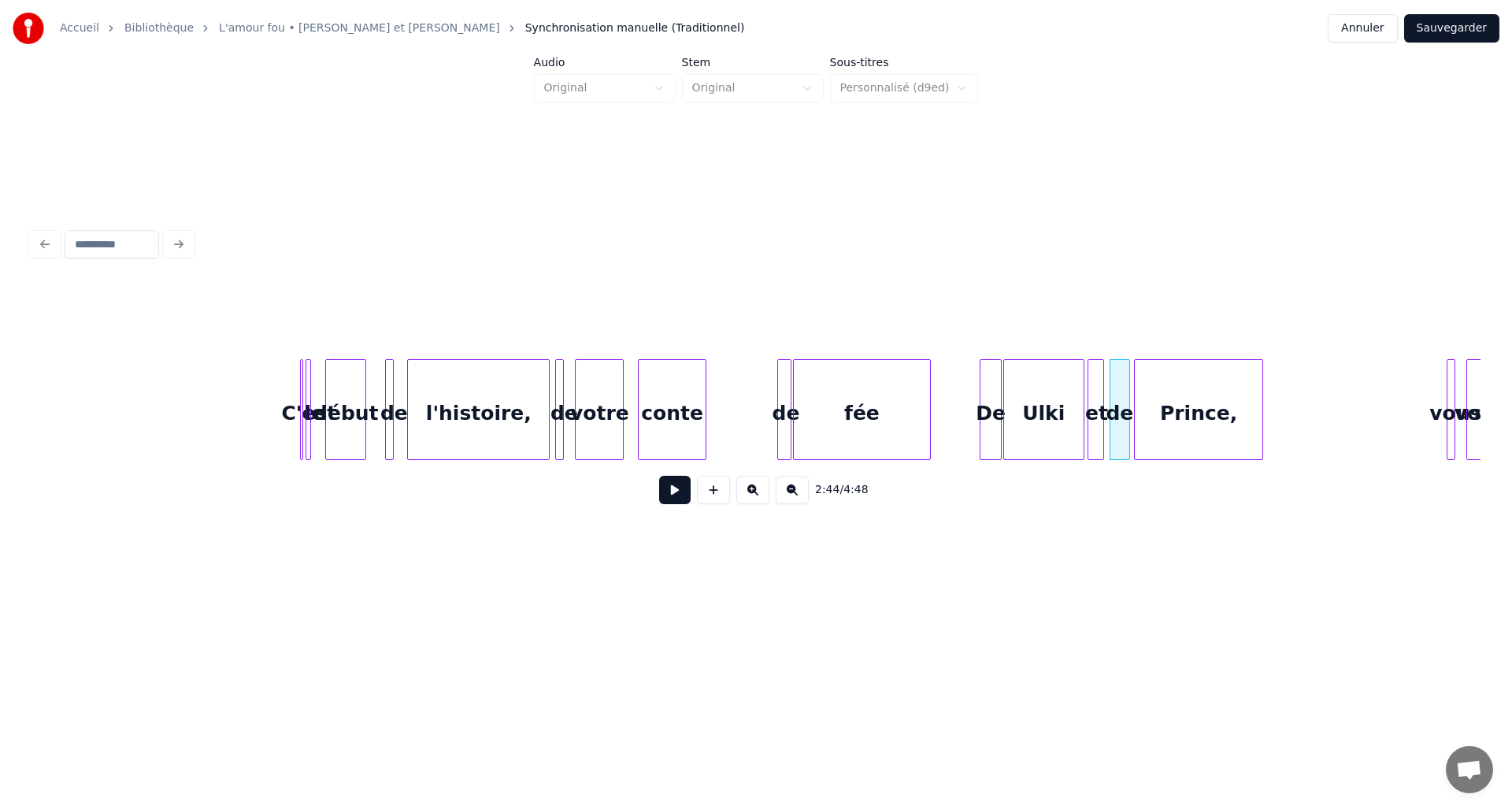
click at [1167, 418] on div "Prince," at bounding box center [1198, 413] width 128 height 107
click at [1202, 419] on div at bounding box center [1200, 409] width 4 height 99
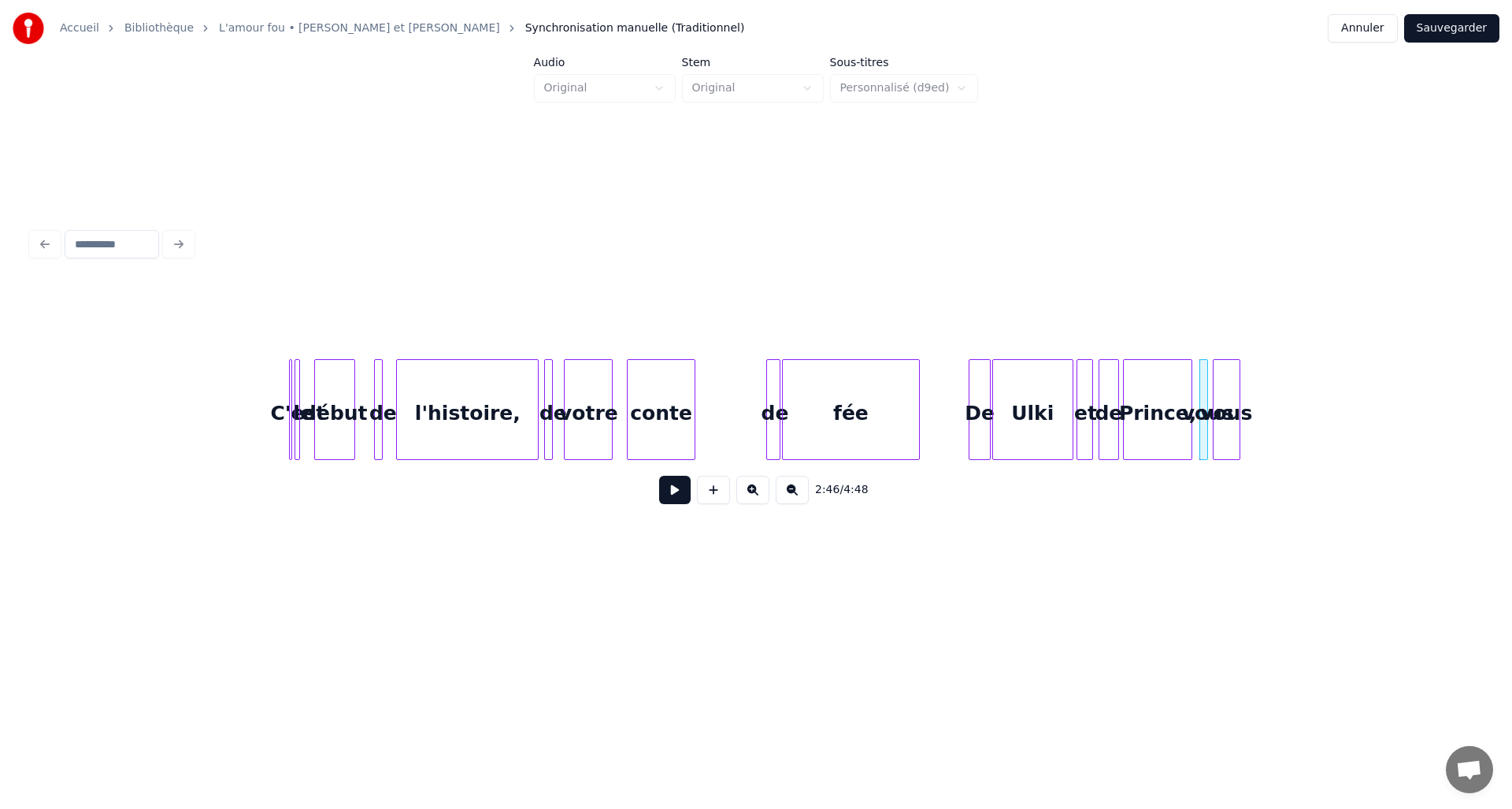
click at [1232, 425] on div "vous" at bounding box center [1227, 413] width 26 height 107
click at [1231, 425] on div at bounding box center [1232, 409] width 4 height 99
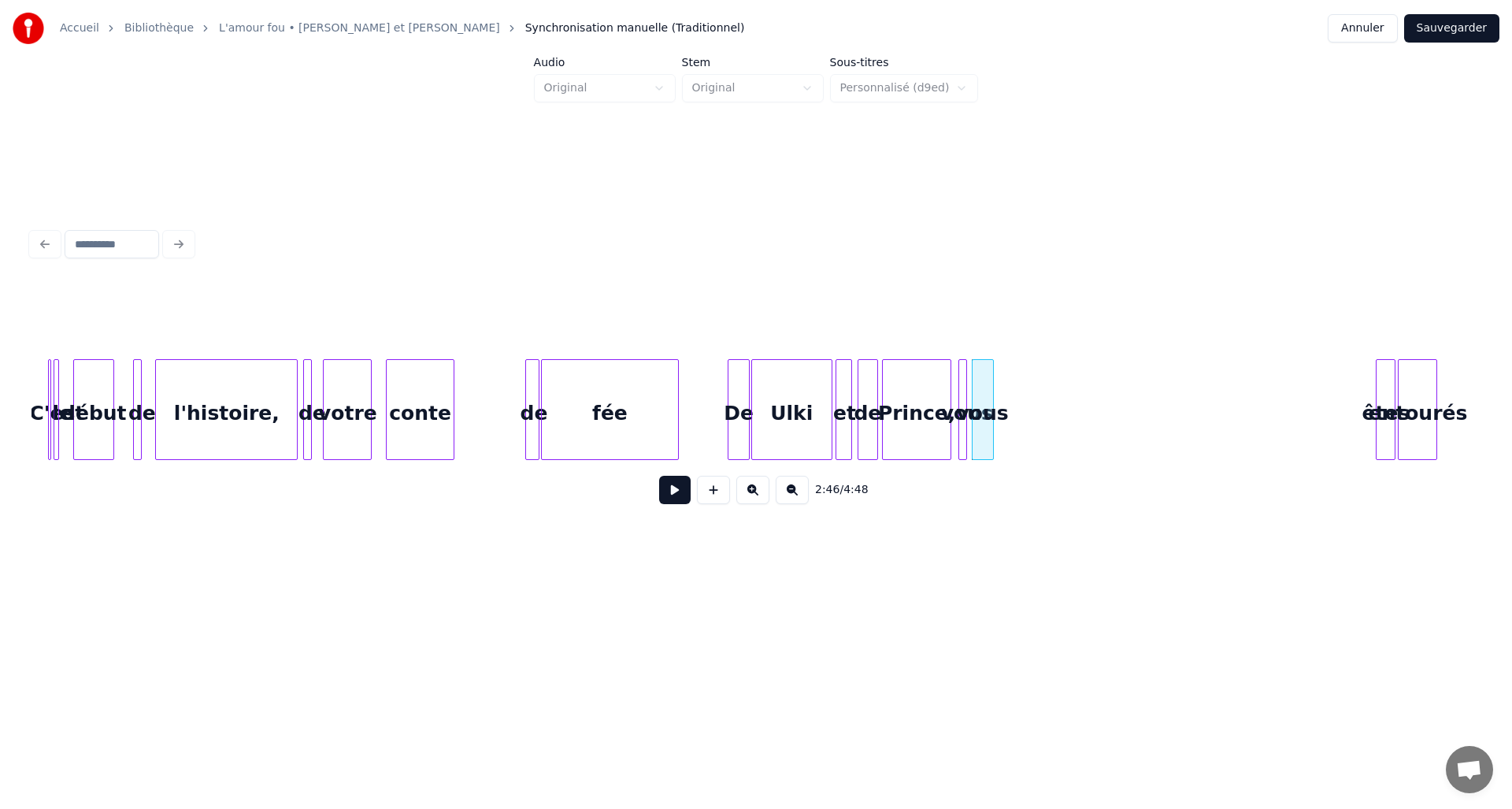
scroll to position [0, 12182]
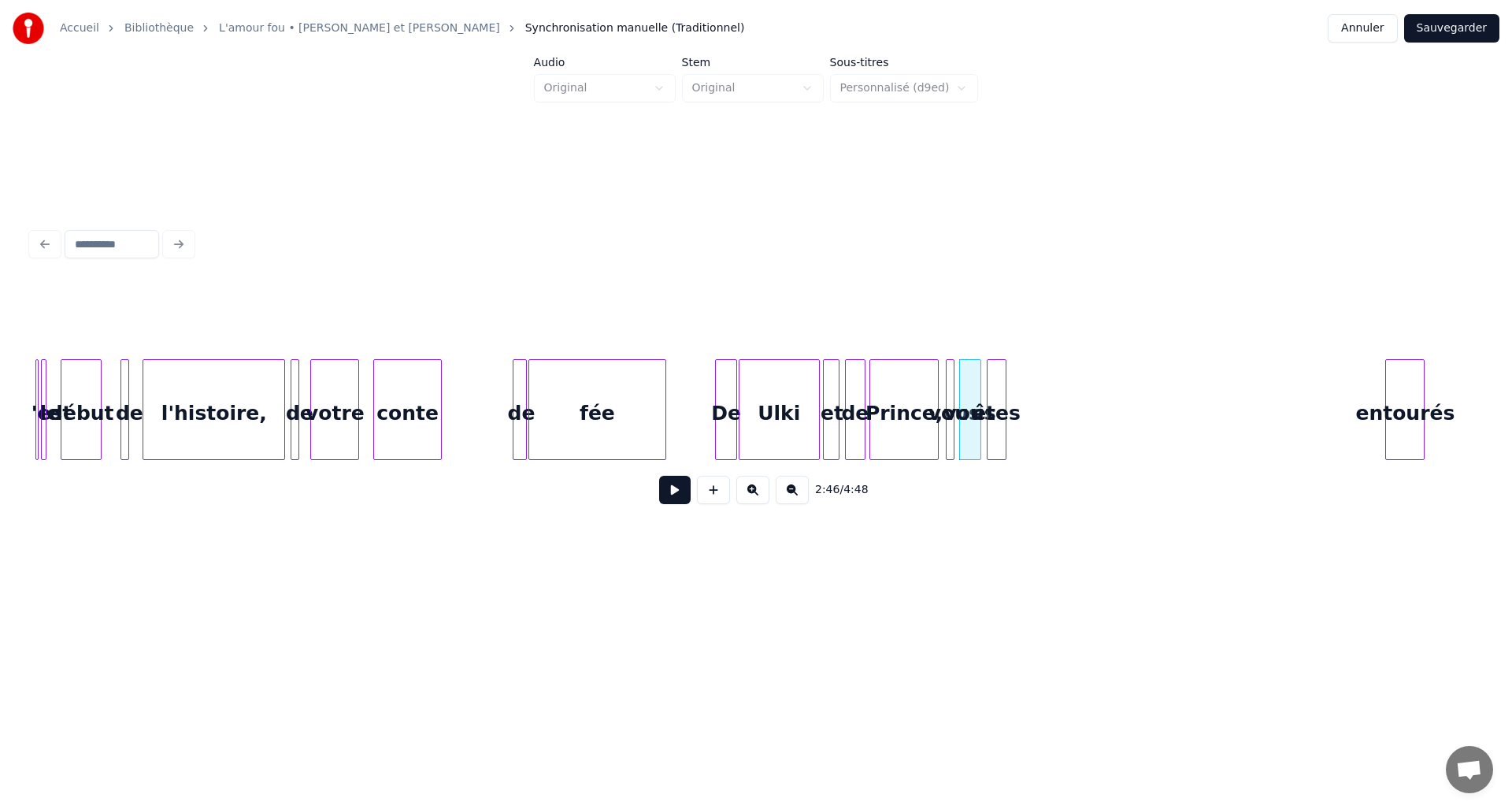
click at [993, 390] on div "êtes" at bounding box center [996, 413] width 18 height 107
click at [1034, 421] on div "entourés" at bounding box center [1029, 413] width 37 height 107
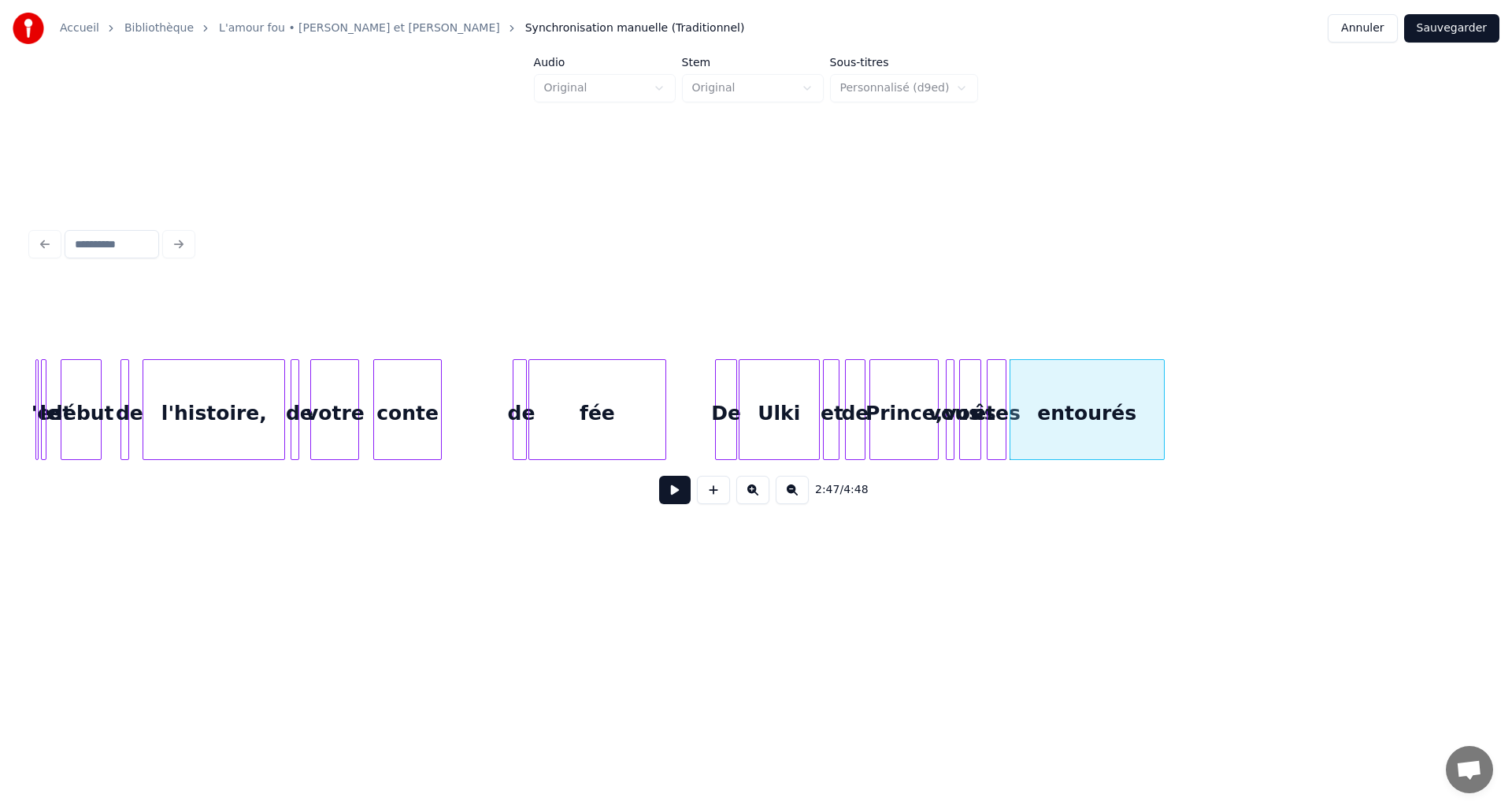
click at [1164, 421] on div at bounding box center [1161, 409] width 4 height 99
click at [672, 491] on button at bounding box center [675, 489] width 31 height 29
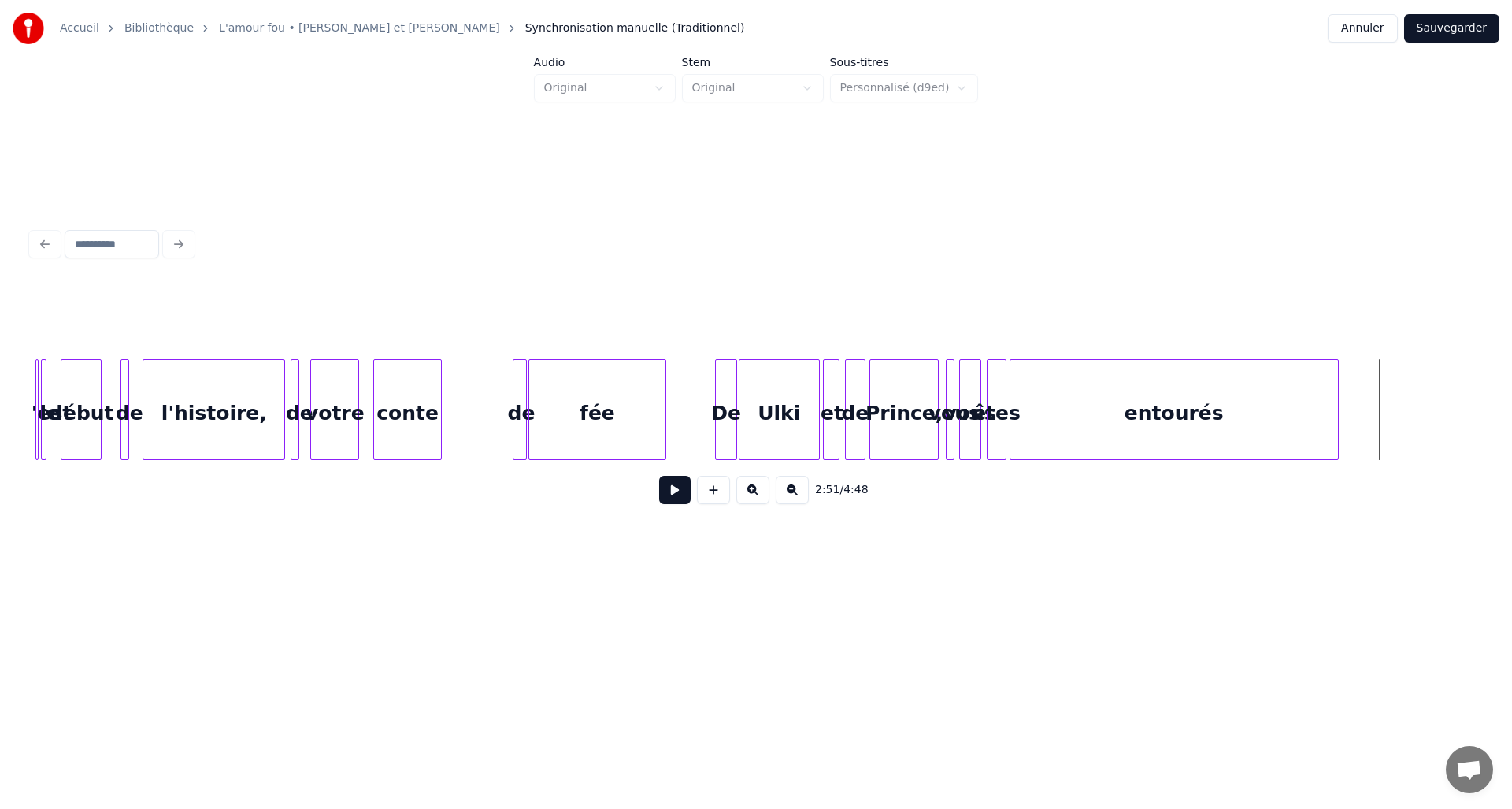
click at [1337, 388] on div at bounding box center [1335, 409] width 4 height 99
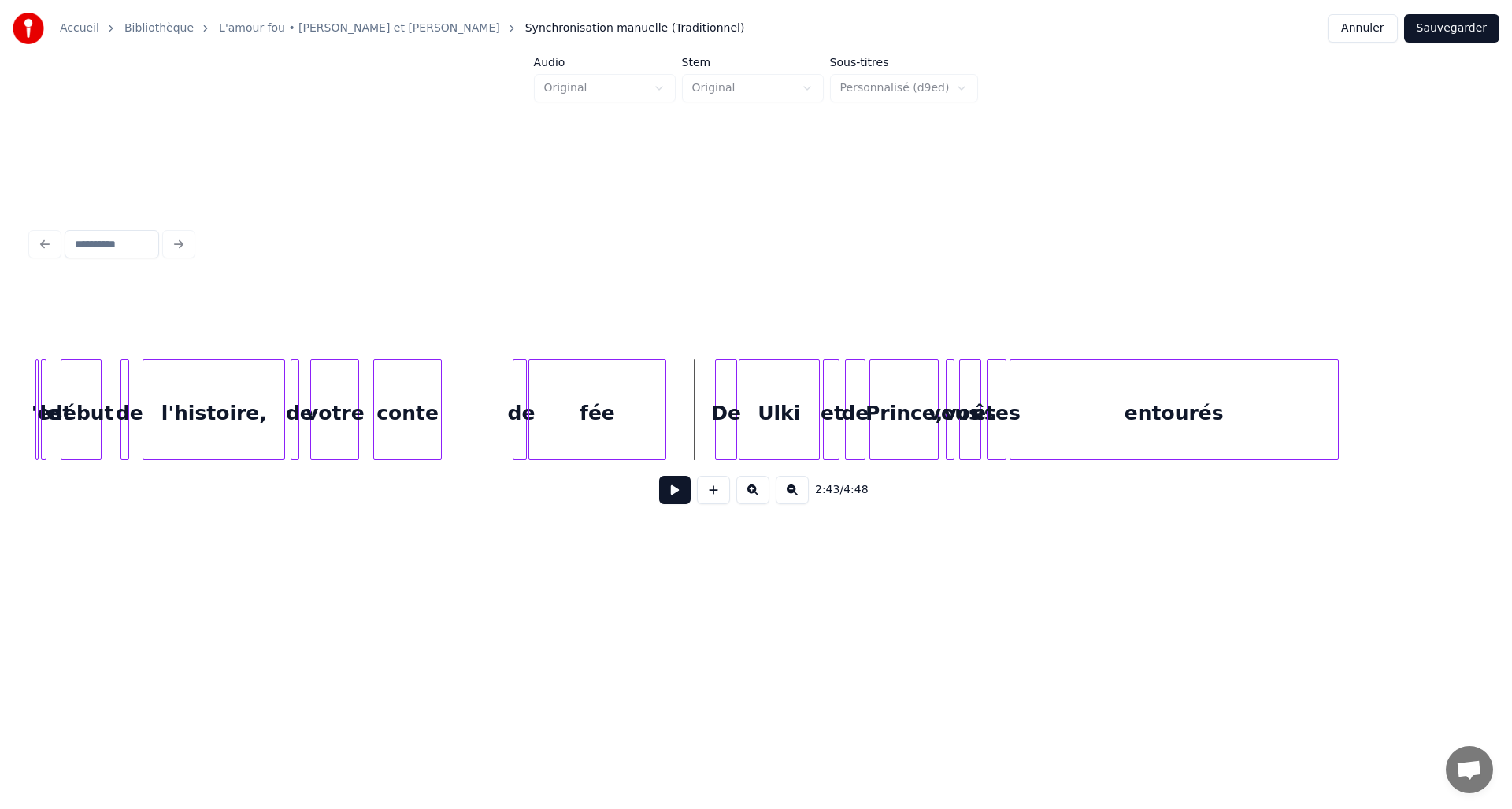
click at [673, 494] on button at bounding box center [675, 489] width 31 height 29
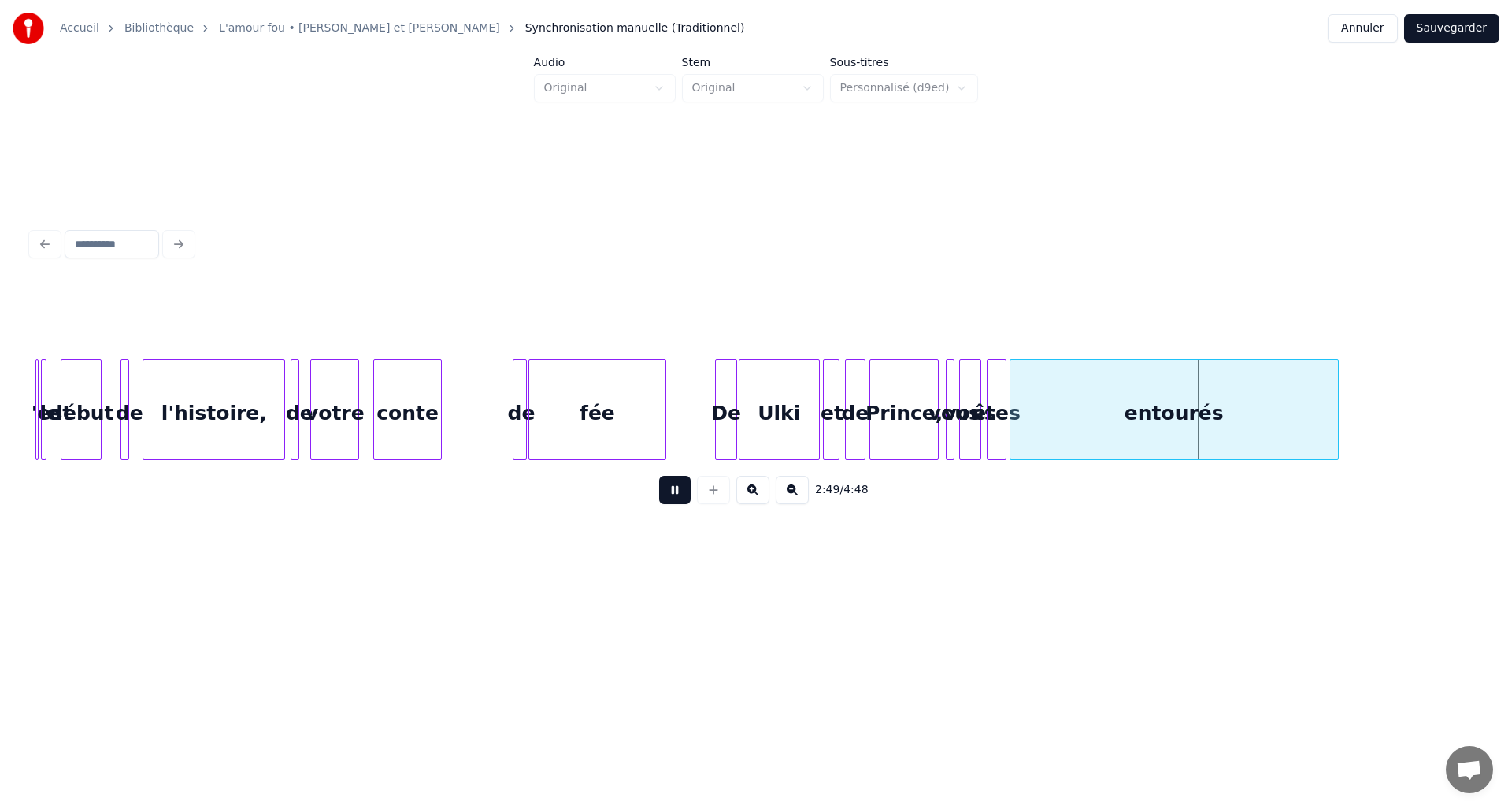
click at [673, 494] on button at bounding box center [675, 489] width 31 height 29
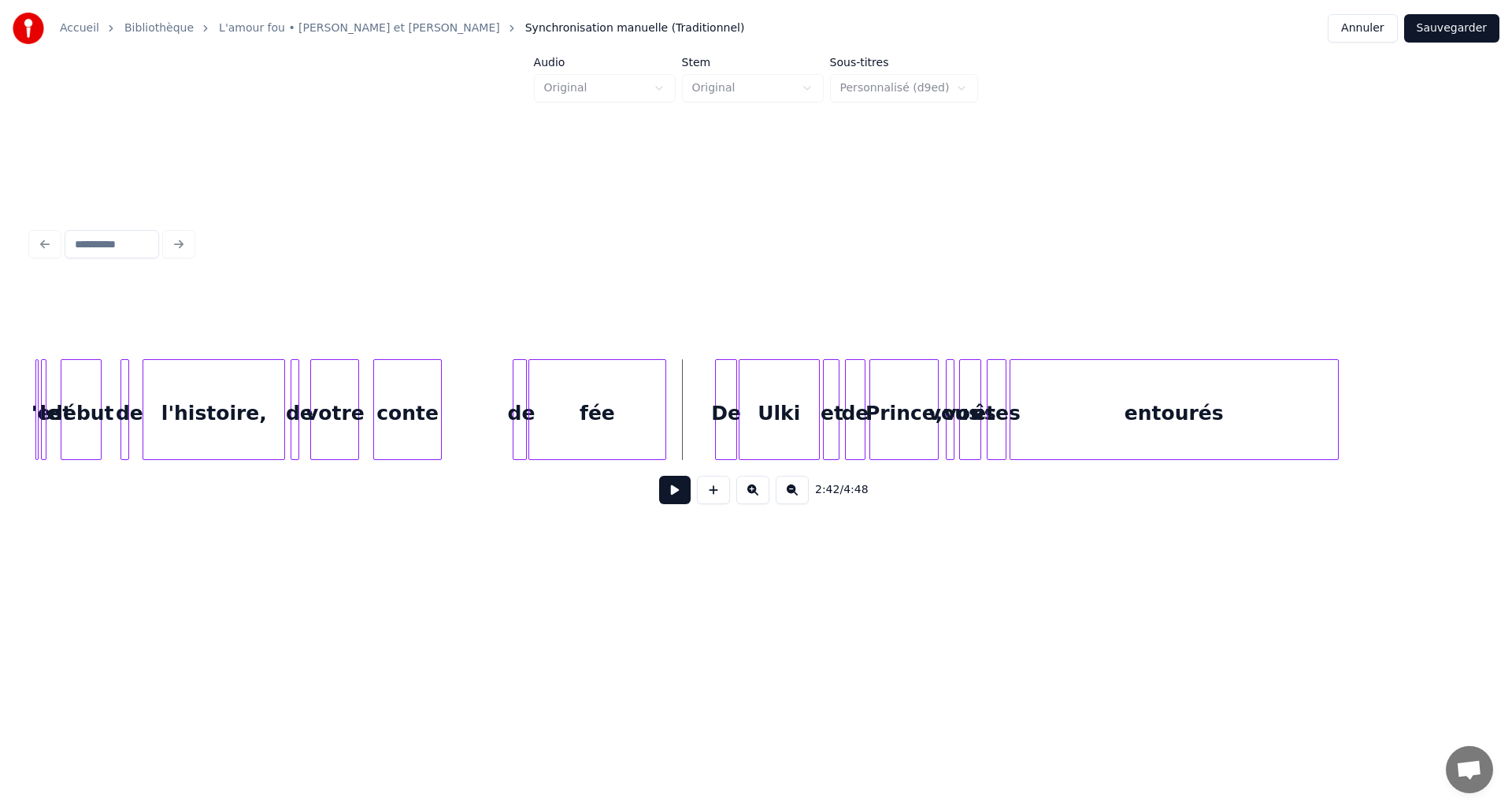
click at [675, 502] on button at bounding box center [675, 489] width 31 height 29
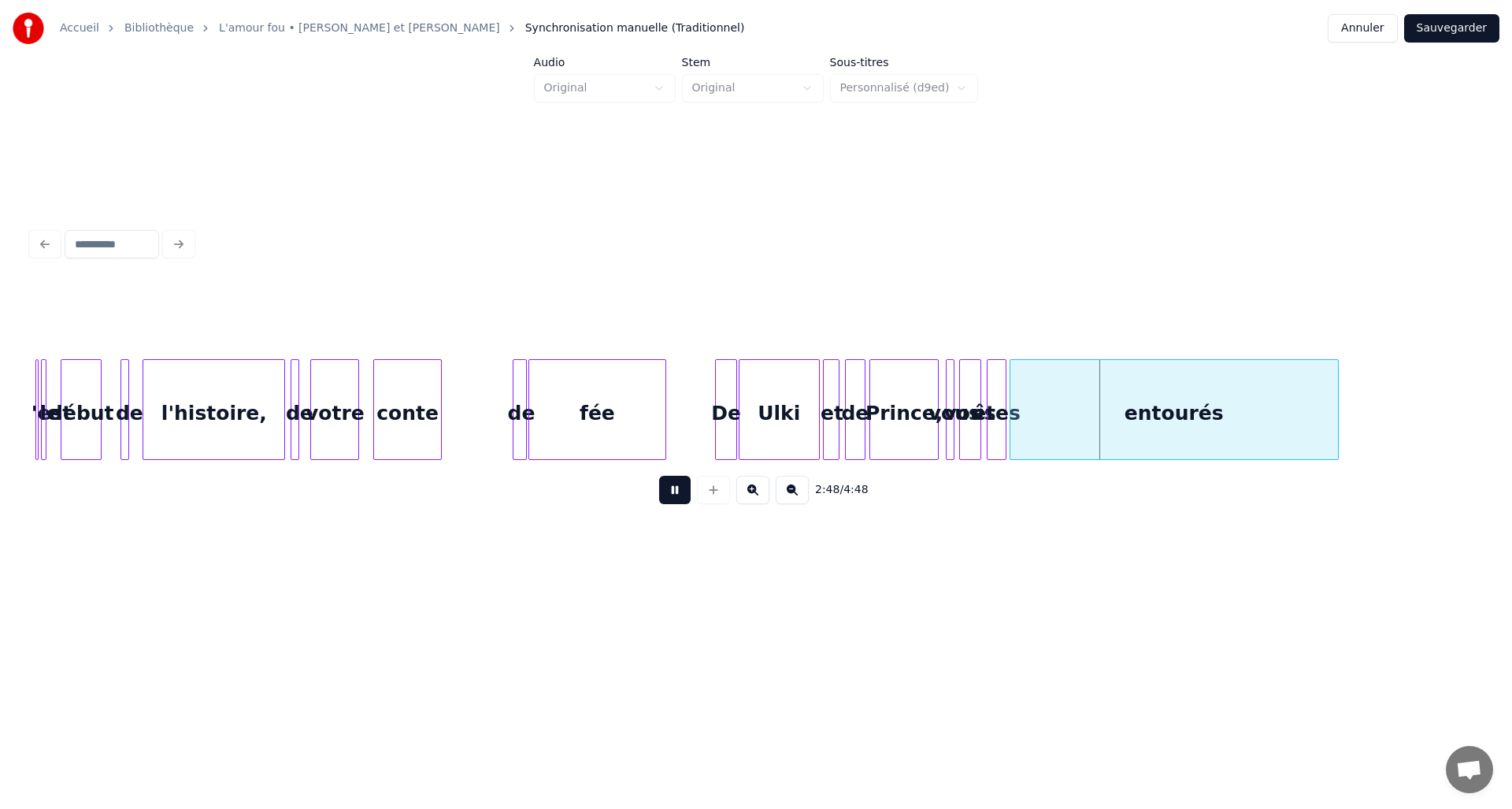
click at [674, 502] on button at bounding box center [675, 489] width 31 height 29
click at [1049, 381] on div at bounding box center [1050, 409] width 4 height 99
click at [1042, 383] on div at bounding box center [1039, 409] width 4 height 99
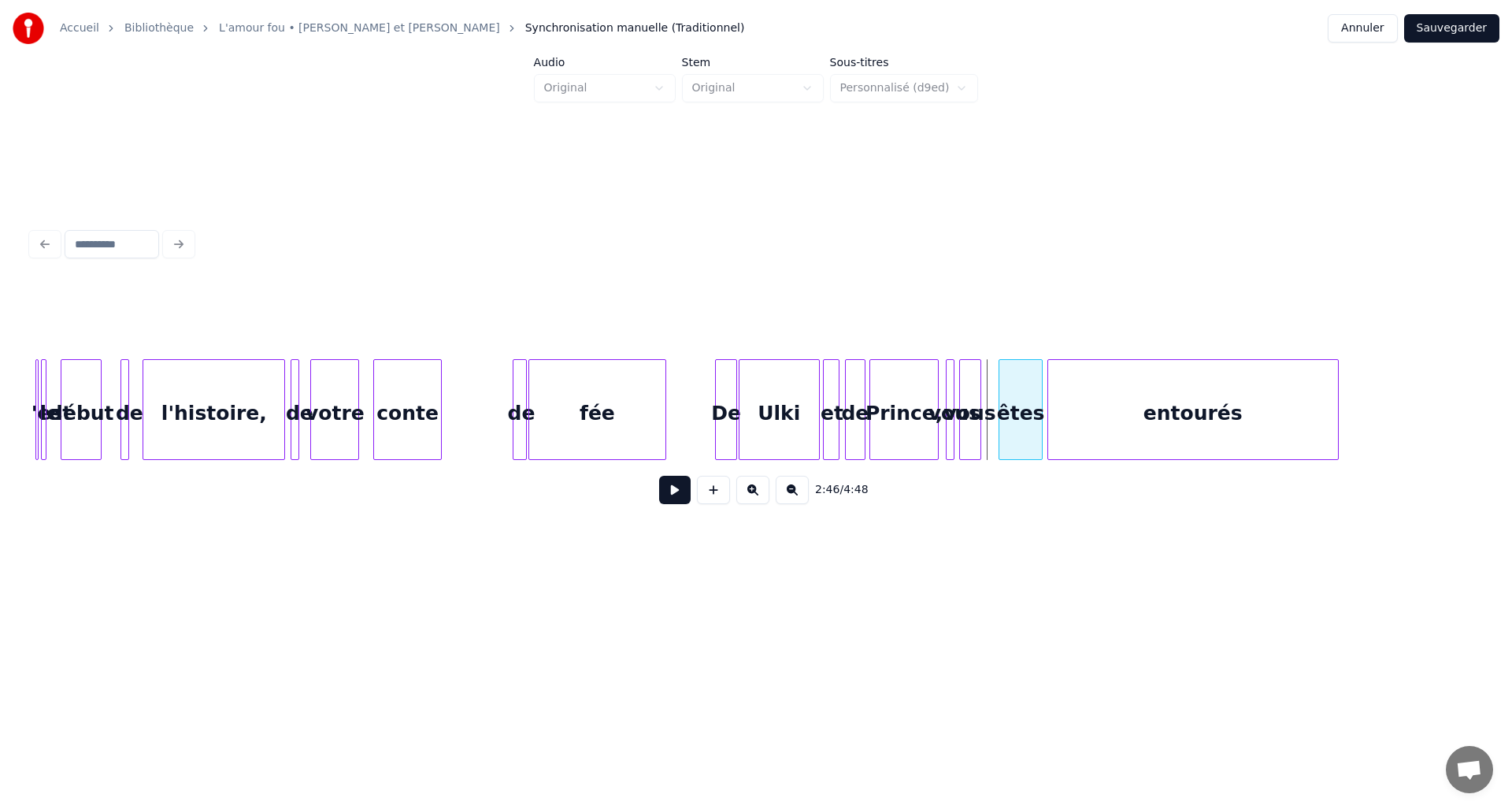
click at [1001, 395] on div at bounding box center [1002, 409] width 4 height 99
click at [982, 394] on div "vous" at bounding box center [983, 413] width 21 height 107
click at [965, 391] on div at bounding box center [963, 409] width 4 height 99
click at [685, 499] on button at bounding box center [675, 489] width 31 height 29
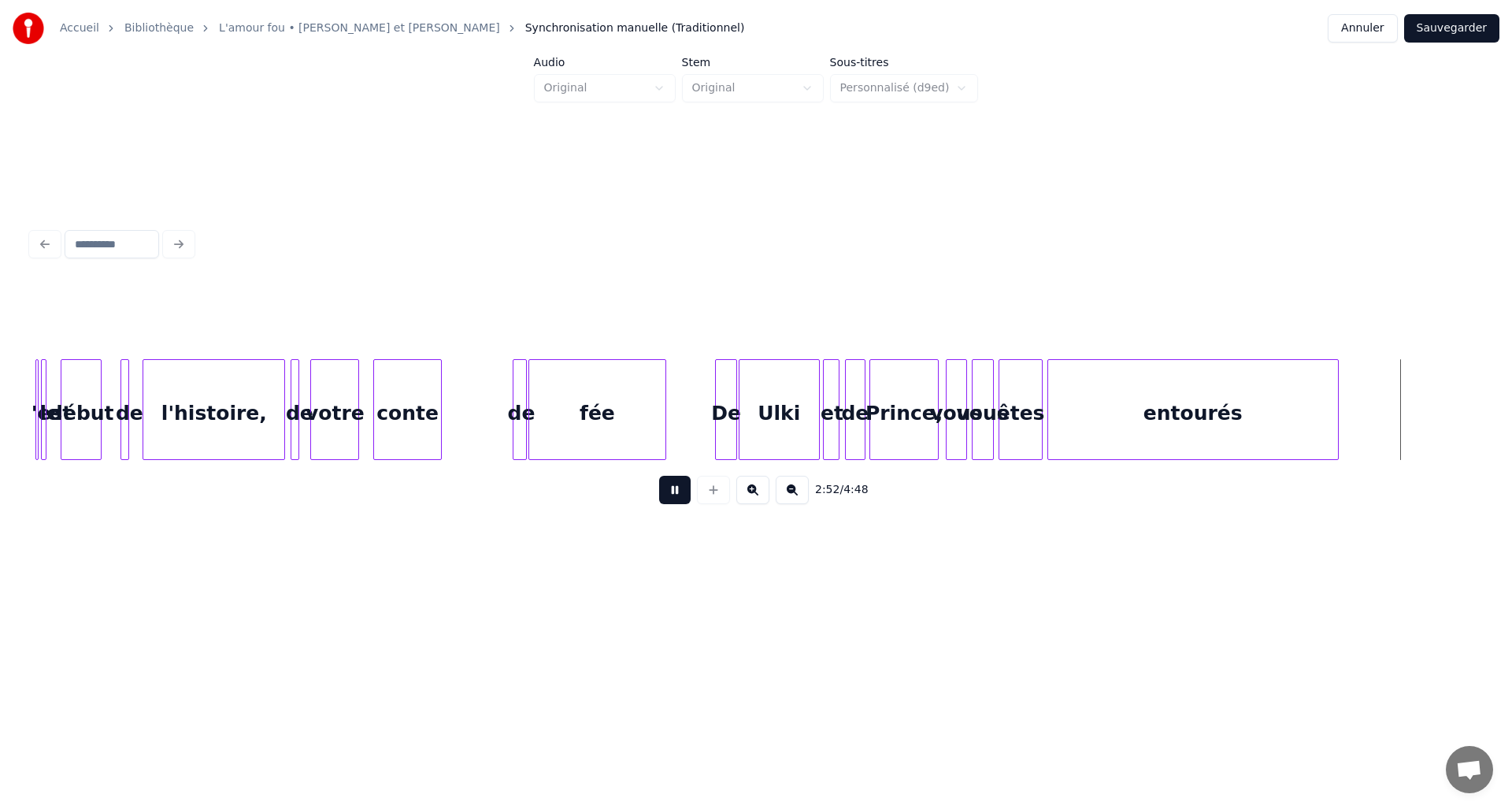
click at [685, 499] on button at bounding box center [675, 489] width 31 height 29
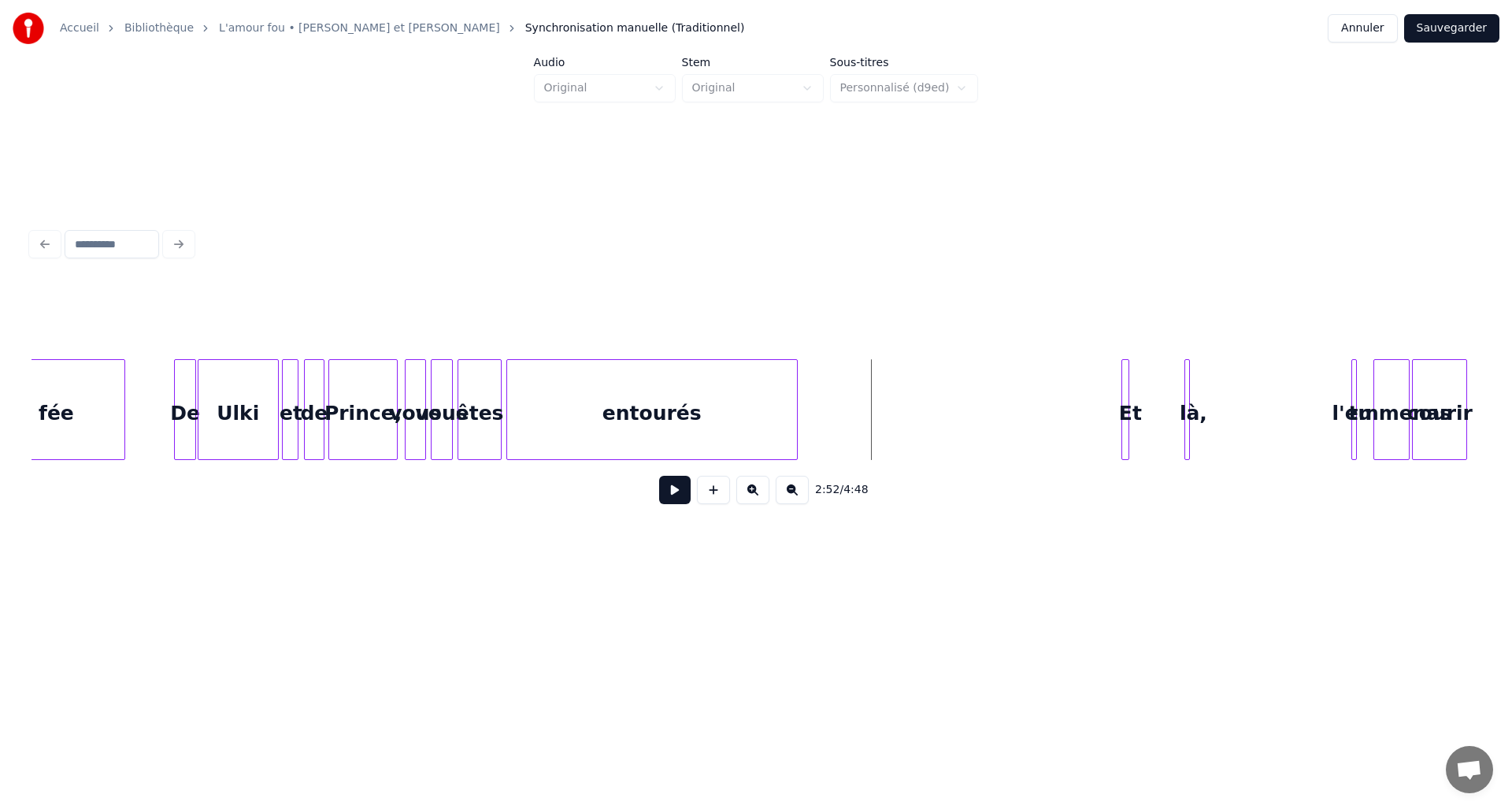
scroll to position [0, 12773]
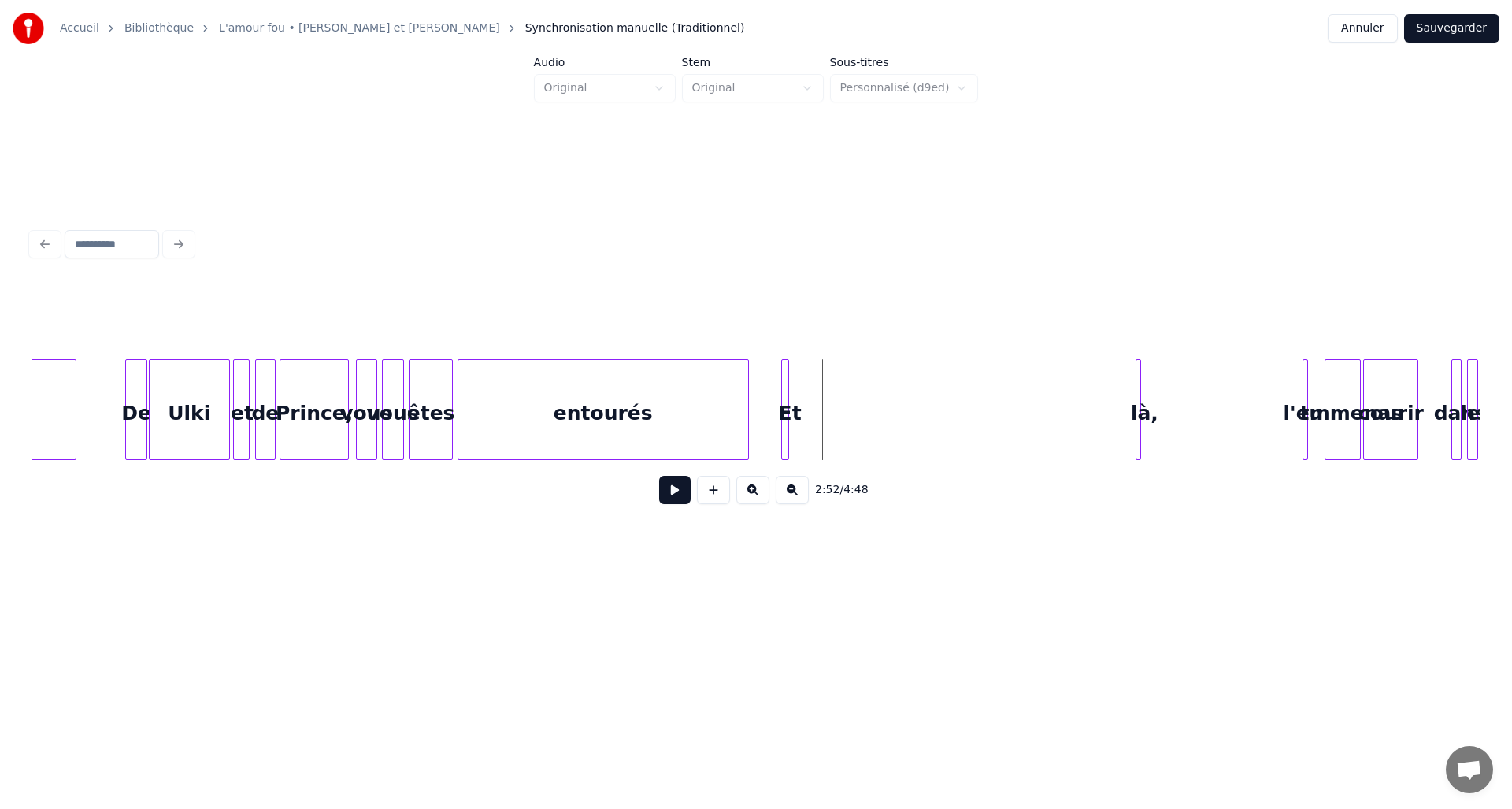
click at [792, 396] on div "Et" at bounding box center [790, 413] width 16 height 107
click at [803, 391] on div "là," at bounding box center [803, 413] width 16 height 107
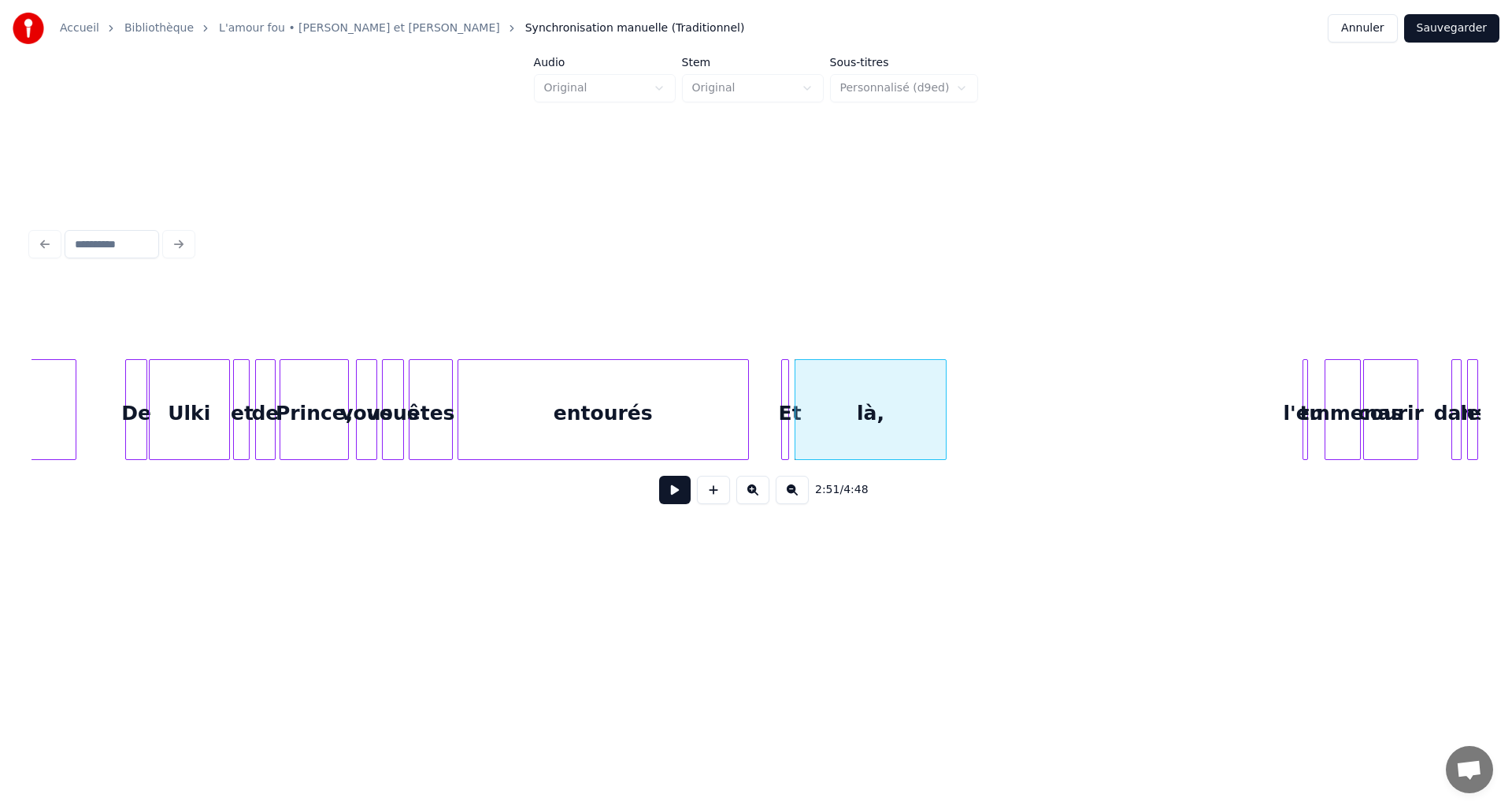
click at [945, 392] on div at bounding box center [943, 409] width 4 height 99
click at [1077, 456] on div "fée De Ulki et de Prince, vous vous êtes entourés Et là, tu l'emmenas courir da…" at bounding box center [756, 409] width 1449 height 101
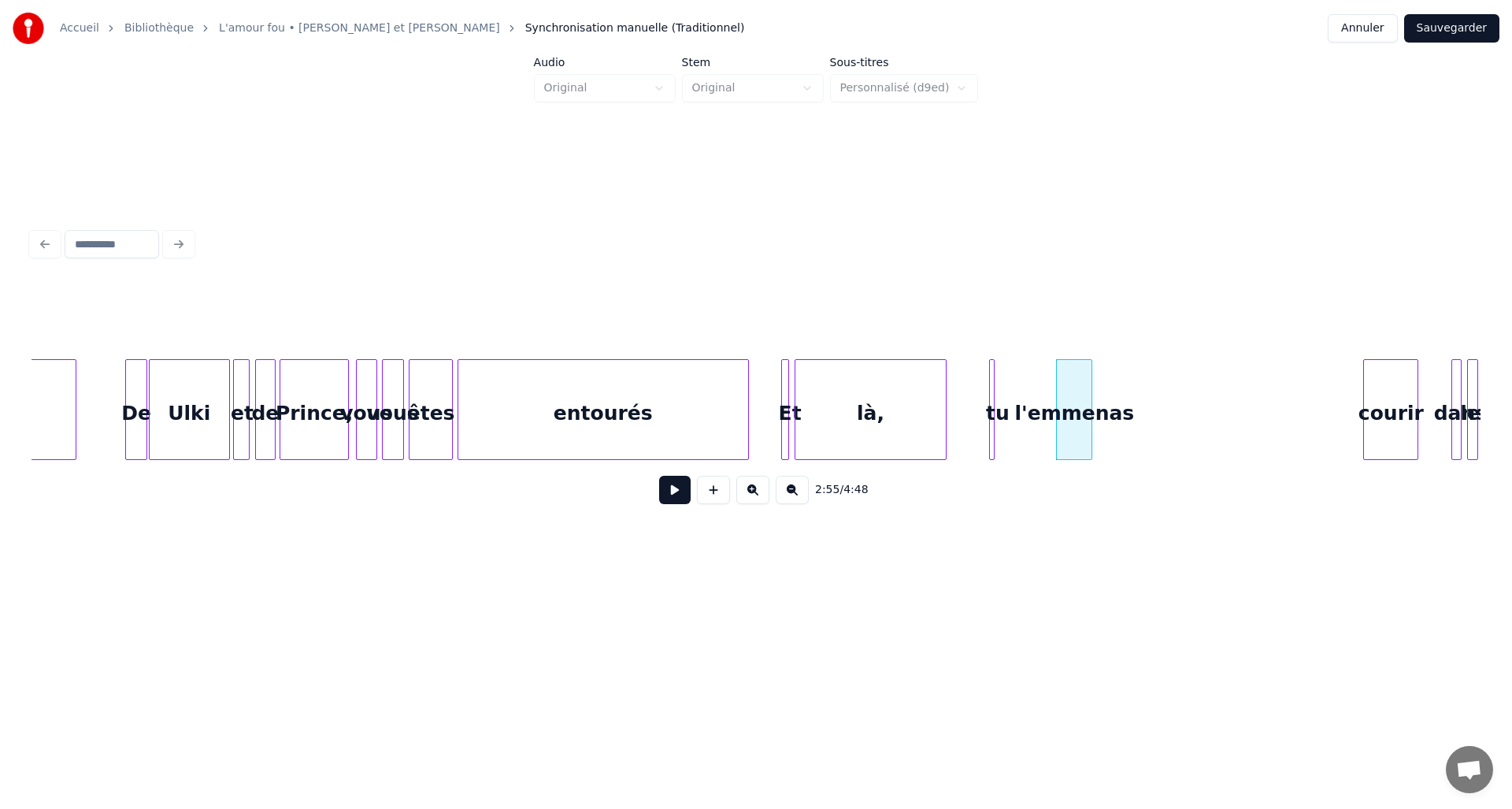
click at [999, 430] on div "tu" at bounding box center [998, 413] width 16 height 107
click at [998, 428] on div at bounding box center [996, 409] width 4 height 99
click at [672, 495] on button at bounding box center [675, 489] width 31 height 29
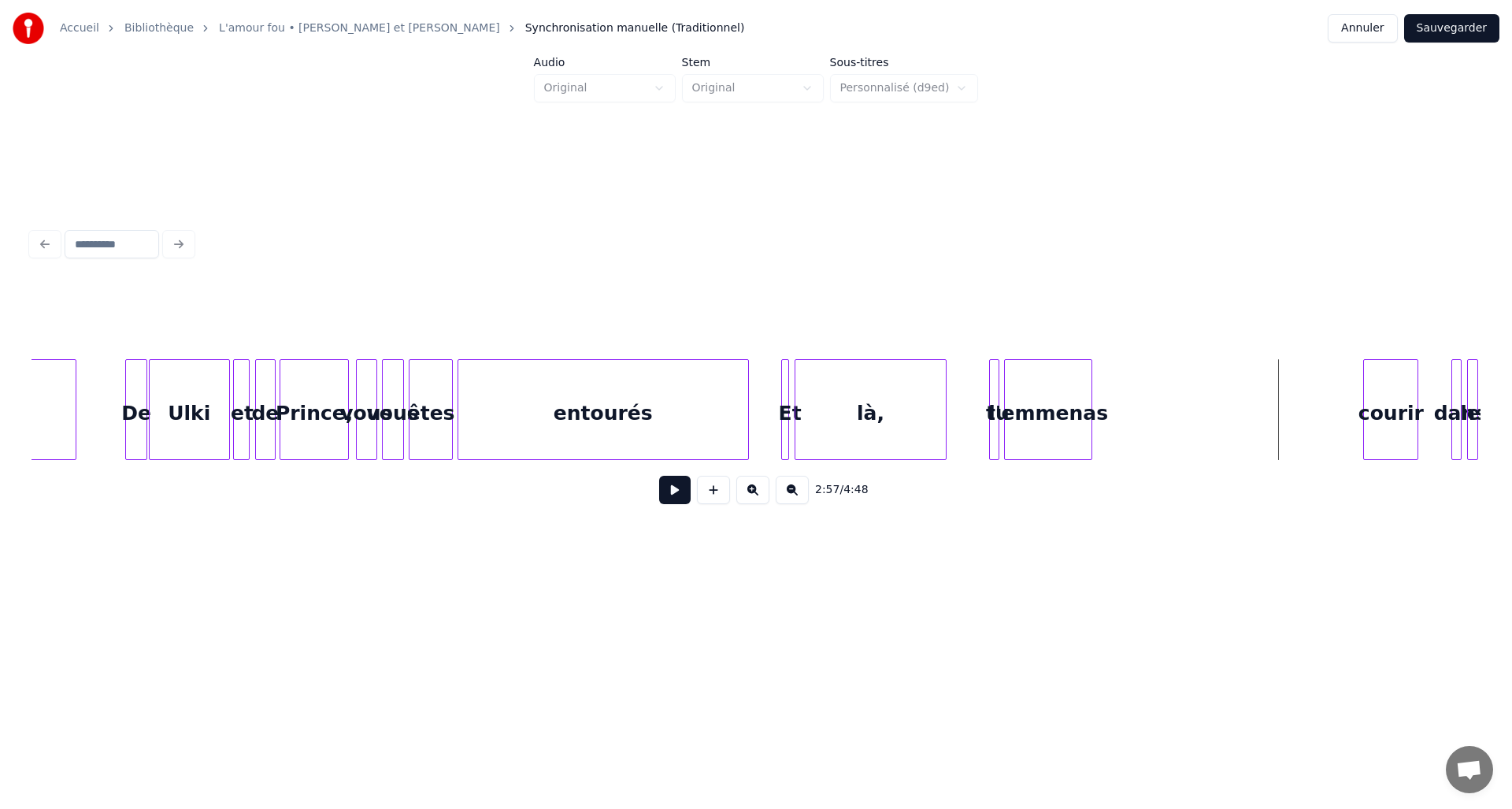
click at [1005, 392] on div at bounding box center [1007, 409] width 4 height 99
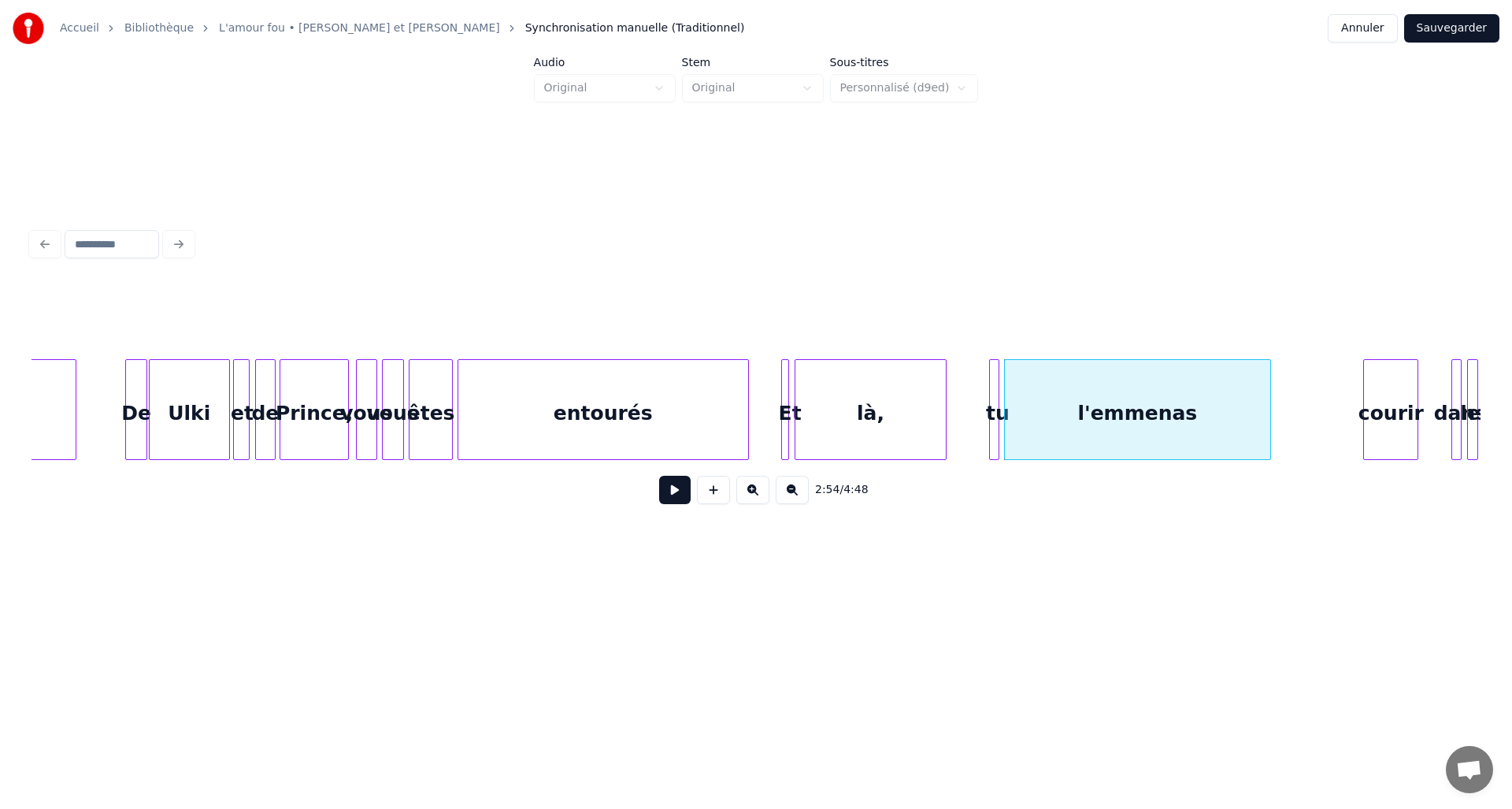
click at [1269, 393] on div at bounding box center [1267, 409] width 4 height 99
click at [1290, 408] on div at bounding box center [1292, 409] width 4 height 99
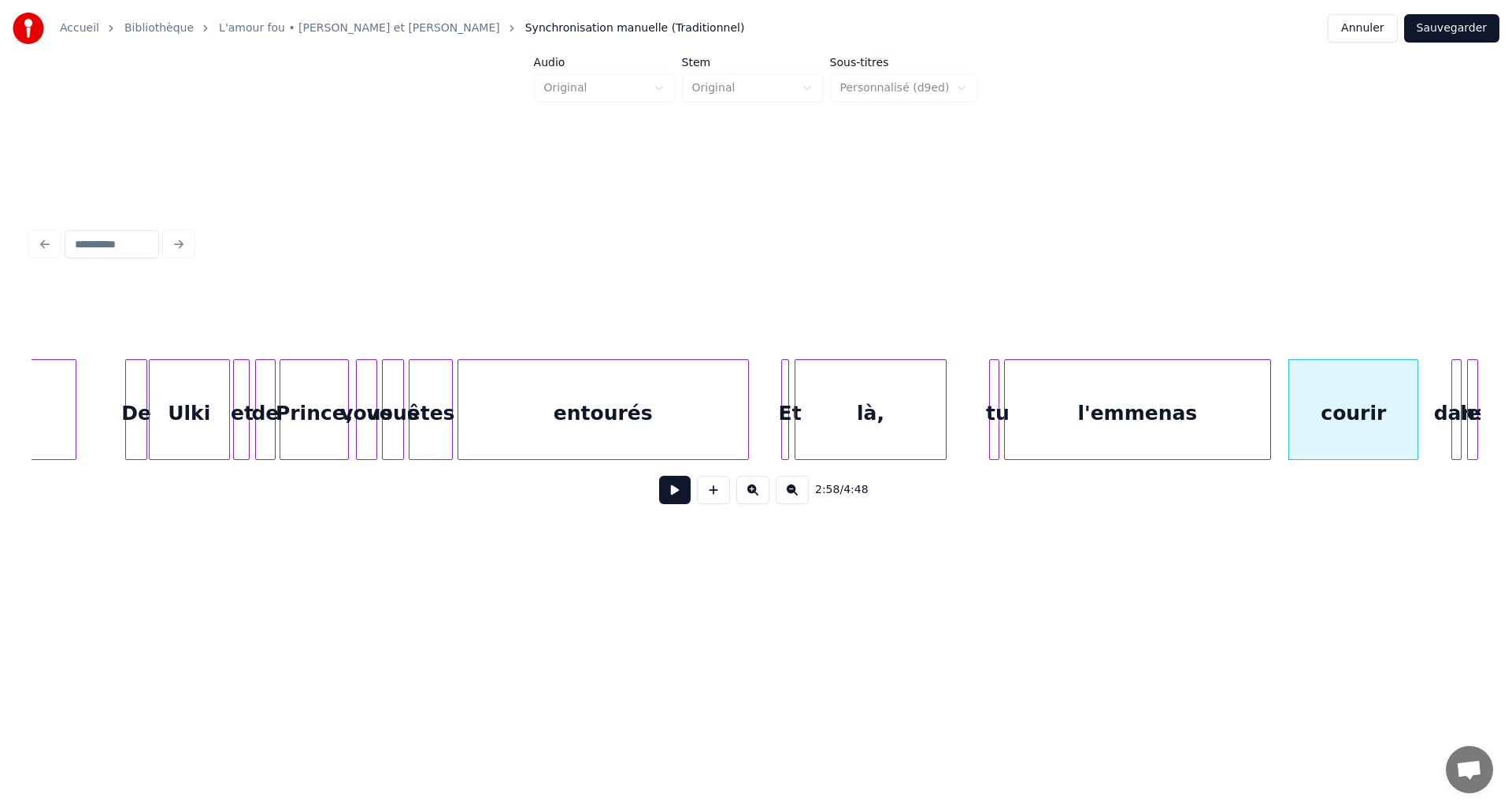
click at [675, 490] on button at bounding box center [675, 489] width 31 height 29
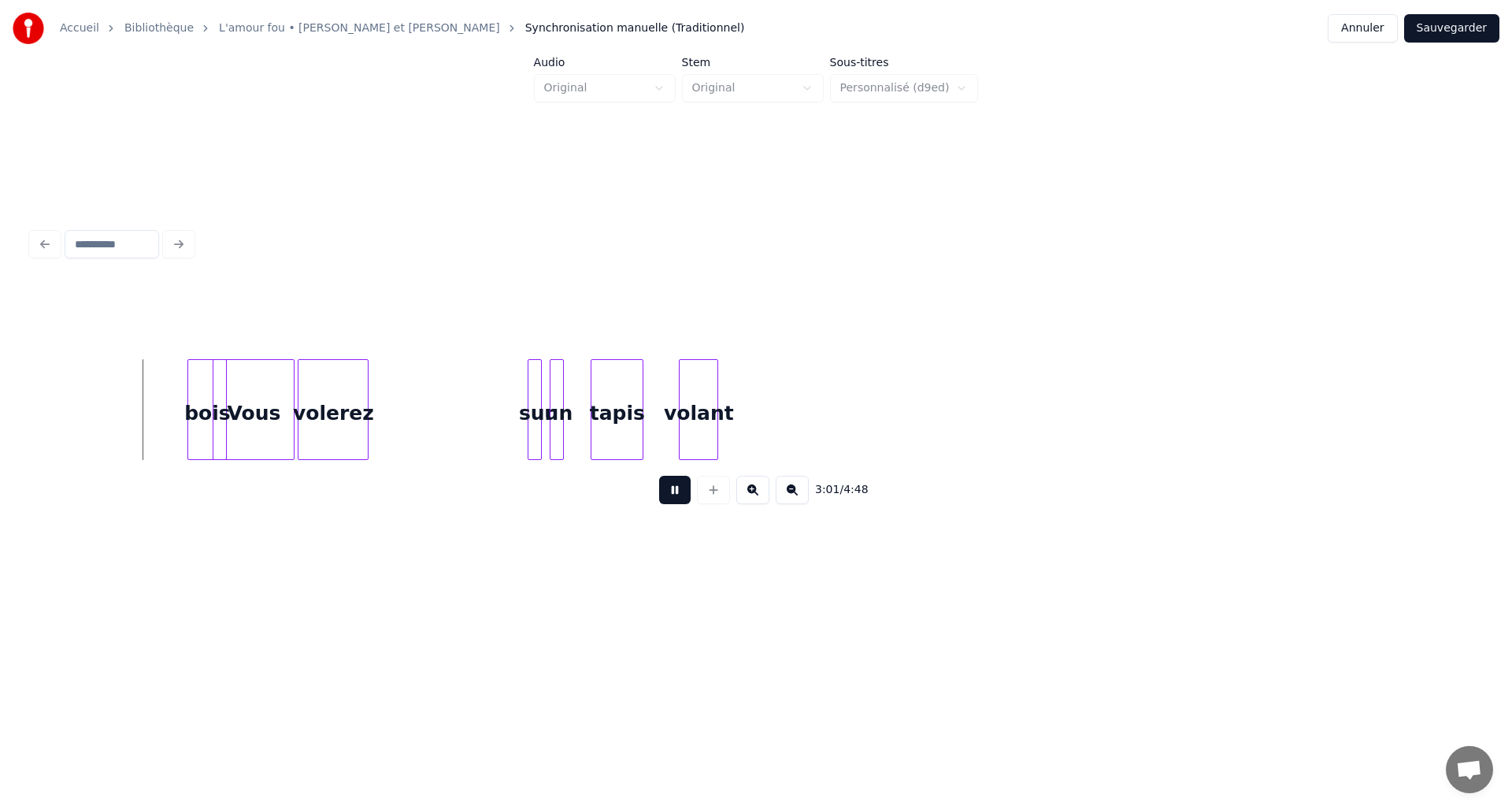
click at [675, 490] on button at bounding box center [675, 489] width 31 height 29
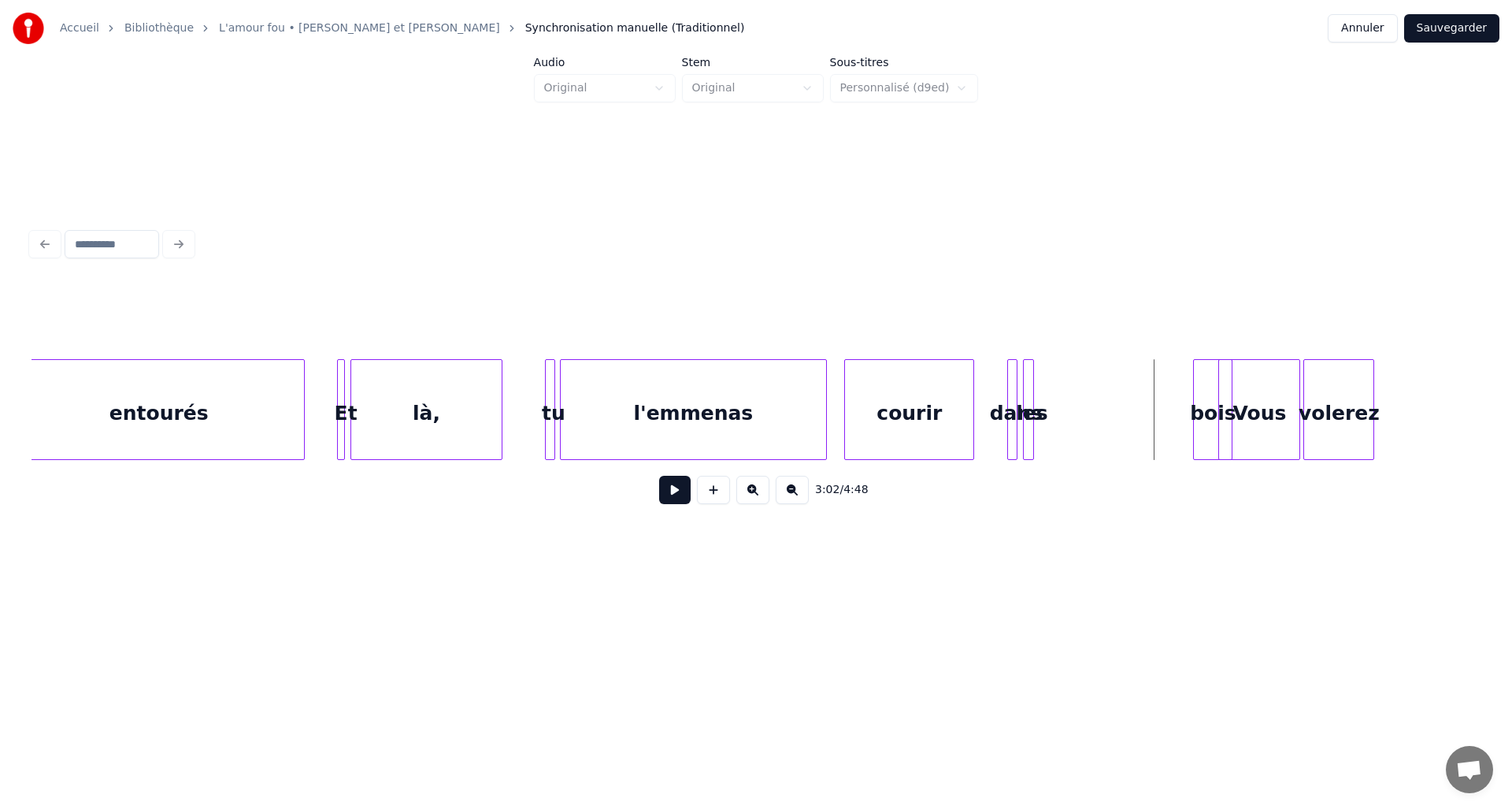
scroll to position [0, 13192]
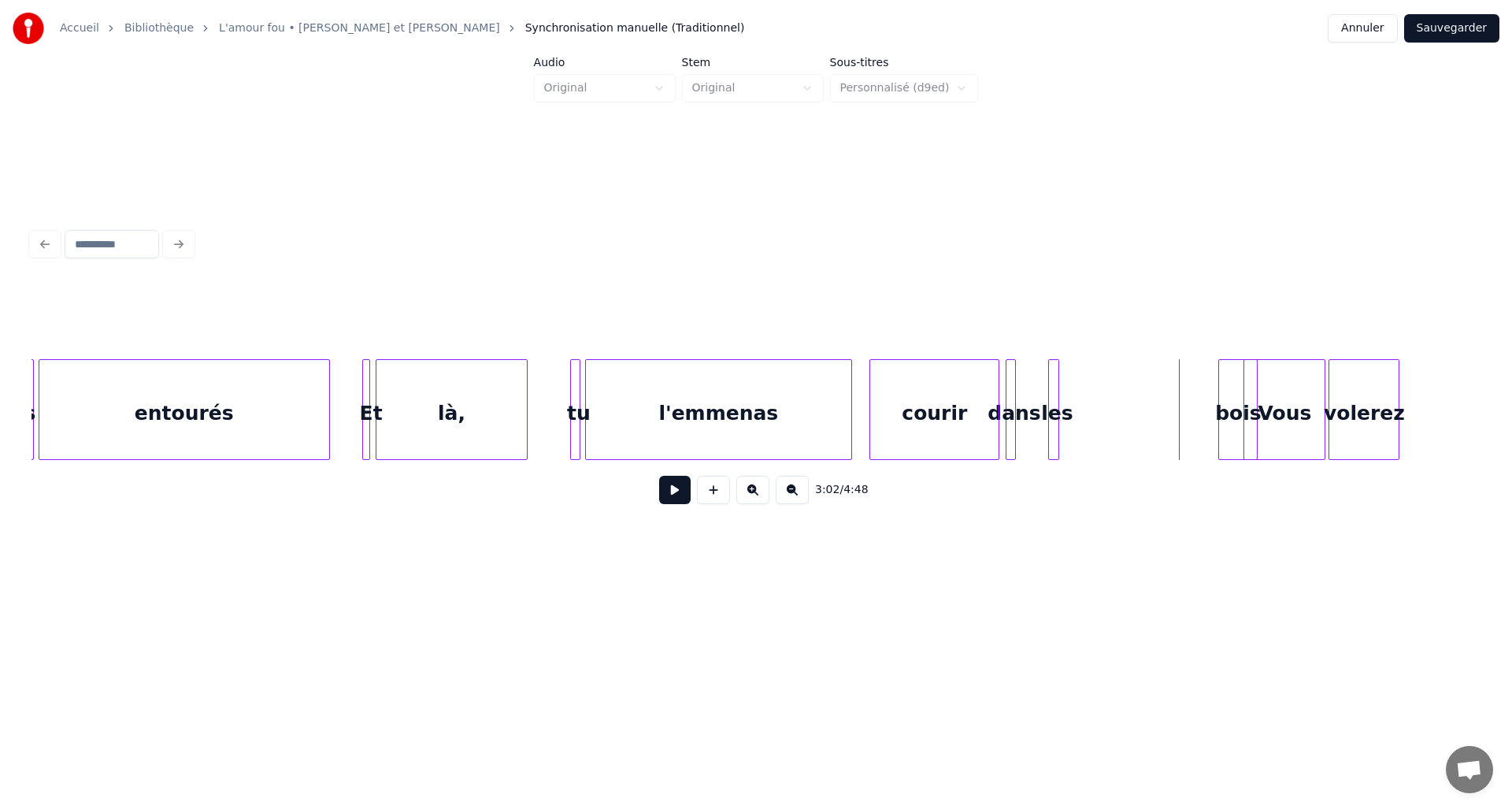
click at [1016, 391] on div "dans" at bounding box center [1015, 413] width 16 height 107
click at [1034, 391] on div "les" at bounding box center [1029, 413] width 16 height 107
click at [1043, 396] on div at bounding box center [1041, 409] width 4 height 99
click at [1070, 404] on div "bois" at bounding box center [1072, 413] width 37 height 107
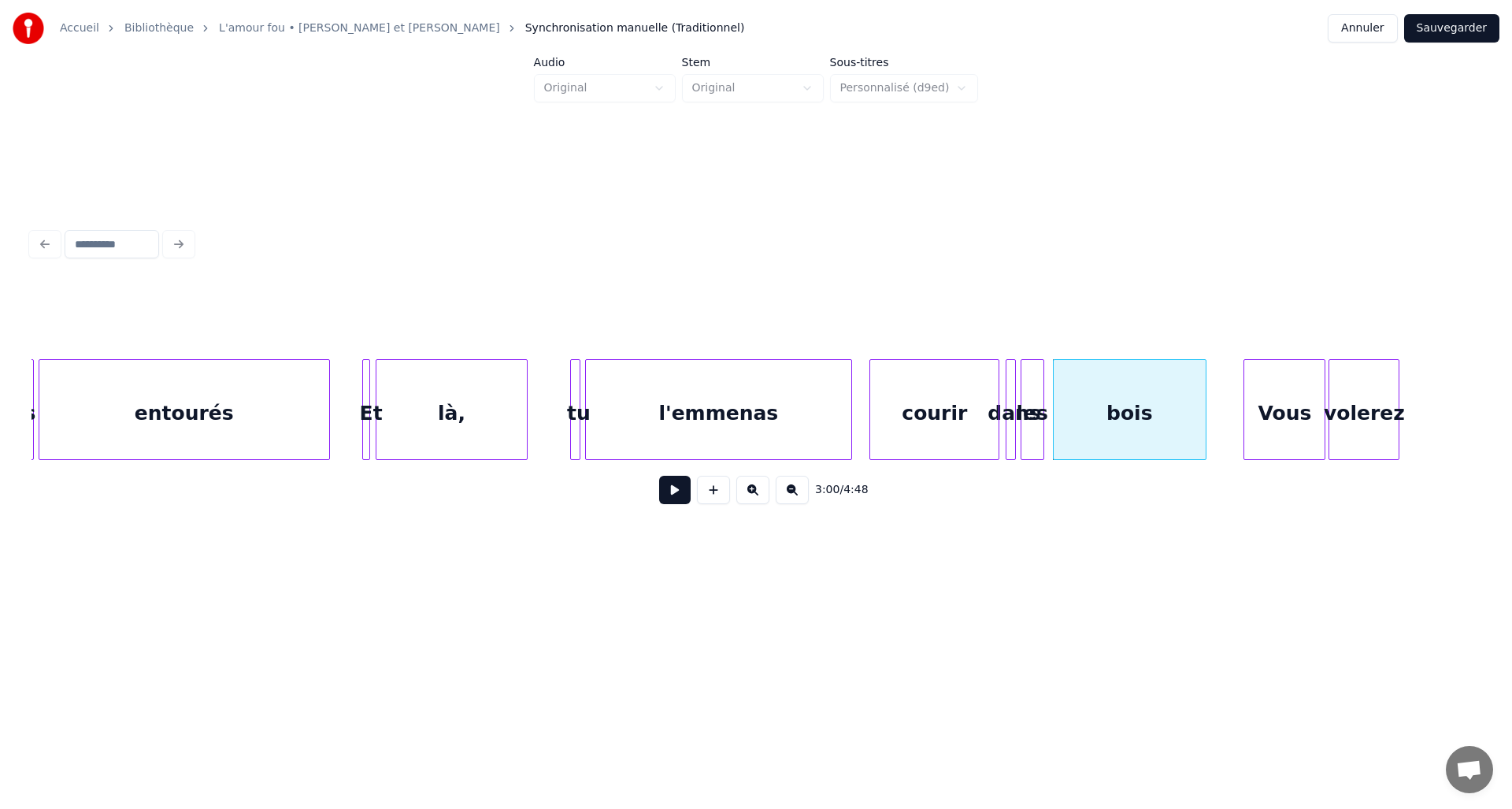
click at [1205, 405] on div at bounding box center [1203, 409] width 4 height 99
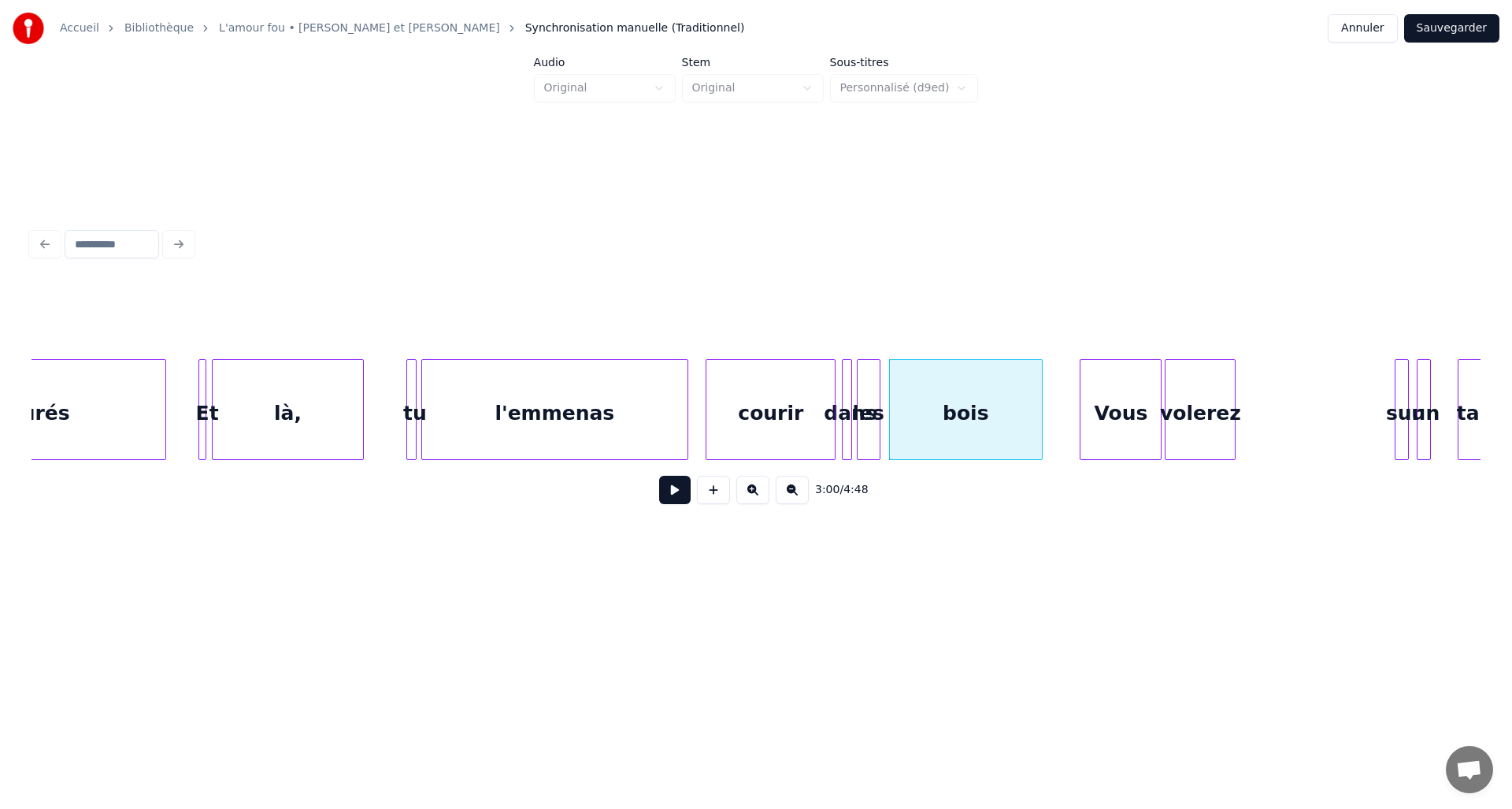
scroll to position [0, 13380]
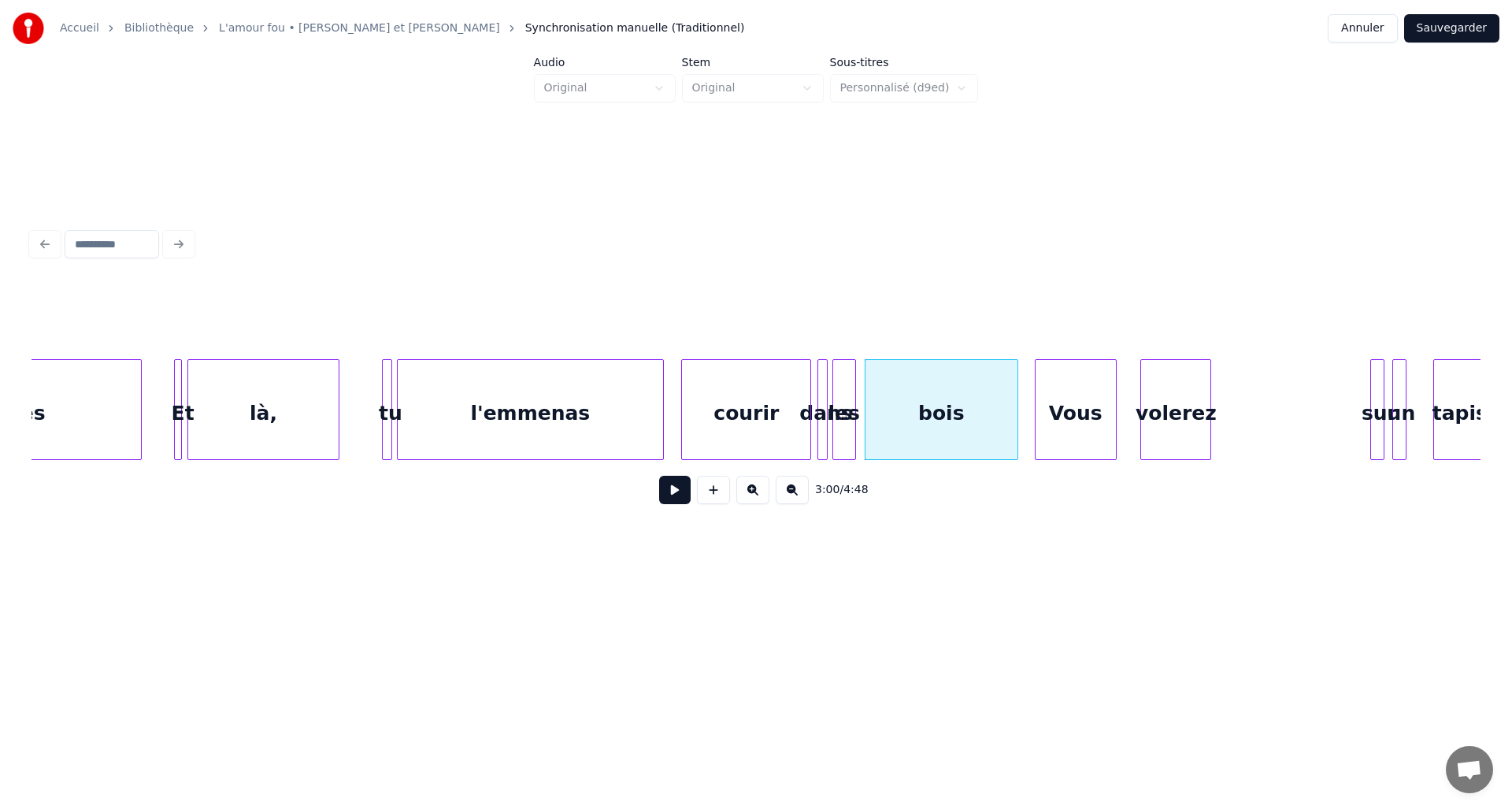
click at [1066, 397] on div "Vous" at bounding box center [1076, 413] width 80 height 107
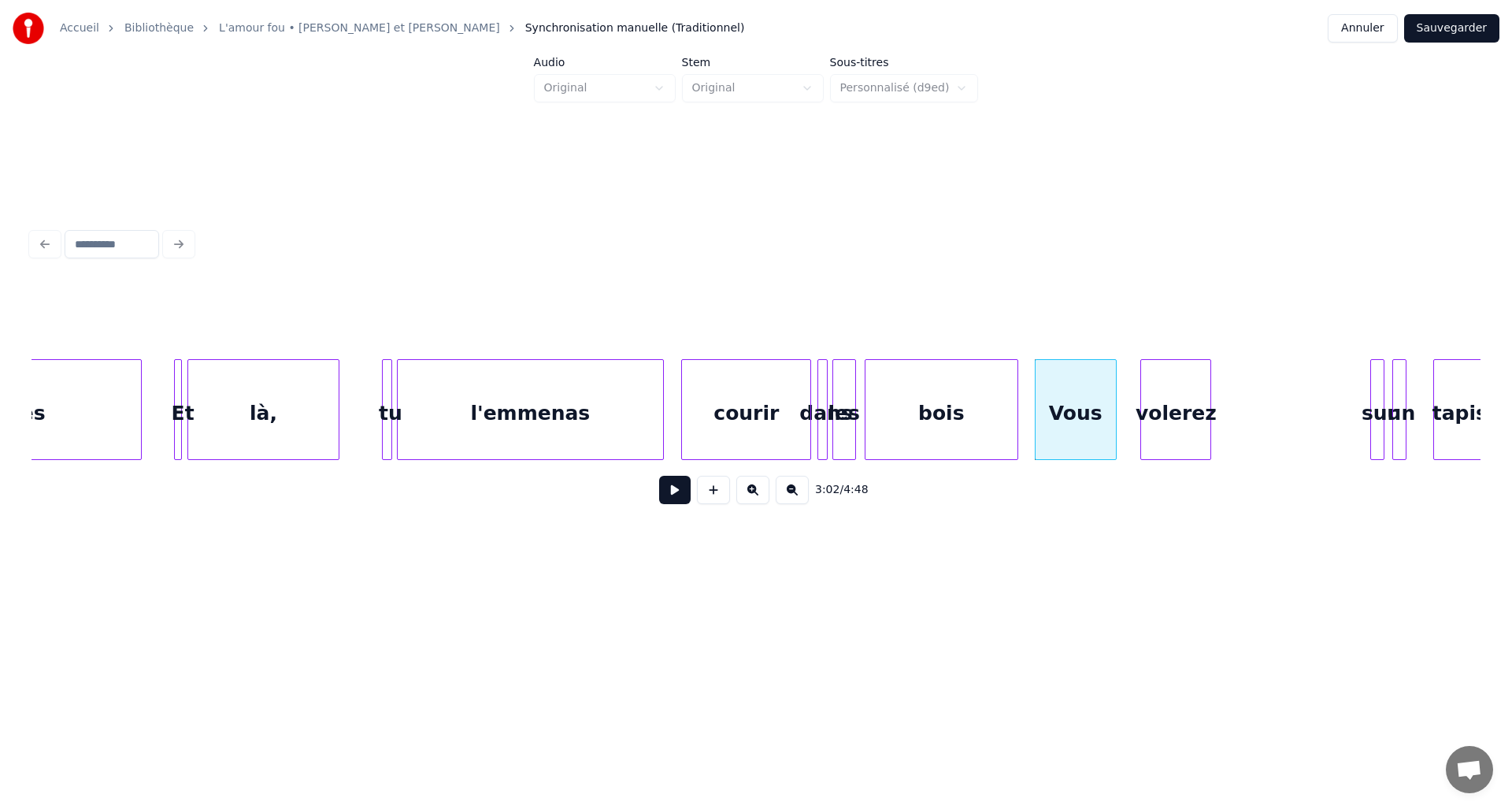
click at [679, 502] on button at bounding box center [675, 489] width 31 height 29
click at [1150, 418] on div "volerez" at bounding box center [1158, 413] width 70 height 107
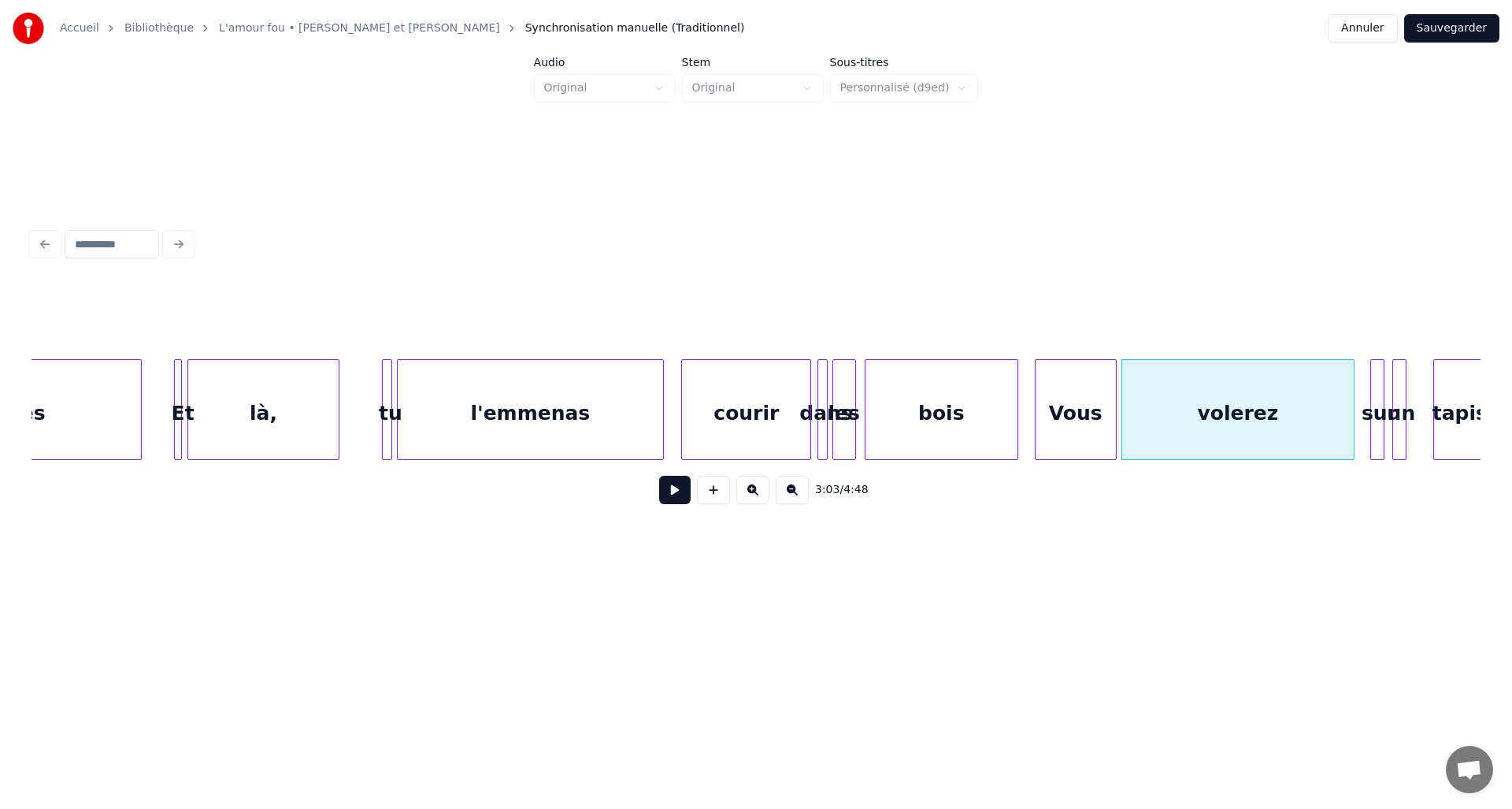
click at [1353, 415] on div at bounding box center [1351, 409] width 4 height 99
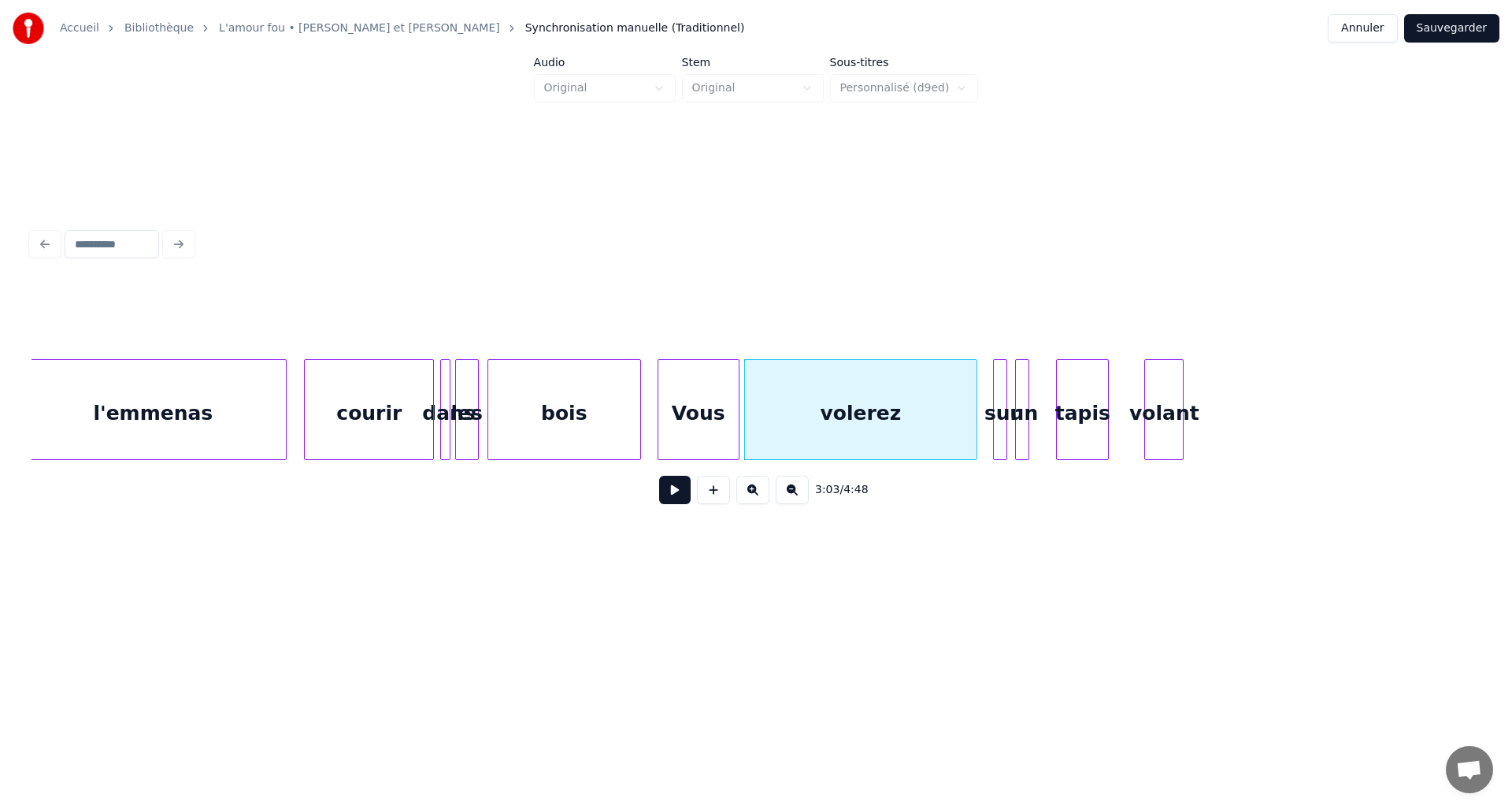
scroll to position [0, 13769]
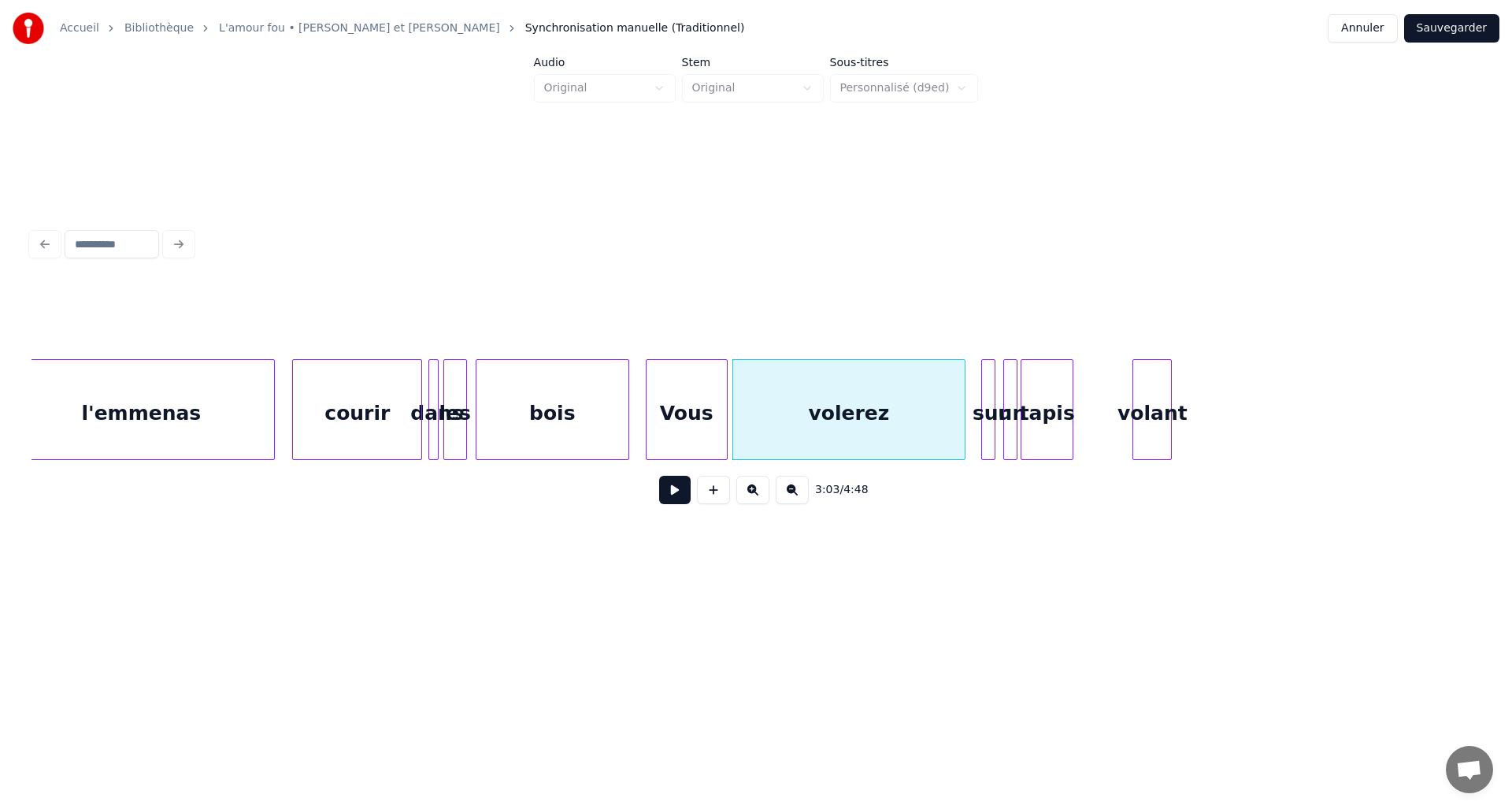
click at [1050, 415] on div "tapis" at bounding box center [1047, 413] width 51 height 107
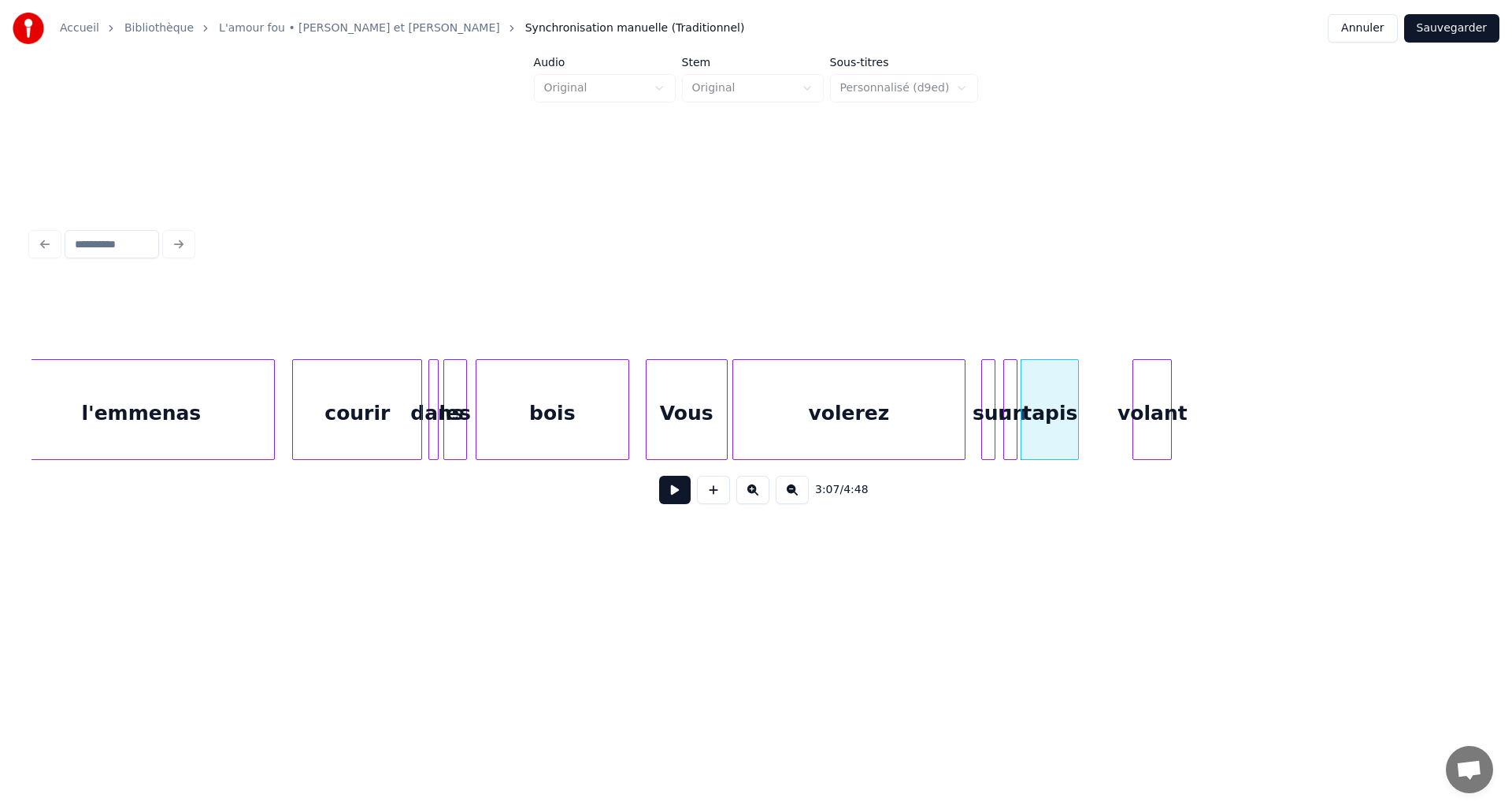
click at [1078, 413] on div at bounding box center [1076, 409] width 4 height 99
click at [682, 501] on button at bounding box center [675, 489] width 31 height 29
click at [1117, 417] on div at bounding box center [1114, 409] width 4 height 99
click at [1150, 400] on div "volant" at bounding box center [1143, 413] width 37 height 107
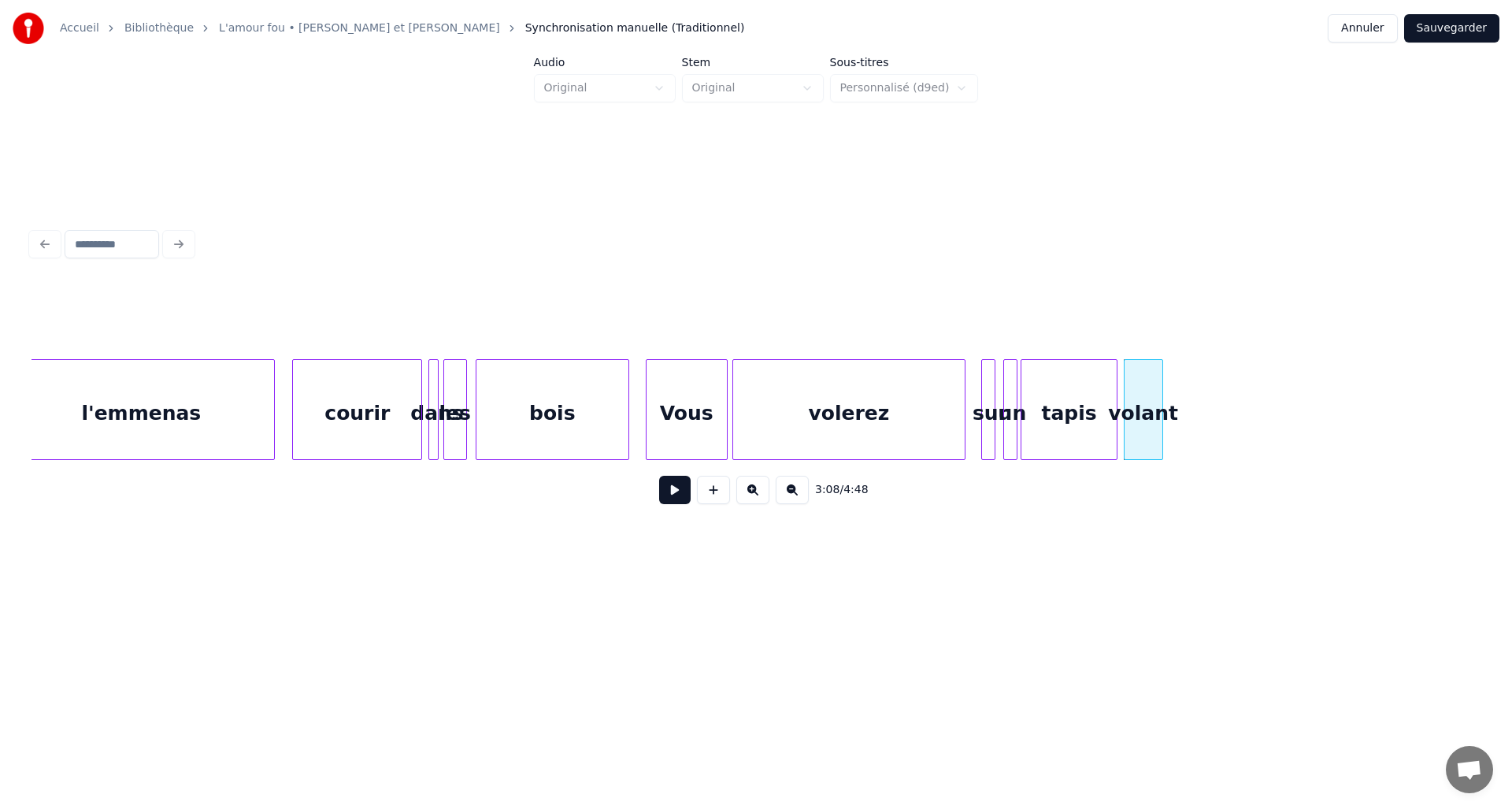
click at [1163, 400] on div "volant" at bounding box center [1143, 413] width 37 height 107
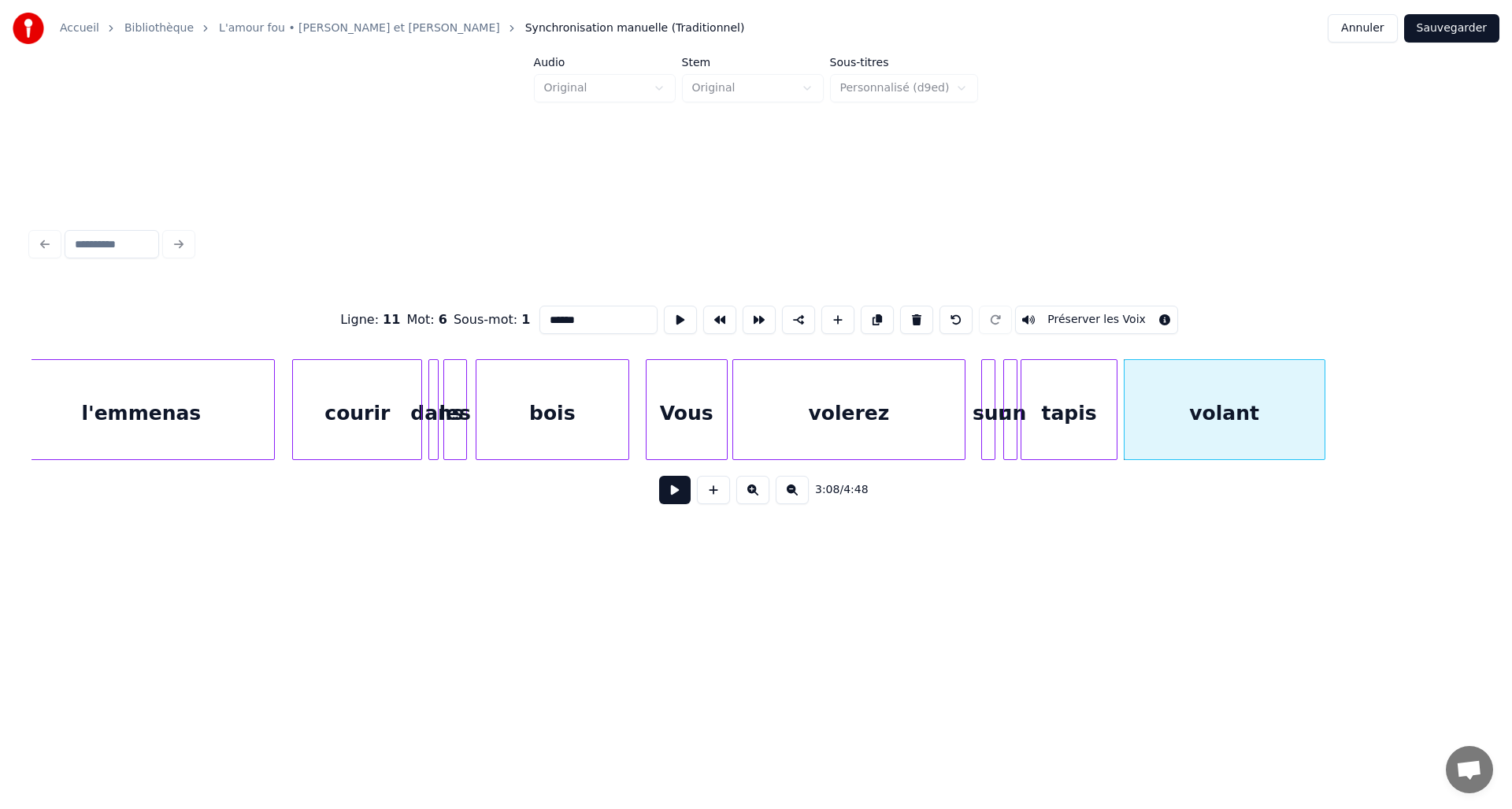
click at [1320, 408] on div at bounding box center [1322, 409] width 4 height 99
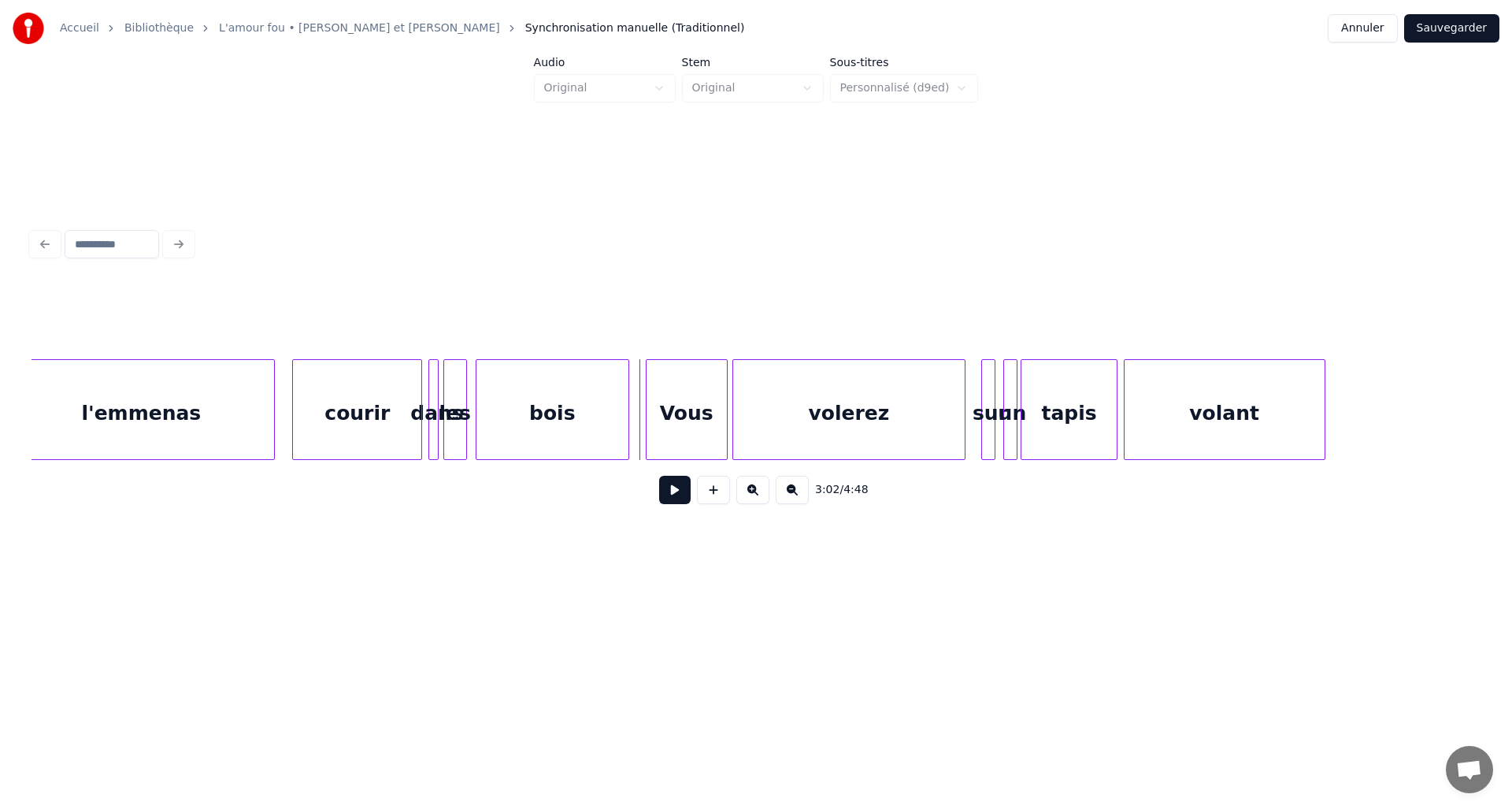
click at [672, 497] on button at bounding box center [675, 489] width 31 height 29
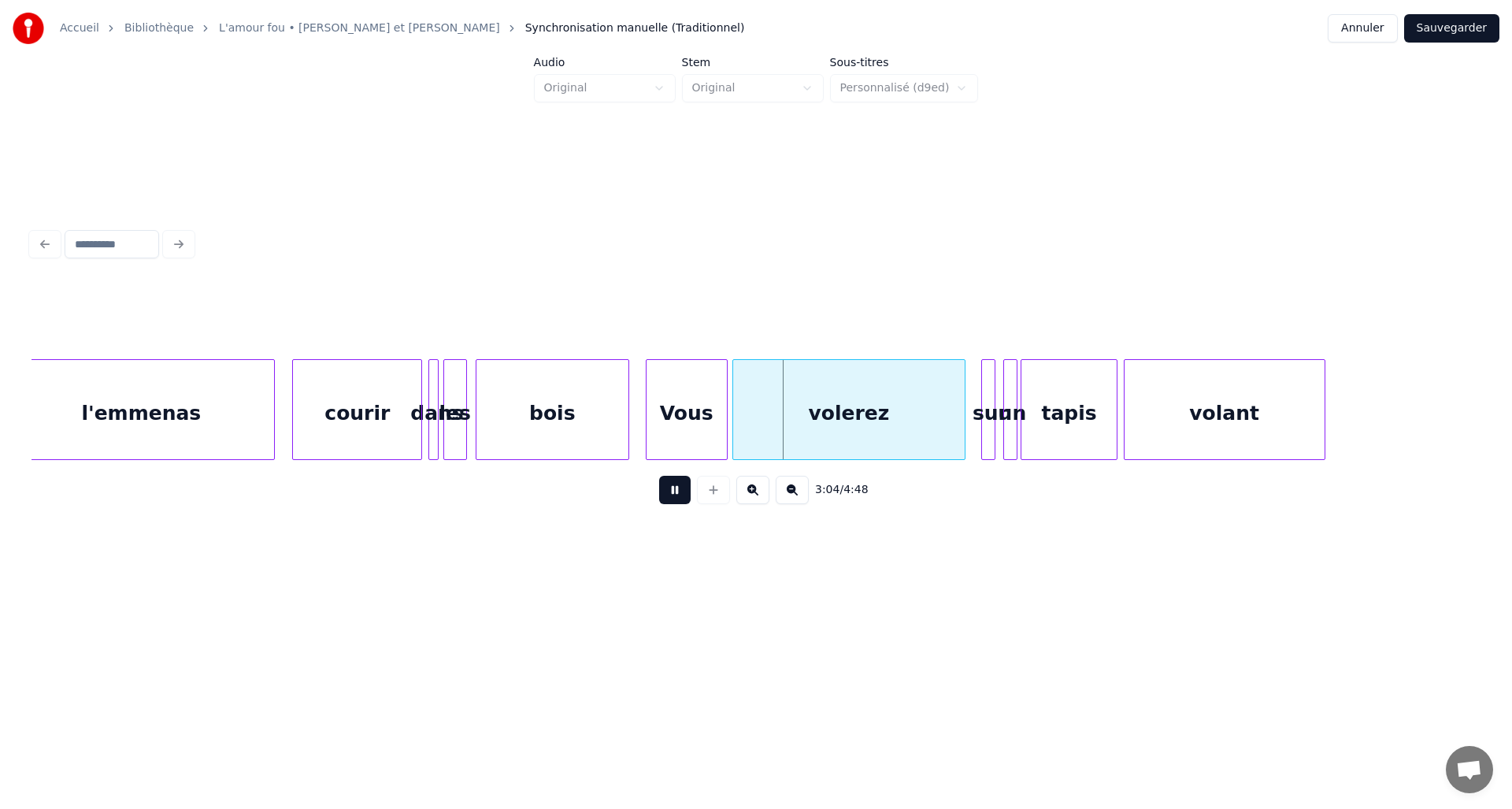
click at [672, 497] on button at bounding box center [675, 489] width 31 height 29
click at [701, 420] on div at bounding box center [699, 409] width 4 height 99
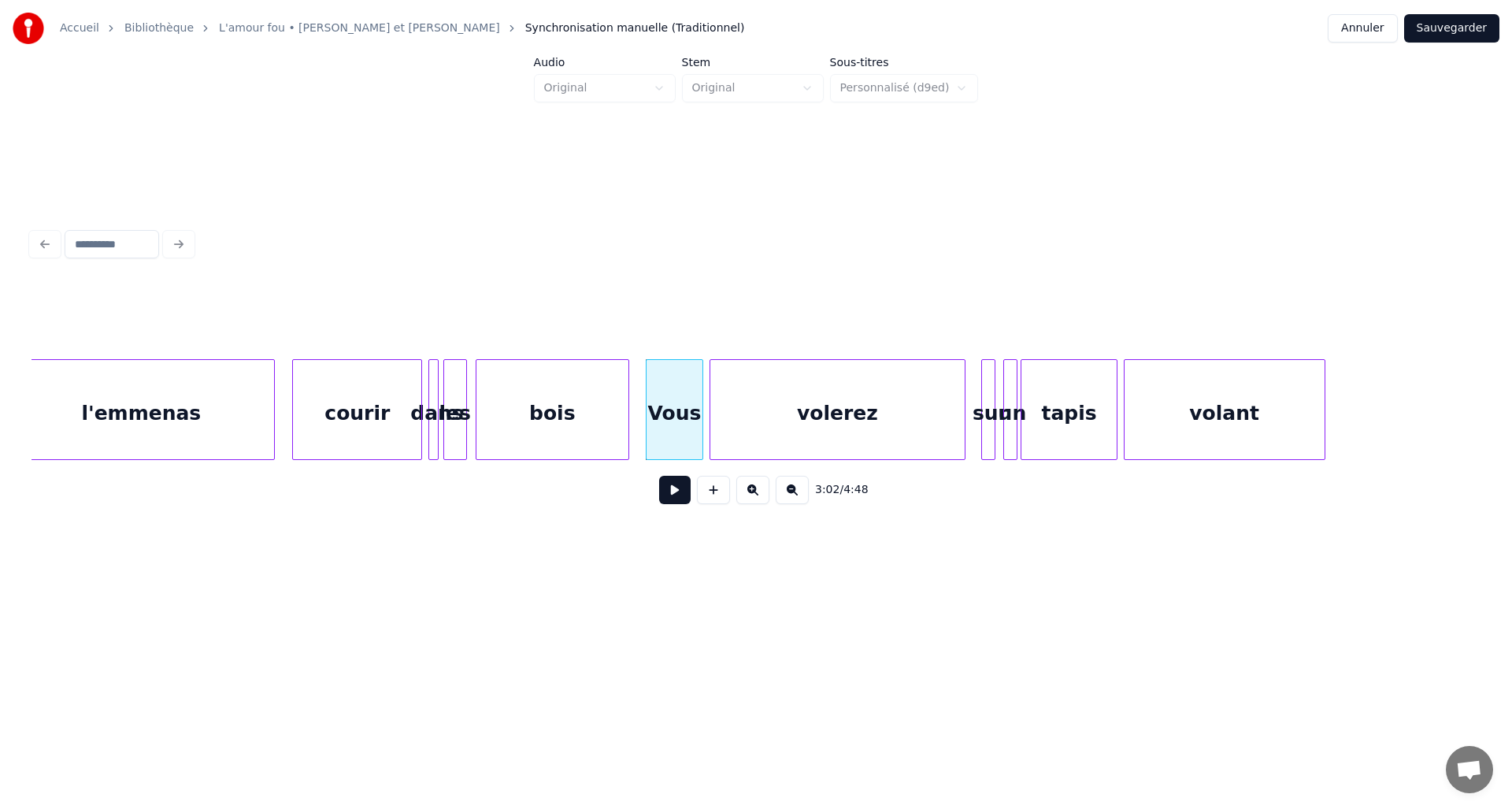
click at [711, 420] on div at bounding box center [712, 409] width 4 height 99
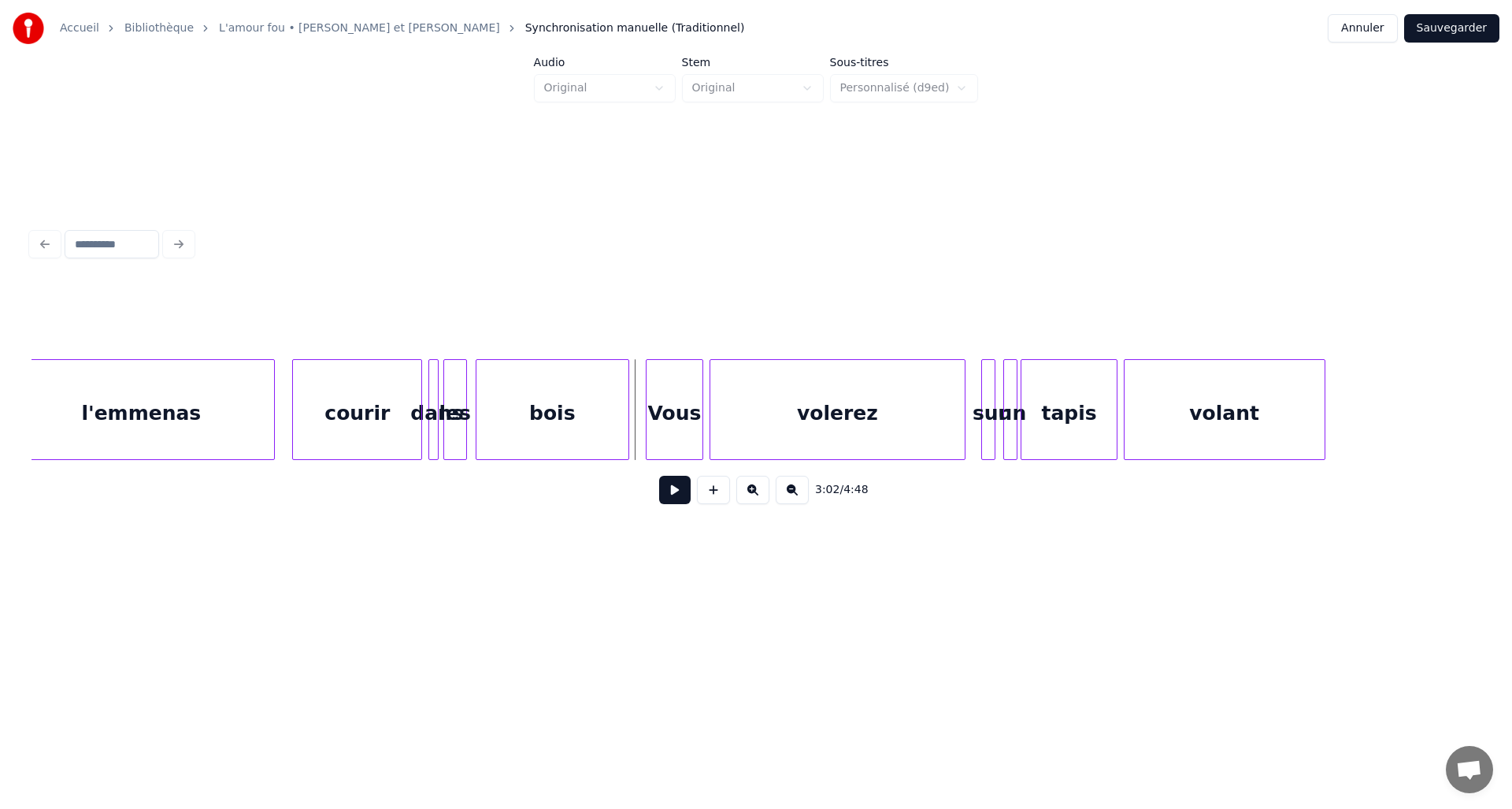
click at [666, 494] on button at bounding box center [675, 489] width 31 height 29
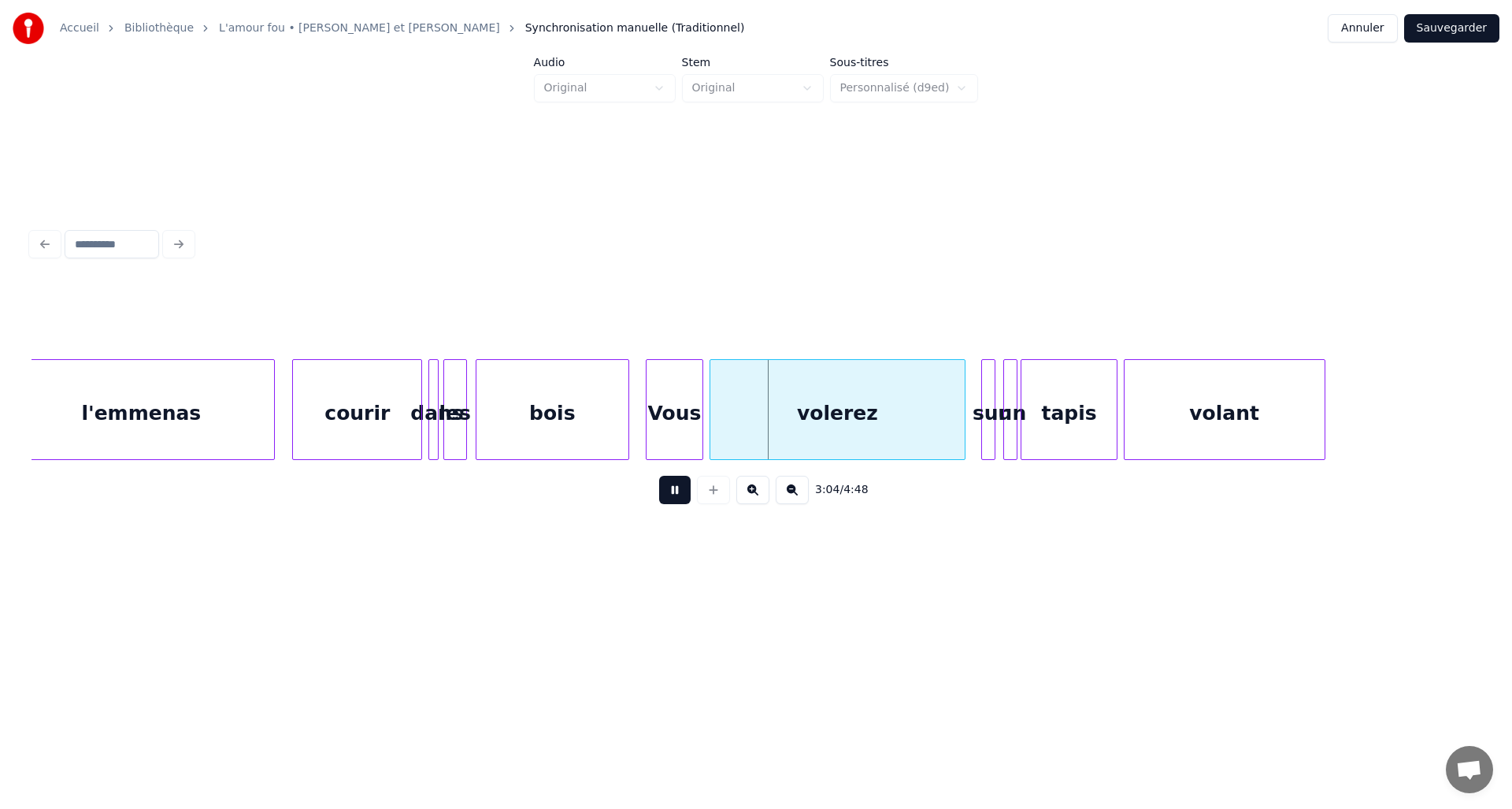
click at [666, 494] on button at bounding box center [675, 489] width 31 height 29
click at [718, 428] on div "volerez" at bounding box center [846, 409] width 256 height 101
click at [748, 430] on div at bounding box center [750, 409] width 4 height 99
click at [738, 424] on div at bounding box center [736, 409] width 4 height 99
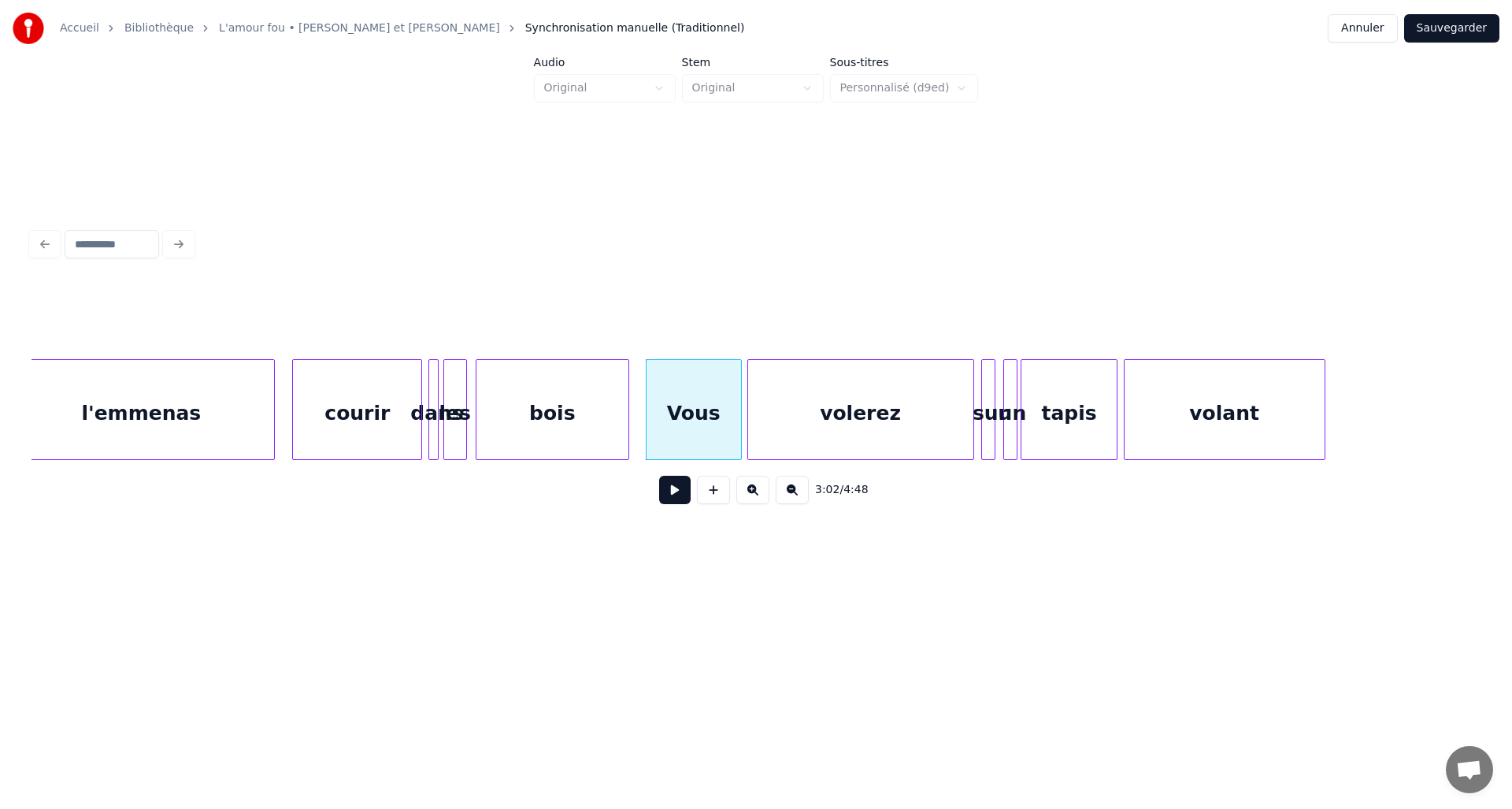
click at [671, 489] on button at bounding box center [675, 489] width 31 height 29
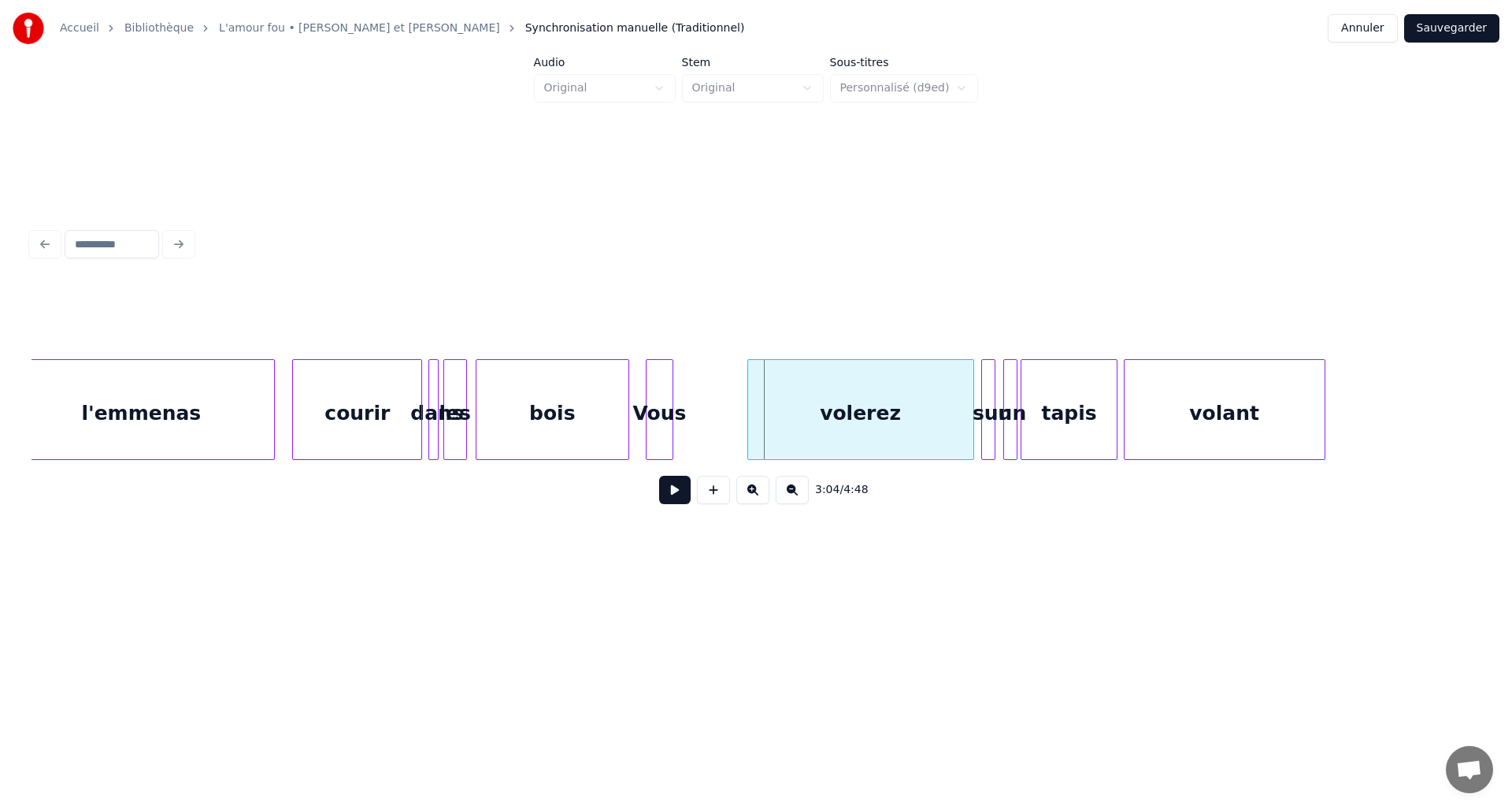
click at [670, 423] on div at bounding box center [670, 409] width 4 height 99
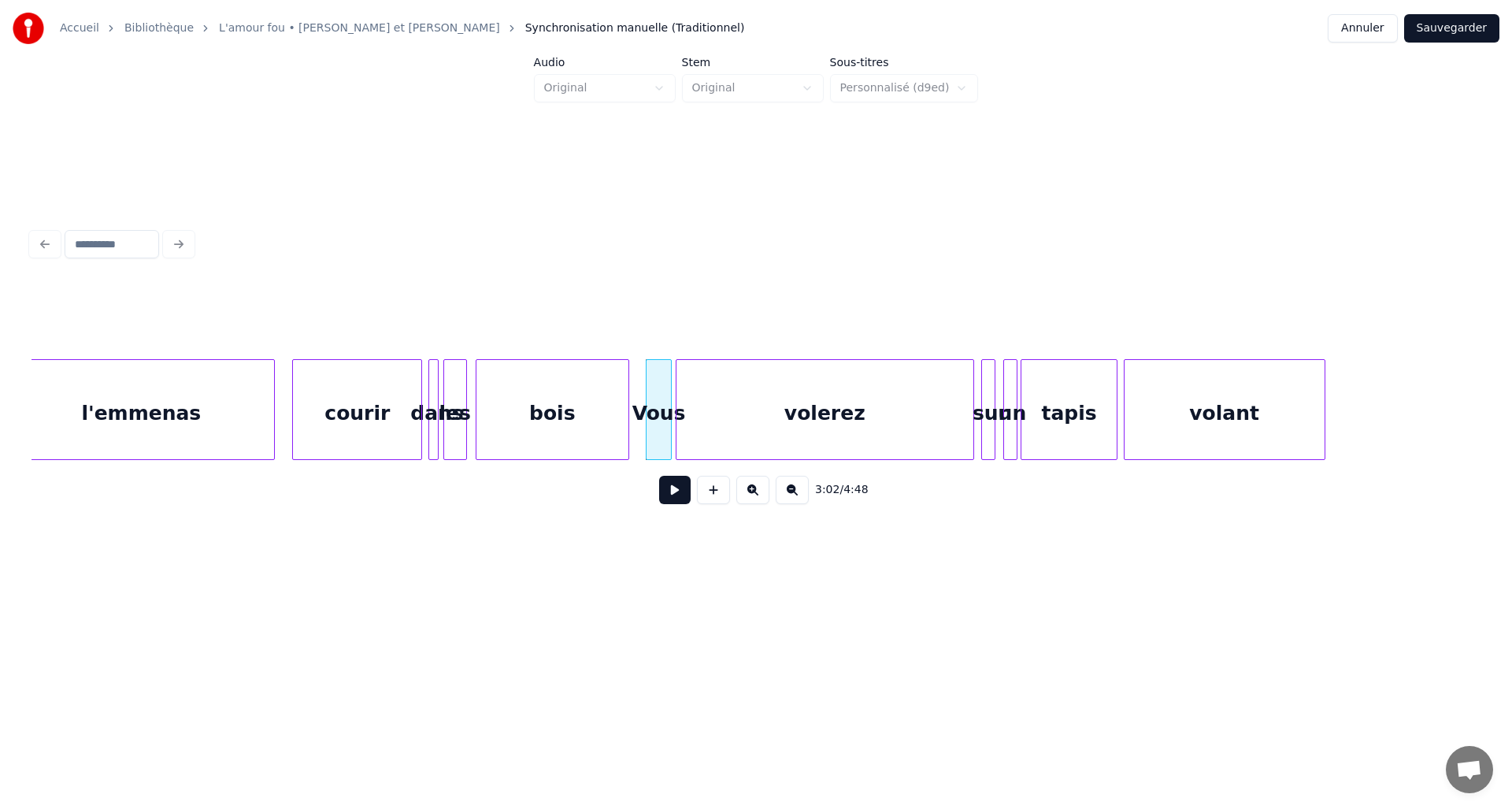
click at [677, 415] on div at bounding box center [678, 409] width 4 height 99
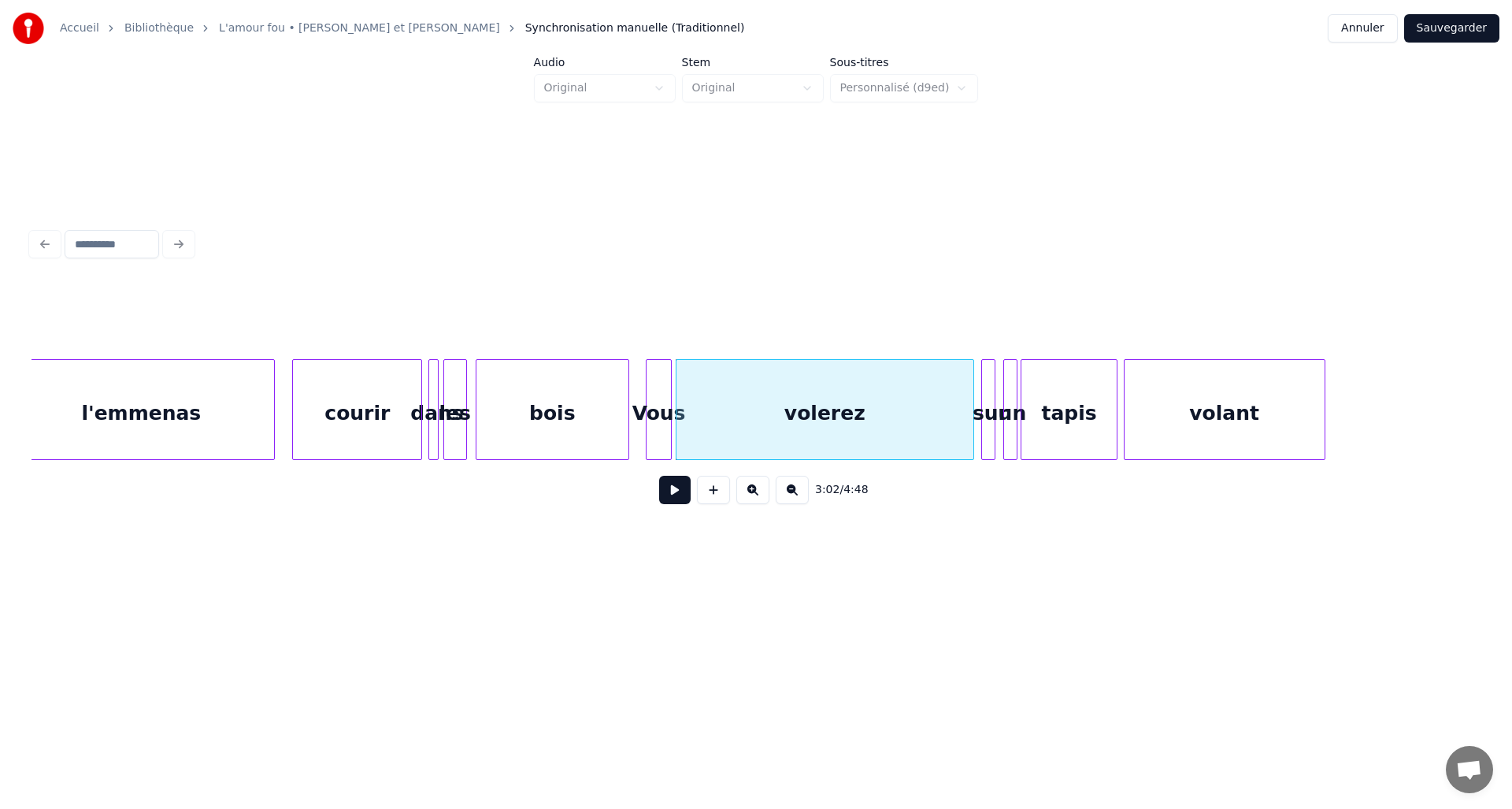
click at [647, 421] on div "Vous" at bounding box center [659, 413] width 25 height 107
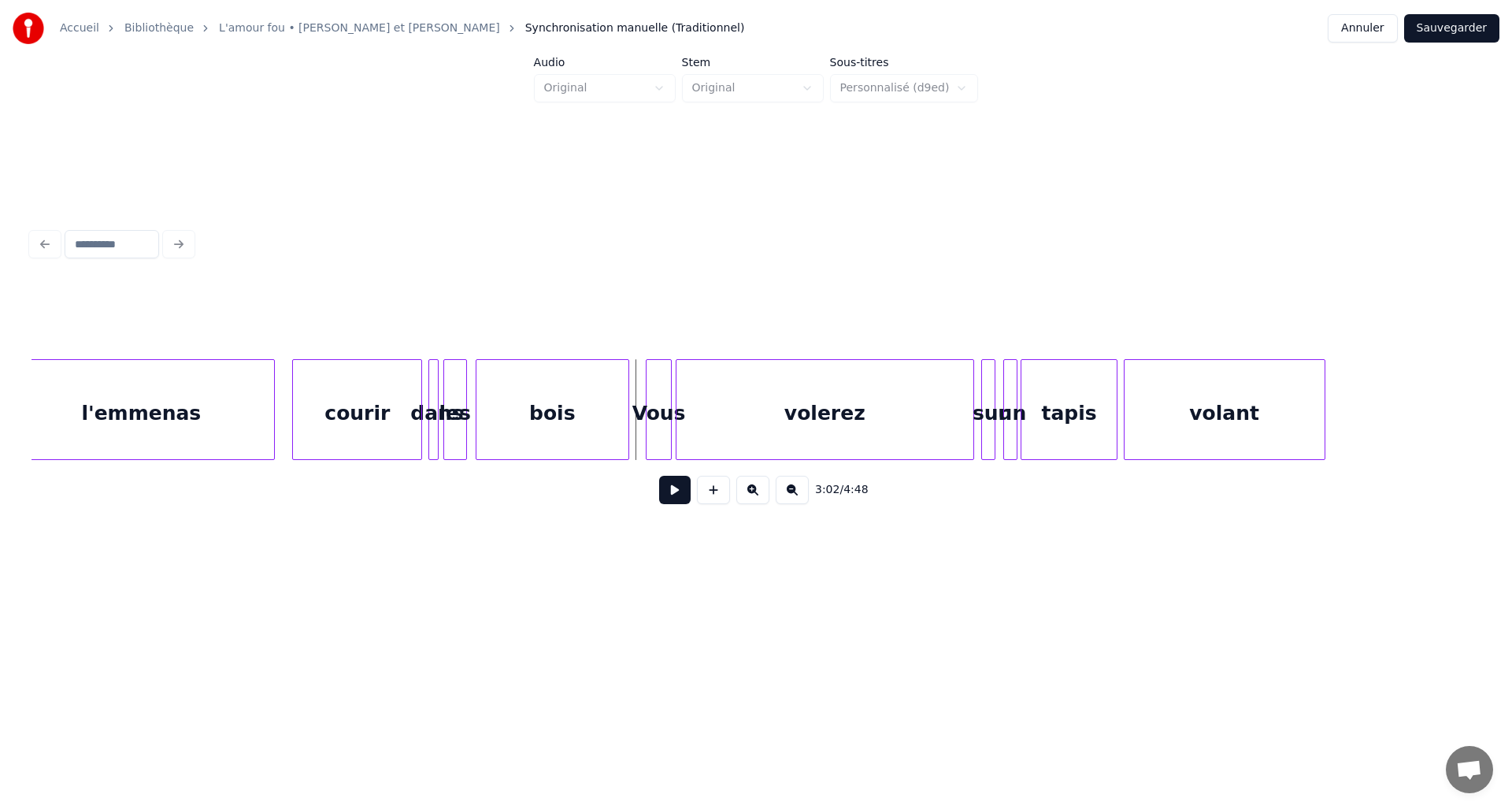
click at [673, 491] on button at bounding box center [675, 489] width 31 height 29
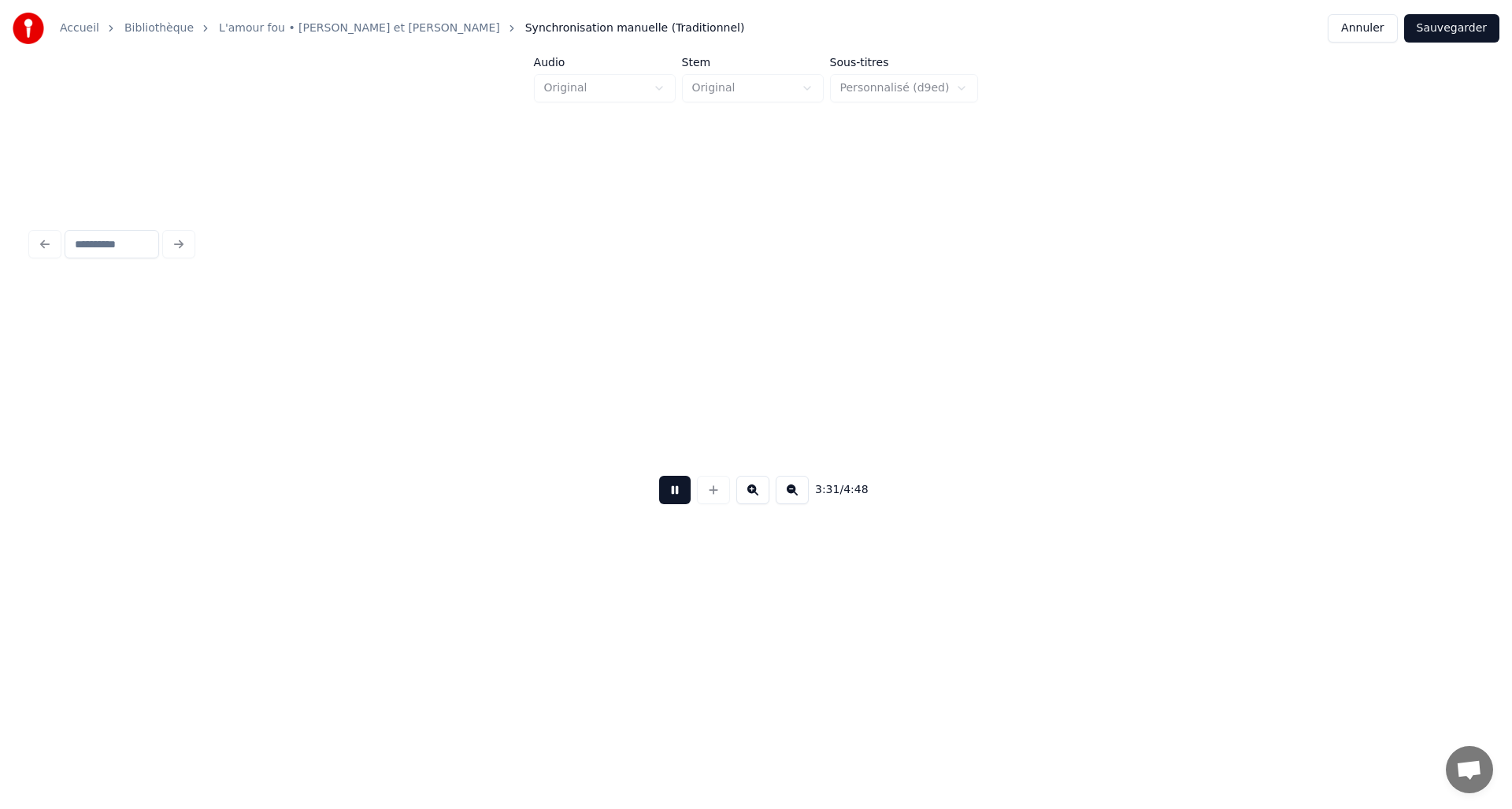
scroll to position [0, 16668]
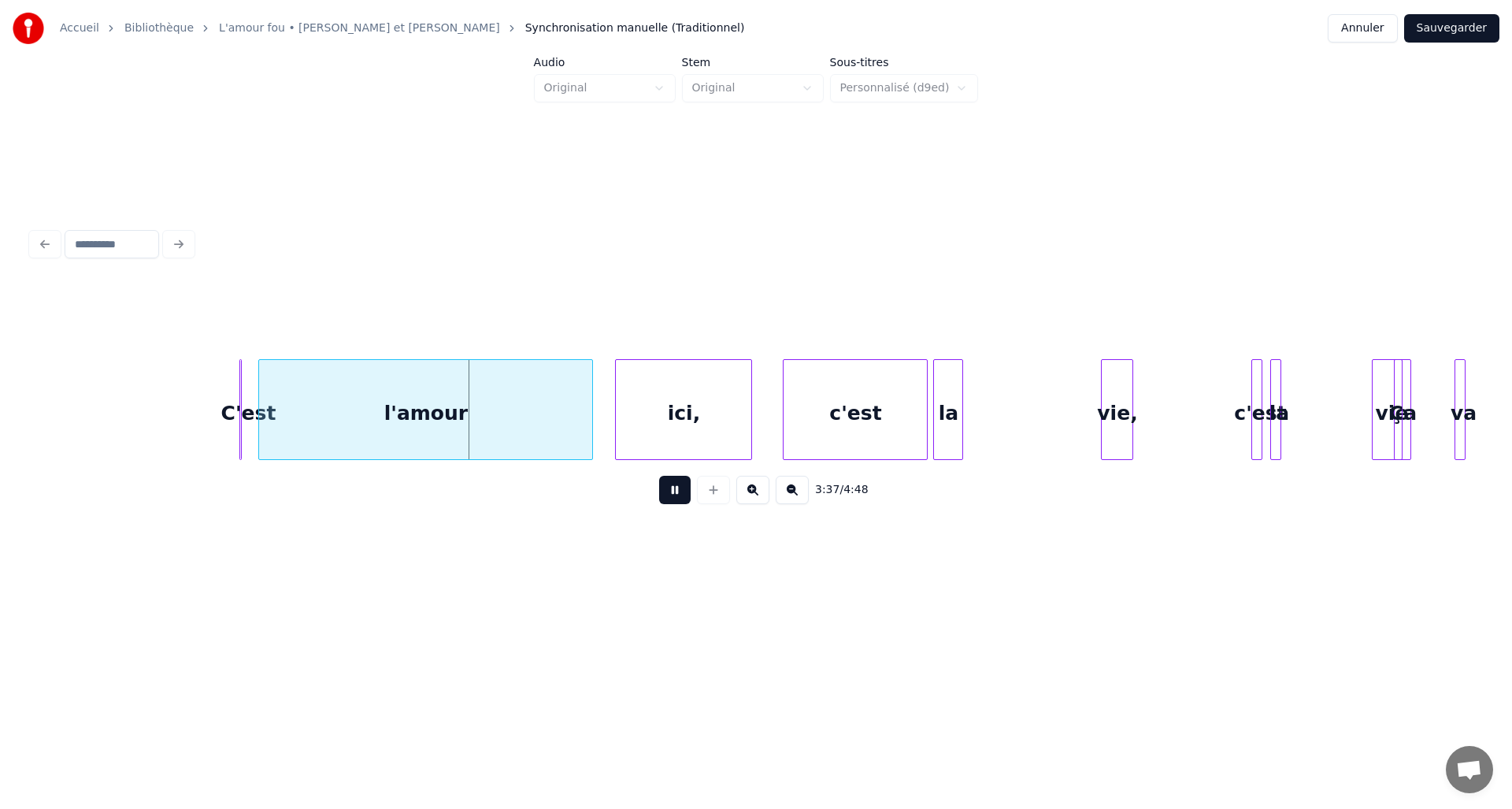
click at [677, 496] on button at bounding box center [675, 489] width 31 height 29
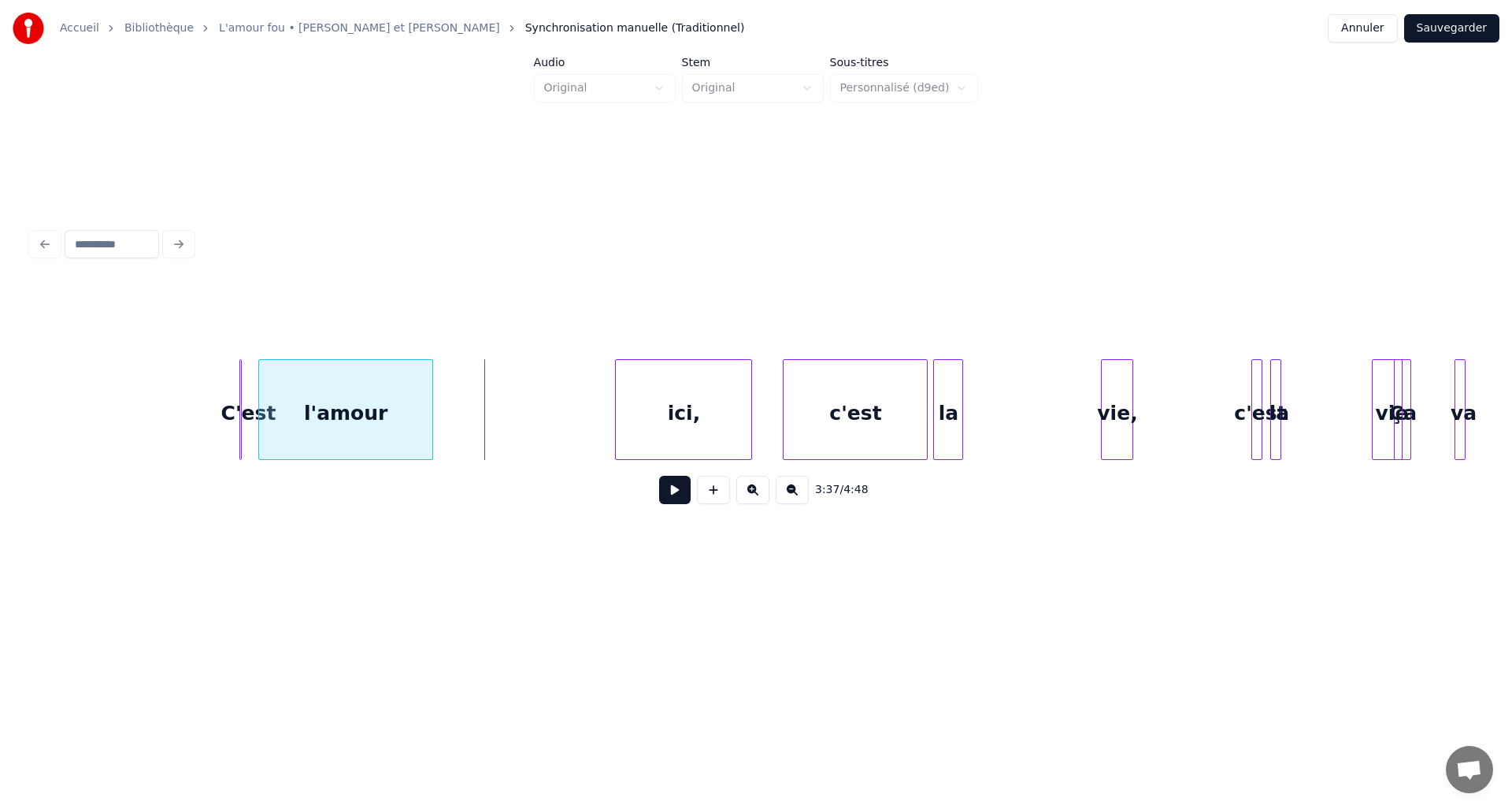
click at [429, 404] on div at bounding box center [429, 409] width 4 height 99
click at [252, 398] on div at bounding box center [249, 409] width 4 height 99
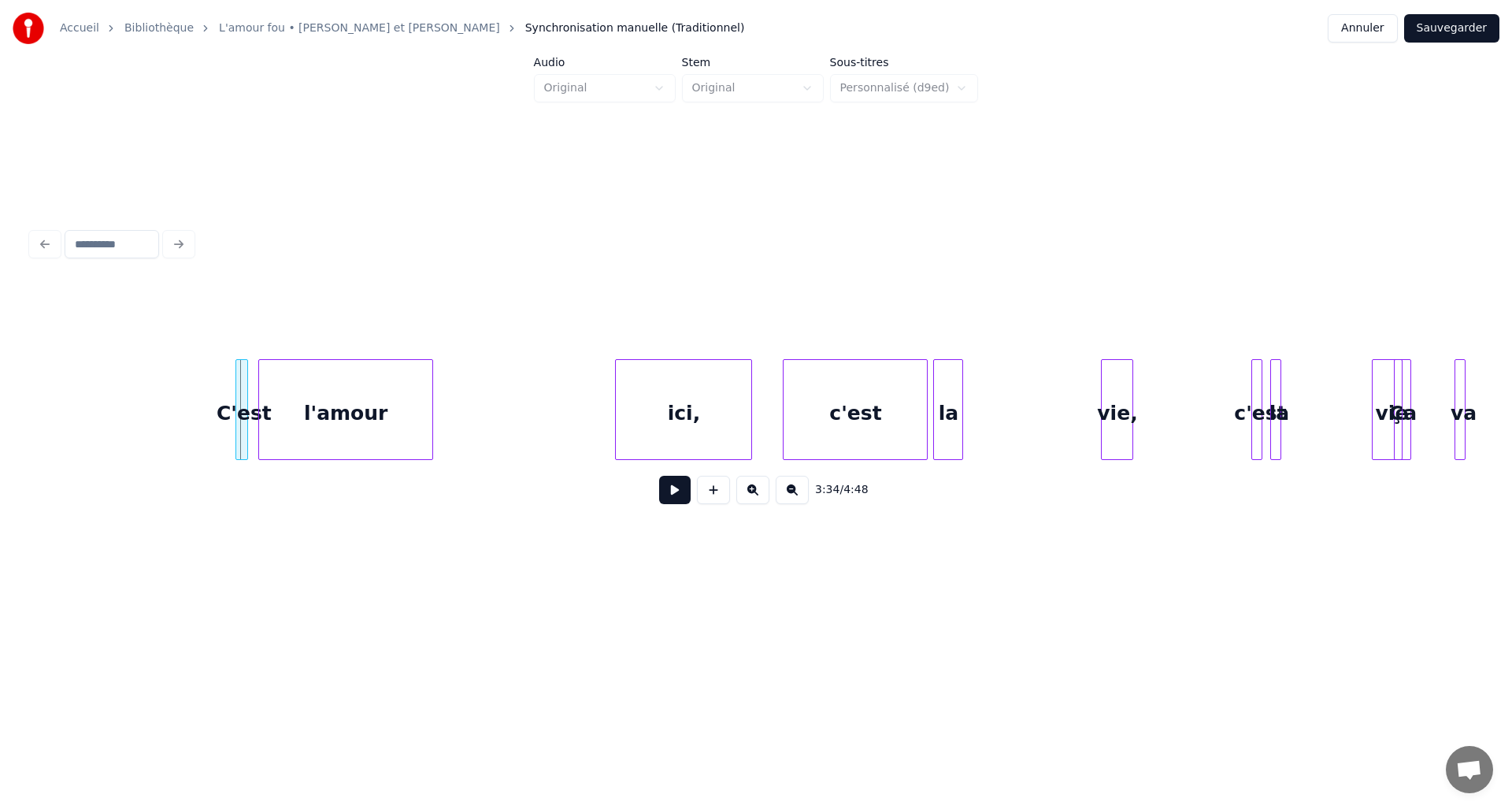
click at [241, 396] on div "C'est" at bounding box center [244, 413] width 16 height 107
click at [493, 401] on div "ici," at bounding box center [503, 413] width 136 height 107
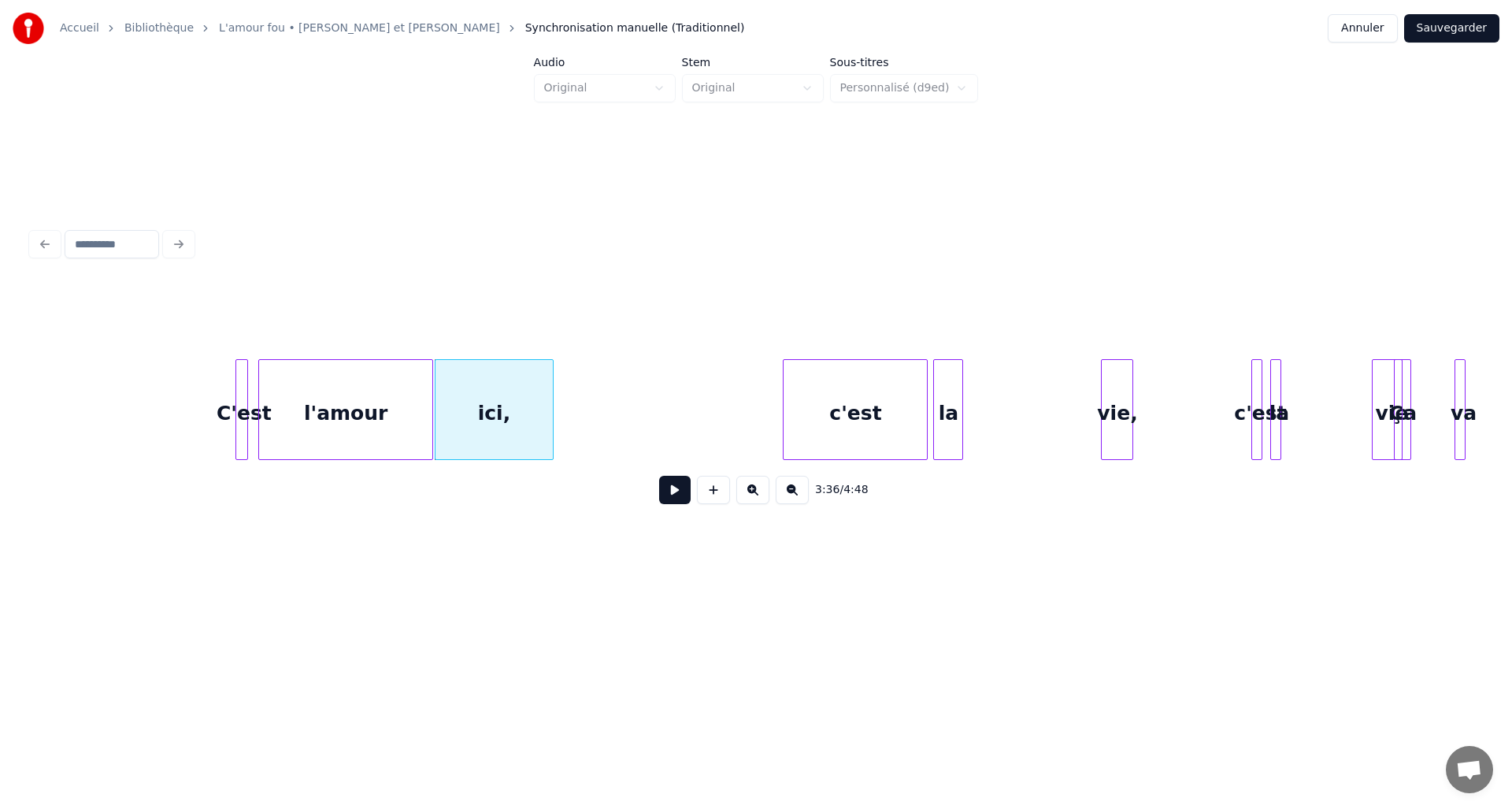
click at [551, 402] on div at bounding box center [550, 409] width 4 height 99
click at [604, 408] on div "c'est" at bounding box center [642, 413] width 144 height 107
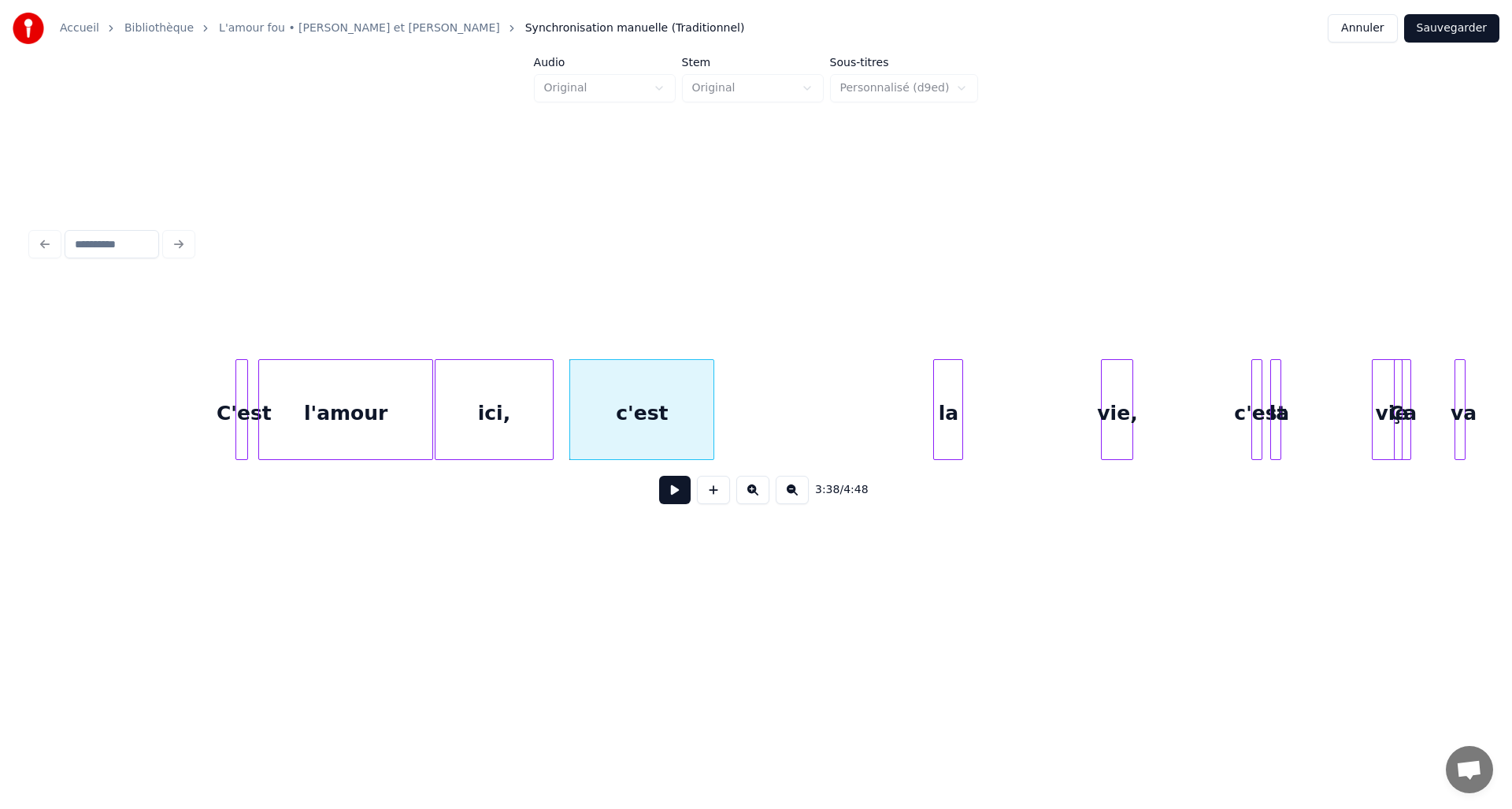
click at [713, 408] on div "c'est" at bounding box center [642, 409] width 145 height 101
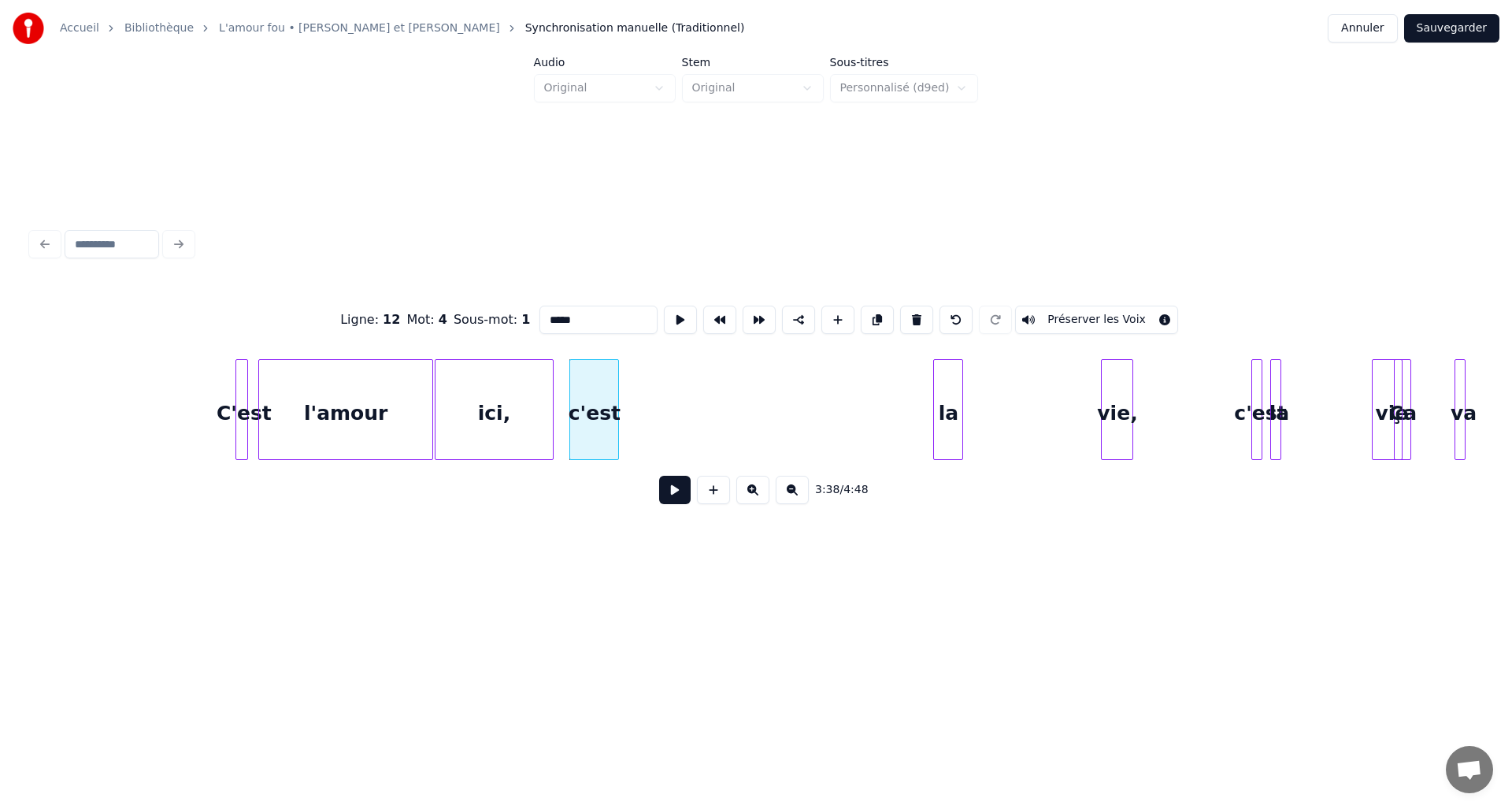
click at [617, 408] on div at bounding box center [616, 409] width 4 height 99
click at [638, 394] on div "la" at bounding box center [639, 413] width 29 height 107
click at [679, 408] on div "vie," at bounding box center [672, 413] width 30 height 107
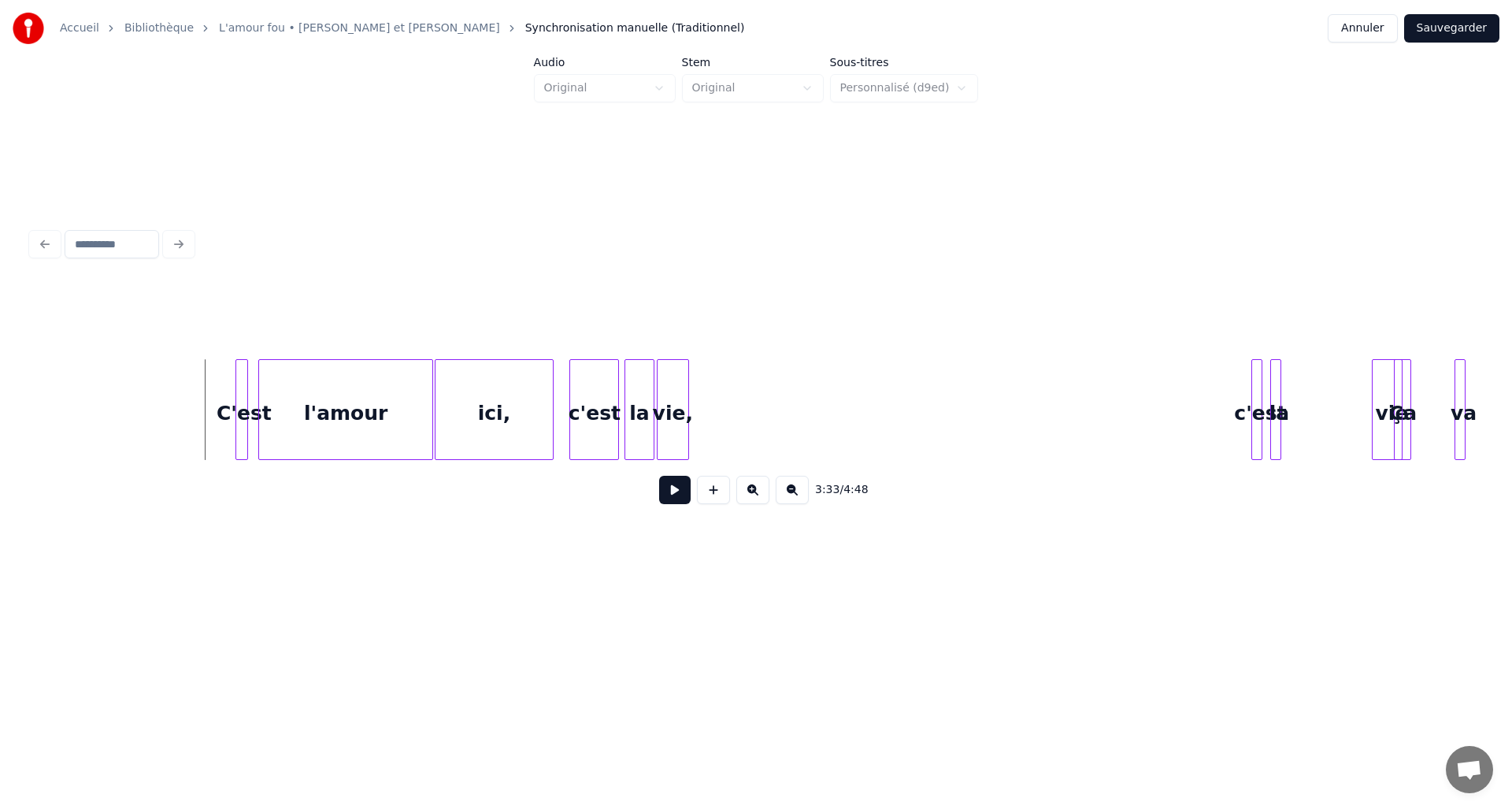
click at [673, 496] on button at bounding box center [675, 489] width 31 height 29
click at [747, 400] on div "c'est" at bounding box center [745, 413] width 16 height 107
click at [767, 401] on div at bounding box center [765, 409] width 4 height 99
click at [781, 417] on div "la" at bounding box center [779, 413] width 16 height 107
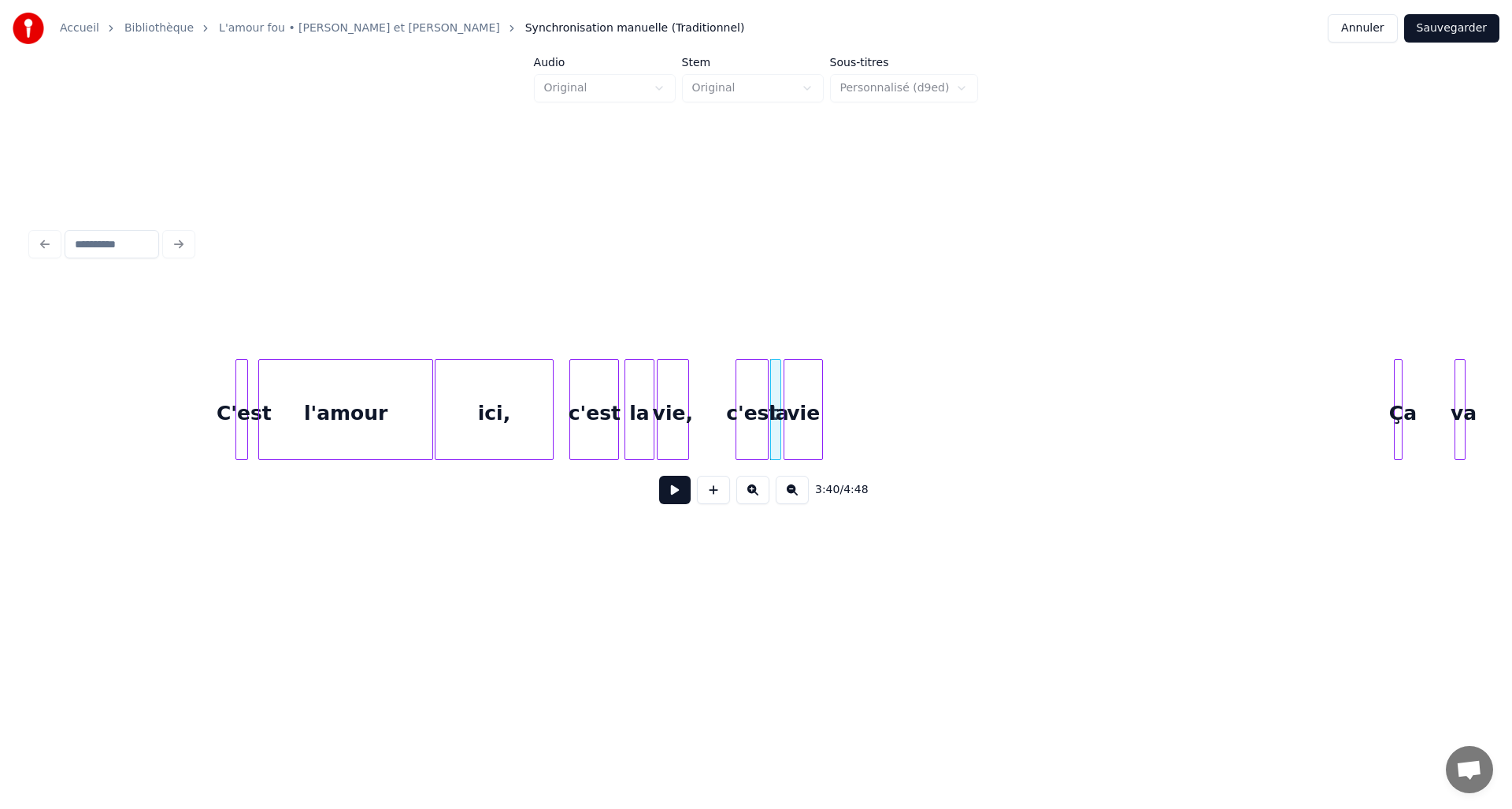
click at [792, 410] on div "vie" at bounding box center [803, 413] width 37 height 107
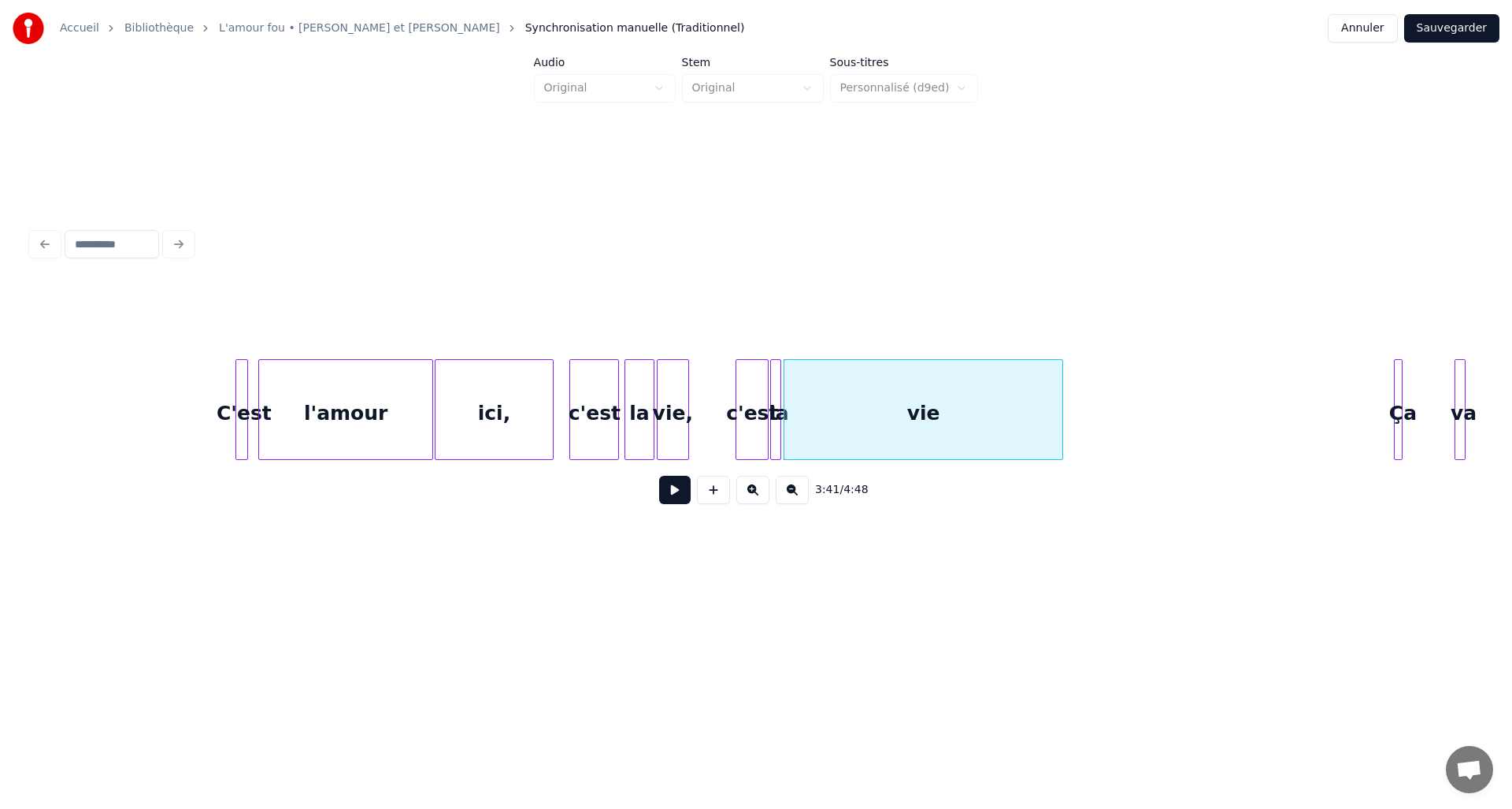
click at [1061, 408] on div at bounding box center [1060, 409] width 4 height 99
click at [1117, 415] on div "Ça" at bounding box center [1117, 413] width 16 height 107
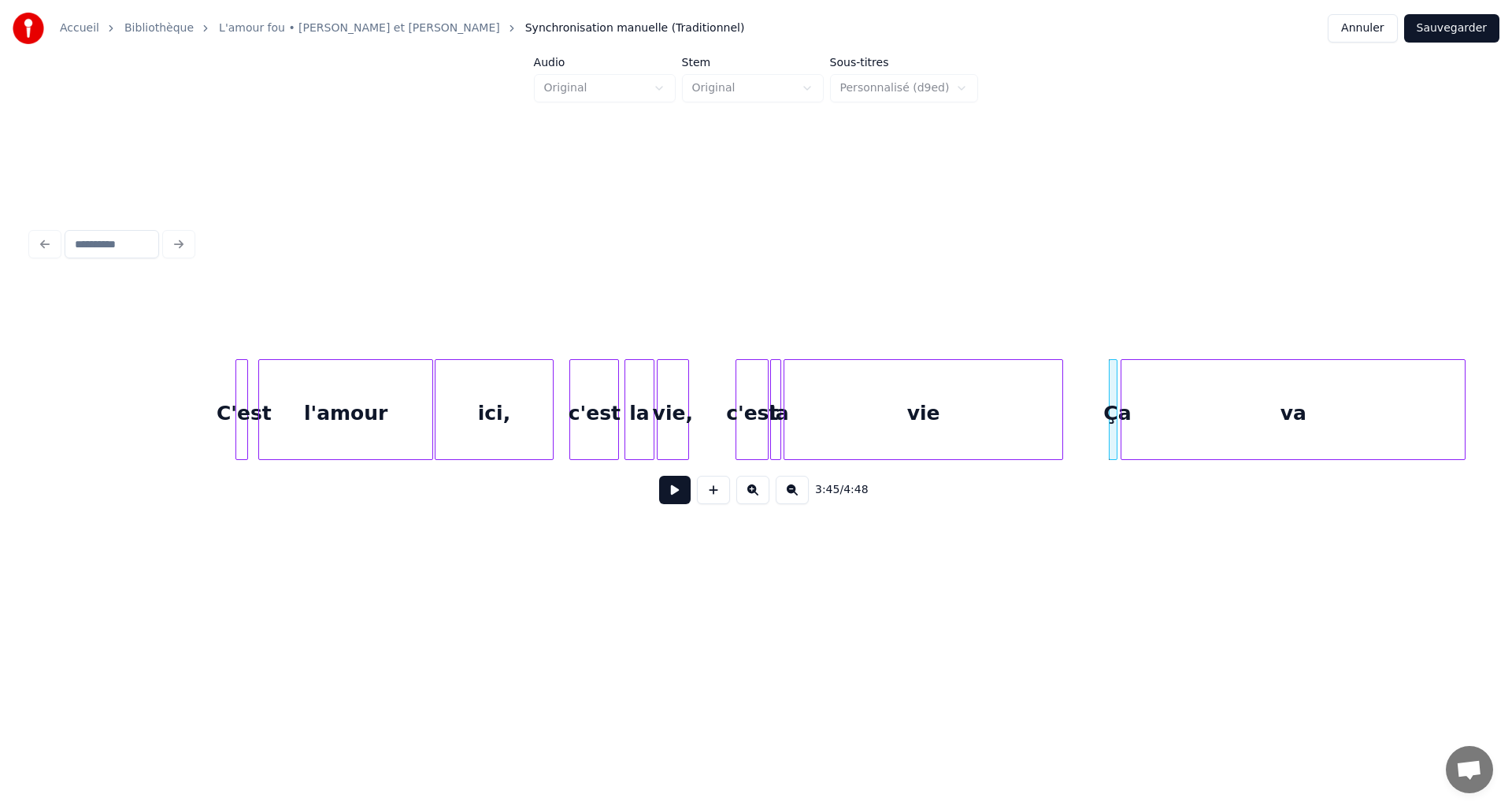
click at [1124, 426] on div at bounding box center [1124, 409] width 4 height 99
click at [1191, 421] on div at bounding box center [1191, 409] width 4 height 99
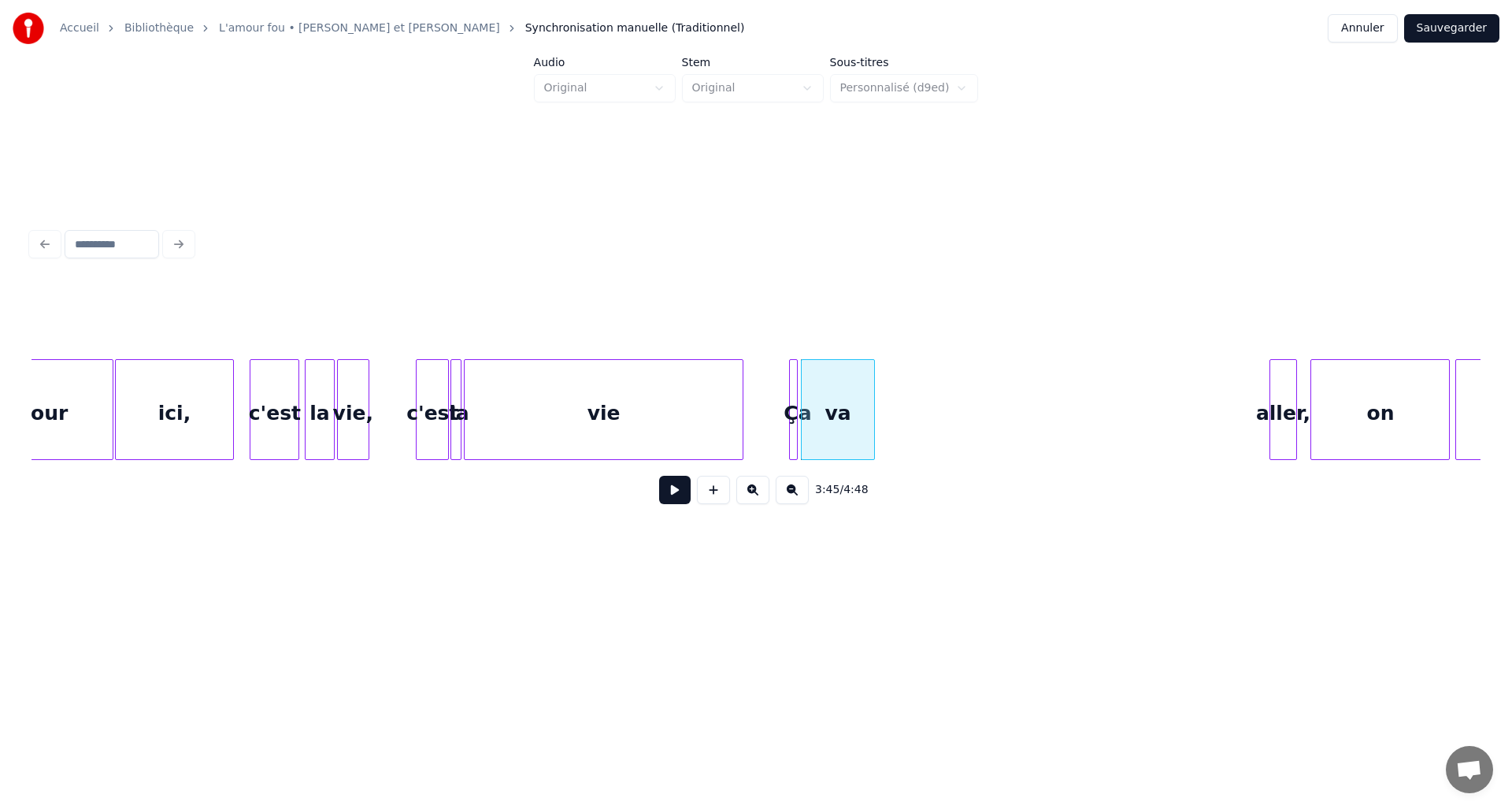
scroll to position [0, 17013]
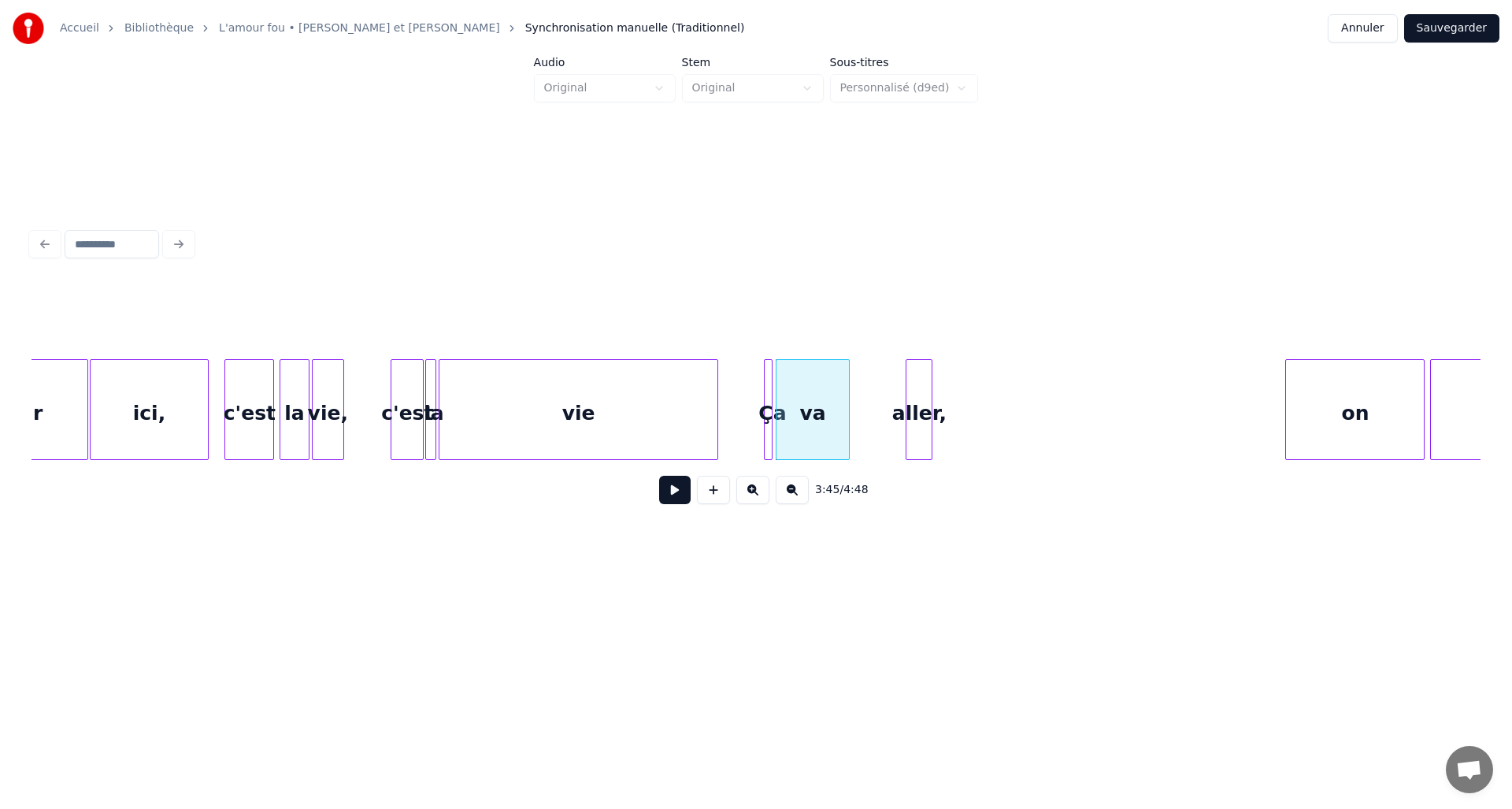
click at [921, 435] on div "aller," at bounding box center [919, 413] width 25 height 107
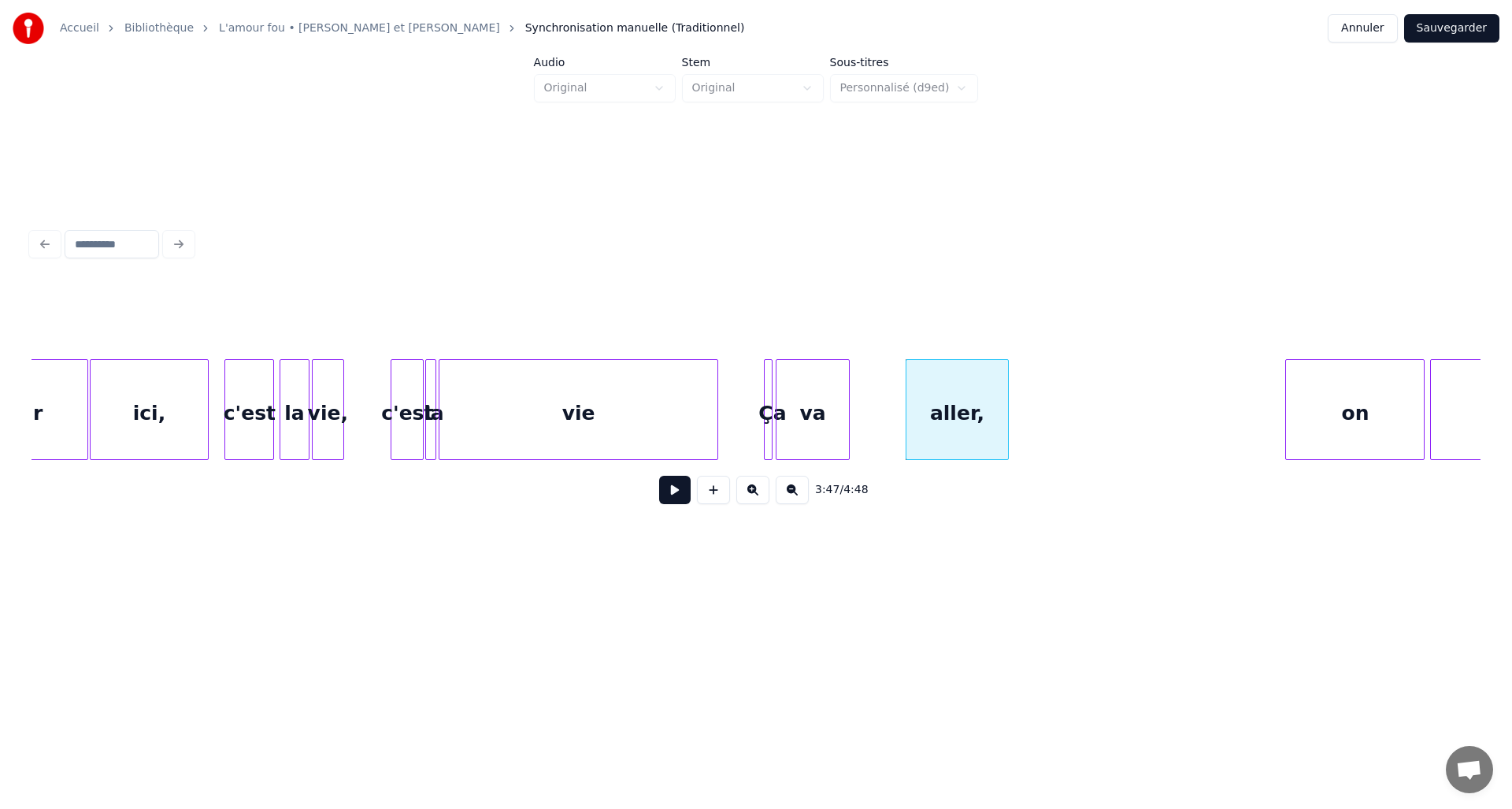
click at [1005, 433] on div at bounding box center [1005, 409] width 4 height 99
click at [679, 492] on button at bounding box center [675, 489] width 31 height 29
click at [672, 495] on button at bounding box center [675, 489] width 31 height 29
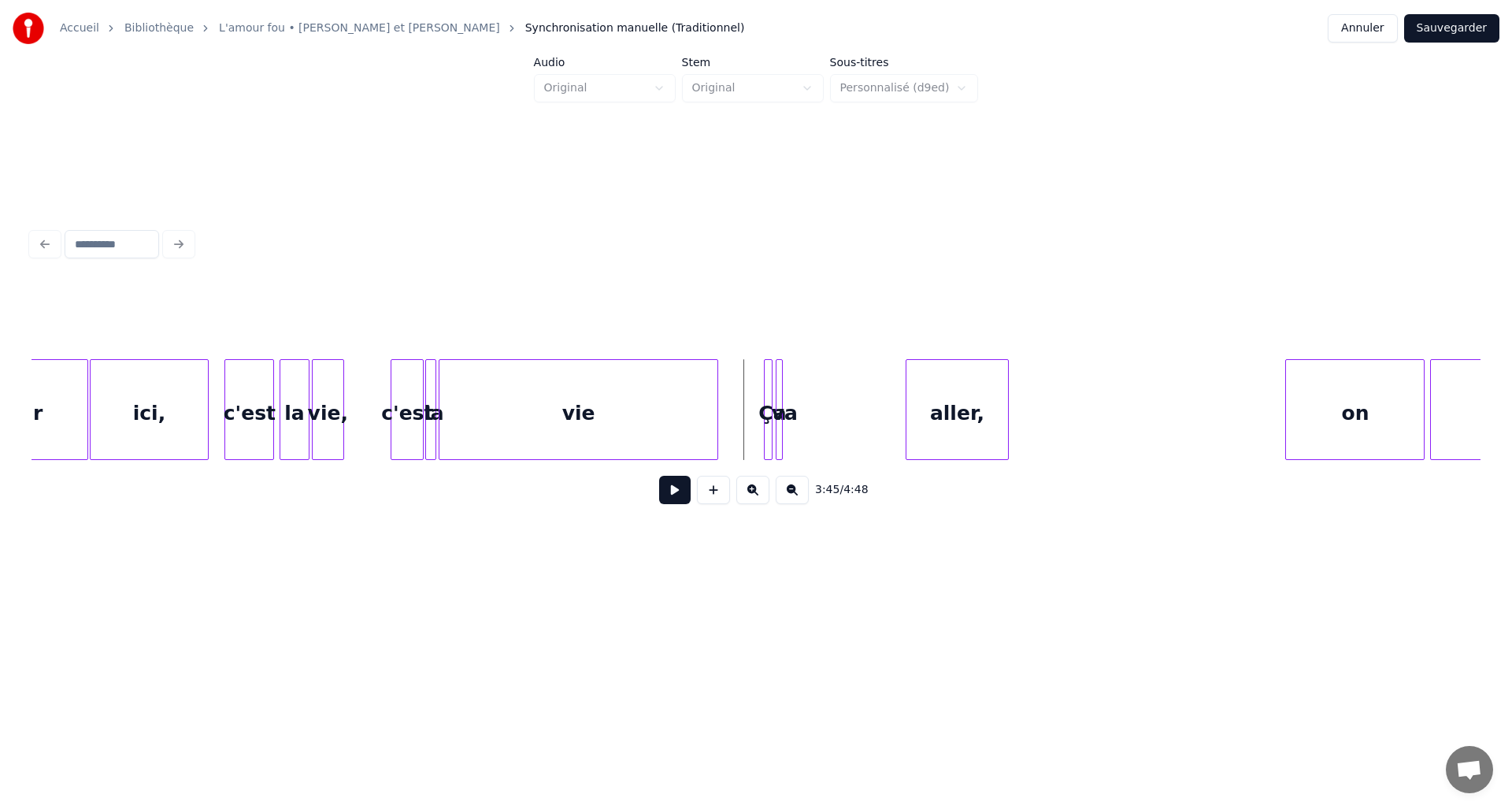
click at [779, 438] on div at bounding box center [780, 409] width 4 height 99
click at [820, 435] on div "aller," at bounding box center [837, 413] width 101 height 107
click at [848, 435] on div at bounding box center [847, 409] width 4 height 99
click at [679, 501] on button at bounding box center [675, 489] width 31 height 29
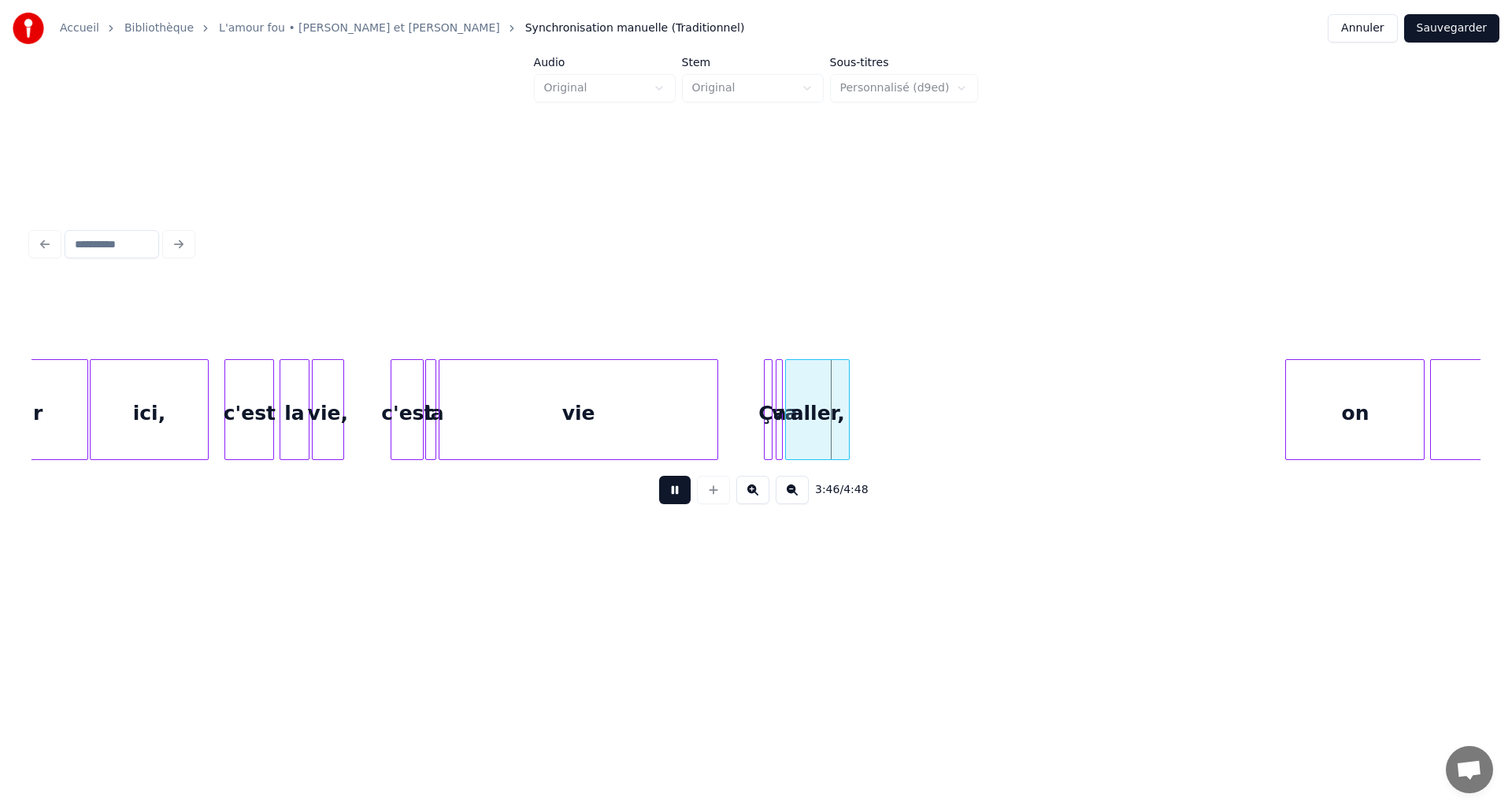
click at [679, 501] on button at bounding box center [675, 489] width 31 height 29
click at [705, 420] on div at bounding box center [704, 409] width 4 height 99
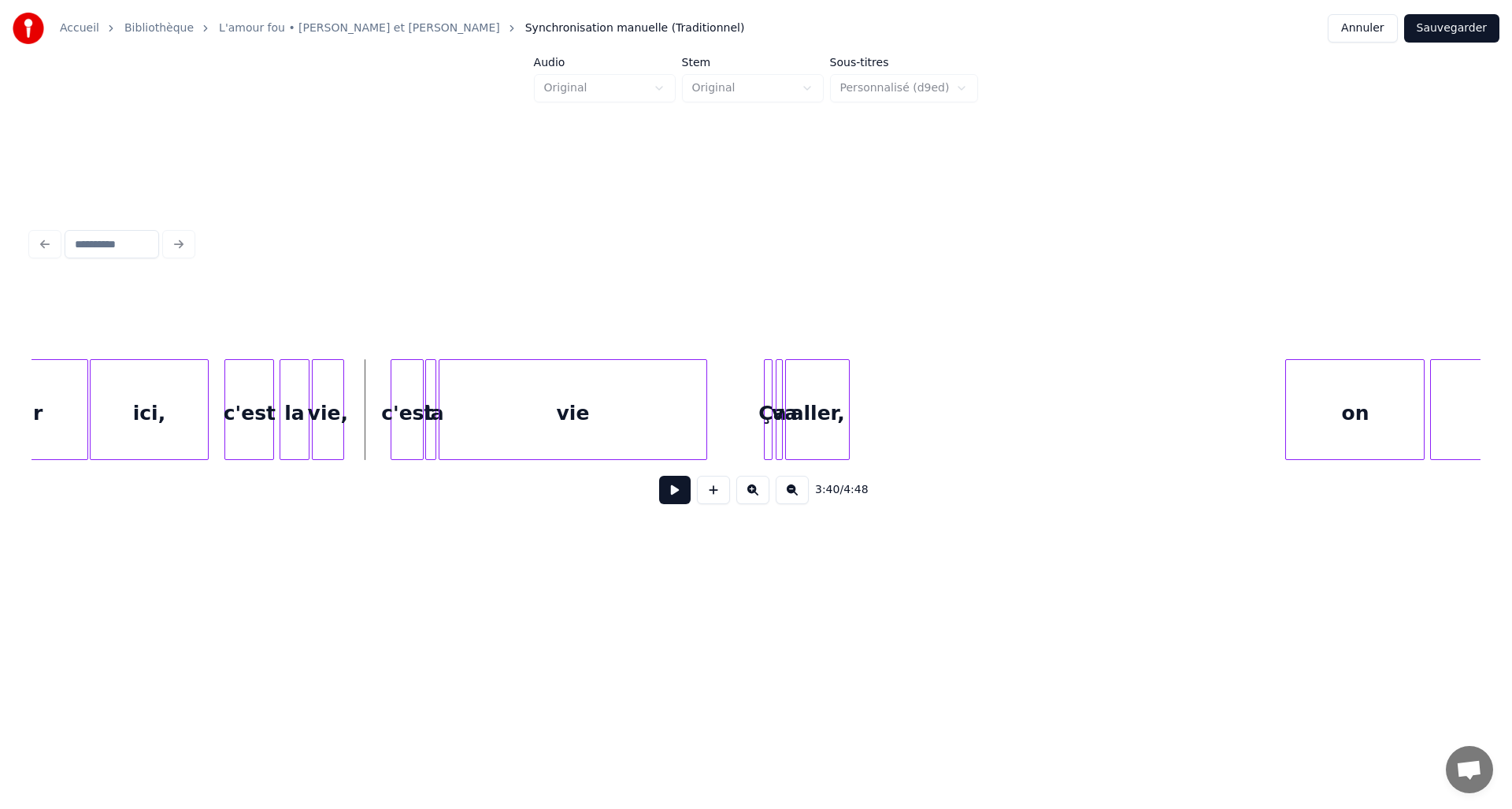
click at [684, 502] on button at bounding box center [675, 489] width 31 height 29
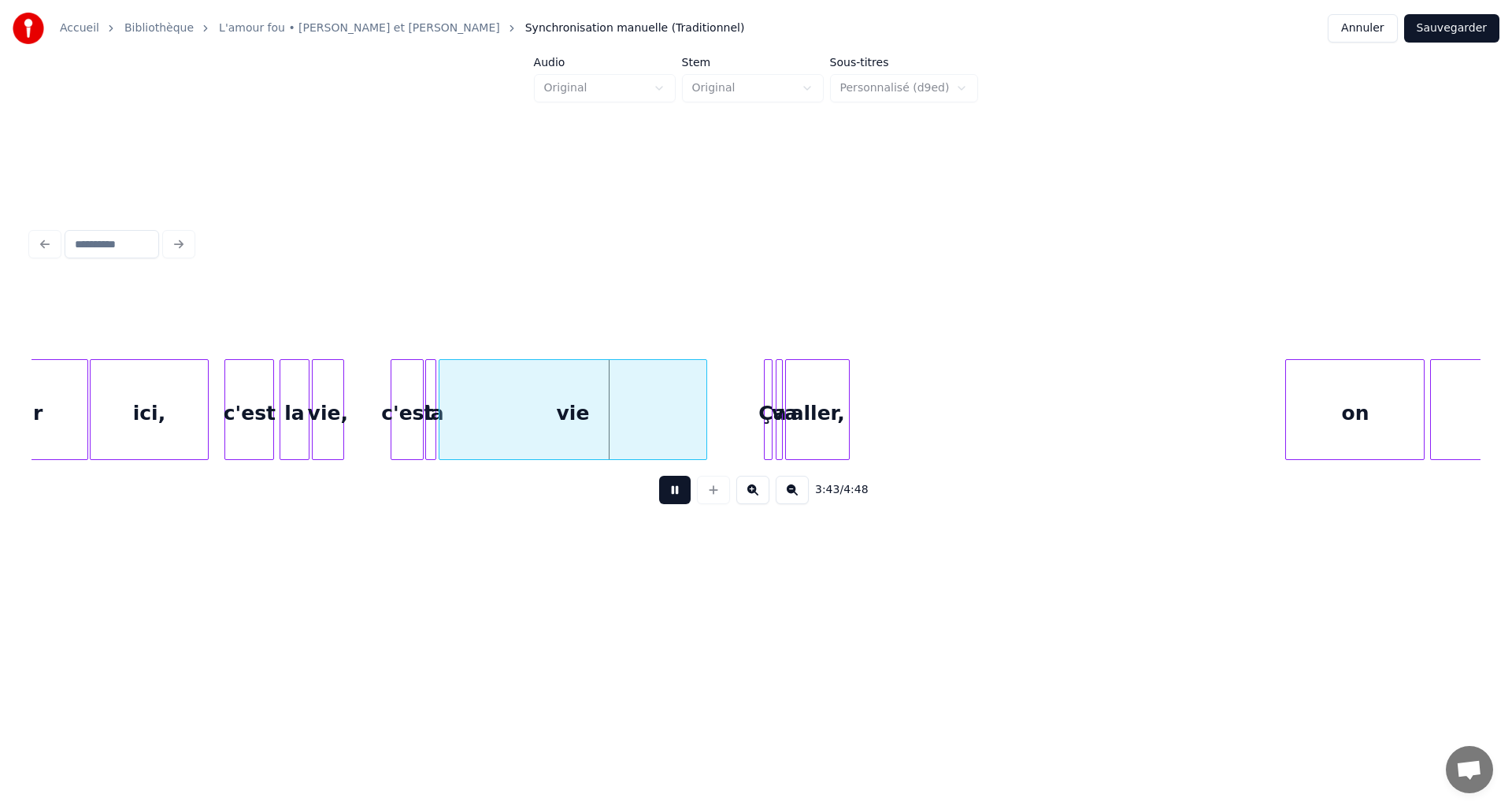
click at [684, 502] on button at bounding box center [675, 489] width 31 height 29
click at [597, 431] on div at bounding box center [595, 409] width 4 height 99
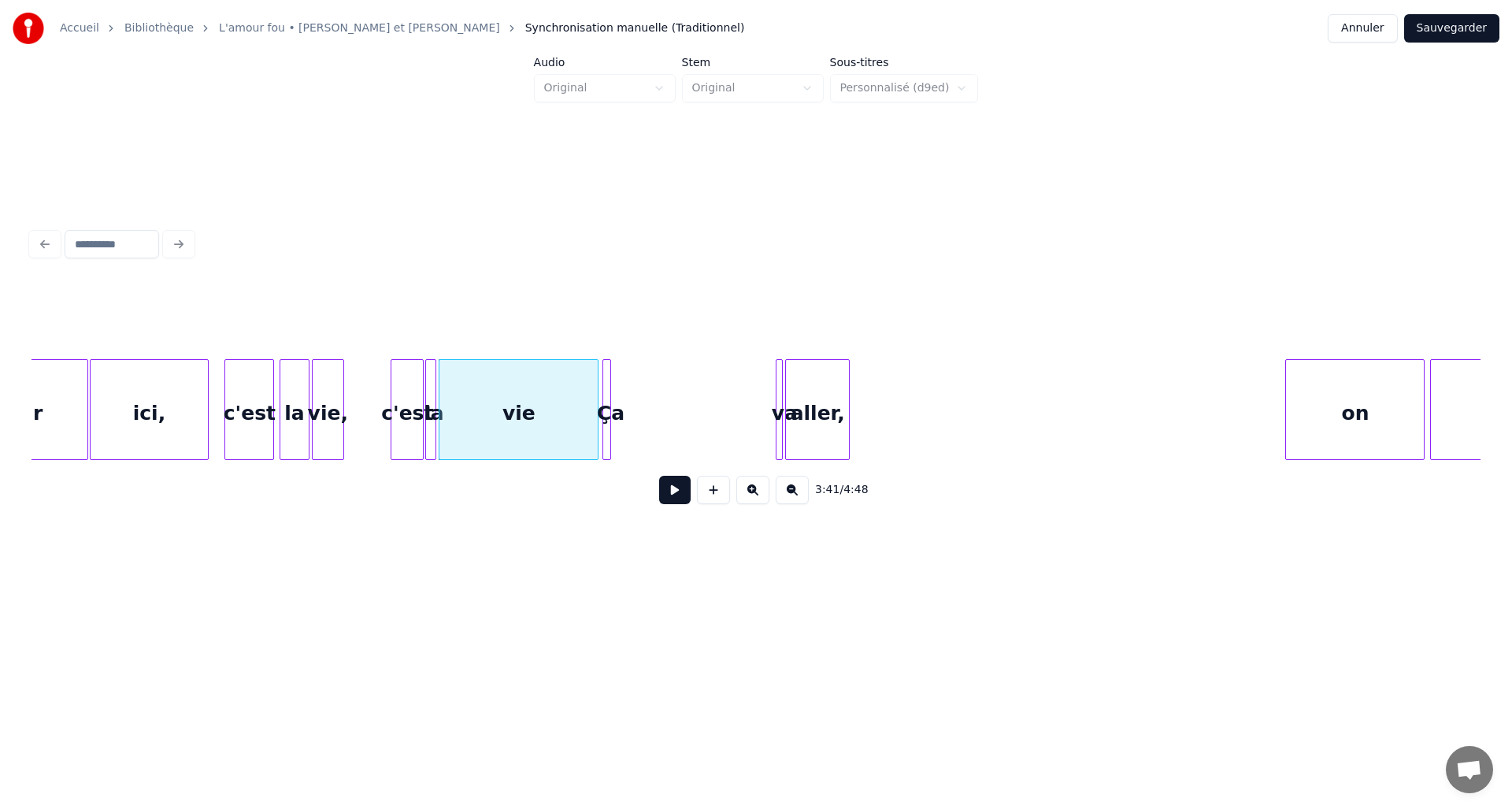
click at [611, 407] on div "Ça" at bounding box center [611, 413] width 16 height 107
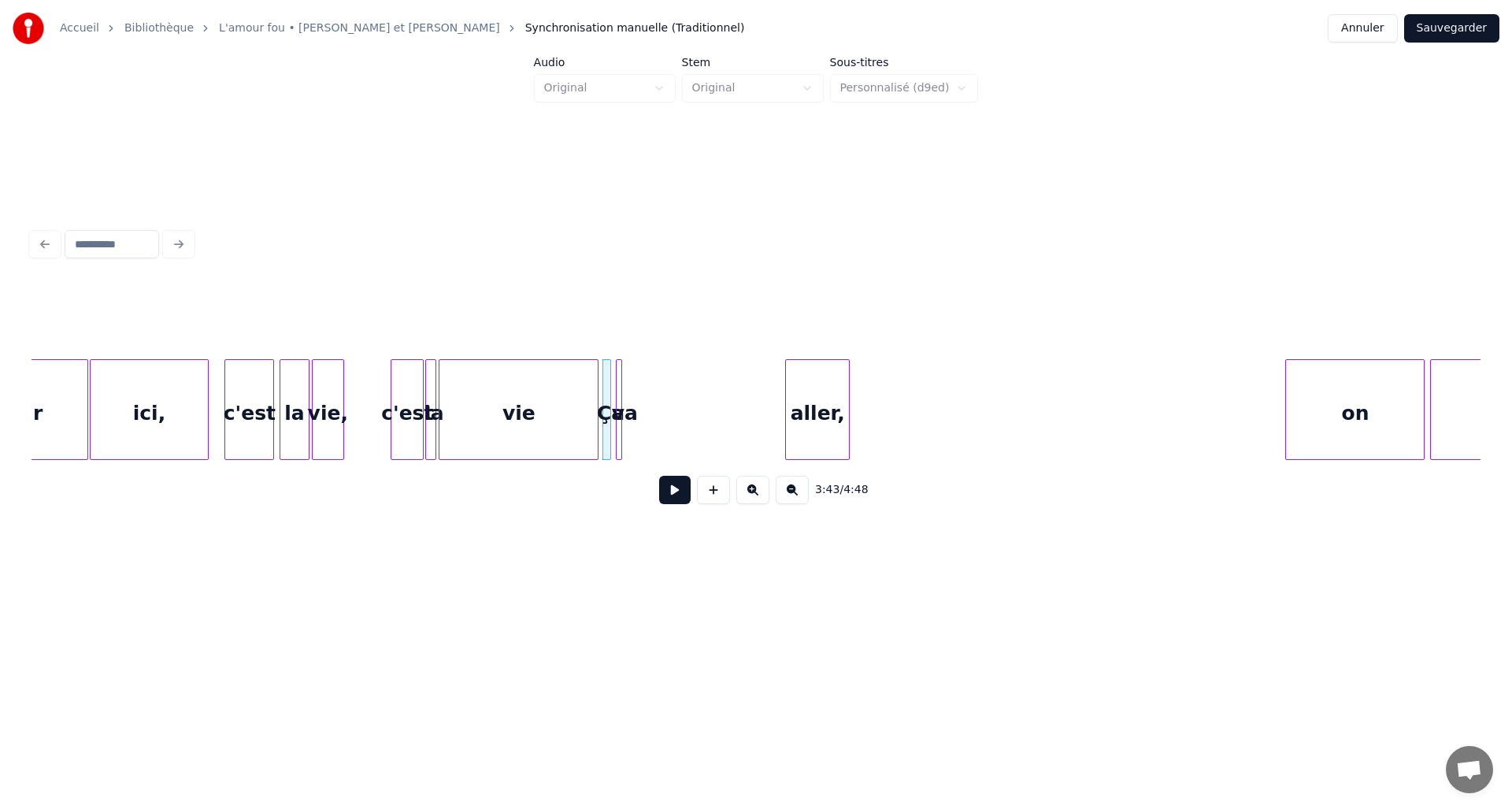
click at [617, 406] on div "va" at bounding box center [624, 413] width 16 height 107
click at [672, 404] on div "aller," at bounding box center [660, 413] width 63 height 107
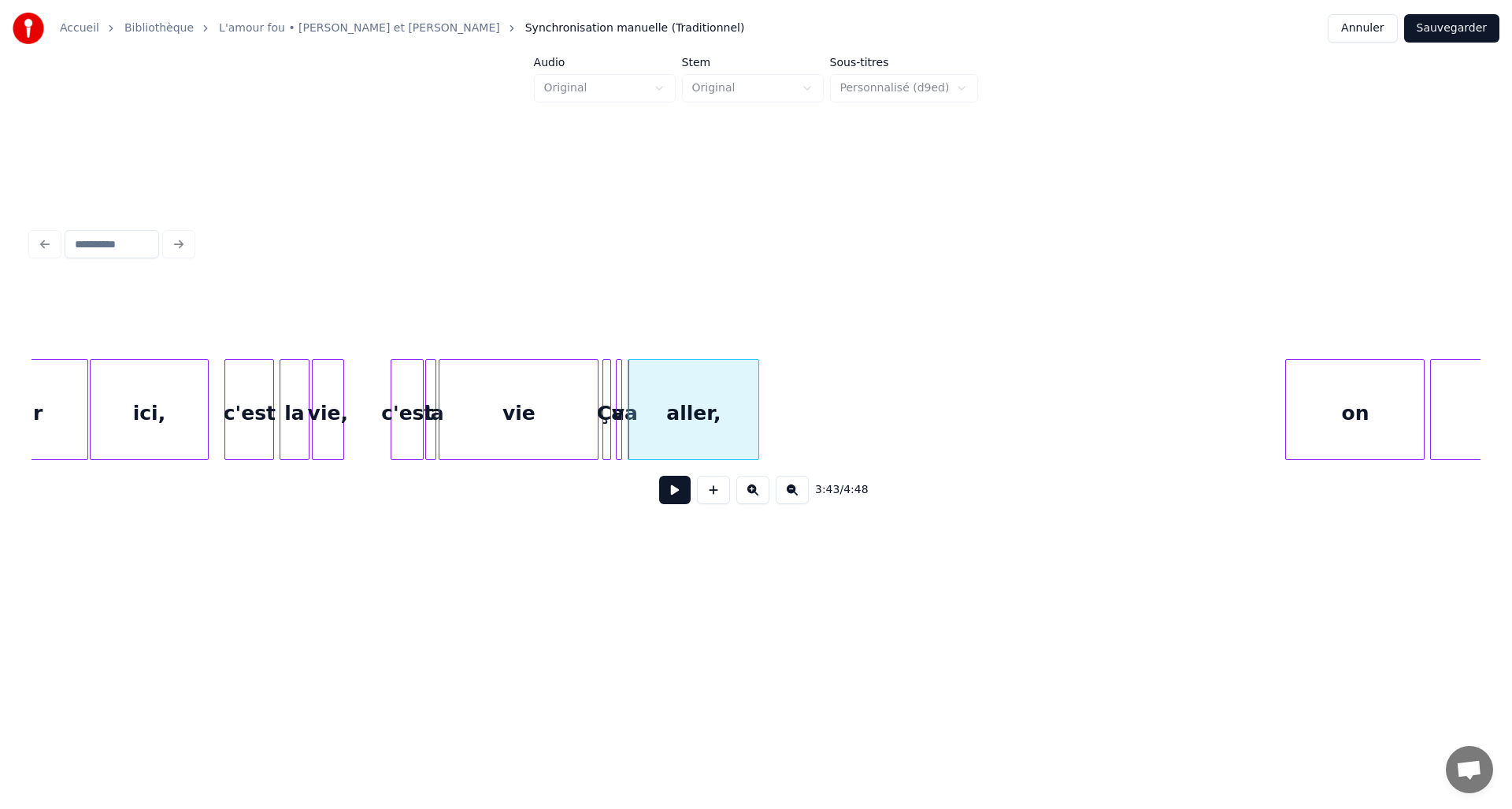
click at [755, 429] on div at bounding box center [756, 409] width 4 height 99
click at [673, 498] on button at bounding box center [675, 489] width 31 height 29
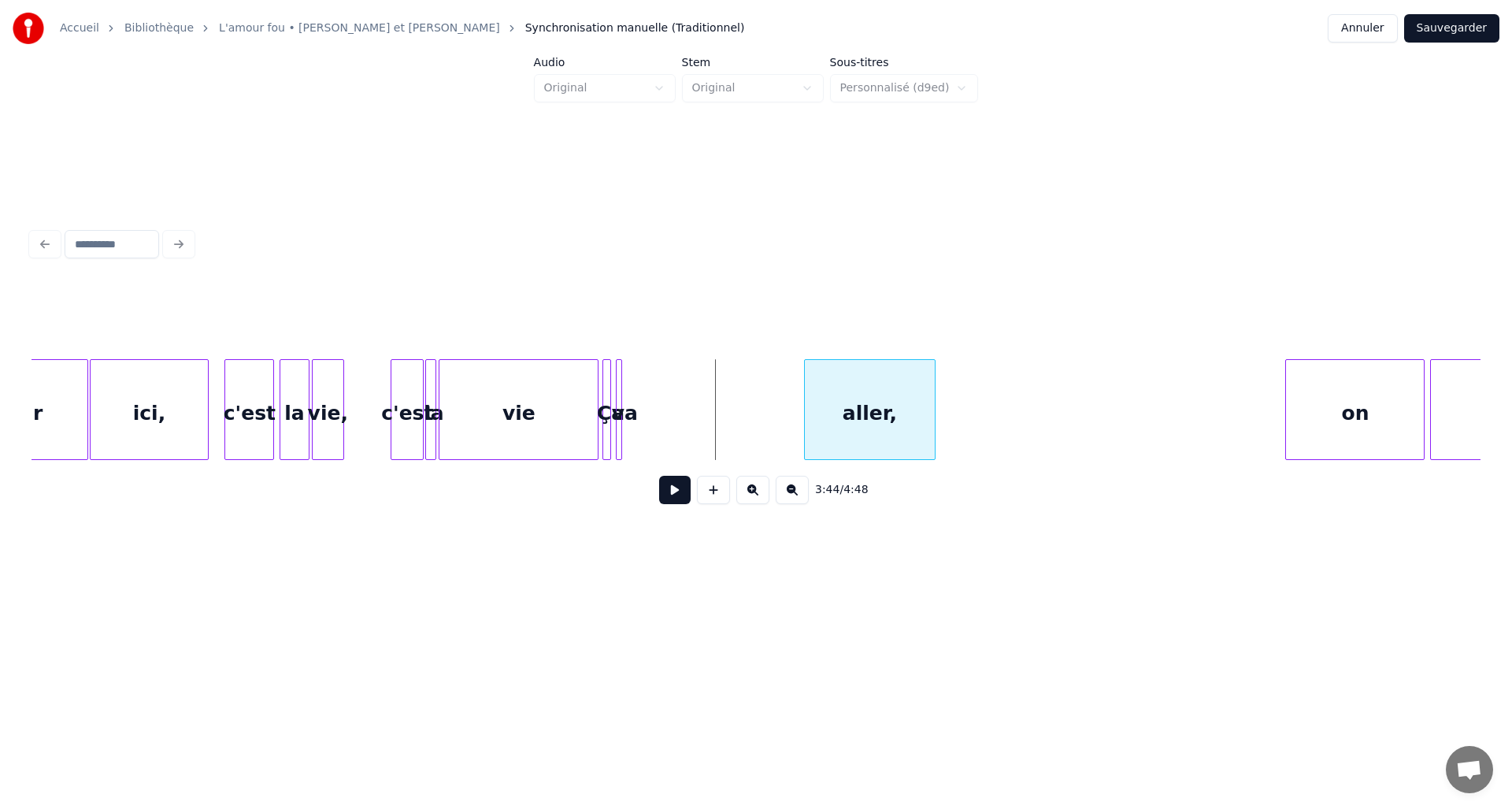
click at [849, 422] on div "aller," at bounding box center [869, 413] width 130 height 107
click at [738, 436] on div at bounding box center [736, 409] width 4 height 99
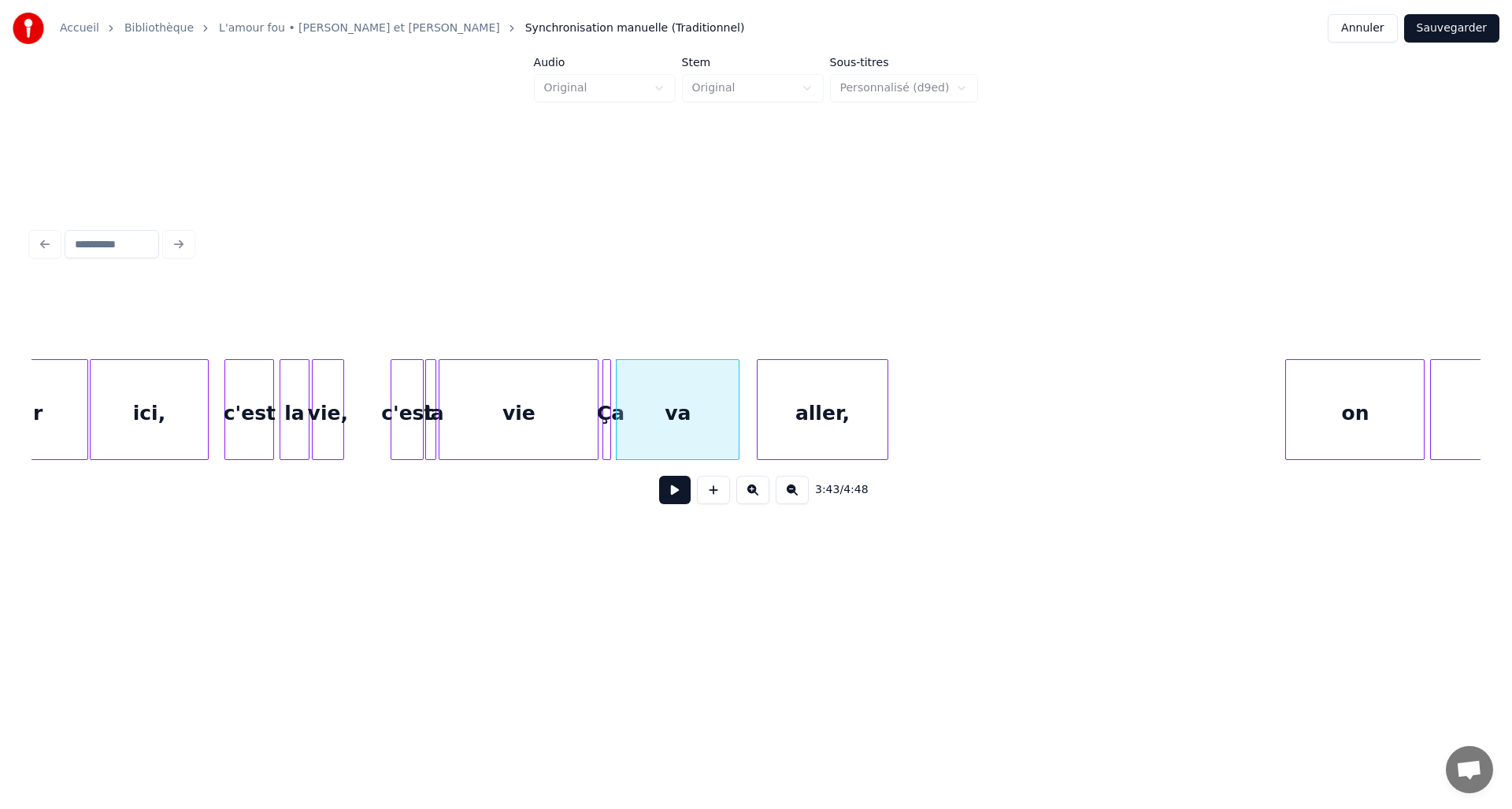
click at [833, 437] on div "aller," at bounding box center [822, 413] width 130 height 107
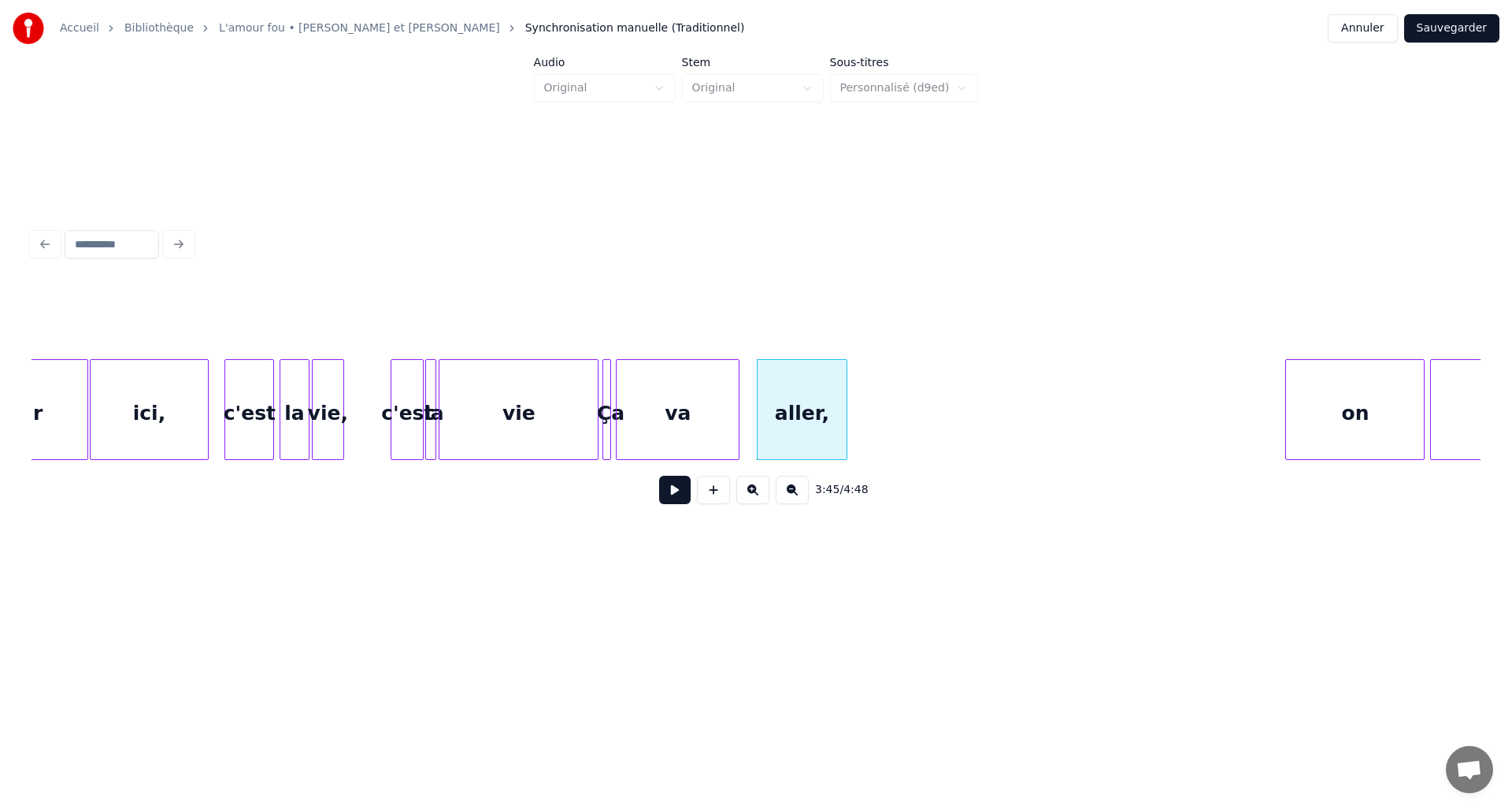
click at [845, 436] on div at bounding box center [844, 409] width 4 height 99
click at [686, 498] on button at bounding box center [675, 489] width 31 height 29
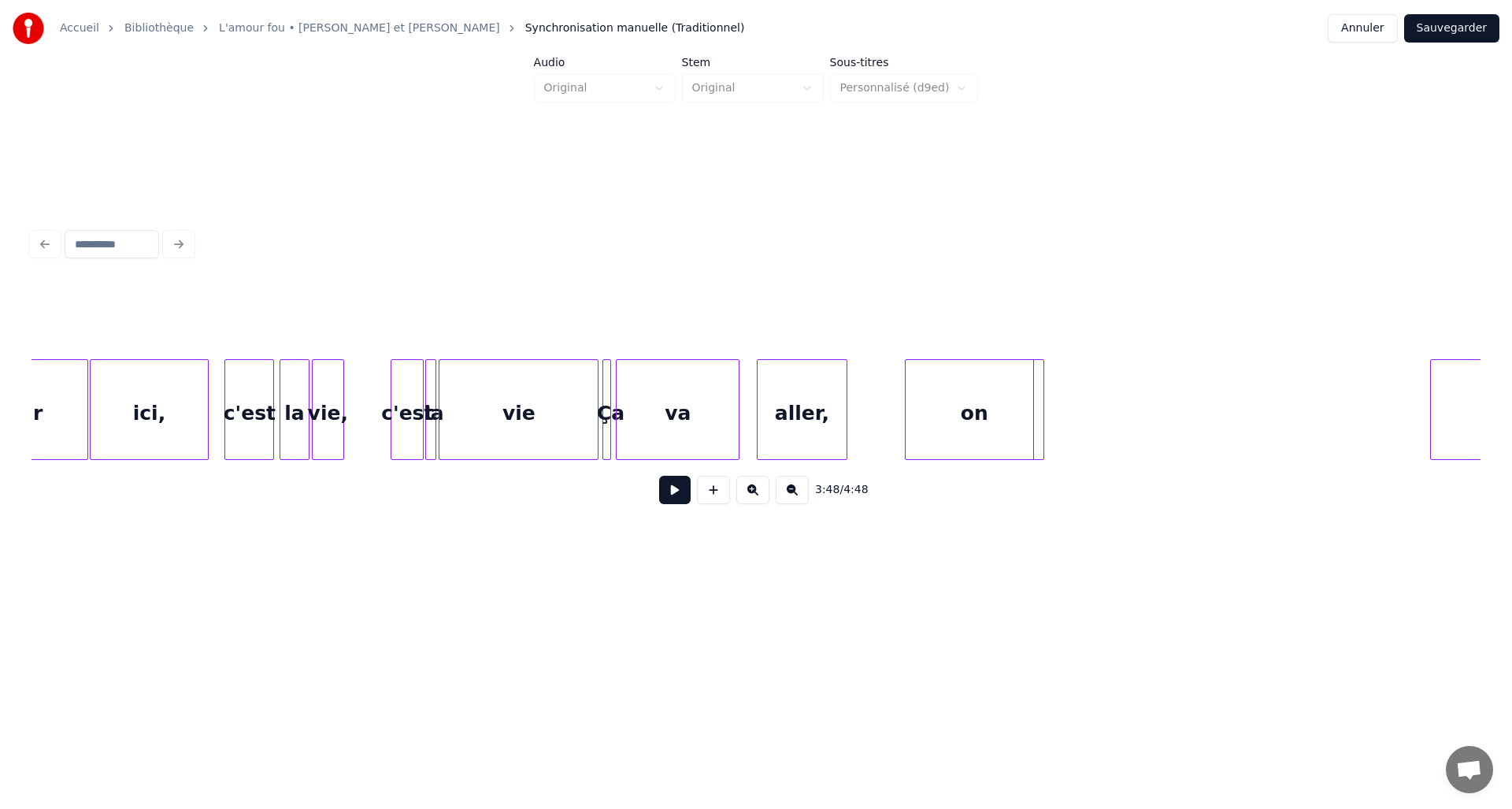
click at [964, 460] on div "l'amour ici, c'est la vie, c'est la vie Ça va aller, on est" at bounding box center [756, 409] width 1449 height 101
click at [928, 448] on div at bounding box center [928, 409] width 4 height 99
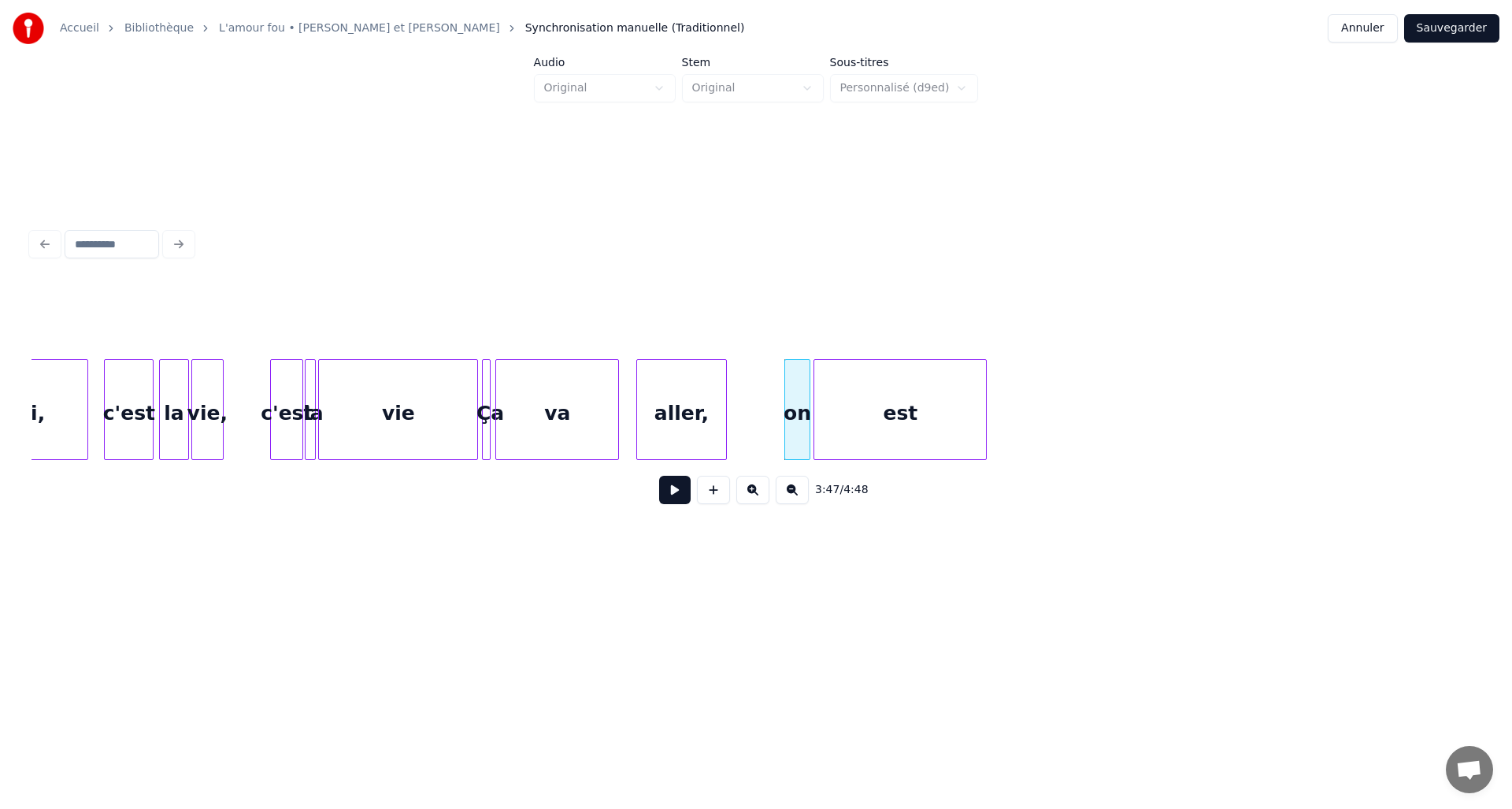
click at [955, 428] on div "est" at bounding box center [900, 413] width 172 height 107
click at [831, 427] on div at bounding box center [830, 409] width 4 height 99
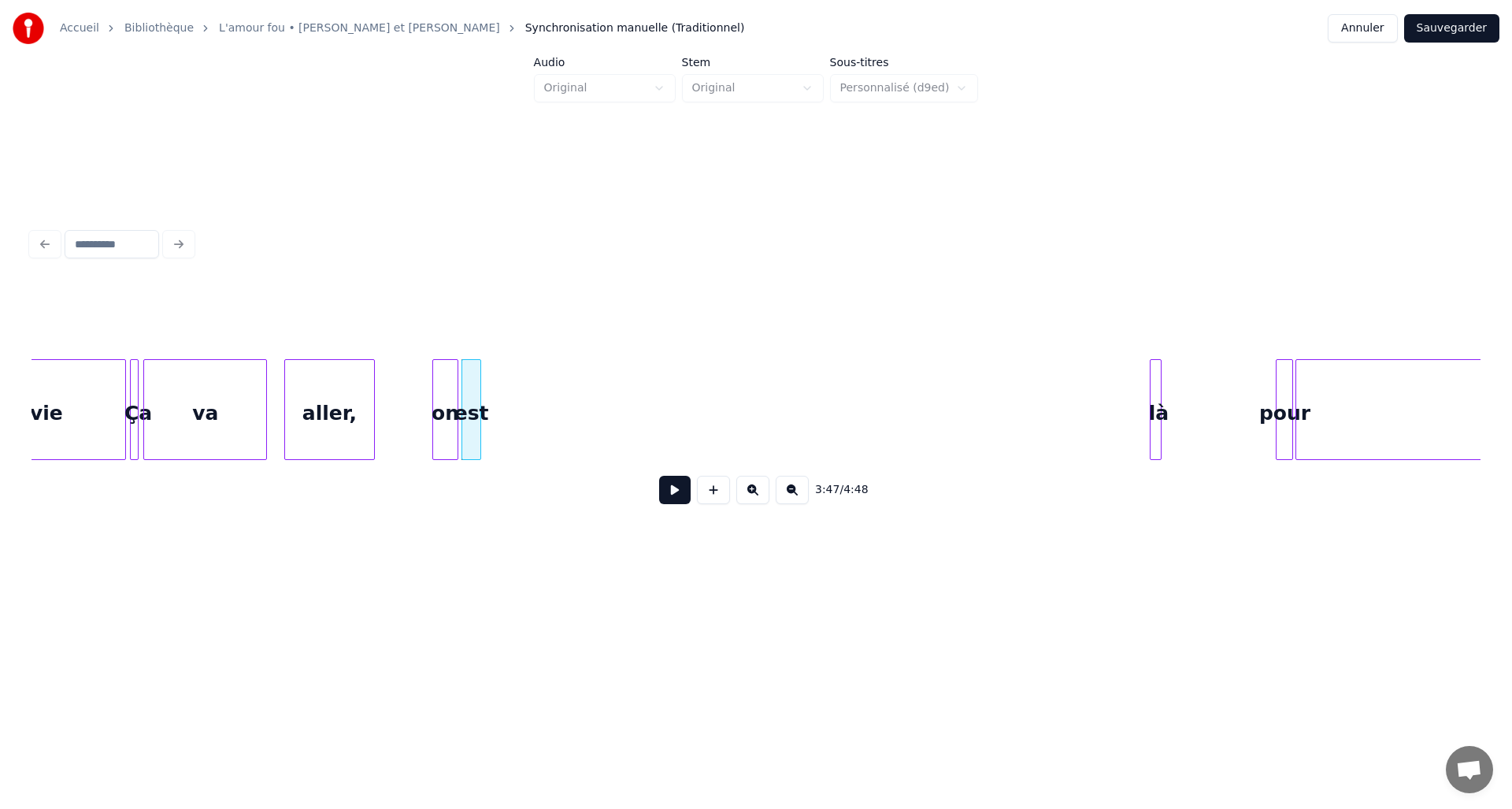
scroll to position [0, 17448]
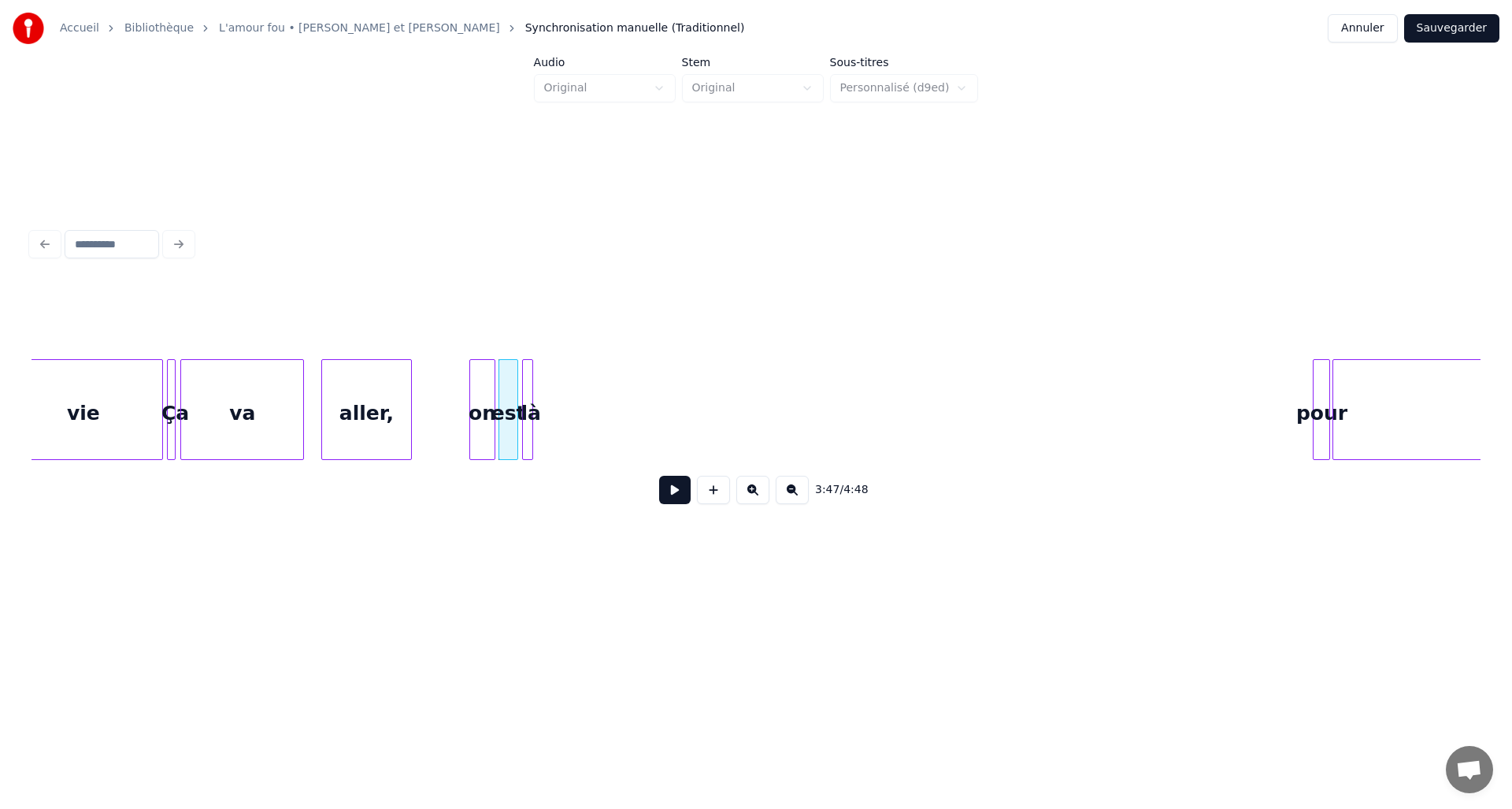
click at [535, 395] on div "là" at bounding box center [531, 413] width 16 height 107
click at [547, 388] on div "pour" at bounding box center [549, 413] width 16 height 107
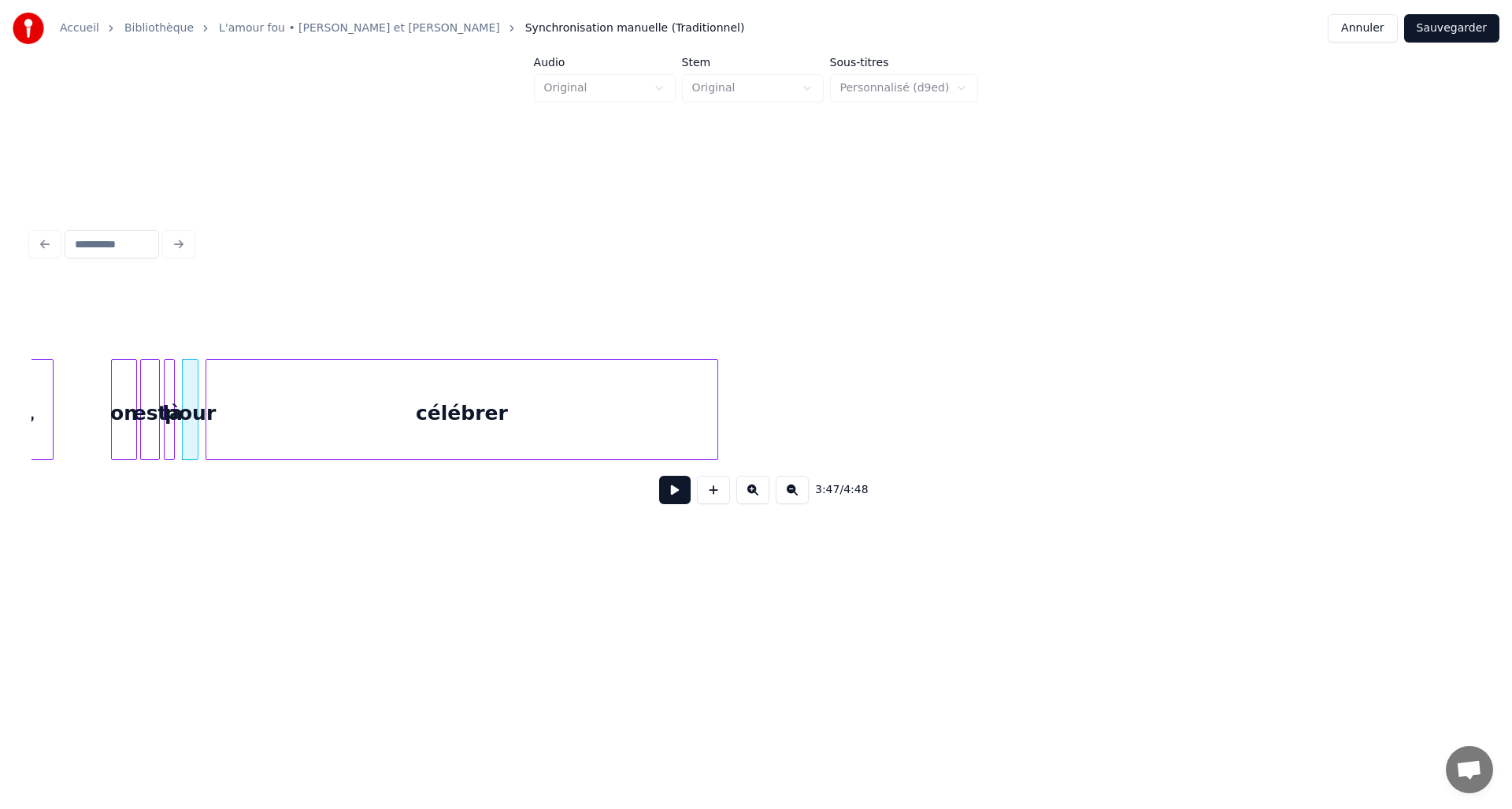
click at [616, 399] on div "célébrer" at bounding box center [462, 413] width 511 height 107
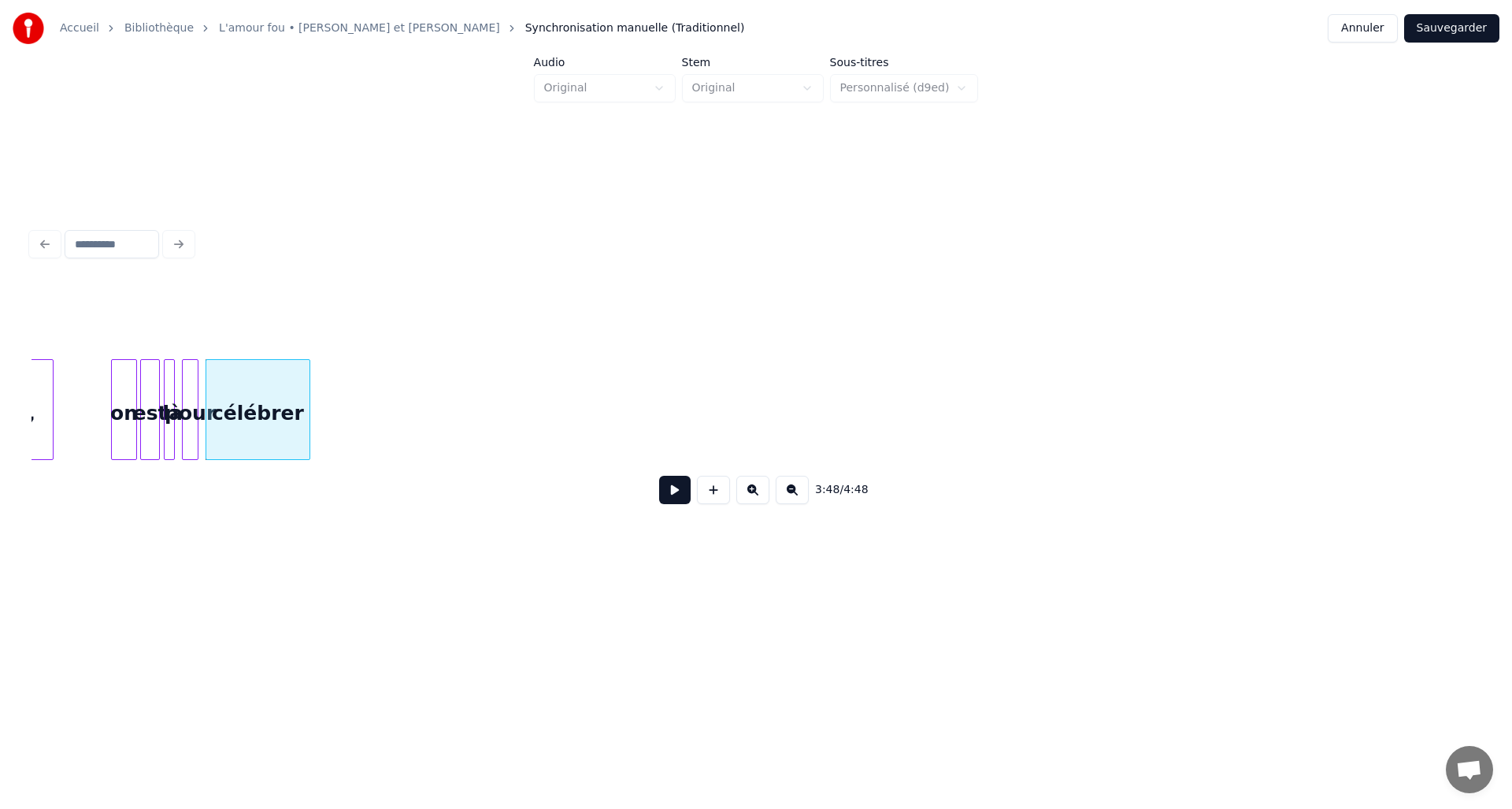
click at [307, 438] on div at bounding box center [307, 409] width 4 height 99
click at [672, 500] on button at bounding box center [675, 489] width 31 height 29
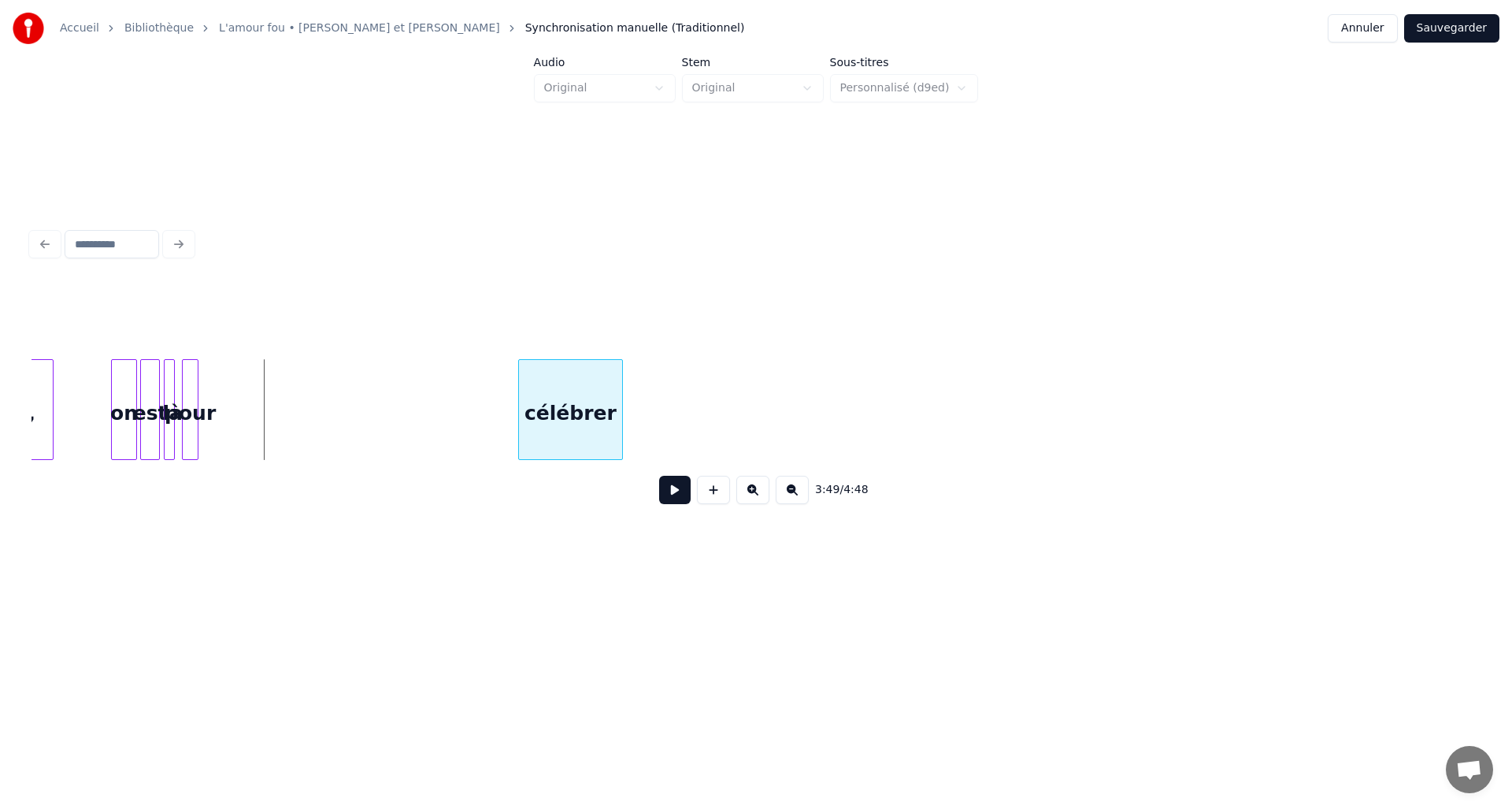
click at [573, 421] on div "célébrer" at bounding box center [570, 413] width 103 height 107
click at [466, 405] on div "pour" at bounding box center [466, 413] width 16 height 107
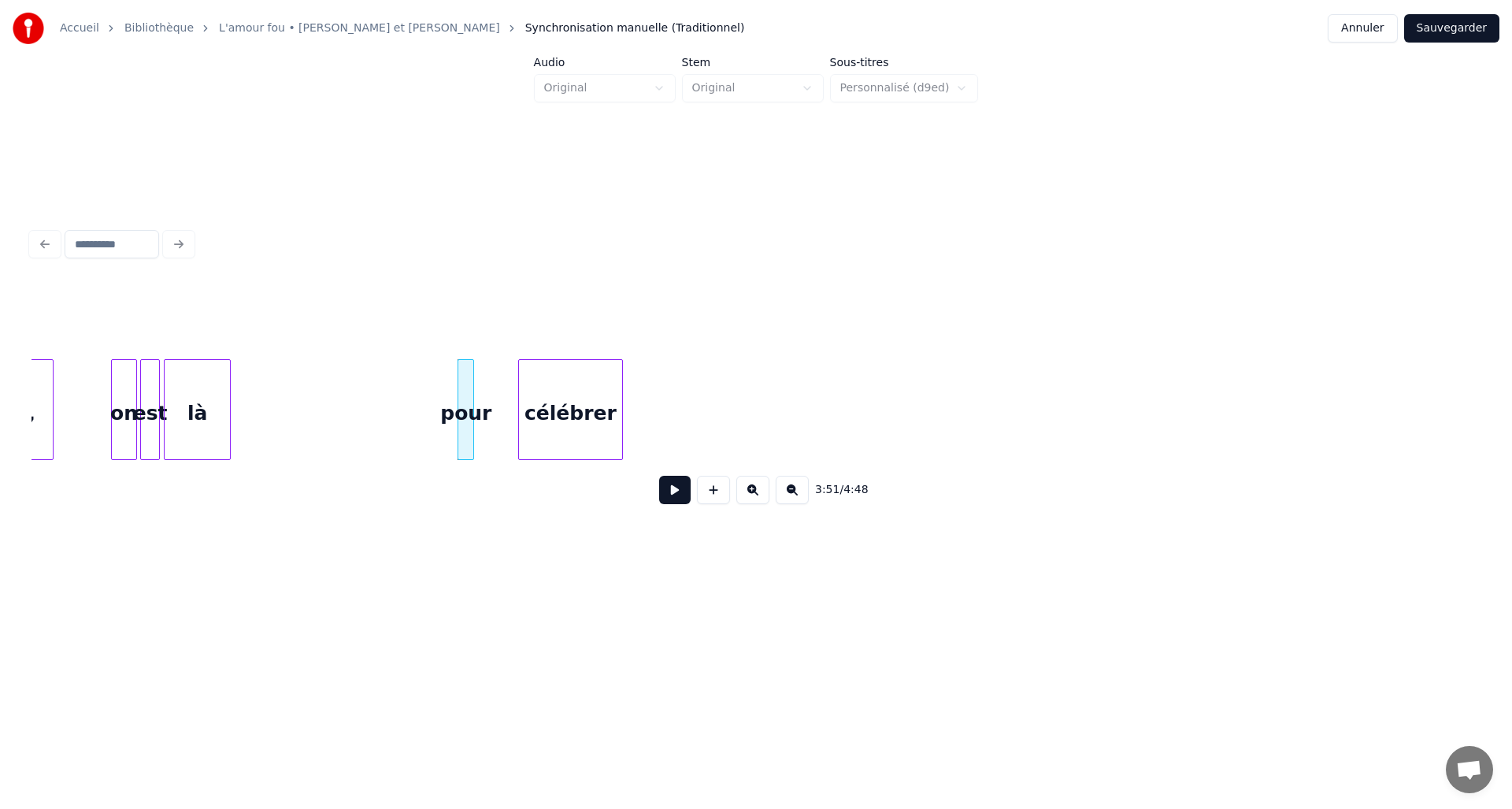
click at [229, 402] on div at bounding box center [227, 409] width 4 height 99
click at [244, 381] on div "pour" at bounding box center [246, 413] width 16 height 107
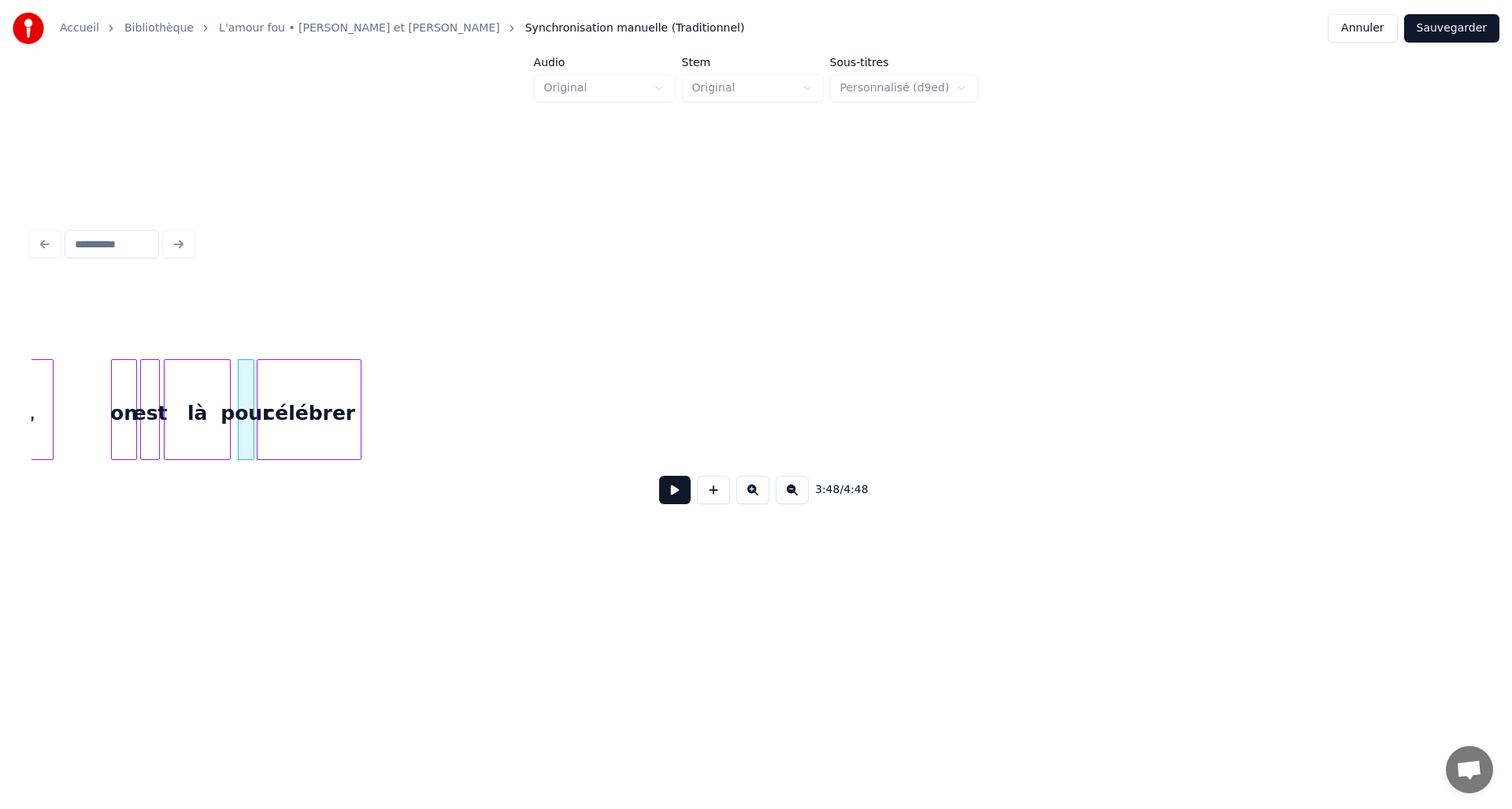
click at [310, 391] on div "célébrer" at bounding box center [309, 413] width 103 height 107
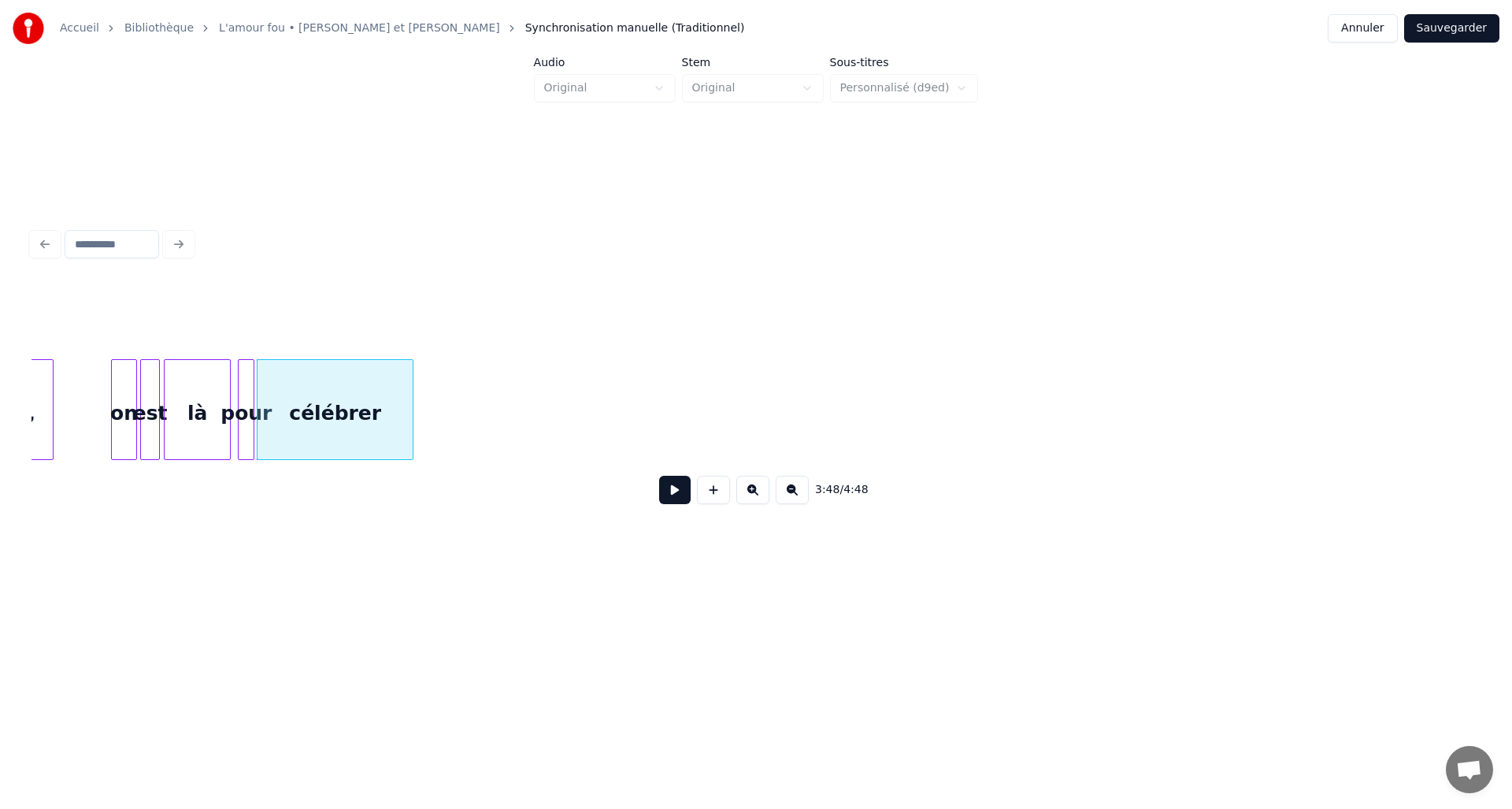
click at [412, 403] on div at bounding box center [409, 409] width 4 height 99
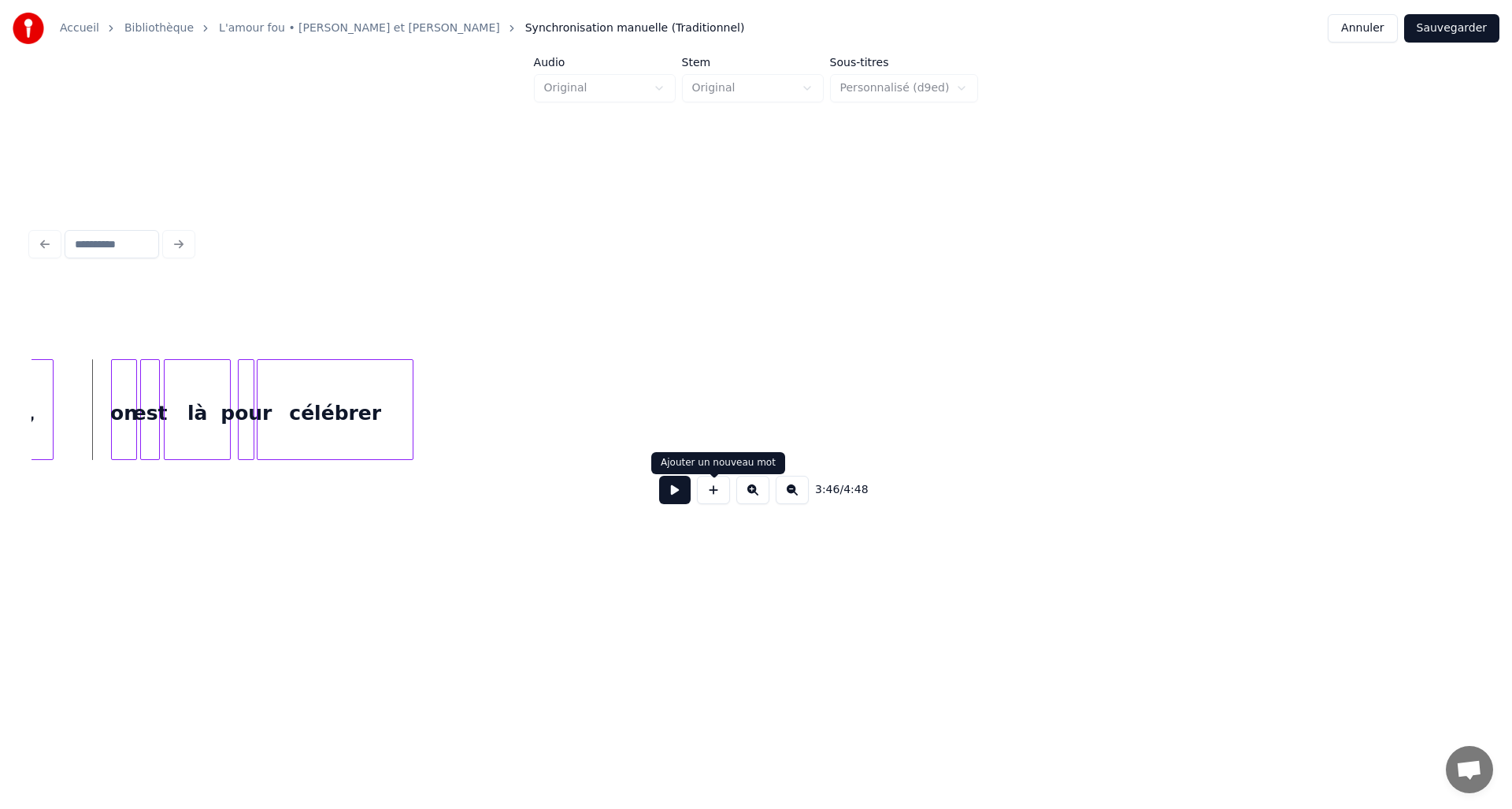
click at [694, 498] on div at bounding box center [713, 489] width 39 height 29
click at [668, 498] on button at bounding box center [675, 489] width 31 height 29
click at [672, 498] on button at bounding box center [675, 489] width 31 height 29
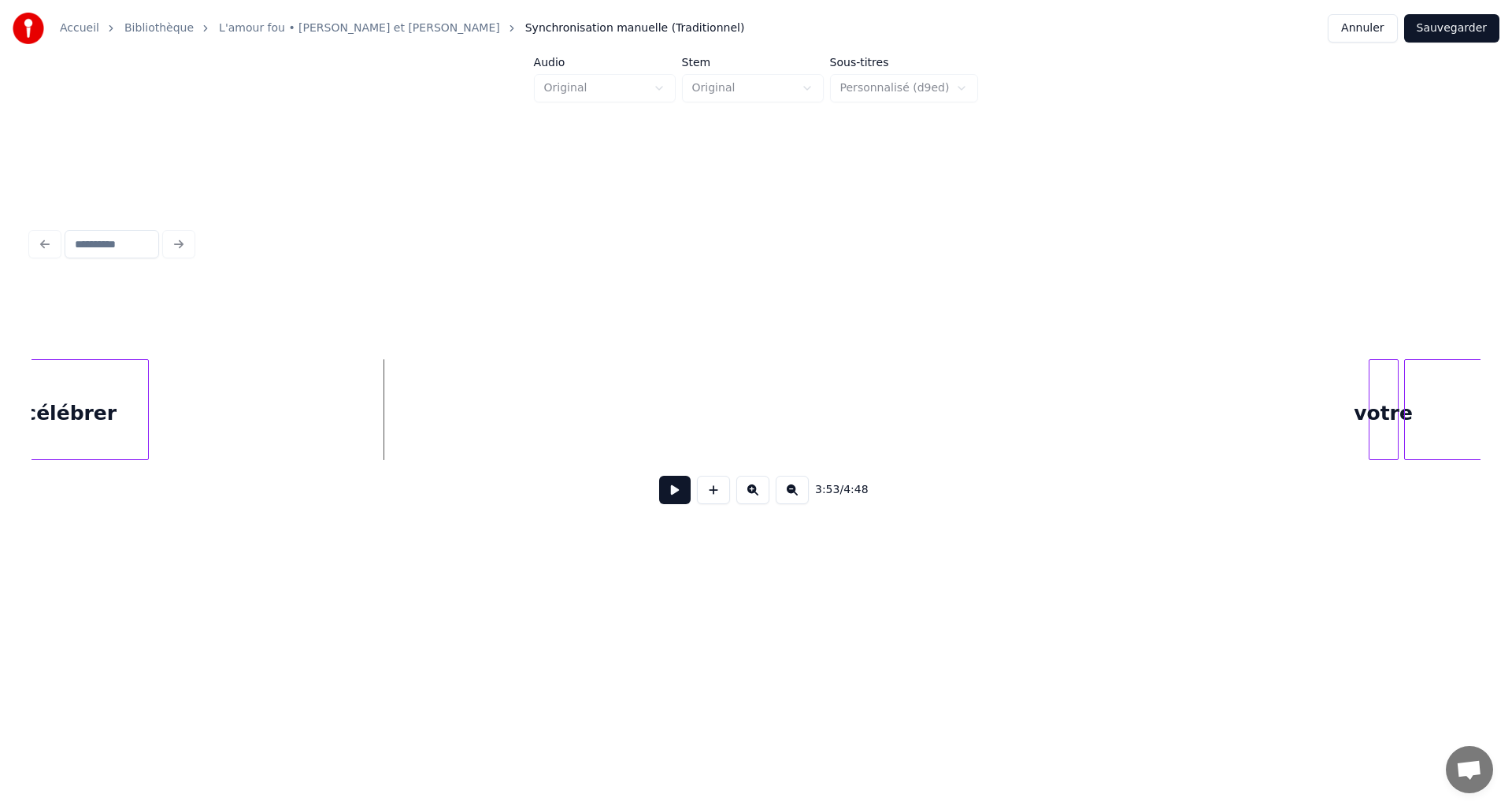
scroll to position [0, 18084]
click at [181, 417] on div "votre" at bounding box center [186, 413] width 29 height 107
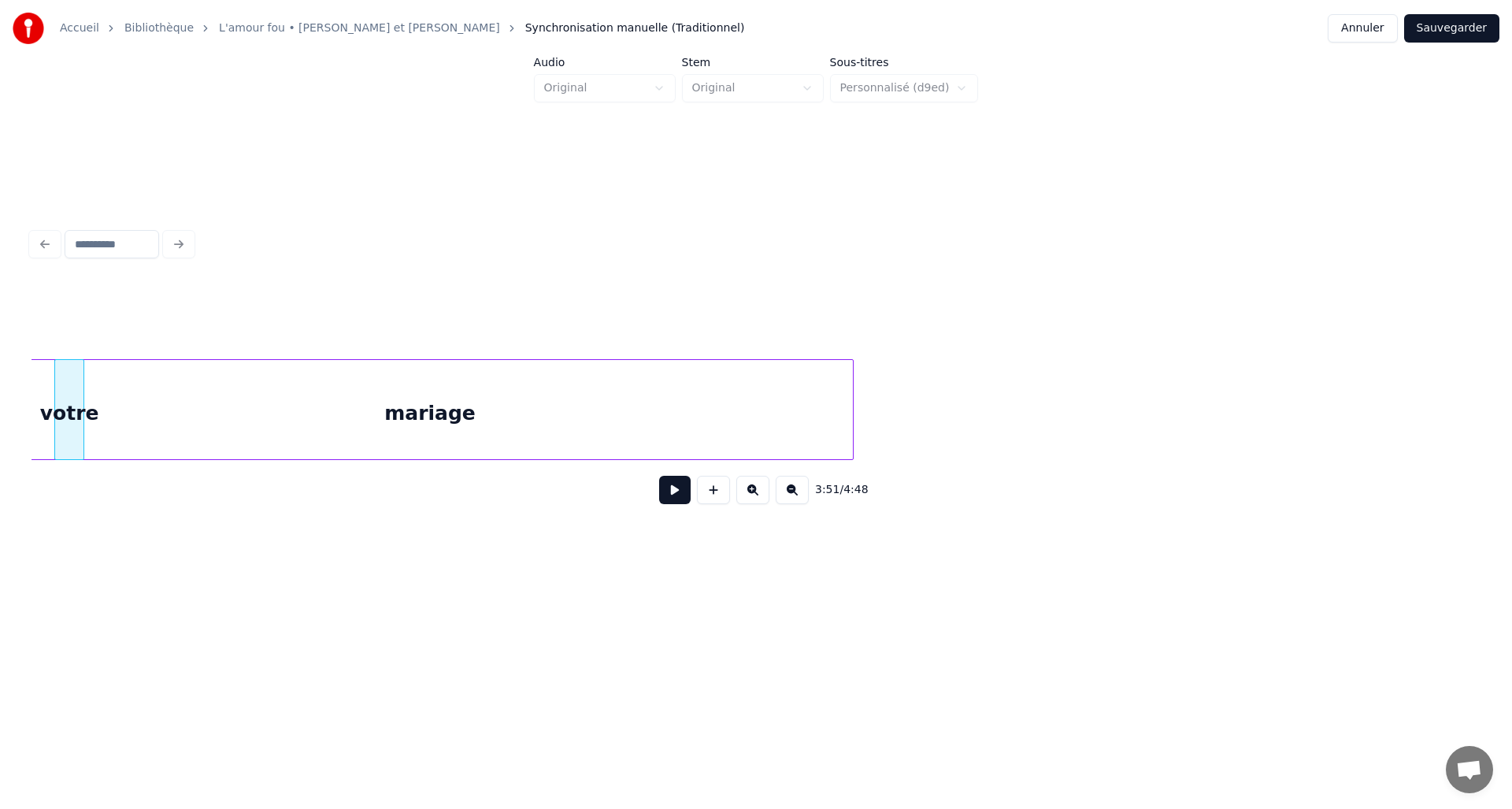
scroll to position [0, 18161]
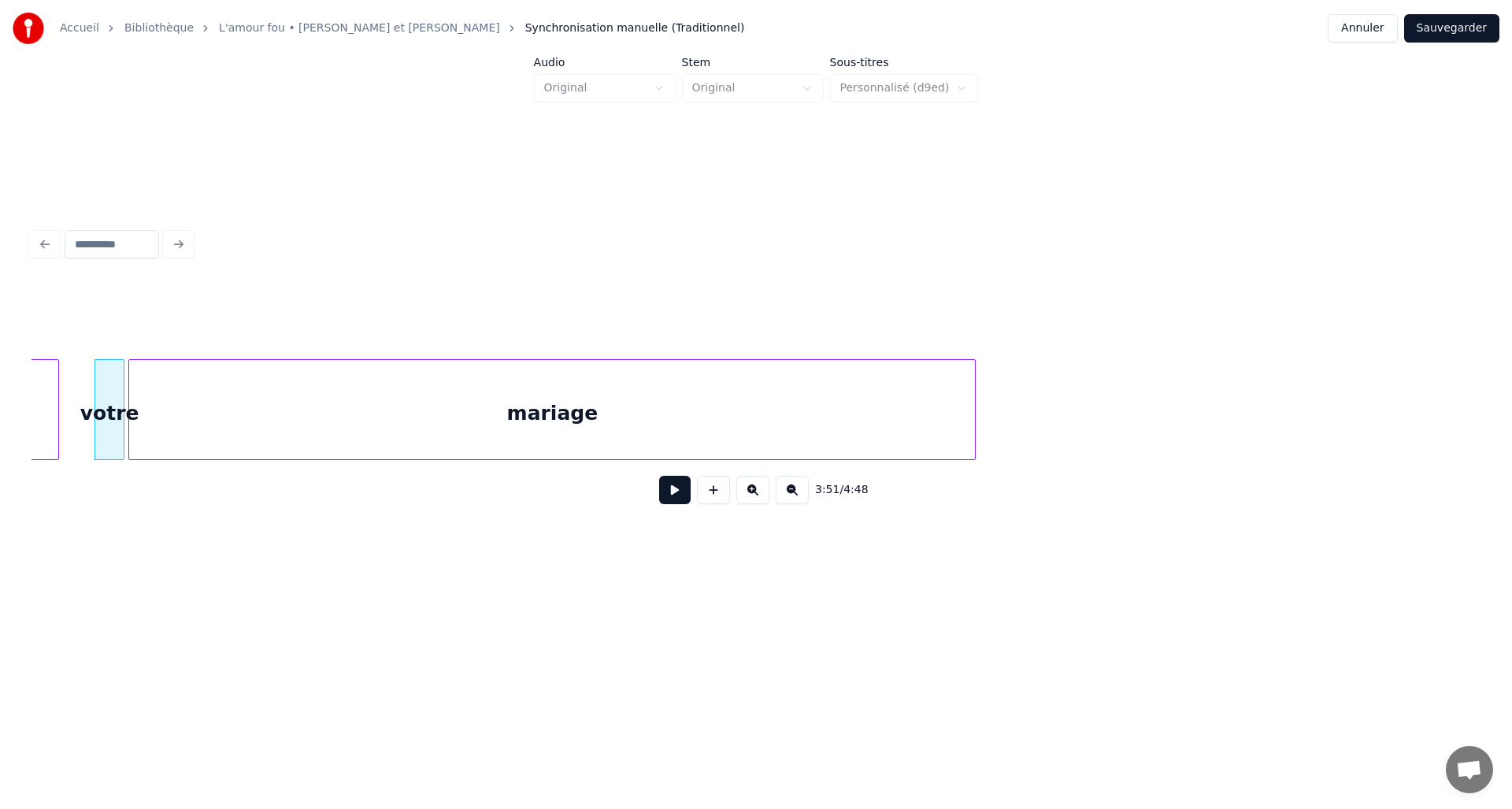
click at [268, 438] on div "mariage" at bounding box center [551, 413] width 846 height 107
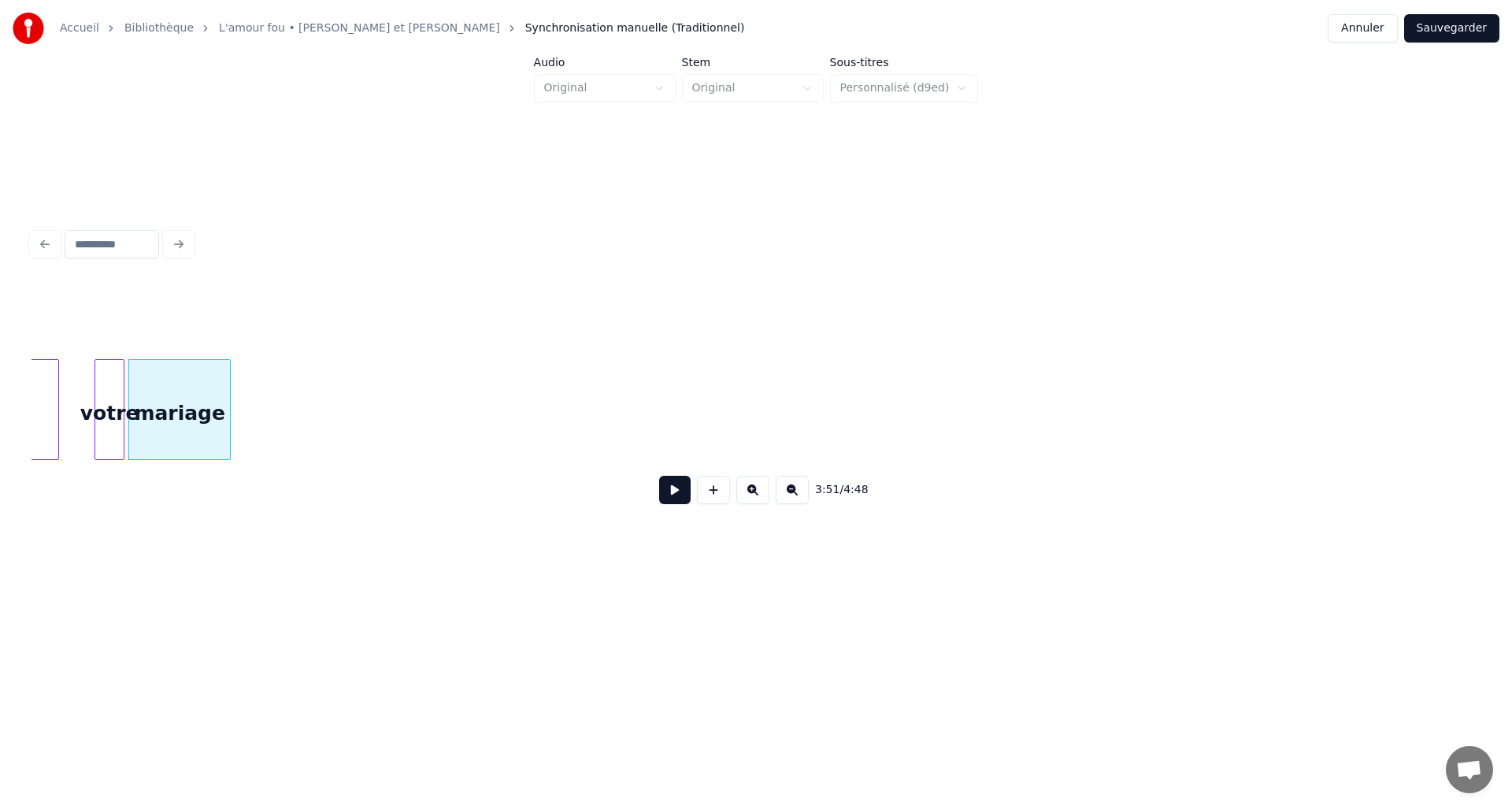
click at [226, 433] on div at bounding box center [227, 409] width 4 height 99
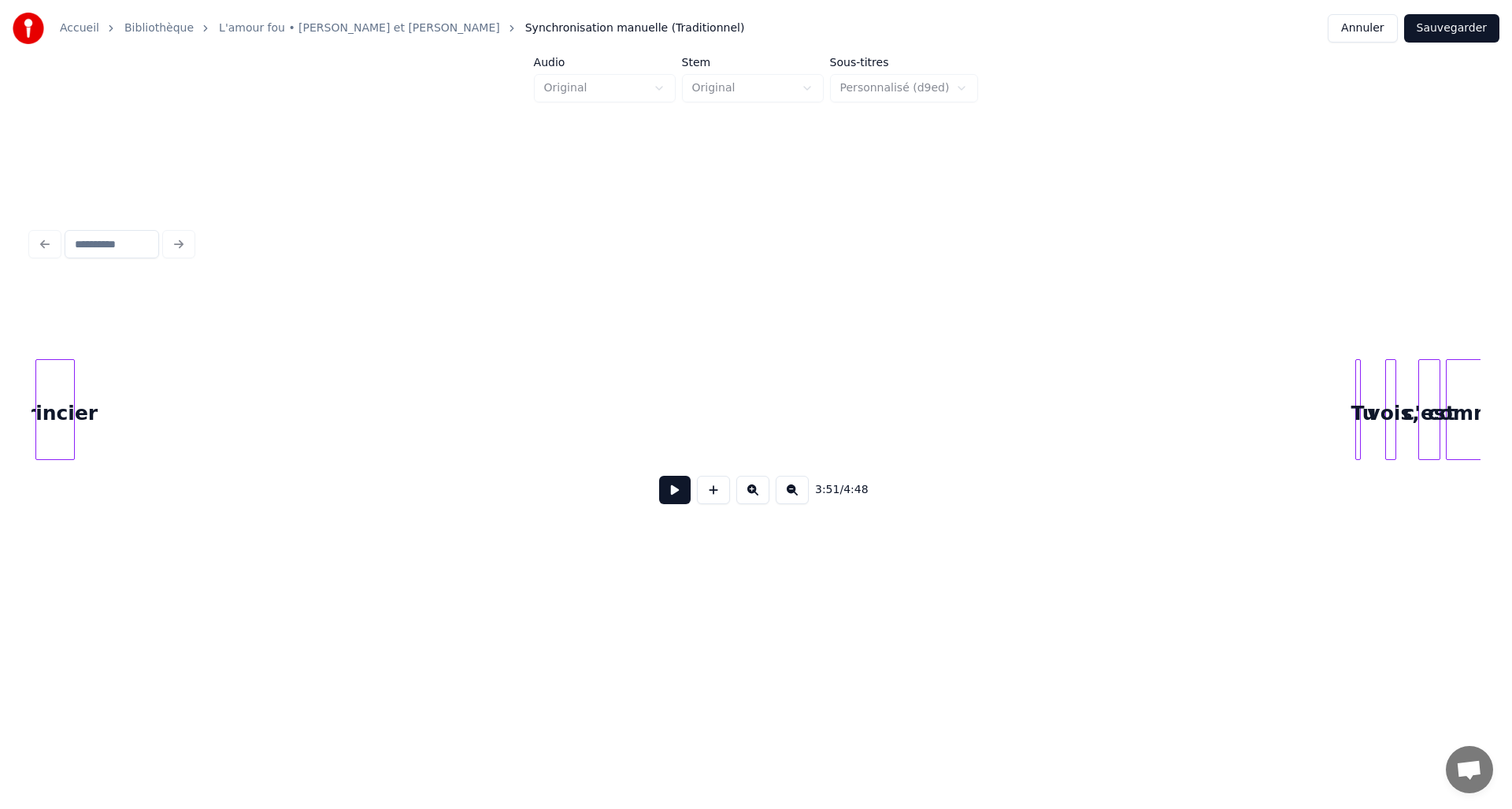
scroll to position [0, 19119]
click at [0, 423] on div "Accueil Bibliothèque L'amour fou • [PERSON_NAME] et [PERSON_NAME] manuelle (Tra…" at bounding box center [756, 307] width 1512 height 613
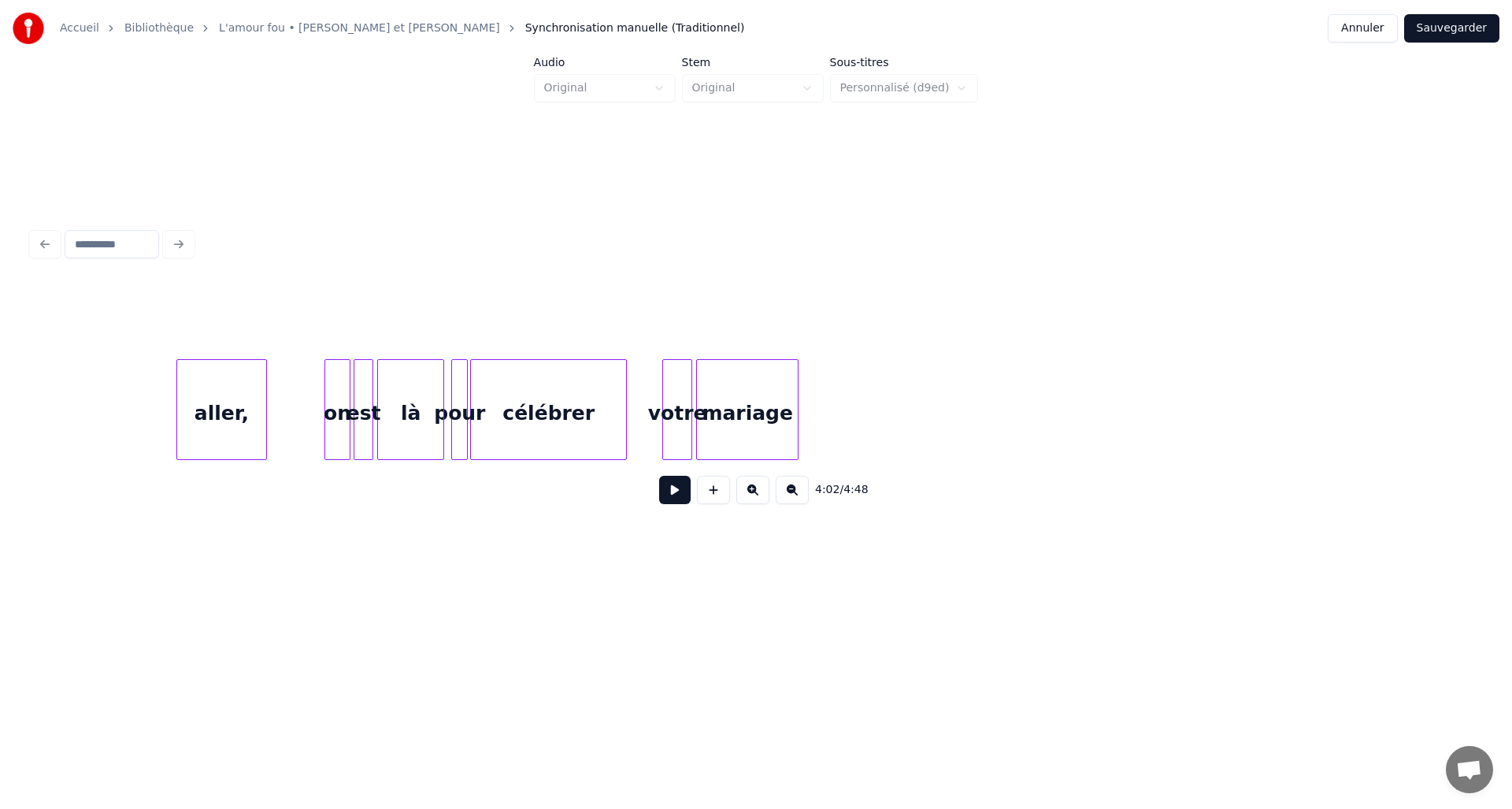
scroll to position [0, 17852]
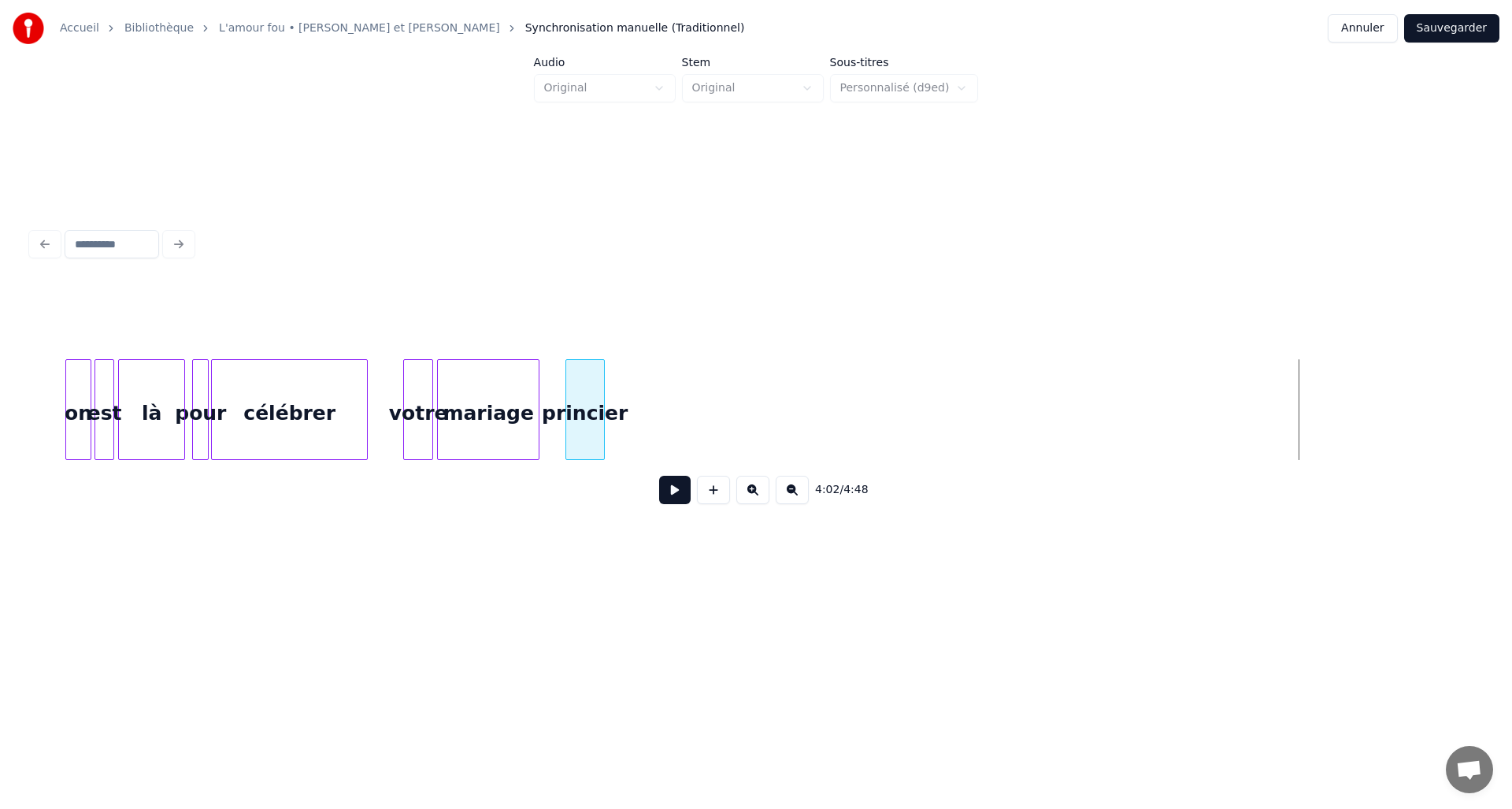
click at [581, 396] on div "princier" at bounding box center [584, 413] width 37 height 107
click at [604, 396] on div "princier" at bounding box center [584, 413] width 37 height 107
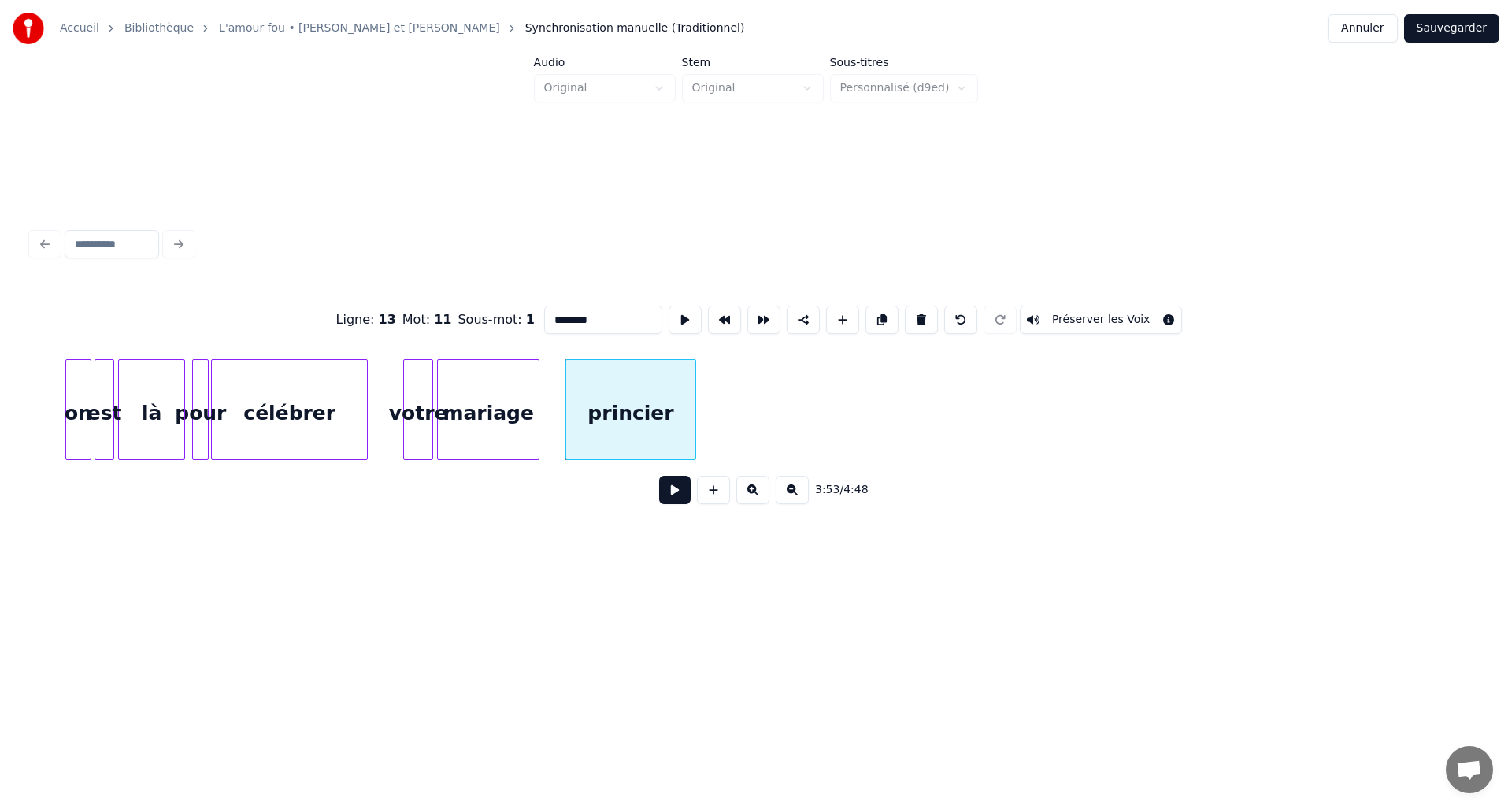
click at [691, 406] on div at bounding box center [692, 409] width 4 height 99
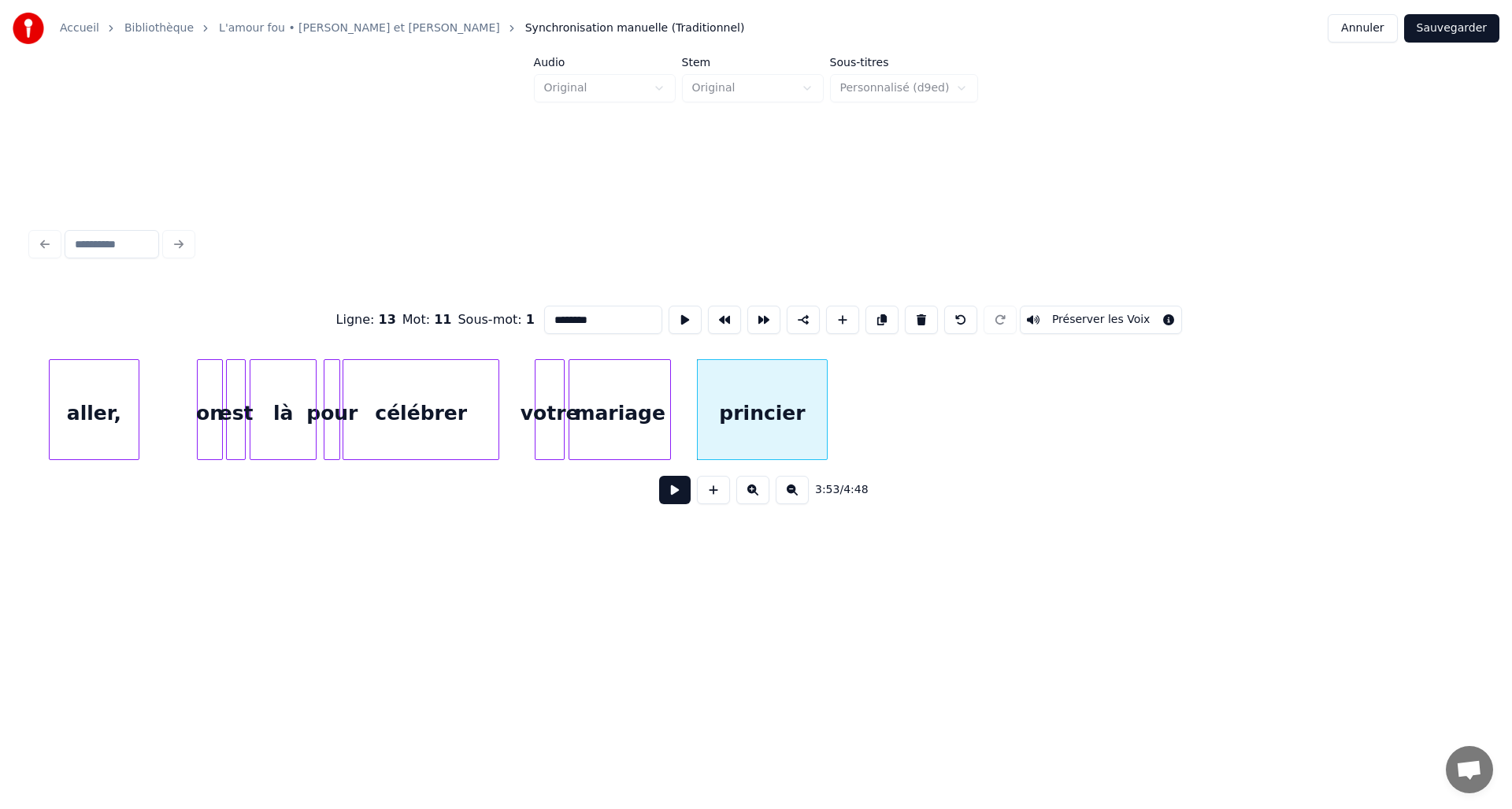
scroll to position [0, 17696]
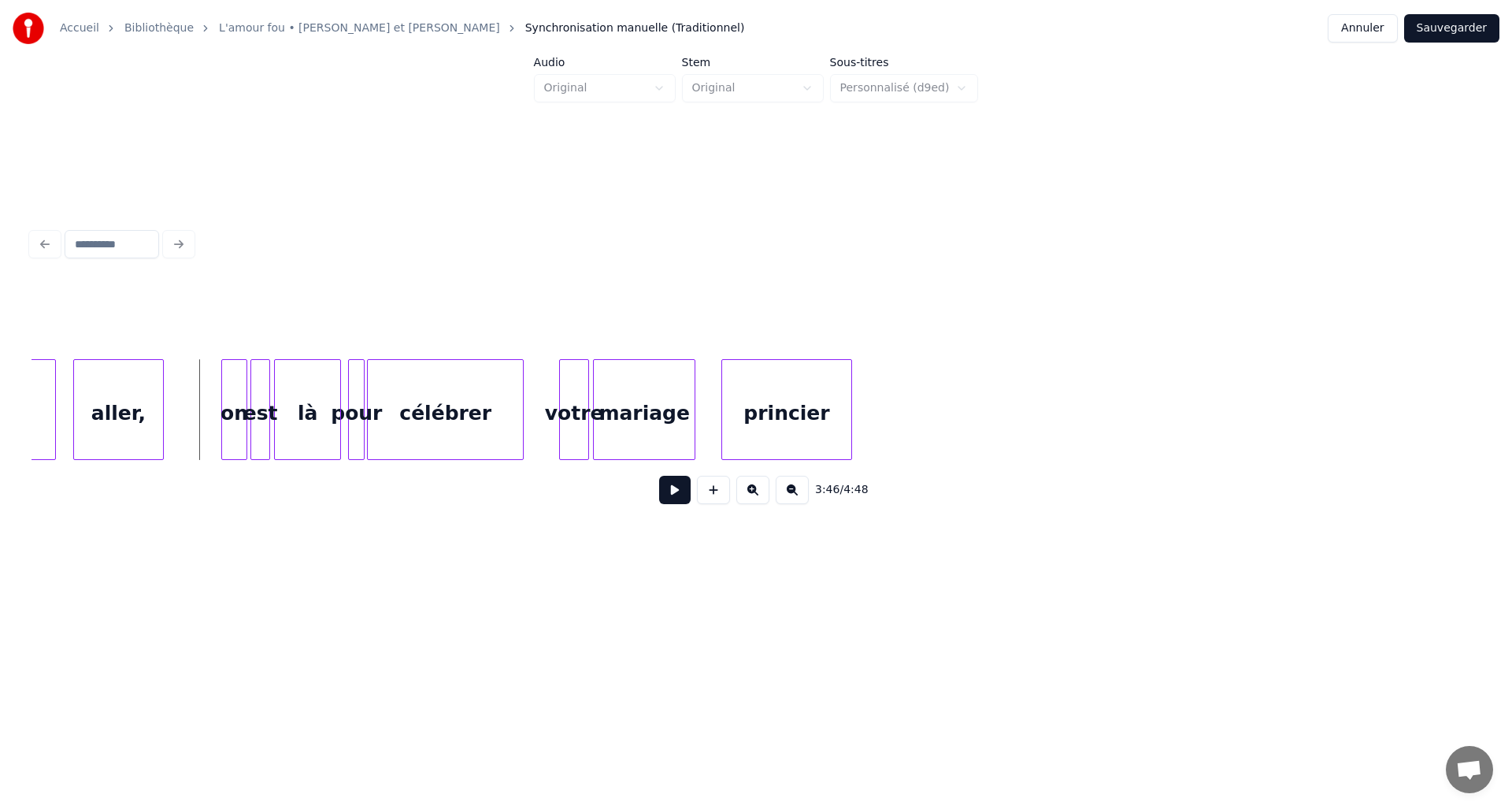
click at [682, 499] on button at bounding box center [675, 489] width 31 height 29
click at [690, 496] on button at bounding box center [675, 489] width 31 height 29
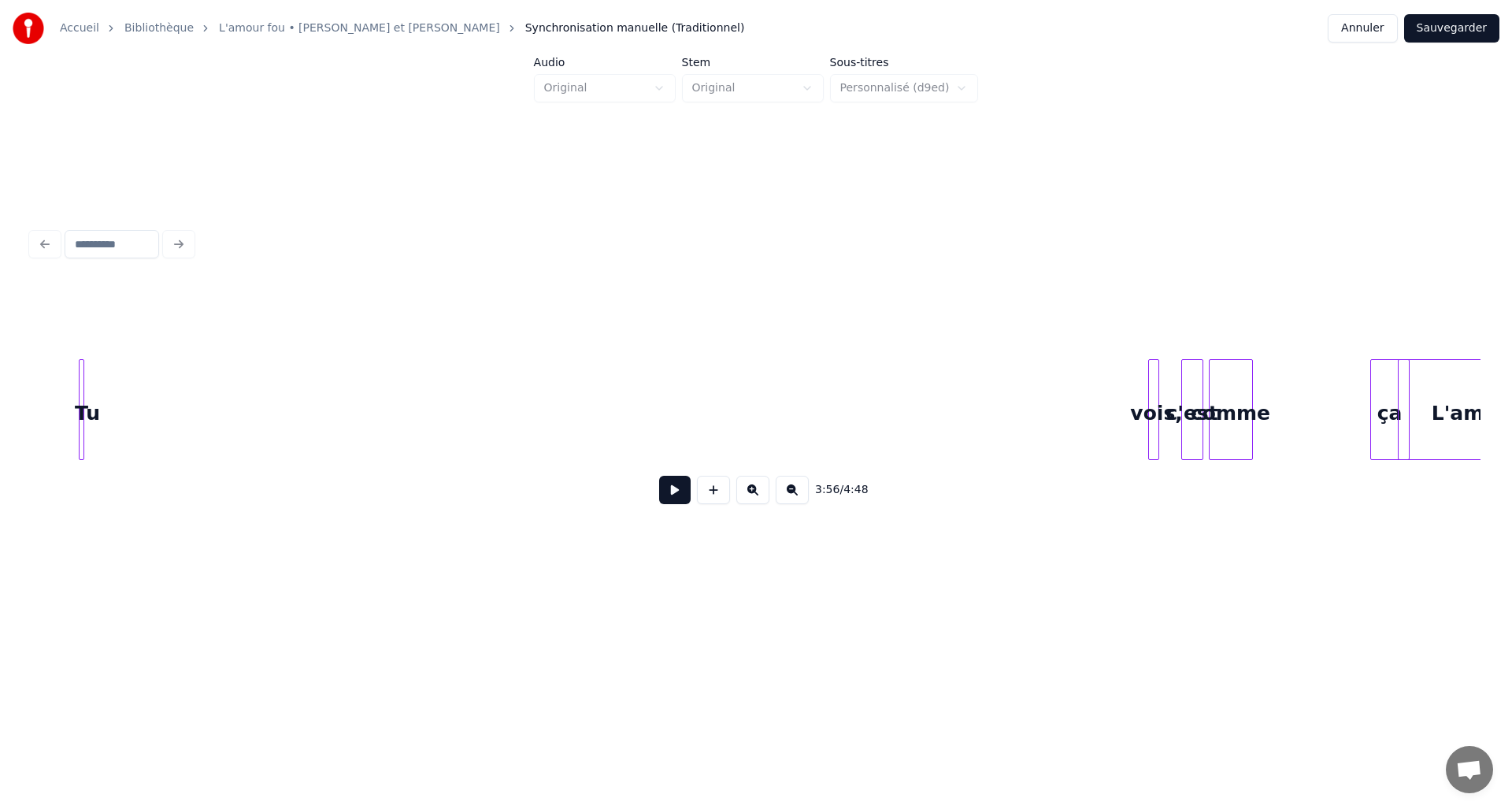
scroll to position [0, 19374]
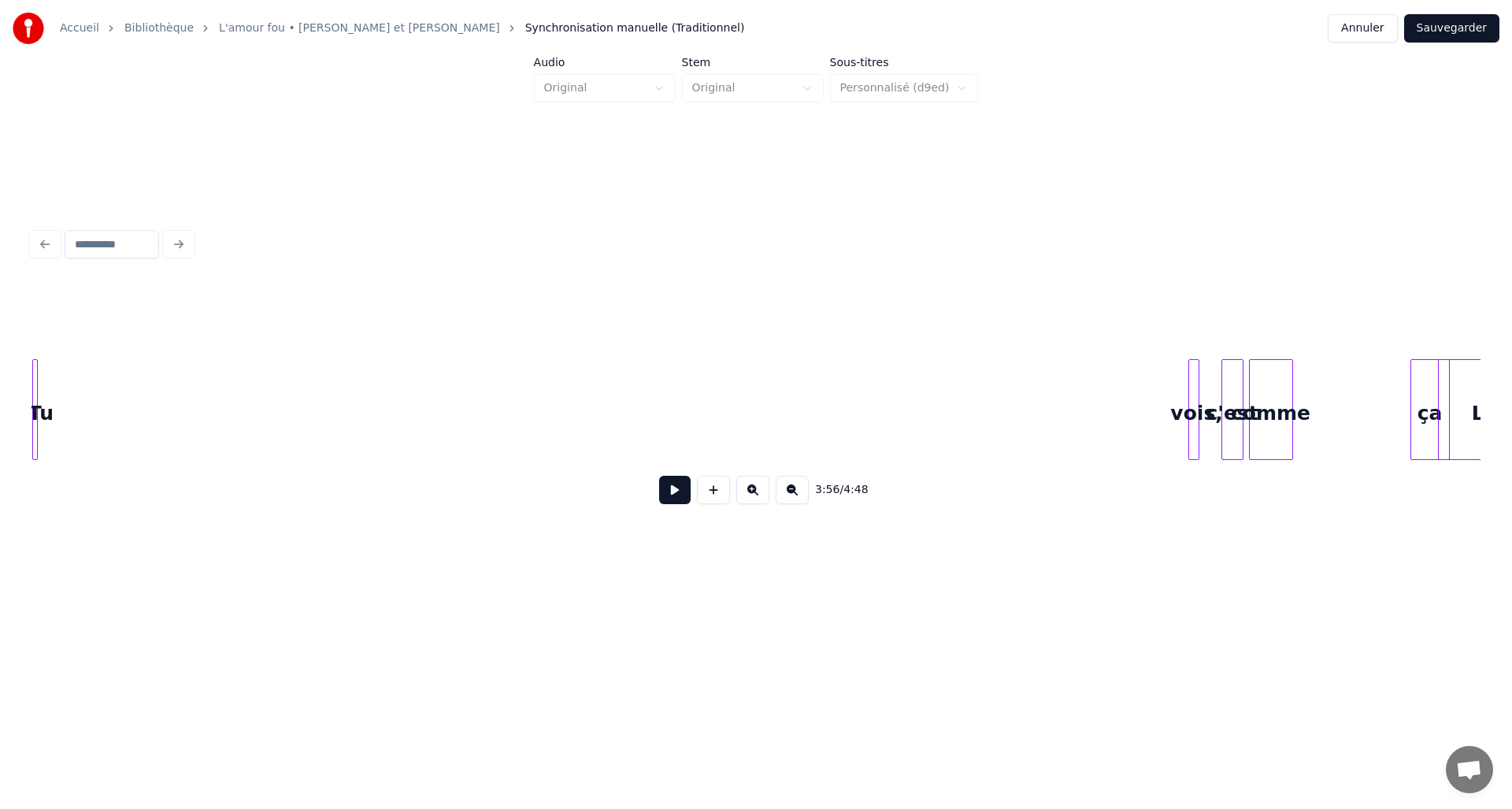
click at [0, 420] on div "Accueil Bibliothèque L'amour fou • [PERSON_NAME] et [PERSON_NAME] manuelle (Tra…" at bounding box center [756, 307] width 1512 height 613
click at [69, 401] on div "vois," at bounding box center [66, 413] width 16 height 107
click at [162, 415] on div "c'est" at bounding box center [165, 413] width 21 height 107
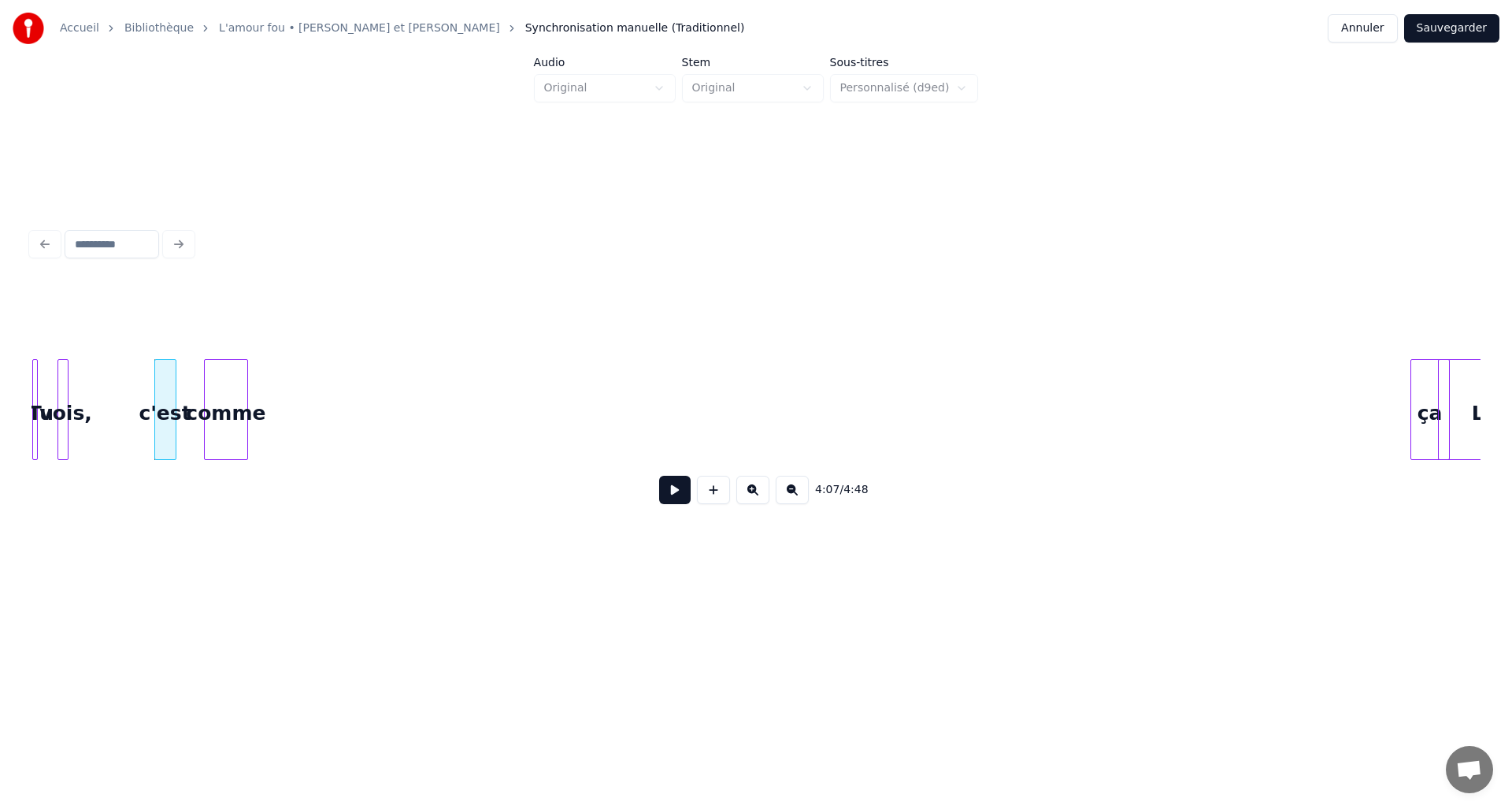
click at [215, 472] on div "4:07 / 4:48" at bounding box center [756, 400] width 1449 height 239
click at [273, 331] on div "4:08 / 4:48" at bounding box center [756, 400] width 1449 height 239
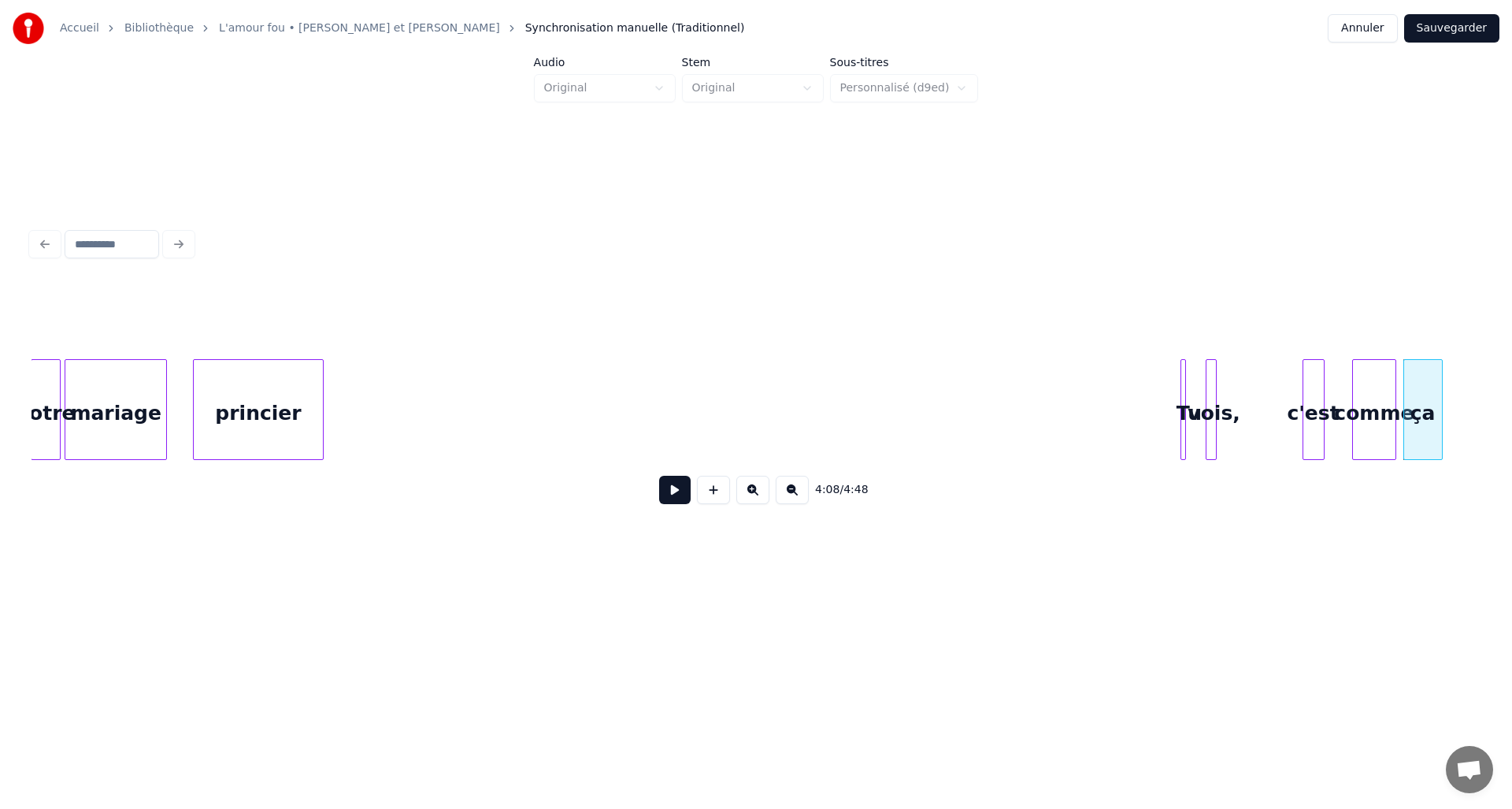
scroll to position [0, 18213]
click at [408, 505] on div "4:08 / 4:48" at bounding box center [756, 400] width 1449 height 239
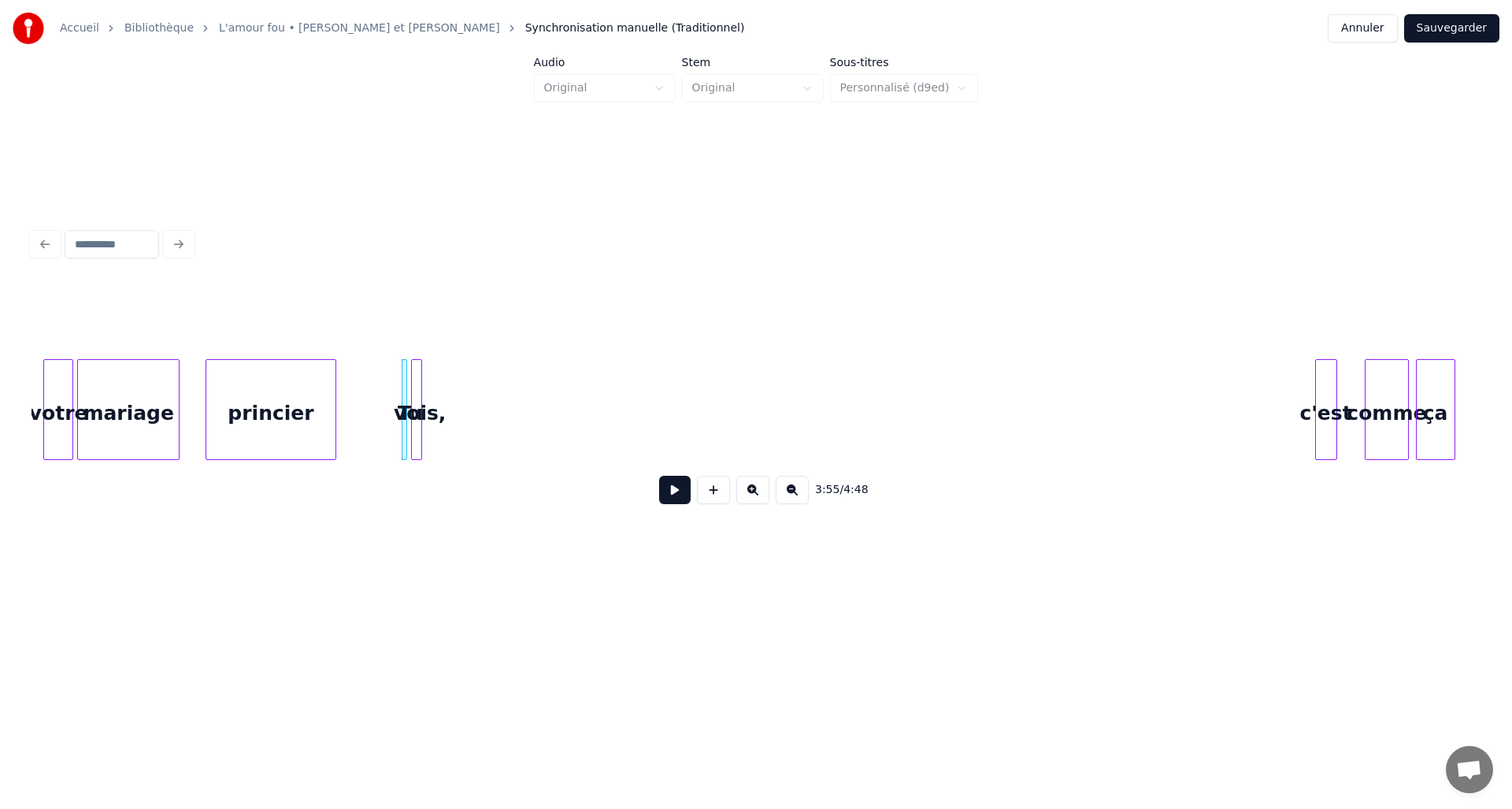
click at [423, 442] on div "vois," at bounding box center [420, 413] width 16 height 107
click at [428, 444] on div at bounding box center [426, 409] width 4 height 99
click at [1319, 381] on div at bounding box center [1318, 409] width 4 height 99
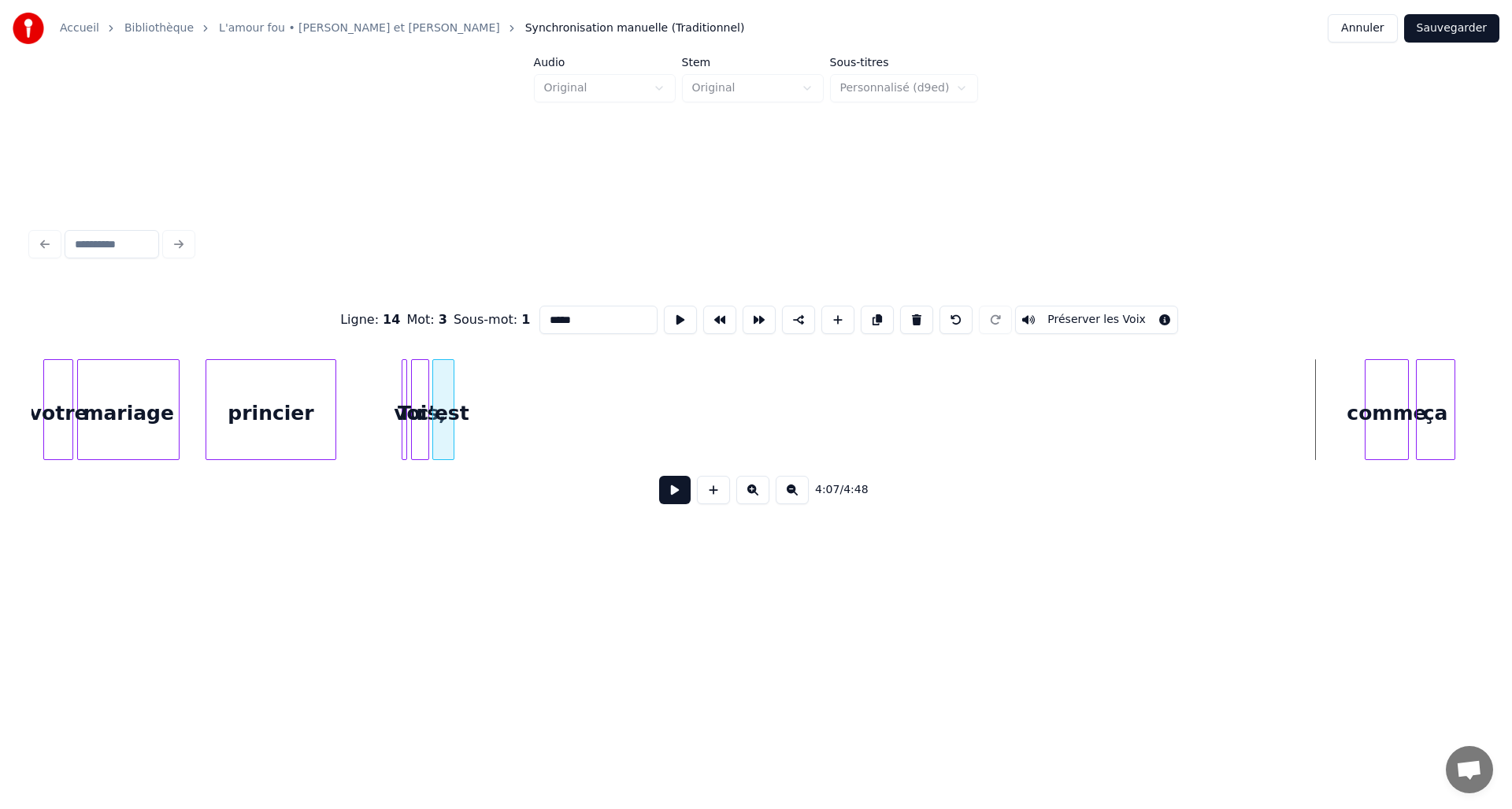
click at [442, 472] on div "Ligne : 14 Mot : 3 Sous-mot : 1 ***** Préserver les Voix 4:07 / 4:48" at bounding box center [756, 400] width 1449 height 239
click at [492, 411] on div "comme" at bounding box center [489, 413] width 43 height 107
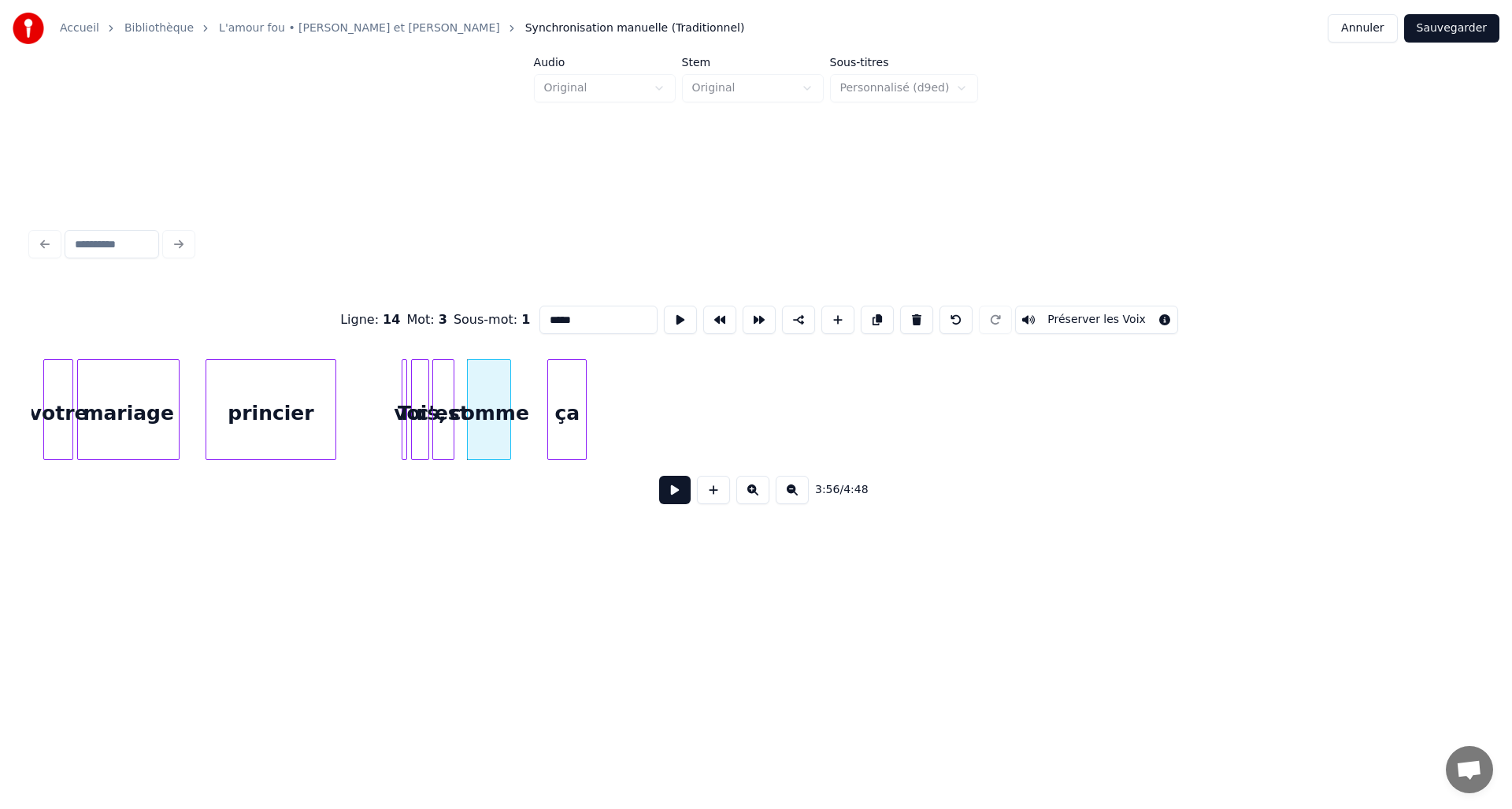
click at [561, 422] on div "ça" at bounding box center [566, 413] width 37 height 107
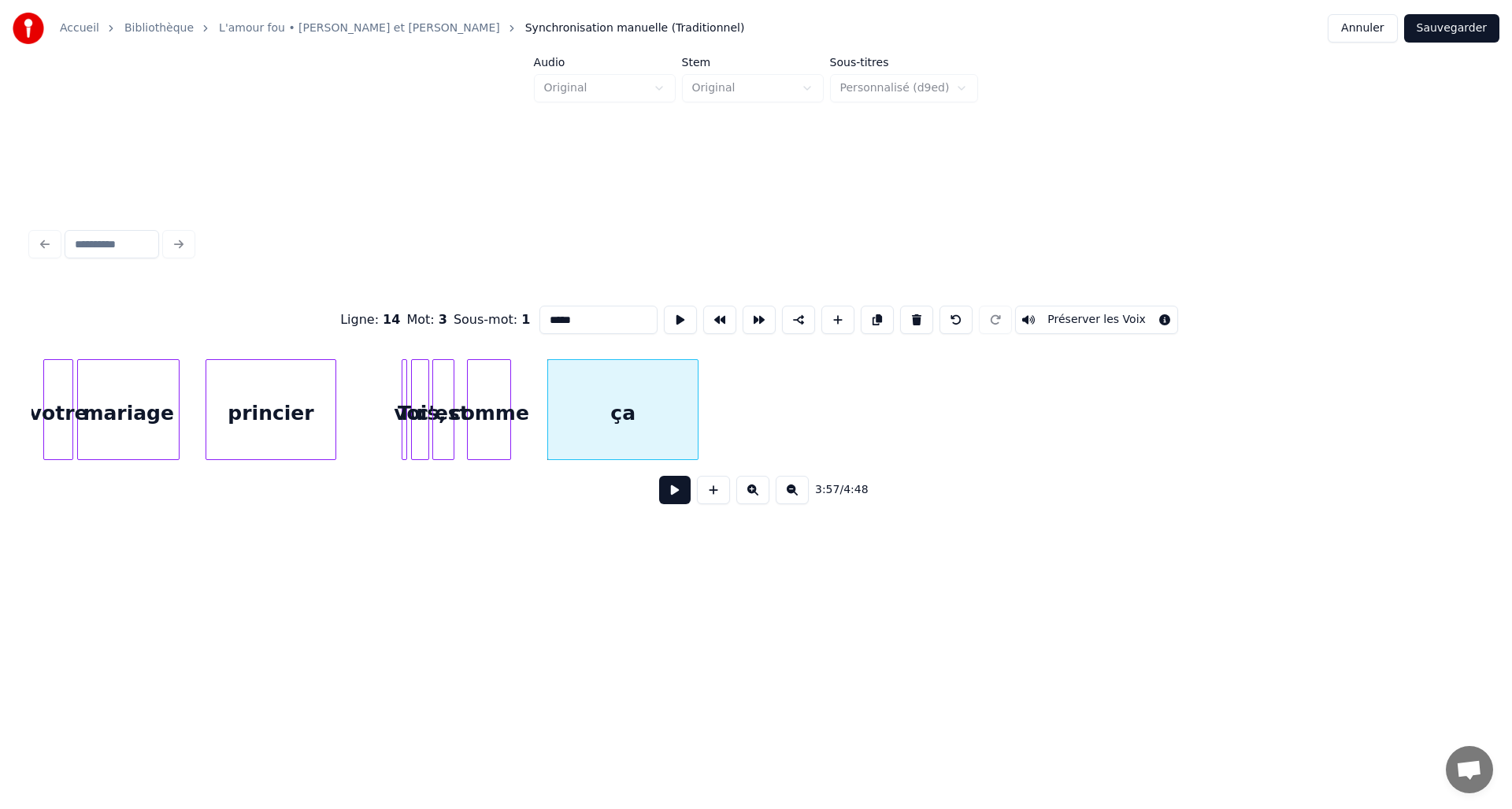
click at [696, 430] on div at bounding box center [695, 409] width 4 height 99
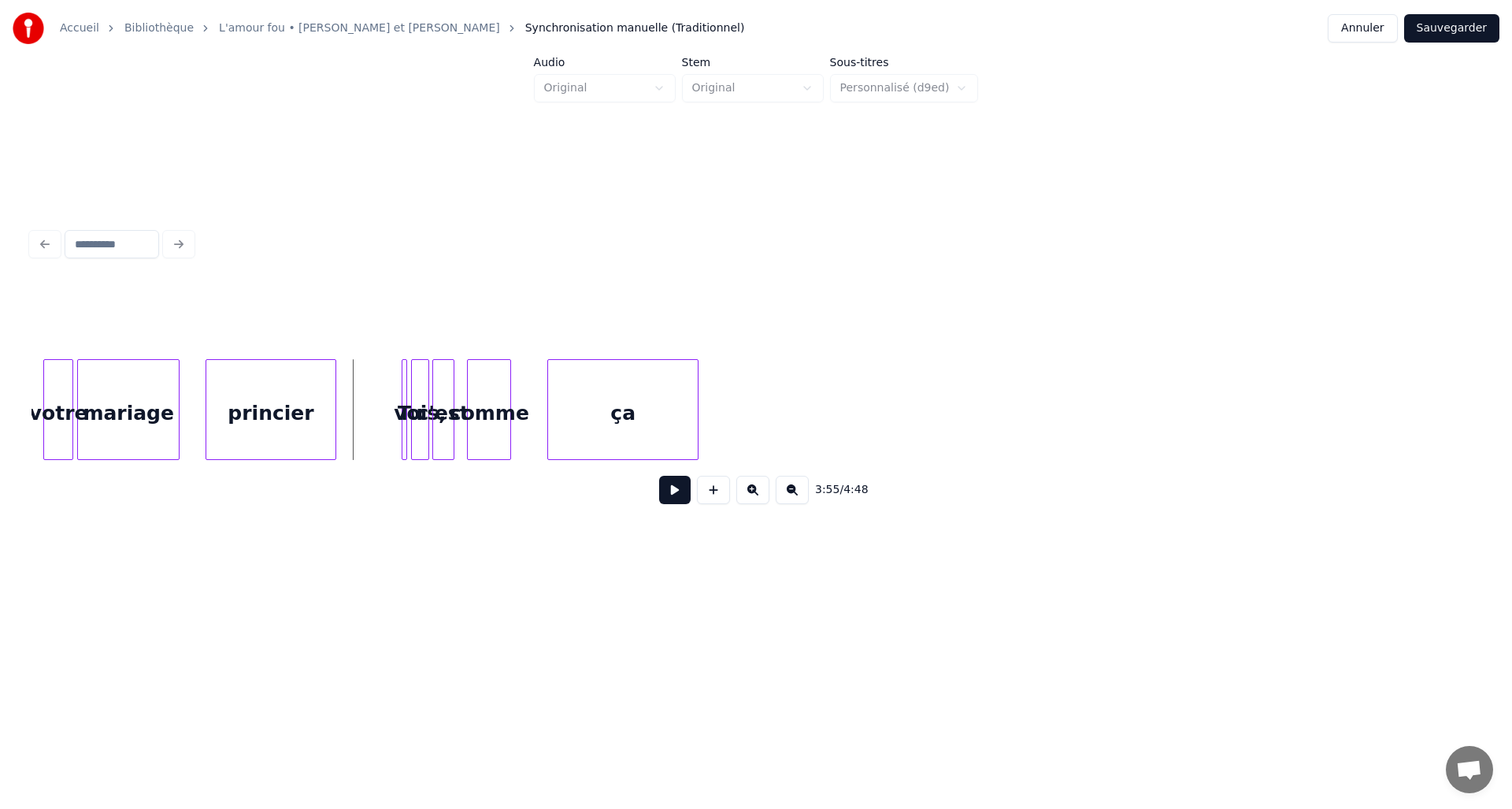
click at [672, 501] on button at bounding box center [675, 489] width 31 height 29
click at [1101, 423] on div "ça" at bounding box center [1147, 413] width 150 height 107
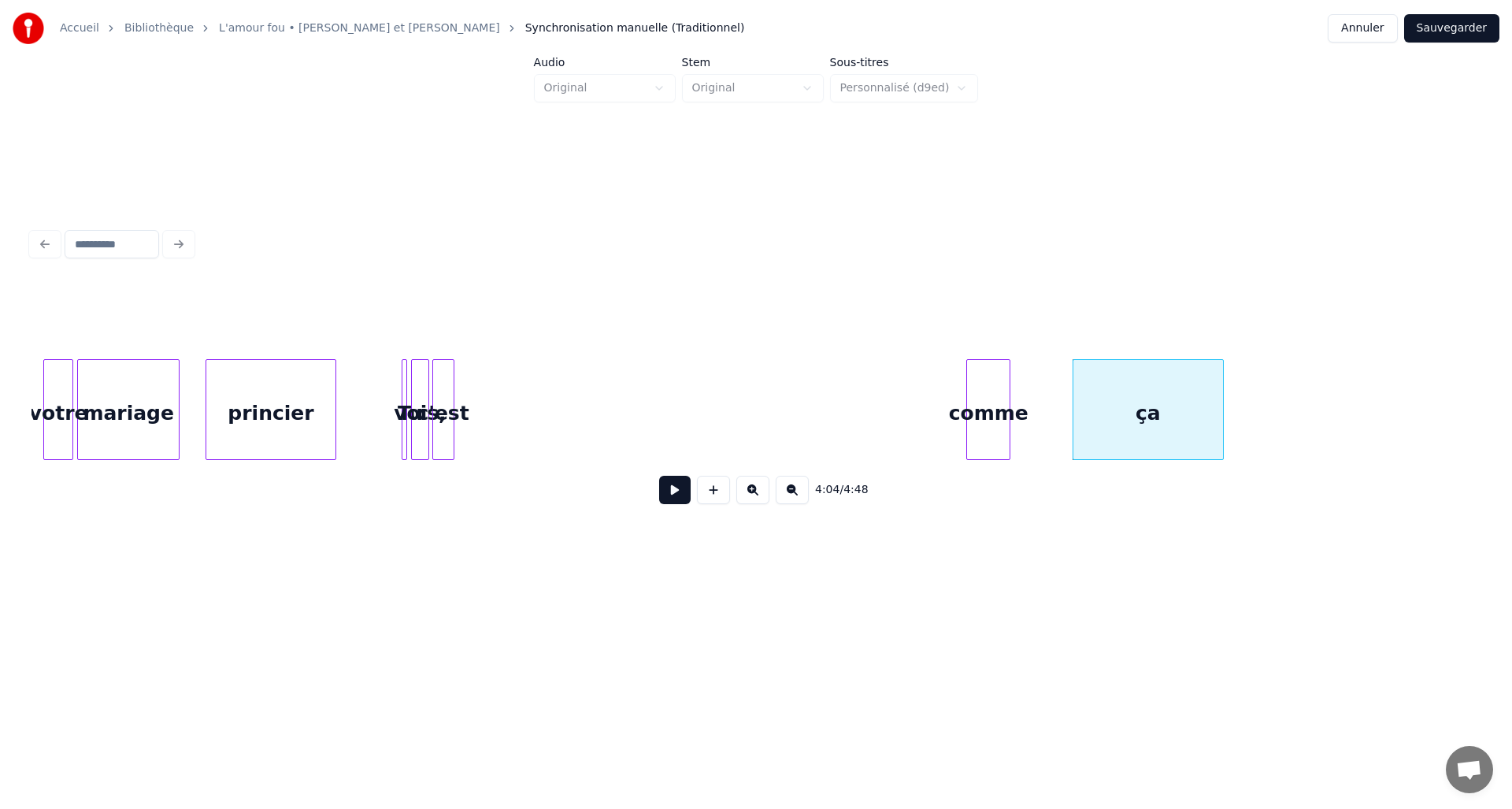
click at [993, 416] on div "comme" at bounding box center [989, 413] width 43 height 107
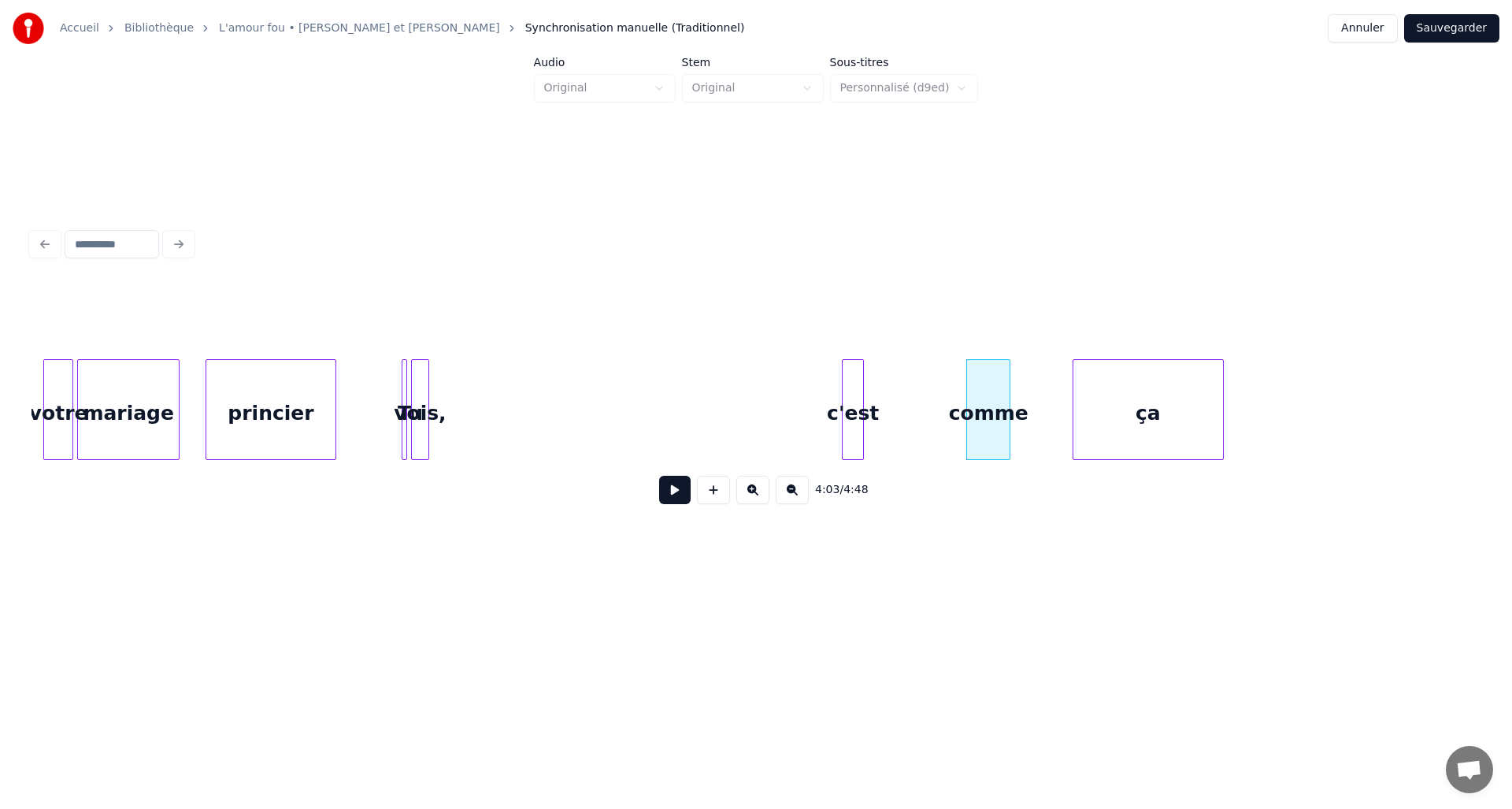
click at [855, 407] on div "c'est" at bounding box center [854, 413] width 21 height 107
click at [522, 409] on div at bounding box center [523, 409] width 4 height 99
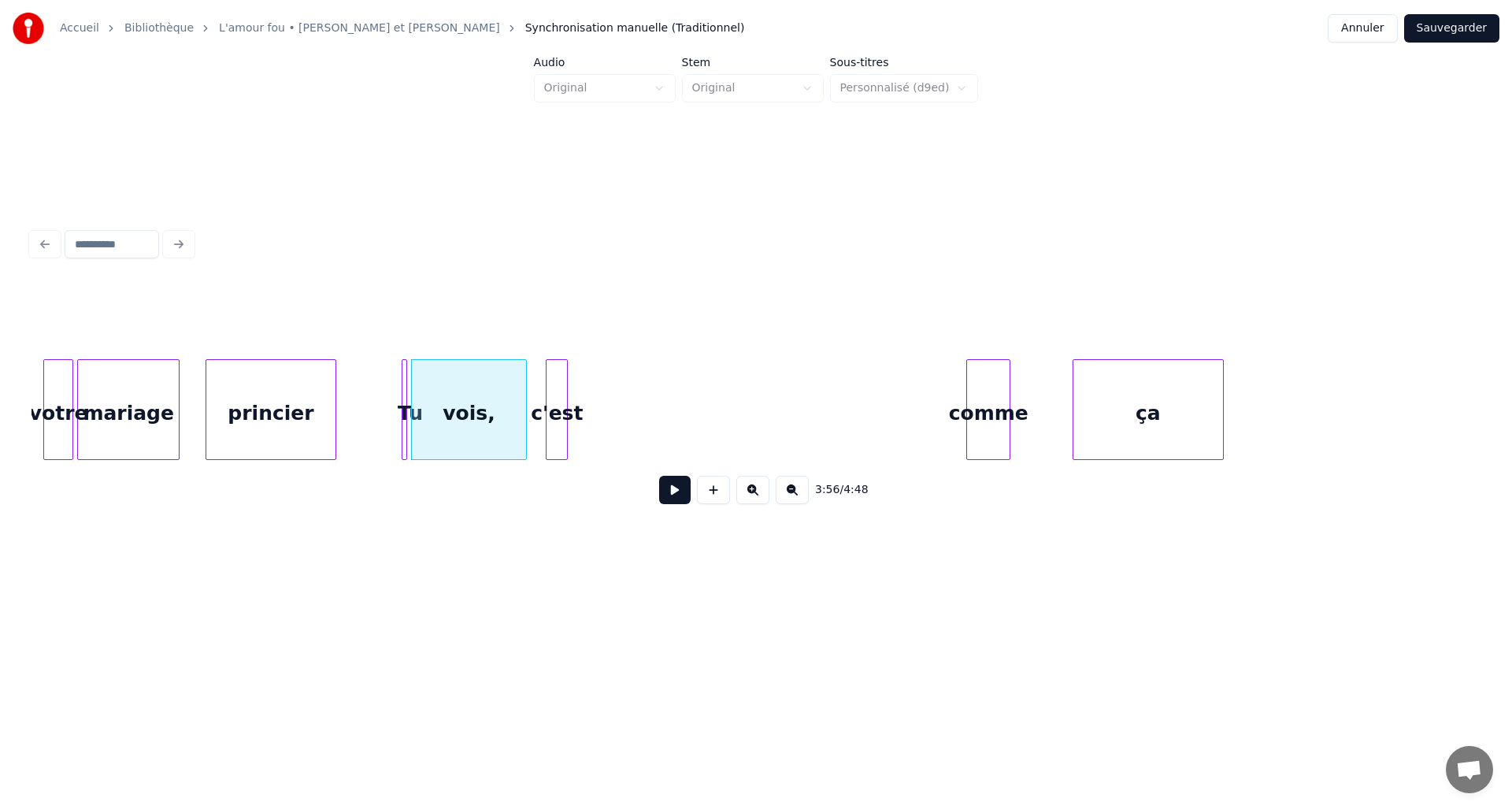
click at [557, 400] on div "c'est" at bounding box center [557, 413] width 21 height 107
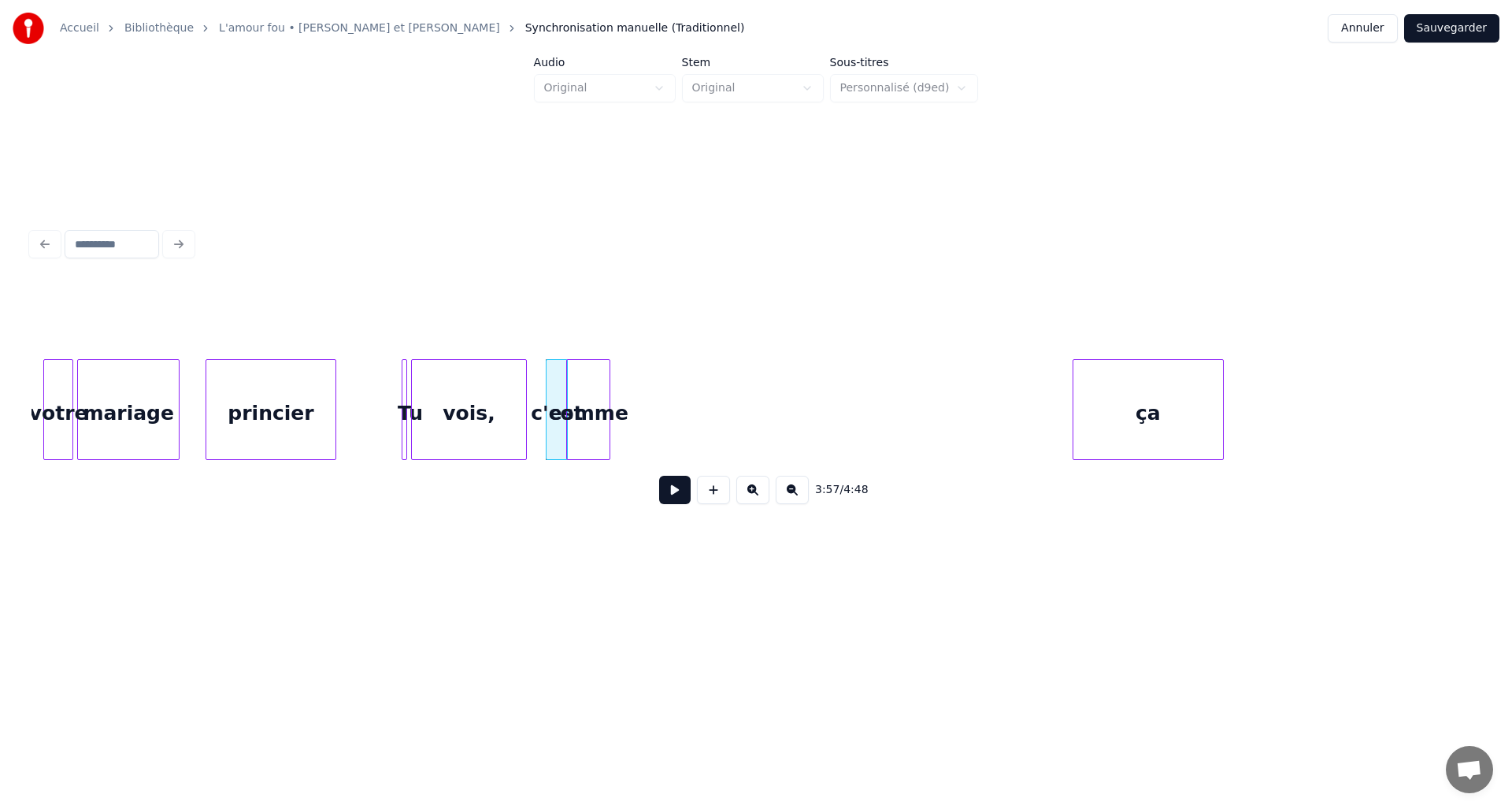
click at [590, 395] on div "comme" at bounding box center [588, 413] width 43 height 107
click at [579, 394] on div at bounding box center [580, 409] width 4 height 99
click at [651, 411] on div "ça" at bounding box center [658, 413] width 150 height 107
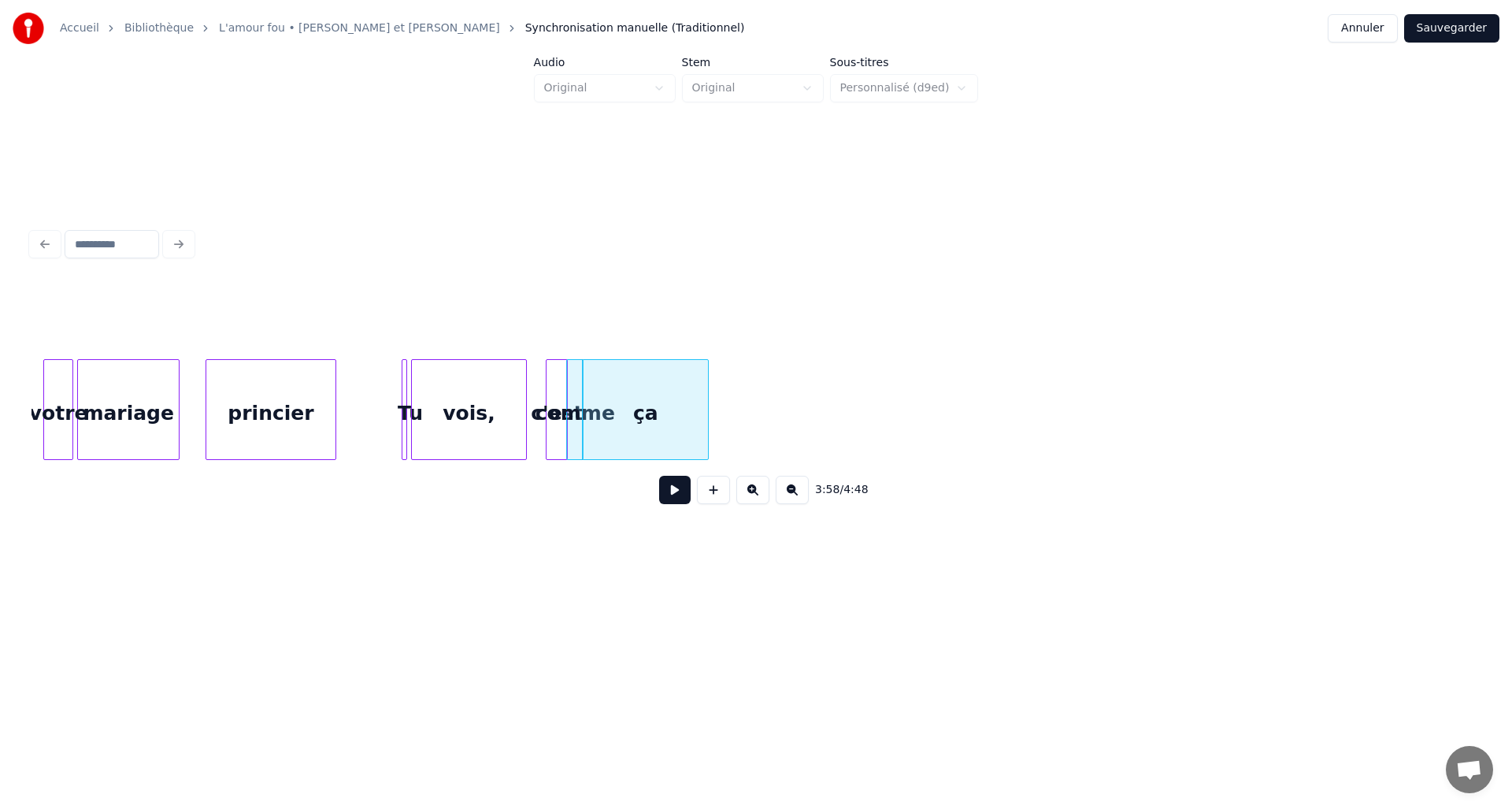
click at [706, 409] on div at bounding box center [705, 409] width 4 height 99
drag, startPoint x: 664, startPoint y: 518, endPoint x: 643, endPoint y: 522, distance: 21.4
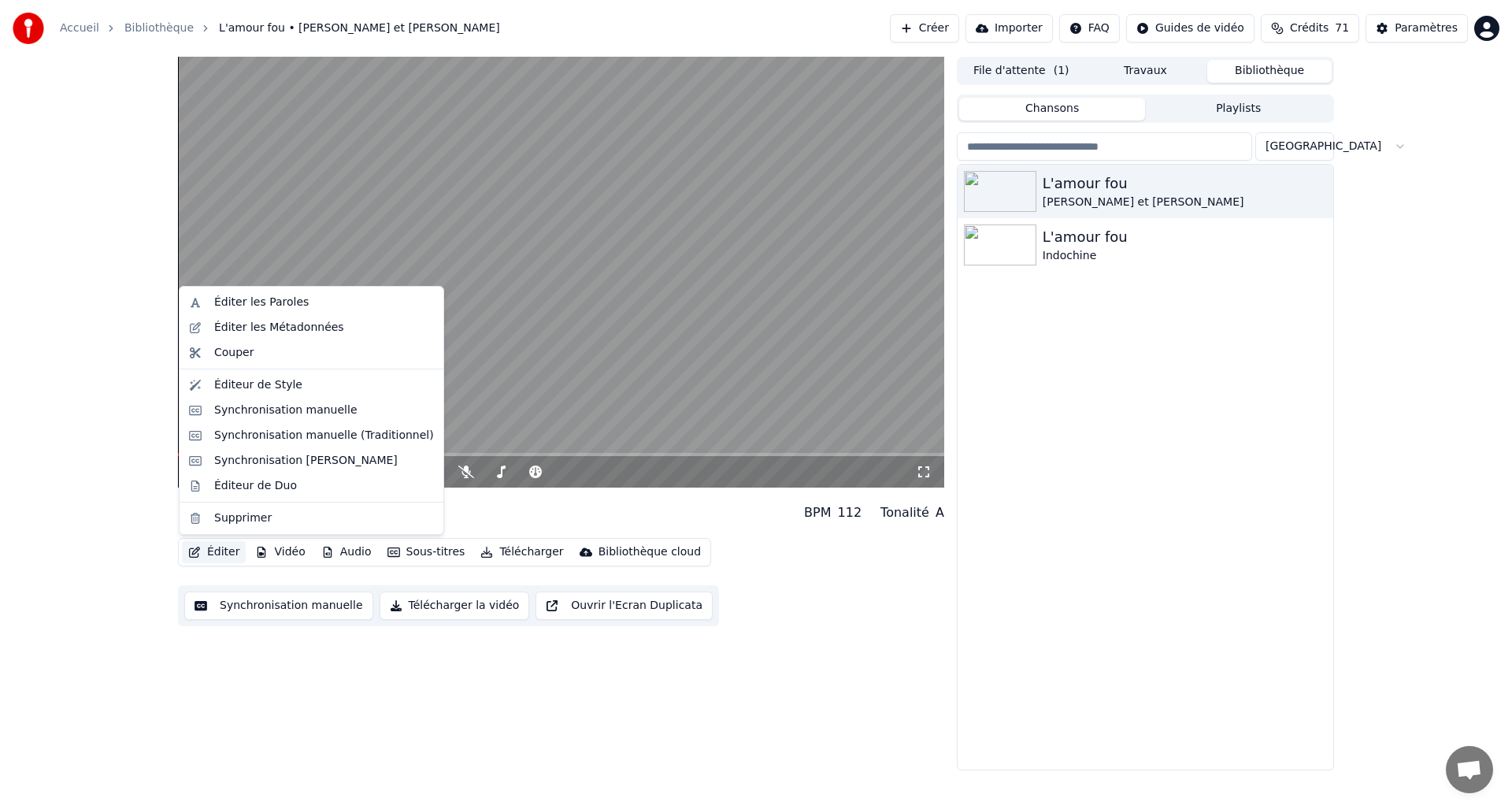
click at [232, 553] on button "Éditer" at bounding box center [213, 551] width 64 height 22
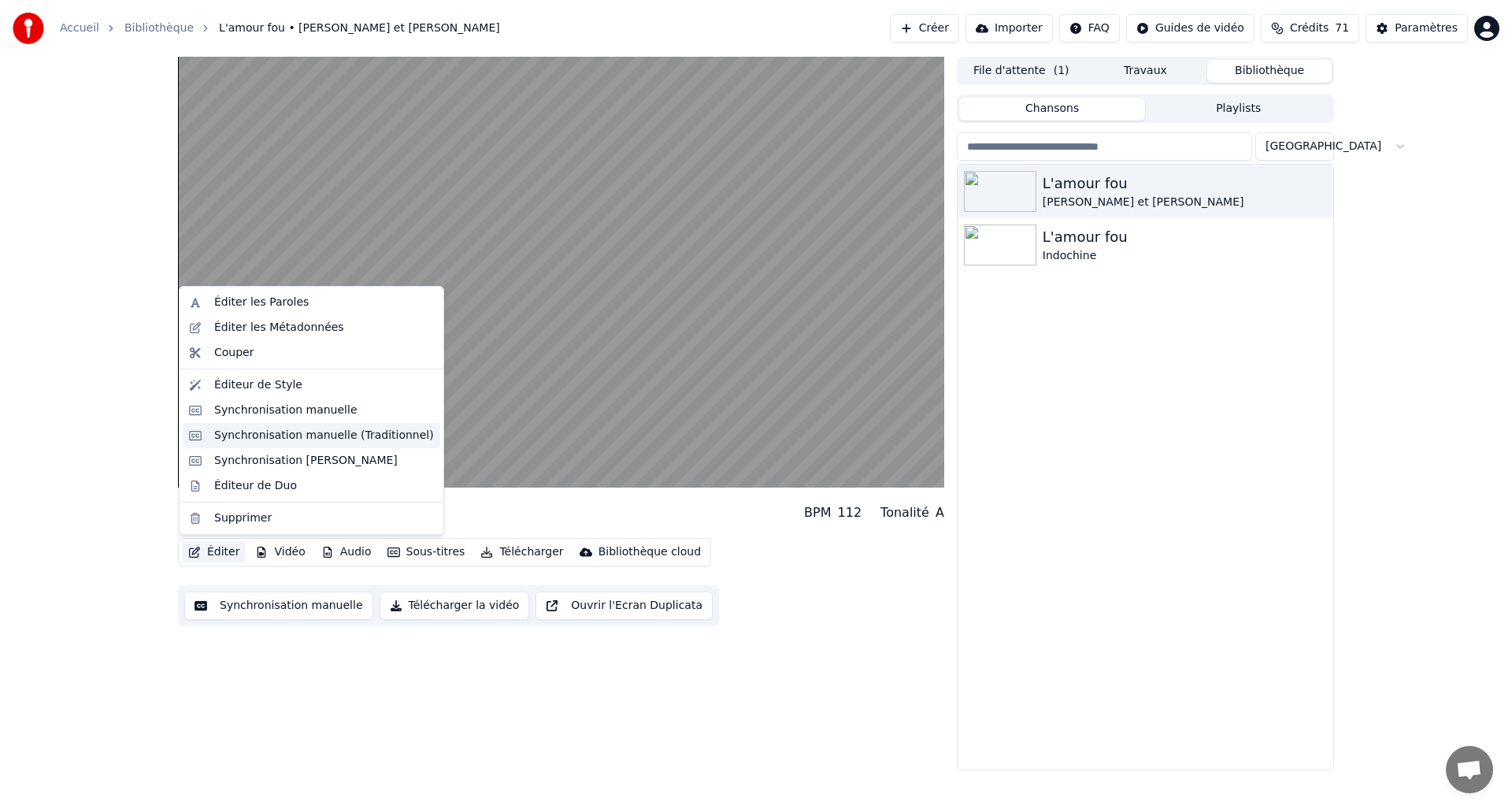
click at [269, 443] on div "Synchronisation manuelle (Traditionnel)" at bounding box center [312, 435] width 258 height 25
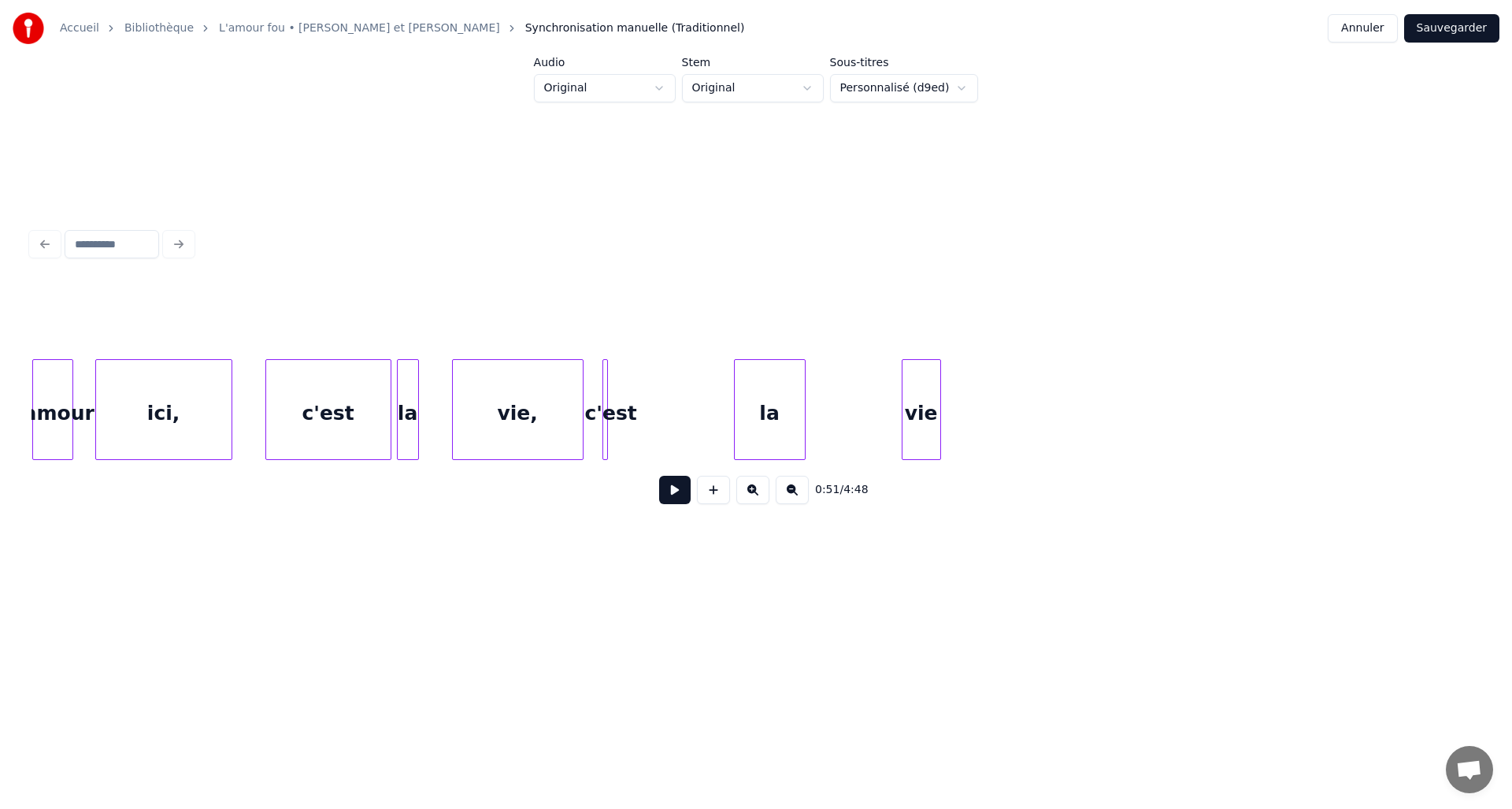
scroll to position [0, 21280]
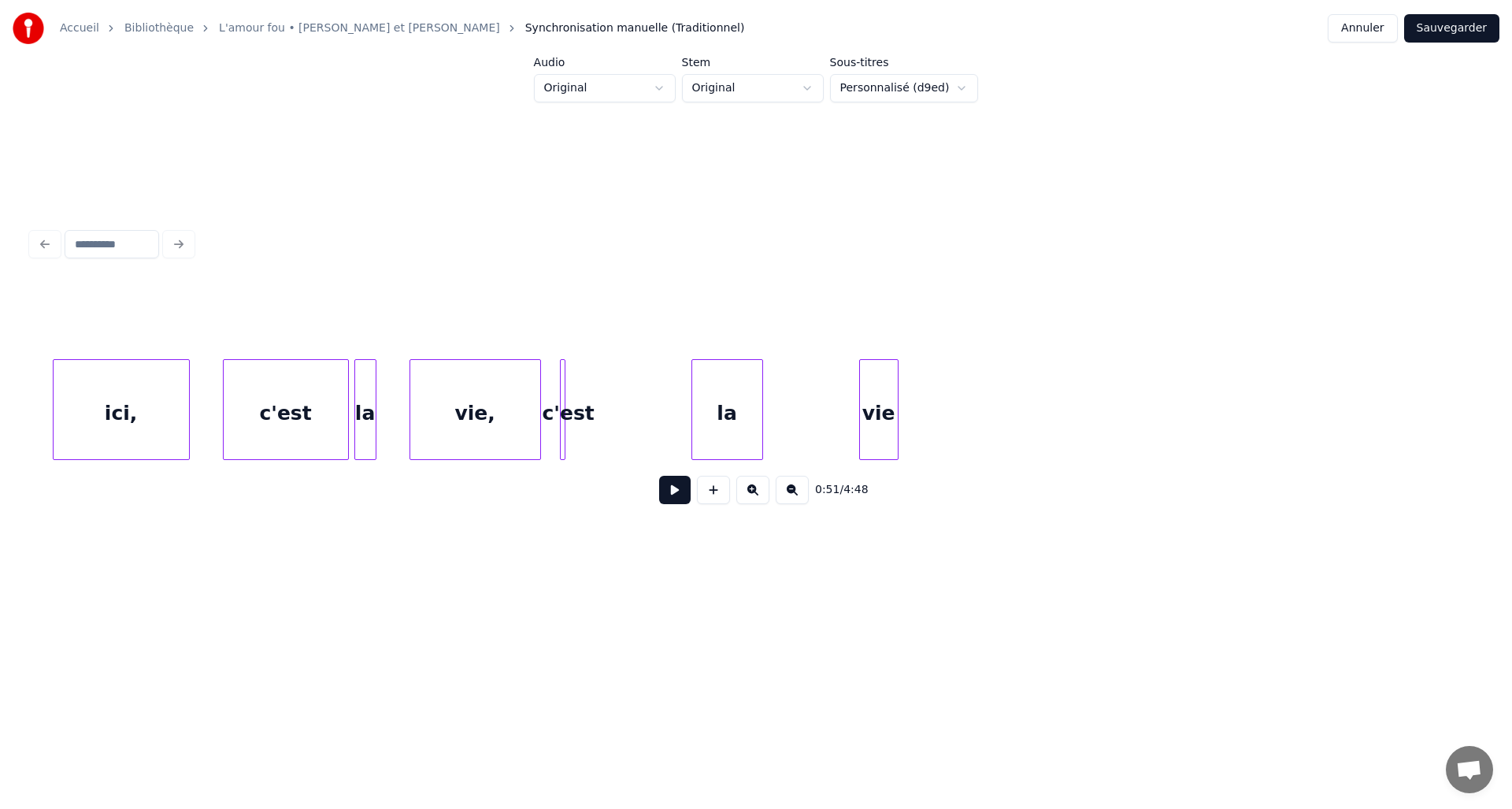
click at [882, 388] on div "vie" at bounding box center [879, 413] width 37 height 107
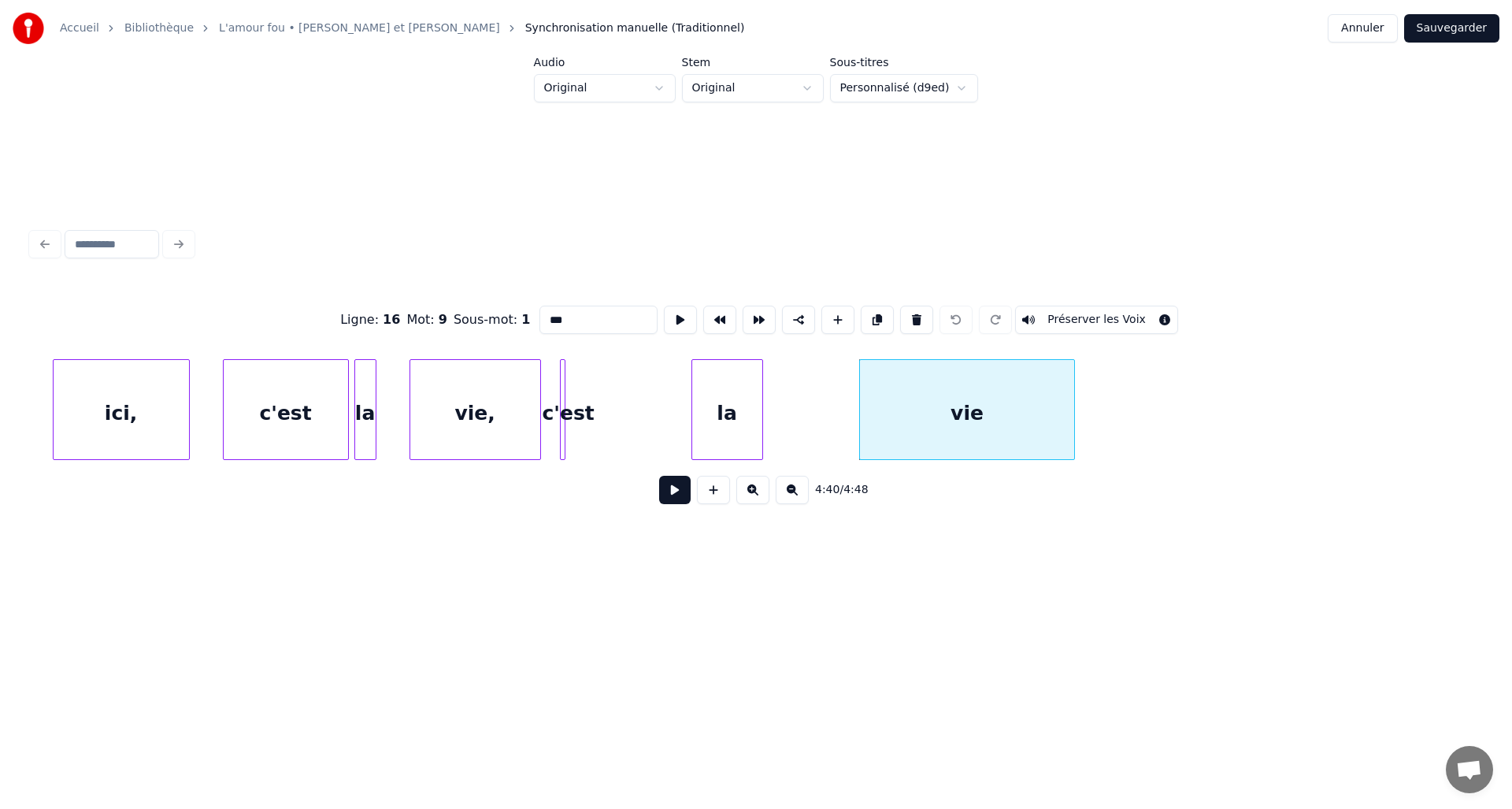
click at [1072, 400] on div at bounding box center [1071, 409] width 4 height 99
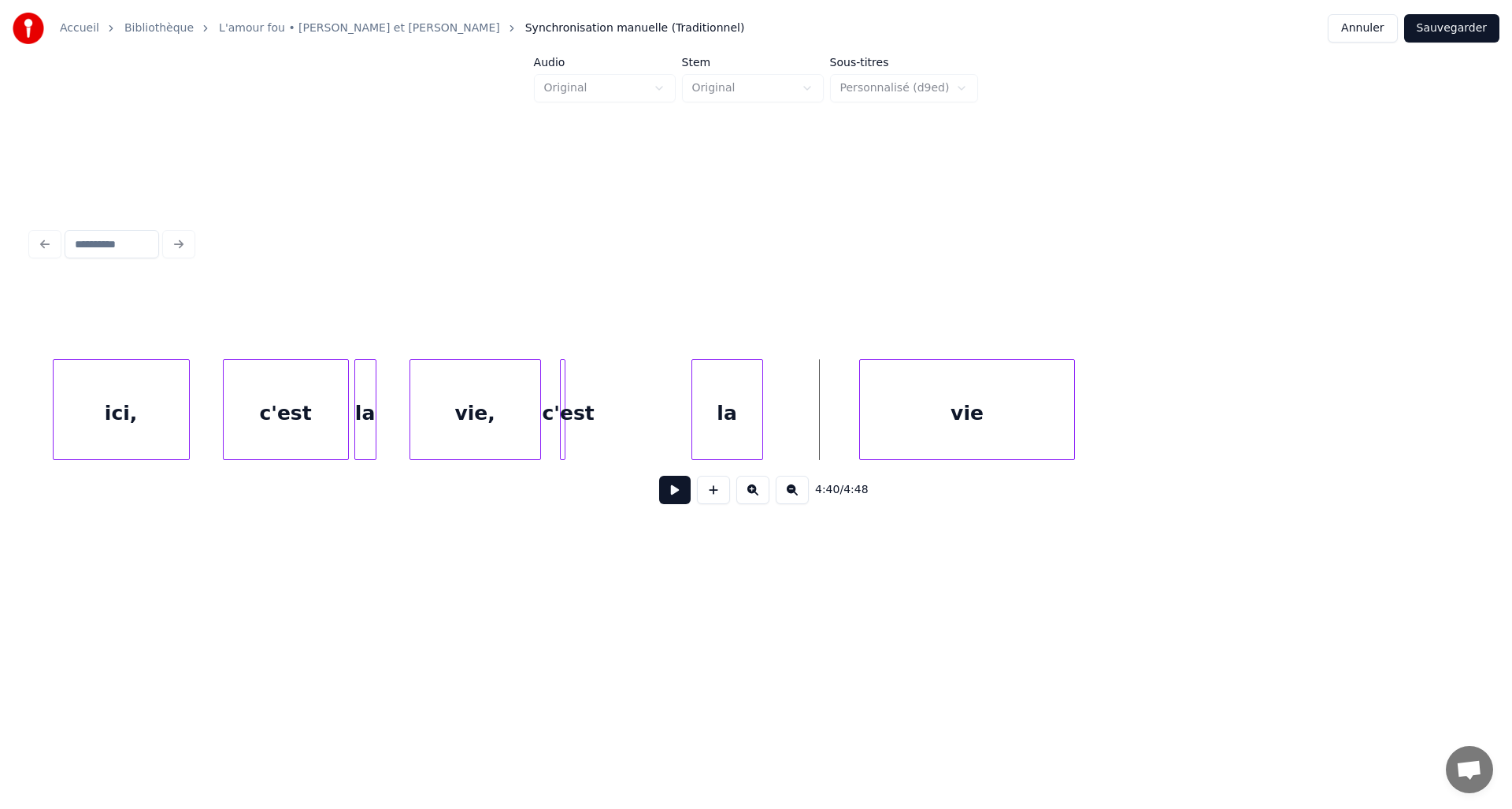
click at [679, 502] on button at bounding box center [675, 489] width 31 height 29
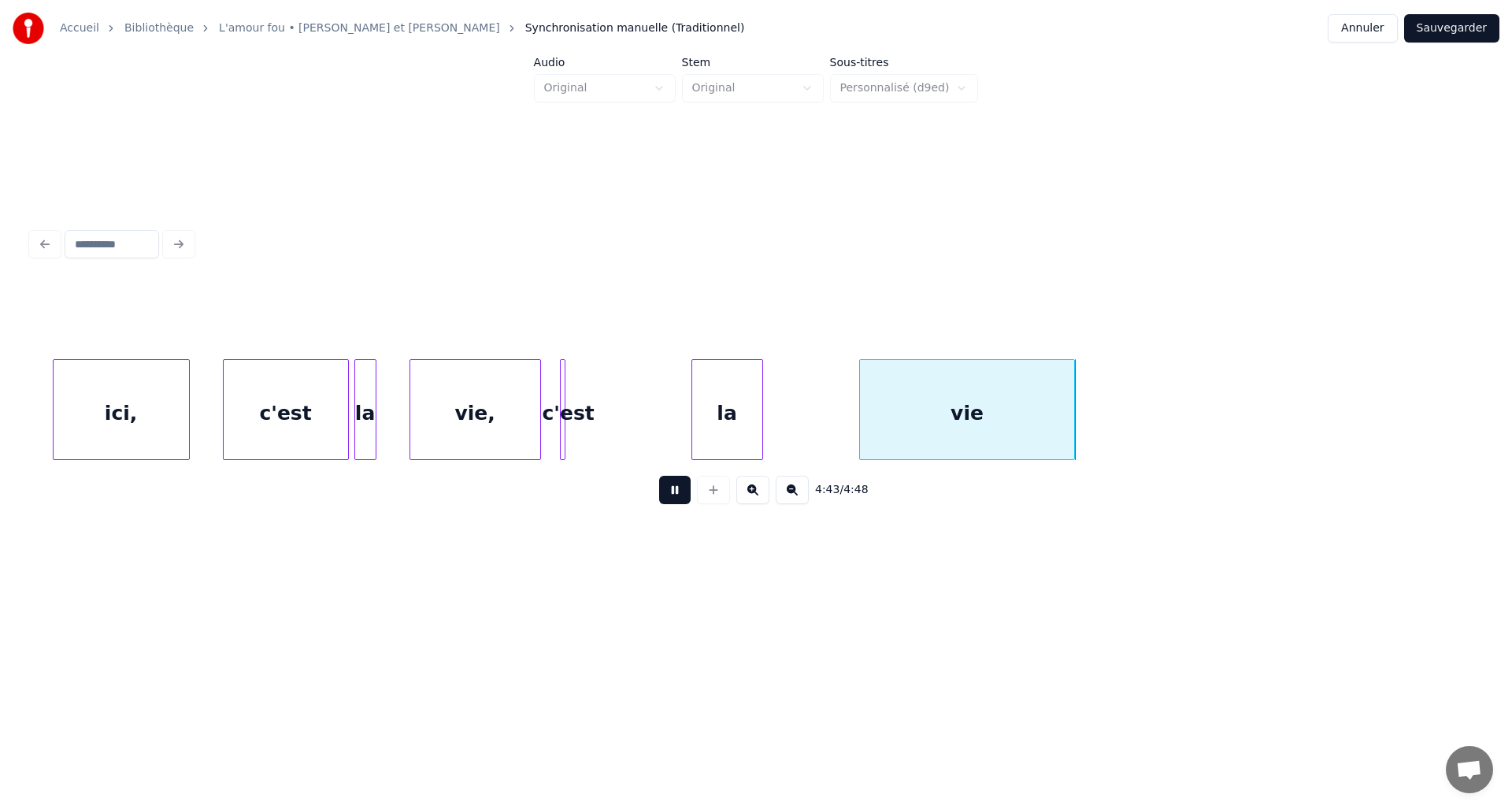
click at [679, 502] on button at bounding box center [675, 489] width 31 height 29
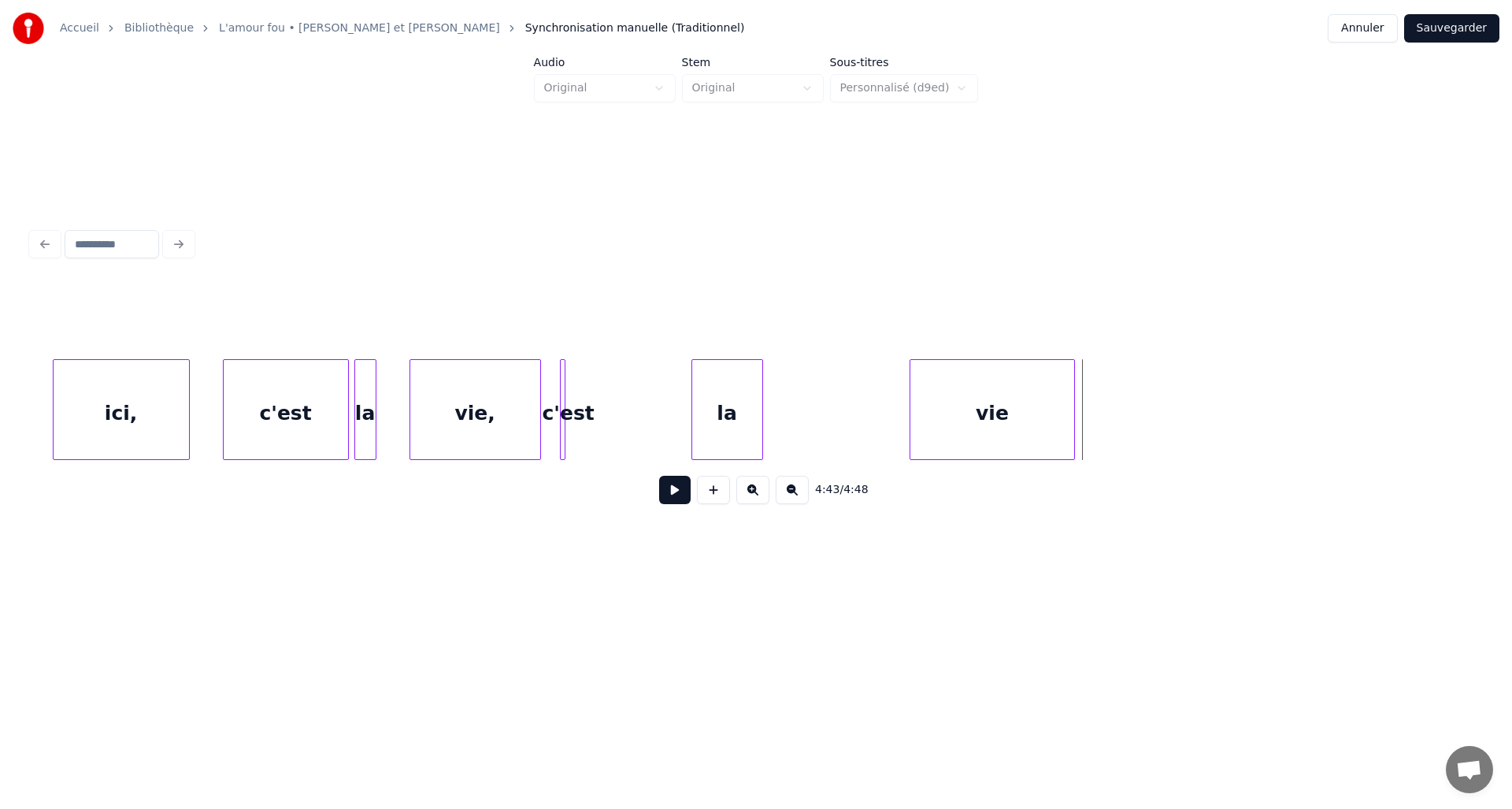
click at [910, 409] on div at bounding box center [912, 409] width 4 height 99
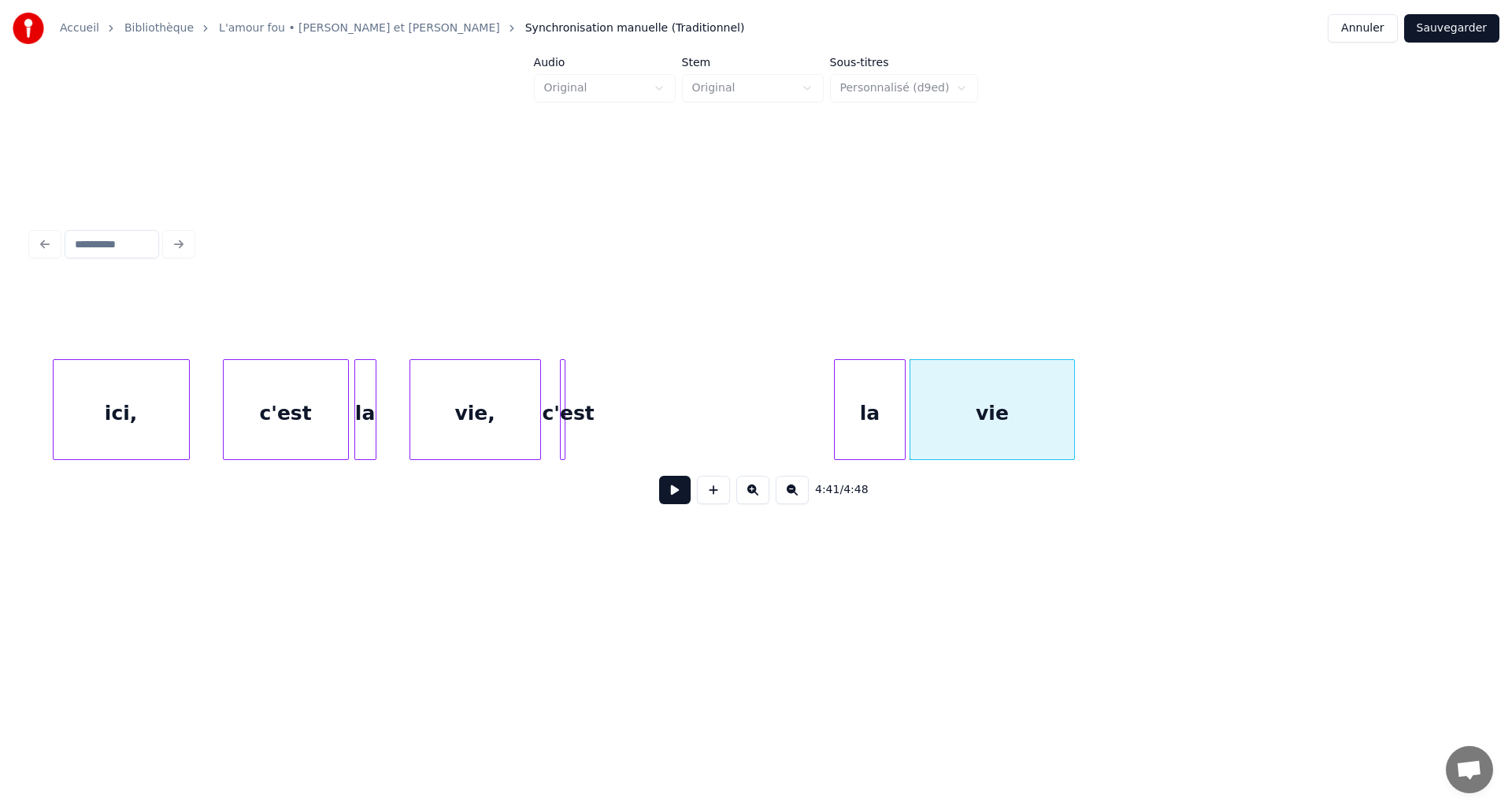
click at [883, 403] on div "la" at bounding box center [870, 413] width 70 height 107
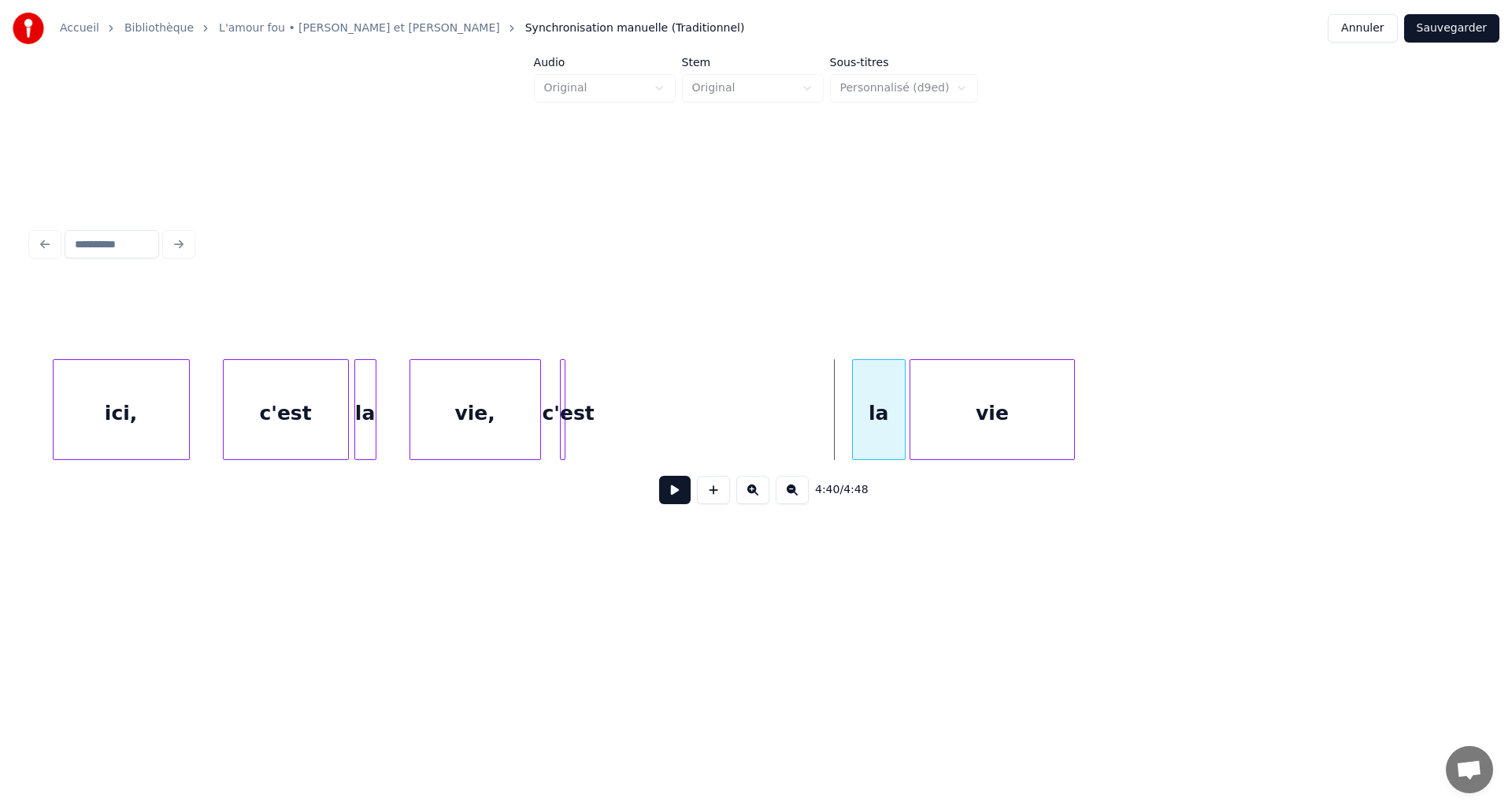
click at [853, 404] on div at bounding box center [854, 409] width 4 height 99
click at [678, 503] on button at bounding box center [675, 489] width 31 height 29
click at [1464, 29] on button "Sauvegarder" at bounding box center [1452, 28] width 95 height 29
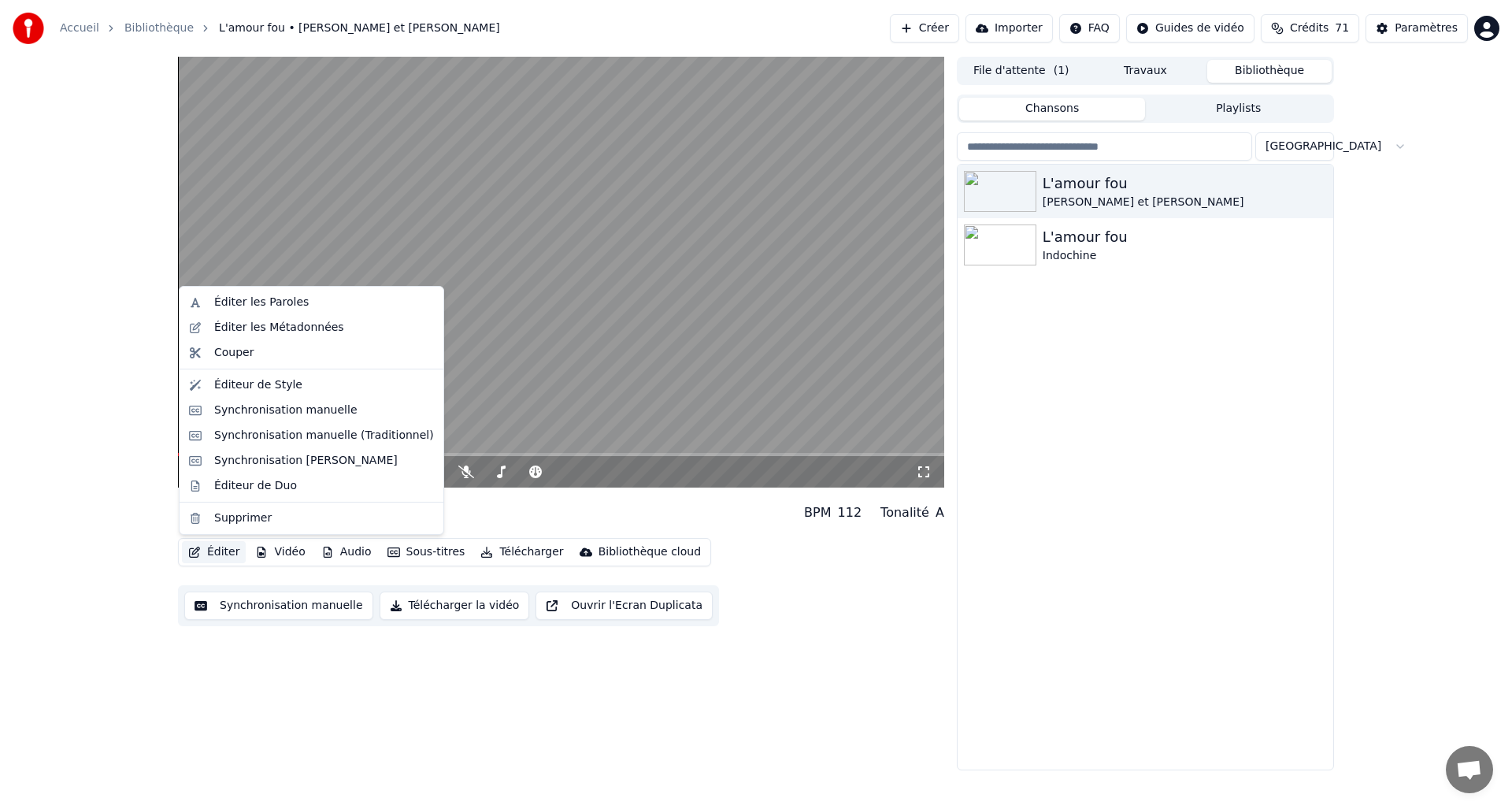
click at [218, 553] on button "Éditer" at bounding box center [213, 551] width 64 height 22
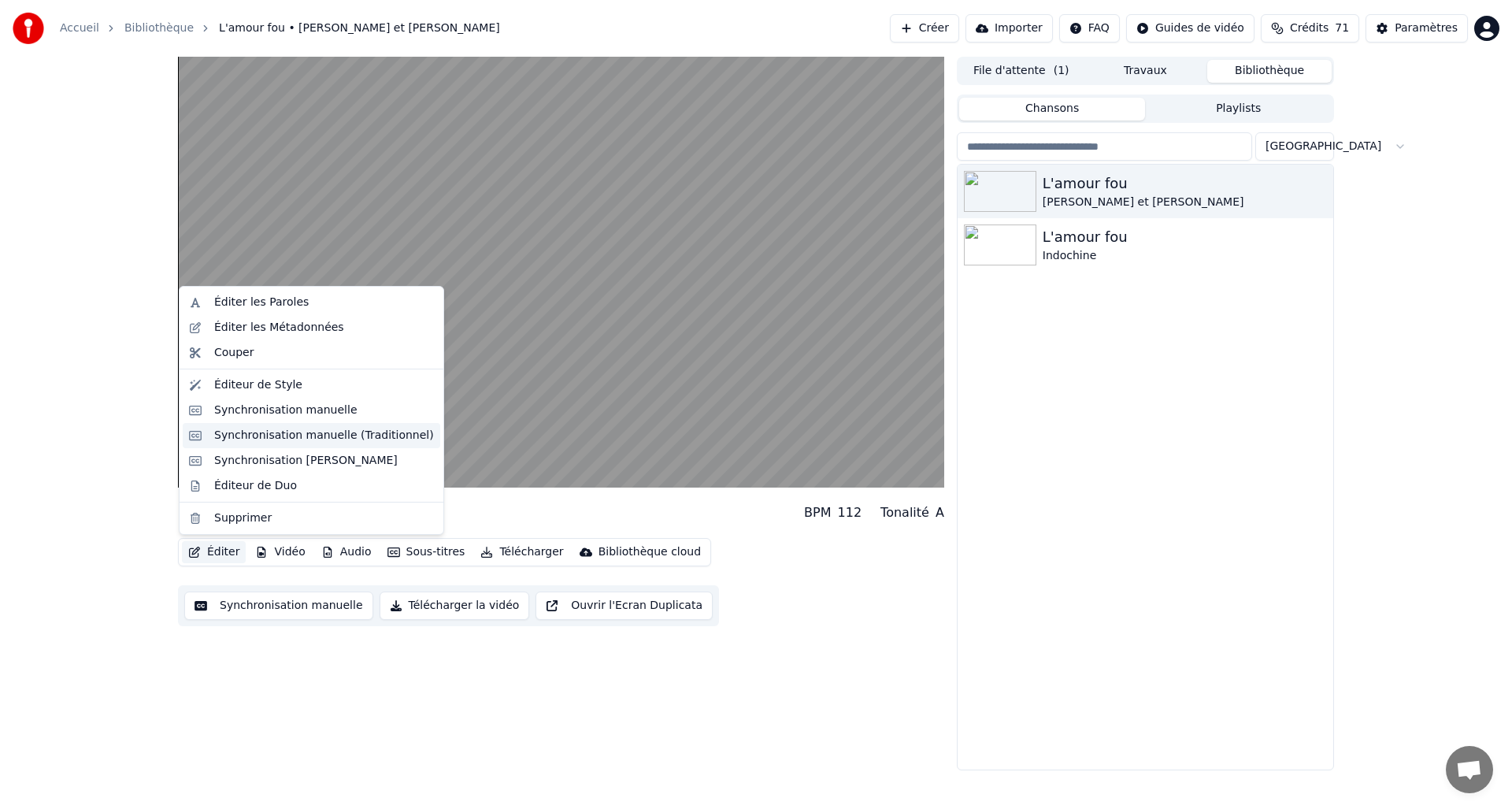
click at [273, 441] on div "Synchronisation manuelle (Traditionnel)" at bounding box center [324, 435] width 219 height 16
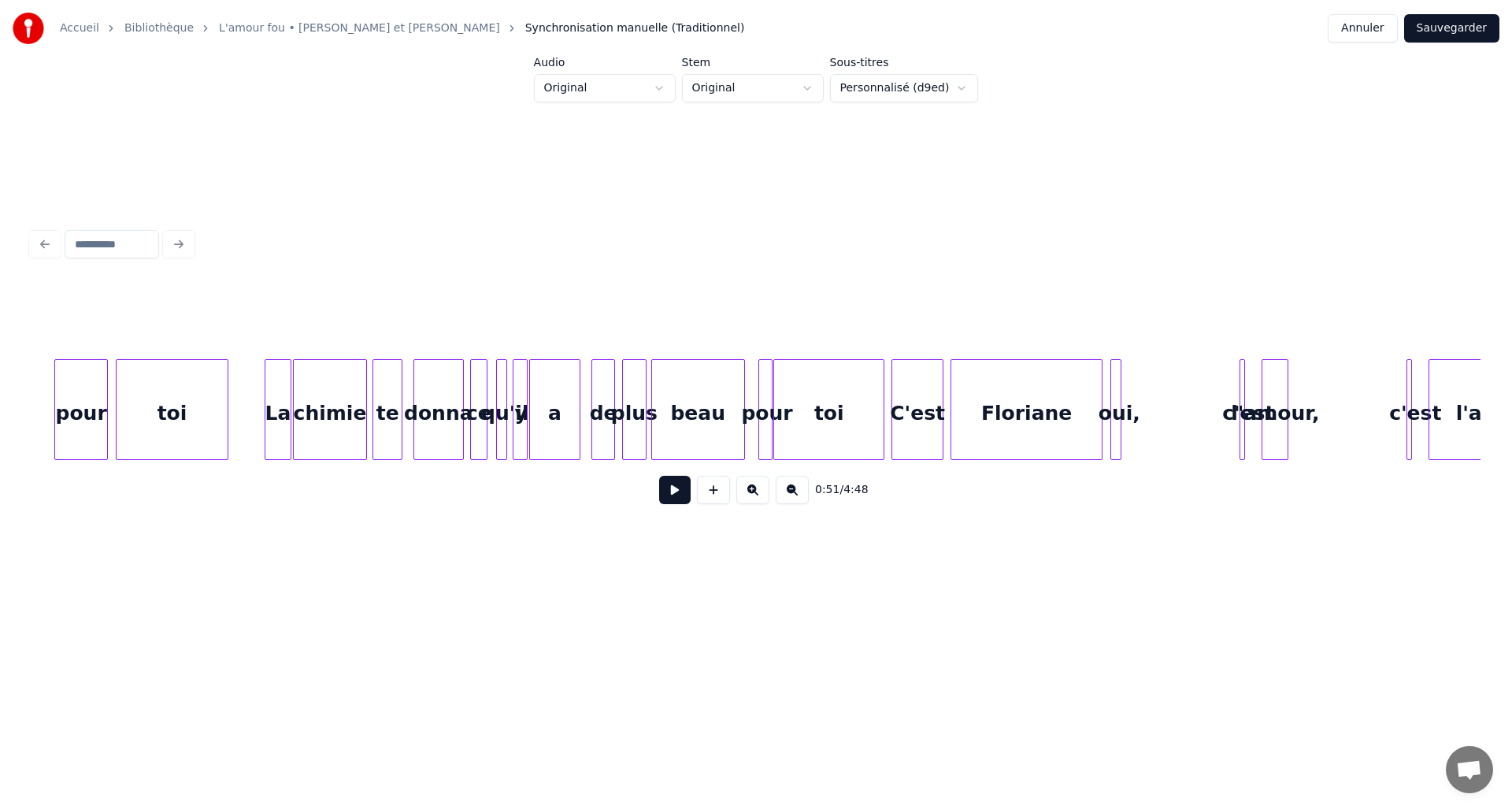
scroll to position [0, 9290]
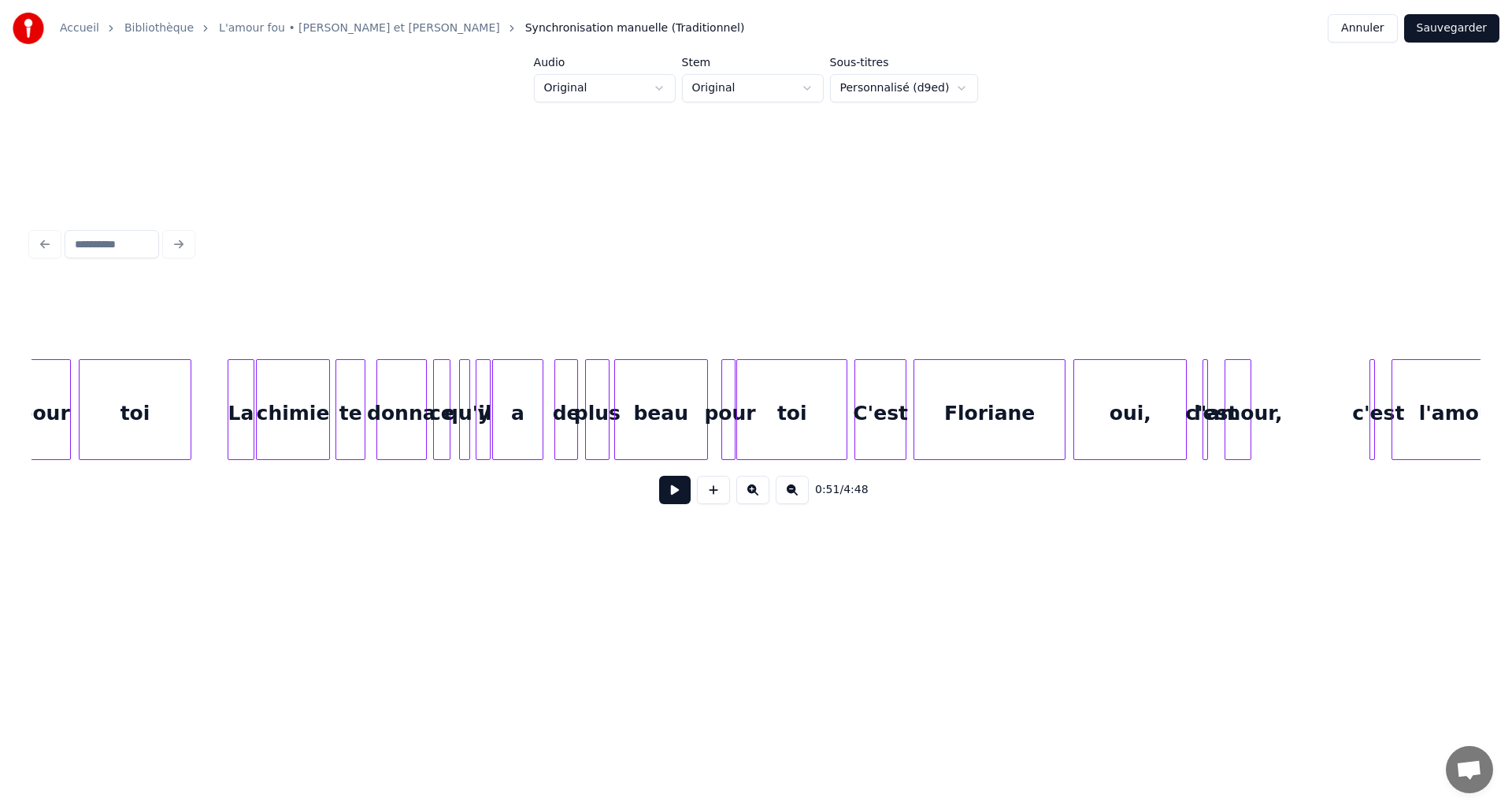
click at [1185, 401] on div at bounding box center [1184, 409] width 4 height 99
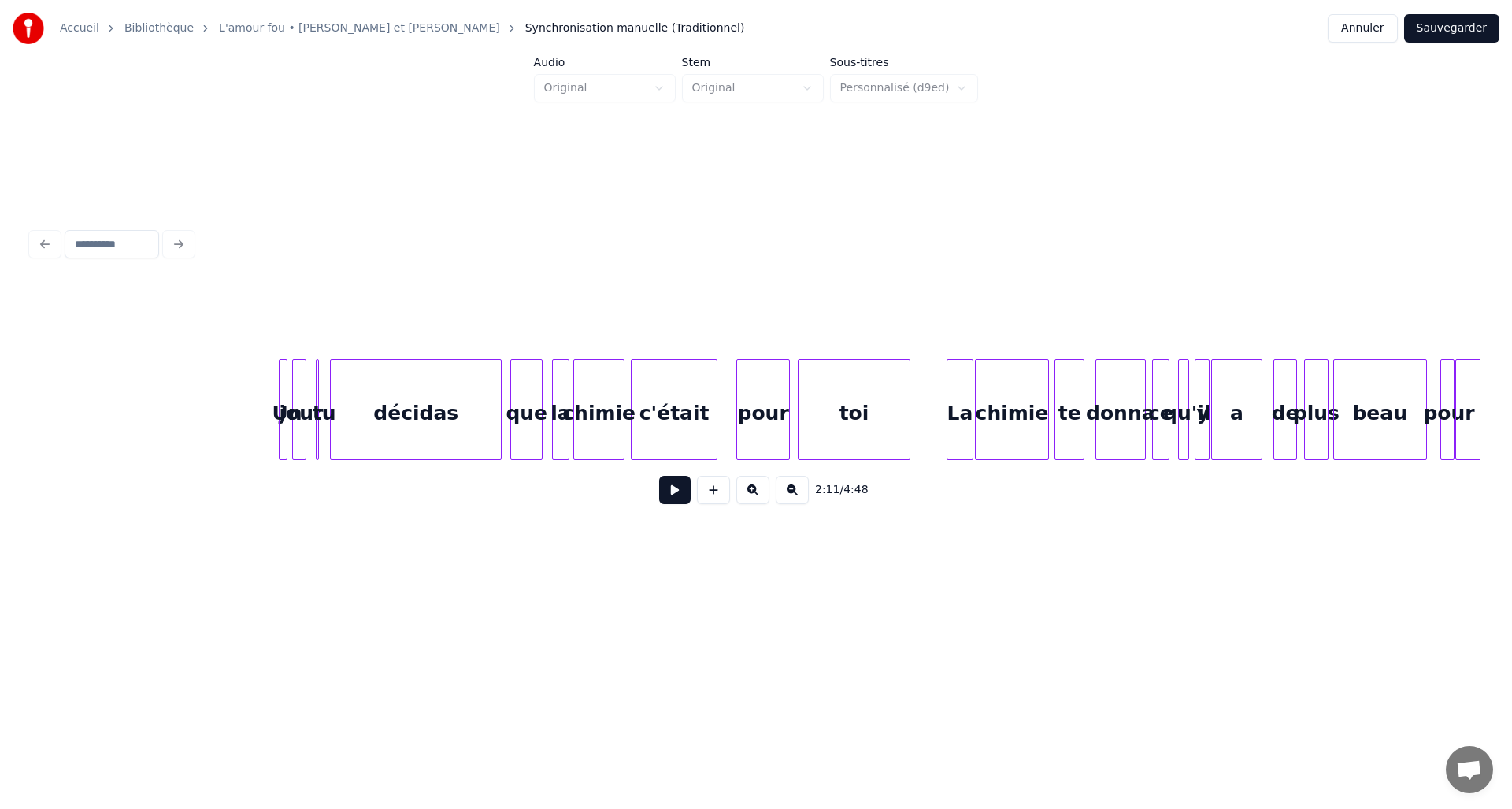
scroll to position [0, 8460]
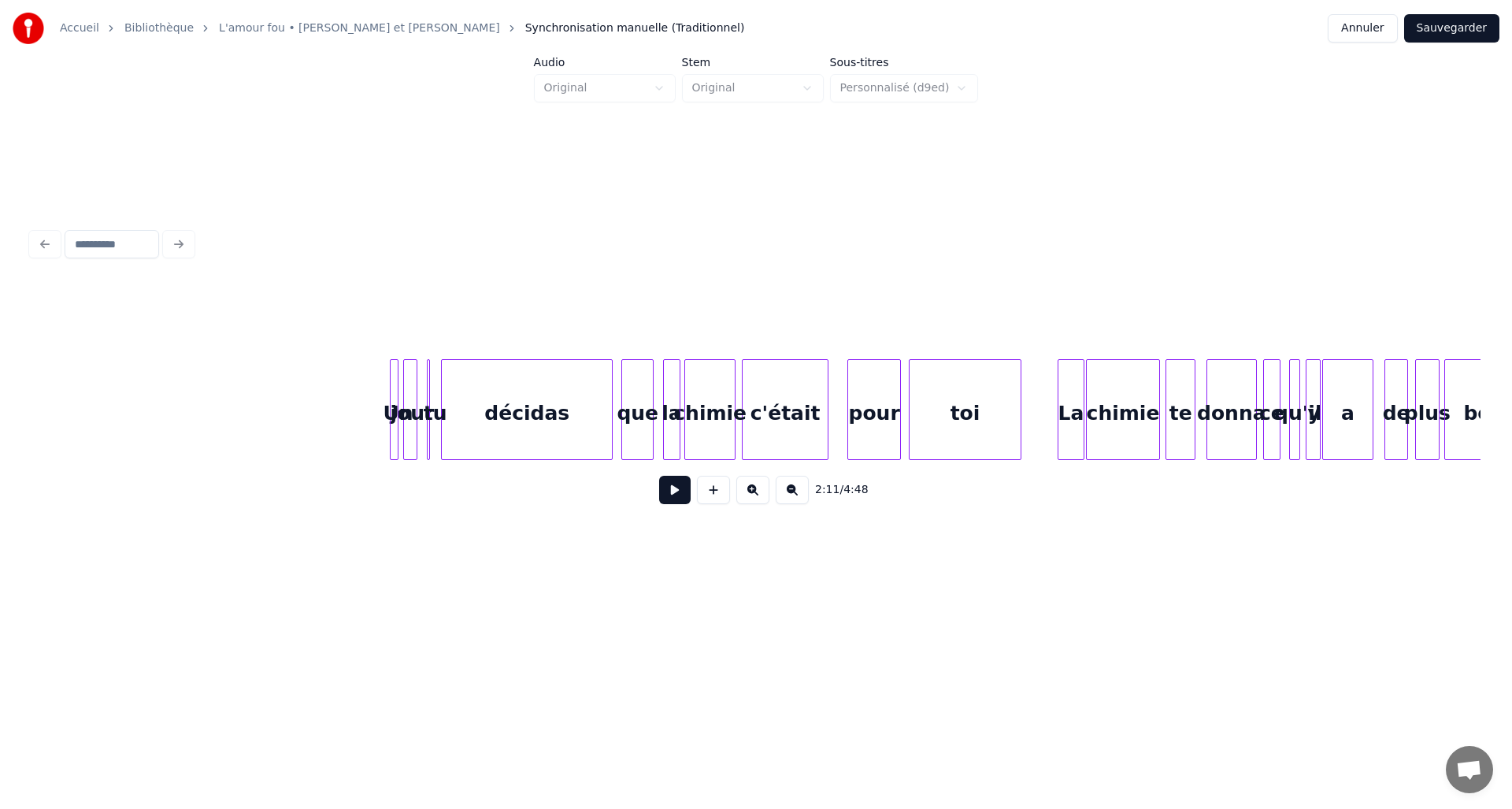
click at [680, 499] on button at bounding box center [675, 489] width 31 height 29
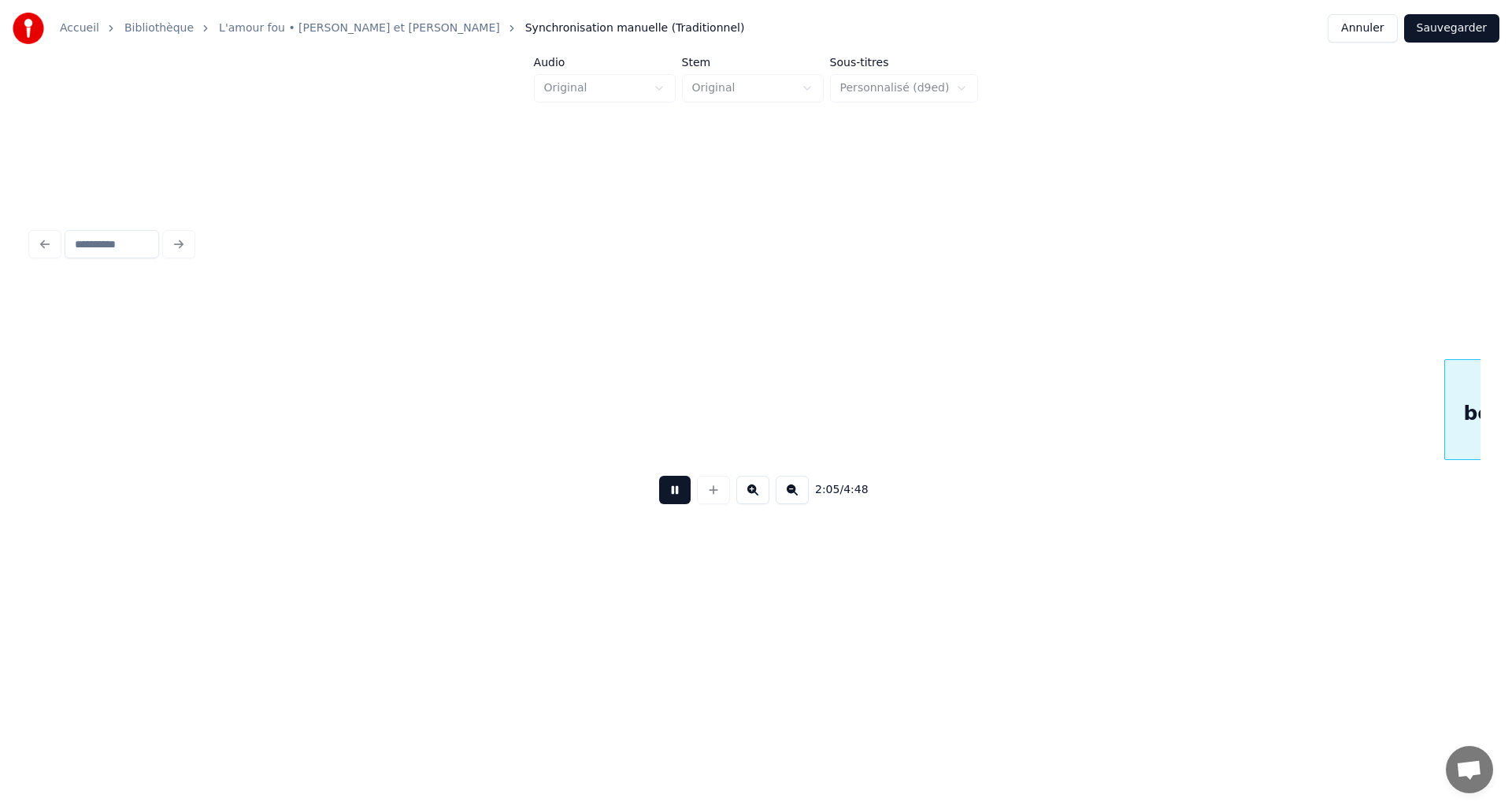
scroll to position [0, 9909]
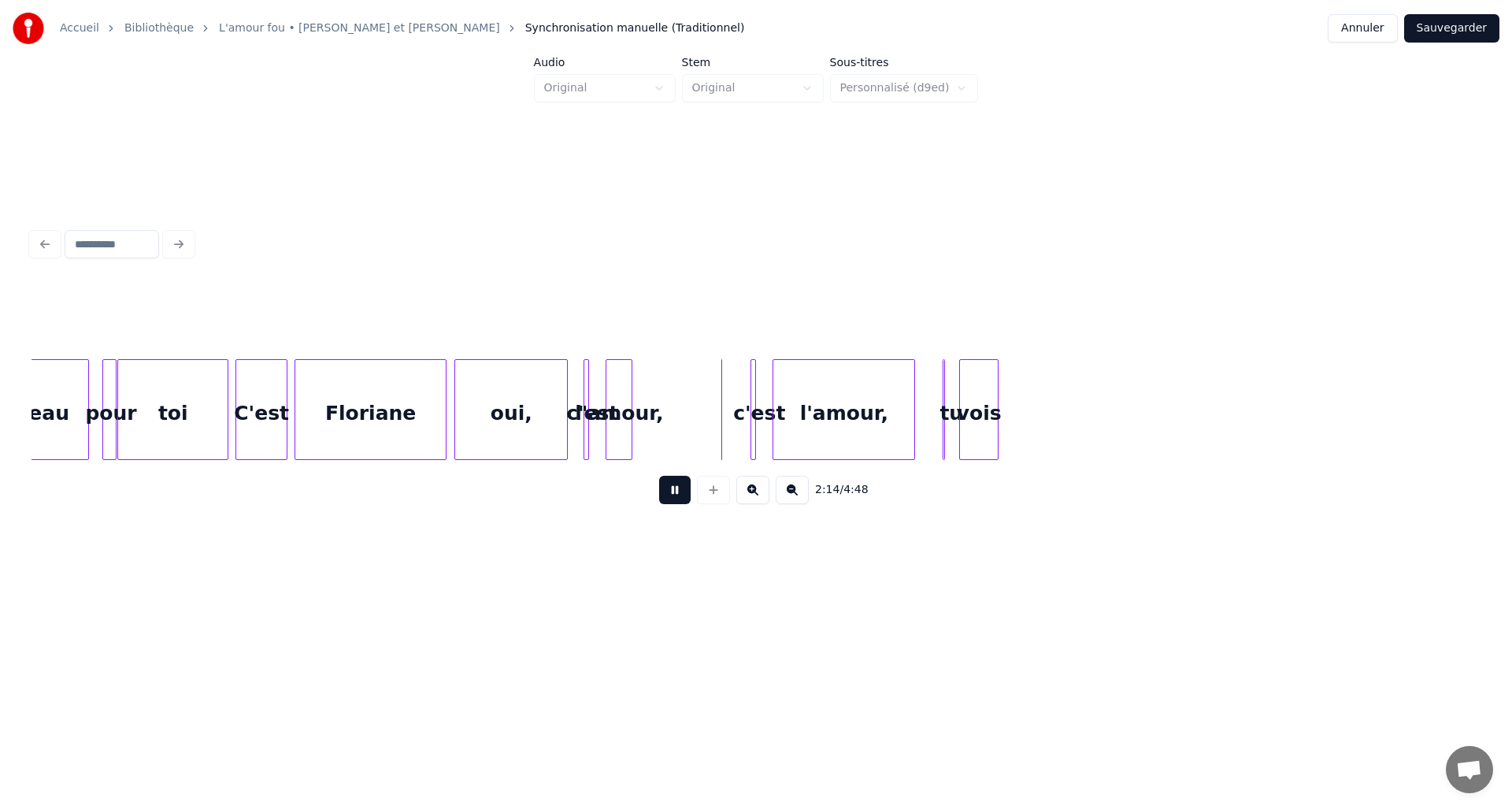
click at [675, 496] on button at bounding box center [675, 489] width 31 height 29
click at [599, 393] on div at bounding box center [598, 409] width 4 height 99
click at [696, 394] on div at bounding box center [694, 409] width 4 height 99
click at [679, 498] on button at bounding box center [675, 489] width 31 height 29
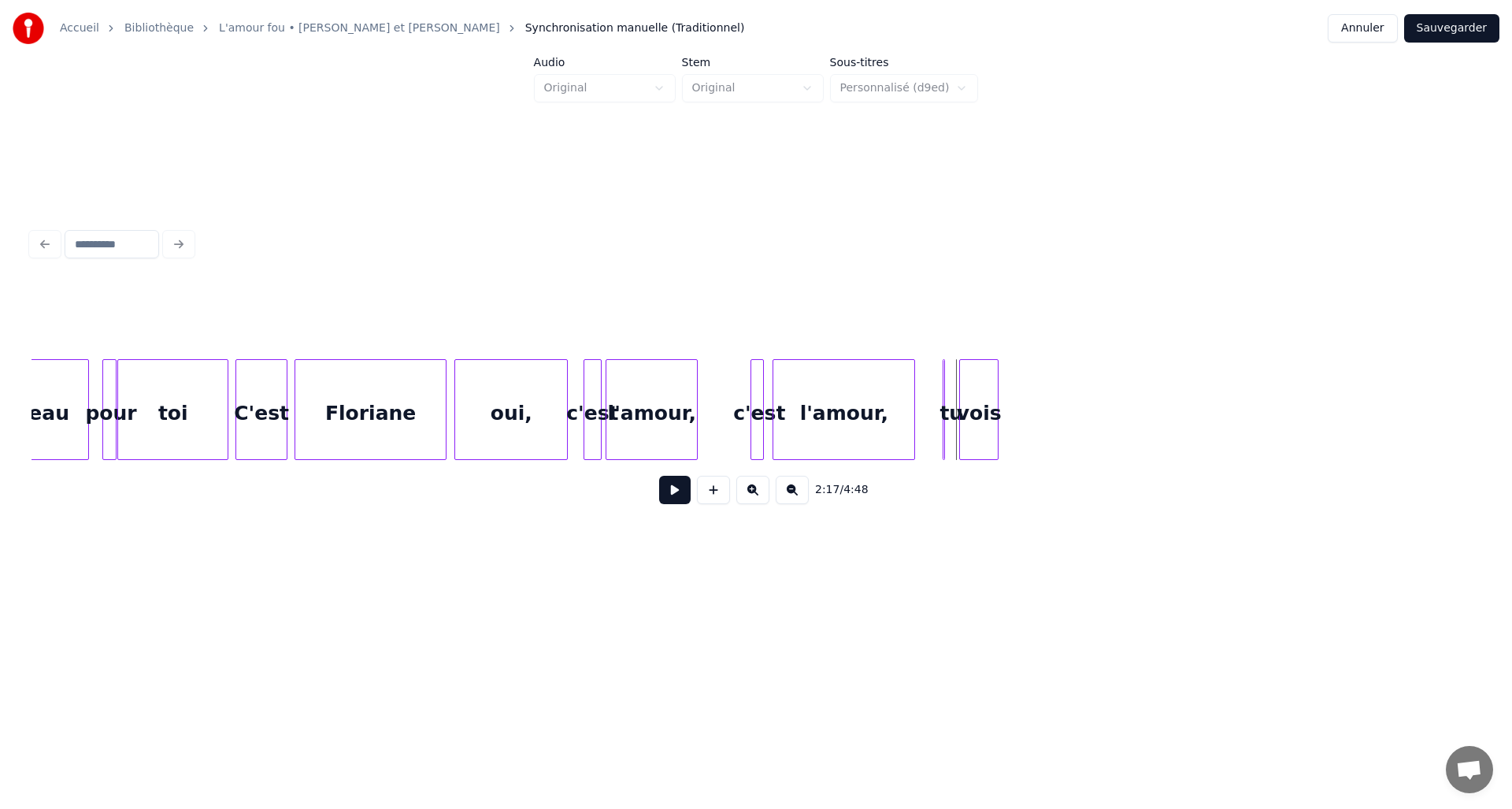
click at [759, 400] on div at bounding box center [760, 409] width 4 height 99
click at [746, 400] on div "c'est" at bounding box center [753, 413] width 16 height 107
click at [780, 403] on div "l'amour," at bounding box center [834, 413] width 141 height 107
click at [724, 415] on div "beau pour toi C'est [PERSON_NAME], c'est l'amour, c'est l'amour, tu vois" at bounding box center [1487, 409] width 22730 height 101
click at [679, 493] on button at bounding box center [675, 489] width 31 height 29
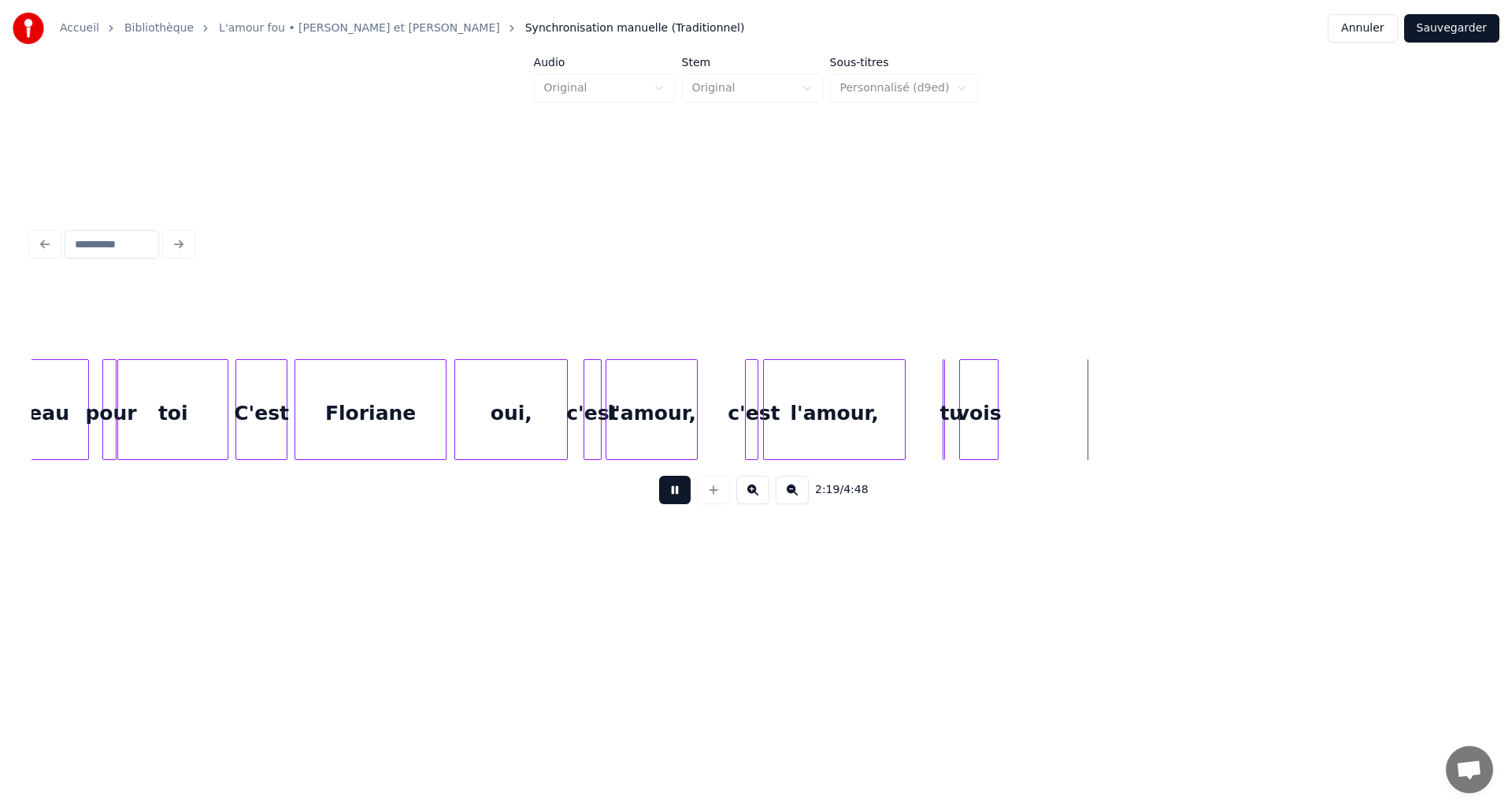
click at [679, 493] on button at bounding box center [675, 489] width 31 height 29
click at [940, 418] on div "tu" at bounding box center [940, 409] width 12 height 101
click at [883, 415] on div "l'amour," at bounding box center [834, 413] width 141 height 107
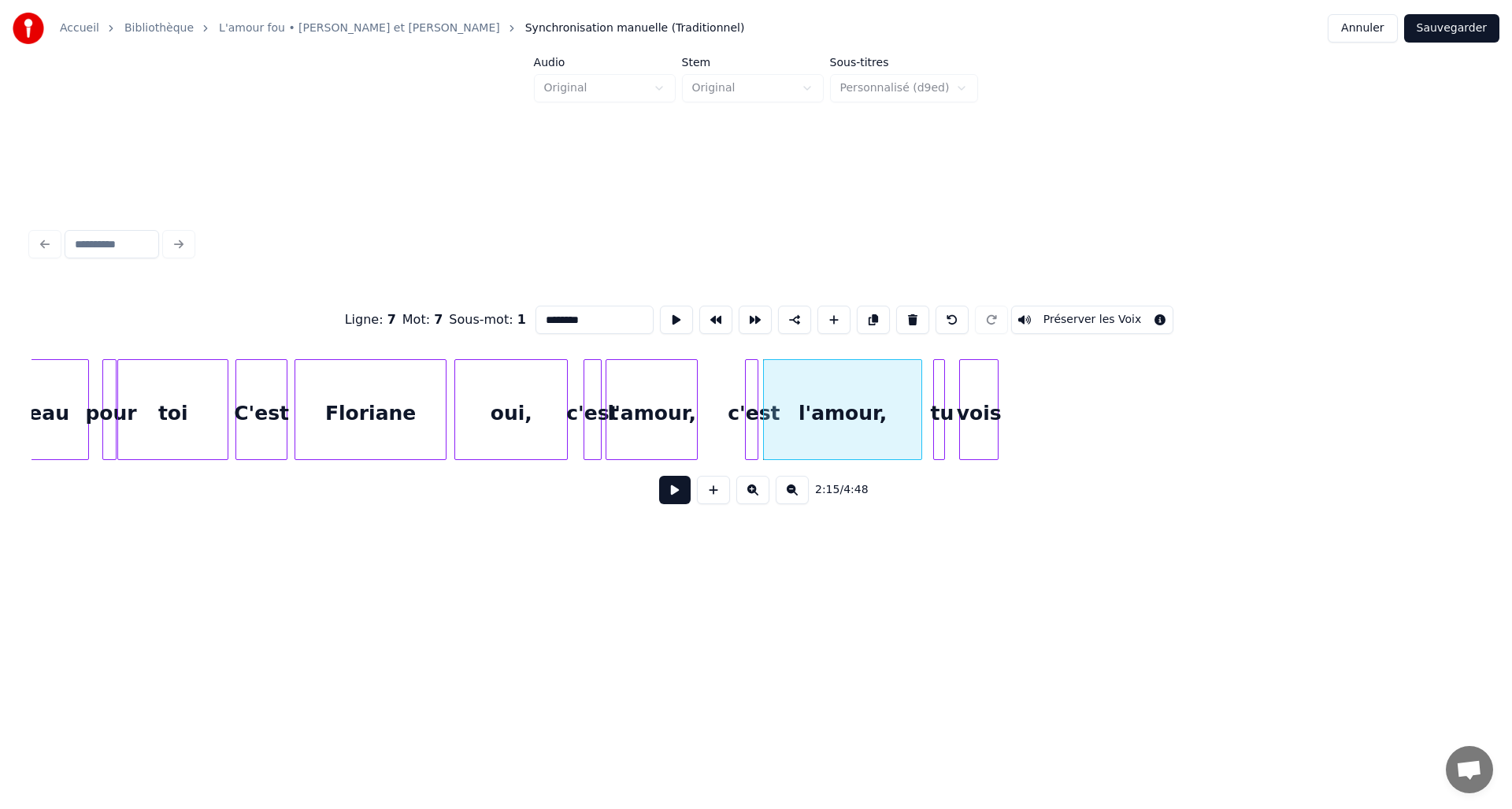
click at [919, 417] on div at bounding box center [919, 409] width 4 height 99
click at [982, 418] on div "vois" at bounding box center [978, 413] width 37 height 107
type input "****"
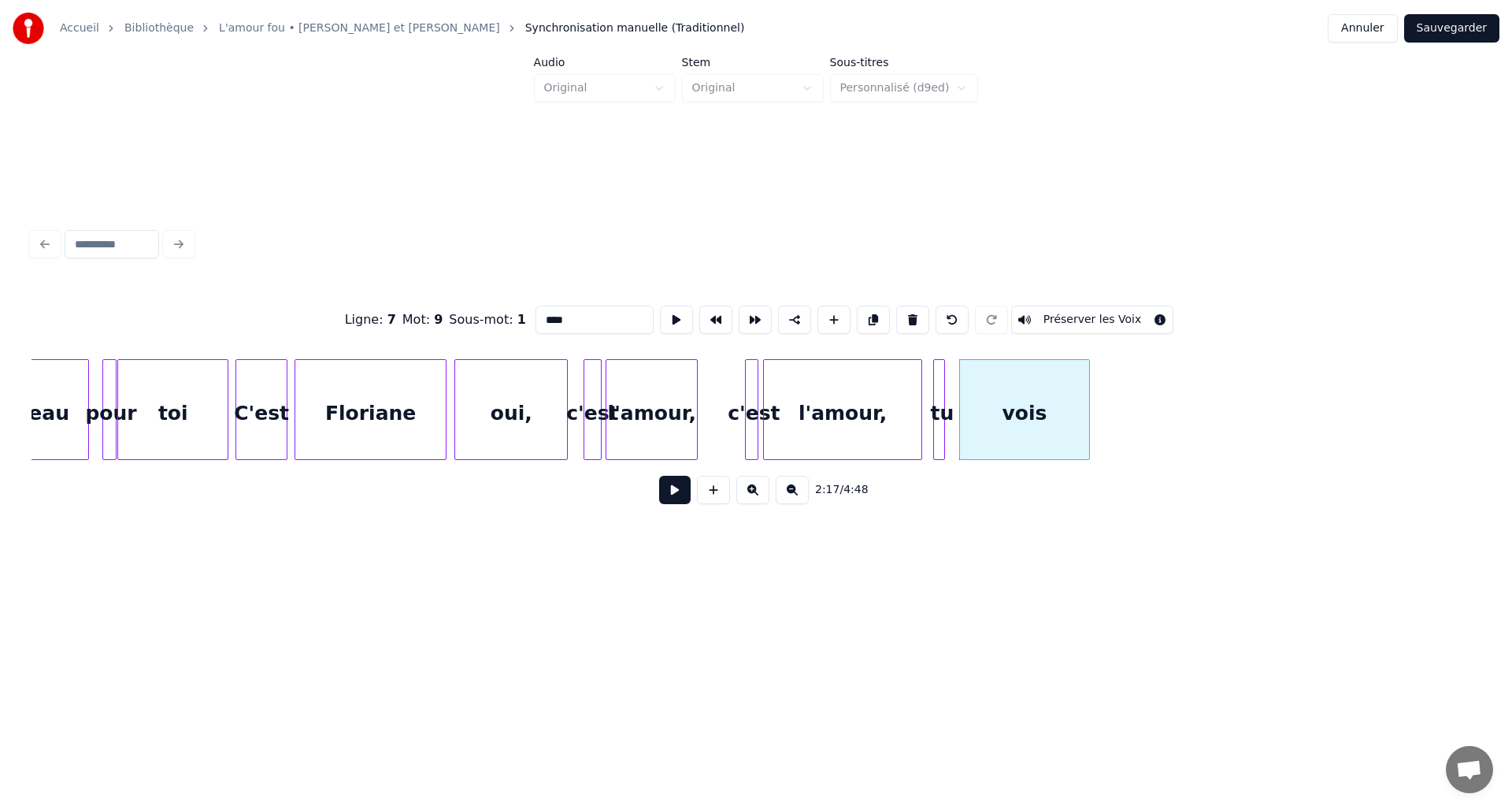
click at [1087, 428] on div at bounding box center [1086, 409] width 4 height 99
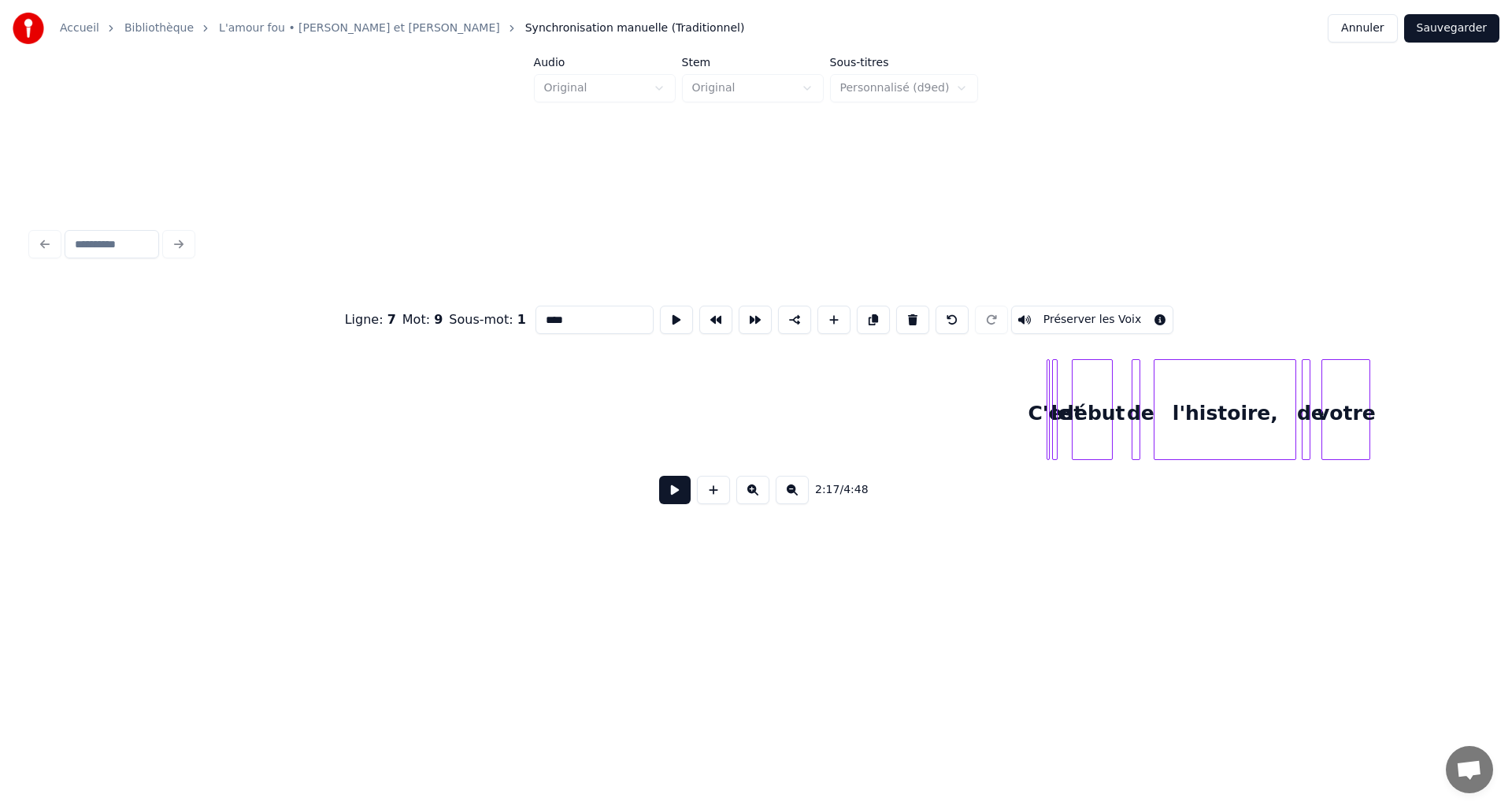
scroll to position [0, 11480]
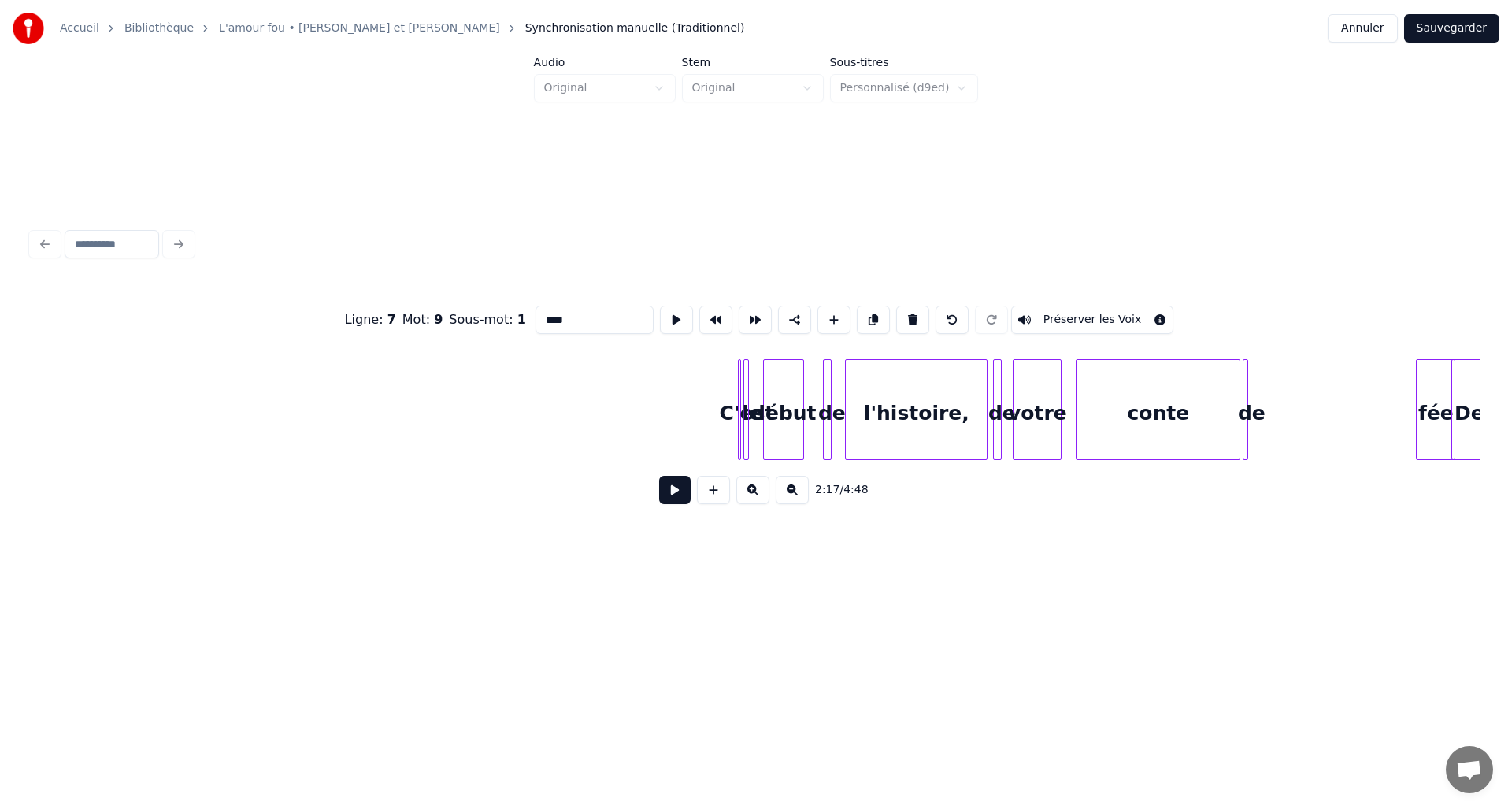
click at [1441, 30] on button "Sauvegarder" at bounding box center [1452, 28] width 95 height 29
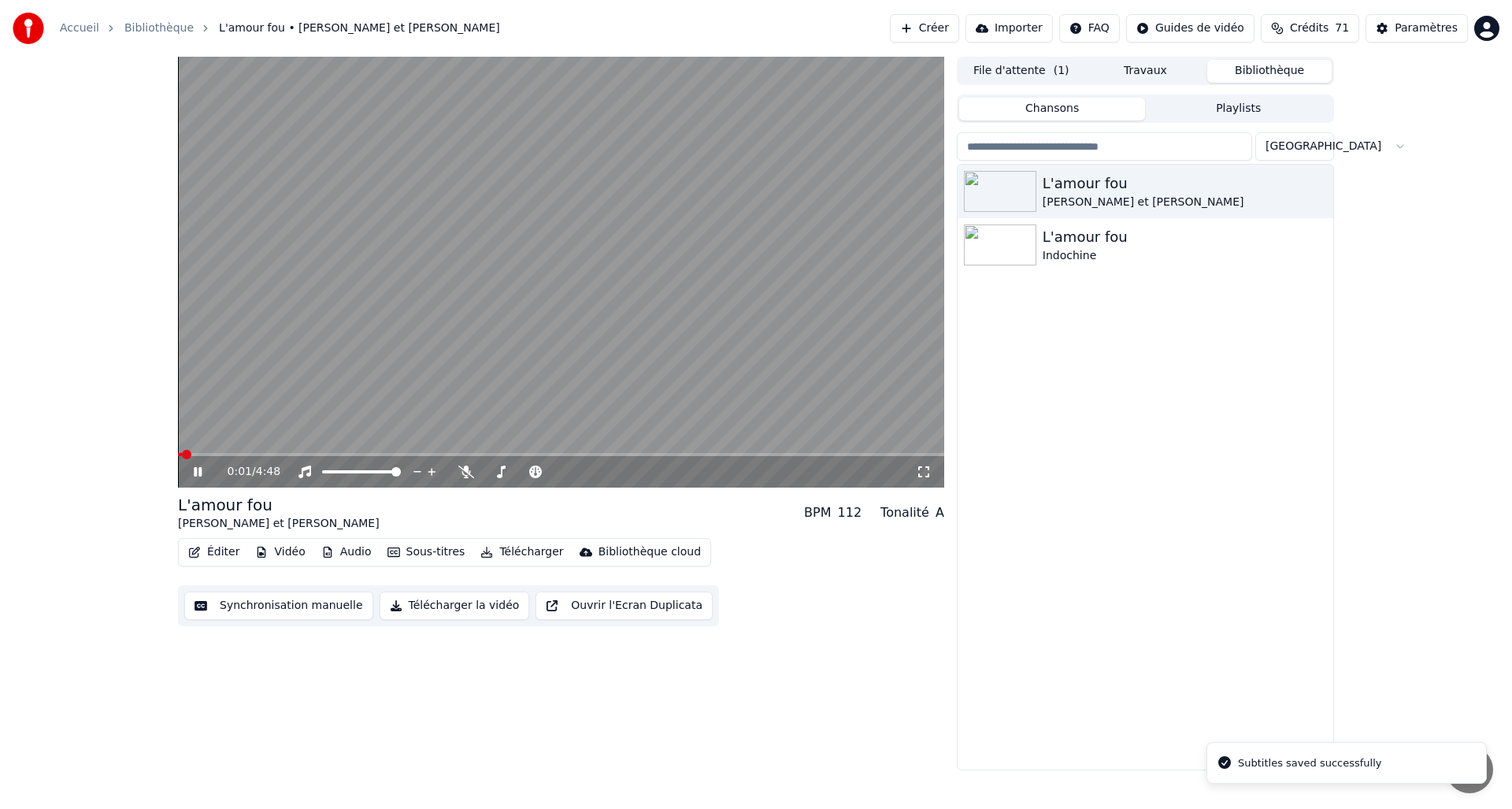
click at [229, 553] on button "Éditer" at bounding box center [213, 551] width 64 height 22
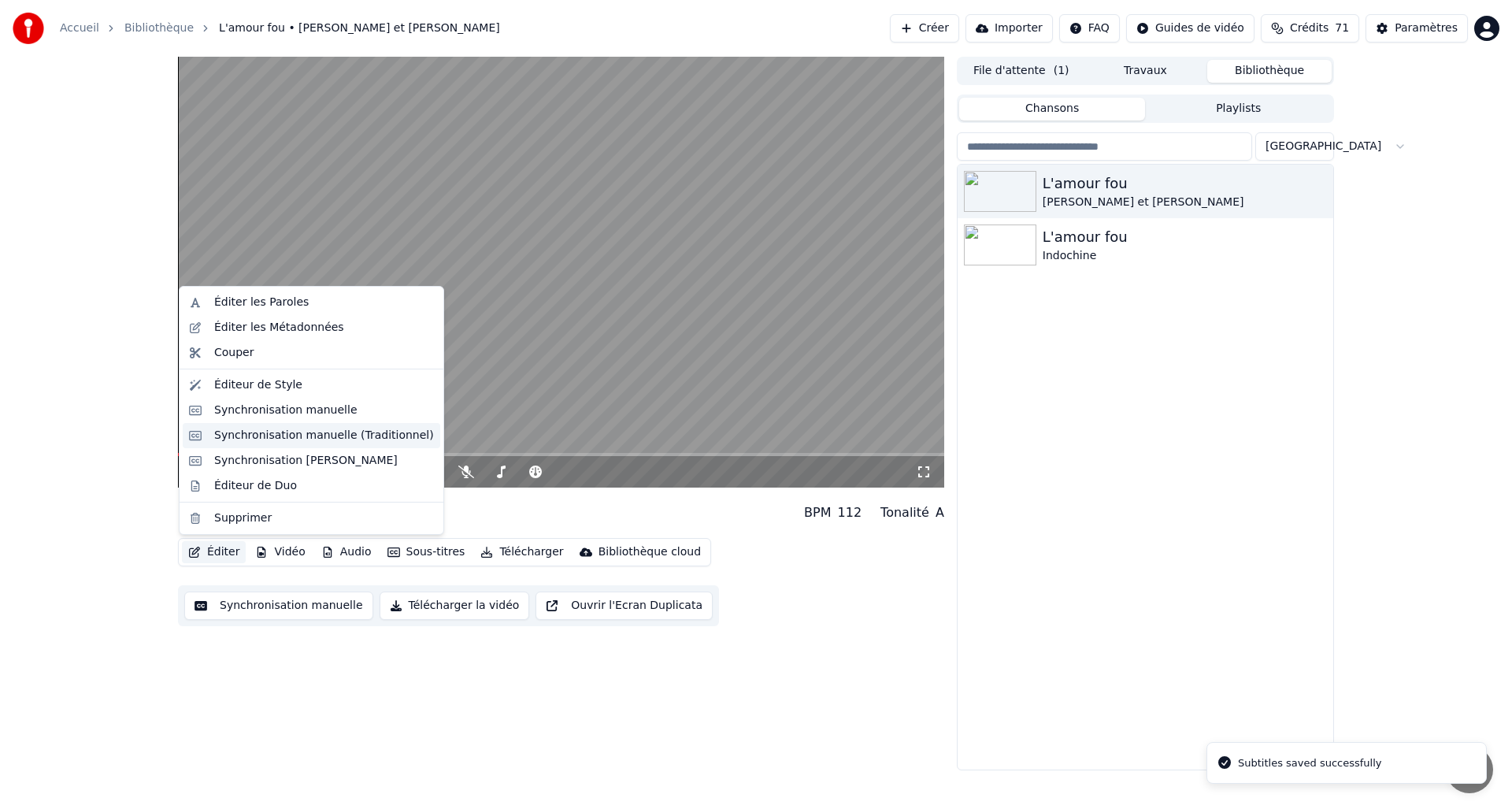
click at [296, 441] on div "Synchronisation manuelle (Traditionnel)" at bounding box center [324, 435] width 219 height 16
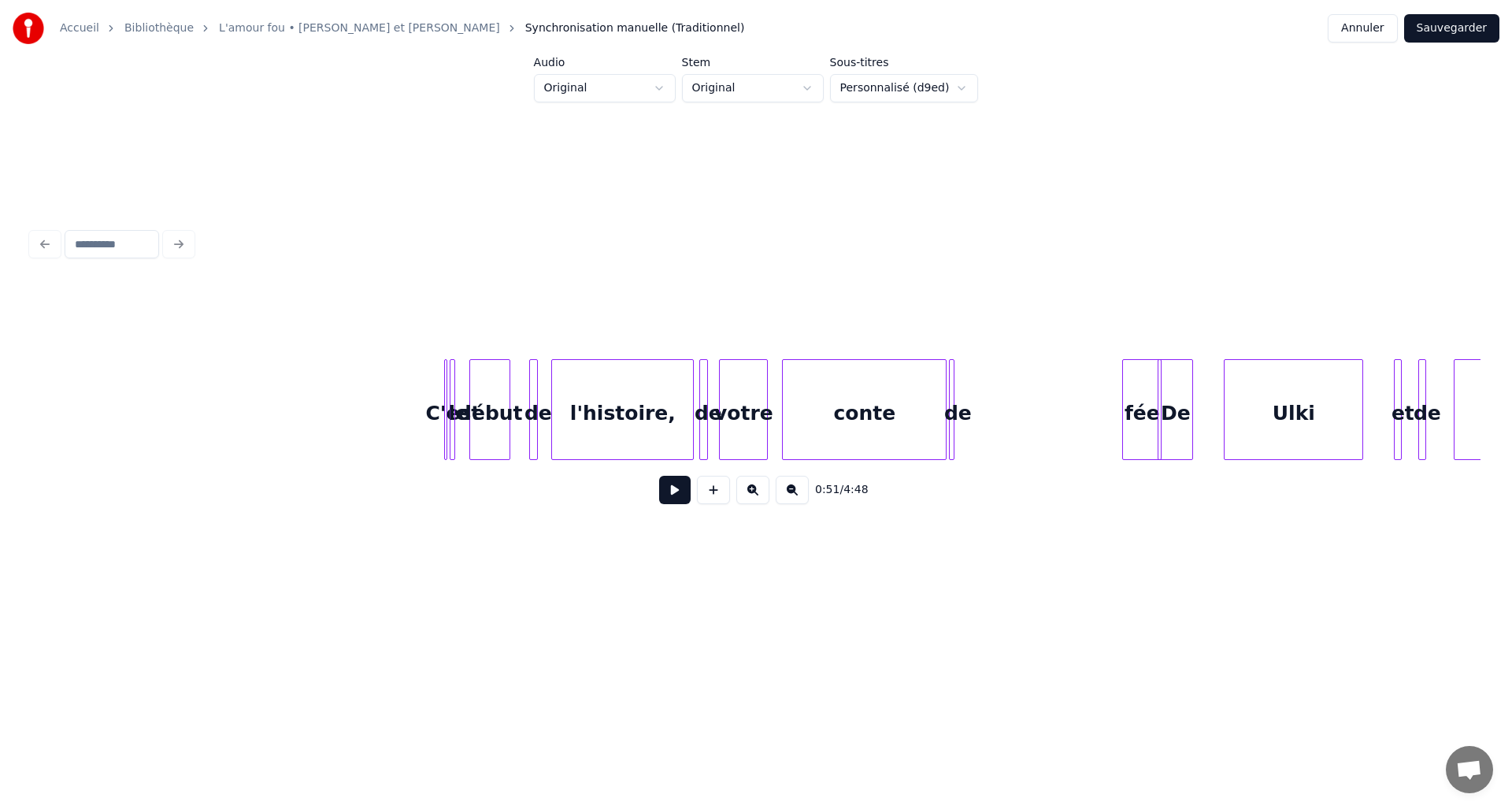
scroll to position [0, 11861]
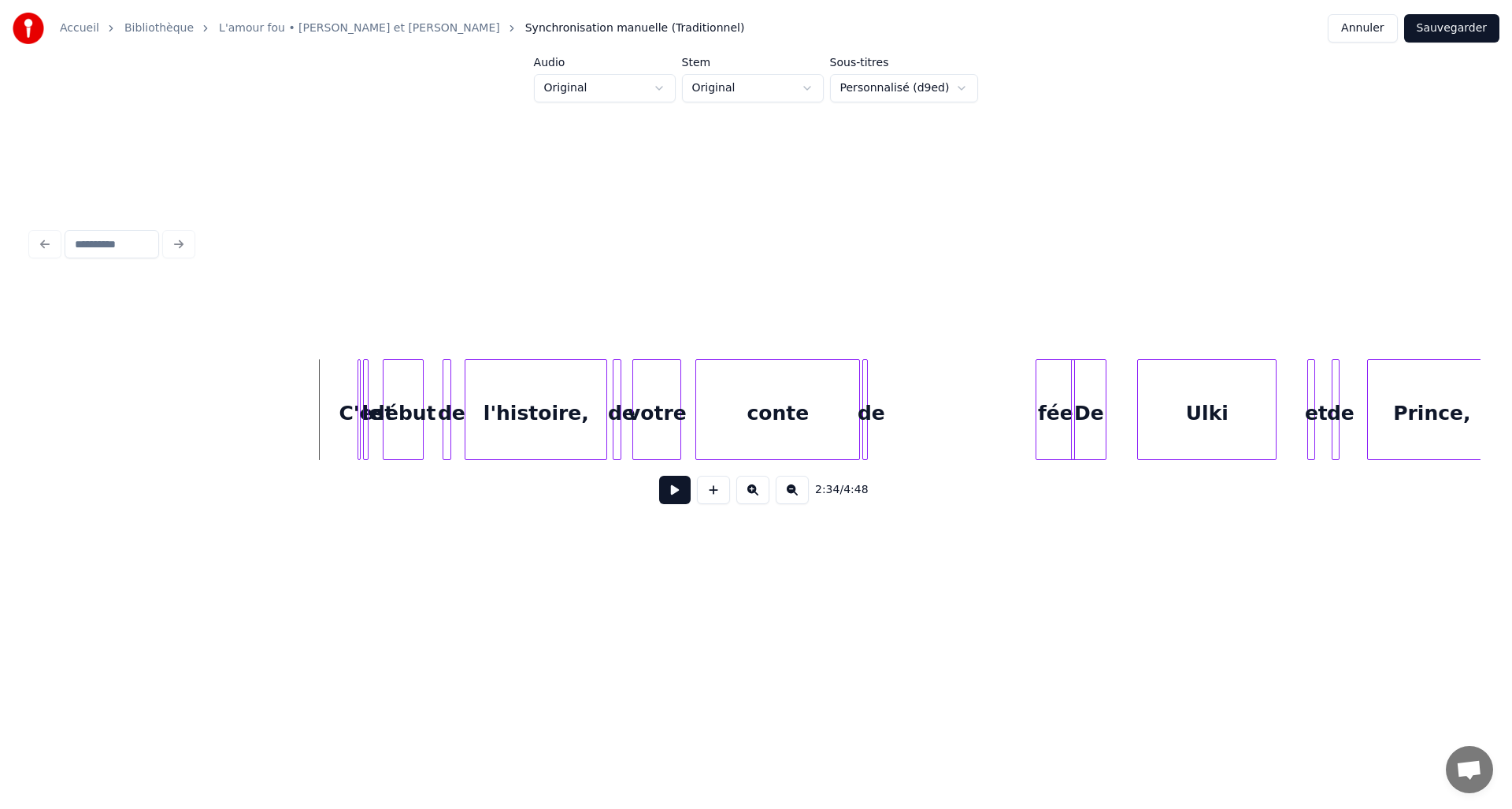
click at [682, 501] on button at bounding box center [675, 489] width 31 height 29
click at [786, 439] on div at bounding box center [786, 409] width 4 height 99
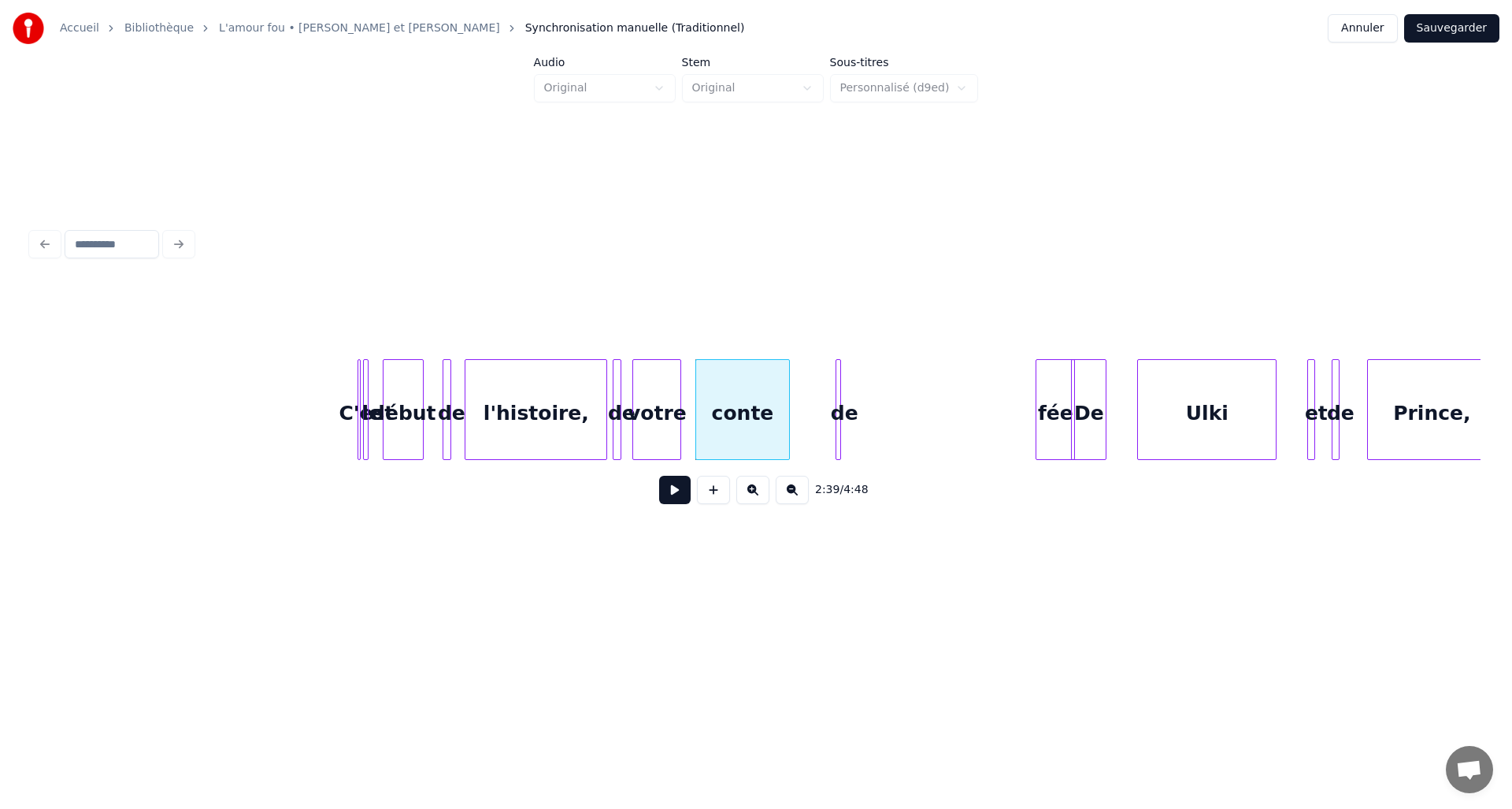
click at [842, 430] on div "de" at bounding box center [844, 413] width 16 height 107
click at [845, 433] on div at bounding box center [844, 409] width 4 height 99
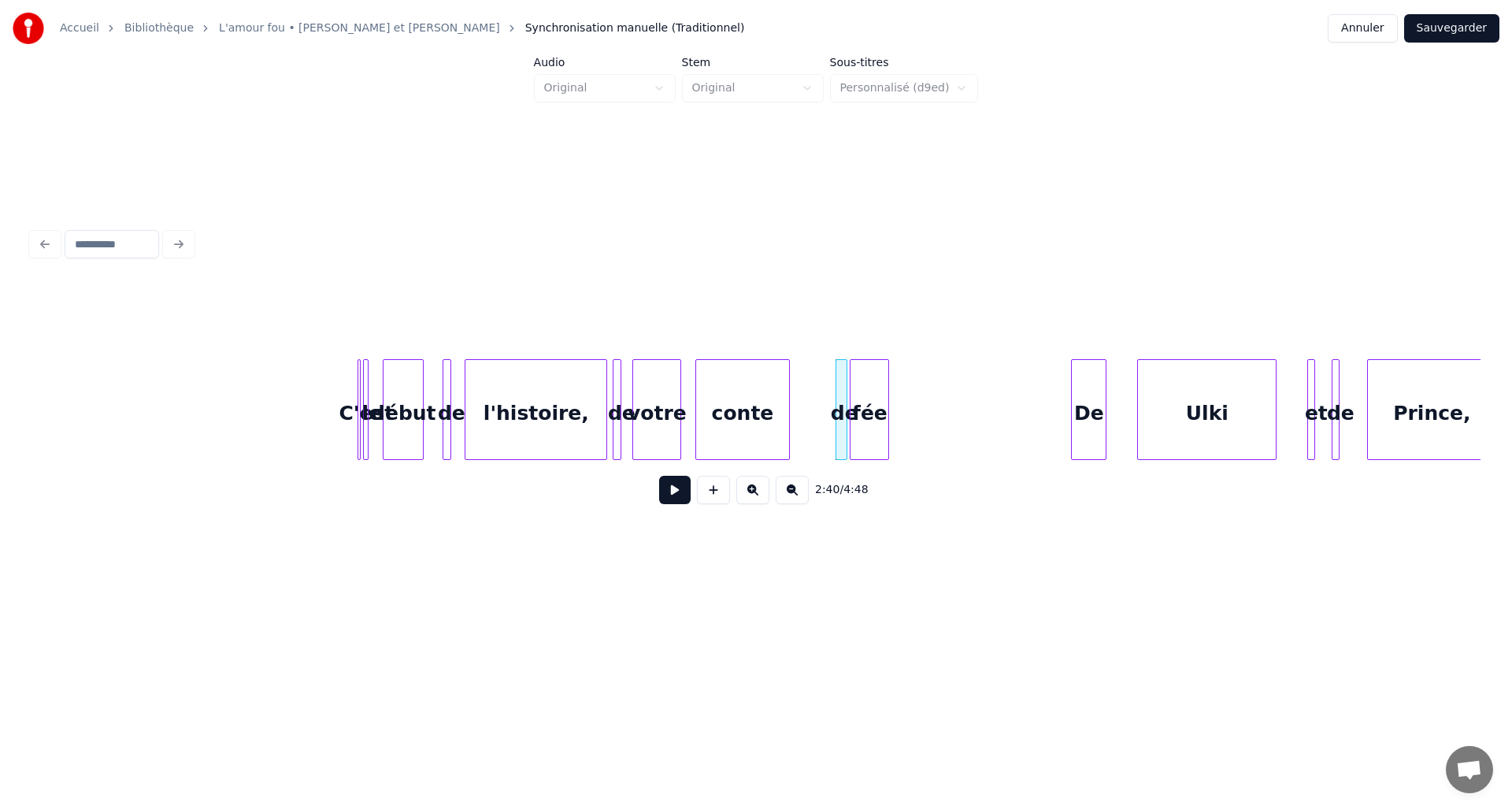
click at [861, 408] on div "fée" at bounding box center [869, 413] width 37 height 107
click at [969, 419] on div at bounding box center [969, 409] width 4 height 99
click at [676, 499] on button at bounding box center [675, 489] width 31 height 29
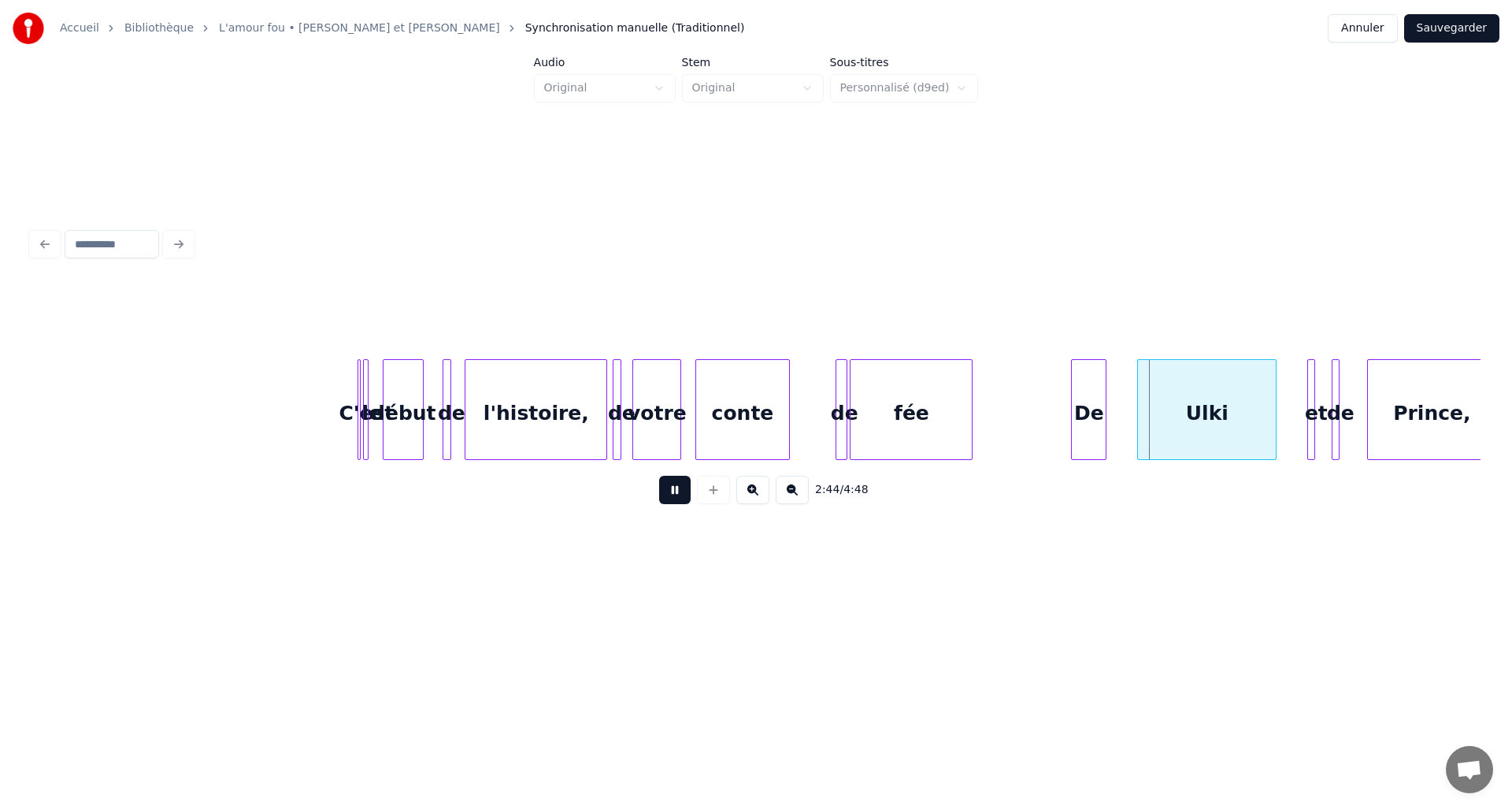
click at [676, 499] on button at bounding box center [675, 489] width 31 height 29
click at [1058, 429] on div "De" at bounding box center [1058, 413] width 34 height 107
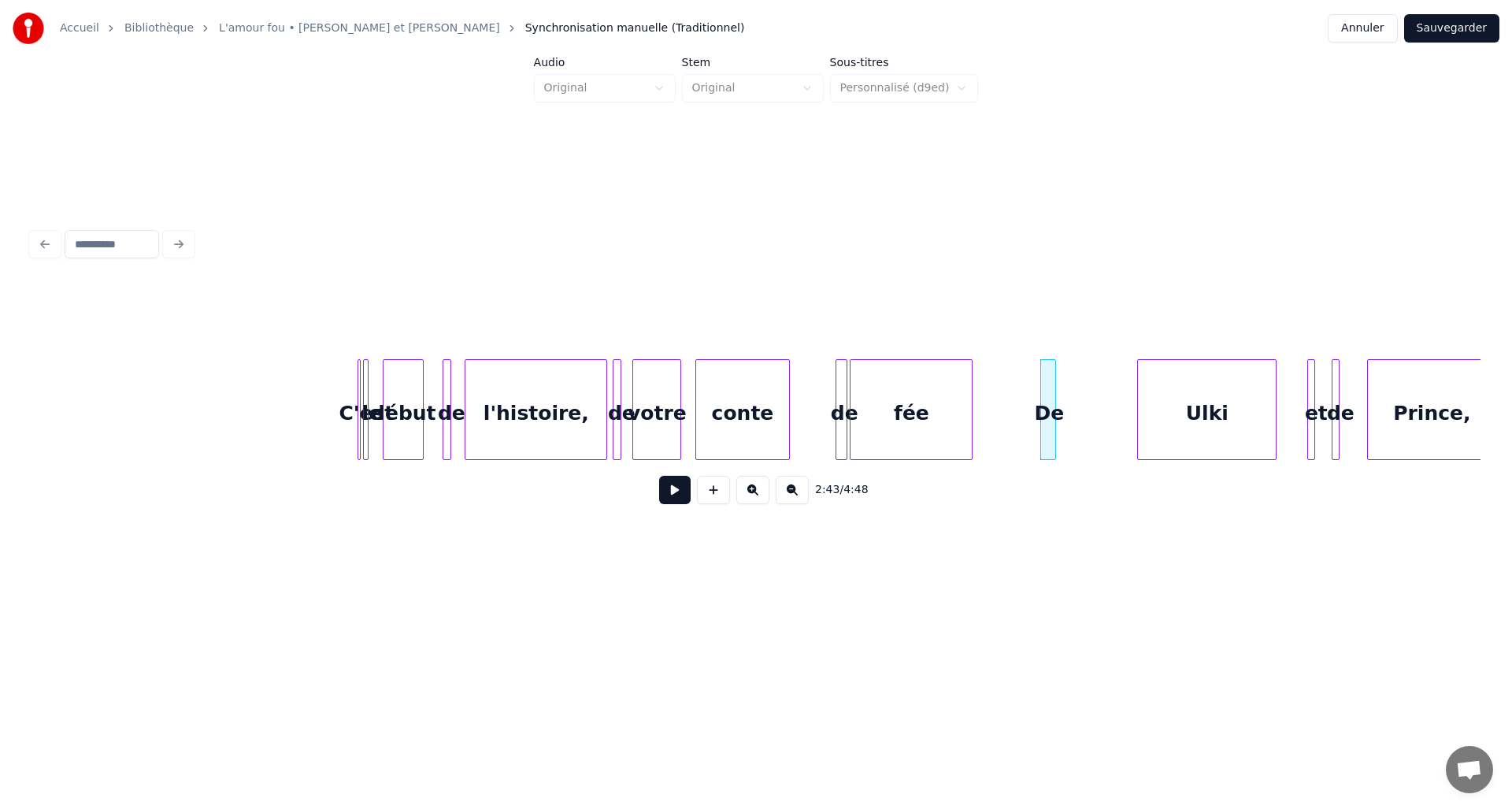
click at [1054, 430] on div at bounding box center [1052, 409] width 4 height 99
click at [1100, 437] on div "Ulki" at bounding box center [1130, 413] width 138 height 107
click at [1098, 444] on div at bounding box center [1098, 409] width 4 height 99
click at [1120, 443] on div "et" at bounding box center [1120, 413] width 16 height 107
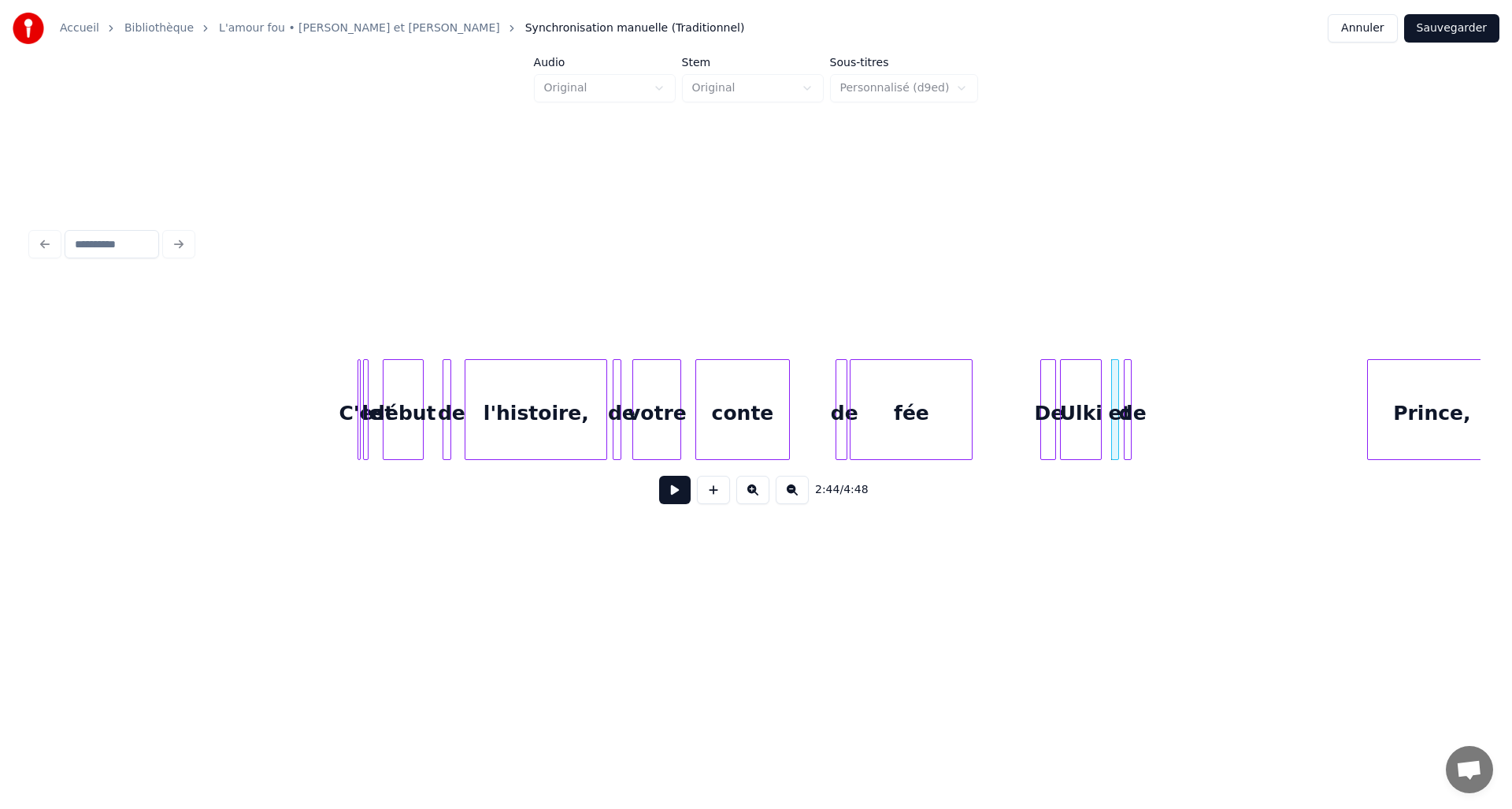
click at [1135, 441] on div "de" at bounding box center [1132, 413] width 16 height 107
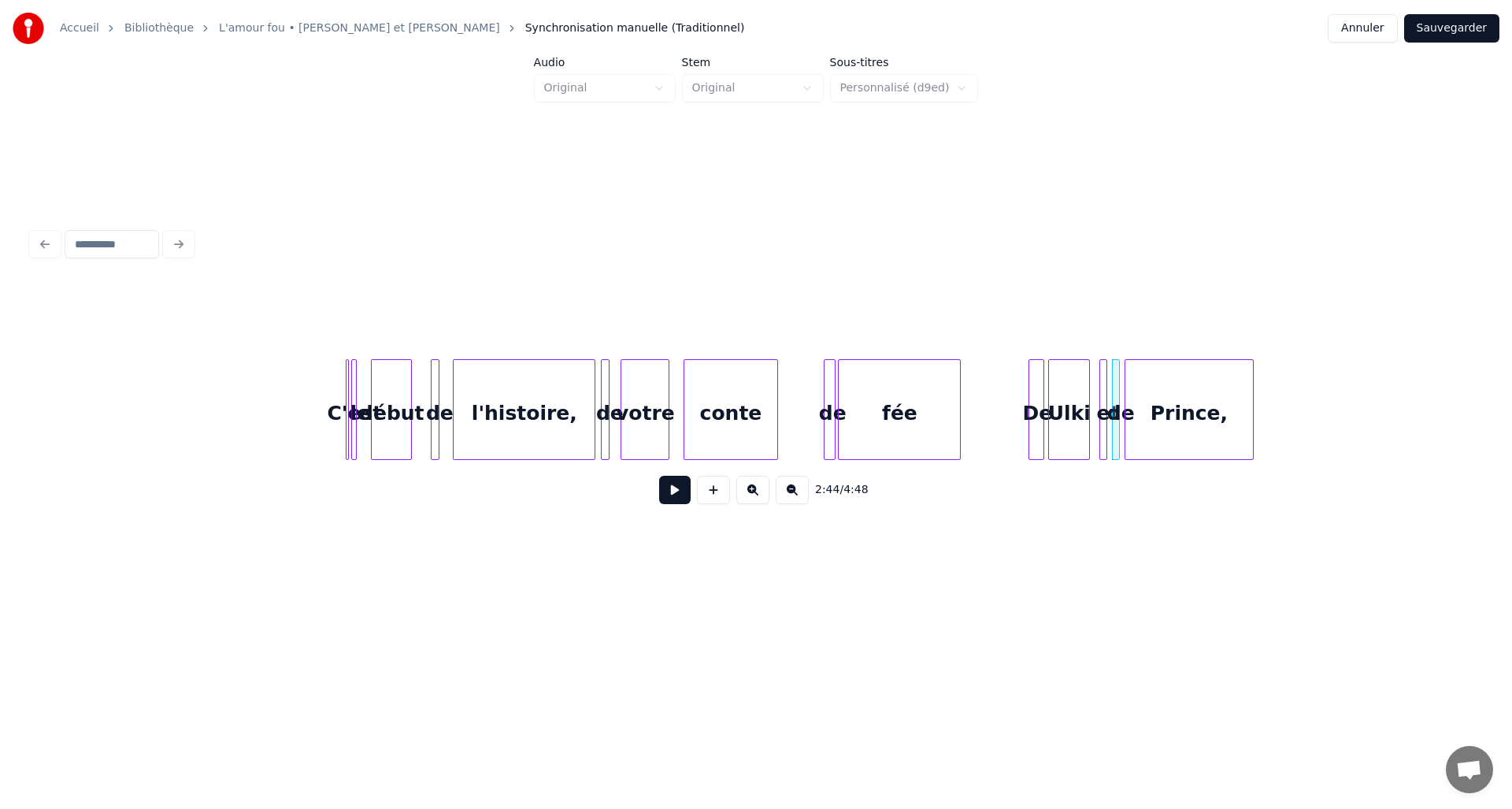
click at [1166, 444] on div "Prince," at bounding box center [1189, 413] width 128 height 107
click at [1159, 444] on div at bounding box center [1159, 409] width 4 height 99
click at [678, 493] on button at bounding box center [675, 489] width 31 height 29
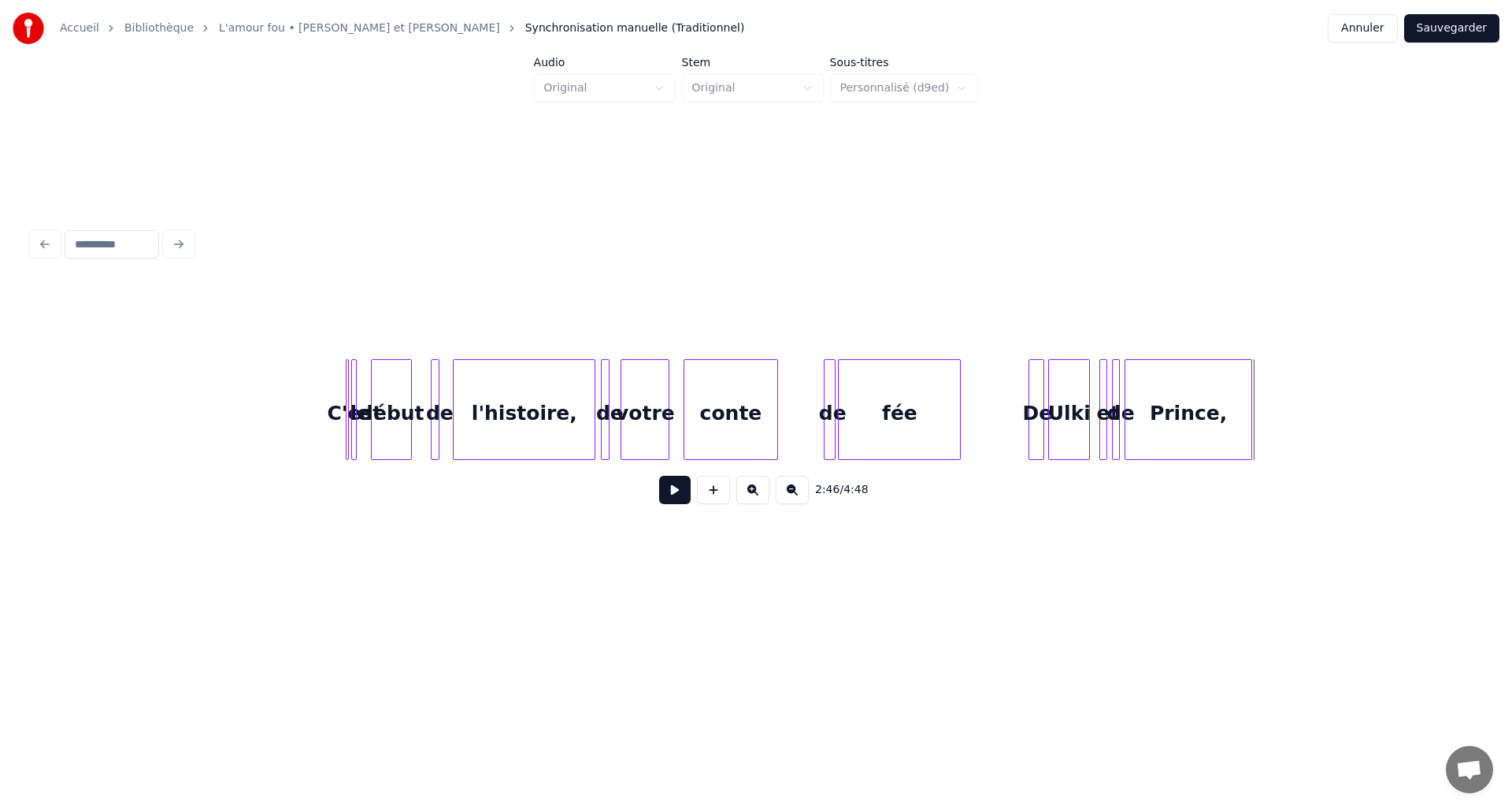
click at [1252, 428] on div "Prince," at bounding box center [1188, 409] width 128 height 101
click at [673, 493] on button at bounding box center [675, 489] width 31 height 29
click at [1182, 442] on div at bounding box center [1184, 409] width 4 height 99
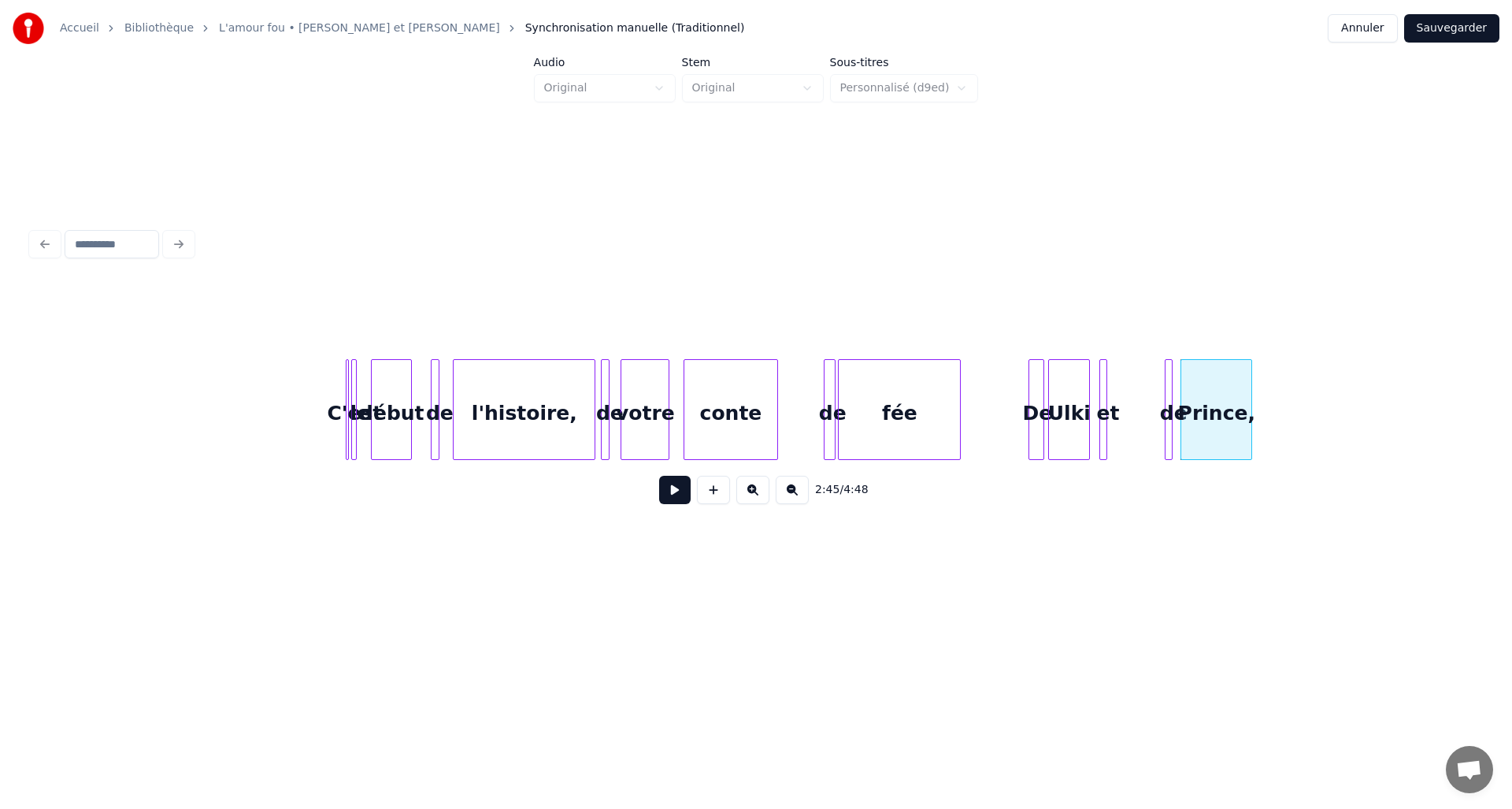
click at [1175, 442] on div "de" at bounding box center [1174, 413] width 16 height 107
click at [666, 499] on button at bounding box center [675, 489] width 31 height 29
click at [1152, 453] on div at bounding box center [1151, 409] width 4 height 99
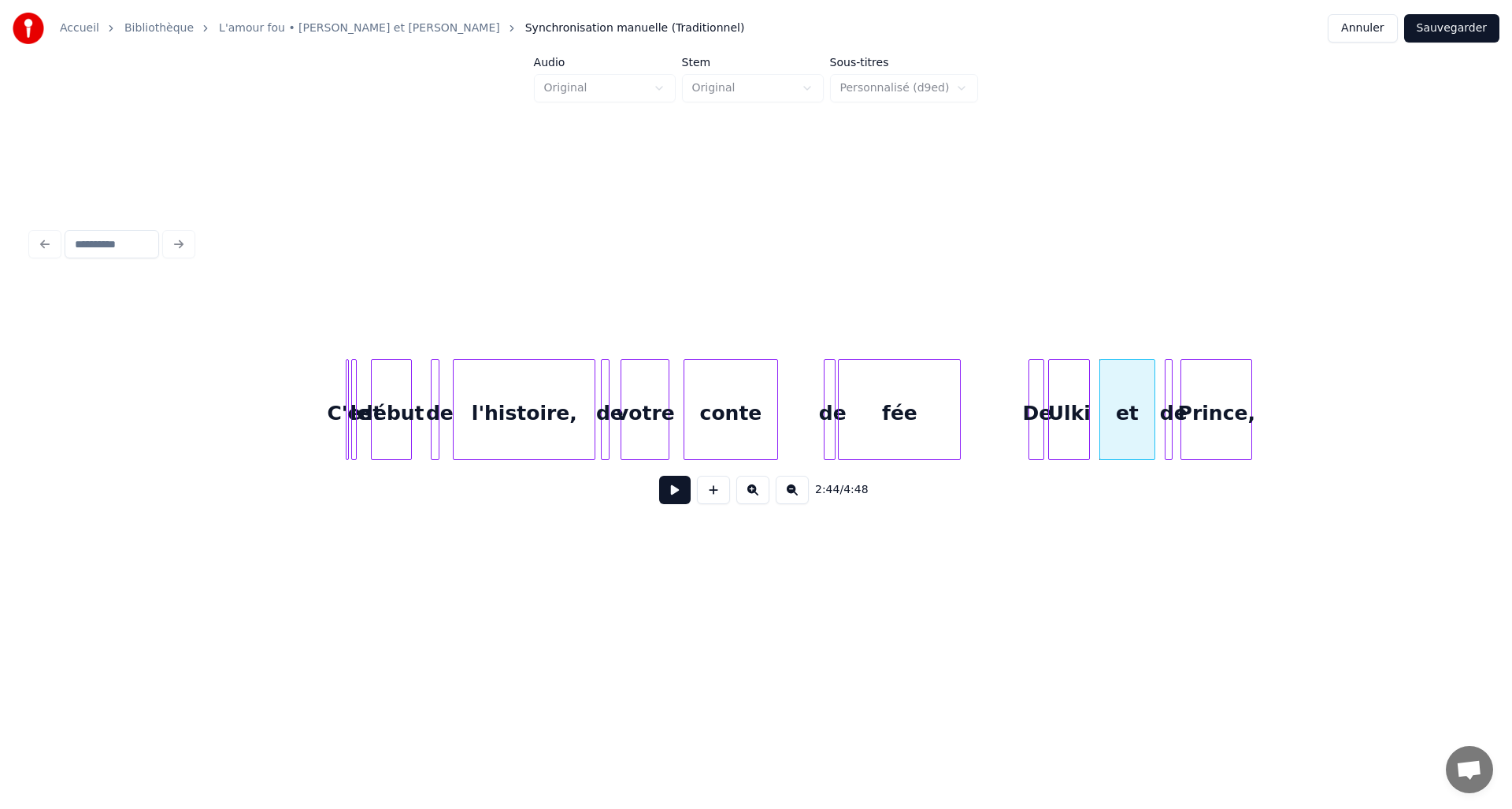
click at [684, 491] on button at bounding box center [675, 489] width 31 height 29
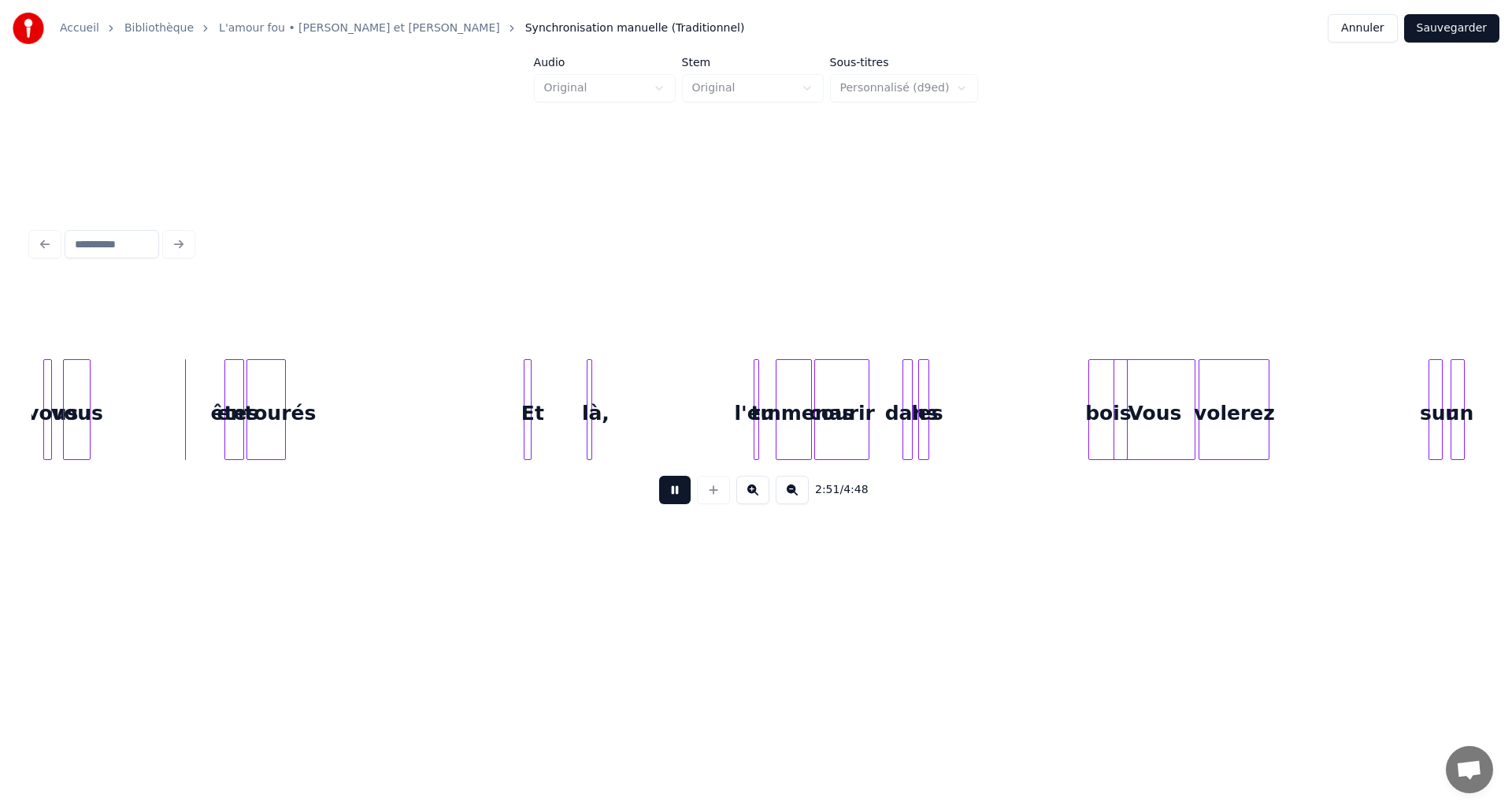
click at [684, 491] on button at bounding box center [675, 489] width 31 height 29
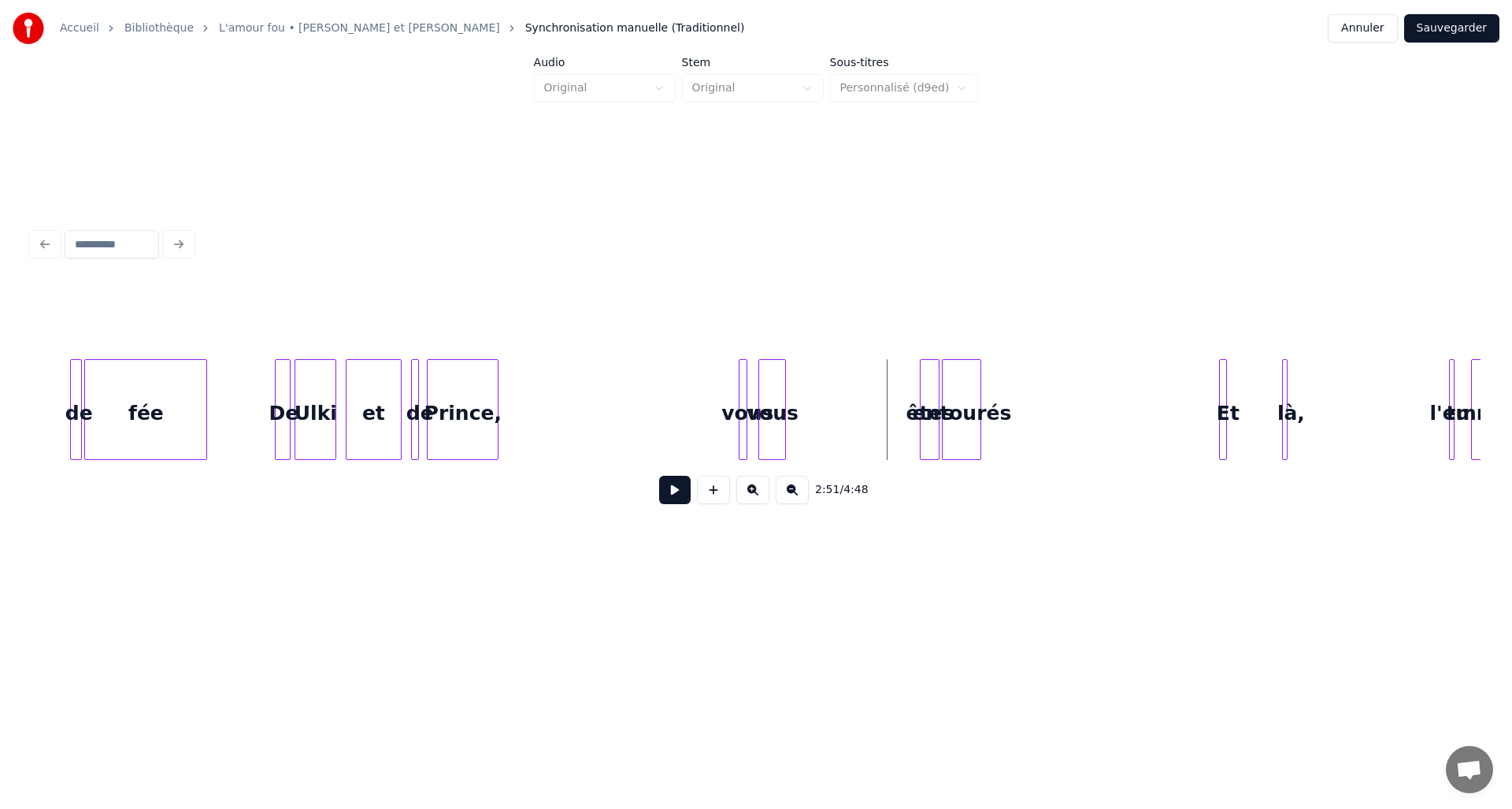
scroll to position [0, 12490]
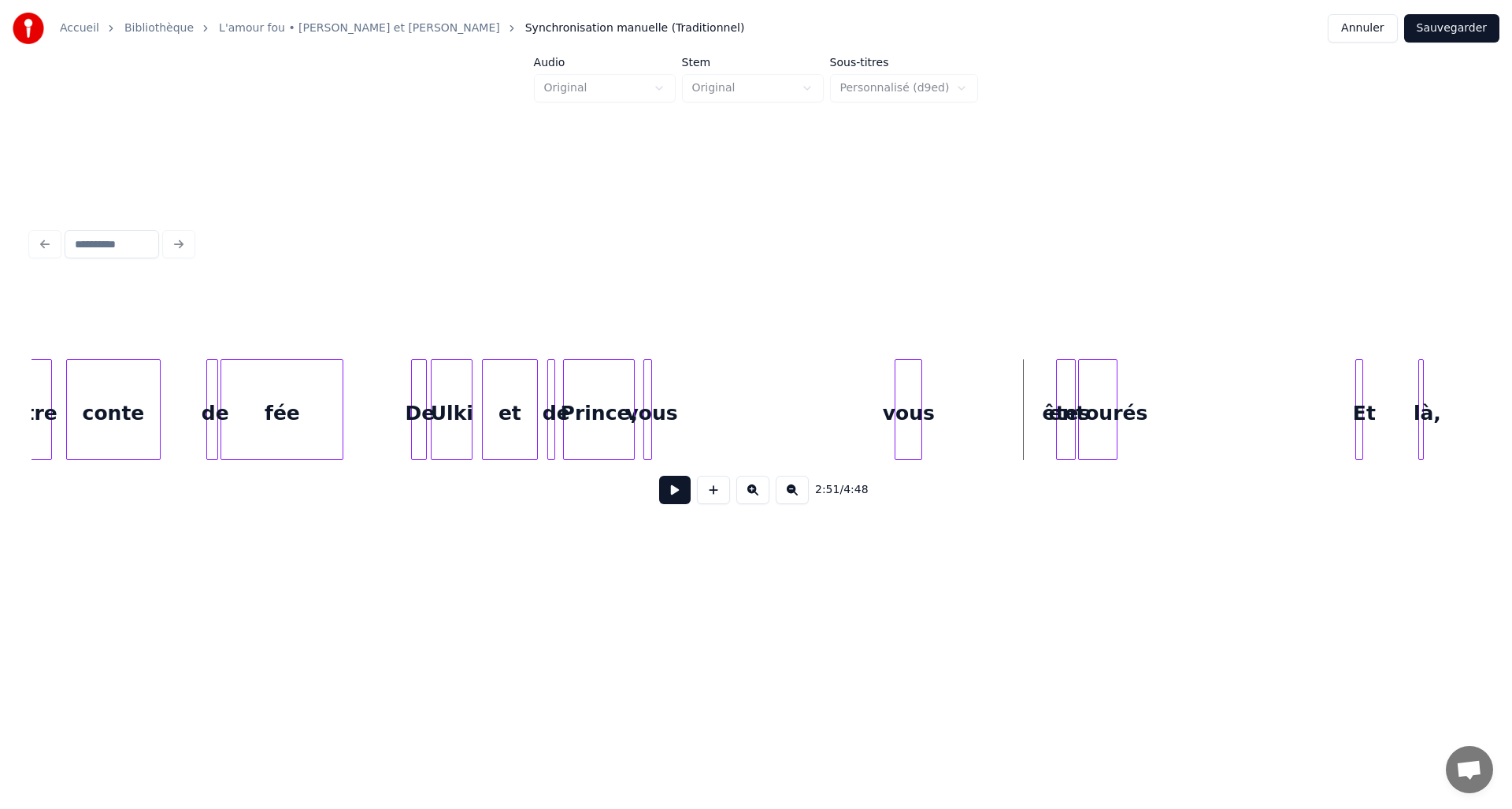
click at [645, 405] on div "vous" at bounding box center [652, 413] width 16 height 107
click at [666, 405] on div "vous" at bounding box center [671, 413] width 26 height 107
click at [714, 400] on div "êtes" at bounding box center [718, 413] width 18 height 107
click at [692, 400] on div at bounding box center [690, 409] width 4 height 99
click at [703, 399] on div at bounding box center [704, 409] width 4 height 99
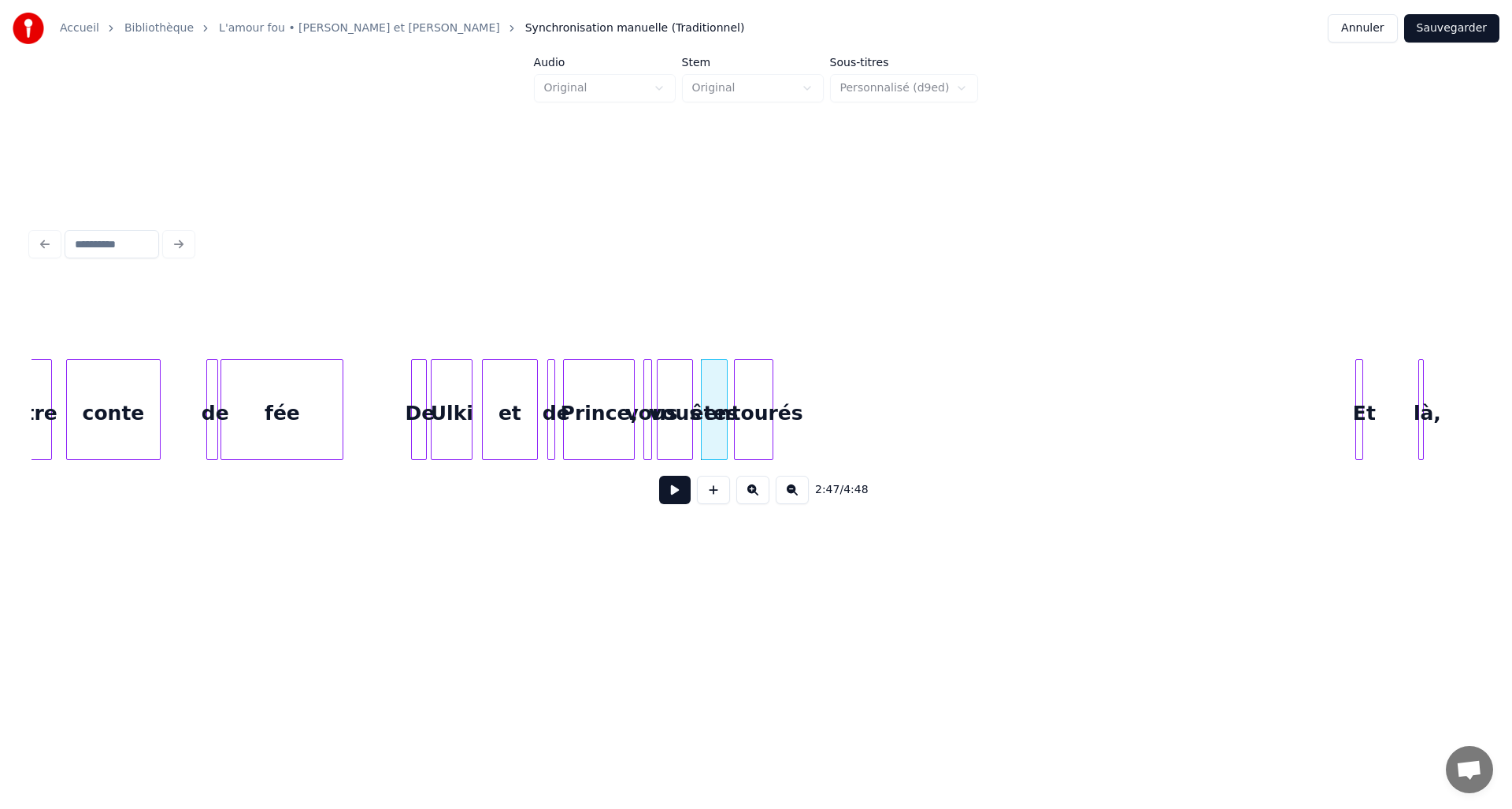
click at [755, 408] on div "entourés" at bounding box center [753, 413] width 37 height 107
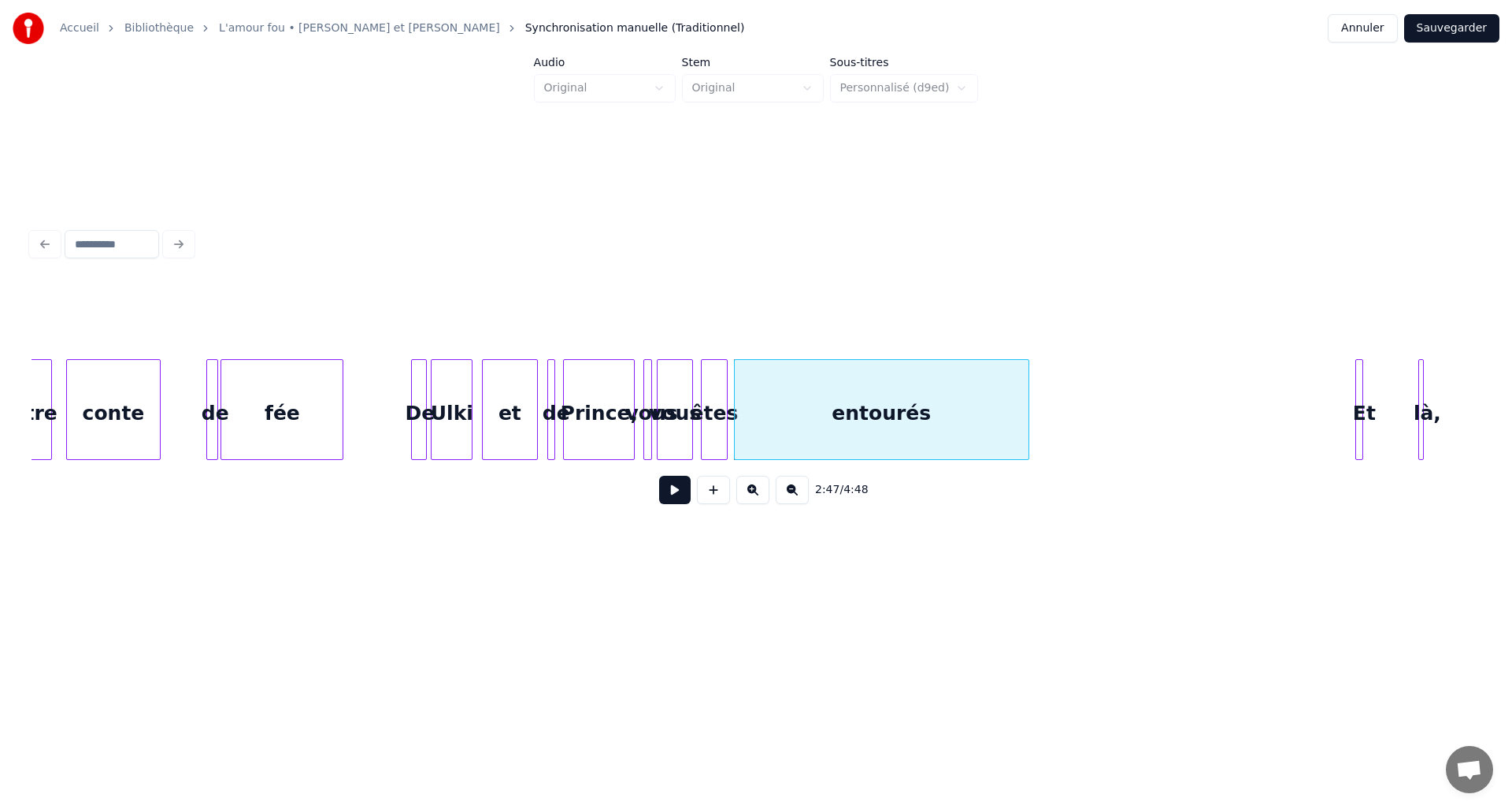
click at [1026, 405] on div at bounding box center [1026, 409] width 4 height 99
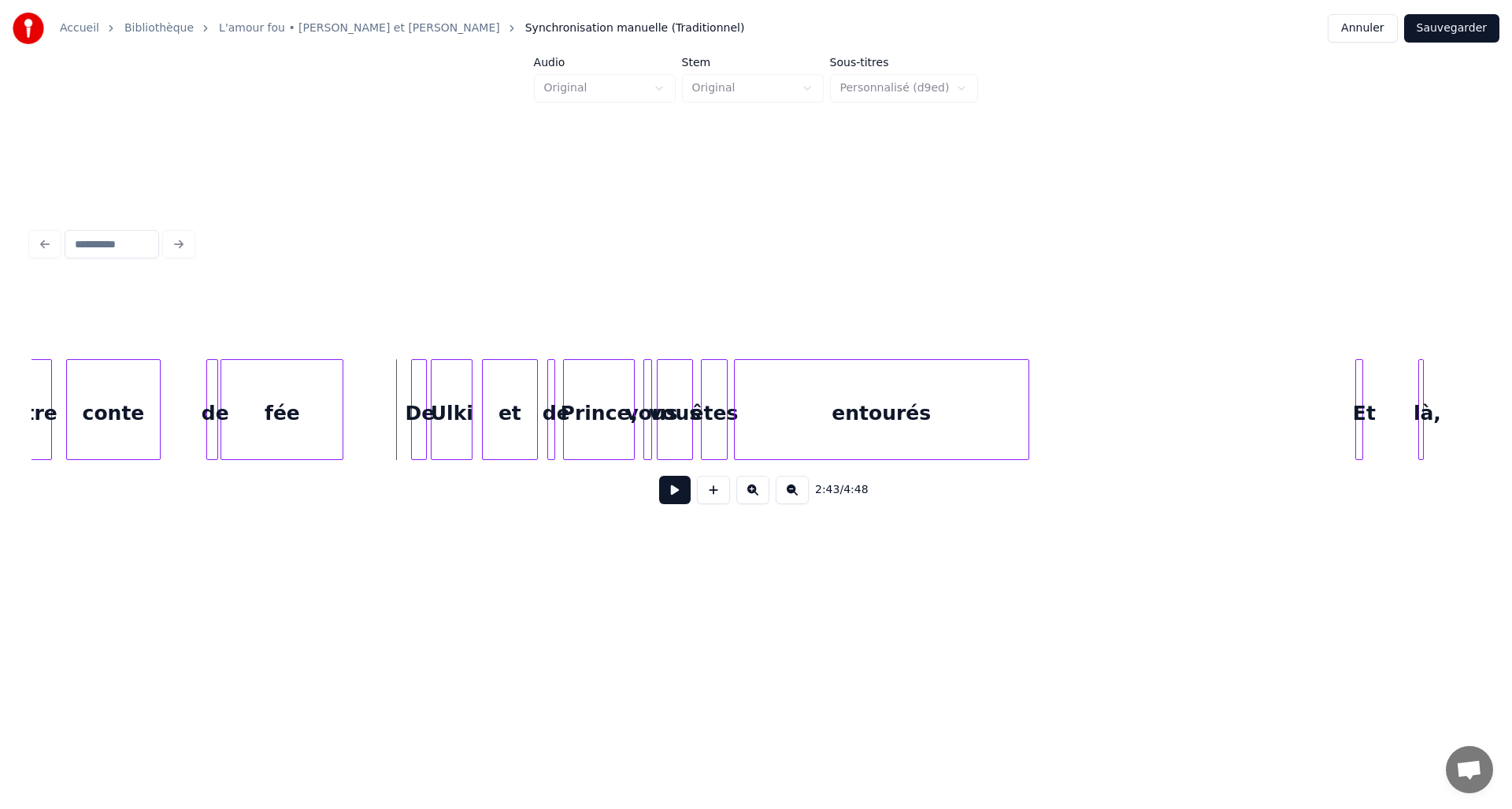
click at [678, 501] on button at bounding box center [675, 489] width 31 height 29
click at [1071, 391] on div "Et" at bounding box center [1072, 413] width 16 height 107
click at [1083, 390] on div "là," at bounding box center [1084, 413] width 16 height 107
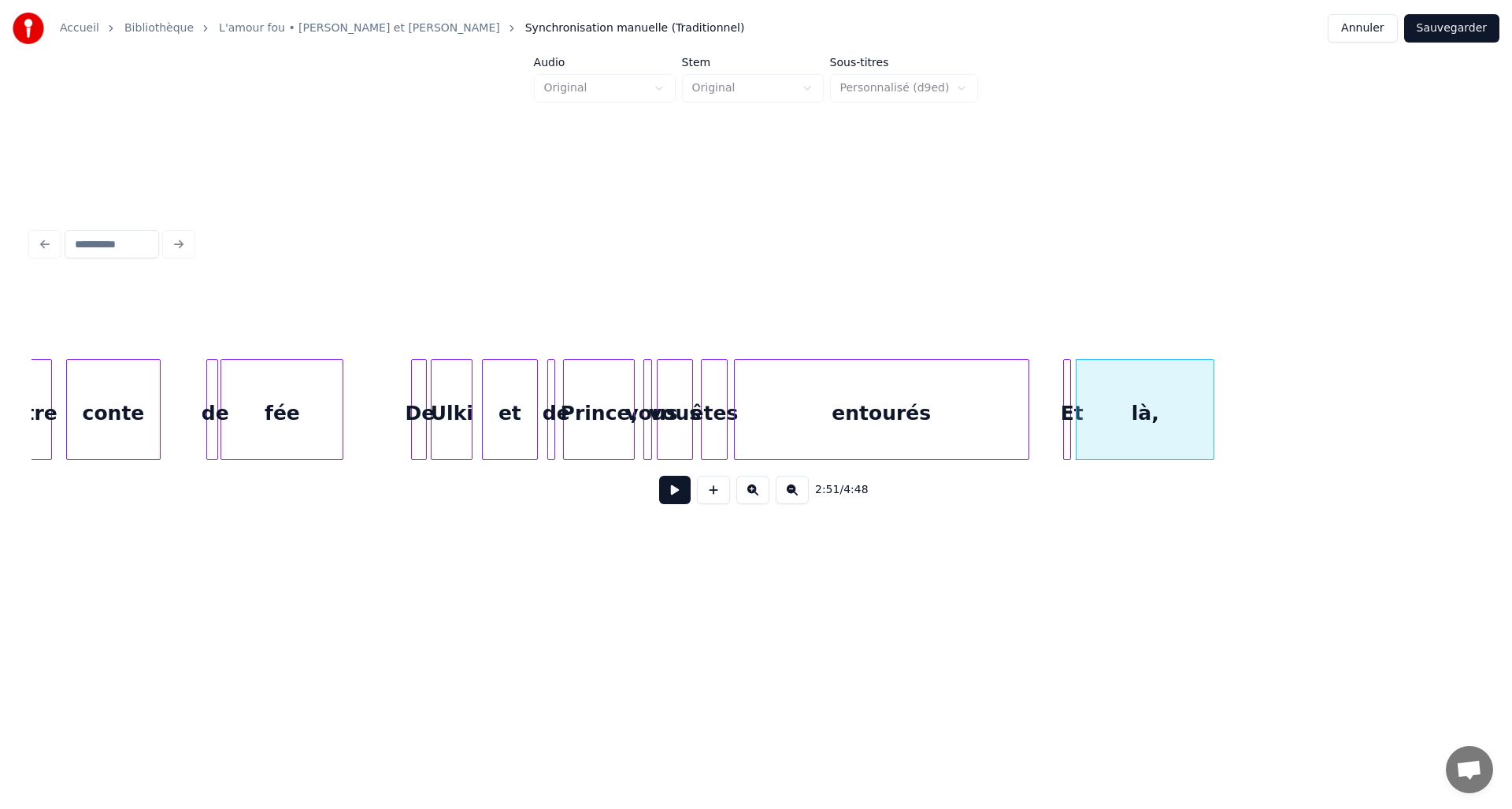
click at [1212, 397] on div at bounding box center [1211, 409] width 4 height 99
click at [1467, 35] on button "Sauvegarder" at bounding box center [1452, 28] width 95 height 29
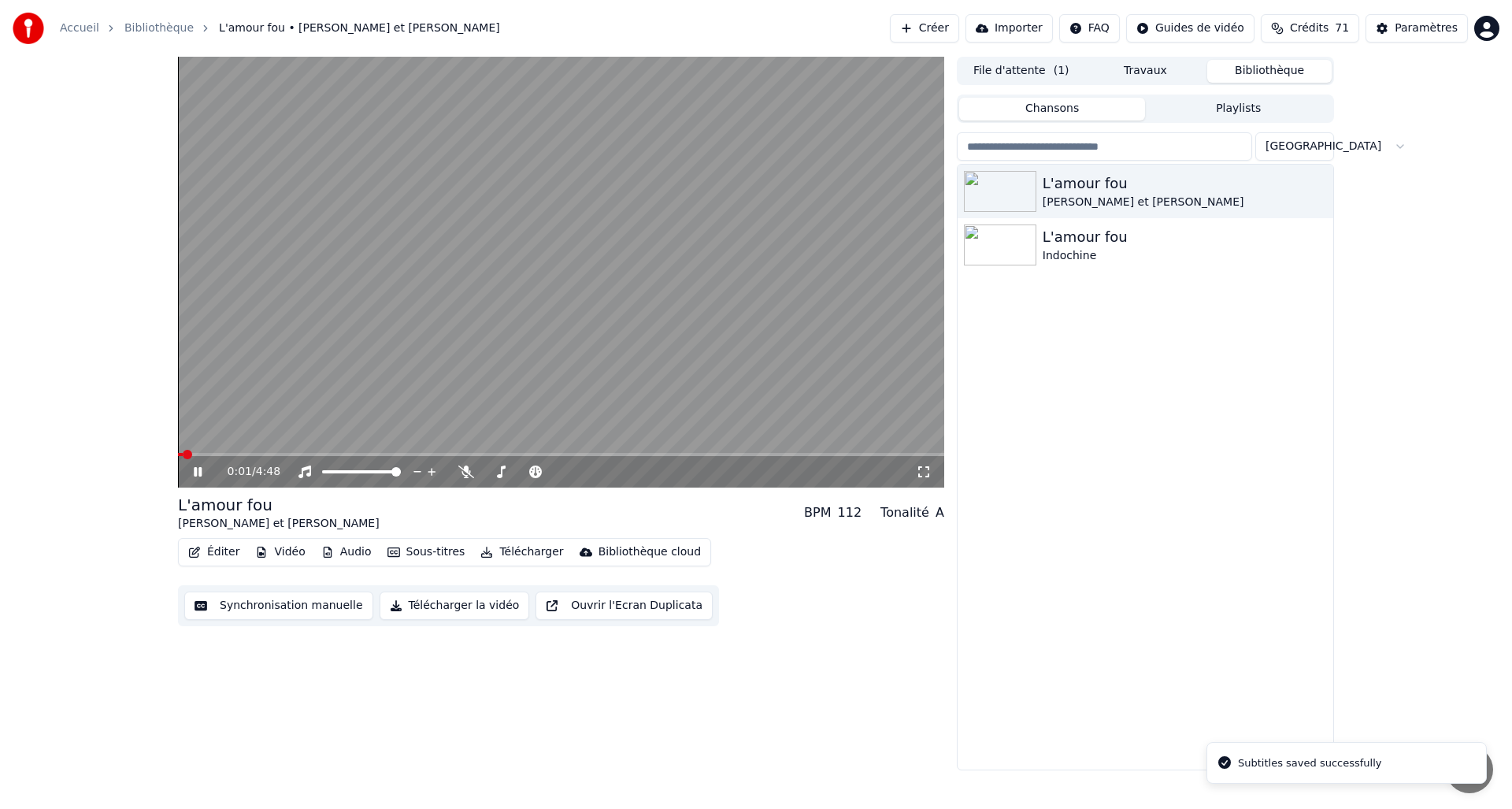
click at [216, 553] on button "Éditer" at bounding box center [213, 551] width 64 height 22
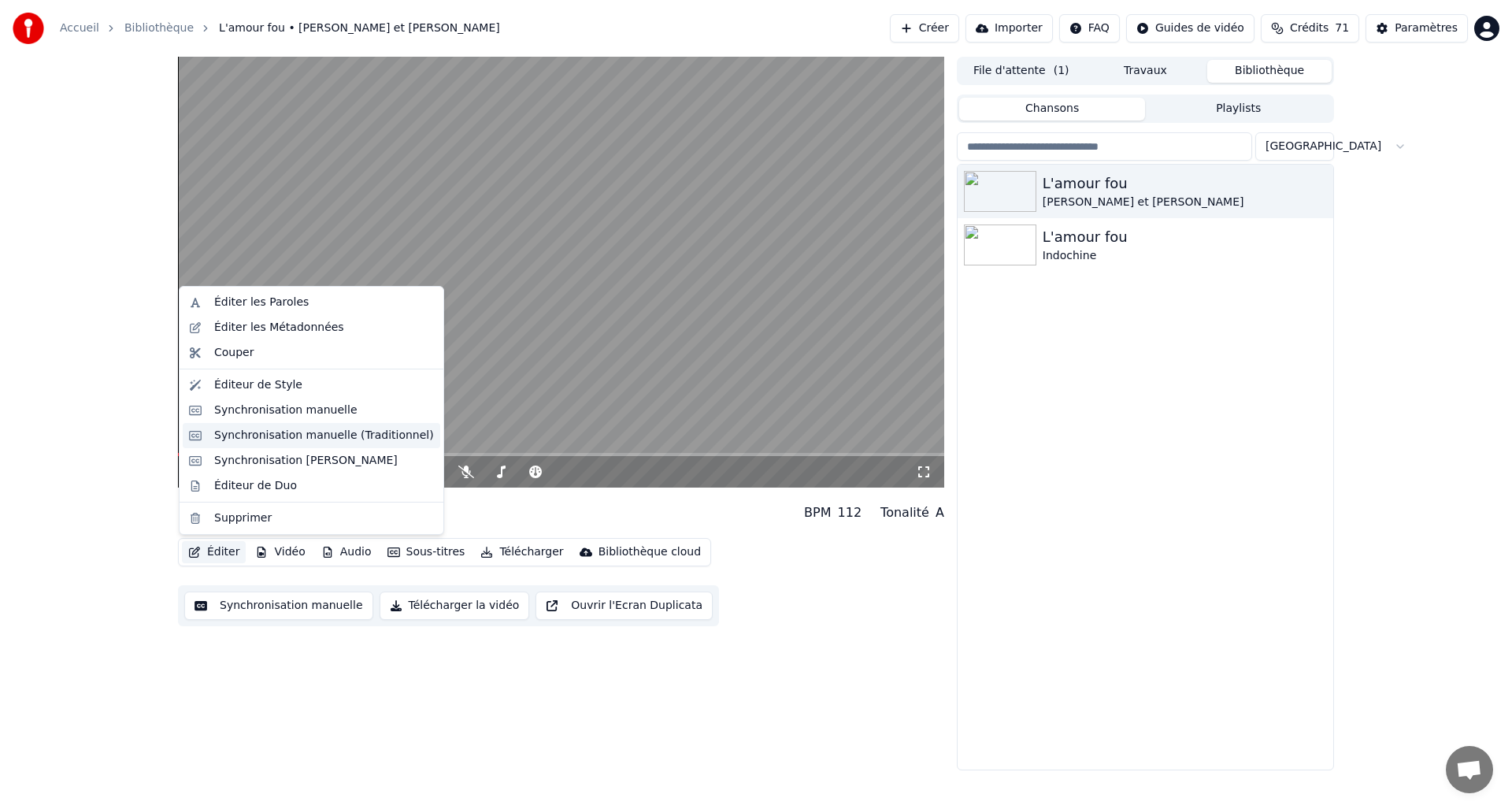
click at [276, 442] on div "Synchronisation manuelle (Traditionnel)" at bounding box center [324, 435] width 219 height 16
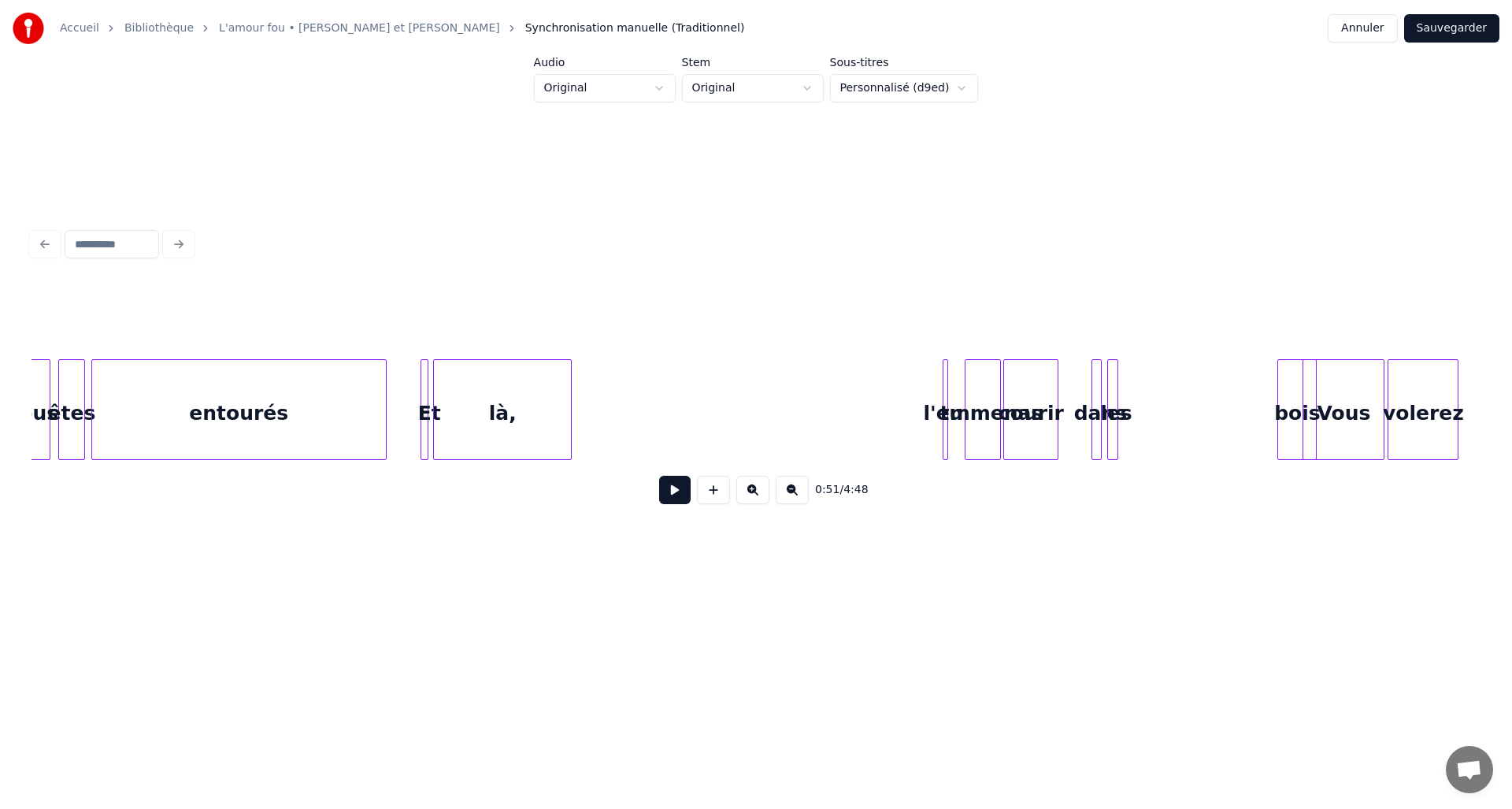
scroll to position [0, 13084]
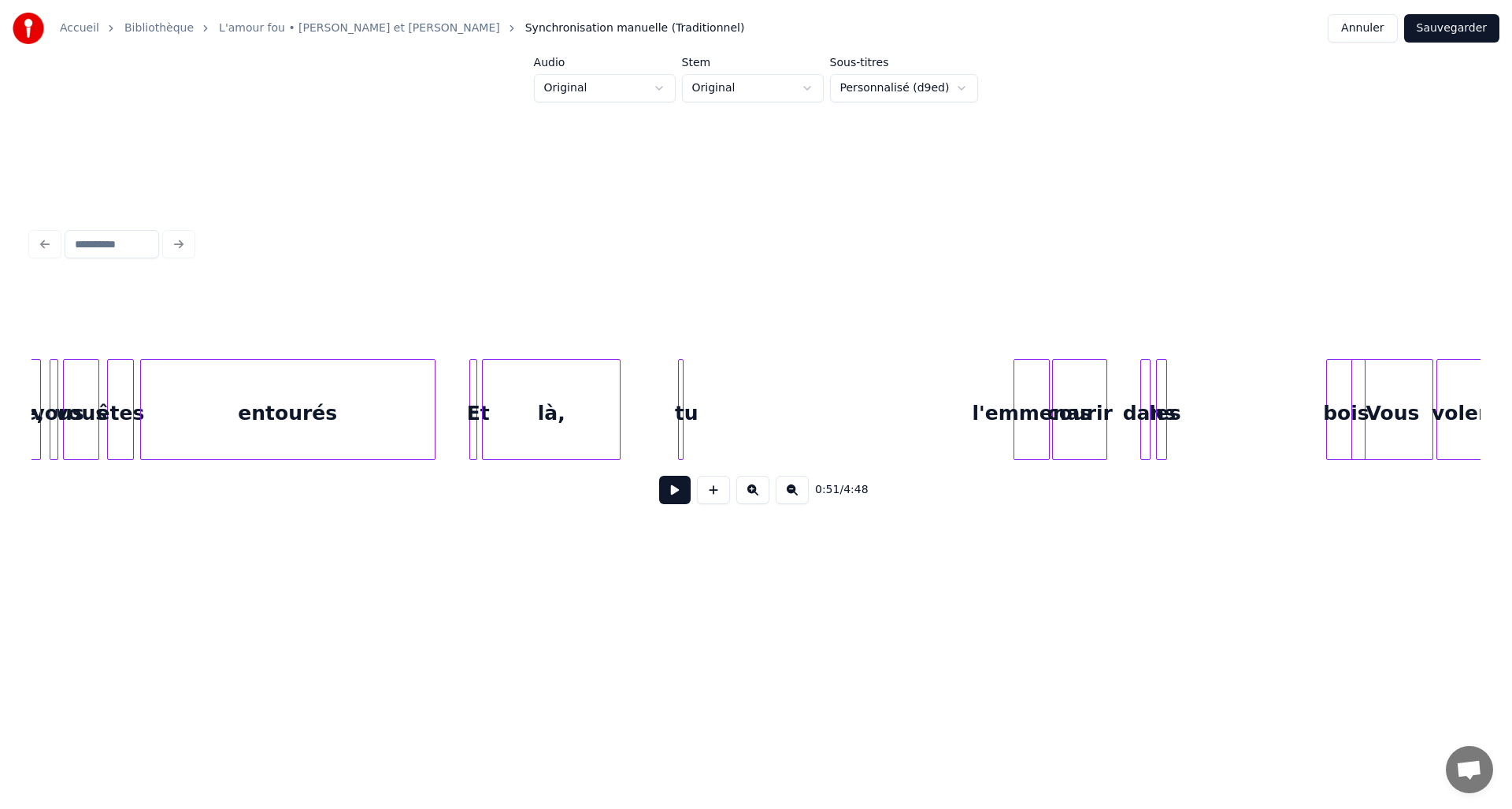
click at [684, 392] on div "tu" at bounding box center [687, 413] width 16 height 107
click at [685, 392] on div at bounding box center [683, 409] width 4 height 99
click at [713, 400] on div "l'emmenas" at bounding box center [712, 413] width 35 height 107
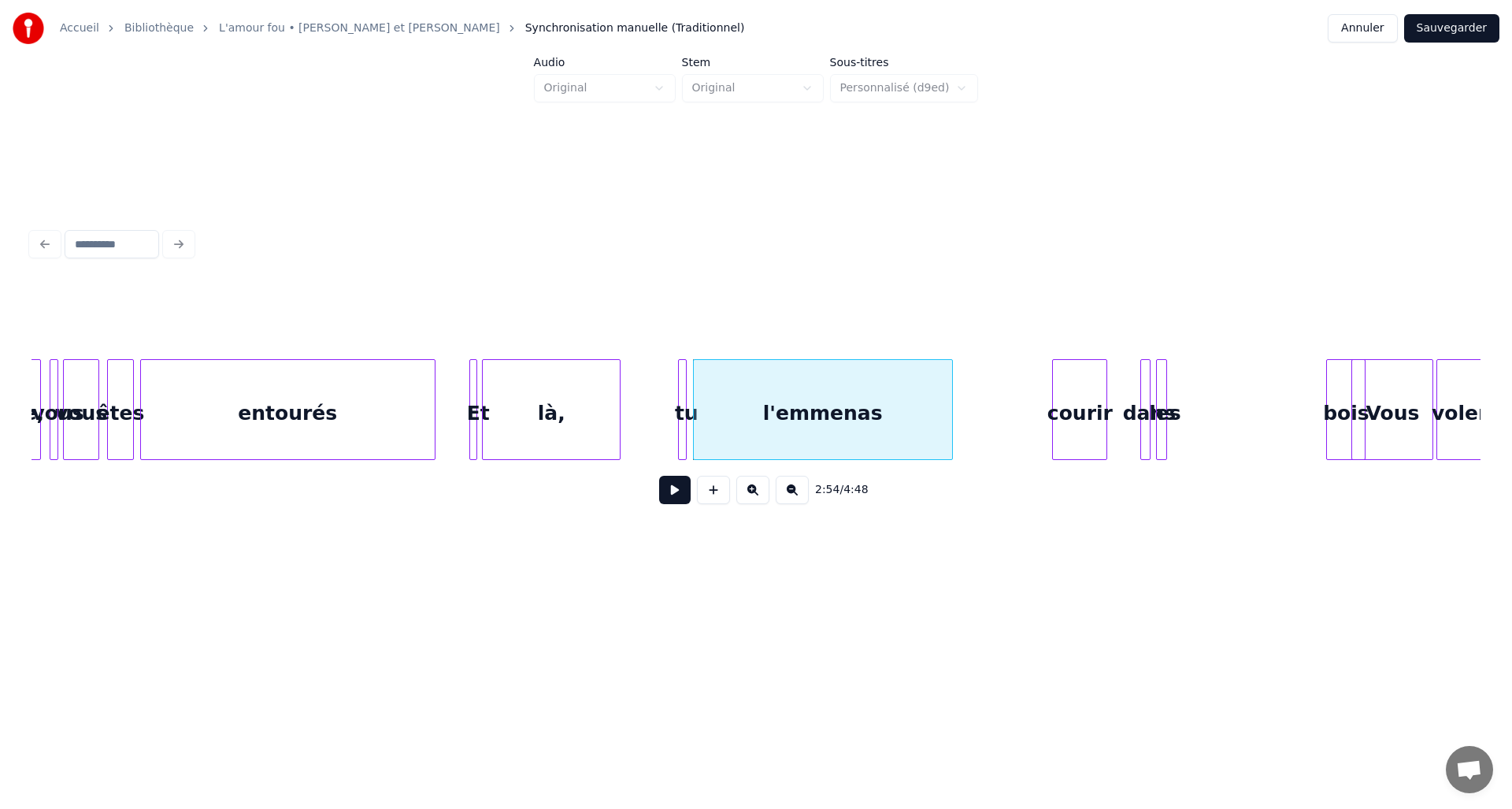
click at [948, 400] on div at bounding box center [949, 409] width 4 height 99
click at [1020, 397] on div "courir" at bounding box center [1012, 413] width 53 height 107
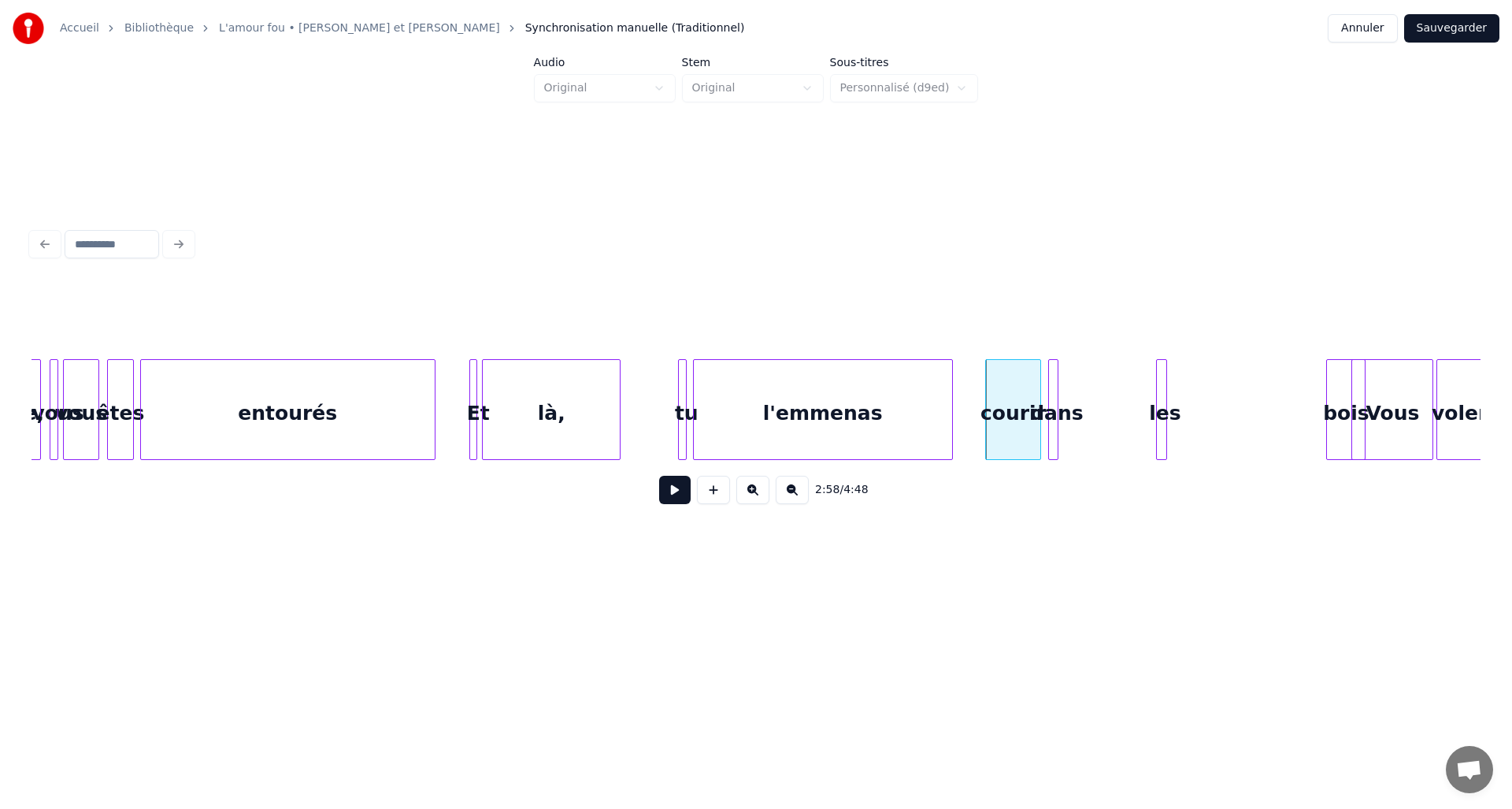
click at [1058, 393] on div "dans" at bounding box center [1057, 413] width 16 height 107
click at [1064, 392] on div at bounding box center [1063, 409] width 4 height 99
click at [1083, 391] on div "les" at bounding box center [1083, 413] width 16 height 107
click at [1179, 411] on div "bois" at bounding box center [1181, 413] width 37 height 107
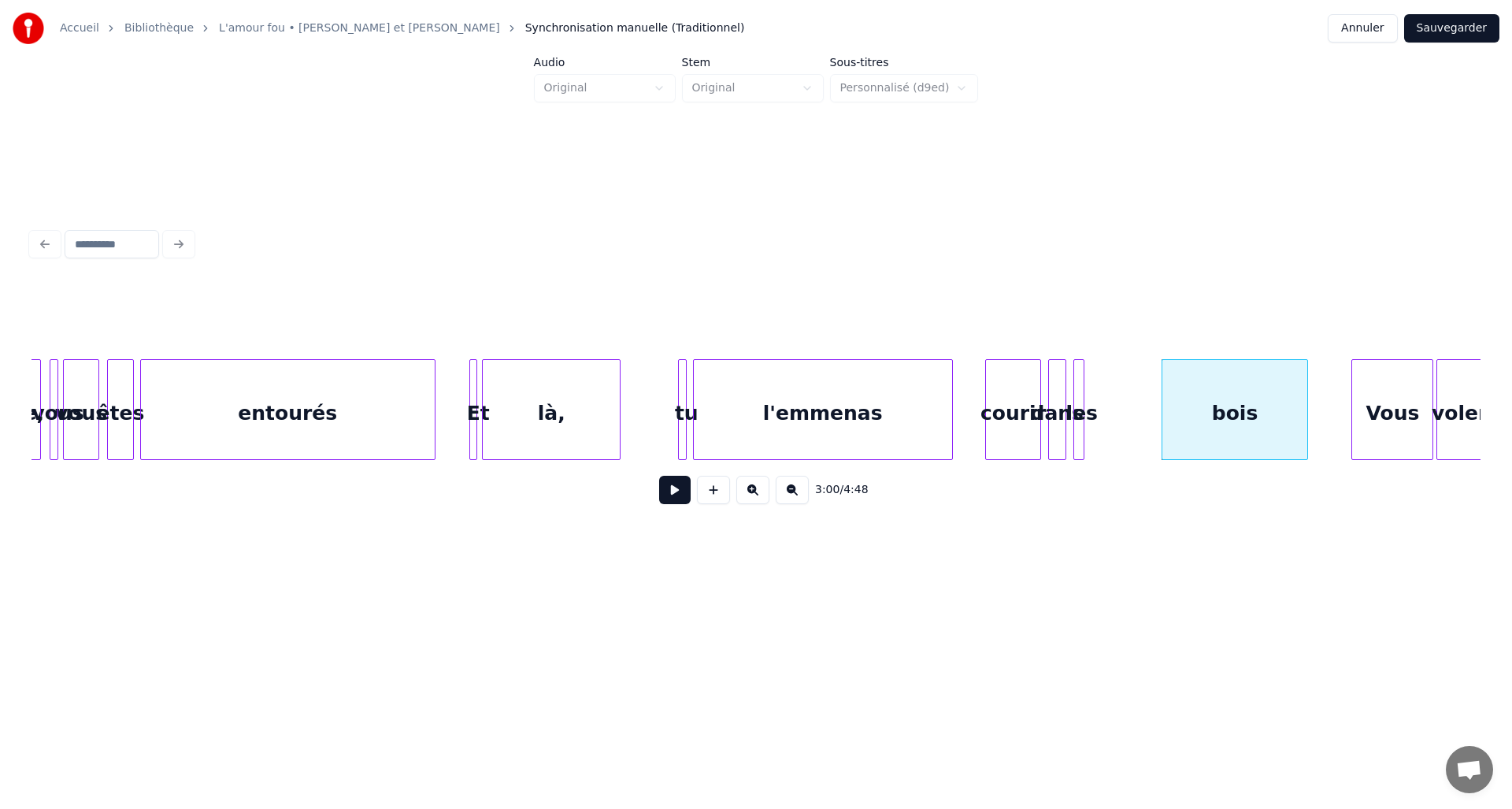
click at [1306, 415] on div at bounding box center [1305, 409] width 4 height 99
click at [674, 502] on button at bounding box center [675, 489] width 31 height 29
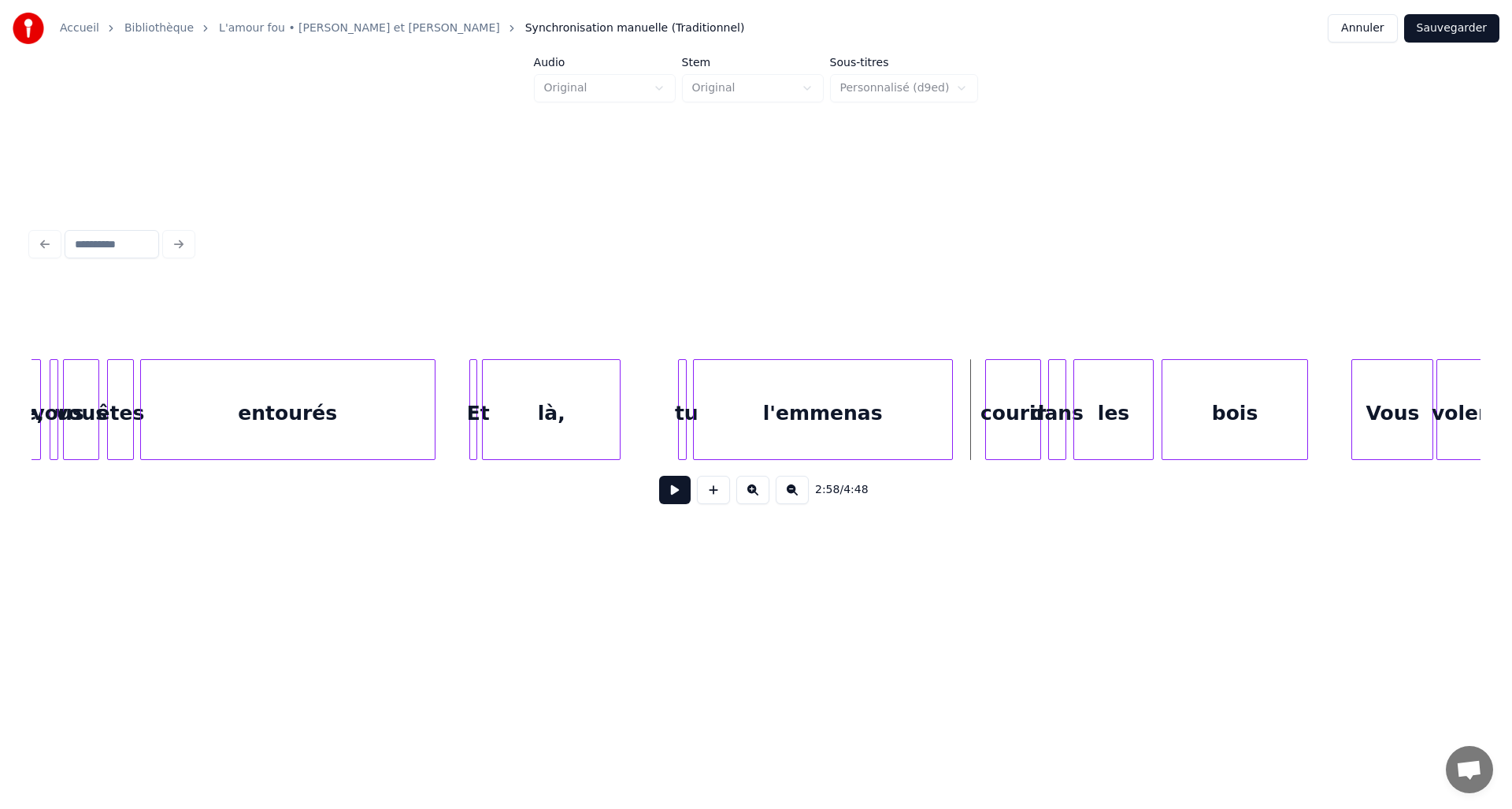
click at [1151, 398] on div at bounding box center [1151, 409] width 4 height 99
click at [1136, 396] on div at bounding box center [1137, 409] width 4 height 99
click at [1126, 400] on div at bounding box center [1125, 409] width 4 height 99
click at [1072, 405] on div at bounding box center [1073, 409] width 4 height 99
click at [1061, 402] on div at bounding box center [1061, 409] width 4 height 99
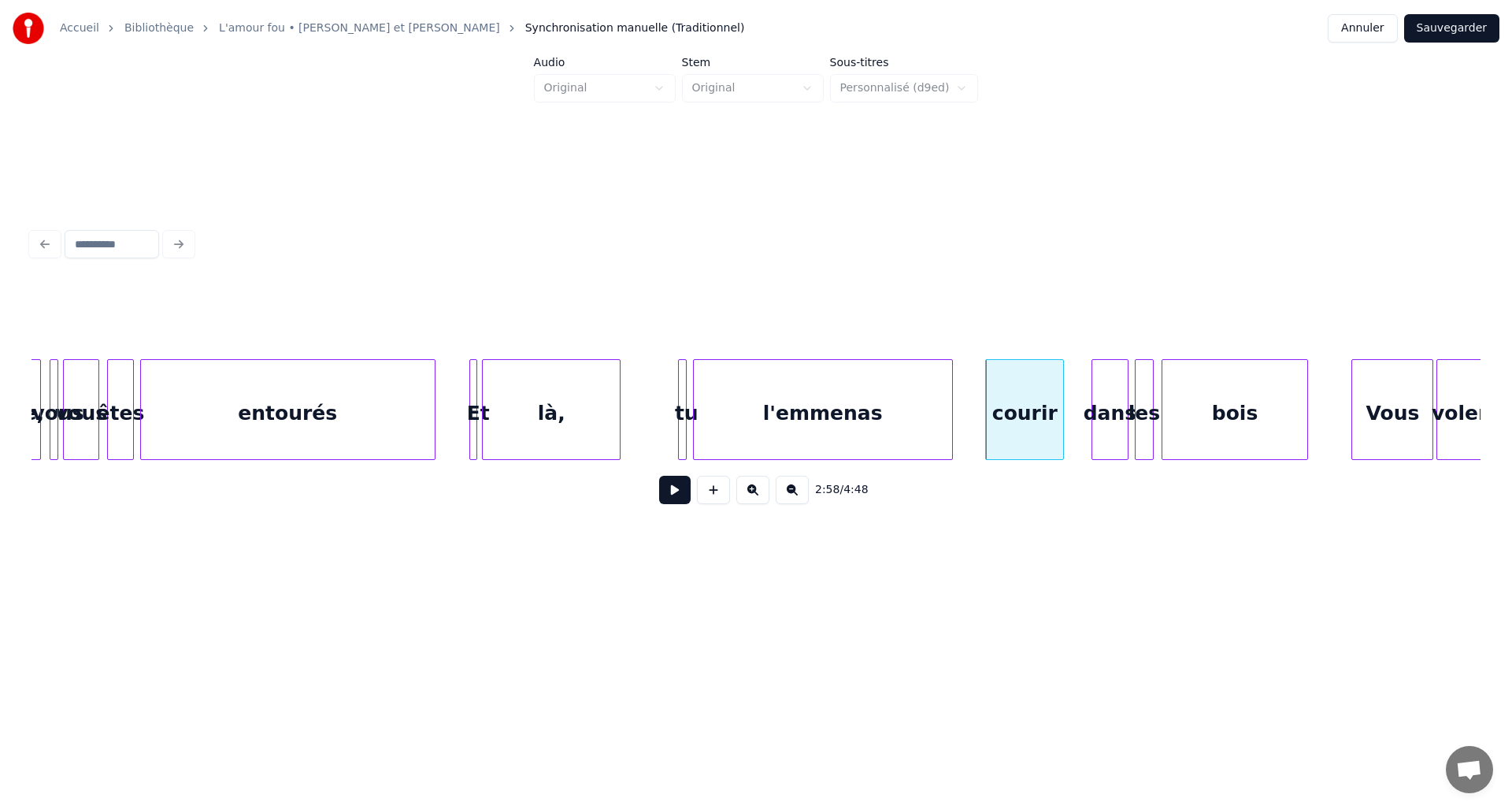
click at [1092, 400] on div at bounding box center [1094, 409] width 4 height 99
click at [1088, 400] on div at bounding box center [1085, 409] width 4 height 99
click at [681, 504] on button at bounding box center [675, 489] width 31 height 29
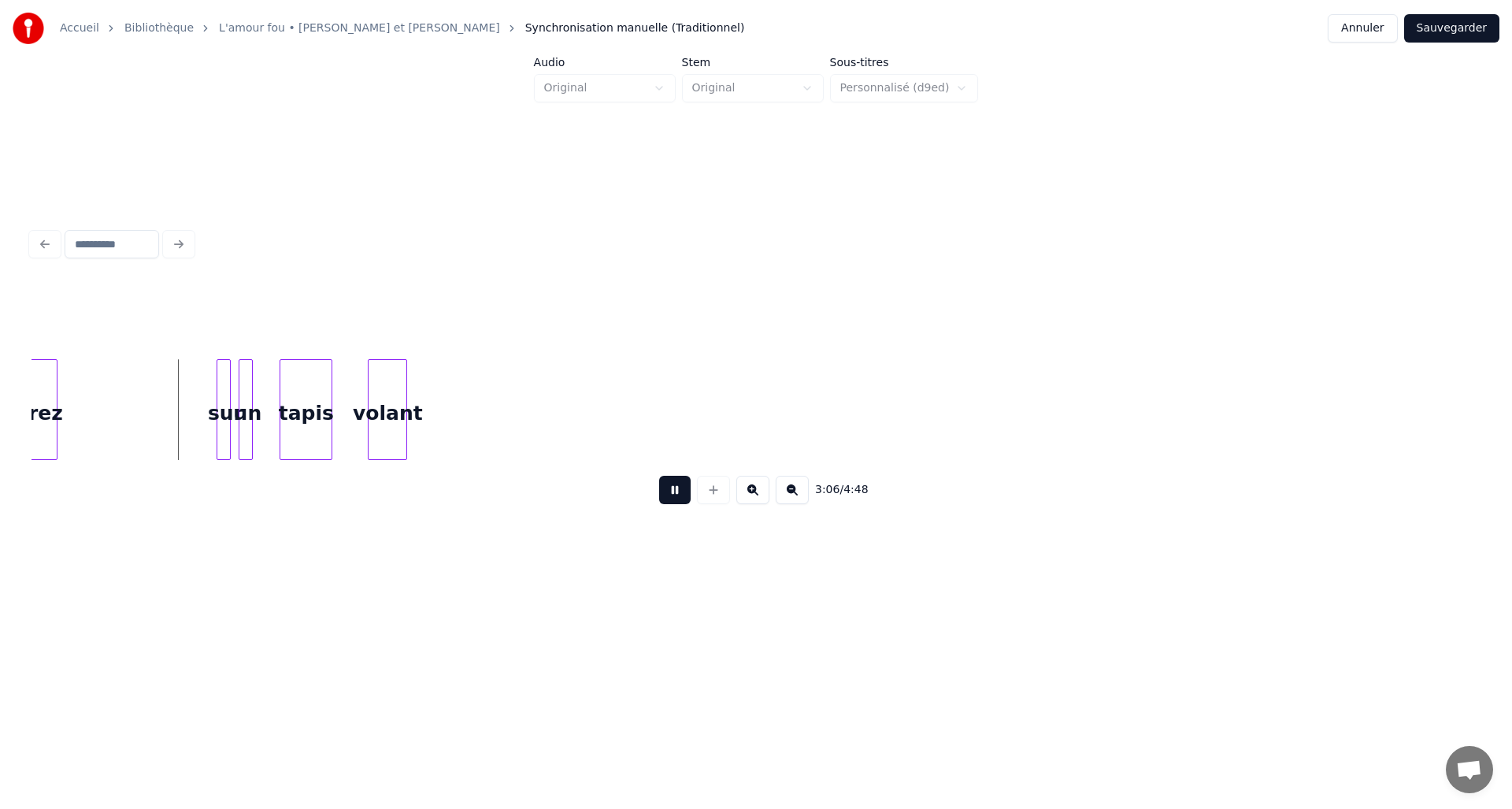
click at [678, 500] on button at bounding box center [675, 489] width 31 height 29
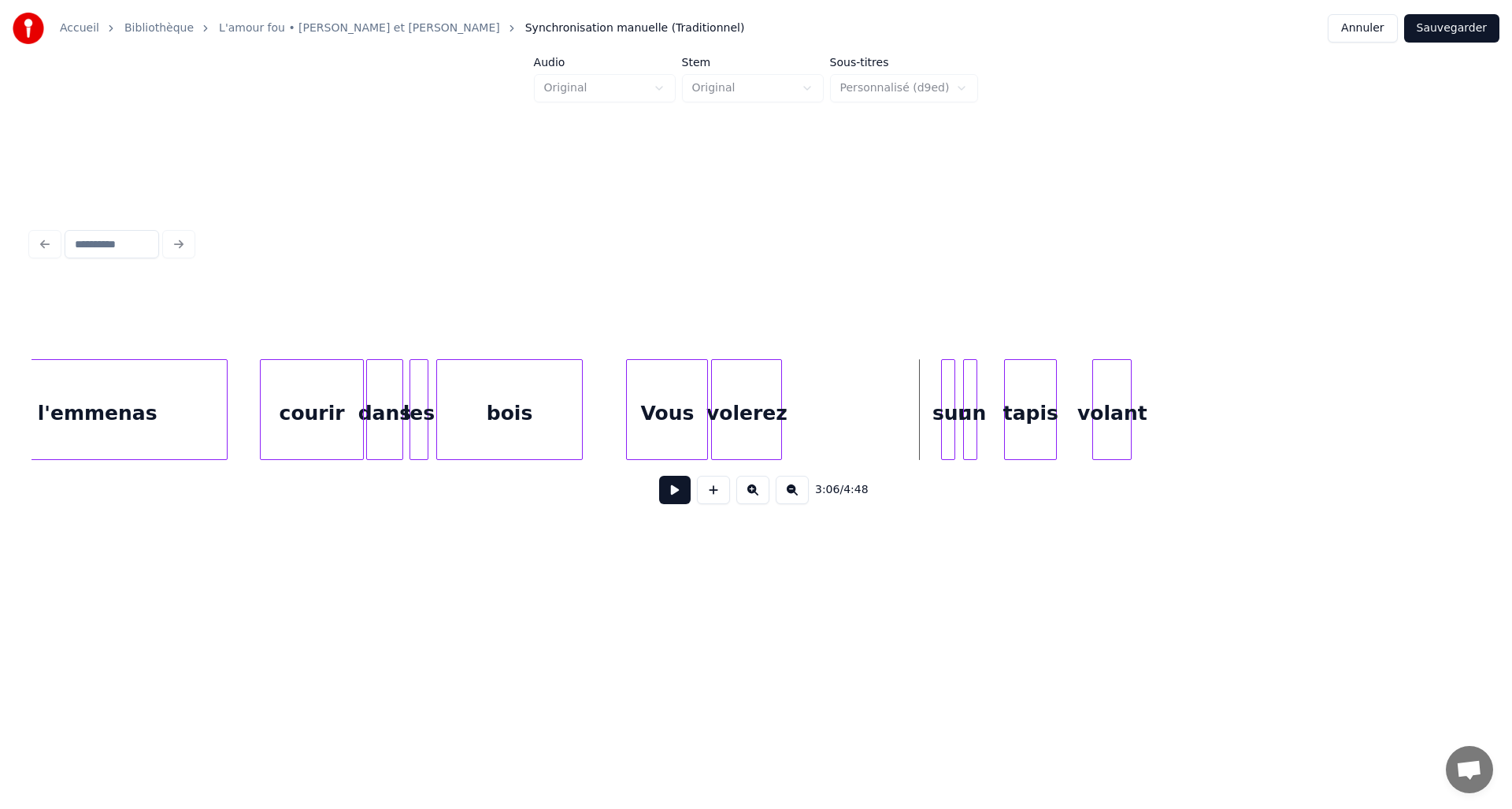
scroll to position [0, 13723]
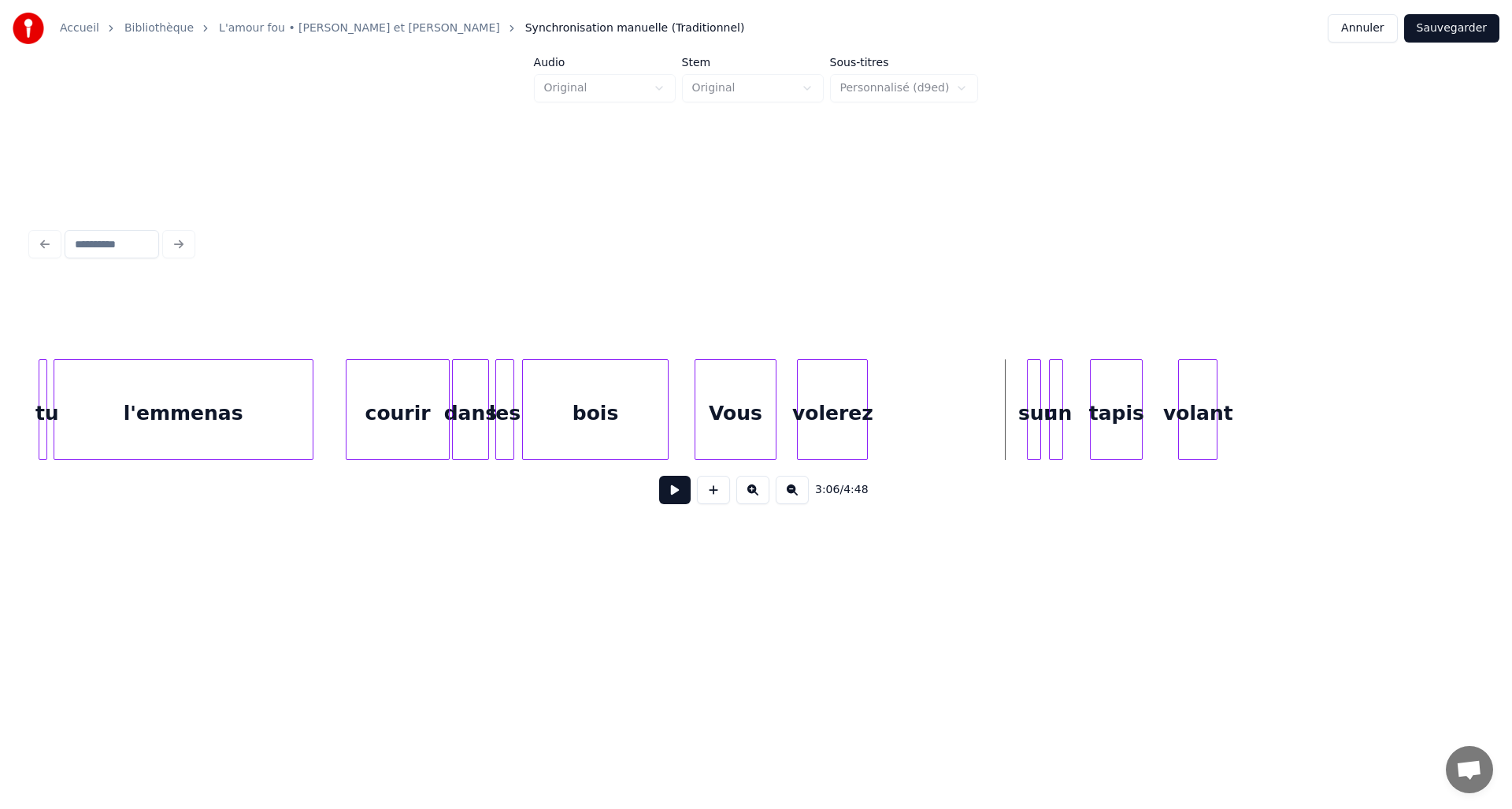
click at [726, 404] on div "Vous" at bounding box center [736, 413] width 80 height 107
click at [718, 409] on div at bounding box center [717, 409] width 4 height 99
click at [766, 415] on div "volerez" at bounding box center [759, 413] width 70 height 107
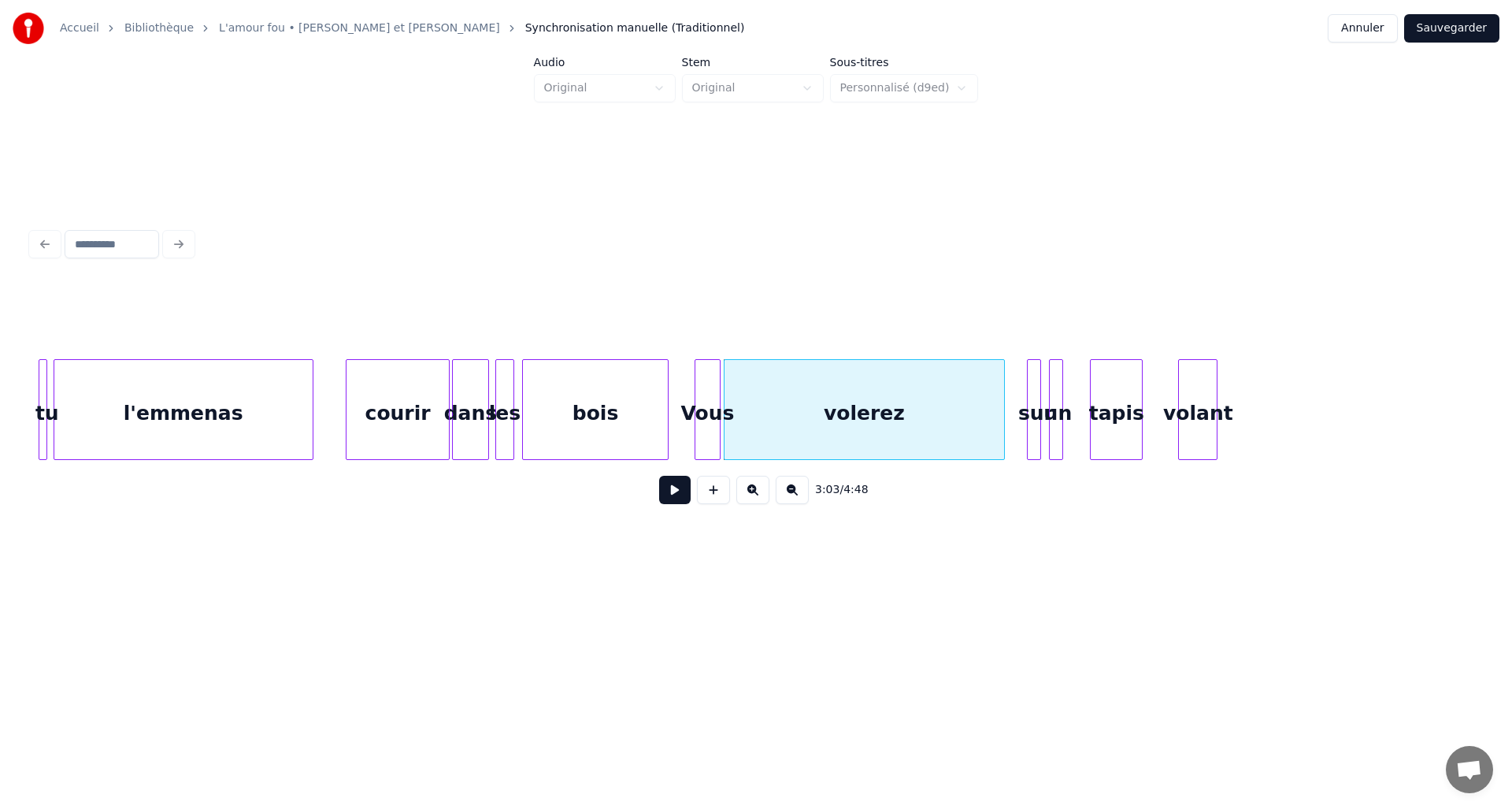
click at [1003, 418] on div at bounding box center [1002, 409] width 4 height 99
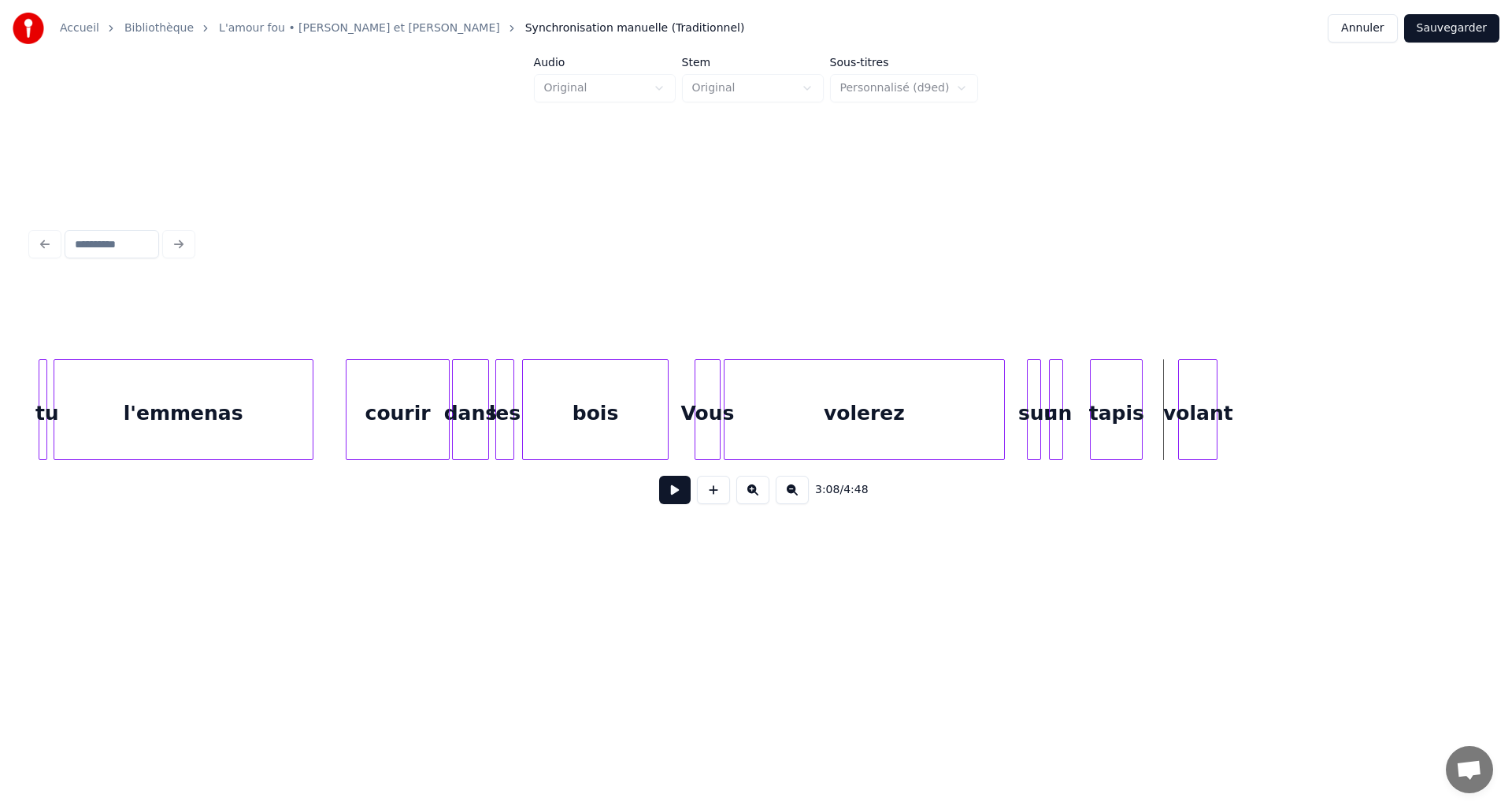
click at [675, 499] on button at bounding box center [675, 489] width 31 height 29
click at [665, 541] on div "3:08 / 4:48" at bounding box center [756, 370] width 1462 height 485
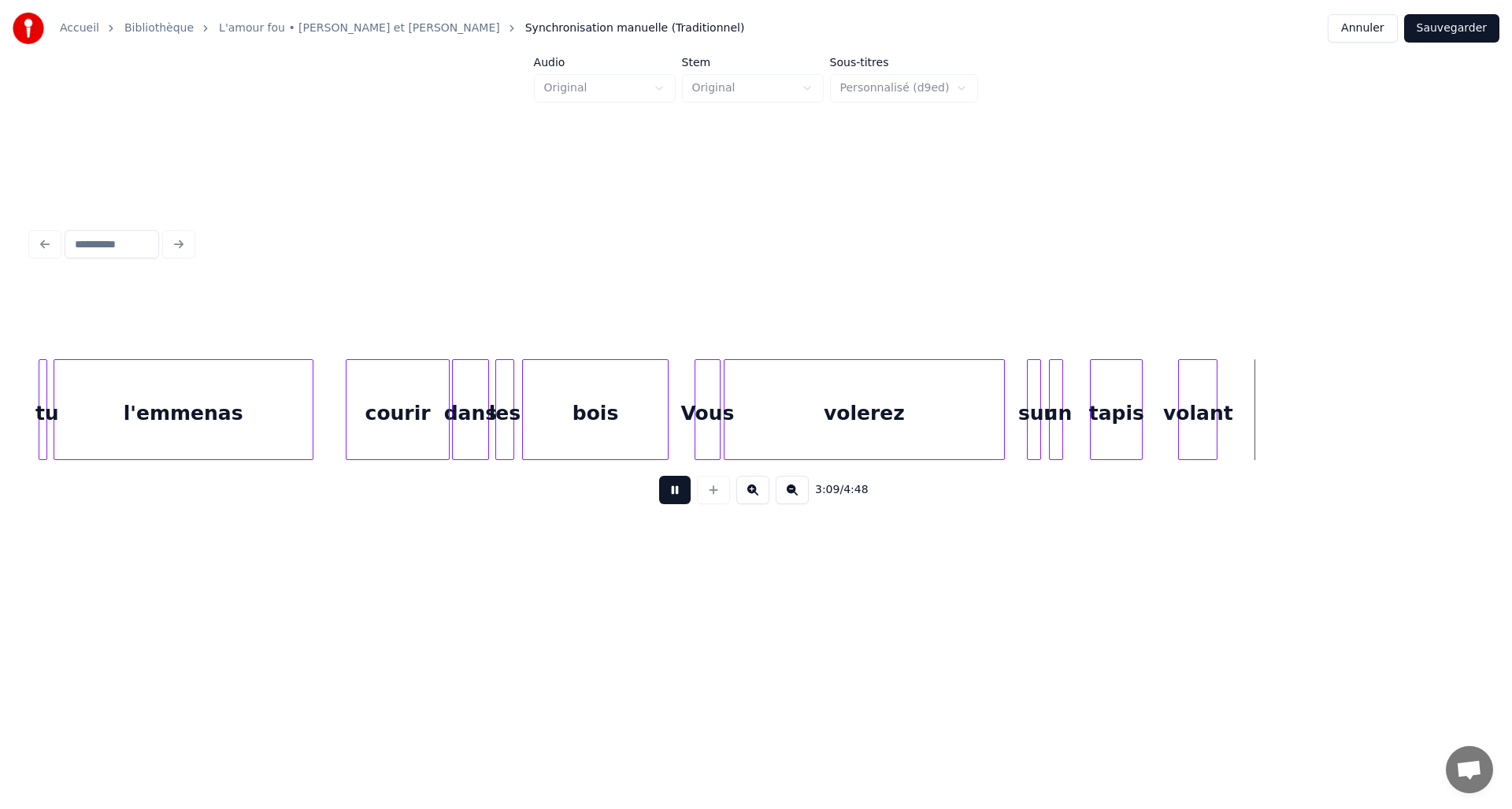
click at [681, 496] on button at bounding box center [675, 489] width 31 height 29
click at [1174, 441] on div at bounding box center [1173, 409] width 4 height 99
click at [1211, 437] on div "volant" at bounding box center [1198, 413] width 37 height 107
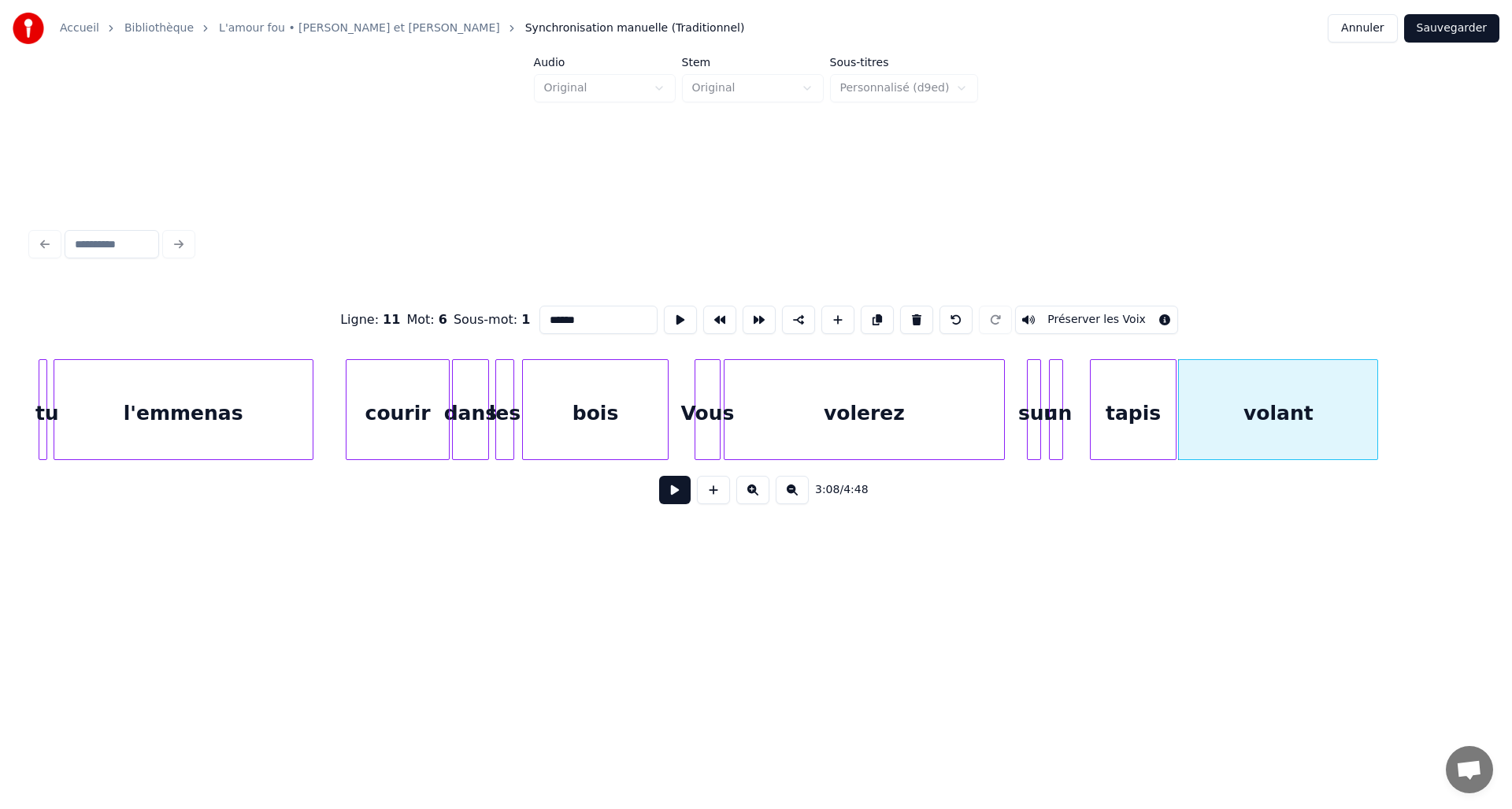
click at [1376, 429] on div at bounding box center [1374, 409] width 4 height 99
click at [1061, 438] on div "un" at bounding box center [1063, 413] width 16 height 107
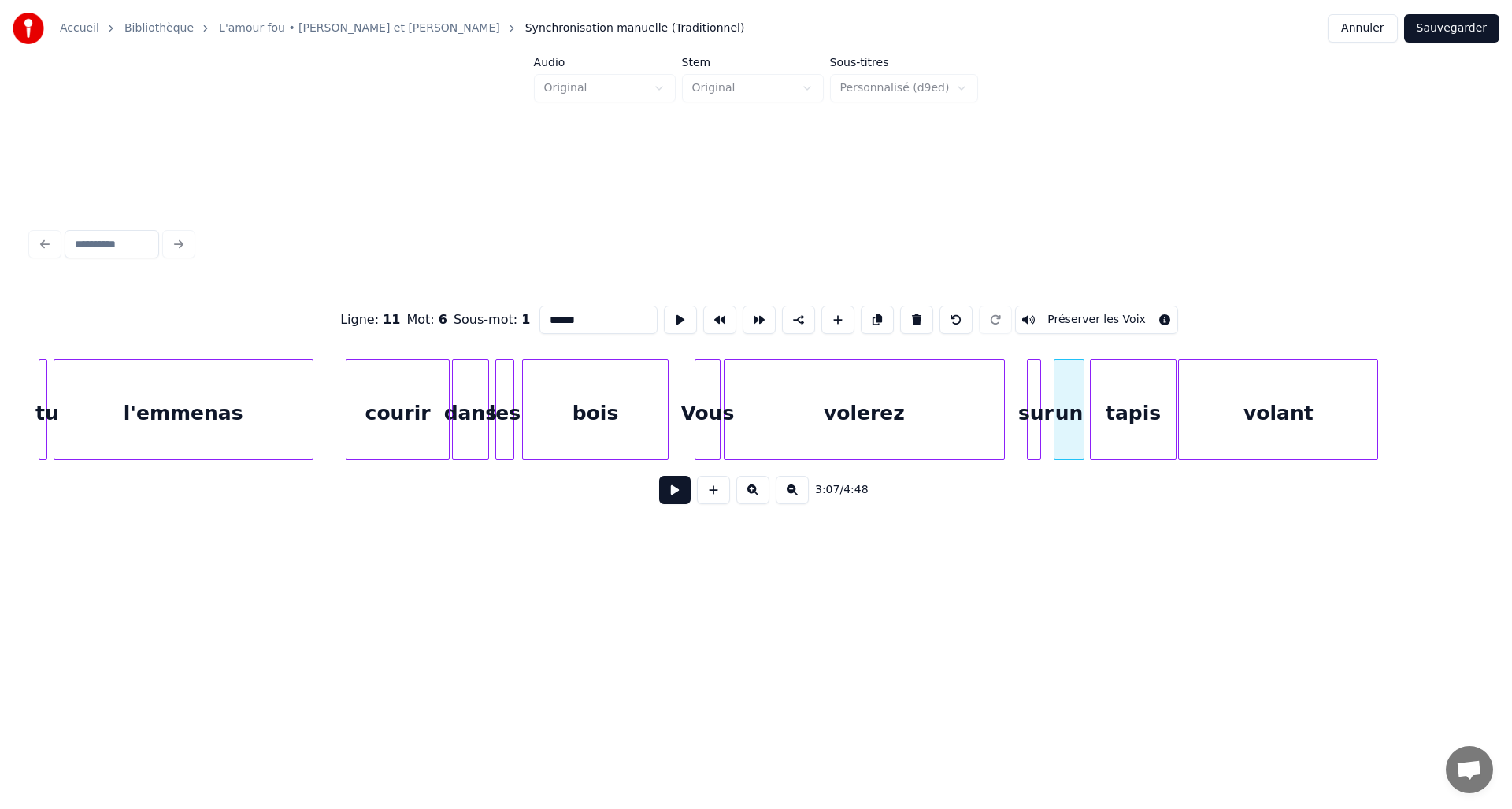
click at [1083, 441] on div at bounding box center [1081, 409] width 4 height 99
click at [1049, 441] on div at bounding box center [1046, 409] width 4 height 99
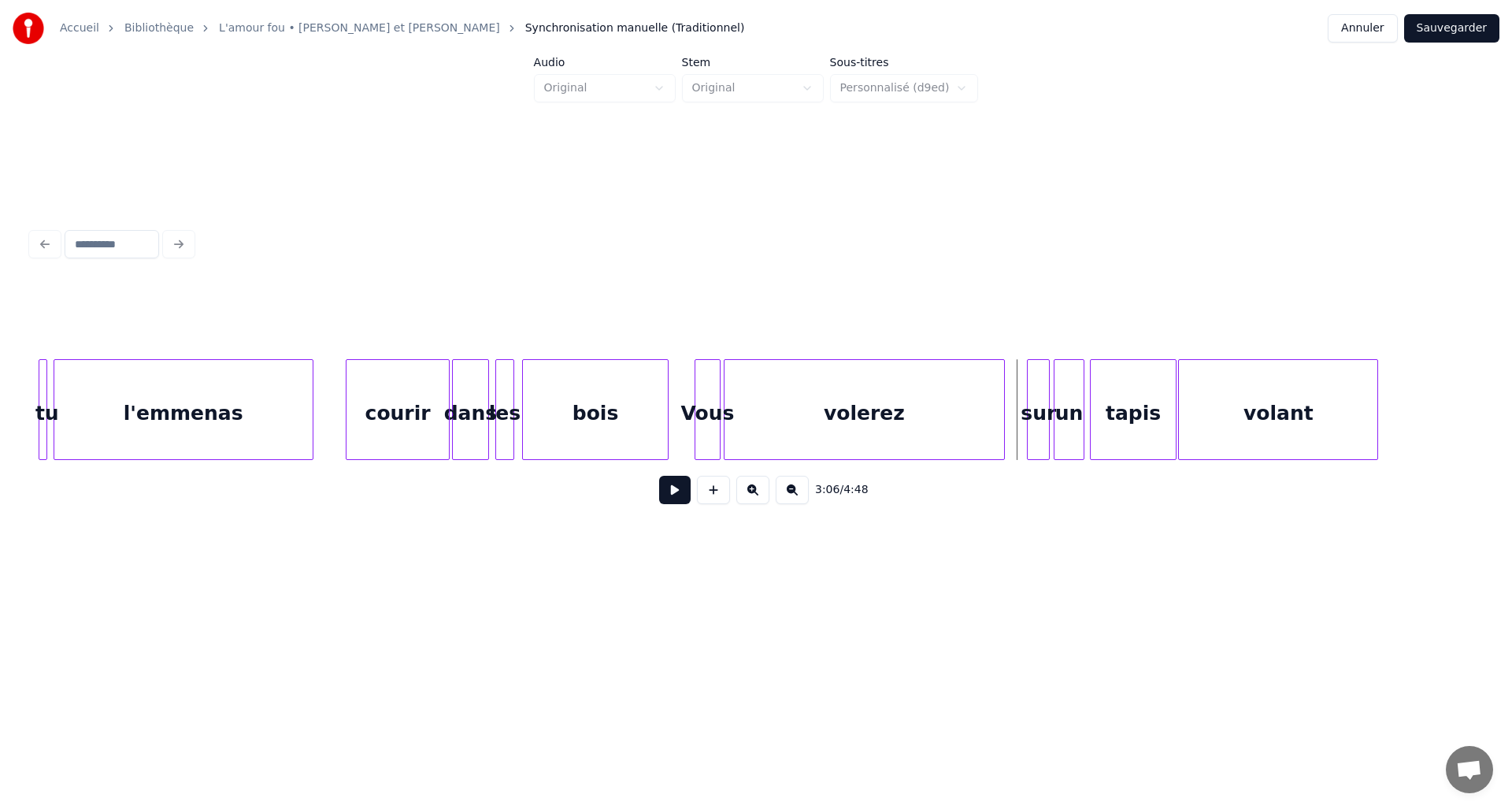
click at [671, 493] on button at bounding box center [675, 489] width 31 height 29
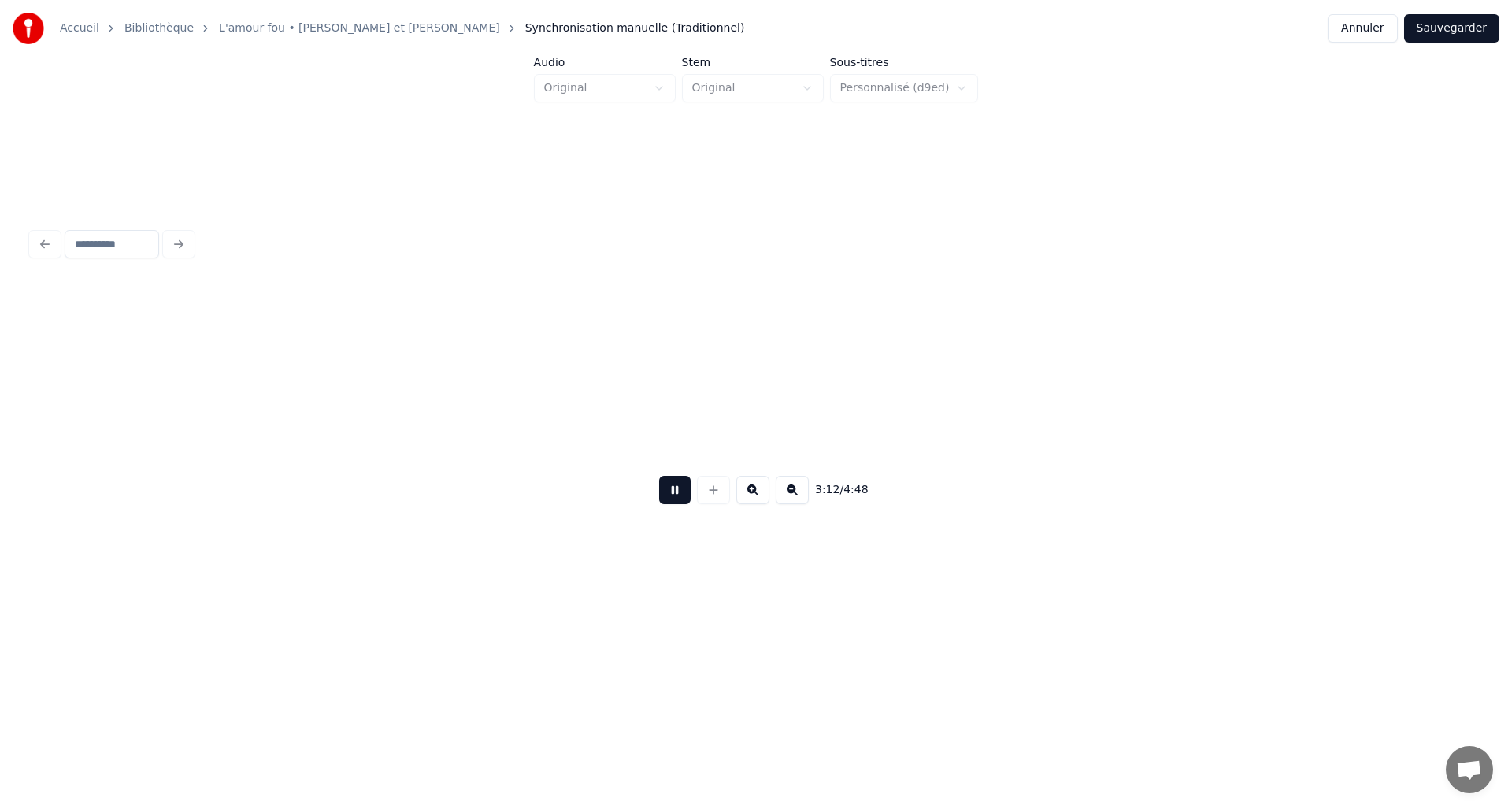
scroll to position [0, 15173]
click at [1429, 29] on button "Sauvegarder" at bounding box center [1452, 28] width 95 height 29
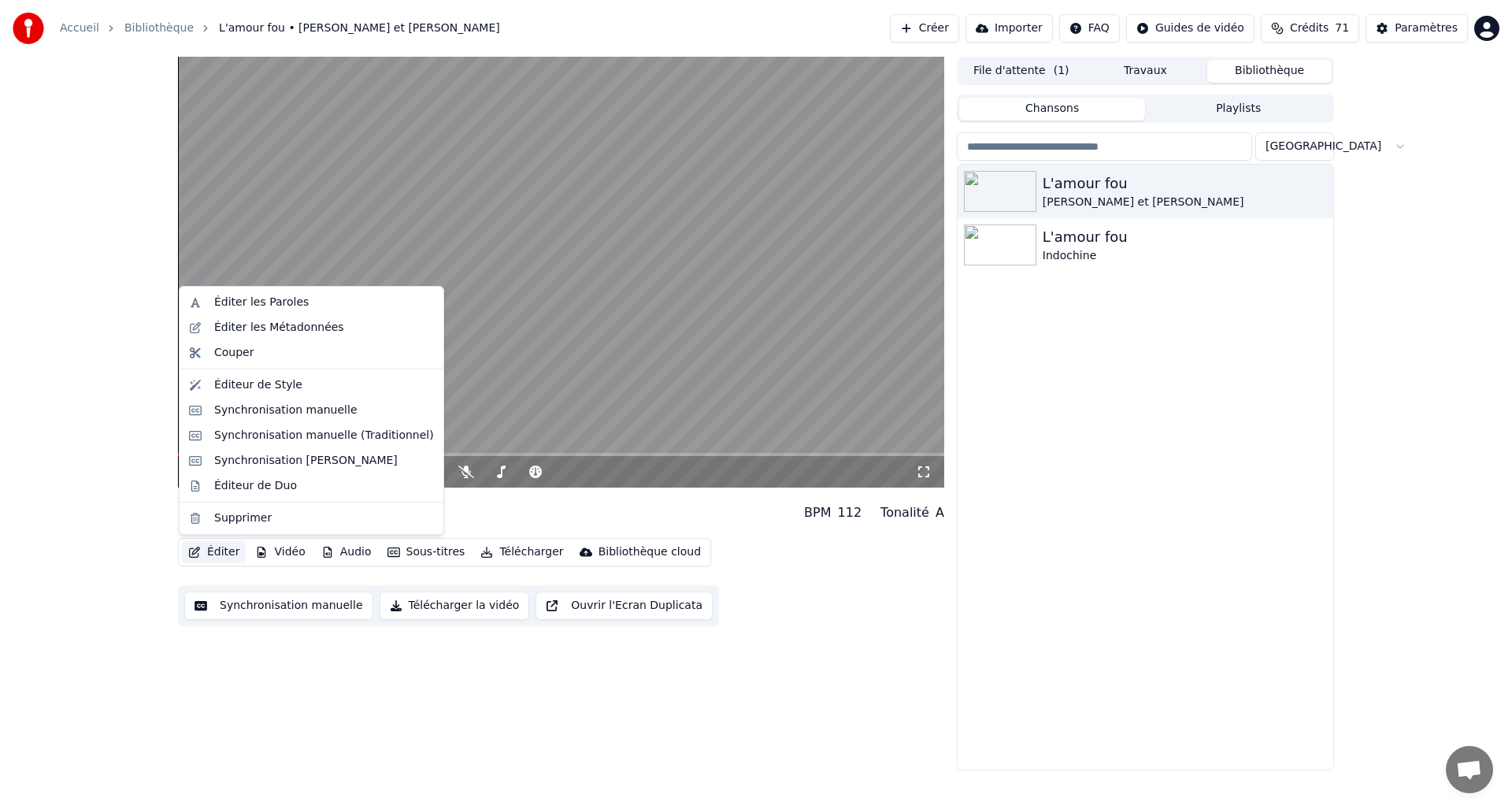
click at [216, 556] on button "Éditer" at bounding box center [213, 551] width 64 height 22
click at [280, 442] on div "Synchronisation manuelle (Traditionnel)" at bounding box center [324, 435] width 219 height 16
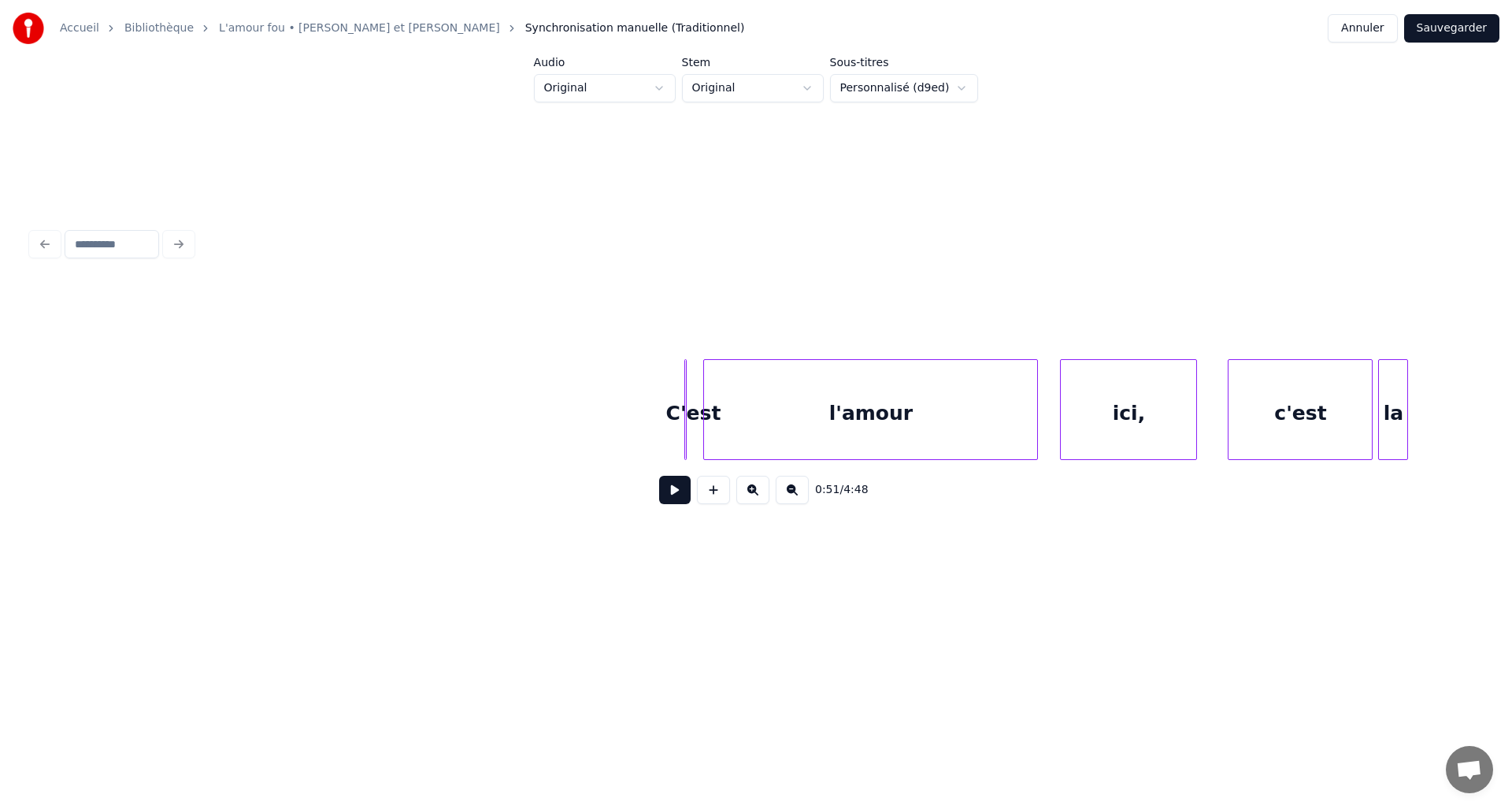
scroll to position [0, 16210]
click at [698, 424] on div at bounding box center [696, 409] width 4 height 99
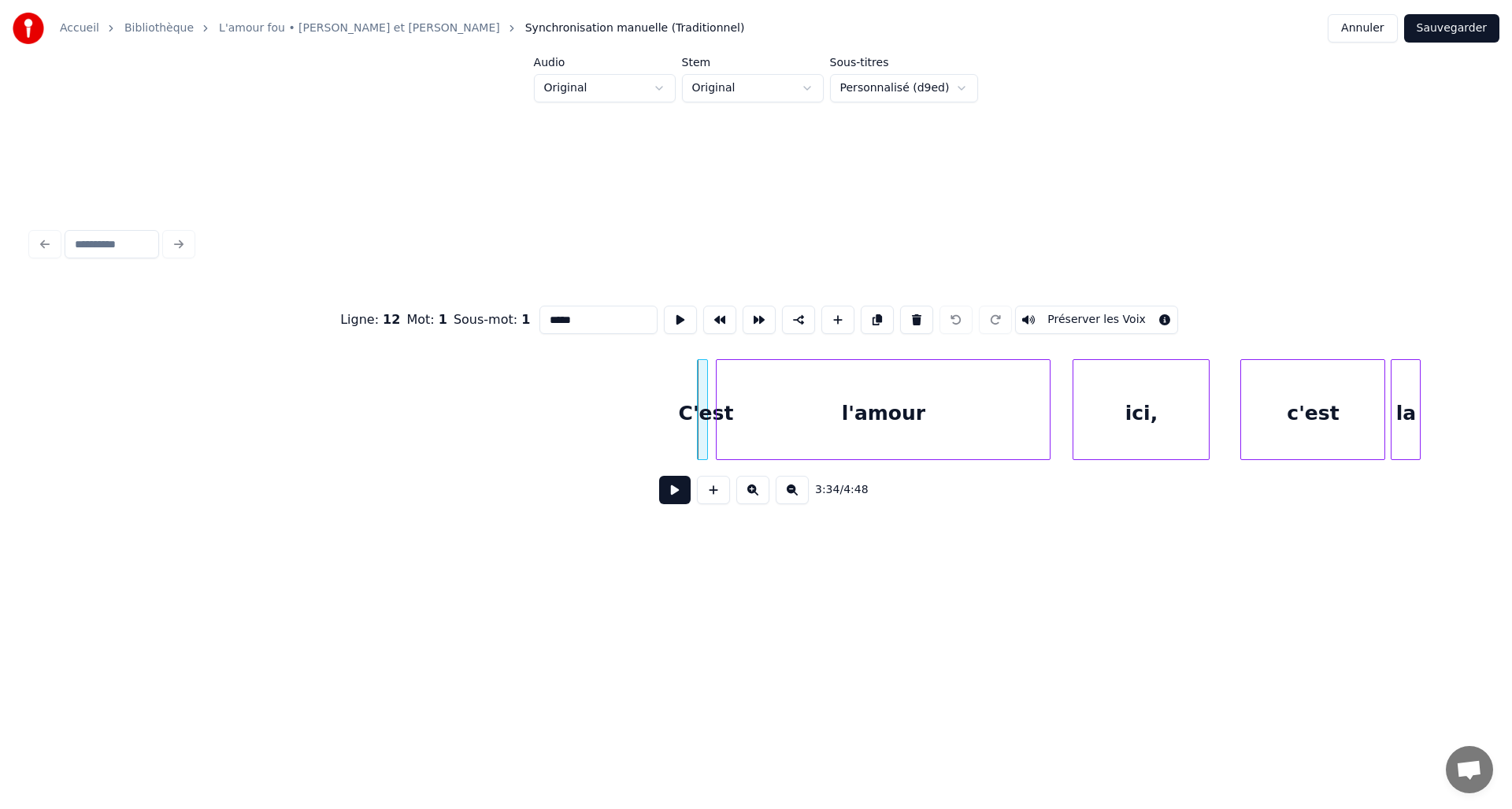
click at [705, 424] on div at bounding box center [705, 409] width 4 height 99
click at [691, 428] on div "C'est" at bounding box center [696, 409] width 10 height 101
click at [747, 427] on div "l'amour" at bounding box center [874, 413] width 334 height 107
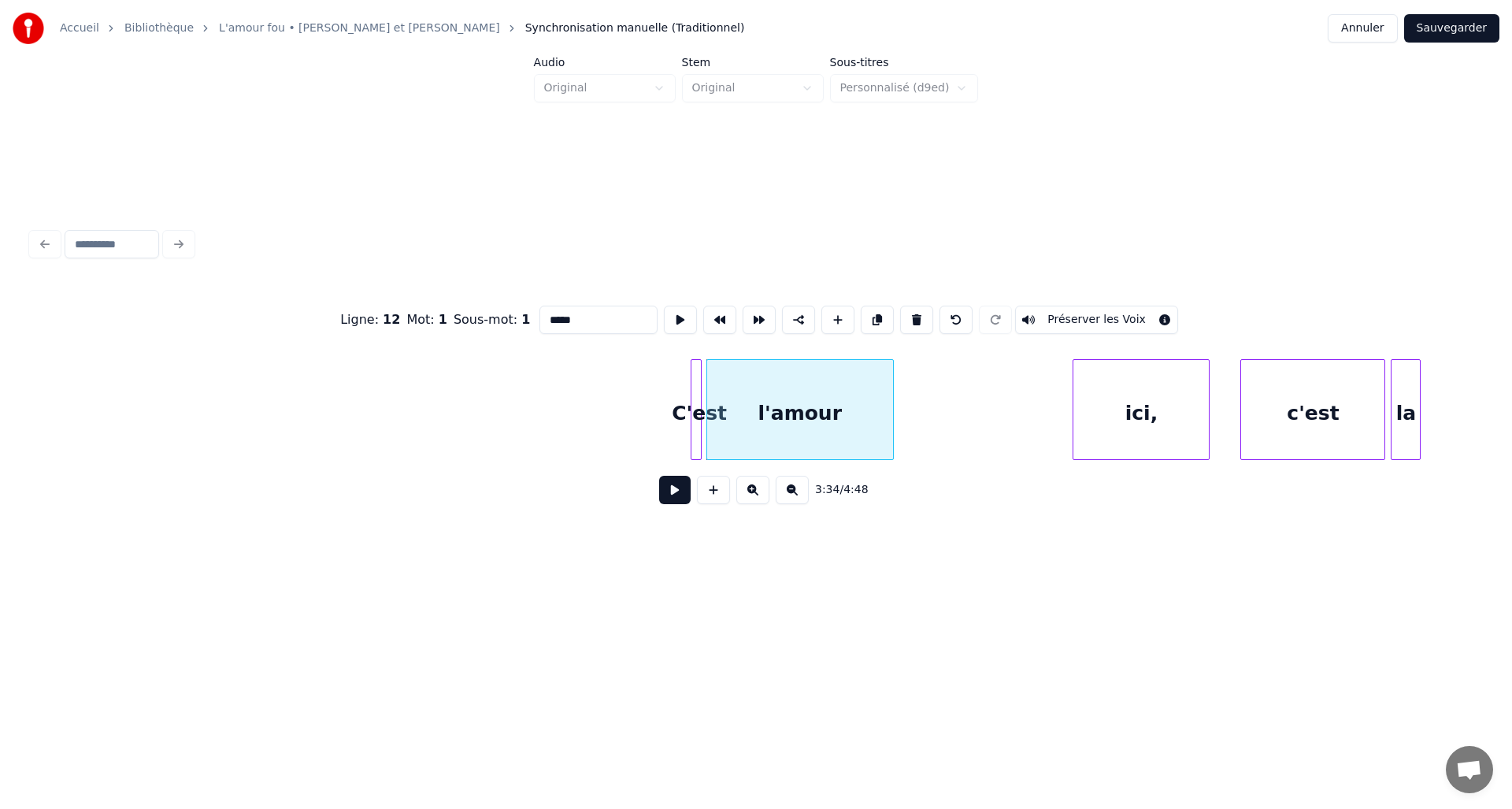
click at [892, 424] on div at bounding box center [890, 409] width 4 height 99
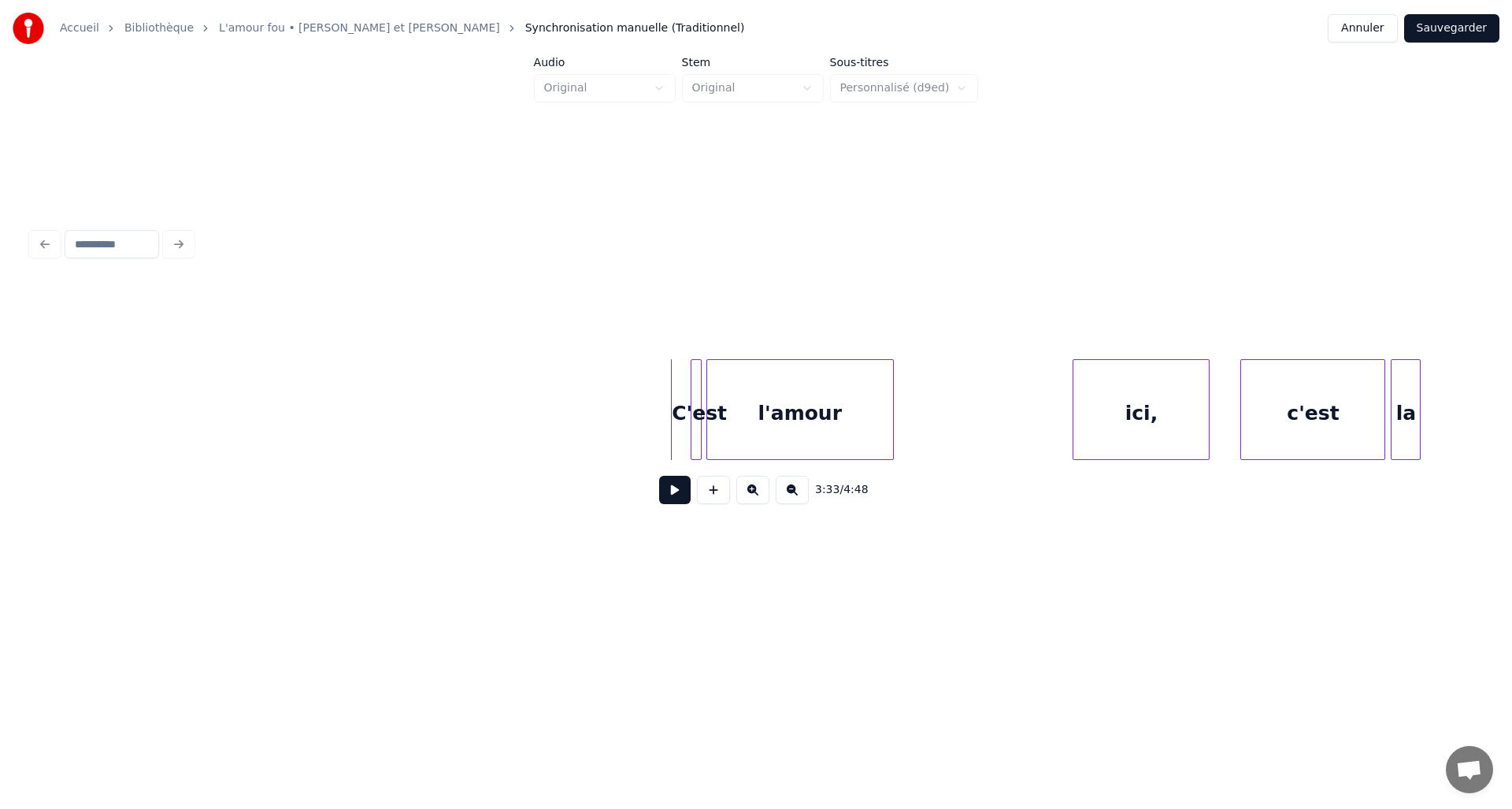
click at [672, 500] on button at bounding box center [675, 489] width 31 height 29
click at [679, 494] on button at bounding box center [675, 489] width 31 height 29
click at [933, 421] on div "ici," at bounding box center [966, 413] width 136 height 107
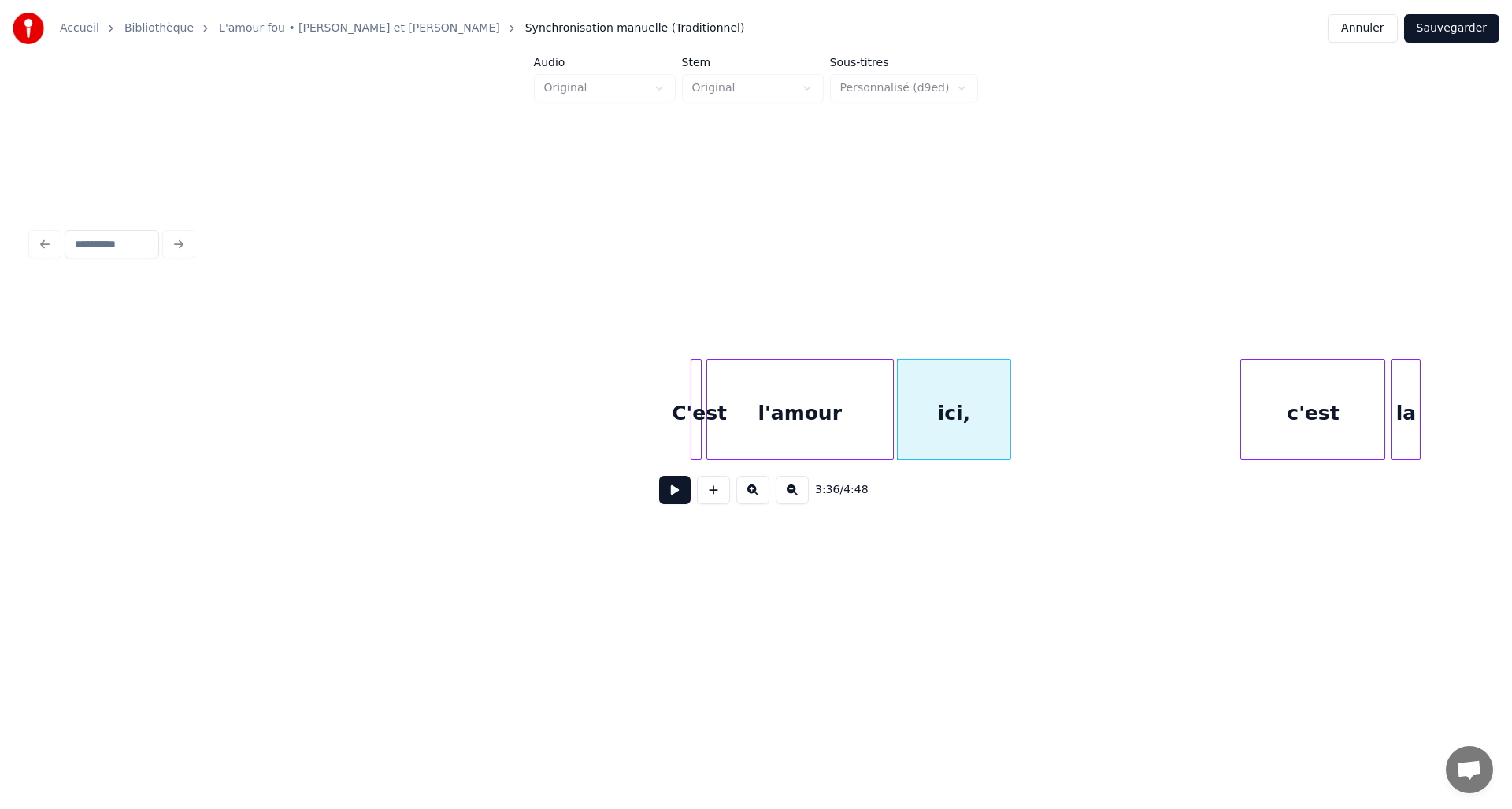
click at [1008, 424] on div at bounding box center [1008, 409] width 4 height 99
click at [1091, 424] on div "c'est" at bounding box center [1102, 413] width 144 height 107
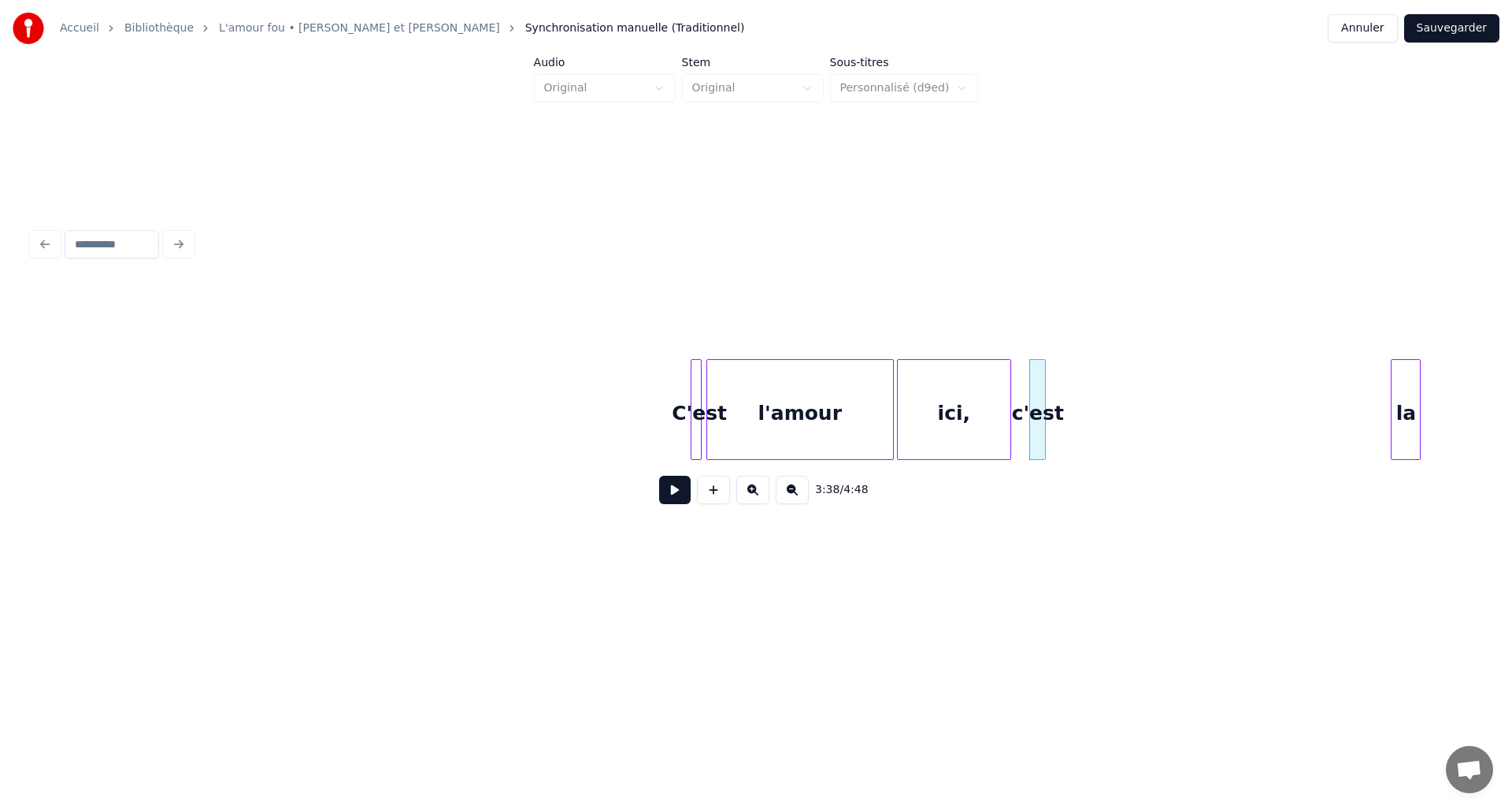
click at [1043, 428] on div at bounding box center [1043, 409] width 4 height 99
click at [1053, 428] on div "la" at bounding box center [1058, 413] width 29 height 107
click at [1065, 427] on div at bounding box center [1064, 409] width 4 height 99
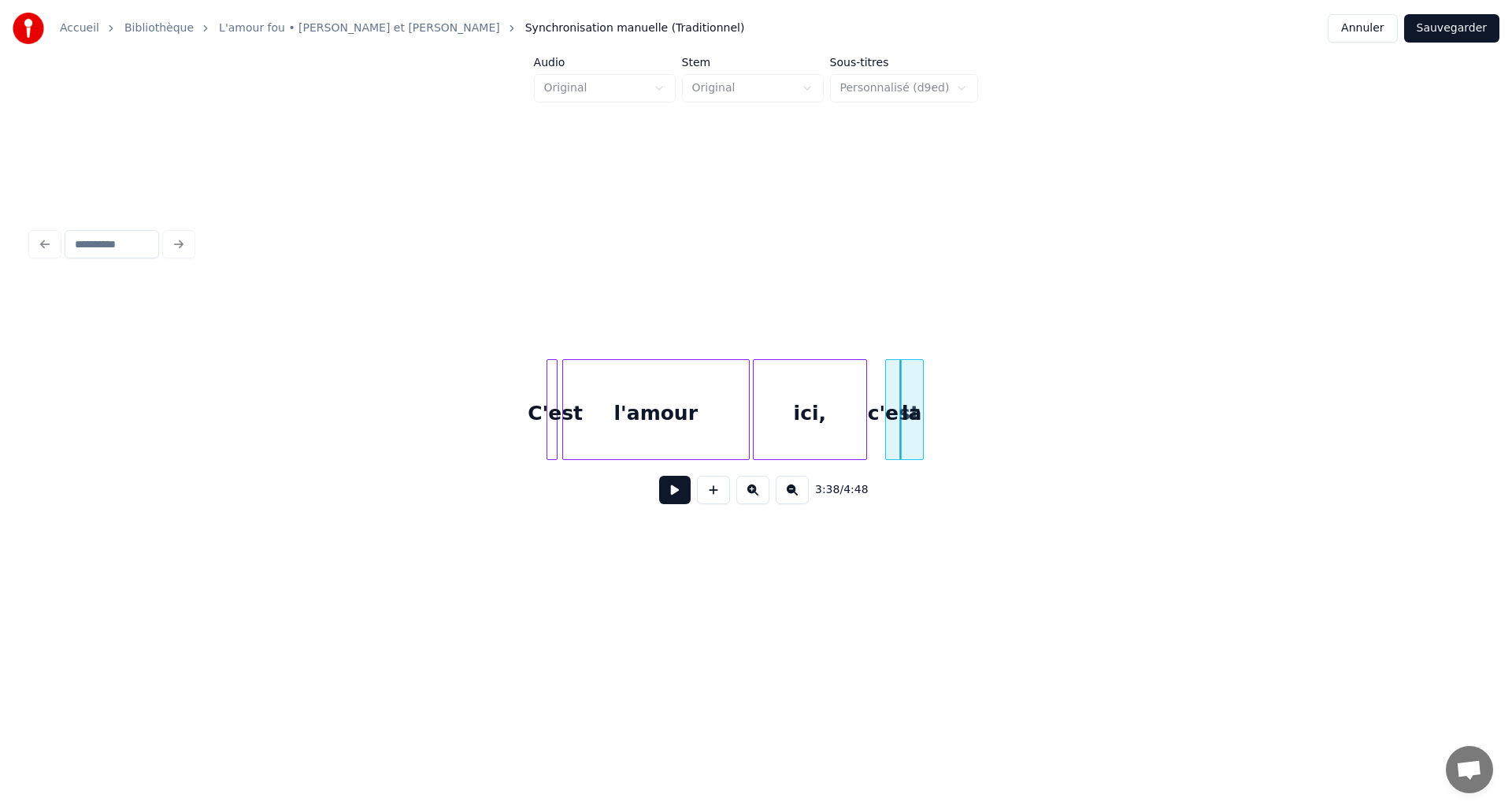
scroll to position [0, 16466]
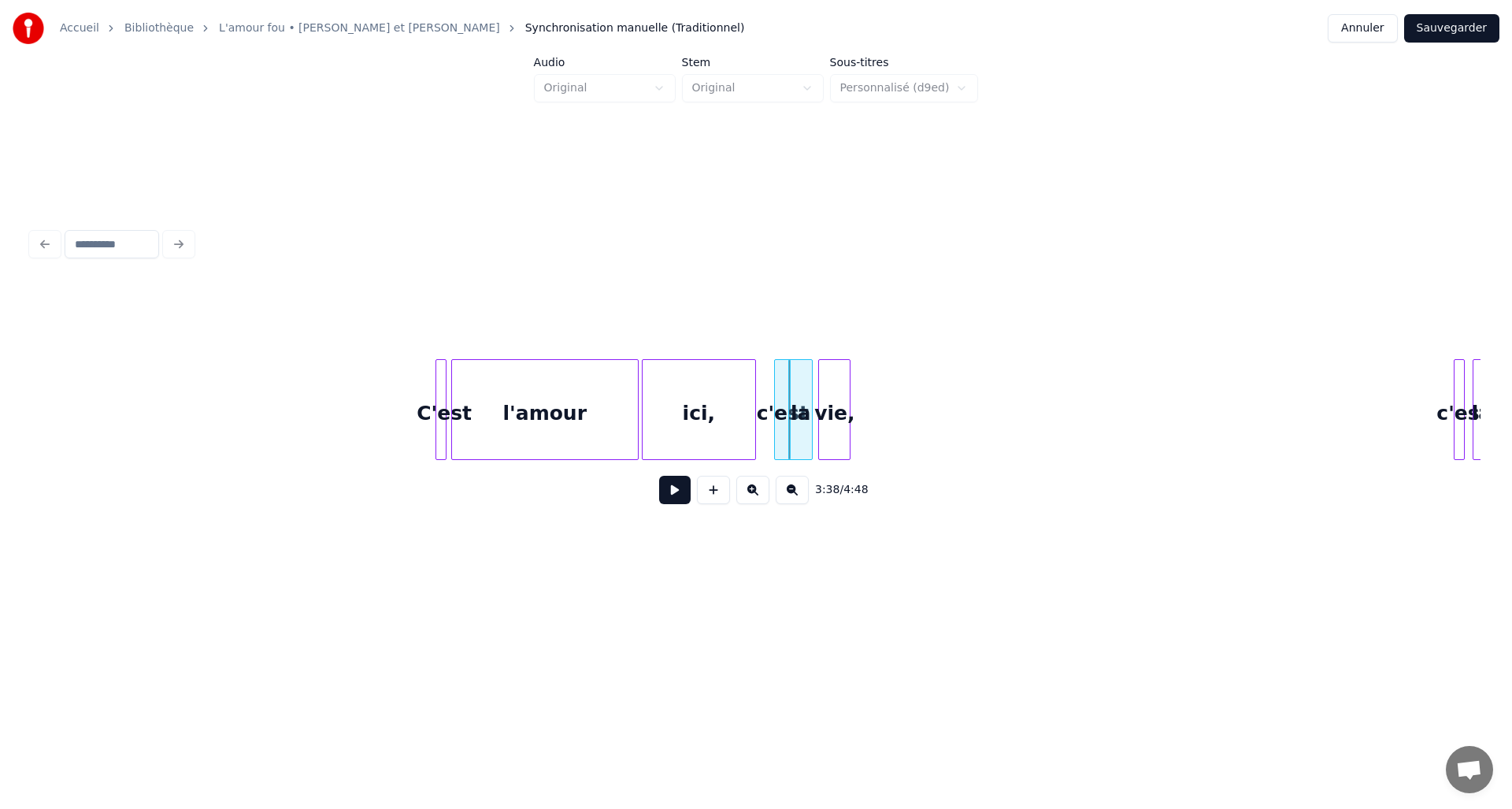
click at [831, 458] on div "C'est l'amour ici, c'est la vie, c'est la" at bounding box center [756, 409] width 1449 height 101
click at [894, 444] on div at bounding box center [890, 409] width 4 height 99
click at [1463, 373] on div at bounding box center [1464, 409] width 4 height 99
click at [941, 411] on div "c'est" at bounding box center [947, 409] width 13 height 101
click at [957, 398] on div "la" at bounding box center [962, 409] width 11 height 101
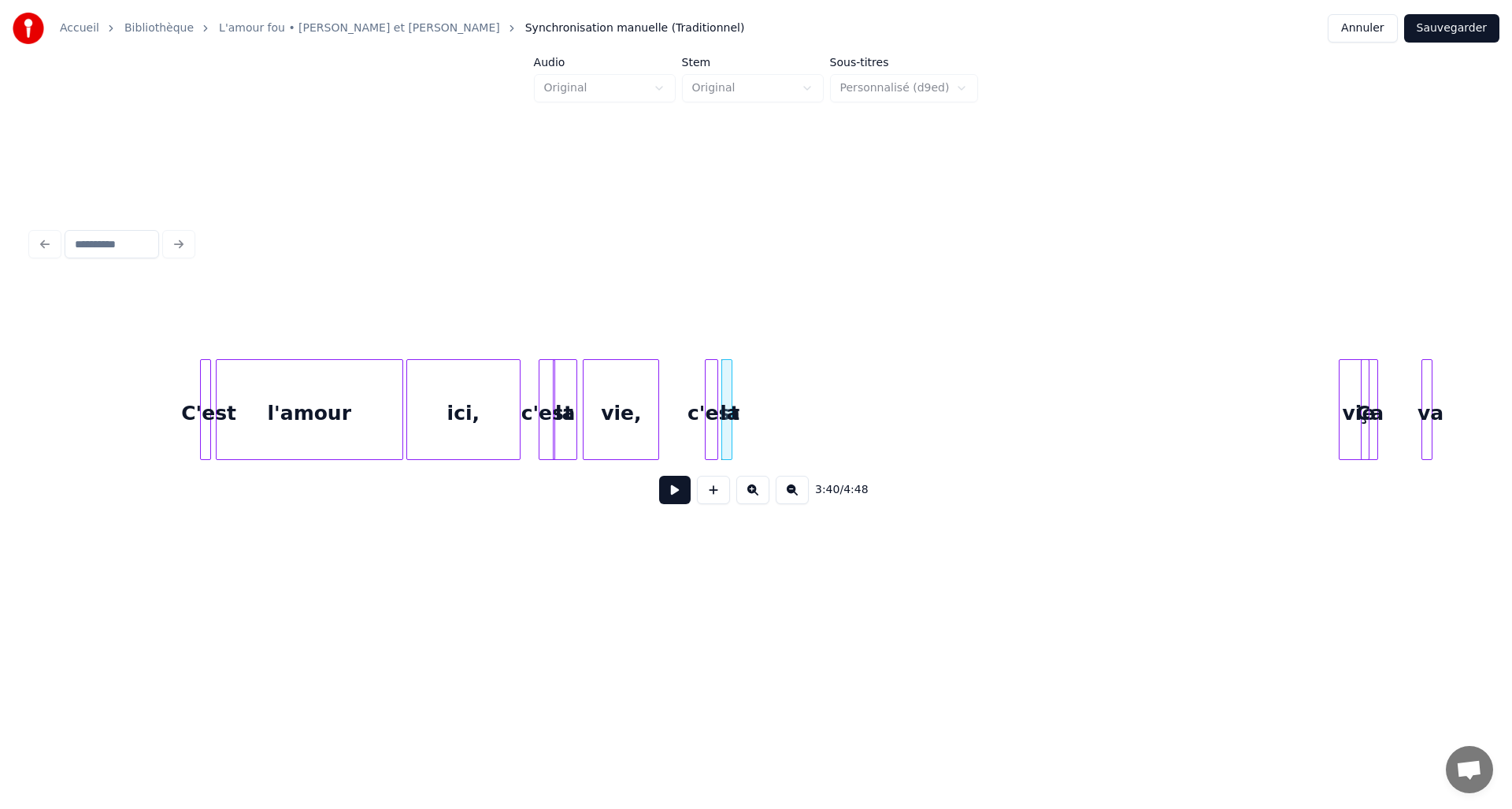
scroll to position [0, 16714]
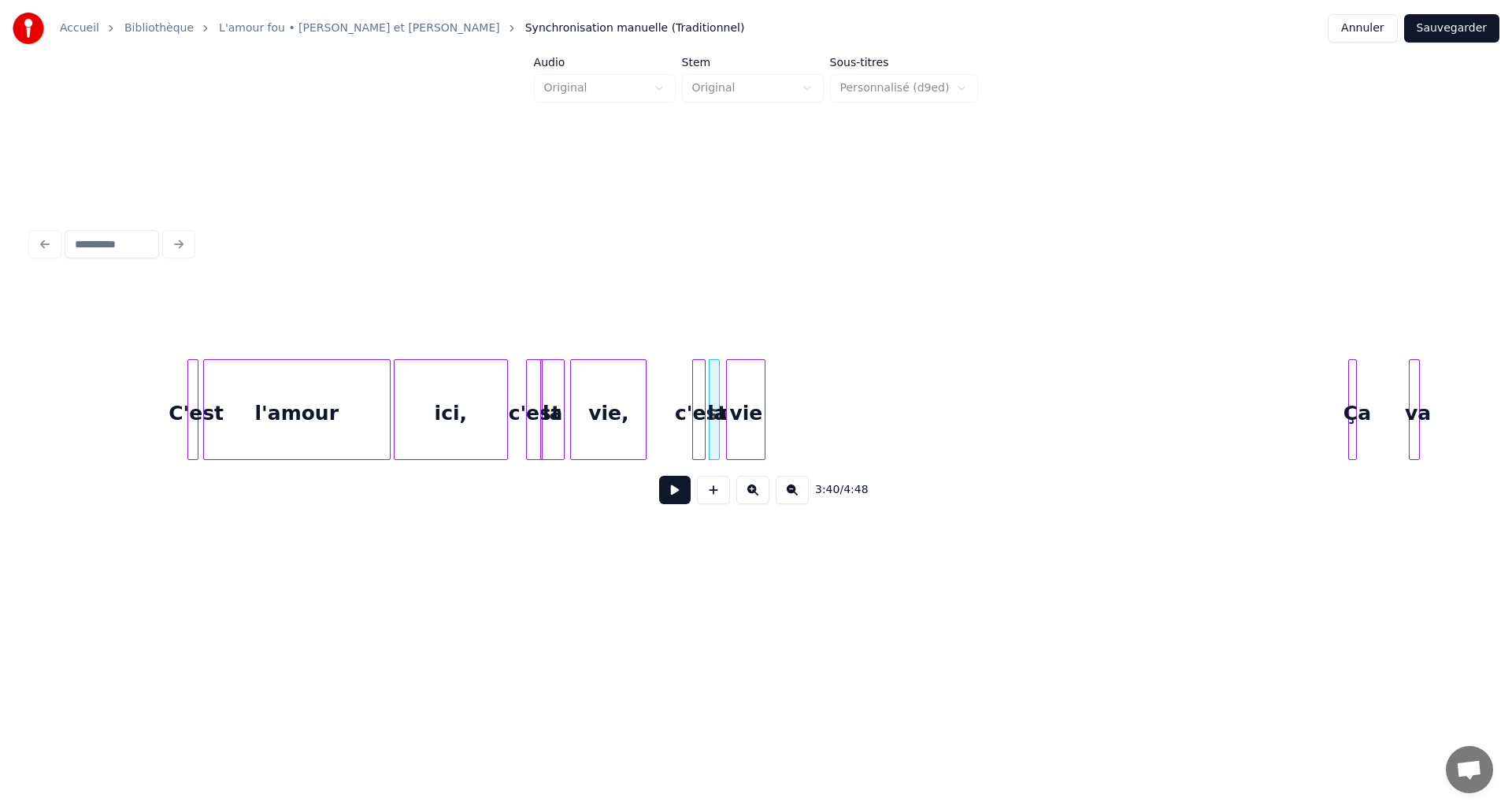
click at [732, 437] on div "vie" at bounding box center [746, 413] width 37 height 107
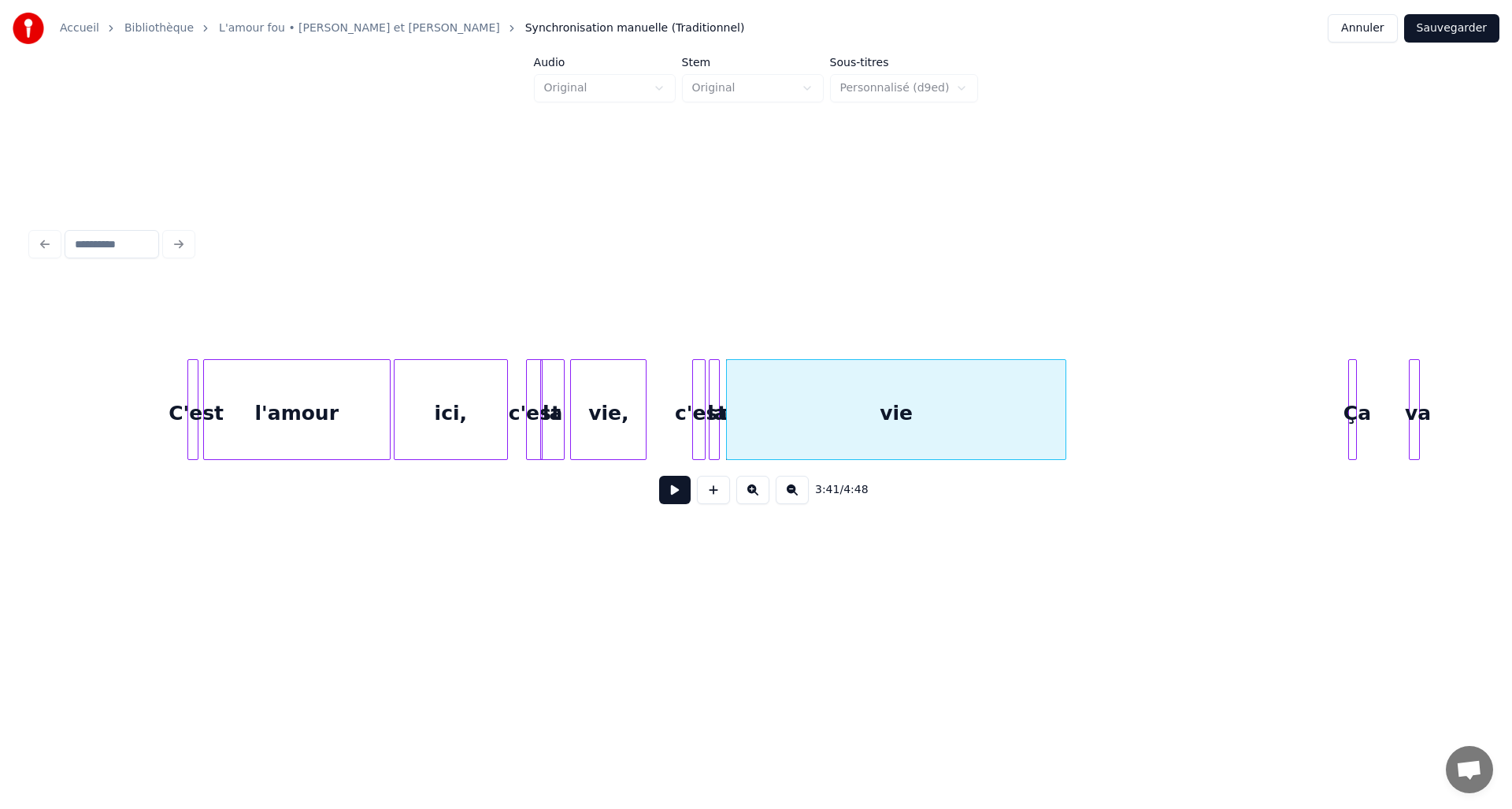
click at [1064, 435] on div at bounding box center [1063, 409] width 4 height 99
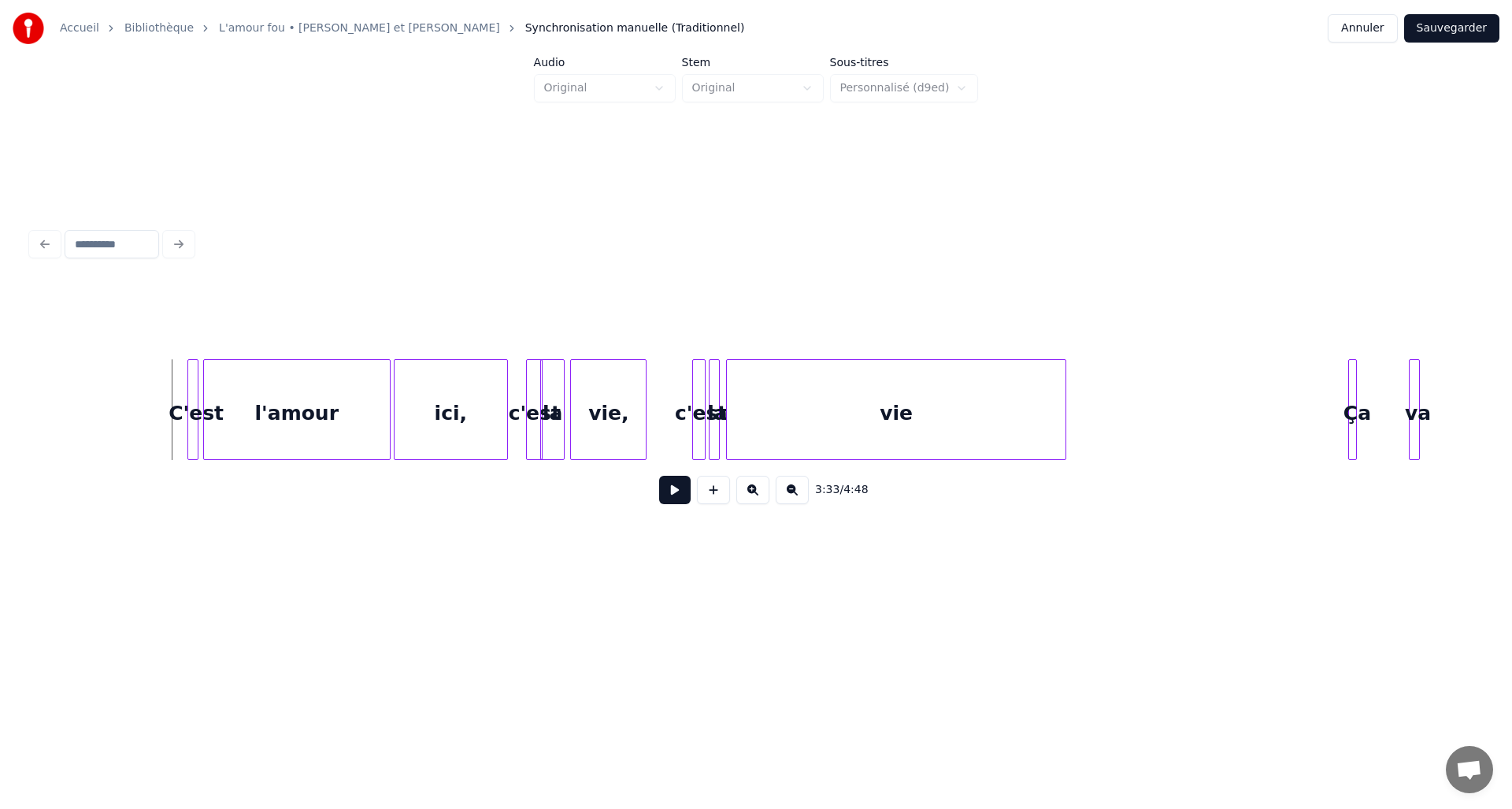
click at [670, 502] on button at bounding box center [675, 489] width 31 height 29
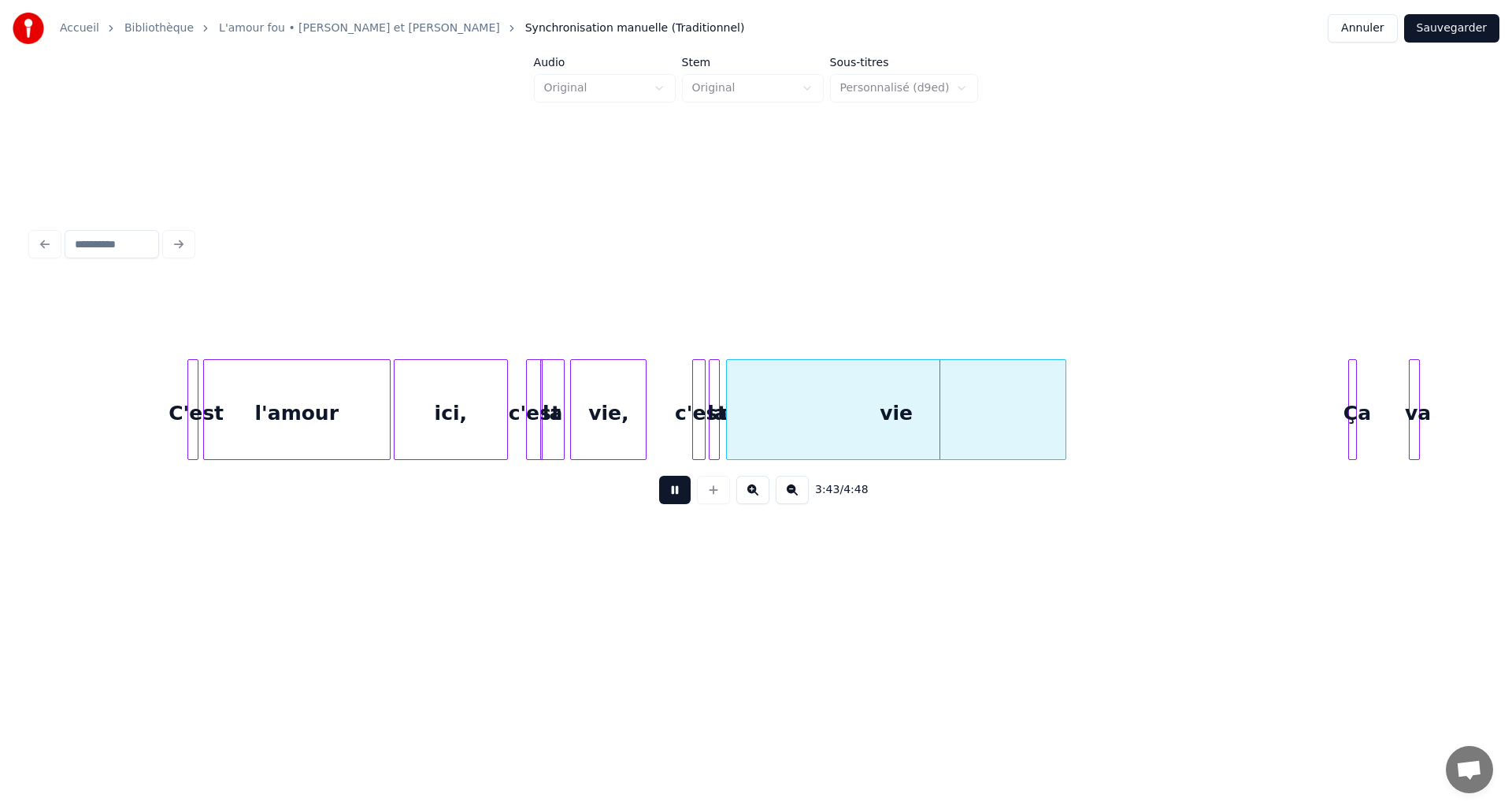
click at [670, 502] on button at bounding box center [675, 489] width 31 height 29
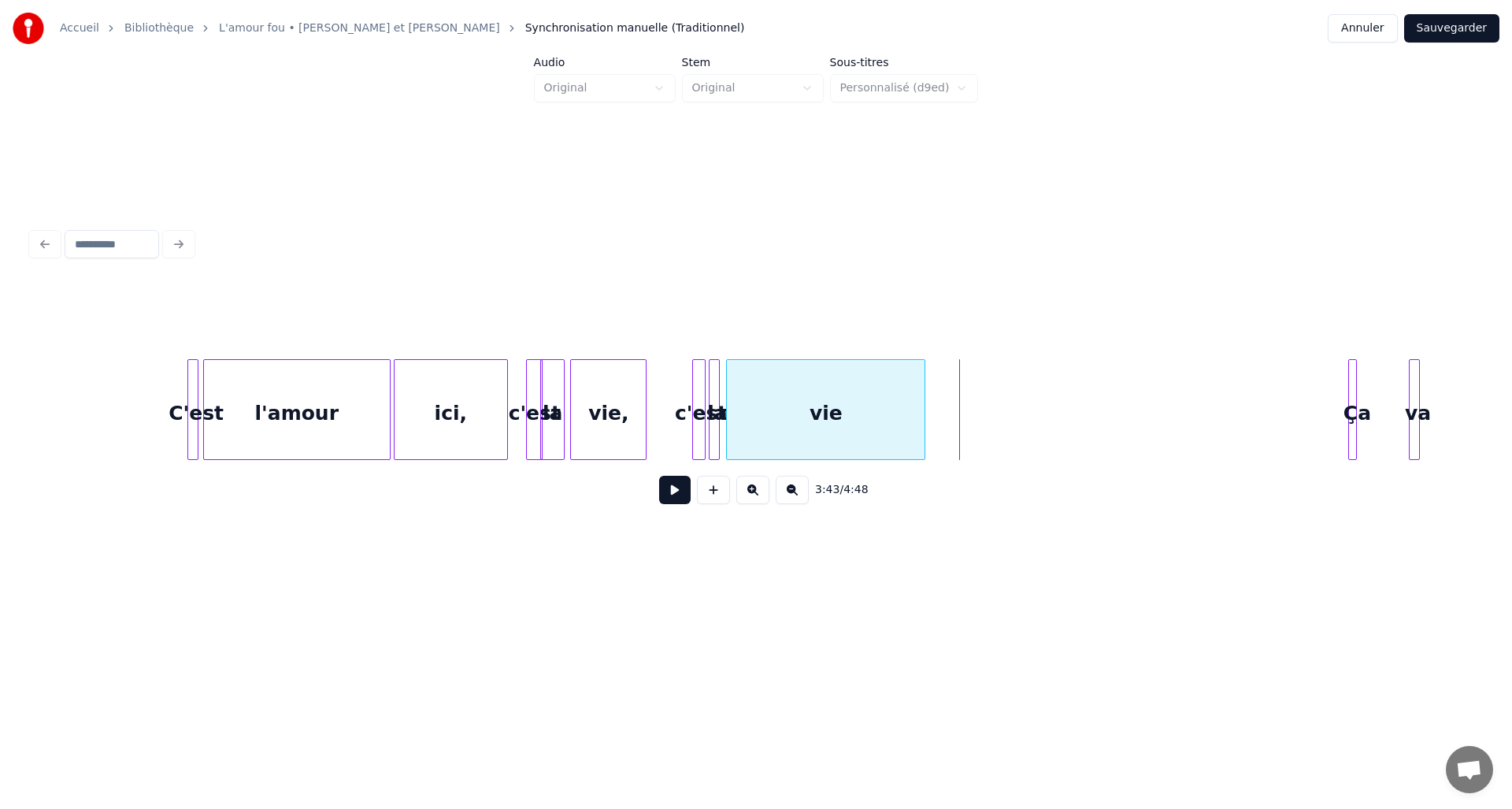
click at [923, 440] on div at bounding box center [921, 409] width 4 height 99
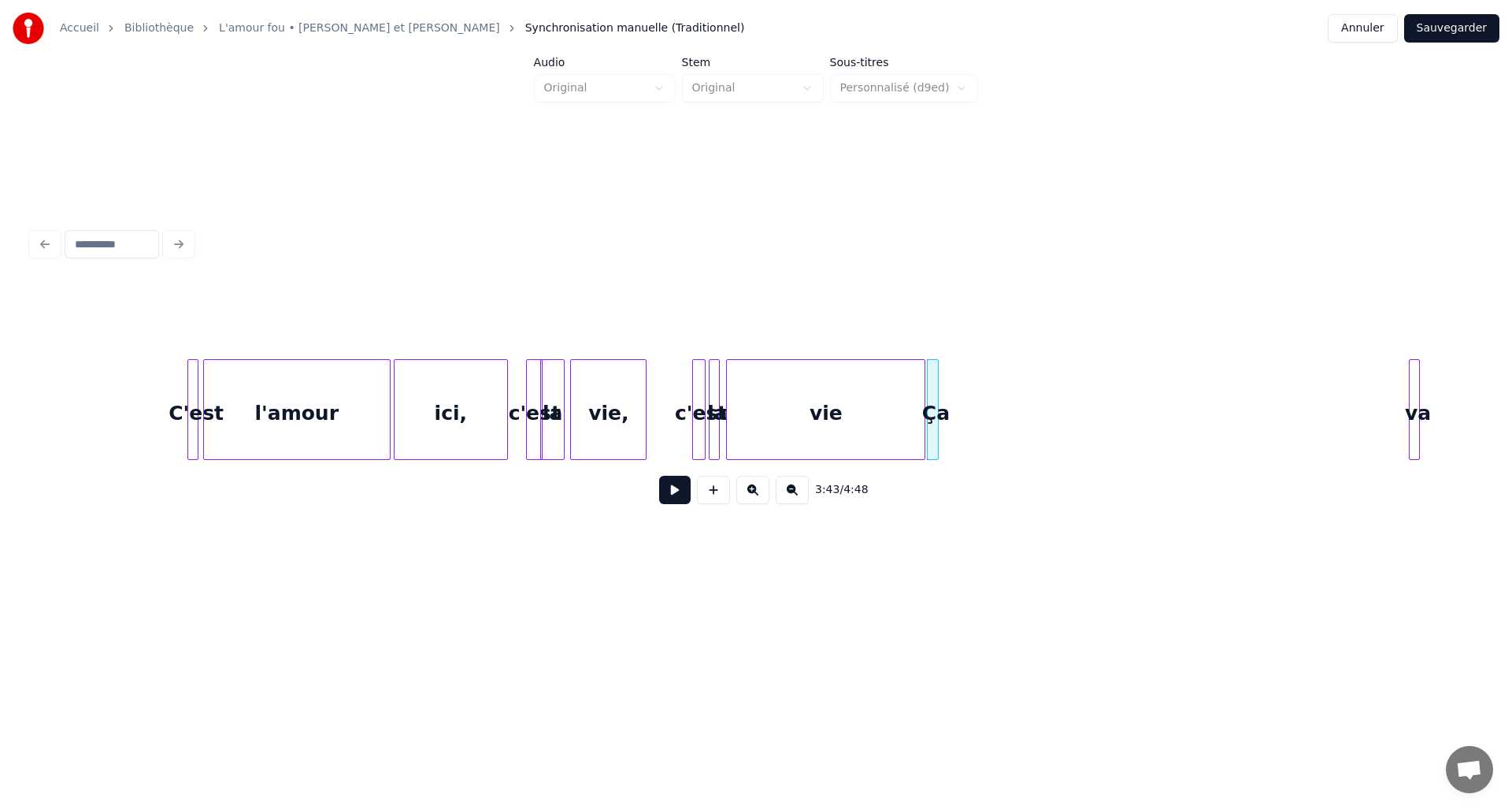
click at [936, 429] on div at bounding box center [935, 409] width 4 height 99
click at [956, 437] on div "va" at bounding box center [950, 413] width 16 height 107
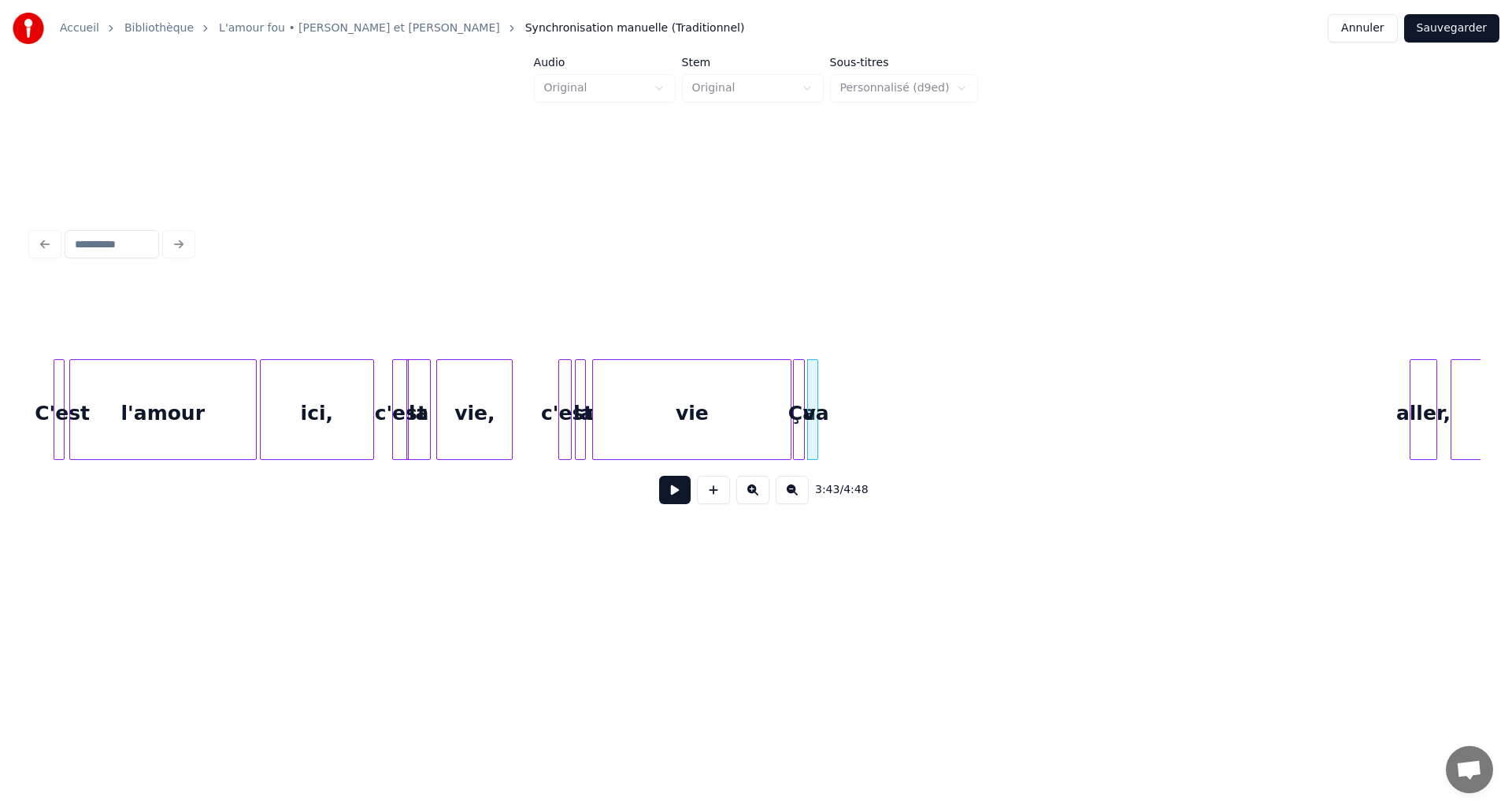
scroll to position [0, 16860]
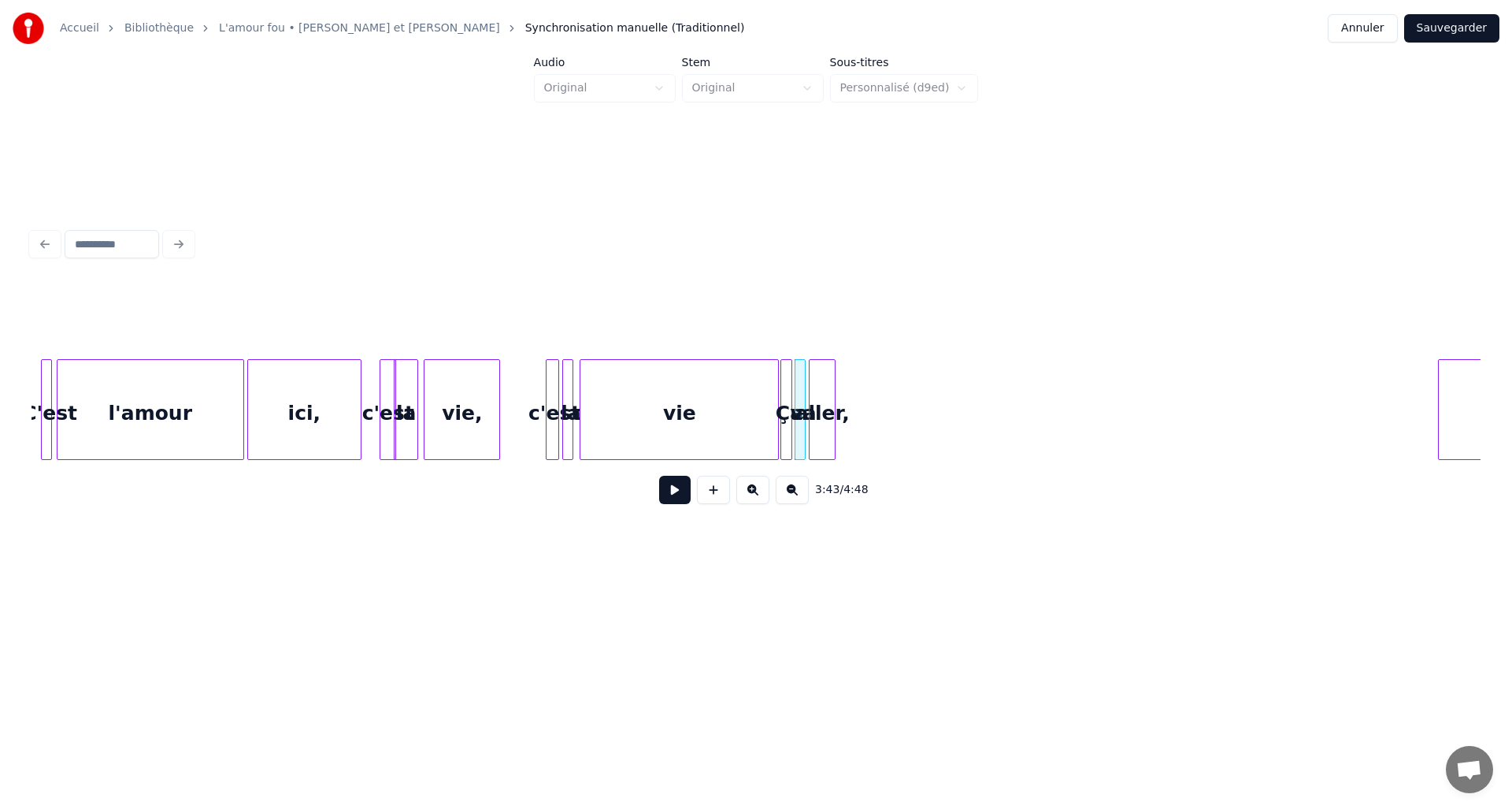
click at [819, 408] on div "aller," at bounding box center [822, 413] width 25 height 107
click at [893, 397] on div at bounding box center [890, 409] width 4 height 99
click at [677, 492] on button at bounding box center [675, 489] width 31 height 29
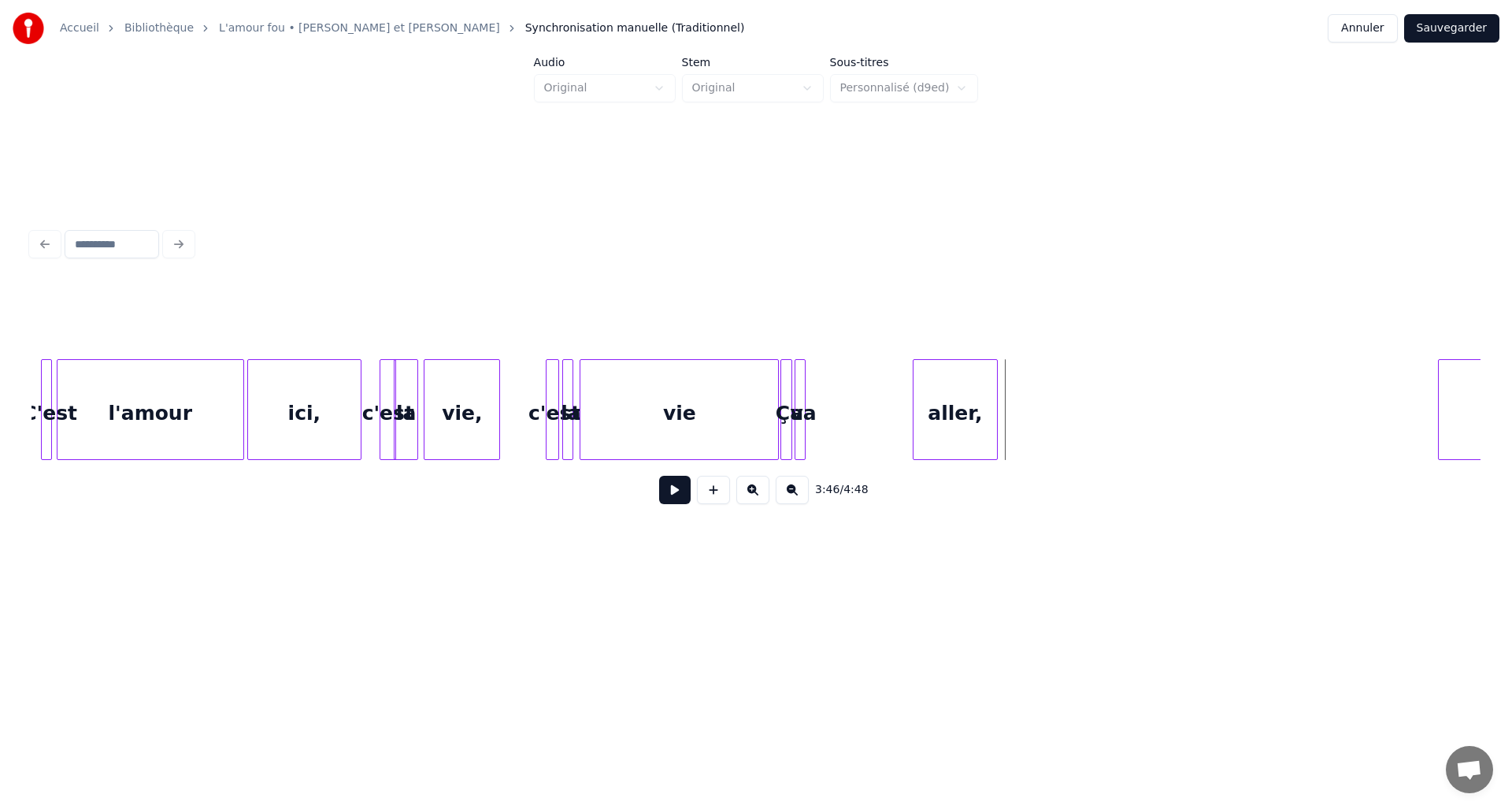
click at [943, 437] on div "aller," at bounding box center [955, 413] width 84 height 107
click at [1029, 434] on div at bounding box center [1028, 409] width 4 height 99
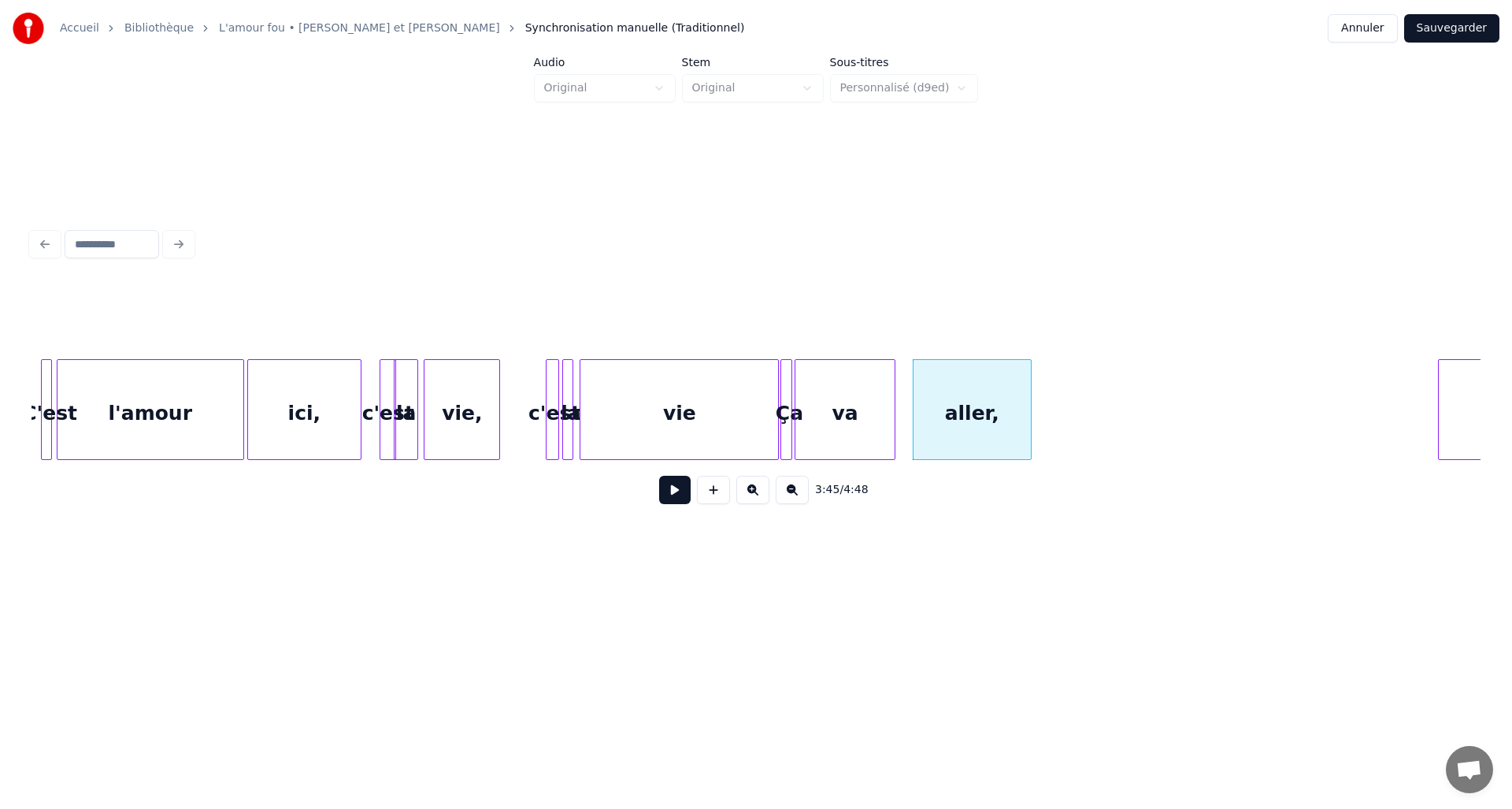
click at [894, 438] on div at bounding box center [892, 409] width 4 height 99
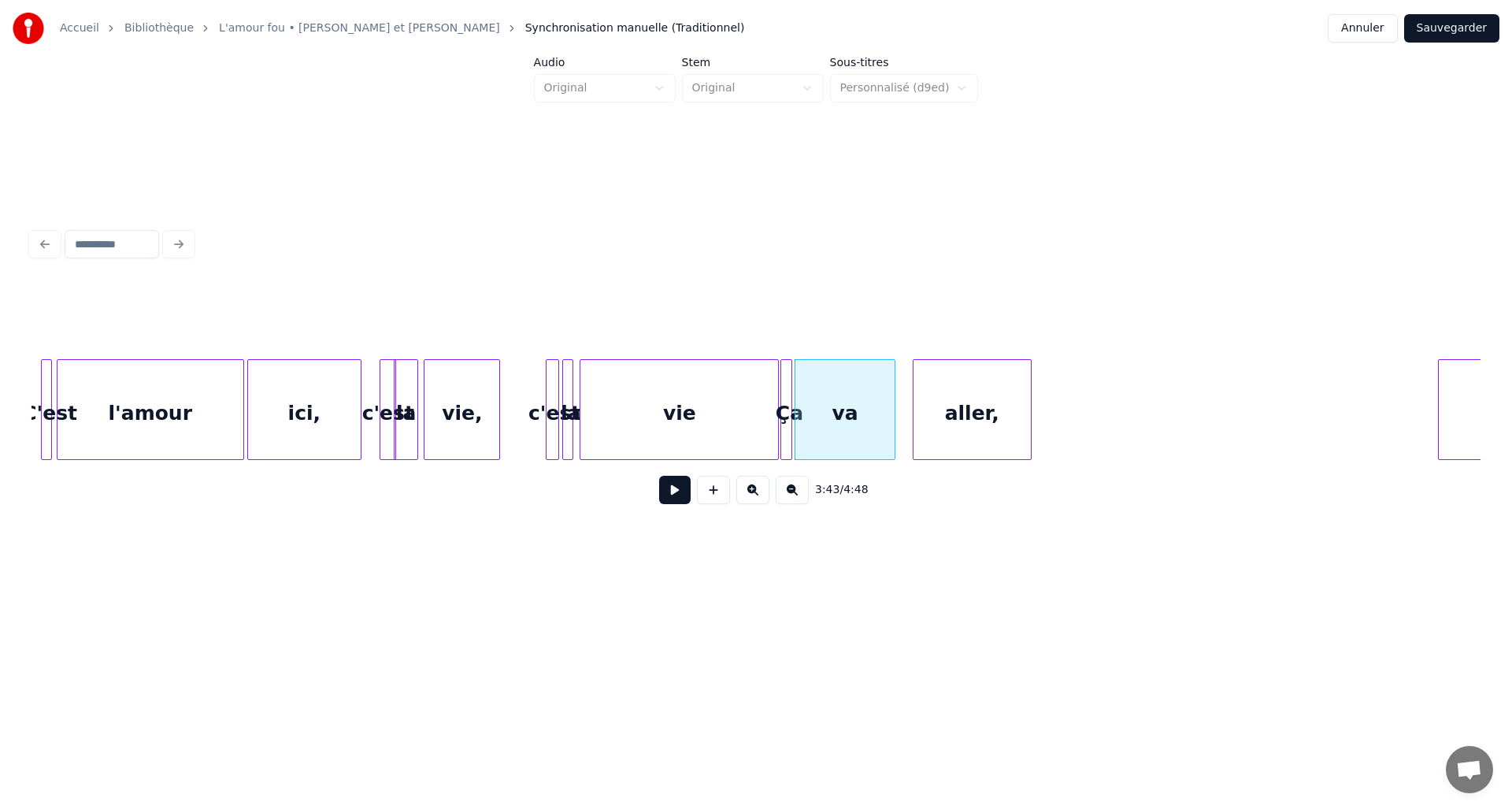
click at [679, 494] on button at bounding box center [675, 489] width 31 height 29
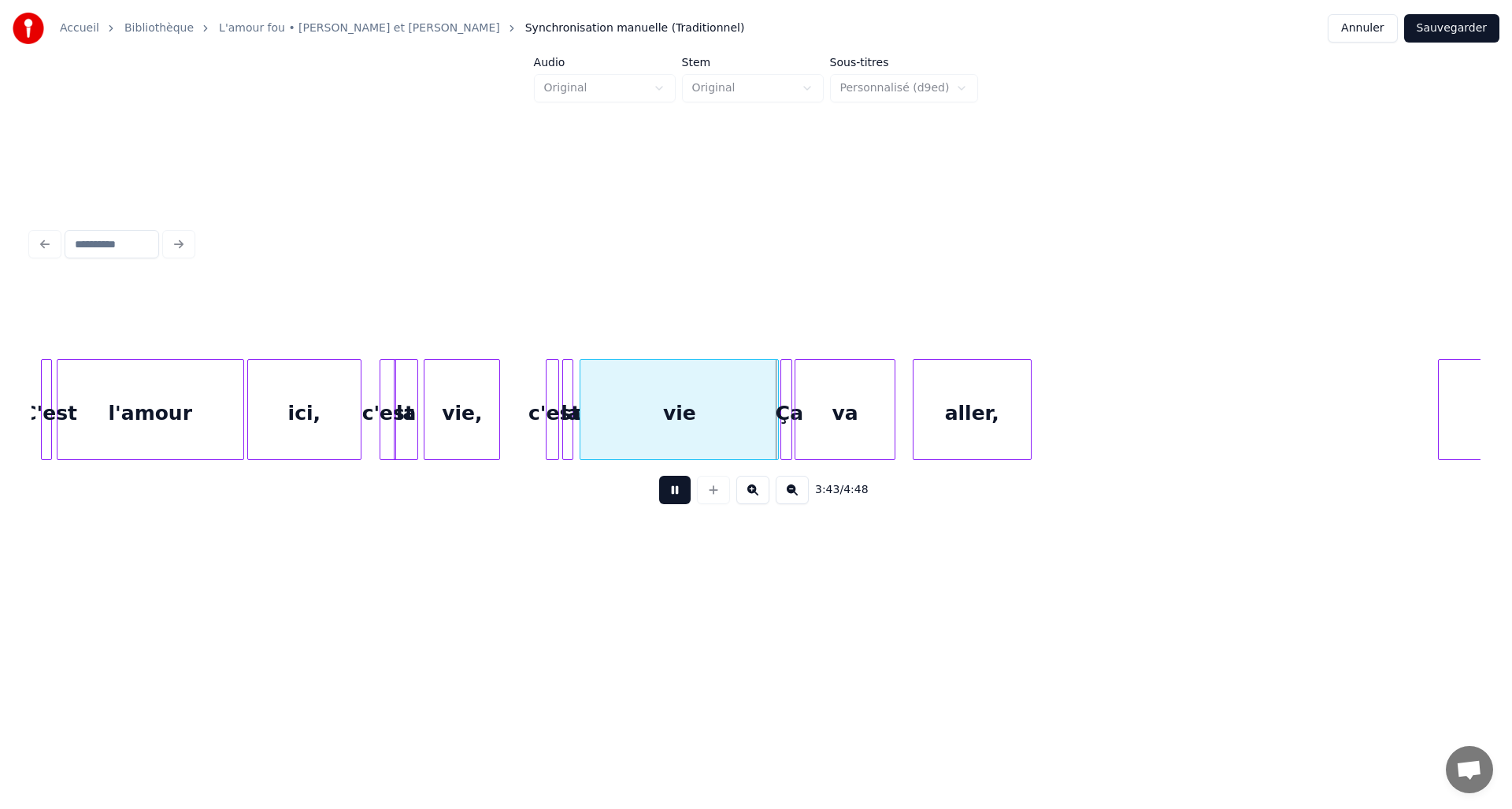
click at [679, 494] on button at bounding box center [675, 489] width 31 height 29
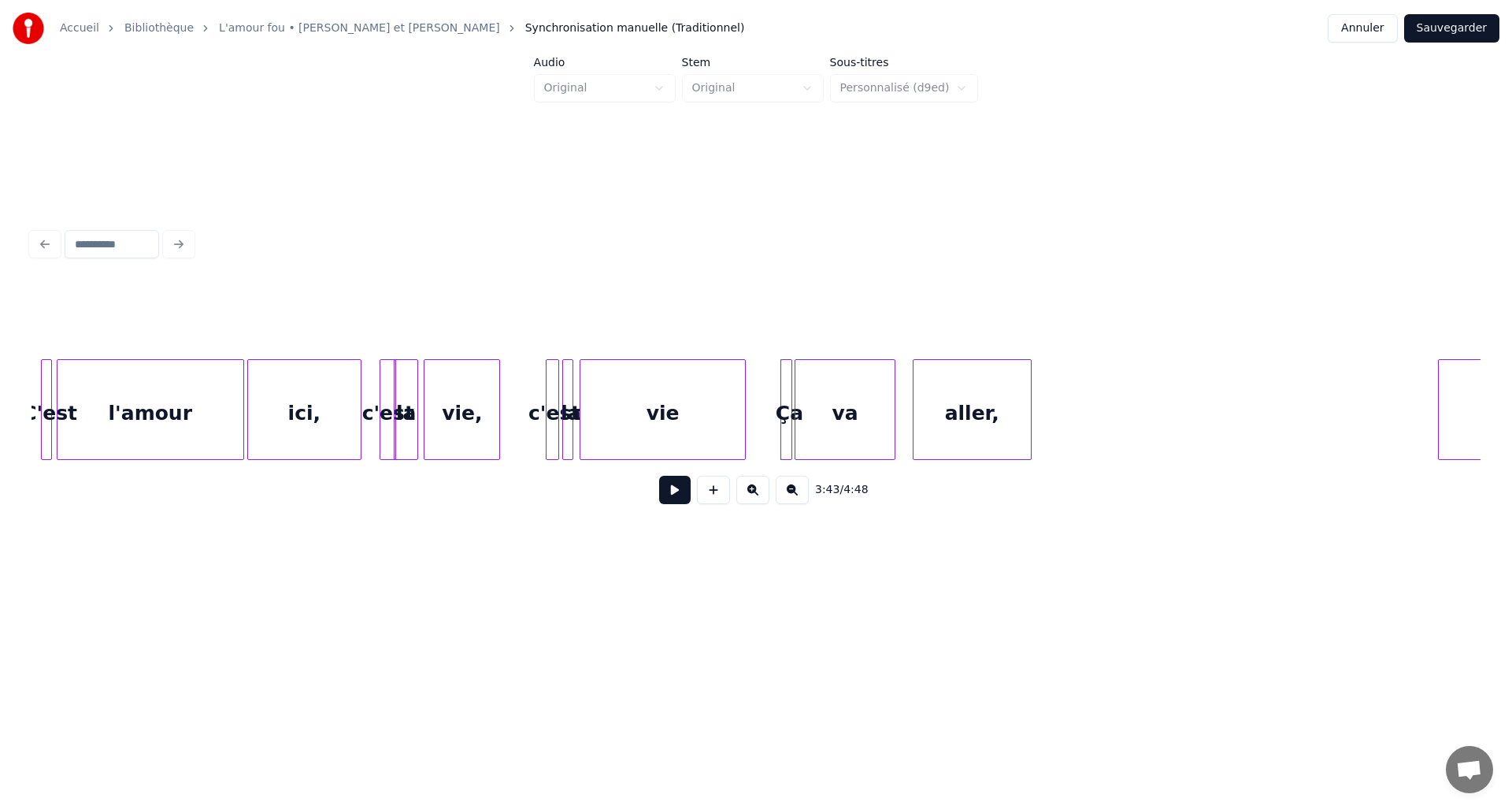
click at [744, 453] on div at bounding box center [742, 409] width 4 height 99
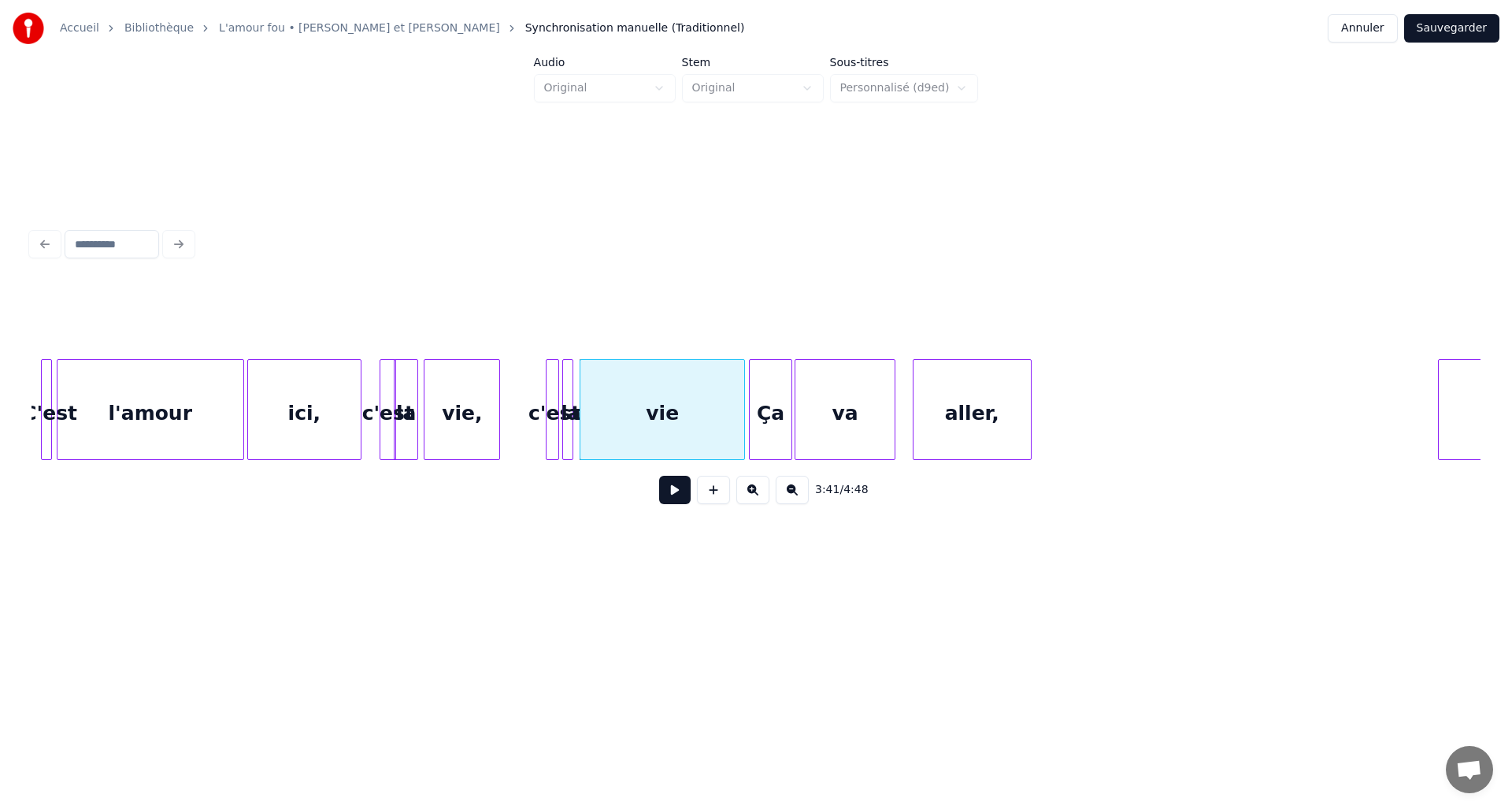
click at [752, 447] on div at bounding box center [752, 409] width 4 height 99
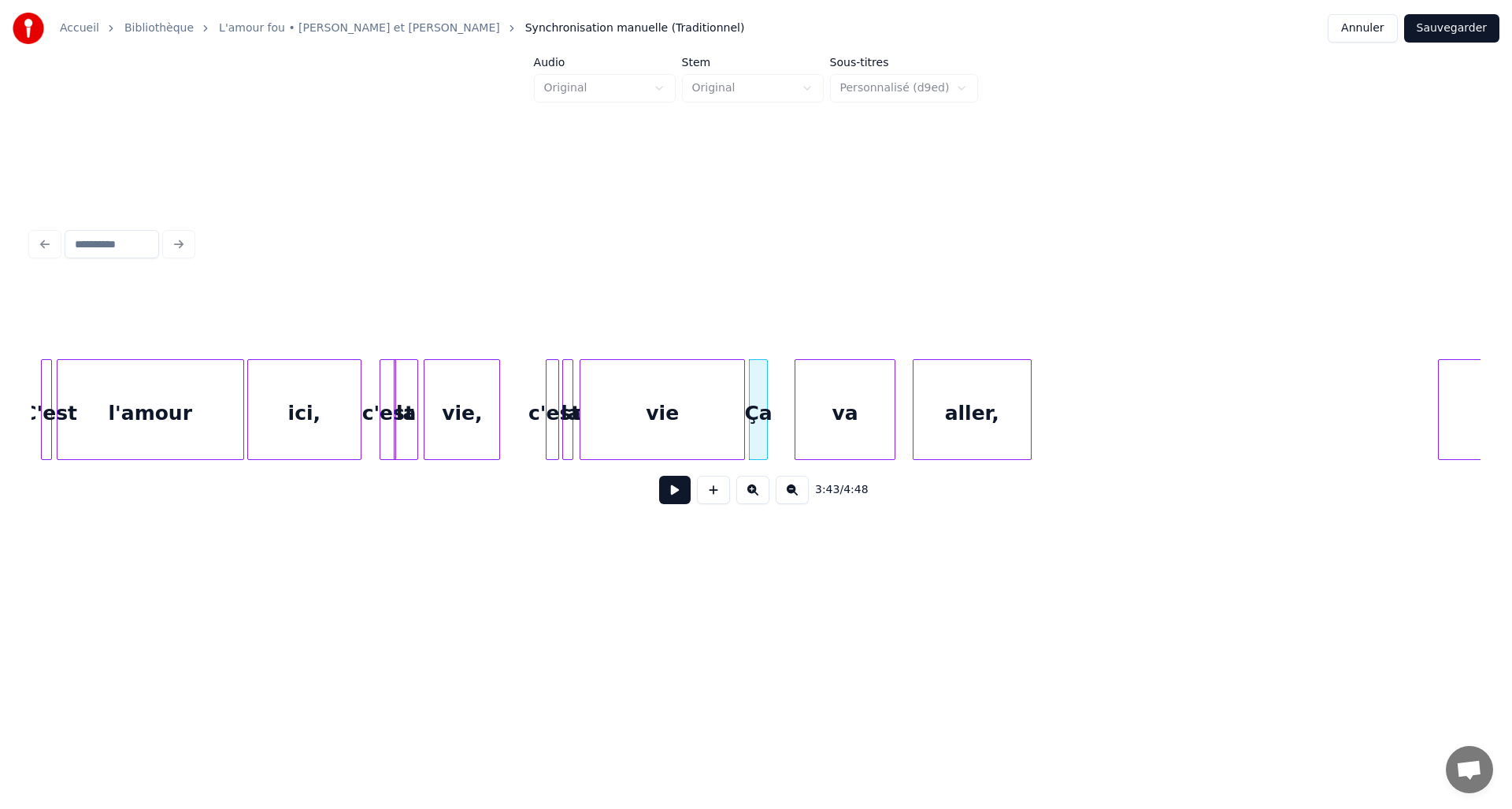
click at [764, 444] on div at bounding box center [764, 409] width 4 height 99
click at [773, 441] on div at bounding box center [774, 409] width 4 height 99
click at [665, 498] on button at bounding box center [675, 489] width 31 height 29
click at [665, 497] on button at bounding box center [675, 489] width 31 height 29
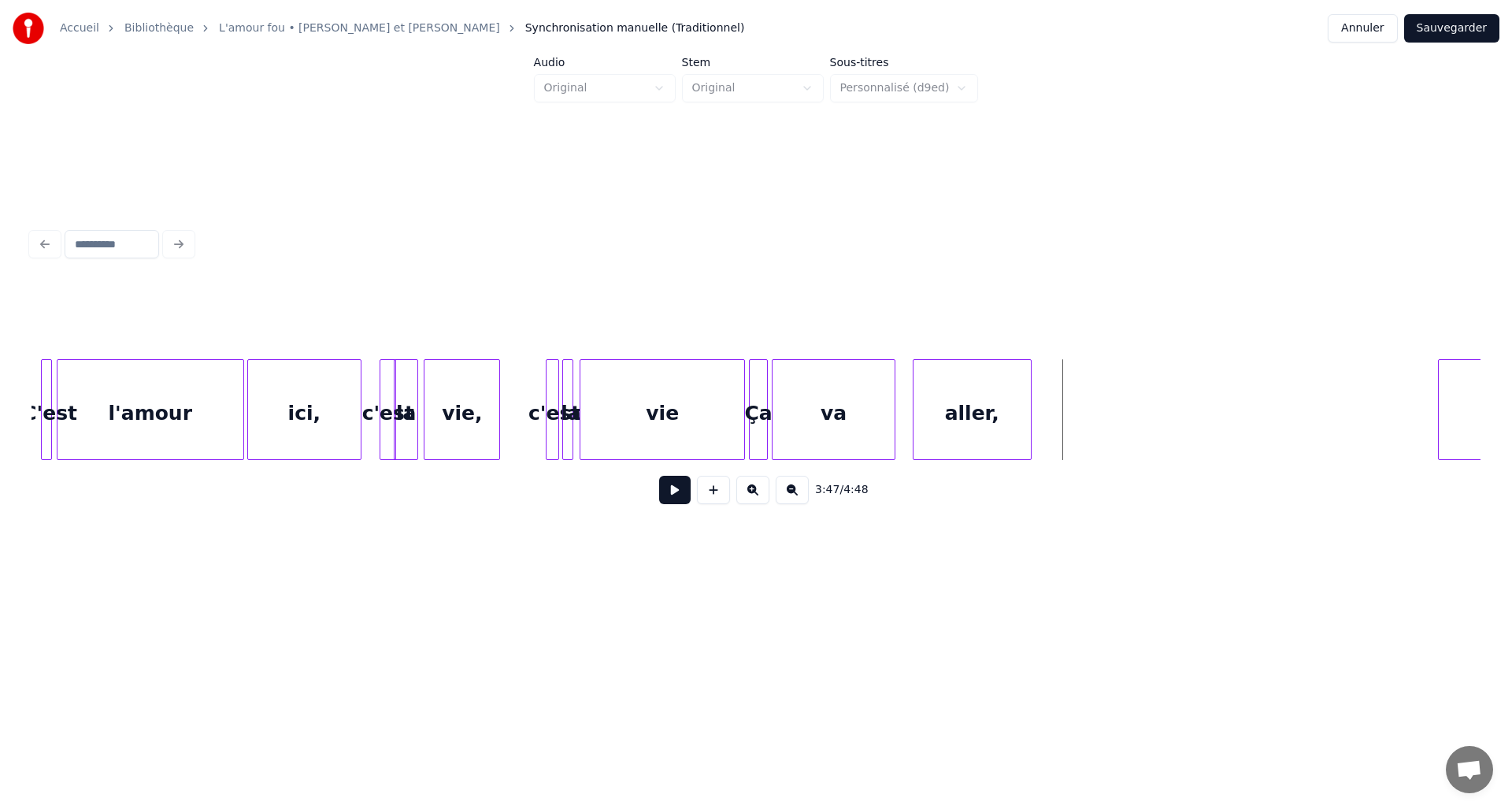
click at [1450, 30] on button "Sauvegarder" at bounding box center [1452, 28] width 95 height 29
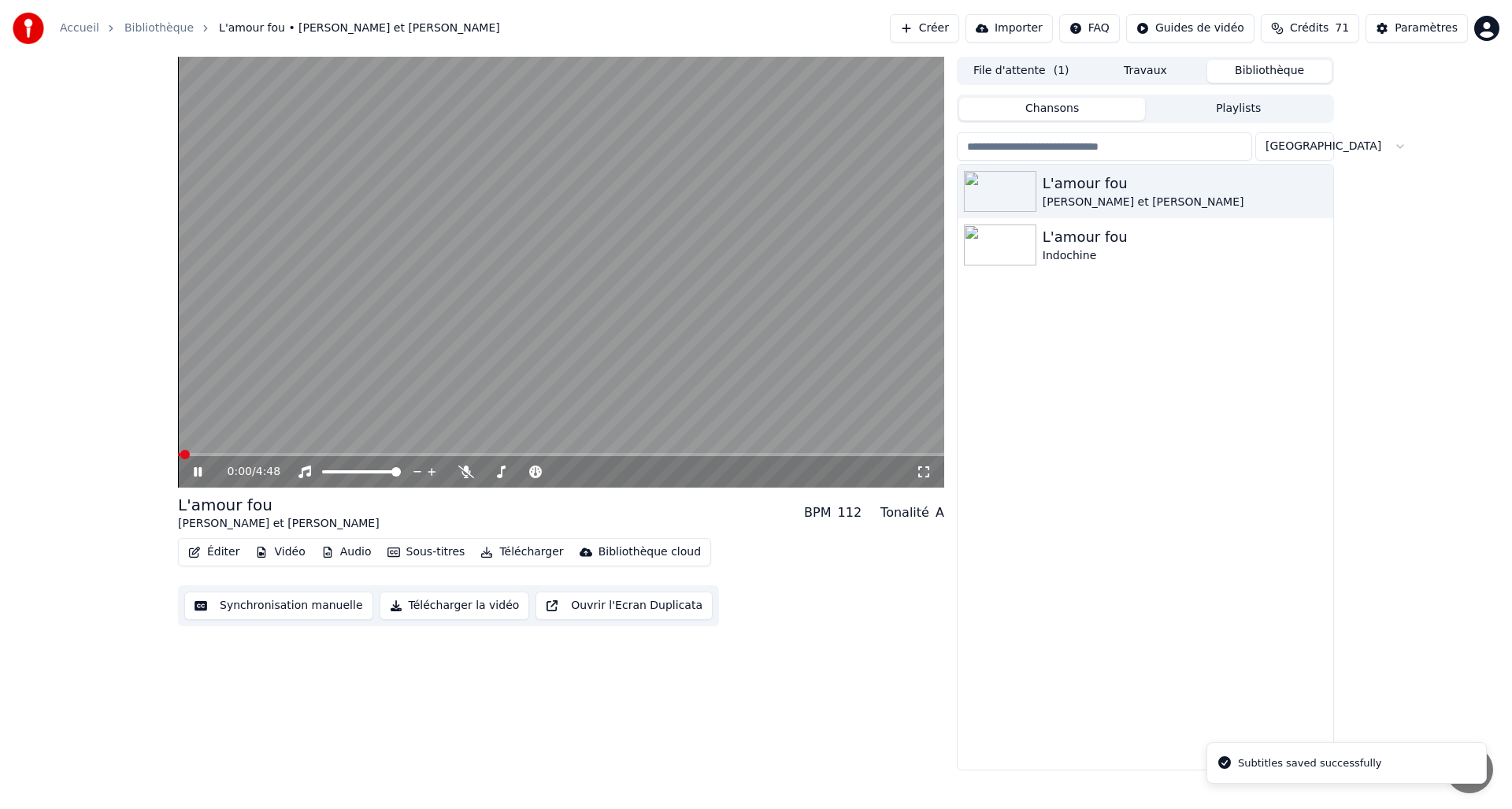
click at [233, 555] on button "Éditer" at bounding box center [213, 551] width 64 height 22
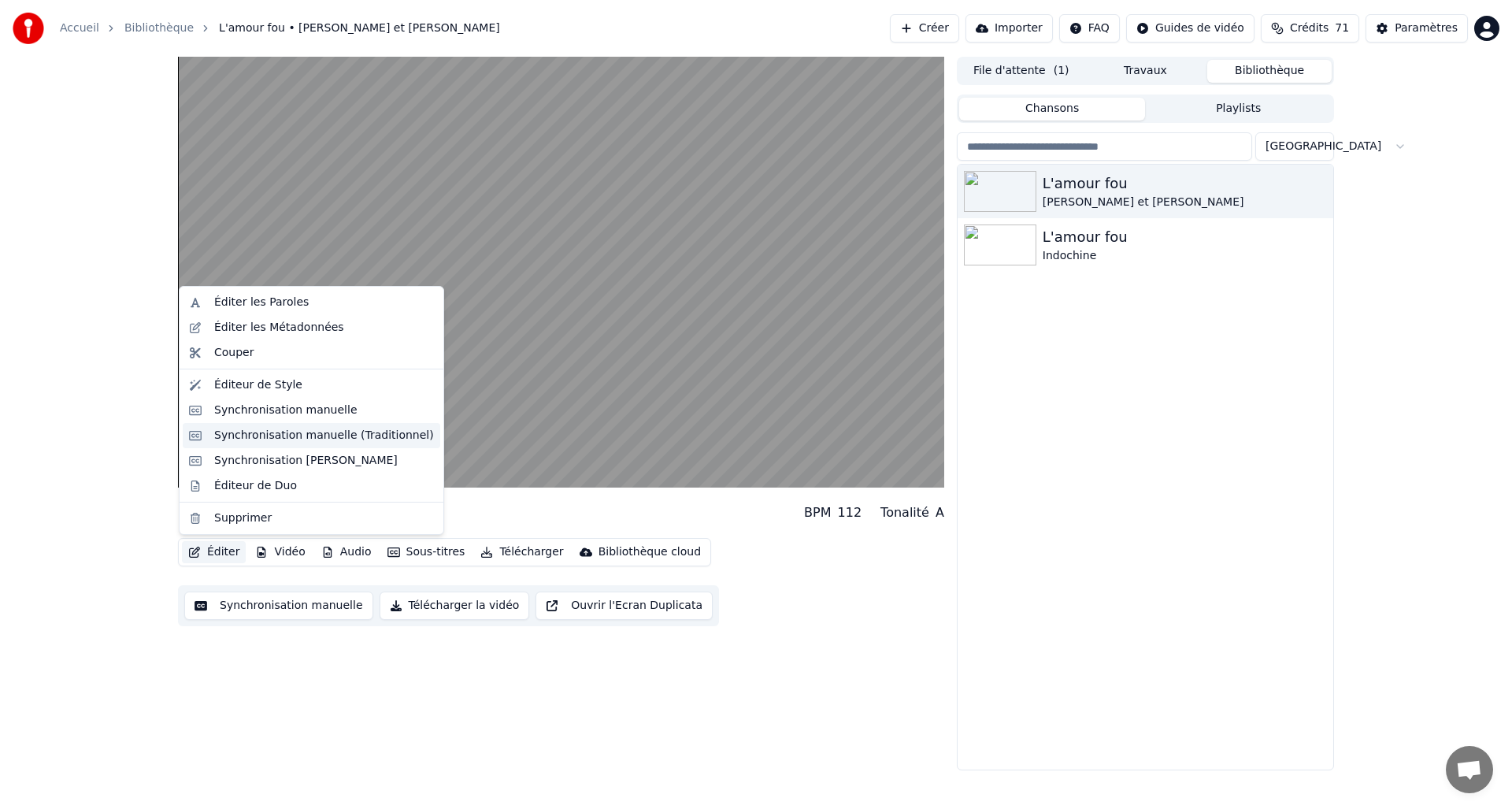
click at [293, 441] on div "Synchronisation manuelle (Traditionnel)" at bounding box center [324, 435] width 219 height 16
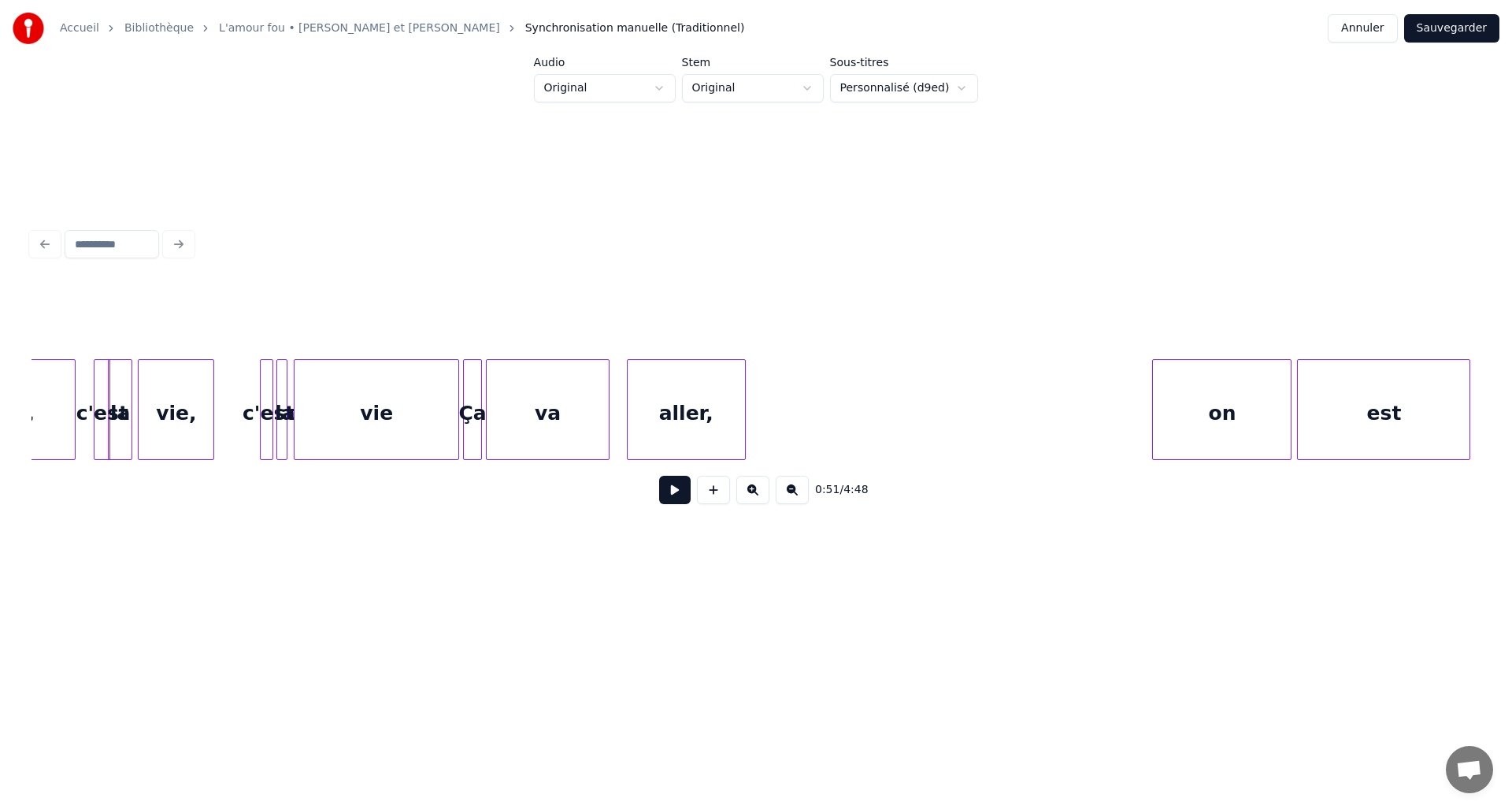
scroll to position [0, 17270]
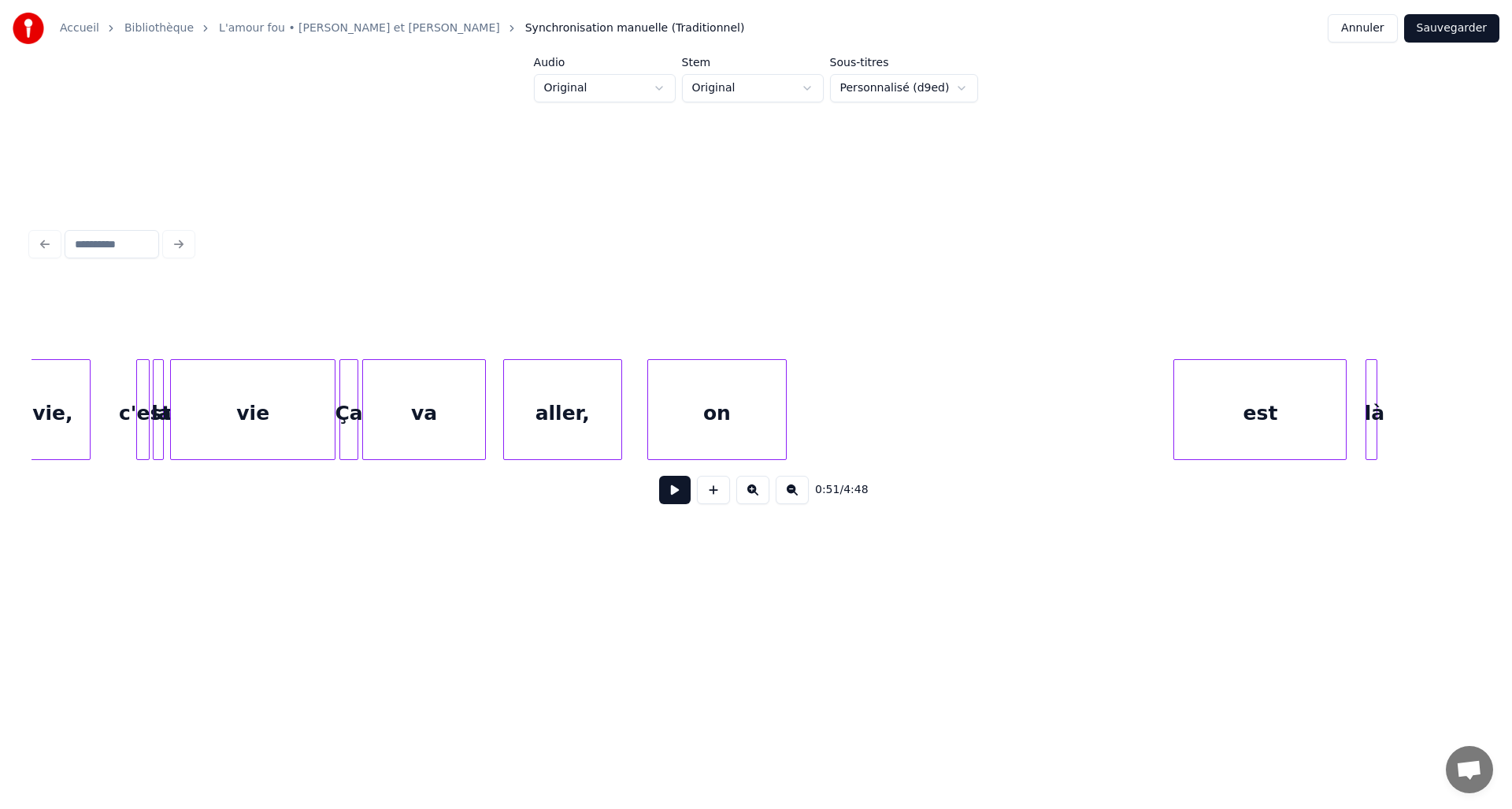
click at [757, 418] on div "on" at bounding box center [717, 413] width 138 height 107
click at [665, 430] on div "on" at bounding box center [657, 409] width 19 height 101
click at [725, 418] on div "est" at bounding box center [751, 413] width 172 height 107
click at [672, 424] on div at bounding box center [672, 409] width 4 height 99
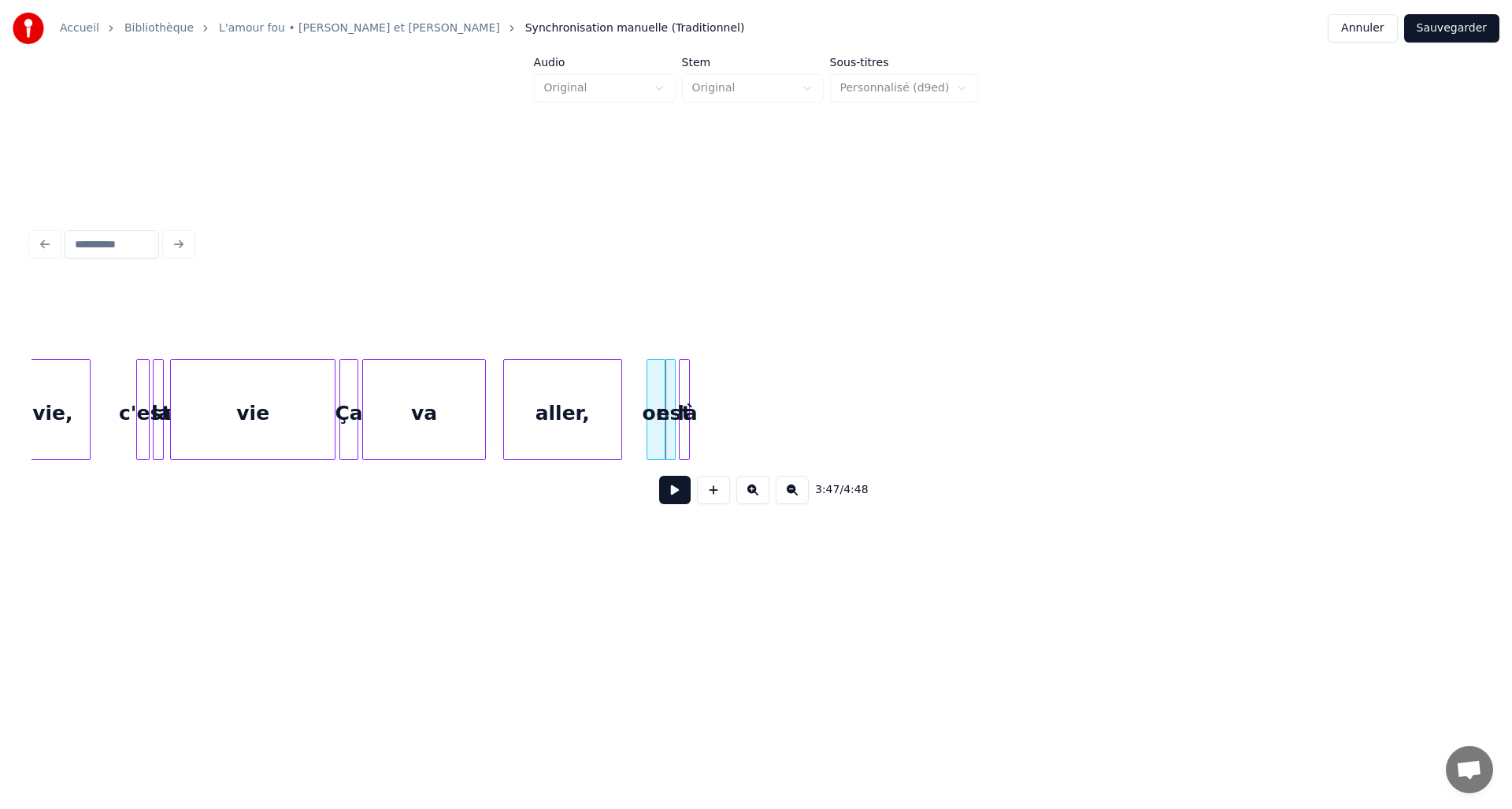
click at [692, 428] on div "là" at bounding box center [687, 413] width 16 height 107
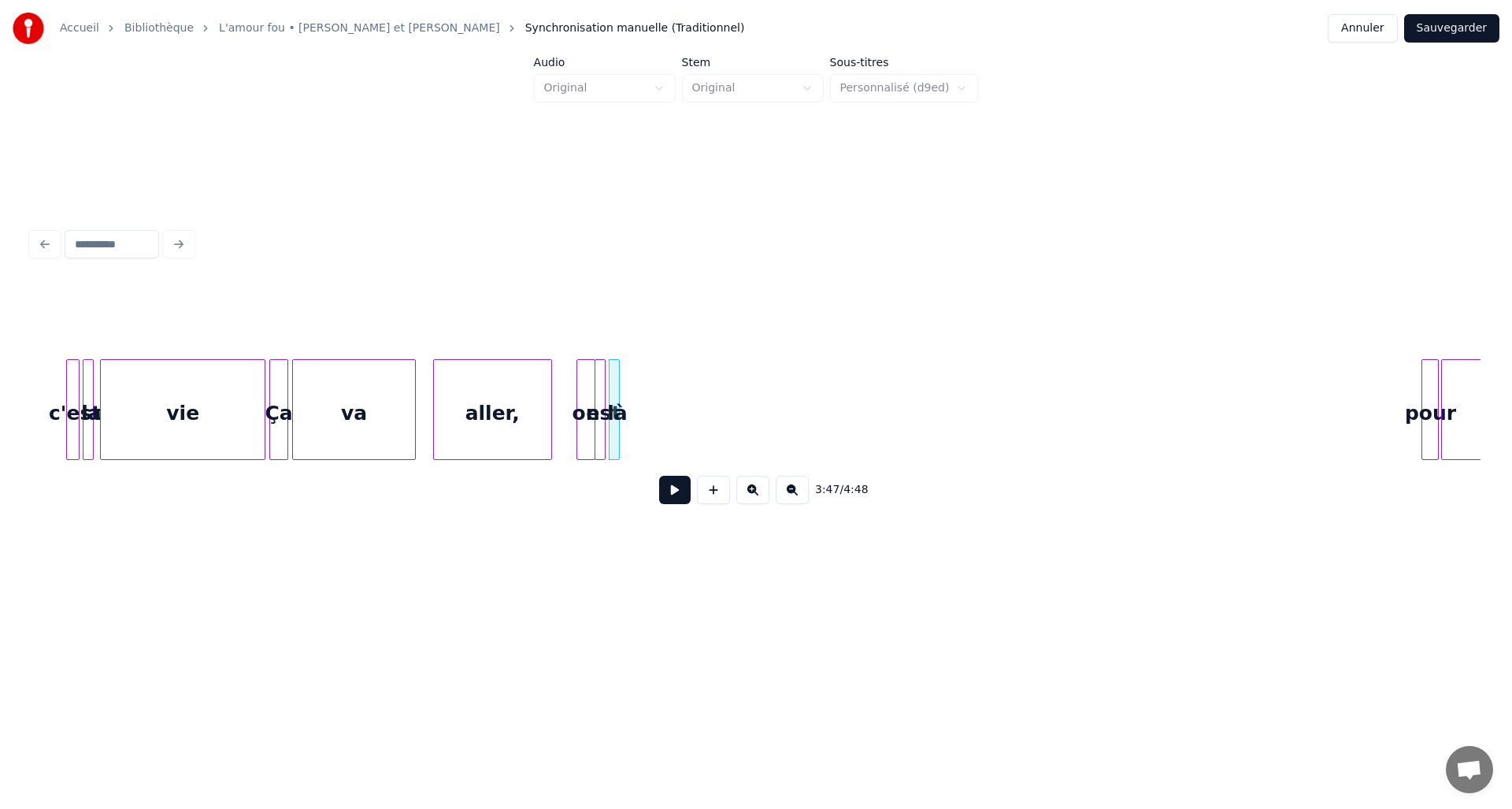
scroll to position [0, 17351]
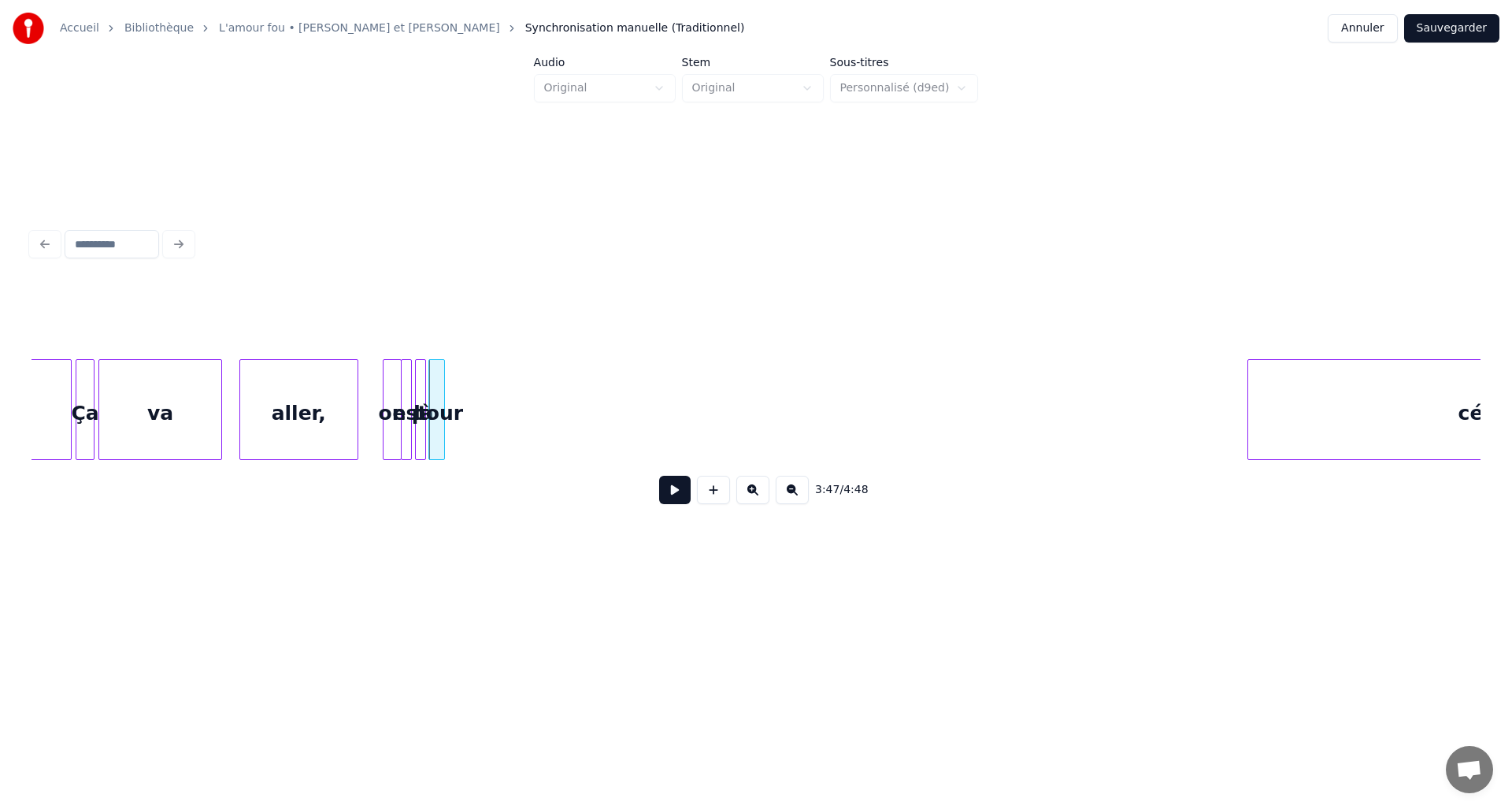
scroll to position [0, 17807]
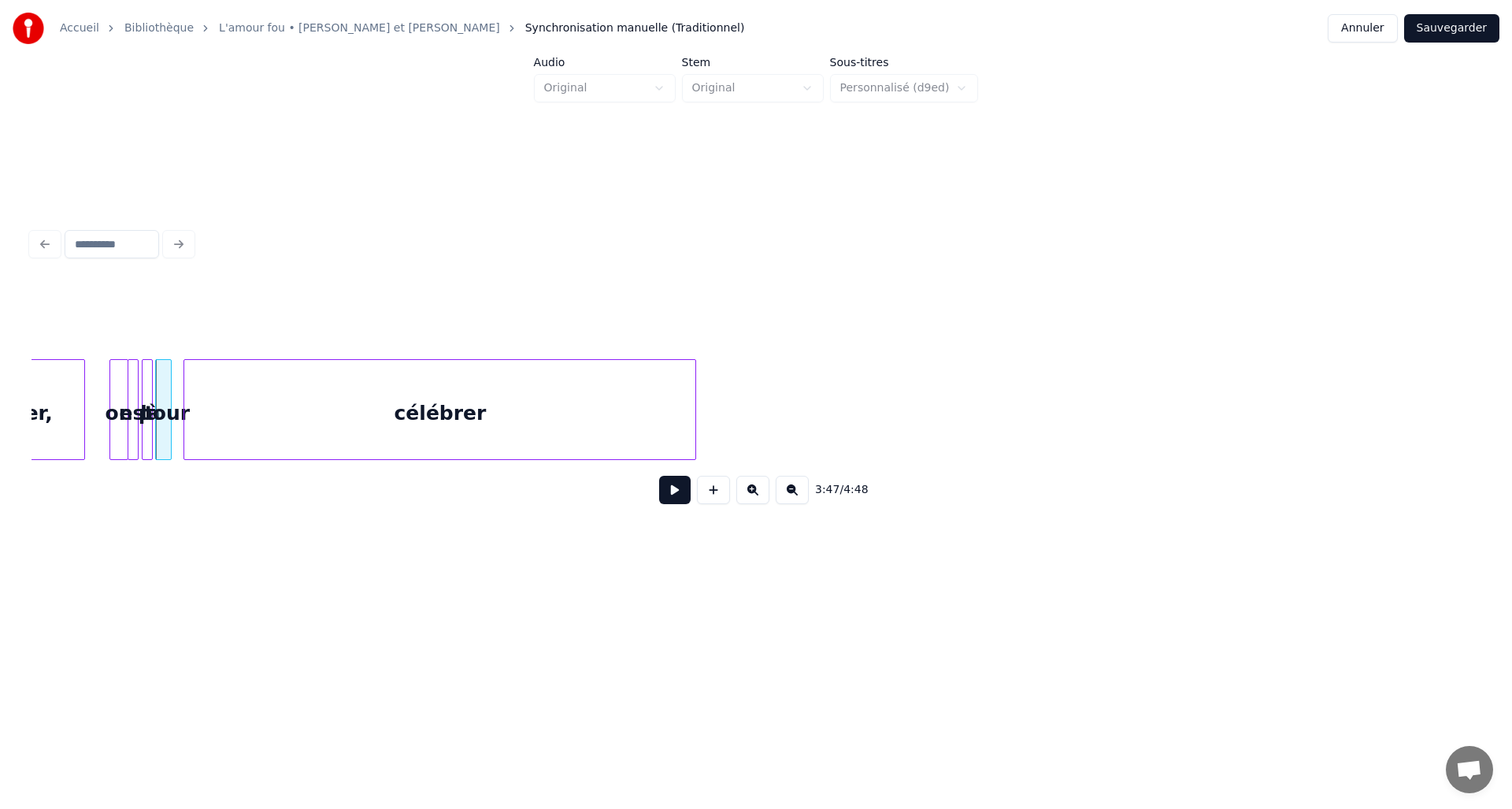
click at [520, 455] on div "aller, on est là pour célébrer" at bounding box center [756, 409] width 1449 height 101
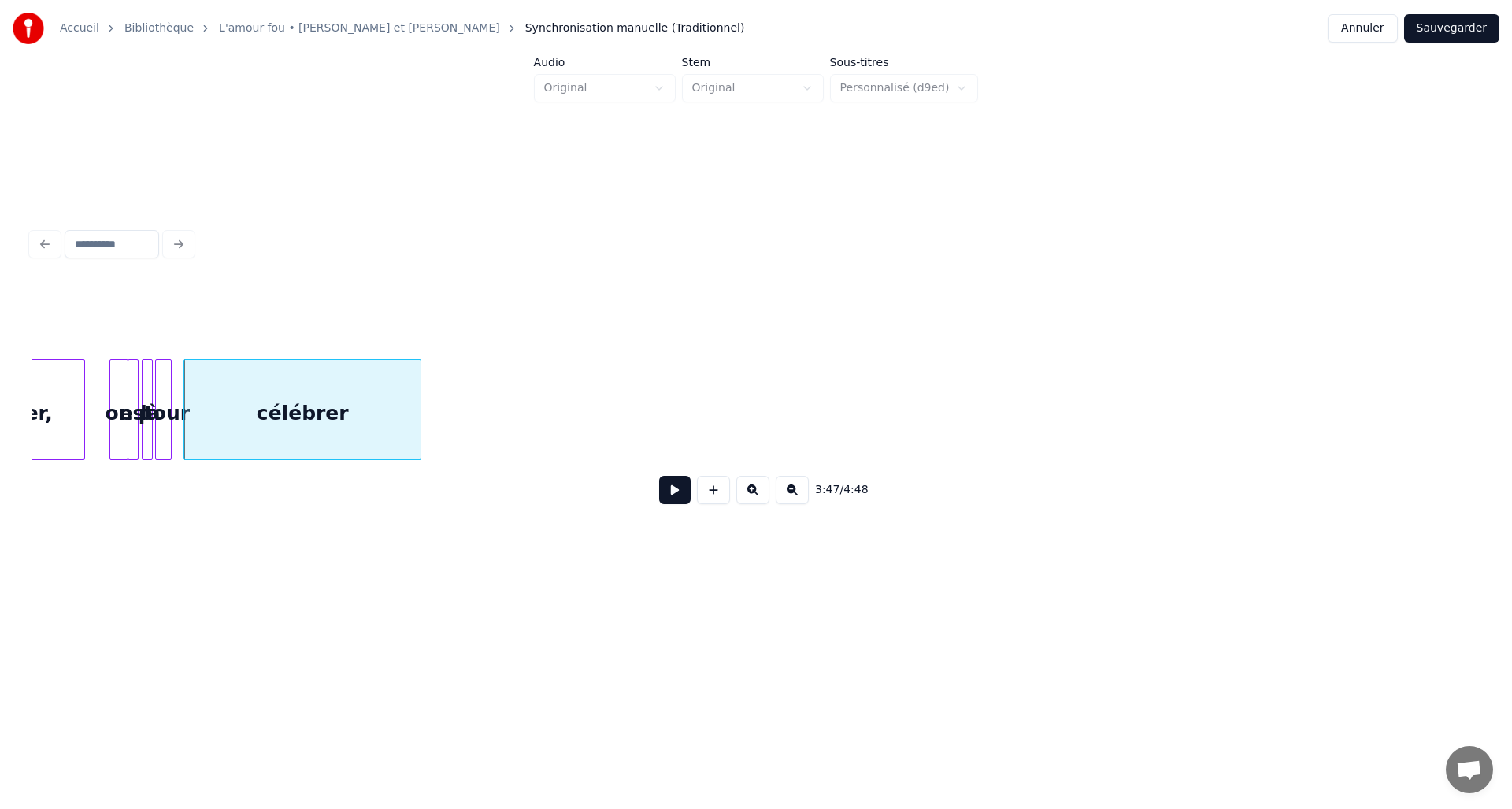
click at [417, 455] on div "aller, on est là pour célébrer" at bounding box center [756, 409] width 1449 height 101
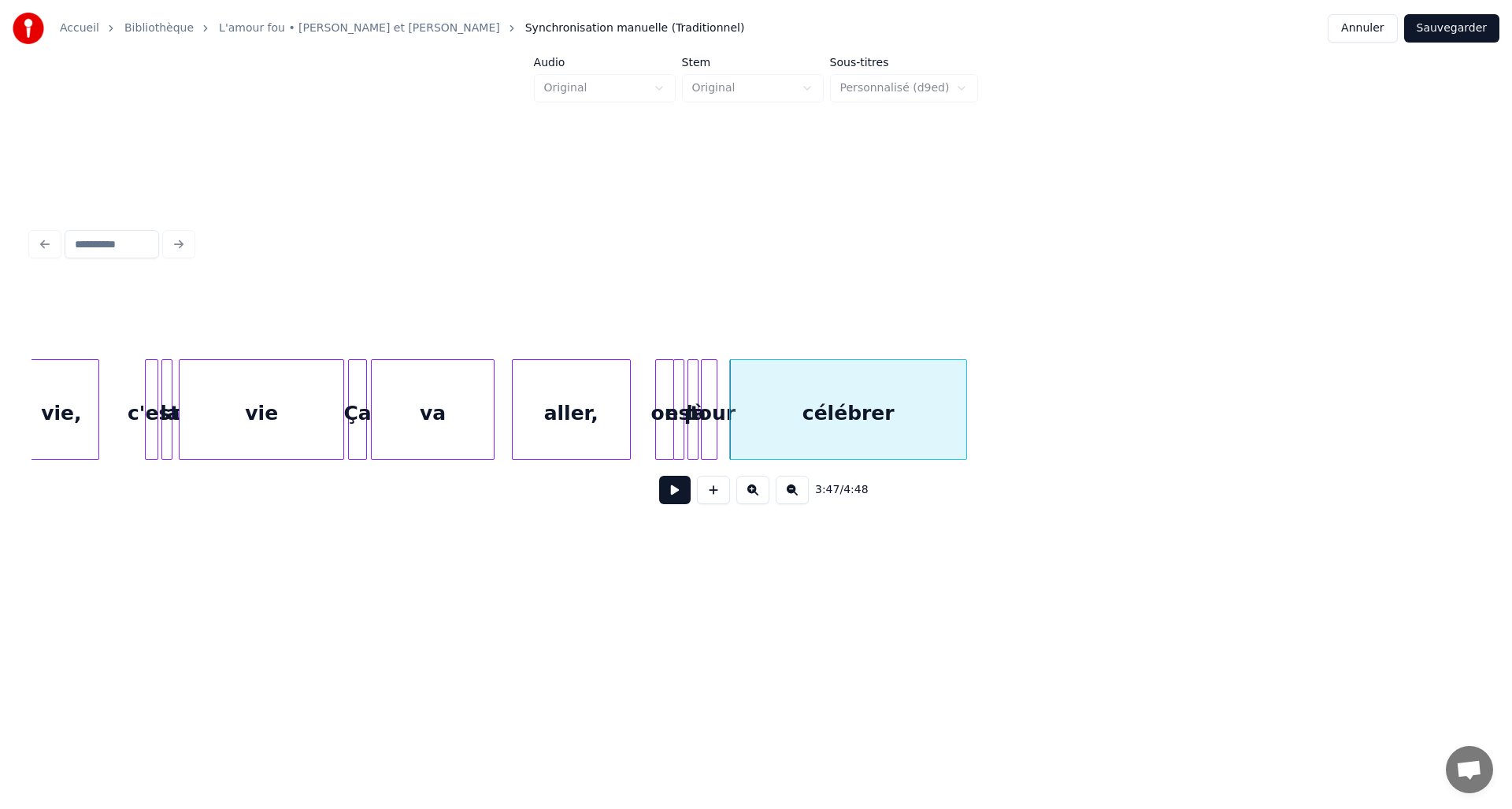
scroll to position [0, 17224]
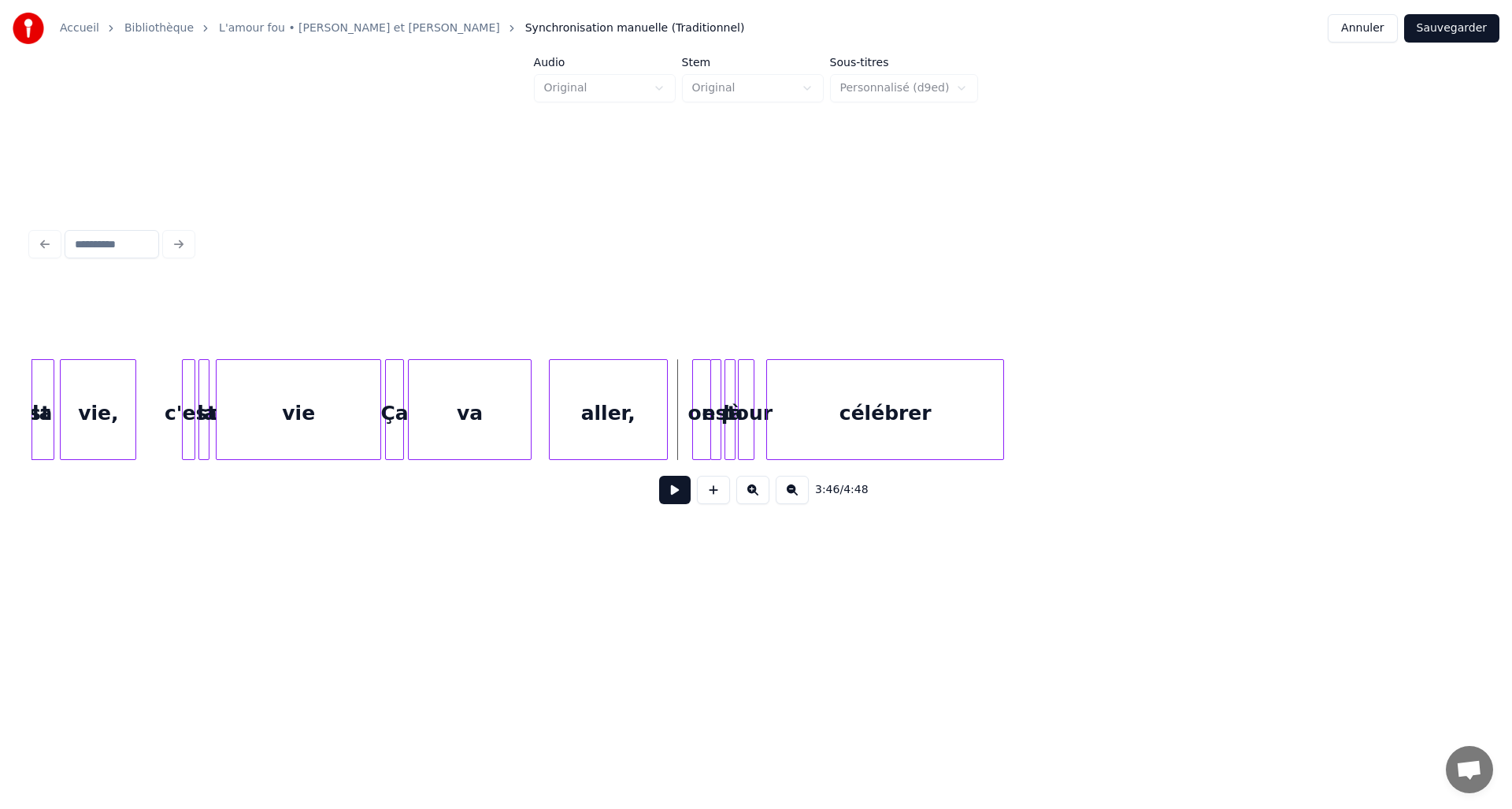
click at [679, 496] on button at bounding box center [675, 489] width 31 height 29
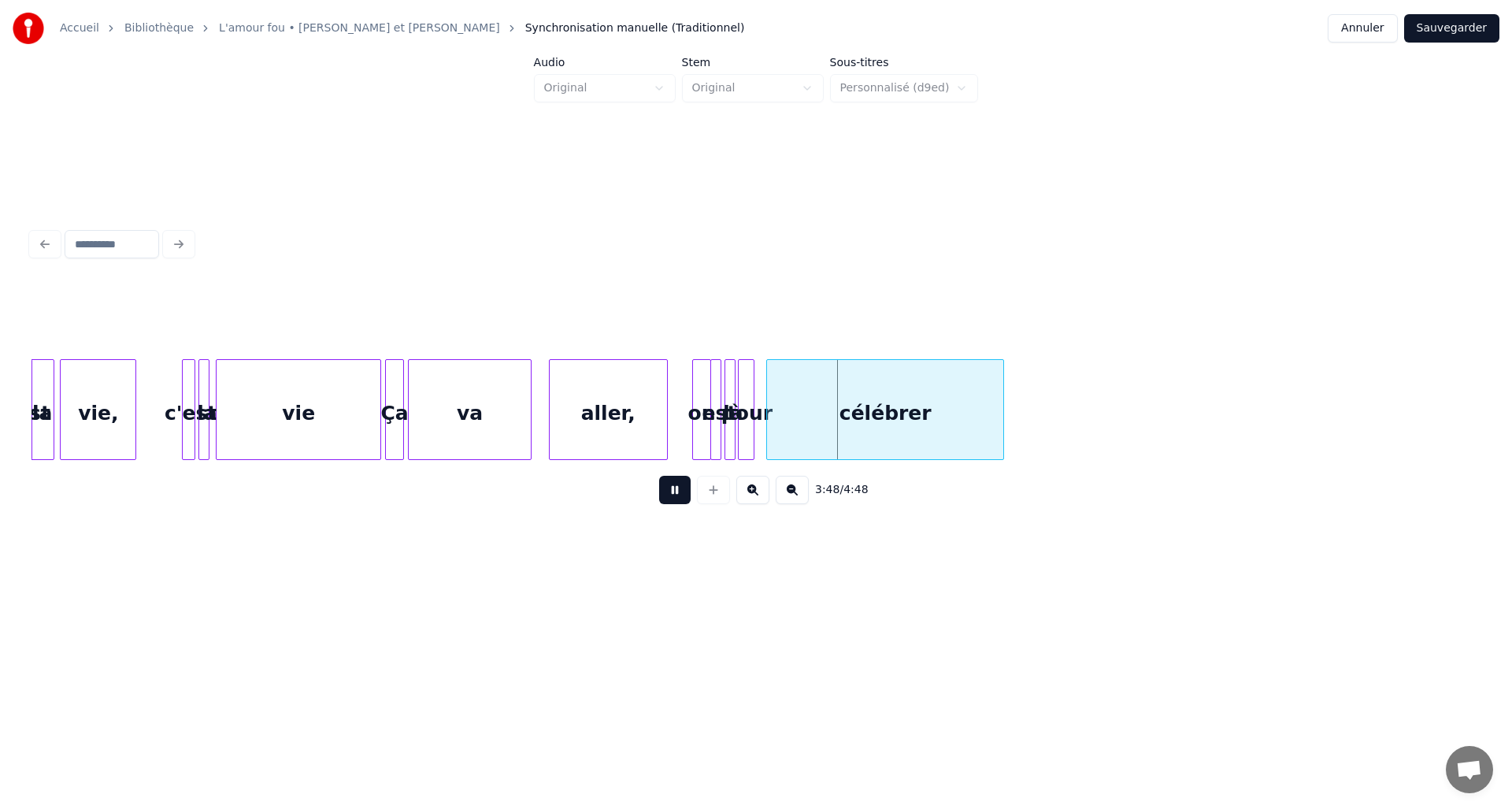
click at [679, 496] on button at bounding box center [675, 489] width 31 height 29
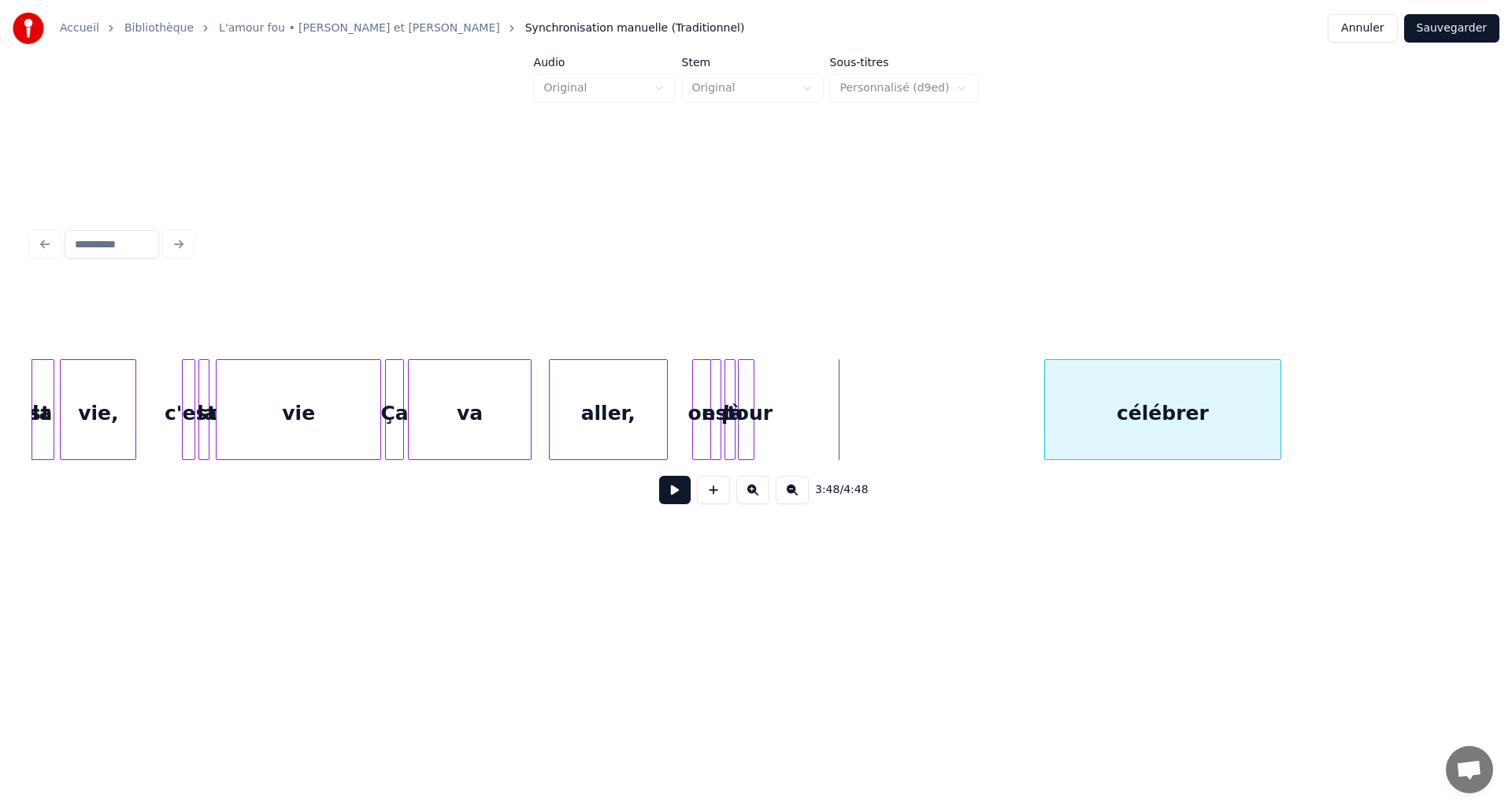
click at [1141, 419] on div "célébrer" at bounding box center [1163, 413] width 236 height 107
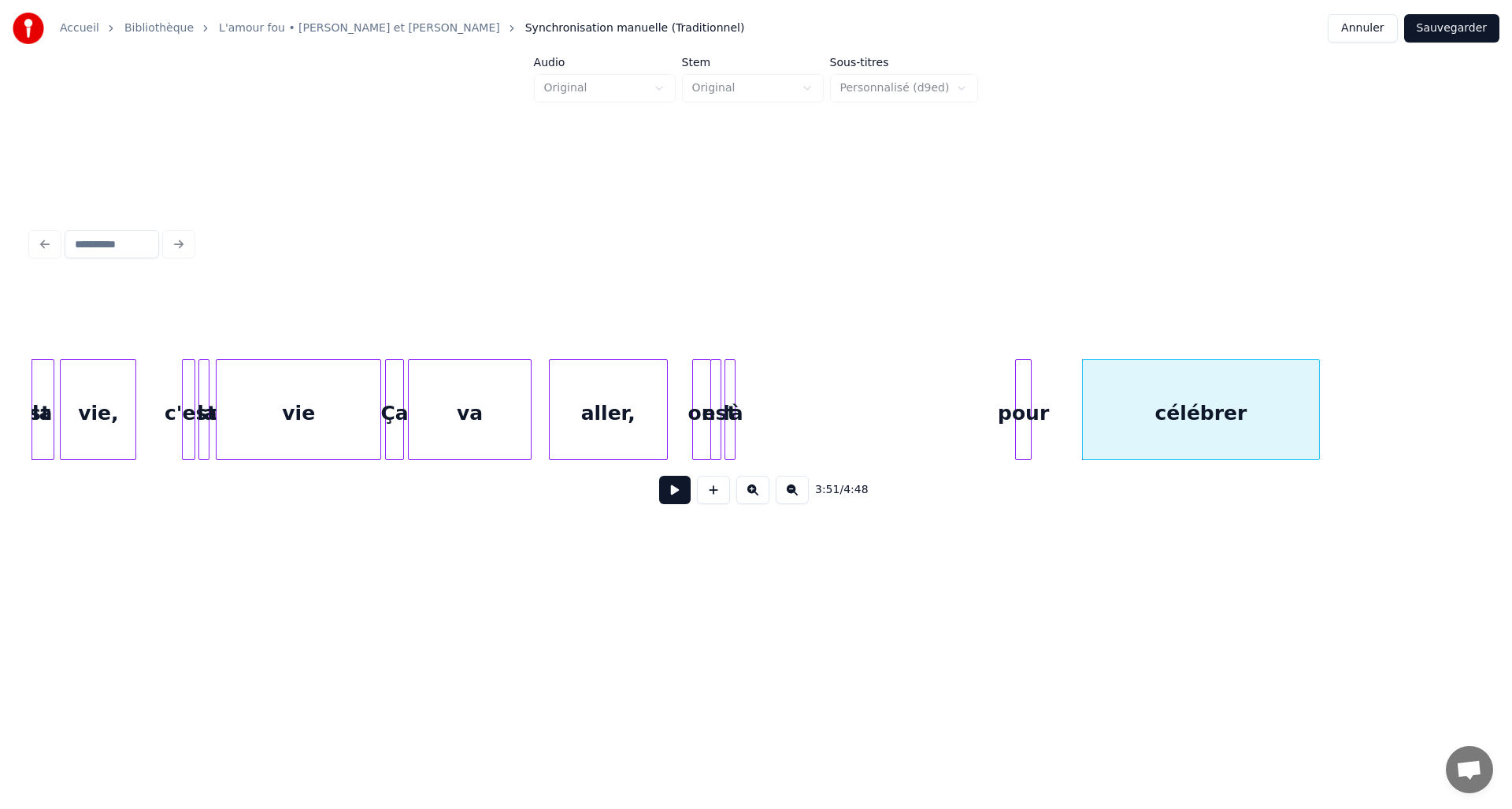
click at [1030, 437] on div "pour" at bounding box center [1024, 413] width 16 height 107
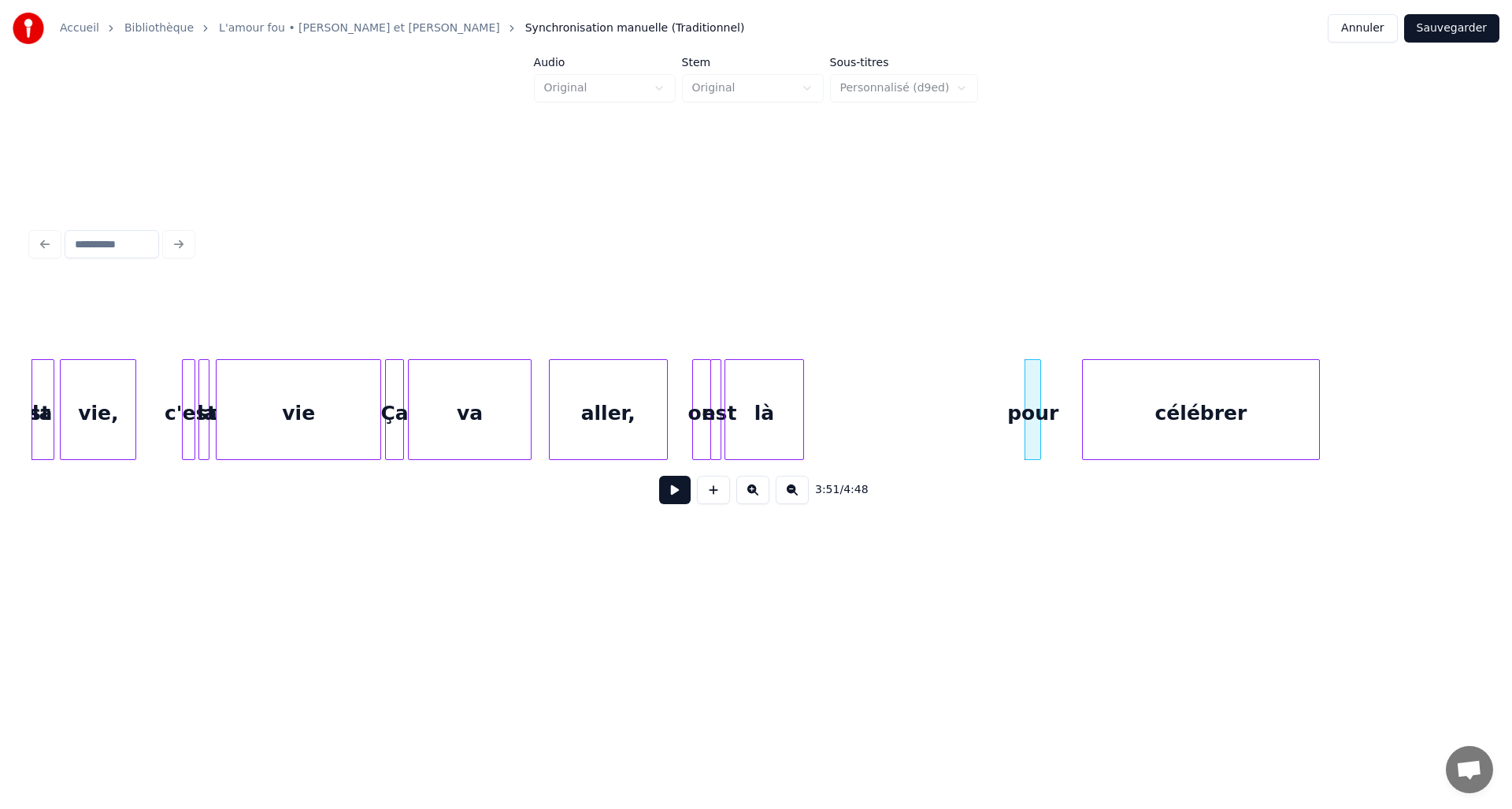
click at [801, 440] on div at bounding box center [800, 409] width 4 height 99
click at [905, 440] on div "pour" at bounding box center [913, 413] width 16 height 107
click at [845, 440] on div "pour" at bounding box center [853, 409] width 17 height 101
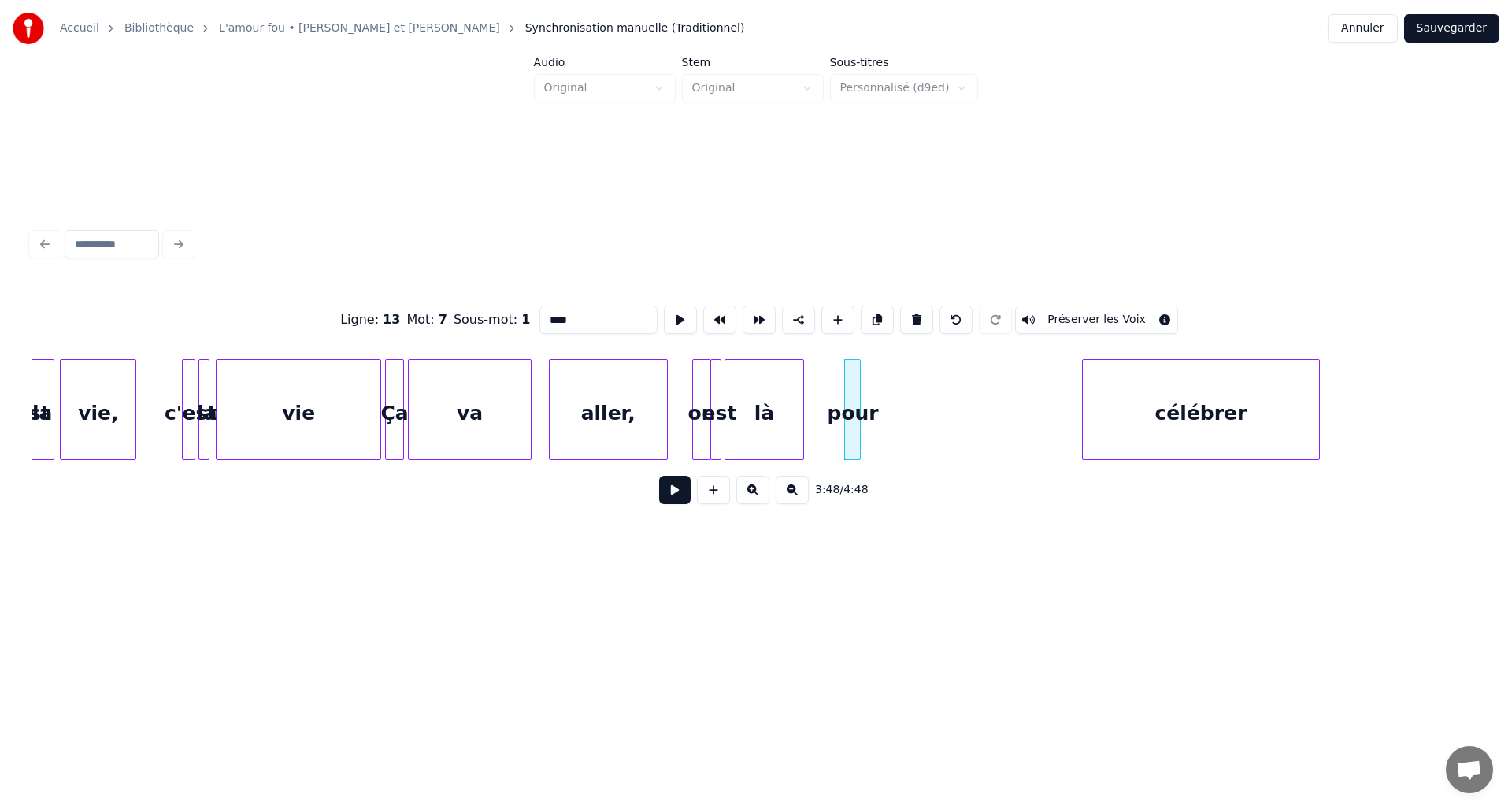
click at [855, 440] on div at bounding box center [857, 409] width 4 height 99
click at [827, 435] on div "pour" at bounding box center [827, 413] width 16 height 107
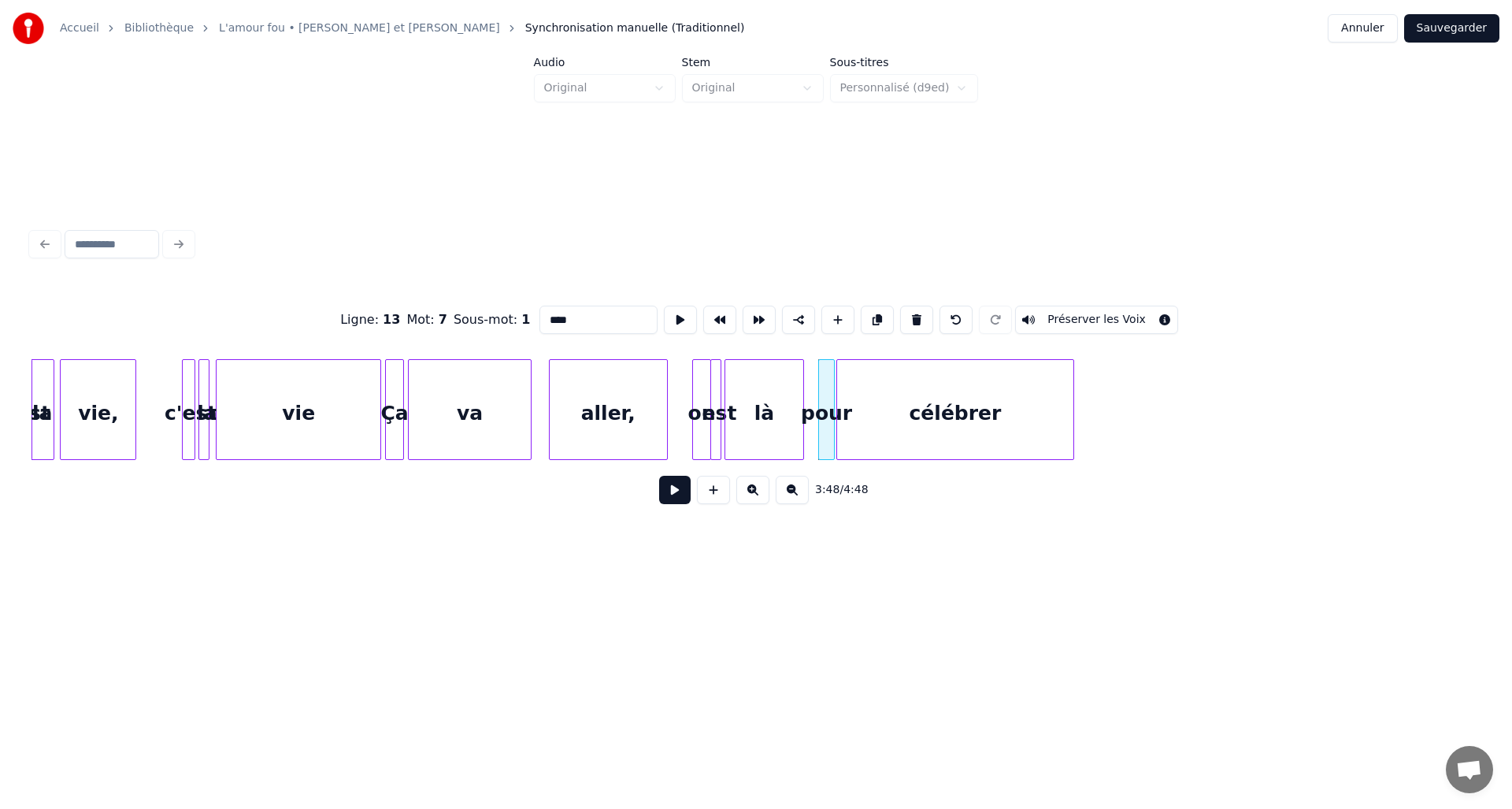
click at [856, 449] on div "célébrer" at bounding box center [955, 413] width 236 height 107
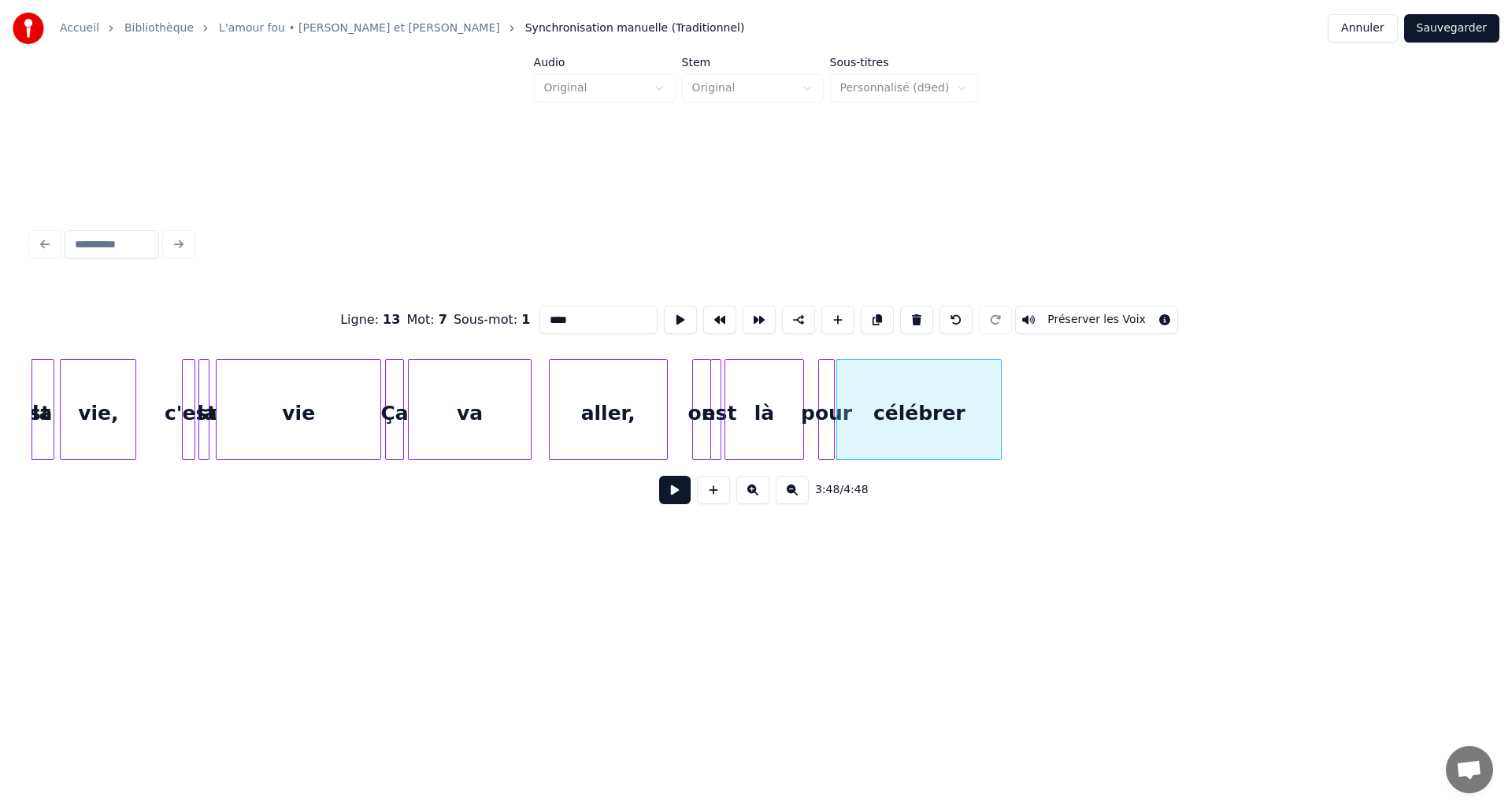
click at [1000, 447] on div at bounding box center [998, 409] width 4 height 99
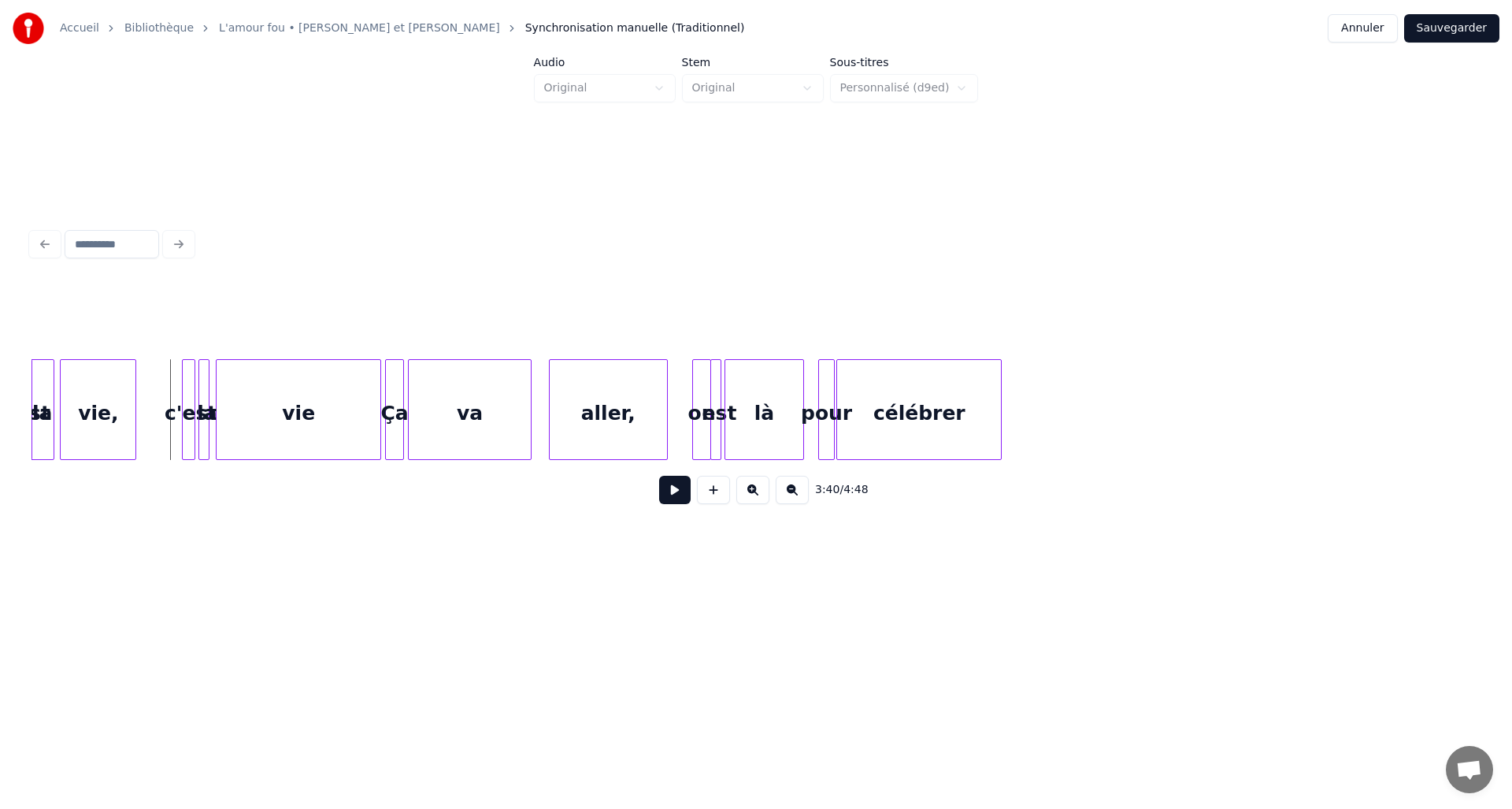
click at [677, 502] on button at bounding box center [675, 489] width 31 height 29
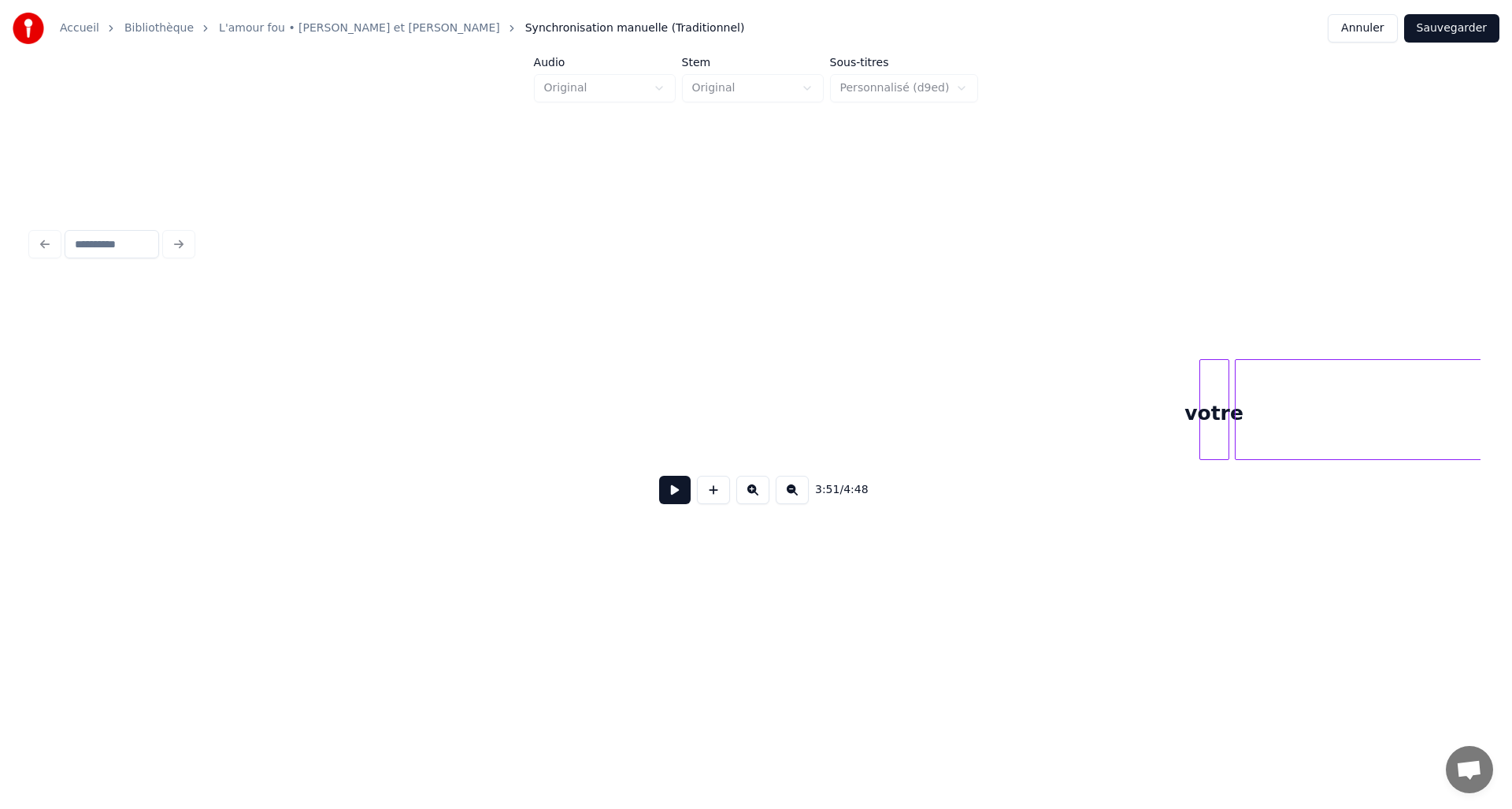
scroll to position [0, 18266]
click at [18, 430] on div "Accueil Bibliothèque L'amour fou • [PERSON_NAME] et [PERSON_NAME] manuelle (Tra…" at bounding box center [756, 307] width 1512 height 613
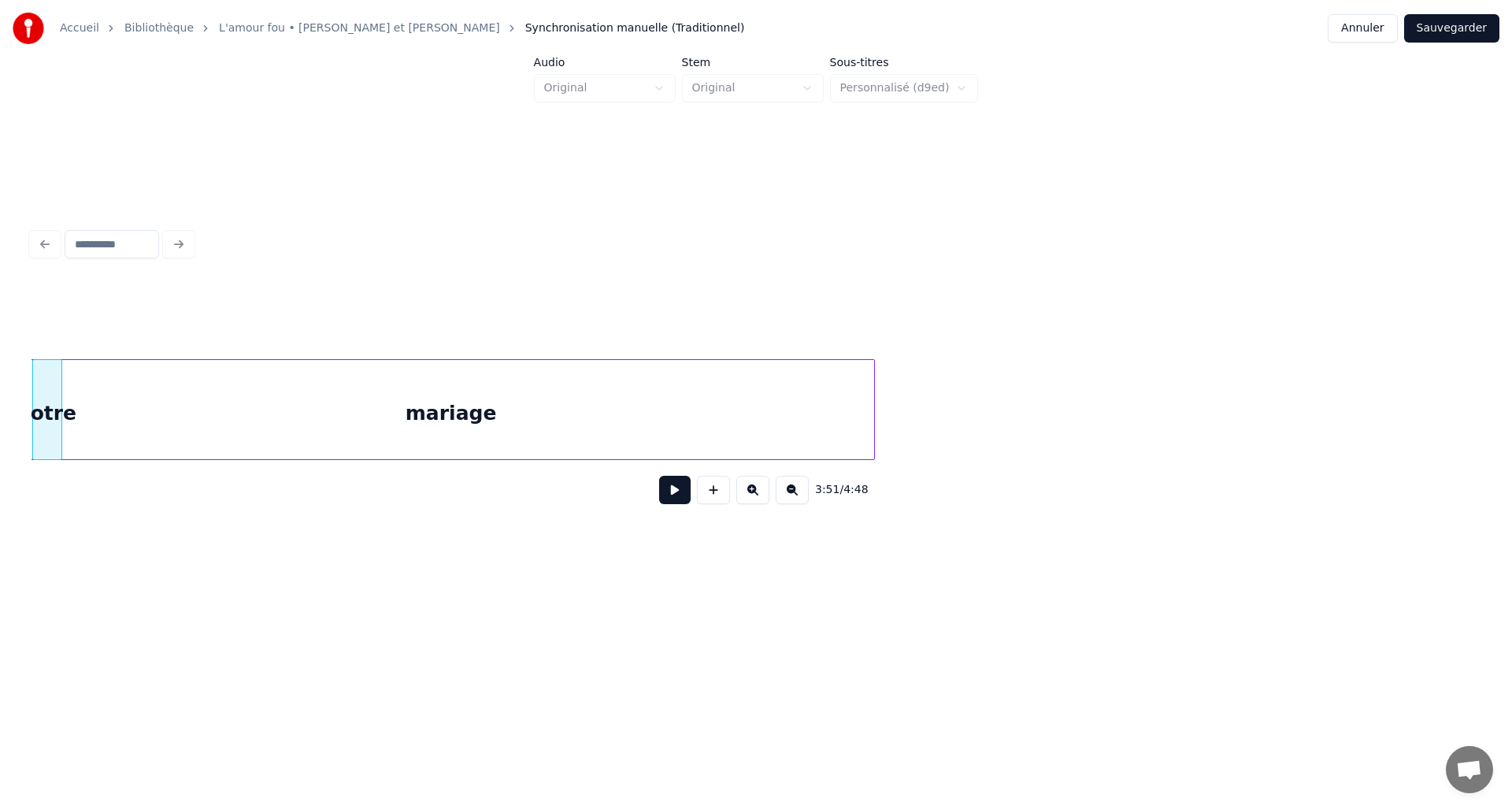
scroll to position [0, 18212]
click at [249, 460] on div "mariage votre" at bounding box center [756, 409] width 1449 height 101
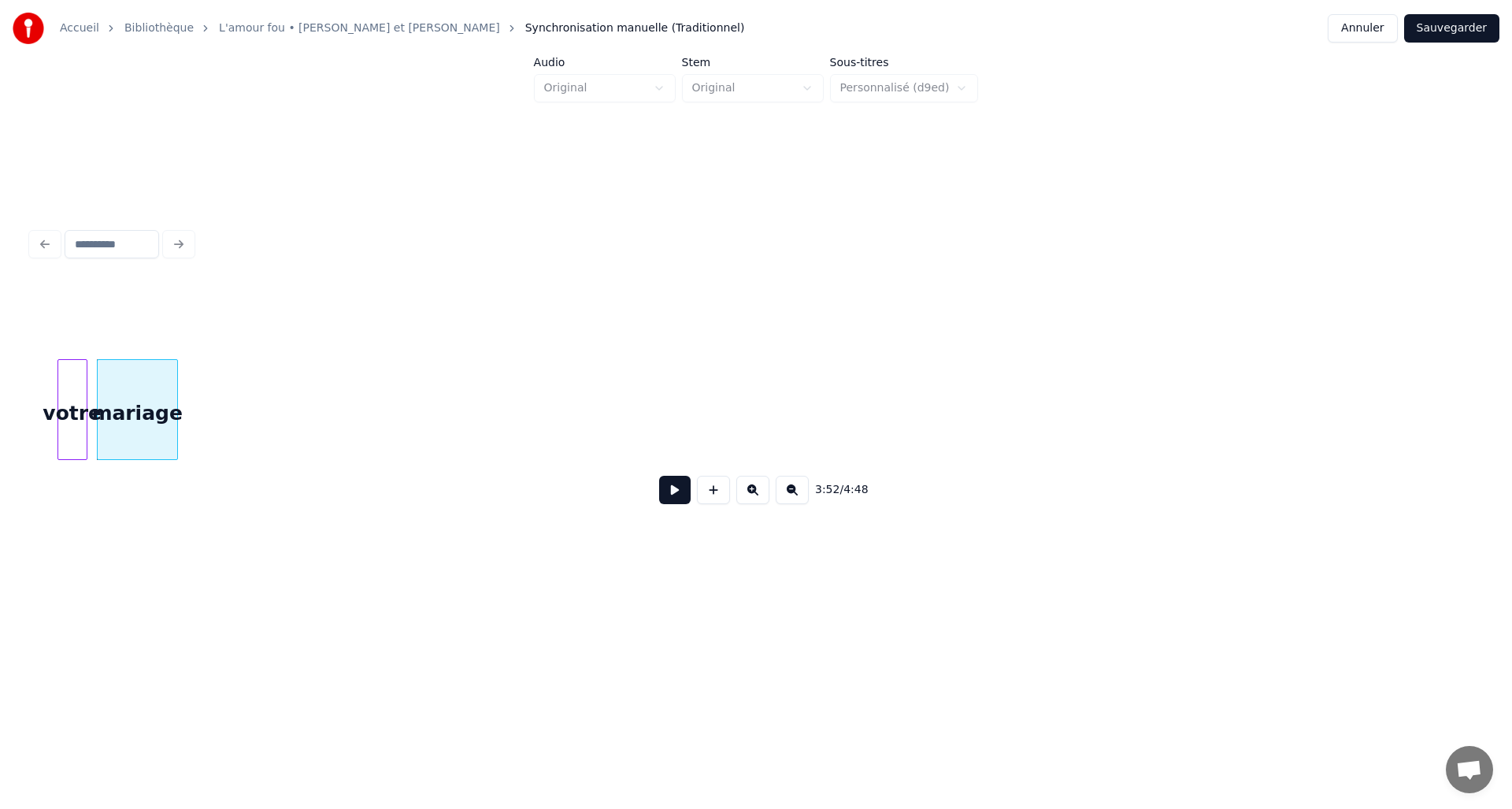
click at [176, 432] on div at bounding box center [174, 409] width 4 height 99
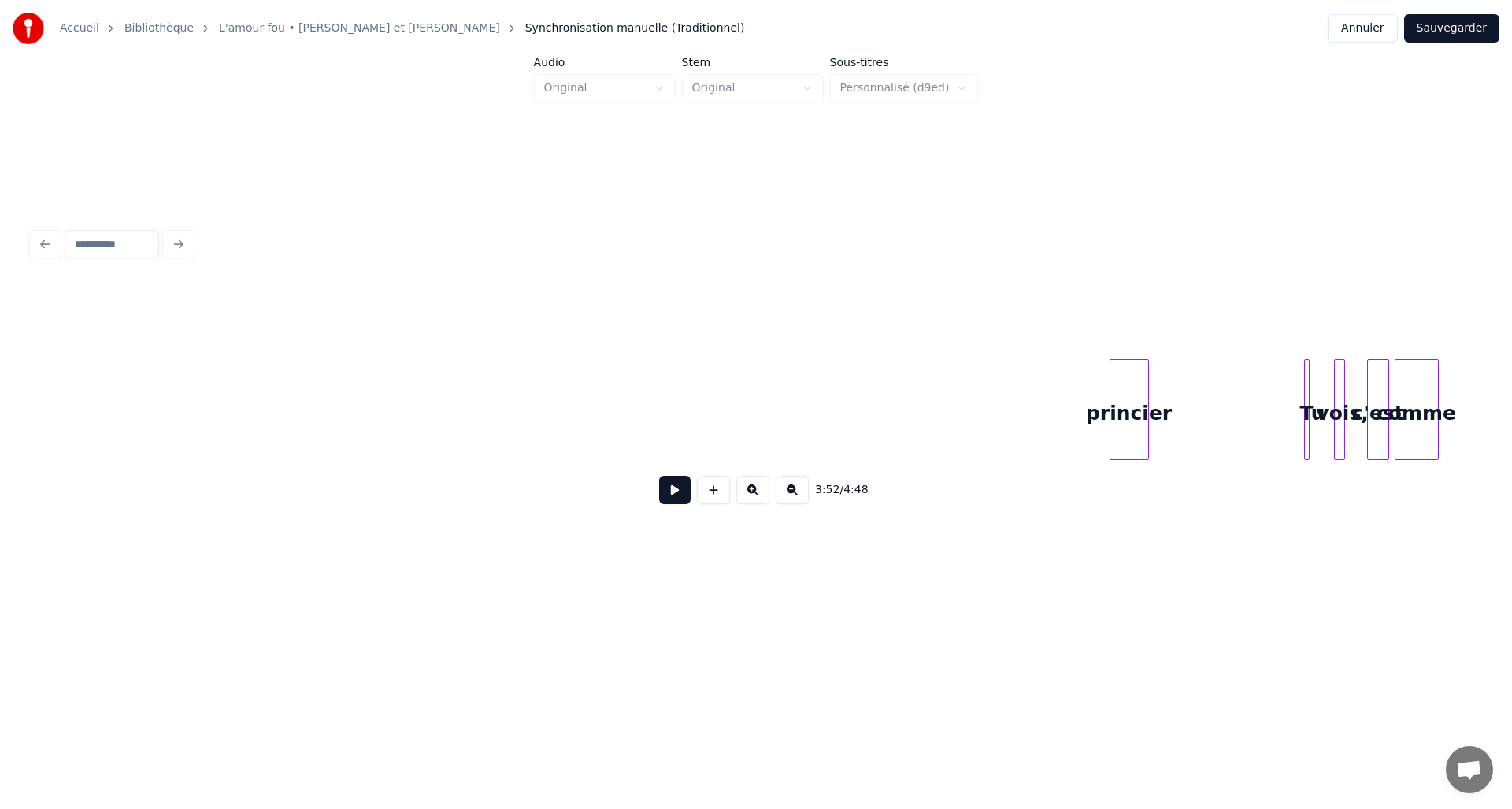
scroll to position [0, 19241]
click at [246, 417] on div "princier" at bounding box center [250, 413] width 37 height 107
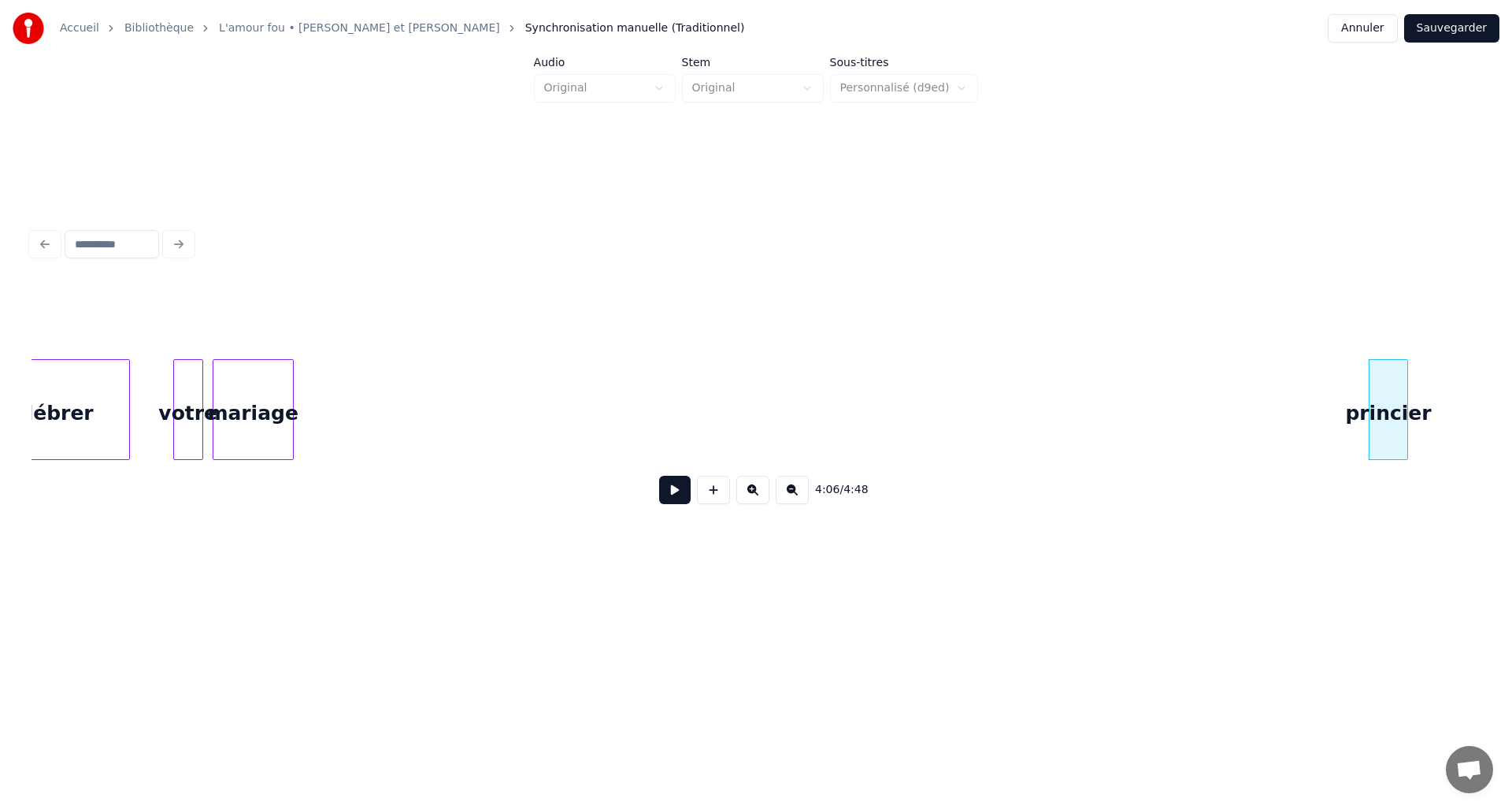
scroll to position [0, 18059]
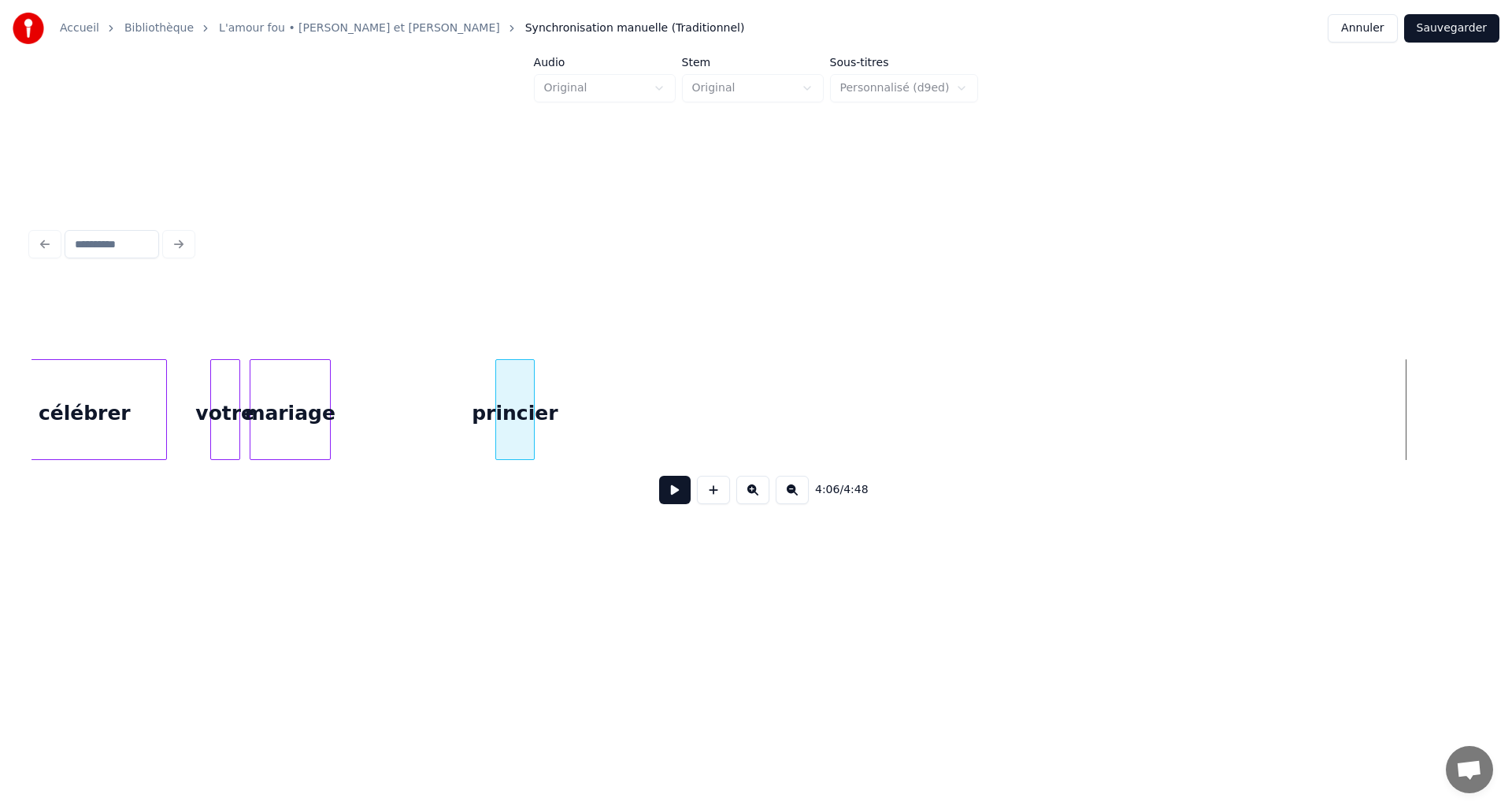
click at [512, 400] on div "princier" at bounding box center [515, 413] width 37 height 107
click at [671, 500] on button at bounding box center [675, 489] width 31 height 29
click at [202, 401] on div "votre" at bounding box center [208, 413] width 29 height 107
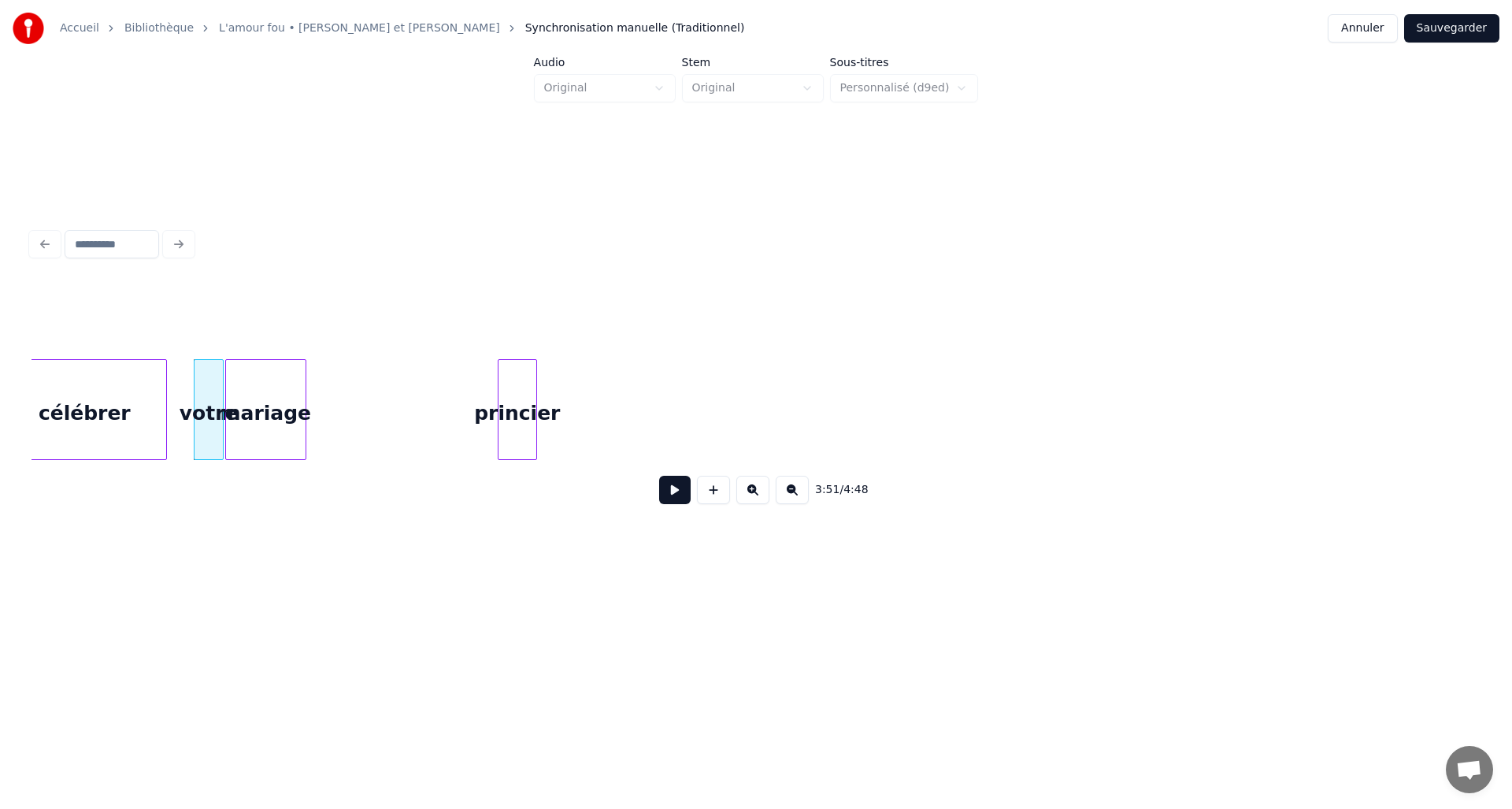
click at [258, 405] on div "mariage" at bounding box center [266, 413] width 79 height 107
click at [305, 401] on div "mariage" at bounding box center [266, 409] width 81 height 101
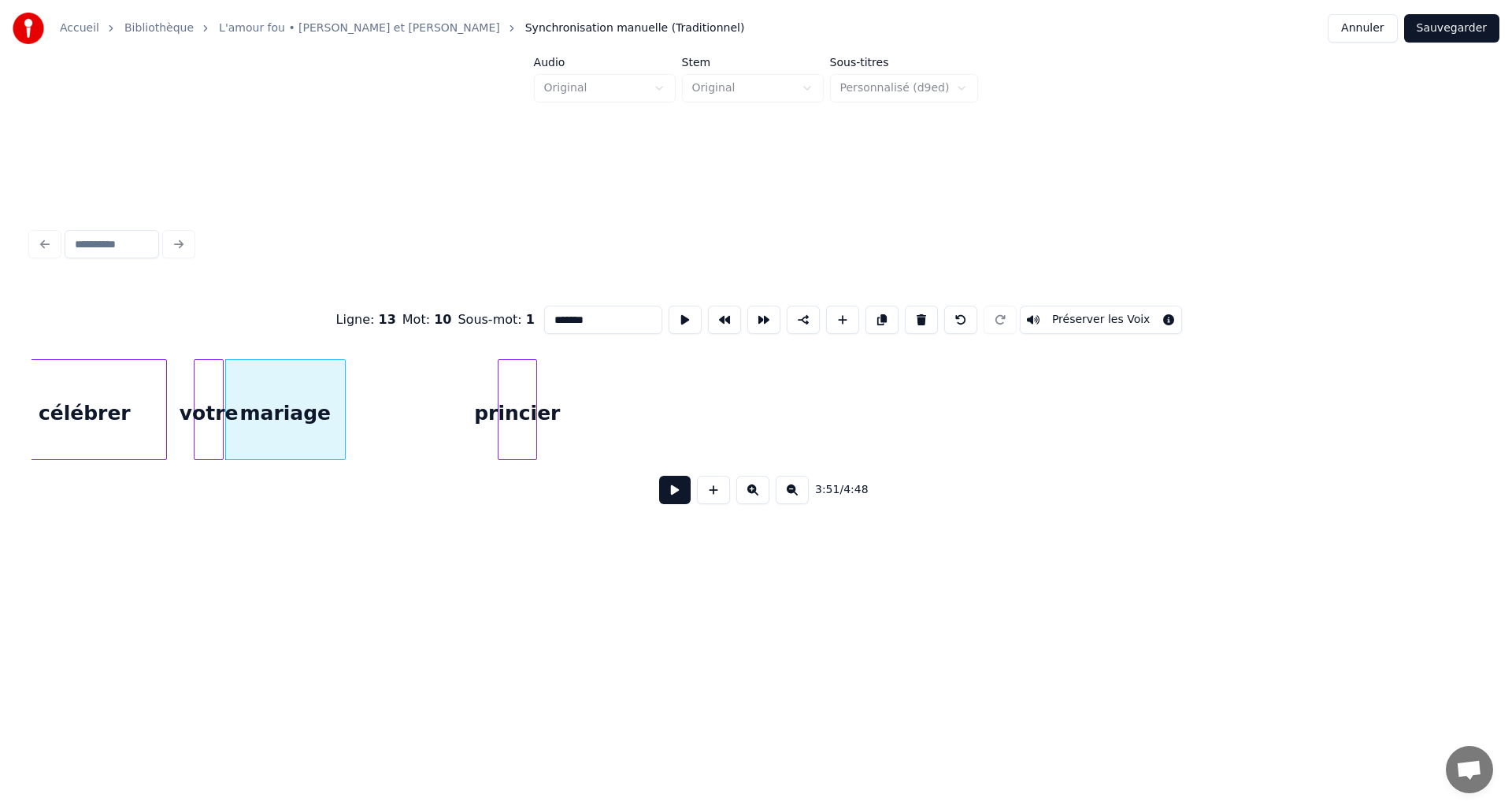
click at [342, 407] on div at bounding box center [342, 409] width 4 height 99
click at [356, 397] on div at bounding box center [358, 409] width 4 height 99
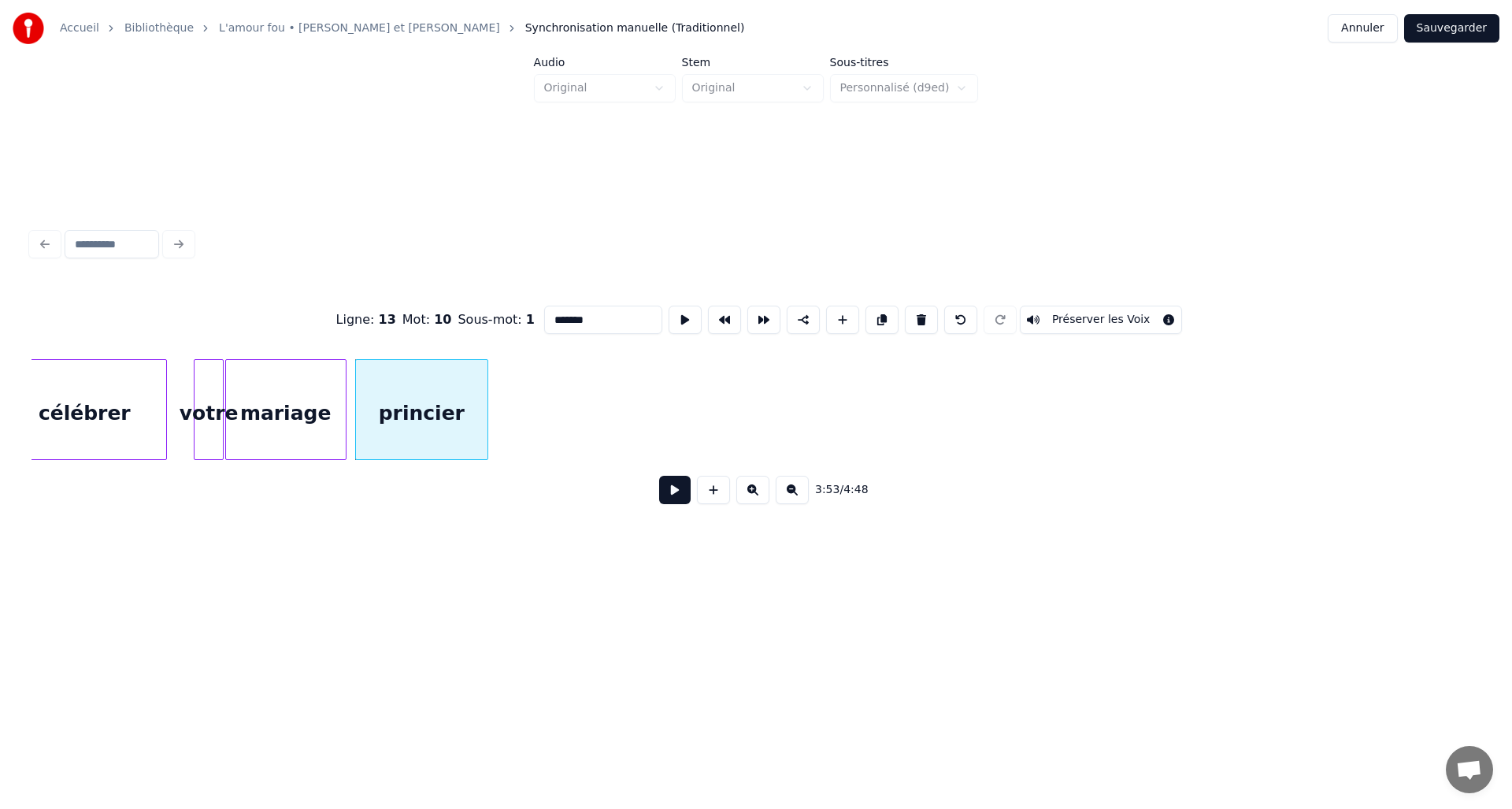
click at [484, 401] on div at bounding box center [484, 409] width 4 height 99
click at [1441, 31] on button "Sauvegarder" at bounding box center [1452, 28] width 95 height 29
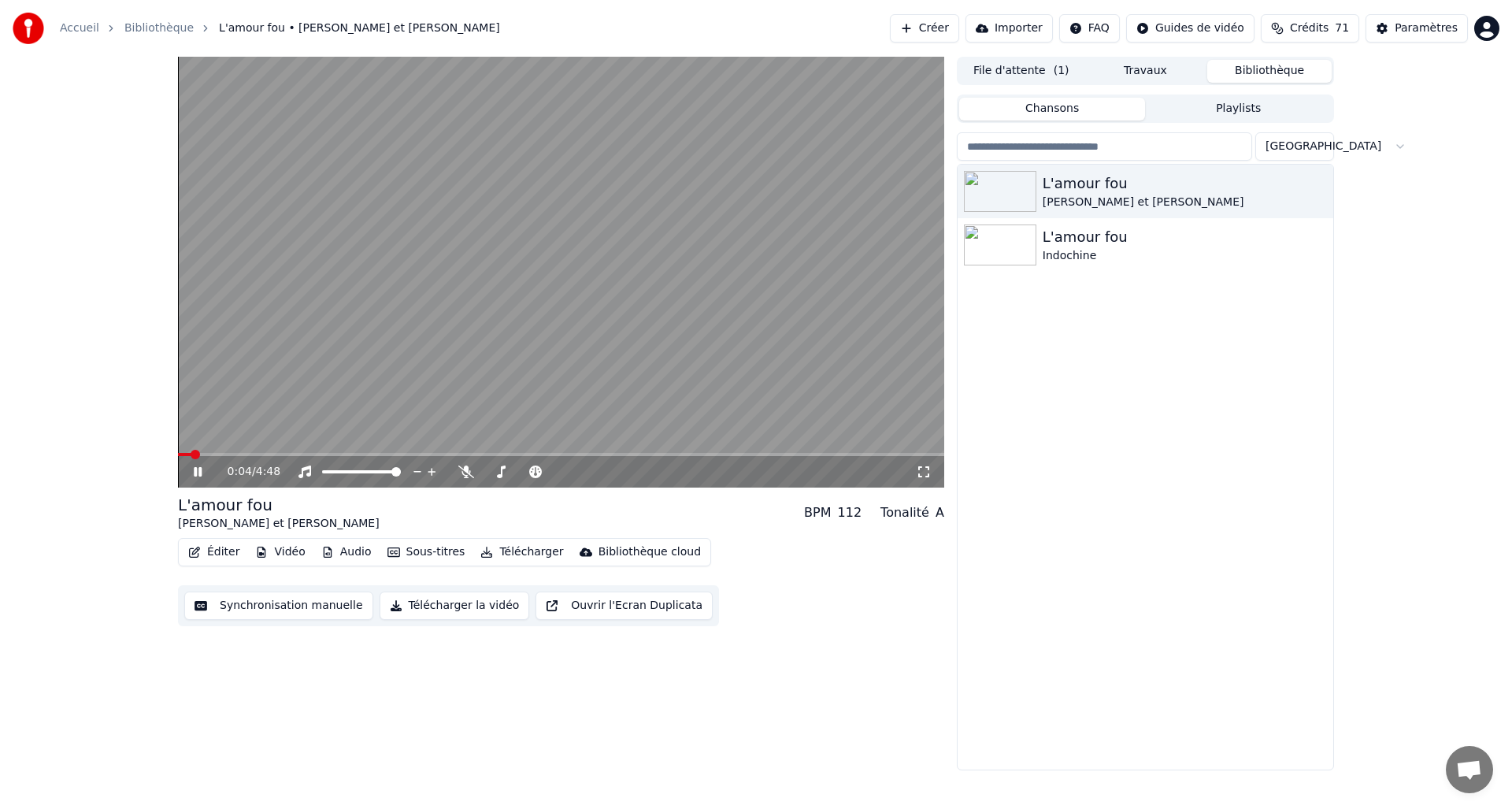
click at [228, 549] on button "Éditer" at bounding box center [213, 551] width 64 height 22
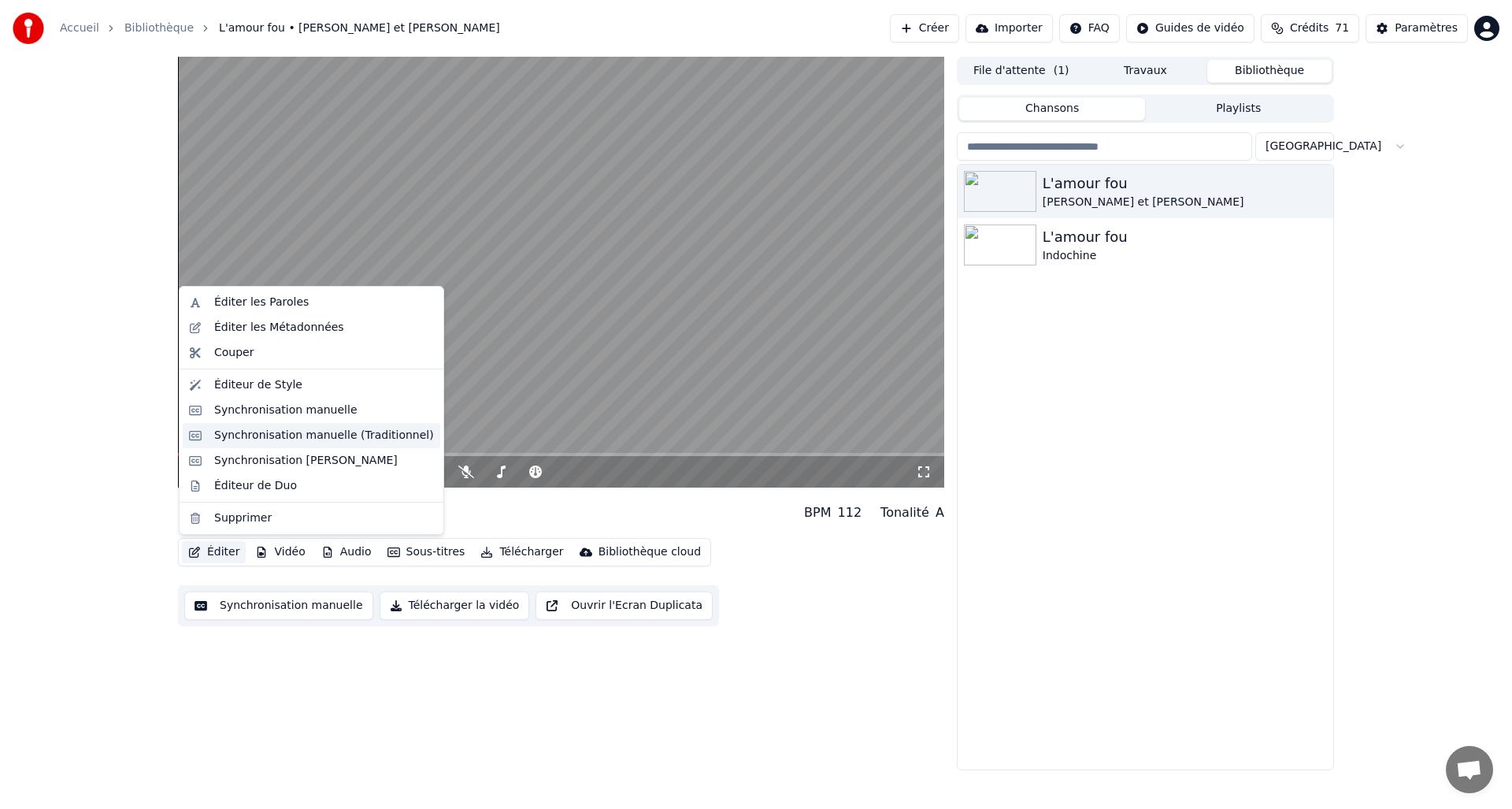
click at [275, 447] on div "Synchronisation manuelle (Traditionnel)" at bounding box center [312, 435] width 258 height 25
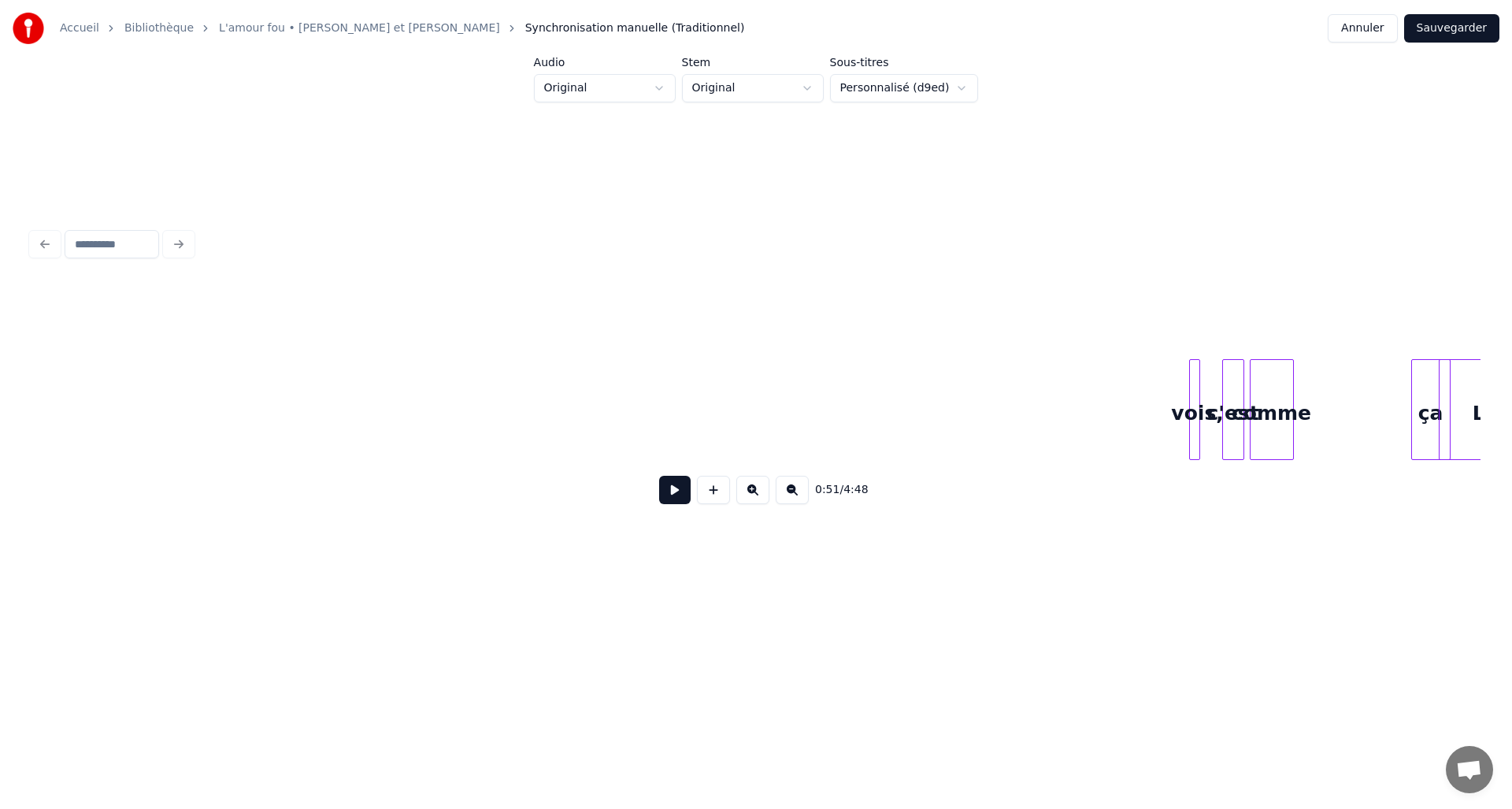
scroll to position [0, 19342]
click at [7, 462] on div "Accueil Bibliothèque L'amour fou • [PERSON_NAME] et [PERSON_NAME] manuelle (Tra…" at bounding box center [756, 307] width 1512 height 613
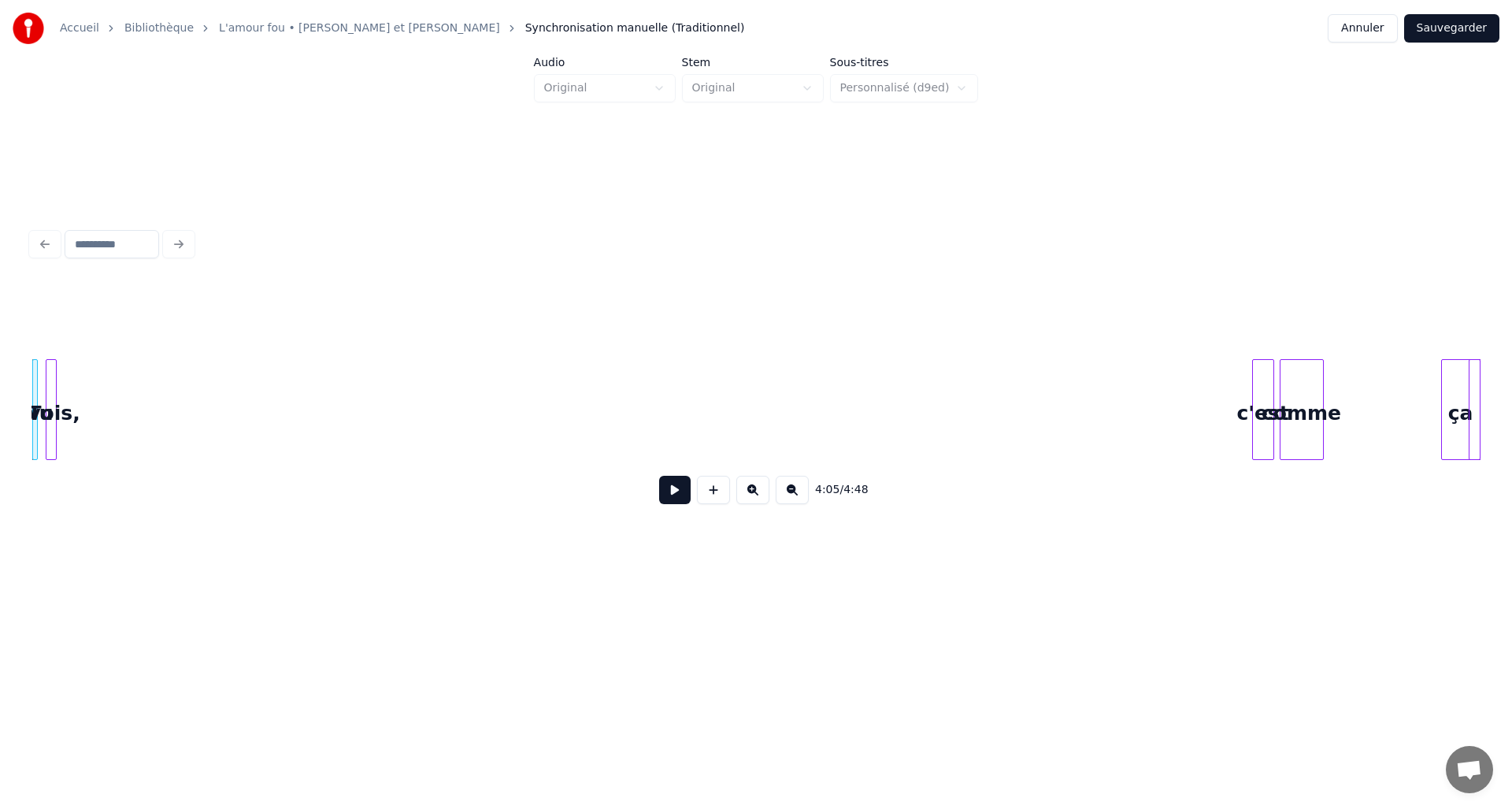
click at [56, 404] on div "vois," at bounding box center [54, 413] width 16 height 107
click at [78, 368] on div "c'est" at bounding box center [76, 413] width 21 height 107
click at [113, 368] on div "comme" at bounding box center [118, 413] width 43 height 107
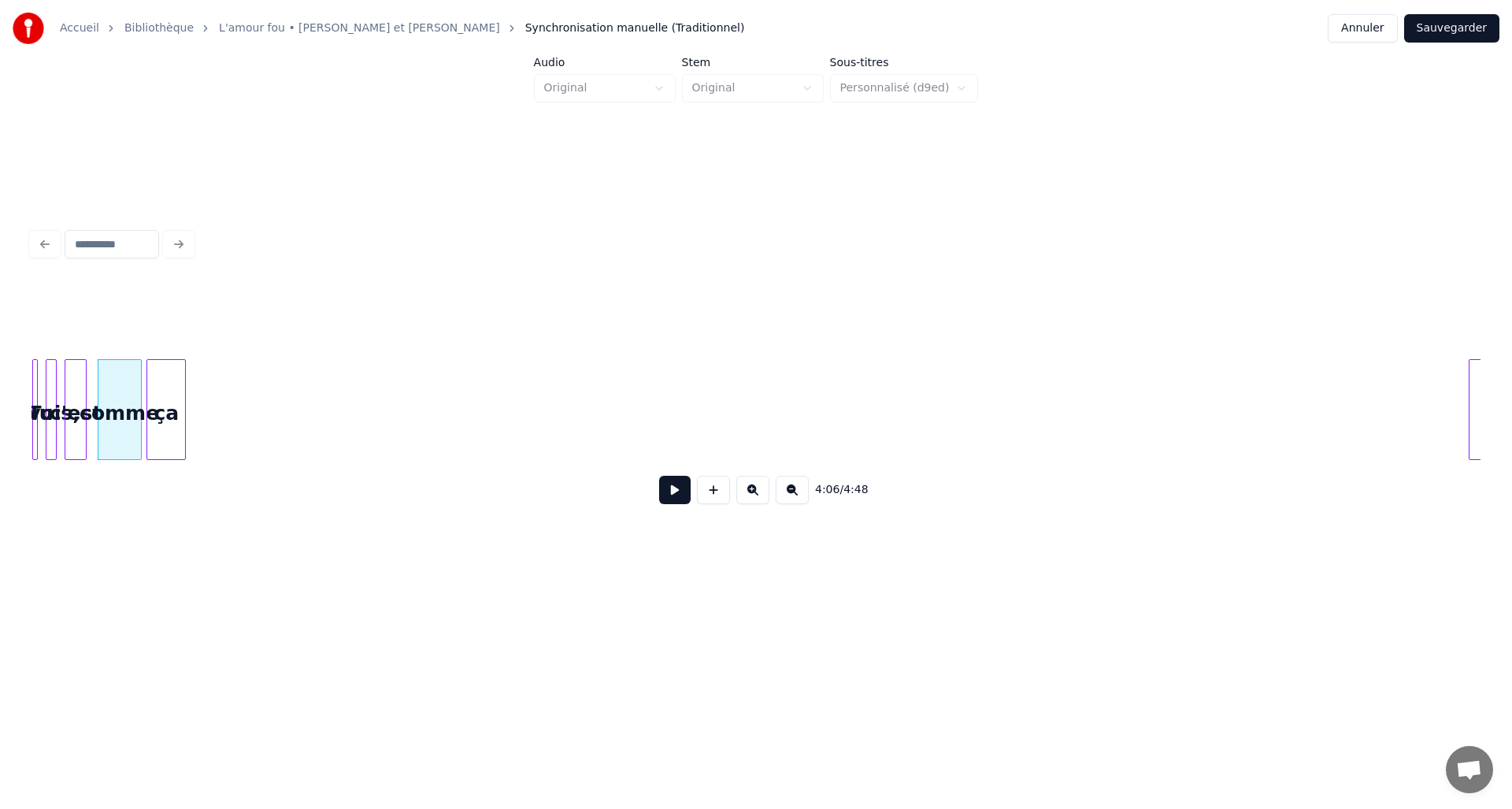
click at [165, 342] on div "4:06 / 4:48" at bounding box center [756, 400] width 1449 height 239
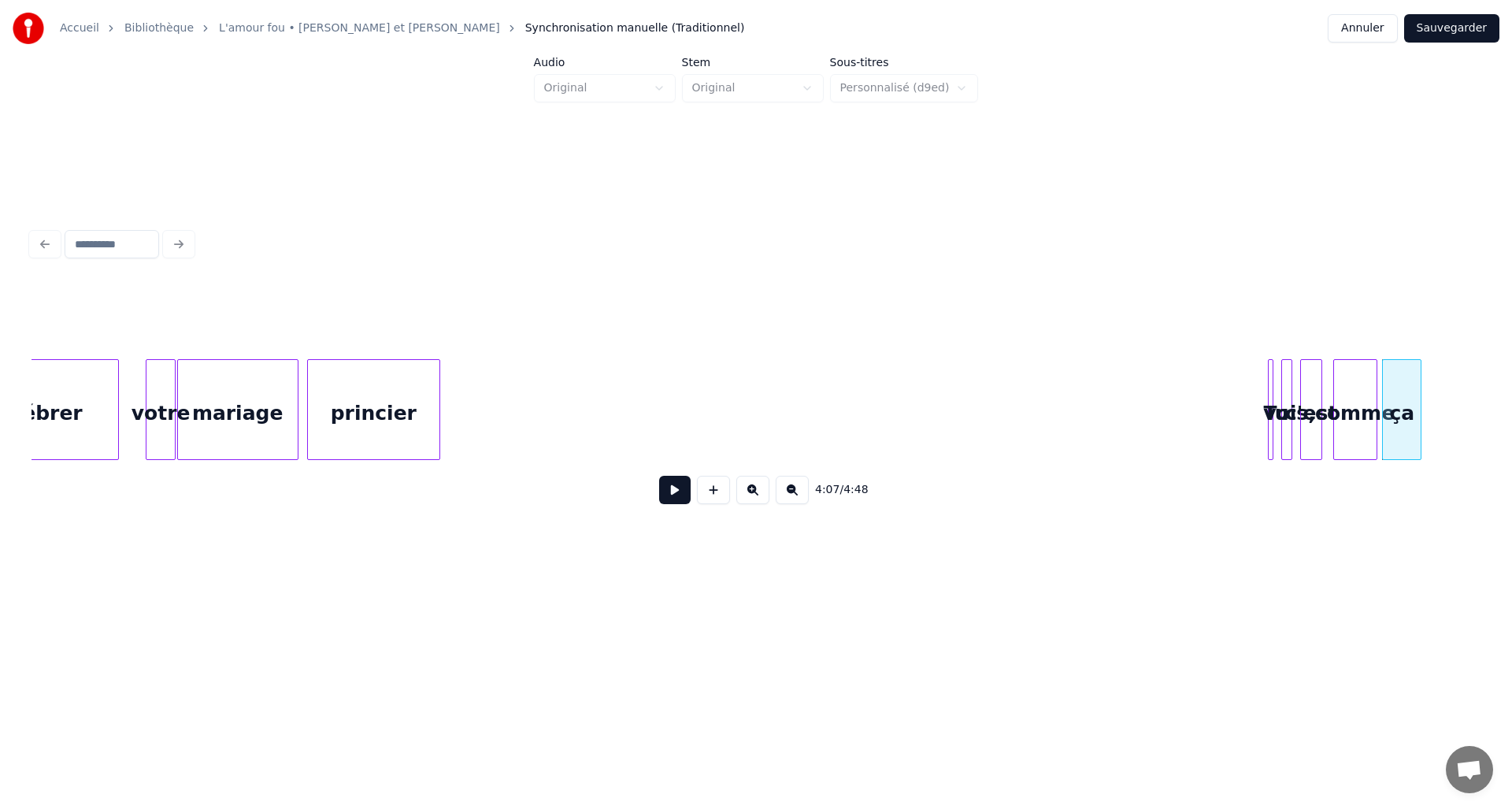
scroll to position [0, 18156]
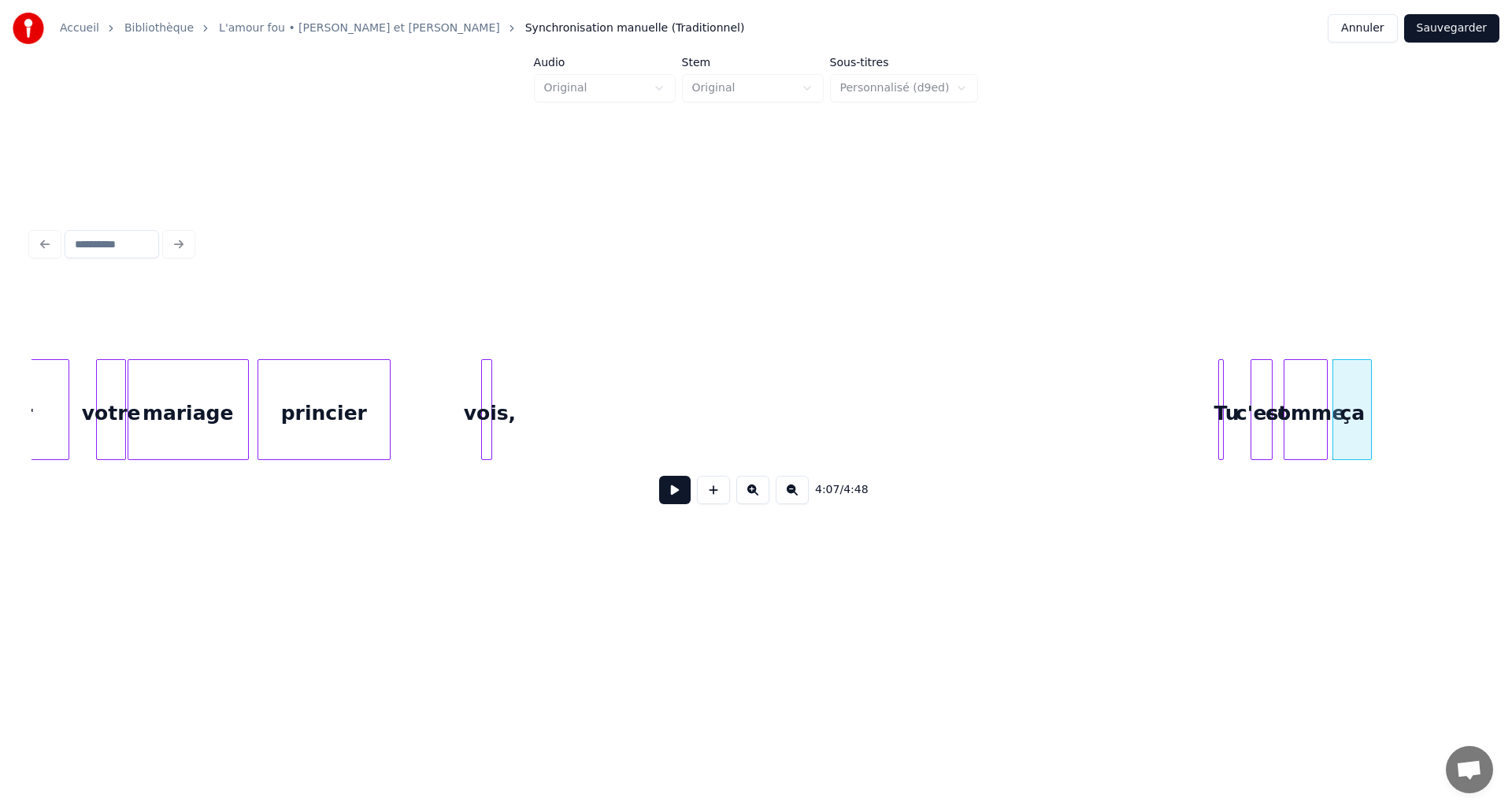
click at [468, 385] on div "Tu" at bounding box center [466, 413] width 16 height 107
click at [470, 391] on div at bounding box center [469, 409] width 4 height 99
click at [507, 428] on div "c'est" at bounding box center [503, 413] width 21 height 107
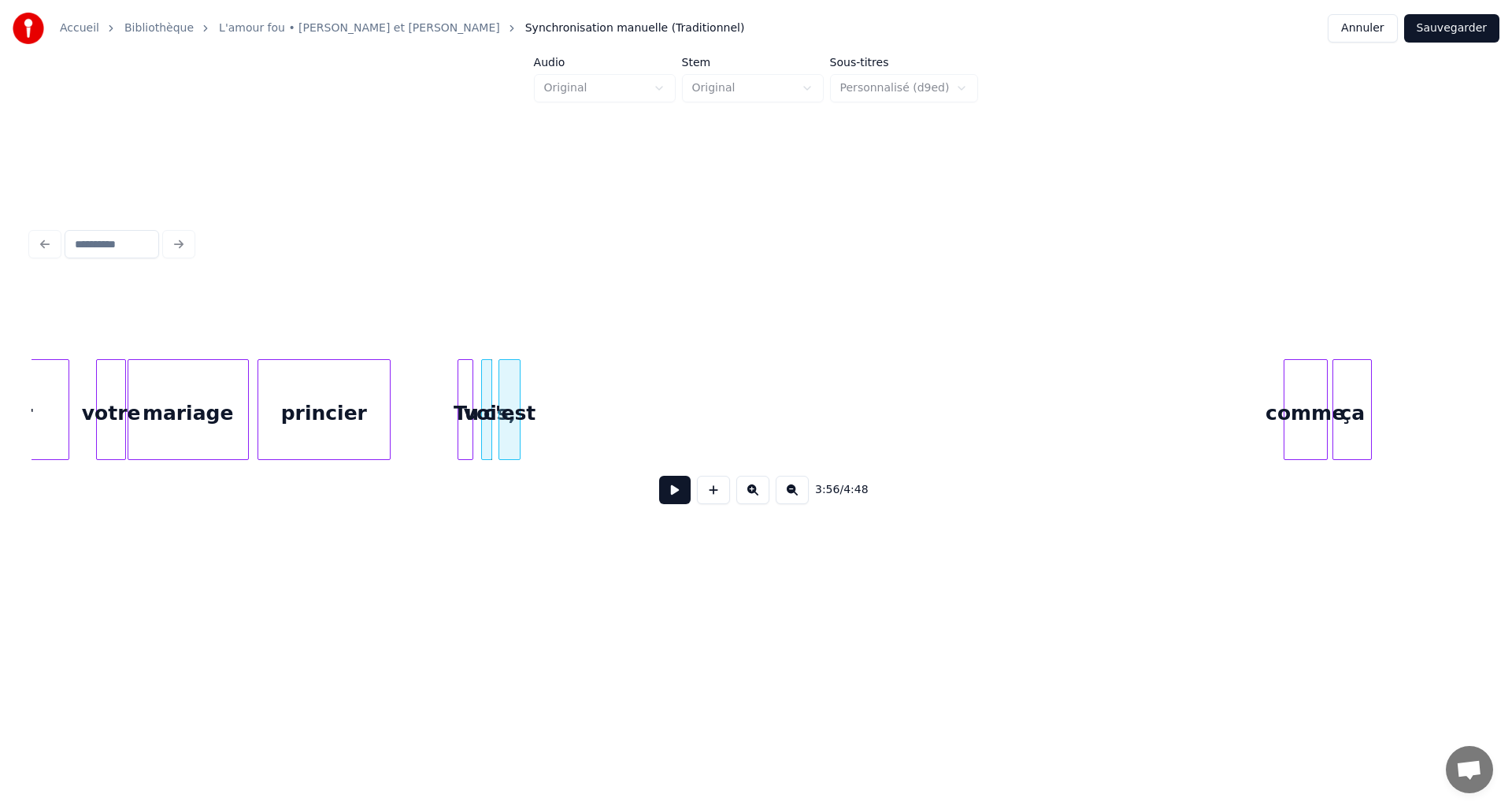
click at [497, 401] on div "c'est" at bounding box center [499, 413] width 21 height 107
click at [535, 402] on div "comme" at bounding box center [533, 413] width 43 height 107
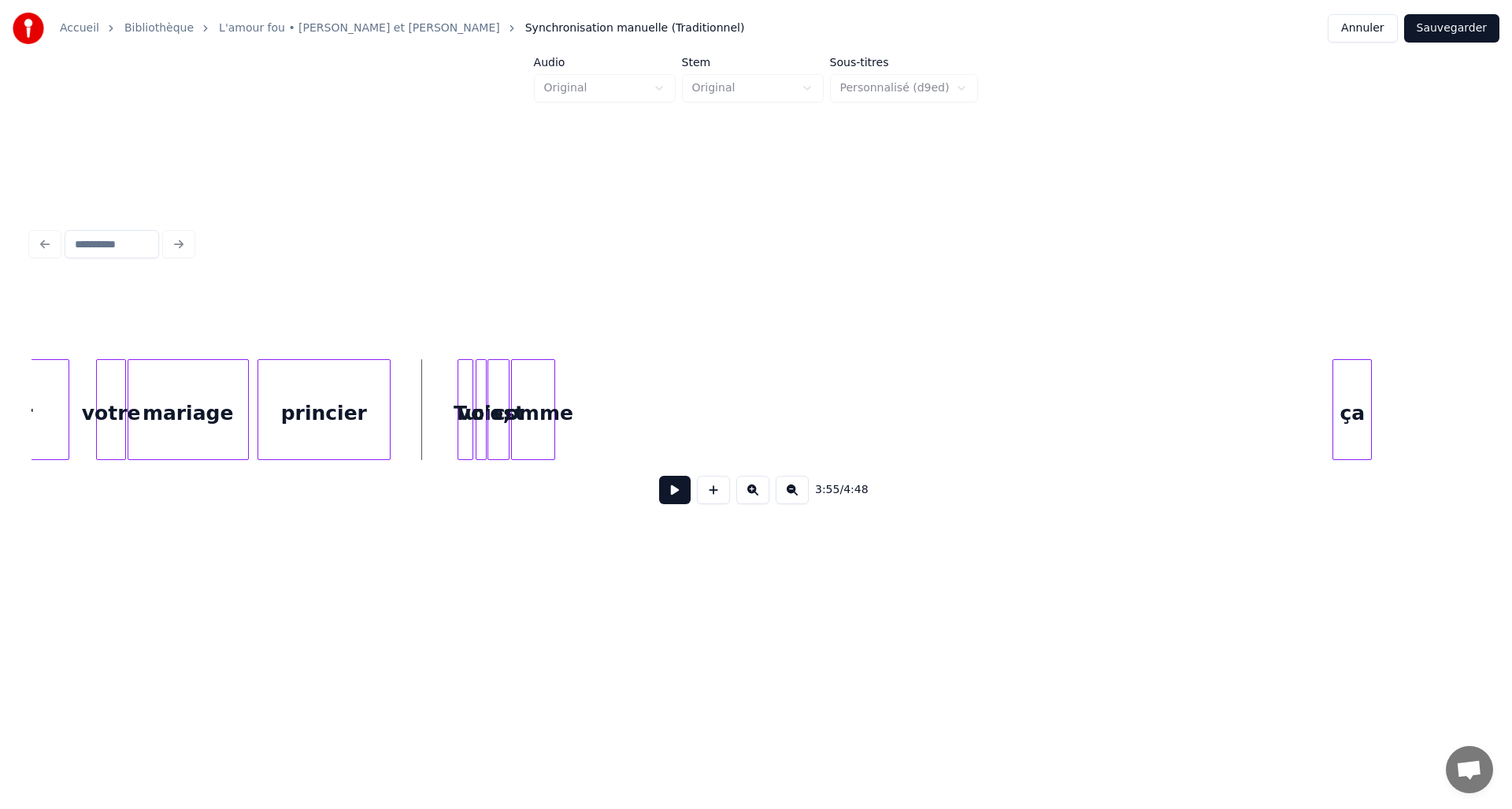
click at [669, 492] on button at bounding box center [675, 489] width 31 height 29
click at [711, 416] on div "comme" at bounding box center [699, 413] width 43 height 107
click at [664, 388] on div "c'est" at bounding box center [663, 413] width 21 height 107
click at [564, 397] on div at bounding box center [564, 409] width 4 height 99
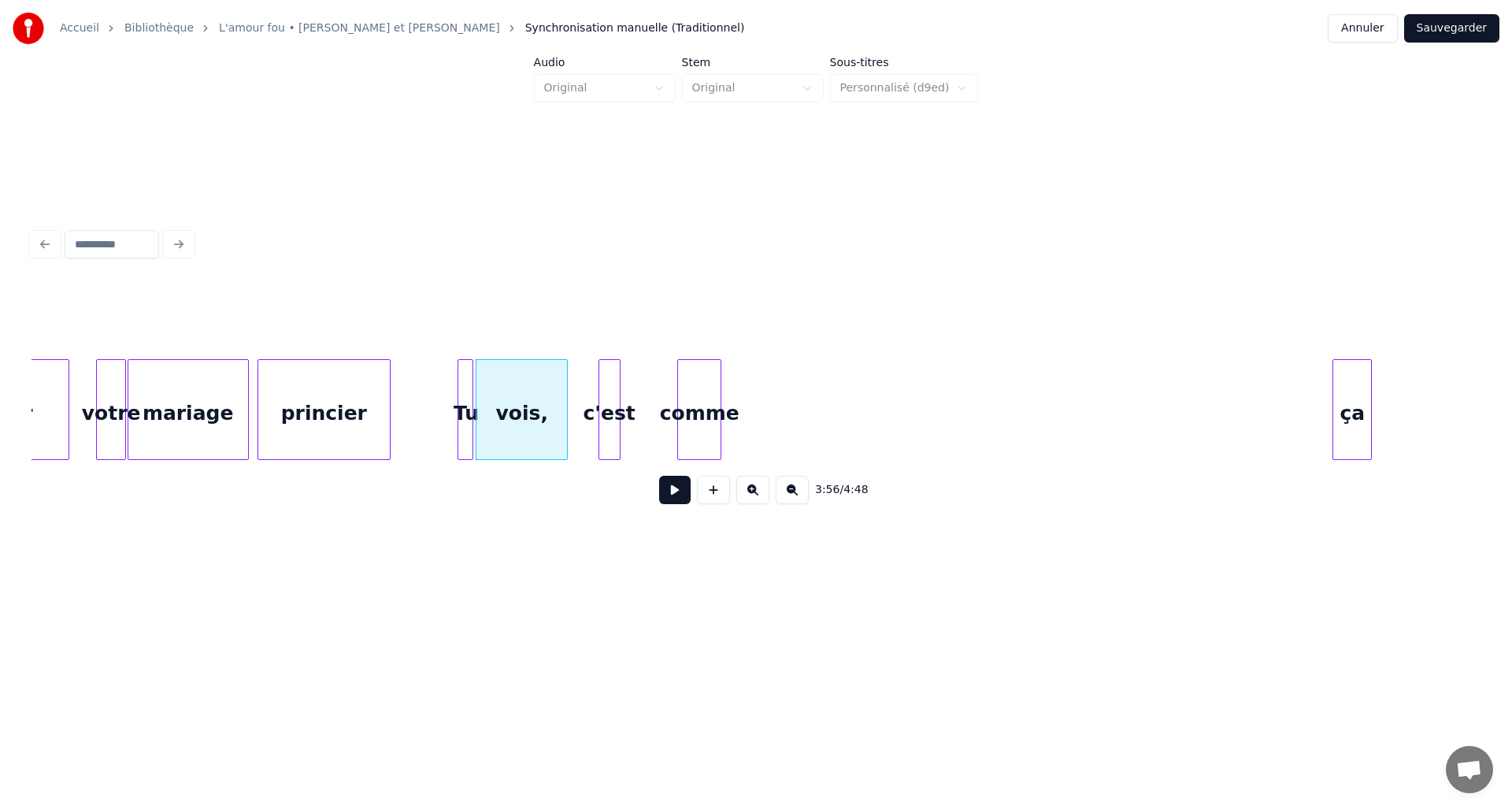
click at [608, 396] on div "c'est" at bounding box center [610, 413] width 21 height 107
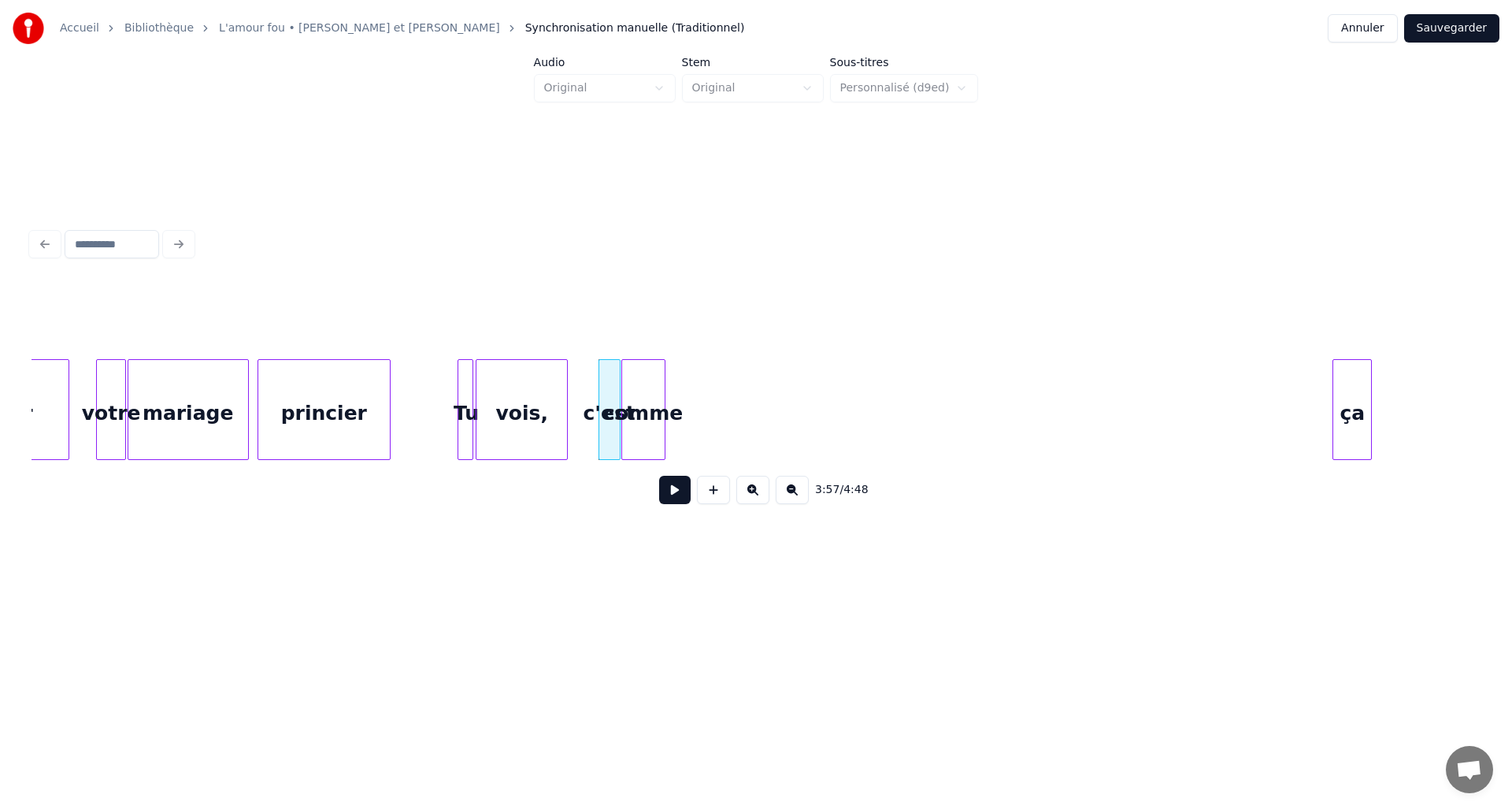
click at [644, 399] on div "comme" at bounding box center [643, 413] width 43 height 107
click at [638, 400] on div at bounding box center [638, 409] width 4 height 99
click at [659, 454] on div "Tu vois, c'est comme ça princier mariage votre célébrer" at bounding box center [756, 409] width 1449 height 101
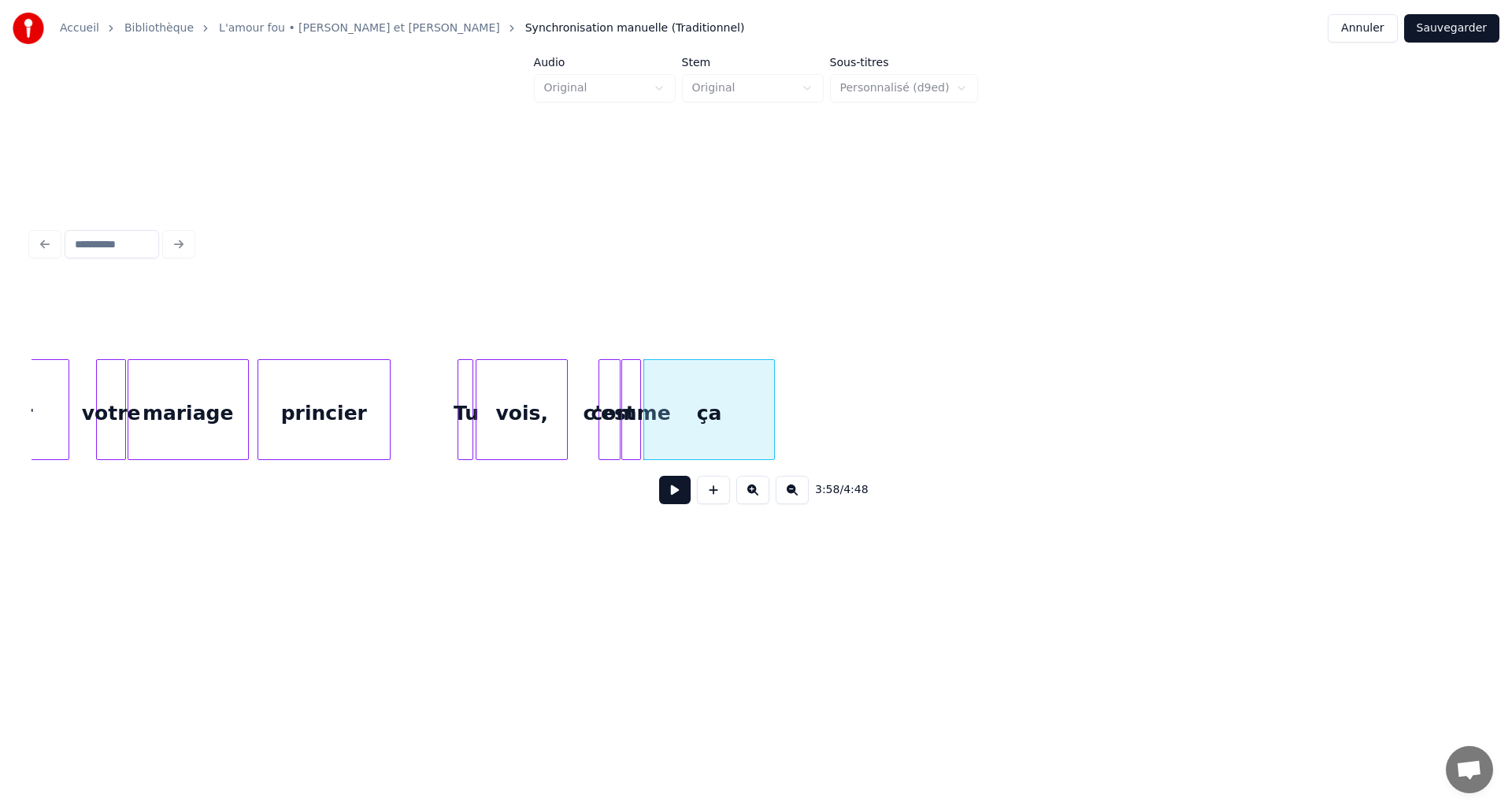
click at [772, 444] on div at bounding box center [772, 409] width 4 height 99
click at [681, 497] on button at bounding box center [675, 489] width 31 height 29
click at [679, 497] on button at bounding box center [675, 489] width 31 height 29
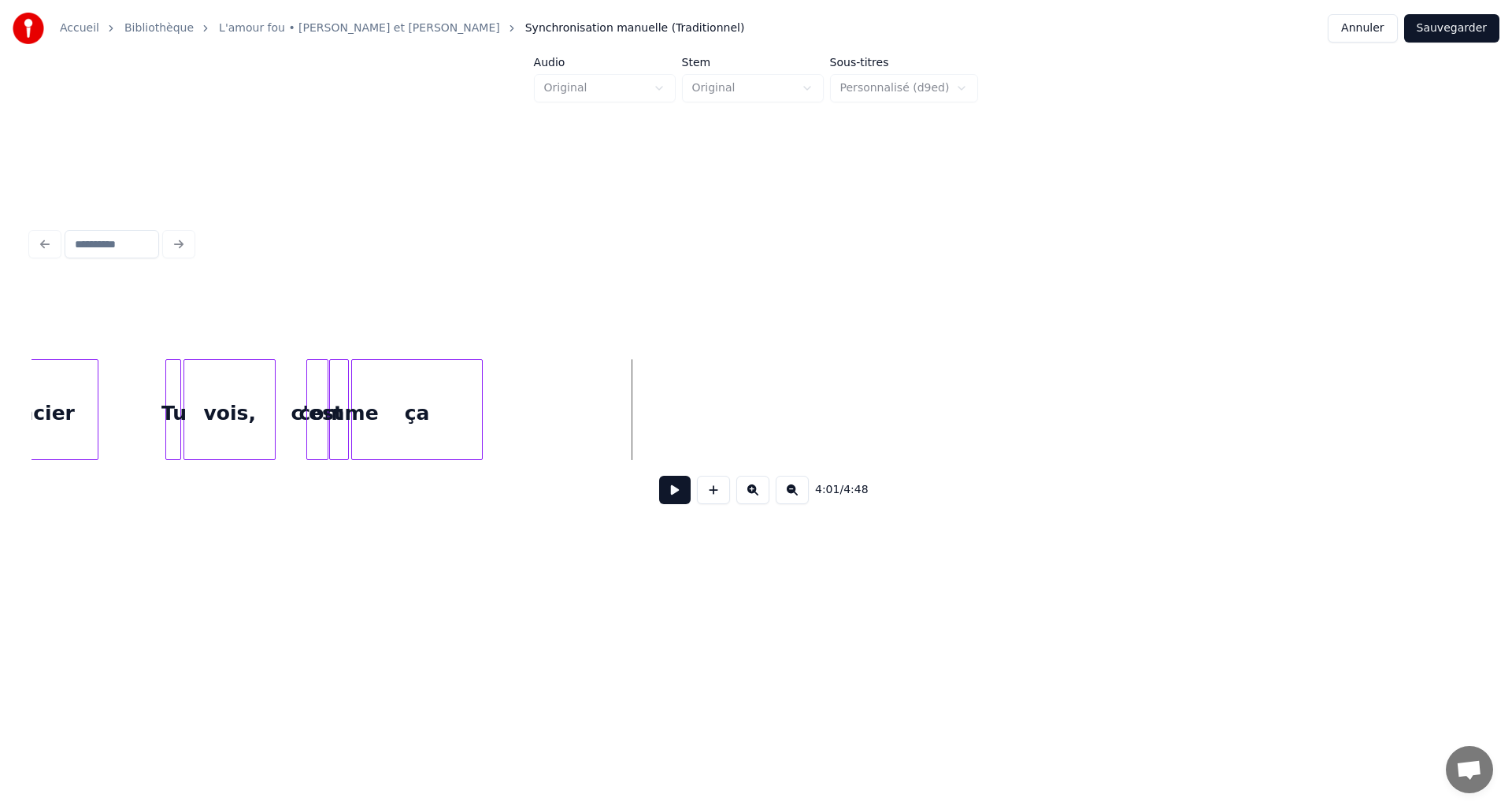
scroll to position [0, 18437]
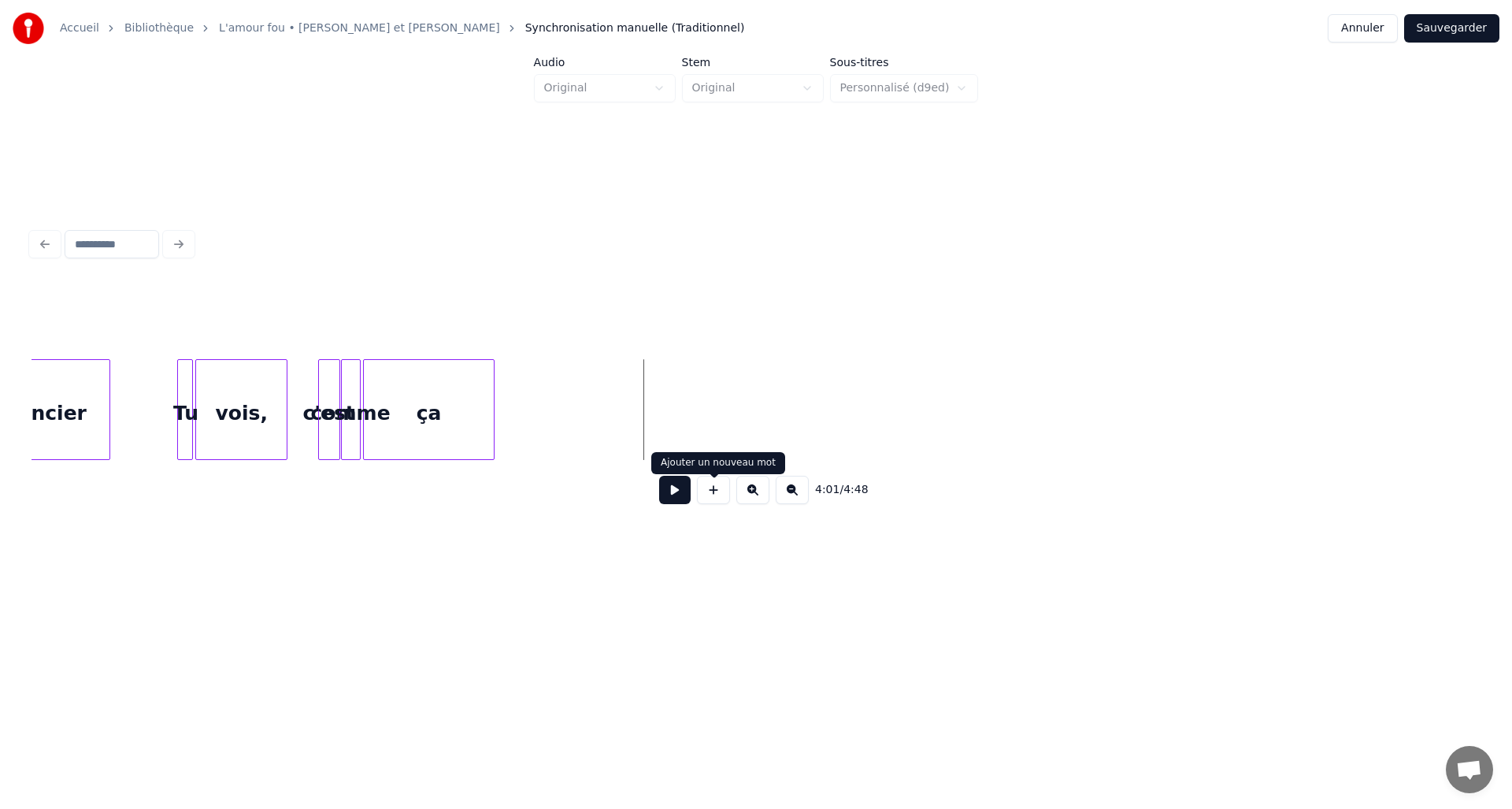
click at [713, 504] on button at bounding box center [713, 489] width 33 height 29
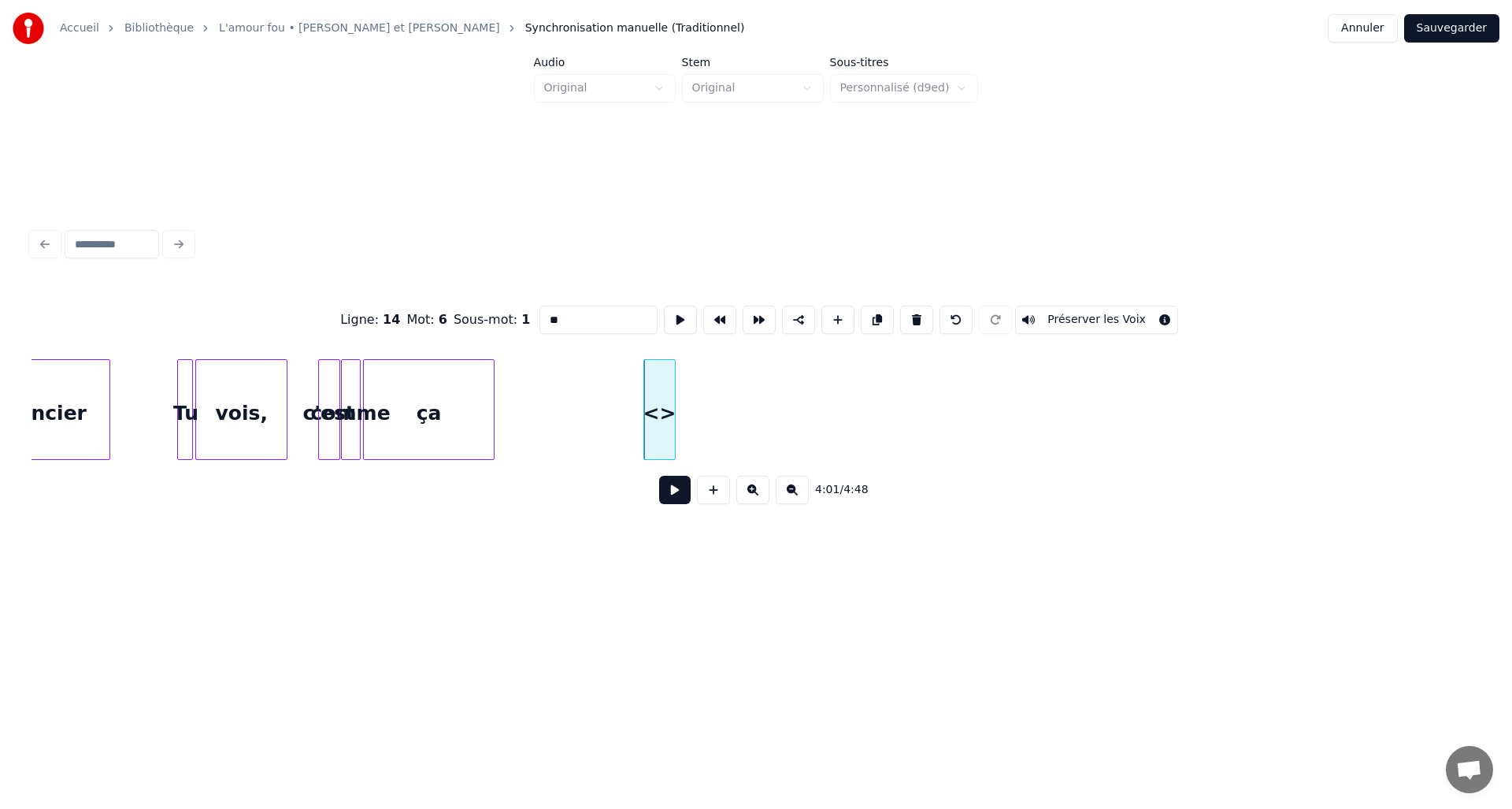
drag, startPoint x: 573, startPoint y: 320, endPoint x: 536, endPoint y: 320, distance: 37.0
click at [540, 320] on input "**" at bounding box center [599, 320] width 118 height 29
drag, startPoint x: 562, startPoint y: 317, endPoint x: 540, endPoint y: 317, distance: 22.0
click at [540, 317] on input "**" at bounding box center [599, 320] width 118 height 29
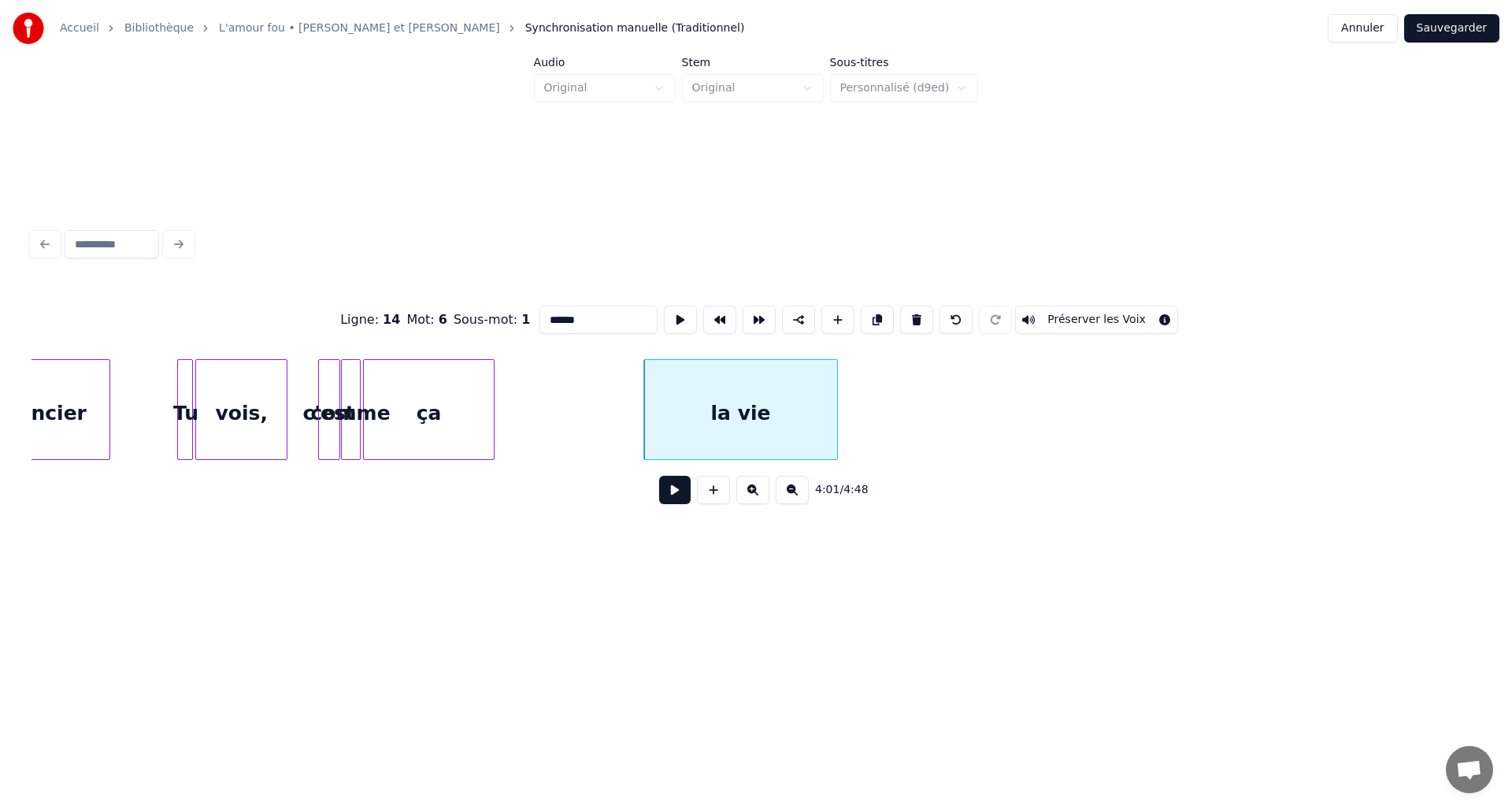
click at [834, 408] on div at bounding box center [834, 409] width 4 height 99
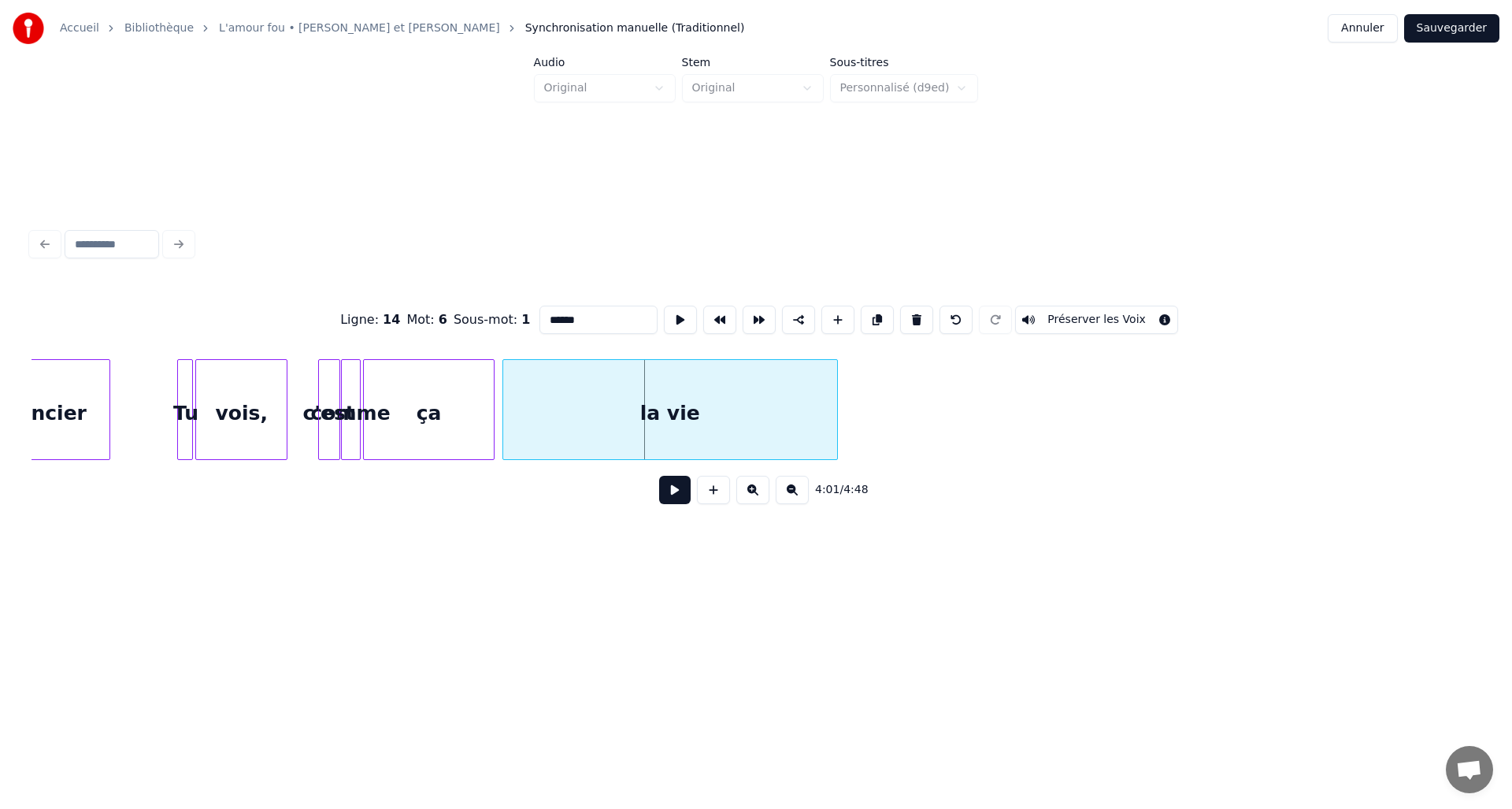
click at [504, 427] on div at bounding box center [505, 409] width 4 height 99
type input "******"
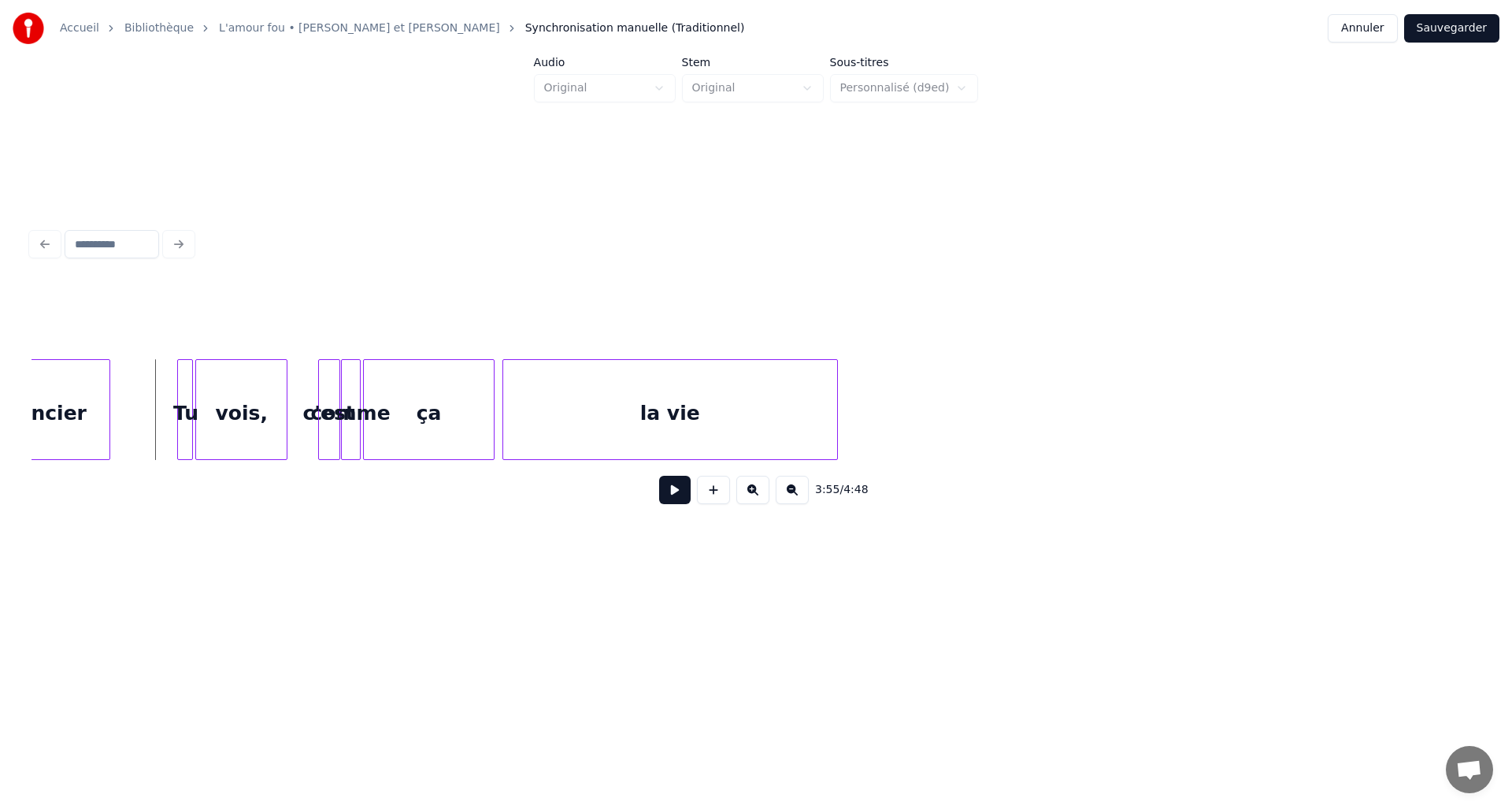
click at [681, 501] on button at bounding box center [675, 489] width 31 height 29
click at [672, 499] on button at bounding box center [675, 489] width 31 height 29
click at [711, 502] on button at bounding box center [713, 489] width 33 height 29
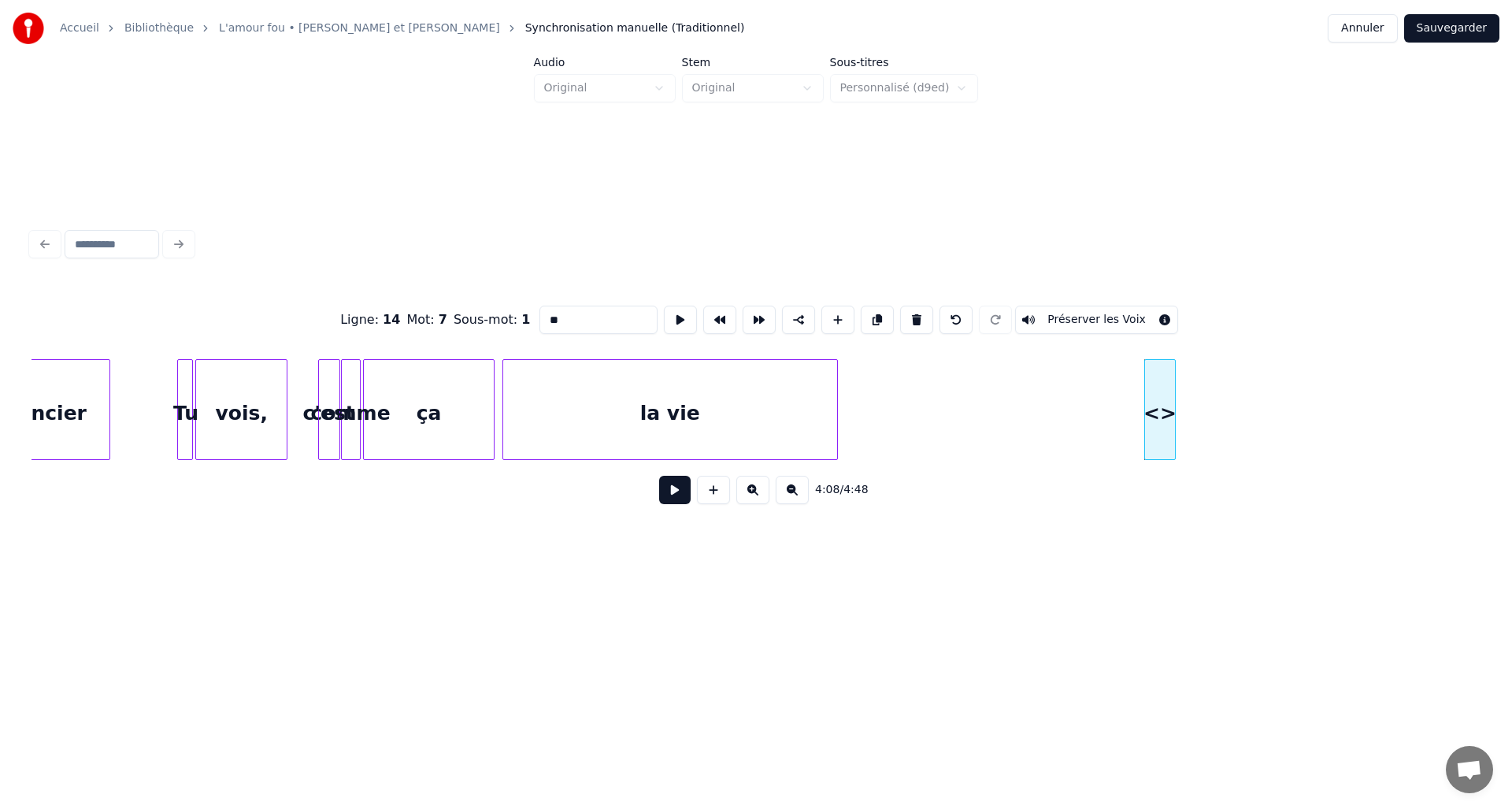
drag, startPoint x: 594, startPoint y: 314, endPoint x: 540, endPoint y: 318, distance: 54.1
click at [540, 318] on input "**" at bounding box center [599, 320] width 118 height 29
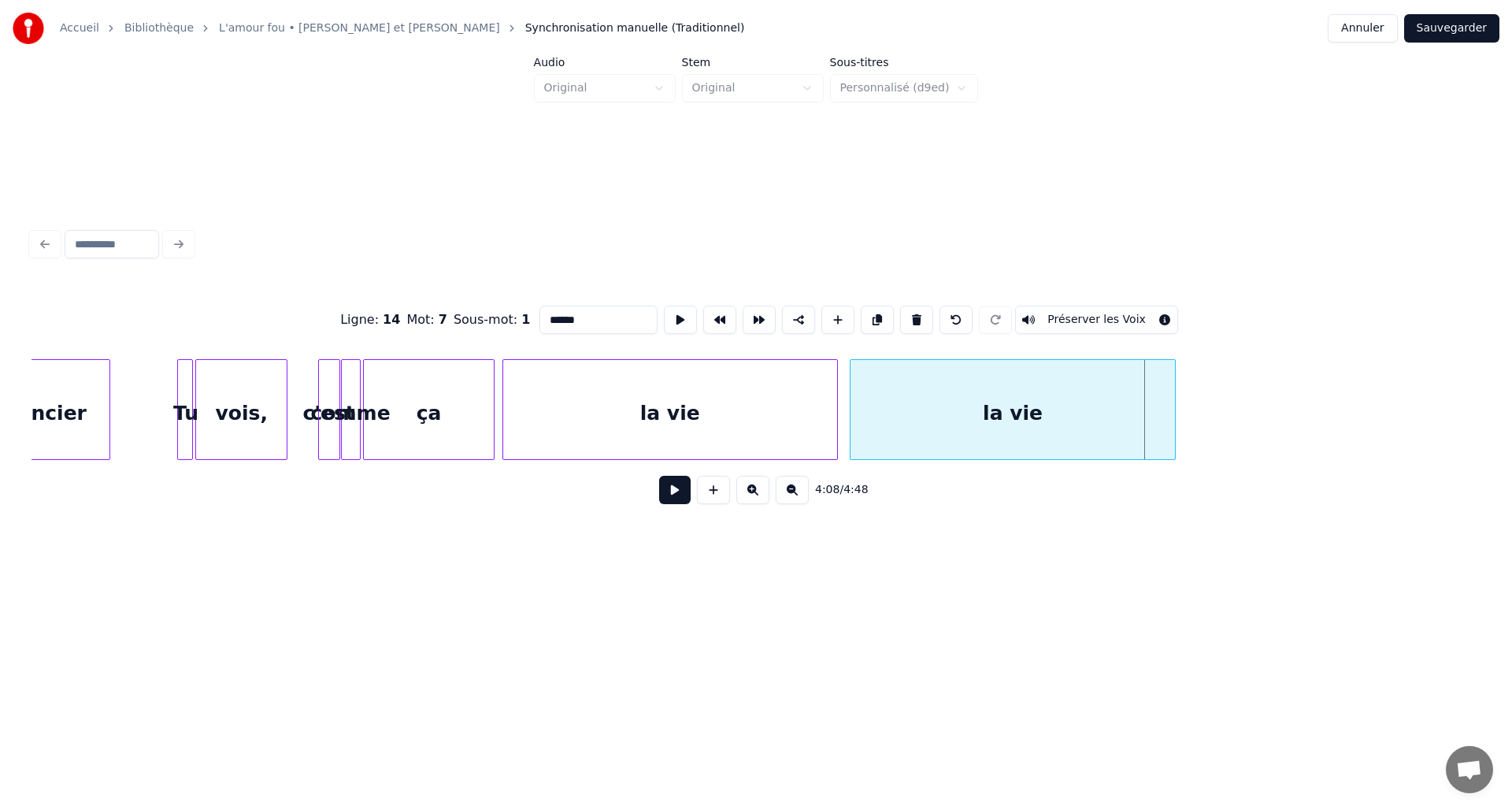
click at [851, 410] on div at bounding box center [853, 409] width 4 height 99
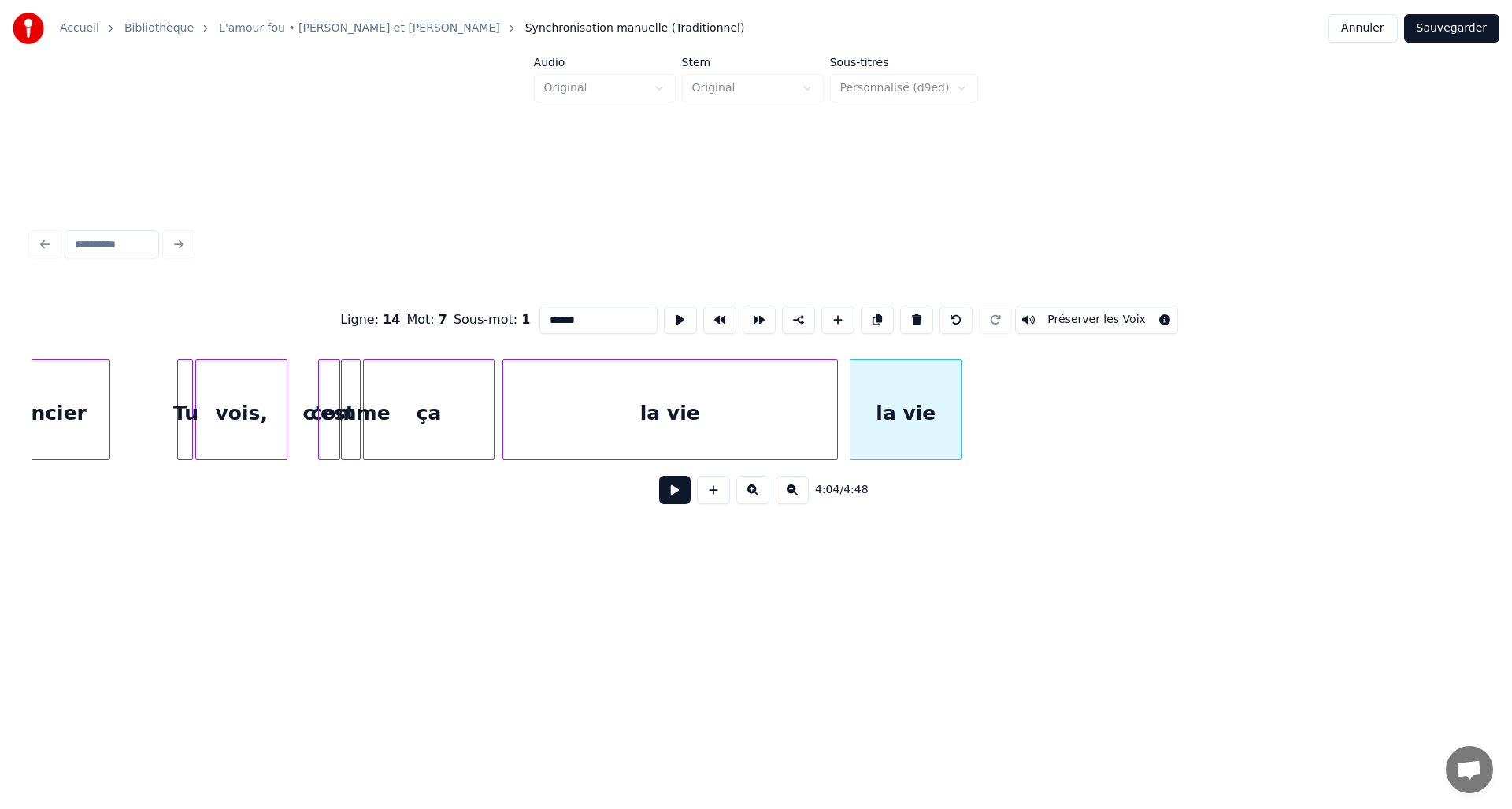
click at [958, 401] on div at bounding box center [958, 409] width 4 height 99
click at [715, 492] on button at bounding box center [713, 489] width 33 height 29
drag, startPoint x: 587, startPoint y: 314, endPoint x: 523, endPoint y: 314, distance: 64.0
click at [523, 314] on div "Ligne : 14 Mot : 8 Sous-mot : 1 ** Préserver les Voix" at bounding box center [756, 320] width 1449 height 78
click at [1015, 381] on div "la vie" at bounding box center [1019, 413] width 30 height 107
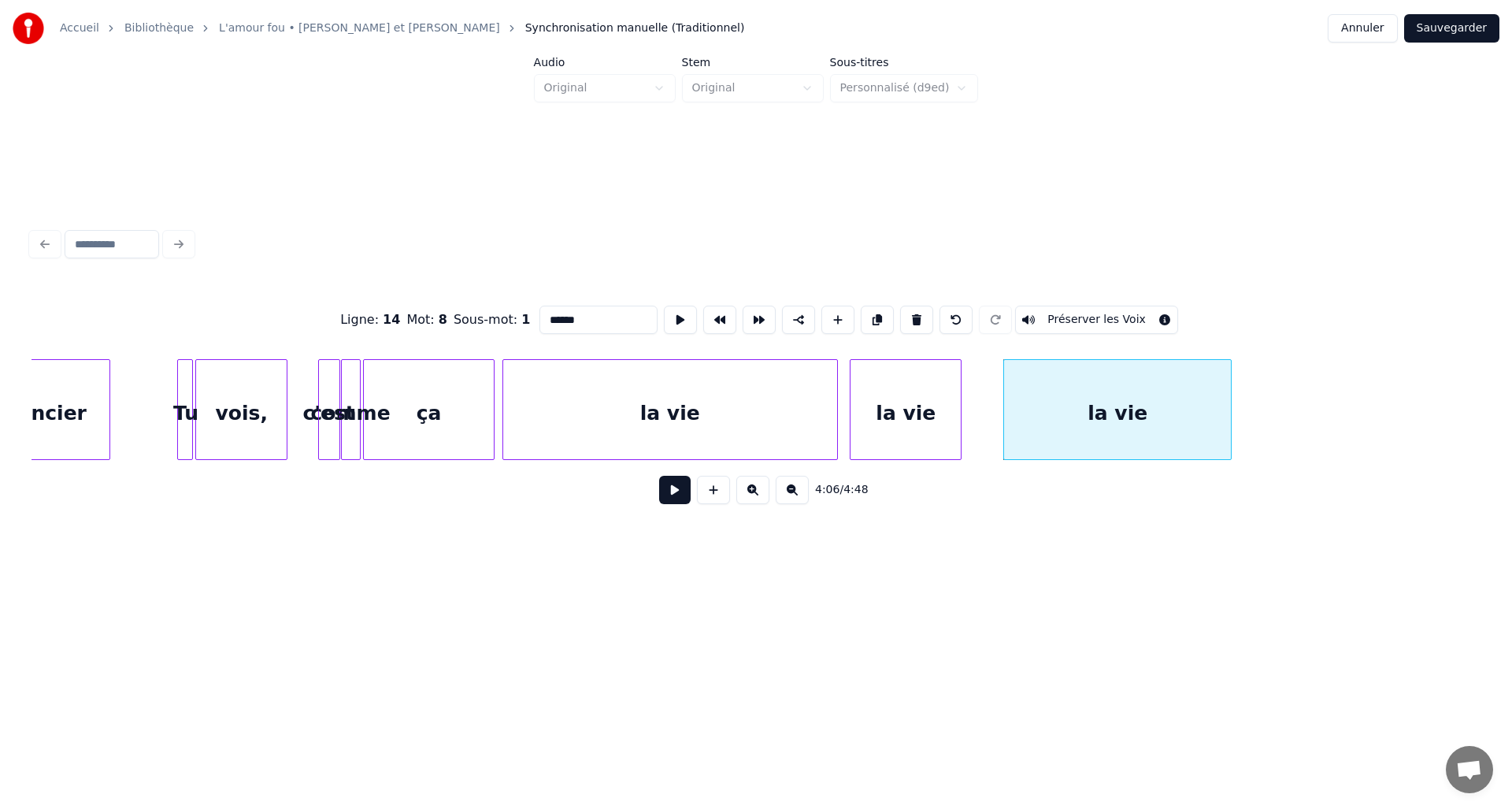
click at [1228, 414] on div at bounding box center [1228, 409] width 4 height 99
type input "******"
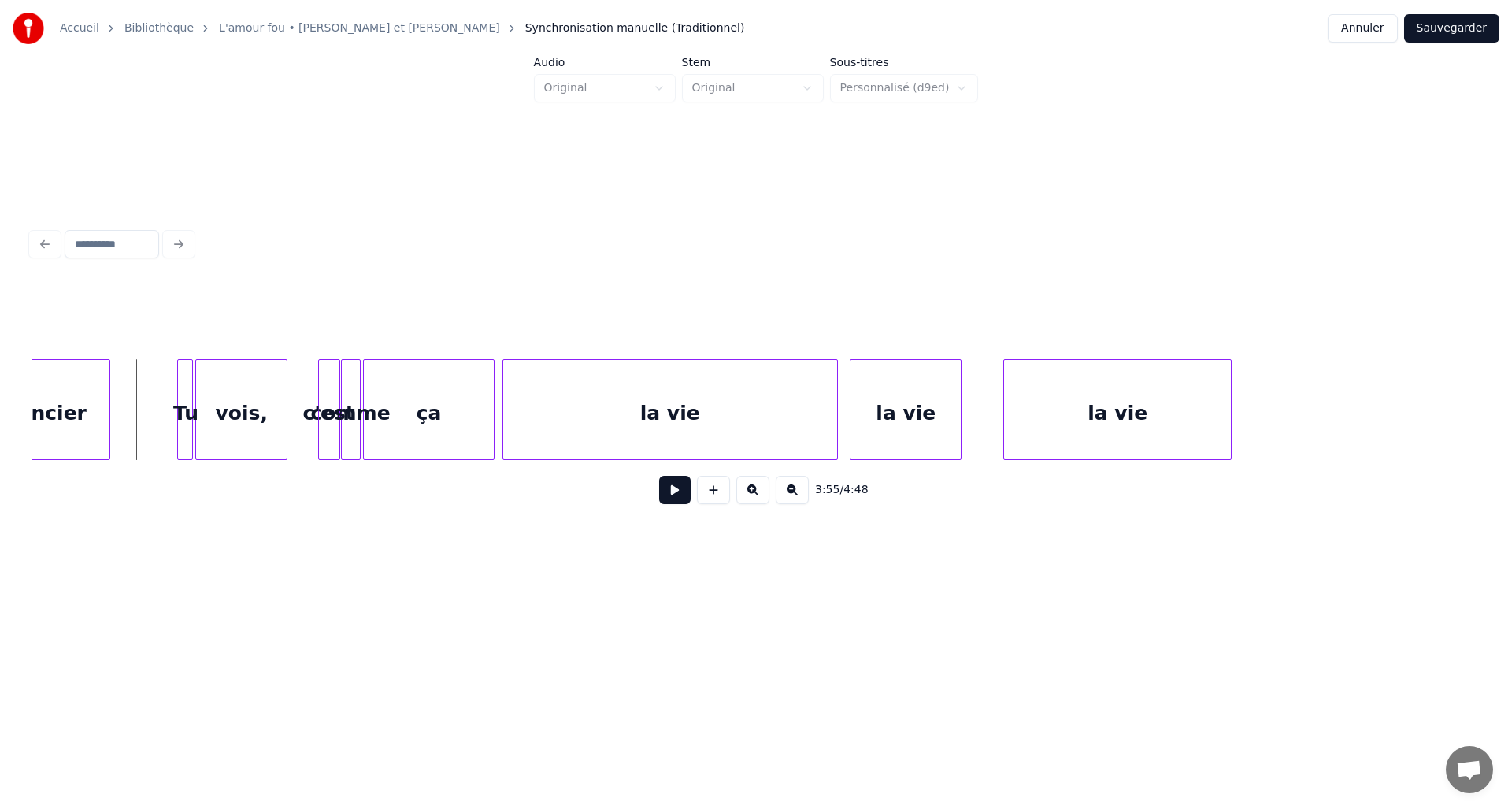
click at [678, 499] on button at bounding box center [675, 489] width 31 height 29
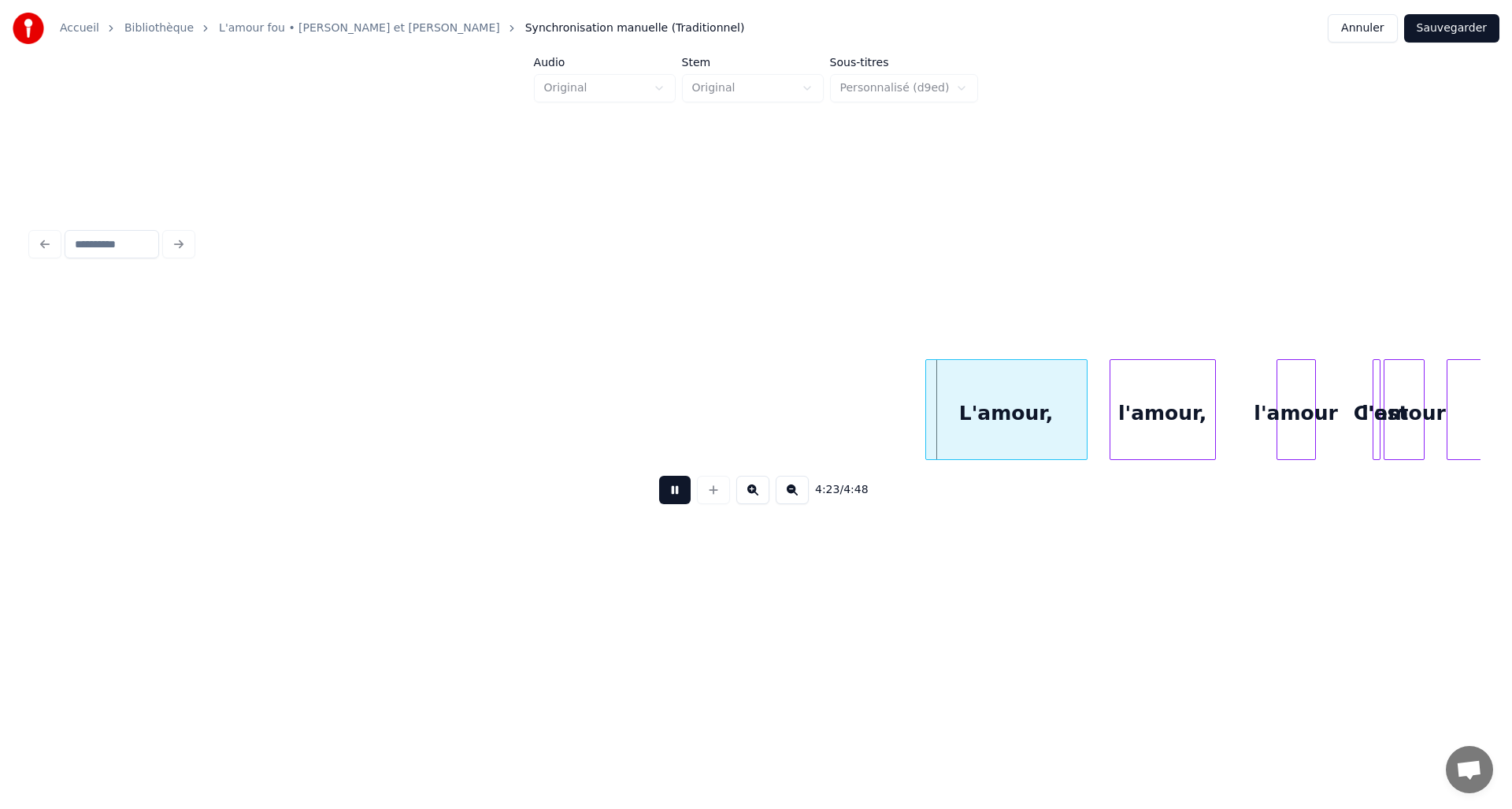
click at [678, 499] on button at bounding box center [675, 489] width 31 height 29
click at [707, 499] on button at bounding box center [713, 489] width 33 height 29
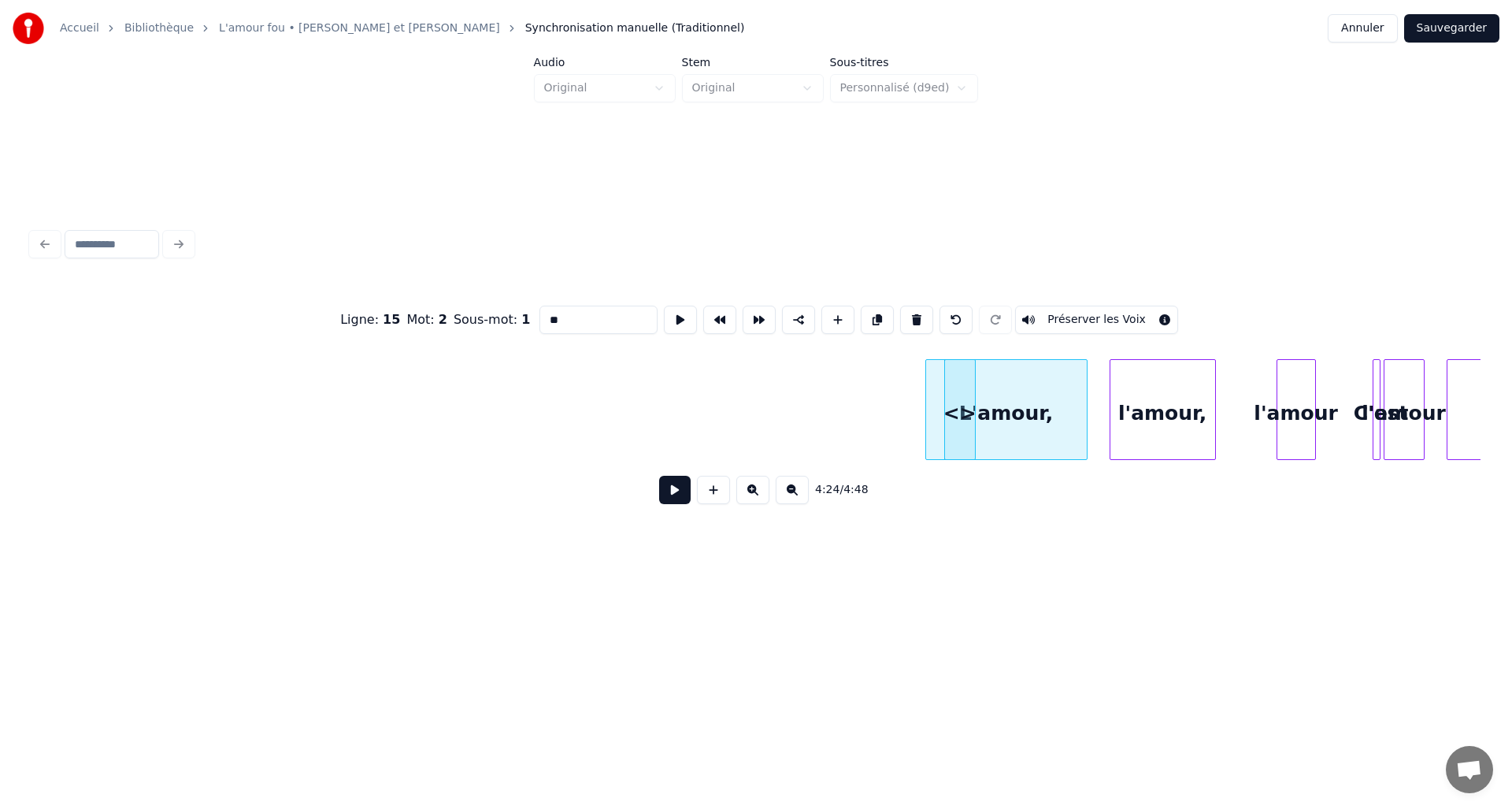
drag, startPoint x: 564, startPoint y: 311, endPoint x: 535, endPoint y: 311, distance: 29.0
click at [540, 311] on input "**" at bounding box center [599, 320] width 118 height 29
click at [1026, 421] on div at bounding box center [1028, 409] width 4 height 99
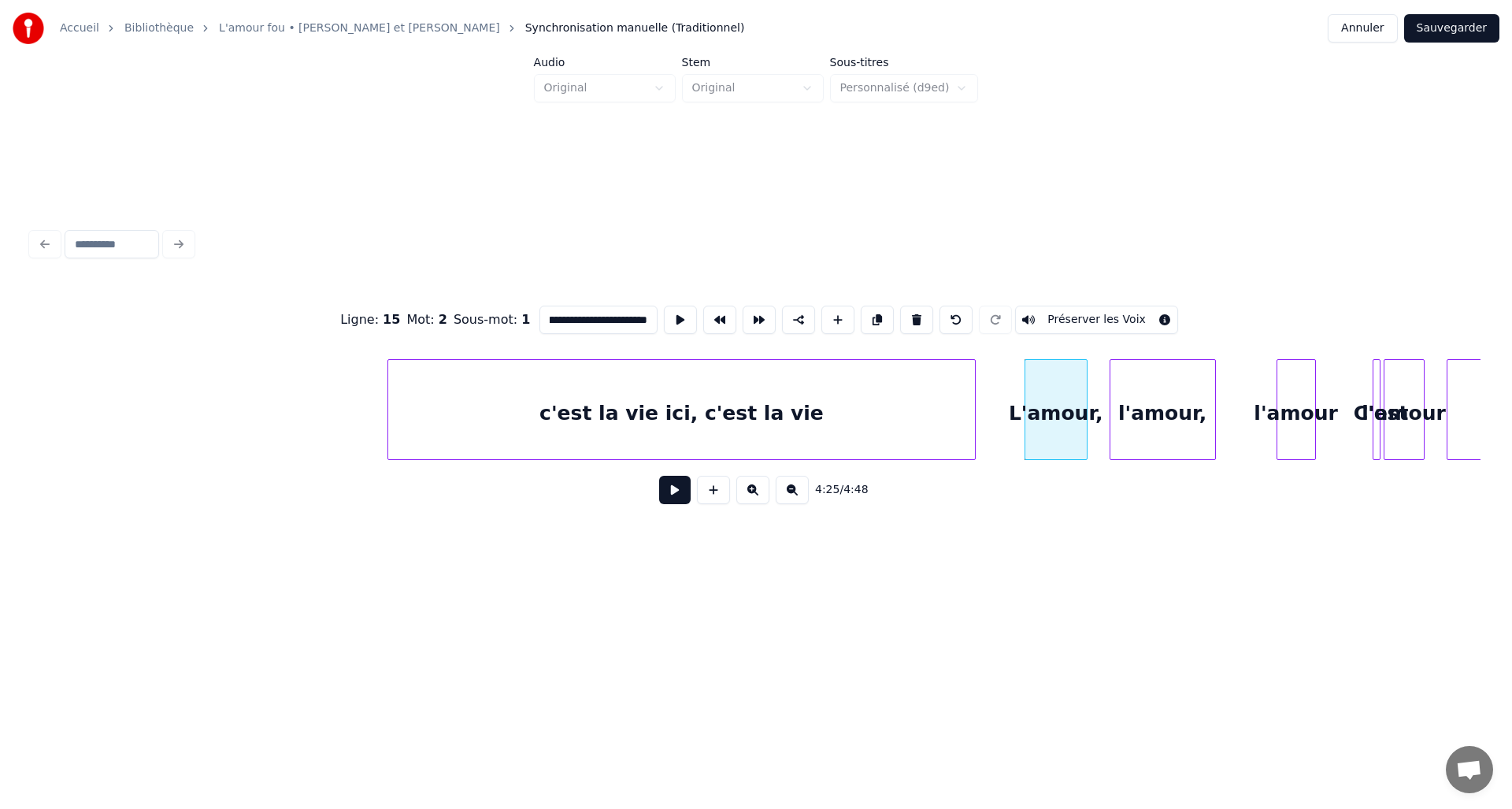
click at [390, 433] on div at bounding box center [390, 409] width 4 height 99
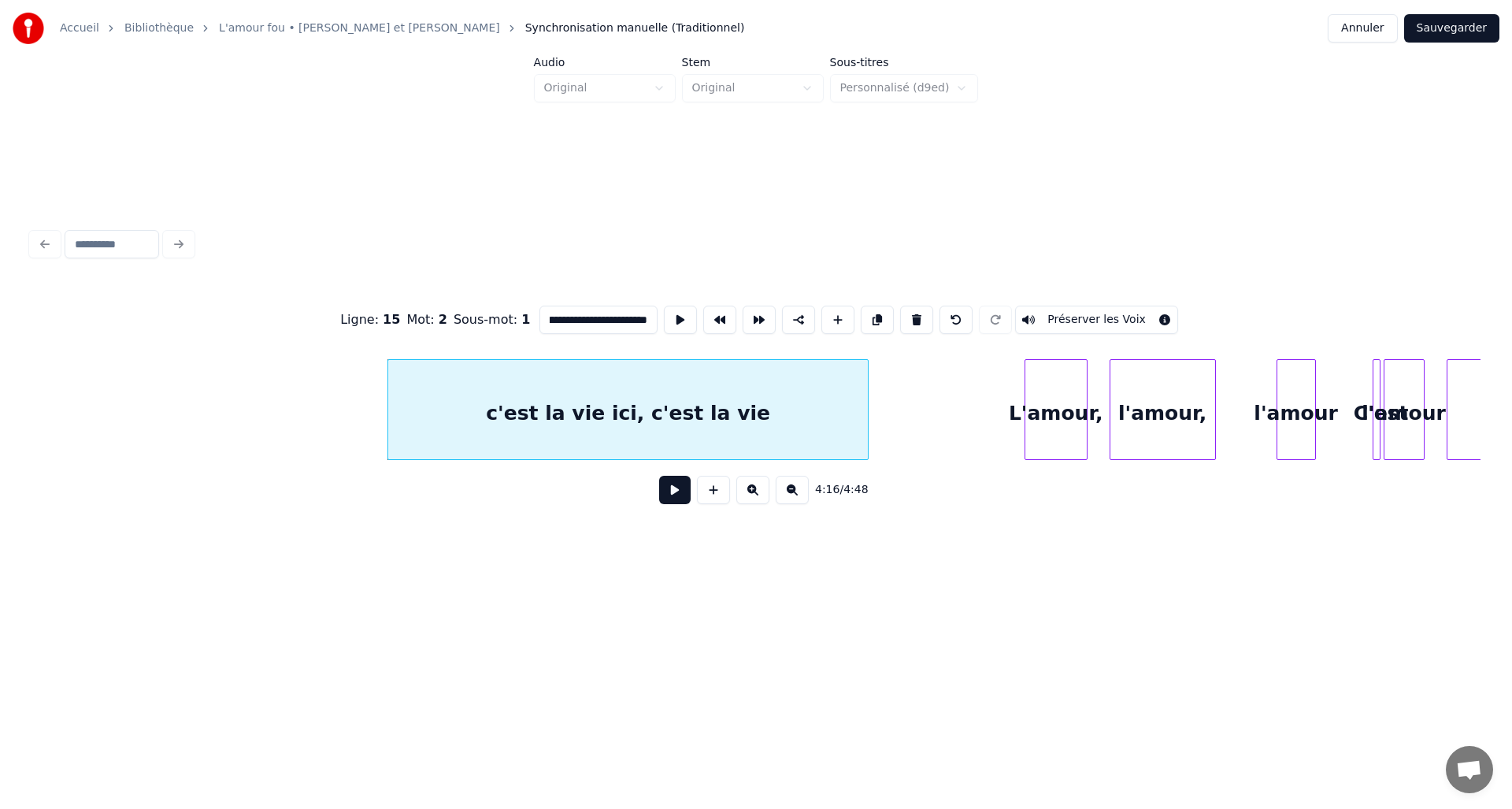
click at [867, 415] on div at bounding box center [865, 409] width 4 height 99
type input "**********"
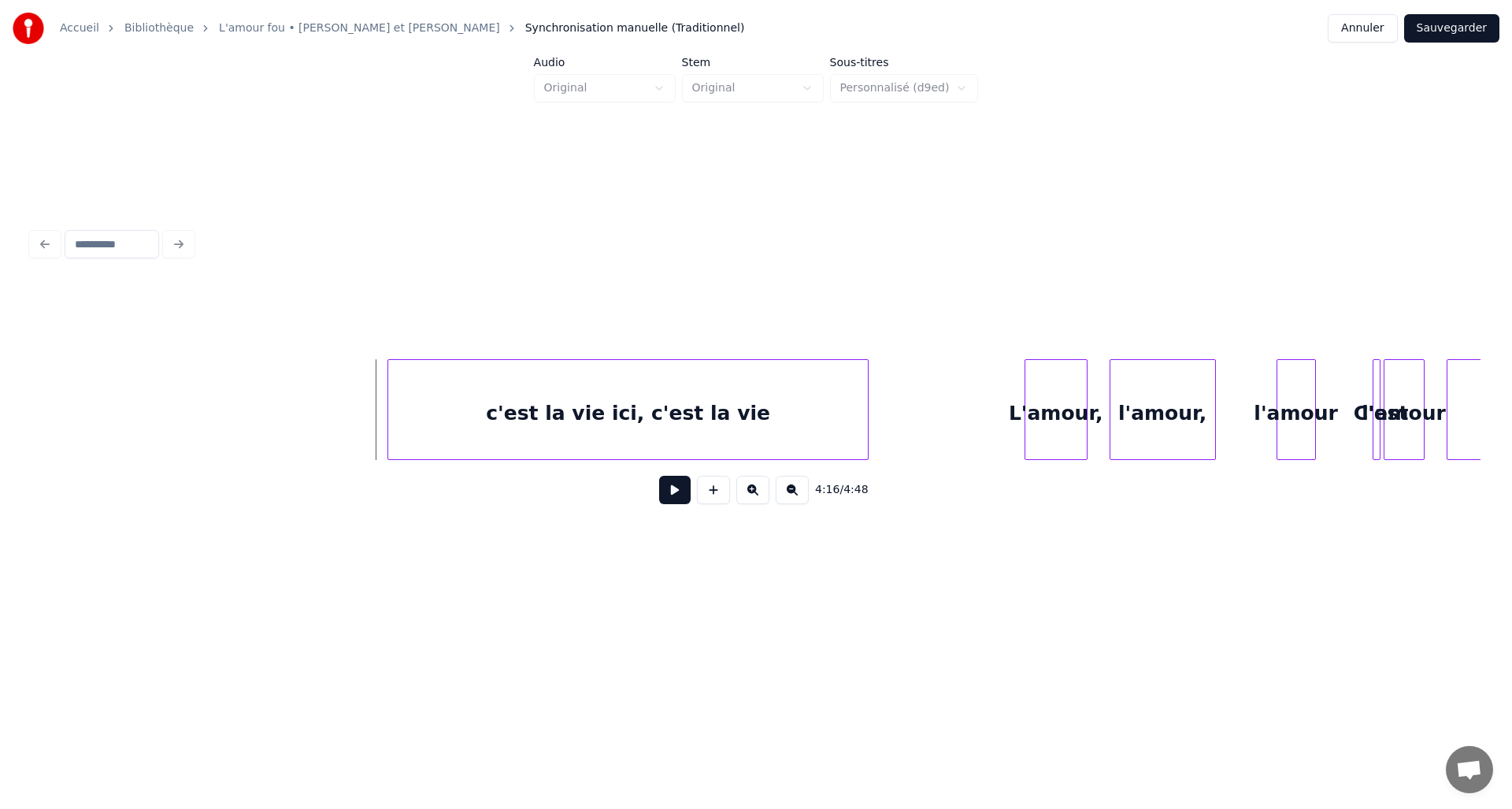
click at [665, 503] on button at bounding box center [675, 489] width 31 height 29
click at [707, 501] on button at bounding box center [713, 489] width 33 height 29
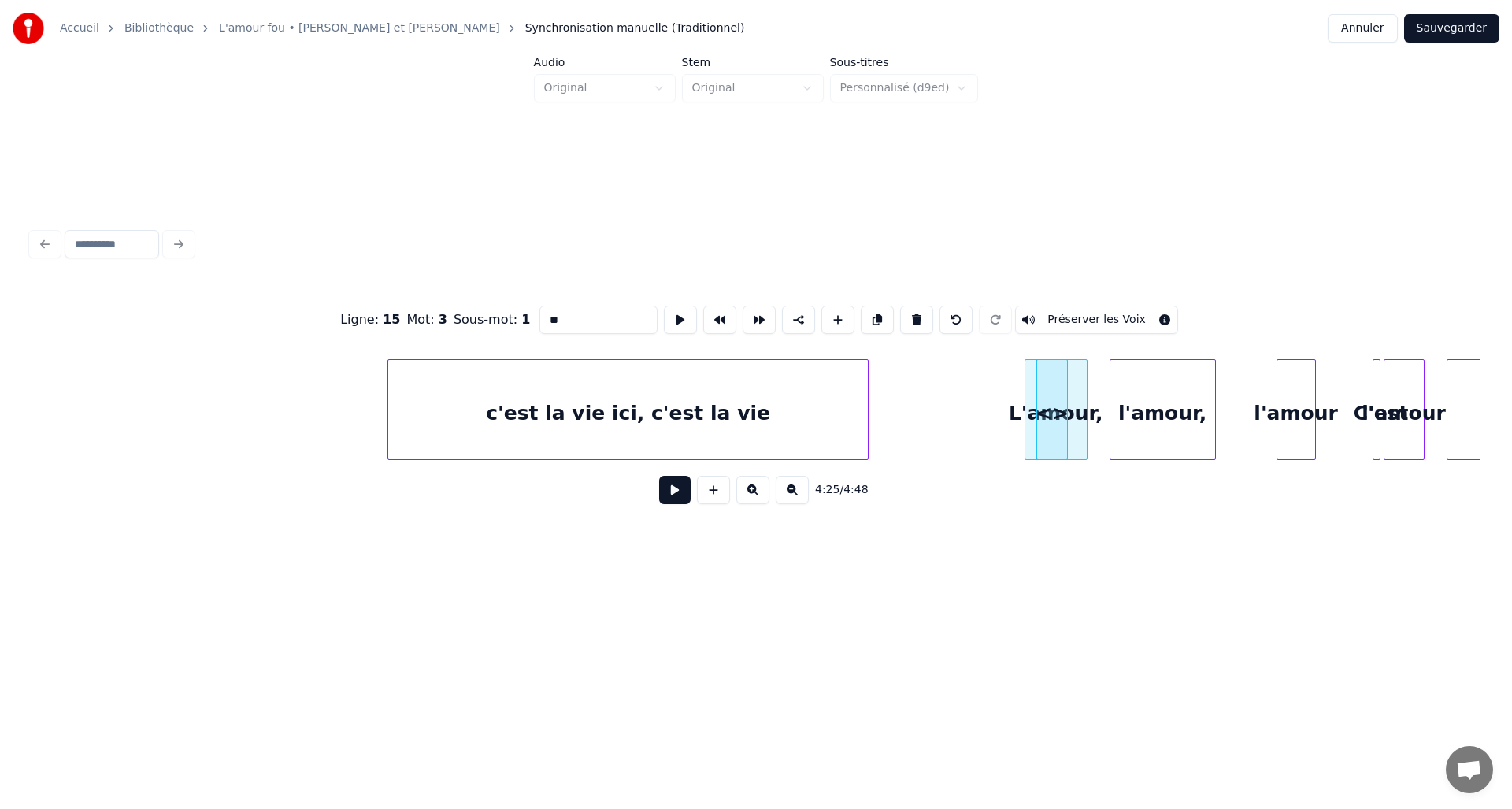
drag, startPoint x: 622, startPoint y: 316, endPoint x: 538, endPoint y: 316, distance: 84.0
click at [540, 316] on input "**" at bounding box center [599, 320] width 118 height 29
click at [912, 403] on div "c'est la vie" at bounding box center [908, 413] width 30 height 107
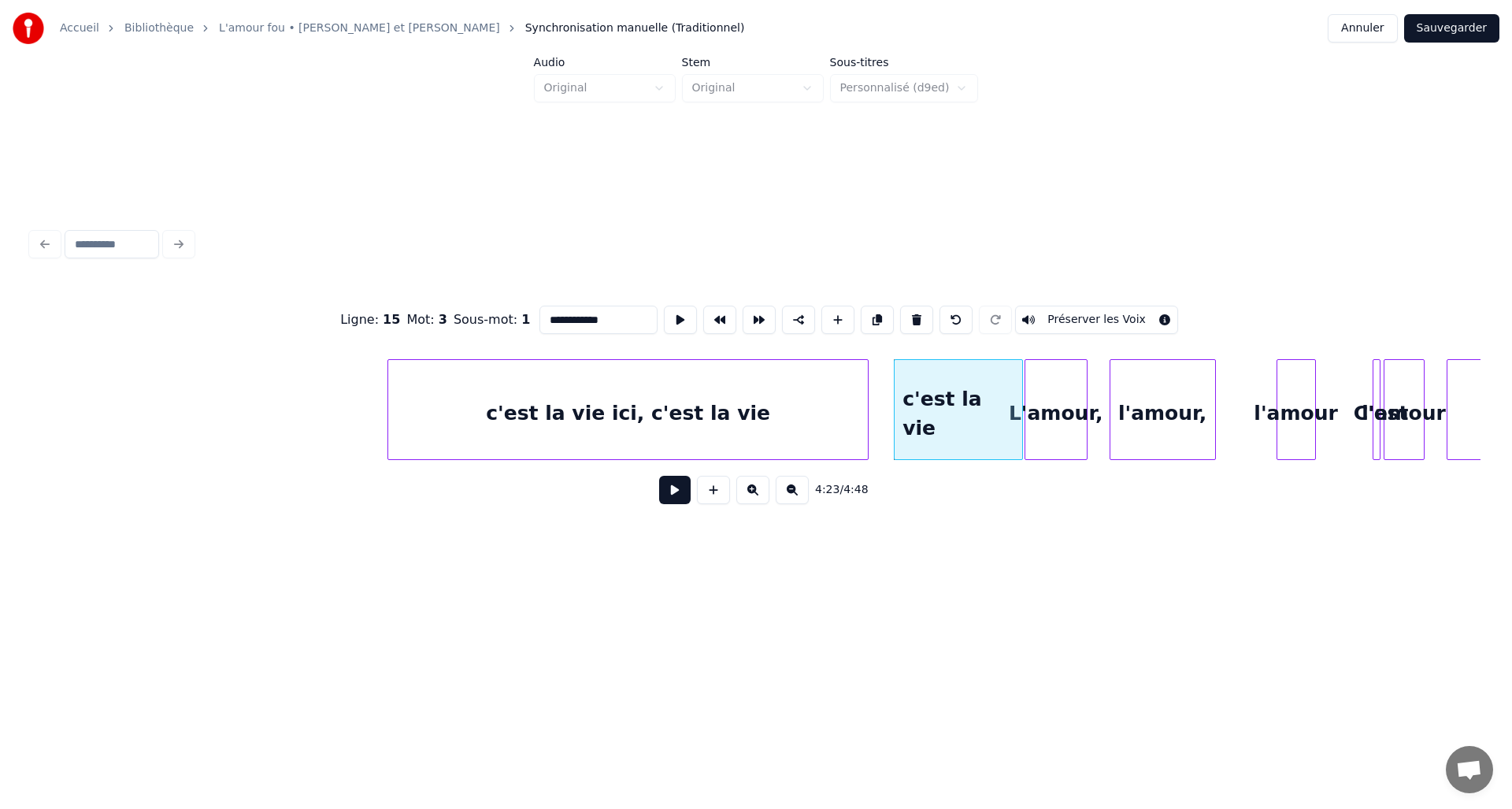
click at [1021, 406] on div at bounding box center [1019, 409] width 4 height 99
click at [1225, 417] on div "l'amour," at bounding box center [1233, 413] width 105 height 107
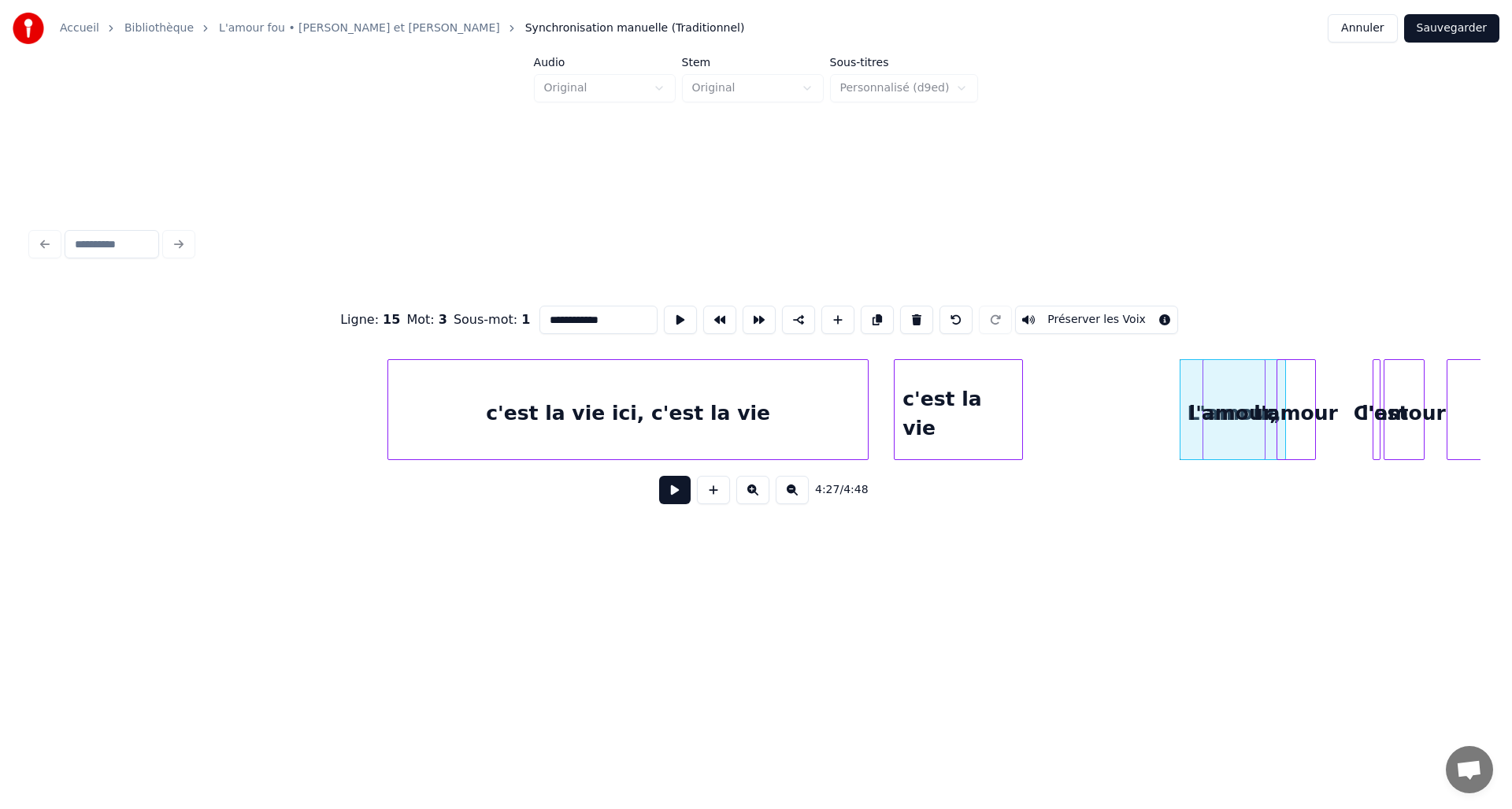
type input "**********"
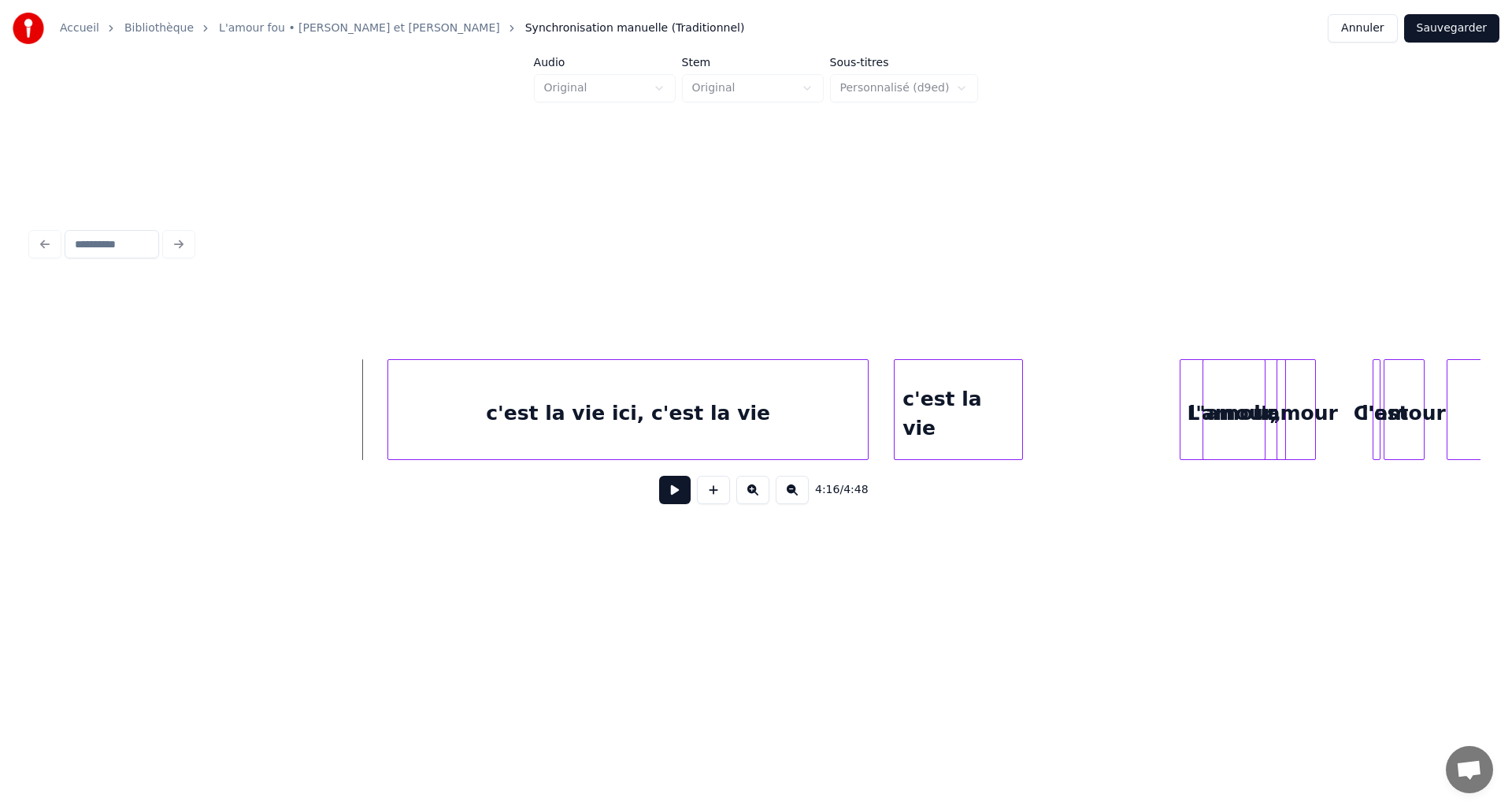
click at [668, 498] on button at bounding box center [675, 489] width 31 height 29
click at [676, 497] on button at bounding box center [675, 489] width 31 height 29
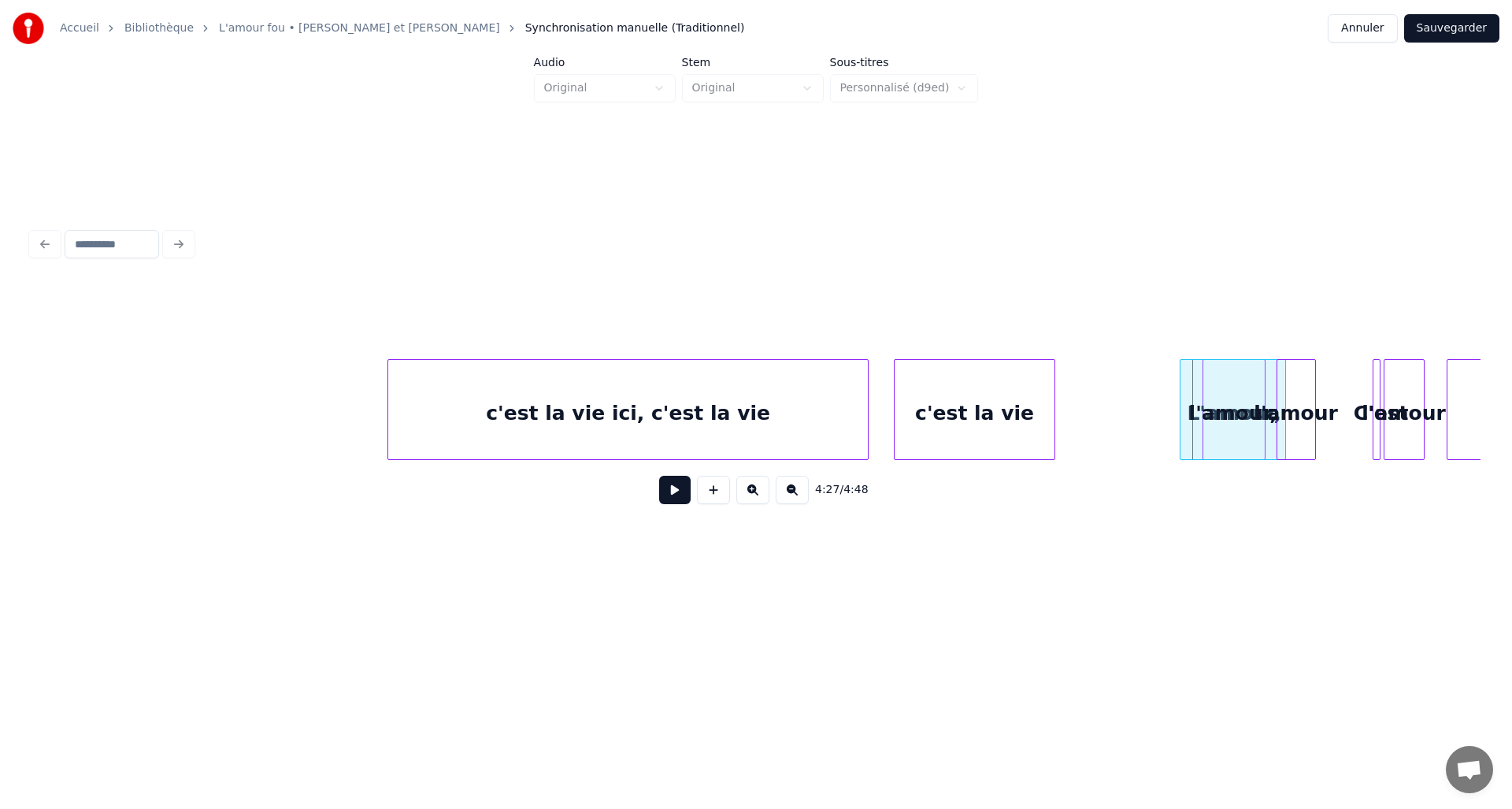
click at [1050, 416] on div at bounding box center [1052, 409] width 4 height 99
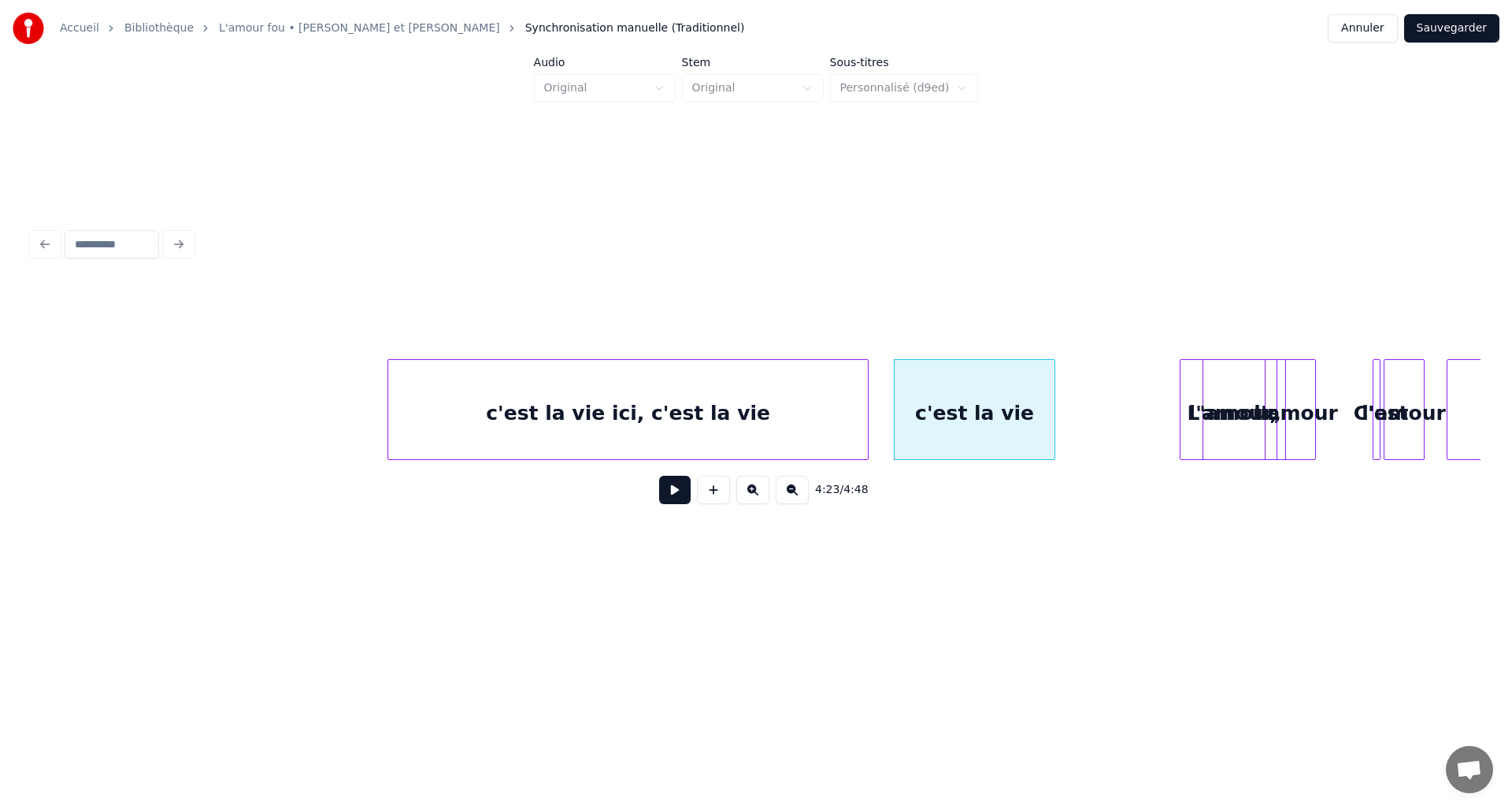
click at [665, 502] on button at bounding box center [675, 489] width 31 height 29
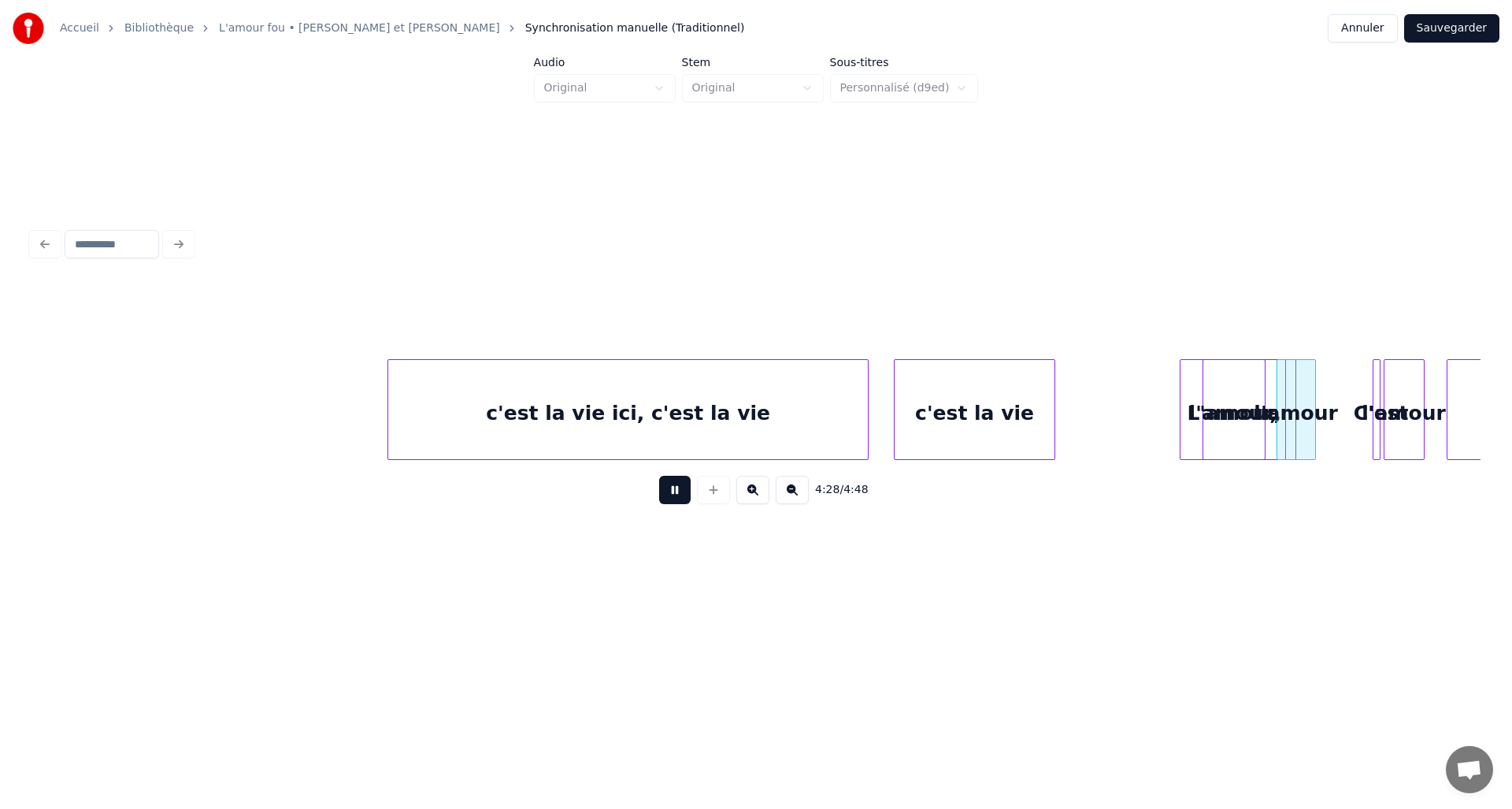
click at [665, 502] on button at bounding box center [675, 489] width 31 height 29
click at [712, 500] on button at bounding box center [713, 489] width 33 height 29
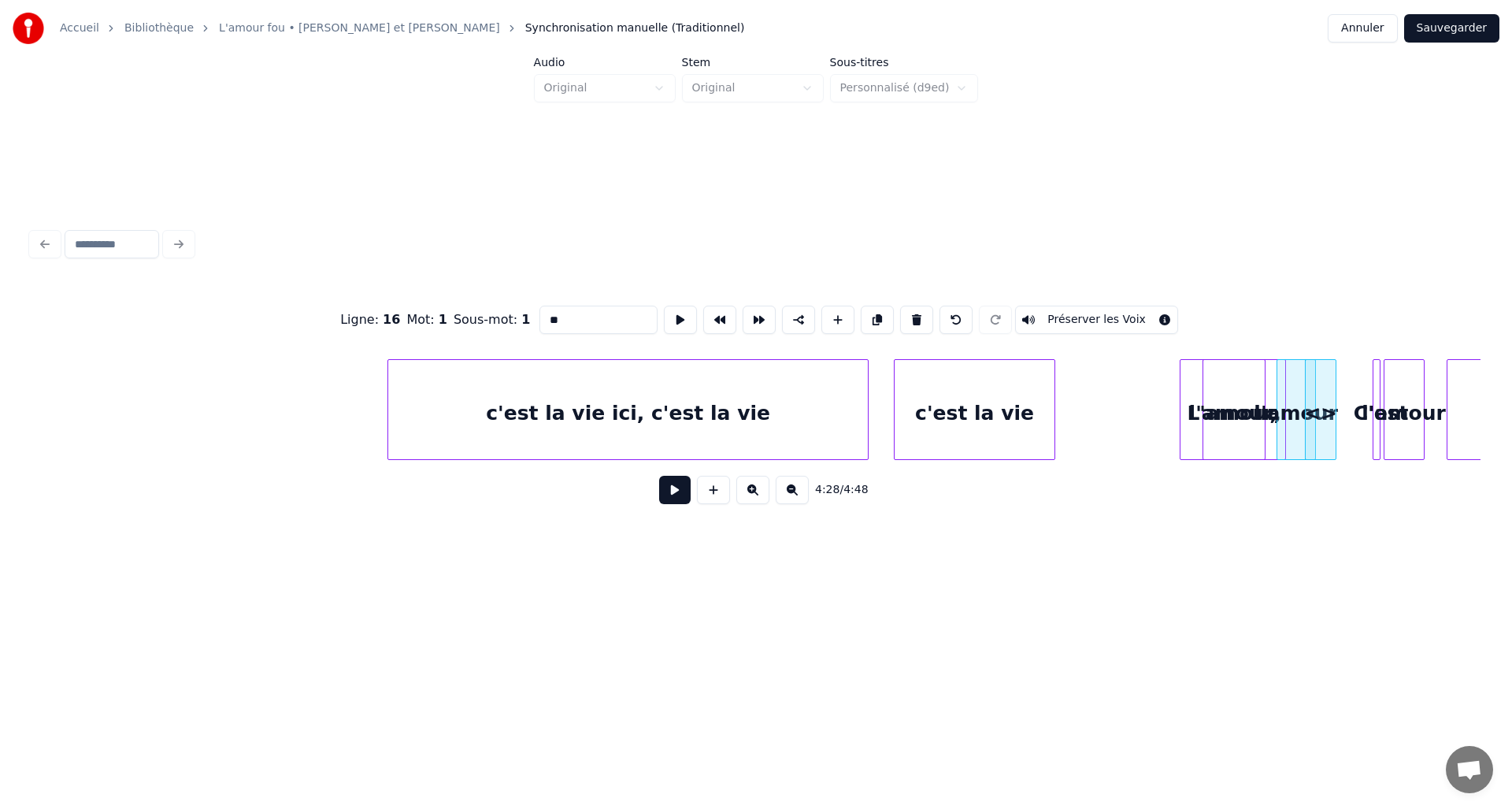
drag, startPoint x: 543, startPoint y: 317, endPoint x: 521, endPoint y: 317, distance: 22.0
click at [521, 317] on div "Ligne : 16 Mot : 1 Sous-mot : 1 ** Préserver les Voix" at bounding box center [756, 320] width 1449 height 78
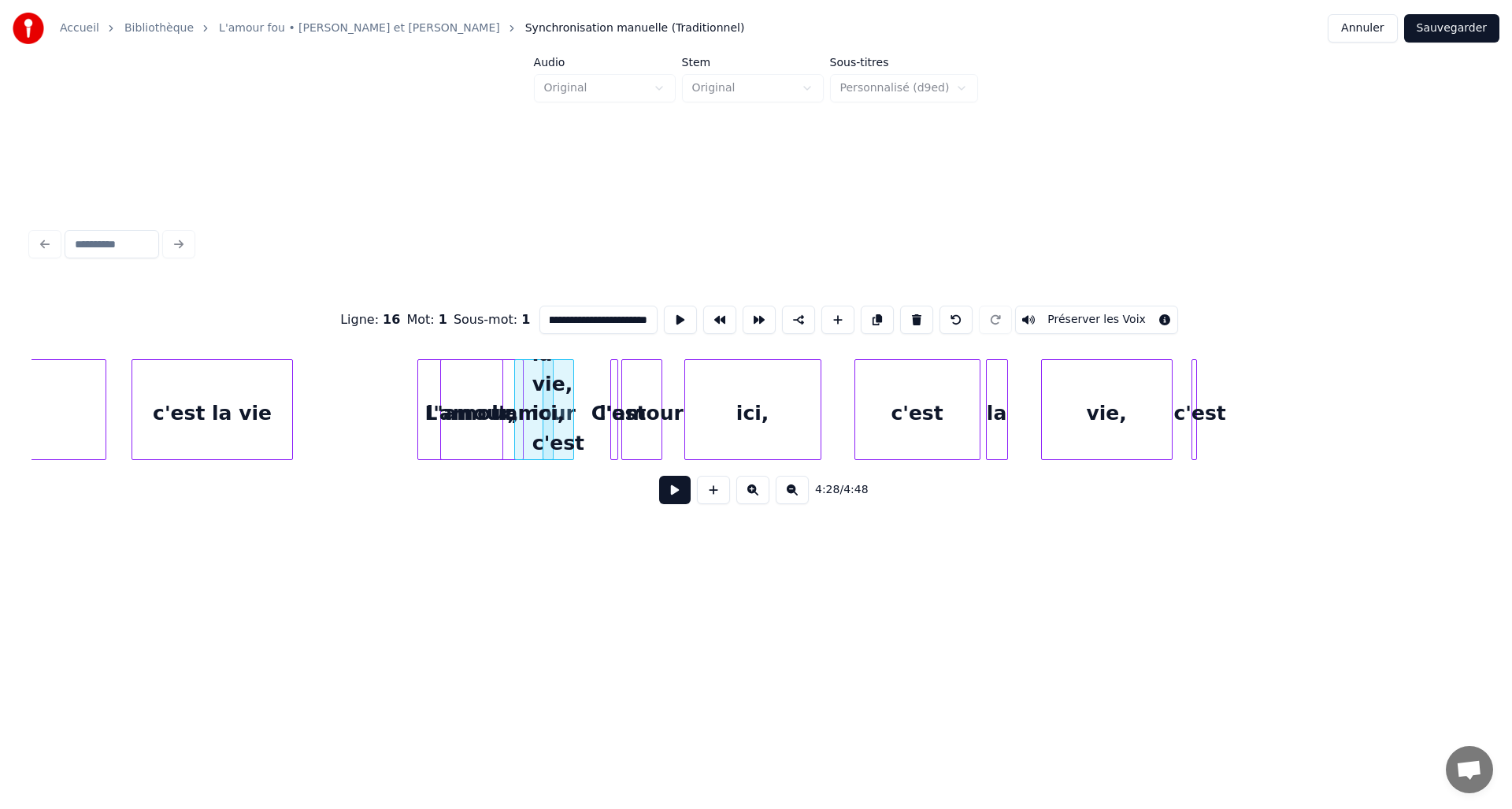
scroll to position [0, 20611]
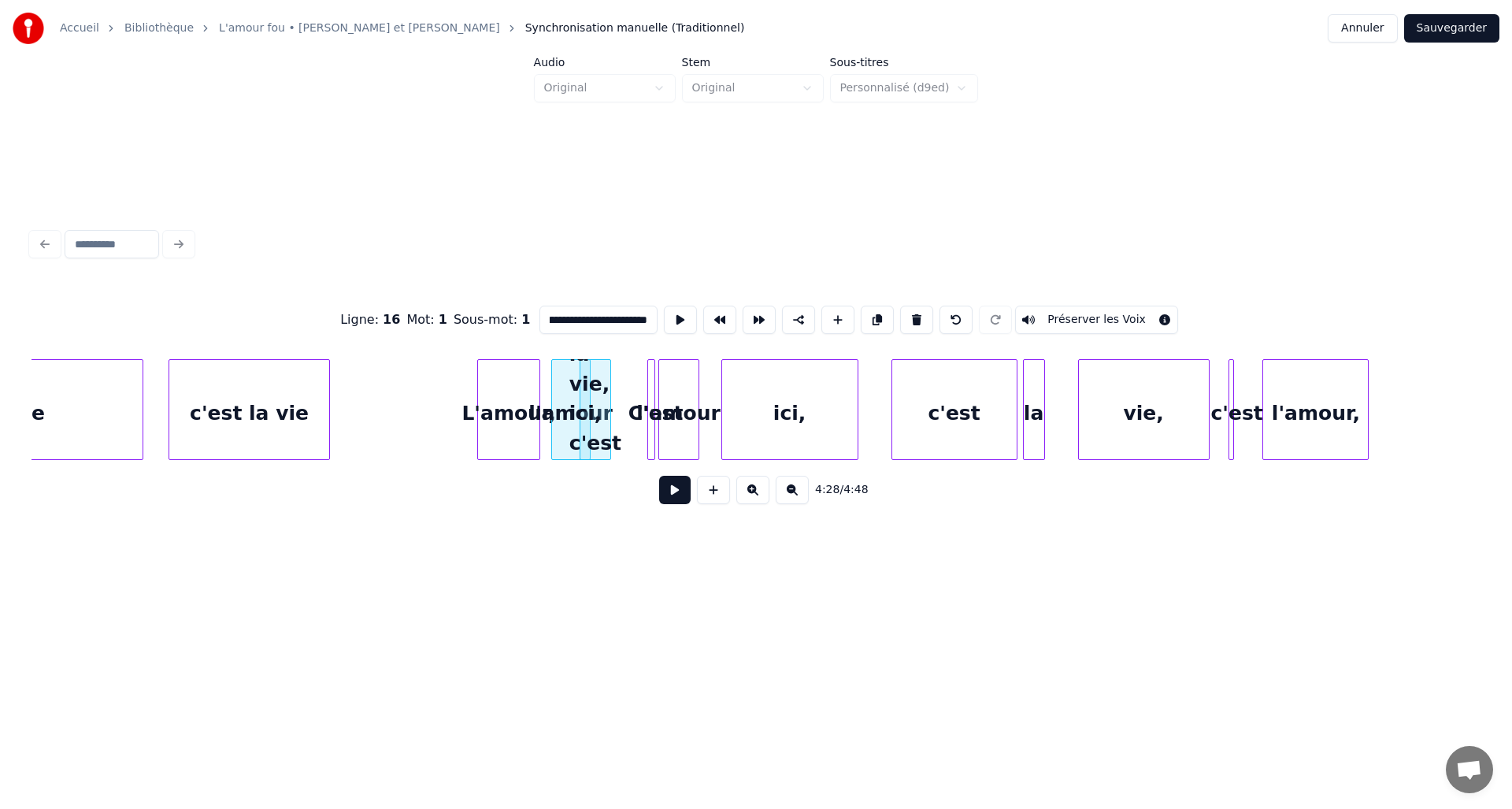
click at [1348, 433] on div "l'amour," at bounding box center [1316, 413] width 105 height 107
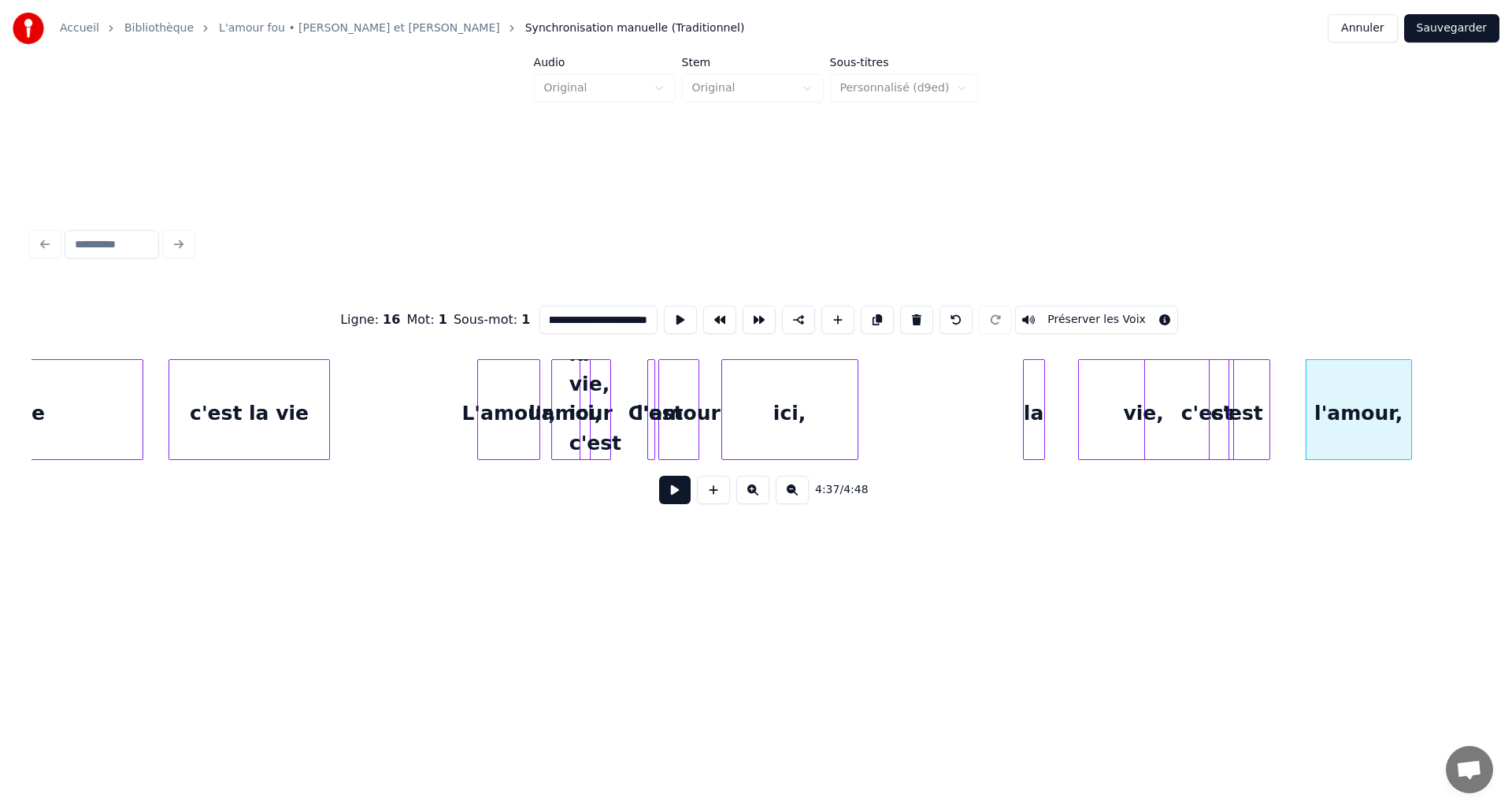
click at [1270, 424] on div "c'est" at bounding box center [1207, 413] width 125 height 107
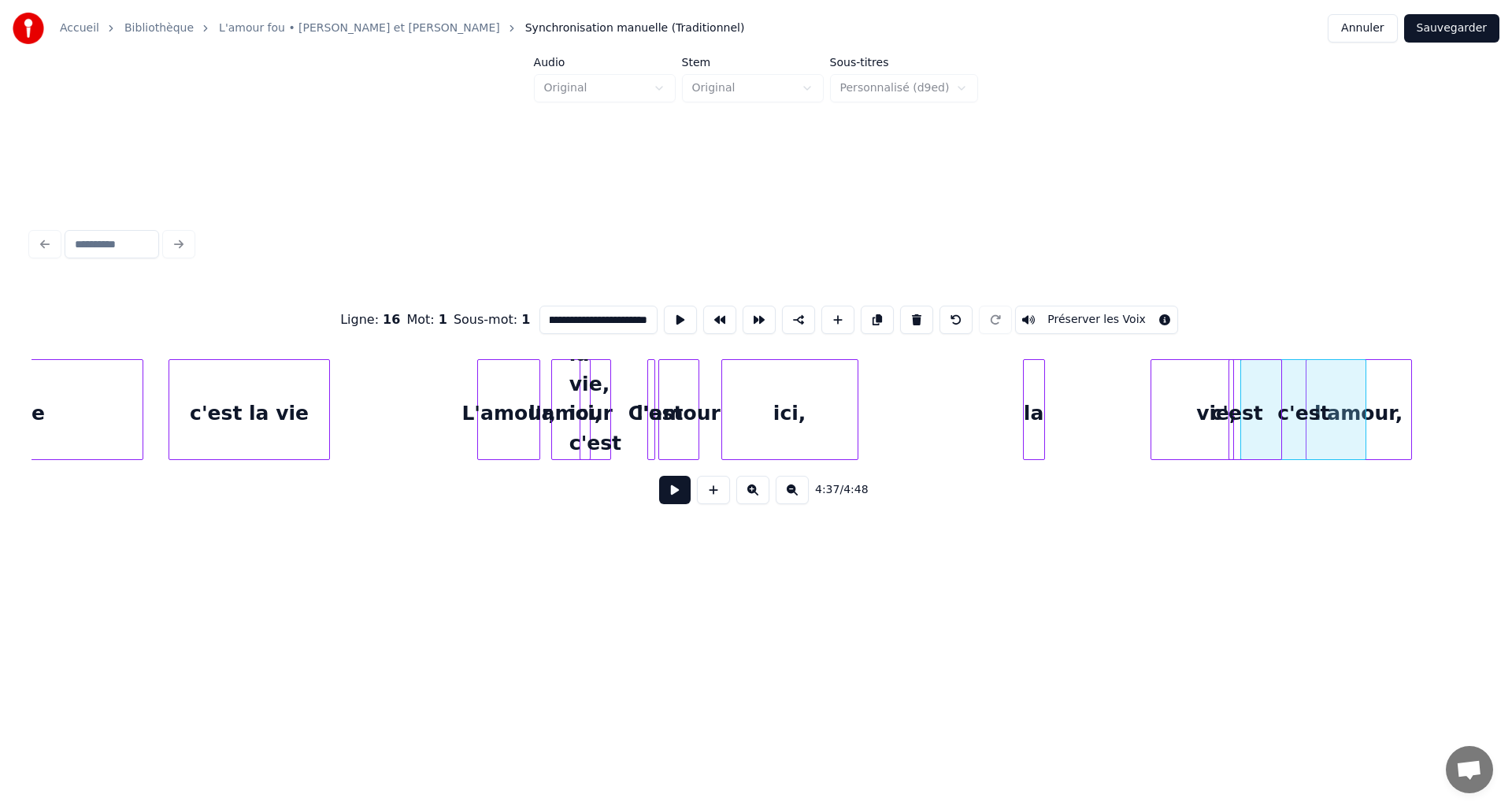
click at [1259, 427] on div "vie," at bounding box center [1216, 413] width 130 height 107
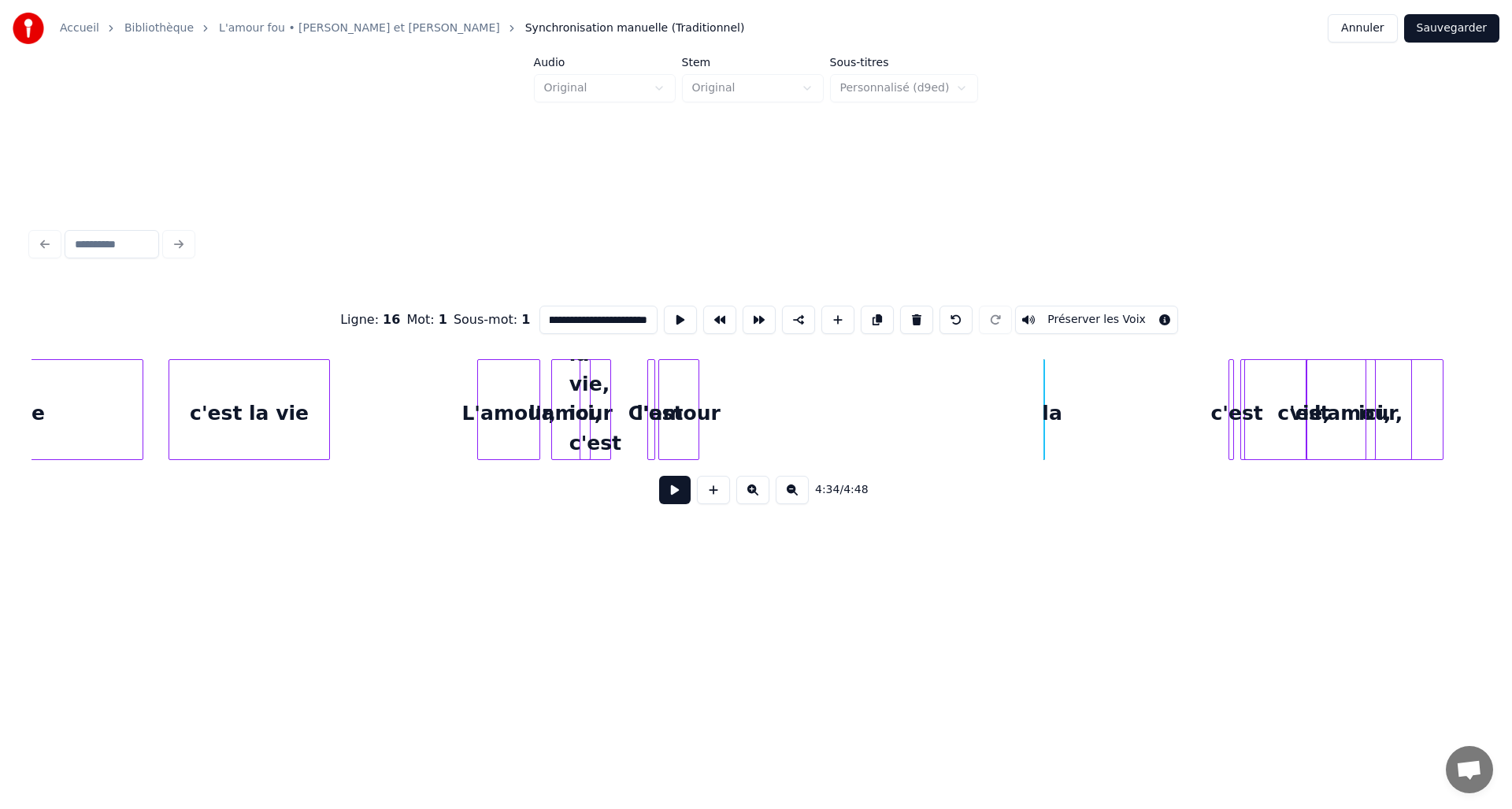
click at [1376, 408] on div "ici," at bounding box center [1375, 413] width 136 height 107
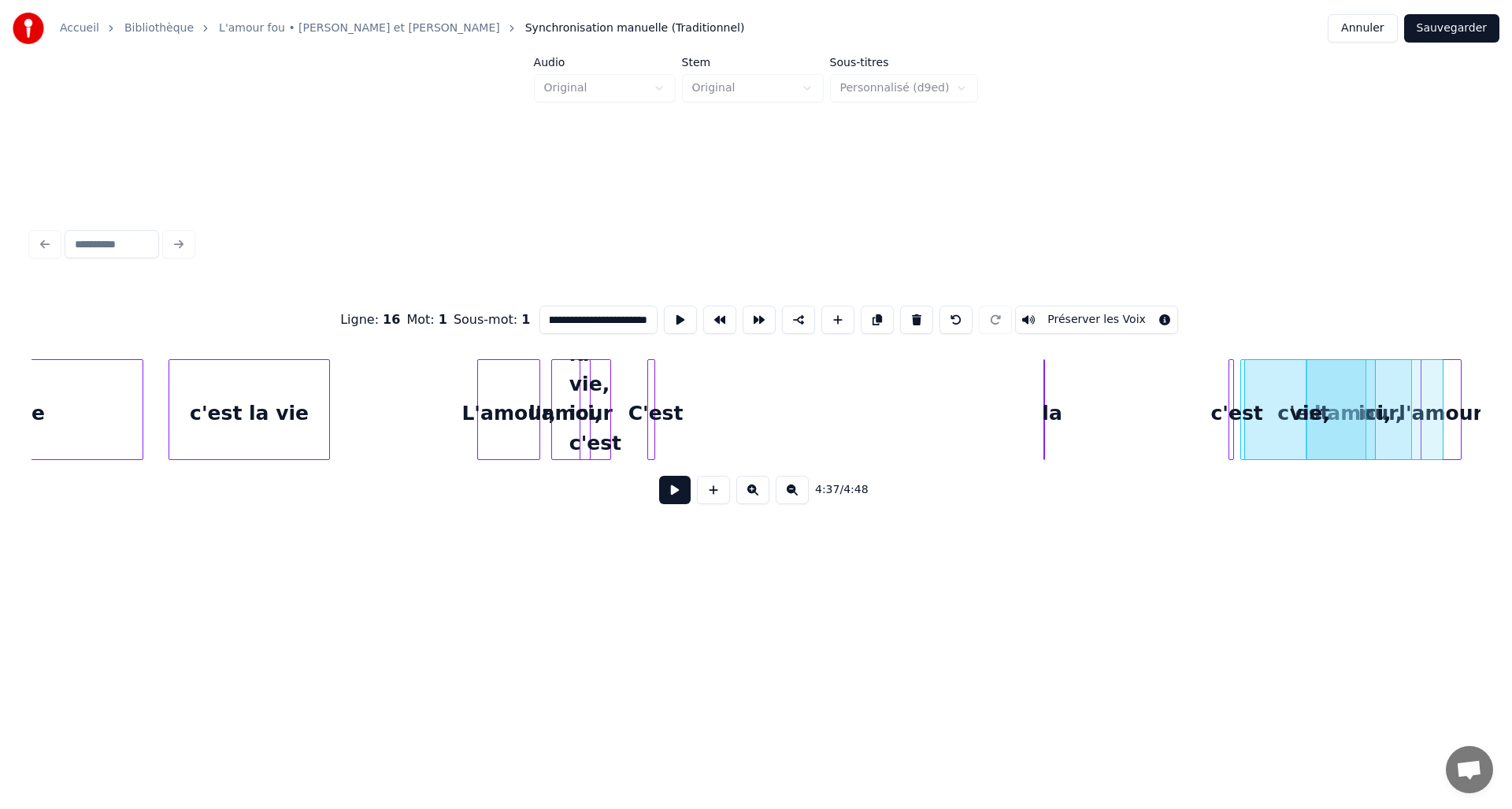
click at [1448, 423] on div "l'amour" at bounding box center [1441, 413] width 39 height 107
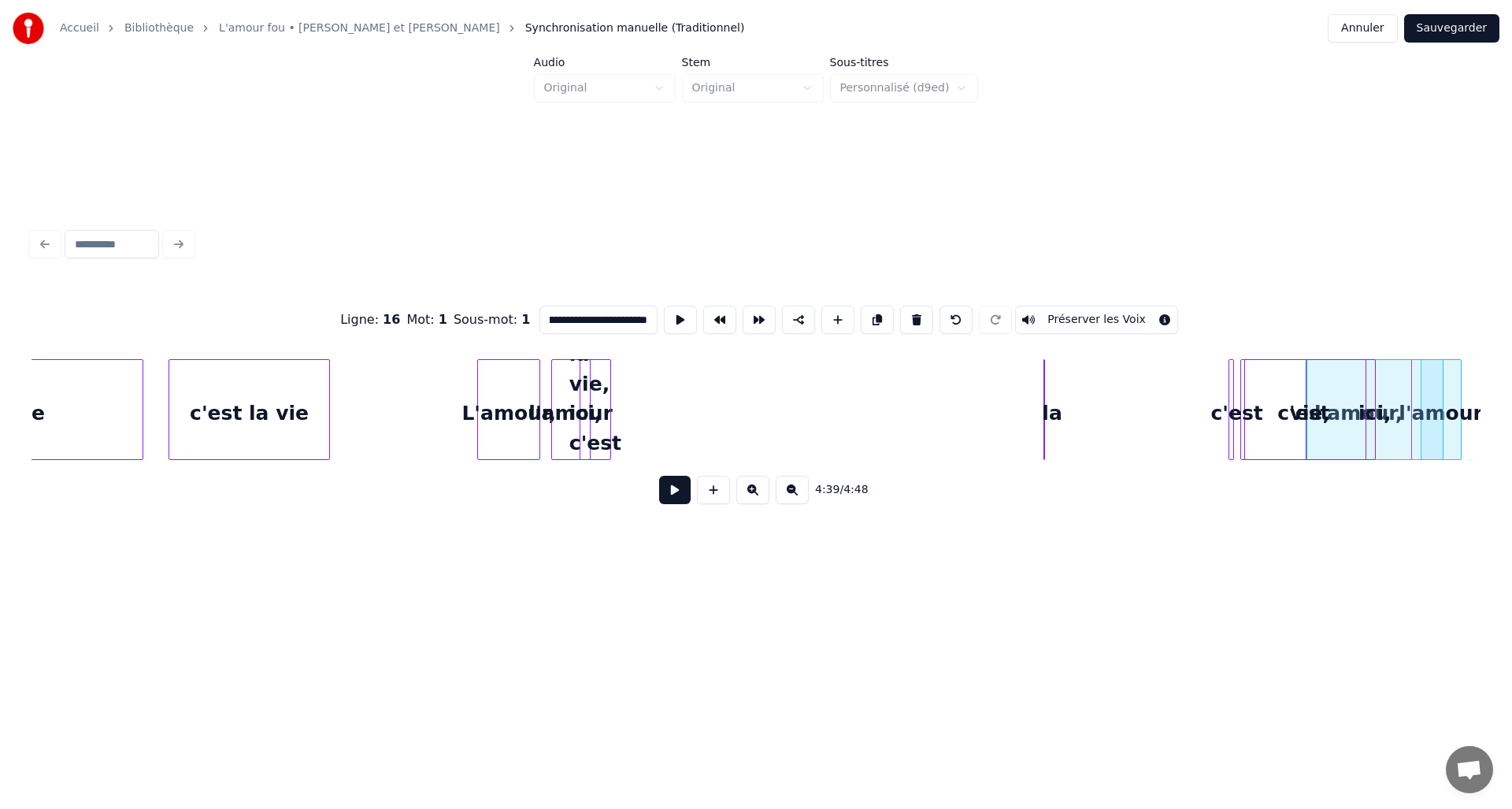
scroll to position [0, 20644]
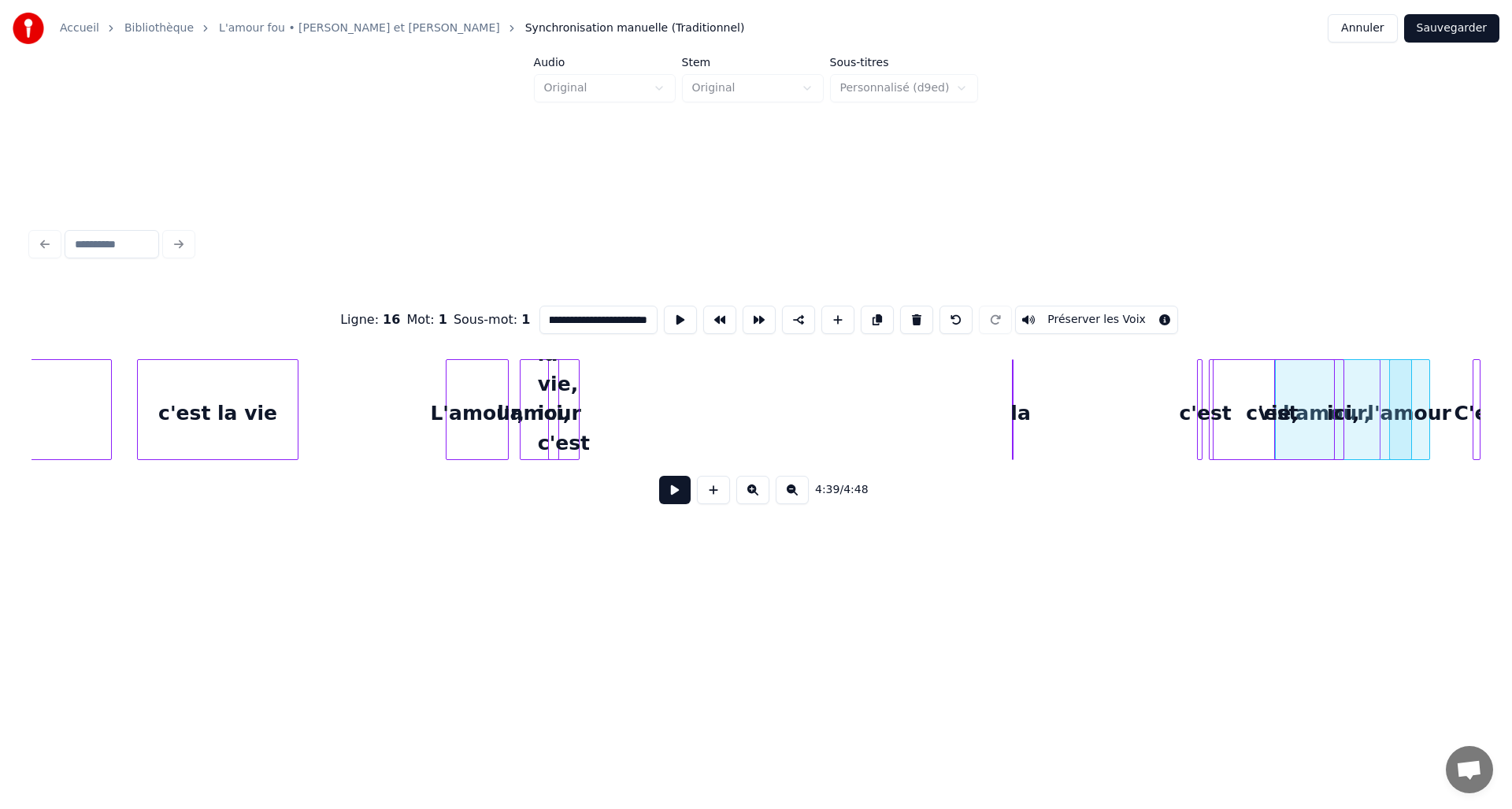
click at [1512, 469] on div "**********" at bounding box center [756, 307] width 1512 height 613
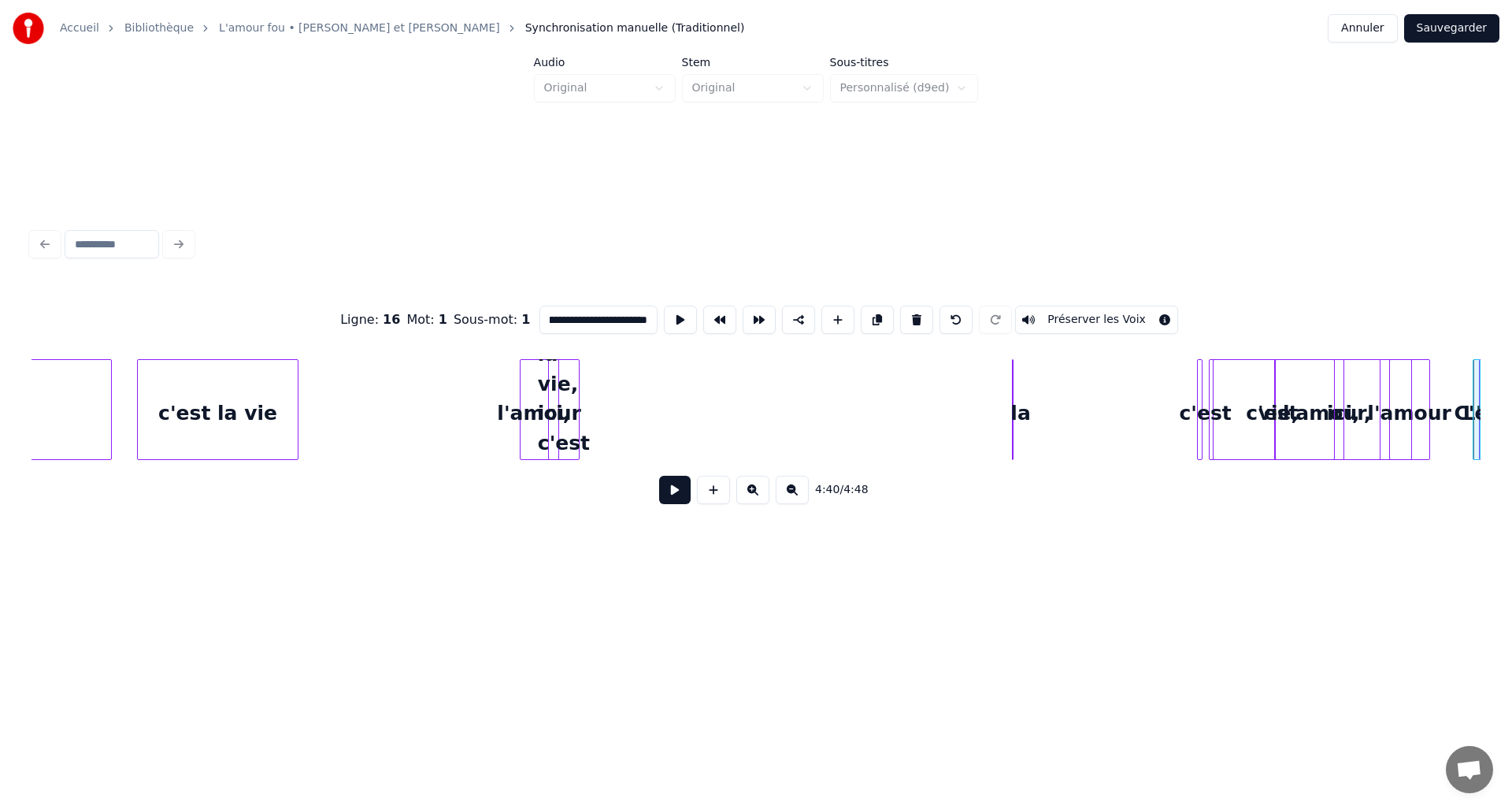
scroll to position [0, 20704]
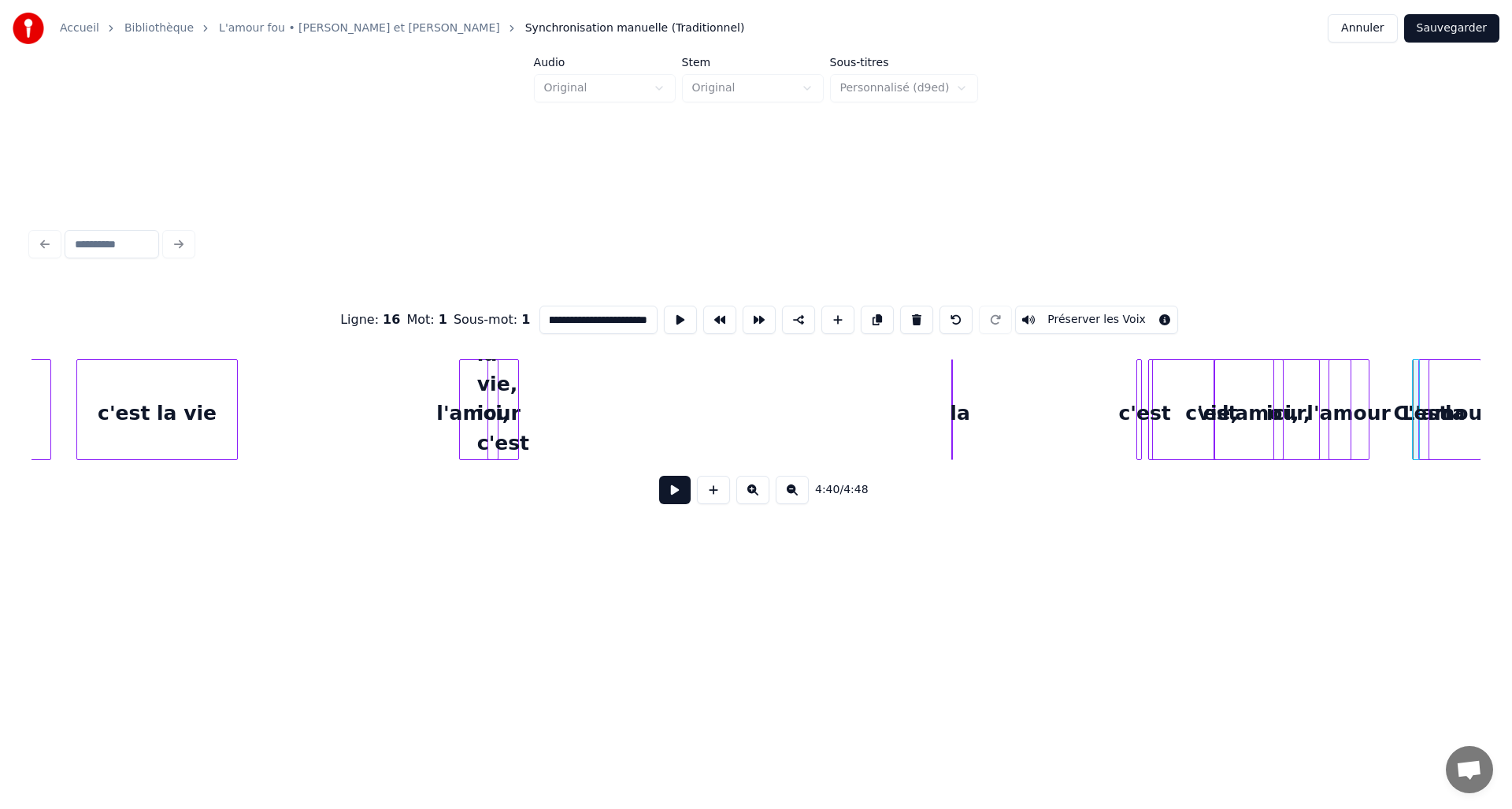
click at [1512, 463] on div "**********" at bounding box center [756, 307] width 1512 height 613
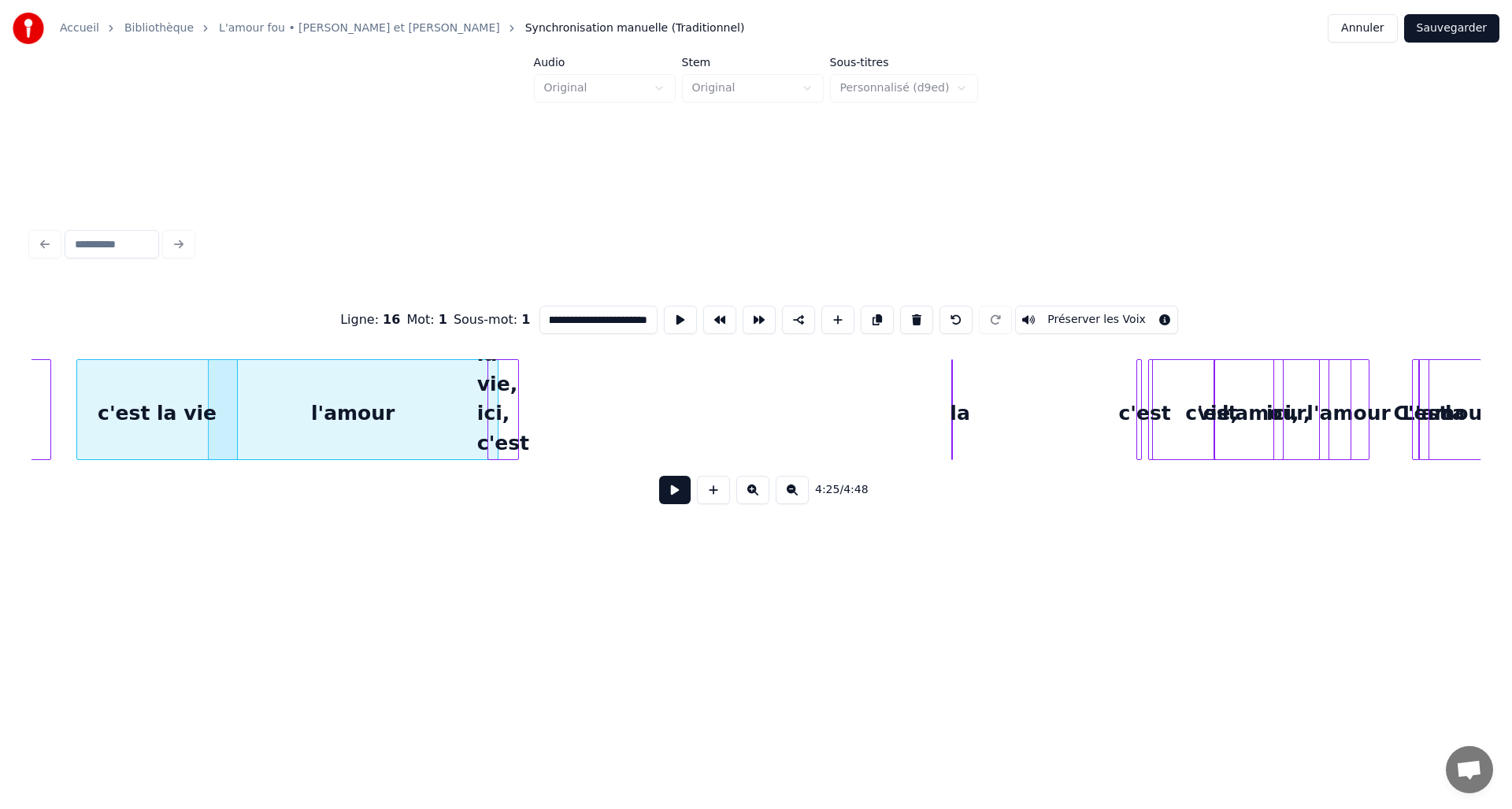
click at [467, 400] on div "l'amour" at bounding box center [354, 413] width 289 height 107
click at [902, 320] on button at bounding box center [917, 320] width 33 height 29
type input "**********"
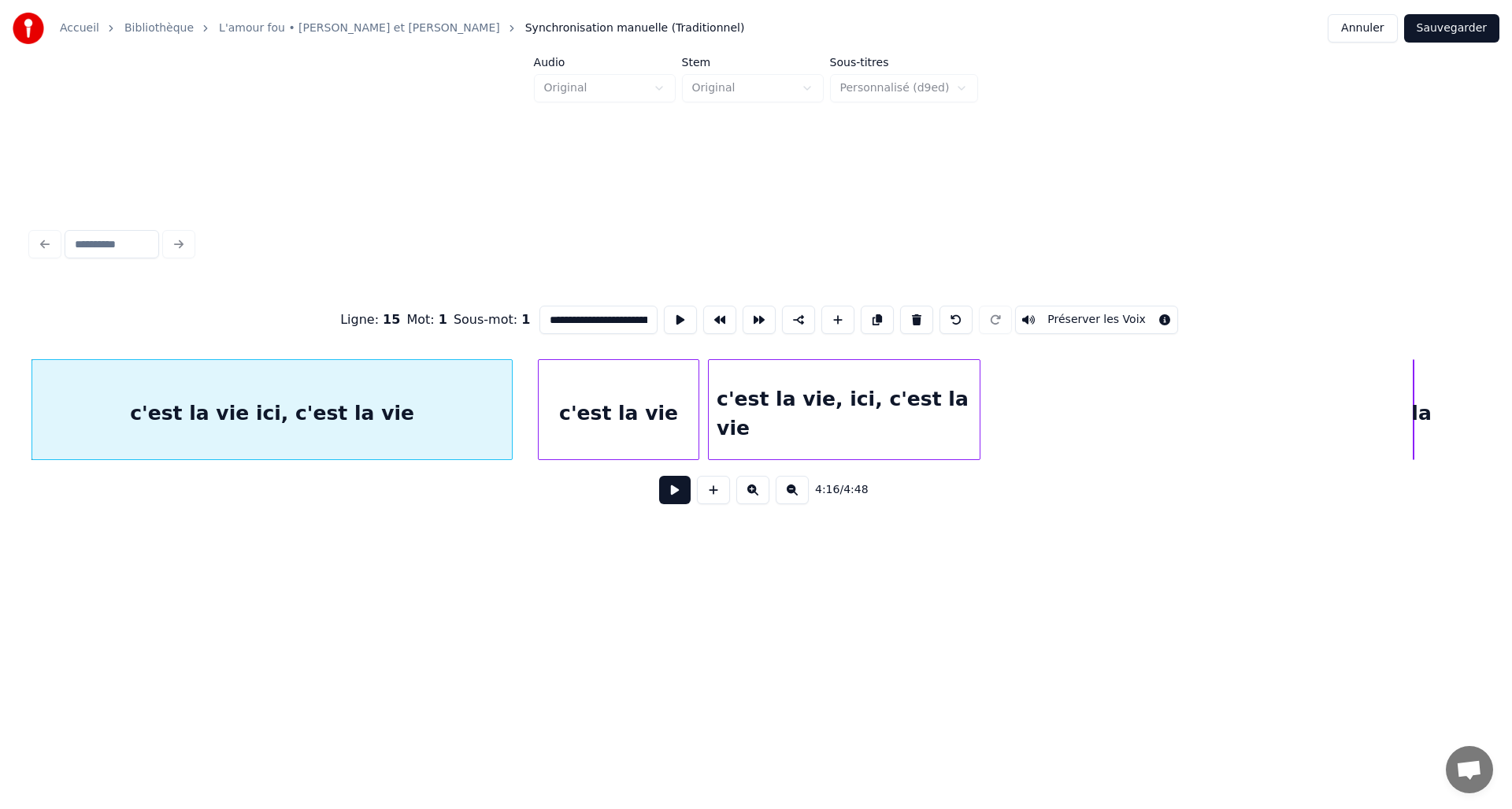
click at [711, 417] on div at bounding box center [711, 409] width 4 height 99
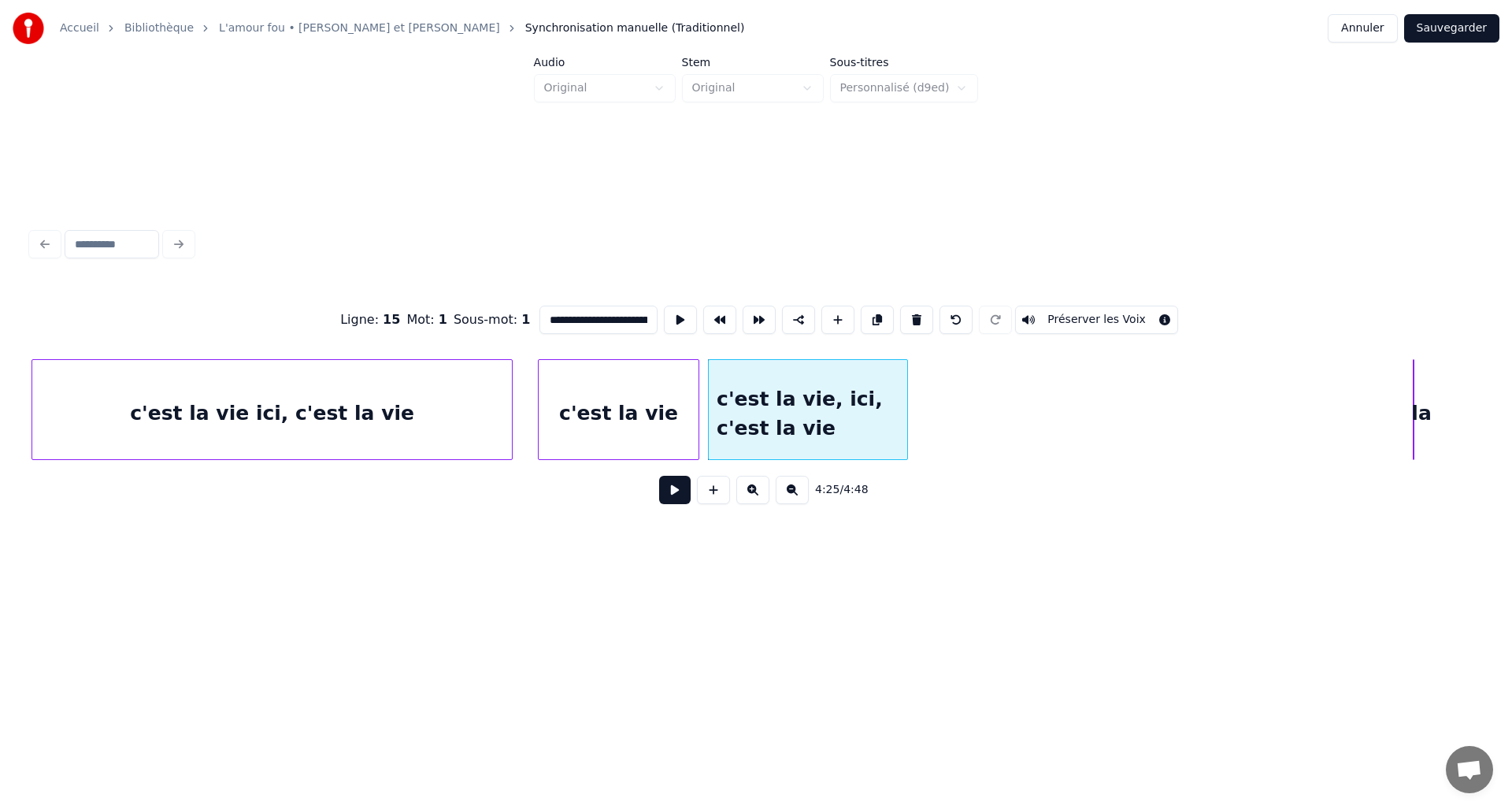
click at [906, 415] on div at bounding box center [904, 409] width 4 height 99
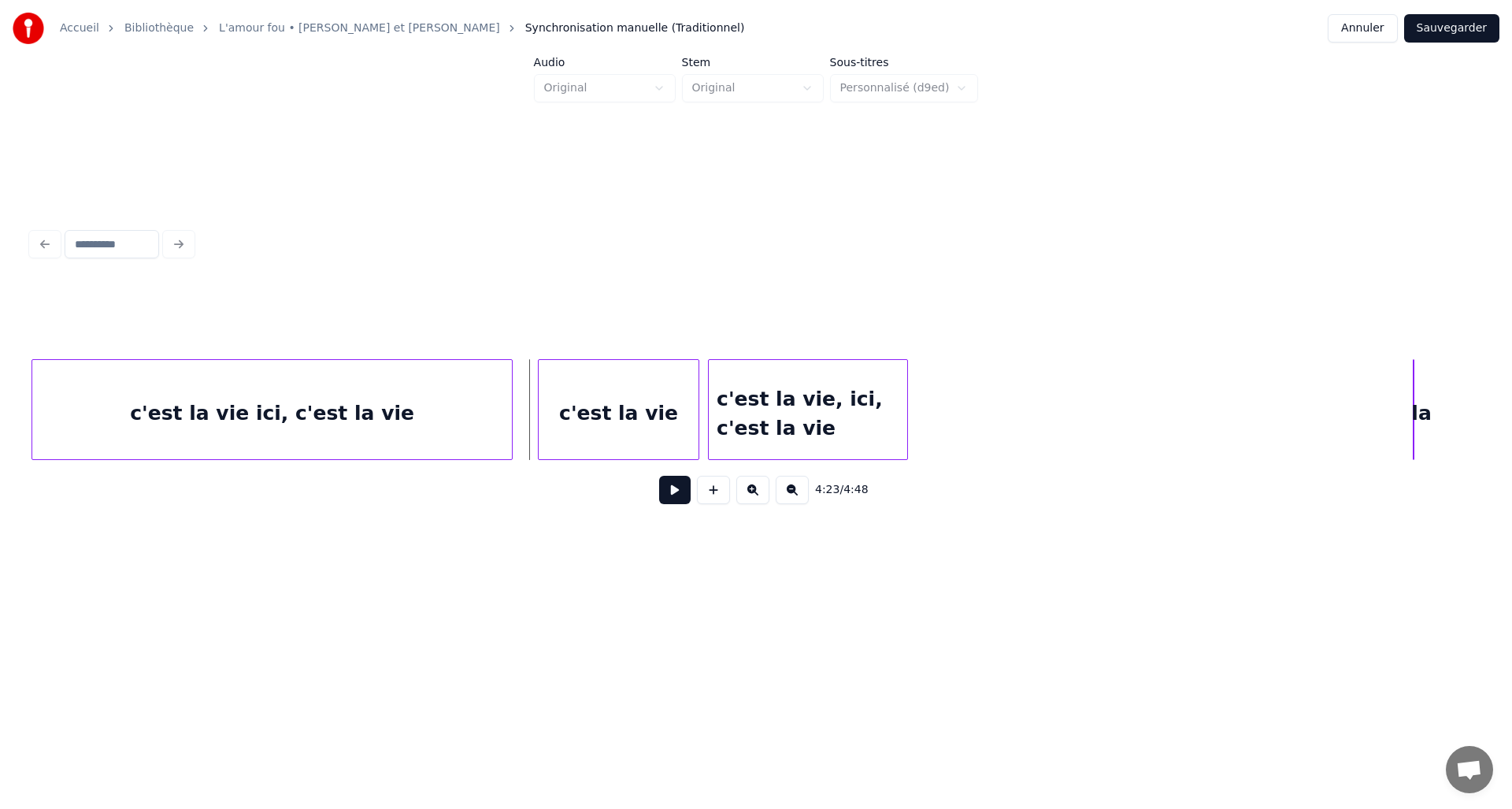
click at [681, 500] on button at bounding box center [675, 489] width 31 height 29
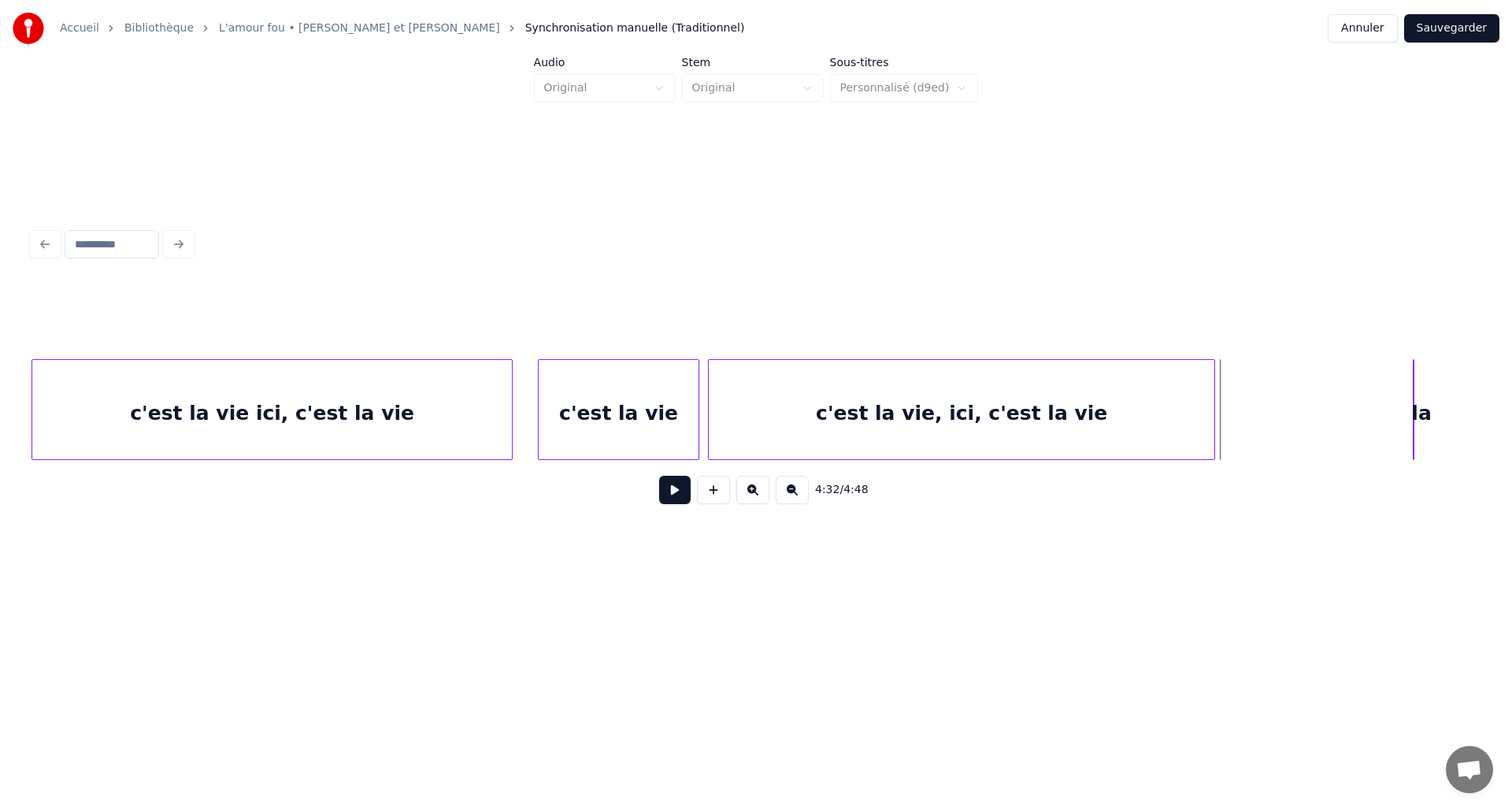
click at [1215, 430] on div "c'est la vie, ici, c'est la vie" at bounding box center [962, 409] width 507 height 101
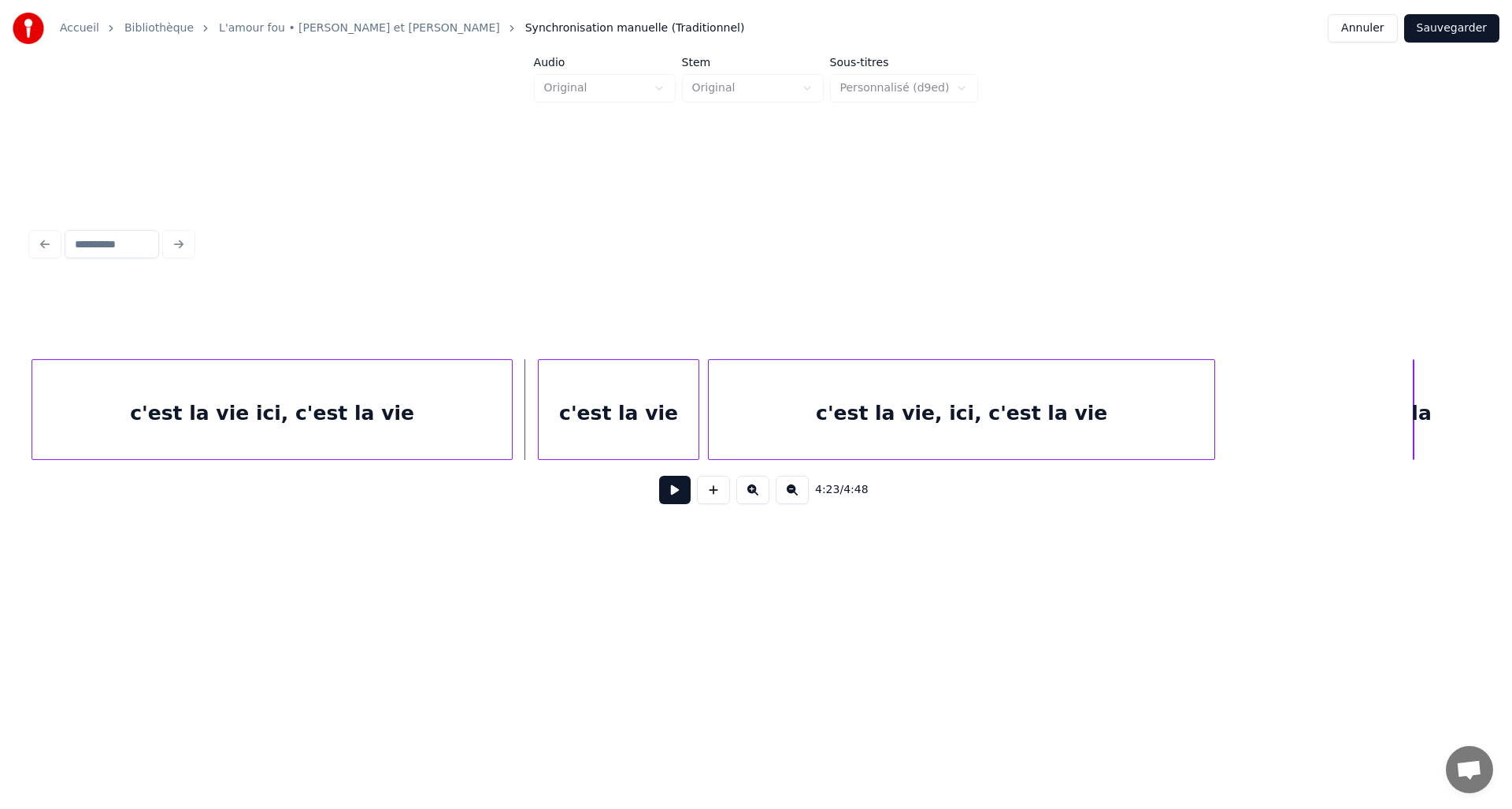
click at [679, 497] on button at bounding box center [675, 489] width 31 height 29
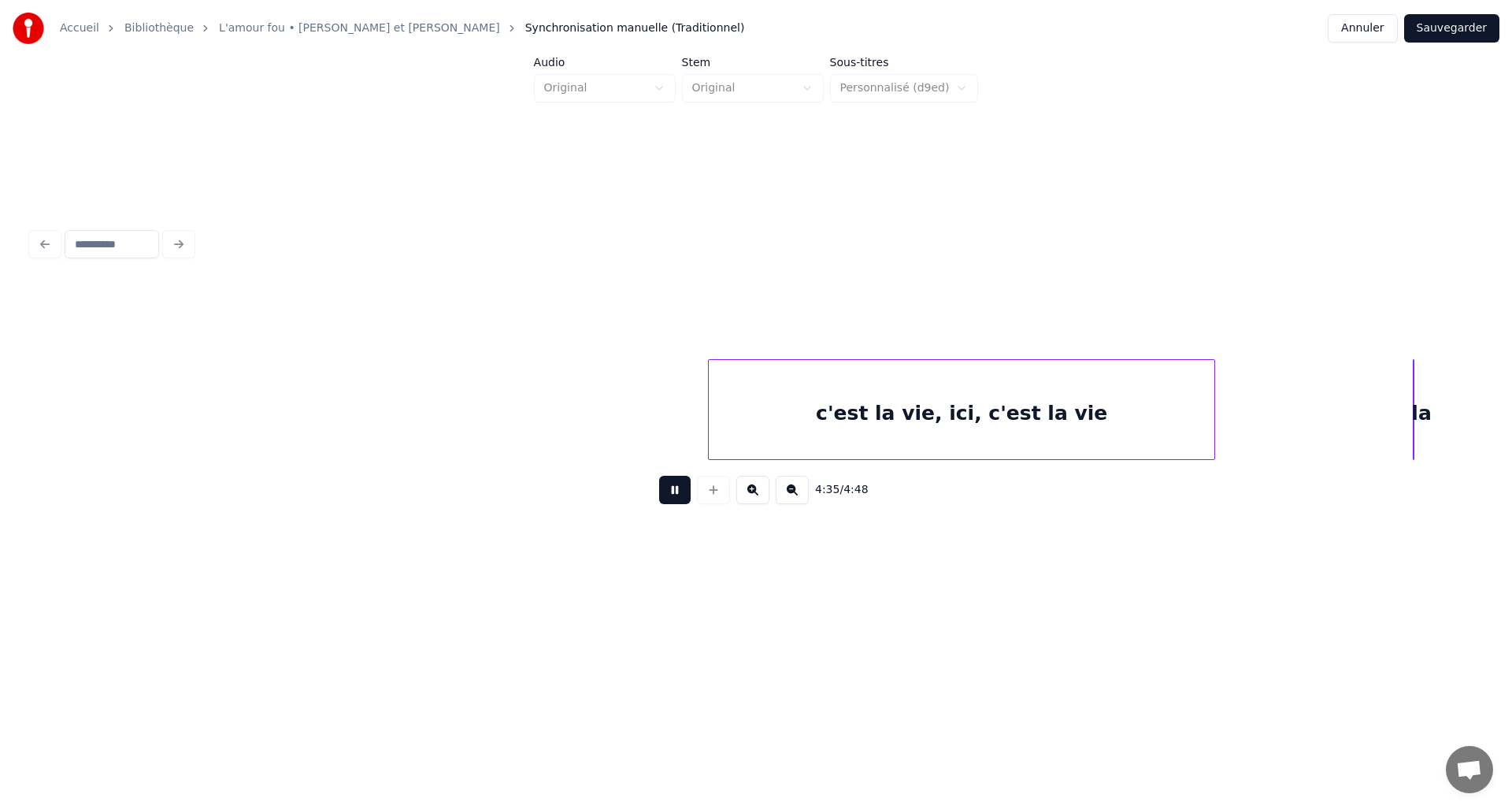
scroll to position [0, 21280]
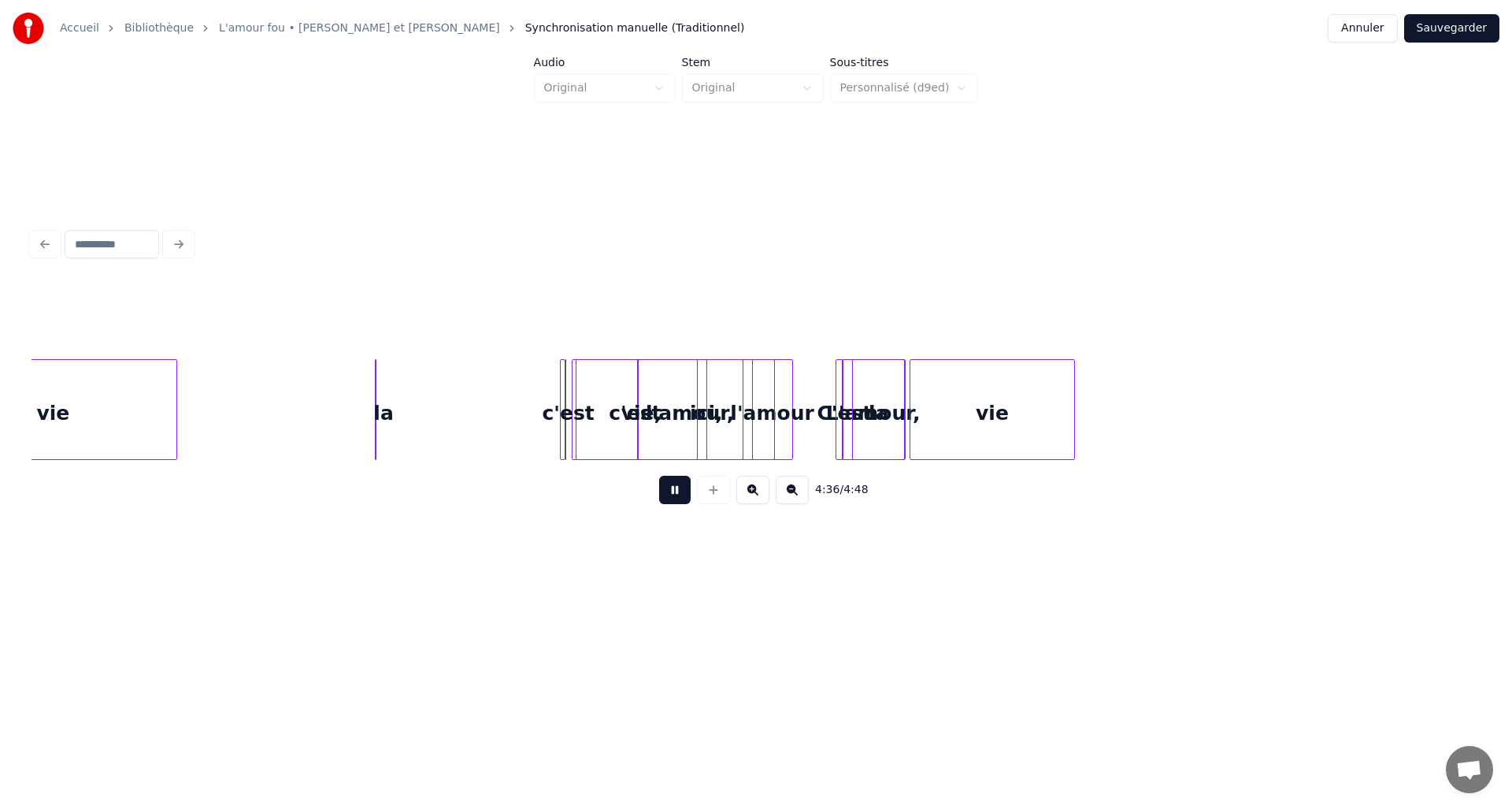
click at [679, 497] on button at bounding box center [675, 489] width 31 height 29
click at [602, 415] on div "vie," at bounding box center [641, 413] width 130 height 107
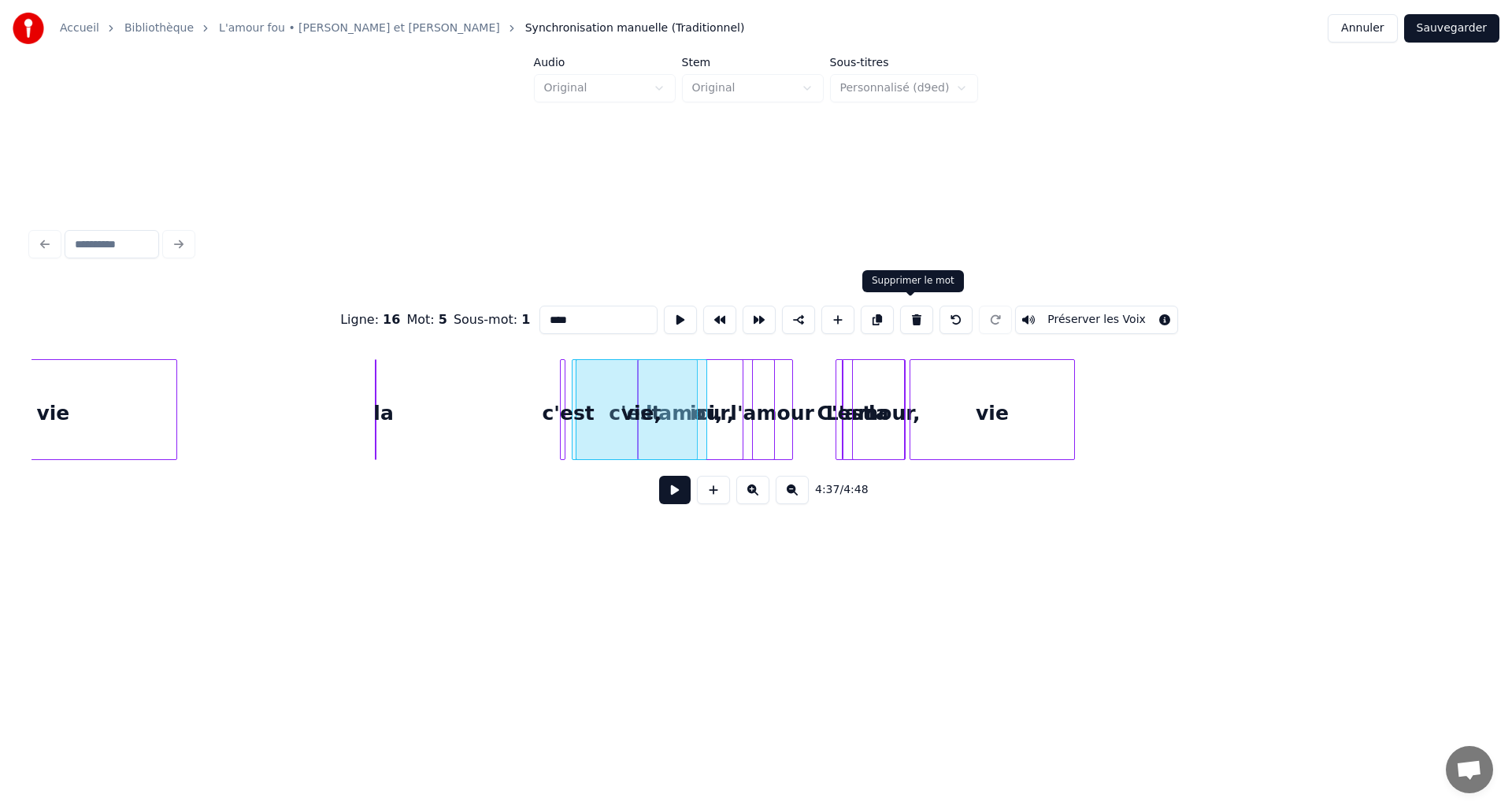
click at [907, 316] on button at bounding box center [917, 320] width 33 height 29
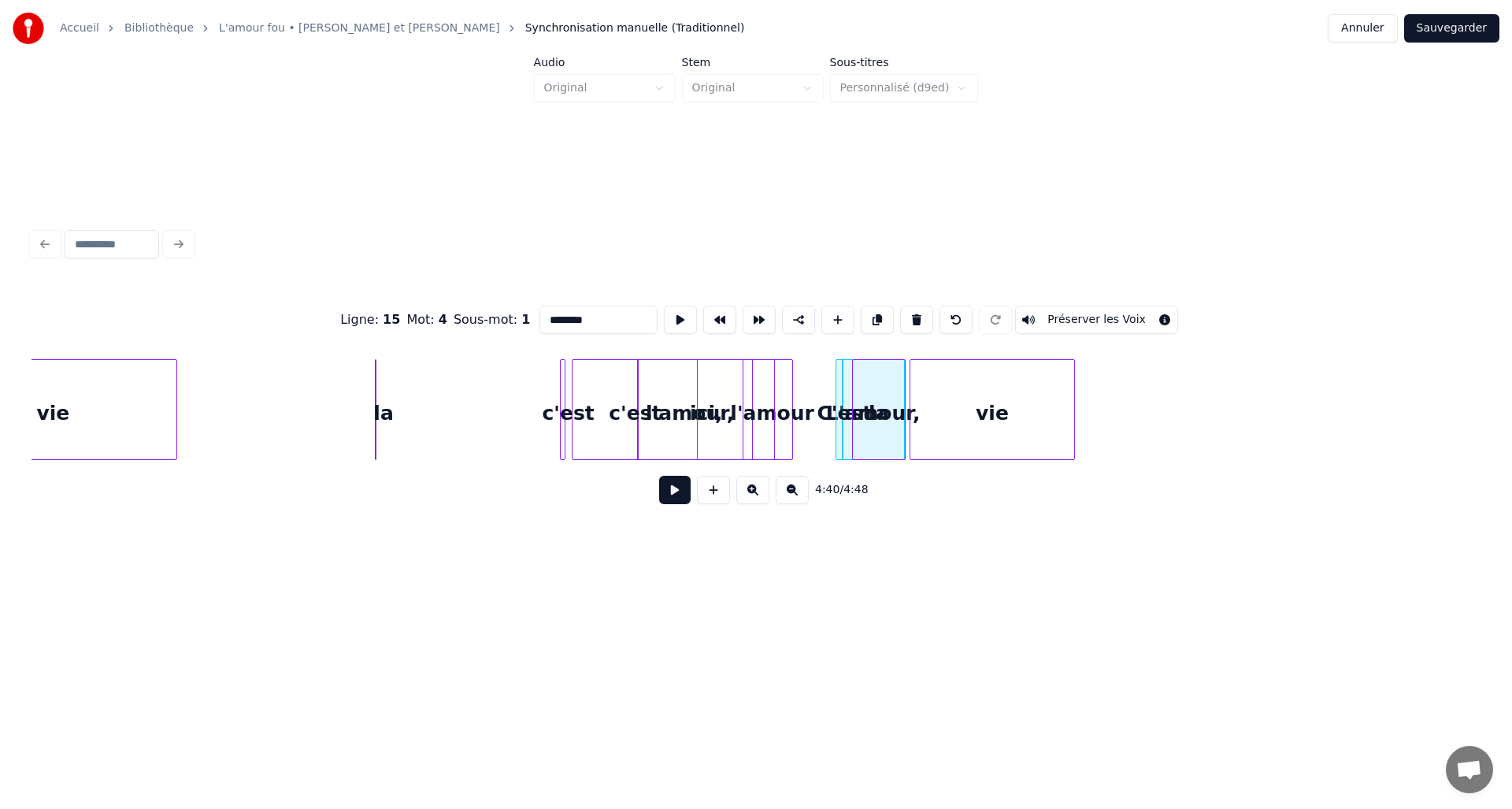
click at [589, 380] on div "c'est" at bounding box center [634, 413] width 125 height 107
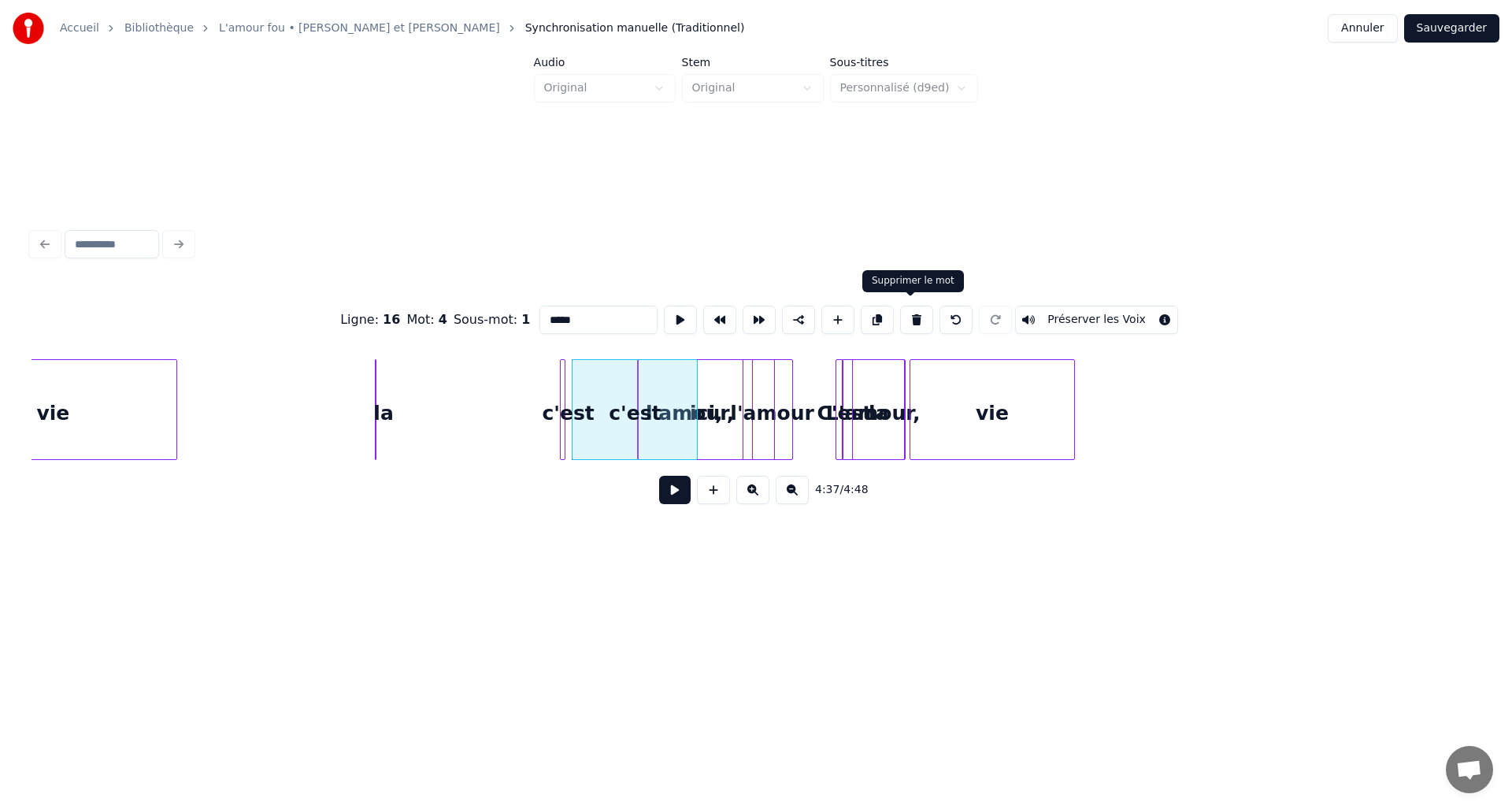
click at [909, 313] on button at bounding box center [917, 320] width 33 height 29
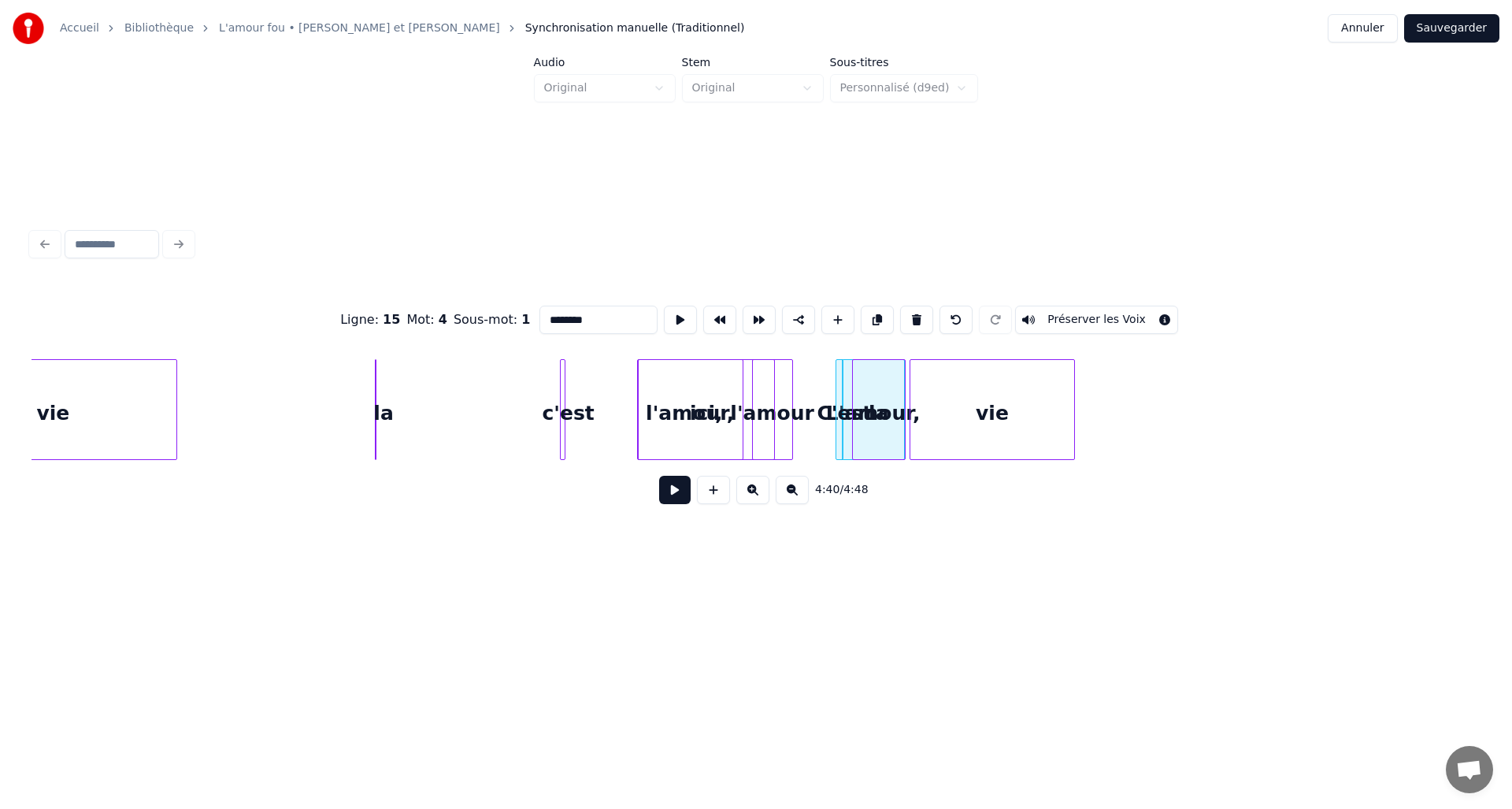
click at [669, 408] on div "ici," at bounding box center [706, 413] width 136 height 107
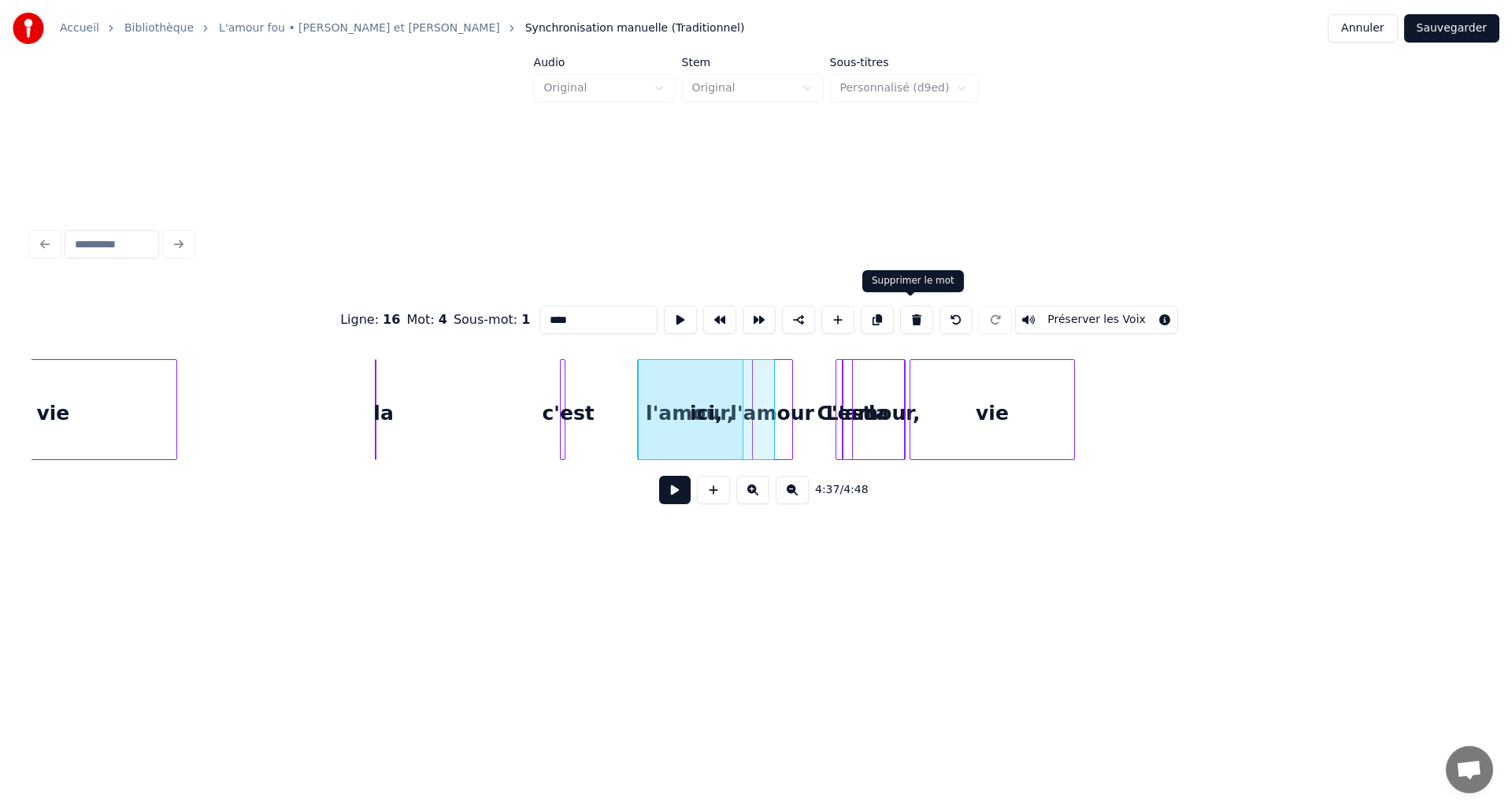
click at [916, 324] on button at bounding box center [917, 320] width 33 height 29
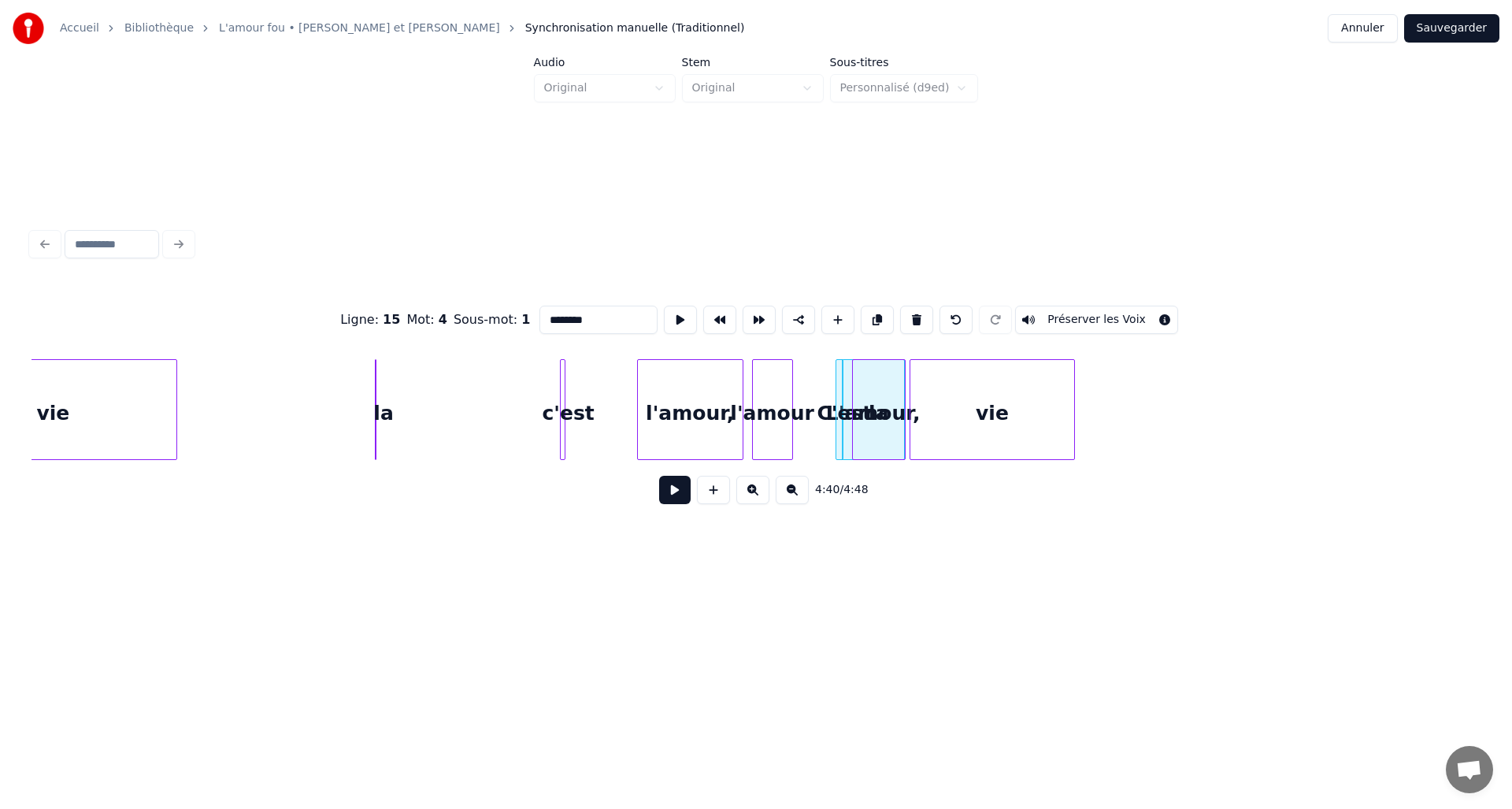
click at [696, 391] on div "l'amour," at bounding box center [691, 413] width 105 height 107
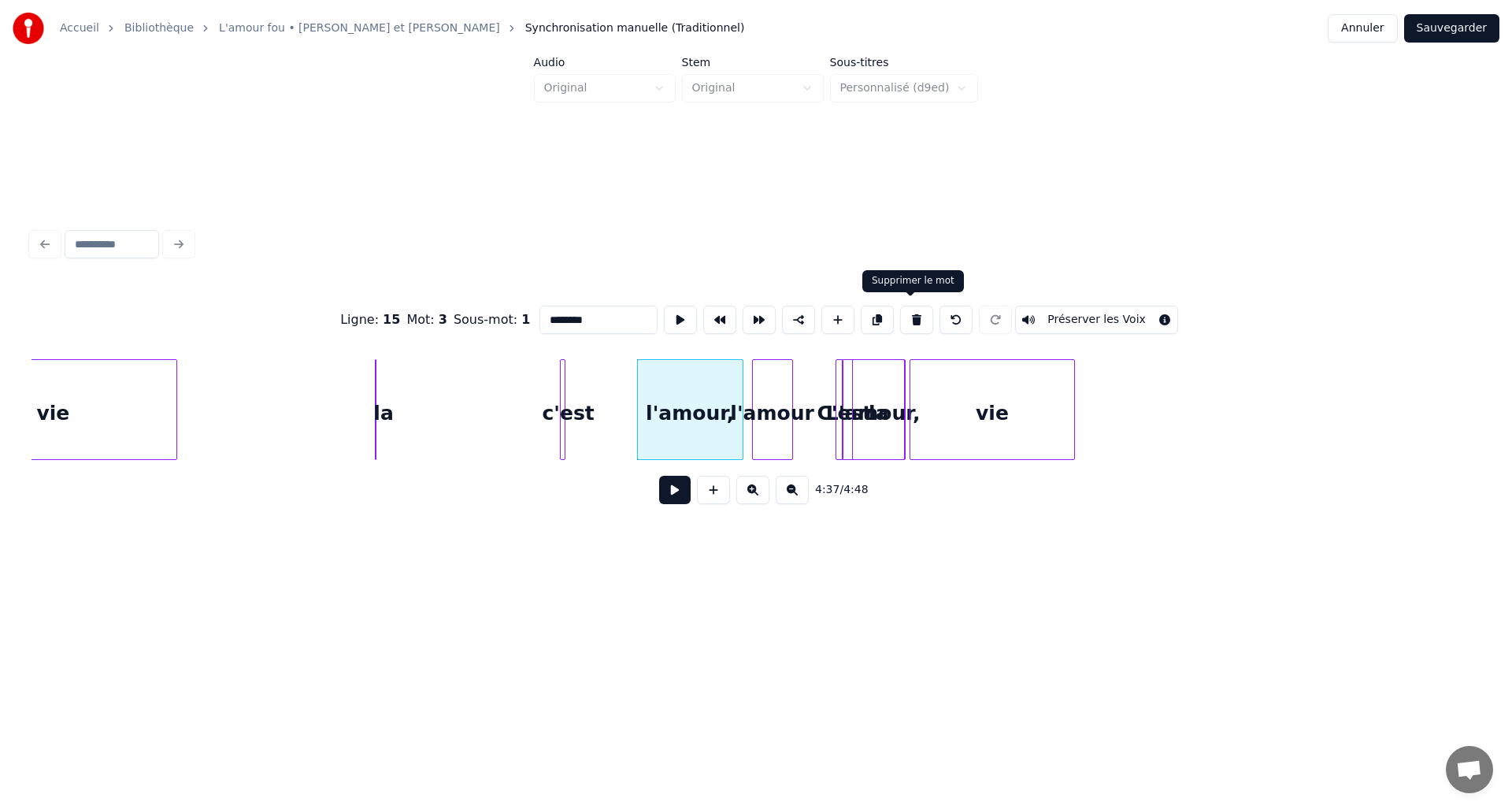
click at [913, 311] on button at bounding box center [917, 320] width 33 height 29
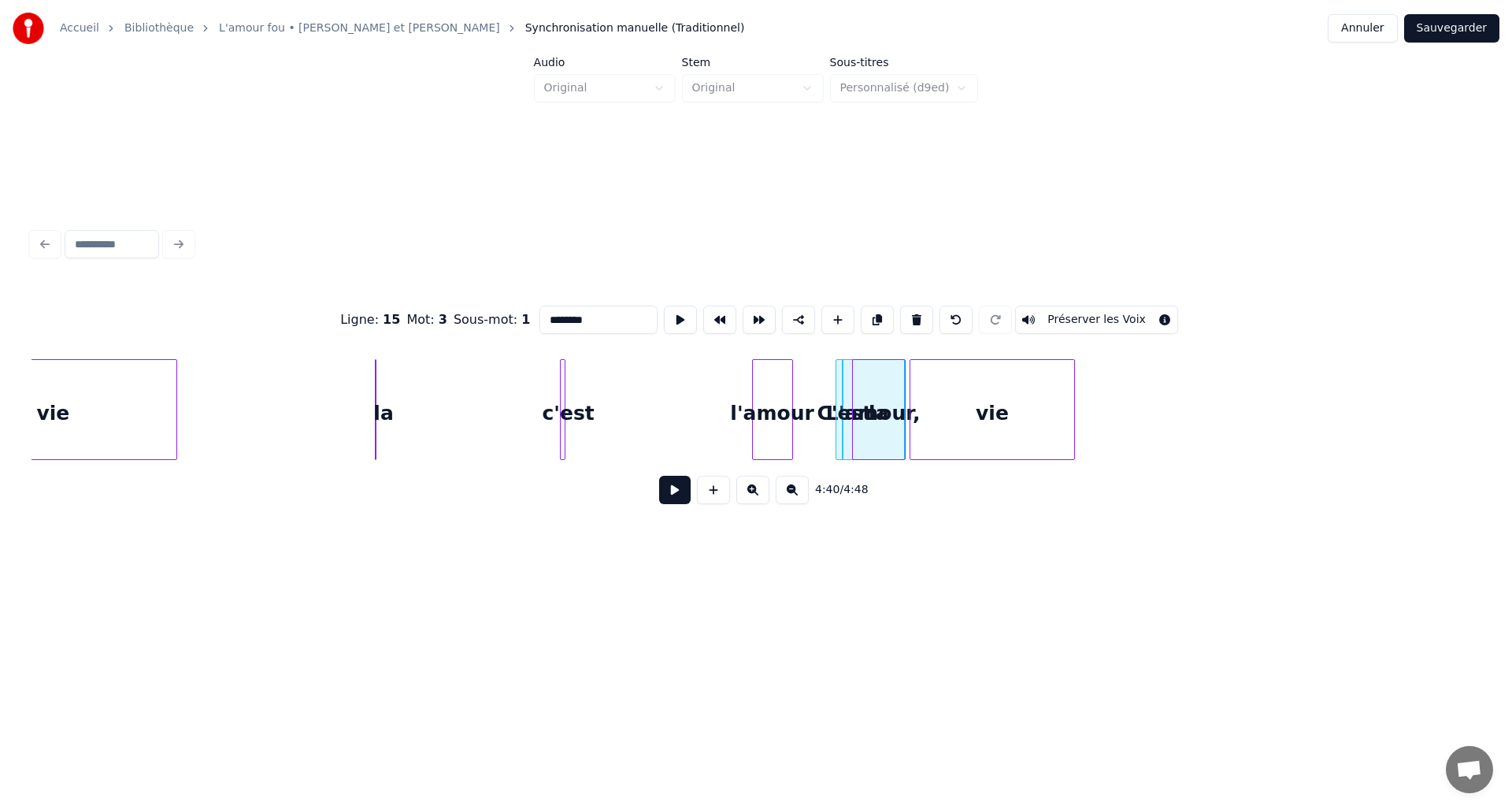
click at [773, 383] on div "l'amour" at bounding box center [773, 413] width 39 height 107
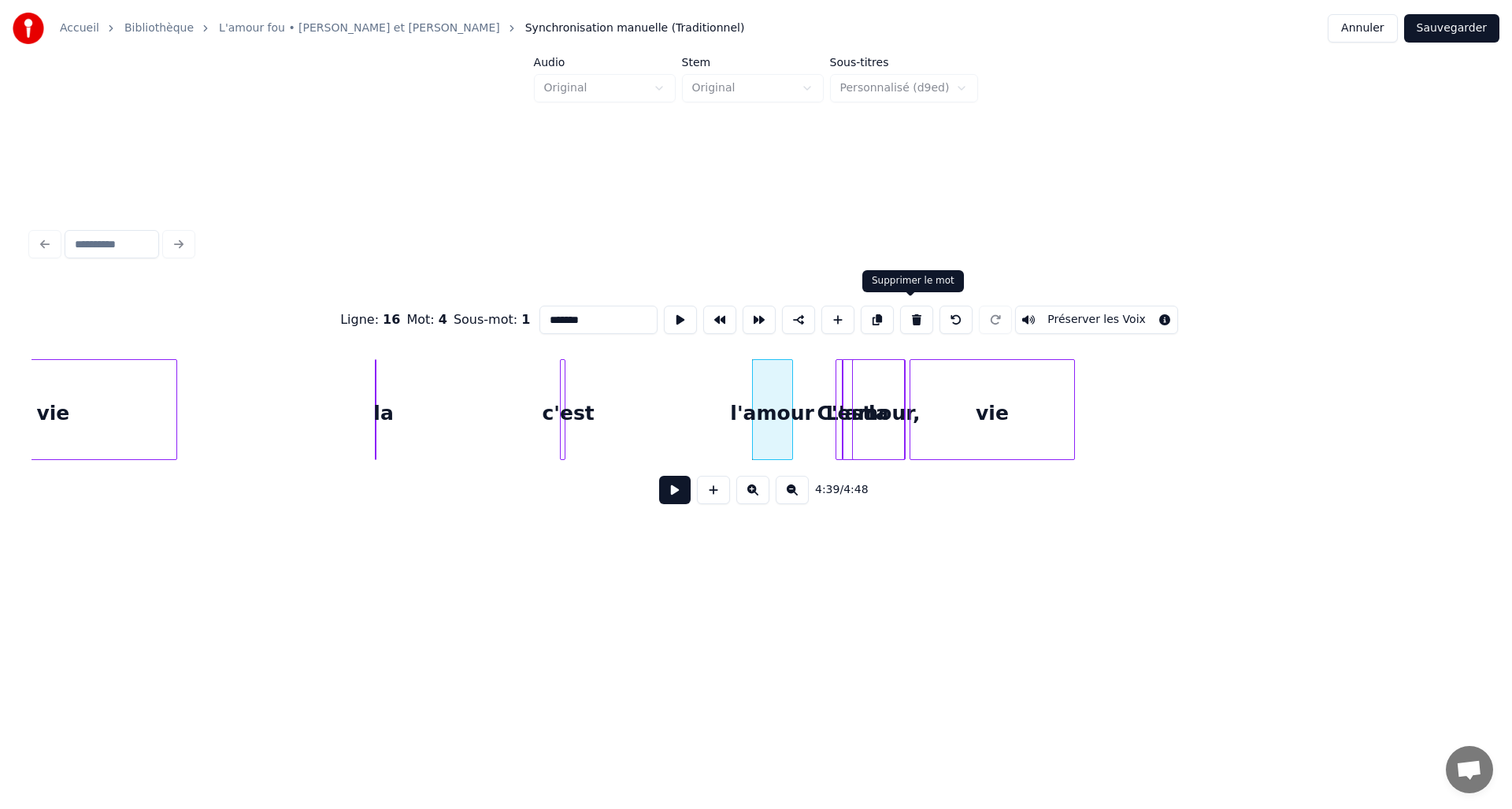
click at [912, 317] on button at bounding box center [917, 320] width 33 height 29
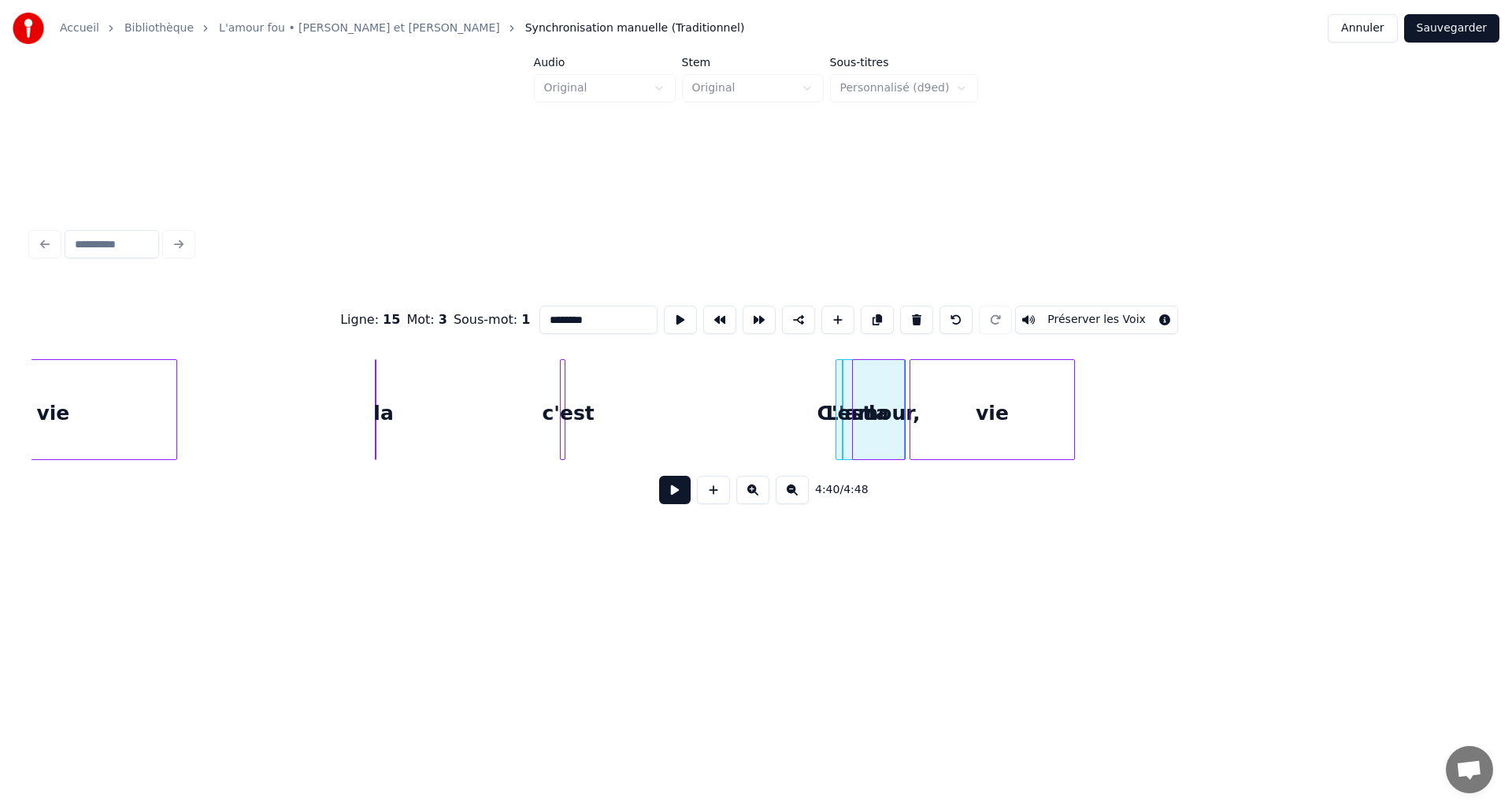
click at [960, 398] on div "vie" at bounding box center [992, 413] width 165 height 107
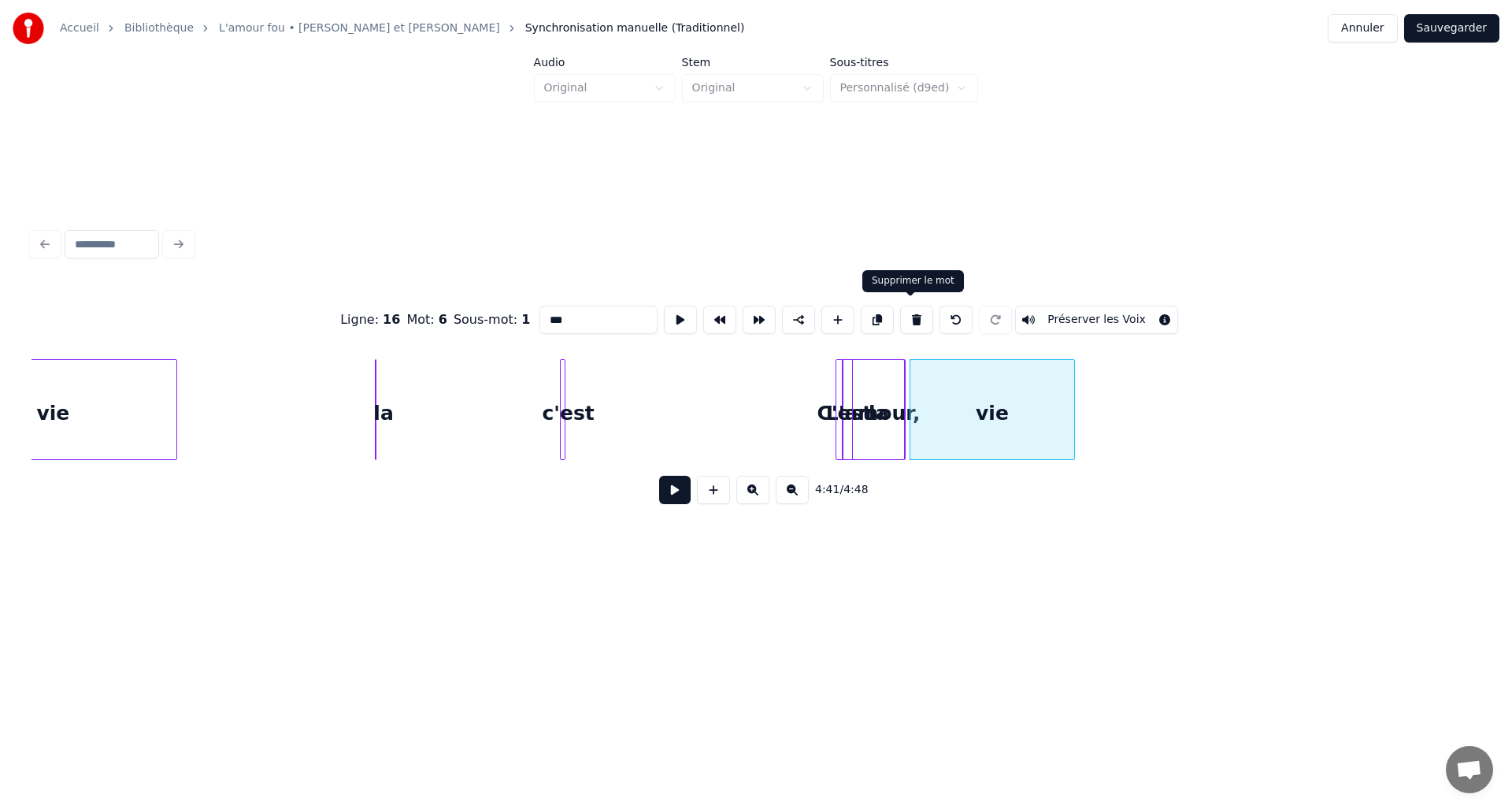
click at [908, 312] on button at bounding box center [917, 320] width 33 height 29
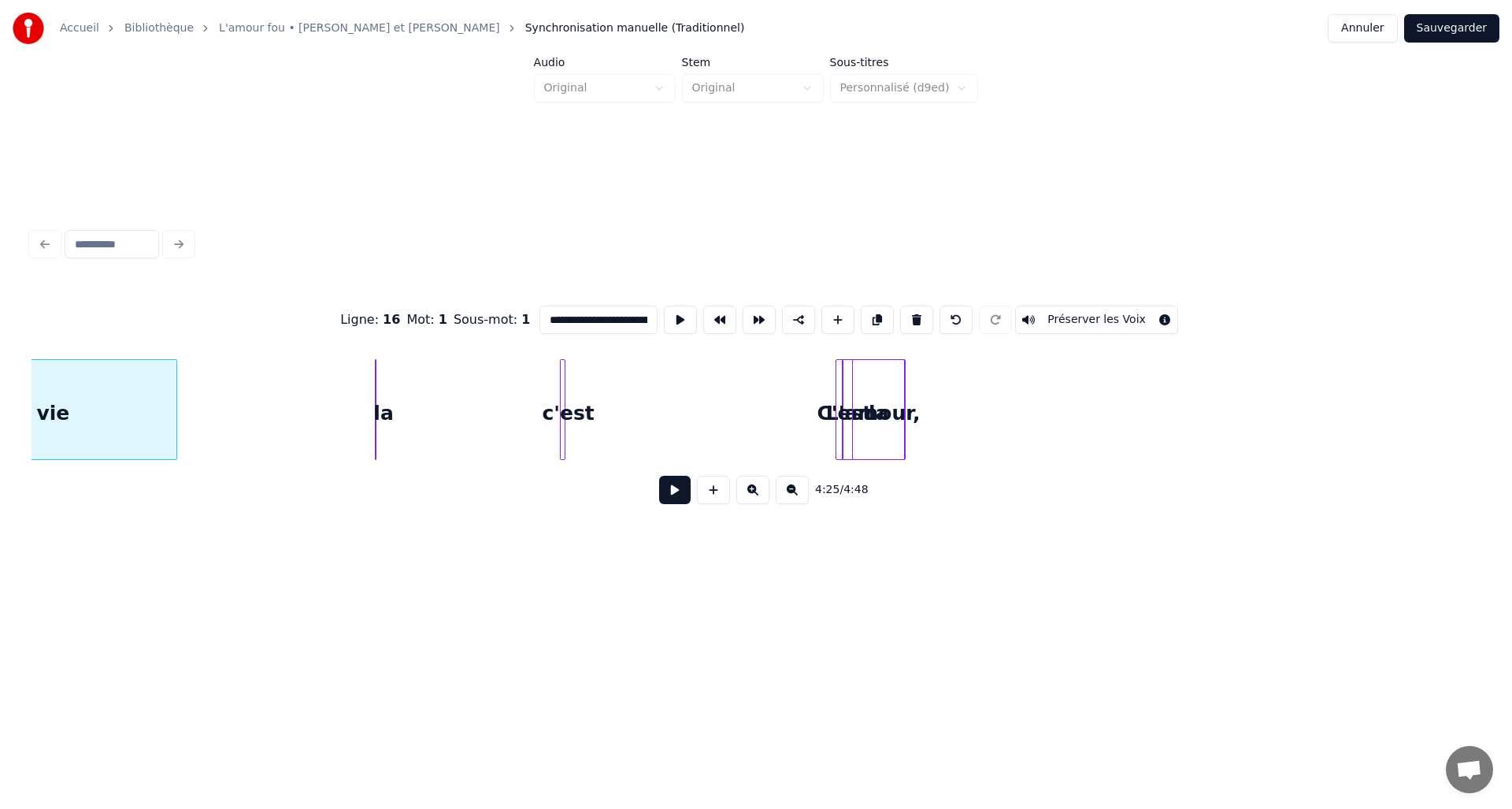
scroll to position [0, 20919]
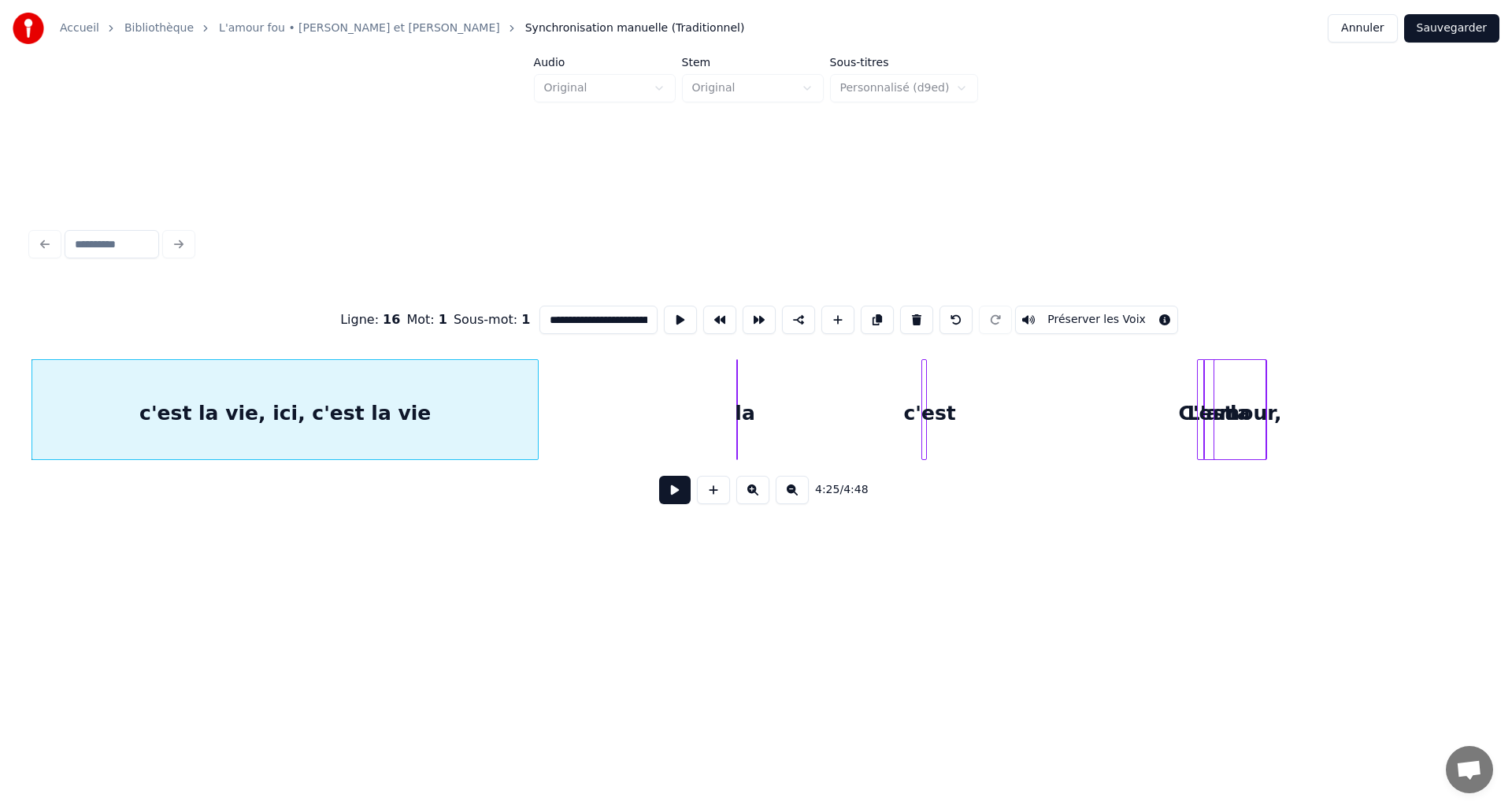
click at [929, 394] on div "c'est" at bounding box center [930, 413] width 16 height 107
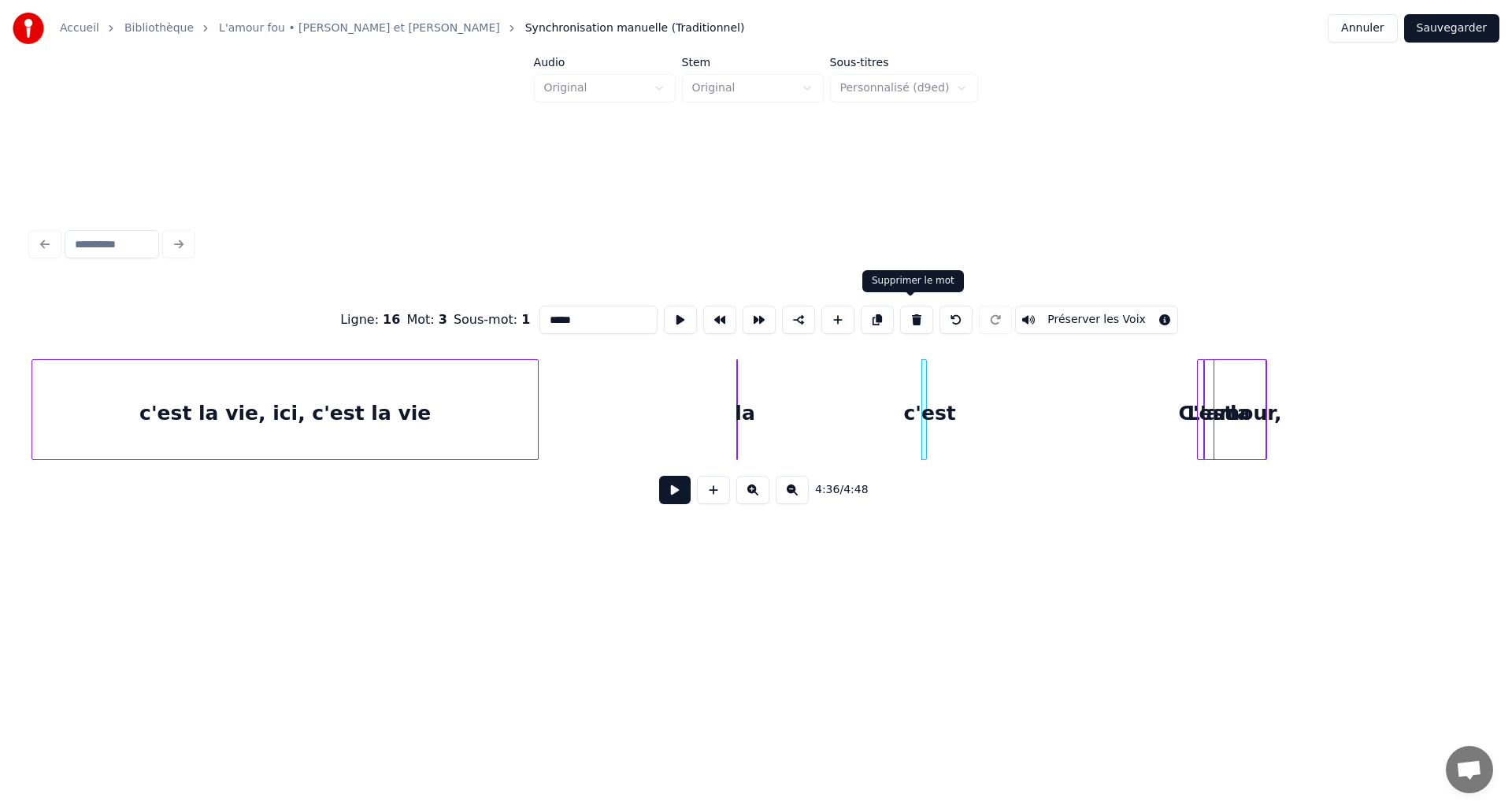
click at [910, 308] on button at bounding box center [917, 320] width 33 height 29
click at [1254, 414] on div "la" at bounding box center [1241, 413] width 52 height 107
click at [920, 313] on button at bounding box center [917, 320] width 33 height 29
click at [1214, 400] on div "C'est" at bounding box center [1206, 413] width 16 height 107
click at [905, 312] on button at bounding box center [917, 320] width 33 height 29
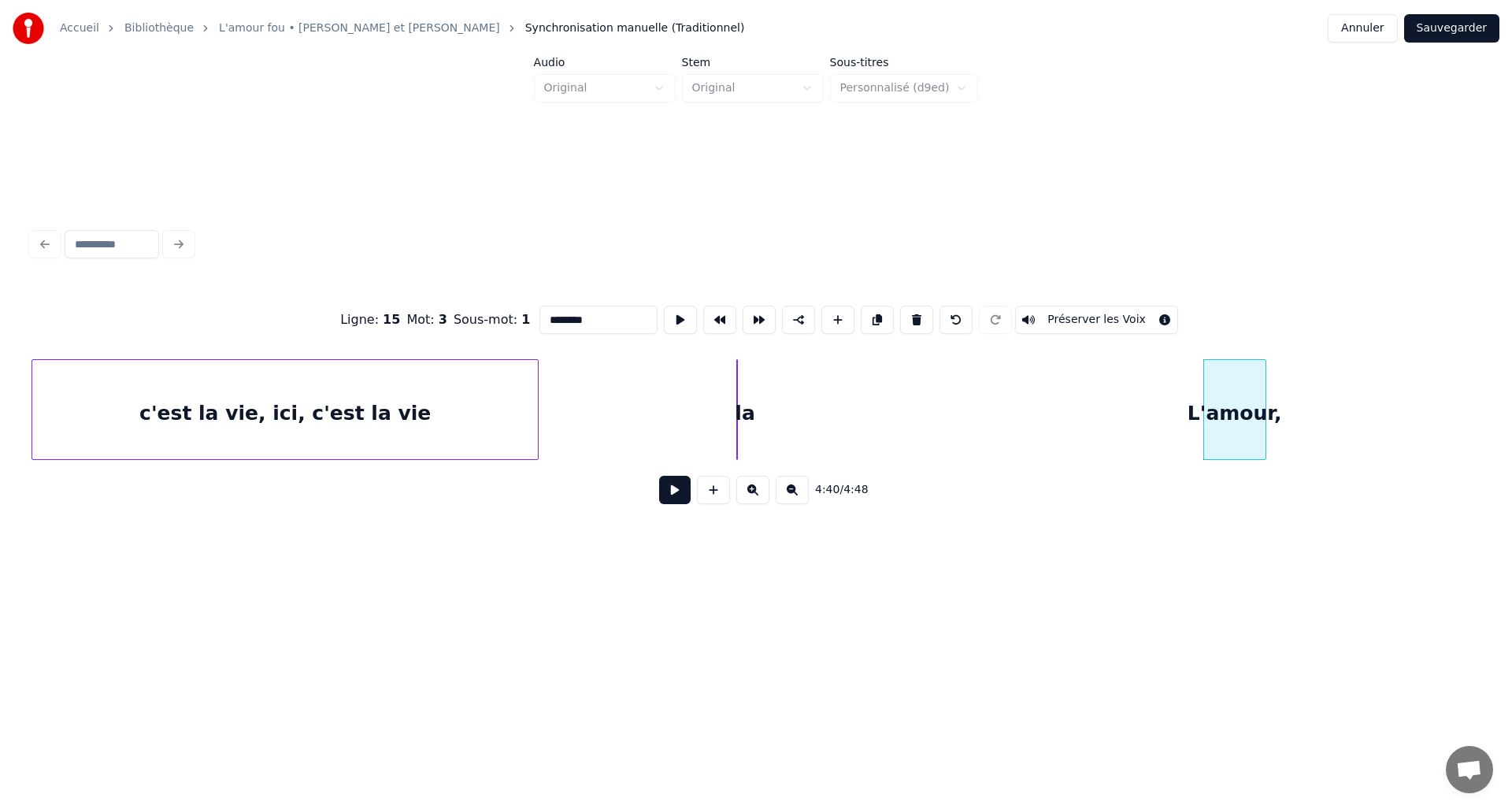
click at [1231, 392] on div "L'amour," at bounding box center [1235, 413] width 62 height 107
click at [915, 315] on button at bounding box center [917, 320] width 33 height 29
type input "**********"
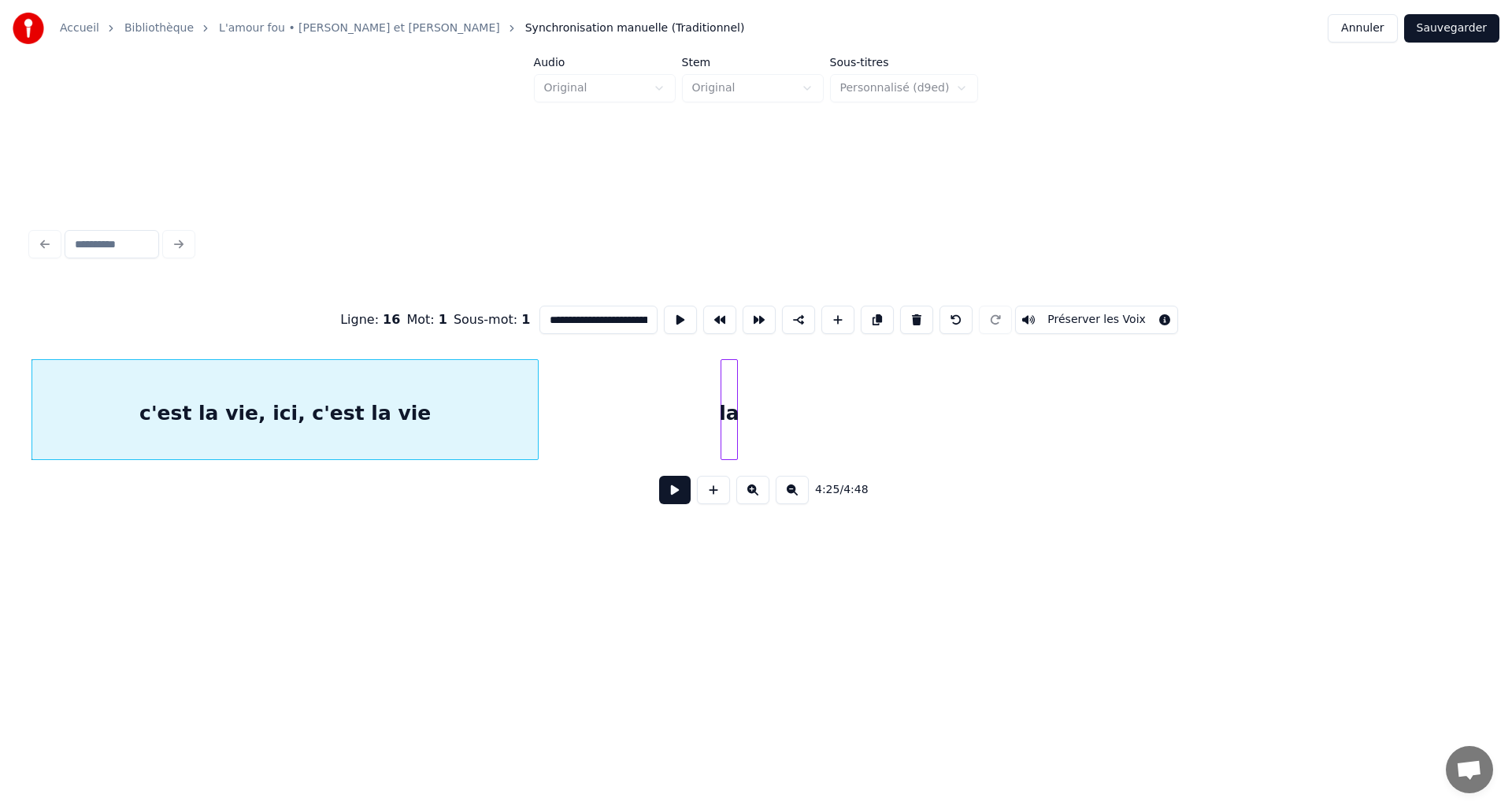
click at [721, 402] on div at bounding box center [723, 409] width 4 height 99
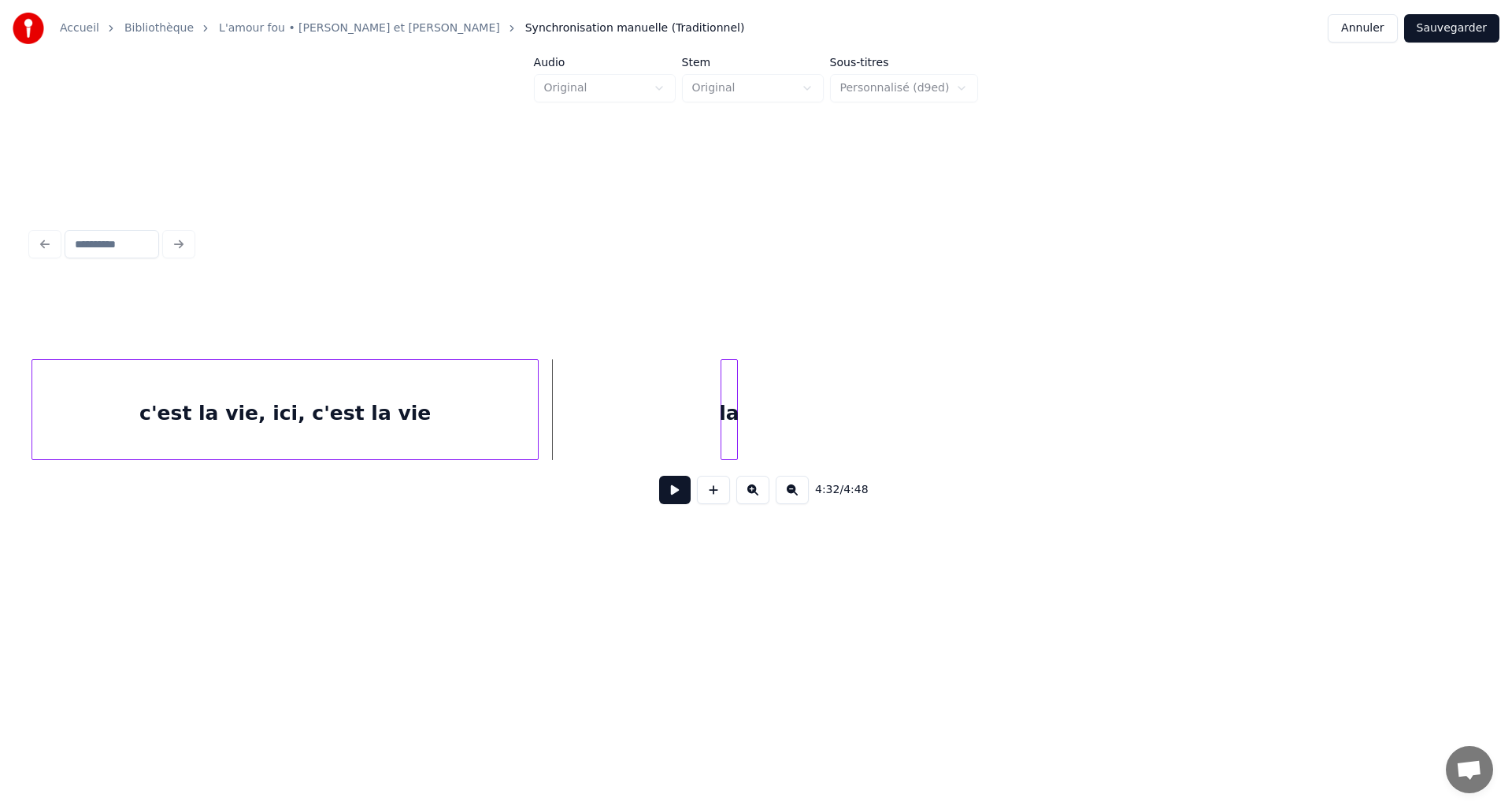
click at [671, 491] on button at bounding box center [675, 489] width 31 height 29
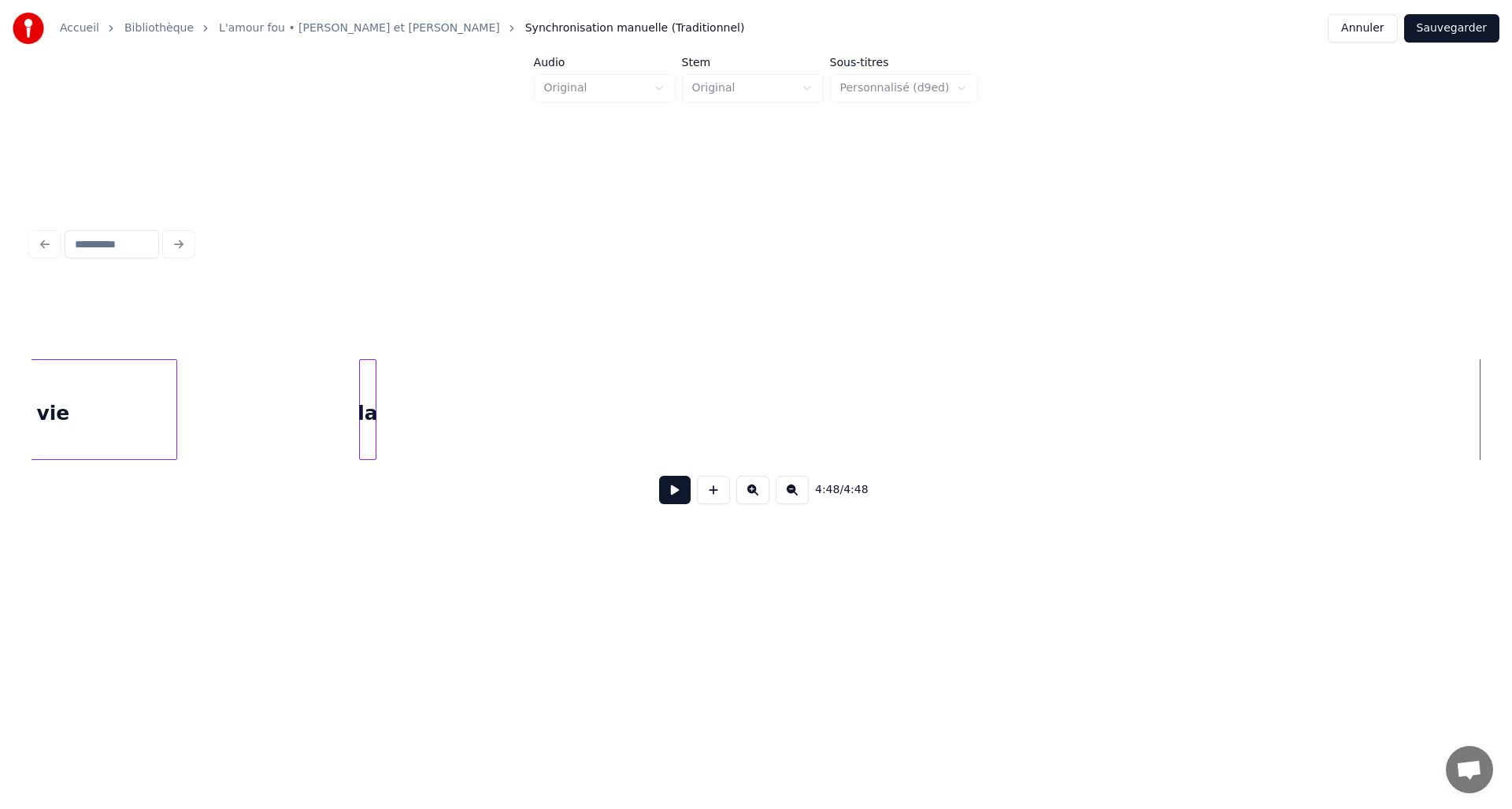
click at [1441, 30] on button "Sauvegarder" at bounding box center [1452, 28] width 95 height 29
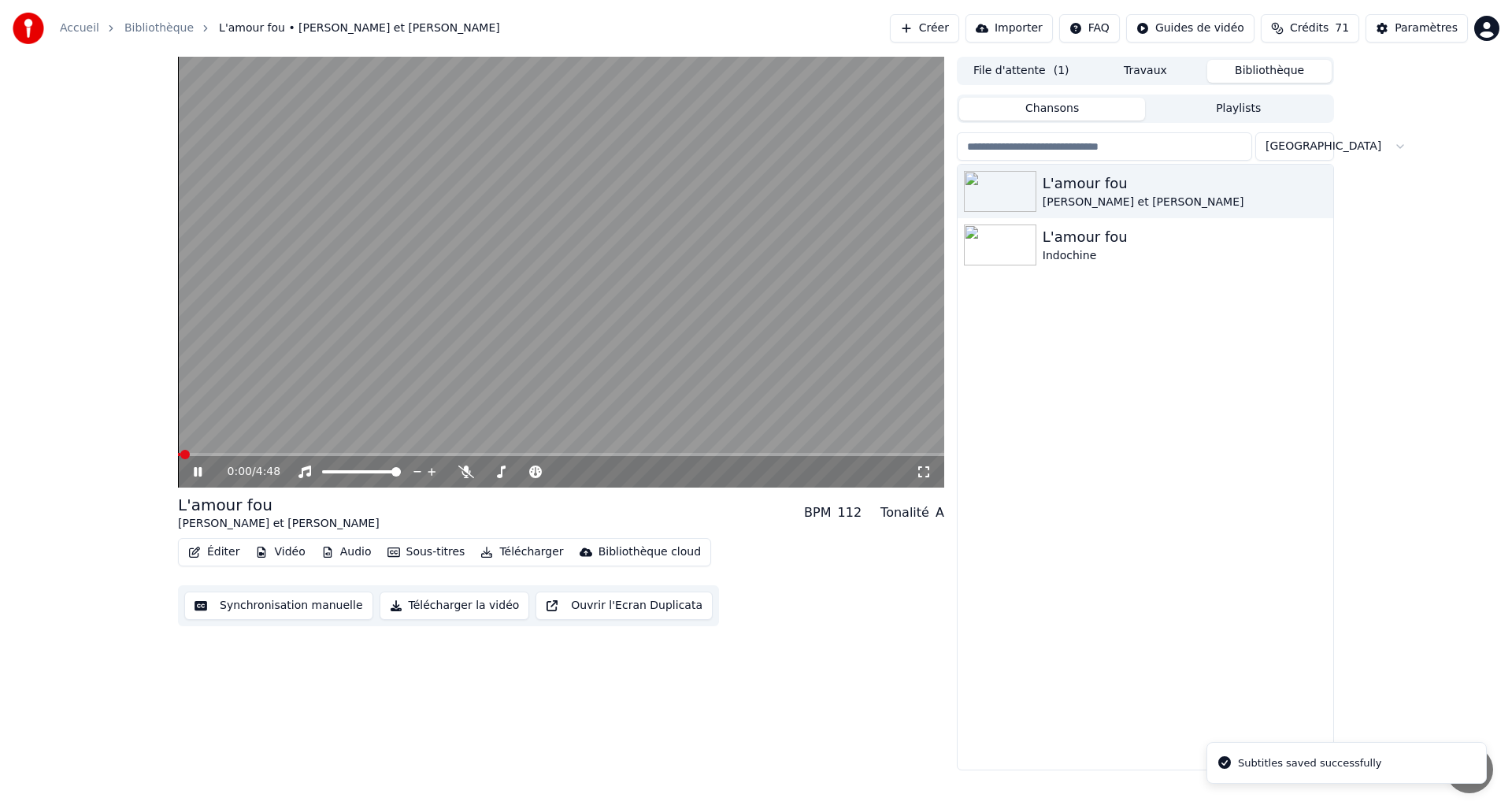
click at [224, 553] on button "Éditer" at bounding box center [213, 551] width 64 height 22
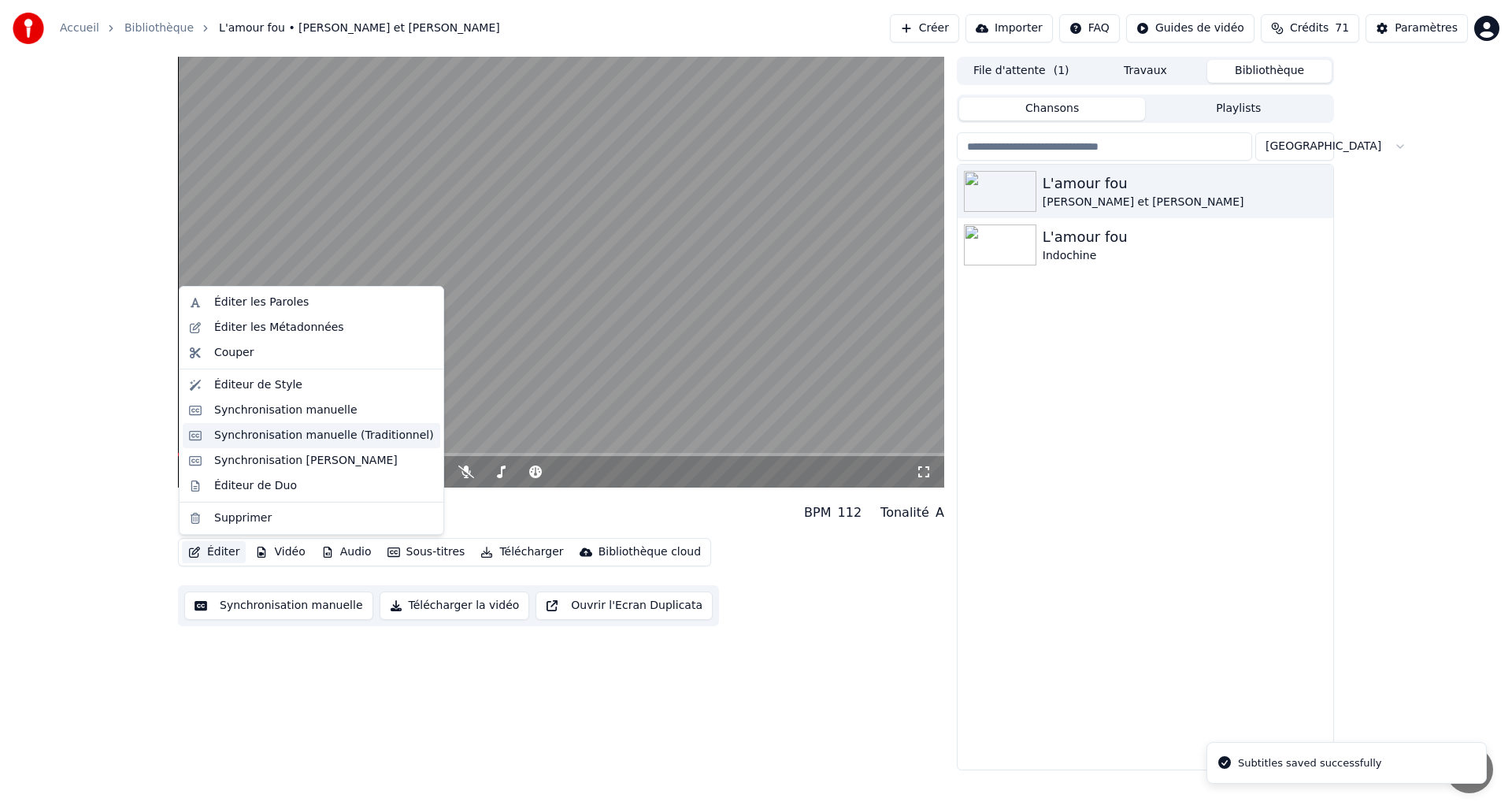
click at [260, 437] on div "Synchronisation manuelle (Traditionnel)" at bounding box center [324, 435] width 219 height 16
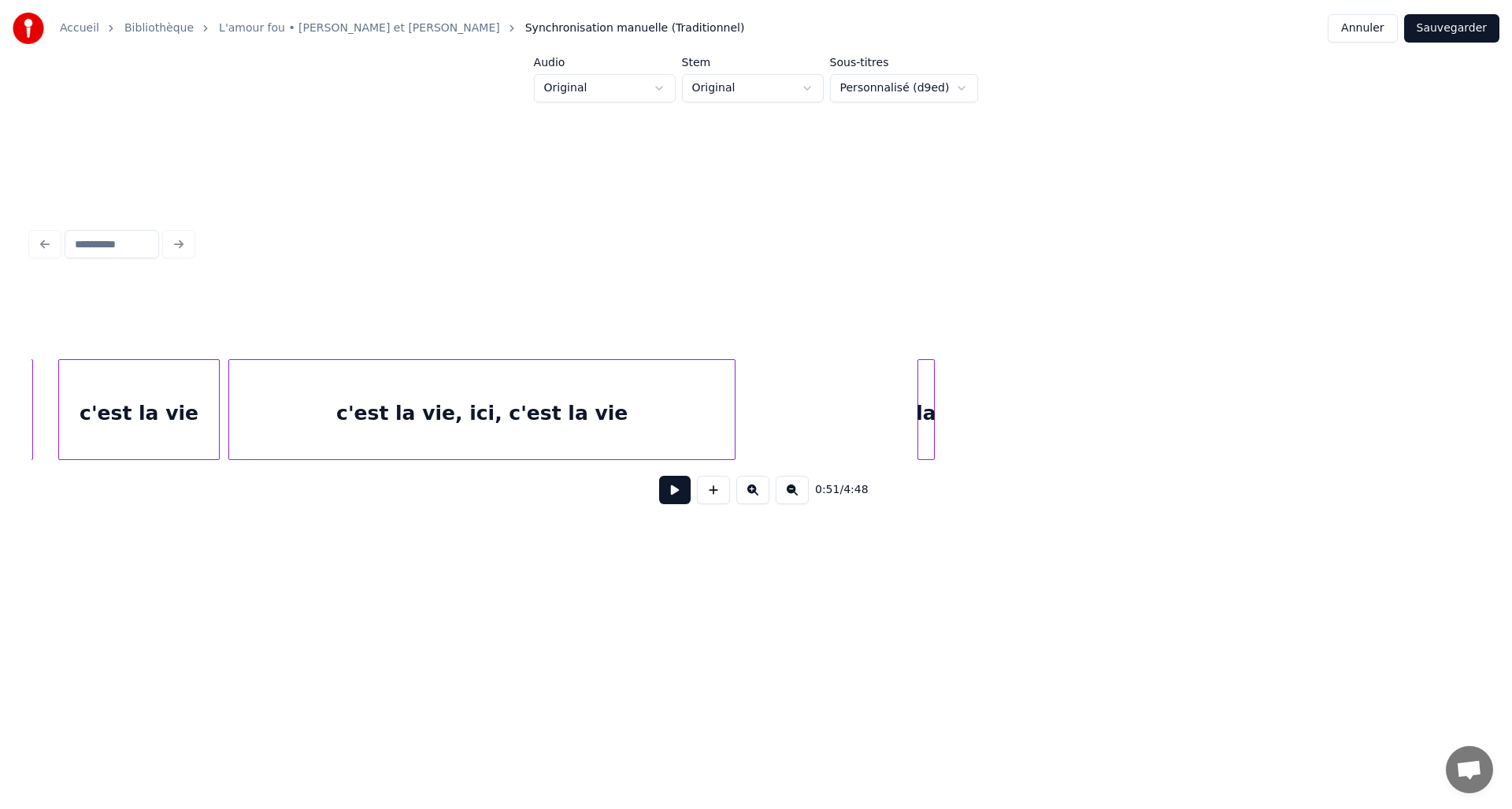
scroll to position [0, 20760]
click at [678, 501] on button at bounding box center [675, 489] width 31 height 29
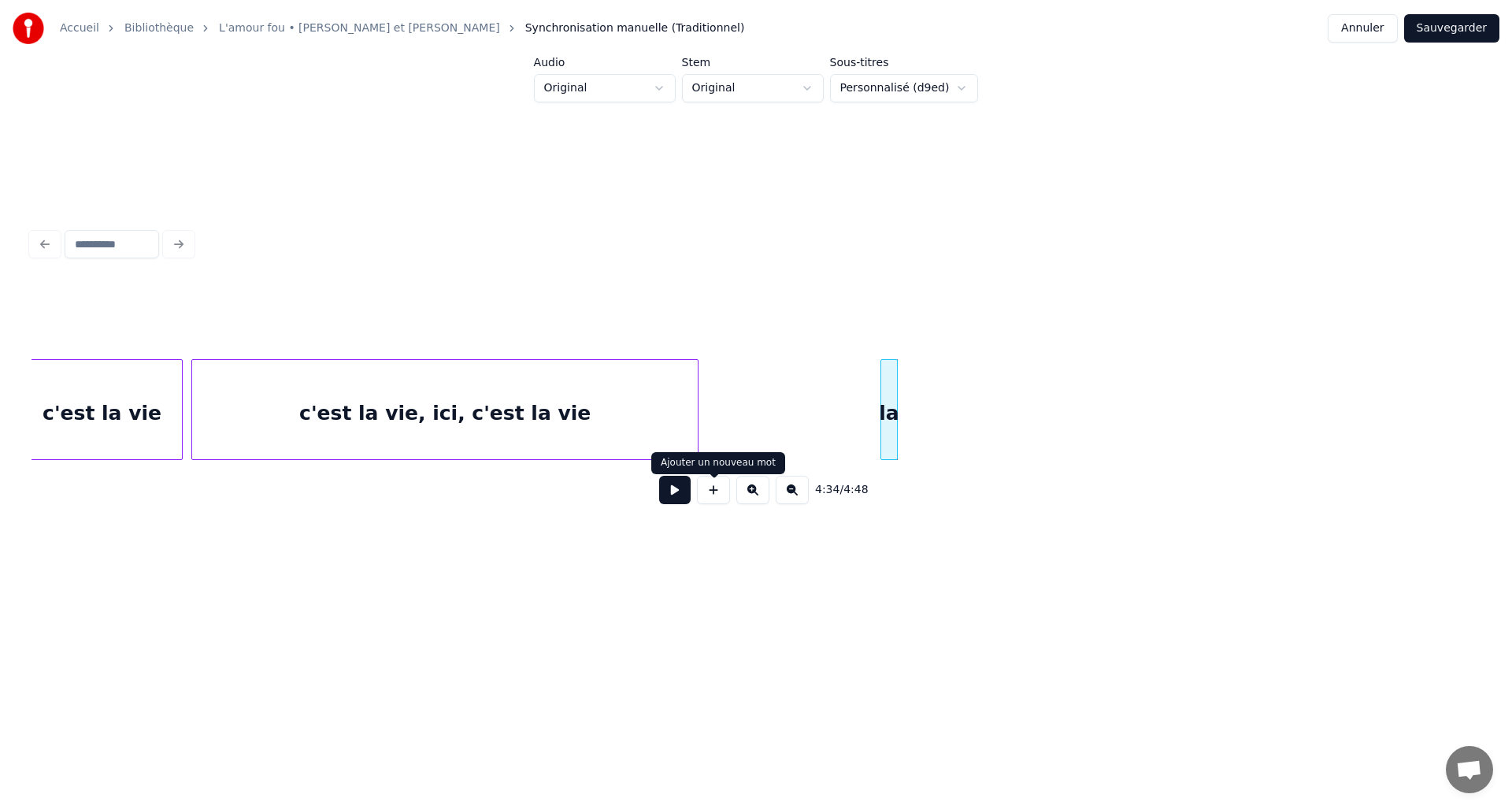
click at [712, 492] on button at bounding box center [713, 489] width 33 height 29
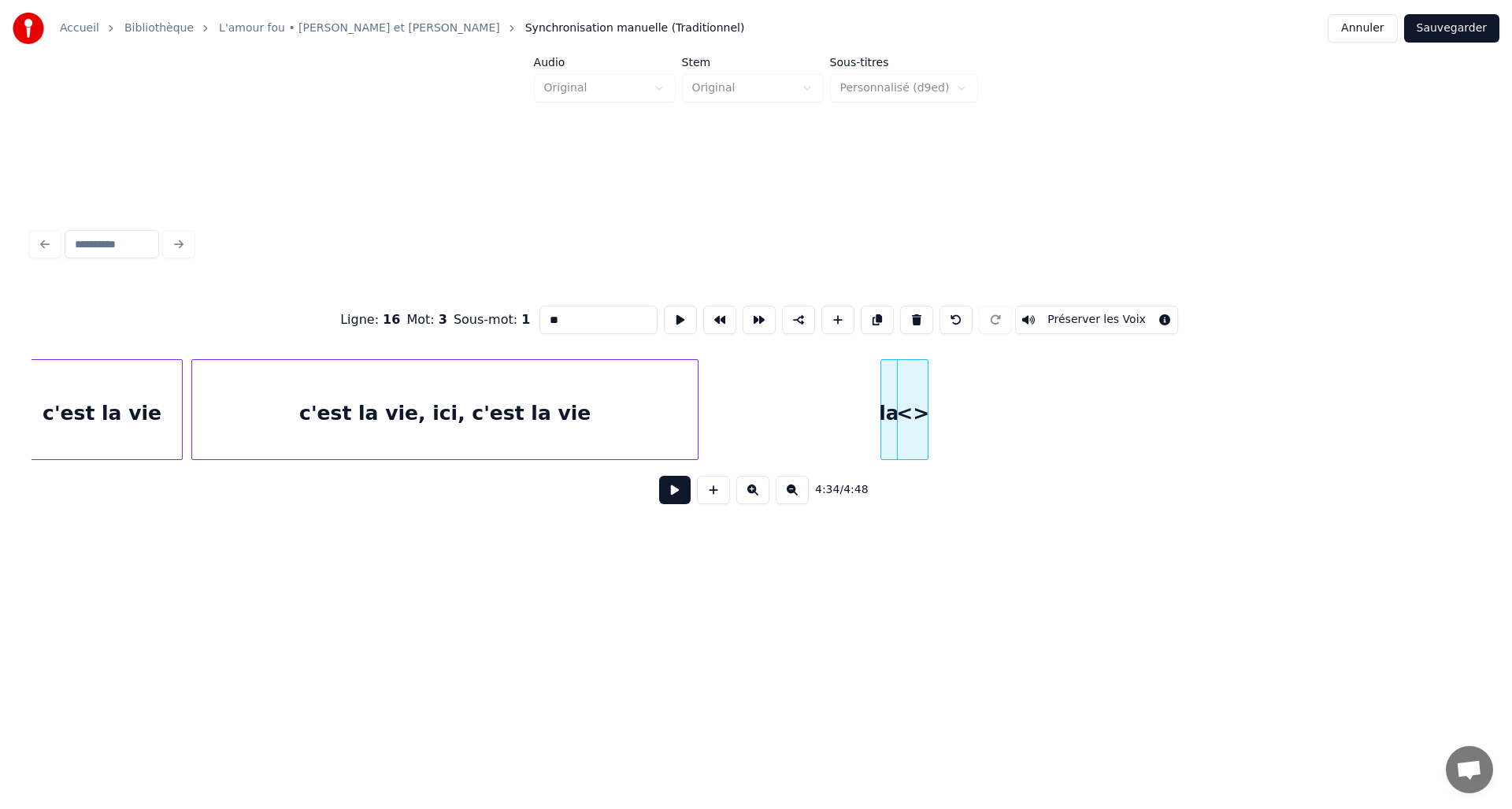
click at [1448, 30] on button "Sauvegarder" at bounding box center [1452, 28] width 95 height 29
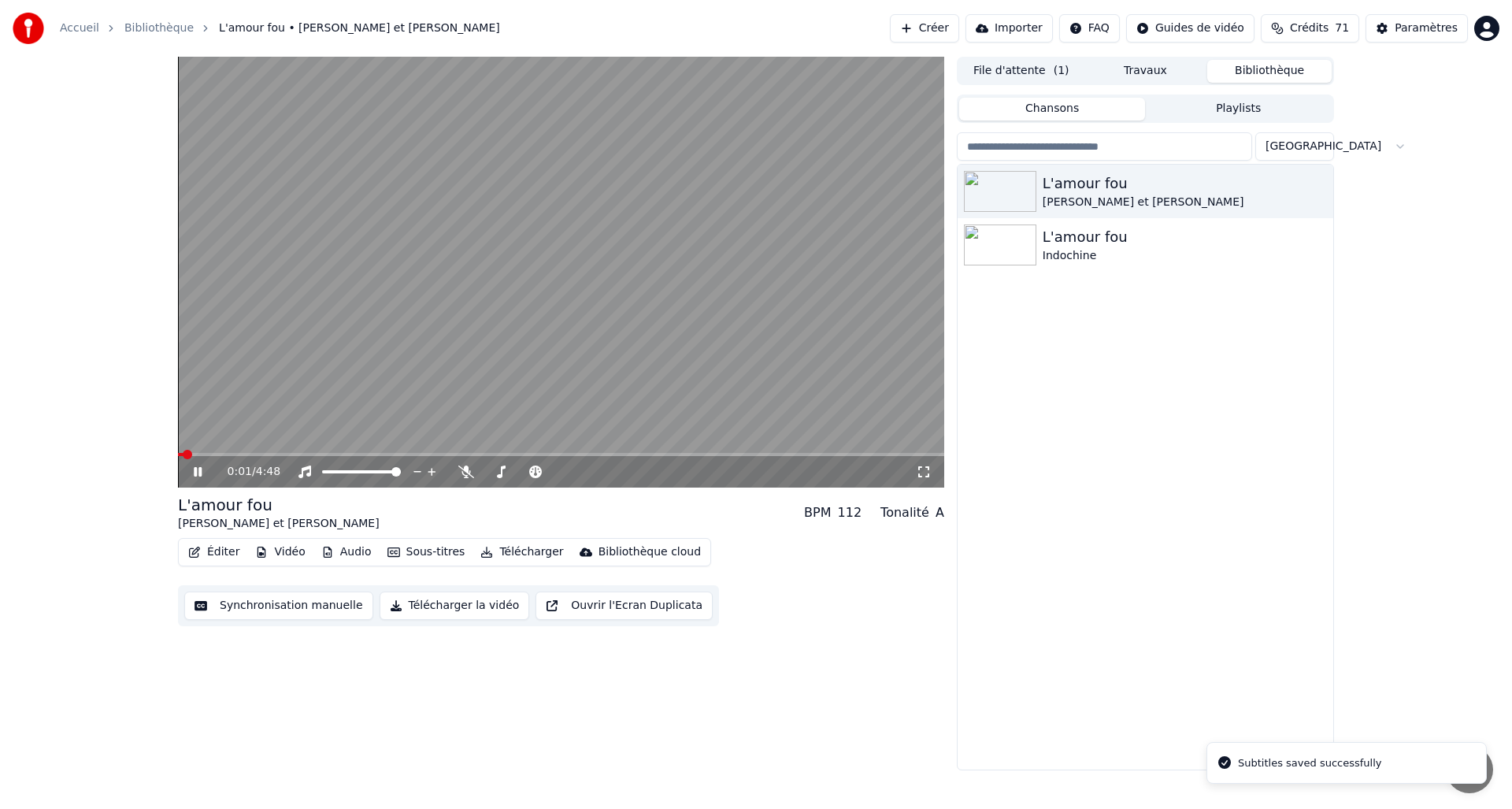
click at [223, 557] on button "Éditer" at bounding box center [213, 551] width 64 height 22
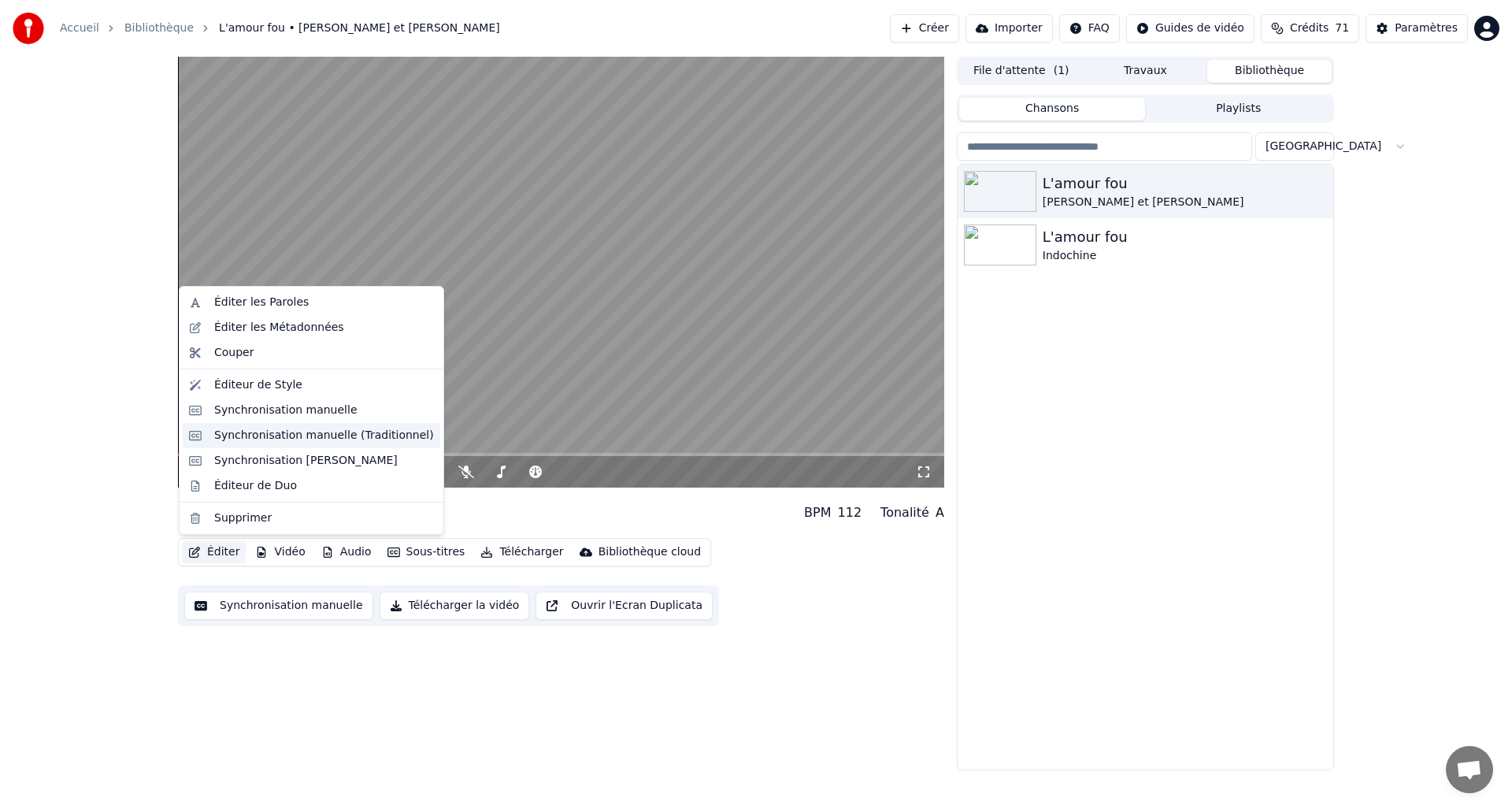
click at [260, 437] on div "Synchronisation manuelle (Traditionnel)" at bounding box center [324, 435] width 219 height 16
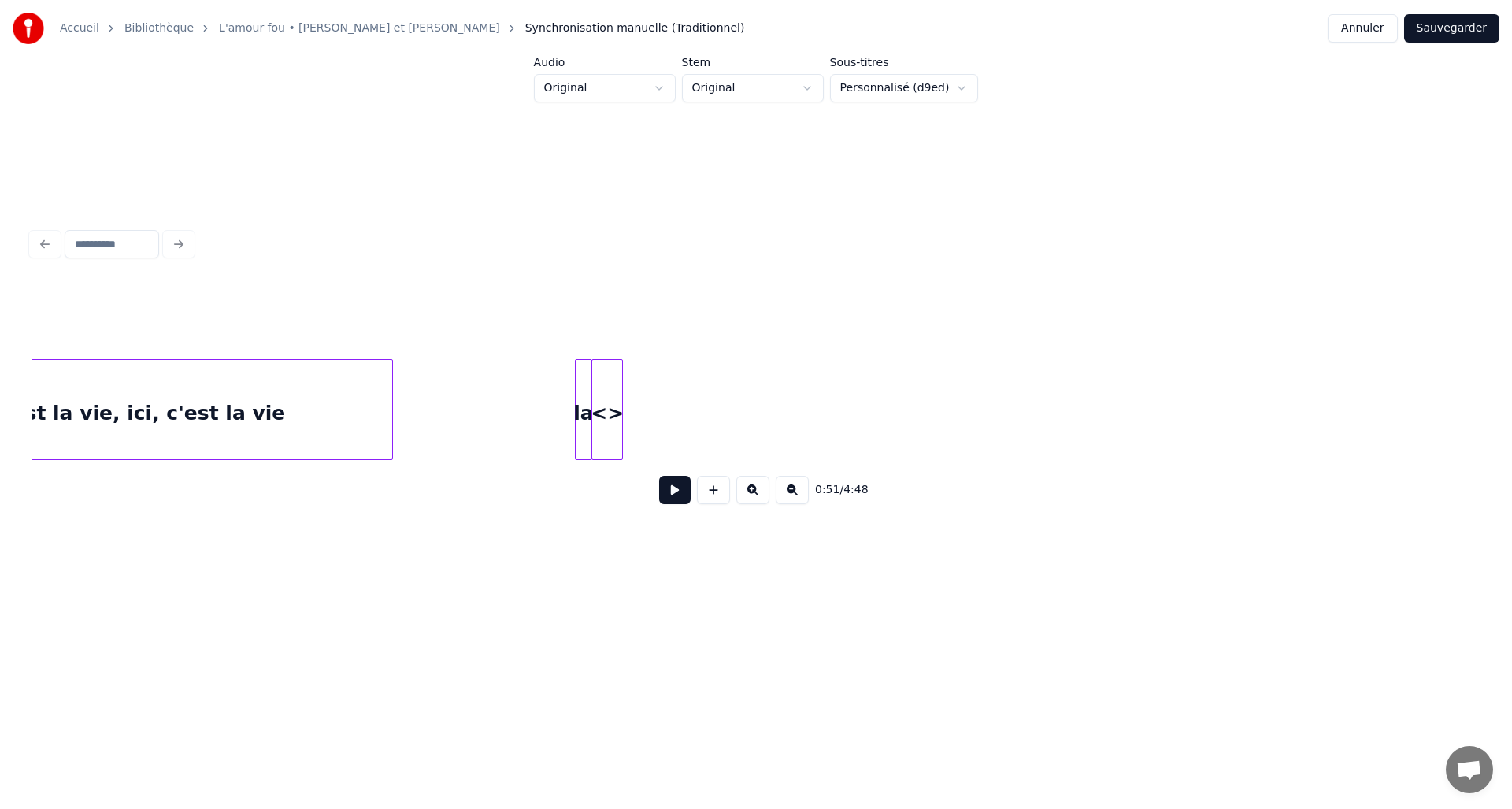
scroll to position [0, 21176]
click at [495, 408] on div "<>" at bounding box center [496, 413] width 30 height 107
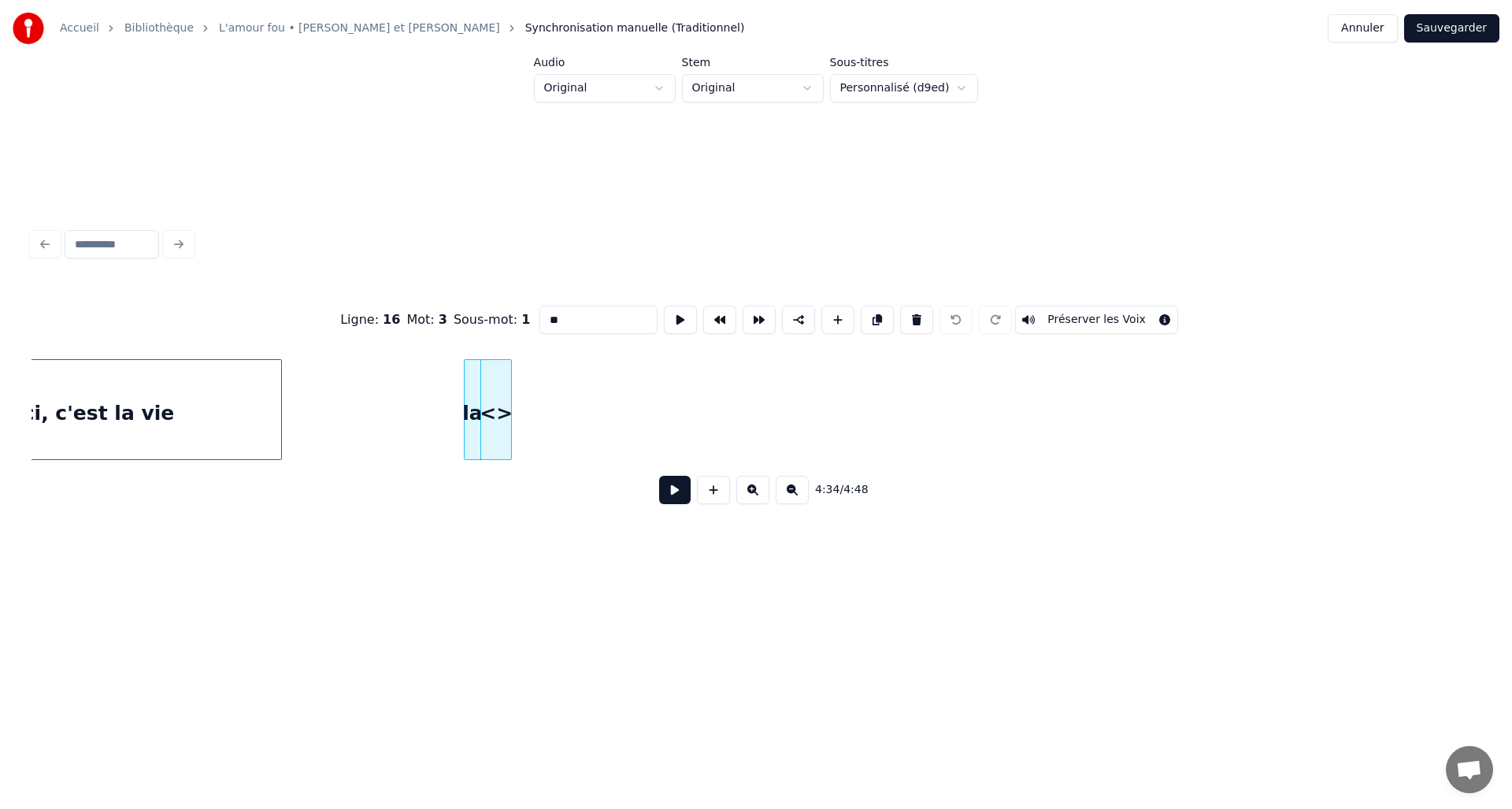
drag, startPoint x: 605, startPoint y: 315, endPoint x: 530, endPoint y: 314, distance: 75.0
click at [530, 314] on div "Ligne : 16 Mot : 3 Sous-mot : 1 ** Préserver les Voix" at bounding box center [756, 320] width 1449 height 78
click at [266, 390] on div at bounding box center [264, 409] width 4 height 99
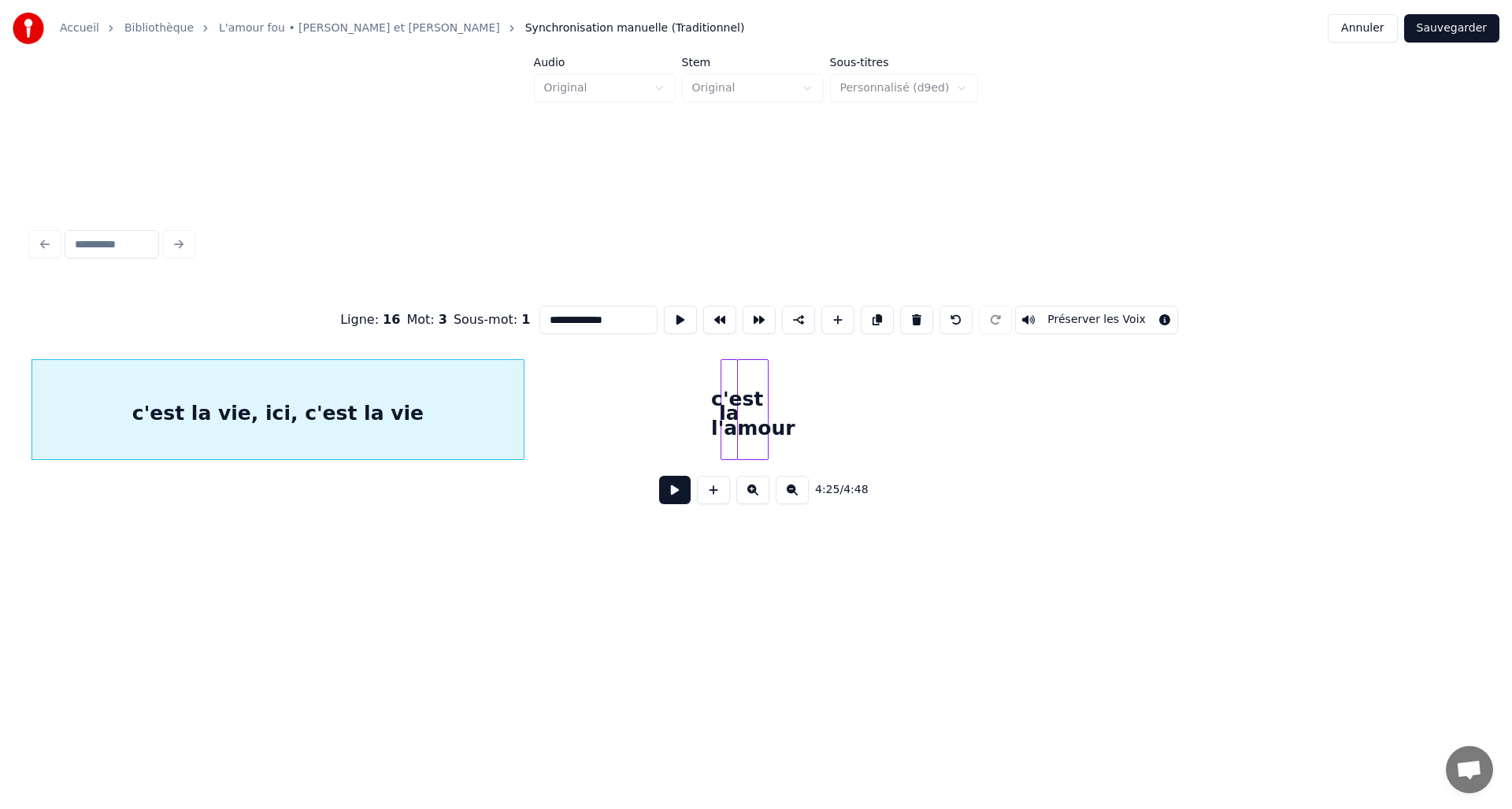
type input "**********"
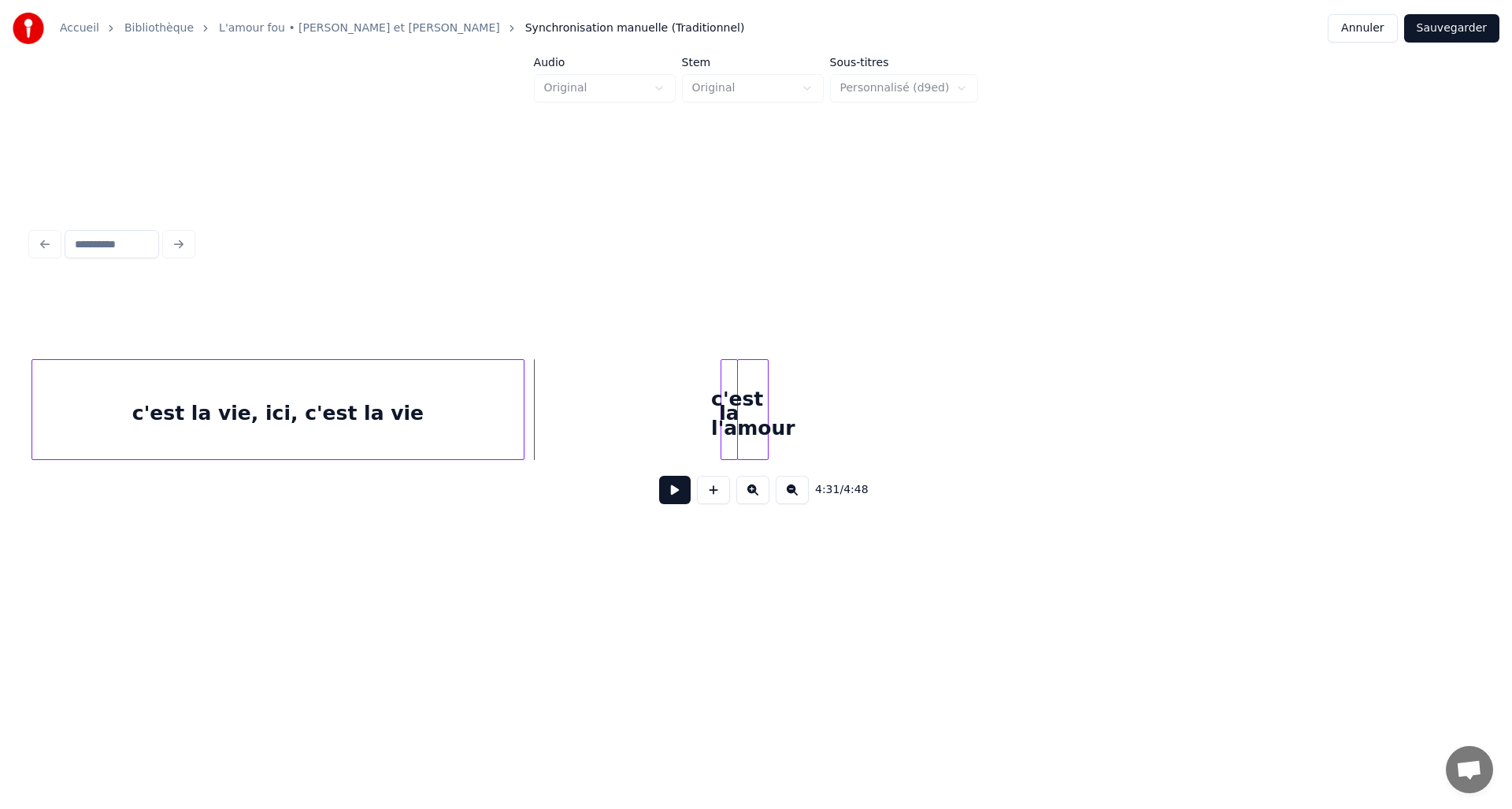
click at [665, 489] on button at bounding box center [675, 489] width 31 height 29
click at [713, 500] on div at bounding box center [713, 489] width 39 height 29
click at [685, 499] on button at bounding box center [675, 489] width 31 height 29
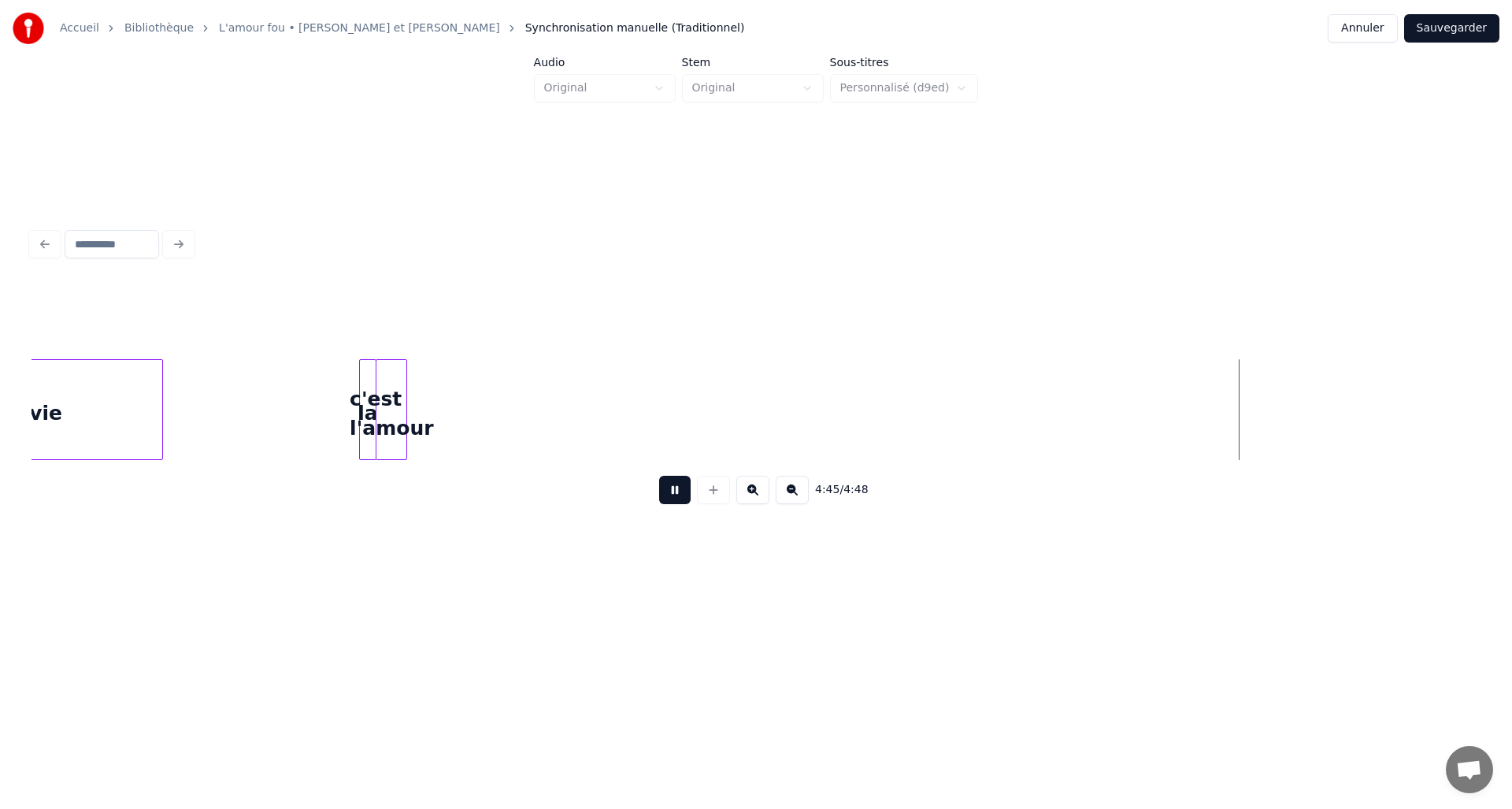
click at [676, 499] on button at bounding box center [675, 489] width 31 height 29
click at [177, 408] on div at bounding box center [178, 409] width 4 height 99
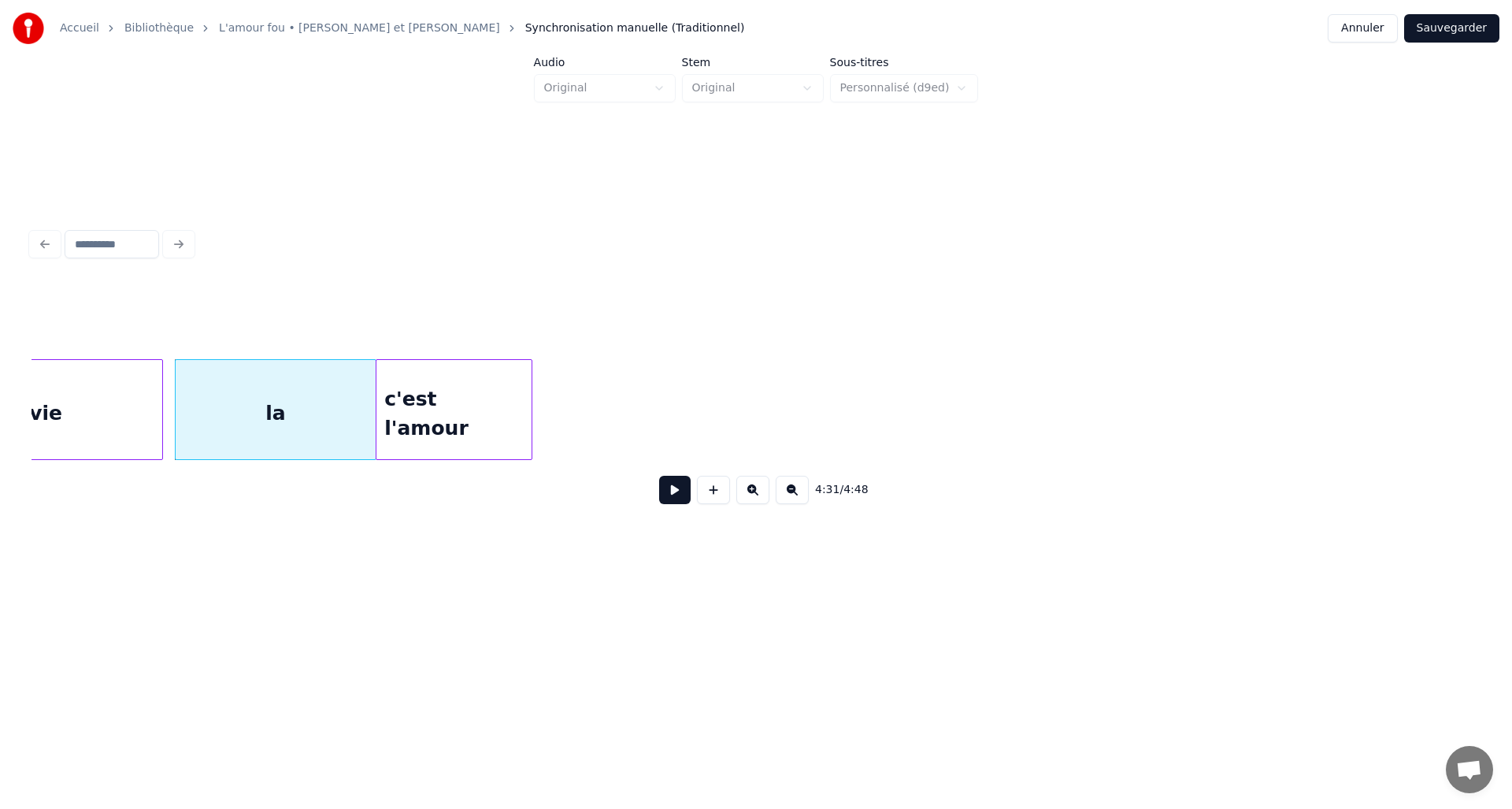
click at [531, 405] on div at bounding box center [529, 409] width 4 height 99
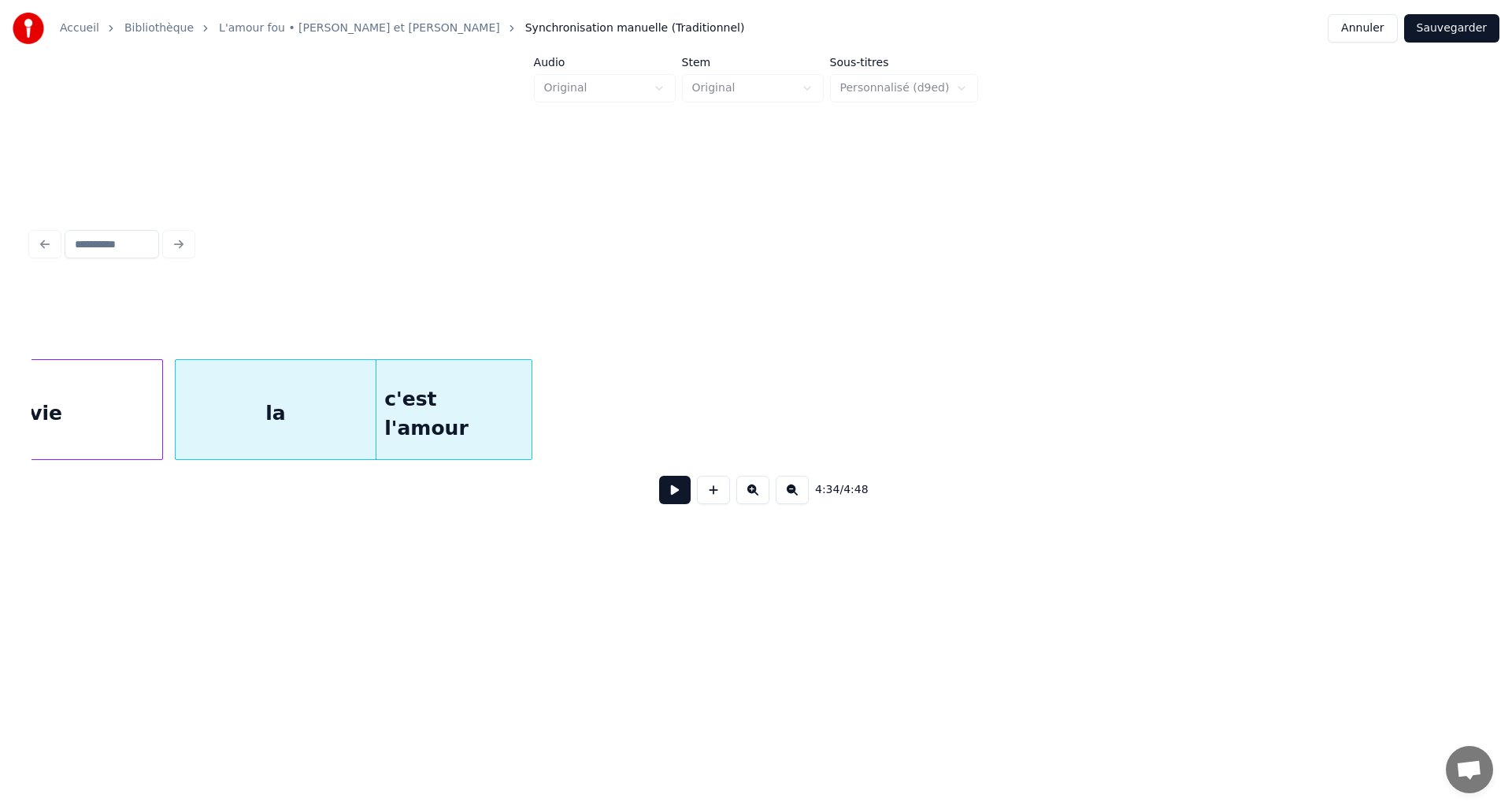
click at [329, 403] on div "la" at bounding box center [275, 413] width 199 height 107
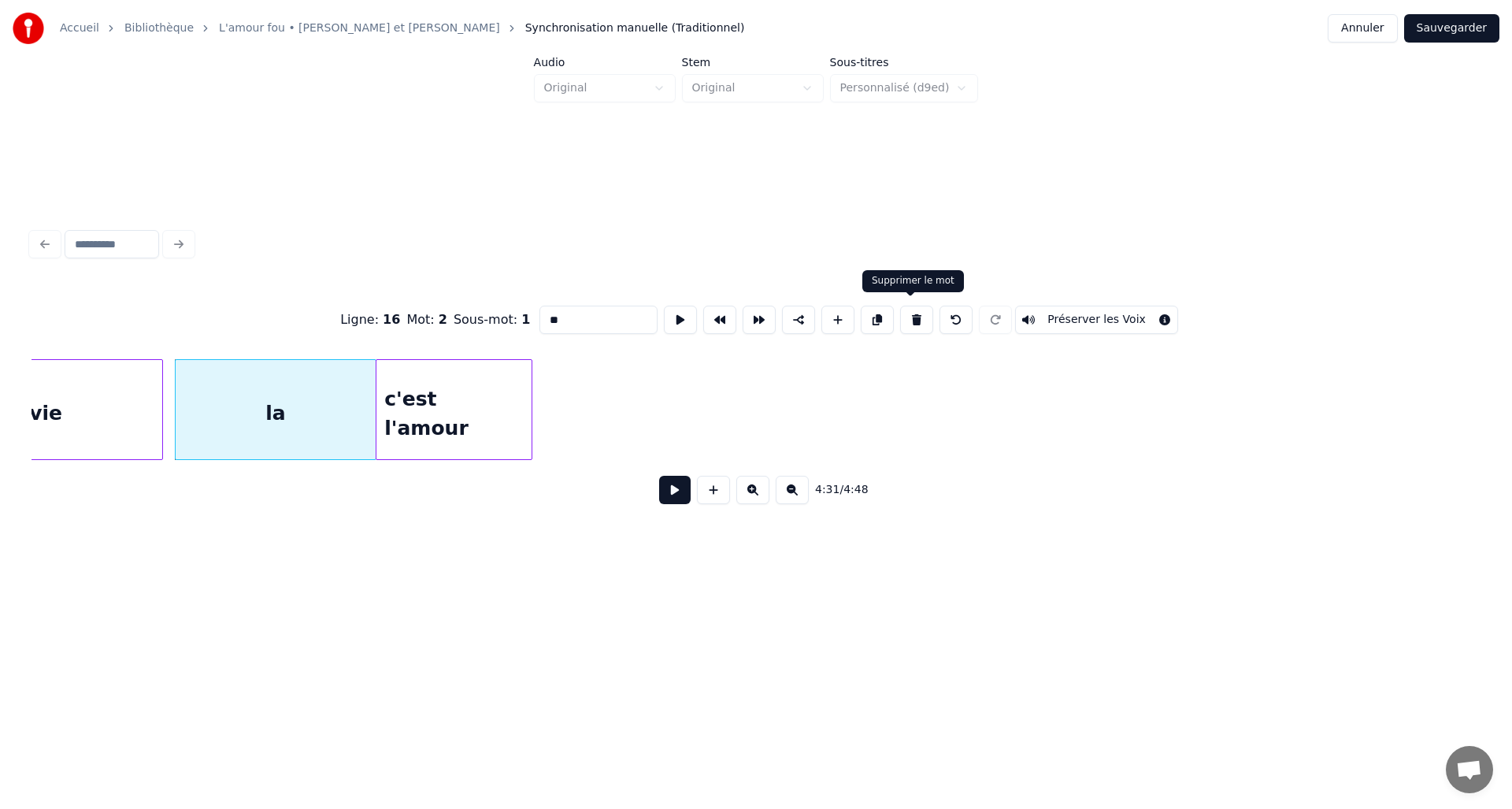
click at [908, 317] on button at bounding box center [917, 320] width 33 height 29
type input "**********"
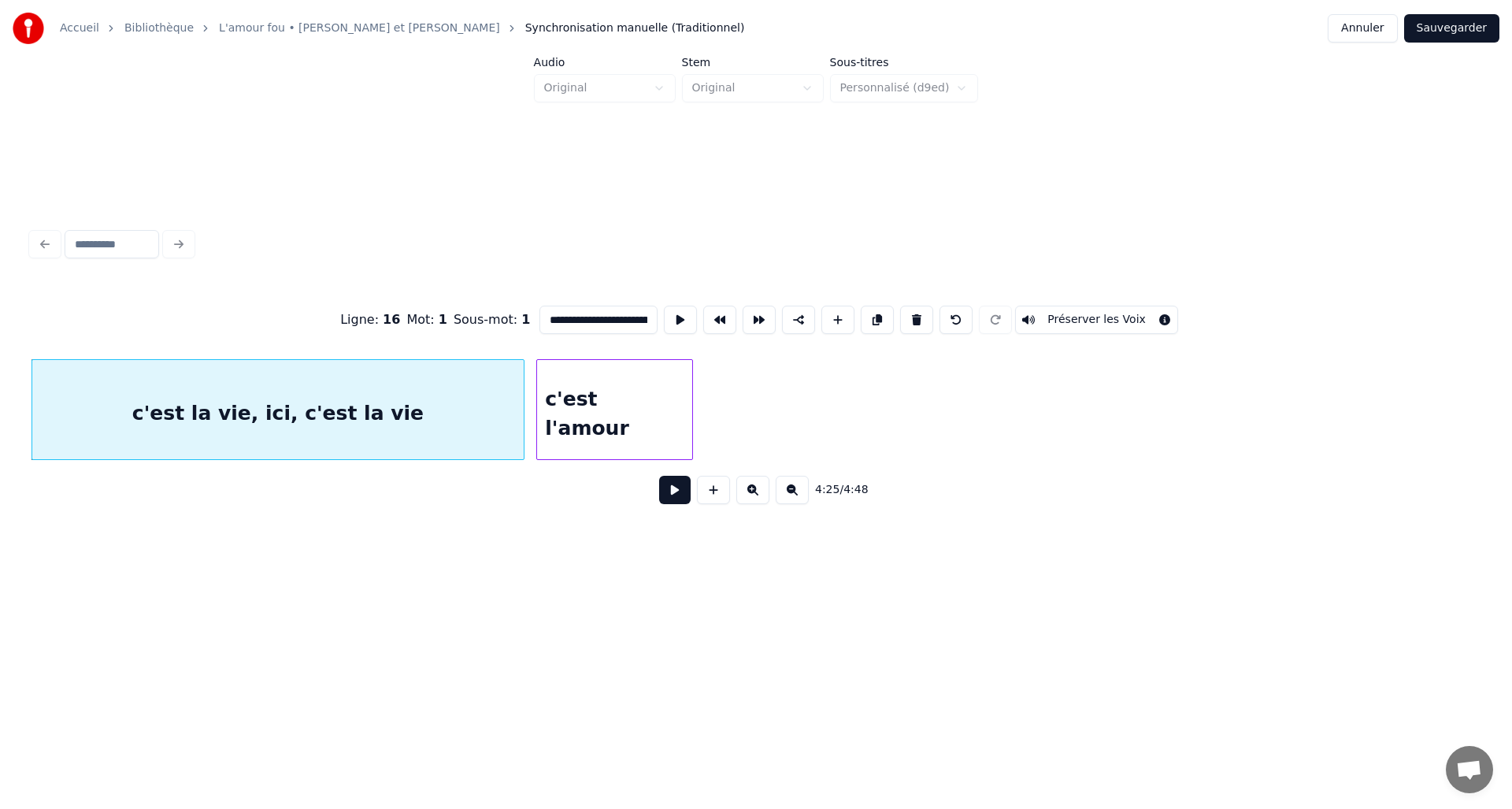
click at [563, 400] on div "c'est l'amour" at bounding box center [615, 413] width 155 height 107
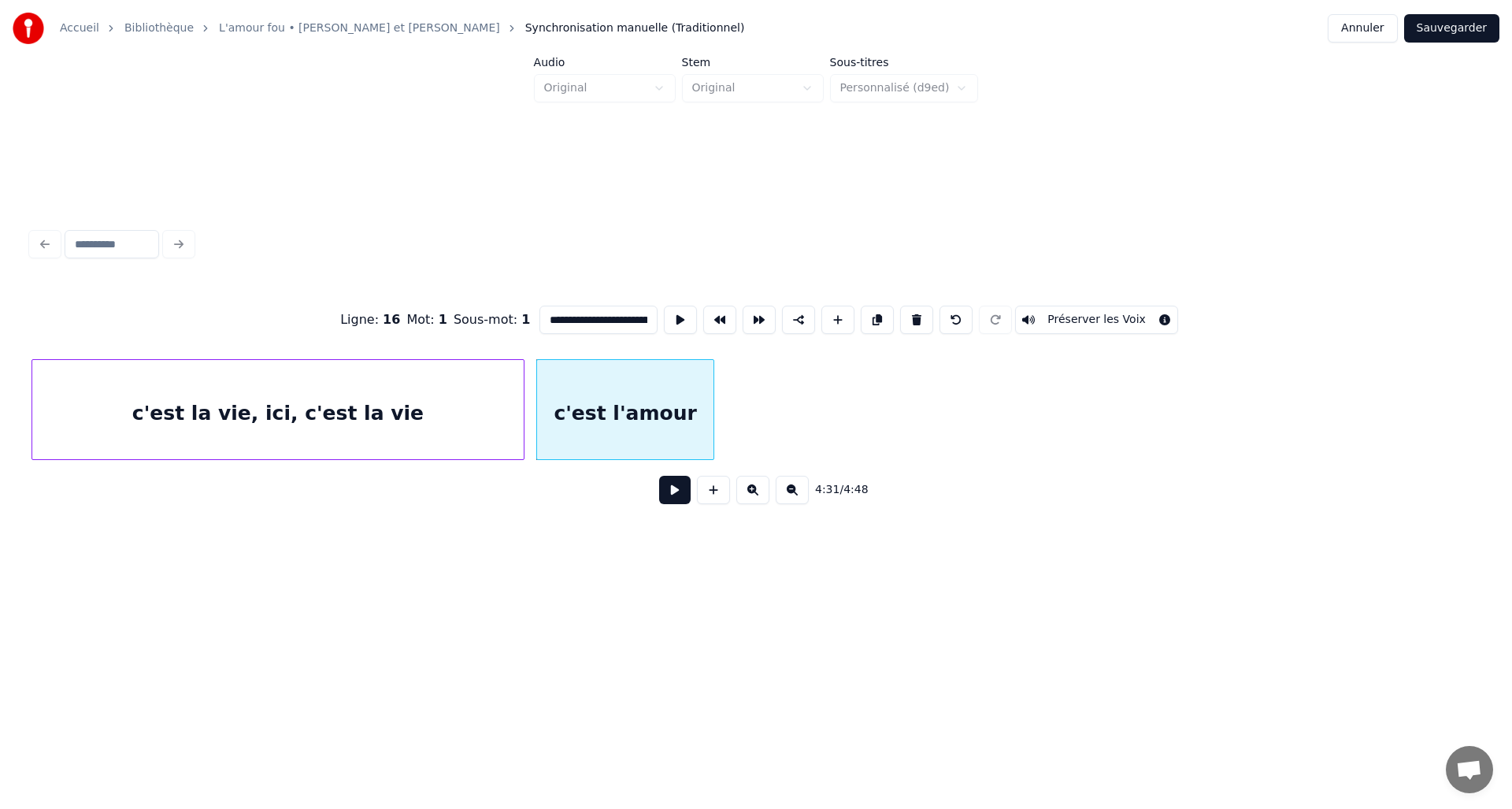
click at [713, 401] on div at bounding box center [711, 409] width 4 height 99
click at [679, 494] on button at bounding box center [675, 489] width 31 height 29
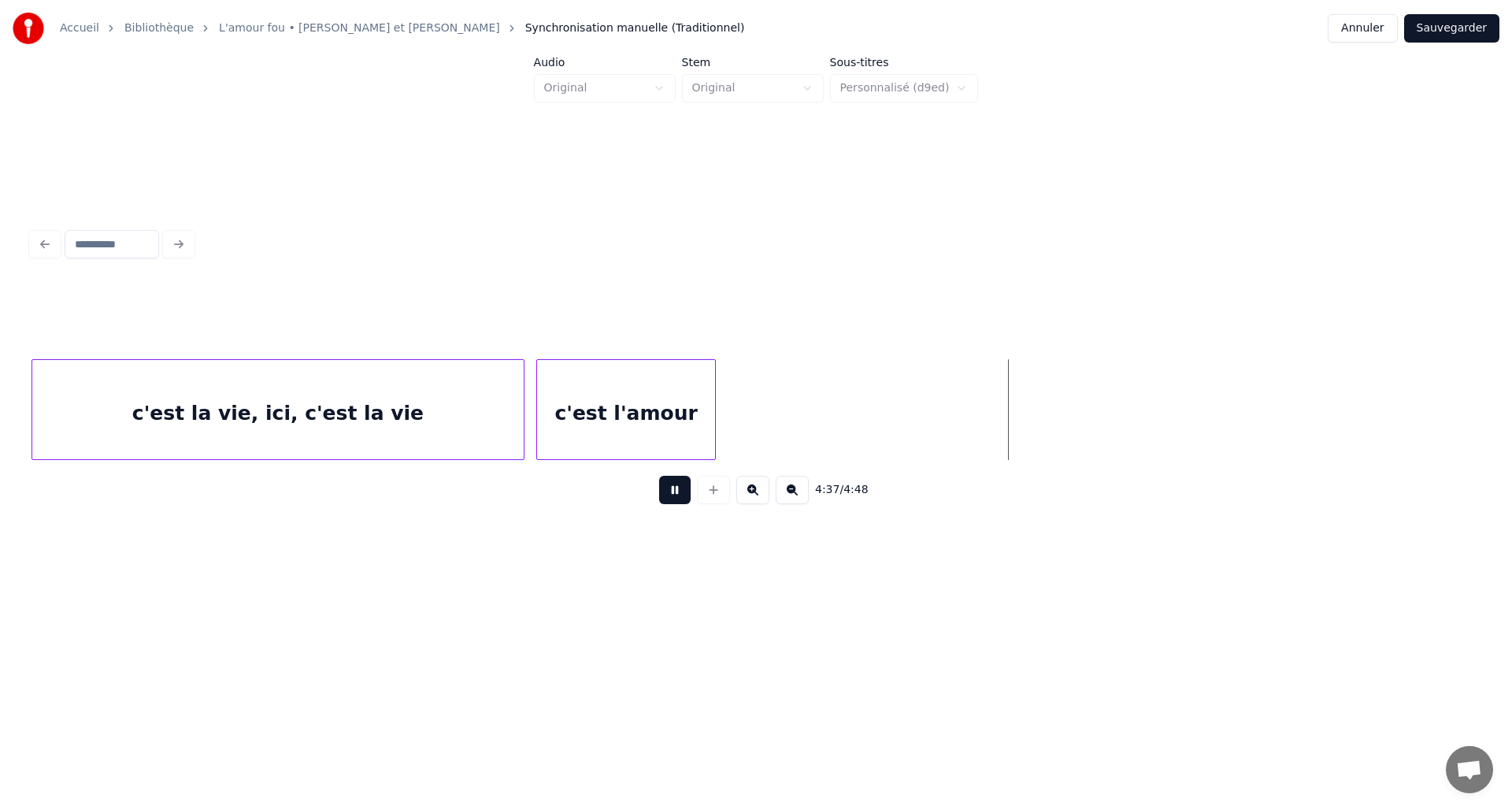
click at [679, 494] on button at bounding box center [675, 489] width 31 height 29
click at [721, 498] on button at bounding box center [713, 489] width 33 height 29
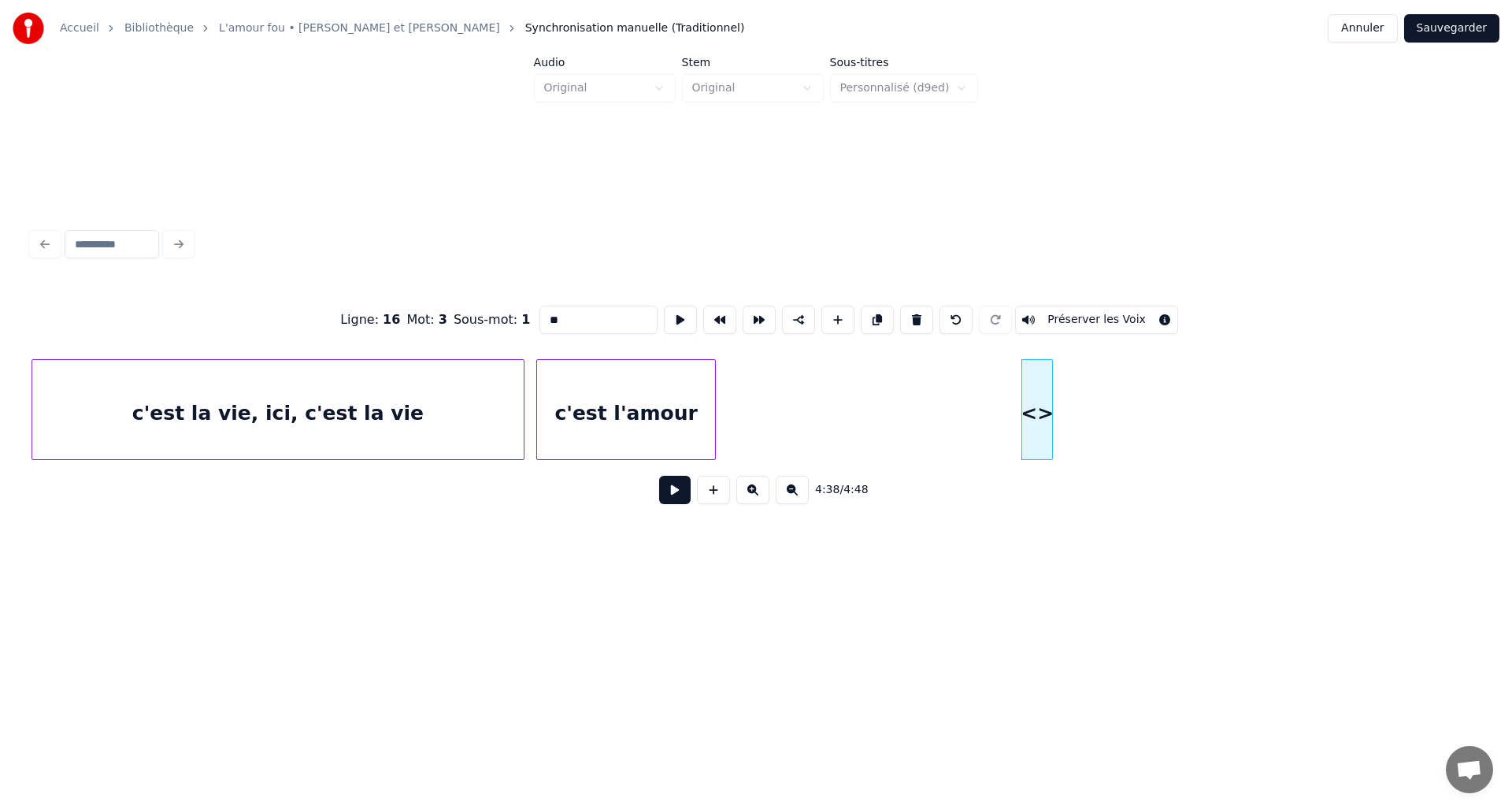
click at [619, 311] on input "**" at bounding box center [599, 320] width 118 height 29
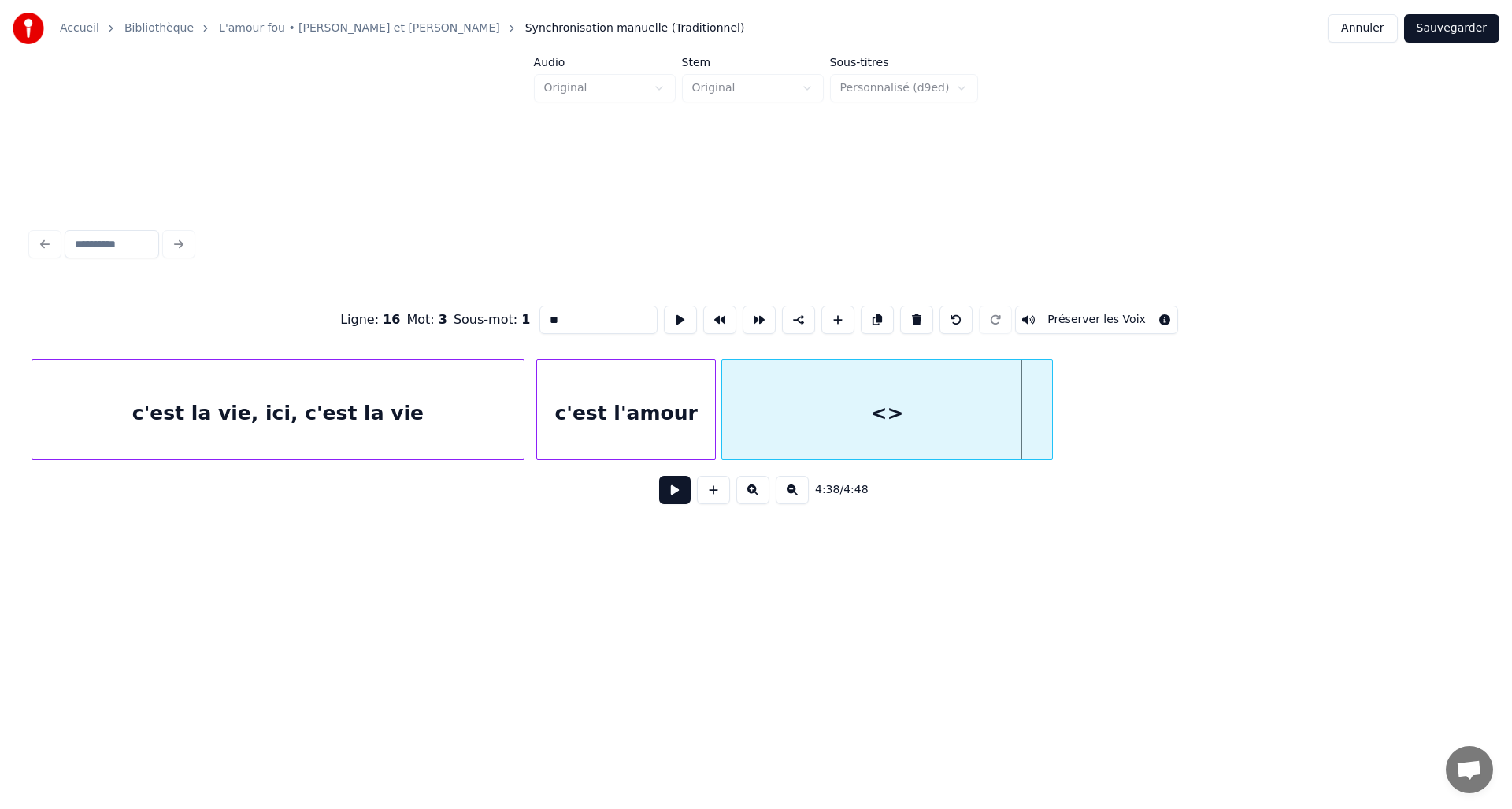
click at [722, 441] on div at bounding box center [724, 409] width 4 height 99
drag, startPoint x: 586, startPoint y: 320, endPoint x: 507, endPoint y: 320, distance: 79.0
click at [507, 320] on div "Ligne : 16 Mot : 3 Sous-mot : 1 ** Préserver les Voix" at bounding box center [756, 320] width 1449 height 78
click at [1028, 385] on div at bounding box center [1028, 409] width 4 height 99
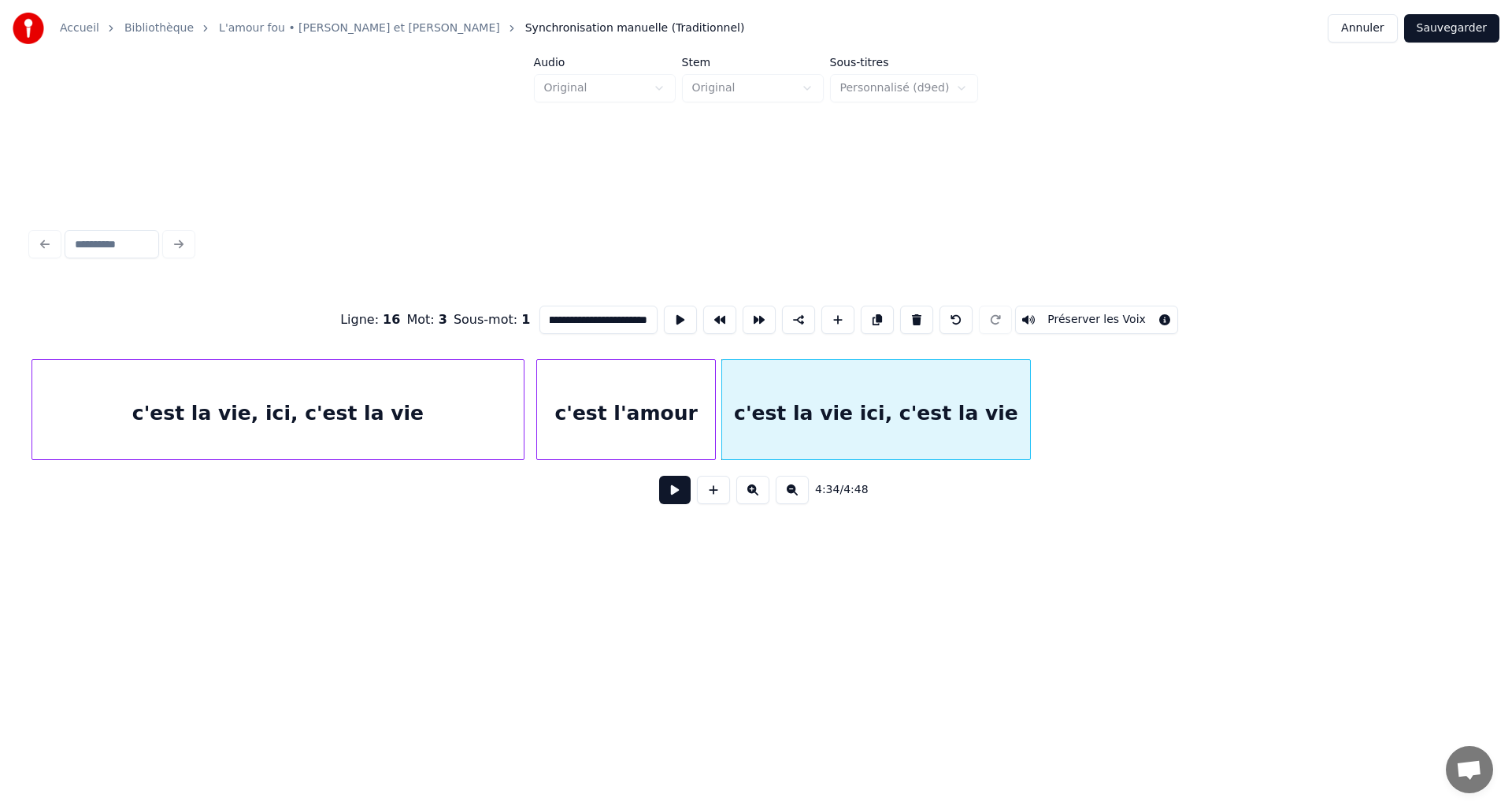
type input "**********"
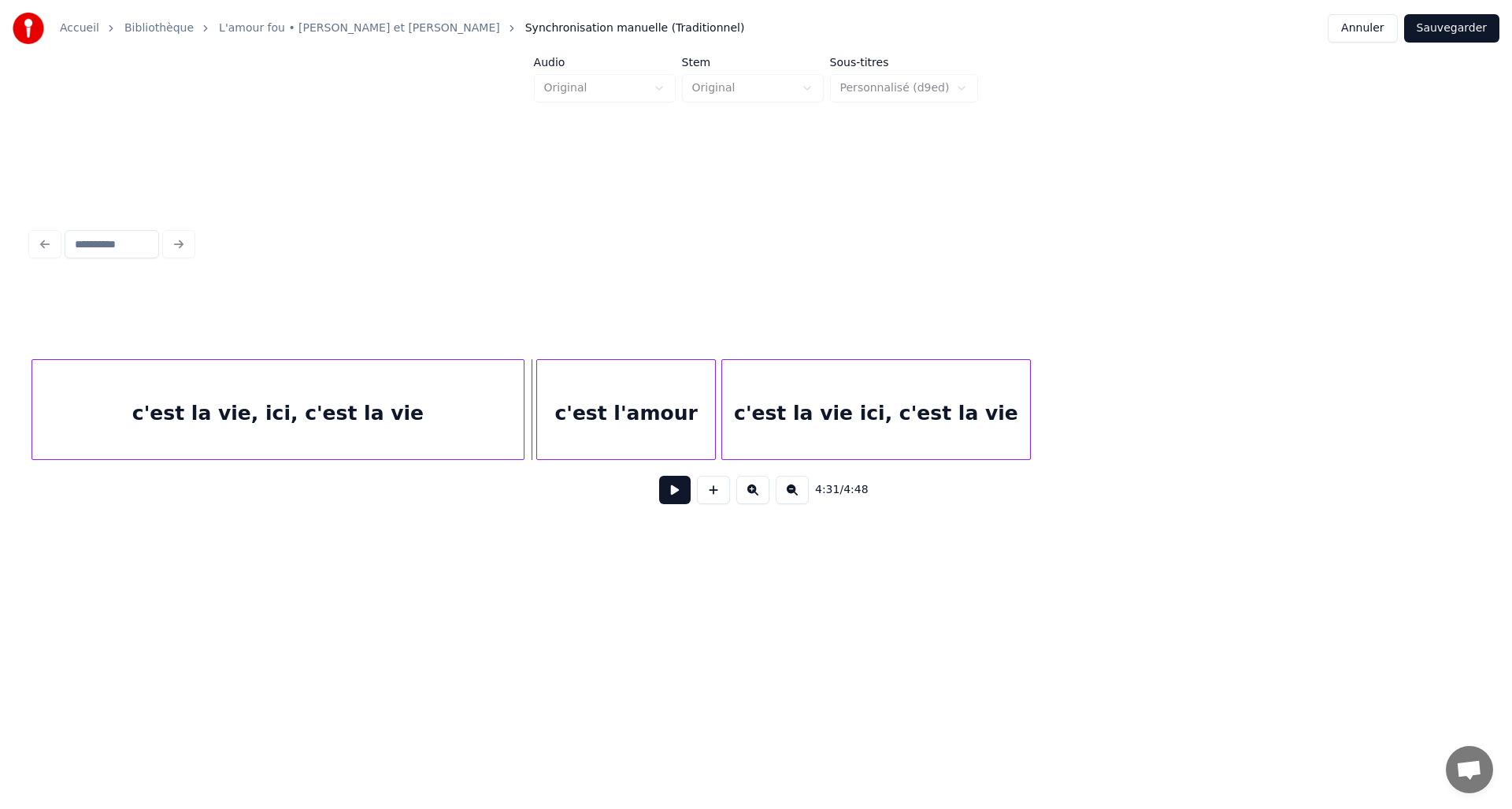
click at [678, 493] on button at bounding box center [675, 489] width 31 height 29
click at [1163, 384] on div at bounding box center [1163, 409] width 4 height 99
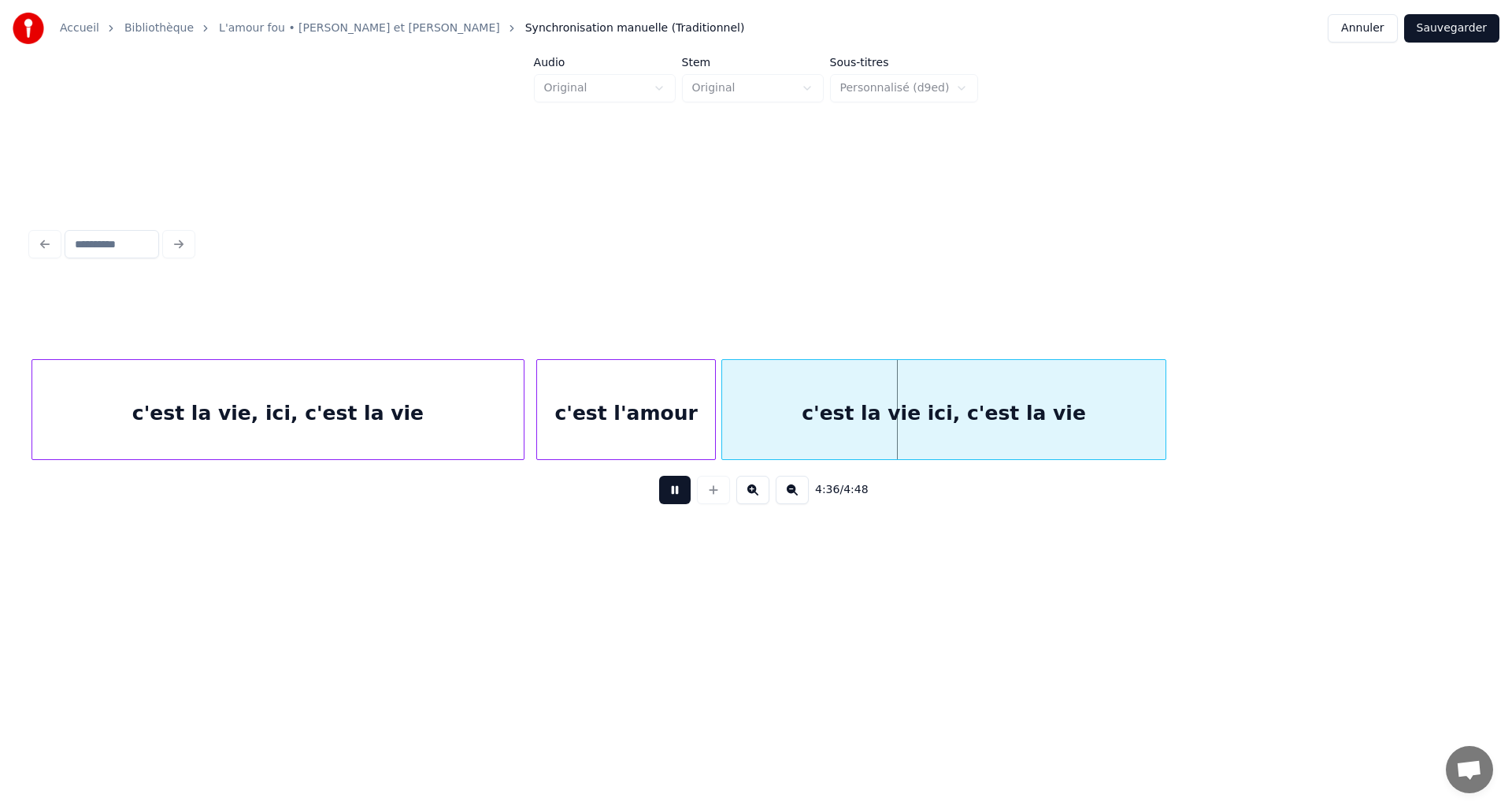
click at [672, 498] on button at bounding box center [675, 489] width 31 height 29
click at [715, 499] on button at bounding box center [713, 489] width 33 height 29
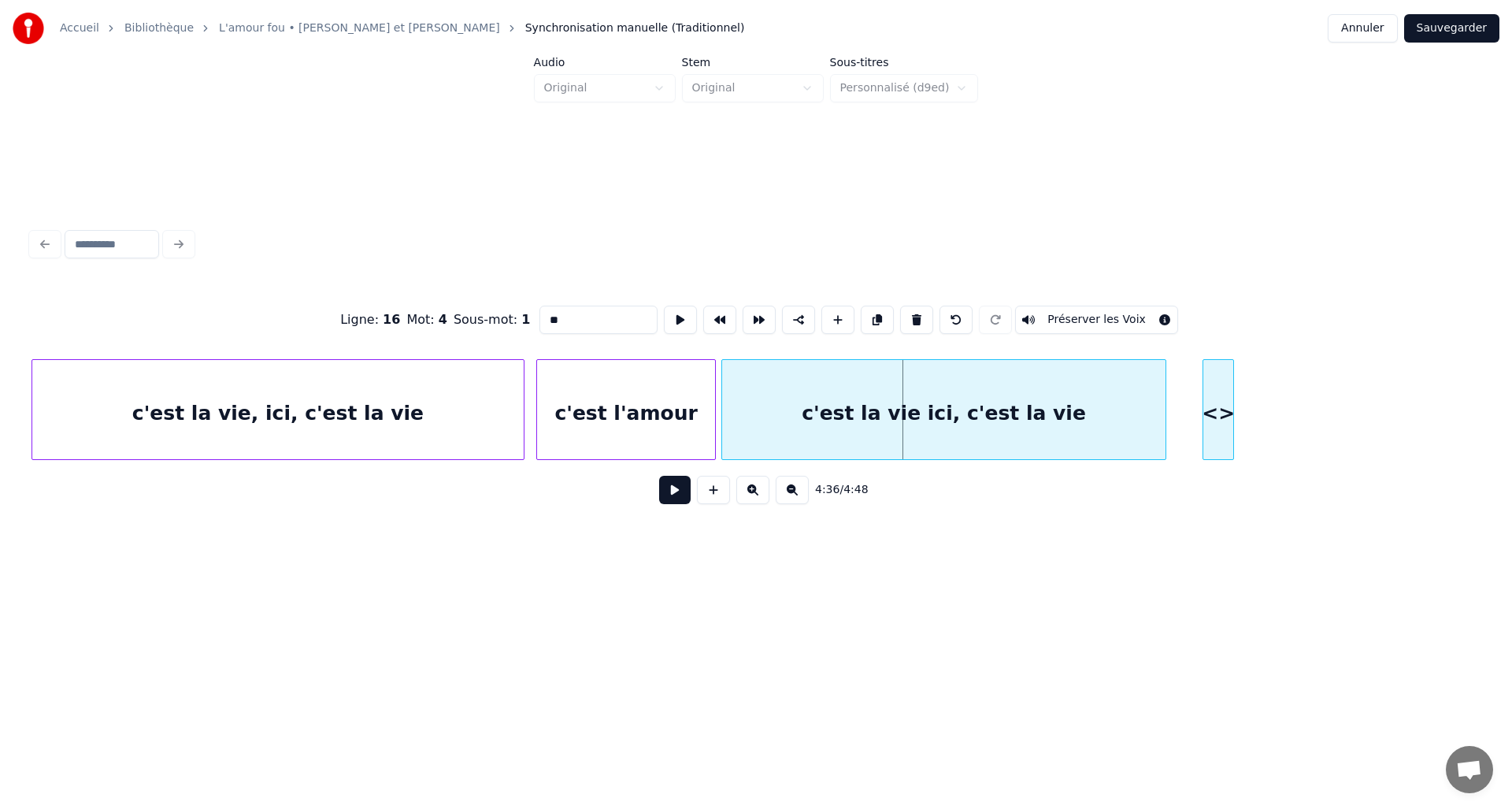
click at [1221, 387] on div "<>" at bounding box center [1218, 413] width 30 height 107
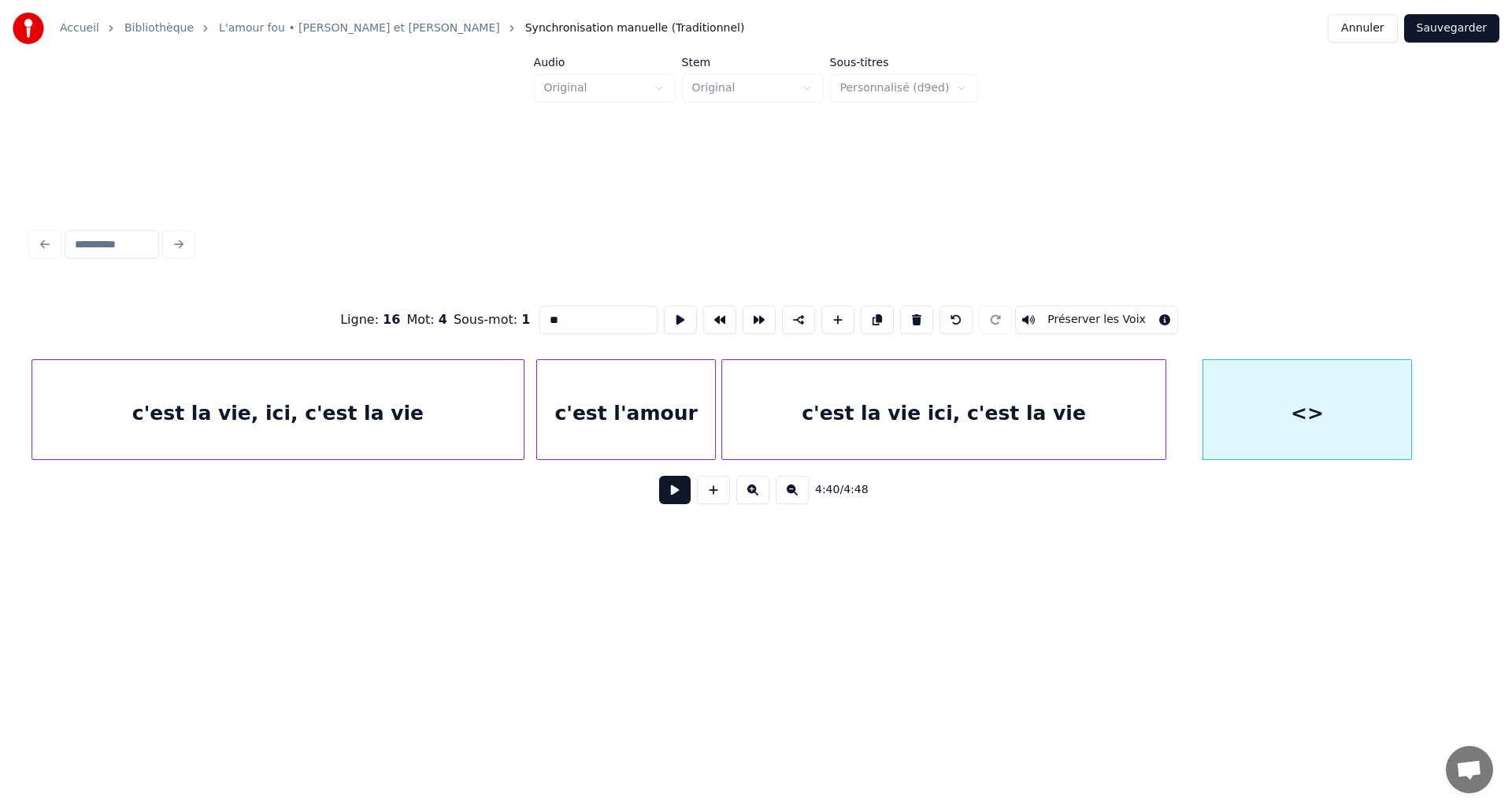
click at [1412, 386] on div at bounding box center [1408, 409] width 4 height 99
drag, startPoint x: 586, startPoint y: 319, endPoint x: 482, endPoint y: 316, distance: 104.0
click at [482, 316] on div "Ligne : 16 Mot : 4 Sous-mot : 1 ** Préserver les Voix" at bounding box center [756, 320] width 1449 height 78
type input "**********"
click at [1448, 29] on button "Sauvegarder" at bounding box center [1452, 28] width 95 height 29
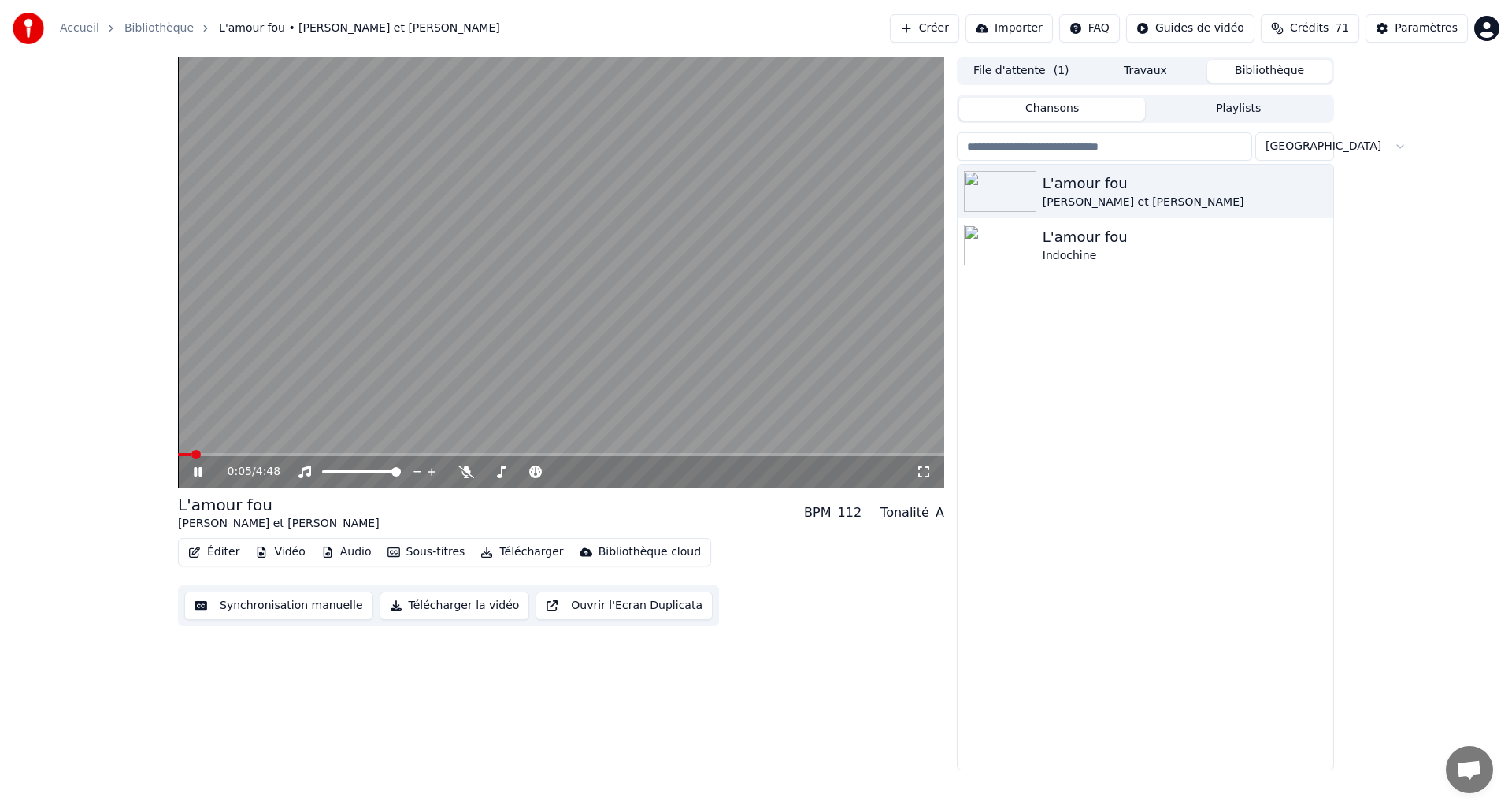
click at [202, 474] on icon at bounding box center [197, 471] width 8 height 10
click at [199, 471] on icon at bounding box center [198, 471] width 10 height 11
click at [268, 456] on div "0:25 / 4:48" at bounding box center [561, 472] width 766 height 31
click at [272, 455] on span at bounding box center [561, 455] width 766 height 3
click at [425, 549] on button "Sous-titres" at bounding box center [427, 551] width 91 height 22
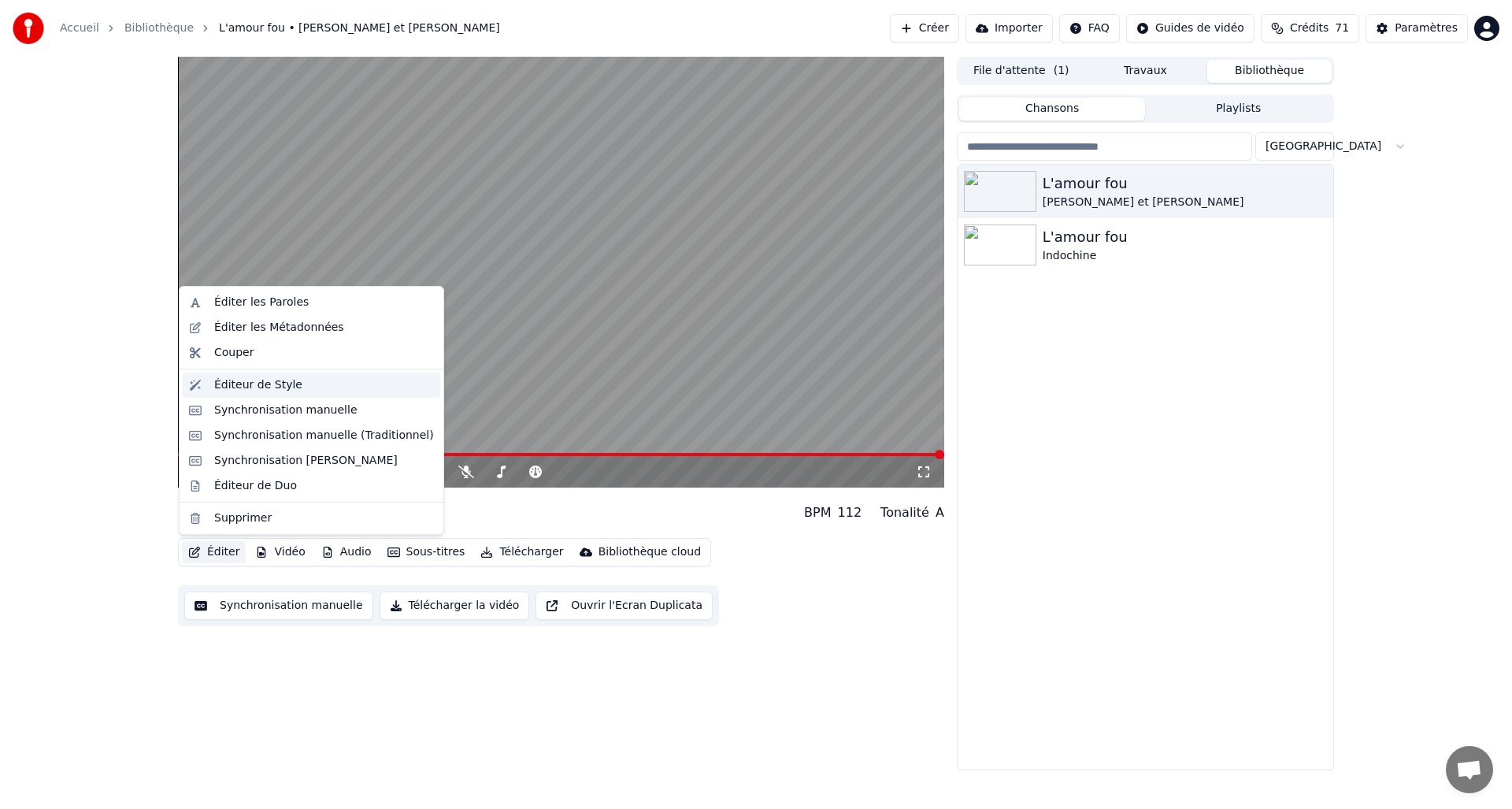
click at [235, 383] on div "Éditeur de Style" at bounding box center [258, 385] width 88 height 16
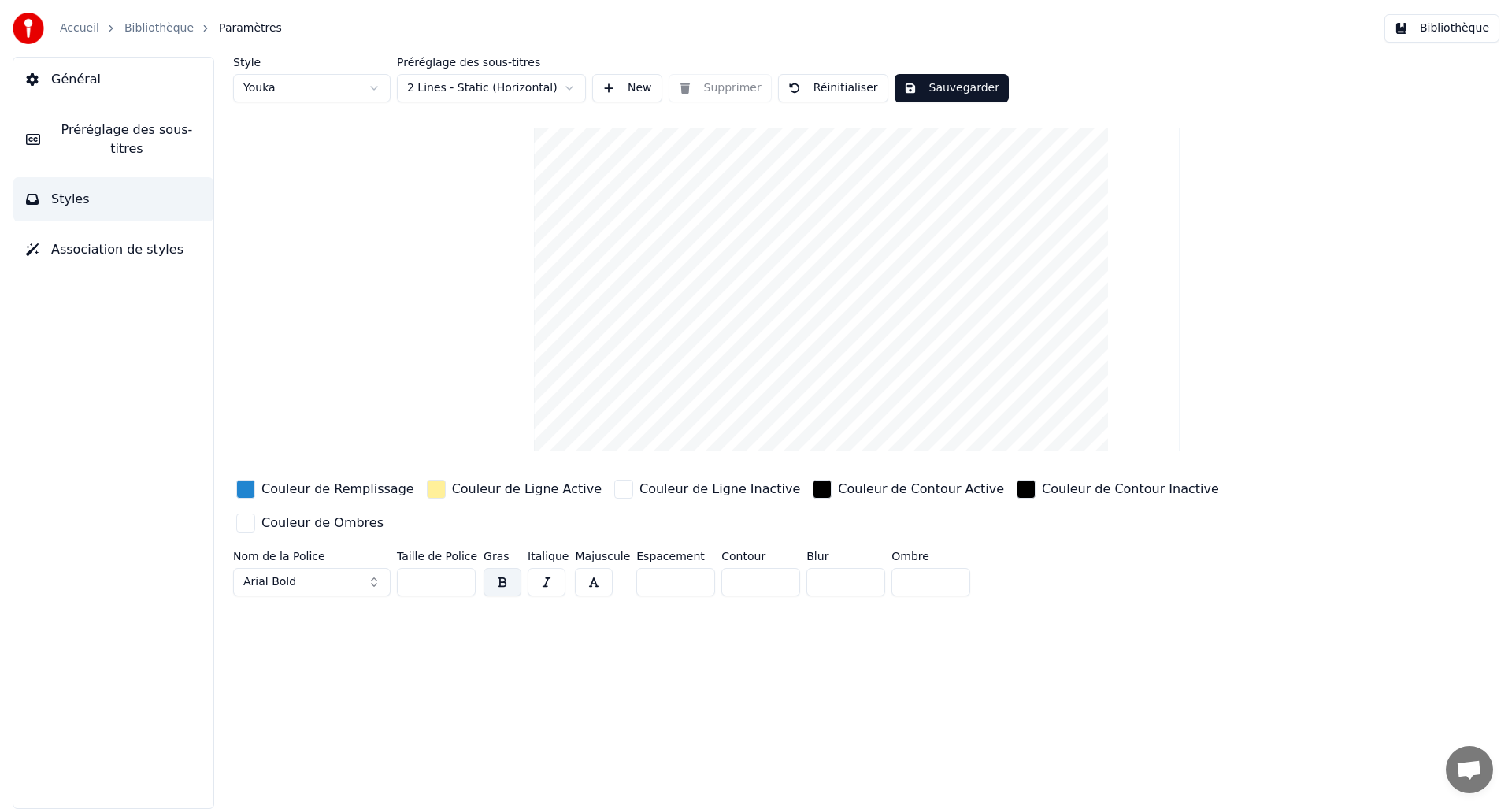
click at [519, 85] on html "Accueil Bibliothèque Paramètres Bibliothèque Général Préréglage des sous-titres…" at bounding box center [756, 404] width 1512 height 809
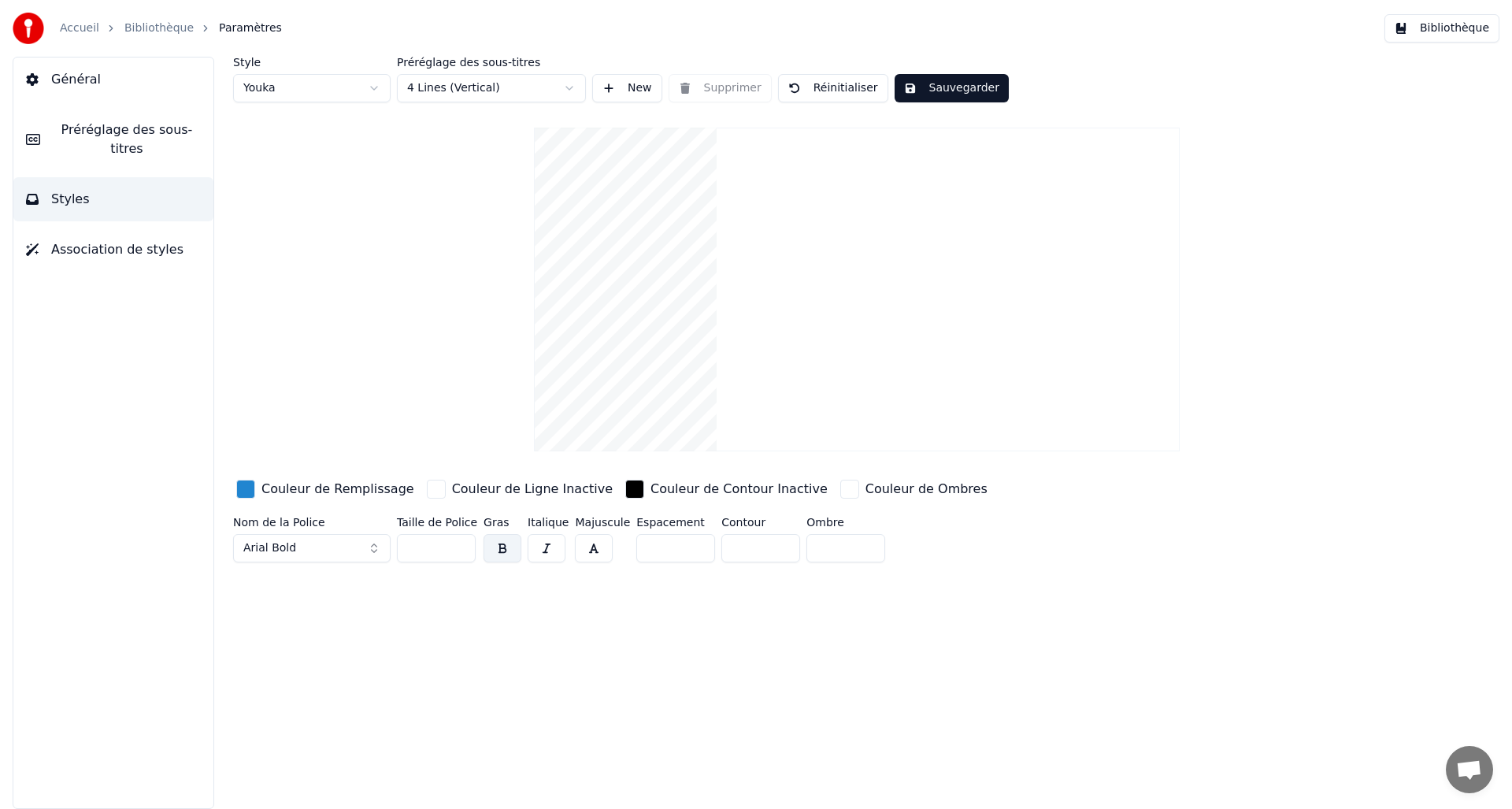
click at [527, 82] on html "Accueil Bibliothèque Paramètres Bibliothèque Général Préréglage des sous-titres…" at bounding box center [756, 404] width 1512 height 809
click at [160, 252] on span "Association de styles" at bounding box center [118, 250] width 132 height 19
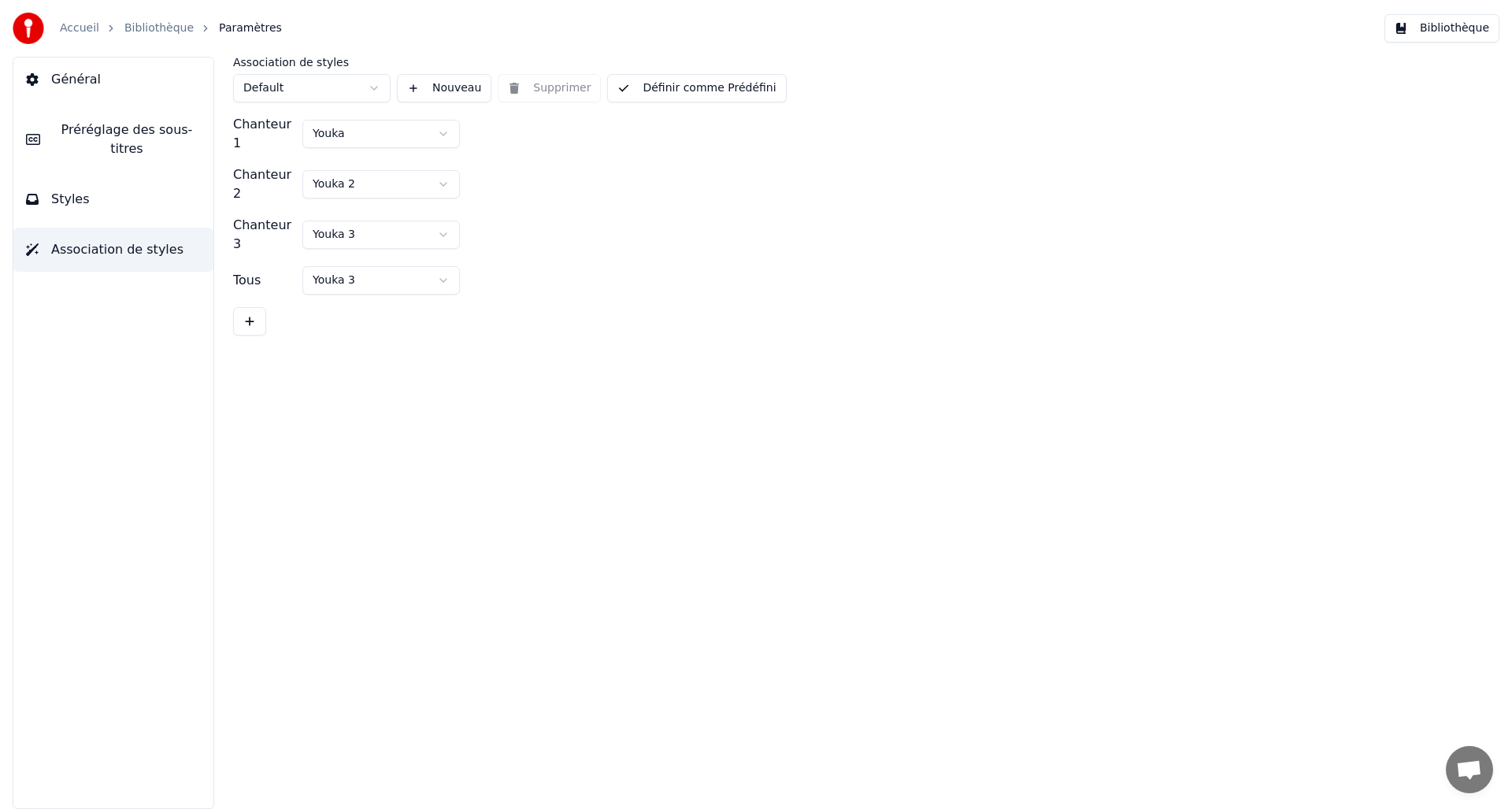
click at [78, 195] on span "Styles" at bounding box center [71, 199] width 38 height 19
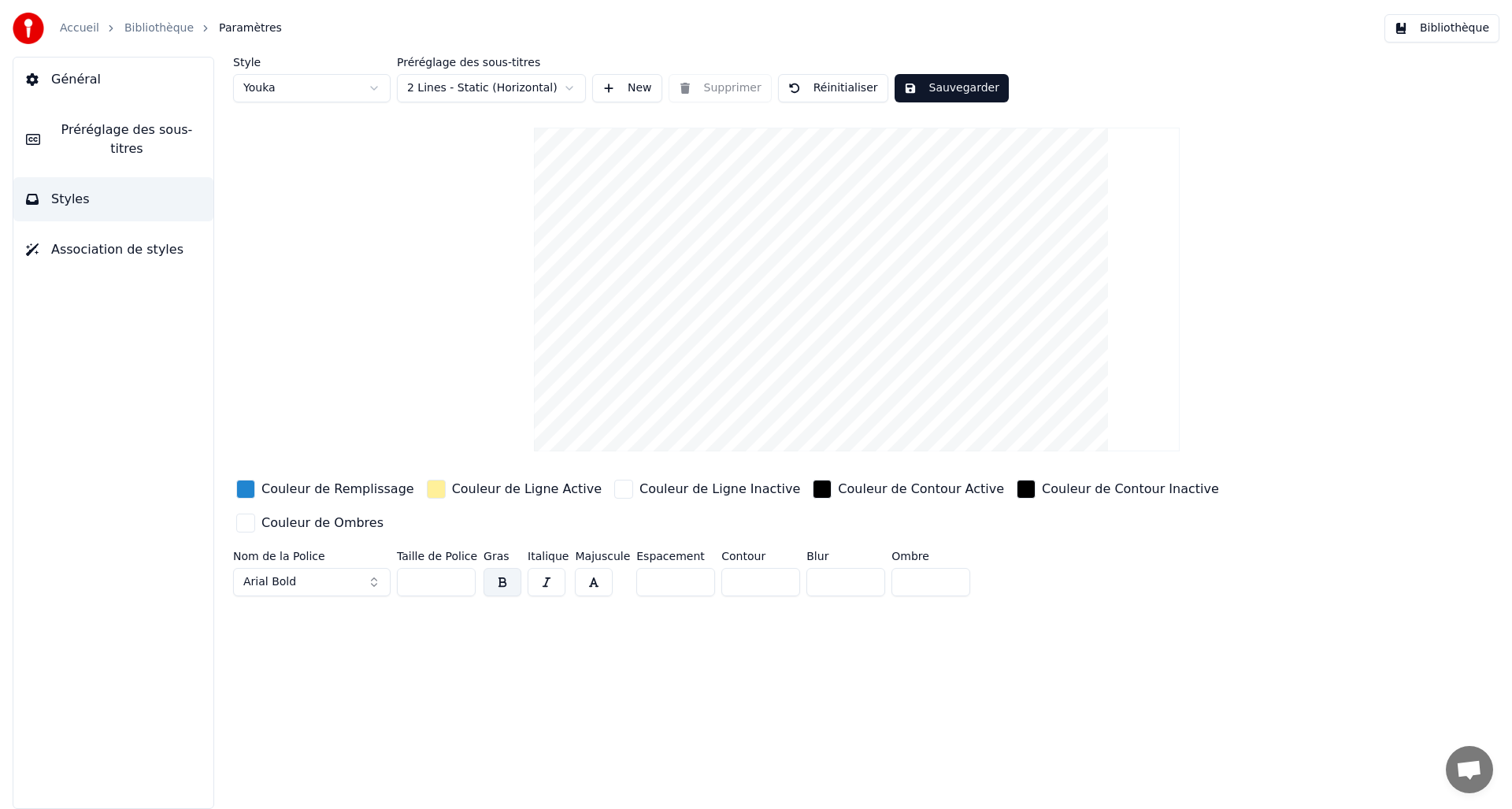
click at [111, 138] on span "Préréglage des sous-titres" at bounding box center [127, 138] width 148 height 37
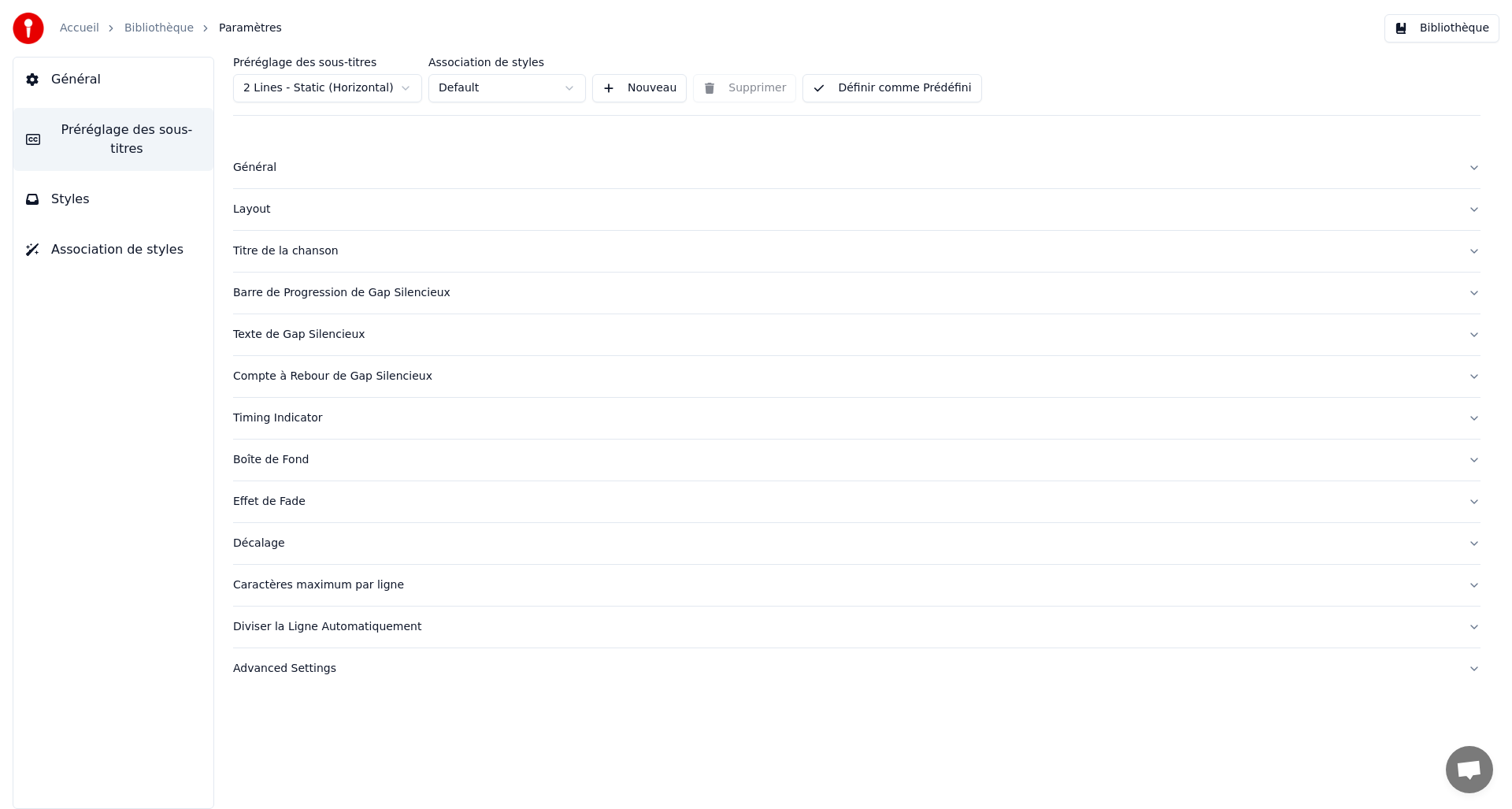
click at [1474, 167] on button "Général" at bounding box center [857, 167] width 1248 height 41
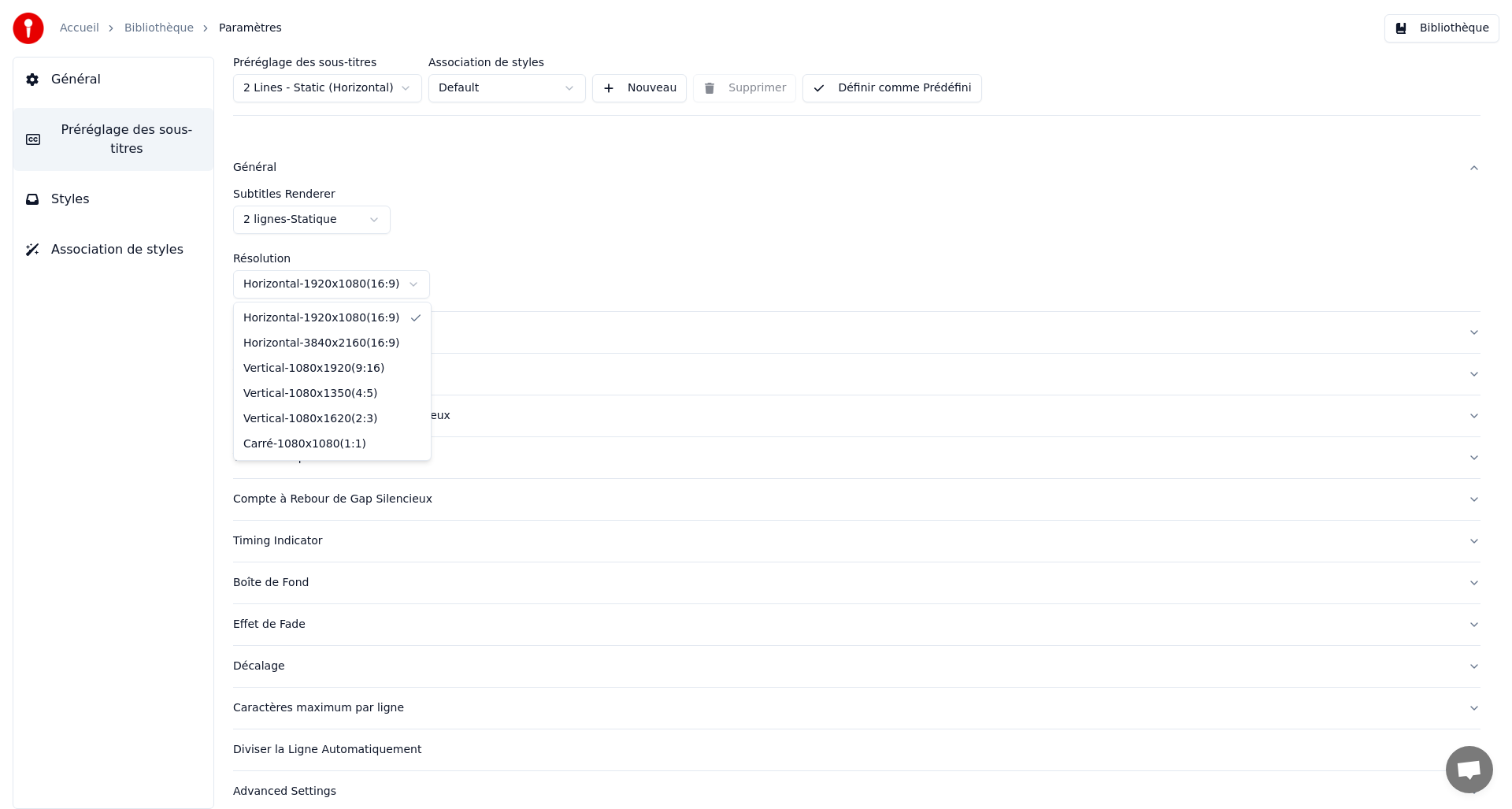
click at [415, 286] on html "Accueil Bibliothèque Paramètres Bibliothèque Général Préréglage des sous-titres…" at bounding box center [756, 404] width 1512 height 809
click at [1462, 333] on button "Layout" at bounding box center [857, 332] width 1248 height 41
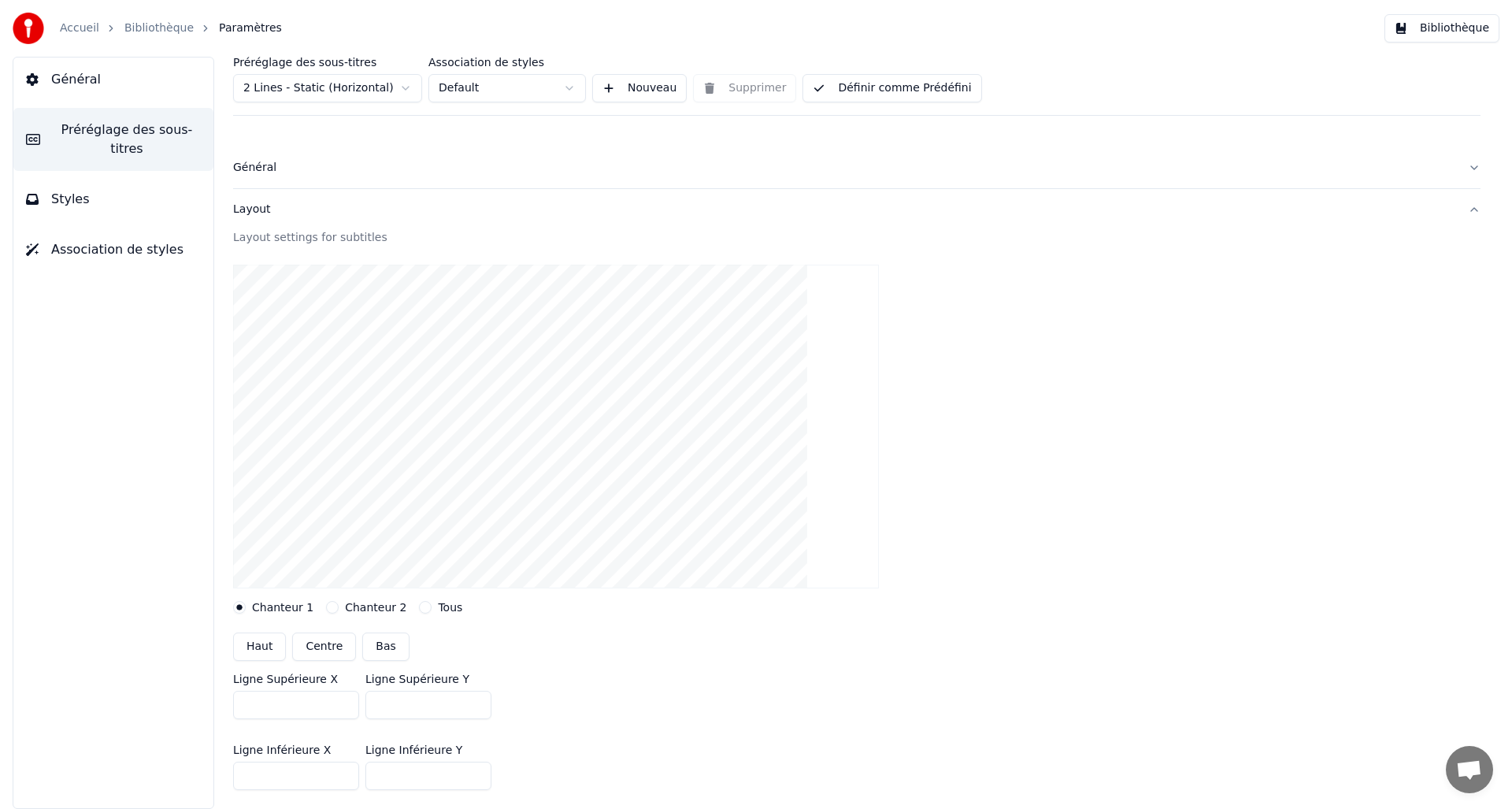
click at [1458, 210] on button "Layout" at bounding box center [857, 209] width 1248 height 41
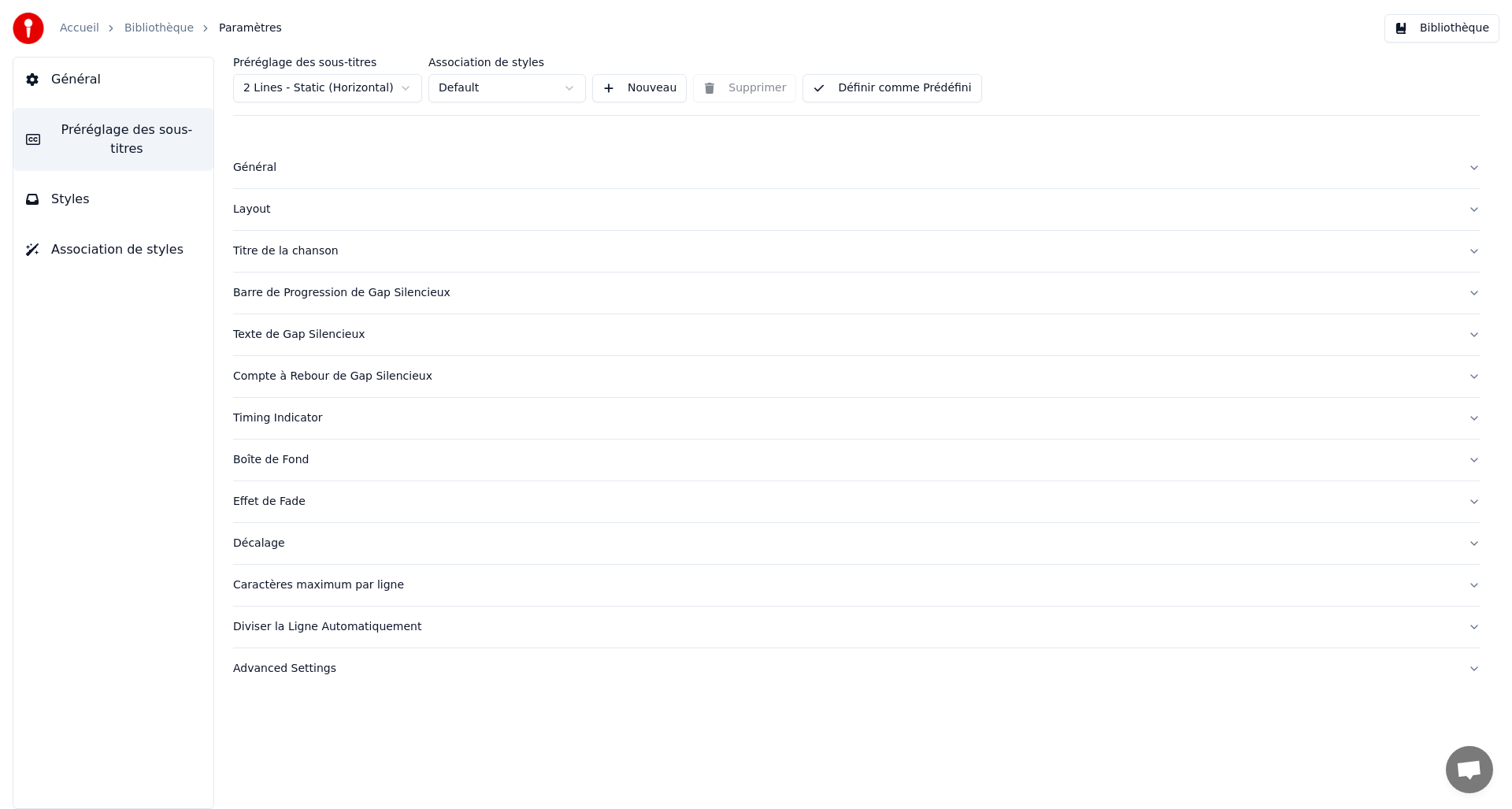
click at [1475, 293] on button "Barre de Progression de Gap Silencieux" at bounding box center [857, 293] width 1248 height 41
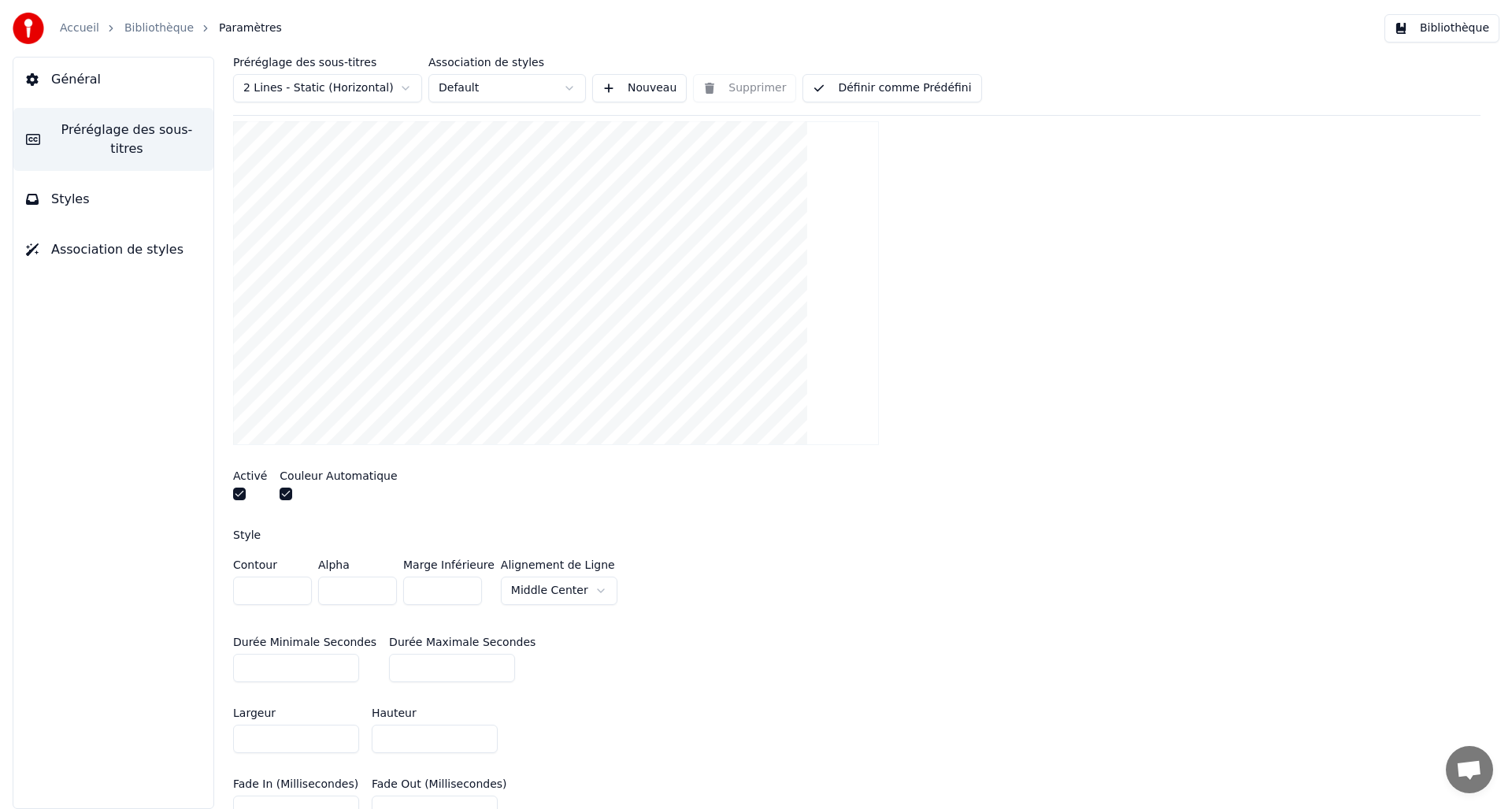
scroll to position [227, 0]
click at [590, 589] on html "Accueil Bibliothèque Paramètres Bibliothèque Général Préréglage des sous-titres…" at bounding box center [756, 404] width 1512 height 809
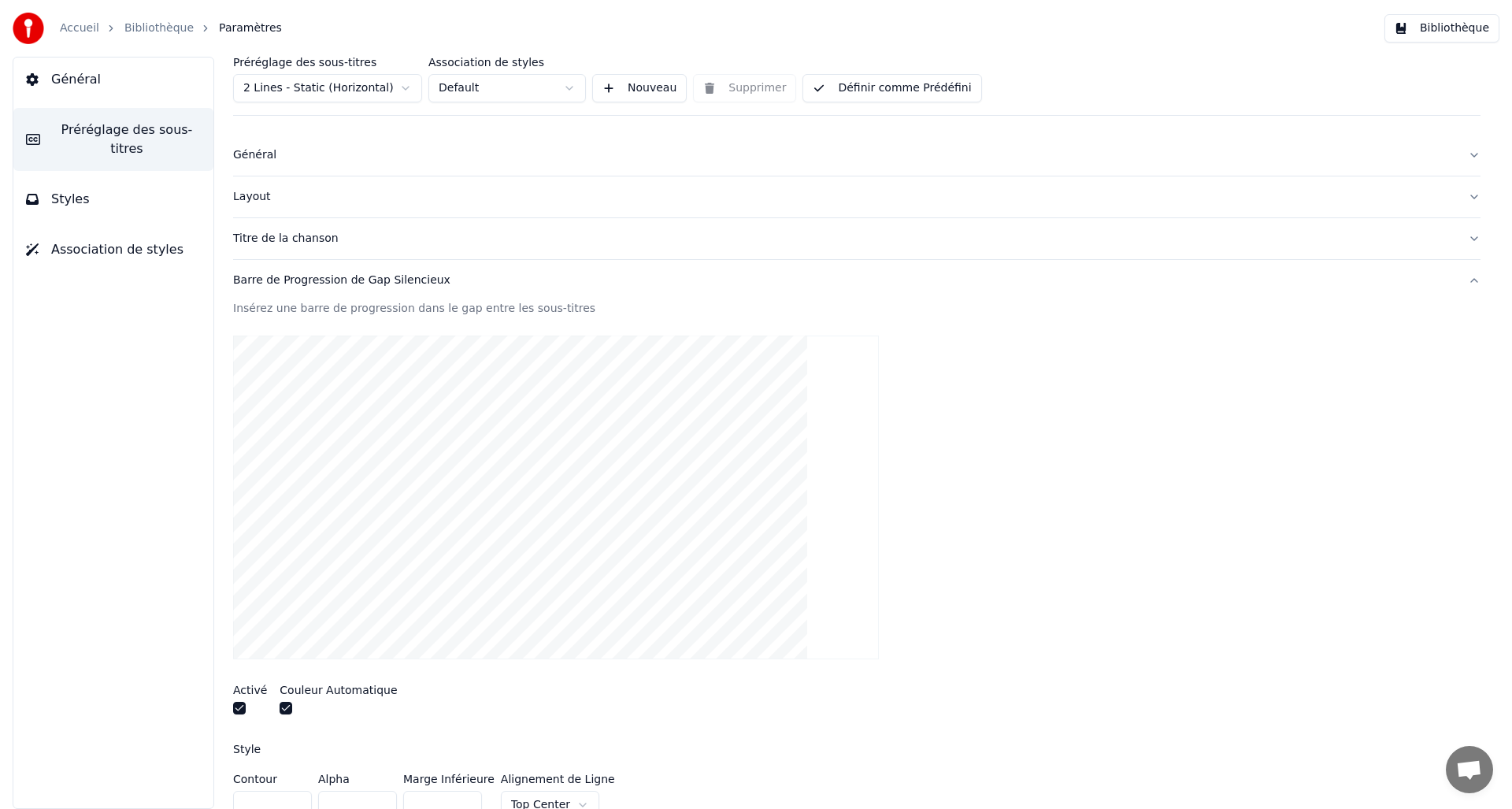
scroll to position [0, 0]
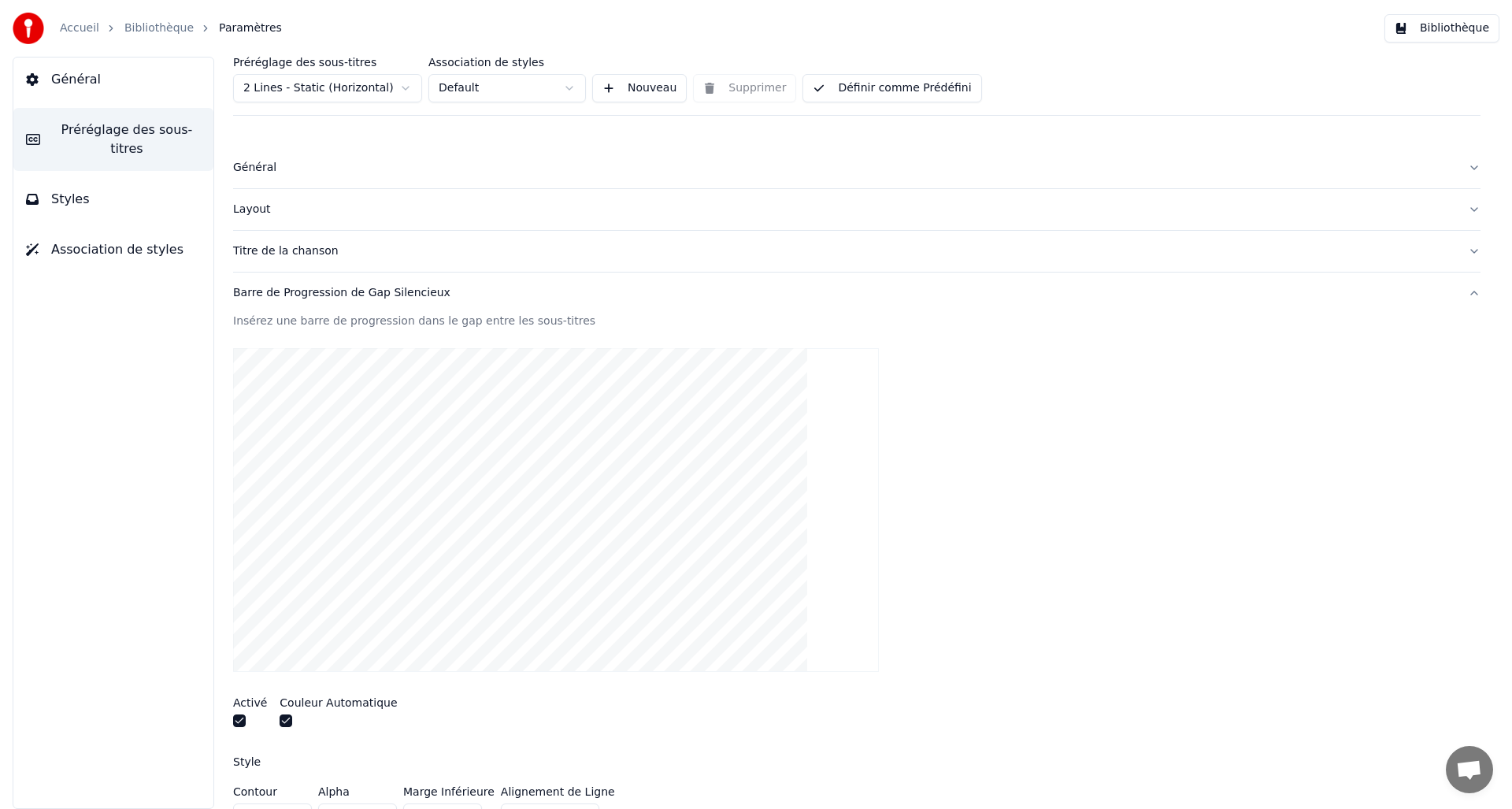
click at [161, 25] on link "Bibliothèque" at bounding box center [159, 29] width 70 height 16
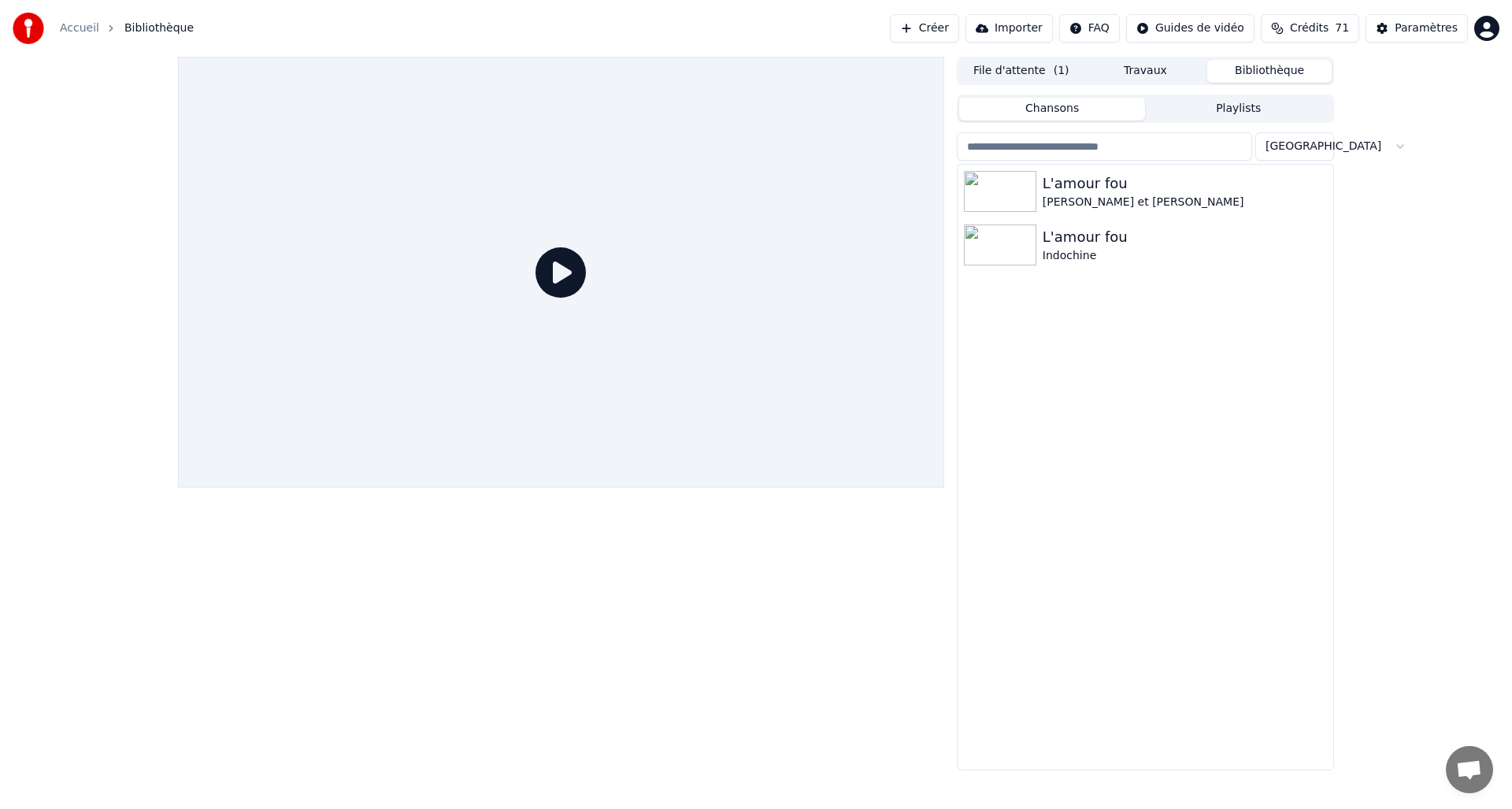
click at [554, 277] on icon at bounding box center [561, 273] width 51 height 51
click at [1031, 187] on img at bounding box center [1000, 191] width 72 height 41
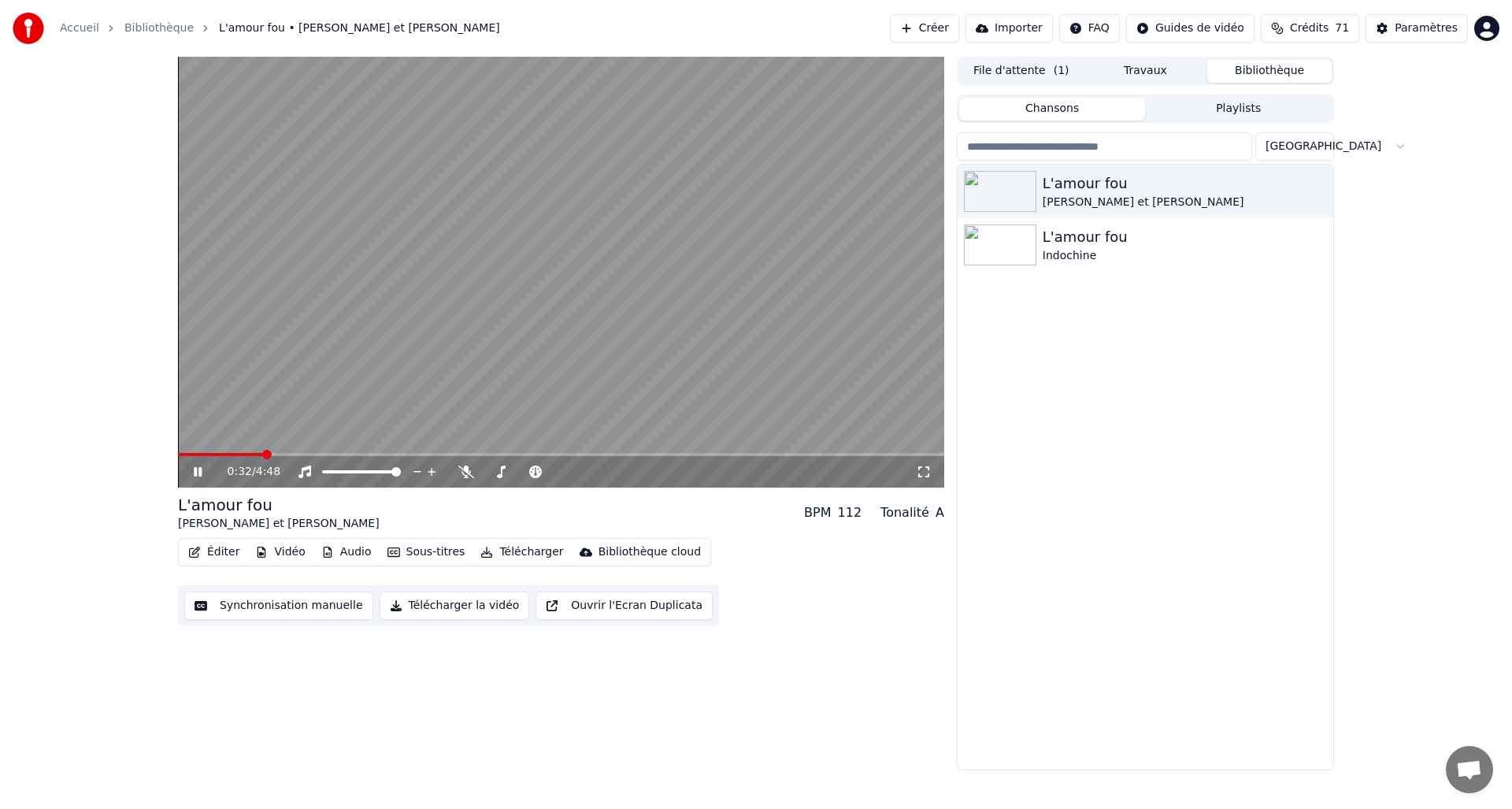
click at [264, 457] on span at bounding box center [267, 454] width 10 height 10
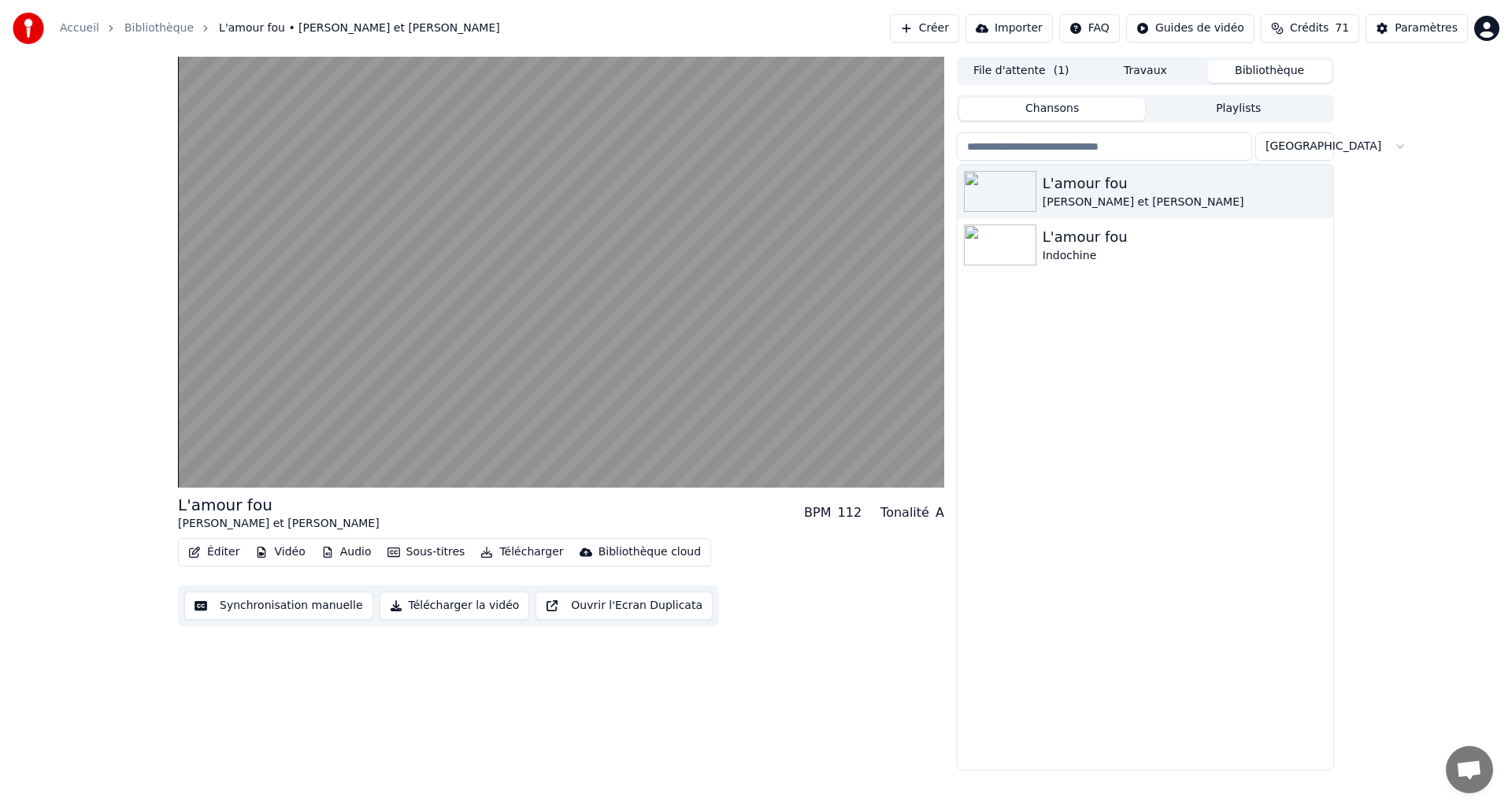
click at [433, 552] on button "Sous-titres" at bounding box center [427, 551] width 91 height 22
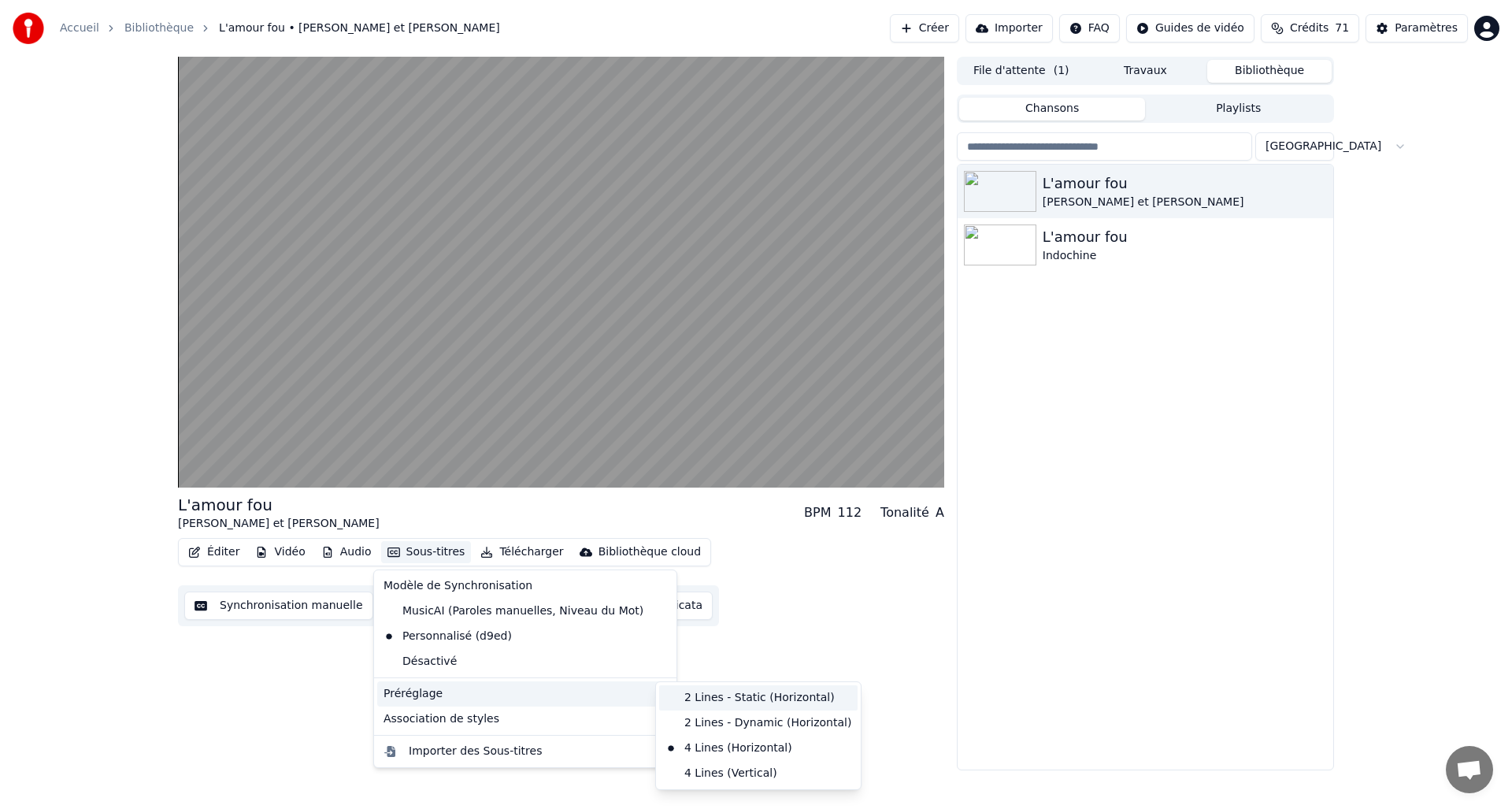
click at [754, 702] on div "2 Lines - Static (Horizontal)" at bounding box center [759, 698] width 199 height 25
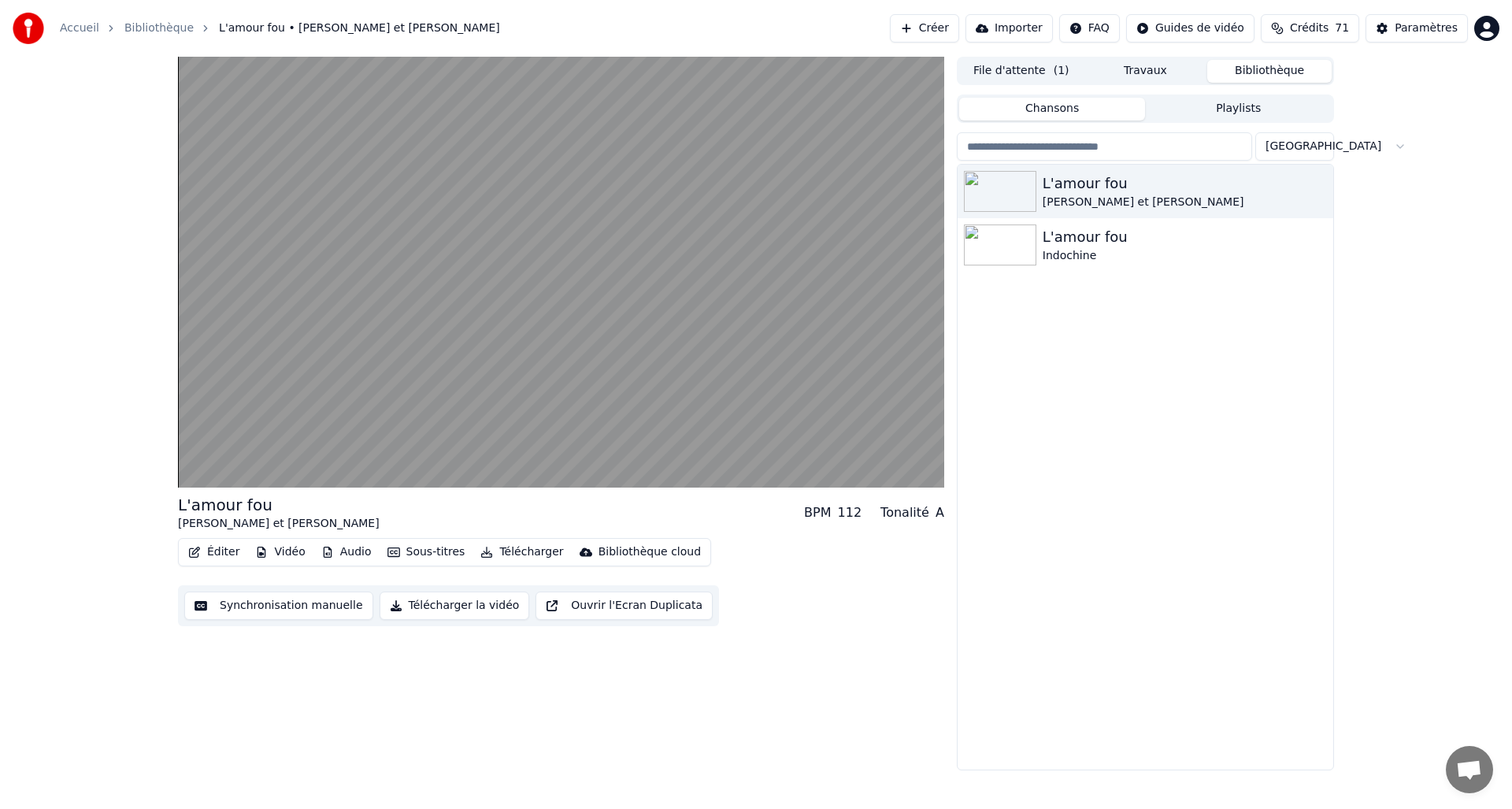
click at [207, 553] on button "Éditer" at bounding box center [213, 551] width 64 height 22
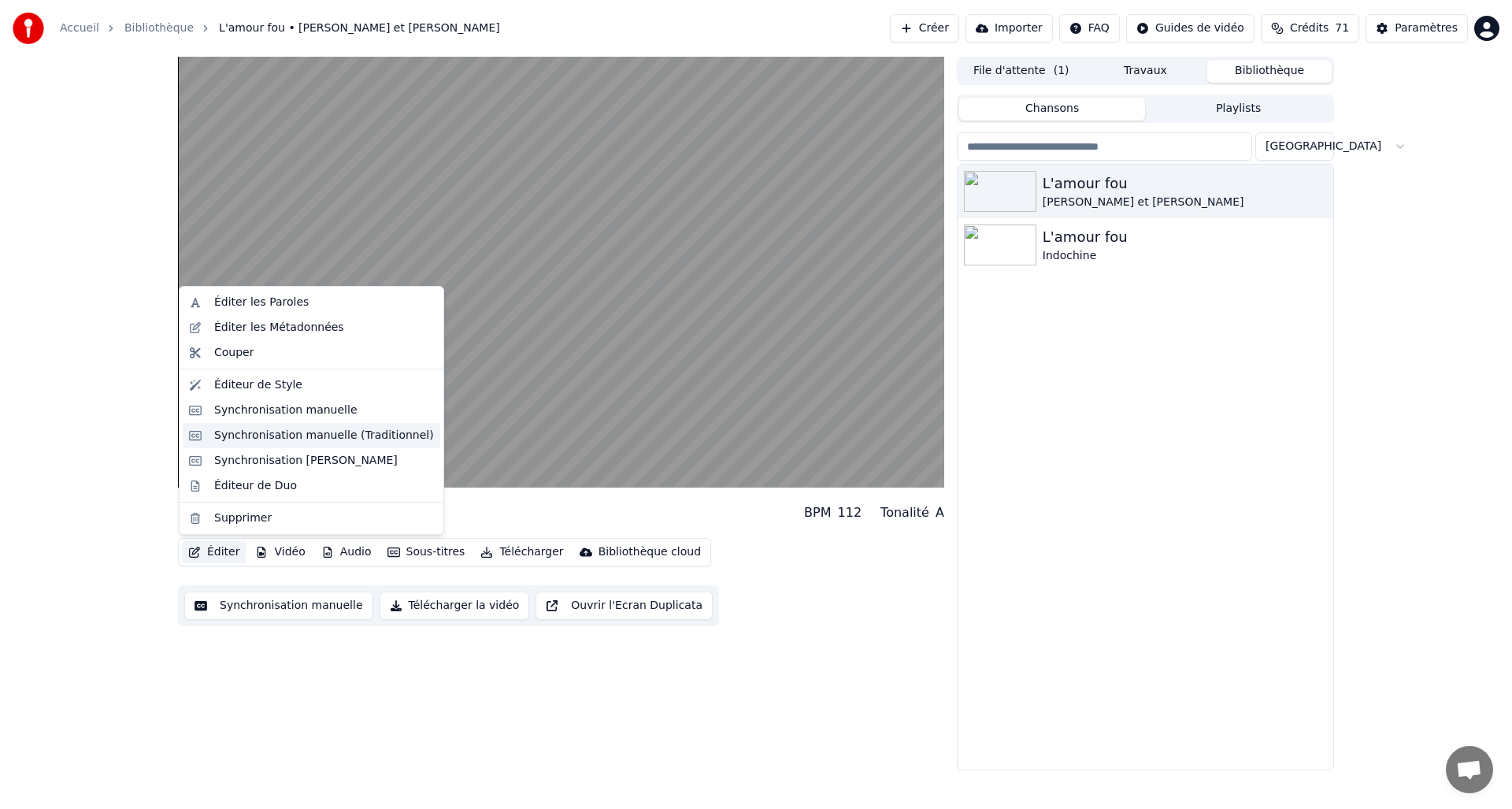
click at [226, 428] on div "Synchronisation manuelle (Traditionnel)" at bounding box center [324, 435] width 219 height 16
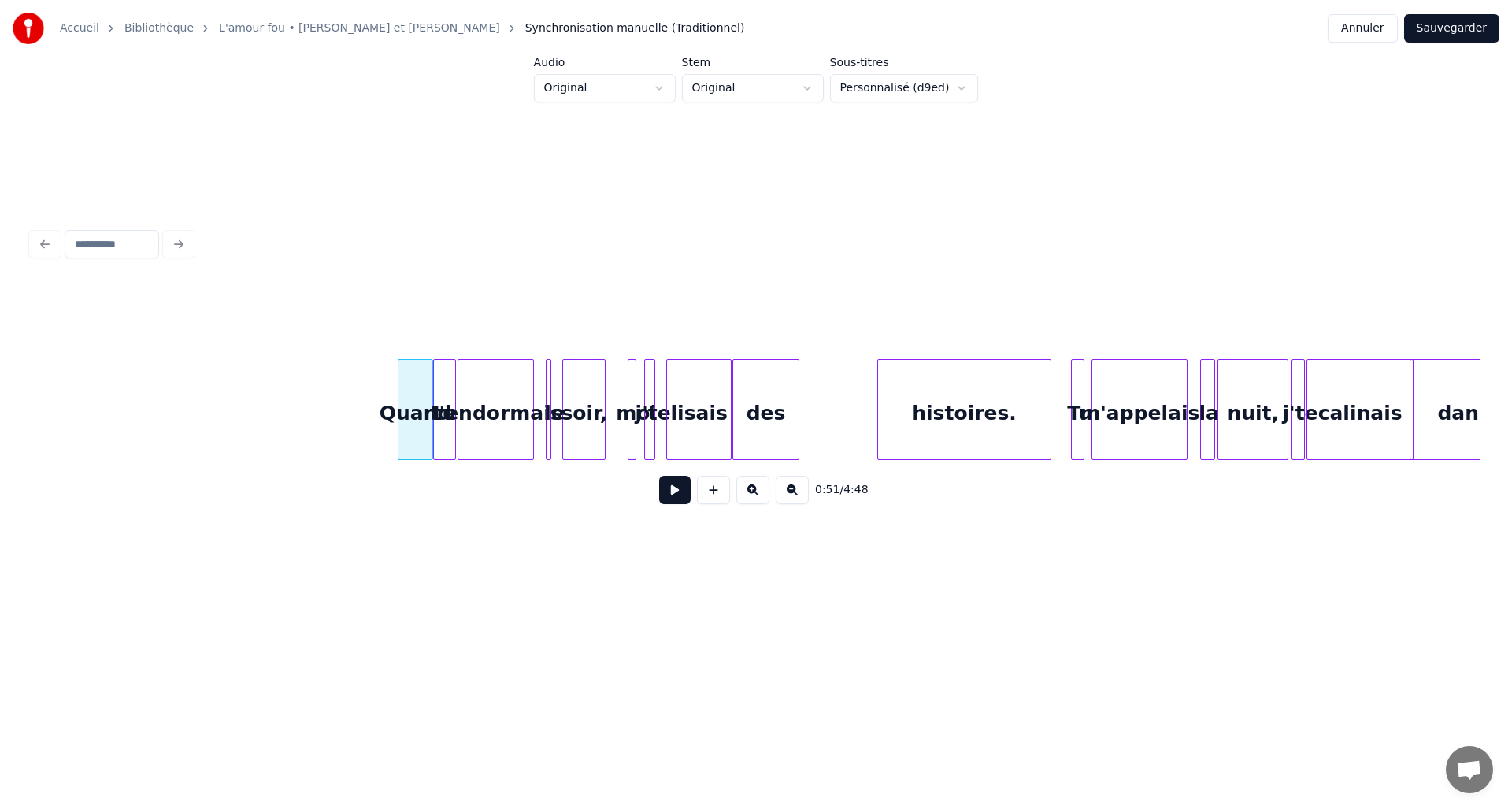
scroll to position [0, 3759]
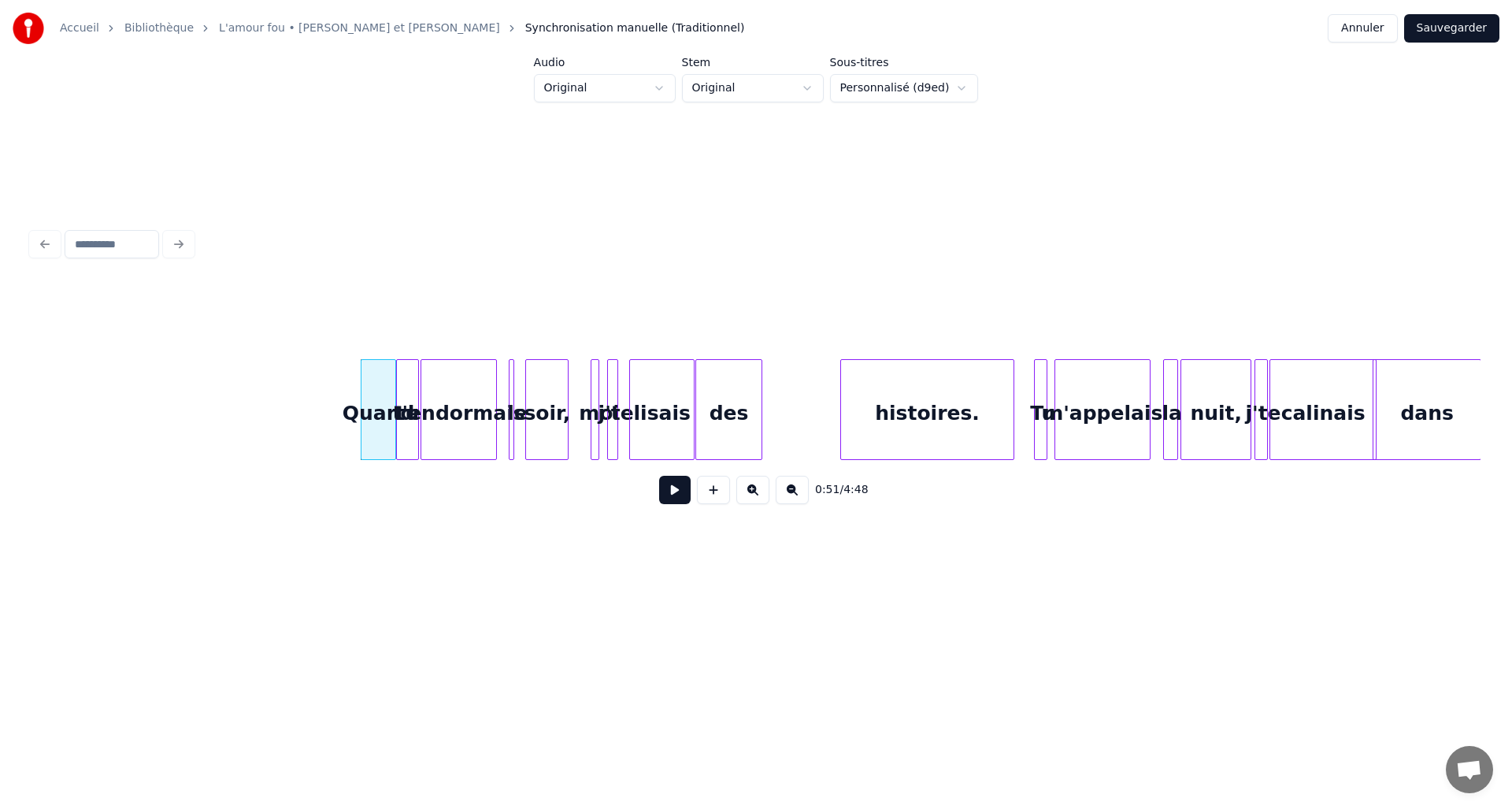
click at [370, 434] on div "Quand" at bounding box center [378, 413] width 34 height 107
click at [460, 421] on div "t'endormais" at bounding box center [459, 413] width 75 height 107
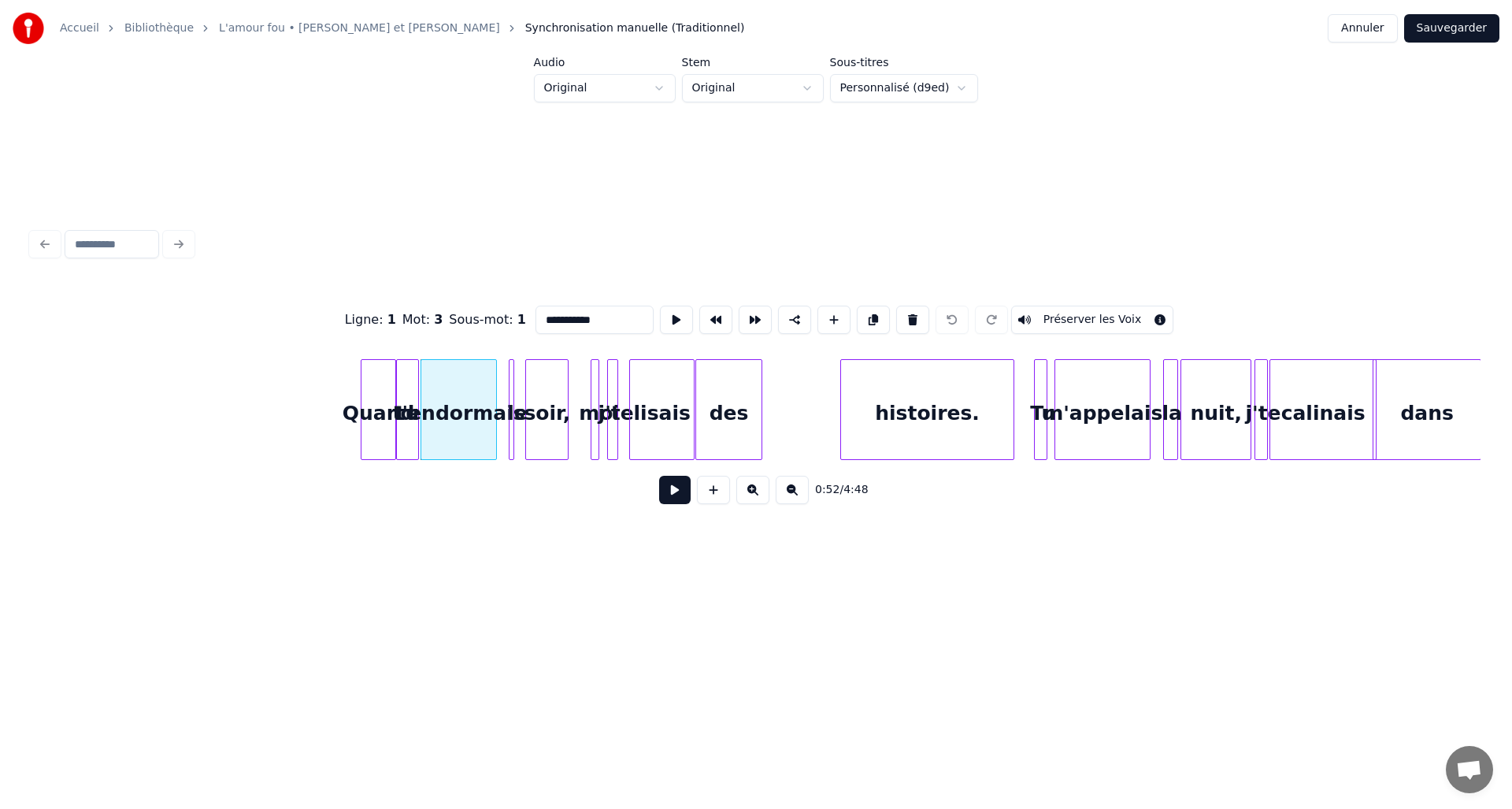
click at [406, 425] on div "tu" at bounding box center [408, 413] width 21 height 107
click at [437, 425] on div "t'endormais" at bounding box center [459, 413] width 75 height 107
click at [550, 425] on div "soir," at bounding box center [547, 413] width 42 height 107
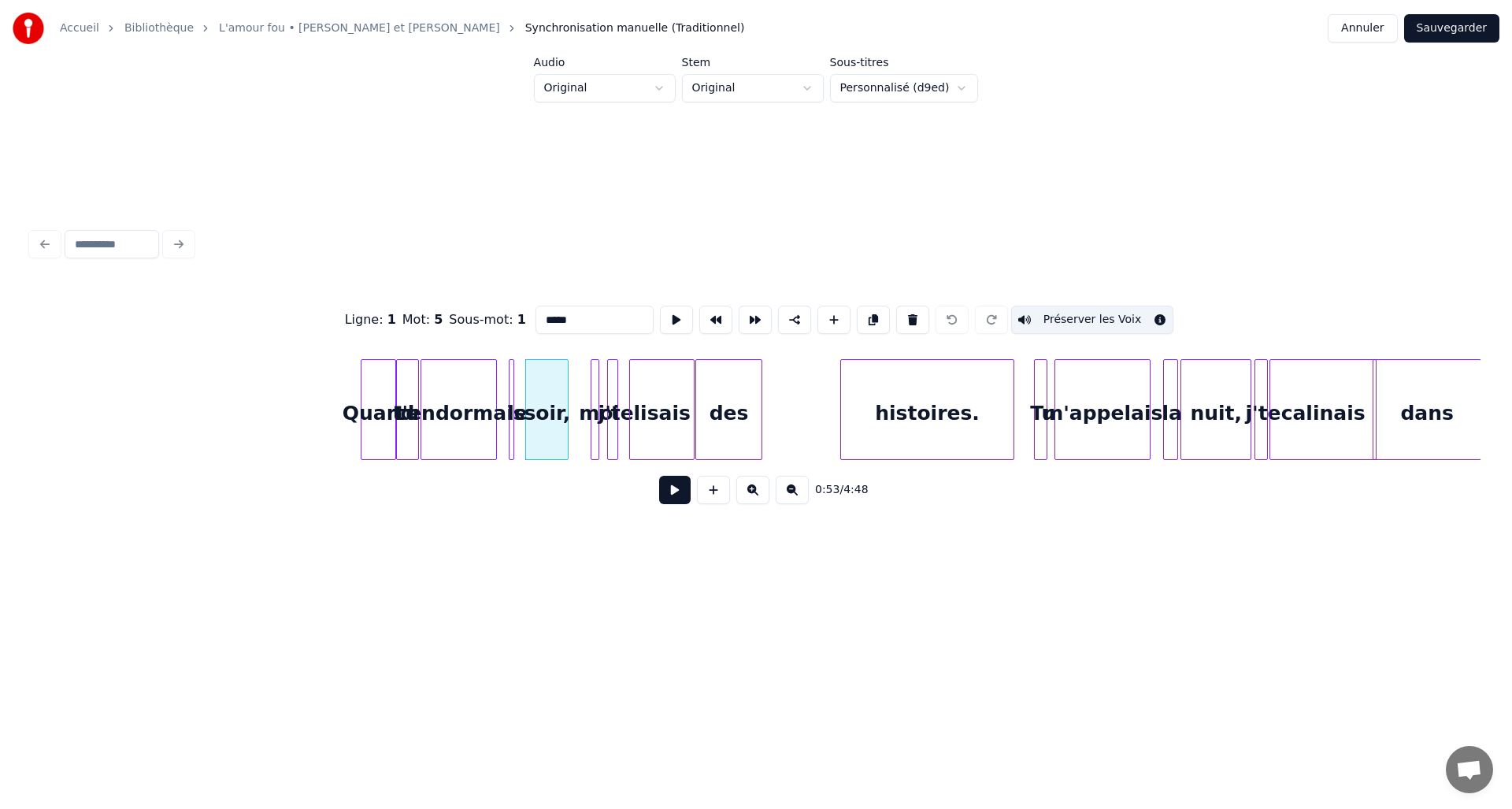
click at [1056, 314] on button "Préserver les Voix" at bounding box center [1092, 320] width 163 height 29
click at [510, 445] on div at bounding box center [510, 409] width 4 height 99
click at [1062, 313] on button "Préserver les Voix" at bounding box center [1092, 320] width 163 height 29
click at [391, 388] on div at bounding box center [393, 409] width 4 height 99
click at [402, 388] on div "tu" at bounding box center [408, 413] width 21 height 107
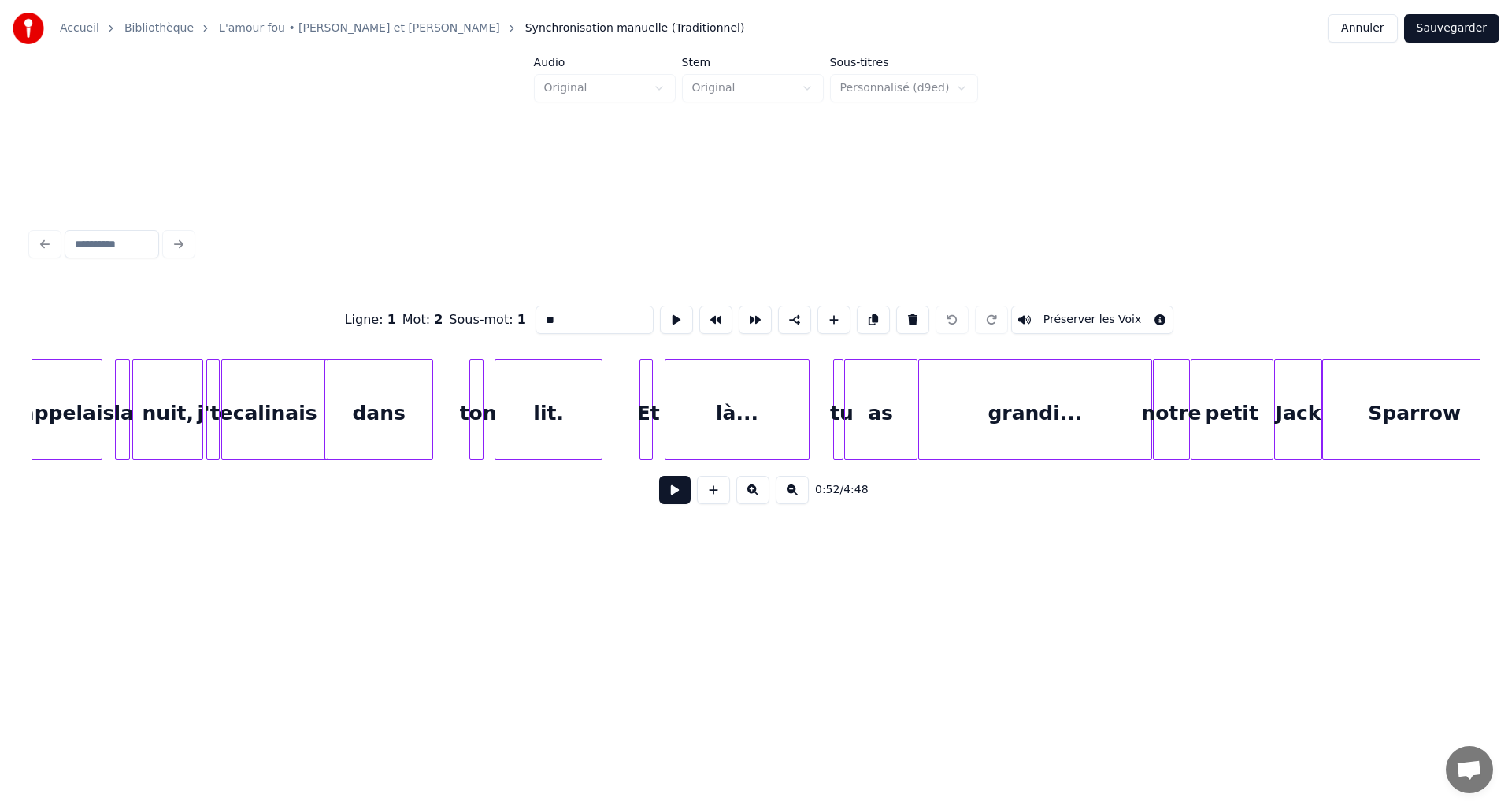
scroll to position [0, 4931]
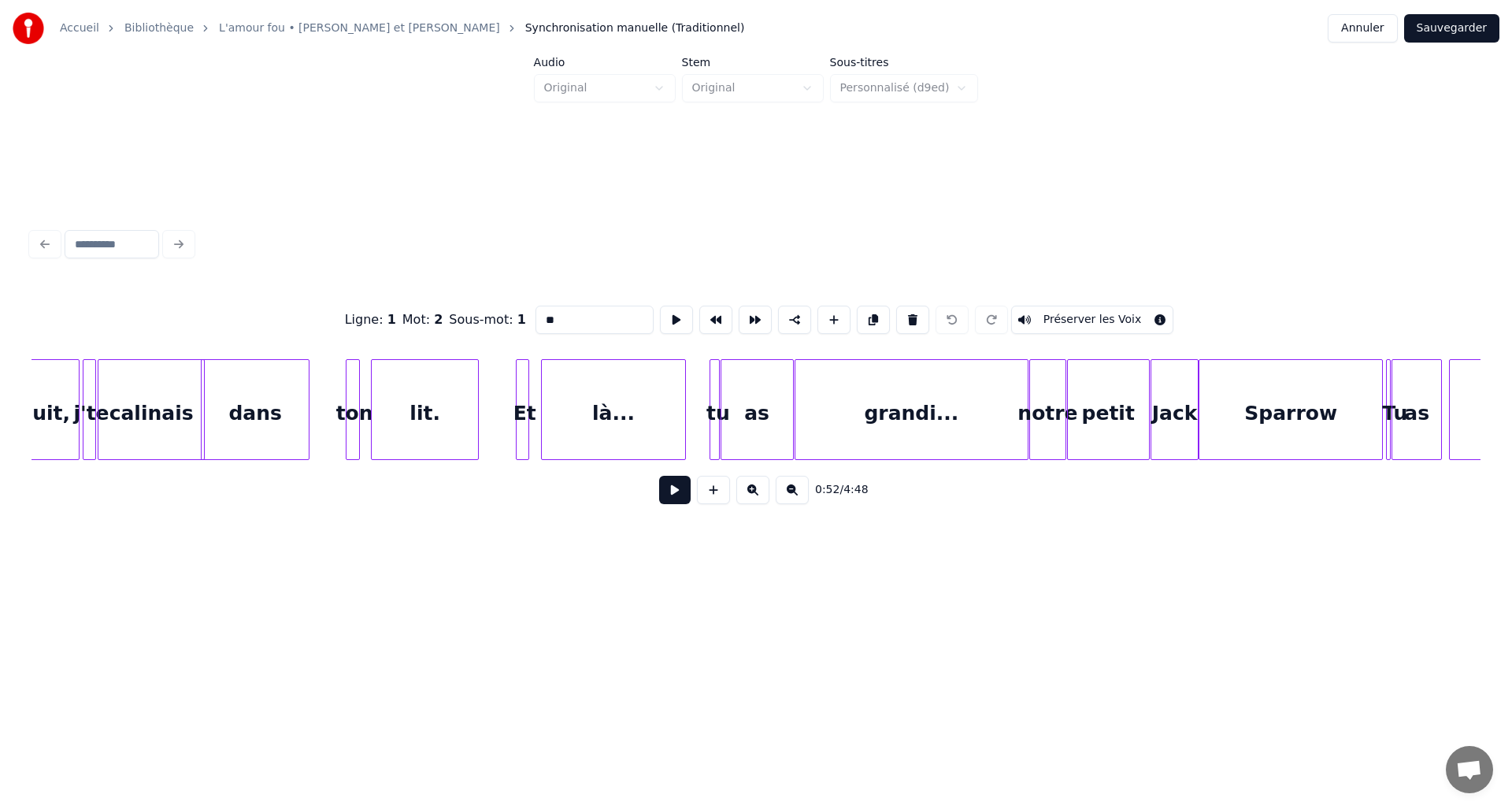
click at [525, 396] on div at bounding box center [525, 409] width 4 height 99
click at [1049, 311] on button "Préserver les Voix" at bounding box center [1092, 320] width 163 height 29
click at [632, 422] on div "là..." at bounding box center [613, 413] width 144 height 107
click at [1031, 312] on button "Préserver les Voix" at bounding box center [1092, 320] width 163 height 29
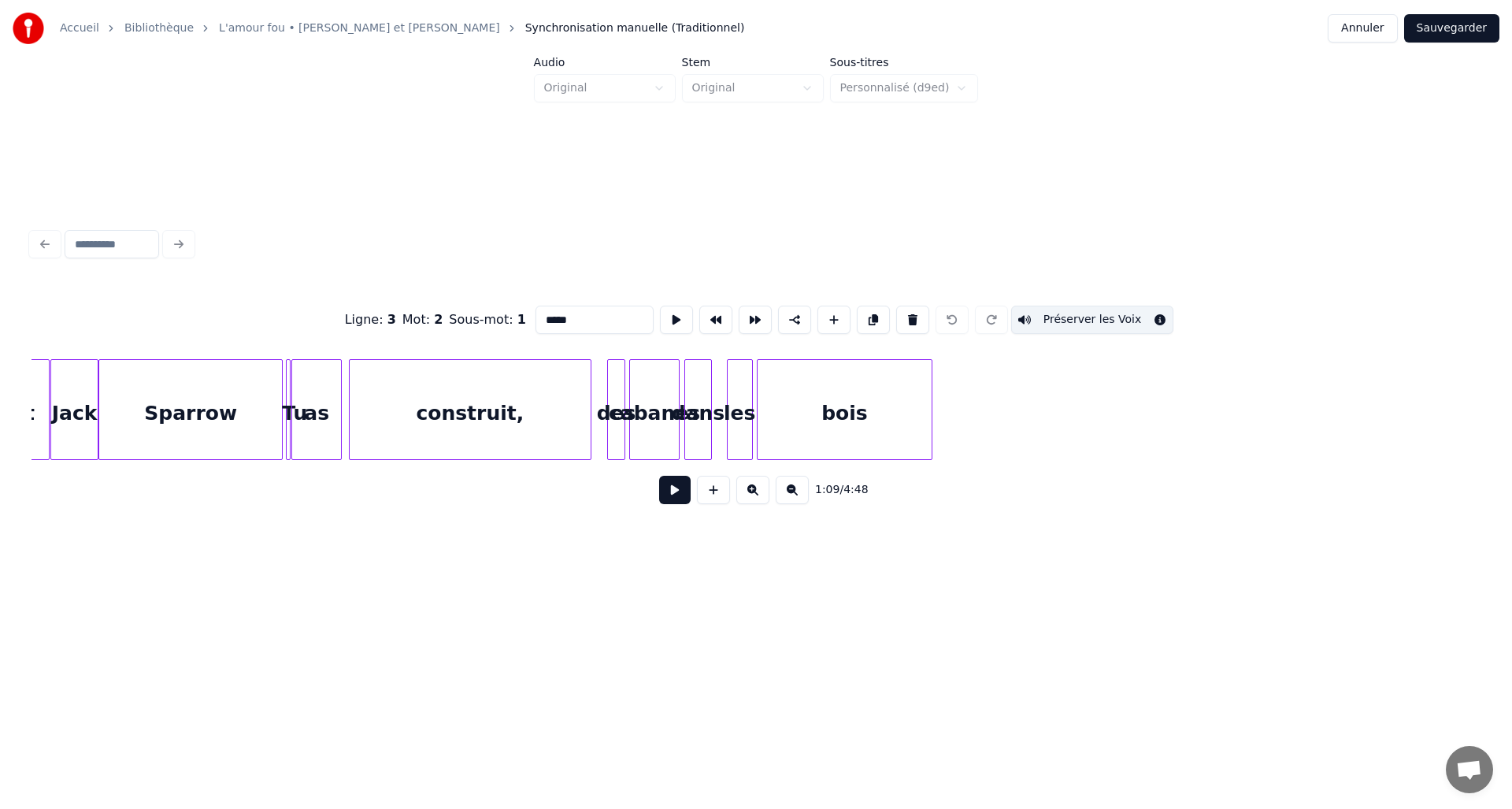
scroll to position [0, 5896]
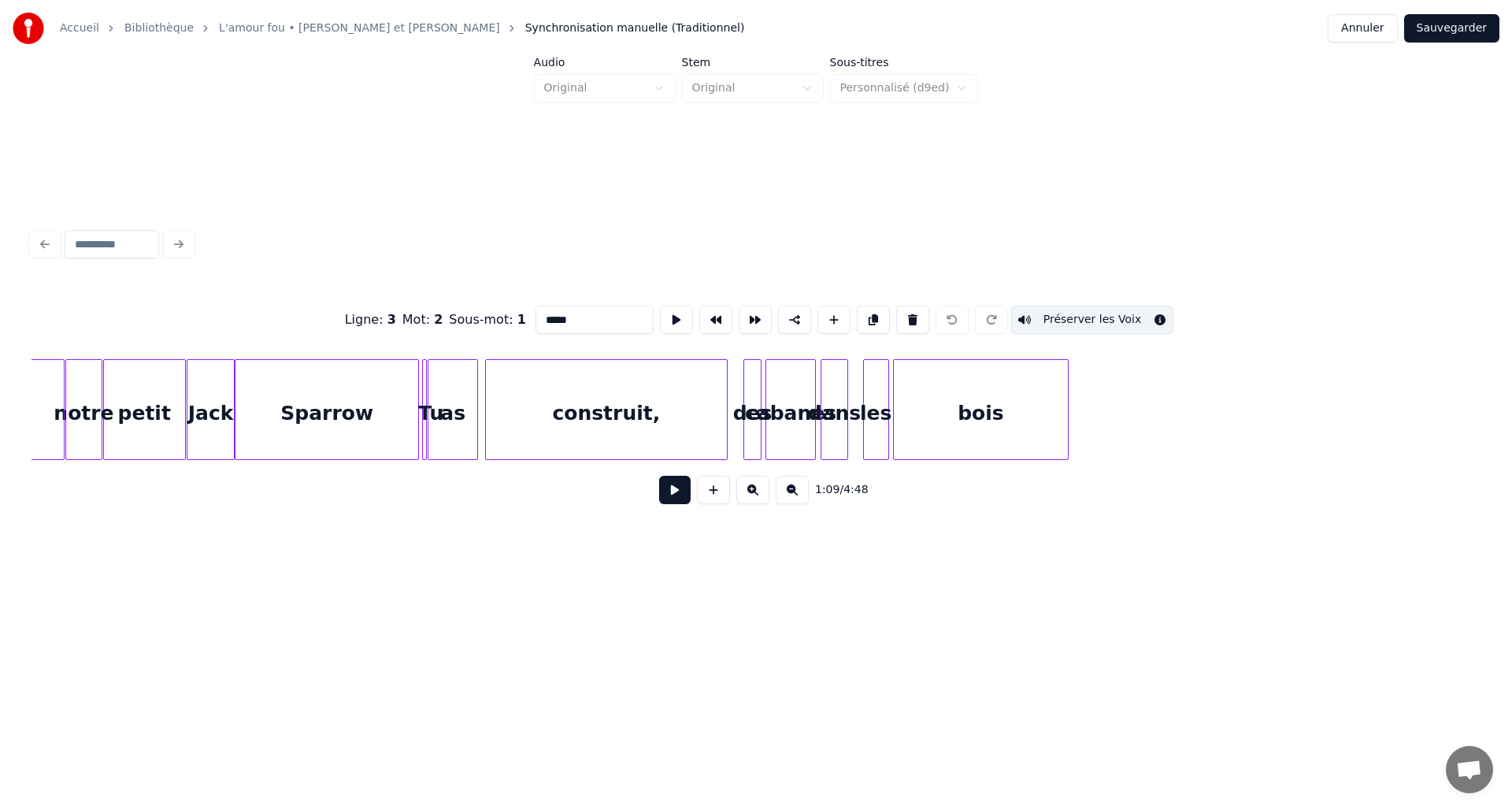
click at [406, 437] on div "Sparrow" at bounding box center [327, 413] width 183 height 107
type input "*******"
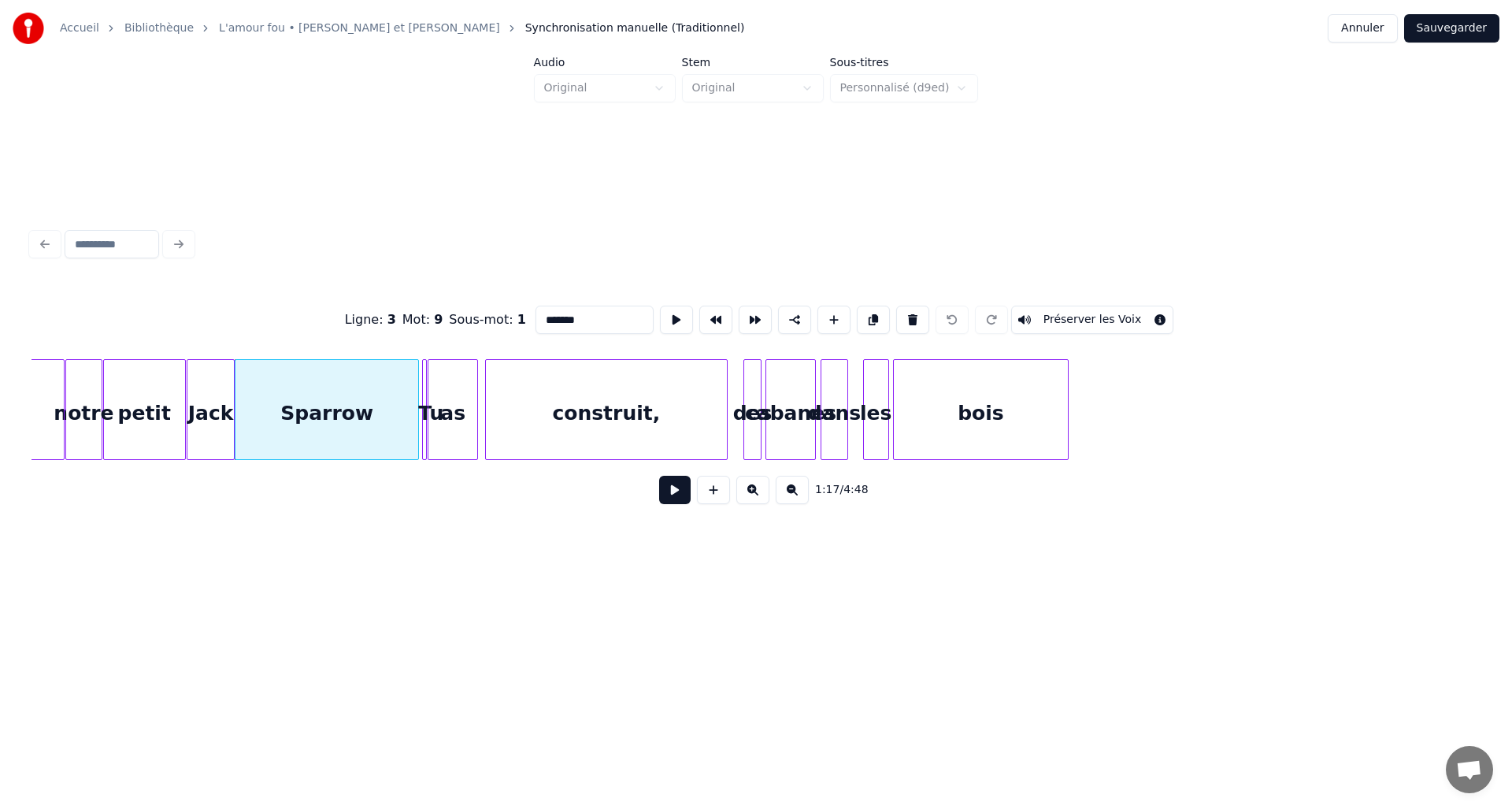
click at [668, 496] on button at bounding box center [675, 489] width 31 height 29
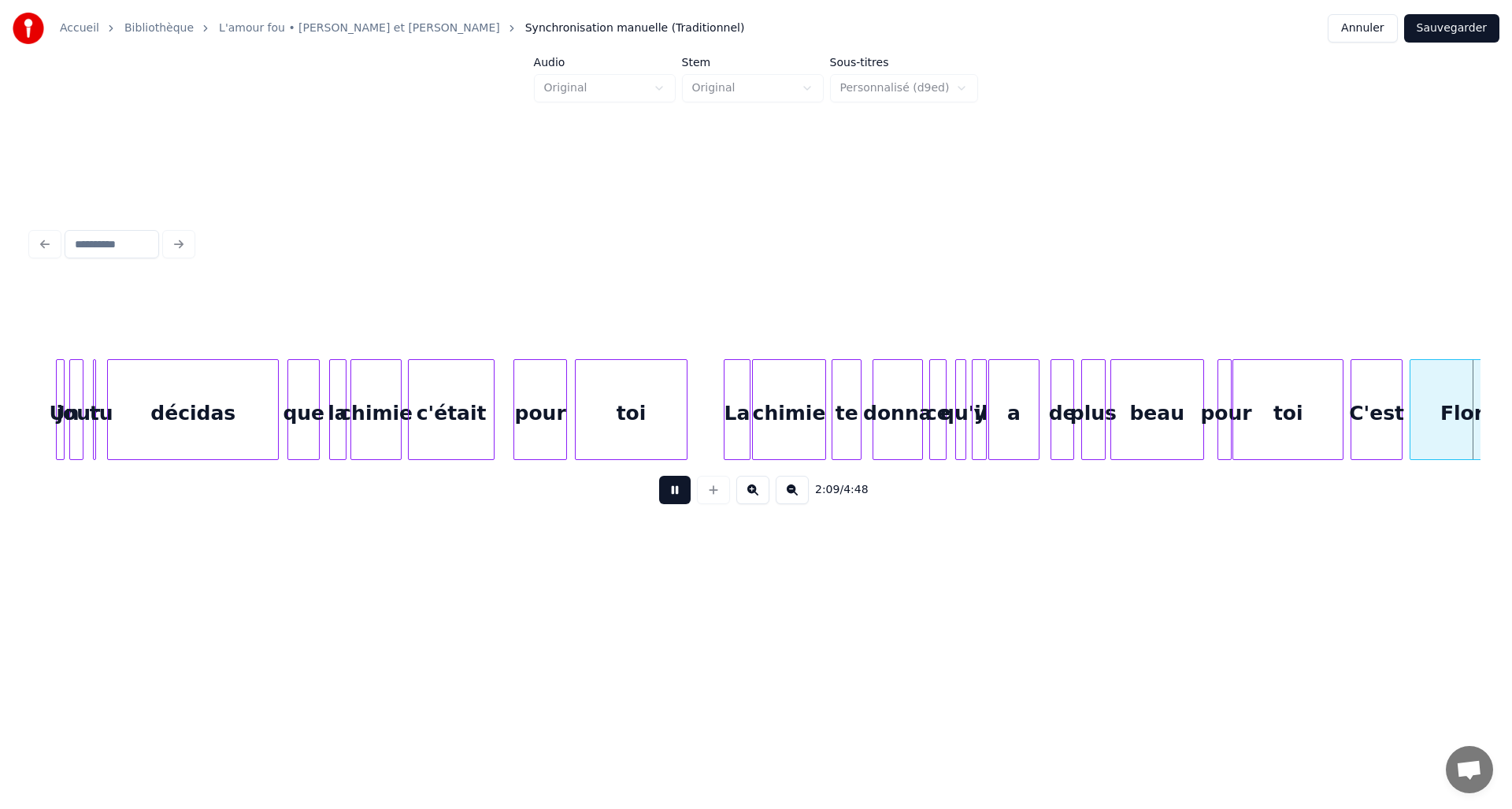
scroll to position [0, 10243]
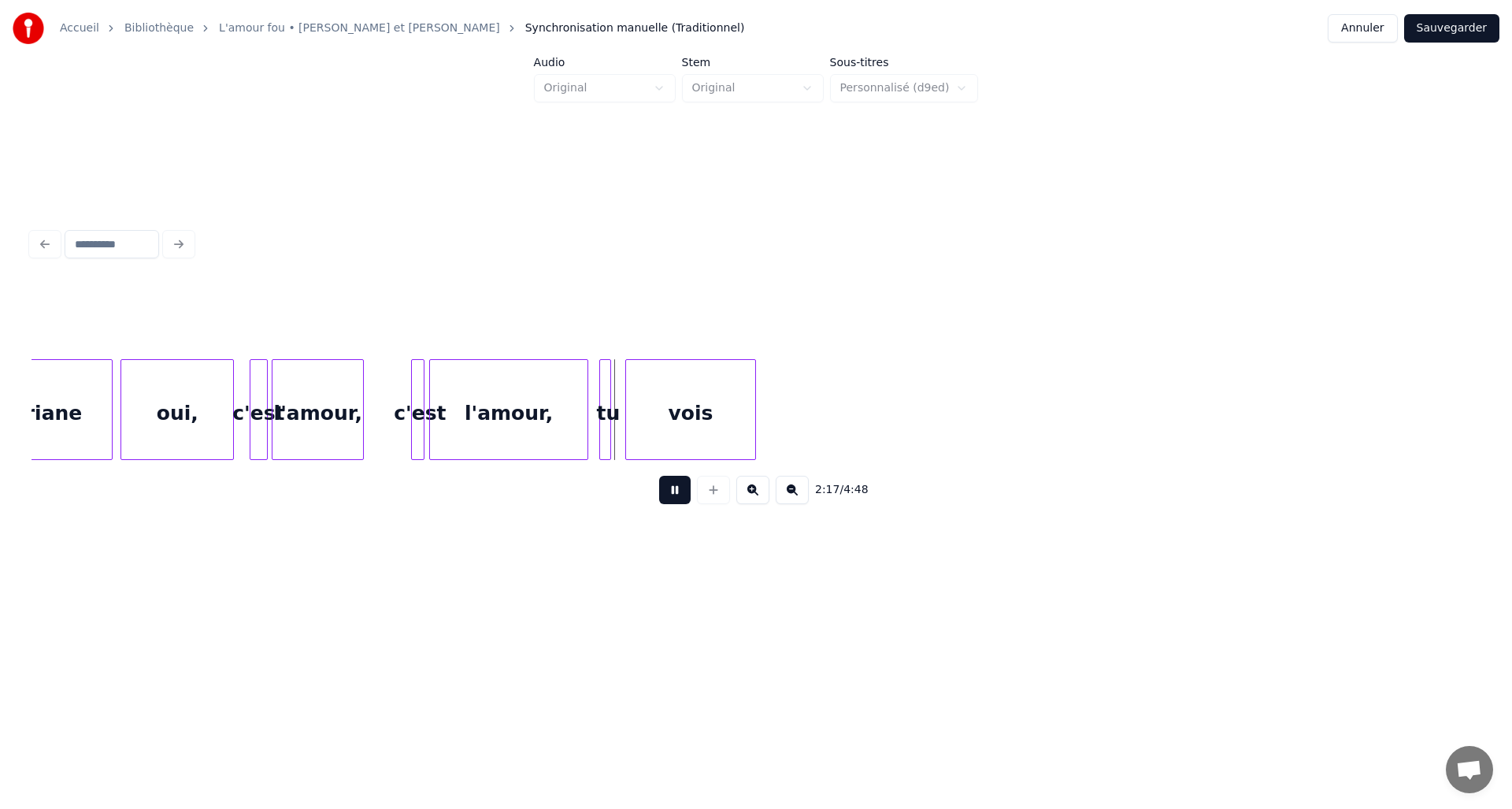
click at [675, 495] on button at bounding box center [675, 489] width 31 height 29
click at [604, 389] on div at bounding box center [602, 409] width 4 height 99
click at [1051, 315] on button "Préserver les Voix" at bounding box center [1092, 320] width 163 height 29
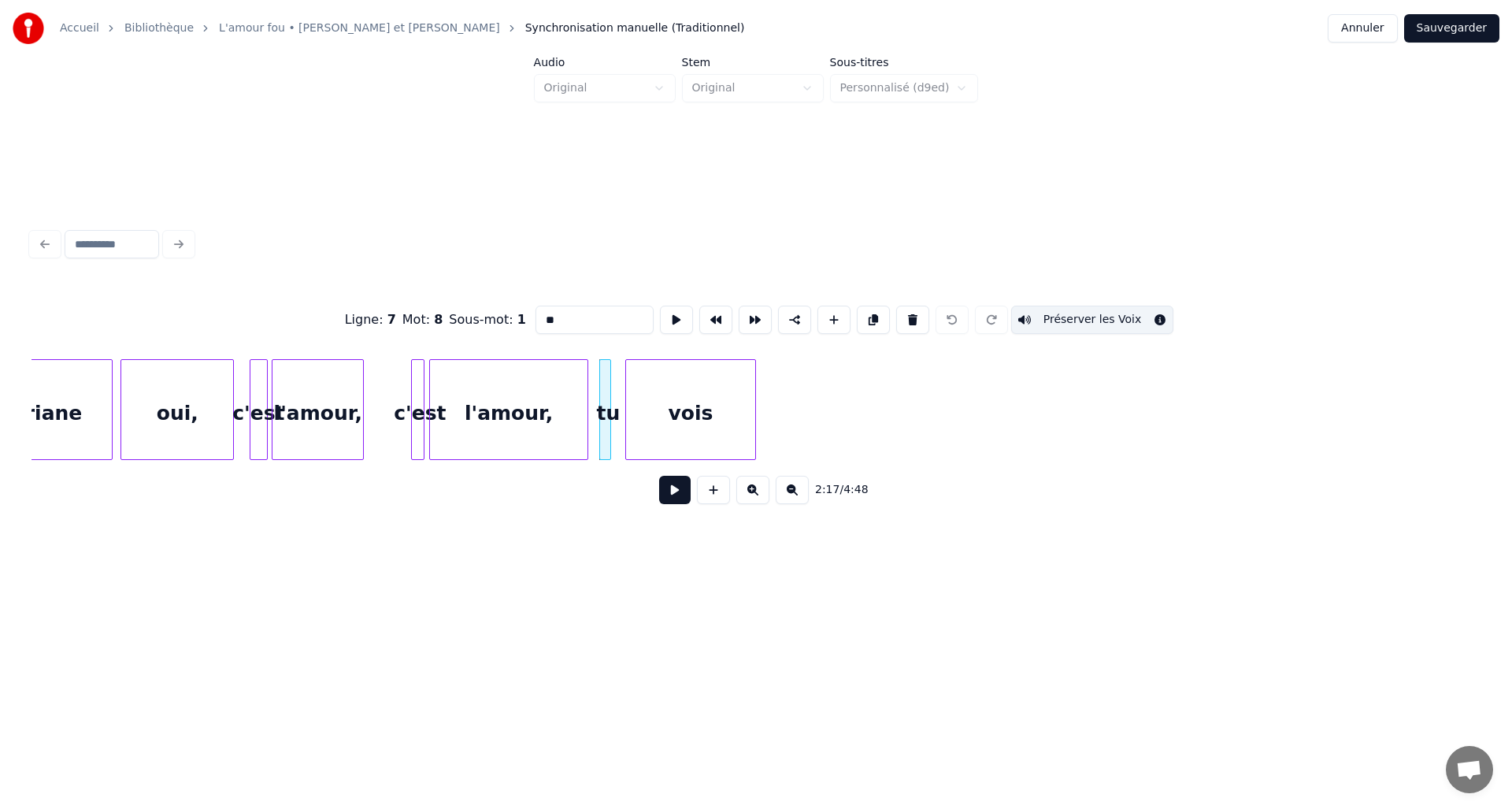
click at [692, 418] on div "vois" at bounding box center [691, 413] width 129 height 107
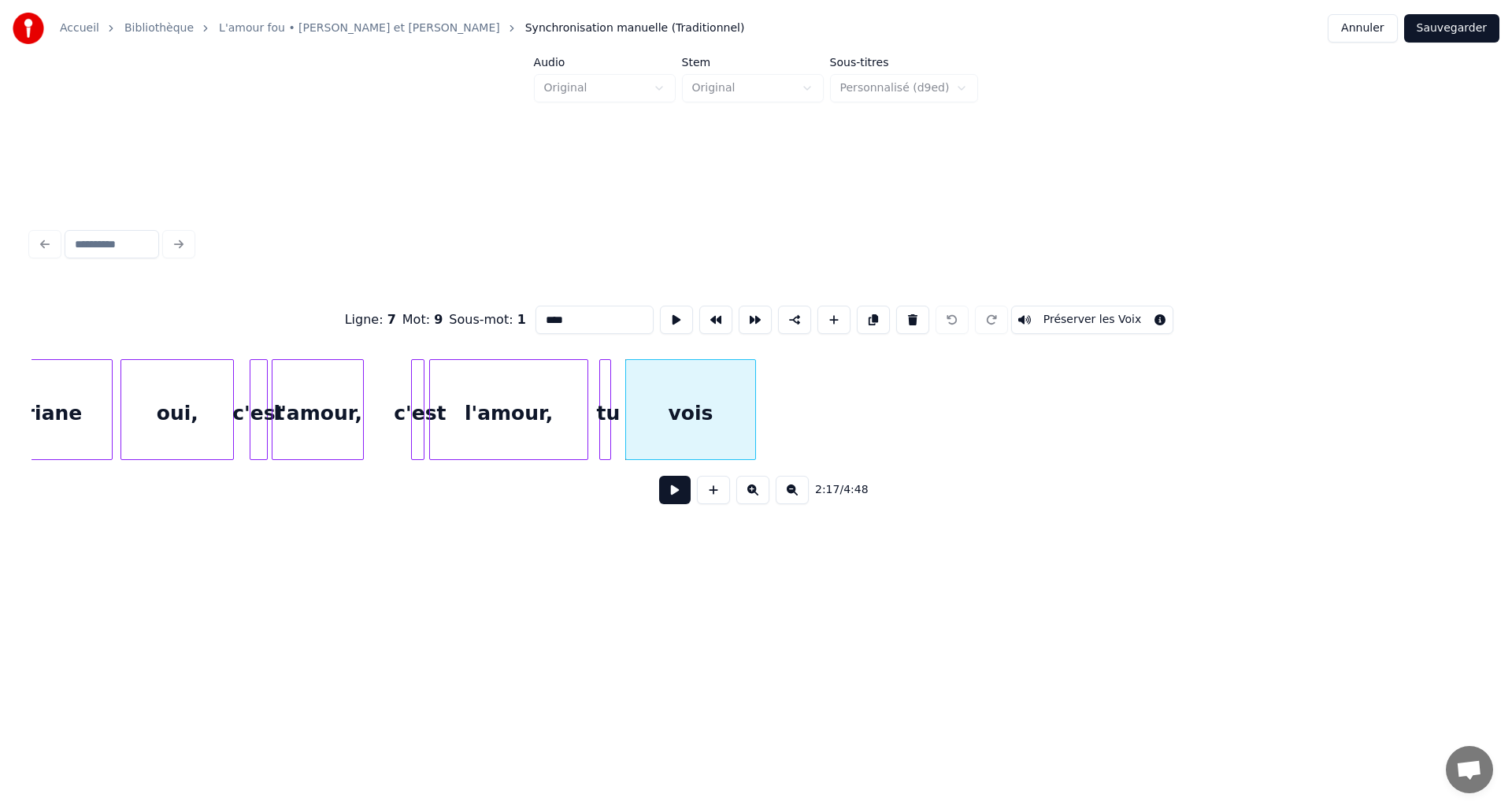
click at [1024, 314] on button "Préserver les Voix" at bounding box center [1092, 320] width 163 height 29
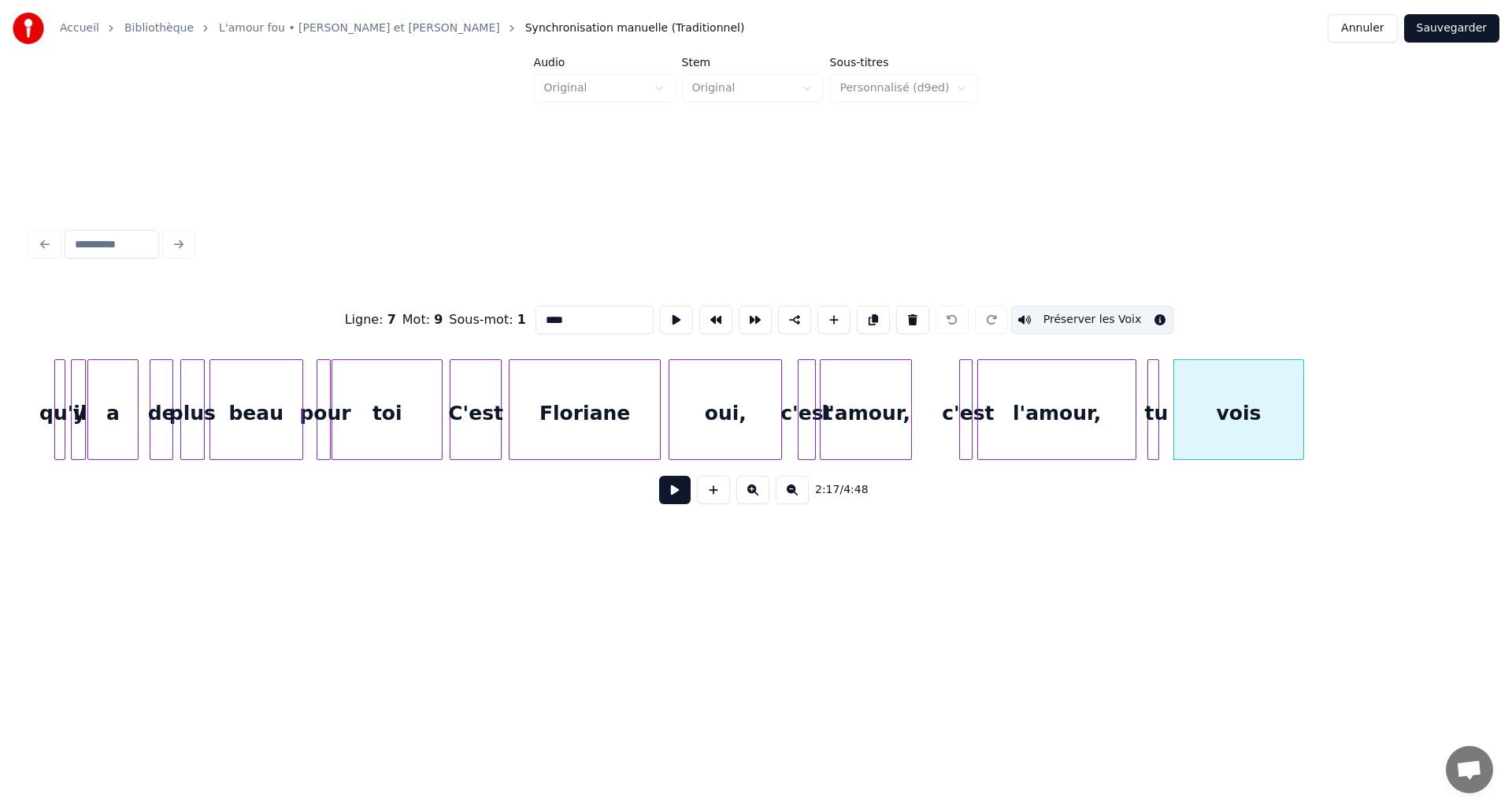
scroll to position [0, 9733]
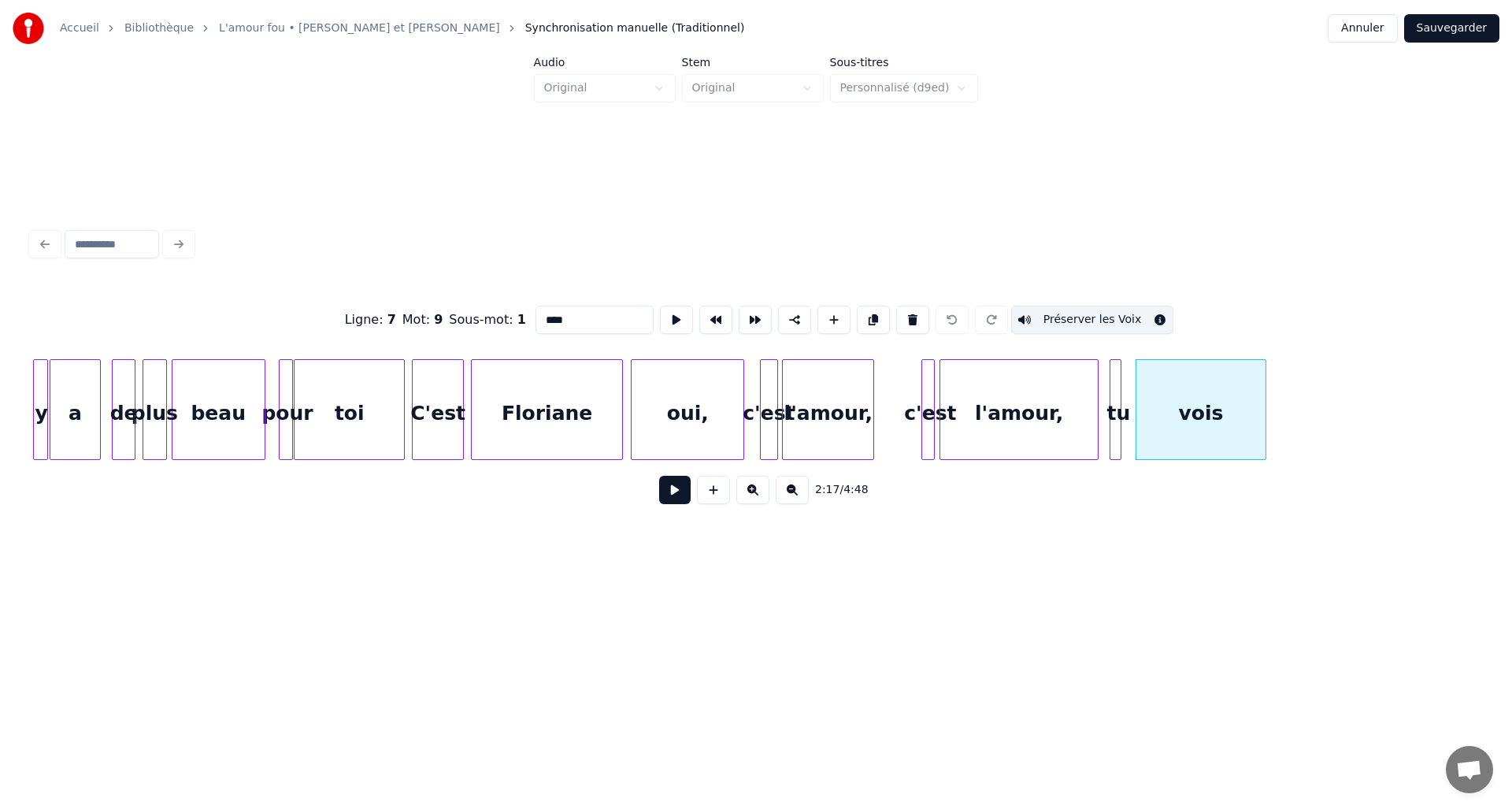
click at [287, 419] on div at bounding box center [289, 409] width 4 height 99
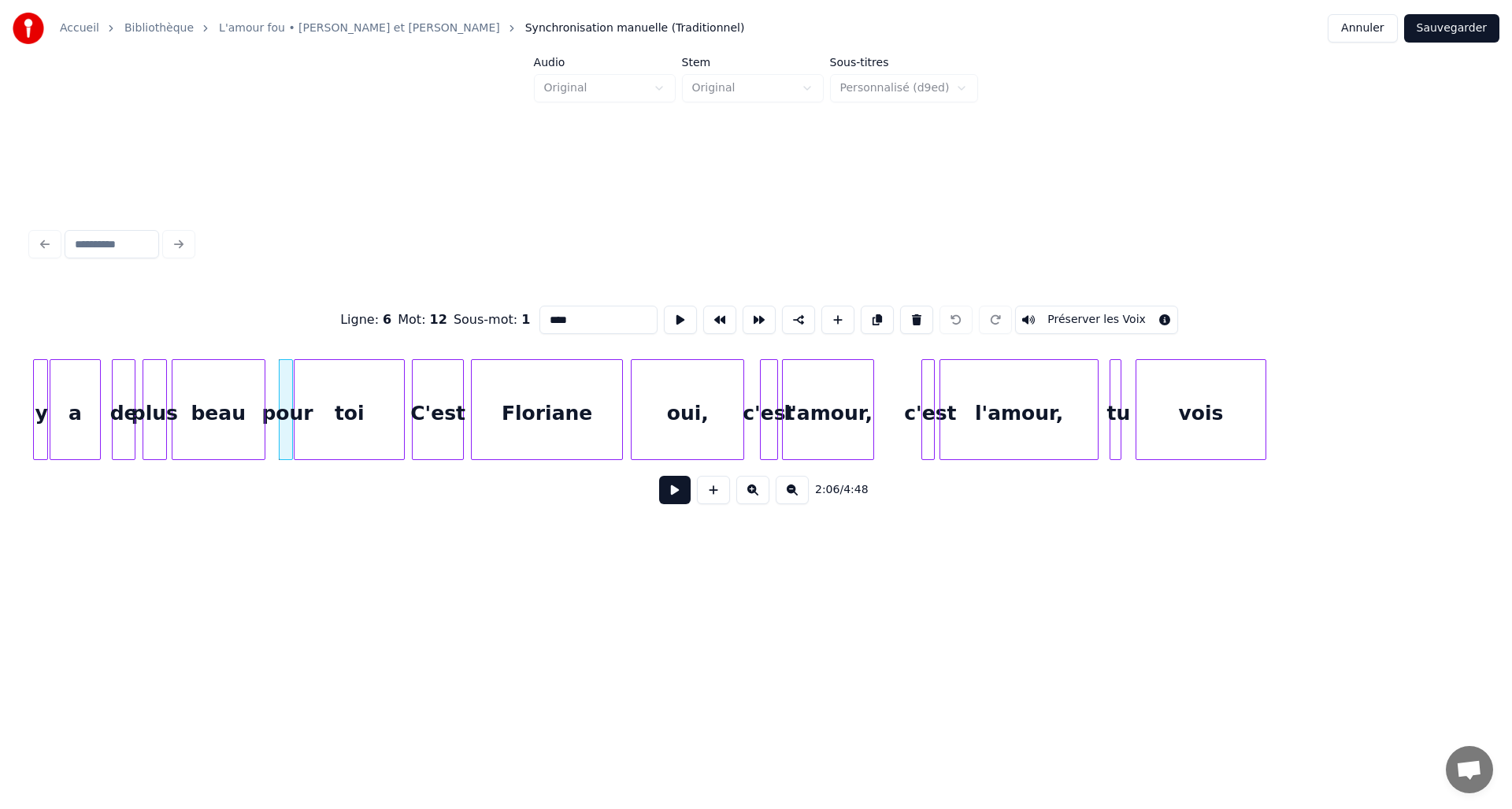
click at [1051, 313] on button "Préserver les Voix" at bounding box center [1097, 320] width 163 height 29
click at [375, 420] on div "toi" at bounding box center [349, 413] width 110 height 107
click at [1076, 313] on button "Préserver les Voix" at bounding box center [1097, 320] width 163 height 29
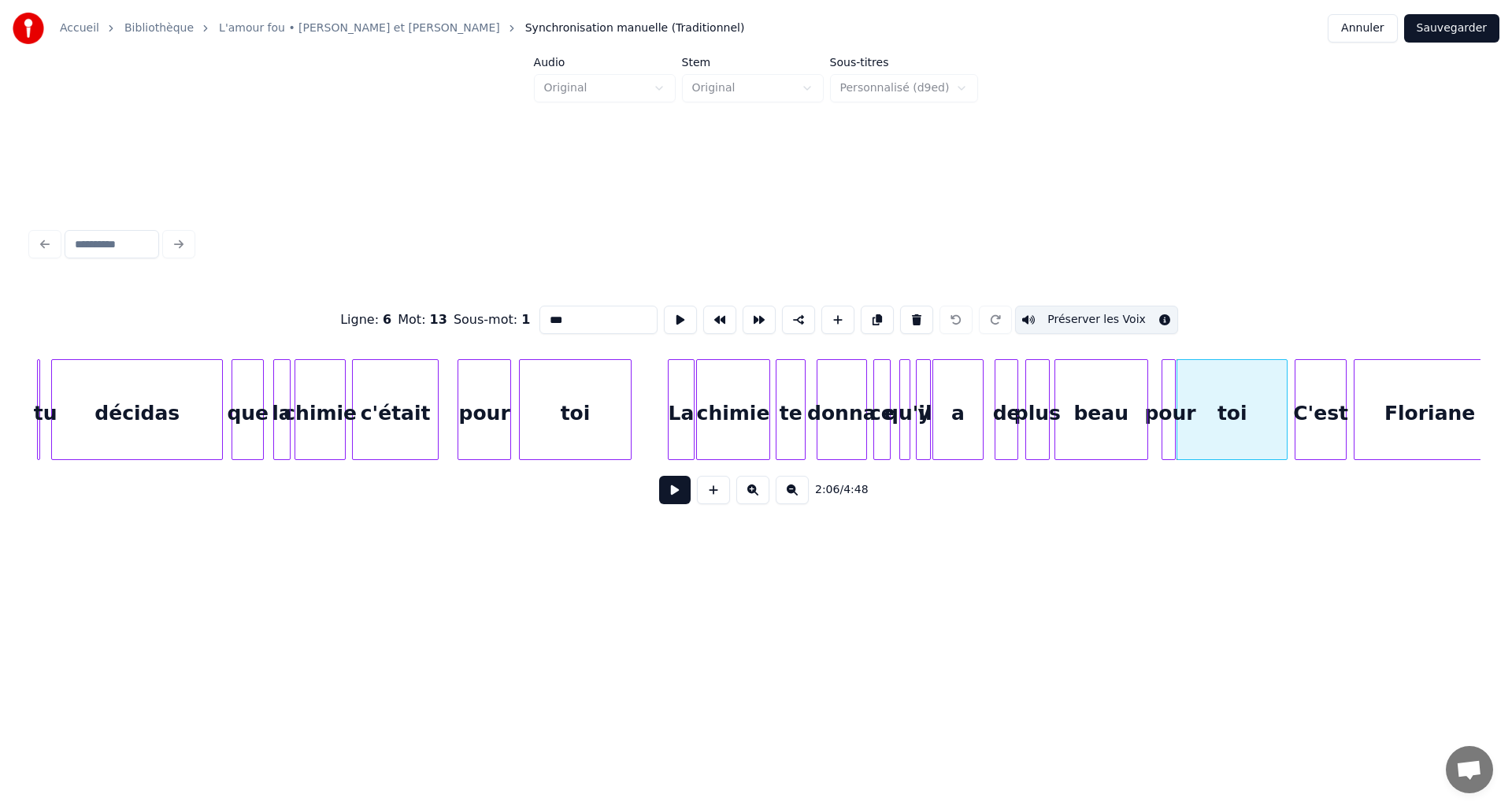
scroll to position [0, 8838]
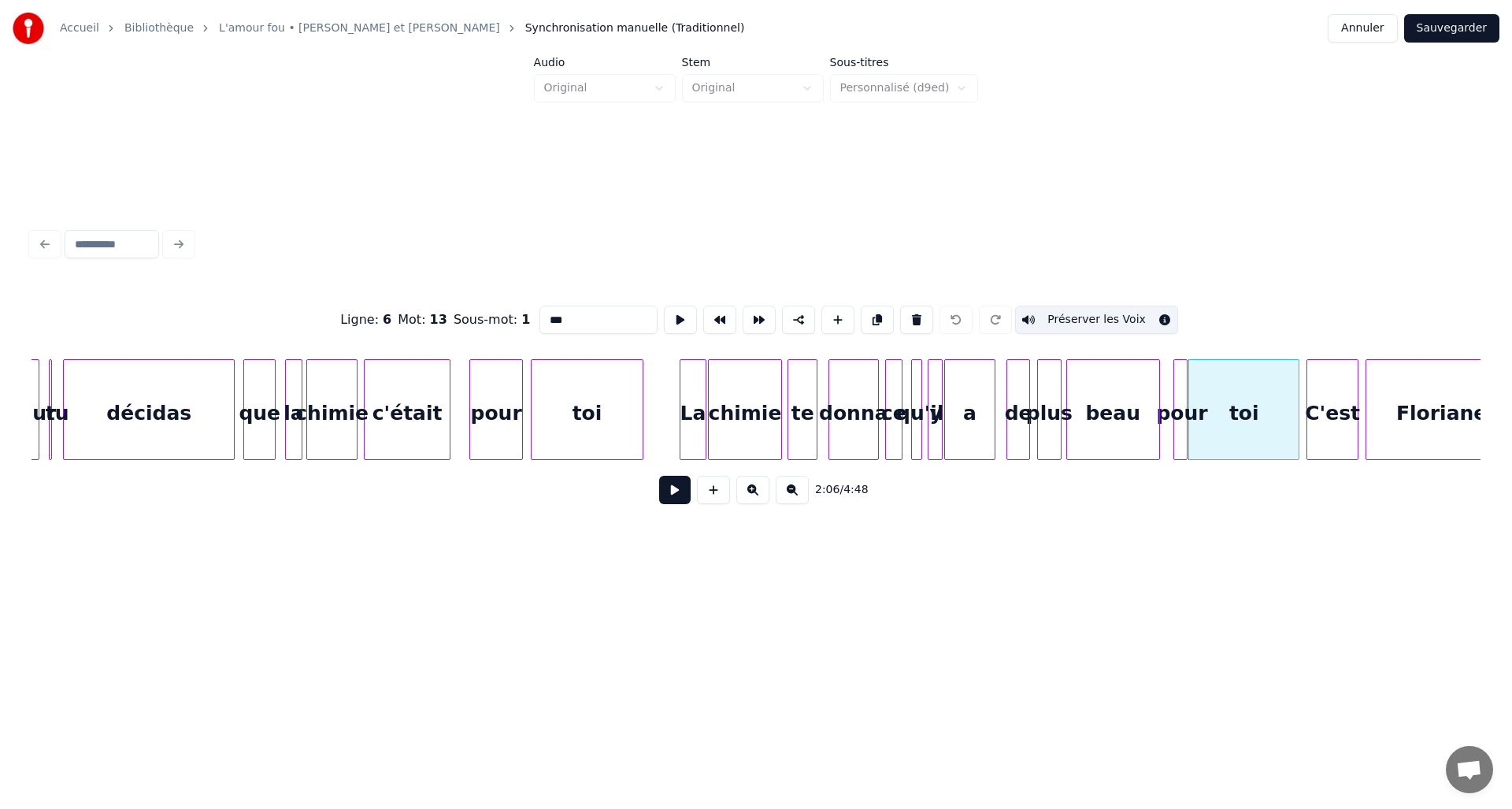
click at [510, 401] on div "pour" at bounding box center [496, 413] width 52 height 107
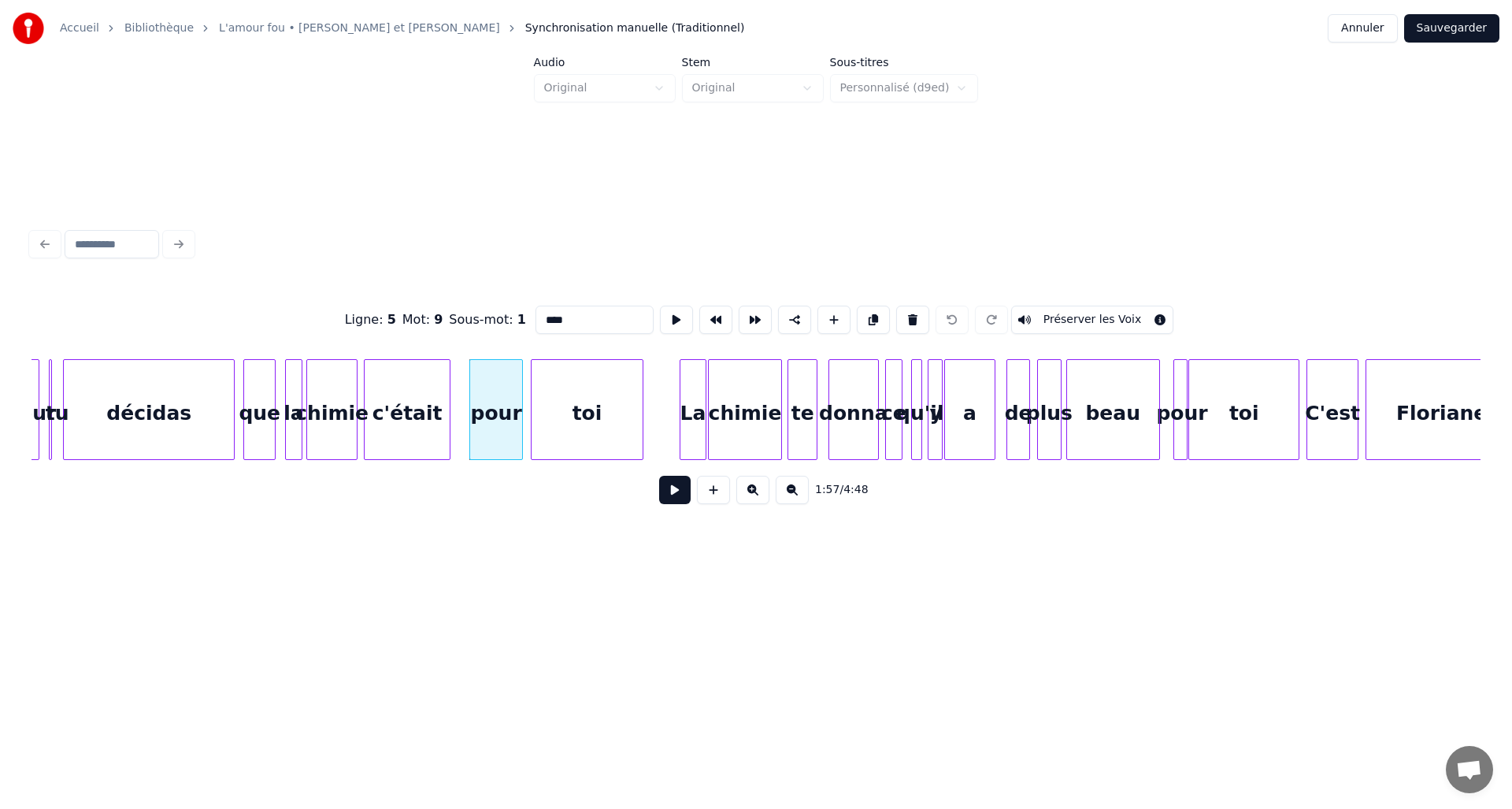
click at [1049, 309] on button "Préserver les Voix" at bounding box center [1092, 320] width 163 height 29
click at [603, 408] on div "toi" at bounding box center [587, 413] width 111 height 107
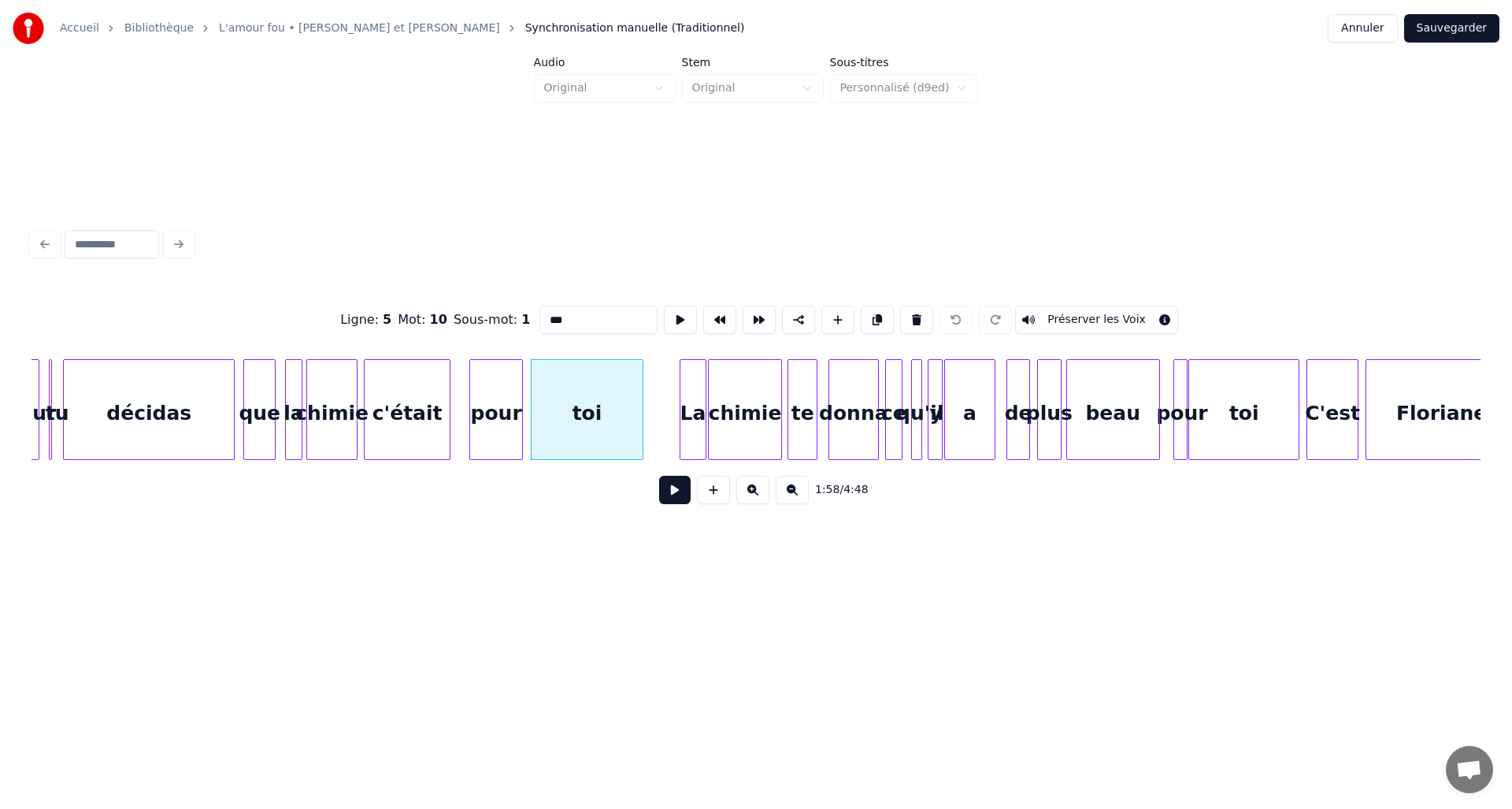
click at [1054, 310] on button "Préserver les Voix" at bounding box center [1097, 320] width 163 height 29
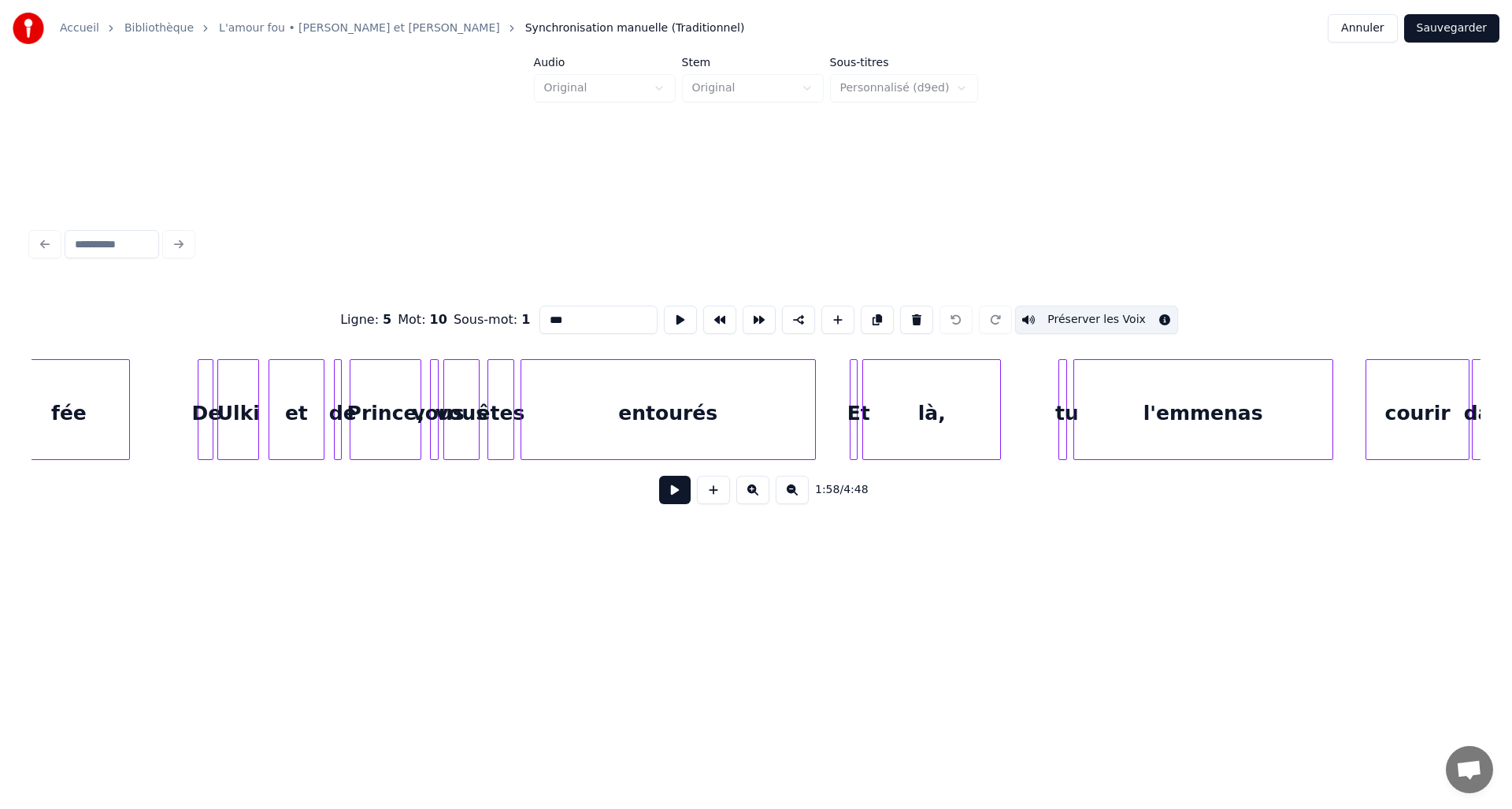
scroll to position [0, 12716]
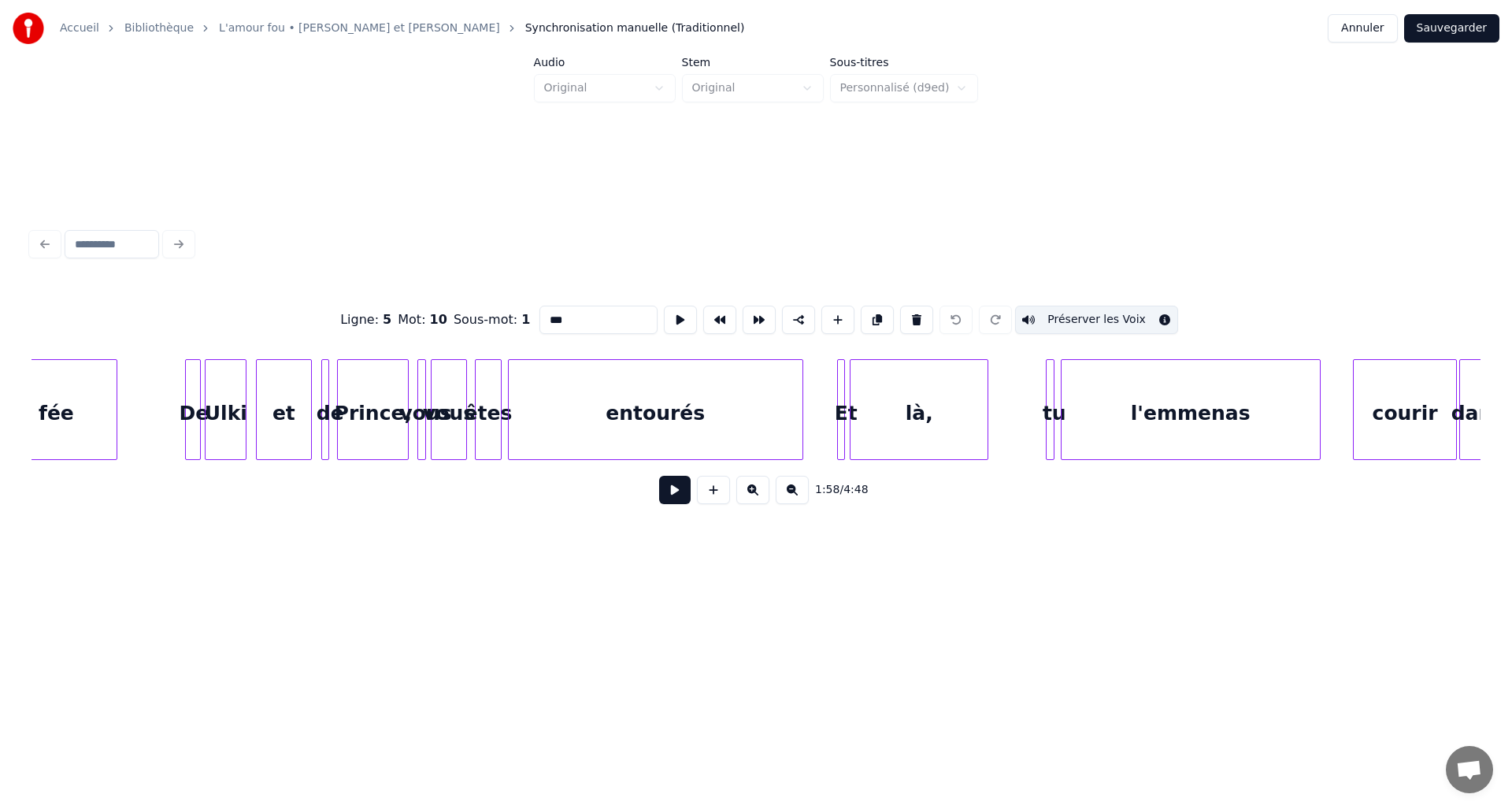
click at [845, 403] on div "Et" at bounding box center [846, 413] width 16 height 107
click at [1046, 315] on button "Préserver les Voix" at bounding box center [1097, 320] width 163 height 29
click at [940, 384] on div "là," at bounding box center [919, 413] width 137 height 107
type input "***"
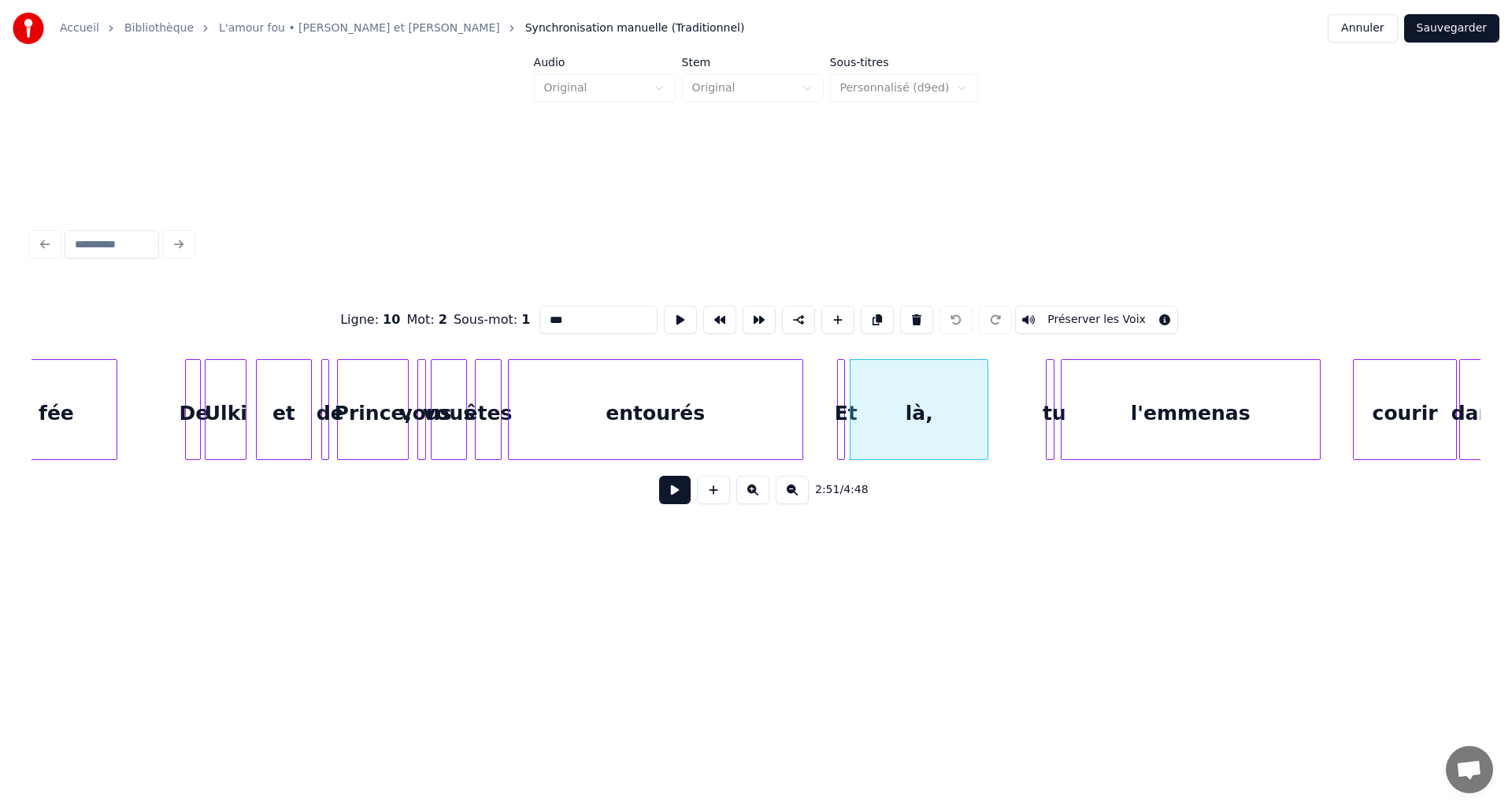
click at [1050, 317] on button "Préserver les Voix" at bounding box center [1097, 320] width 163 height 29
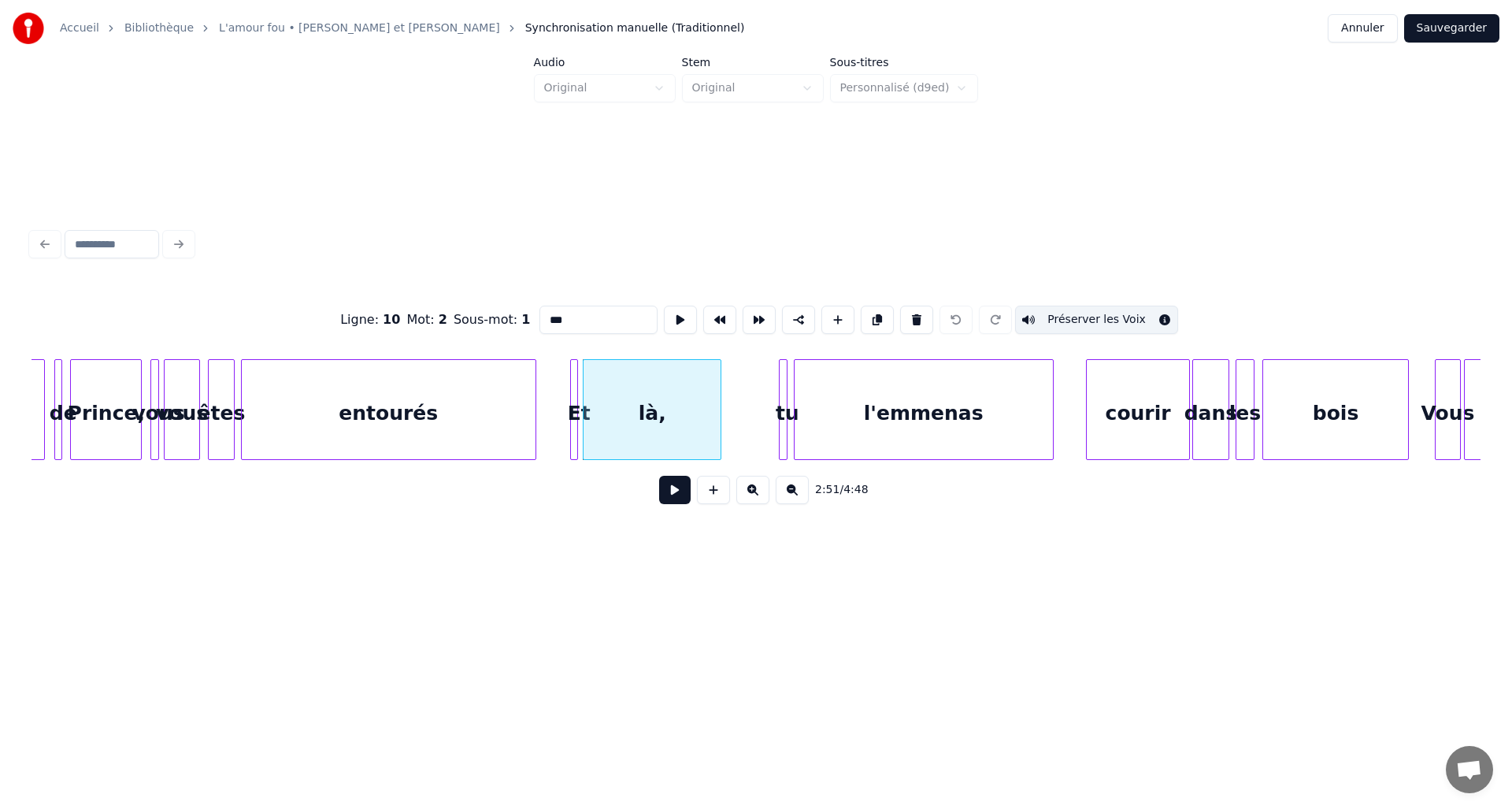
scroll to position [0, 13032]
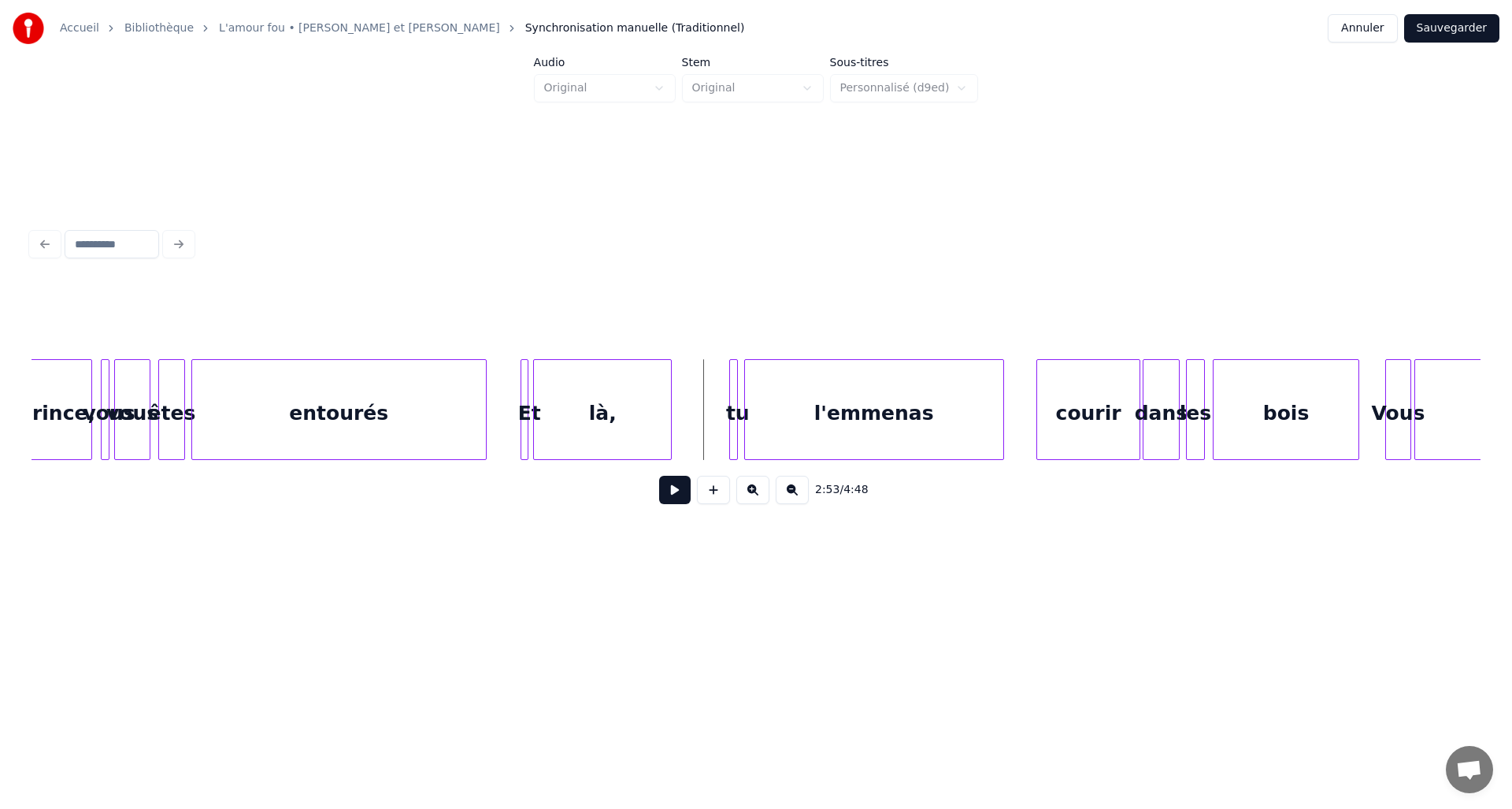
click at [675, 500] on button at bounding box center [675, 489] width 31 height 29
click at [1270, 412] on div "bois" at bounding box center [1286, 413] width 145 height 107
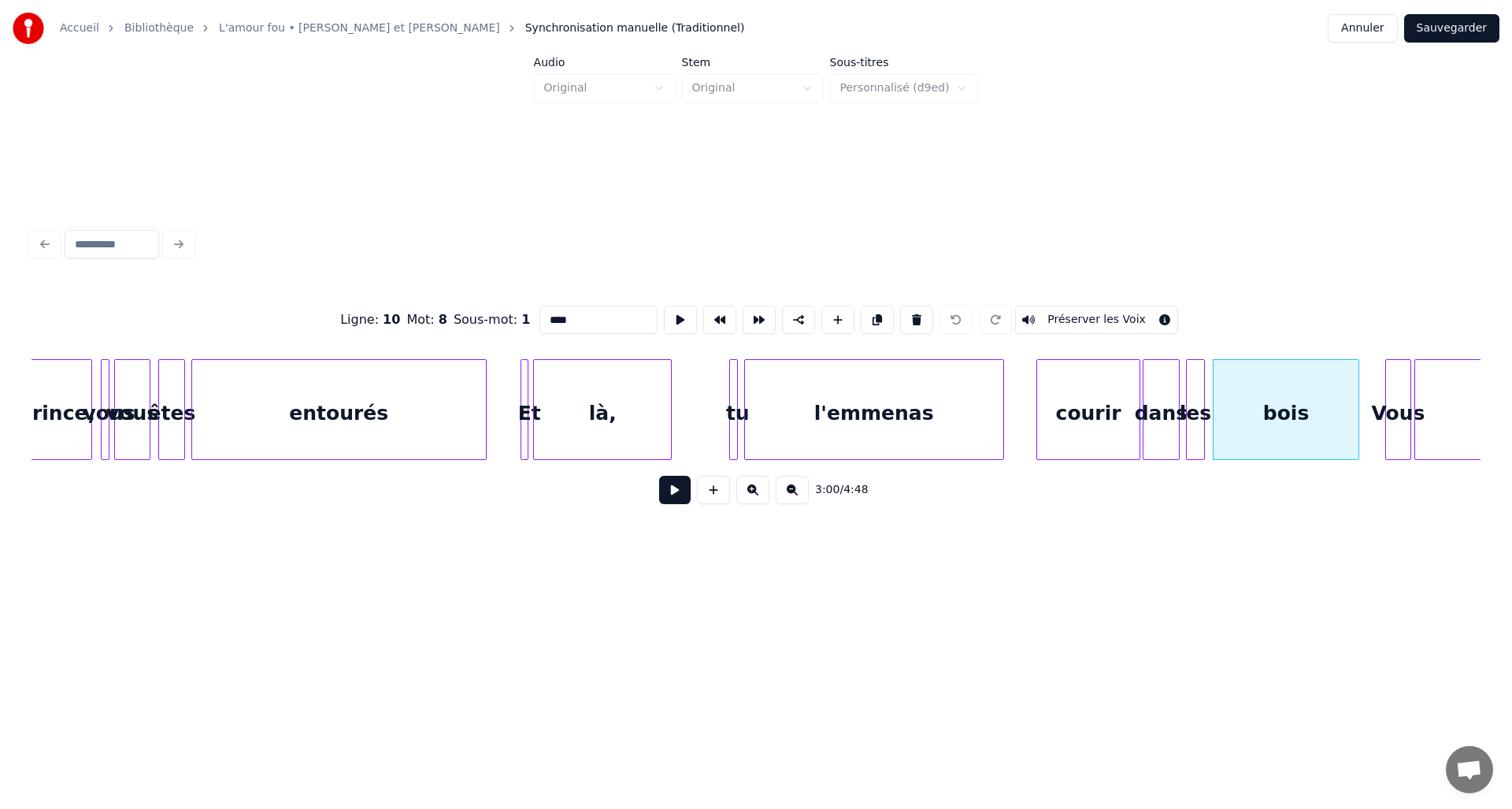
click at [1089, 316] on button "Préserver les Voix" at bounding box center [1097, 320] width 163 height 29
click at [679, 502] on button at bounding box center [675, 489] width 31 height 29
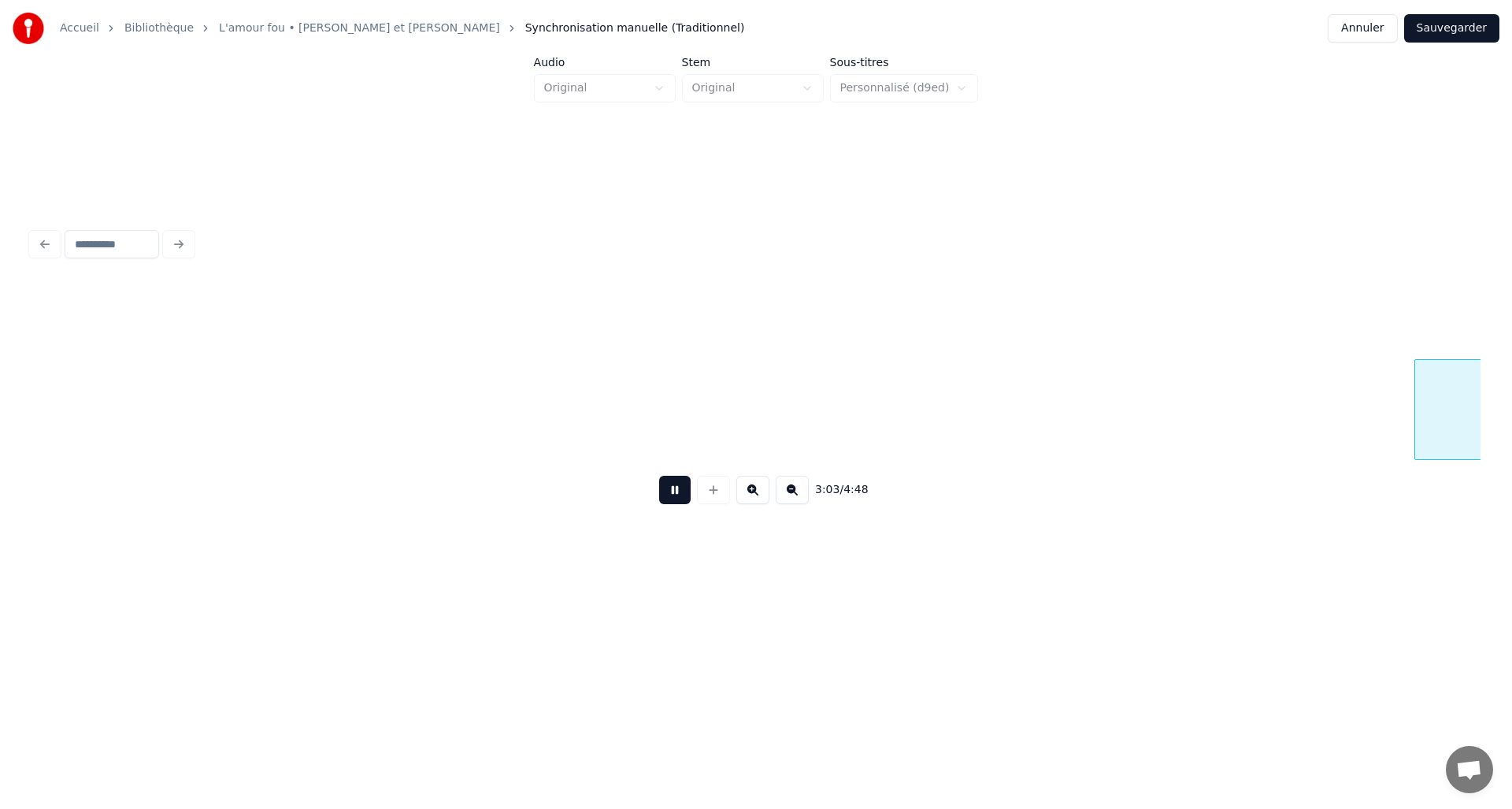
scroll to position [0, 14482]
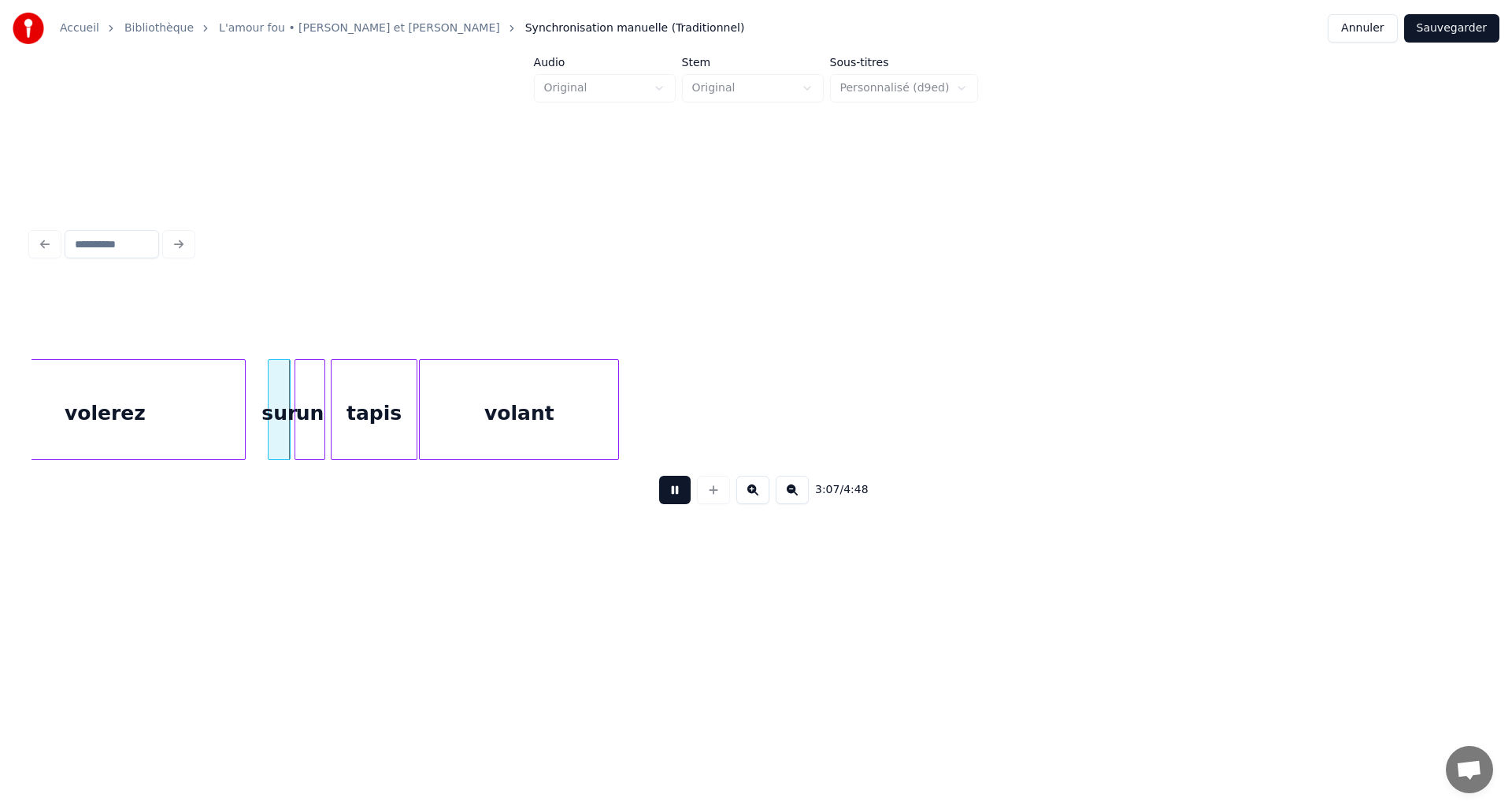
click at [679, 502] on button at bounding box center [675, 489] width 31 height 29
click at [285, 417] on div at bounding box center [287, 409] width 4 height 99
click at [1066, 313] on button "Préserver les Voix" at bounding box center [1097, 320] width 163 height 29
click at [309, 410] on div "un" at bounding box center [310, 413] width 30 height 107
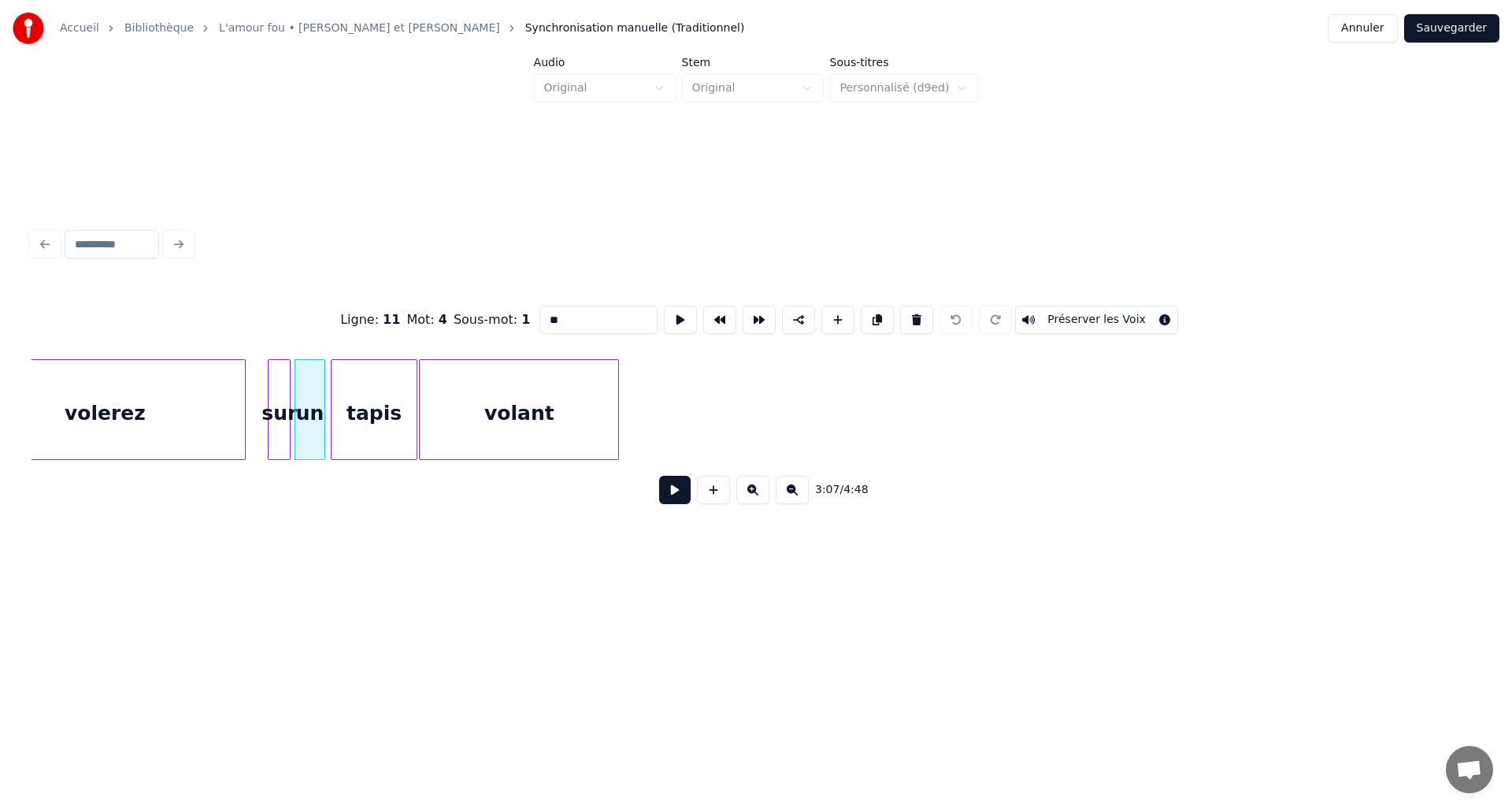
click at [1056, 313] on button "Préserver les Voix" at bounding box center [1097, 320] width 163 height 29
click at [382, 415] on div "tapis" at bounding box center [374, 413] width 84 height 107
click at [1065, 315] on button "Préserver les Voix" at bounding box center [1097, 320] width 163 height 29
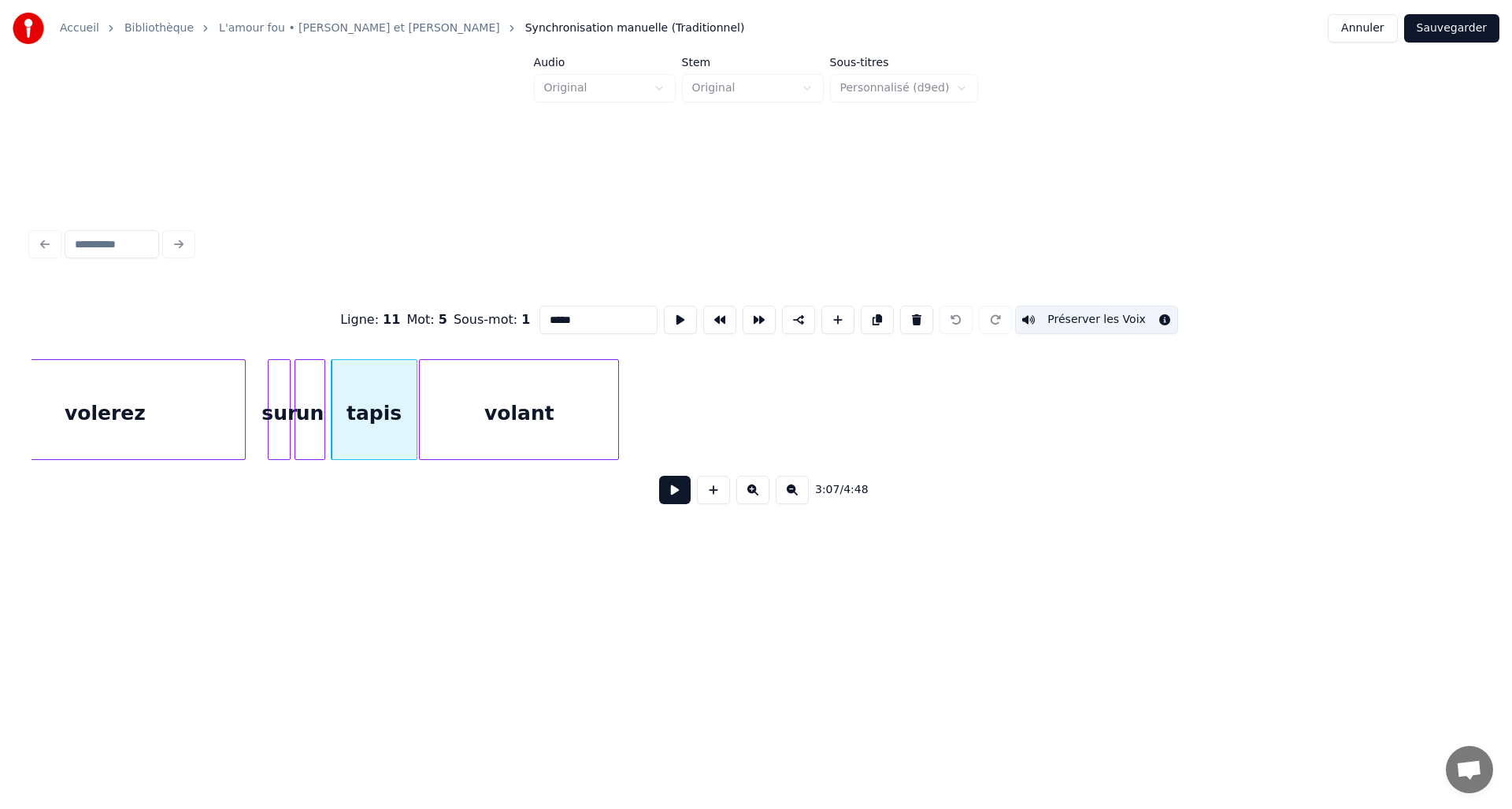
click at [516, 416] on div "volant" at bounding box center [519, 413] width 199 height 107
type input "******"
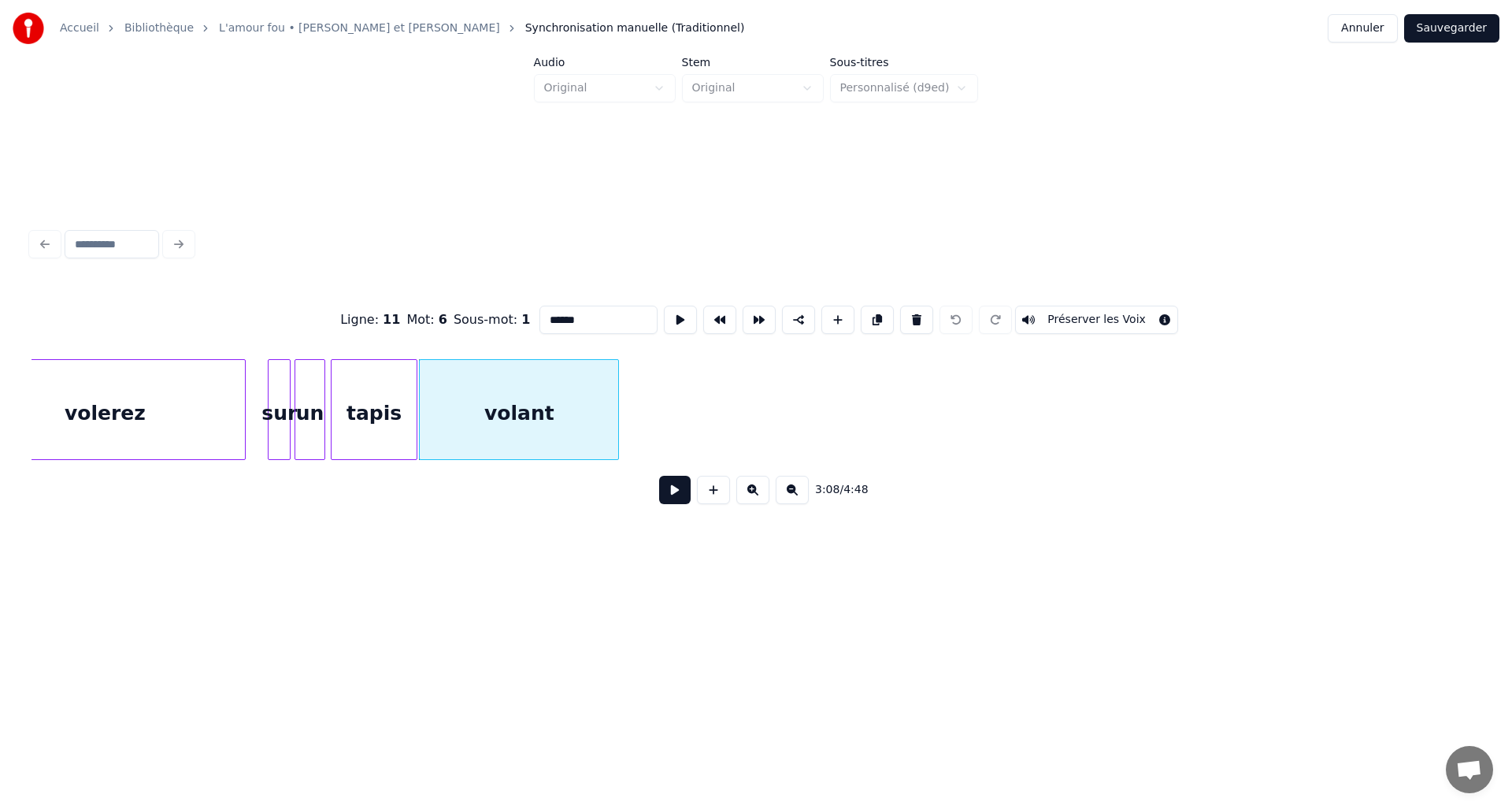
click at [1056, 313] on button "Préserver les Voix" at bounding box center [1097, 320] width 163 height 29
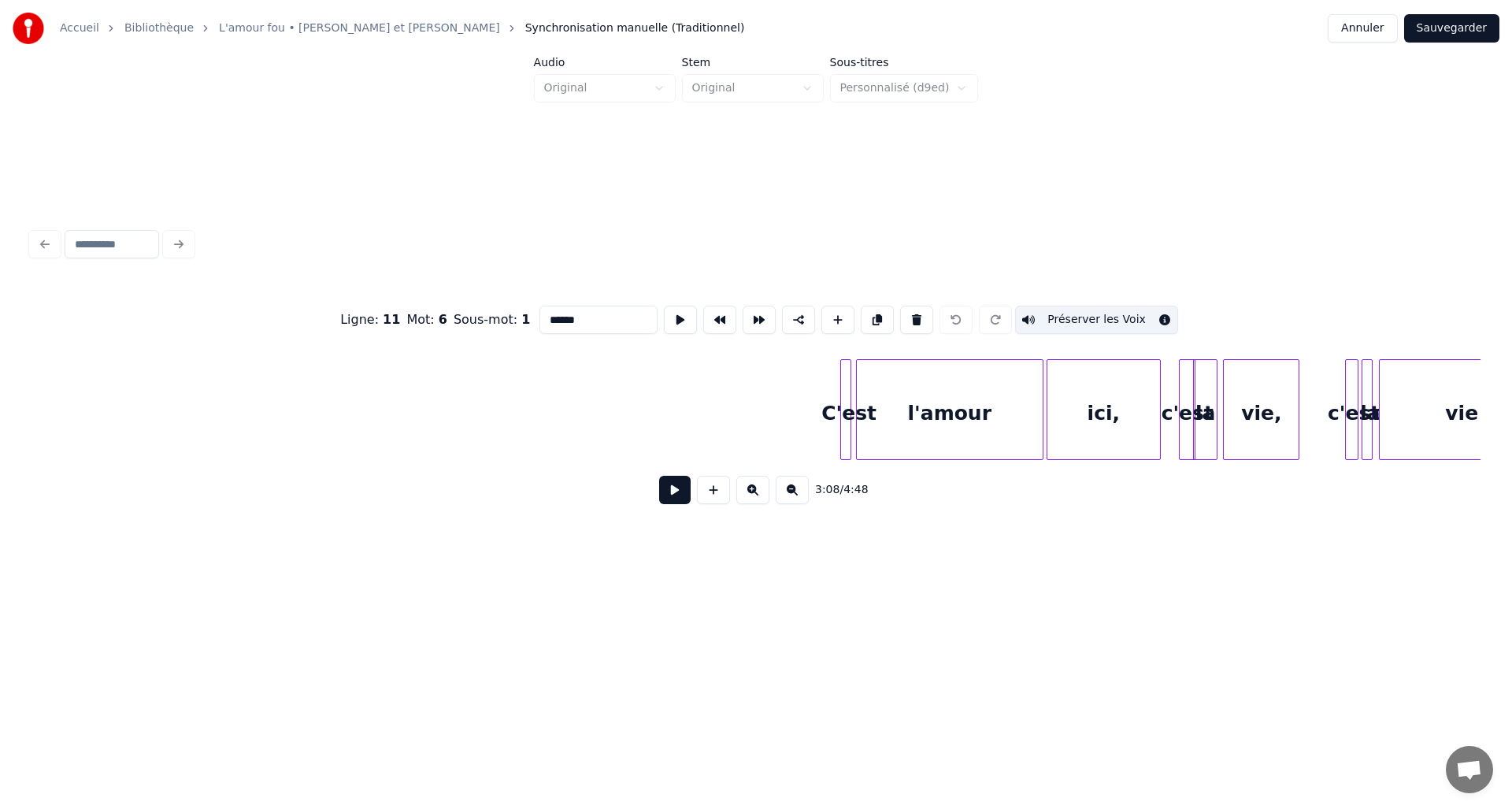
scroll to position [0, 16295]
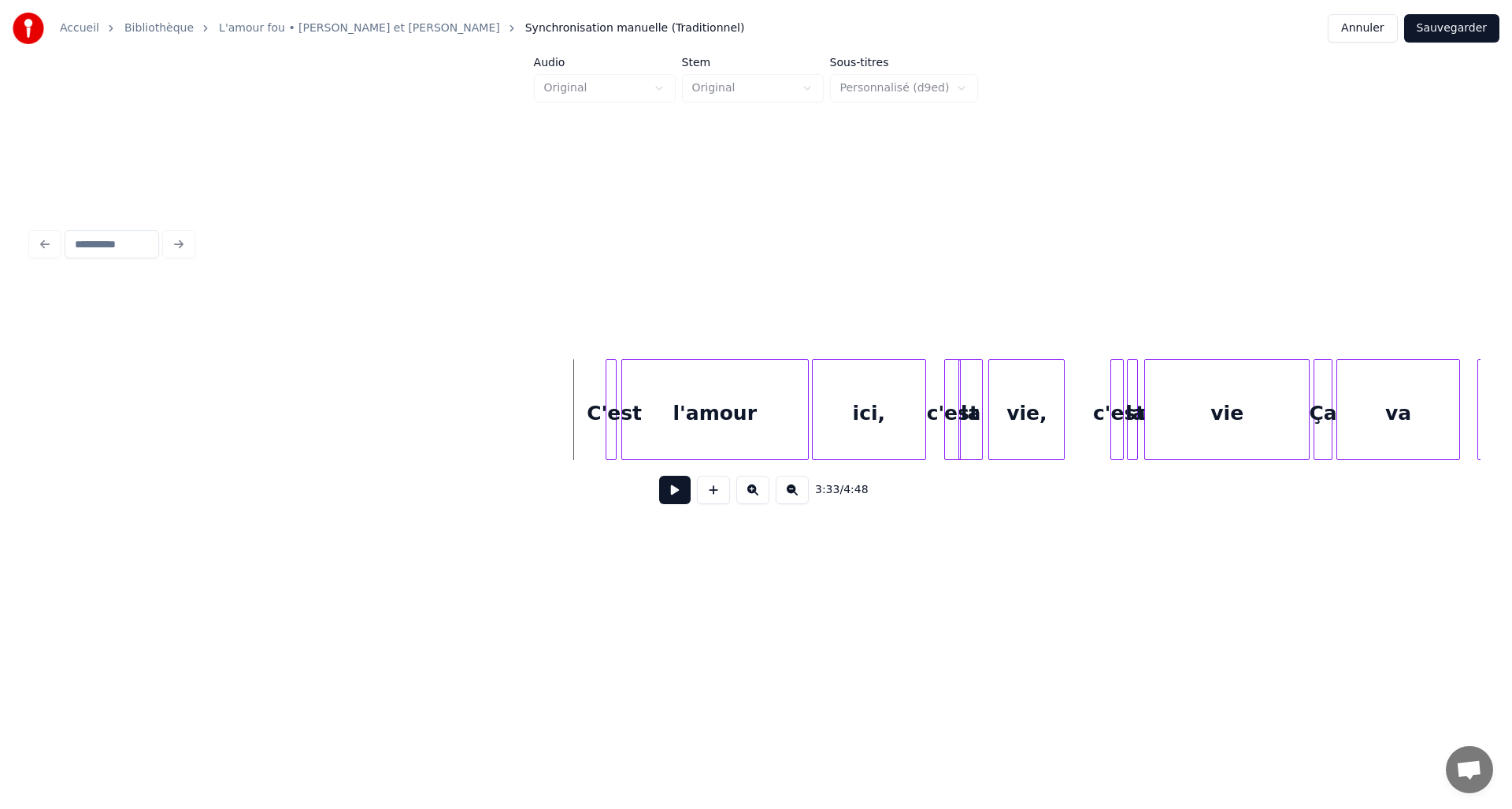
click at [672, 497] on button at bounding box center [675, 489] width 31 height 29
click at [861, 413] on div "ici," at bounding box center [868, 413] width 112 height 107
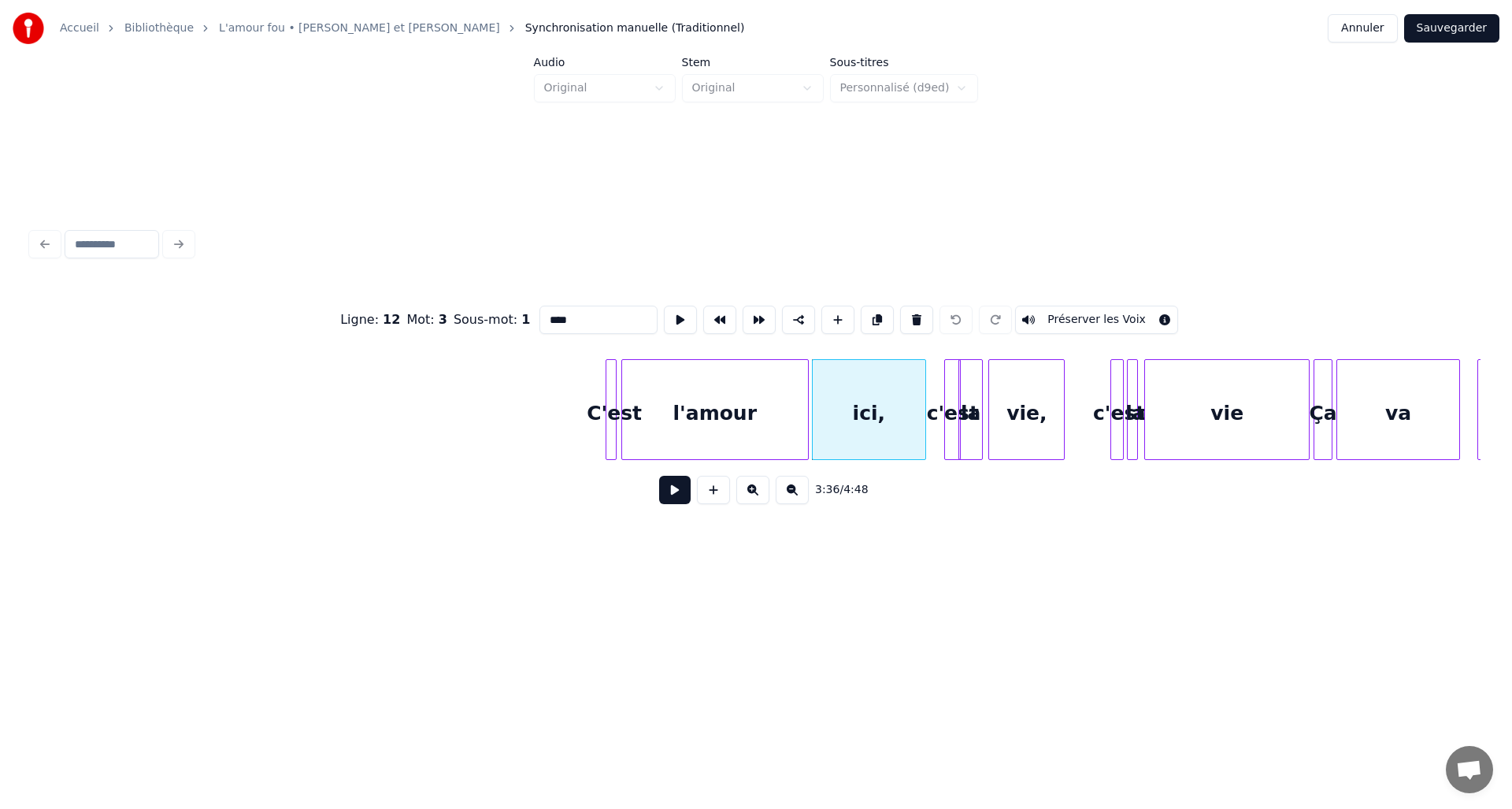
click at [1068, 316] on button "Préserver les Voix" at bounding box center [1097, 320] width 163 height 29
click at [670, 504] on button at bounding box center [675, 489] width 31 height 29
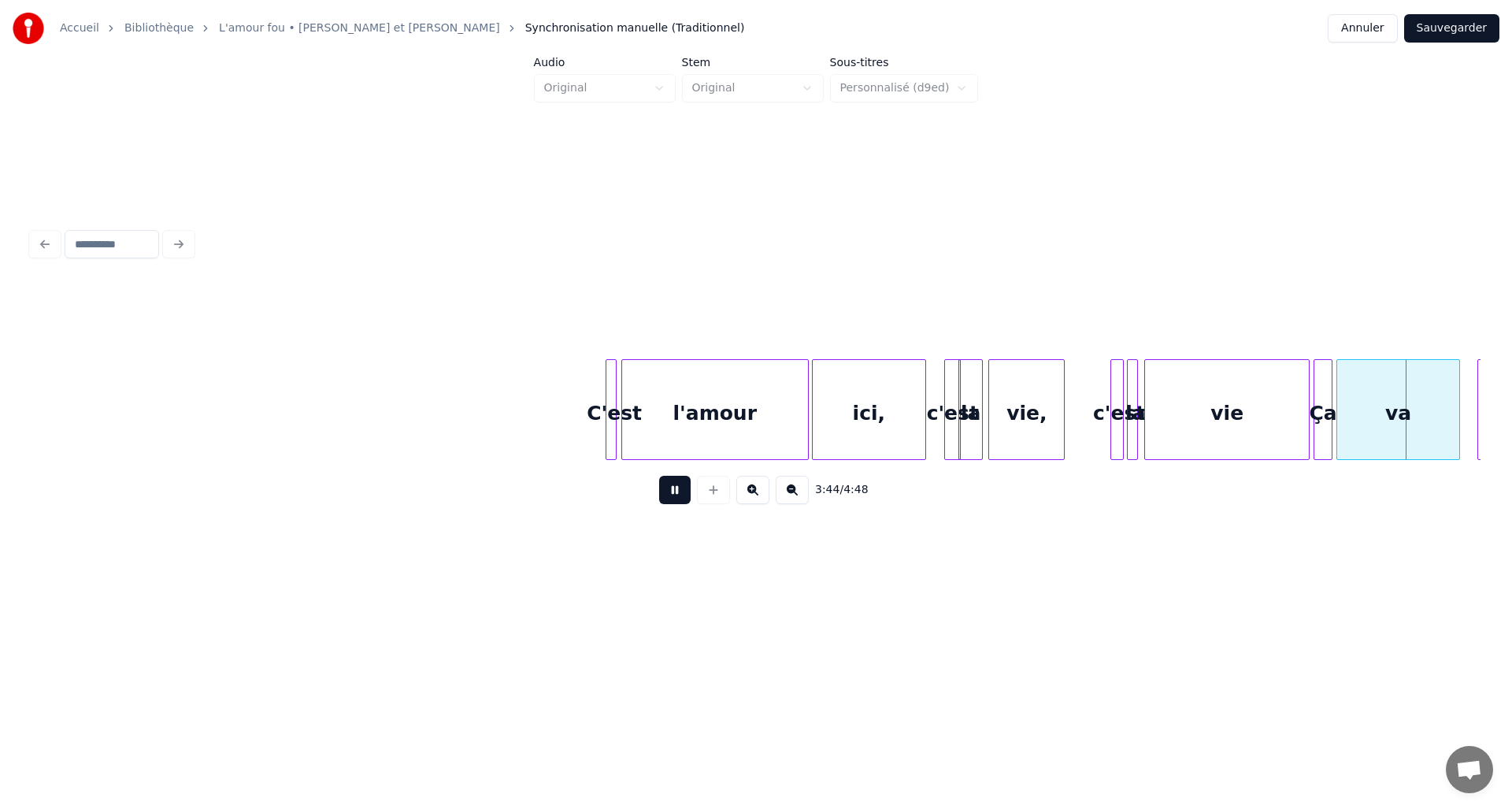
click at [670, 504] on button at bounding box center [675, 489] width 31 height 29
click at [953, 389] on div "c'est" at bounding box center [953, 413] width 16 height 107
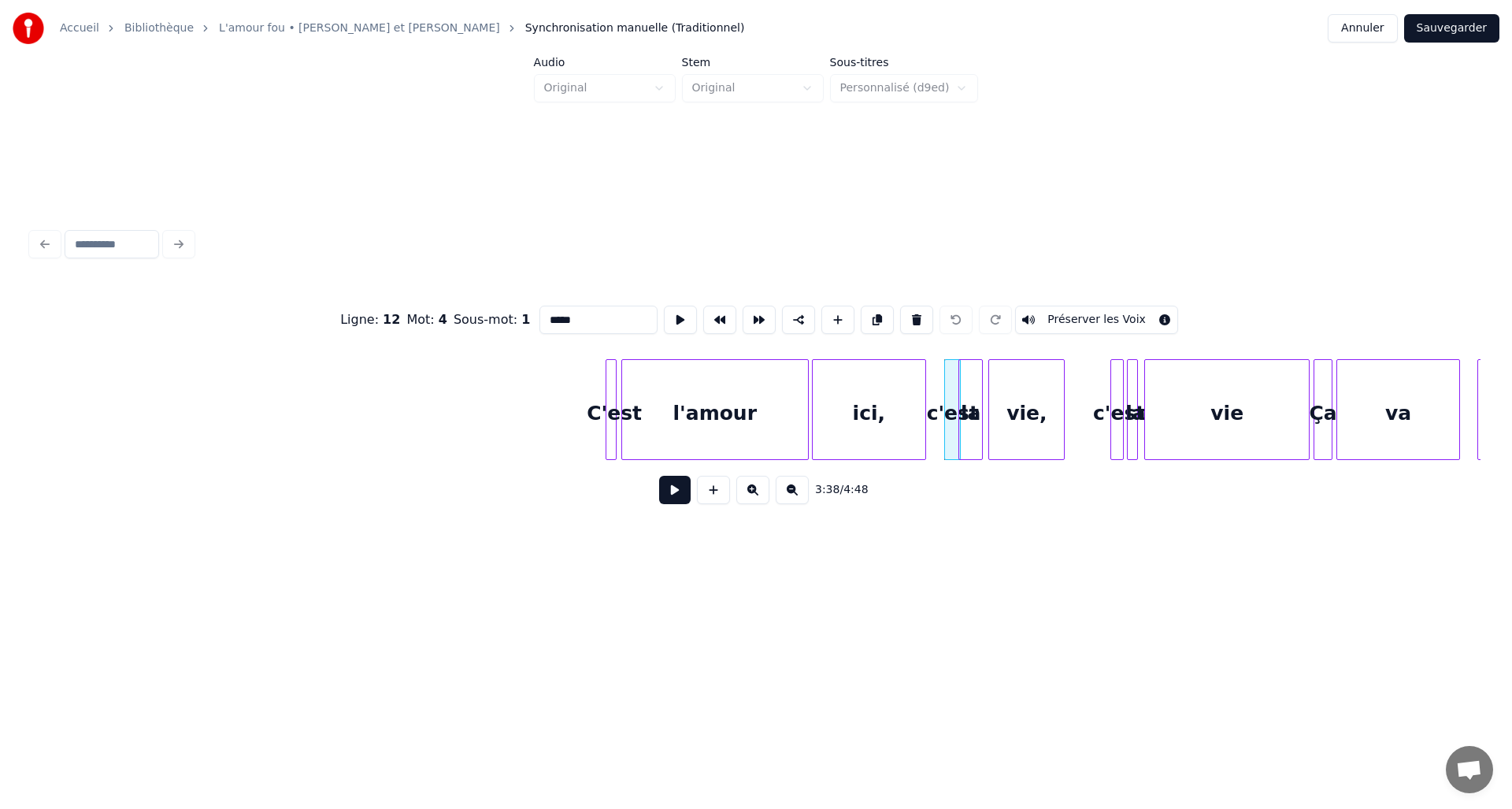
click at [1063, 310] on button "Préserver les Voix" at bounding box center [1097, 320] width 163 height 29
click at [975, 403] on div "la" at bounding box center [970, 413] width 22 height 107
click at [1065, 313] on button "Préserver les Voix" at bounding box center [1097, 320] width 163 height 29
click at [1020, 395] on div "vie," at bounding box center [1027, 413] width 75 height 107
click at [1073, 316] on button "Préserver les Voix" at bounding box center [1097, 320] width 163 height 29
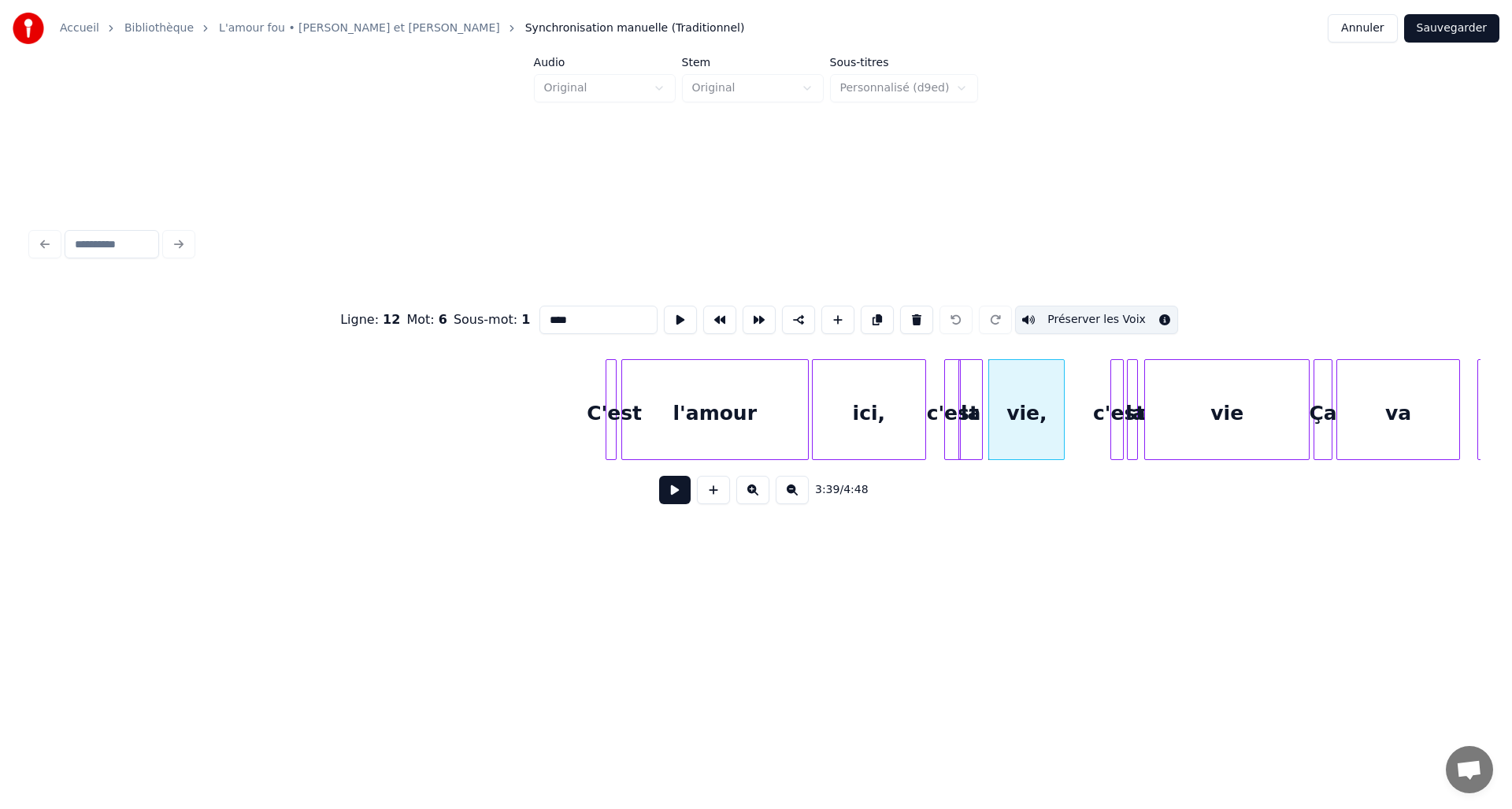
click at [1116, 388] on div at bounding box center [1113, 409] width 4 height 99
click at [1076, 315] on button "Préserver les Voix" at bounding box center [1097, 320] width 163 height 29
click at [1131, 384] on div at bounding box center [1130, 409] width 4 height 99
click at [1091, 316] on button "Préserver les Voix" at bounding box center [1097, 320] width 163 height 29
click at [1184, 404] on div "vie" at bounding box center [1227, 413] width 164 height 107
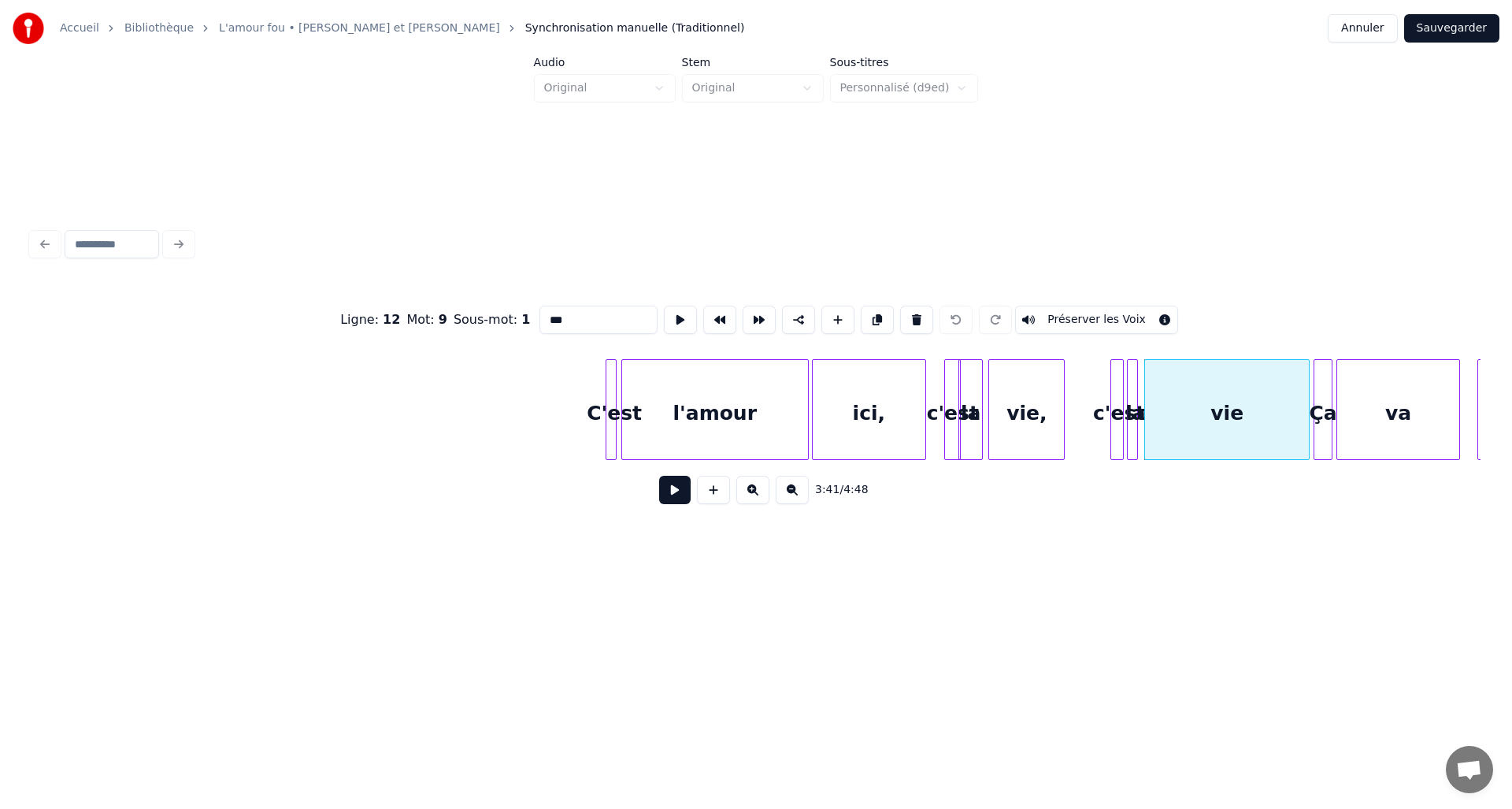
click at [1111, 313] on button "Préserver les Voix" at bounding box center [1097, 320] width 163 height 29
click at [1320, 404] on div "Ça" at bounding box center [1322, 413] width 17 height 107
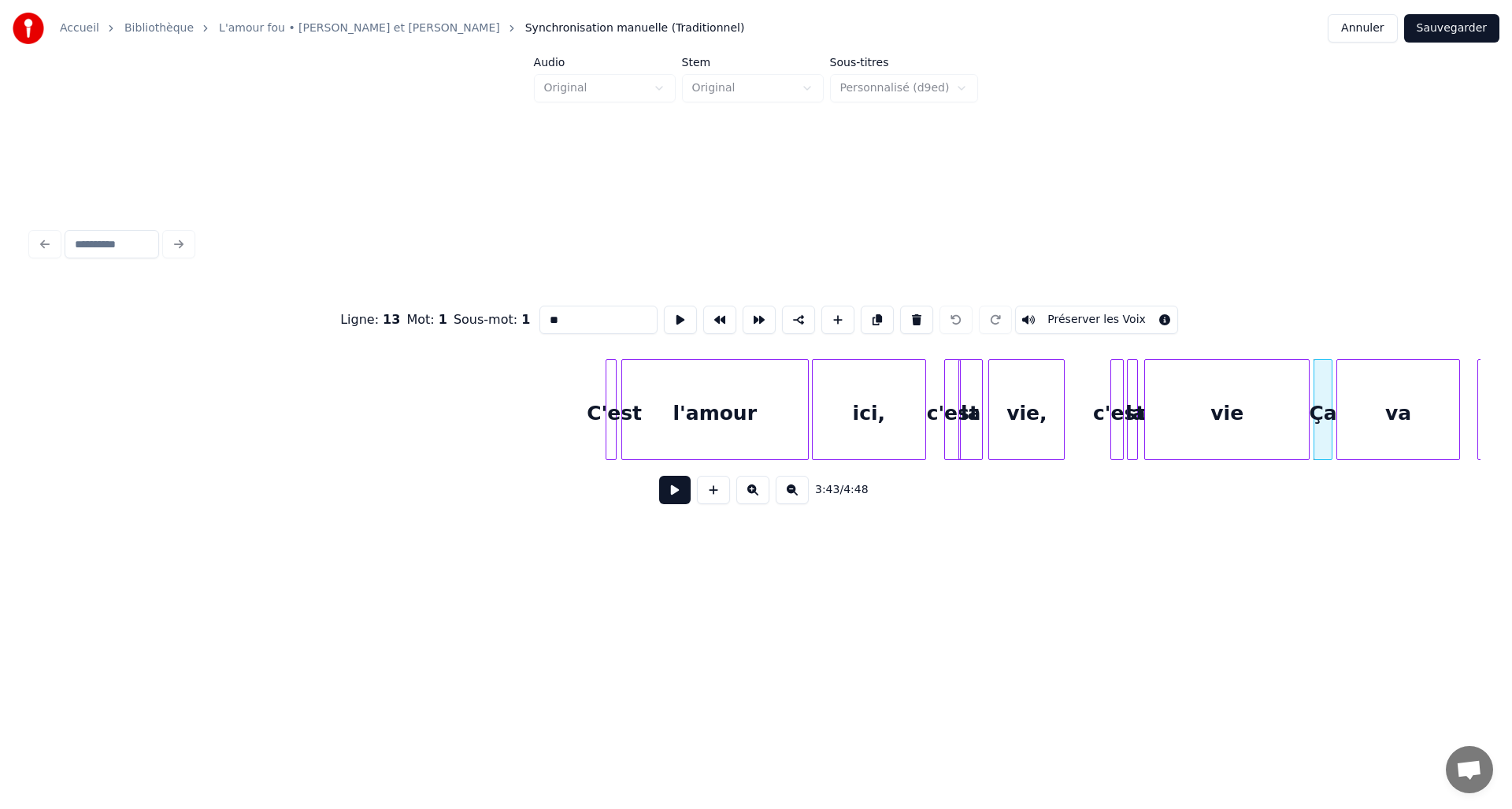
click at [1124, 319] on button "Préserver les Voix" at bounding box center [1097, 320] width 163 height 29
click at [1374, 400] on div "va" at bounding box center [1399, 413] width 122 height 107
click at [1092, 313] on button "Préserver les Voix" at bounding box center [1097, 320] width 163 height 29
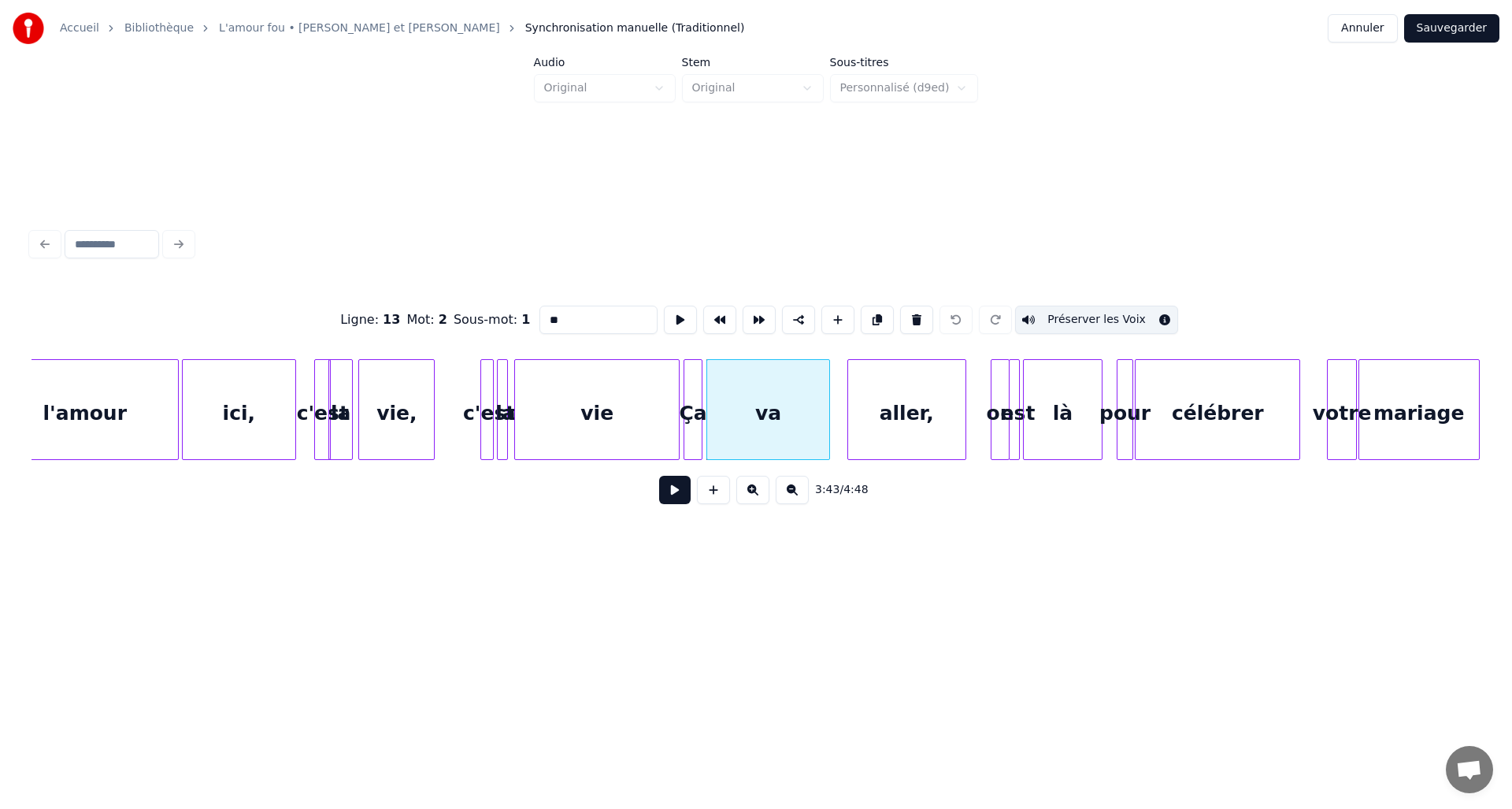
scroll to position [0, 16962]
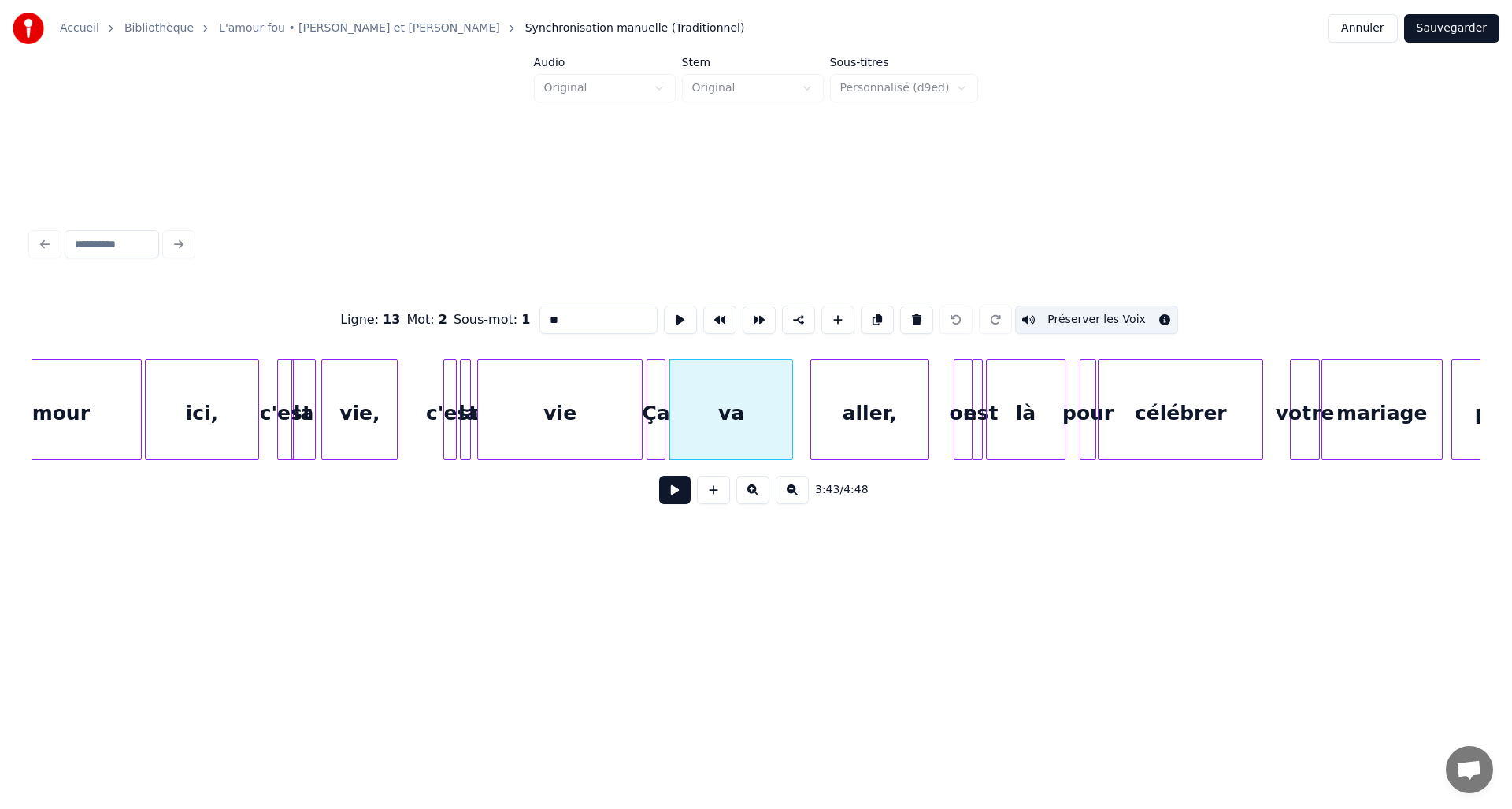
click at [912, 415] on div "aller," at bounding box center [870, 413] width 118 height 107
type input "******"
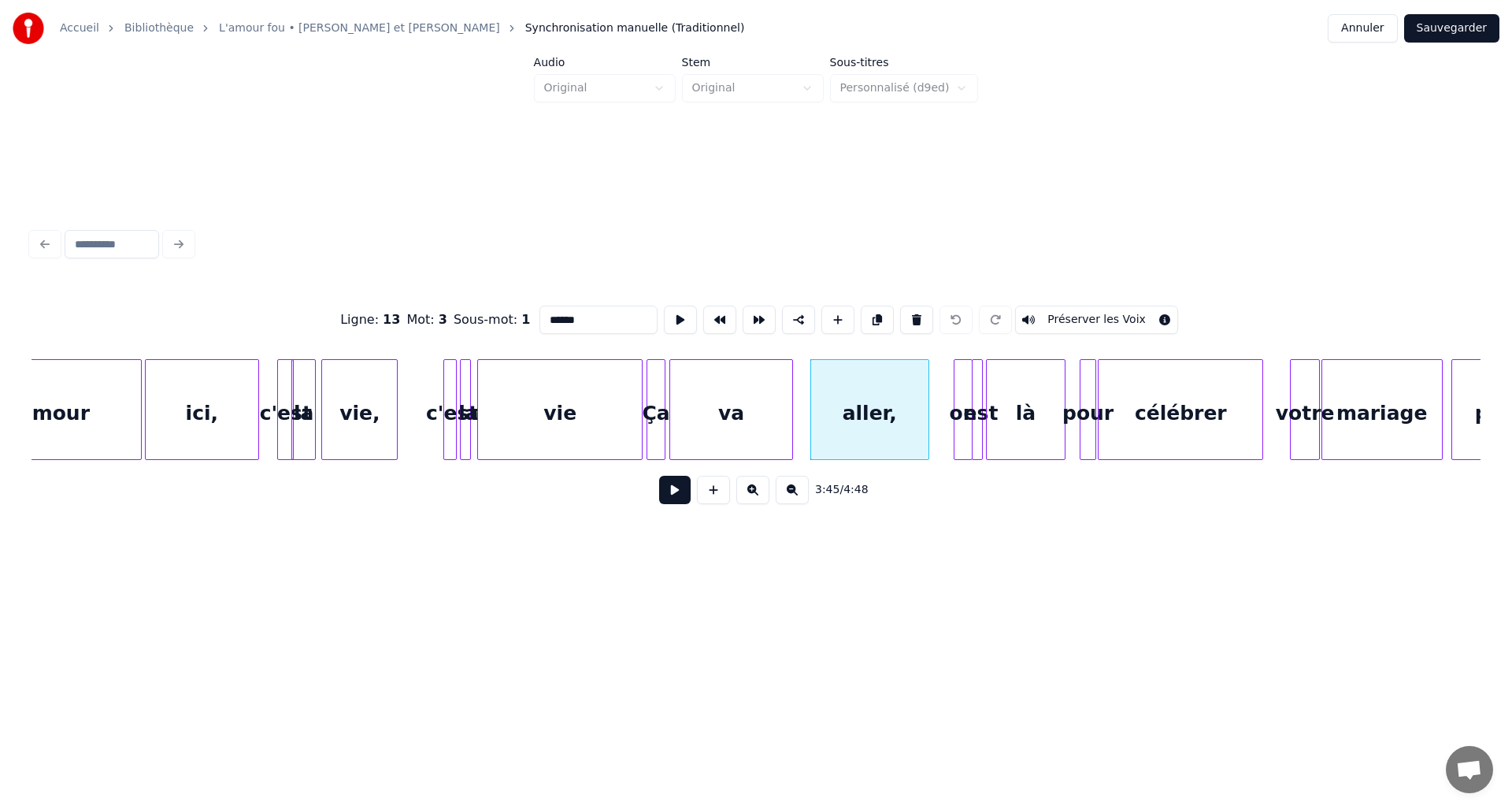
click at [1056, 317] on button "Préserver les Voix" at bounding box center [1097, 320] width 163 height 29
click at [667, 496] on button at bounding box center [675, 489] width 31 height 29
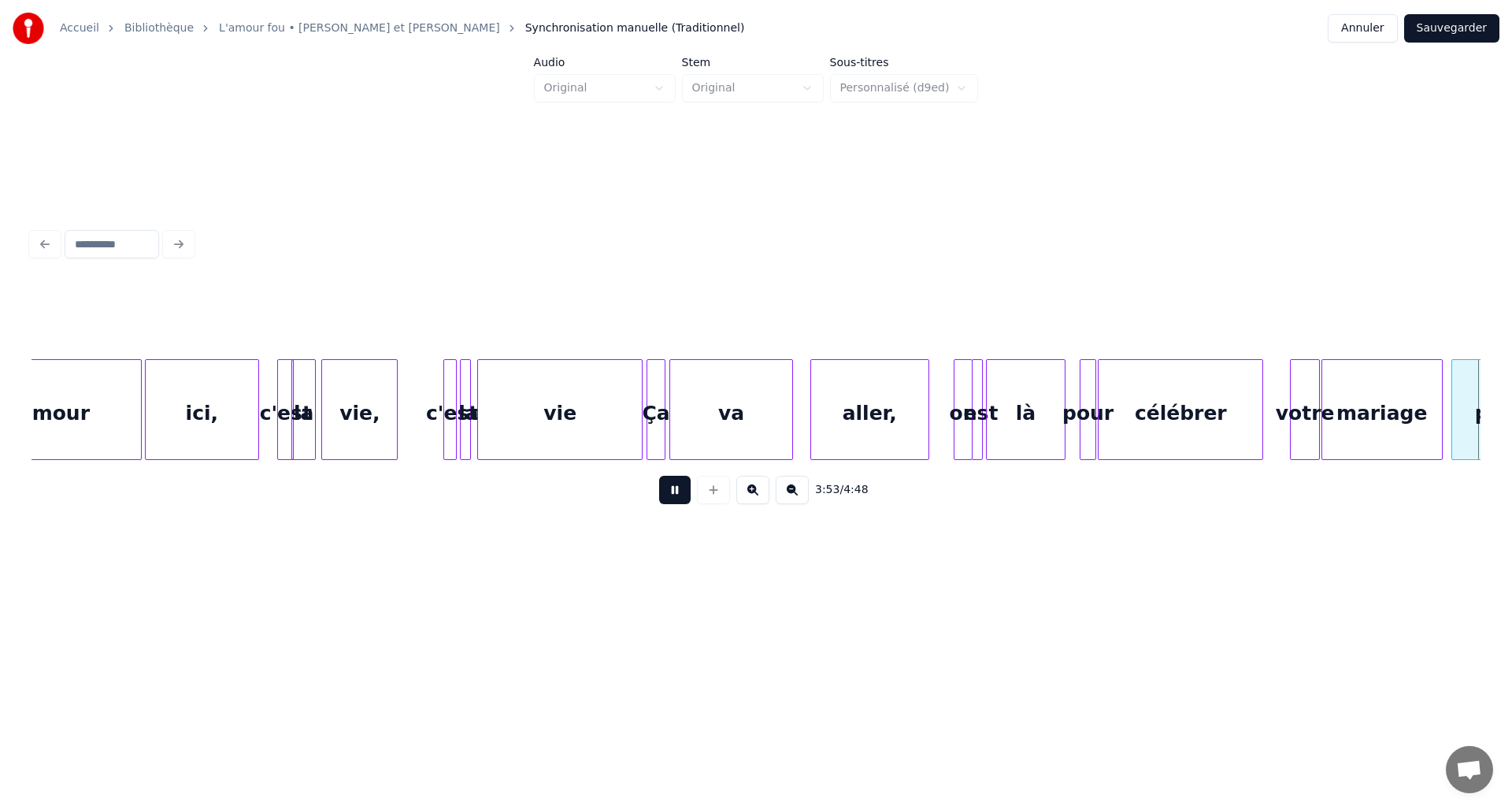
scroll to position [0, 18412]
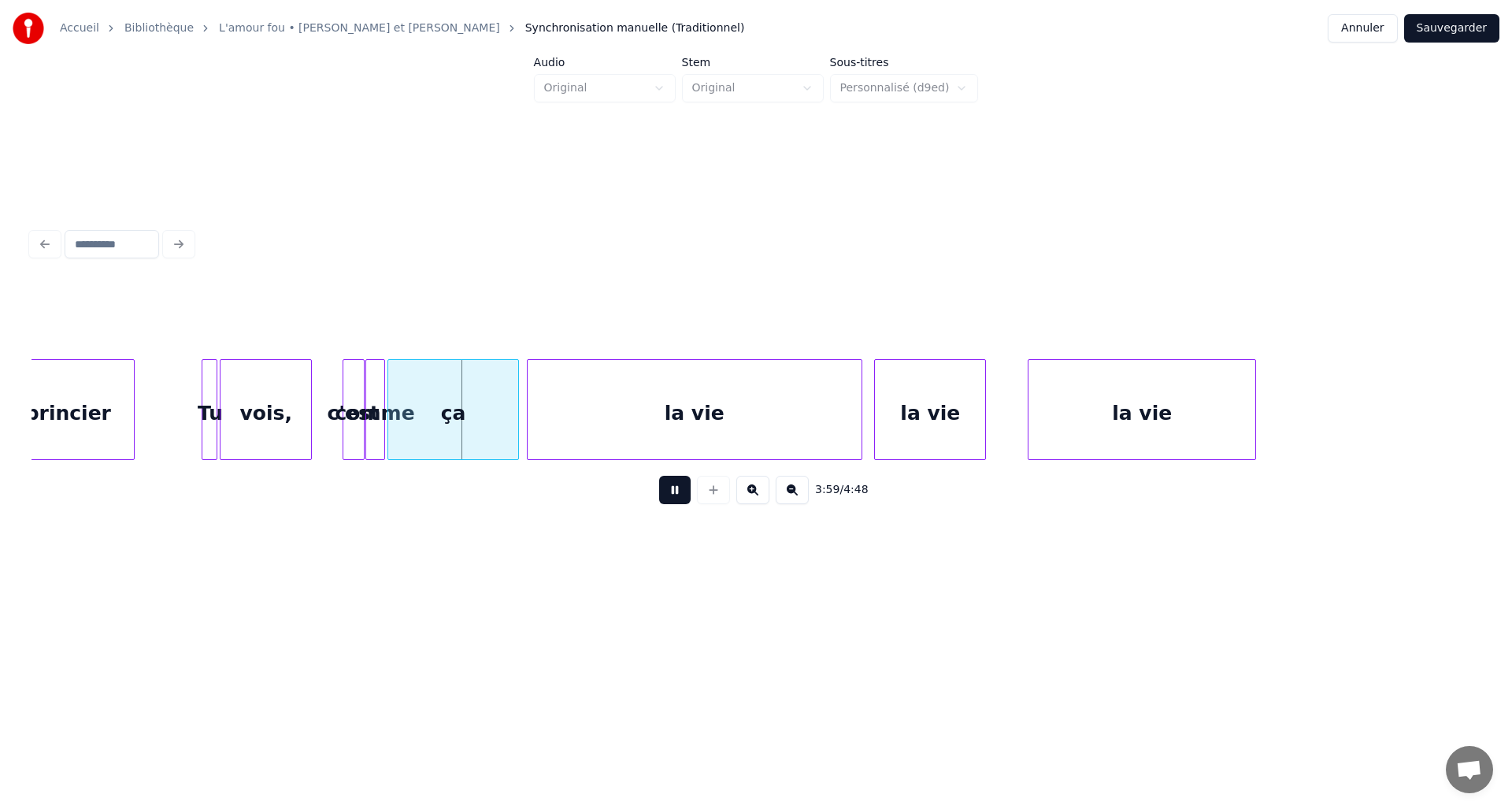
click at [667, 496] on button at bounding box center [675, 489] width 31 height 29
click at [210, 403] on div "Tu" at bounding box center [210, 413] width 16 height 107
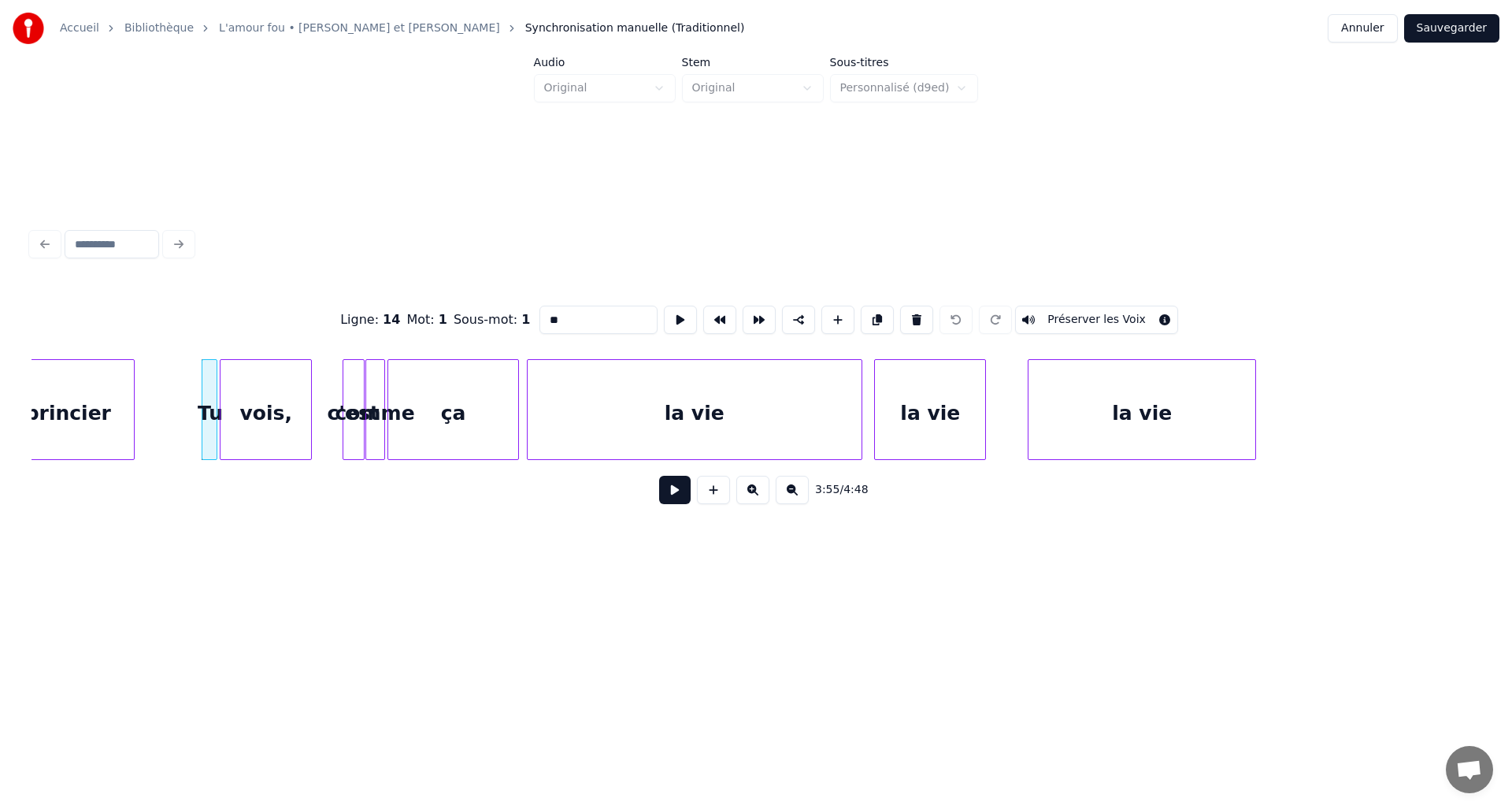
click at [1071, 311] on button "Préserver les Voix" at bounding box center [1097, 320] width 163 height 29
click at [262, 403] on div "vois," at bounding box center [266, 413] width 91 height 107
click at [1070, 313] on button "Préserver les Voix" at bounding box center [1097, 320] width 163 height 29
click at [348, 384] on div at bounding box center [345, 409] width 4 height 99
click at [1068, 311] on button "Préserver les Voix" at bounding box center [1097, 320] width 163 height 29
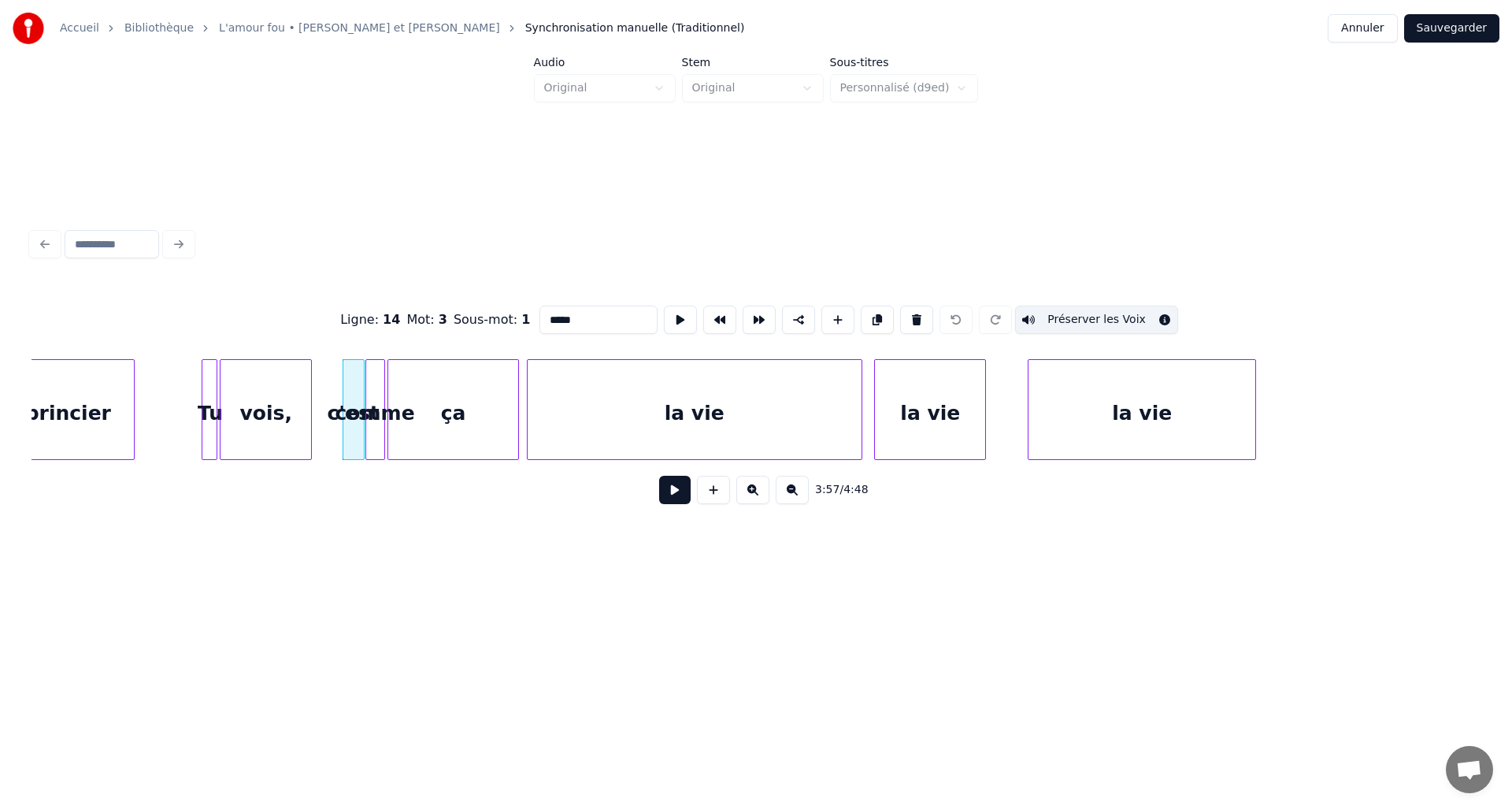
click at [375, 394] on div "comme" at bounding box center [375, 413] width 18 height 107
click at [1058, 316] on button "Préserver les Voix" at bounding box center [1097, 320] width 163 height 29
click at [472, 405] on div "ça" at bounding box center [454, 413] width 131 height 107
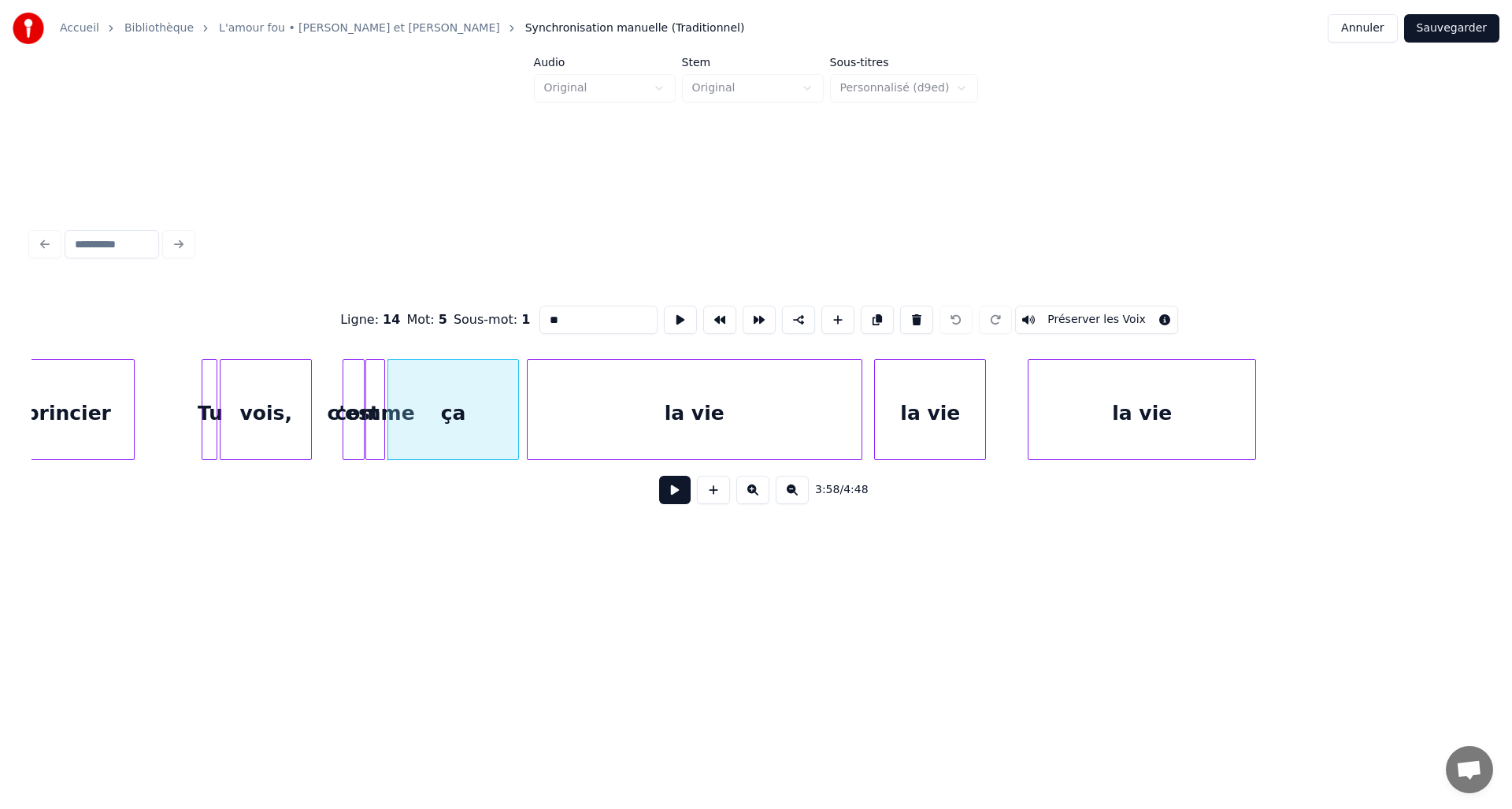
click at [1061, 313] on button "Préserver les Voix" at bounding box center [1097, 320] width 163 height 29
click at [706, 386] on div "la vie" at bounding box center [694, 413] width 334 height 107
type input "******"
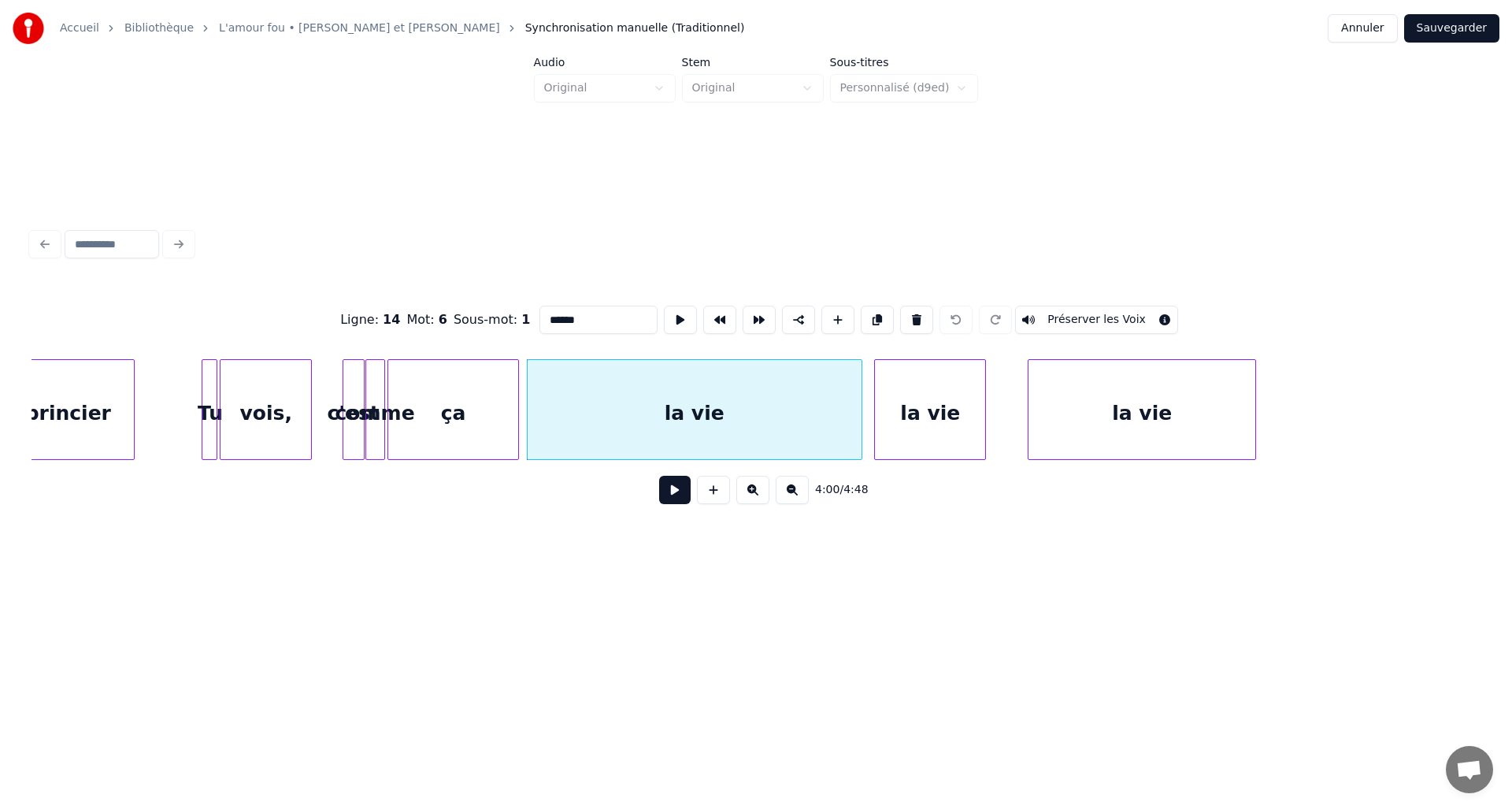
click at [1067, 315] on button "Préserver les Voix" at bounding box center [1097, 320] width 163 height 29
click at [931, 401] on div "la vie" at bounding box center [930, 413] width 111 height 107
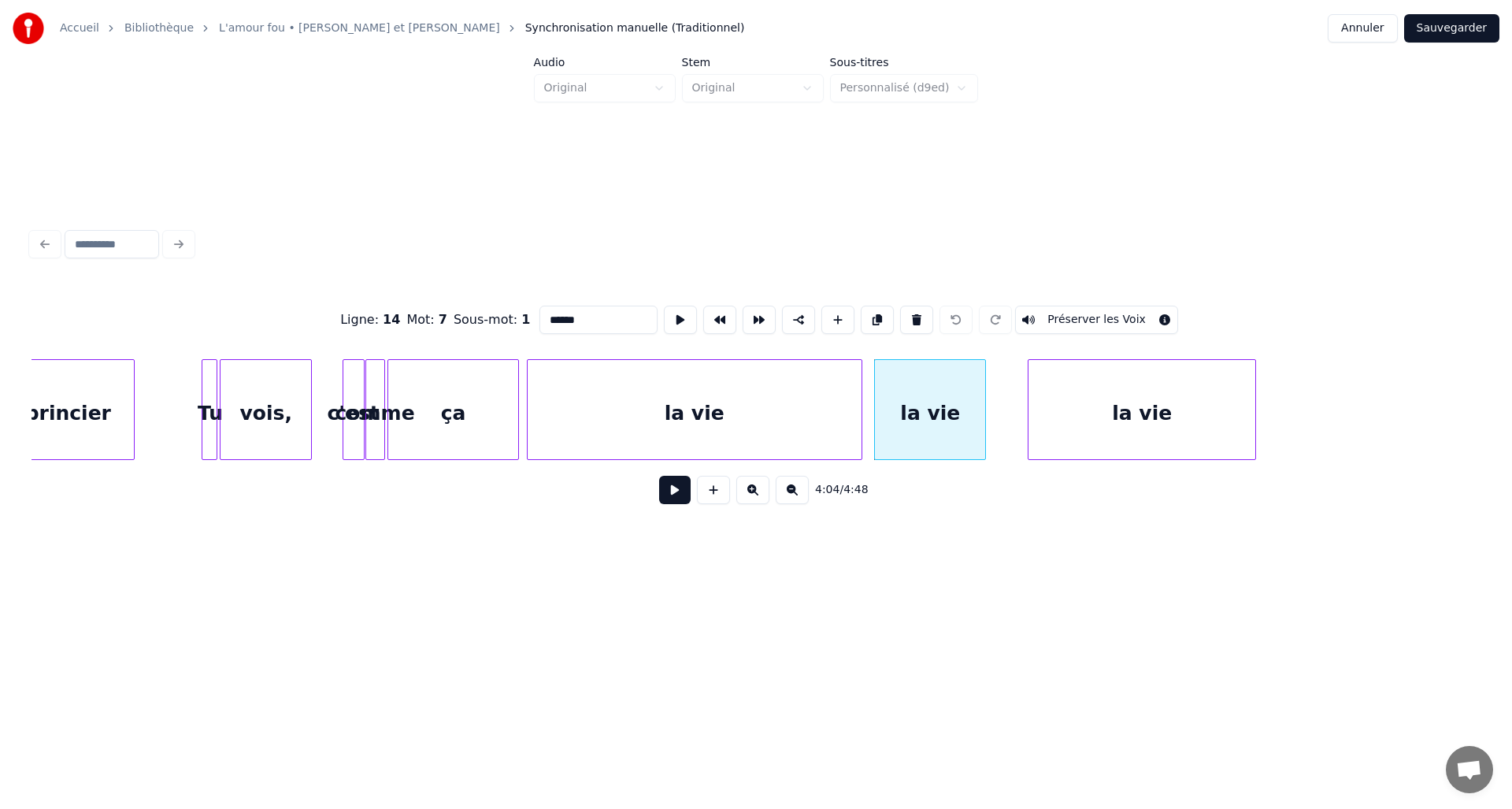
click at [1067, 315] on button "Préserver les Voix" at bounding box center [1097, 320] width 163 height 29
click at [1086, 403] on div "la vie" at bounding box center [1142, 413] width 226 height 107
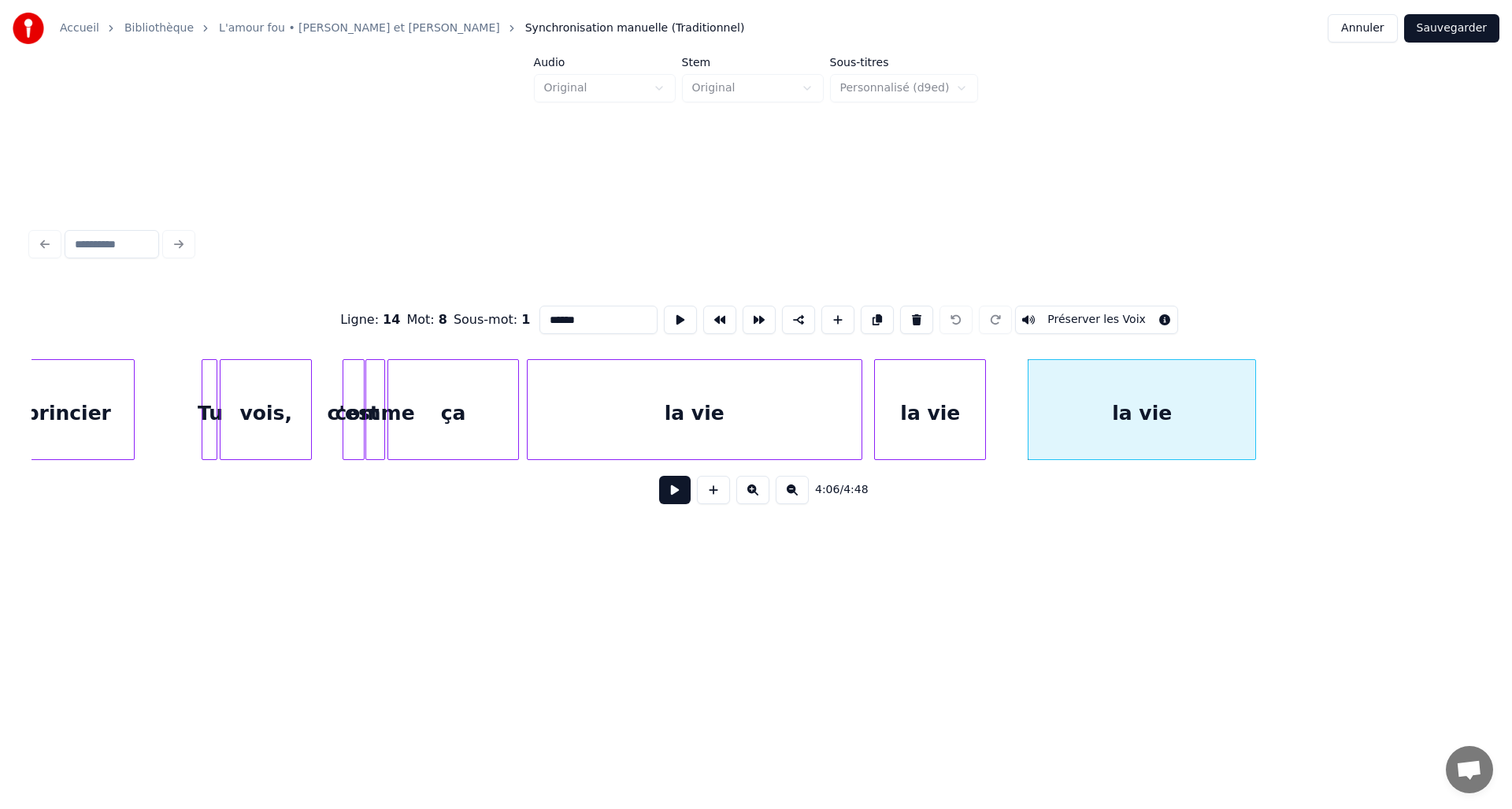
click at [1074, 311] on button "Préserver les Voix" at bounding box center [1097, 320] width 163 height 29
click at [673, 502] on button at bounding box center [675, 489] width 31 height 29
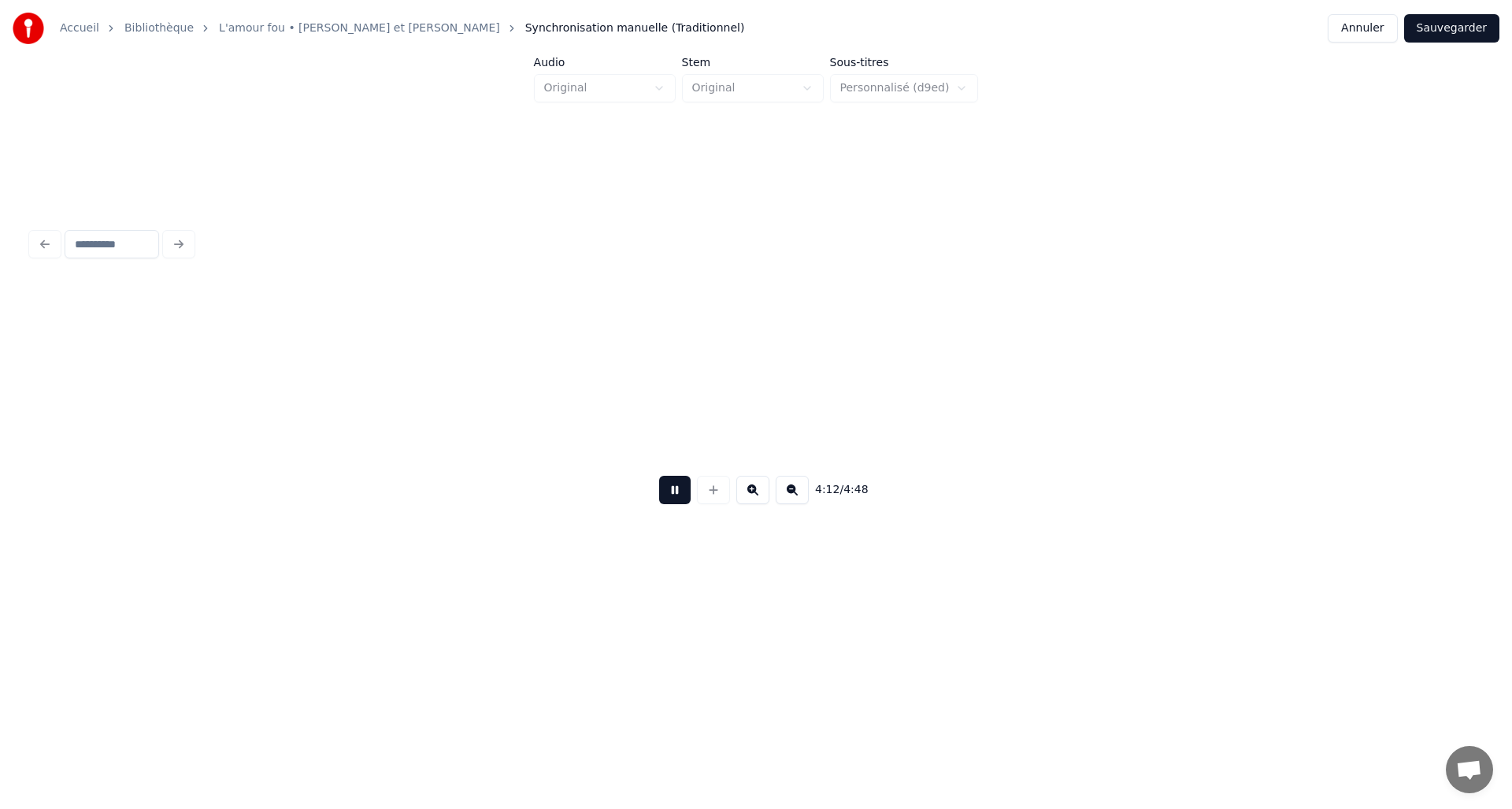
scroll to position [0, 19862]
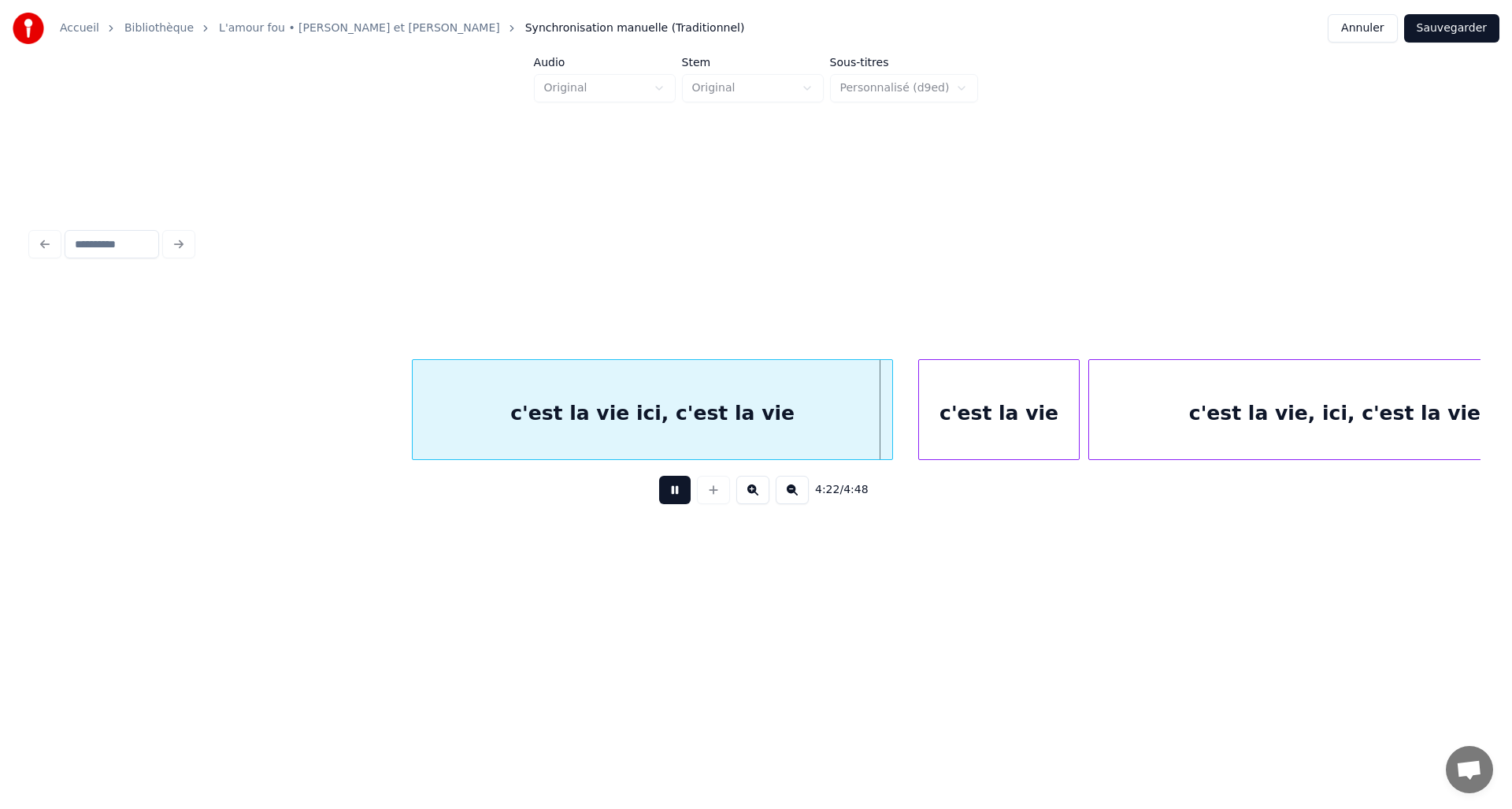
click at [673, 502] on button at bounding box center [675, 489] width 31 height 29
click at [712, 394] on div "c'est la vie ici, c'est la vie" at bounding box center [652, 413] width 480 height 107
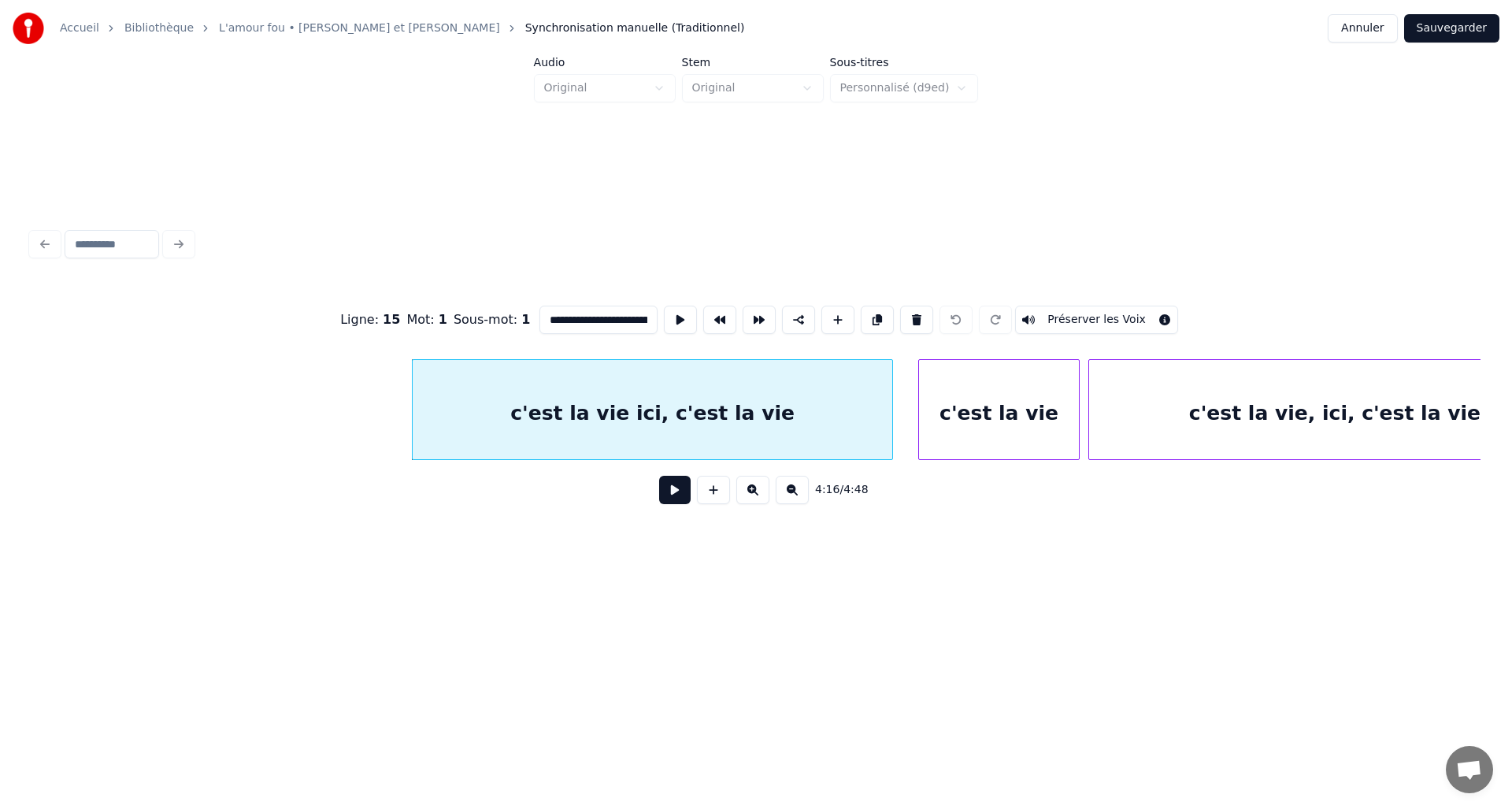
click at [1053, 313] on button "Préserver les Voix" at bounding box center [1097, 320] width 163 height 29
click at [973, 419] on div "c'est la vie" at bounding box center [999, 413] width 160 height 107
type input "**********"
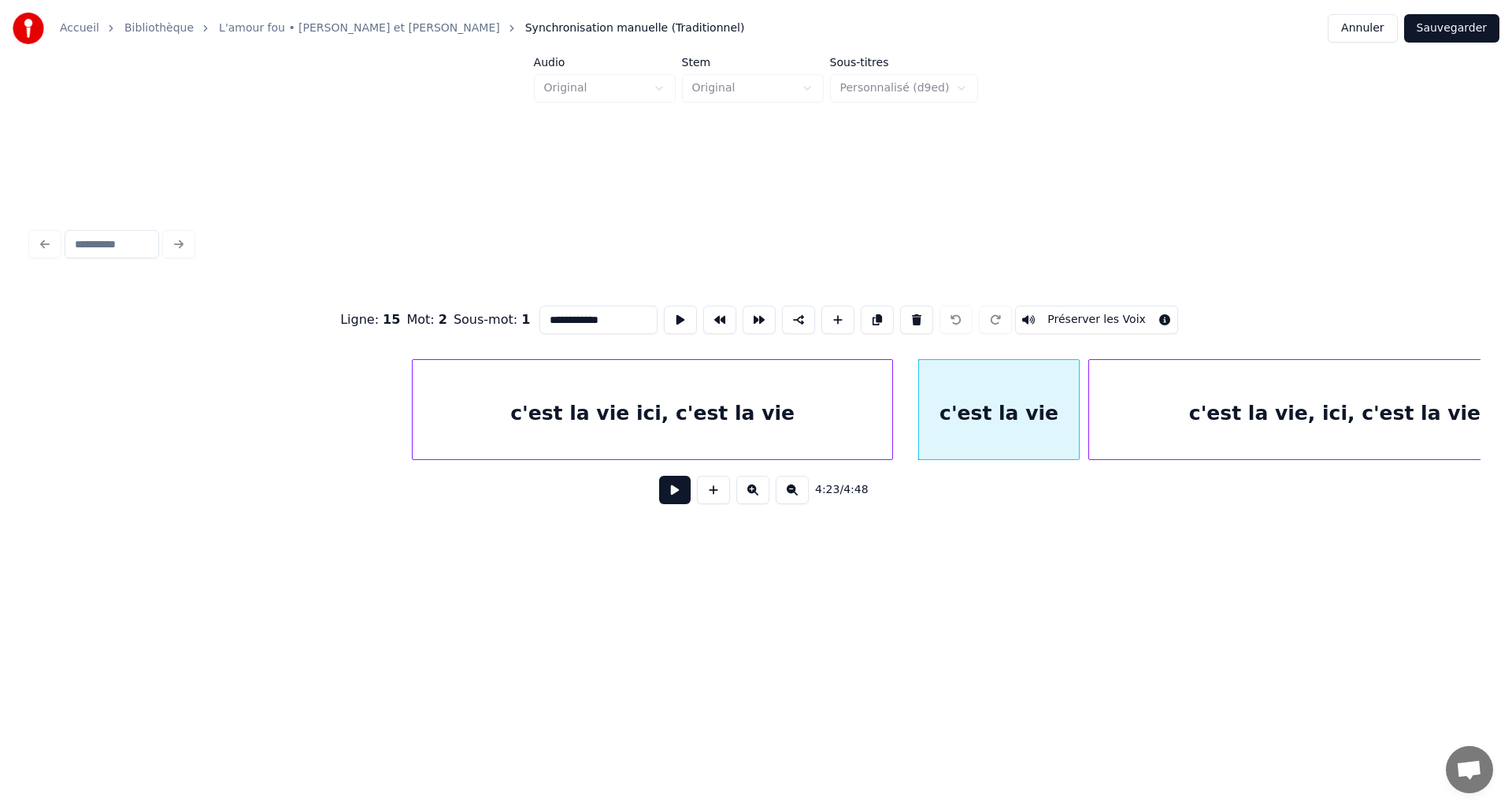
click at [665, 503] on button at bounding box center [675, 489] width 31 height 29
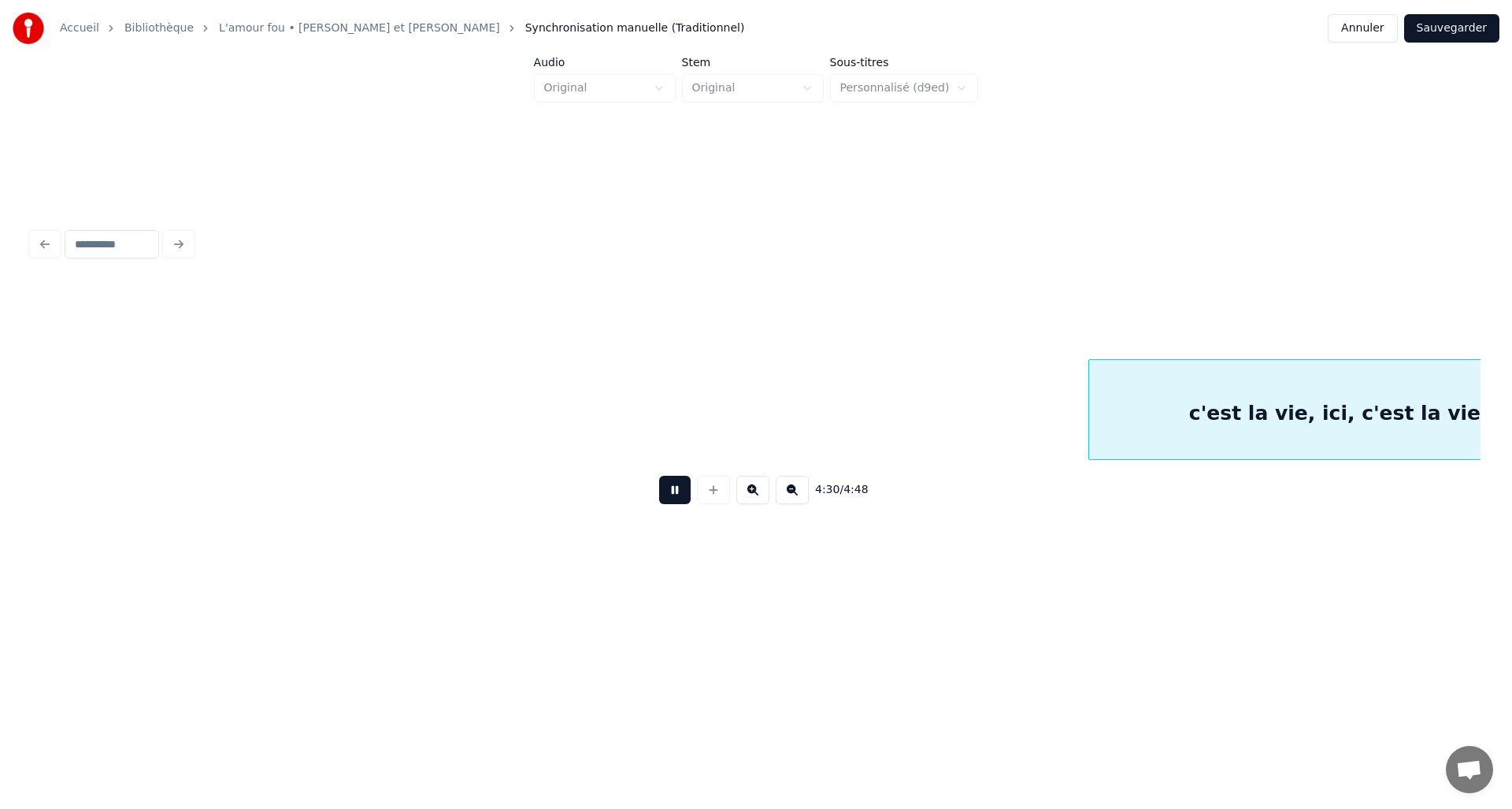
scroll to position [0, 21280]
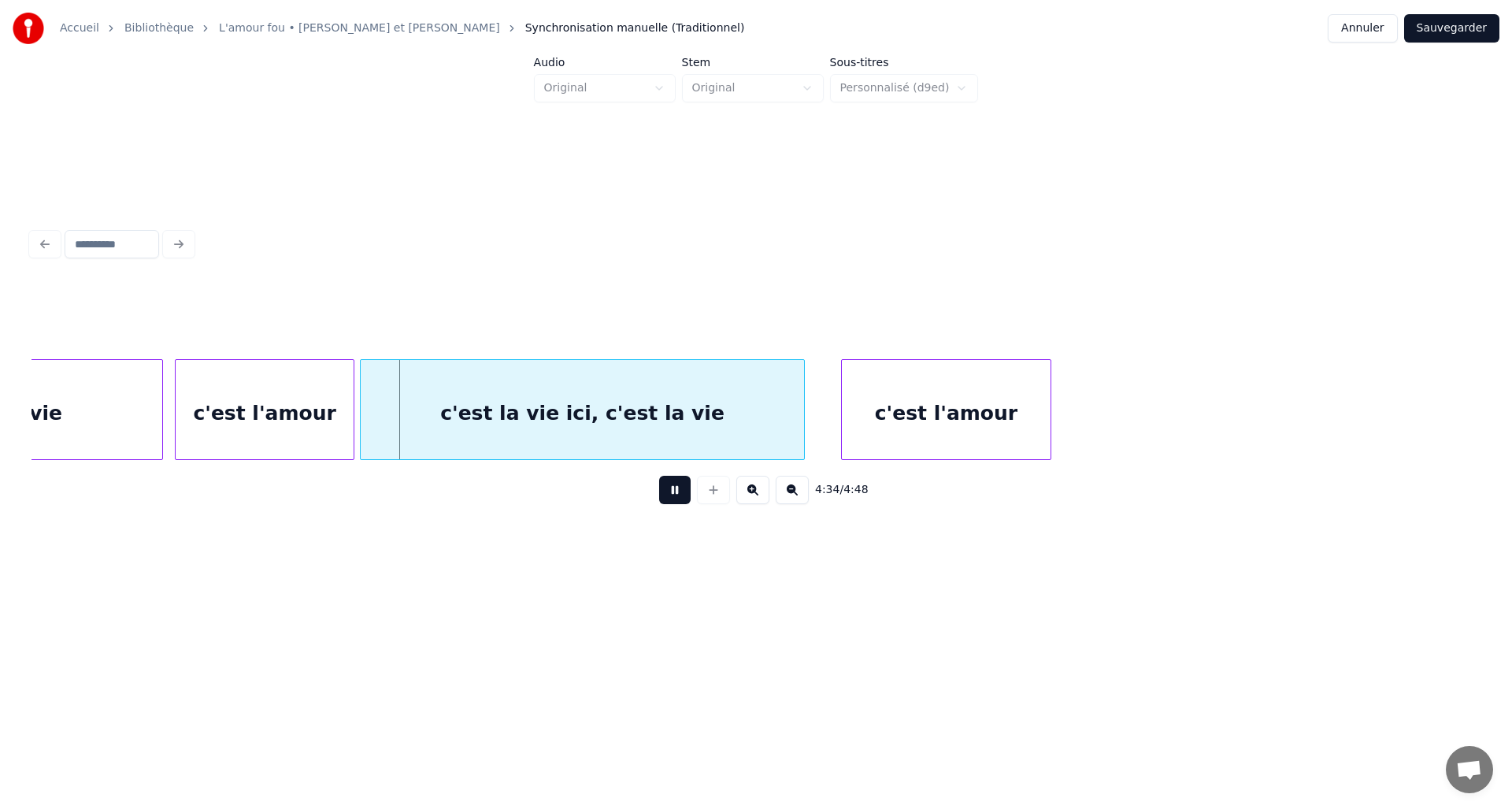
click at [665, 503] on button at bounding box center [675, 489] width 31 height 29
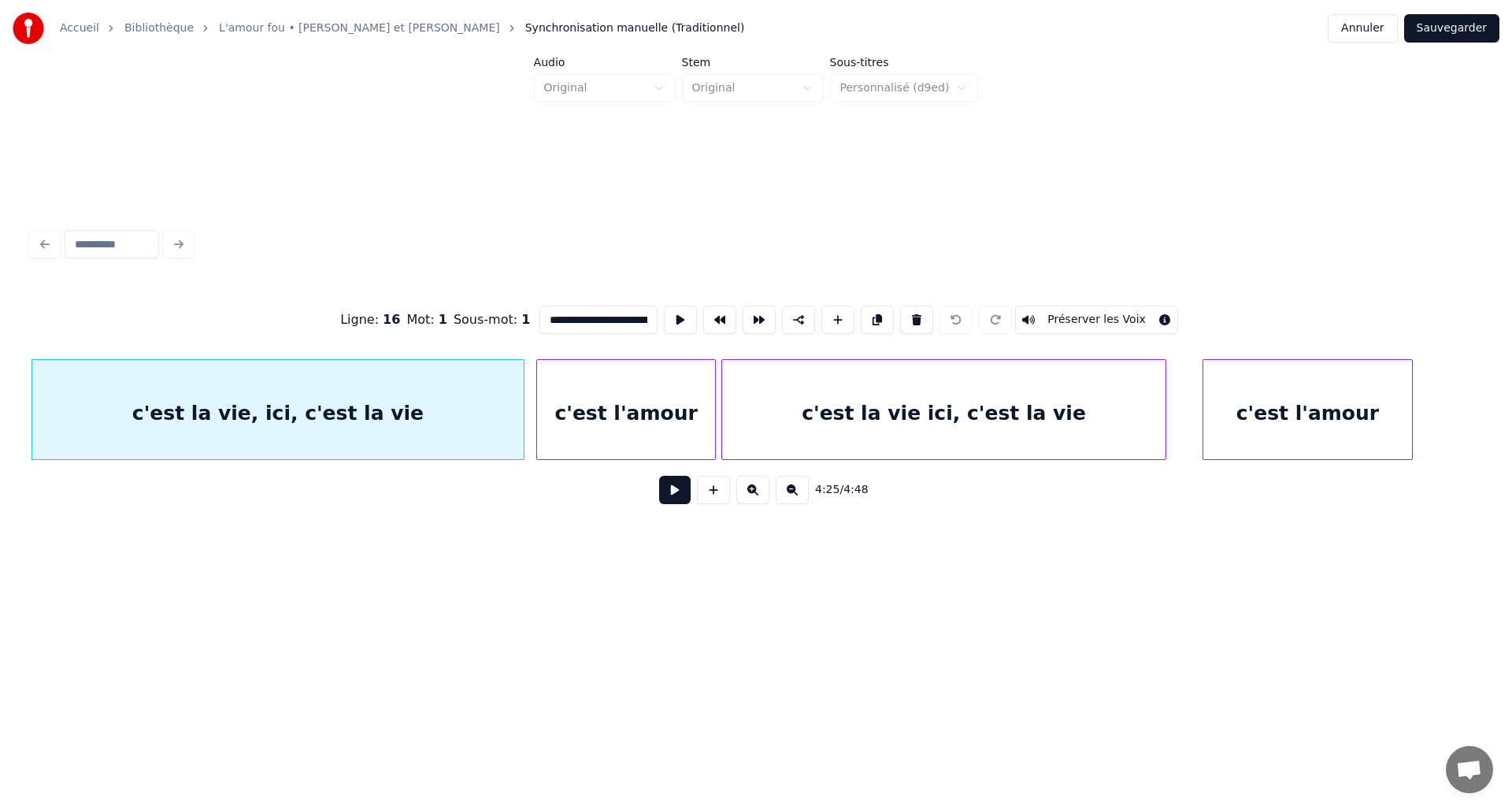
click at [1098, 314] on button "Préserver les Voix" at bounding box center [1097, 320] width 163 height 29
click at [960, 424] on div "c'est la vie ici, c'est la vie" at bounding box center [943, 413] width 443 height 107
type input "**********"
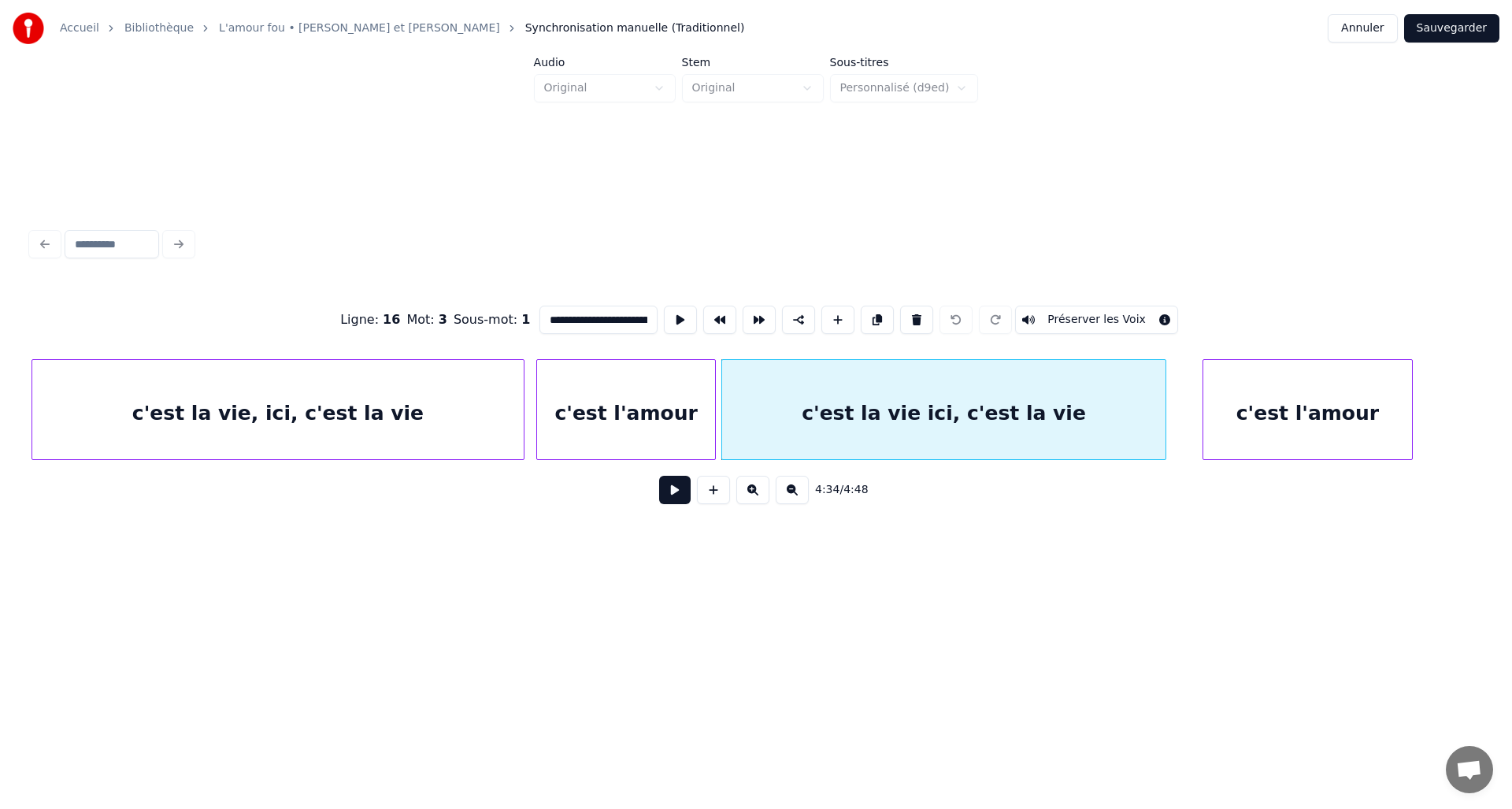
click at [1065, 311] on button "Préserver les Voix" at bounding box center [1097, 320] width 163 height 29
click at [1455, 30] on button "Sauvegarder" at bounding box center [1452, 28] width 95 height 29
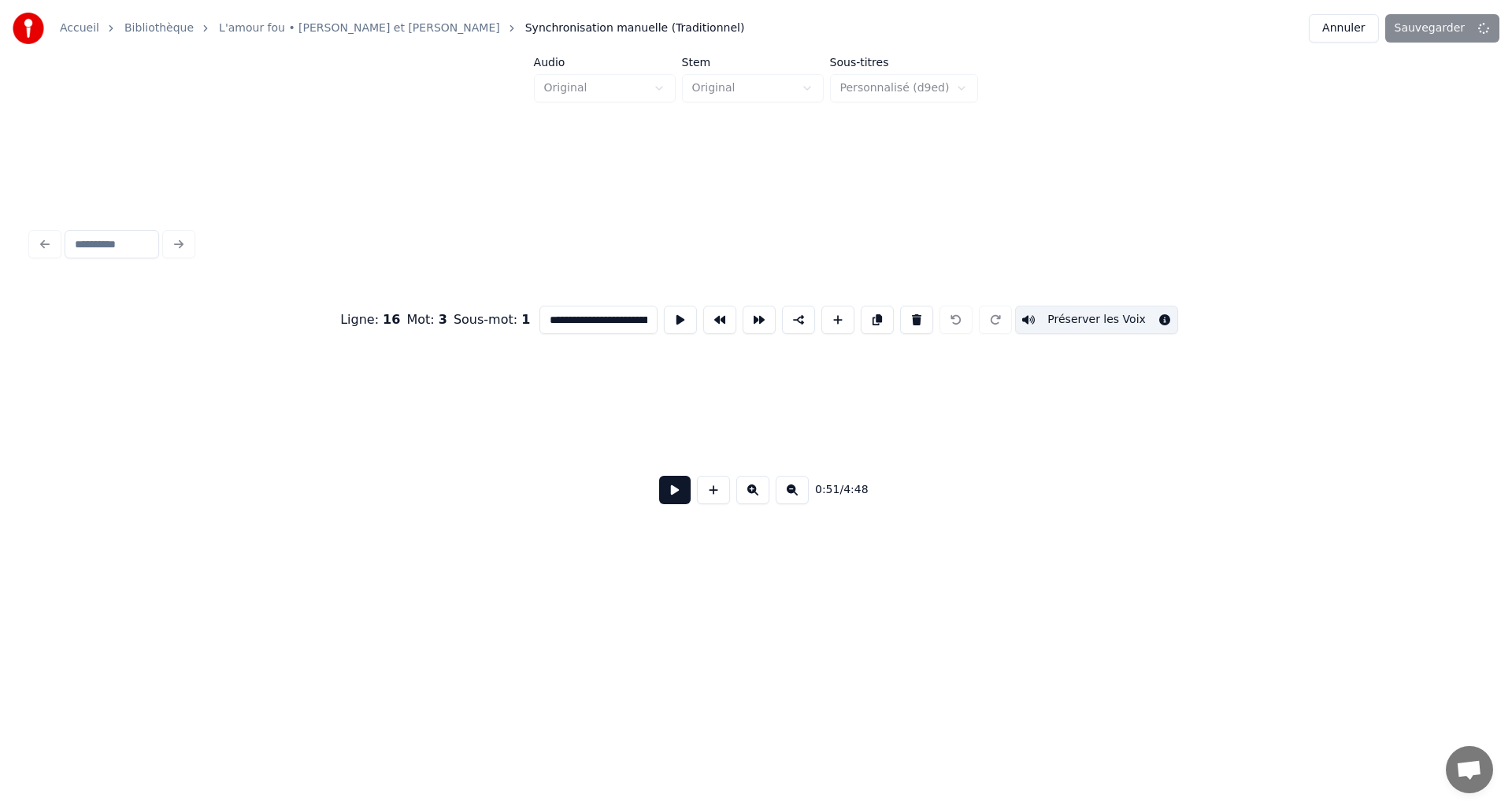
scroll to position [0, 4088]
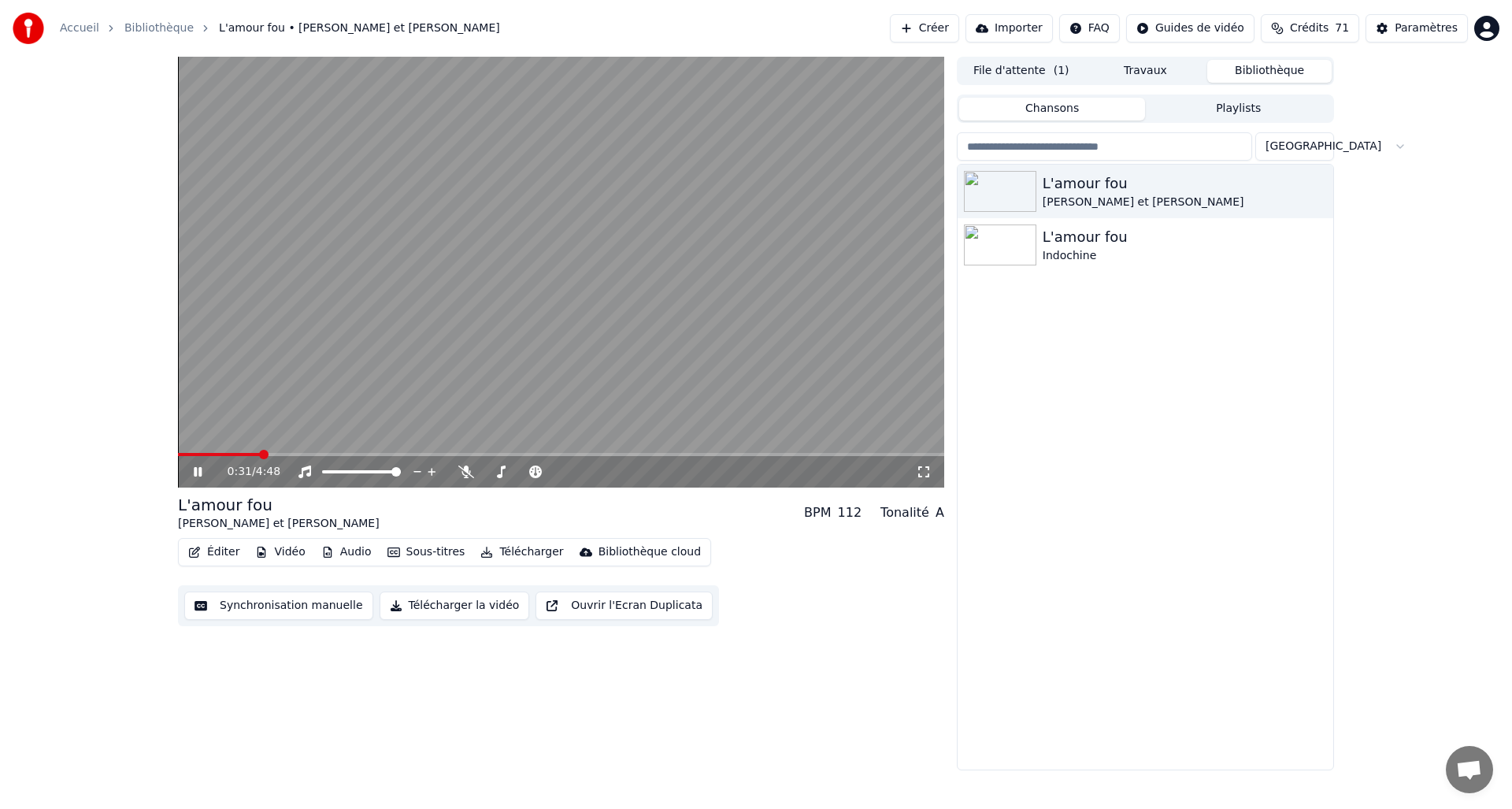
click at [260, 455] on span at bounding box center [561, 455] width 766 height 3
click at [283, 455] on span at bounding box center [561, 455] width 766 height 3
click at [302, 455] on span at bounding box center [561, 455] width 766 height 3
click at [321, 454] on span at bounding box center [561, 455] width 766 height 3
click at [309, 454] on span at bounding box center [253, 455] width 150 height 3
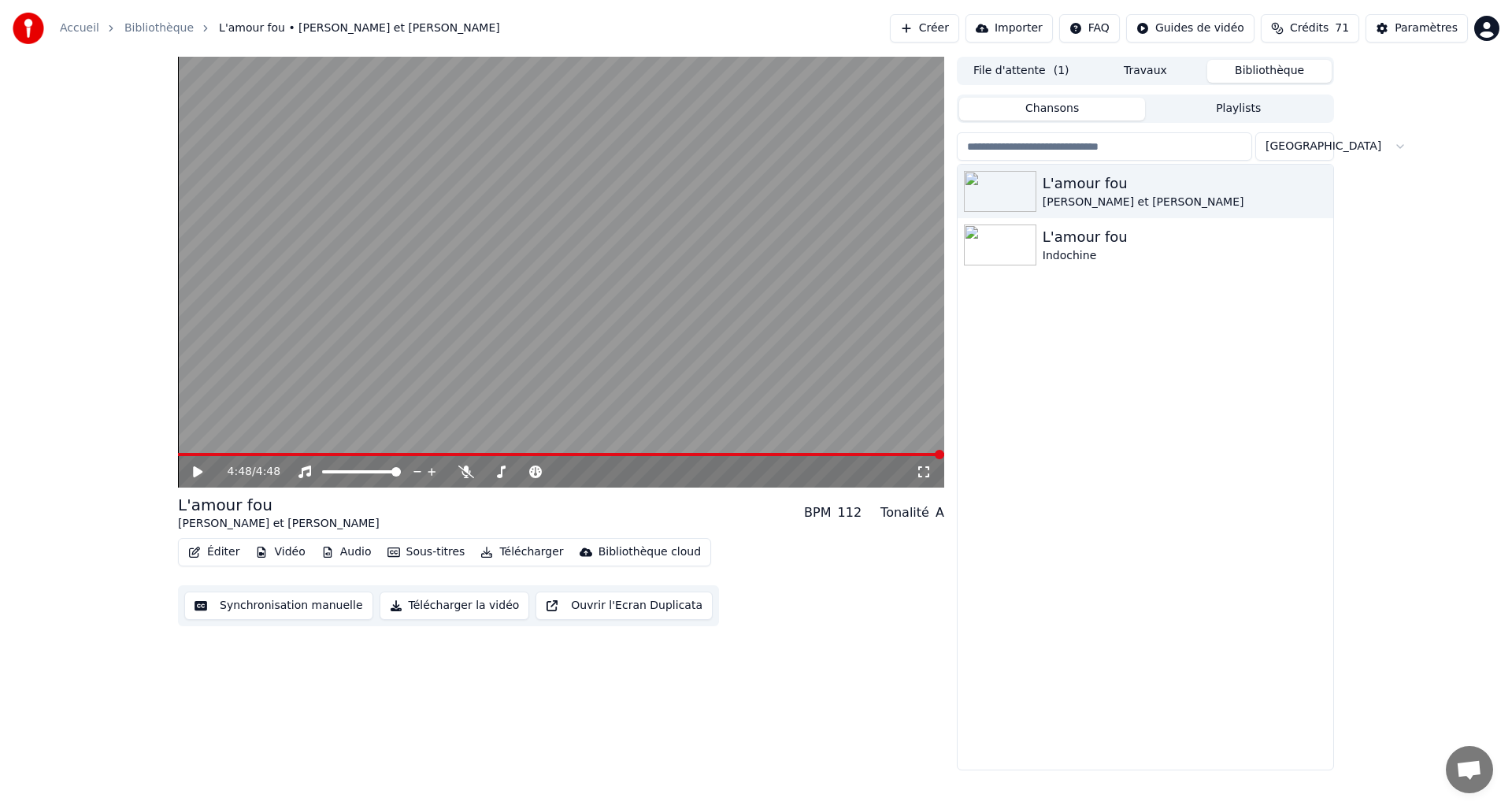
click at [196, 473] on icon at bounding box center [198, 471] width 10 height 11
click at [246, 453] on span at bounding box center [561, 455] width 766 height 3
click at [197, 471] on icon at bounding box center [198, 471] width 10 height 11
click at [196, 474] on icon at bounding box center [197, 471] width 8 height 10
